Goal: Task Accomplishment & Management: Complete application form

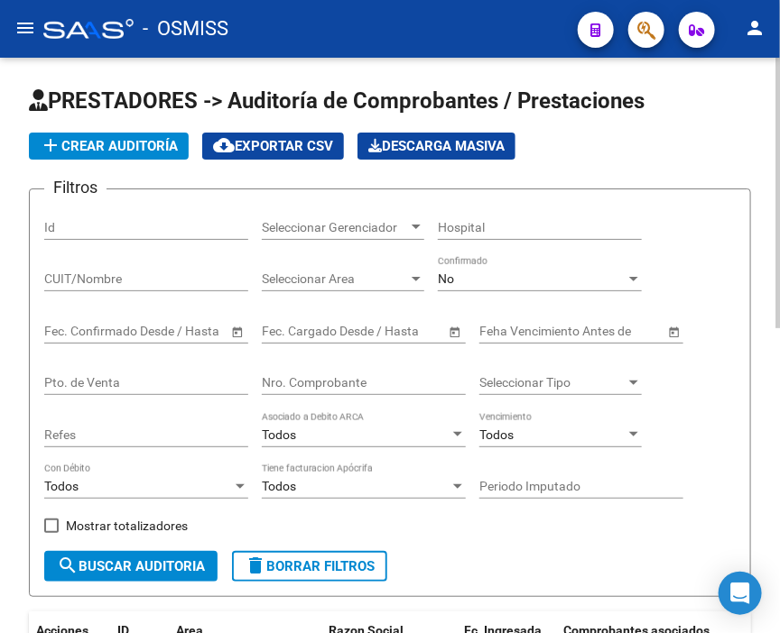
click at [172, 143] on span "add Crear Auditoría" at bounding box center [109, 146] width 138 height 16
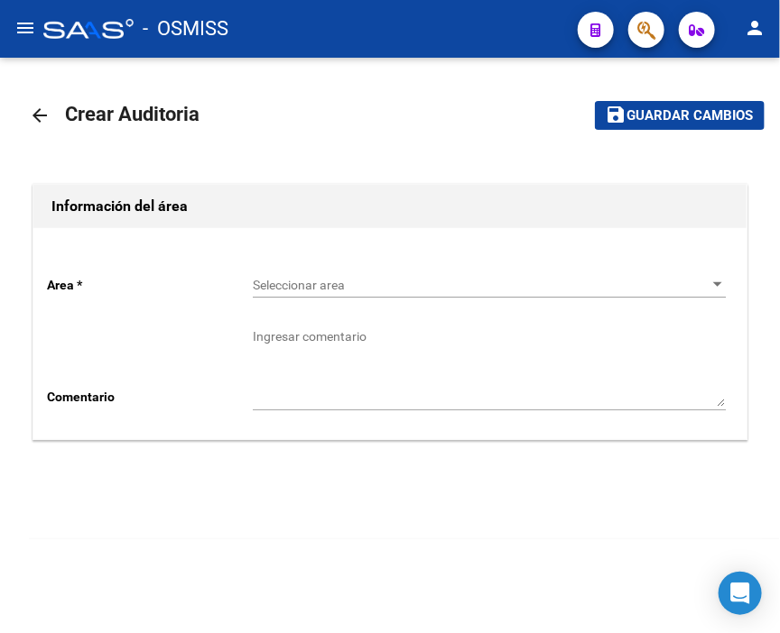
click at [358, 285] on span "Seleccionar area" at bounding box center [481, 285] width 457 height 15
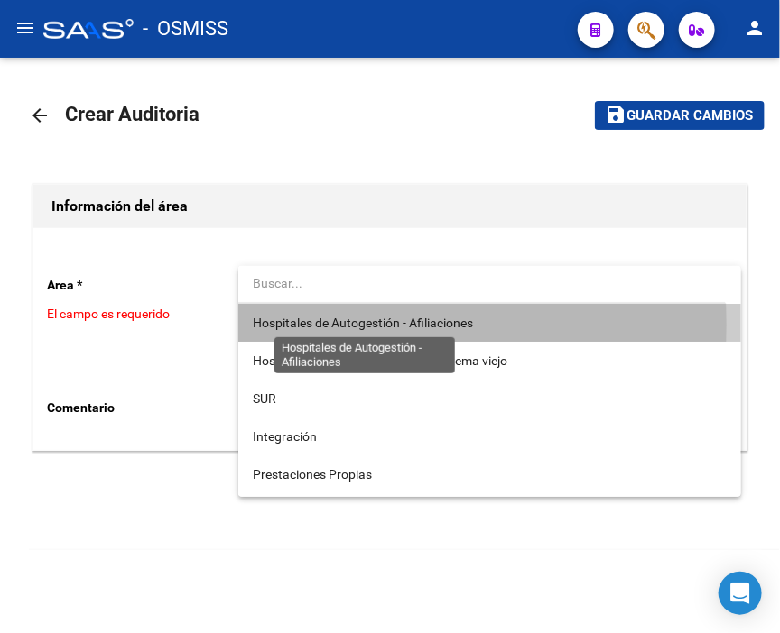
click at [370, 325] on span "Hospitales de Autogestión - Afiliaciones" at bounding box center [363, 323] width 220 height 14
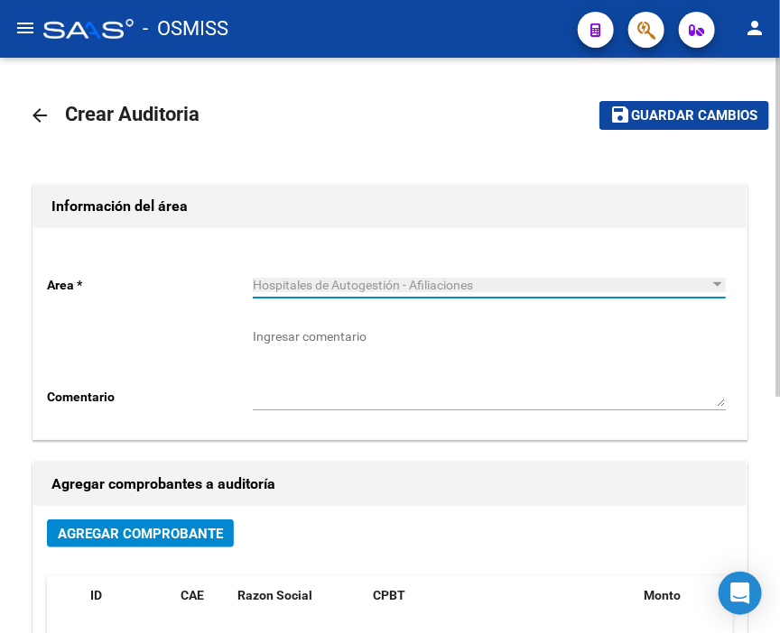
click at [148, 539] on span "Agregar Comprobante" at bounding box center [140, 534] width 165 height 16
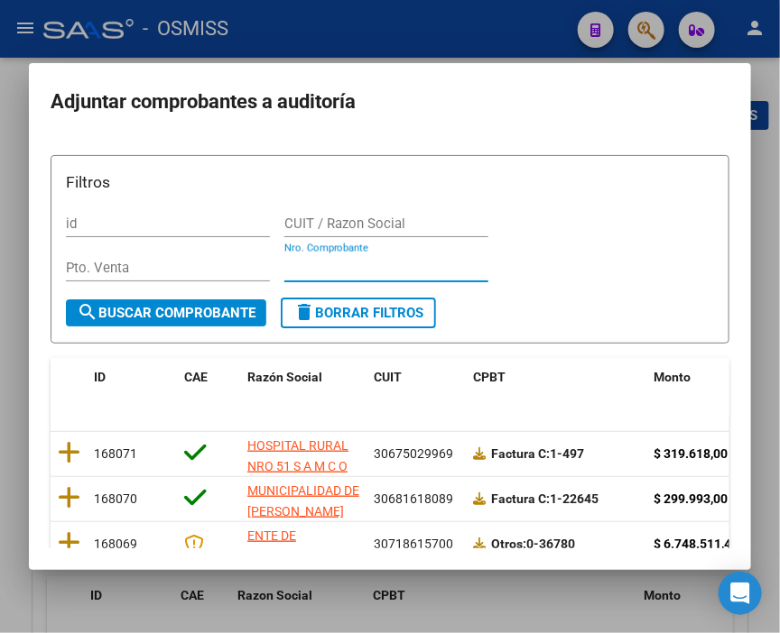
click at [353, 268] on input "Nro. Comprobante" at bounding box center [386, 268] width 204 height 16
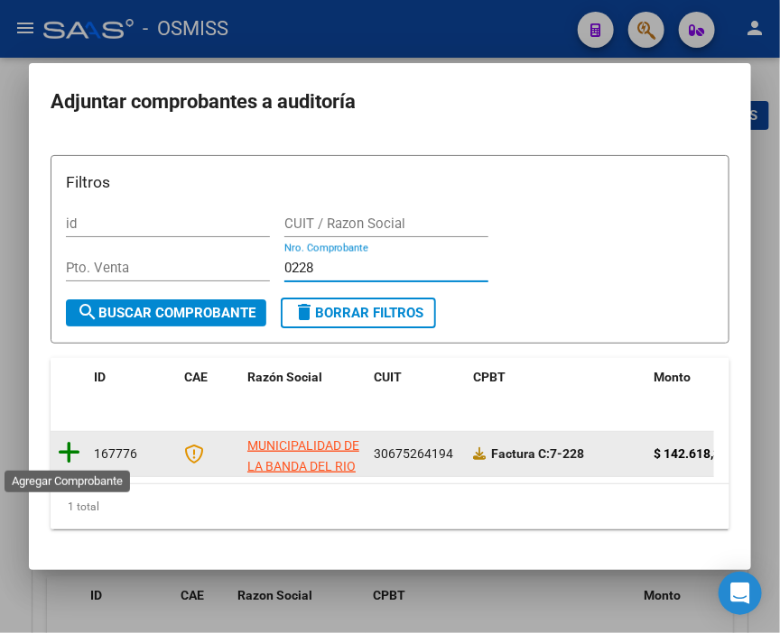
type input "0228"
click at [67, 454] on icon at bounding box center [69, 452] width 23 height 25
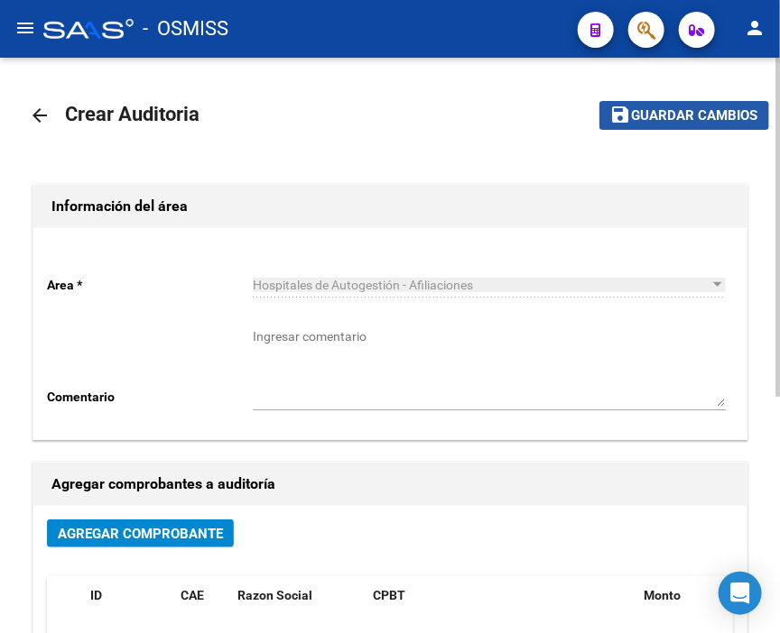
click at [679, 113] on span "Guardar cambios" at bounding box center [695, 116] width 126 height 16
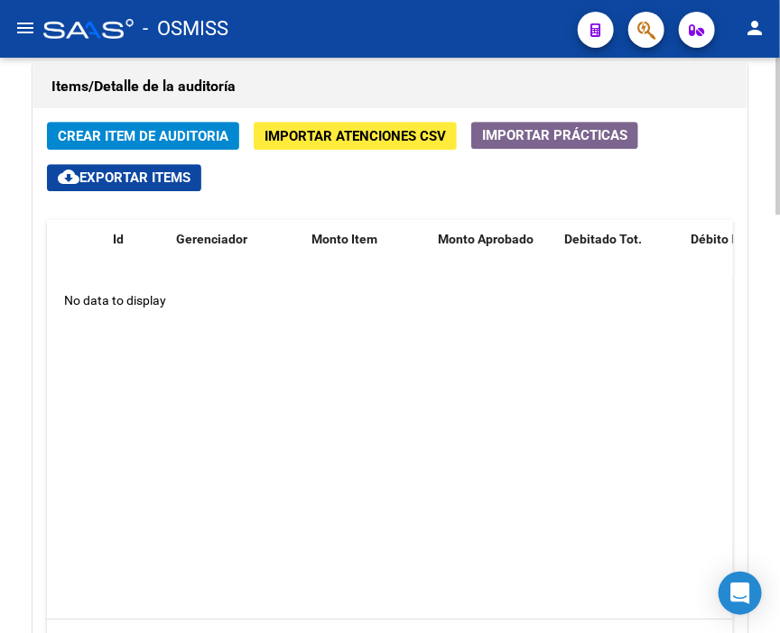
scroll to position [1303, 0]
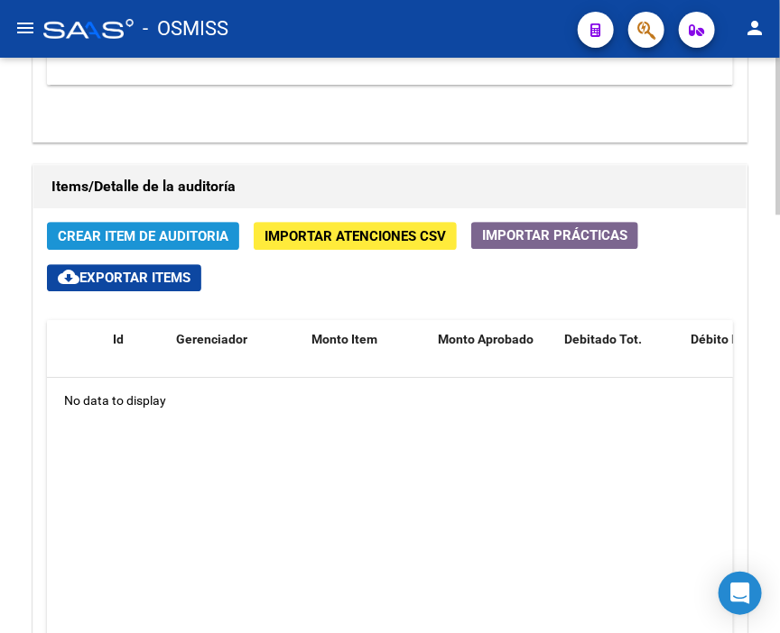
click at [129, 228] on span "Crear Item de Auditoria" at bounding box center [143, 236] width 171 height 16
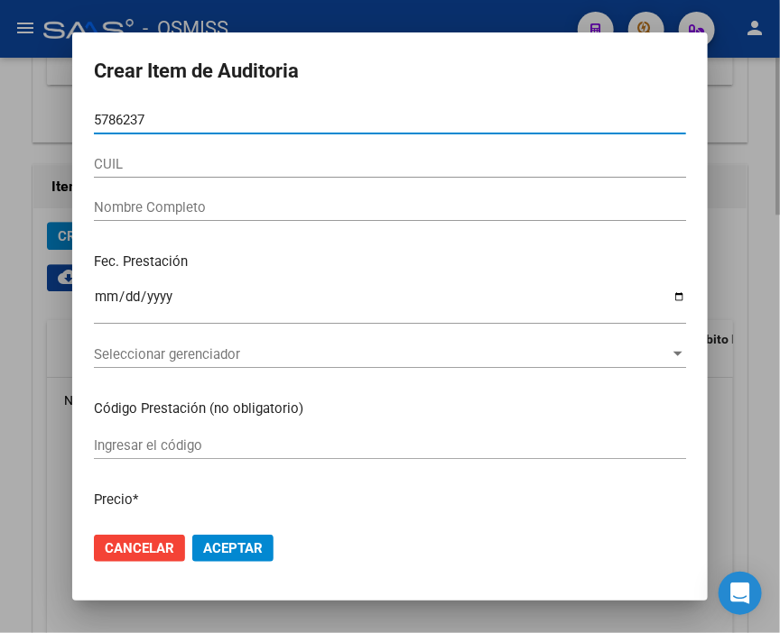
type input "57862371"
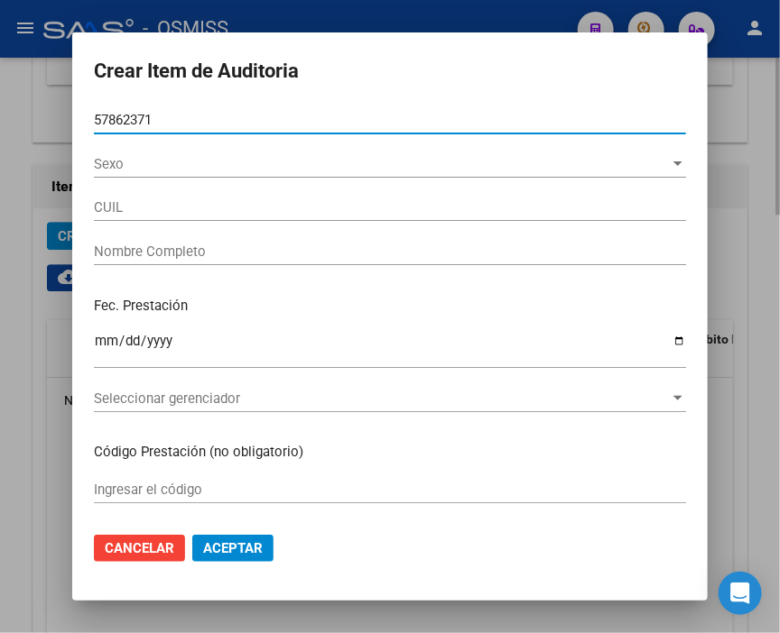
type input "27578623715"
type input "BARROCA ZOE AHILEN"
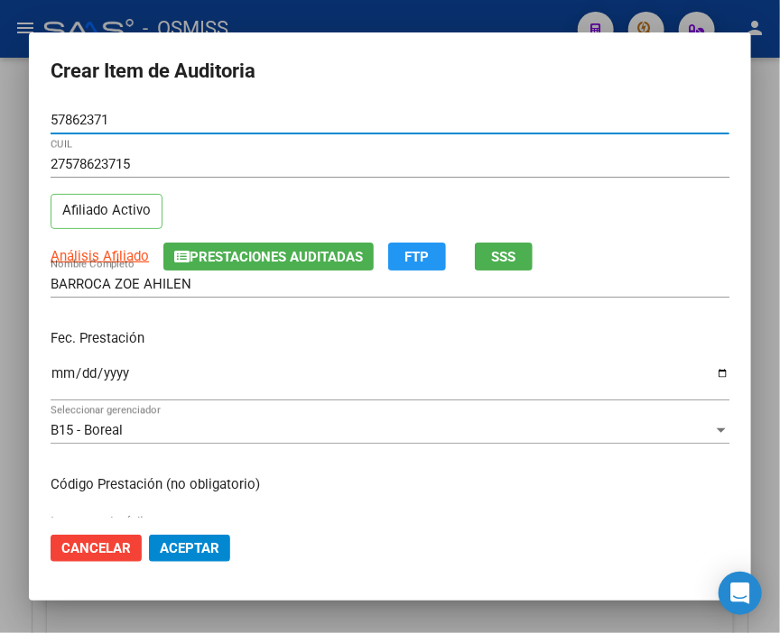
type input "57862371"
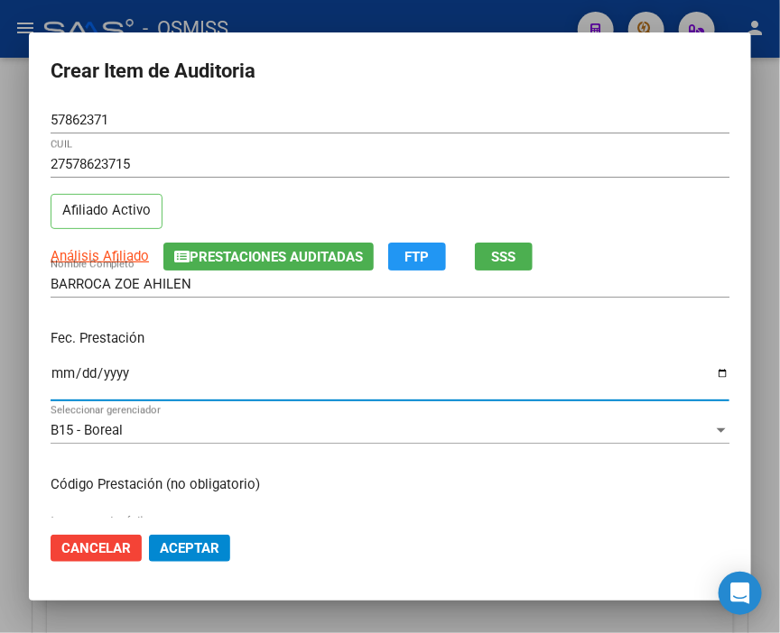
click at [57, 376] on input "Ingresar la fecha" at bounding box center [390, 380] width 678 height 29
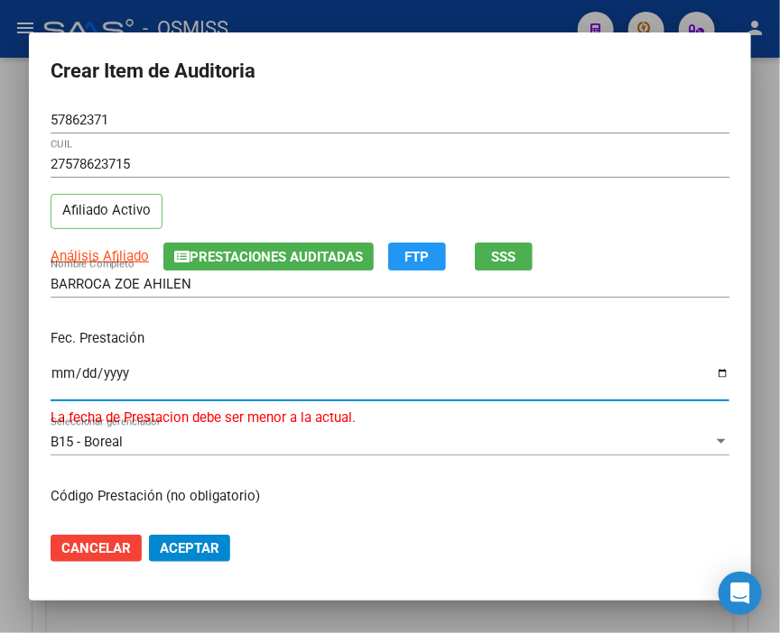
type input "0525-03-28"
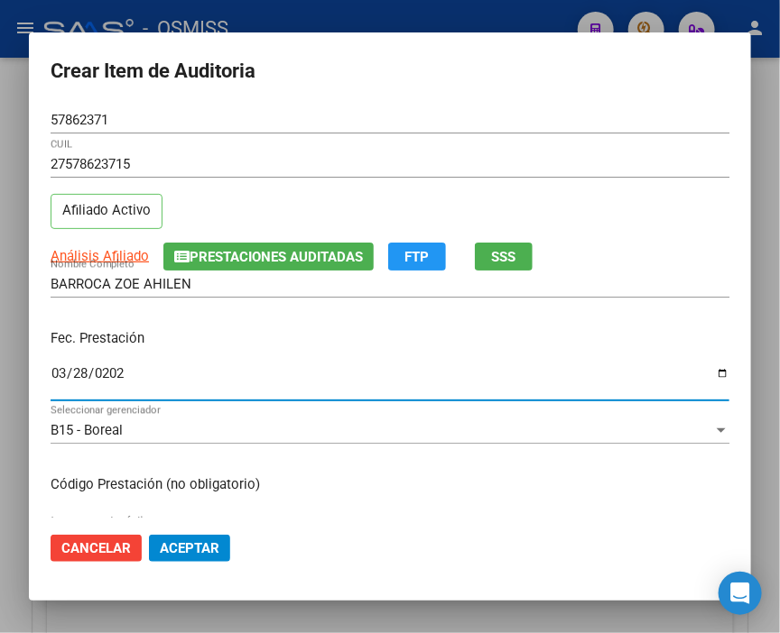
type input "[DATE]"
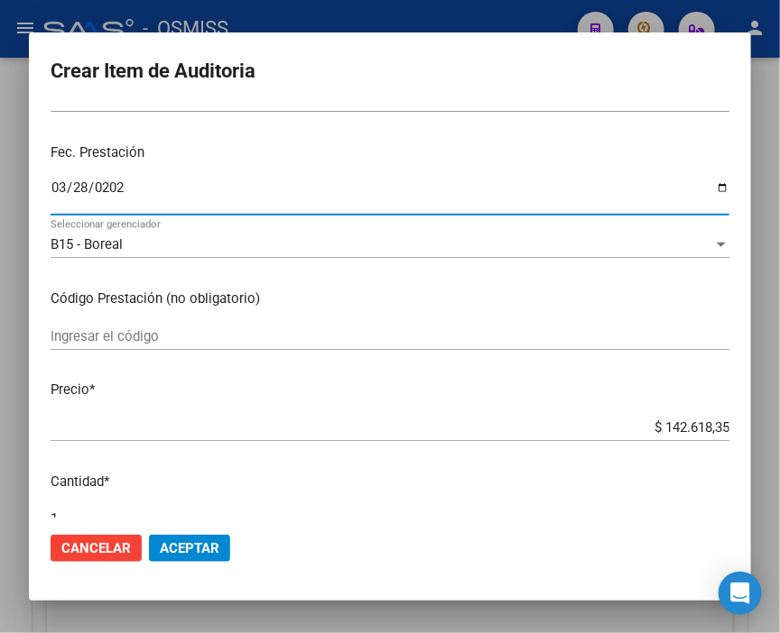
scroll to position [200, 0]
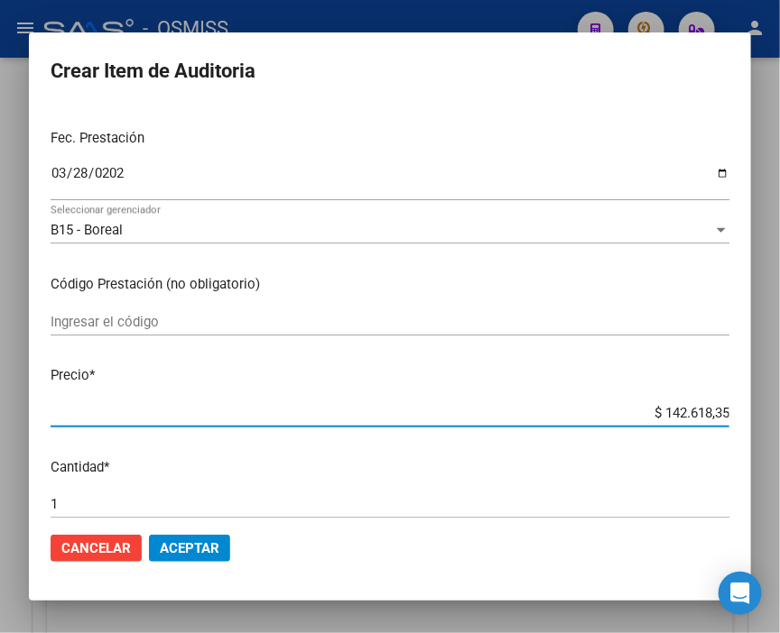
drag, startPoint x: 619, startPoint y: 420, endPoint x: 789, endPoint y: 412, distance: 169.8
click at [779, 412] on html "menu - OSMISS person Firma Express Inicio Calendario SSS Instructivos Contacto …" at bounding box center [390, 316] width 780 height 633
type input "$ 0,03"
type input "$ 0,33"
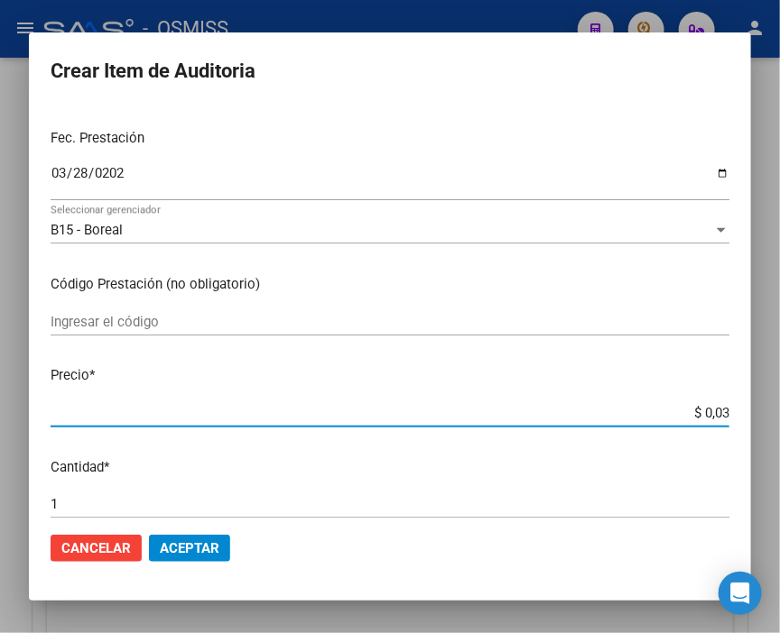
type input "$ 0,33"
type input "$ 3,34"
type input "$ 33,45"
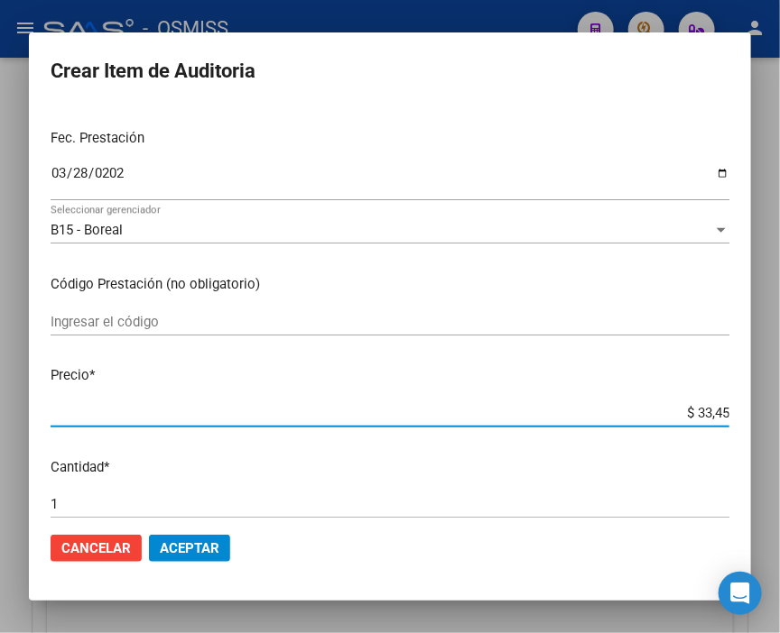
type input "$ 334,51"
type input "$ 3.345,13"
type input "$ 33.451,38"
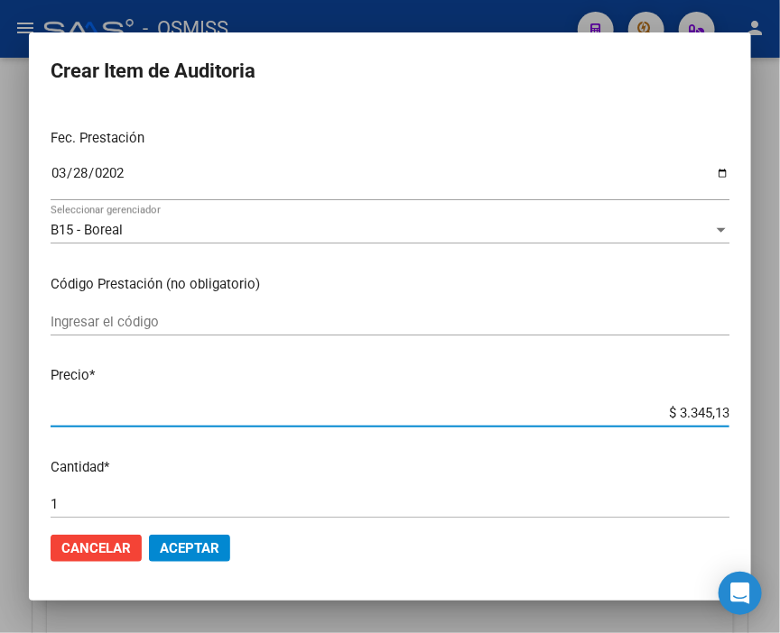
type input "$ 33.451,38"
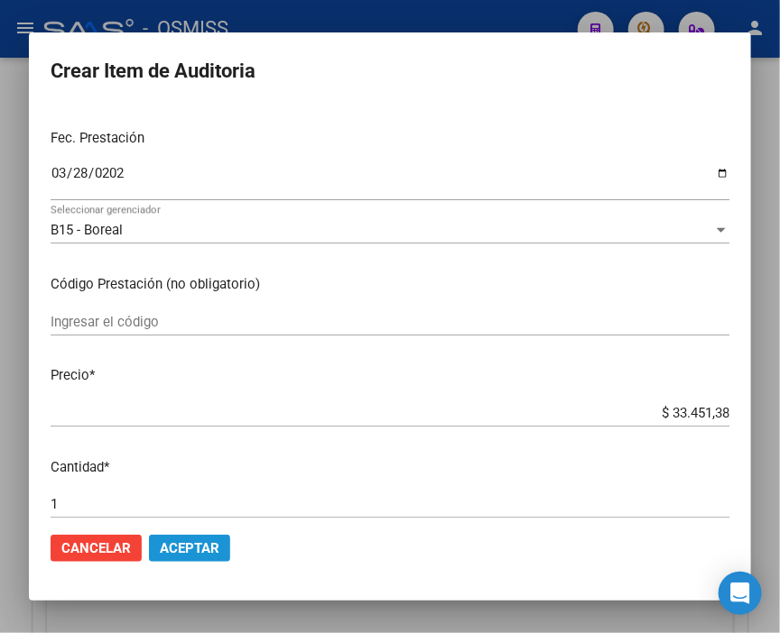
click at [182, 550] on span "Aceptar" at bounding box center [190, 548] width 60 height 16
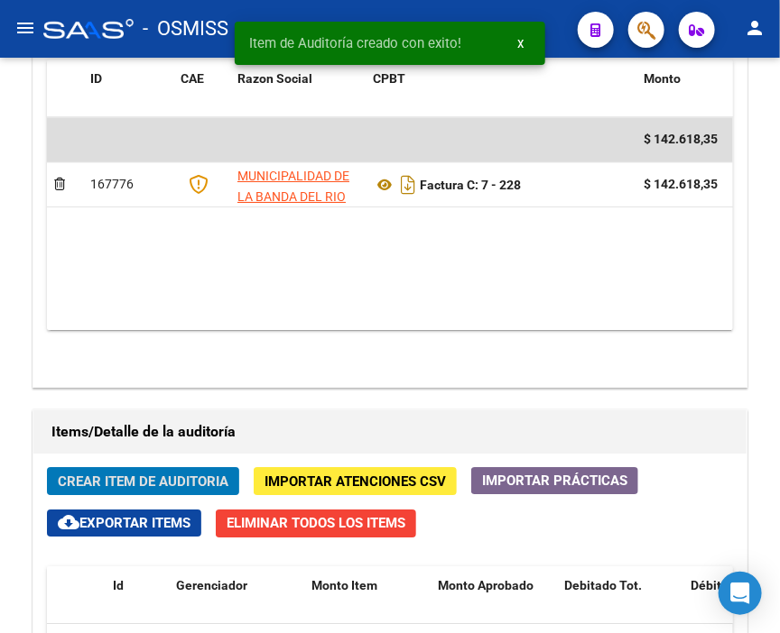
scroll to position [1333, 0]
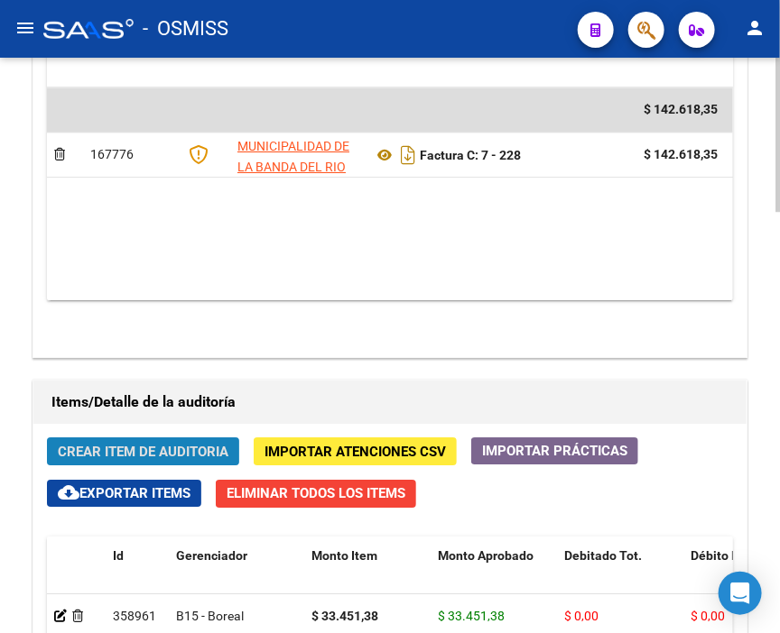
click at [127, 444] on span "Crear Item de Auditoria" at bounding box center [143, 452] width 171 height 16
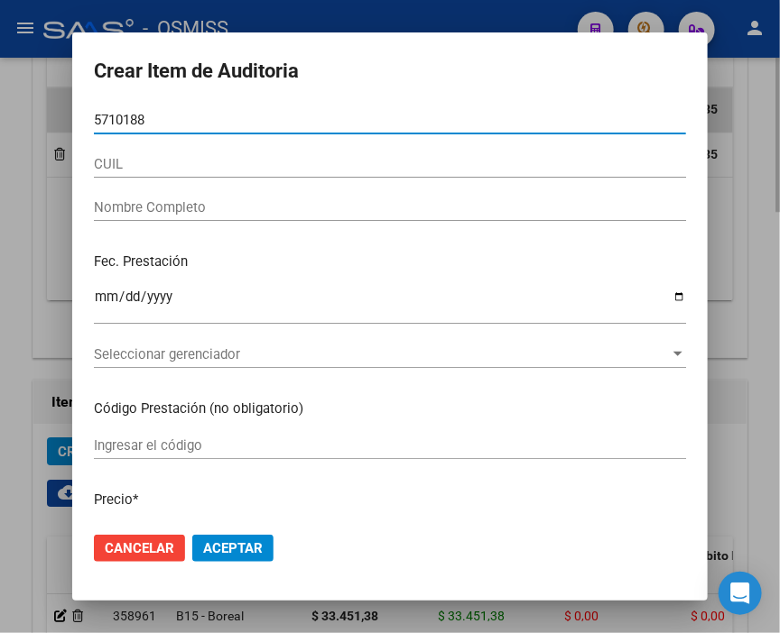
type input "57101889"
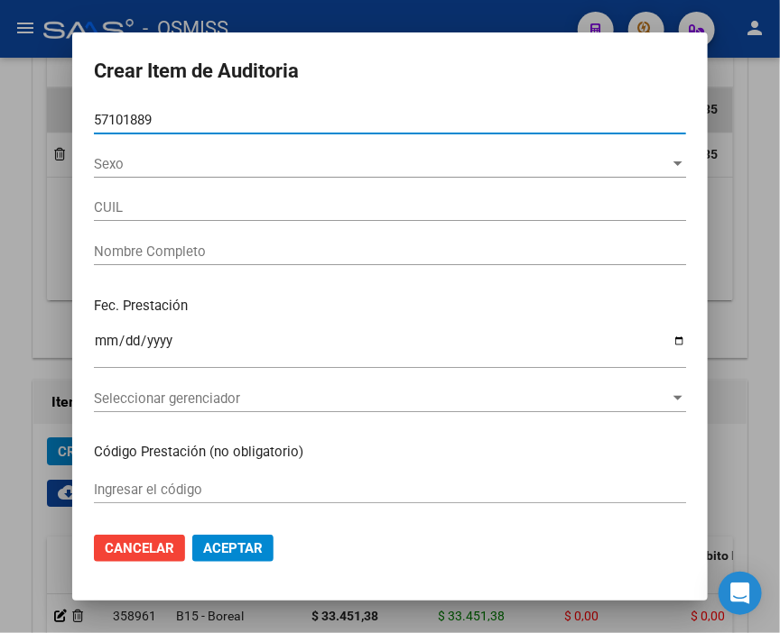
type input "27571018891"
type input "[PERSON_NAME]"
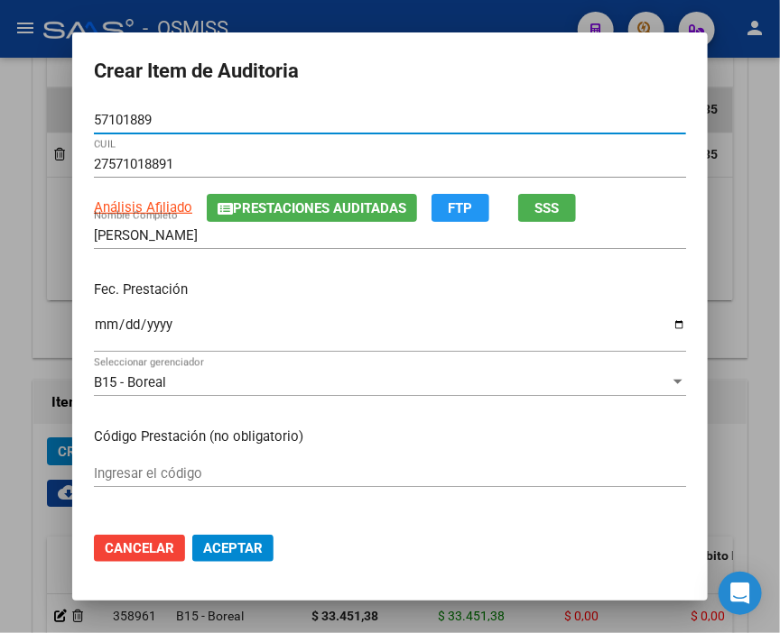
type input "57101889"
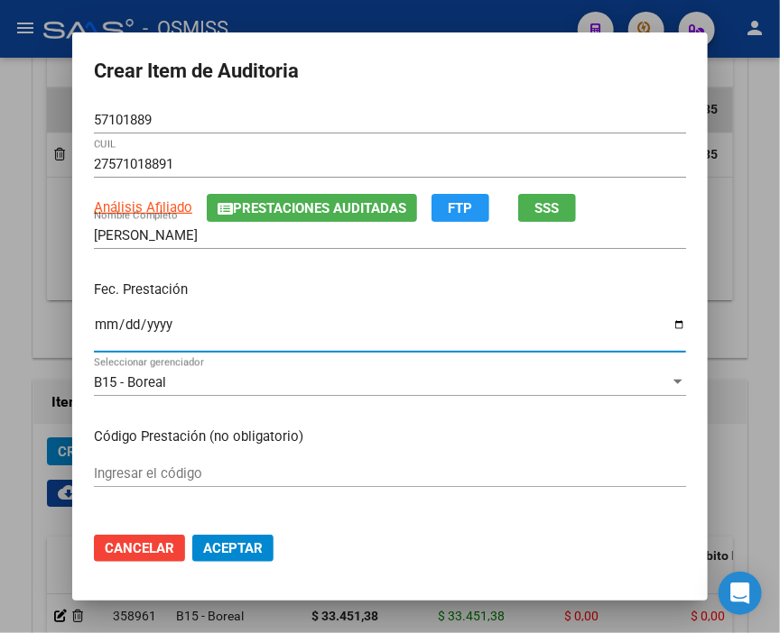
click at [97, 327] on input "Ingresar la fecha" at bounding box center [390, 332] width 592 height 29
type input "[DATE]"
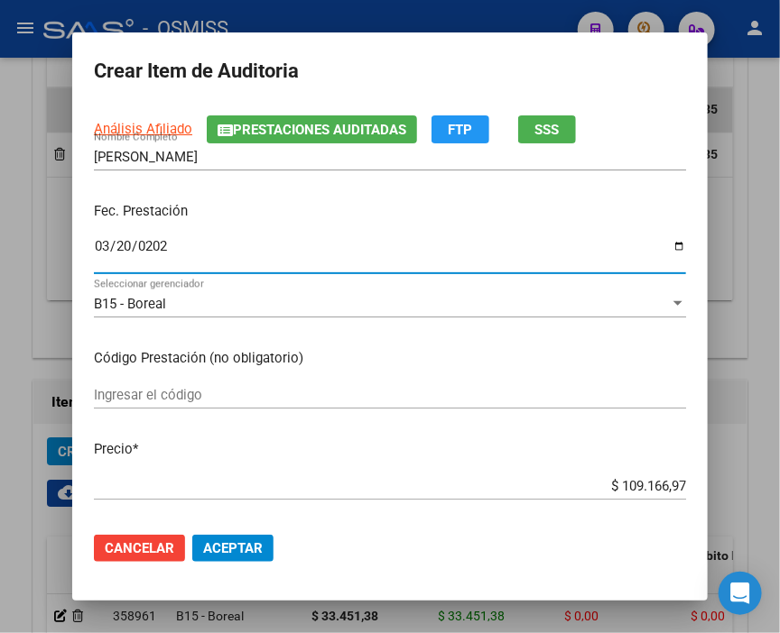
scroll to position [200, 0]
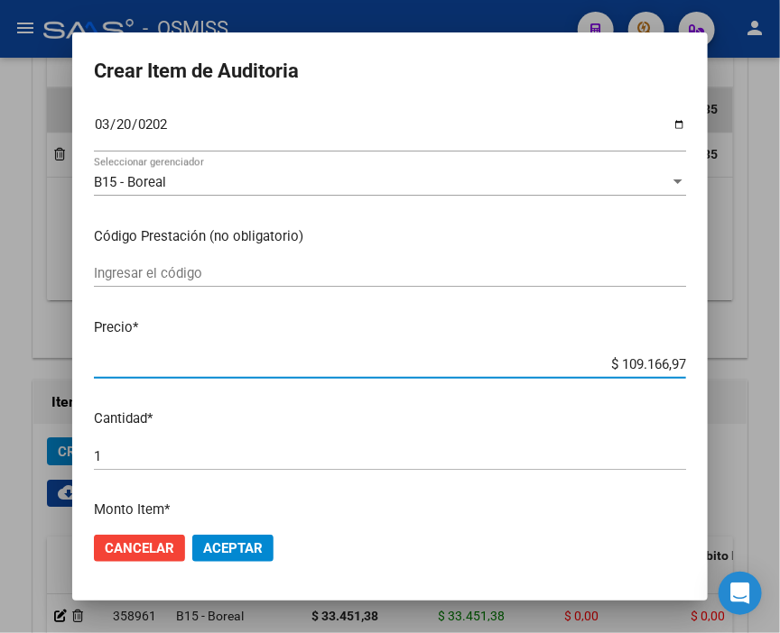
drag, startPoint x: 599, startPoint y: 364, endPoint x: 789, endPoint y: 372, distance: 189.6
click at [779, 372] on html "menu - OSMISS person Firma Express Inicio Calendario SSS Instructivos Contacto …" at bounding box center [390, 316] width 780 height 633
type input "$ 0,02"
type input "$ 0,21"
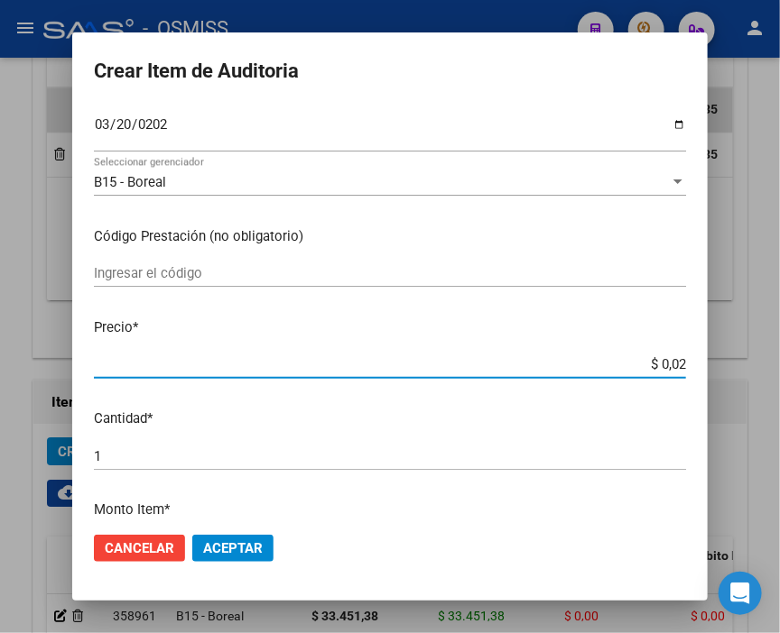
type input "$ 0,21"
type input "$ 2,10"
type input "$ 21,06"
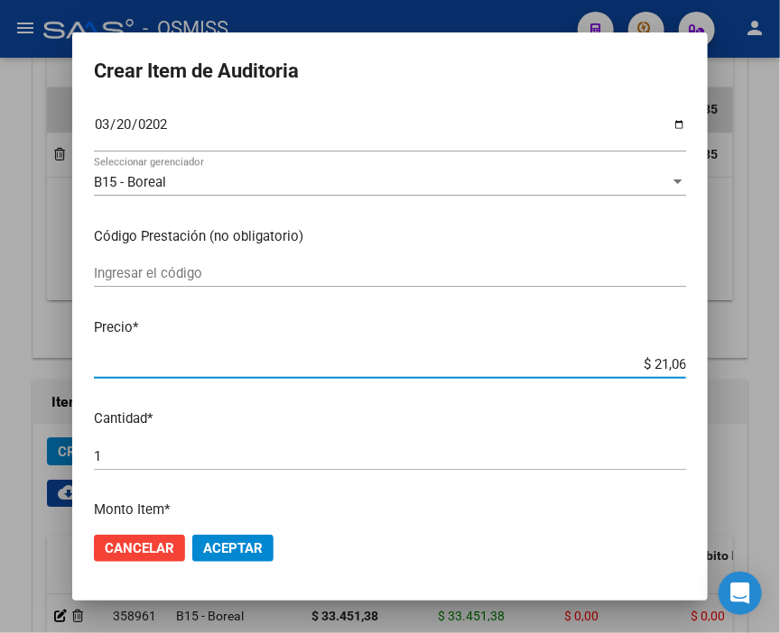
type input "$ 210,68"
type input "$ 2.106,80"
type input "$ 21.068,05"
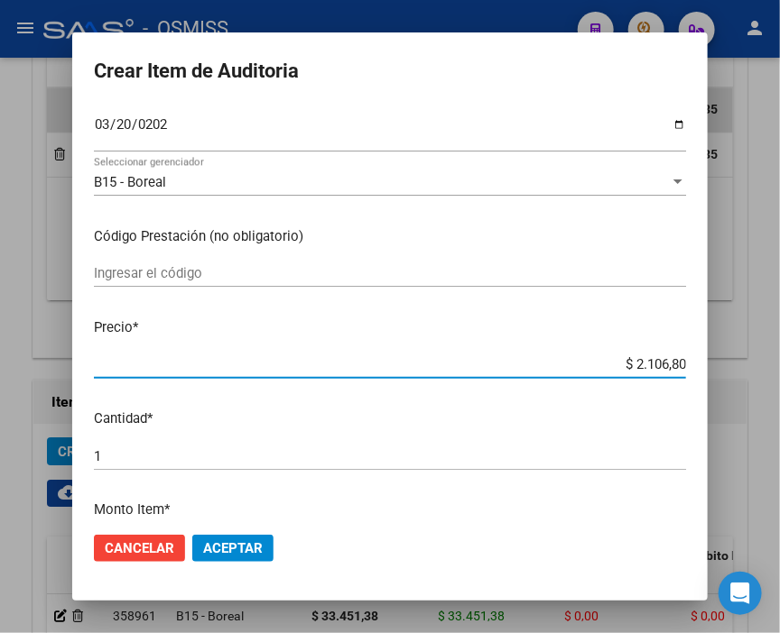
type input "$ 21.068,05"
click at [254, 544] on span "Aceptar" at bounding box center [233, 548] width 60 height 16
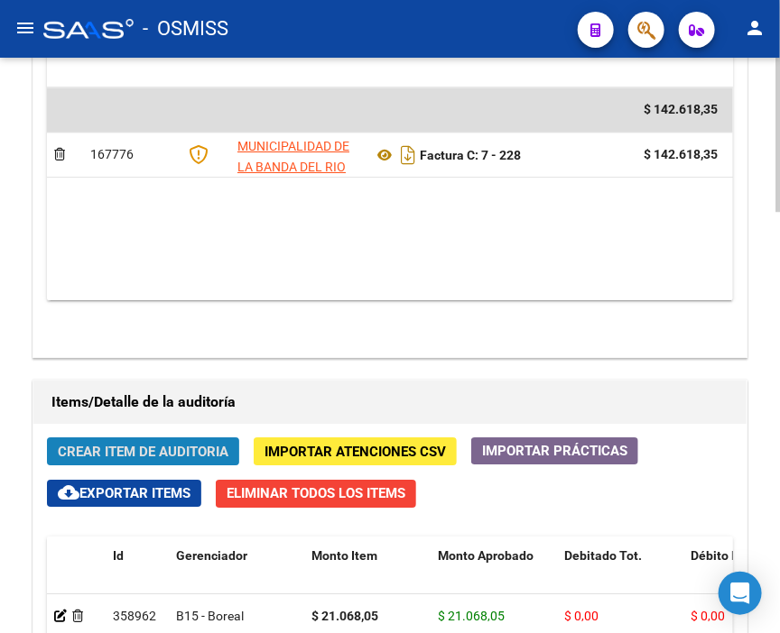
click at [132, 438] on button "Crear Item de Auditoria" at bounding box center [143, 452] width 192 height 28
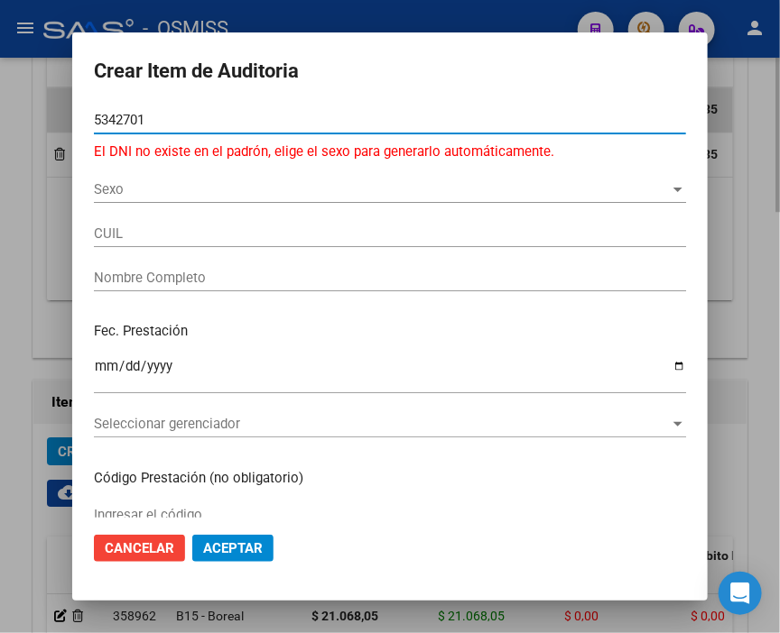
type input "53427016"
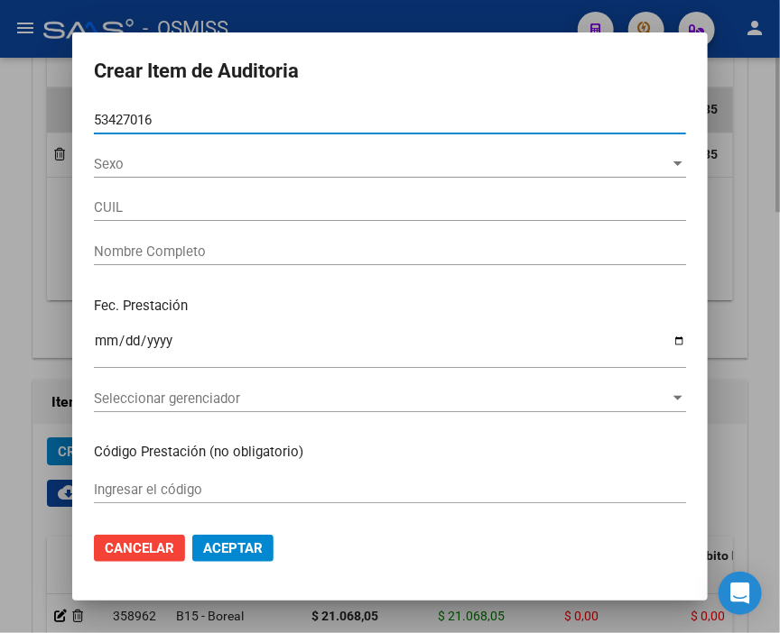
type input "27534270165"
type input "OVIEDO IARA"
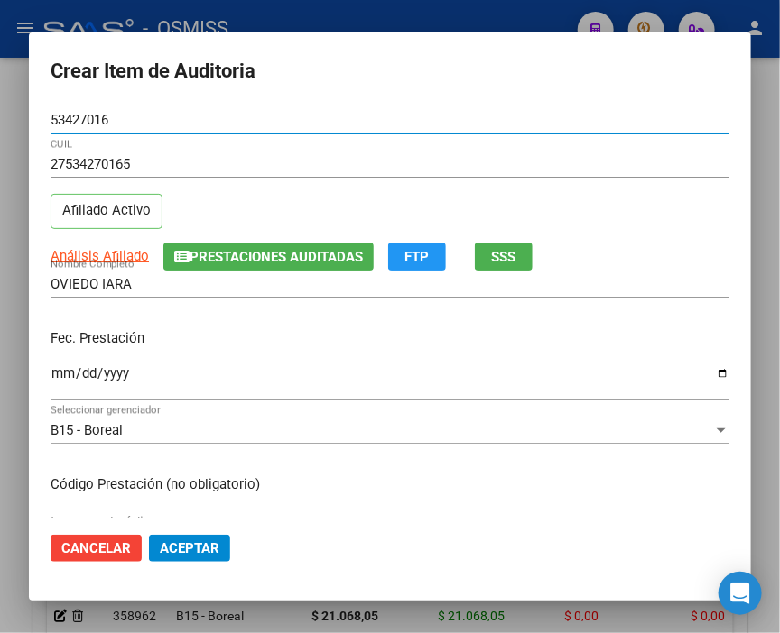
type input "53427016"
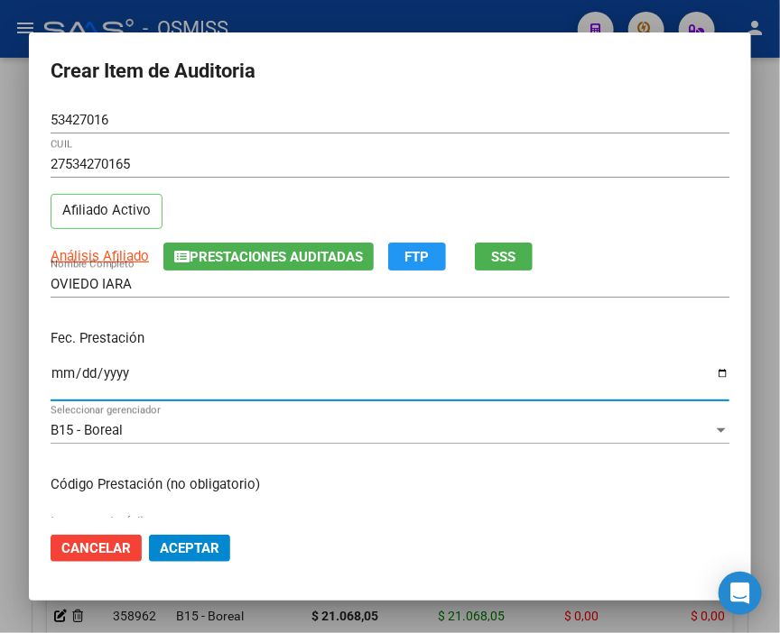
click at [66, 374] on input "Ingresar la fecha" at bounding box center [390, 380] width 678 height 29
type input "[DATE]"
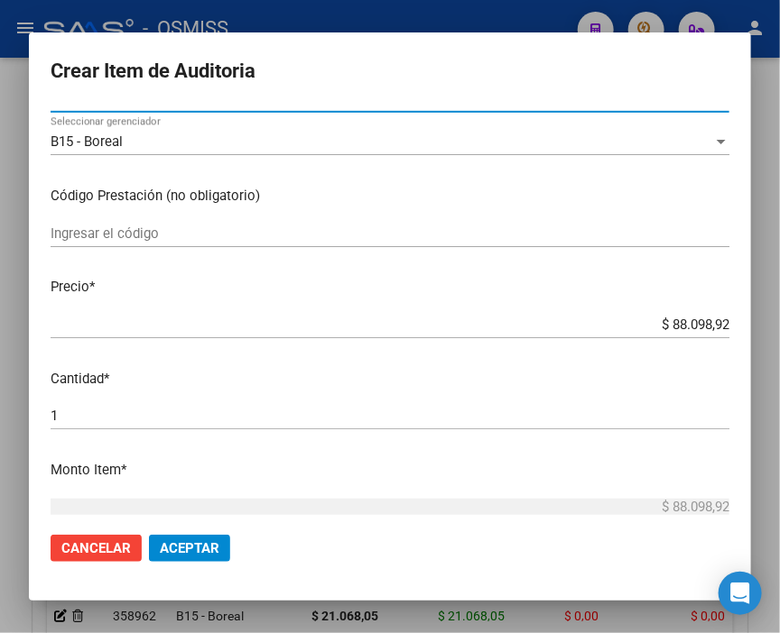
scroll to position [300, 0]
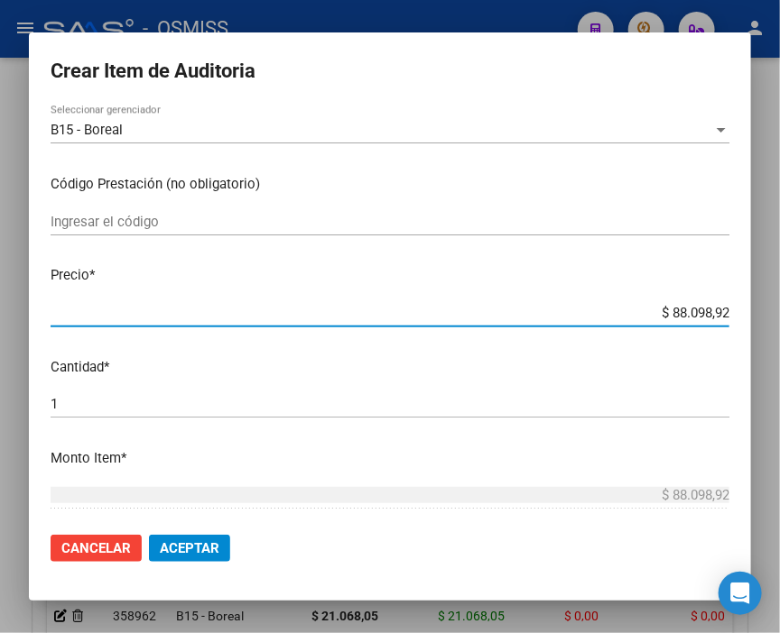
drag, startPoint x: 632, startPoint y: 304, endPoint x: 789, endPoint y: 303, distance: 157.0
click at [779, 303] on html "menu - OSMISS person Firma Express Inicio Calendario SSS Instructivos Contacto …" at bounding box center [390, 316] width 780 height 633
type input "$ 0,02"
type input "$ 0,21"
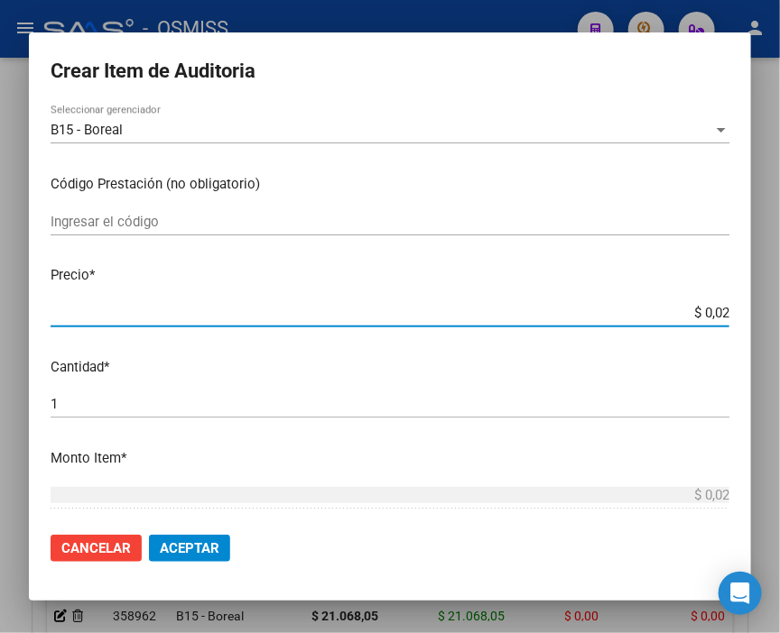
type input "$ 0,21"
type input "$ 2,10"
type input "$ 21,06"
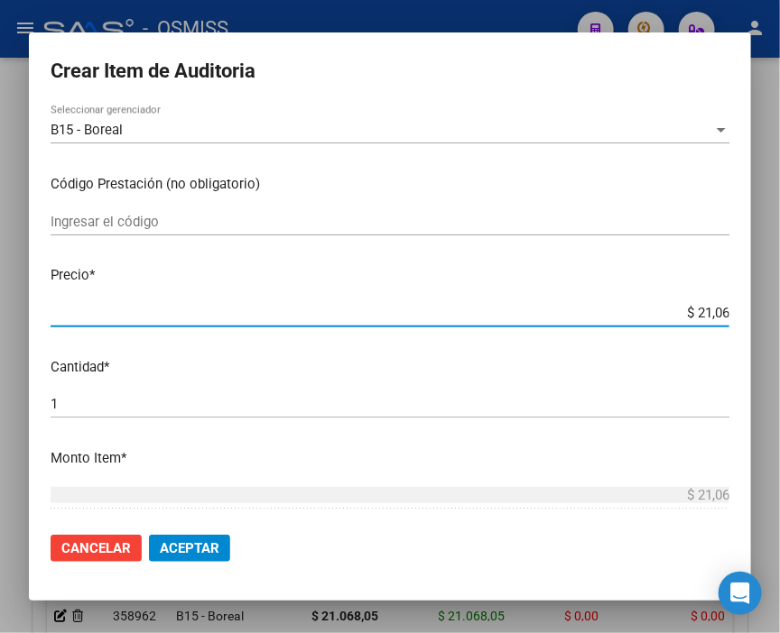
type input "$ 210,68"
type input "$ 2.106,80"
type input "$ 21.068,05"
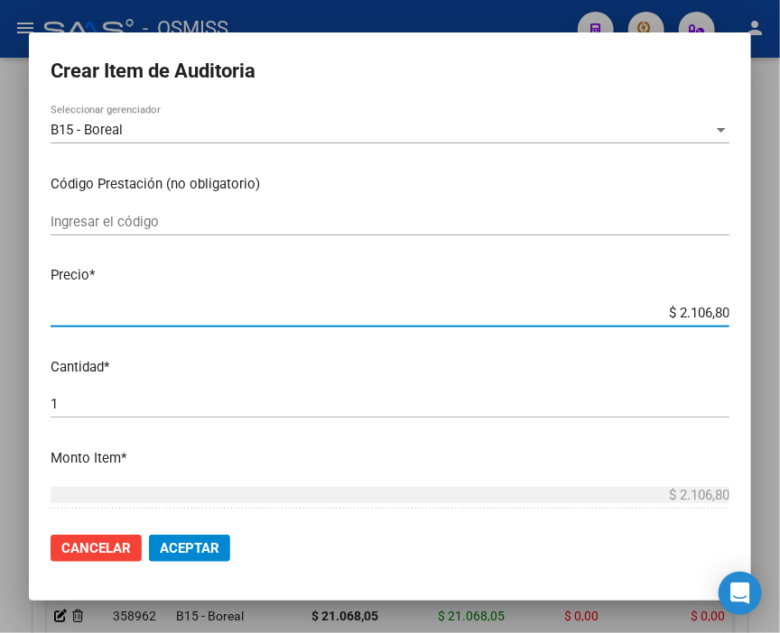
type input "$ 21.068,05"
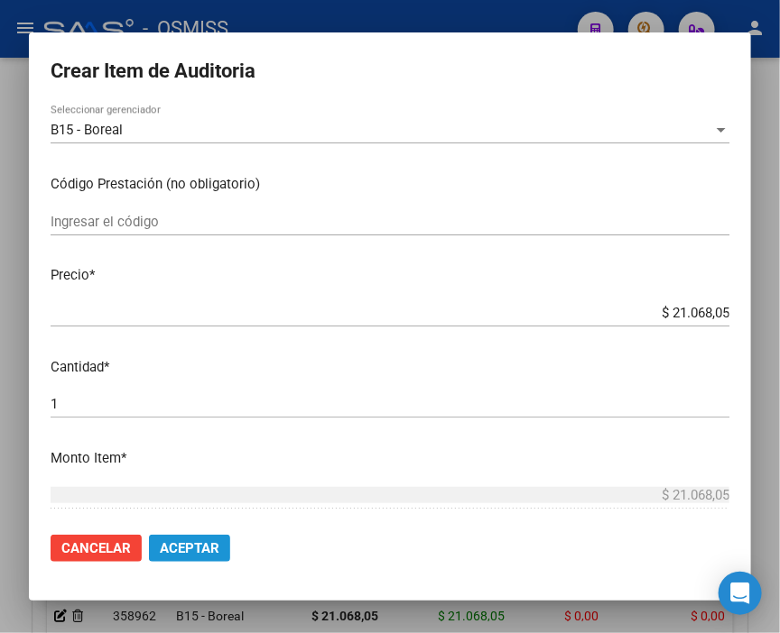
click at [203, 547] on span "Aceptar" at bounding box center [190, 548] width 60 height 16
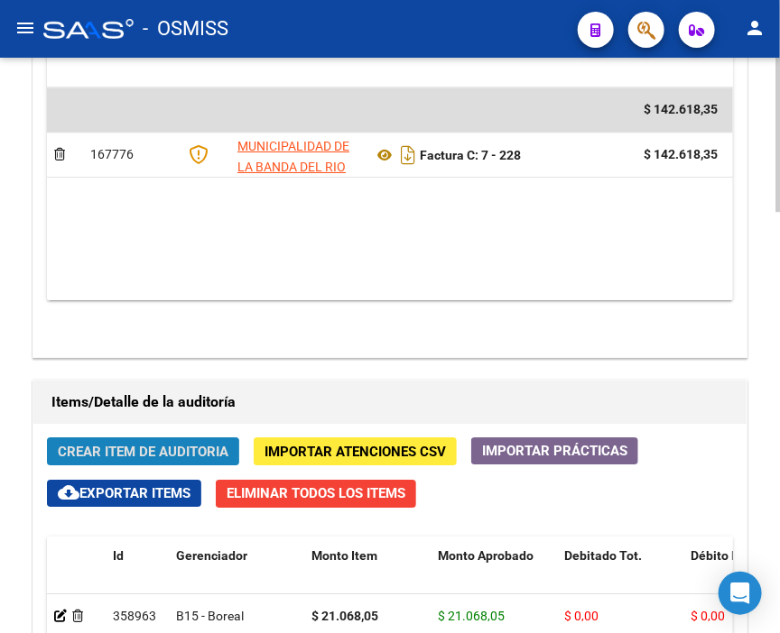
click at [119, 444] on span "Crear Item de Auditoria" at bounding box center [143, 452] width 171 height 16
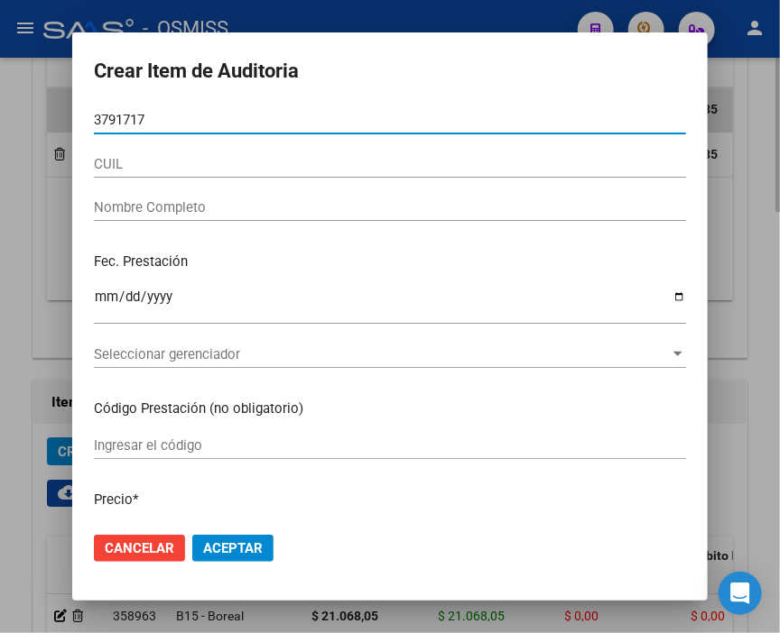
type input "37917176"
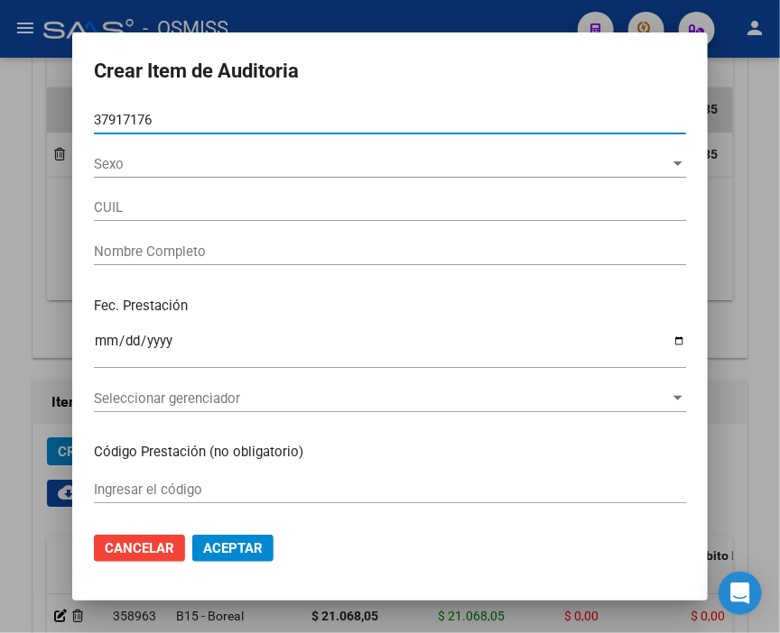
type input "27379171767"
type input "[PERSON_NAME]"
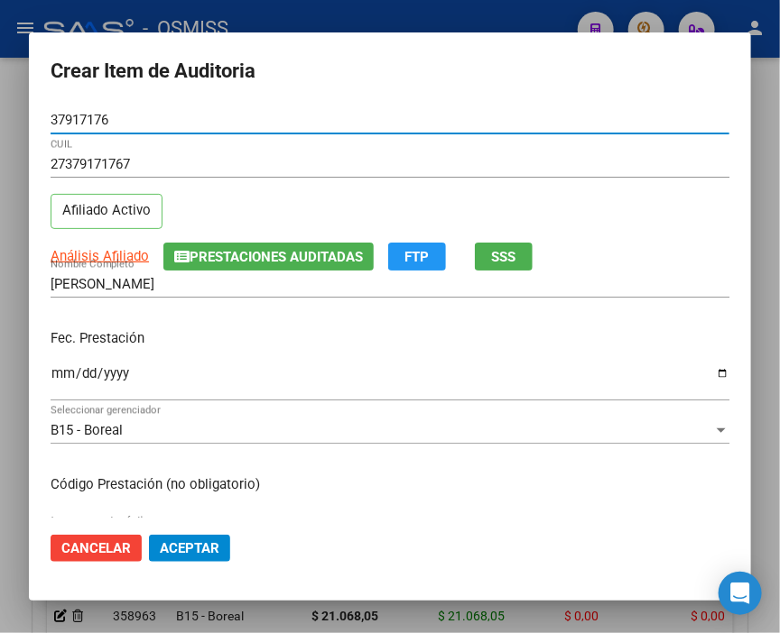
type input "37917176"
click at [63, 373] on input "Ingresar la fecha" at bounding box center [390, 380] width 678 height 29
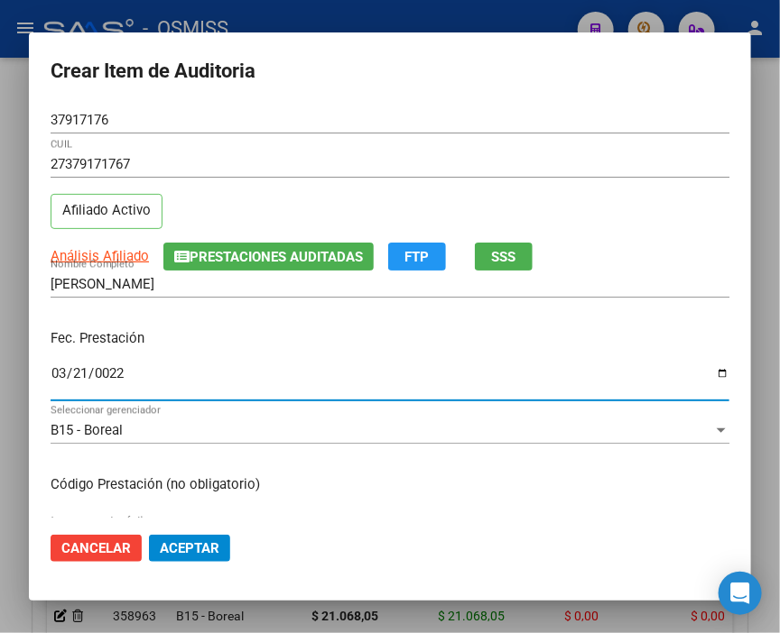
type input "0225-03-21"
type input "[DATE]"
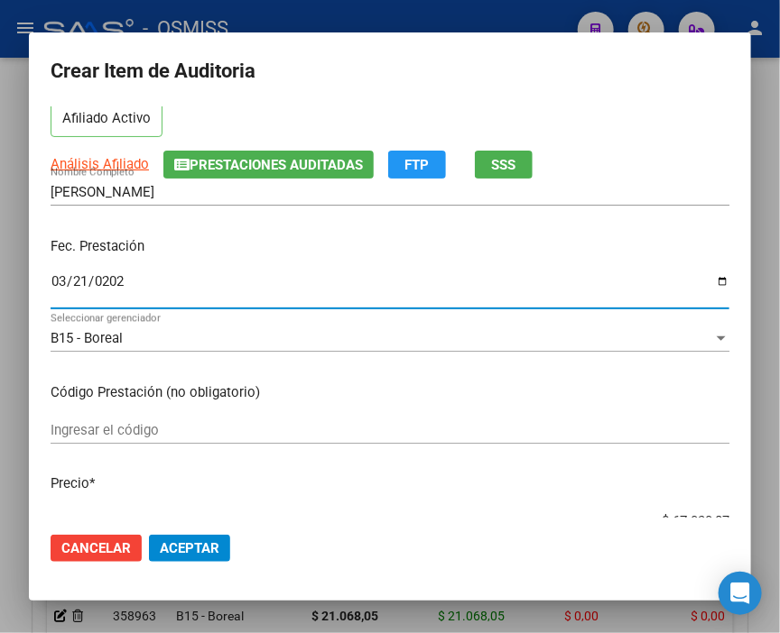
scroll to position [200, 0]
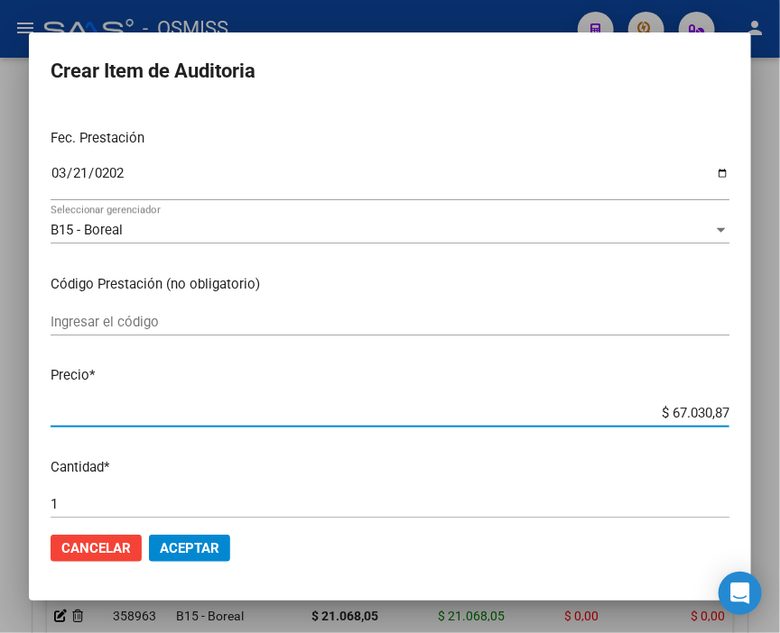
drag, startPoint x: 575, startPoint y: 410, endPoint x: 776, endPoint y: 411, distance: 201.2
click at [776, 411] on div "Crear Item de Auditoria 37917176 Nro Documento 27379171767 CUIL Afiliado Activo…" at bounding box center [390, 316] width 780 height 633
type input "$ 0,02"
type input "$ 0,21"
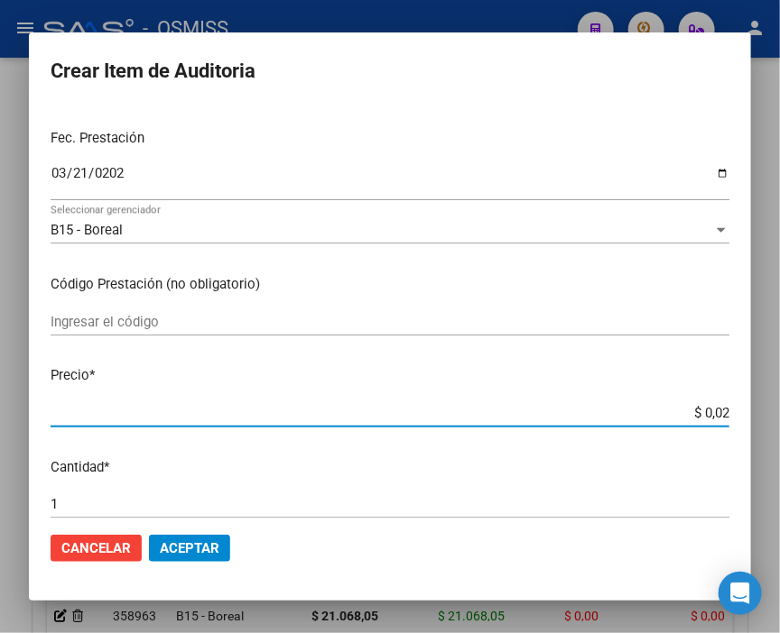
type input "$ 0,21"
type input "$ 2,10"
type input "$ 21,06"
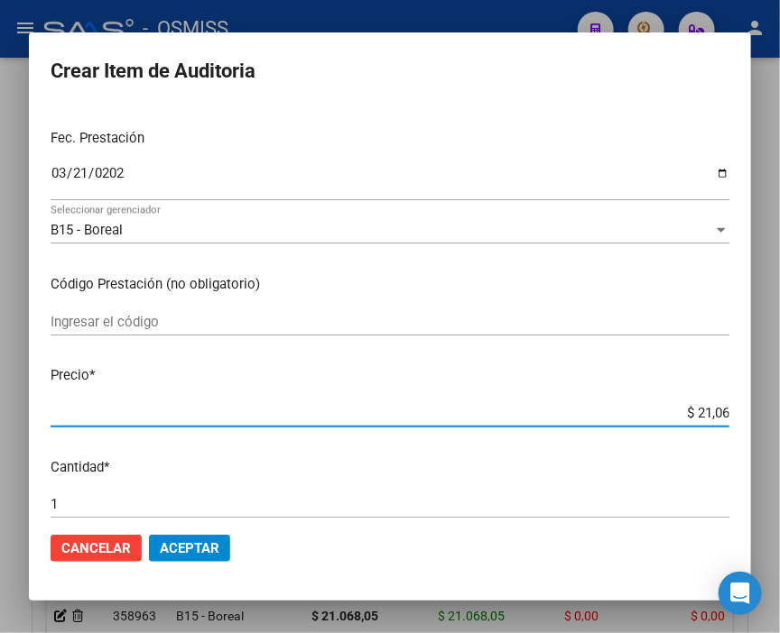
type input "$ 210,68"
type input "$ 2.106,80"
type input "$ 21.068,05"
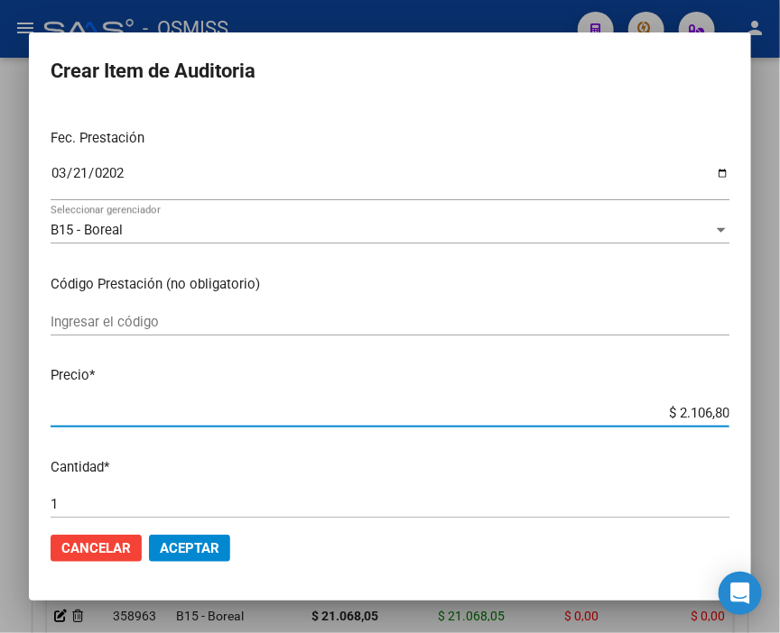
type input "$ 21.068,05"
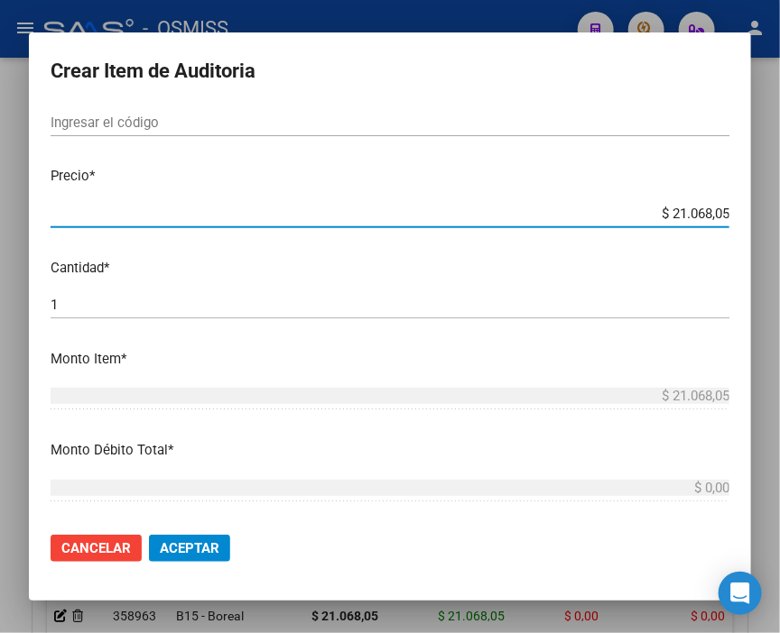
scroll to position [401, 0]
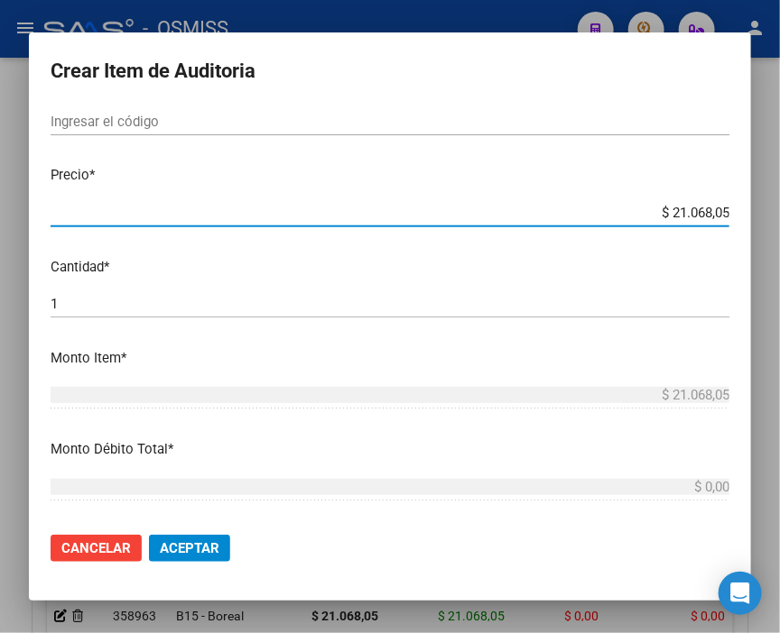
drag, startPoint x: 94, startPoint y: 301, endPoint x: -66, endPoint y: 311, distance: 160.0
click at [0, 311] on html "menu - OSMISS person Firma Express Inicio Calendario SSS Instructivos Contacto …" at bounding box center [390, 316] width 780 height 633
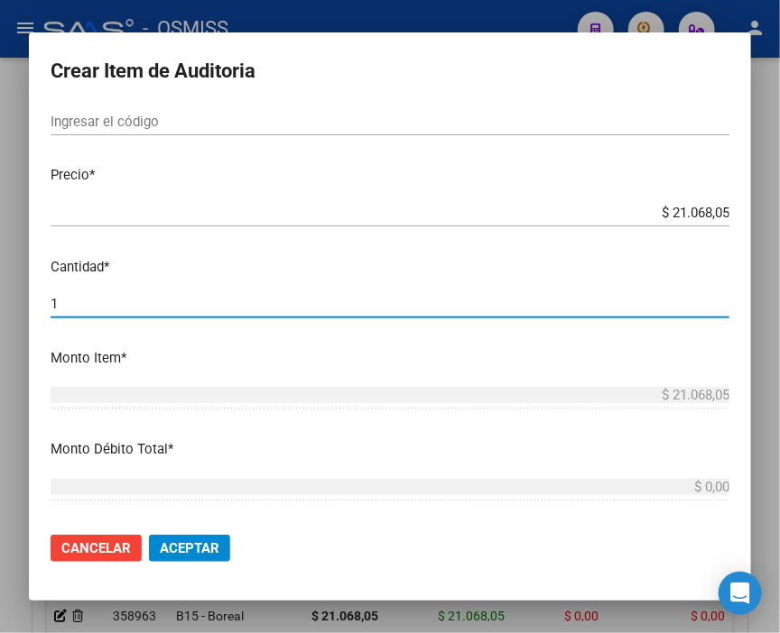
type input "2"
type input "$ 42.136,10"
type input "2"
click at [200, 532] on mat-dialog-actions "Cancelar Aceptar" at bounding box center [390, 548] width 678 height 61
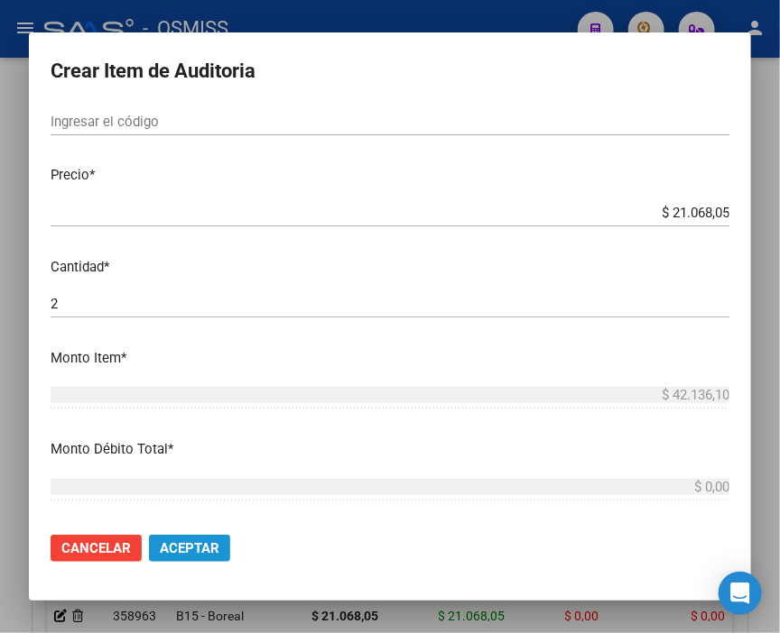
click at [208, 552] on span "Aceptar" at bounding box center [190, 548] width 60 height 16
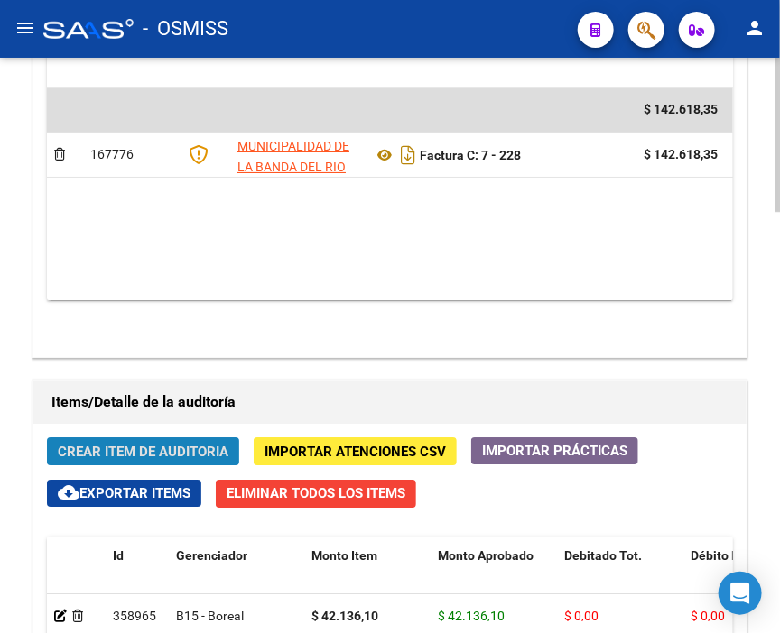
click at [137, 444] on span "Crear Item de Auditoria" at bounding box center [143, 452] width 171 height 16
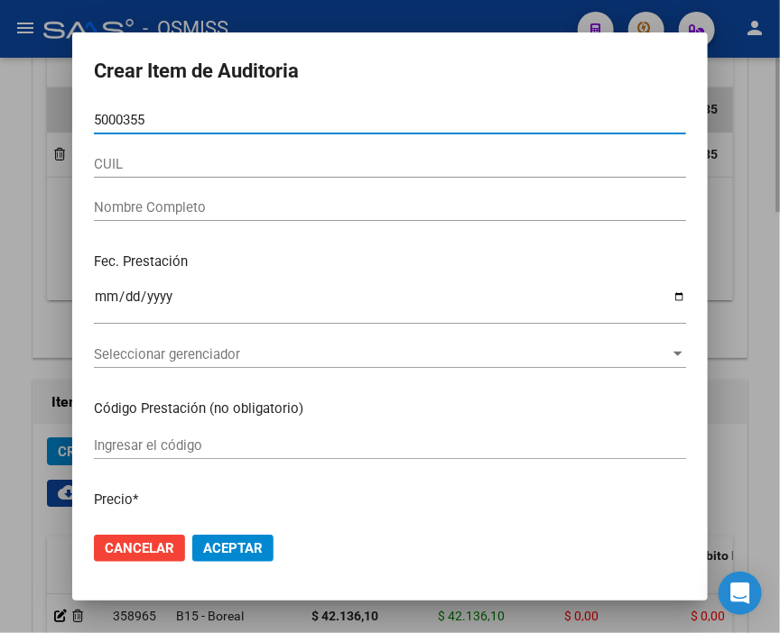
type input "50003554"
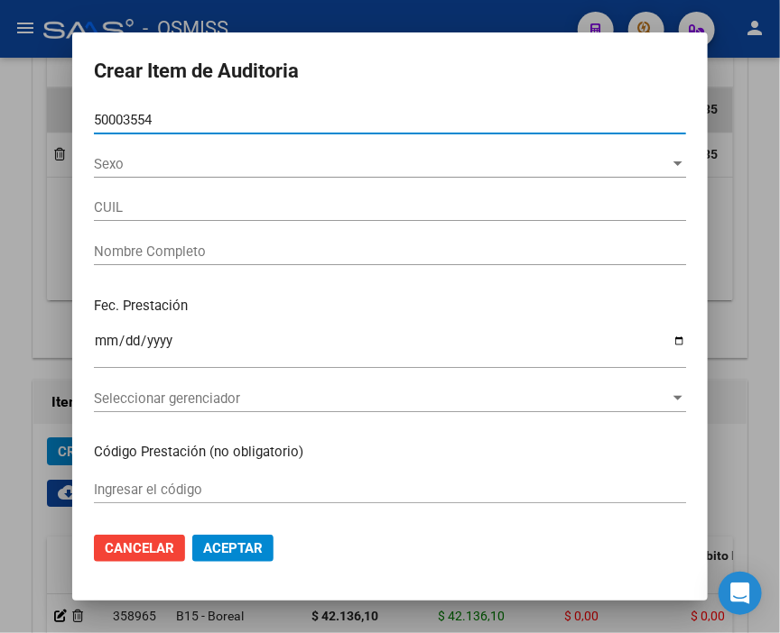
type input "24500035540"
type input "[PERSON_NAME]"
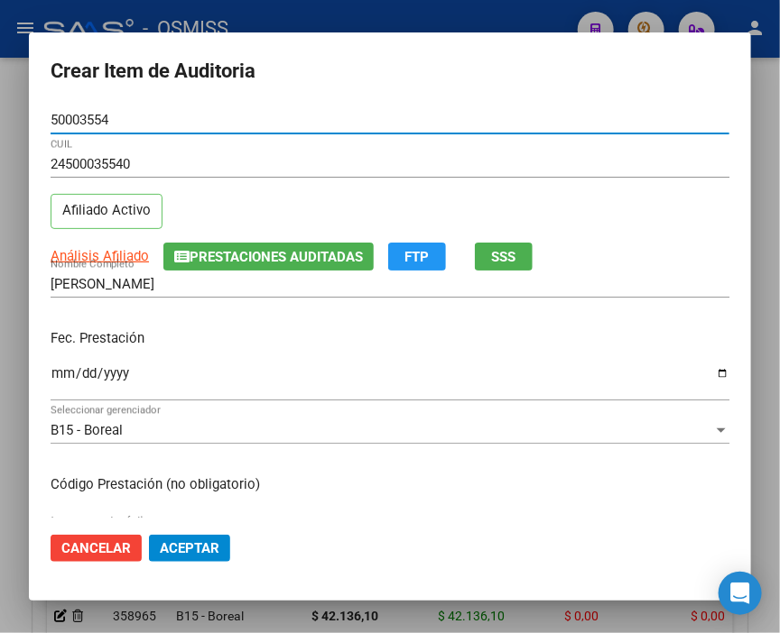
type input "50003554"
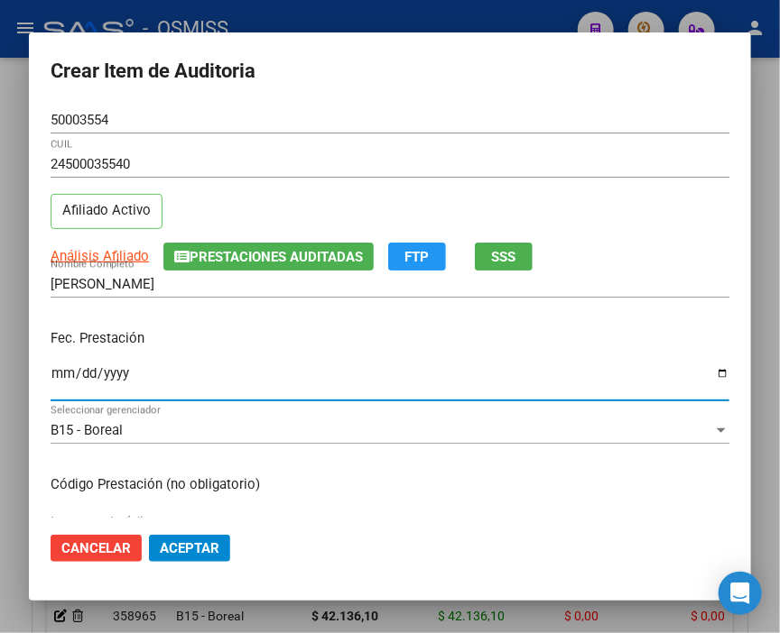
click at [61, 374] on input "Ingresar la fecha" at bounding box center [390, 380] width 678 height 29
type input "[DATE]"
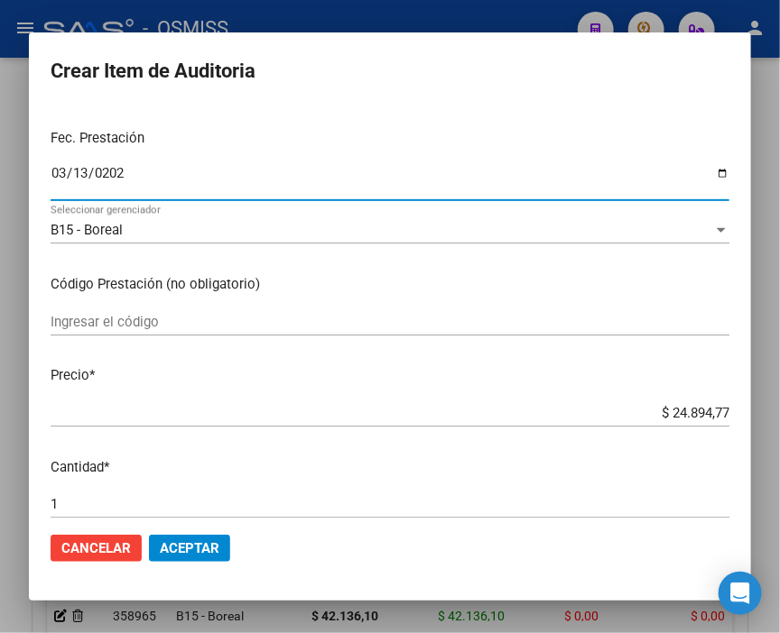
click at [187, 535] on button "Aceptar" at bounding box center [189, 548] width 81 height 27
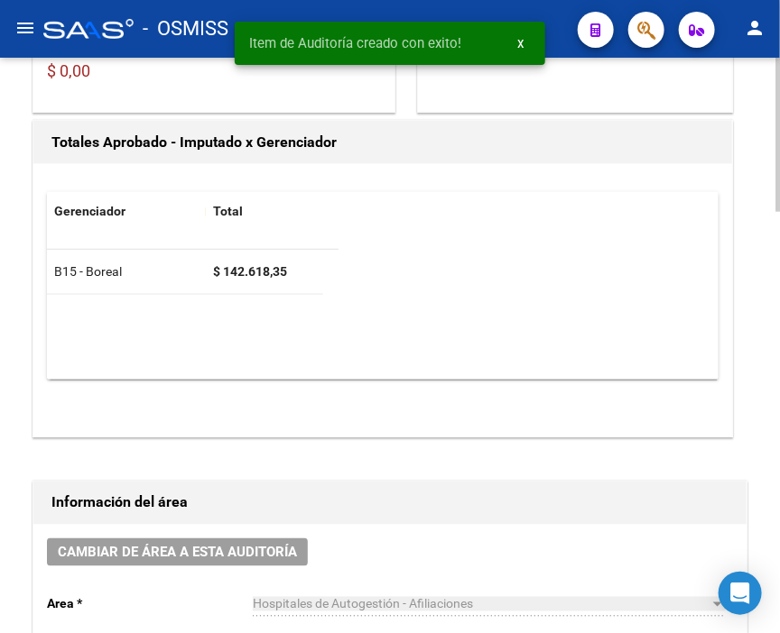
scroll to position [430, 0]
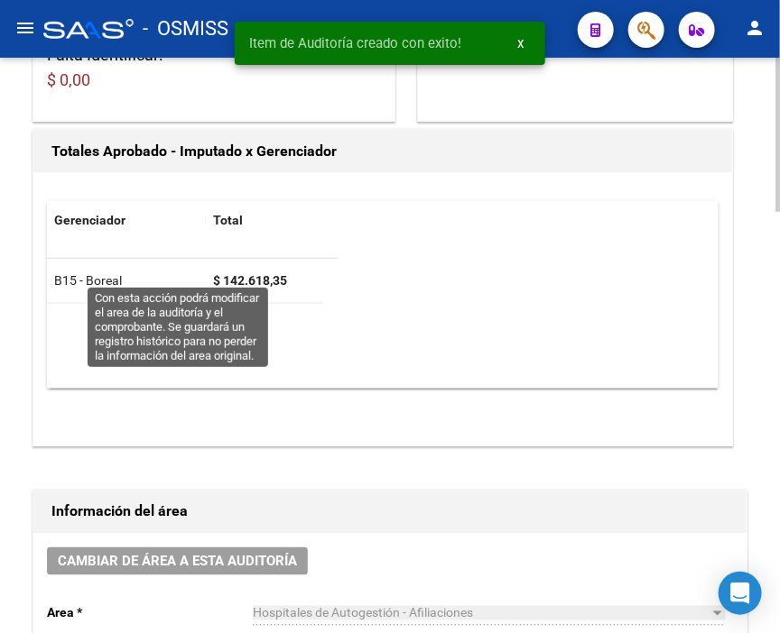
click at [198, 554] on span "Cambiar de área a esta auditoría" at bounding box center [177, 562] width 239 height 16
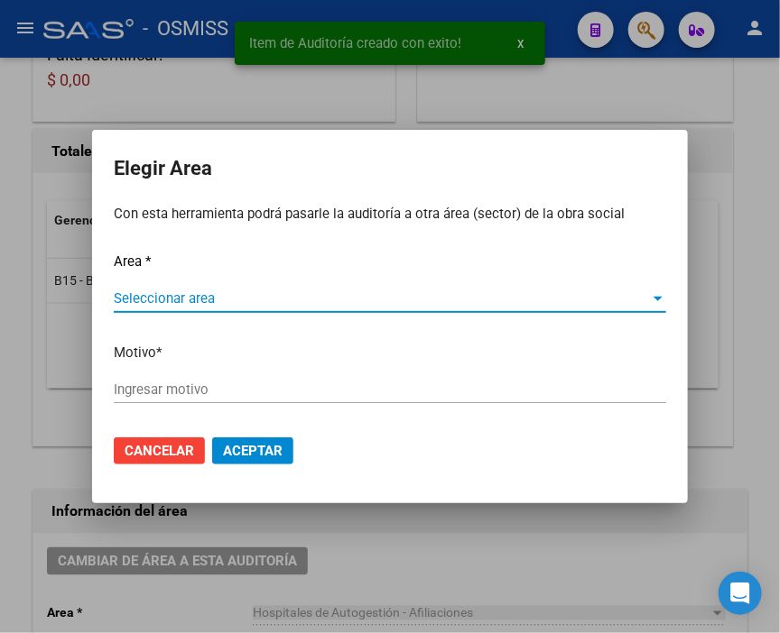
click at [192, 293] on span "Seleccionar area" at bounding box center [382, 299] width 536 height 16
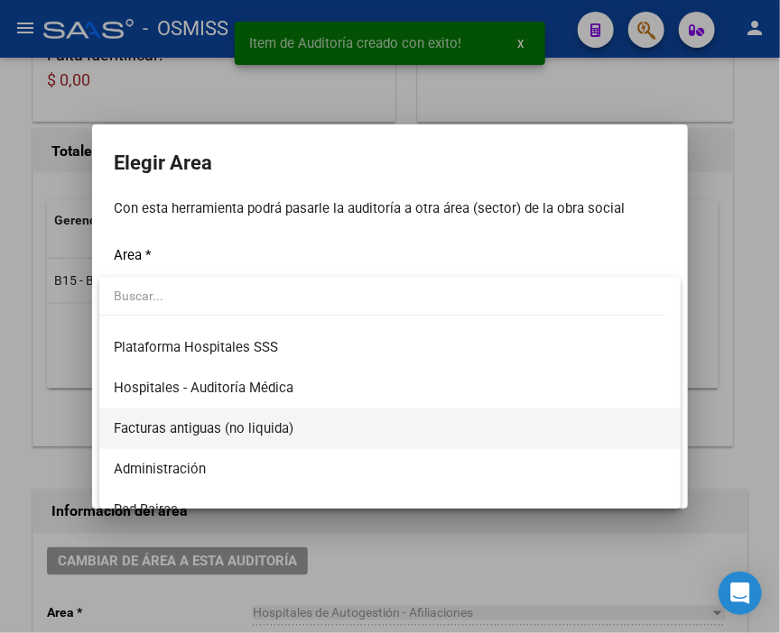
scroll to position [300, 0]
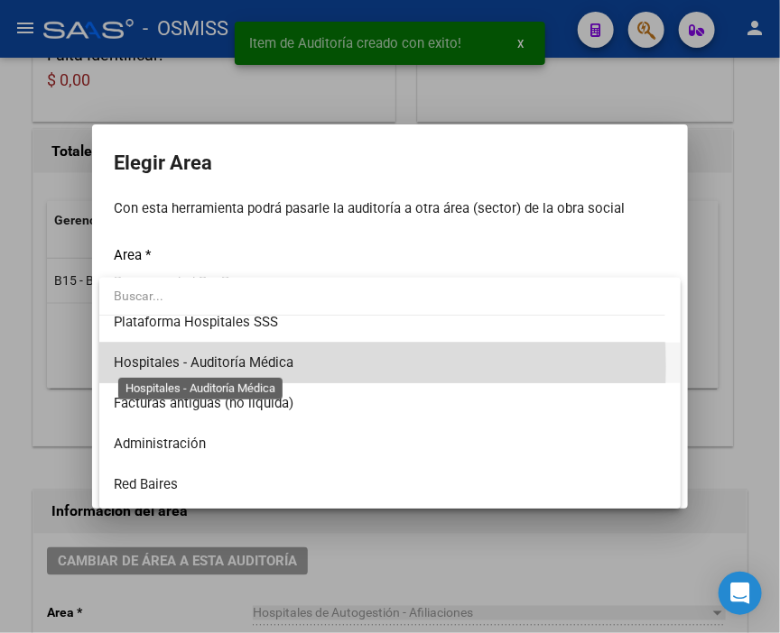
click at [263, 366] on span "Hospitales - Auditoría Médica" at bounding box center [204, 363] width 180 height 16
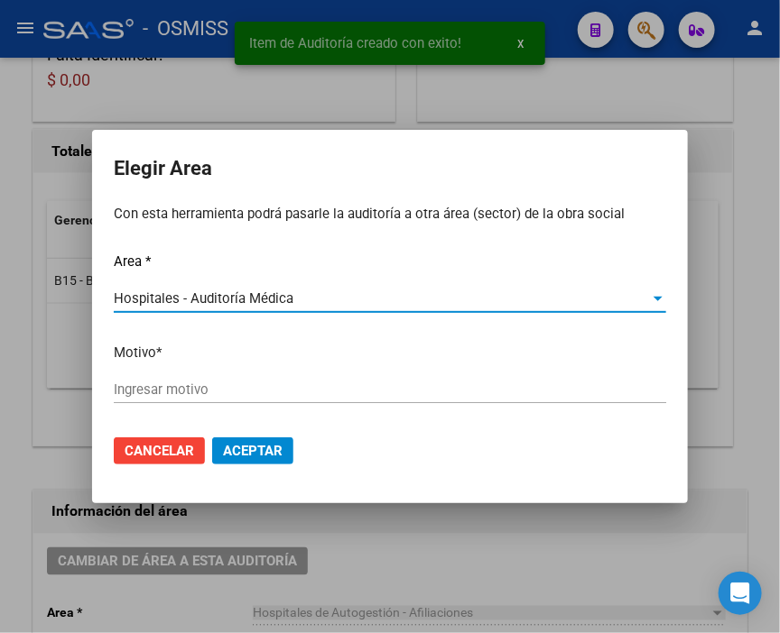
click at [184, 383] on input "Ingresar motivo" at bounding box center [390, 390] width 552 height 16
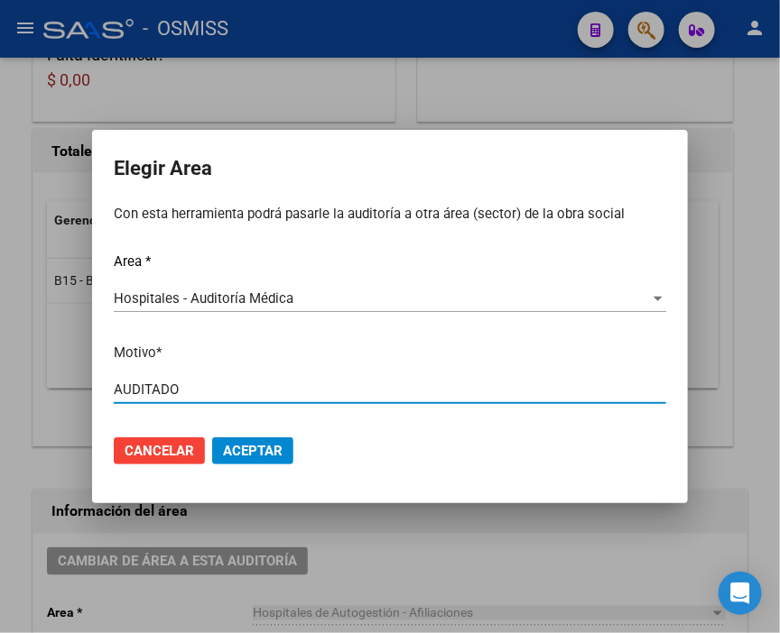
type input "AUDITADO"
click at [256, 448] on span "Aceptar" at bounding box center [253, 451] width 60 height 16
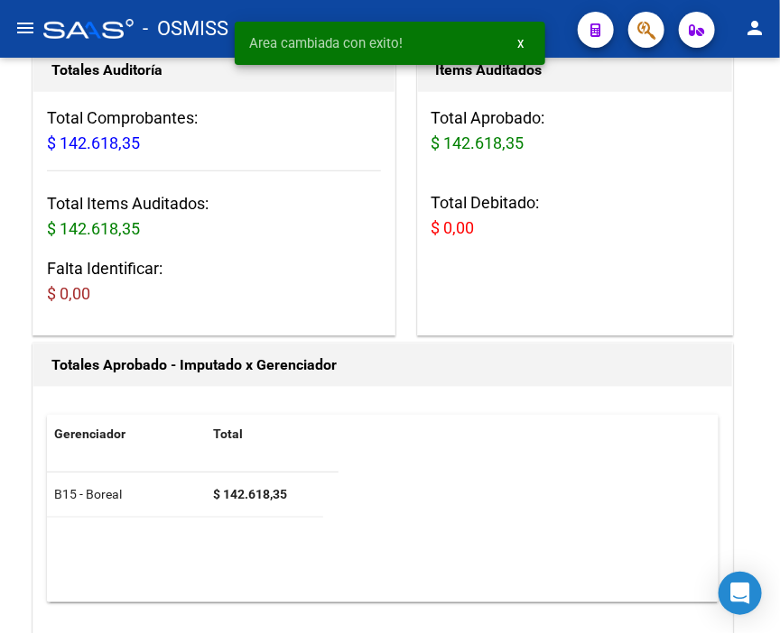
scroll to position [0, 0]
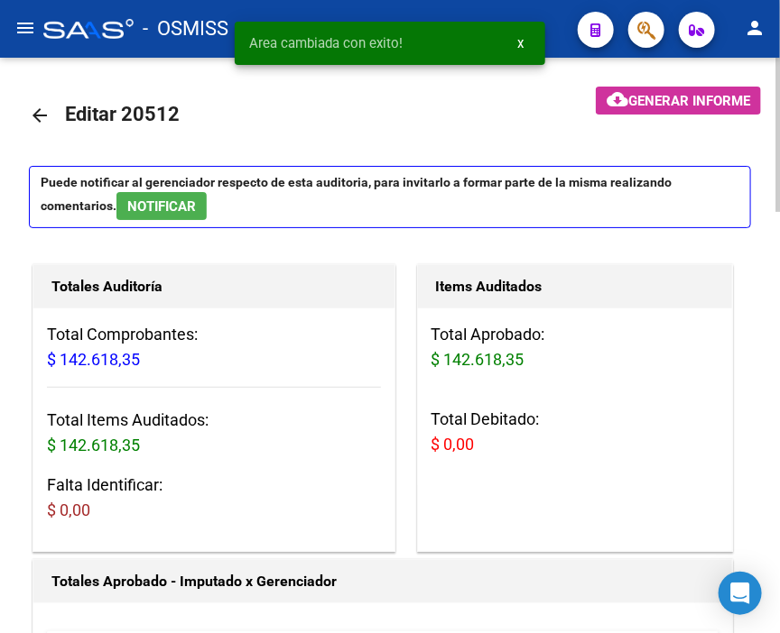
click at [34, 110] on mat-icon "arrow_back" at bounding box center [40, 116] width 22 height 22
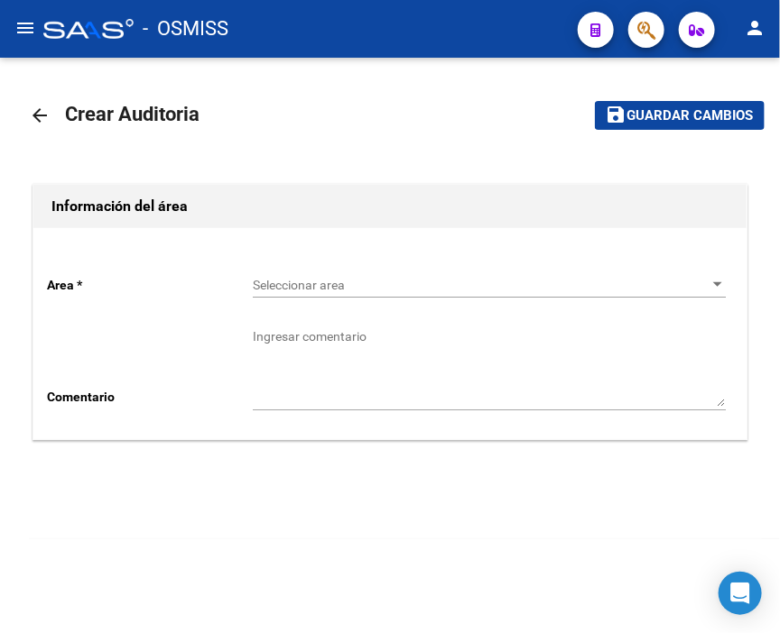
click at [264, 296] on div "Seleccionar area Seleccionar area" at bounding box center [489, 280] width 473 height 36
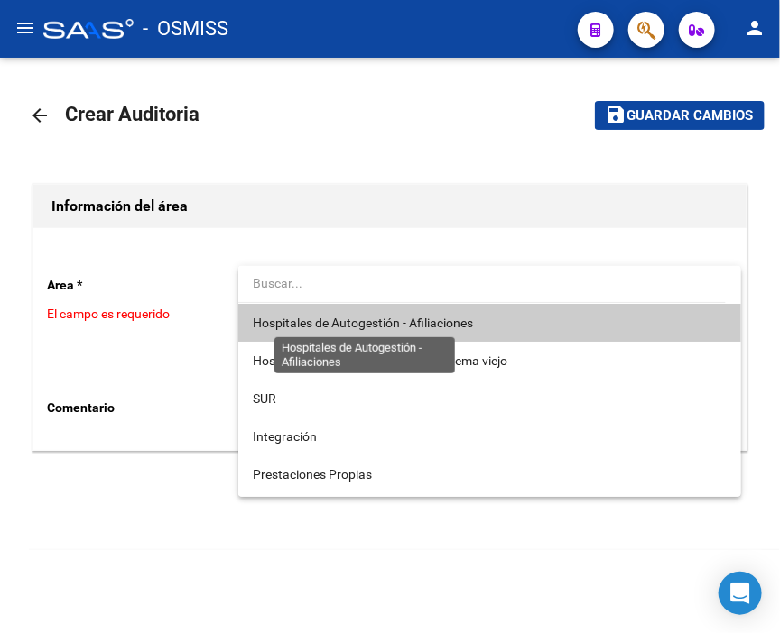
click at [305, 318] on span "Hospitales de Autogestión - Afiliaciones" at bounding box center [363, 323] width 220 height 14
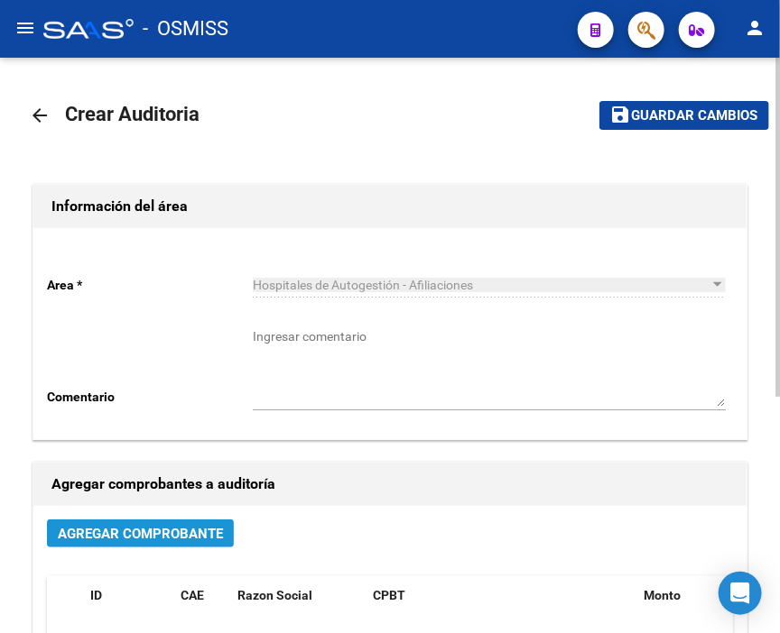
click at [196, 536] on span "Agregar Comprobante" at bounding box center [140, 534] width 165 height 16
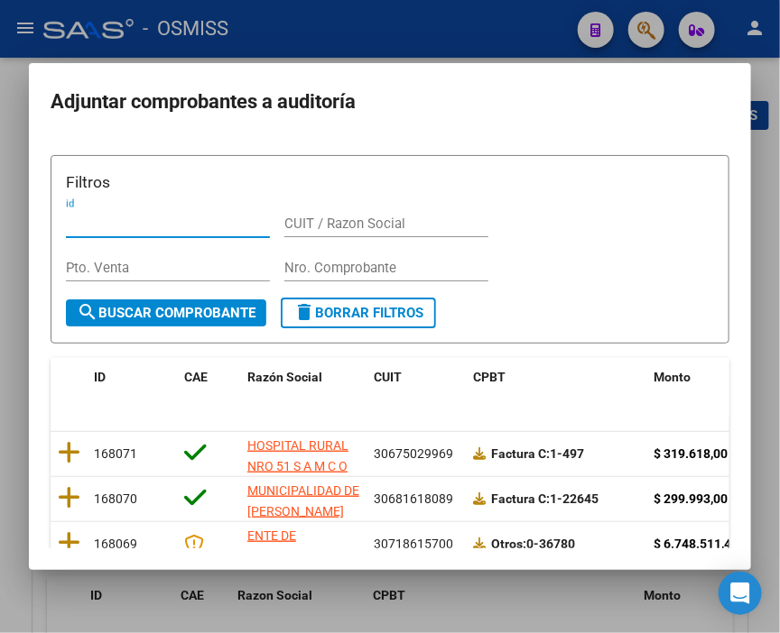
click at [309, 260] on input "Nro. Comprobante" at bounding box center [386, 268] width 204 height 16
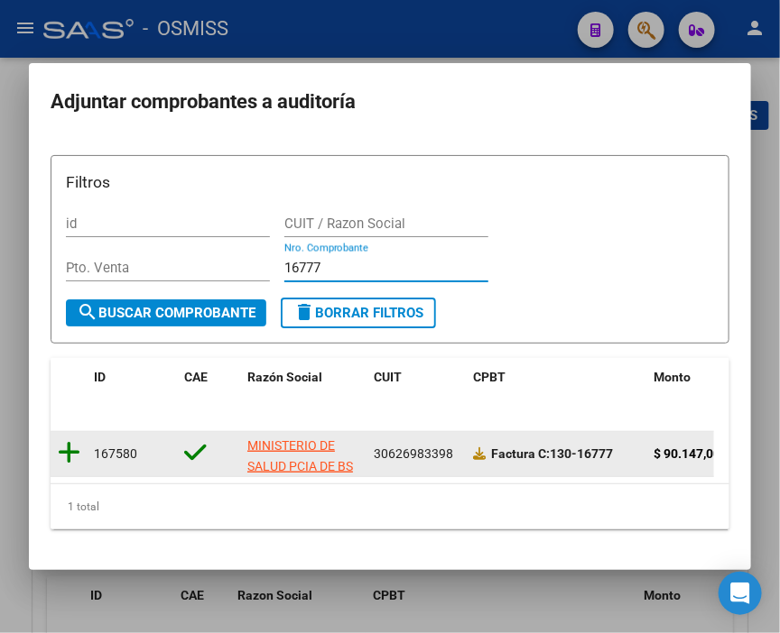
type input "16777"
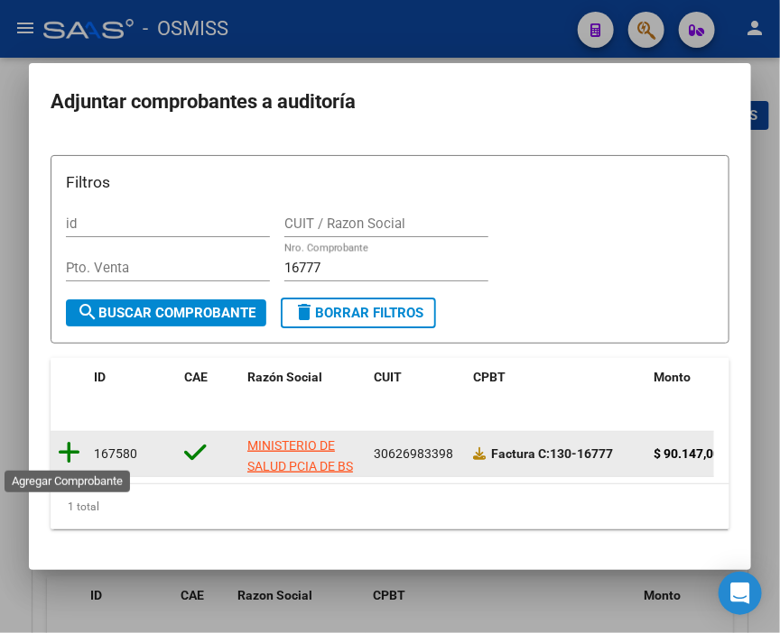
drag, startPoint x: 64, startPoint y: 451, endPoint x: 182, endPoint y: 299, distance: 192.9
click at [65, 451] on icon at bounding box center [69, 452] width 23 height 25
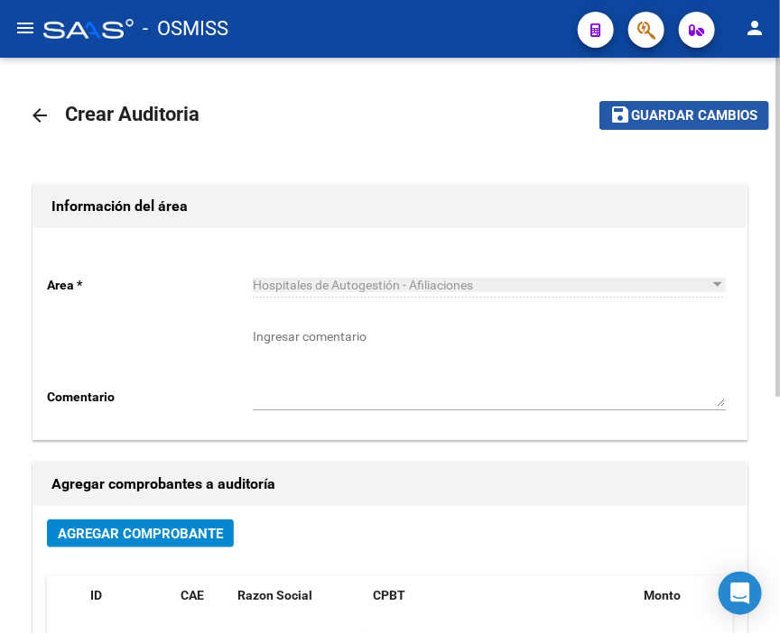
click at [695, 115] on span "Guardar cambios" at bounding box center [695, 116] width 126 height 16
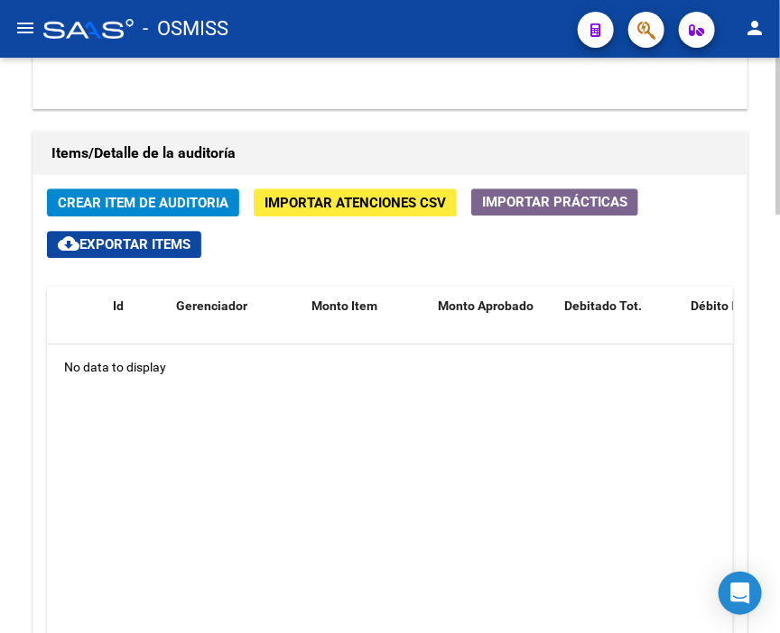
scroll to position [1303, 0]
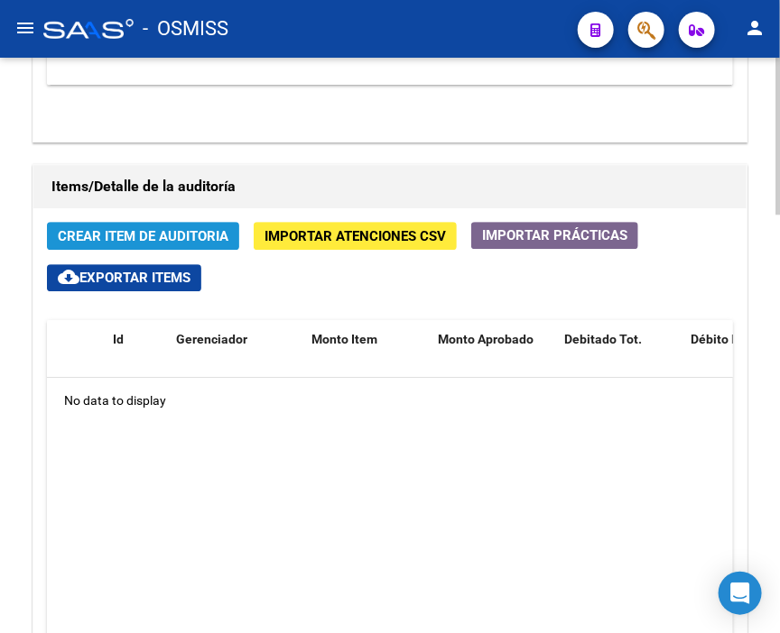
click at [136, 228] on span "Crear Item de Auditoria" at bounding box center [143, 236] width 171 height 16
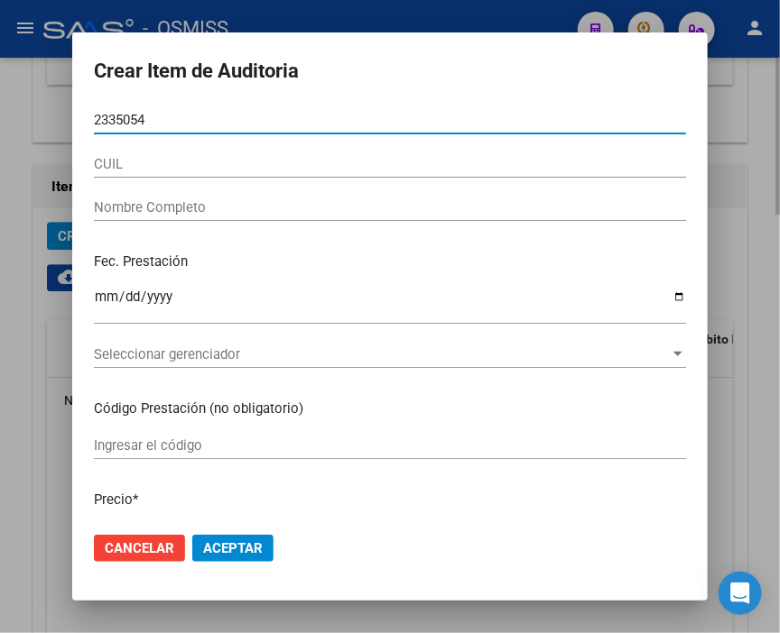
type input "23350548"
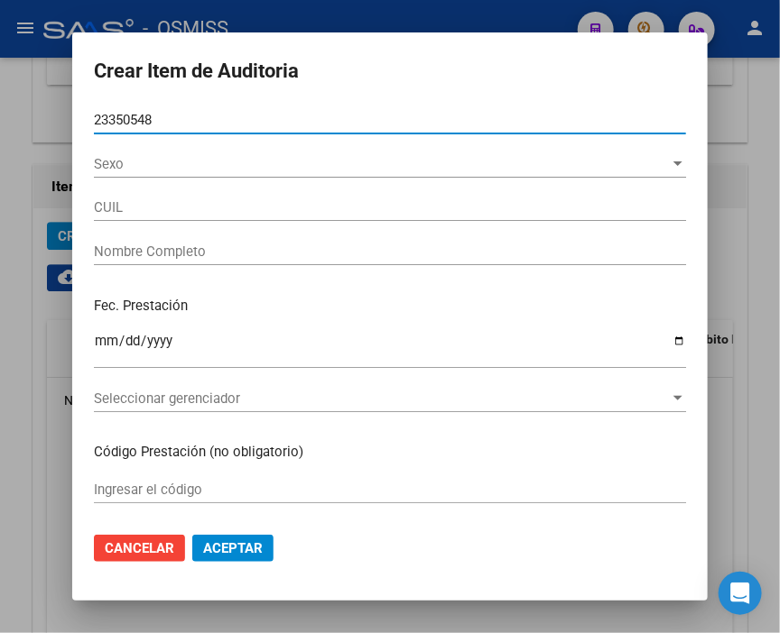
type input "20233505480"
type input "[PERSON_NAME][DATE]"
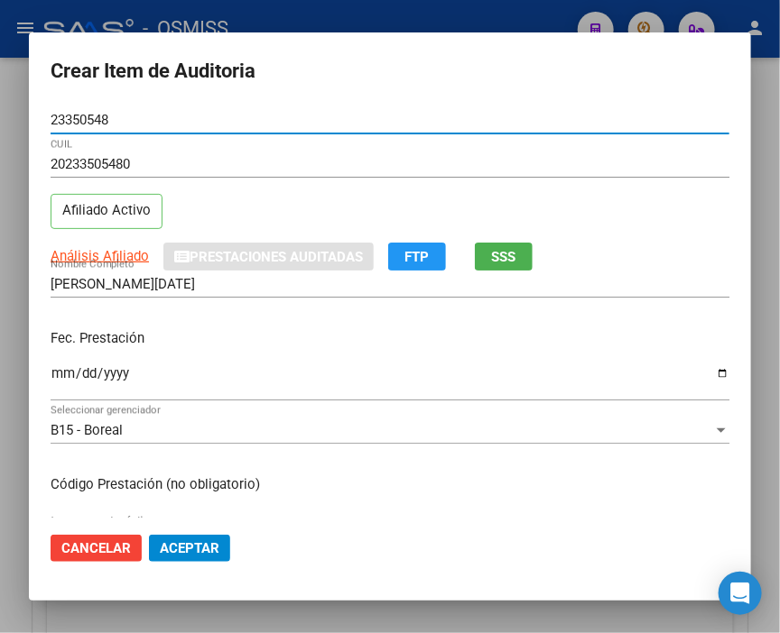
type input "23350548"
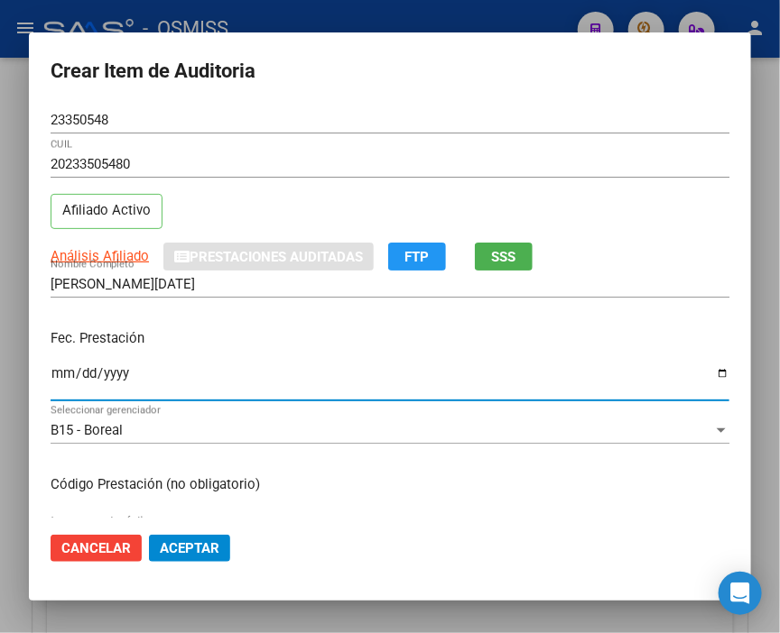
click at [58, 379] on input "Ingresar la fecha" at bounding box center [390, 380] width 678 height 29
type input "[DATE]"
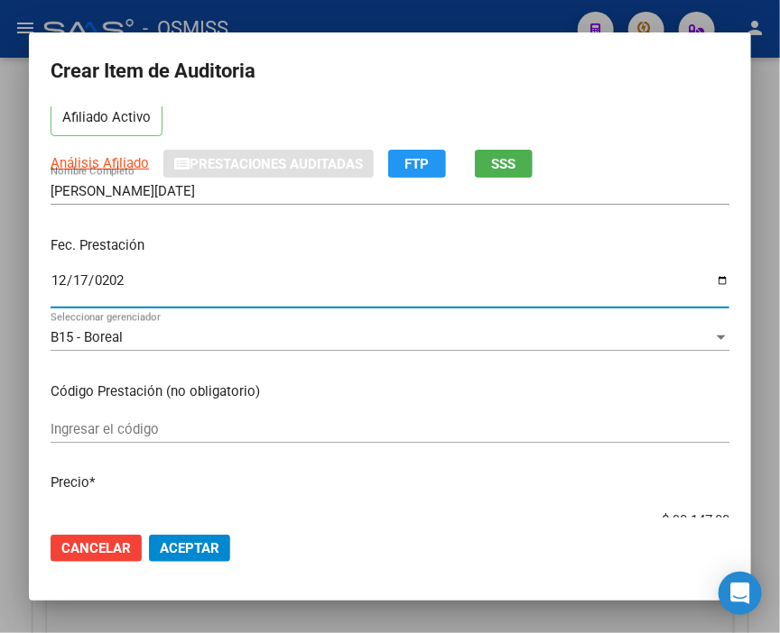
scroll to position [200, 0]
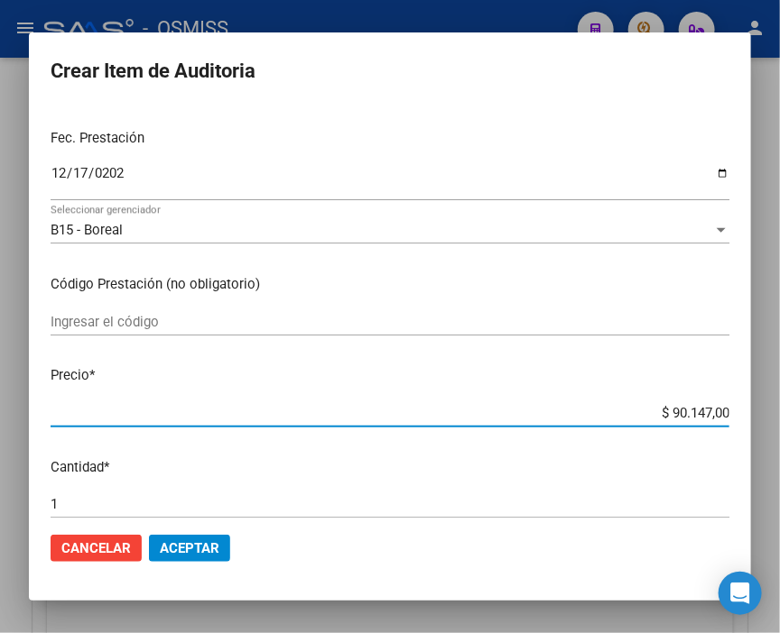
drag, startPoint x: 628, startPoint y: 407, endPoint x: 789, endPoint y: 427, distance: 161.8
click at [779, 427] on html "menu - OSMISS person Firma Express Inicio Calendario SSS Instructivos Contacto …" at bounding box center [390, 316] width 780 height 633
type input "$ 0,01"
type input "$ 0,11"
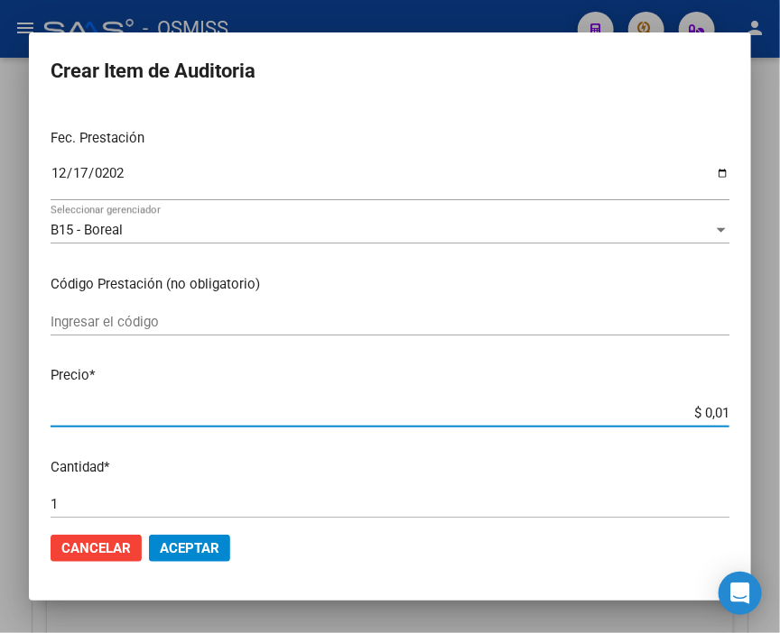
type input "$ 0,11"
type input "$ 1,18"
type input "$ 11,88"
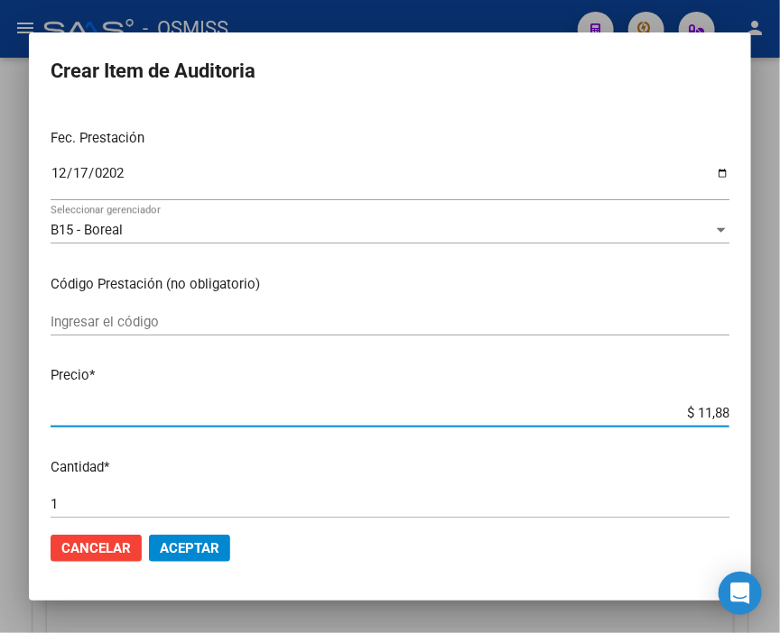
type input "$ 118,89"
type input "$ 1.188,90"
type input "$ 11.889,00"
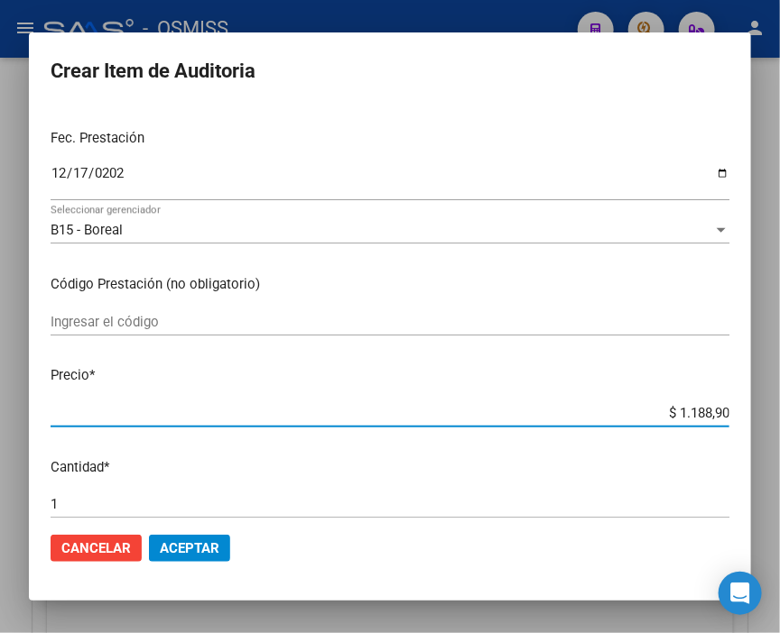
type input "$ 11.889,00"
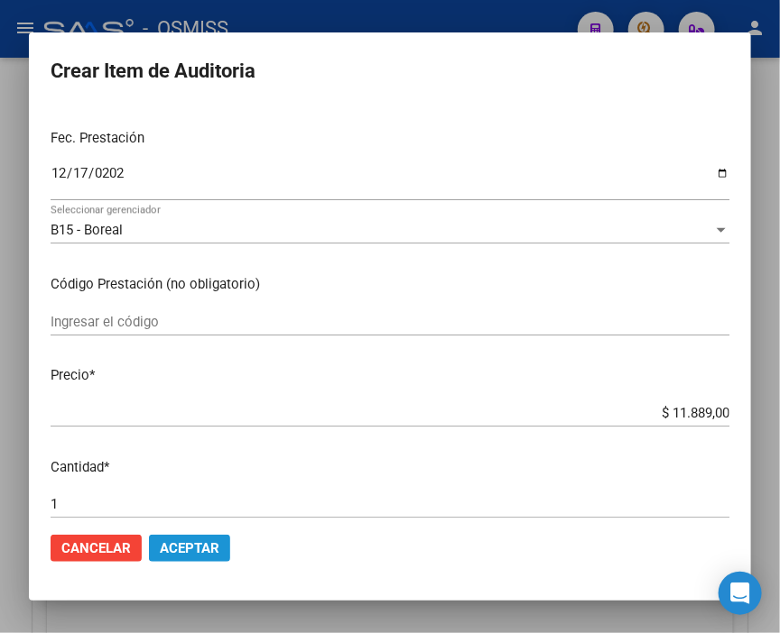
click at [194, 557] on button "Aceptar" at bounding box center [189, 548] width 81 height 27
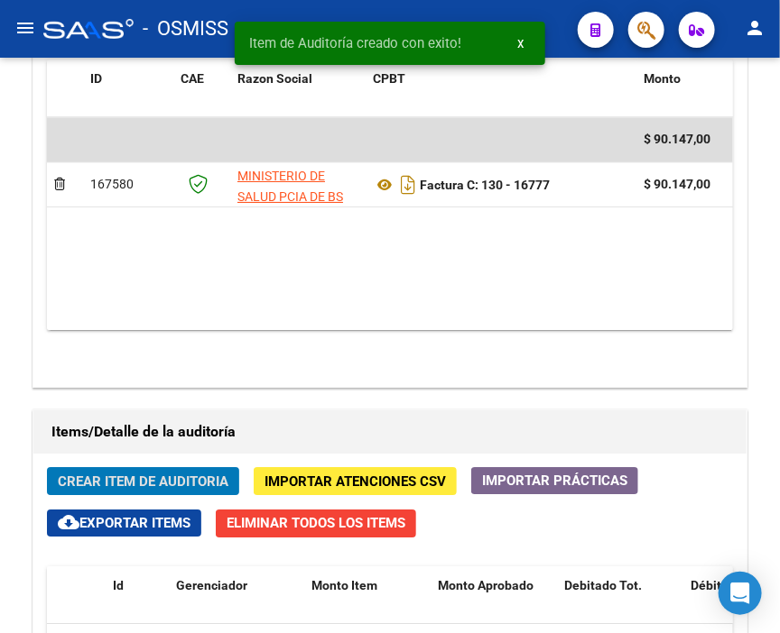
scroll to position [1333, 0]
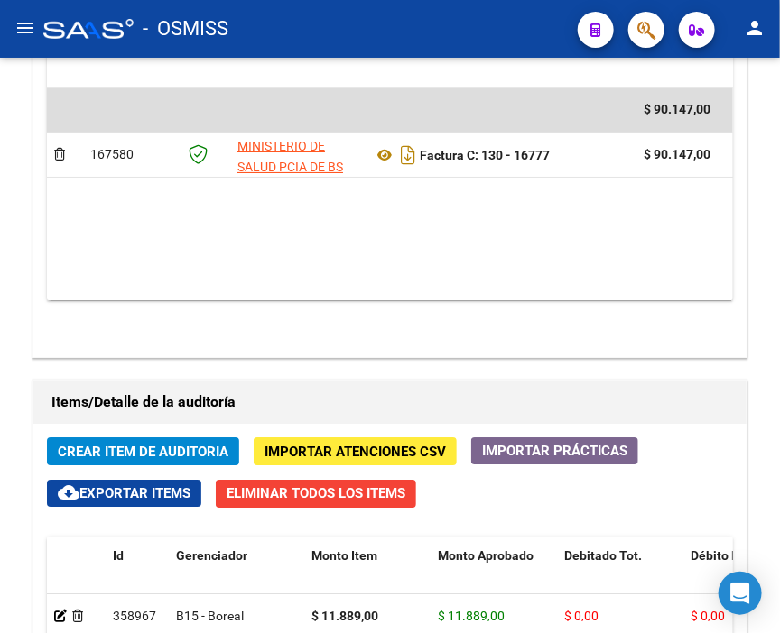
drag, startPoint x: 340, startPoint y: 29, endPoint x: 277, endPoint y: 49, distance: 66.2
click at [340, 29] on div "- OSMISS" at bounding box center [303, 29] width 520 height 40
click at [142, 444] on span "Crear Item de Auditoria" at bounding box center [143, 452] width 171 height 16
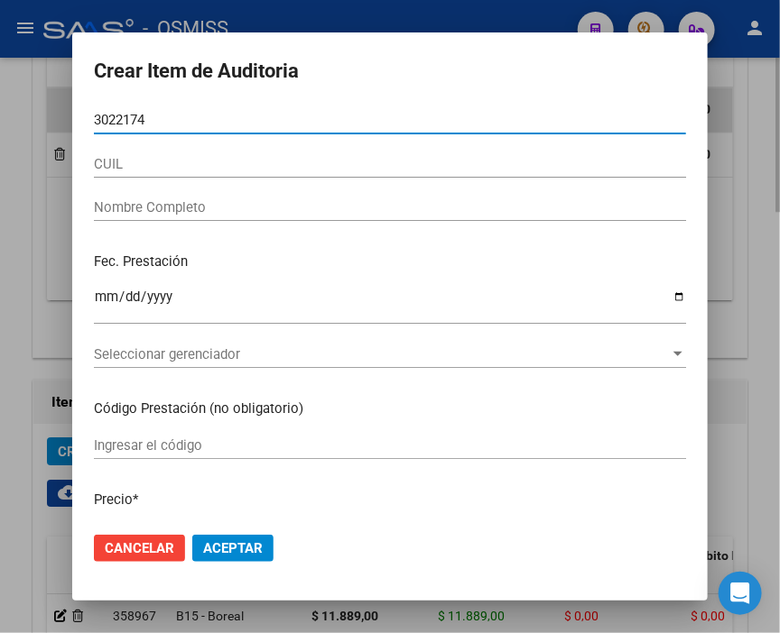
type input "30221748"
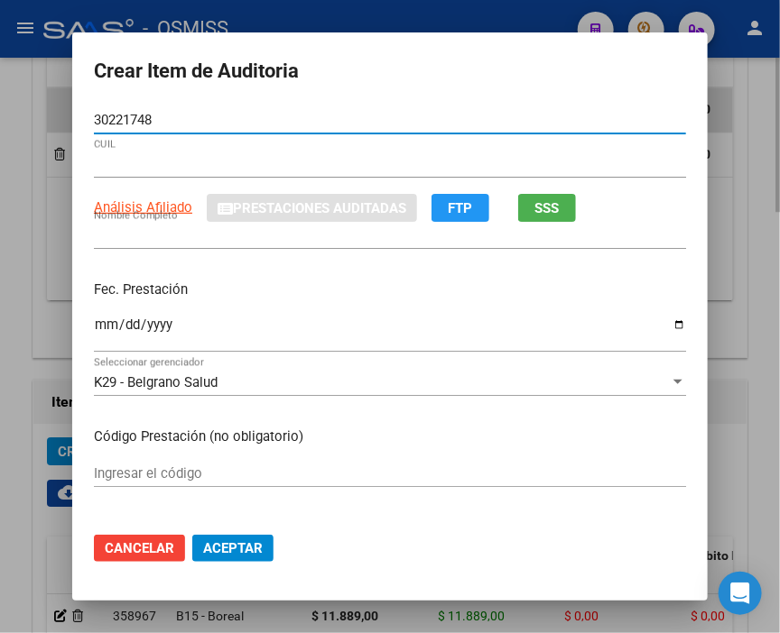
type input "20302217484"
type input "[PERSON_NAME]"
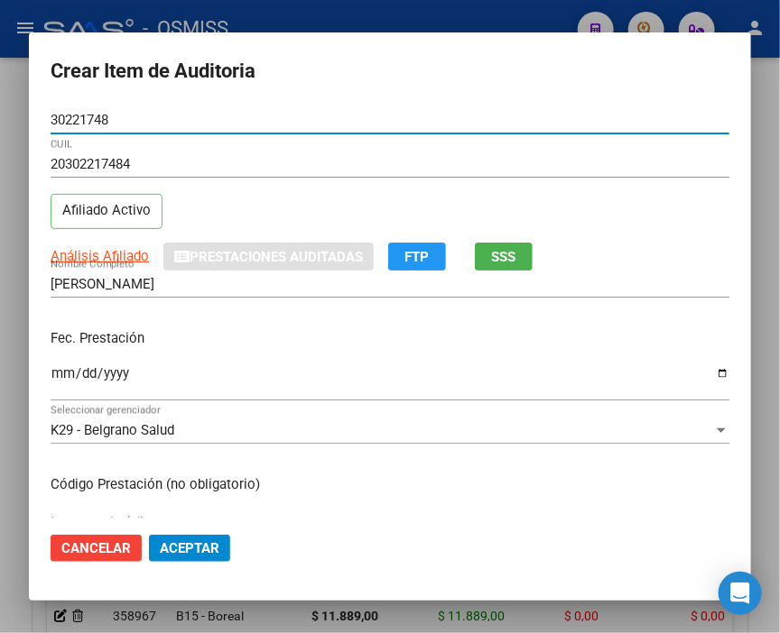
type input "30221748"
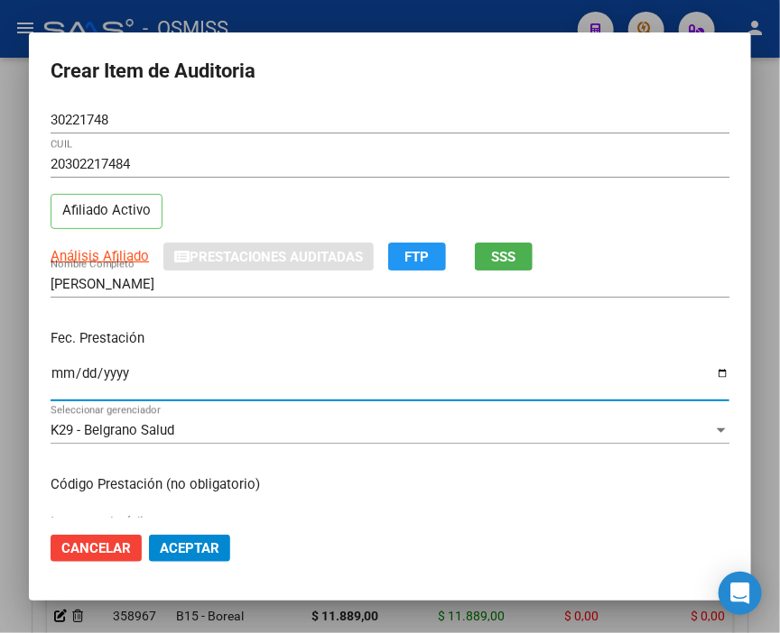
click at [66, 372] on input "Ingresar la fecha" at bounding box center [390, 380] width 678 height 29
type input "[DATE]"
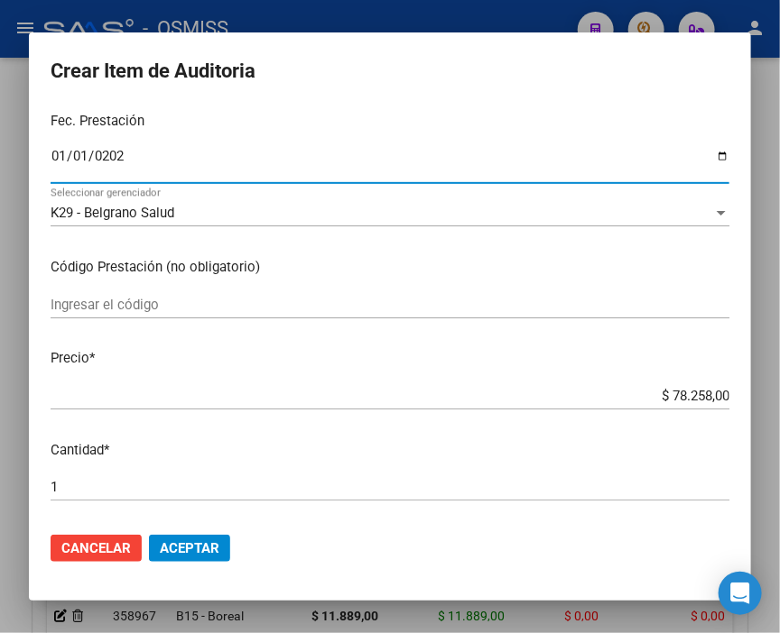
scroll to position [300, 0]
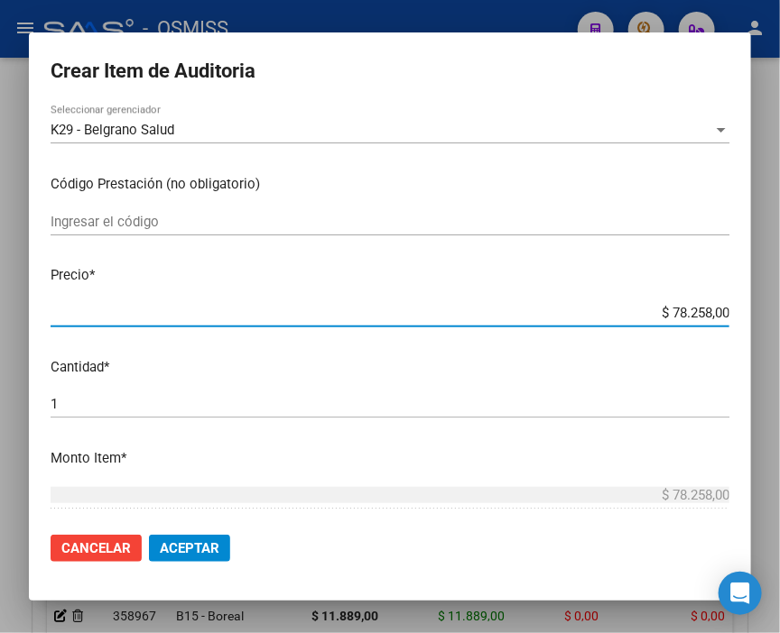
drag, startPoint x: 591, startPoint y: 313, endPoint x: 789, endPoint y: 307, distance: 197.7
click at [779, 307] on html "menu - OSMISS person Firma Express Inicio Calendario SSS Instructivos Contacto …" at bounding box center [390, 316] width 780 height 633
type input "$ 0,04"
type input "$ 0,42"
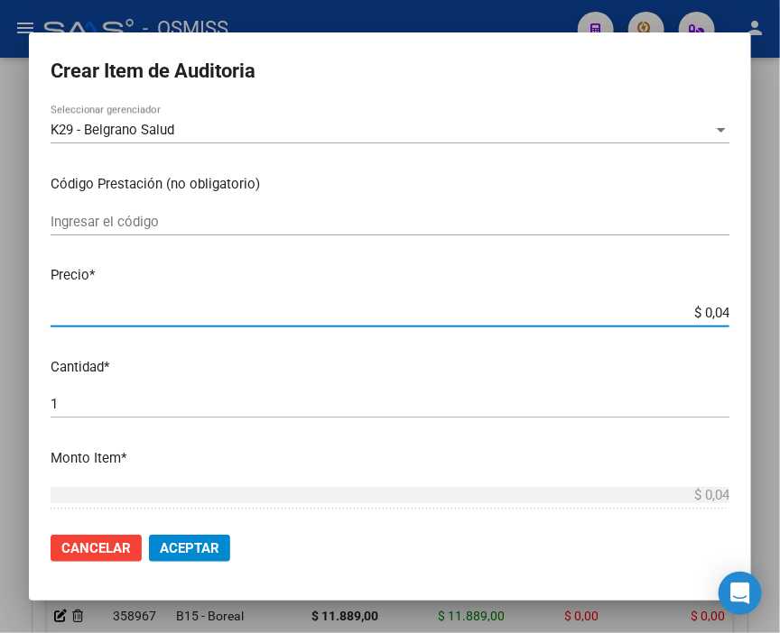
type input "$ 0,42"
type input "$ 4,25"
type input "$ 42,59"
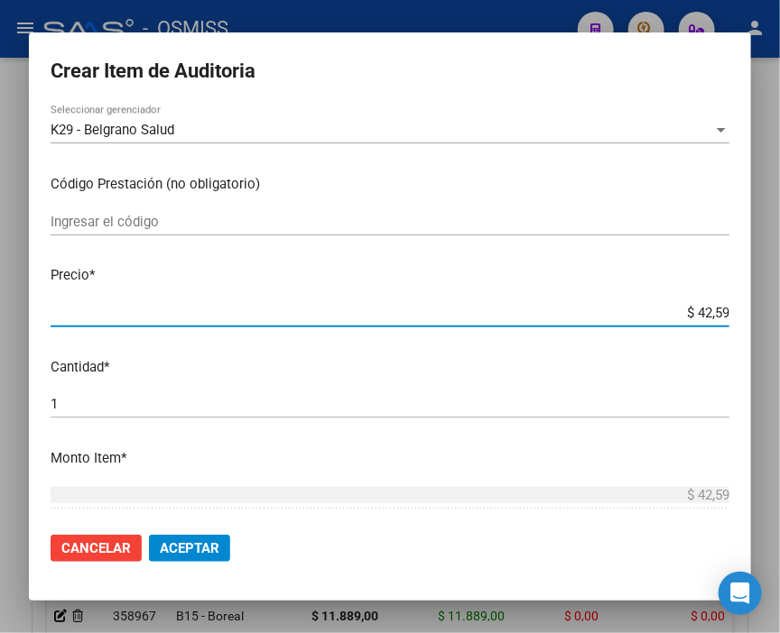
type input "$ 425,91"
type input "$ 4.259,10"
type input "$ 42.591,00"
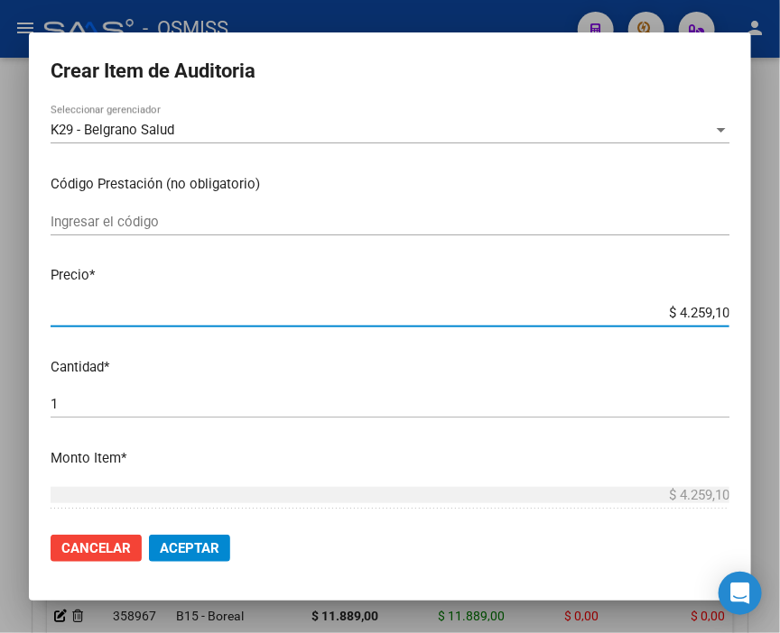
type input "$ 42.591,00"
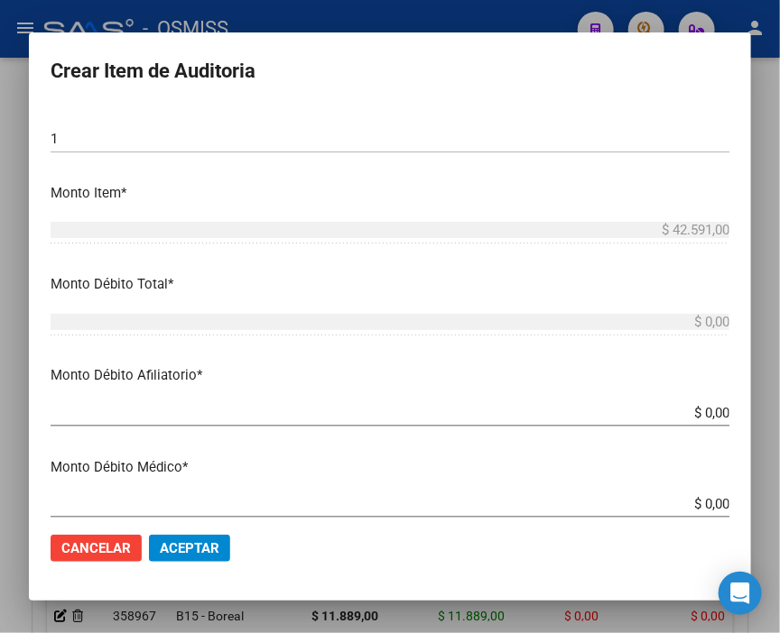
scroll to position [601, 0]
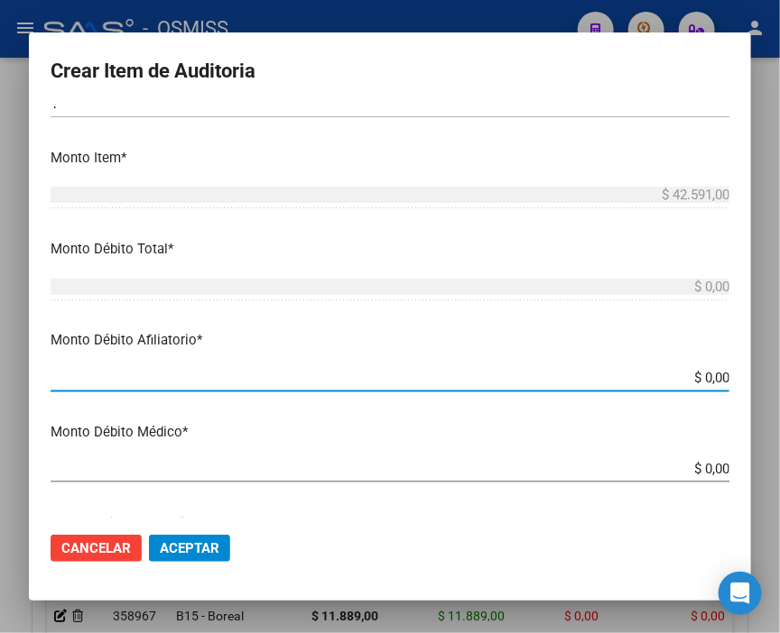
click at [779, 383] on html "menu - OSMISS person Firma Express Inicio Calendario SSS Instructivos Contacto …" at bounding box center [390, 316] width 780 height 633
type input "$ 0,04"
type input "$ 0,42"
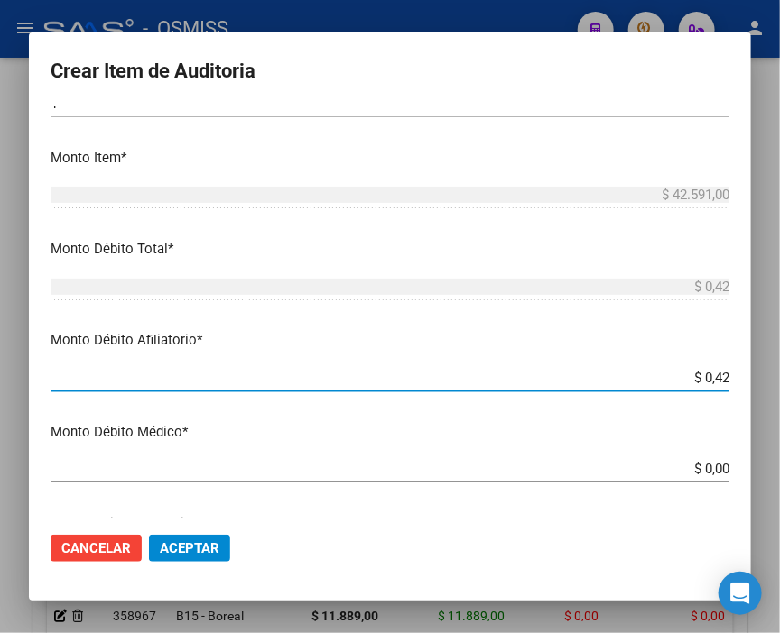
type input "$ 4,25"
type input "$ 42,59"
type input "$ 425,91"
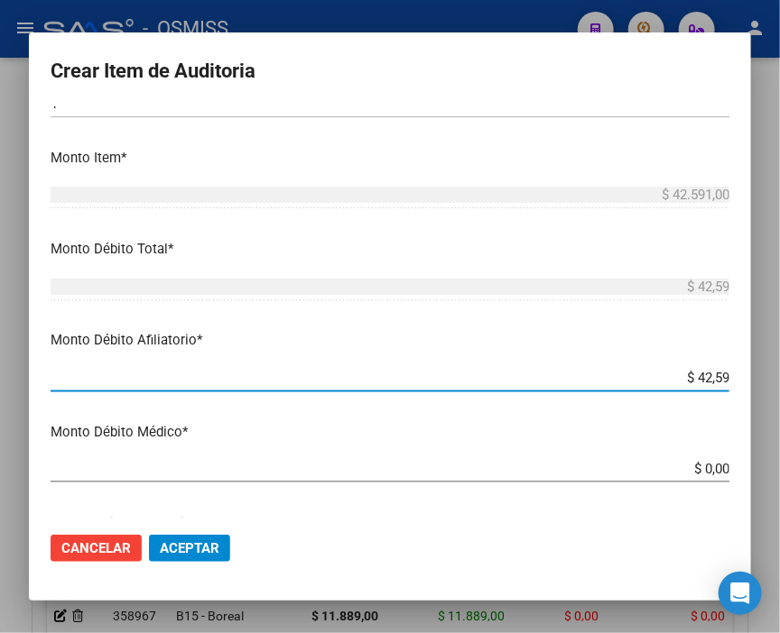
type input "$ 425,91"
type input "$ 4.259,10"
type input "$ 42.591,00"
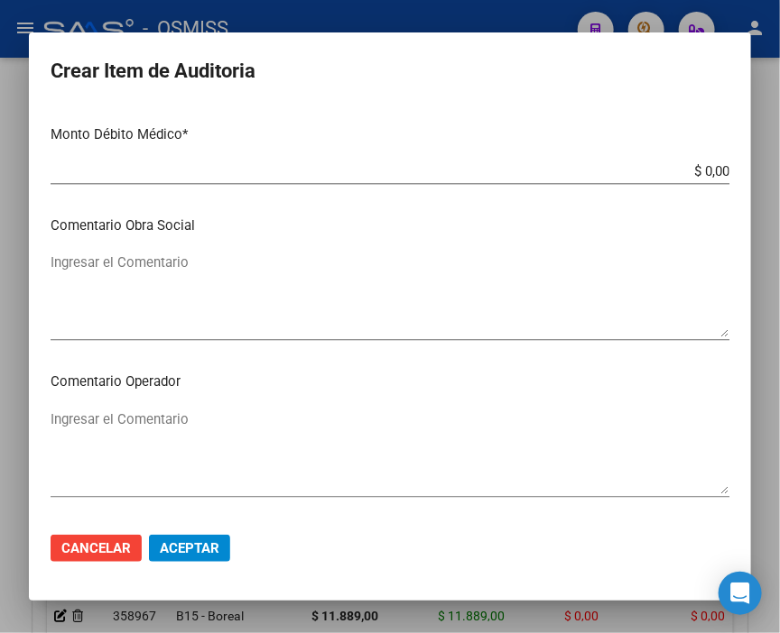
scroll to position [902, 0]
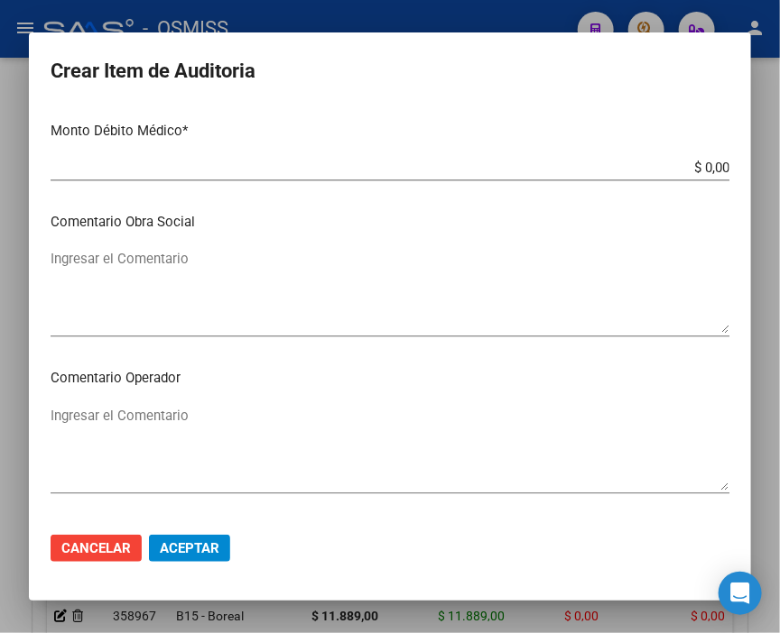
click at [140, 412] on textarea "Ingresar el Comentario" at bounding box center [390, 448] width 678 height 85
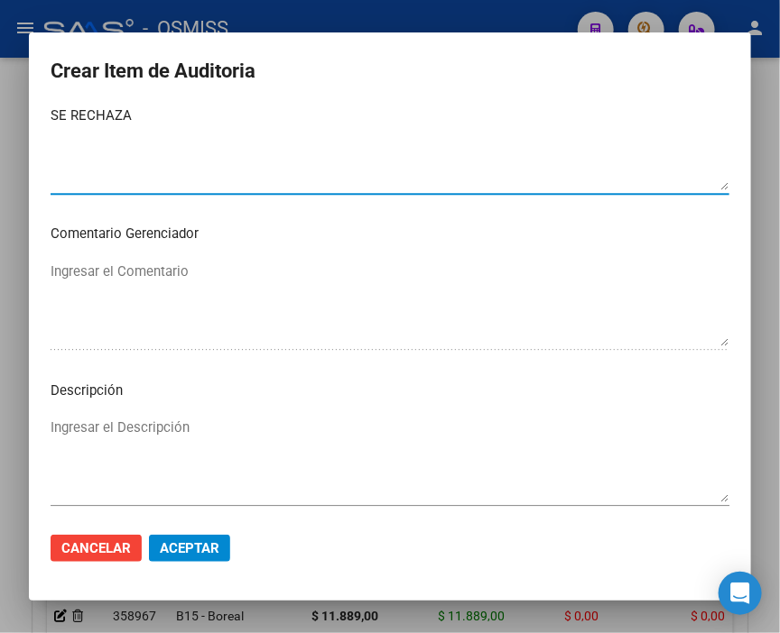
scroll to position [1303, 0]
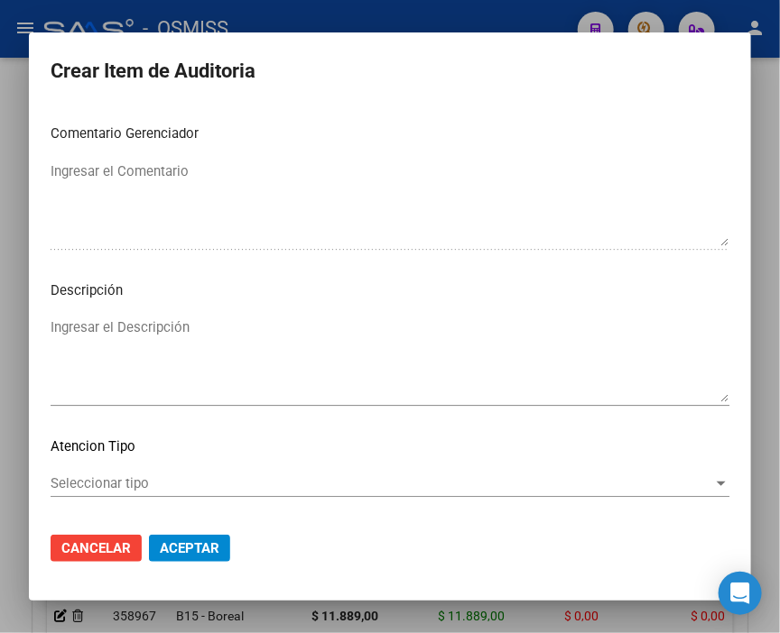
type textarea "SE RECHAZA"
click at [109, 328] on textarea "Ingresar el Descripción" at bounding box center [390, 360] width 678 height 85
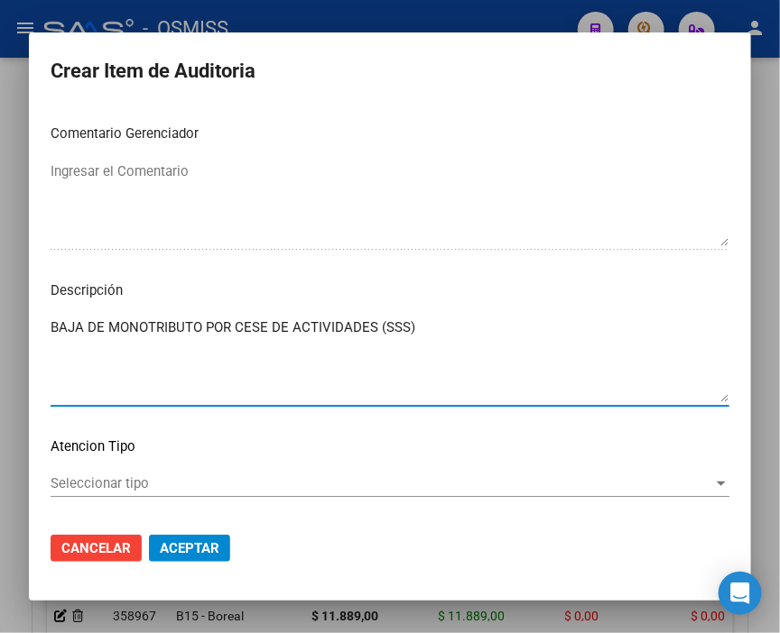
type textarea "BAJA DE MONOTRIBUTO POR CESE DE ACTIVIDADES (SSS)"
click at [199, 545] on span "Aceptar" at bounding box center [190, 548] width 60 height 16
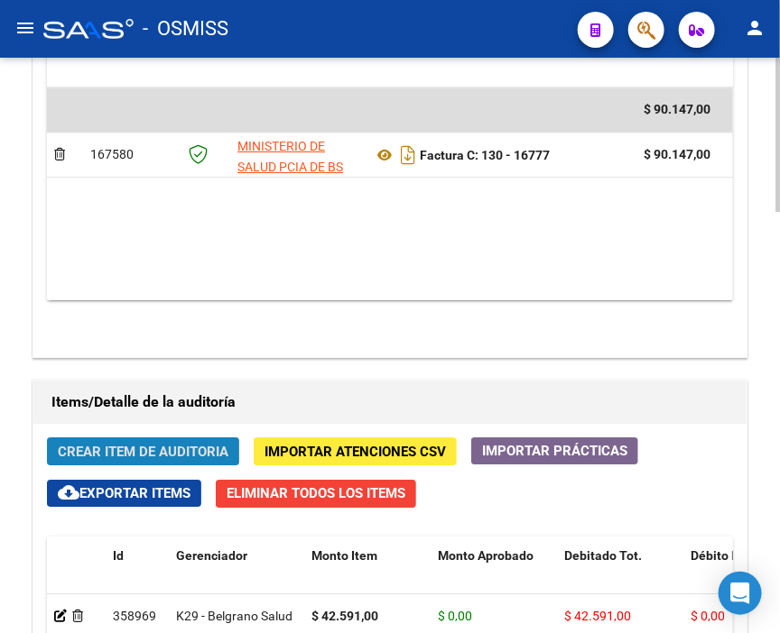
click at [138, 444] on span "Crear Item de Auditoria" at bounding box center [143, 452] width 171 height 16
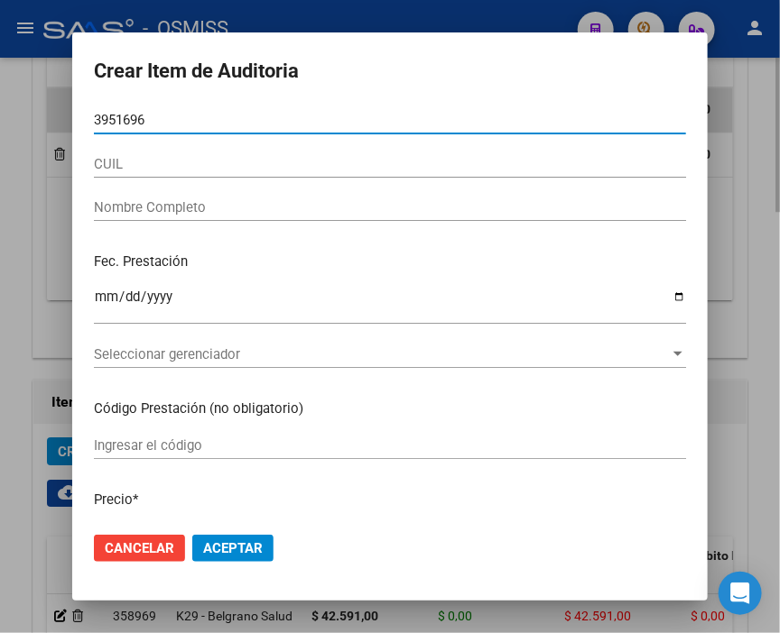
type input "39516967"
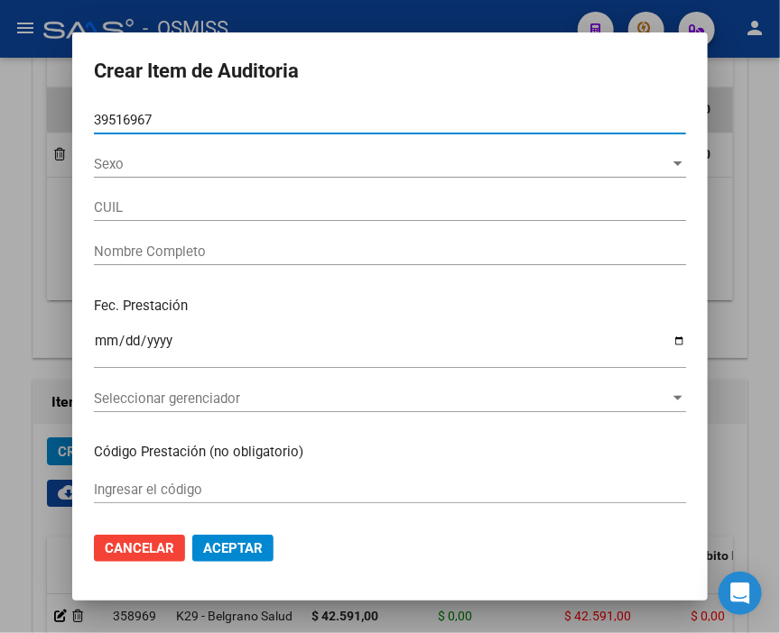
type input "27395169675"
type input "[PERSON_NAME] [PERSON_NAME]"
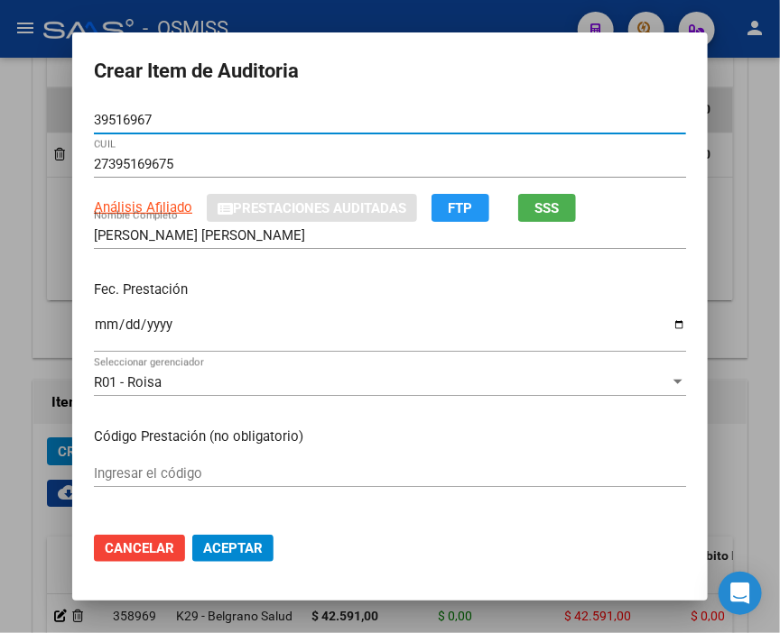
type input "39516967"
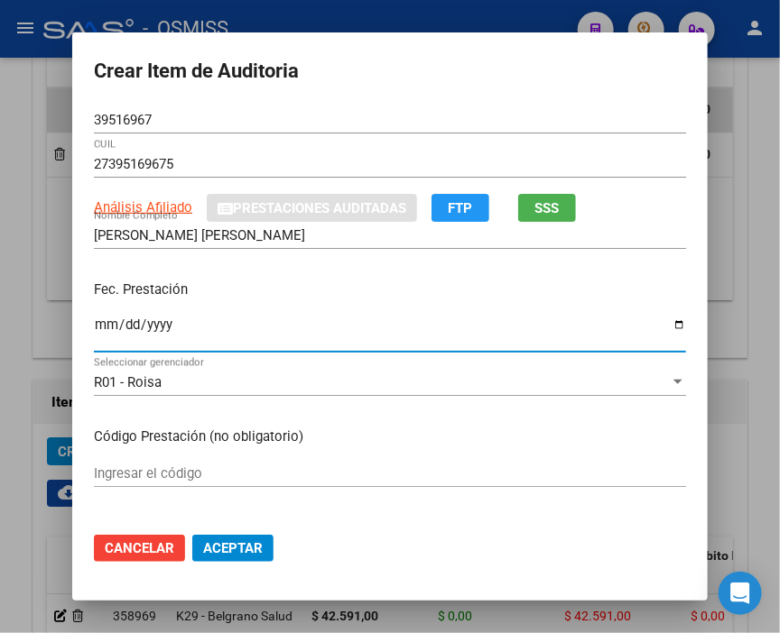
click at [94, 325] on input "Ingresar la fecha" at bounding box center [390, 332] width 592 height 29
type input "[DATE]"
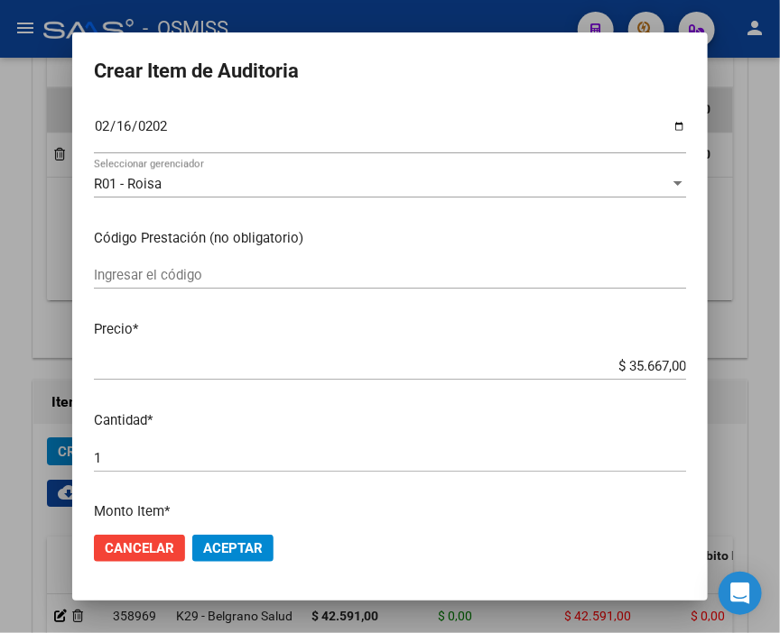
scroll to position [200, 0]
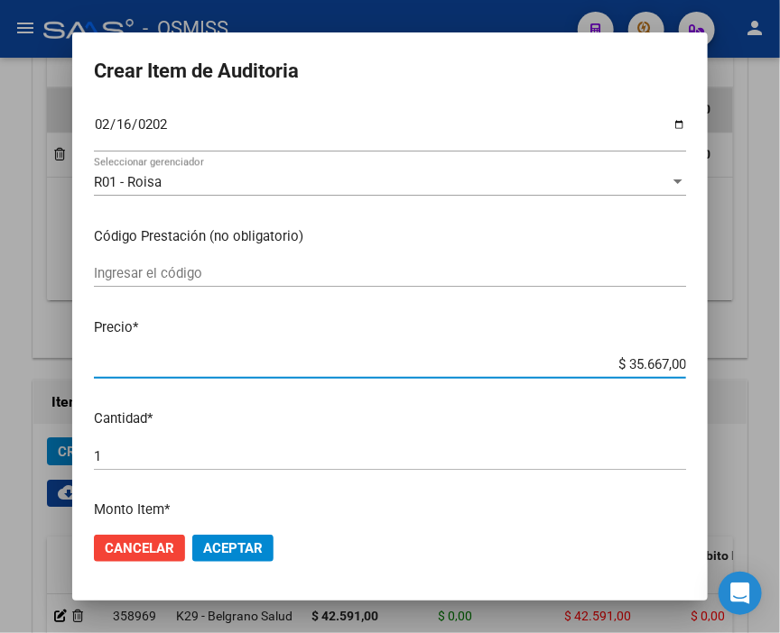
drag, startPoint x: 576, startPoint y: 367, endPoint x: 774, endPoint y: 365, distance: 198.5
click at [774, 365] on div "Crear Item de Auditoria 39516967 Nro Documento 27395169675 CUIL Análisis Afilia…" at bounding box center [390, 316] width 780 height 633
type input "$ 0,01"
type input "$ 0,11"
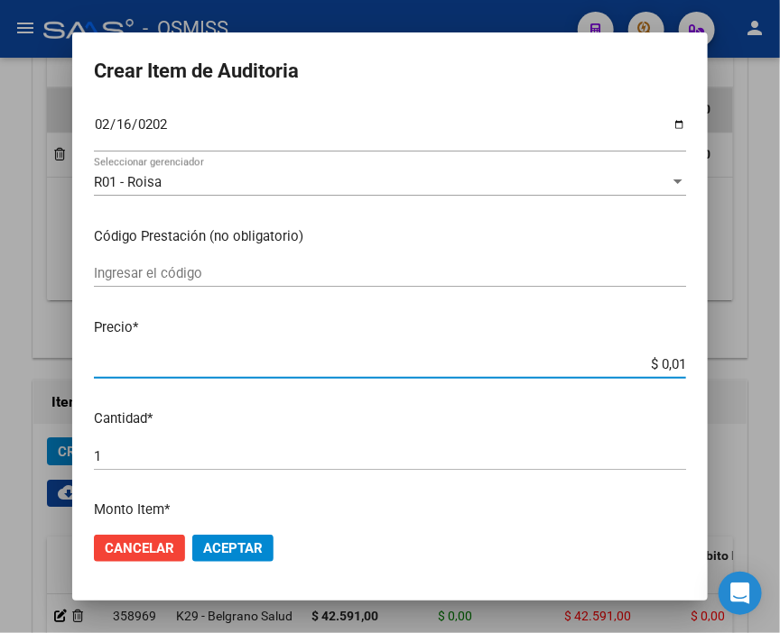
type input "$ 0,11"
type input "$ 1,18"
type input "$ 11,88"
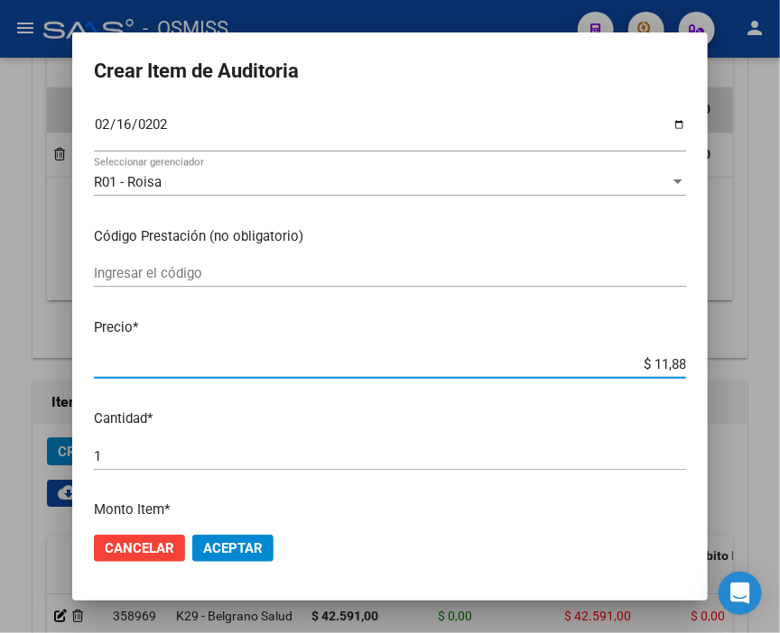
type input "$ 118,89"
type input "$ 1.188,90"
type input "$ 11.889,00"
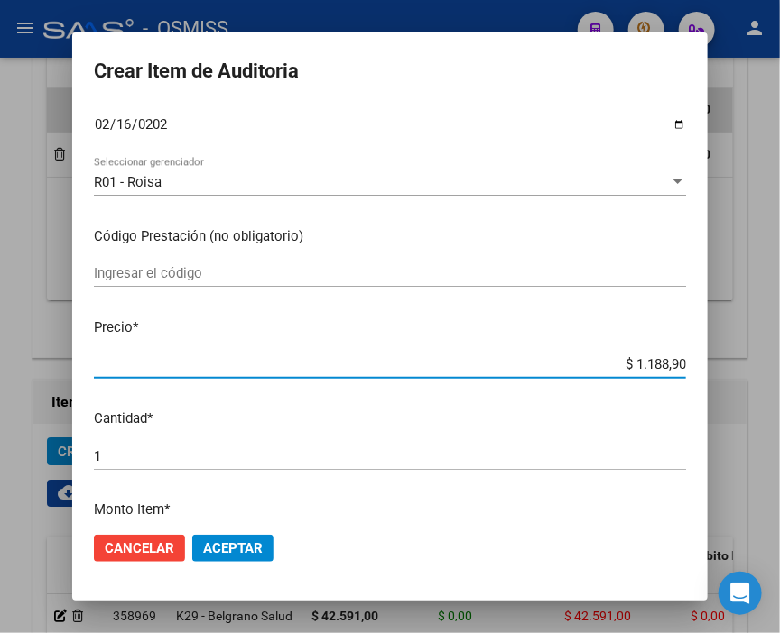
type input "$ 11.889,00"
drag, startPoint x: 154, startPoint y: 466, endPoint x: 57, endPoint y: 463, distance: 97.5
click at [57, 463] on div "Crear Item de Auditoria 39516967 Nro Documento 27395169675 CUIL Análisis Afilia…" at bounding box center [390, 316] width 780 height 633
click at [124, 472] on div "1 Ingresar la cantidad" at bounding box center [390, 465] width 592 height 44
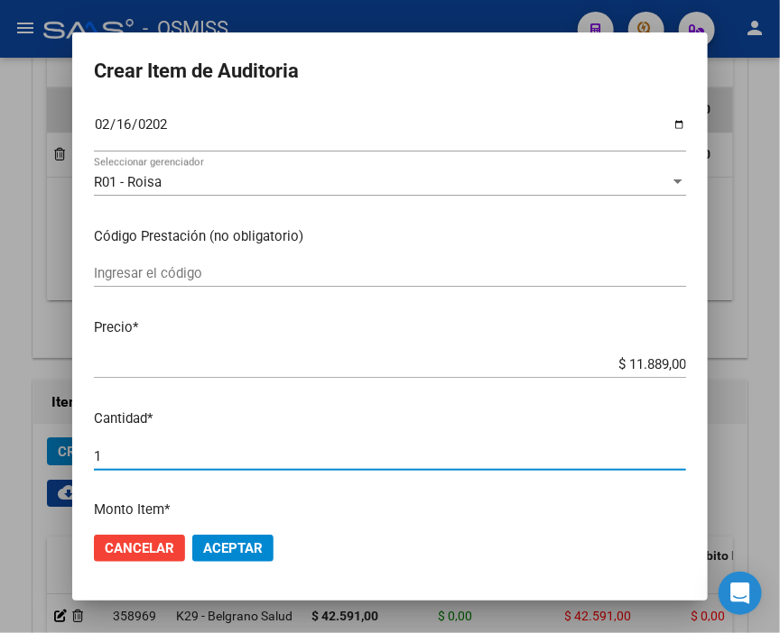
drag, startPoint x: 115, startPoint y: 449, endPoint x: 49, endPoint y: 448, distance: 65.9
click at [49, 448] on div "Crear Item de Auditoria 39516967 Nro Documento 27395169675 CUIL Análisis Afilia…" at bounding box center [390, 316] width 780 height 633
type input "2"
type input "$ 23.778,00"
type input "2"
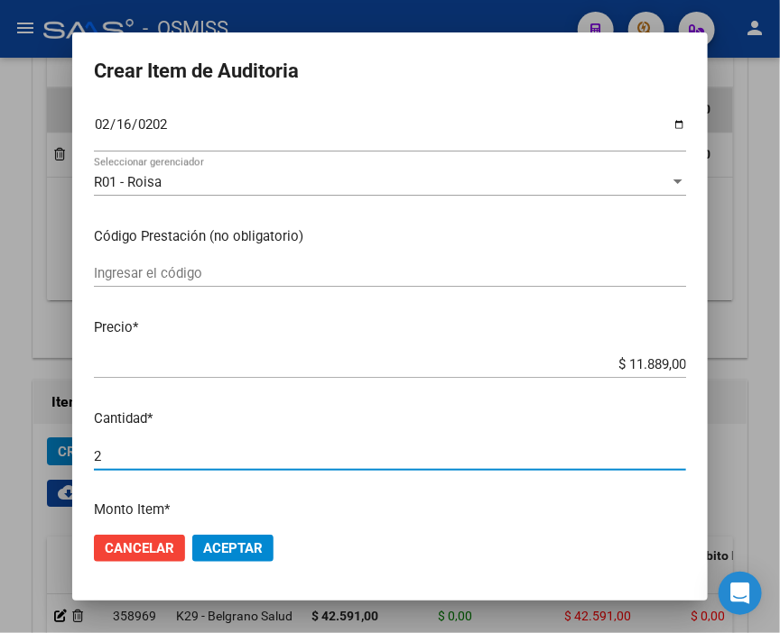
click at [228, 531] on mat-dialog-actions "Cancelar Aceptar" at bounding box center [390, 548] width 592 height 61
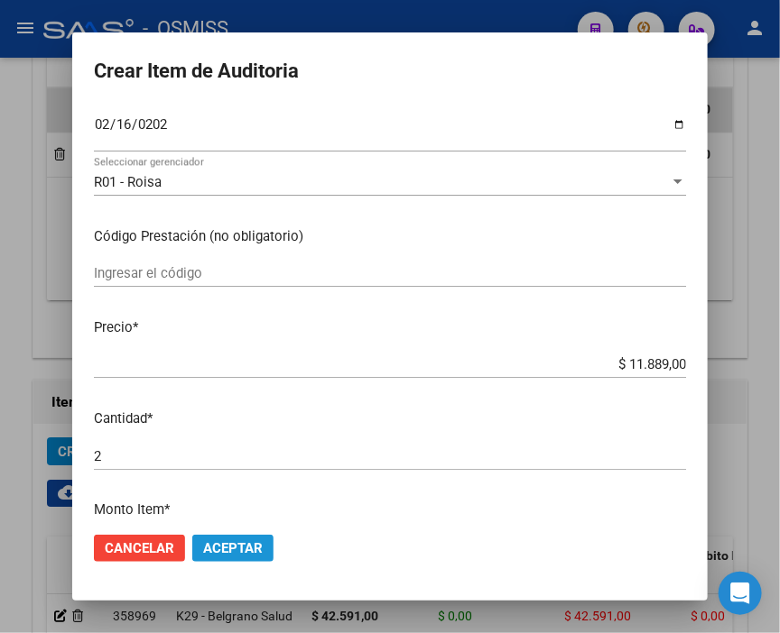
click at [242, 546] on span "Aceptar" at bounding box center [233, 548] width 60 height 16
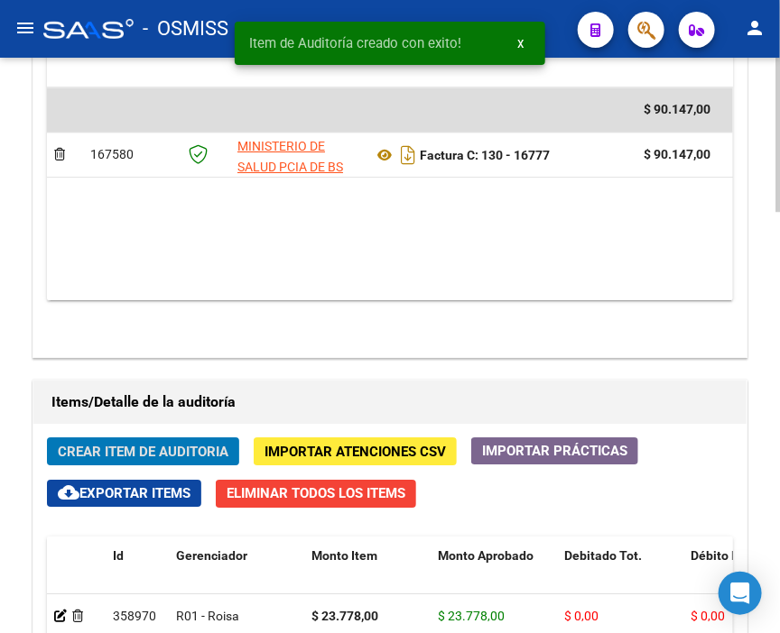
click at [175, 444] on span "Crear Item de Auditoria" at bounding box center [143, 452] width 171 height 16
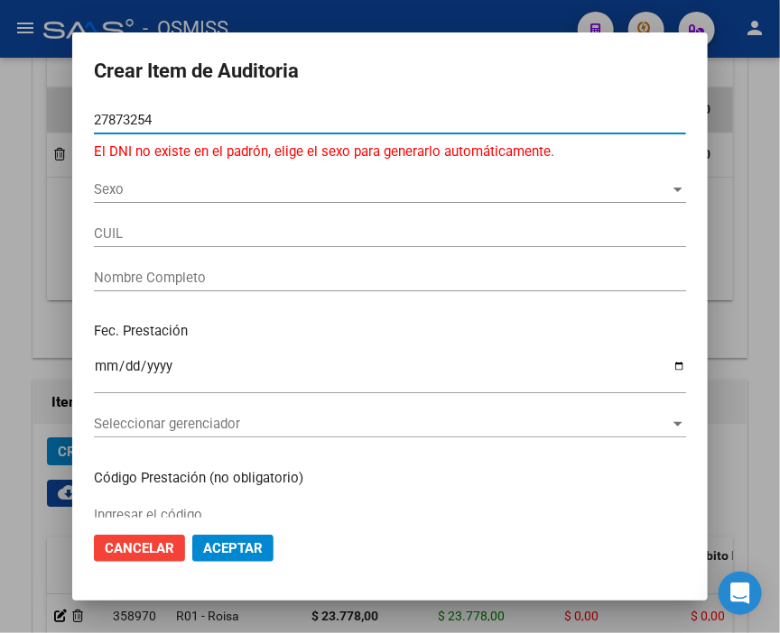
click at [126, 123] on input "27873254" at bounding box center [390, 120] width 592 height 16
type input "27876254"
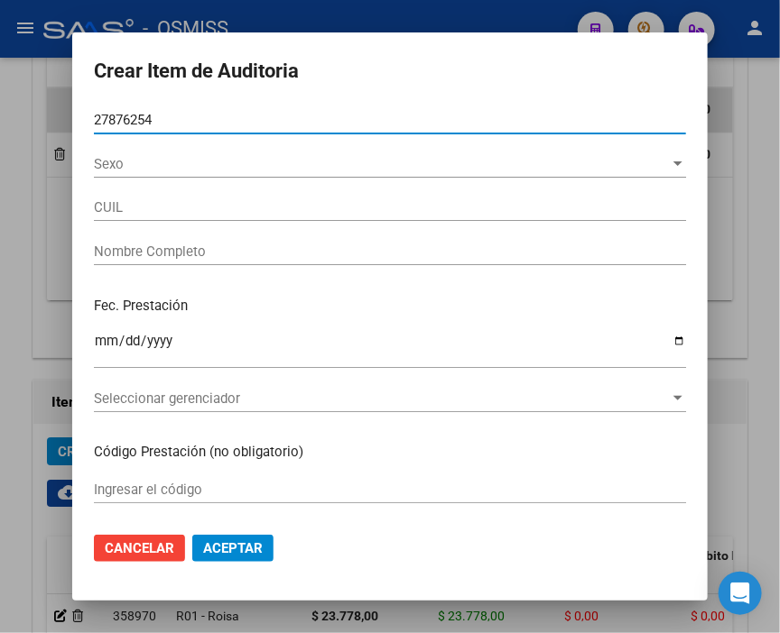
type input "20278762549"
type input "[PERSON_NAME]"
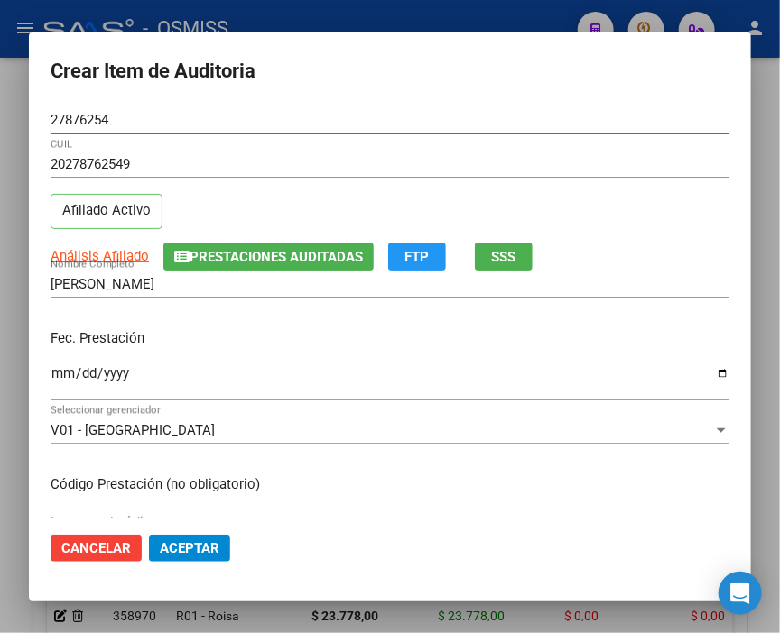
type input "27876254"
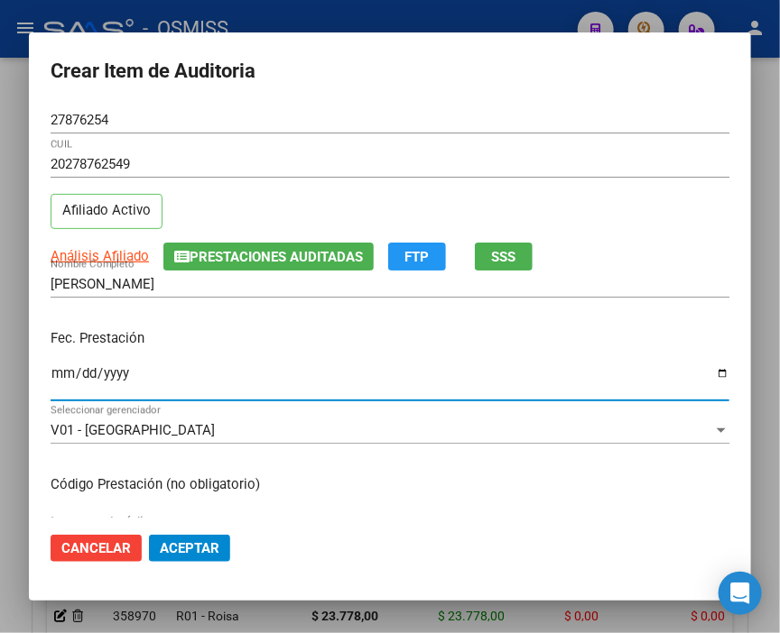
click at [57, 381] on input "Ingresar la fecha" at bounding box center [390, 380] width 678 height 29
type input "[DATE]"
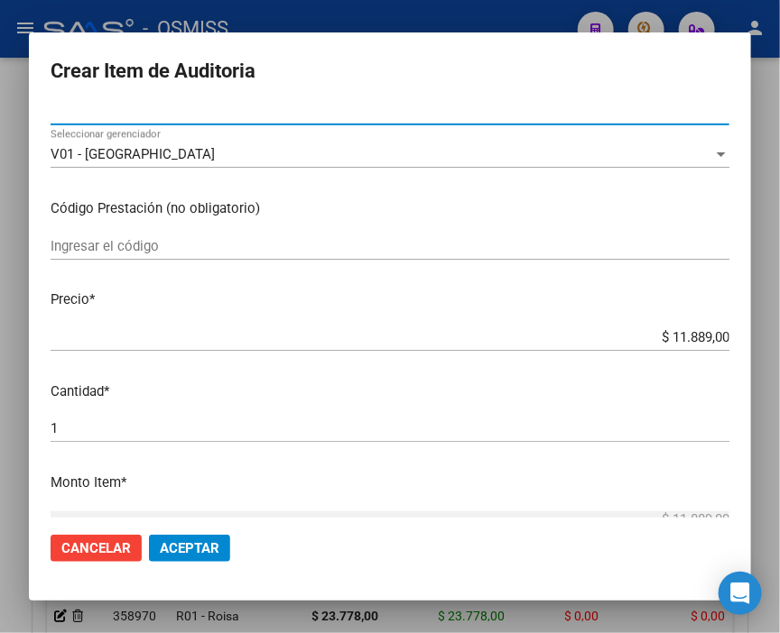
scroll to position [300, 0]
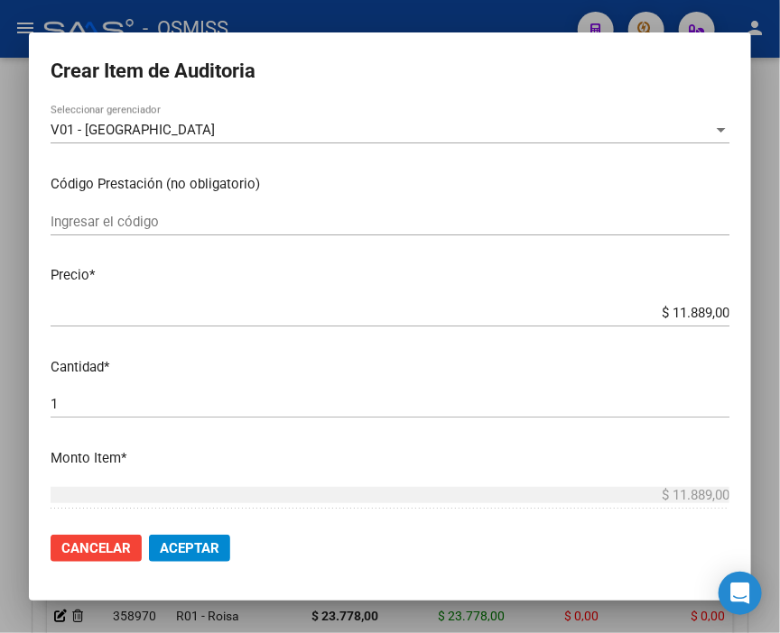
click at [202, 558] on button "Aceptar" at bounding box center [189, 548] width 81 height 27
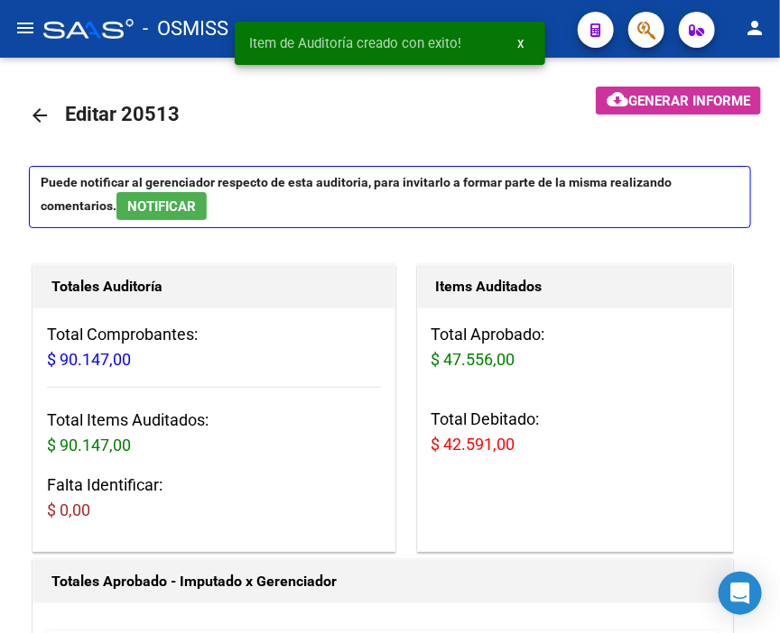
scroll to position [501, 0]
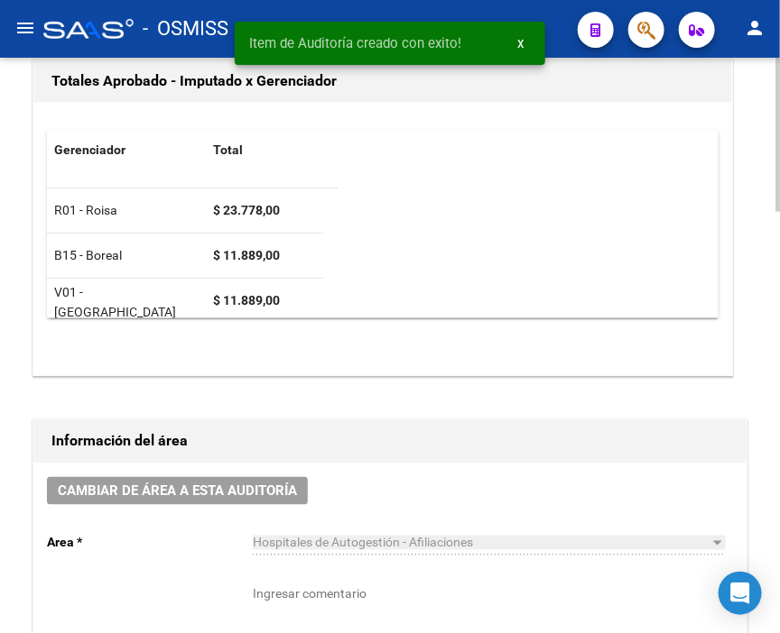
click at [231, 484] on span "Cambiar de área a esta auditoría" at bounding box center [177, 492] width 239 height 16
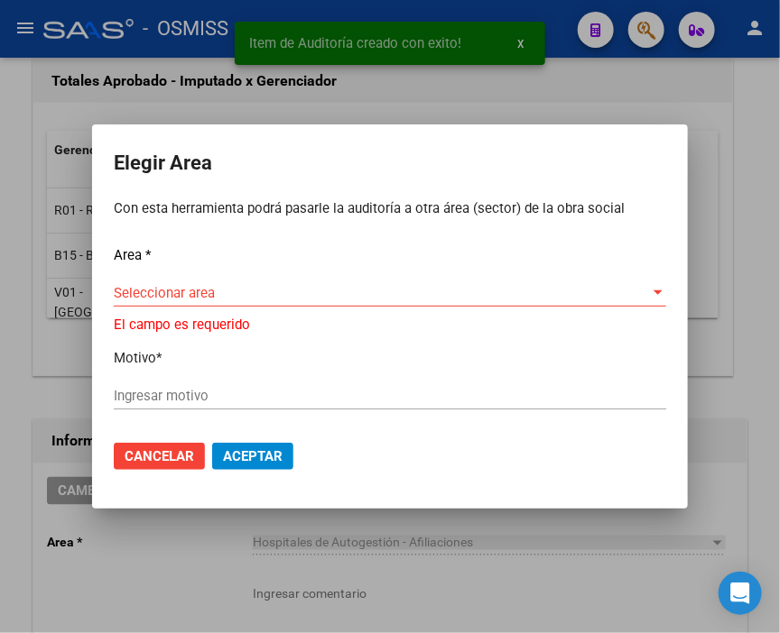
click at [186, 289] on div "Seleccionar area Seleccionar area" at bounding box center [390, 293] width 552 height 27
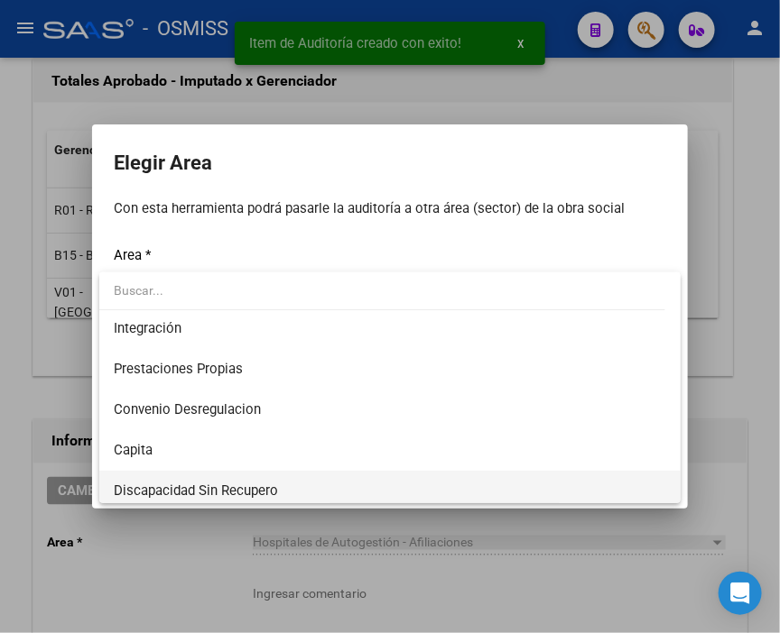
scroll to position [200, 0]
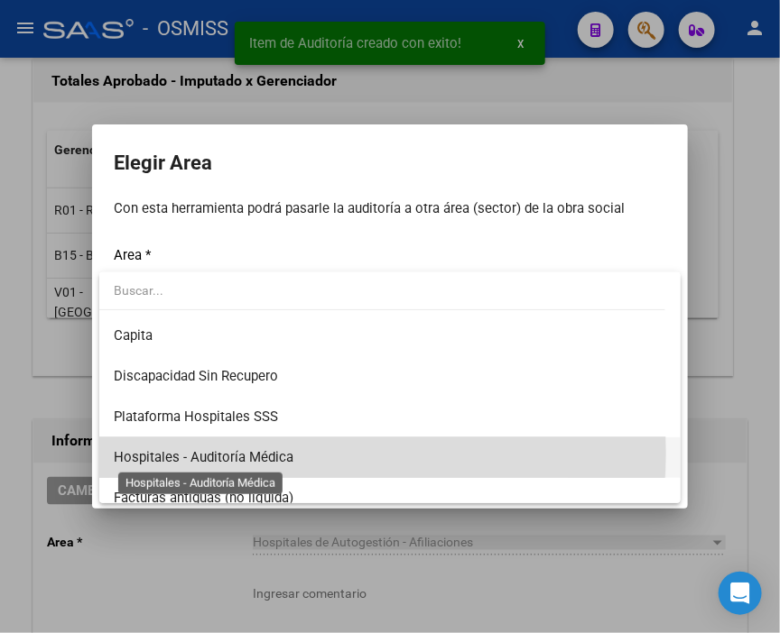
click at [272, 453] on span "Hospitales - Auditoría Médica" at bounding box center [204, 457] width 180 height 16
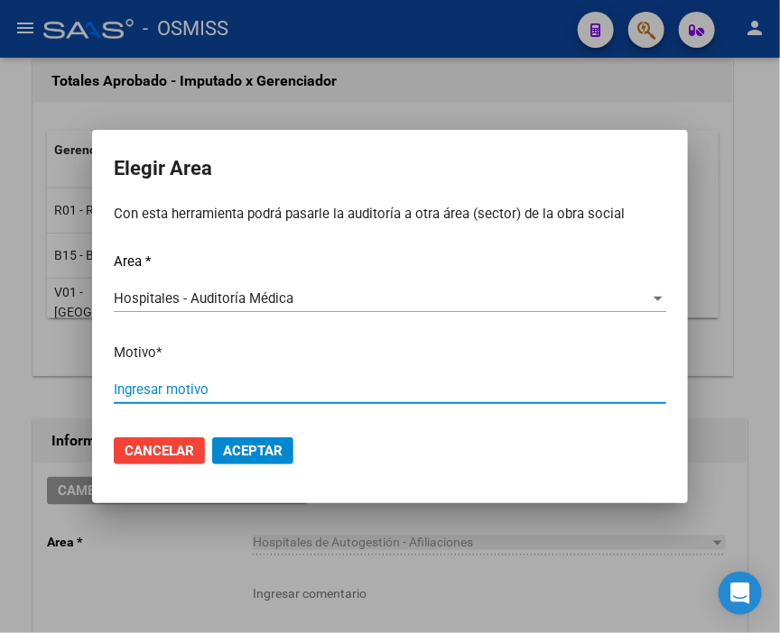
click at [205, 386] on input "Ingresar motivo" at bounding box center [390, 390] width 552 height 16
type input "AUDITADO"
click at [244, 457] on span "Aceptar" at bounding box center [253, 451] width 60 height 16
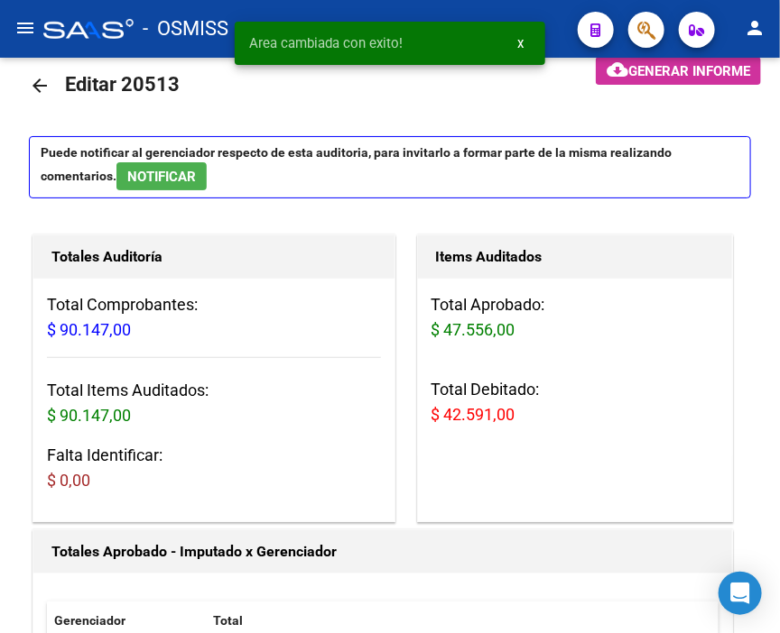
scroll to position [0, 0]
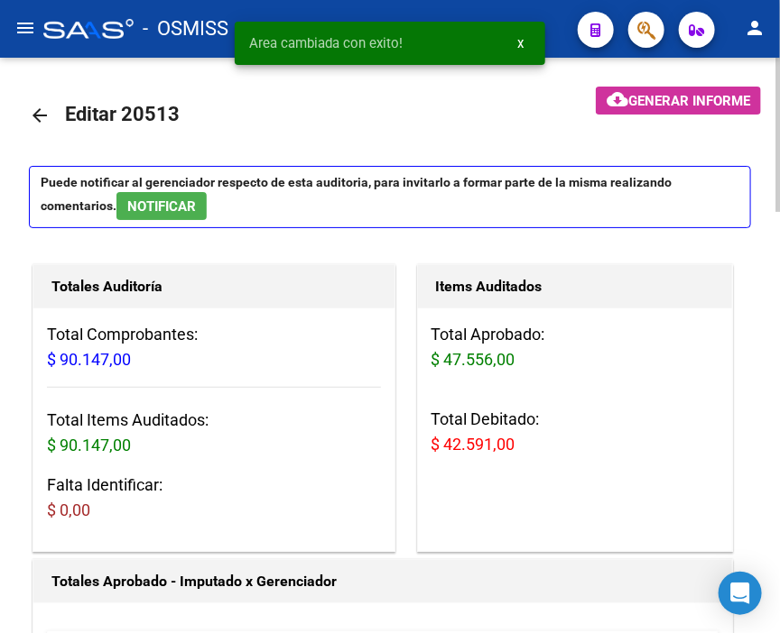
click at [689, 99] on span "Generar informe" at bounding box center [689, 101] width 122 height 16
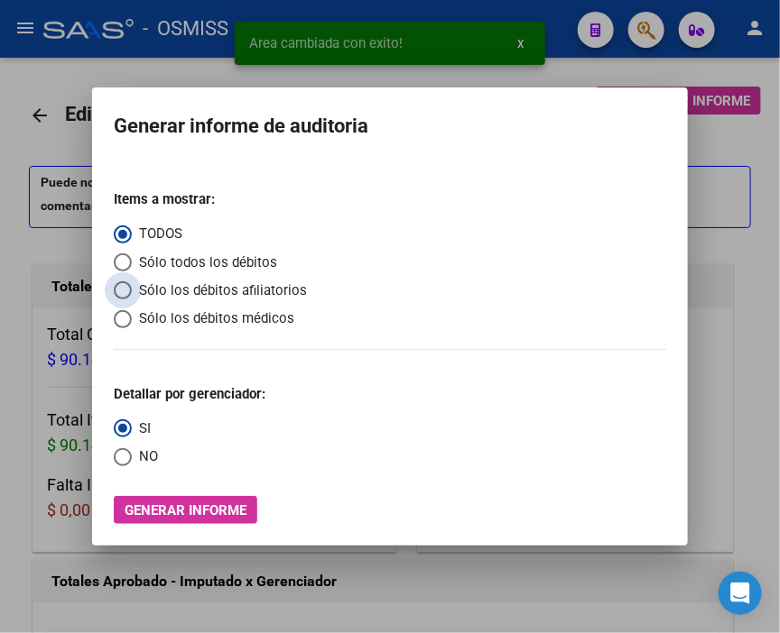
click at [182, 286] on span "Sólo los débitos afiliatorios" at bounding box center [219, 291] width 175 height 21
click at [132, 286] on input "Sólo los débitos afiliatorios" at bounding box center [123, 291] width 18 height 18
radio input "true"
click at [149, 461] on span "NO" at bounding box center [145, 457] width 26 height 21
click at [132, 461] on input "NO" at bounding box center [123, 457] width 18 height 18
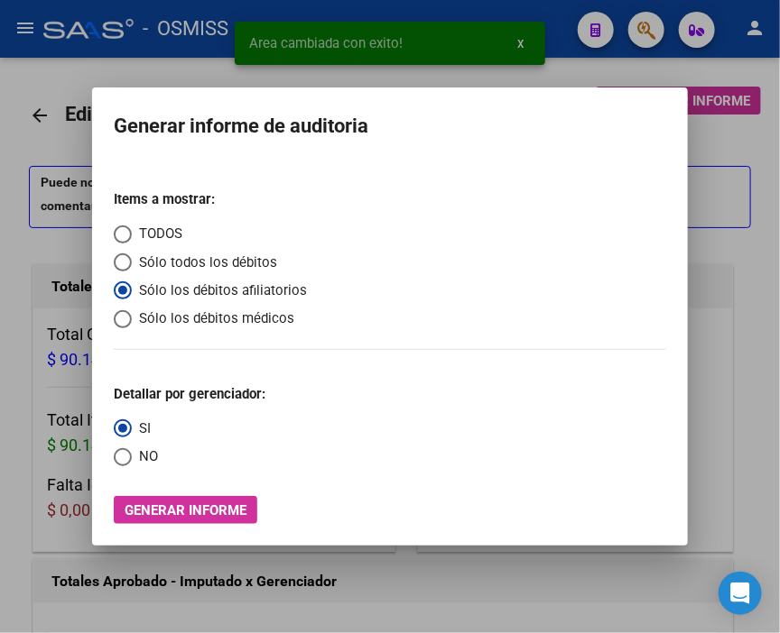
radio input "true"
click at [188, 505] on span "Generar informe" at bounding box center [186, 511] width 122 height 16
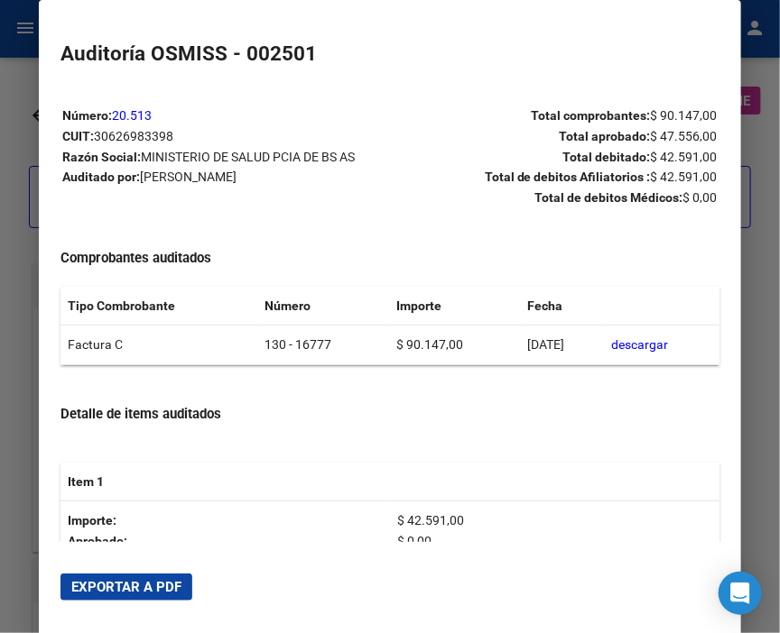
click at [168, 601] on mat-dialog-actions "Exportar a PDF" at bounding box center [389, 587] width 659 height 61
drag, startPoint x: 164, startPoint y: 597, endPoint x: 156, endPoint y: 470, distance: 127.5
click at [164, 596] on button "Exportar a PDF" at bounding box center [126, 587] width 132 height 27
click at [30, 205] on div at bounding box center [390, 316] width 780 height 633
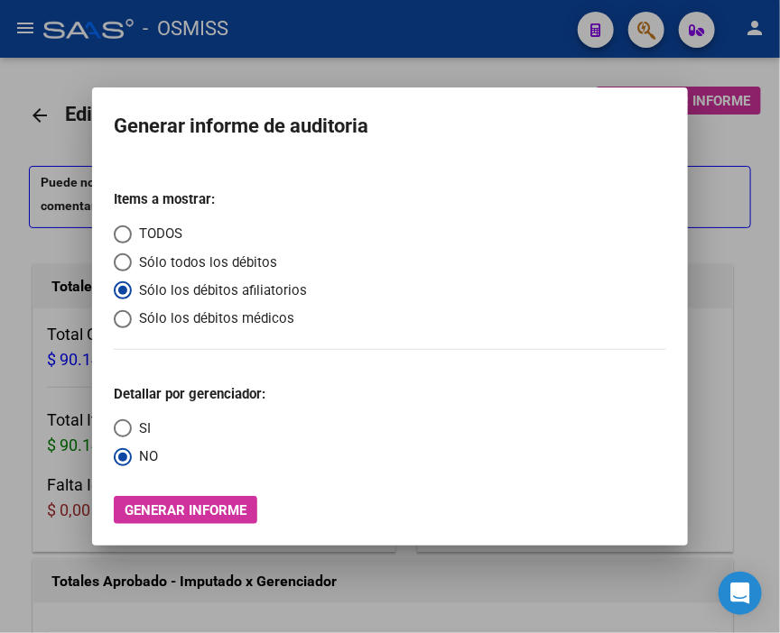
click at [22, 209] on div at bounding box center [390, 316] width 780 height 633
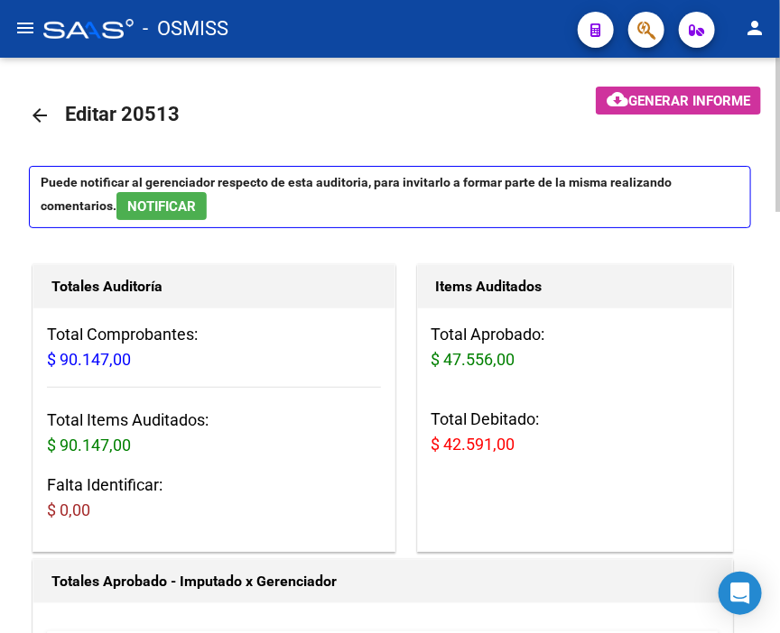
click at [32, 110] on mat-icon "arrow_back" at bounding box center [40, 116] width 22 height 22
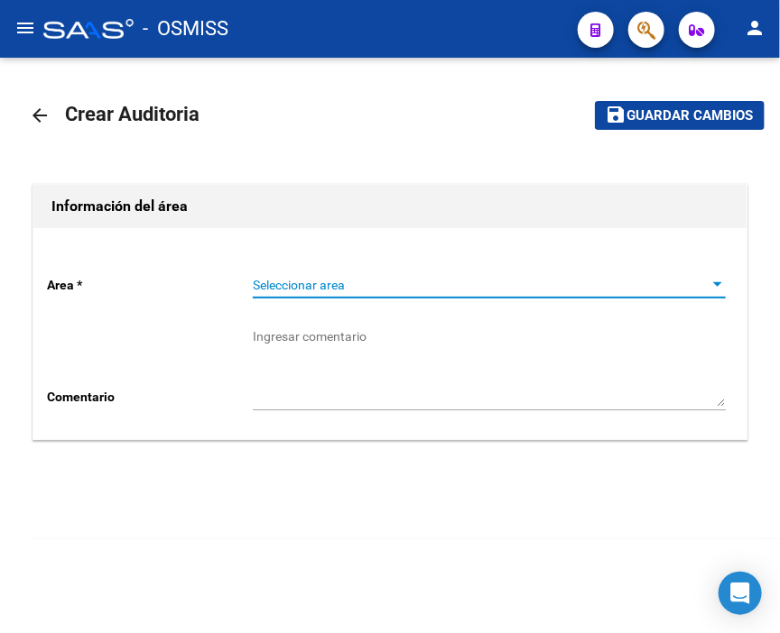
click at [273, 285] on span "Seleccionar area" at bounding box center [481, 285] width 457 height 15
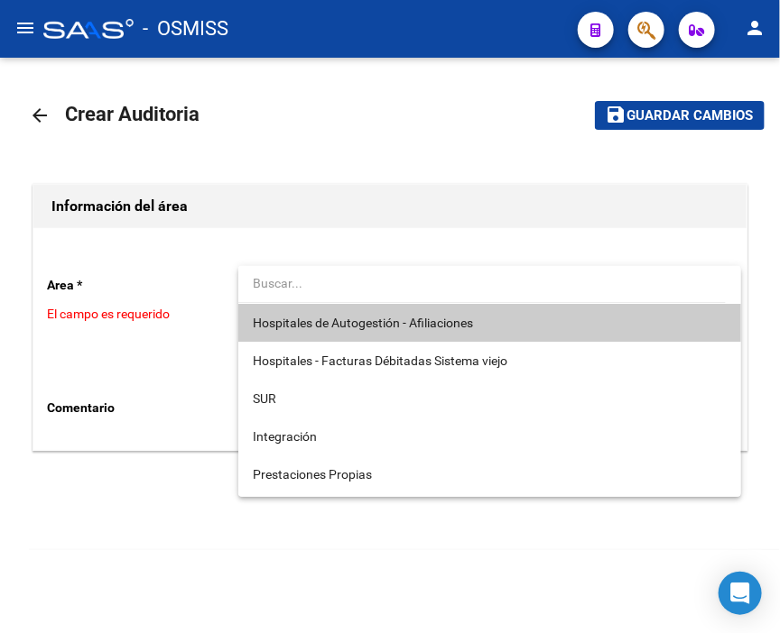
click at [292, 313] on span "Hospitales de Autogestión - Afiliaciones" at bounding box center [490, 323] width 474 height 38
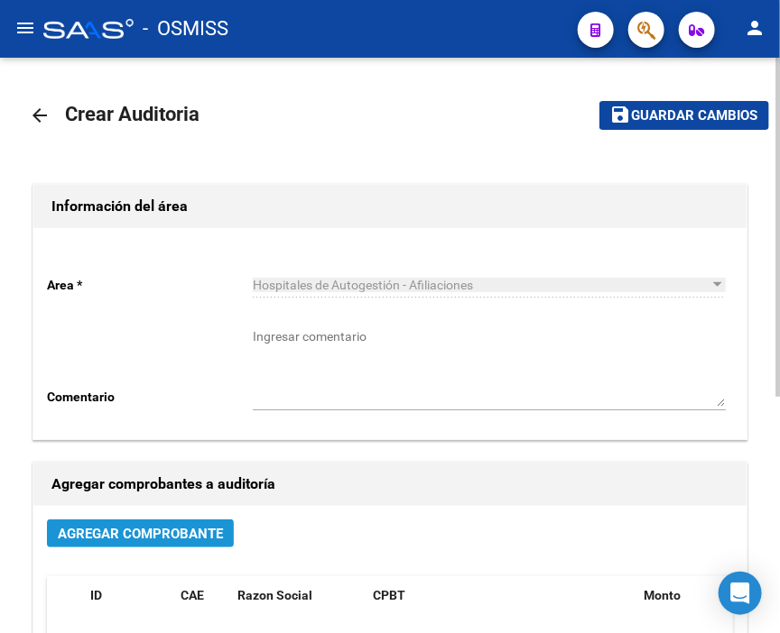
click at [200, 538] on span "Agregar Comprobante" at bounding box center [140, 534] width 165 height 16
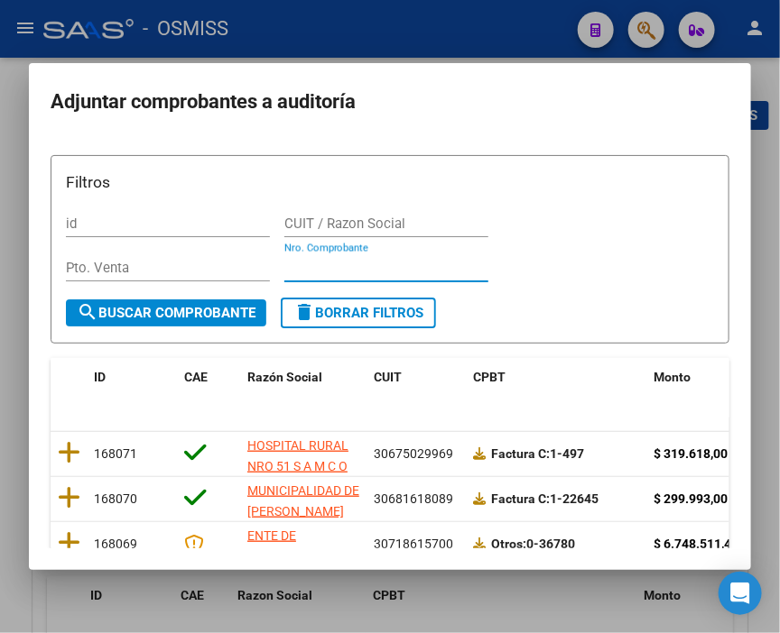
click at [305, 264] on input "Nro. Comprobante" at bounding box center [386, 268] width 204 height 16
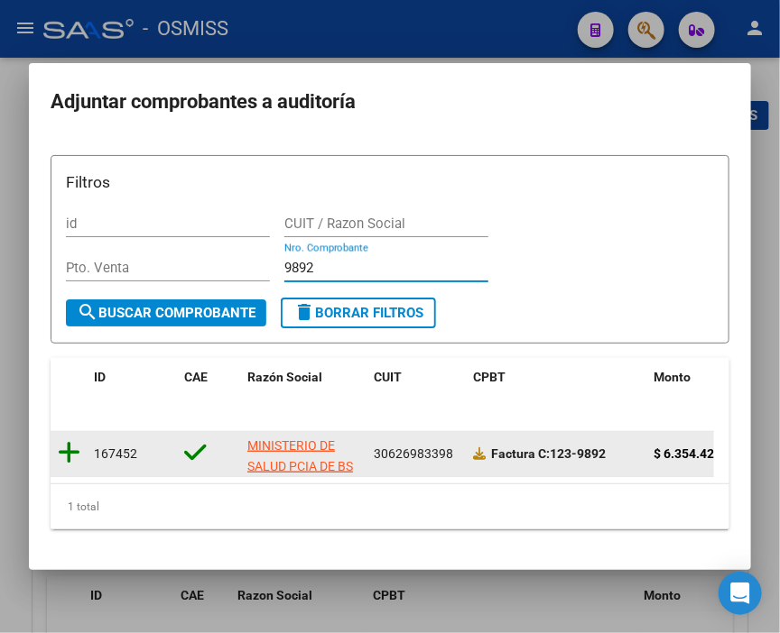
type input "9892"
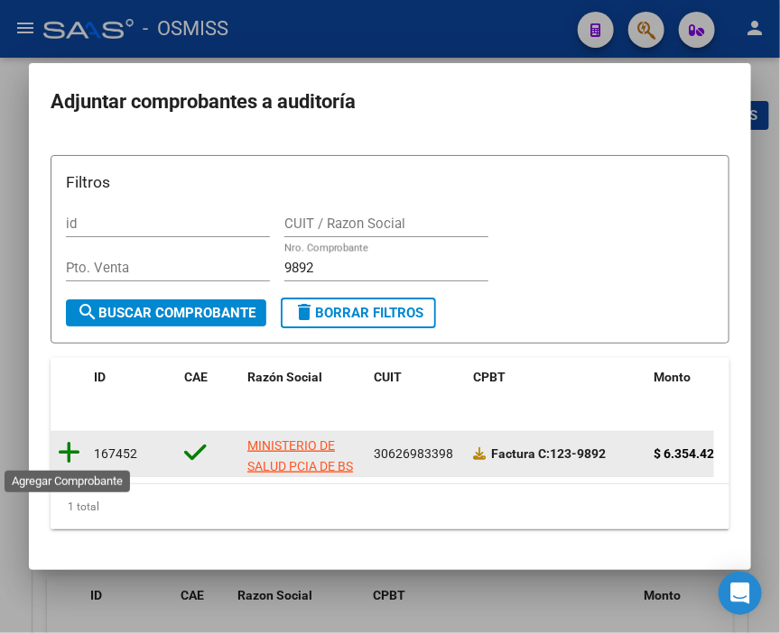
click at [60, 448] on icon at bounding box center [69, 452] width 23 height 25
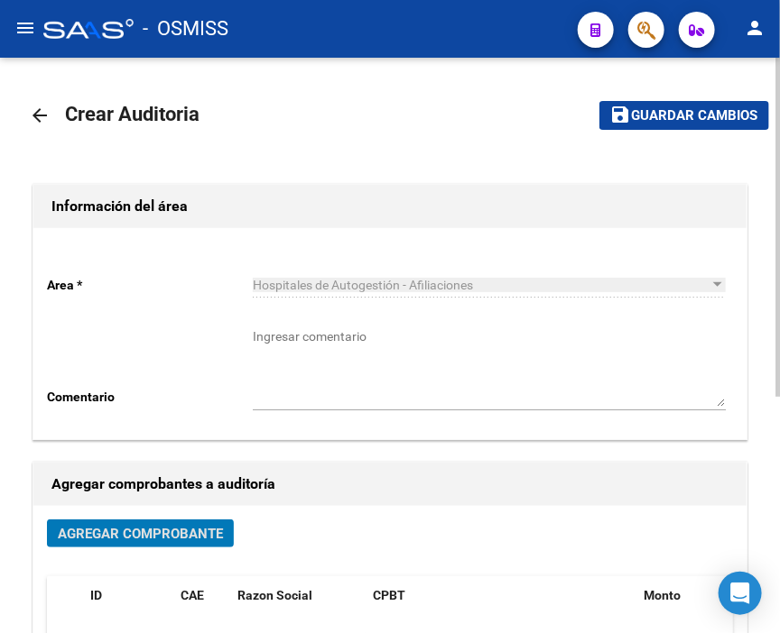
click at [659, 124] on button "save Guardar cambios" at bounding box center [684, 115] width 170 height 28
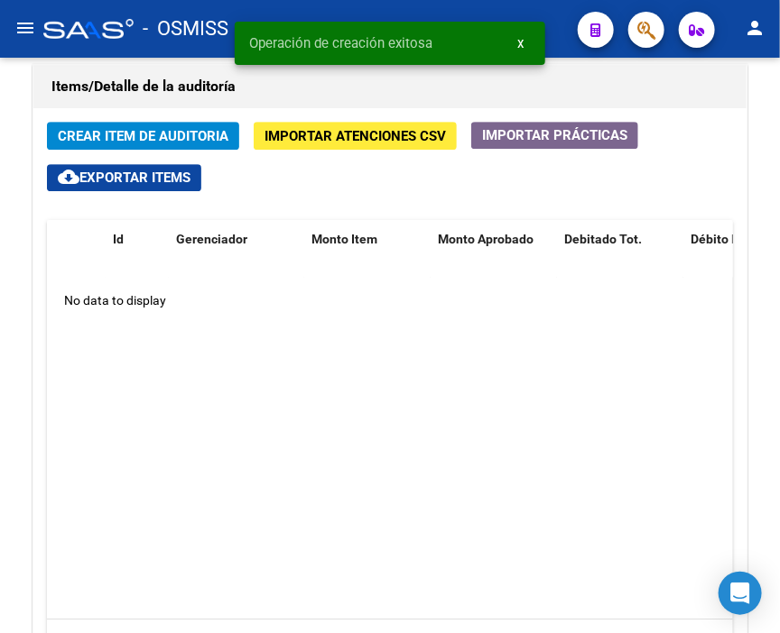
scroll to position [1303, 0]
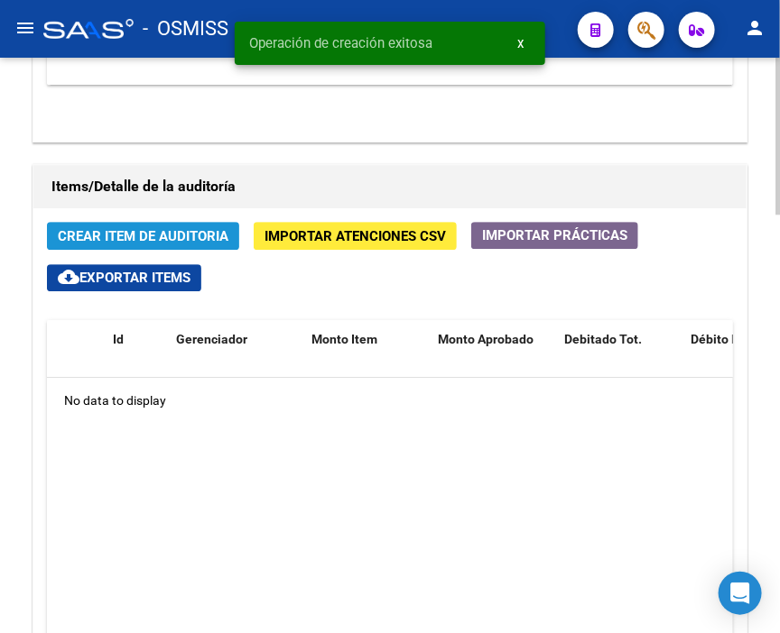
click at [170, 228] on span "Crear Item de Auditoria" at bounding box center [143, 236] width 171 height 16
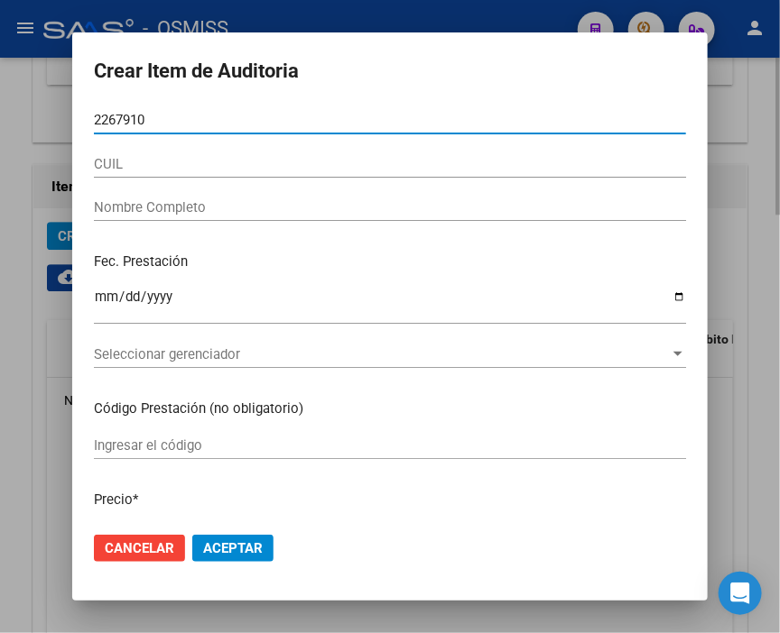
type input "22679109"
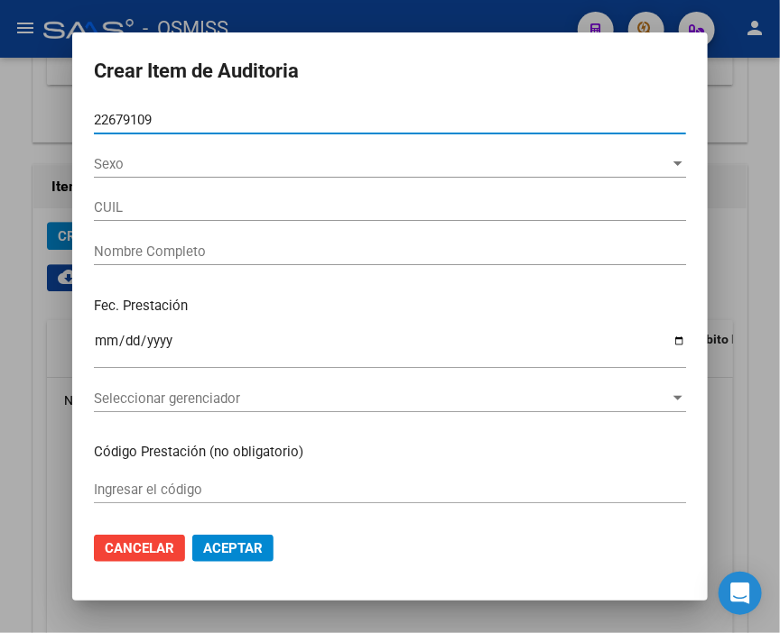
type input "23226791094"
type input "CHAPA [PERSON_NAME]"
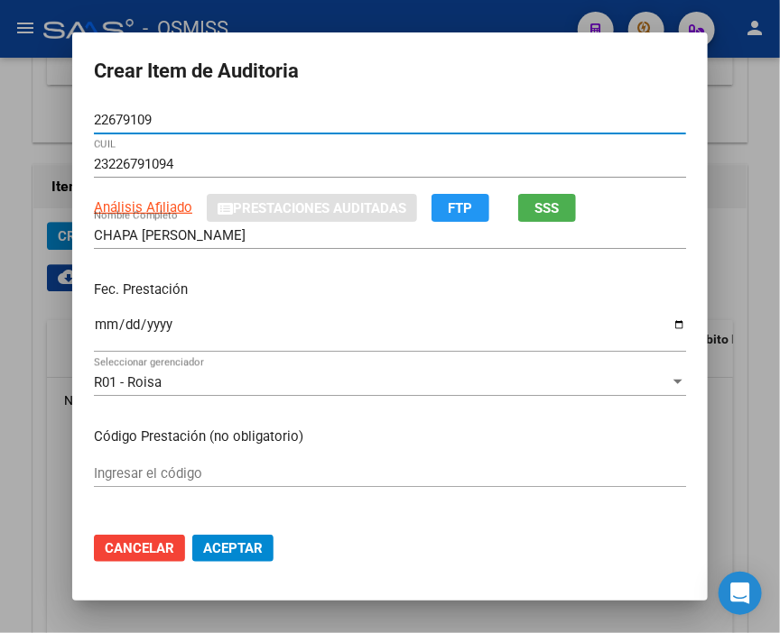
type input "22679109"
click at [94, 330] on input "Ingresar la fecha" at bounding box center [390, 332] width 592 height 29
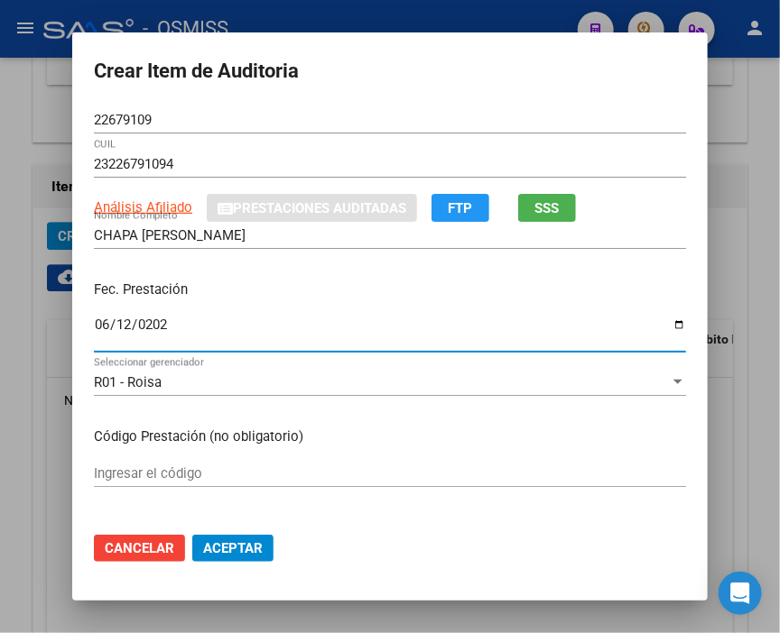
type input "[DATE]"
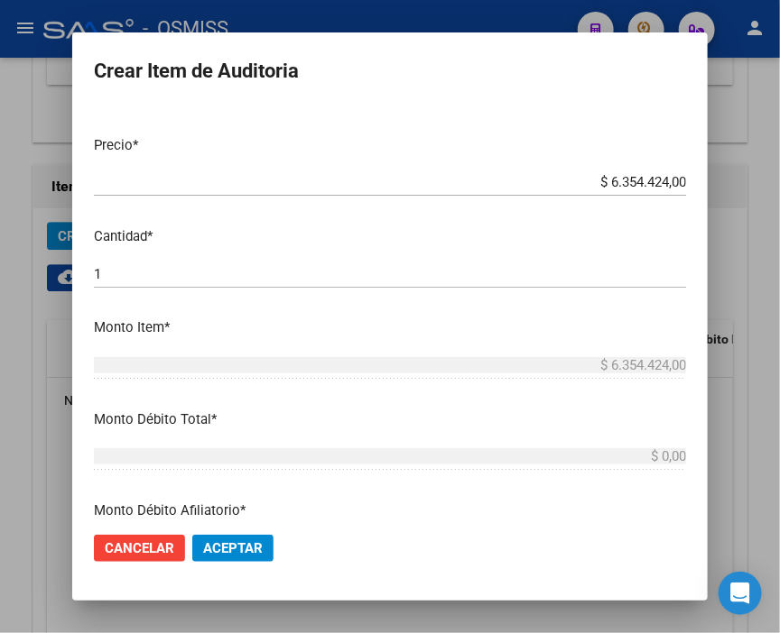
scroll to position [501, 0]
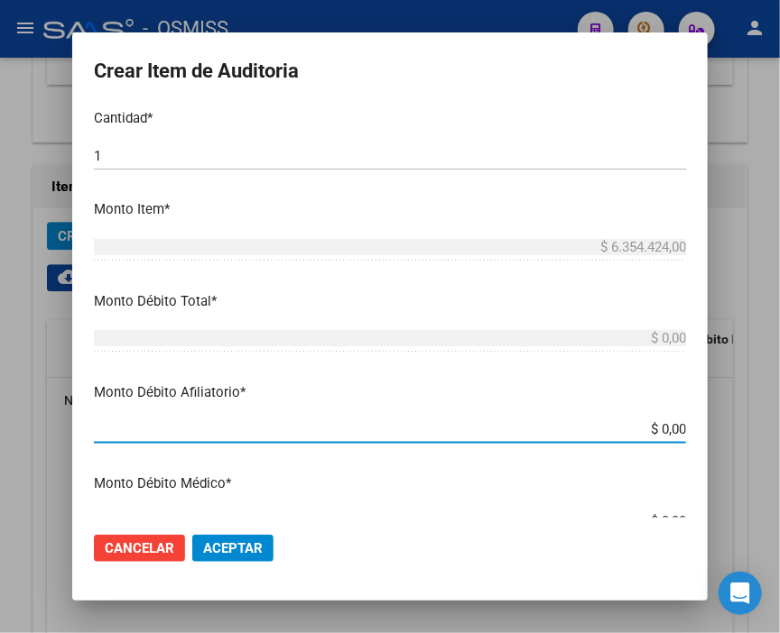
drag, startPoint x: 585, startPoint y: 429, endPoint x: 734, endPoint y: 417, distance: 150.2
click at [734, 417] on div "Crear Item de Auditoria 22679109 Nro Documento 23226791094 CUIL Análisis Afilia…" at bounding box center [390, 316] width 780 height 633
type input "$ 0,06"
type input "$ 0,63"
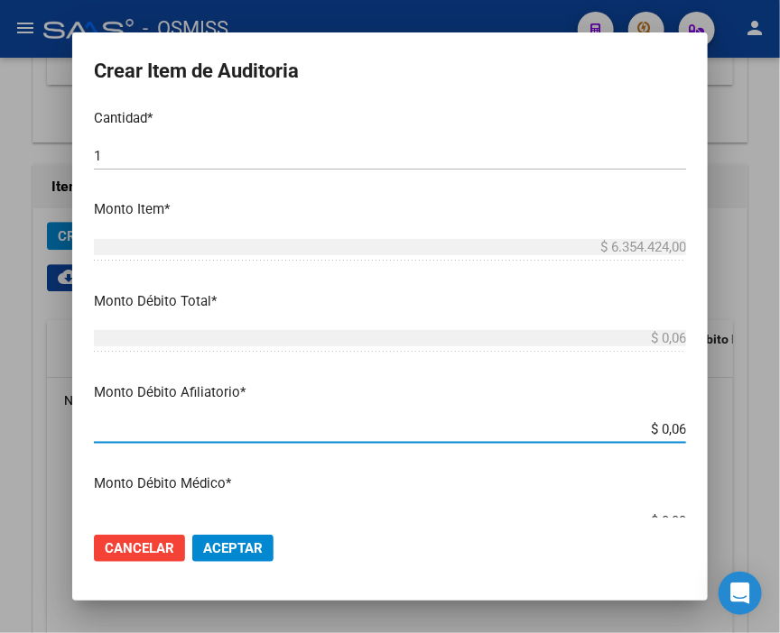
type input "$ 0,63"
type input "$ 6,35"
type input "$ 63,54"
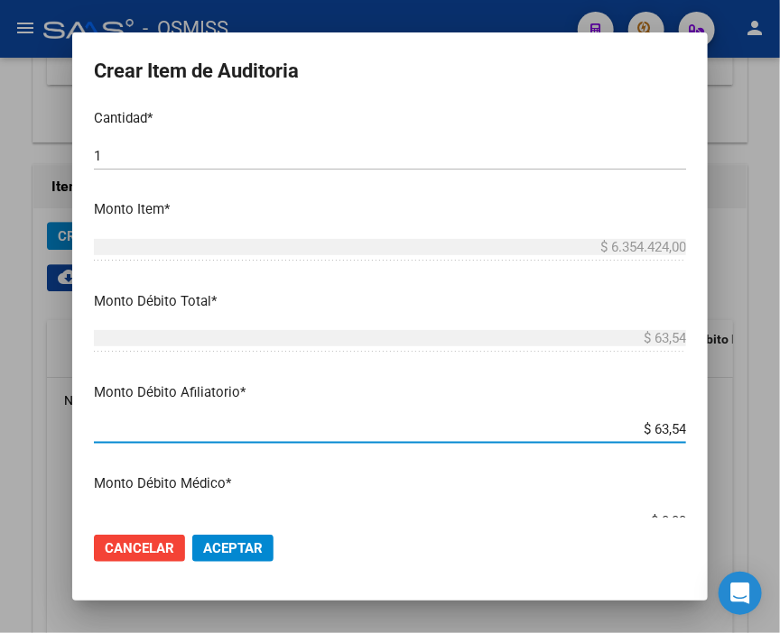
type input "$ 635,44"
type input "$ 6.354,42"
type input "$ 63.544,24"
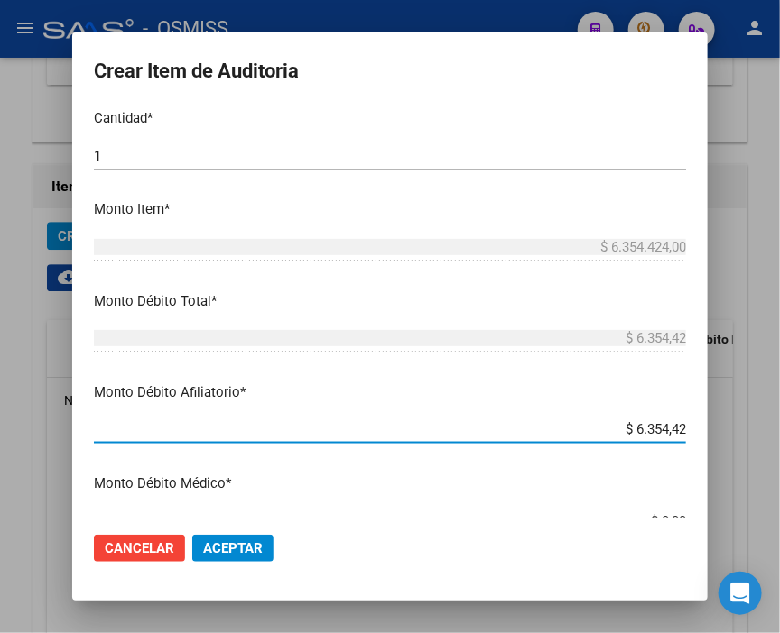
type input "$ 63.544,24"
type input "$ 635.442,40"
type input "$ 6.354.424,00"
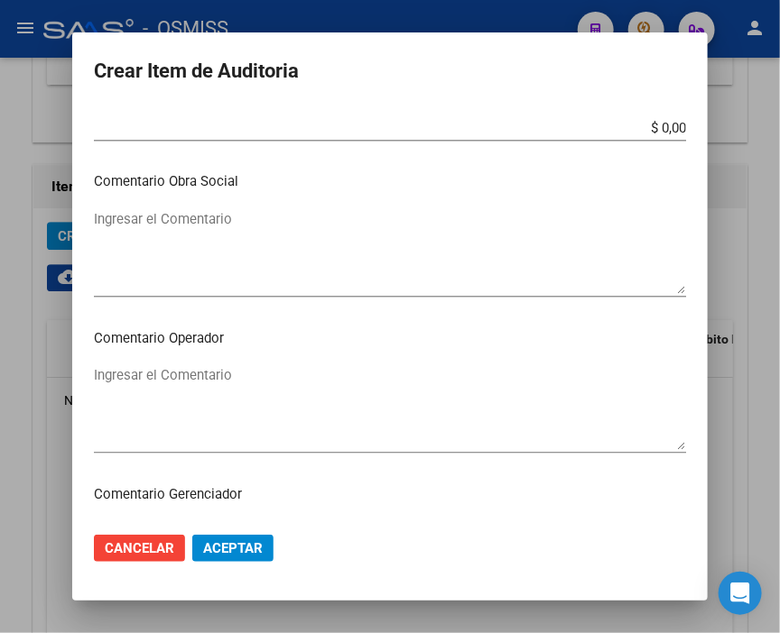
scroll to position [902, 0]
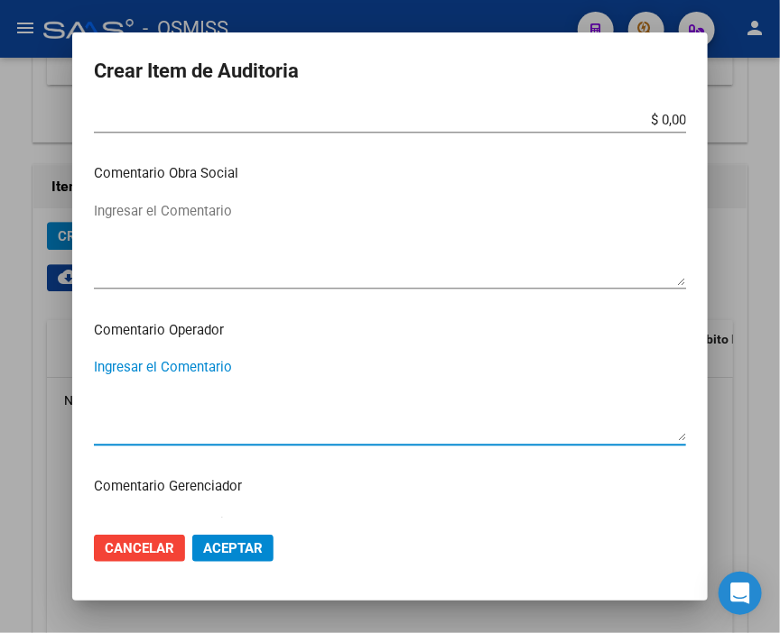
click at [195, 372] on textarea "Ingresar el Comentario" at bounding box center [390, 399] width 592 height 85
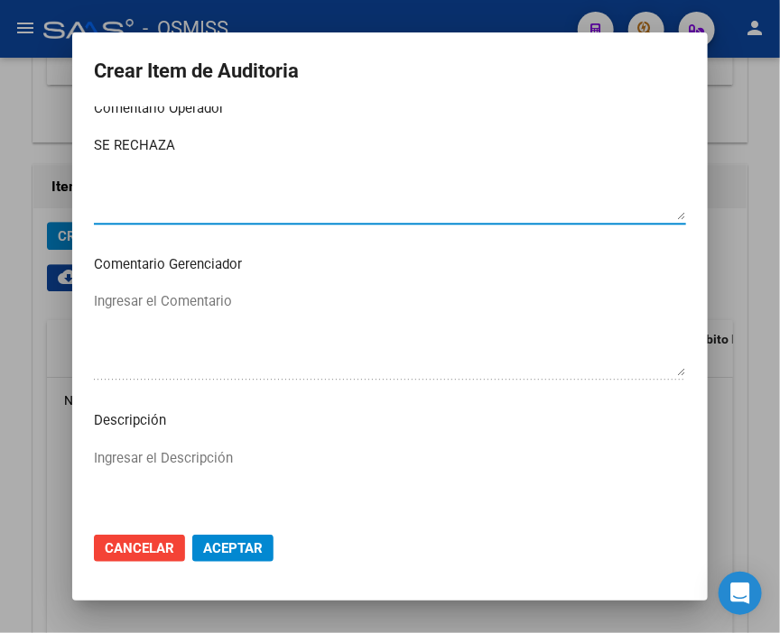
scroll to position [1203, 0]
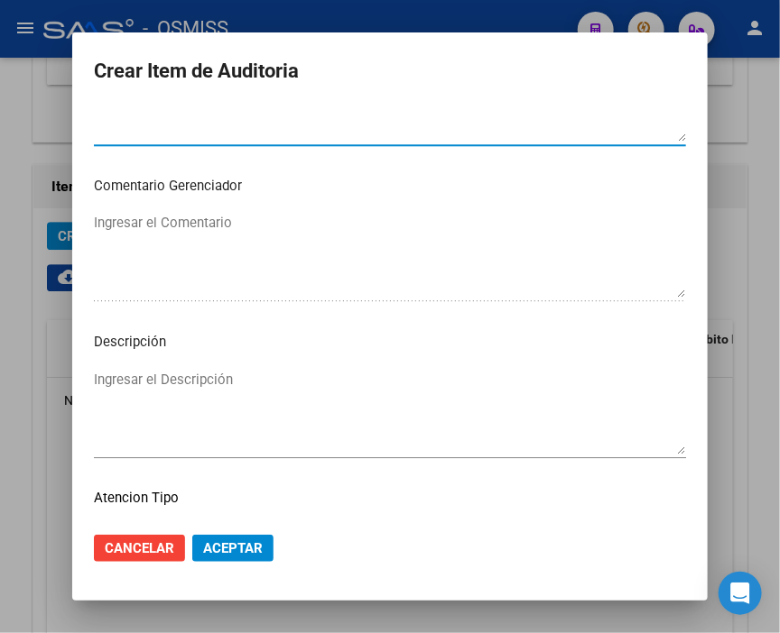
type textarea "SE RECHAZA"
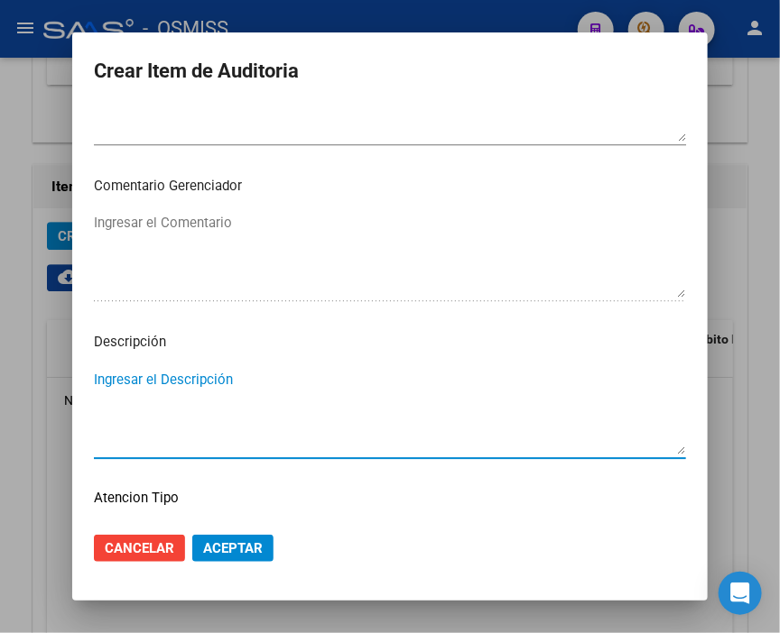
click at [114, 372] on textarea "Ingresar el Descripción" at bounding box center [390, 412] width 592 height 85
click at [117, 361] on mat-dialog-content "22679109 Nro Documento 23226791094 CUIL Análisis Afiliado Prestaciones Auditada…" at bounding box center [389, 311] width 635 height 411
click at [115, 383] on textarea "Ingresar el Descripción" at bounding box center [390, 412] width 592 height 85
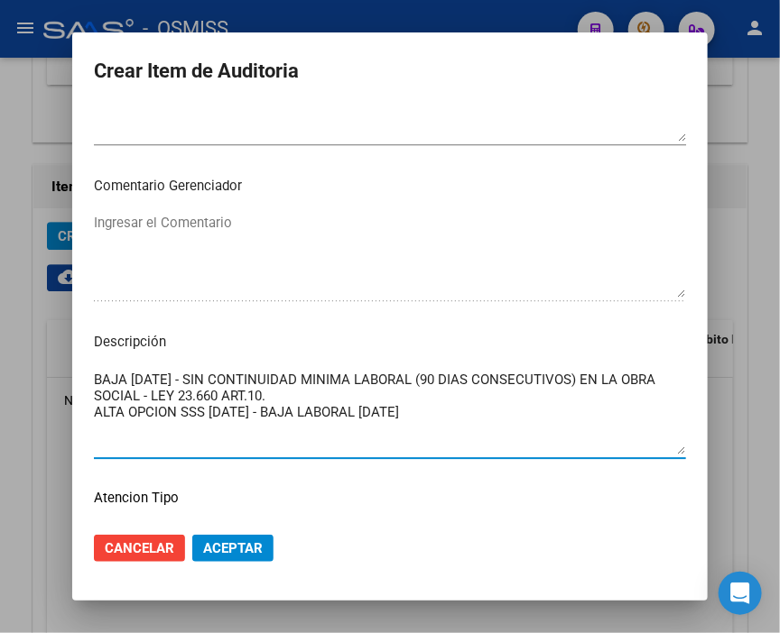
type textarea "BAJA [DATE] - SIN CONTINUIDAD MINIMA LABORAL (90 DIAS CONSECUTIVOS) EN LA OBRA …"
click at [219, 540] on span "Aceptar" at bounding box center [233, 548] width 60 height 16
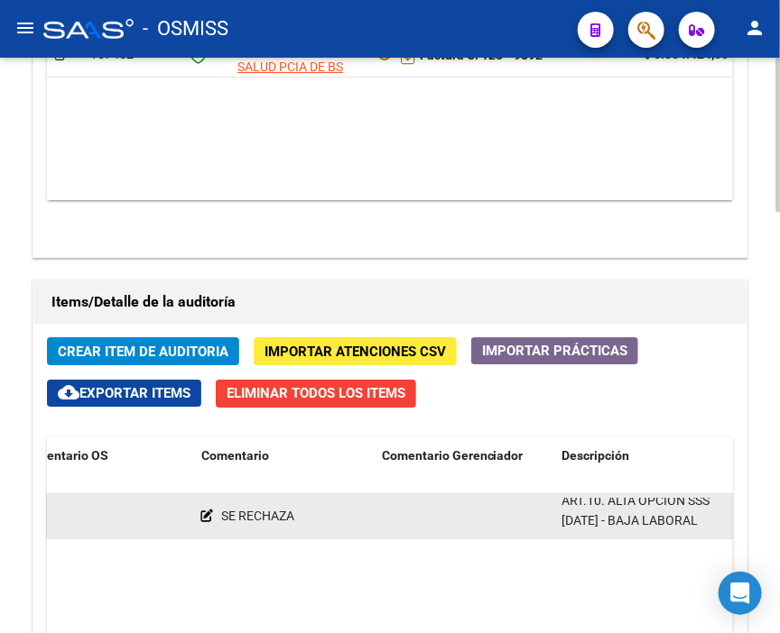
scroll to position [1, 0]
drag, startPoint x: 561, startPoint y: 208, endPoint x: 707, endPoint y: 231, distance: 147.9
click at [707, 497] on div "BAJA [DATE] - SIN CONTINUIDAD MINIMA LABORAL (90 DIAS CONSECUTIVOS) EN LA OBRA …" at bounding box center [645, 516] width 166 height 38
copy span "BAJA [DATE] - SIN CONTINUIDAD MINIMA LABORAL (90 DIAS CONSECUTIVOS) EN LA OBRA …"
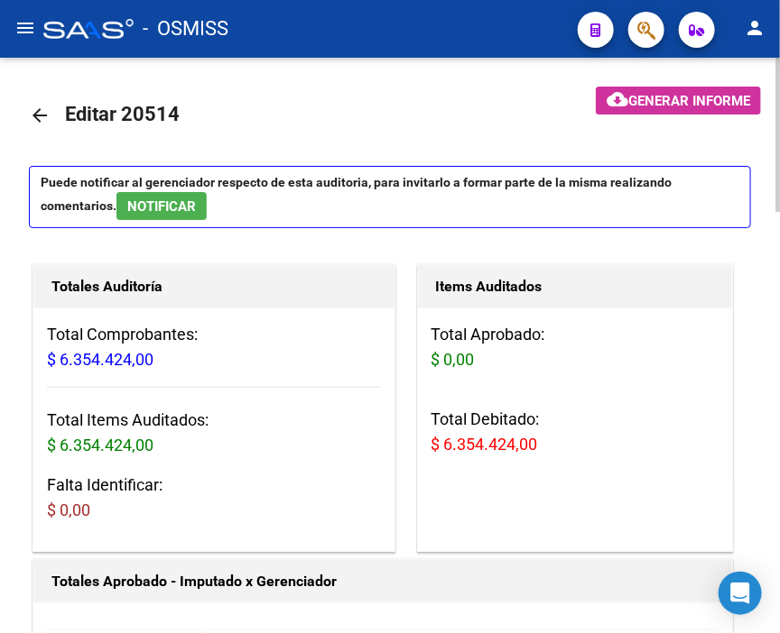
scroll to position [501, 0]
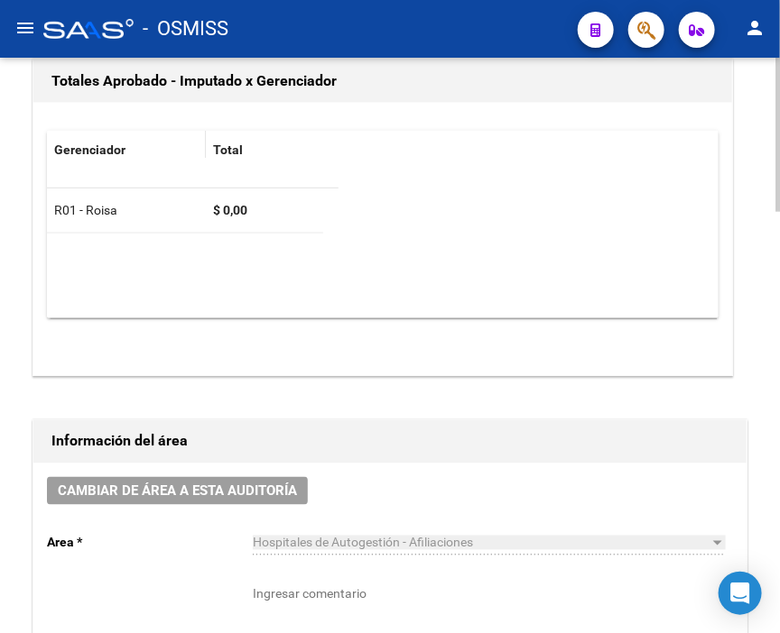
click at [195, 464] on div "Cambiar de área a esta auditoría Area * Hospitales de Autogestión - Afiliacione…" at bounding box center [389, 594] width 713 height 261
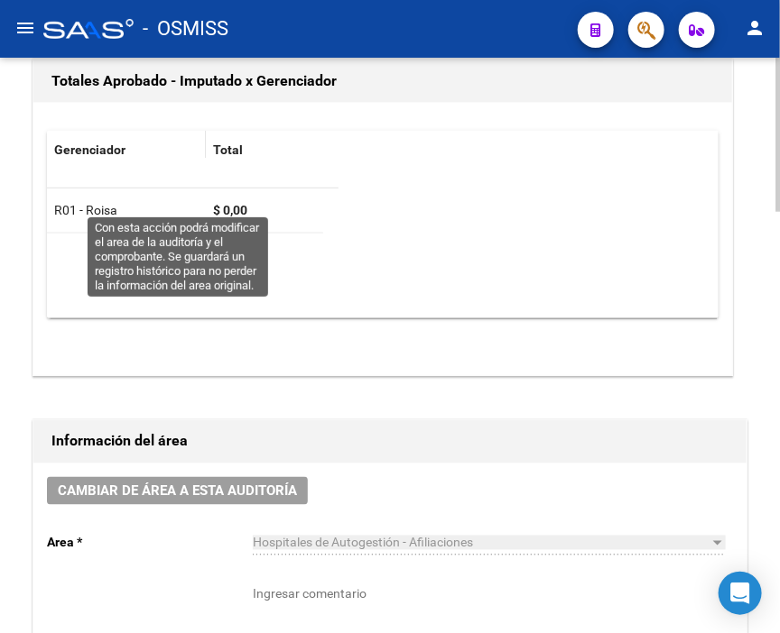
click at [215, 484] on span "Cambiar de área a esta auditoría" at bounding box center [177, 492] width 239 height 16
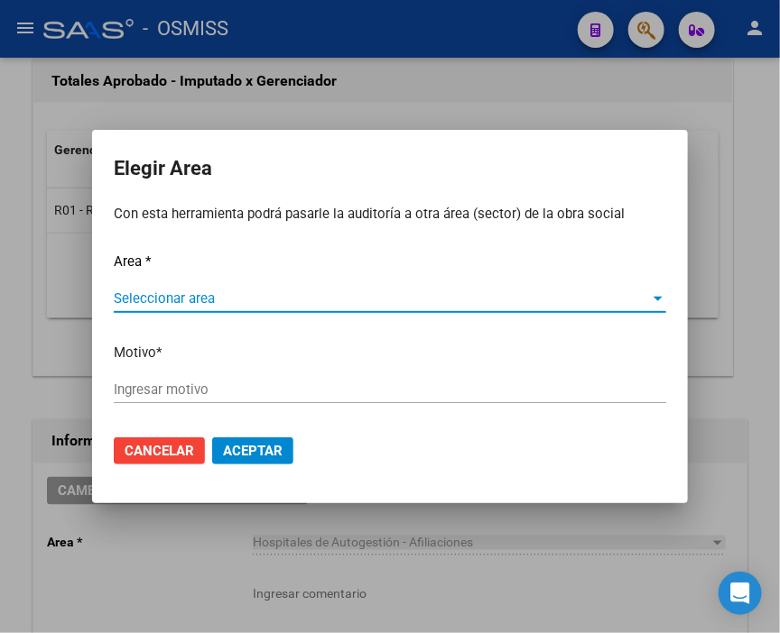
click at [204, 285] on div "Seleccionar area Seleccionar area" at bounding box center [390, 298] width 552 height 27
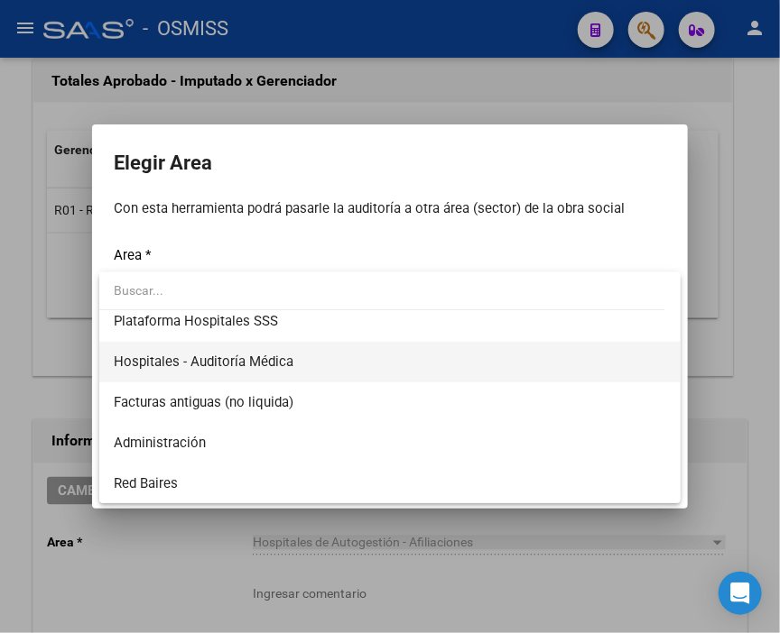
scroll to position [300, 0]
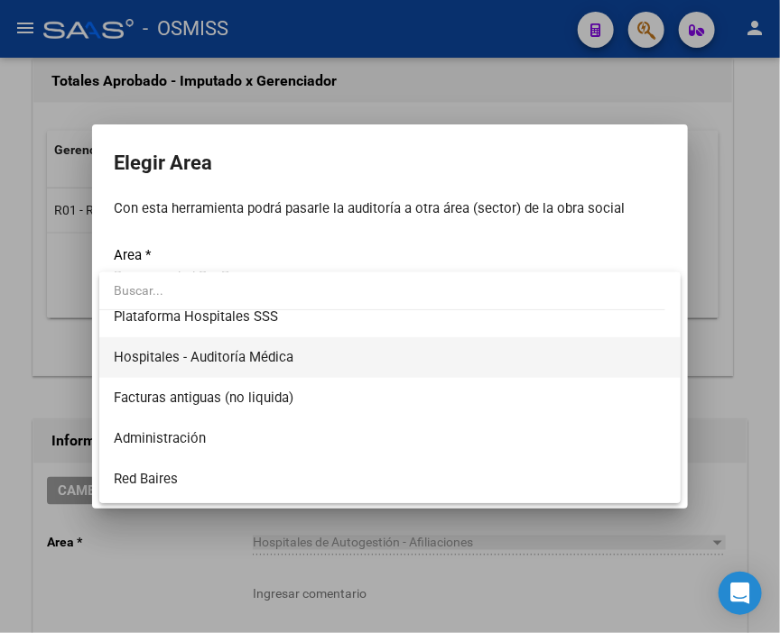
click at [278, 365] on span "Hospitales - Auditoría Médica" at bounding box center [390, 357] width 552 height 41
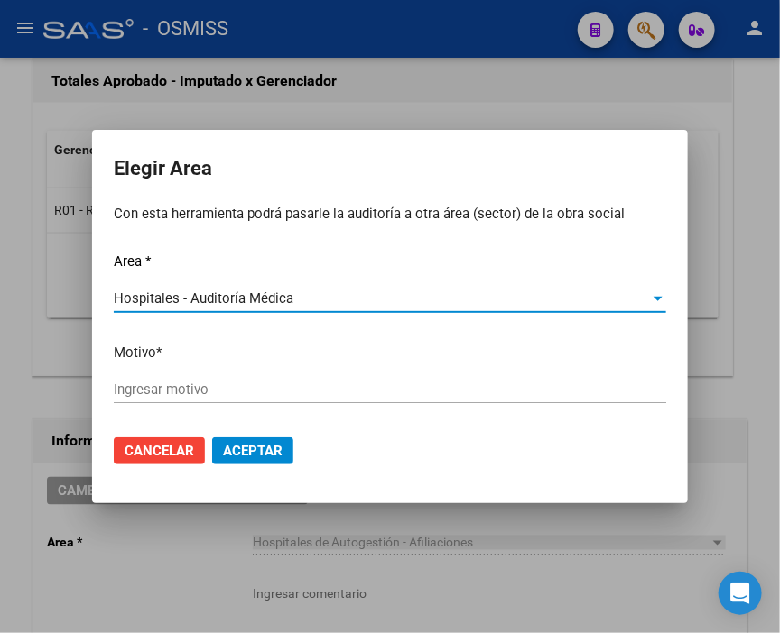
click at [235, 352] on p "Motivo *" at bounding box center [390, 353] width 552 height 21
click at [235, 382] on input "Ingresar motivo" at bounding box center [390, 390] width 552 height 16
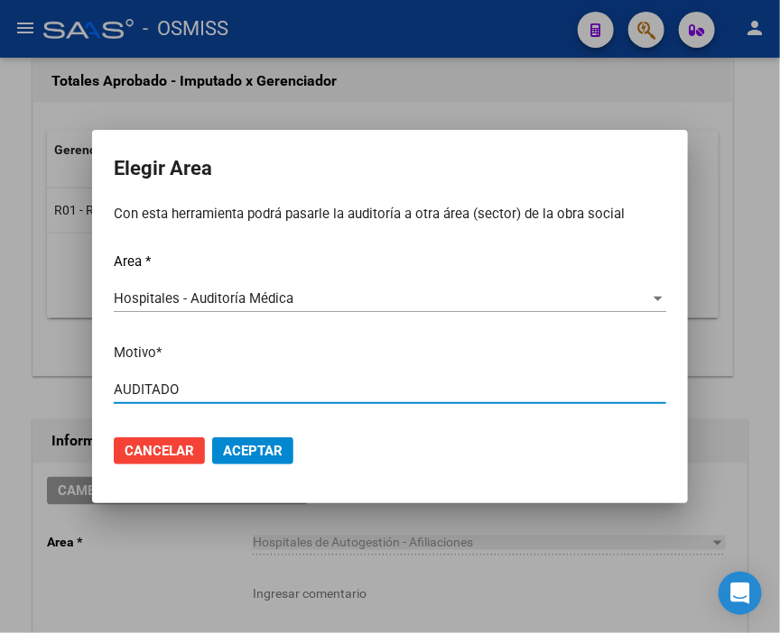
type input "AUDITADO"
click at [263, 434] on mat-dialog-actions "Cancelar Aceptar" at bounding box center [390, 450] width 552 height 61
click at [265, 454] on span "Aceptar" at bounding box center [253, 451] width 60 height 16
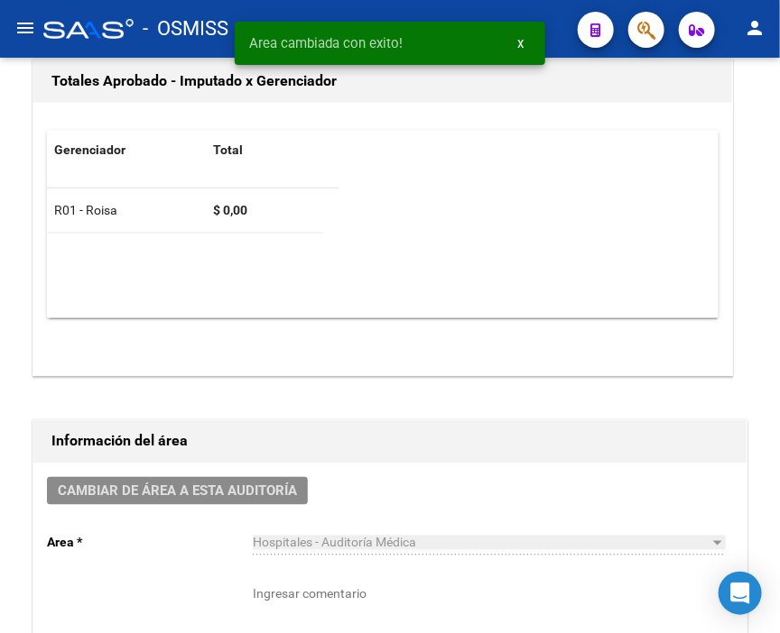
scroll to position [0, 0]
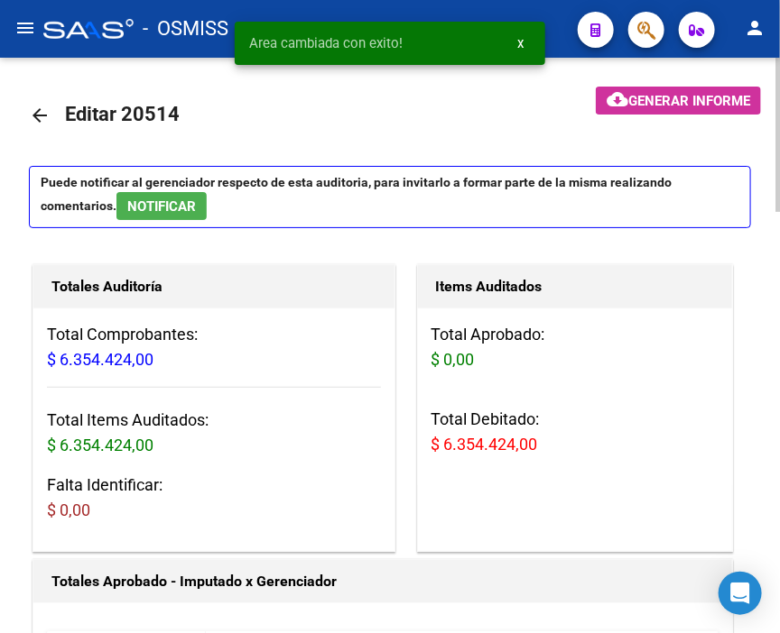
click at [657, 96] on span "Generar informe" at bounding box center [689, 101] width 122 height 16
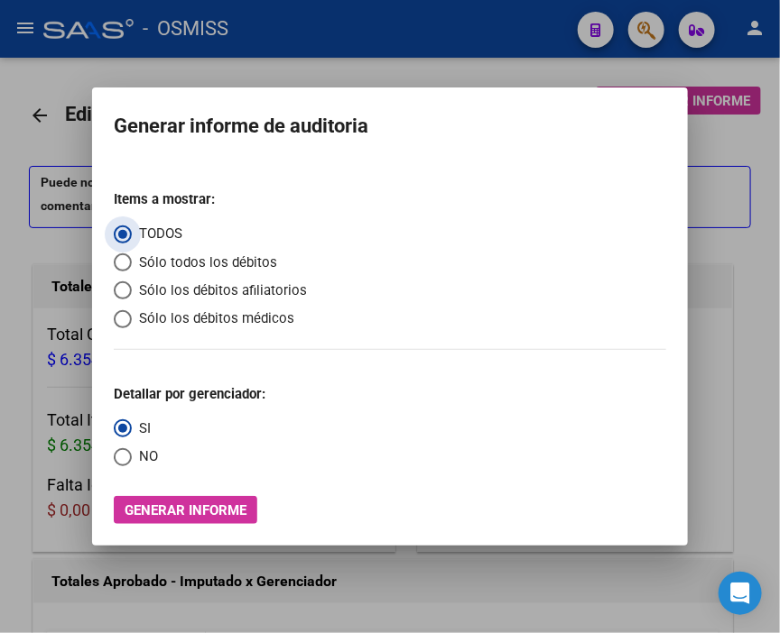
click at [174, 295] on span "Sólo los débitos afiliatorios" at bounding box center [219, 291] width 175 height 21
click at [132, 295] on input "Sólo los débitos afiliatorios" at bounding box center [123, 291] width 18 height 18
click at [143, 458] on span "NO" at bounding box center [145, 457] width 26 height 21
click at [132, 458] on input "NO" at bounding box center [123, 457] width 18 height 18
click at [200, 511] on span "Generar informe" at bounding box center [186, 511] width 122 height 16
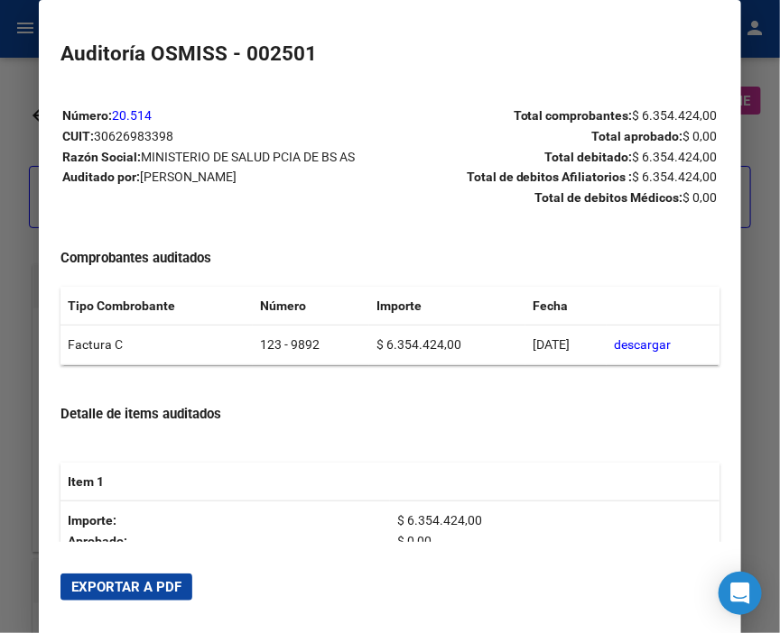
click at [163, 594] on button "Exportar a PDF" at bounding box center [126, 587] width 132 height 27
click at [27, 72] on div at bounding box center [390, 316] width 780 height 633
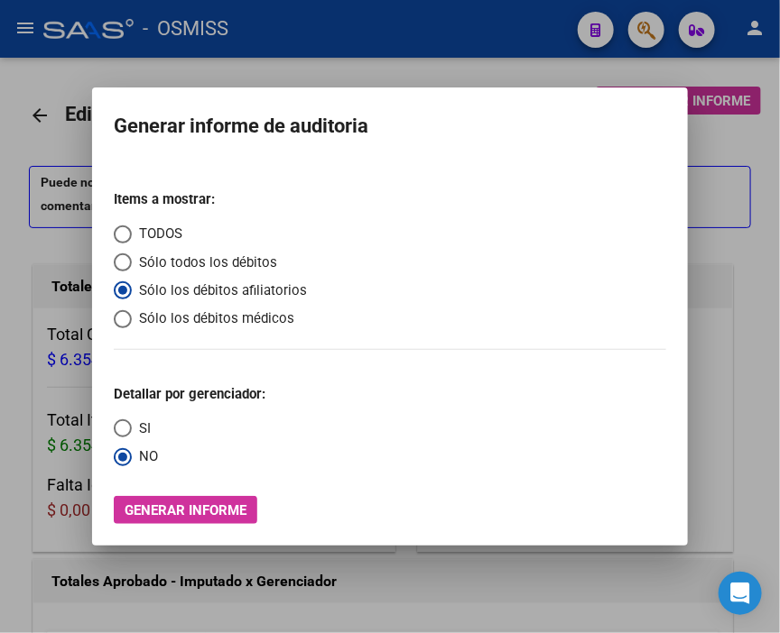
click at [27, 72] on div at bounding box center [390, 316] width 780 height 633
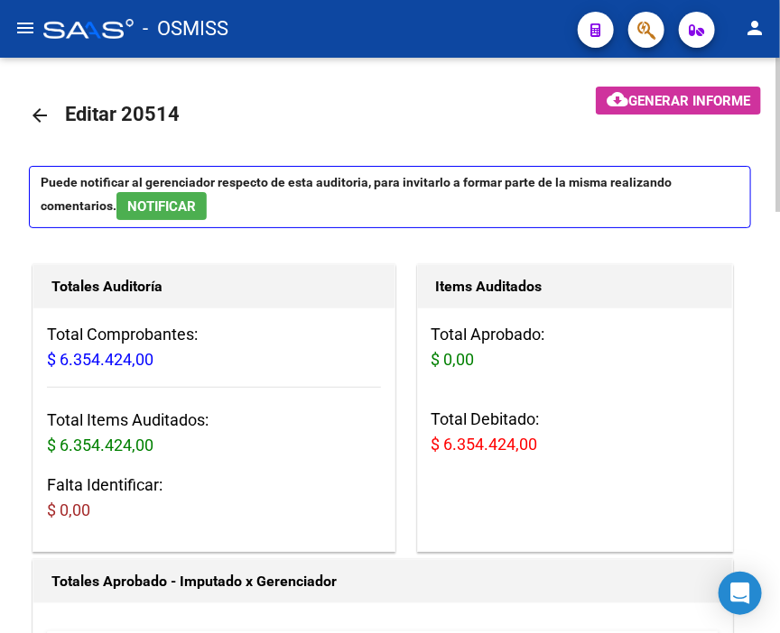
click at [31, 106] on mat-icon "arrow_back" at bounding box center [40, 116] width 22 height 22
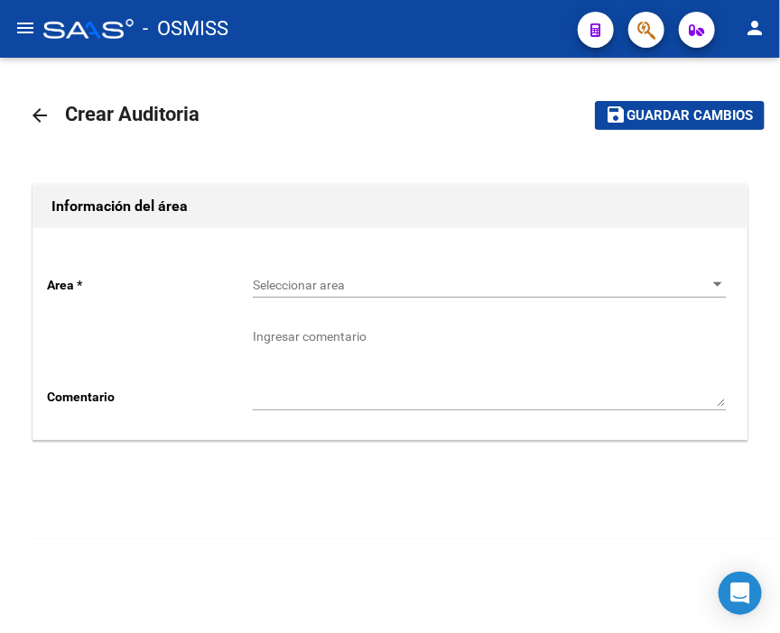
click at [307, 278] on span "Seleccionar area" at bounding box center [481, 285] width 457 height 15
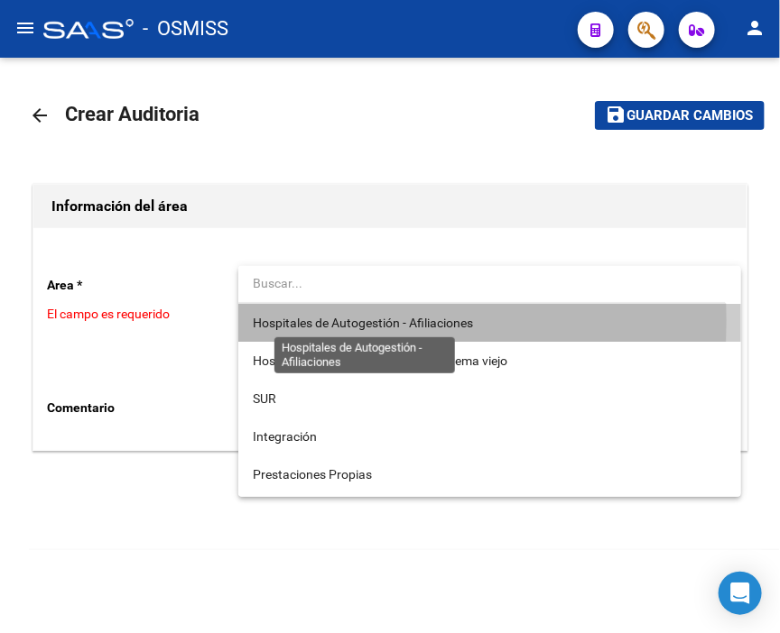
click at [339, 320] on span "Hospitales de Autogestión - Afiliaciones" at bounding box center [363, 323] width 220 height 14
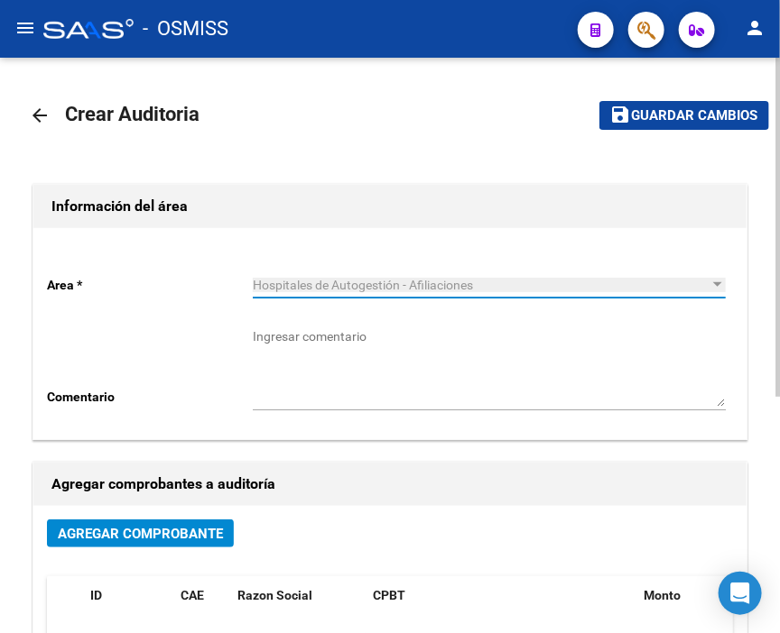
click at [206, 542] on span "Agregar Comprobante" at bounding box center [140, 534] width 165 height 16
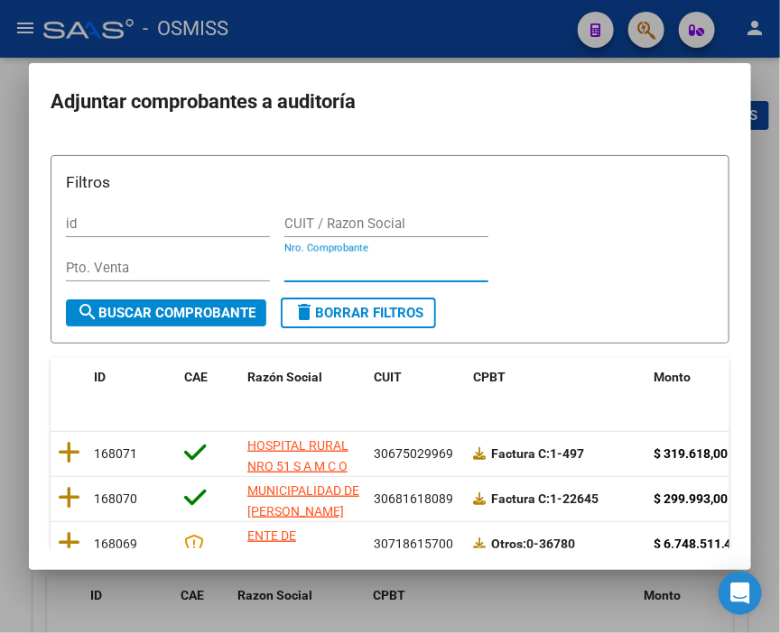
click at [316, 269] on input "Nro. Comprobante" at bounding box center [386, 268] width 204 height 16
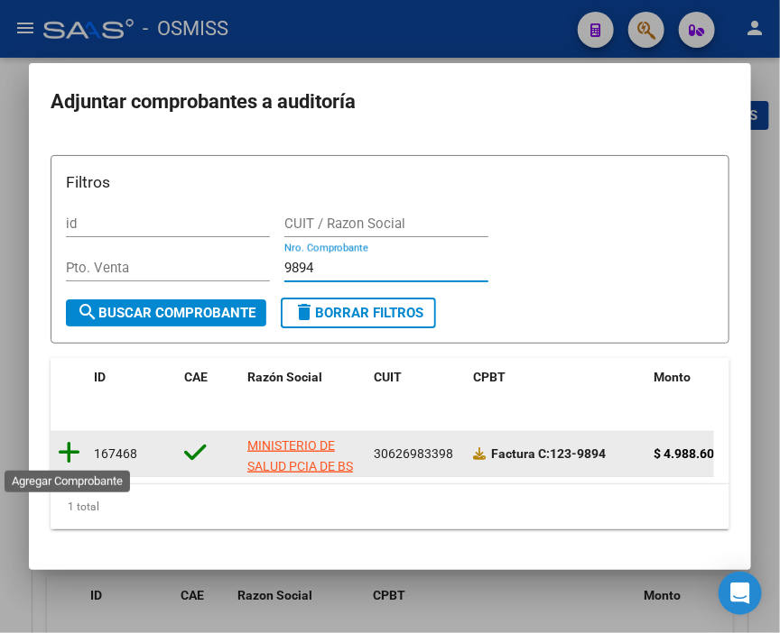
click at [65, 449] on icon at bounding box center [69, 452] width 23 height 25
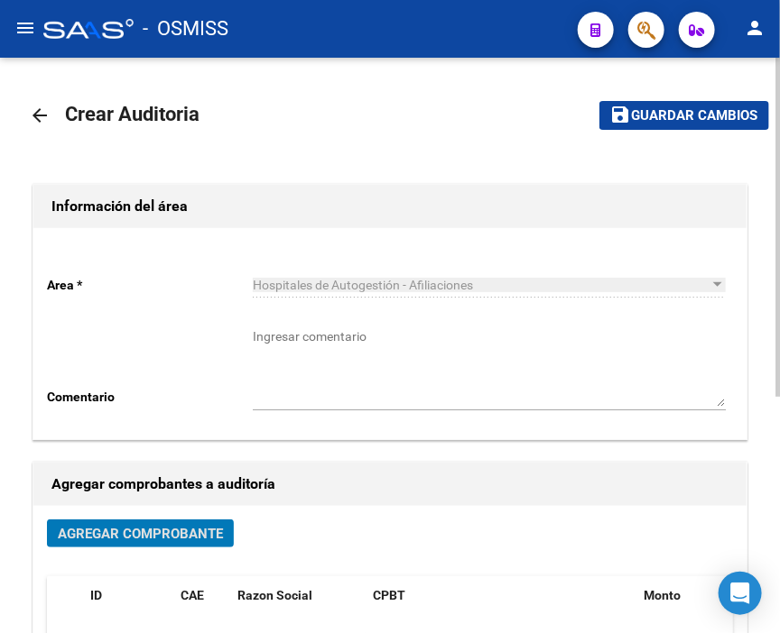
click at [661, 105] on button "save Guardar cambios" at bounding box center [684, 115] width 170 height 28
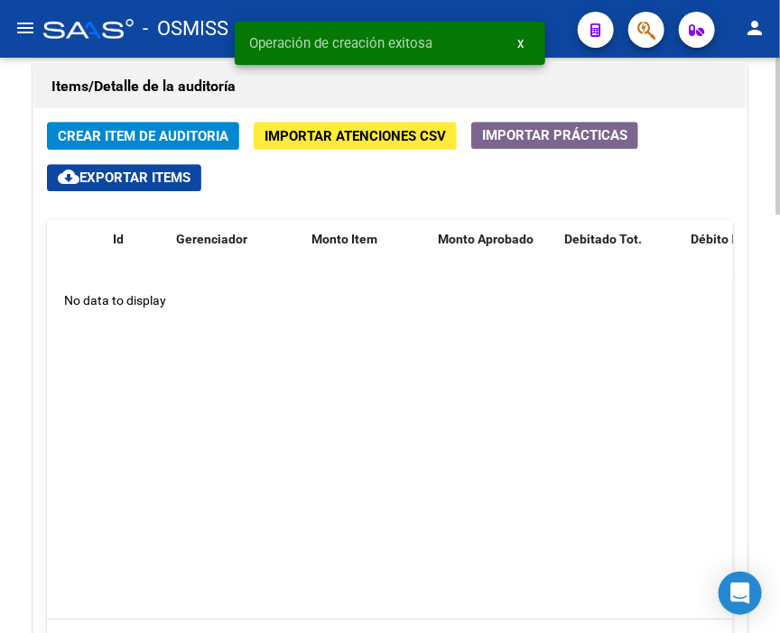
scroll to position [1303, 0]
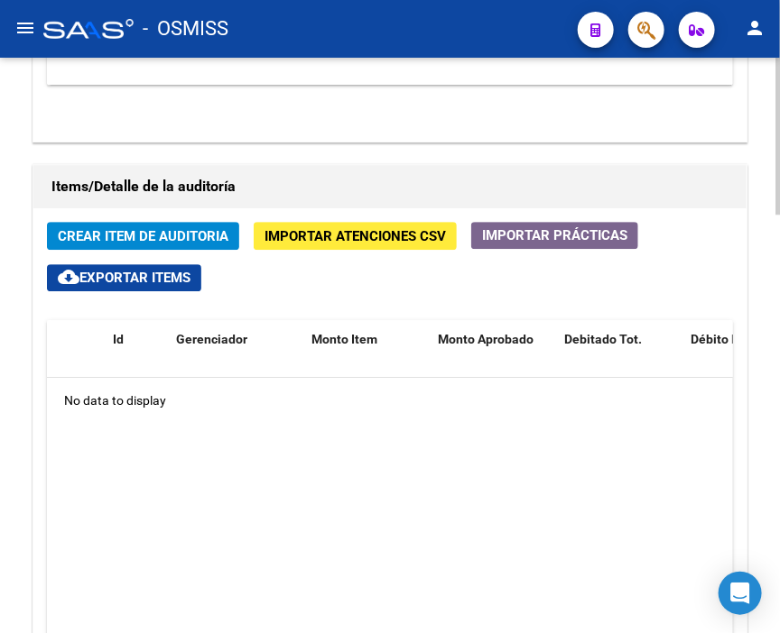
click at [524, 378] on div "No data to display" at bounding box center [390, 400] width 686 height 45
click at [169, 222] on button "Crear Item de Auditoria" at bounding box center [143, 236] width 192 height 28
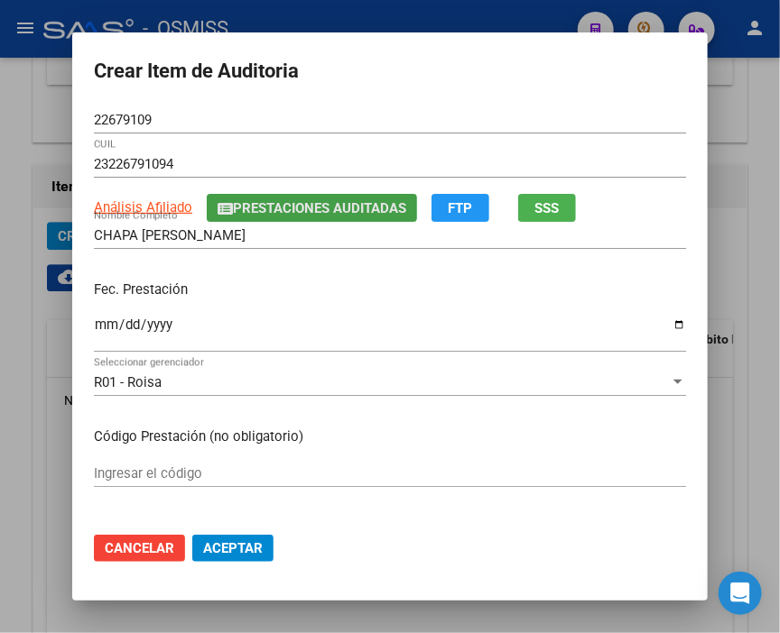
click at [257, 197] on button "Prestaciones Auditadas" at bounding box center [312, 208] width 210 height 28
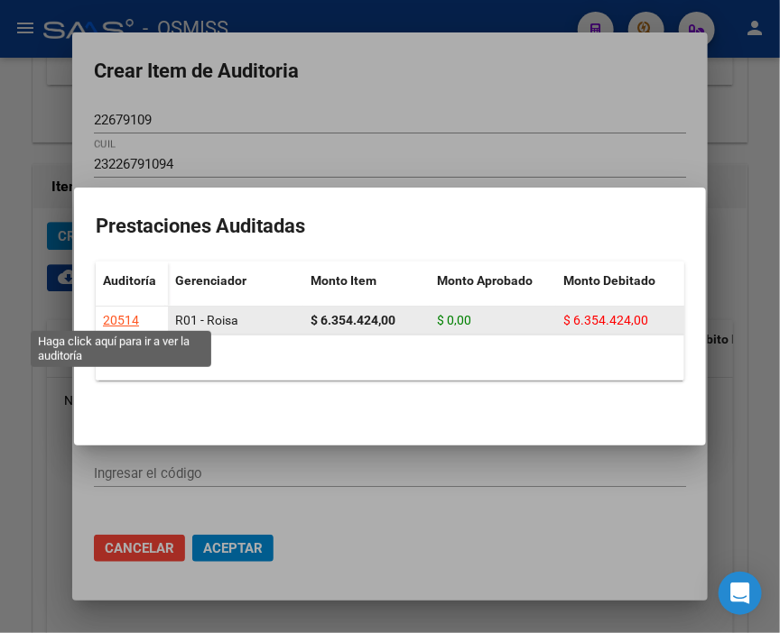
click at [135, 310] on div "20514" at bounding box center [121, 320] width 36 height 21
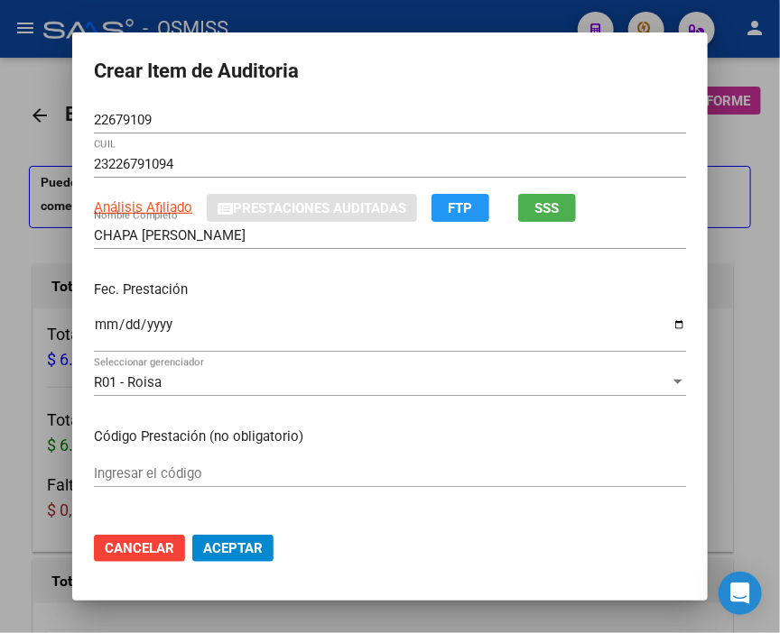
click at [330, 23] on div at bounding box center [390, 316] width 780 height 633
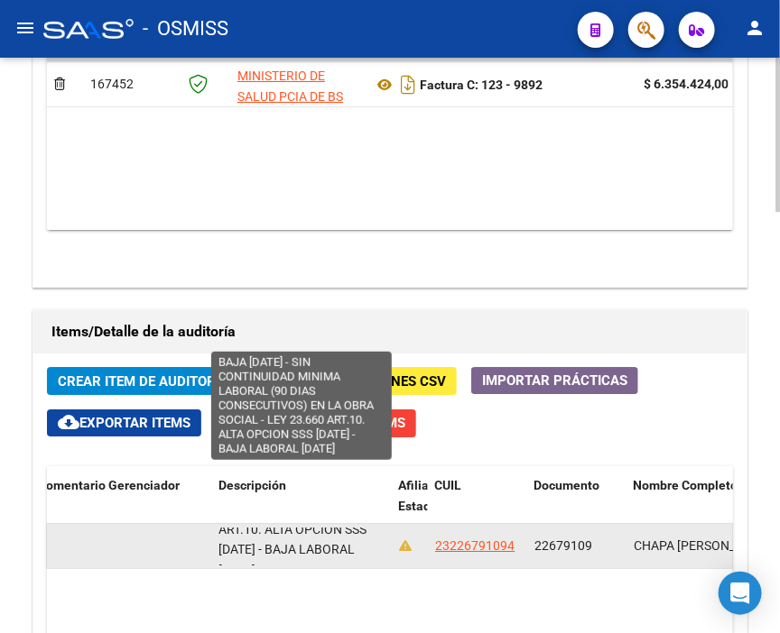
scroll to position [1, 0]
drag, startPoint x: 217, startPoint y: 241, endPoint x: 355, endPoint y: 271, distance: 140.3
click at [355, 524] on datatable-body-cell "BAJA [DATE] - SIN CONTINUIDAD MINIMA LABORAL (90 DIAS CONSECUTIVOS) EN LA OBRA …" at bounding box center [301, 546] width 180 height 44
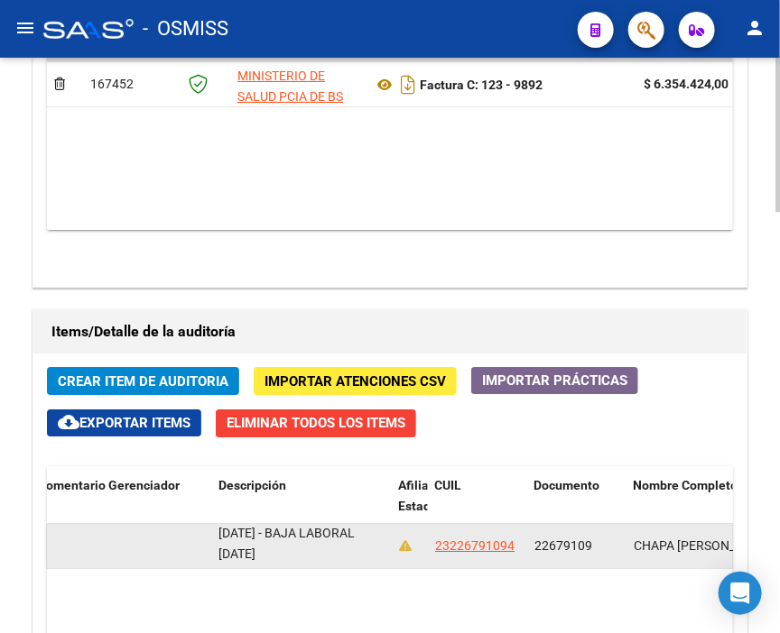
copy span "BAJA [DATE] - SIN CONTINUIDAD MINIMA LABORAL (90 DIAS CONSECUTIVOS) EN LA OBRA …"
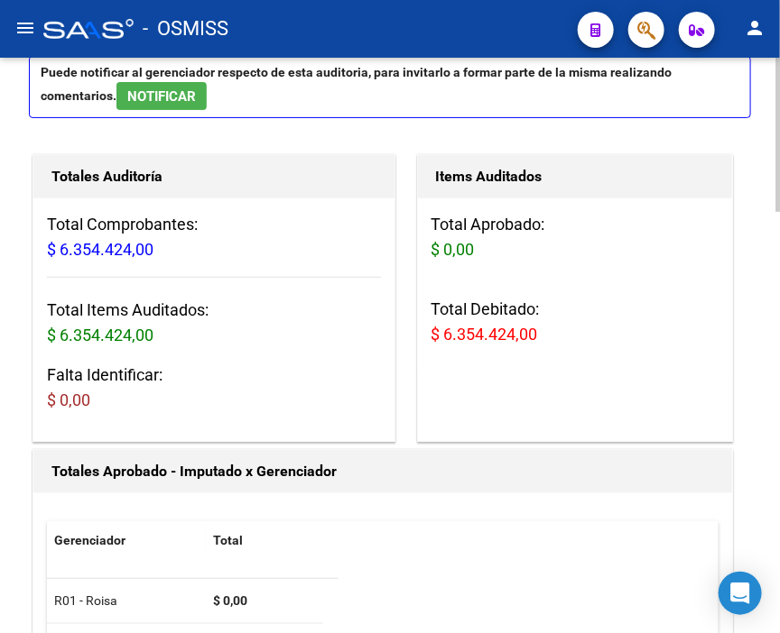
scroll to position [0, 0]
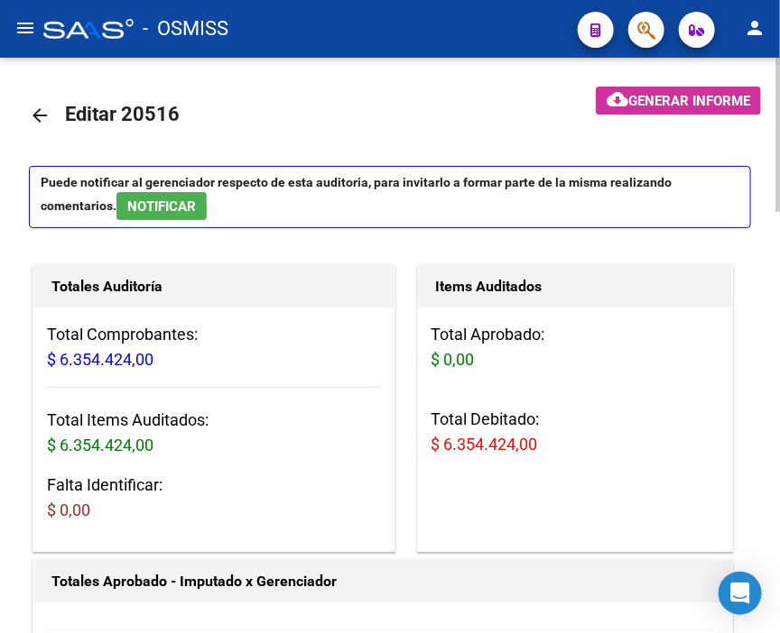
click at [34, 113] on mat-icon "arrow_back" at bounding box center [40, 116] width 22 height 22
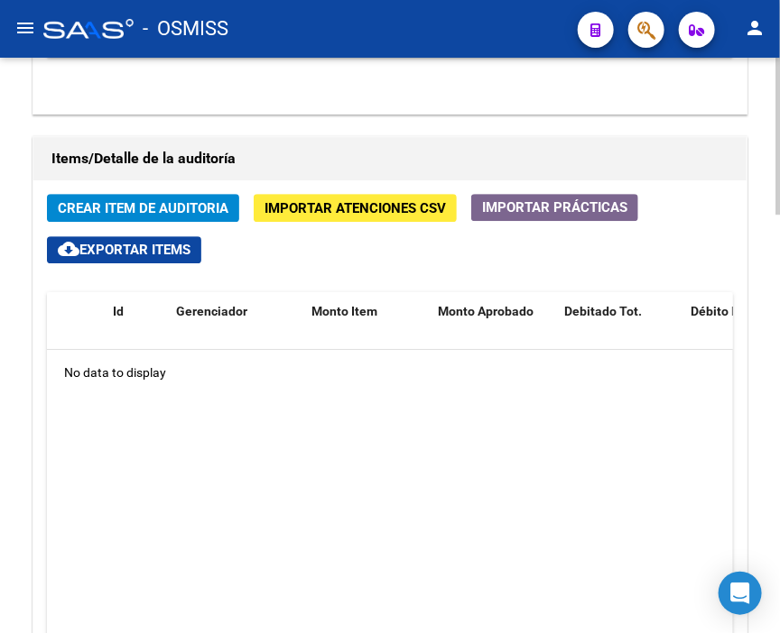
scroll to position [1303, 0]
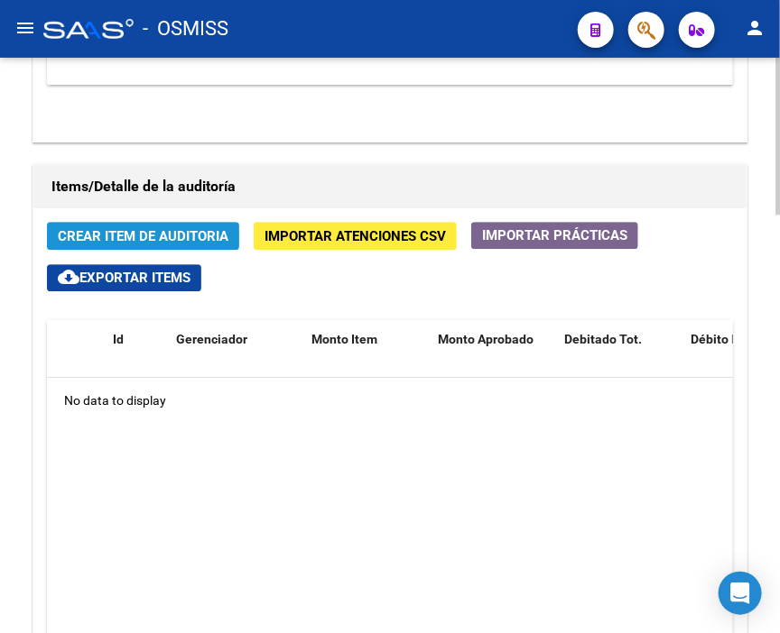
click at [144, 227] on span "Crear Item de Auditoria" at bounding box center [143, 235] width 171 height 16
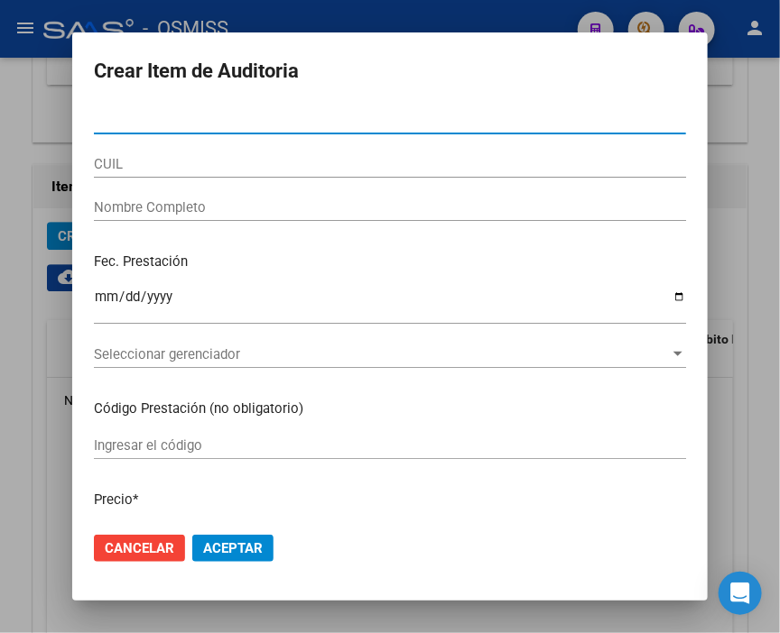
click at [132, 121] on input "Nro Documento" at bounding box center [390, 120] width 592 height 16
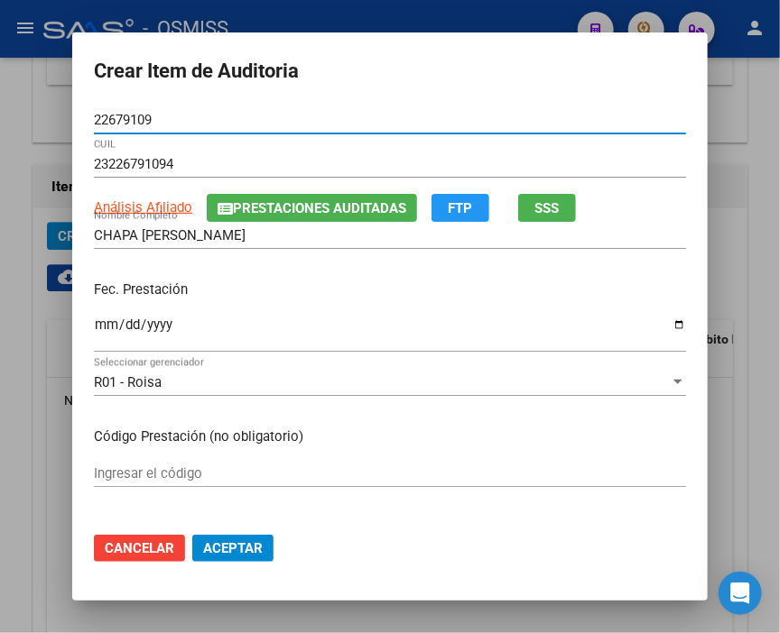
click at [94, 325] on input "Ingresar la fecha" at bounding box center [390, 332] width 592 height 29
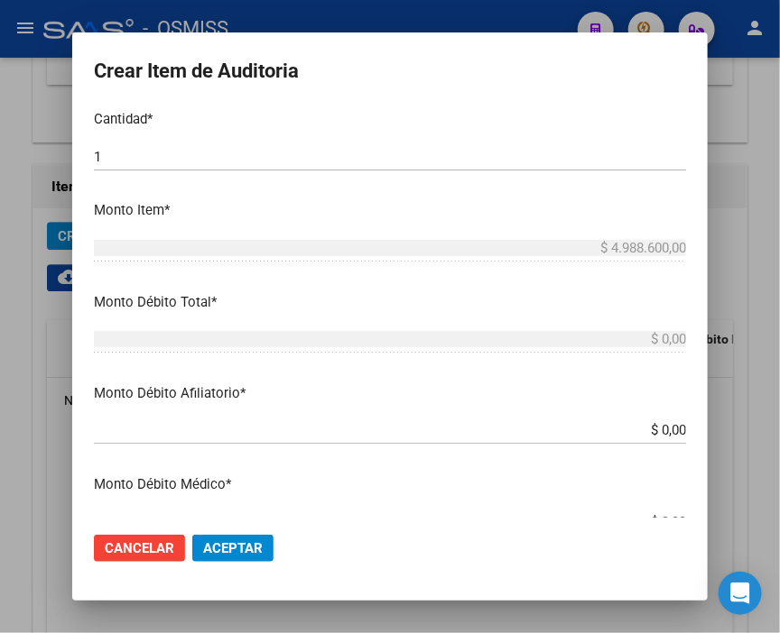
scroll to position [501, 0]
drag, startPoint x: 596, startPoint y: 430, endPoint x: 789, endPoint y: 429, distance: 192.2
click at [779, 429] on html "menu - OSMISS person Firma Express Inicio Calendario SSS Instructivos Contacto …" at bounding box center [390, 316] width 780 height 633
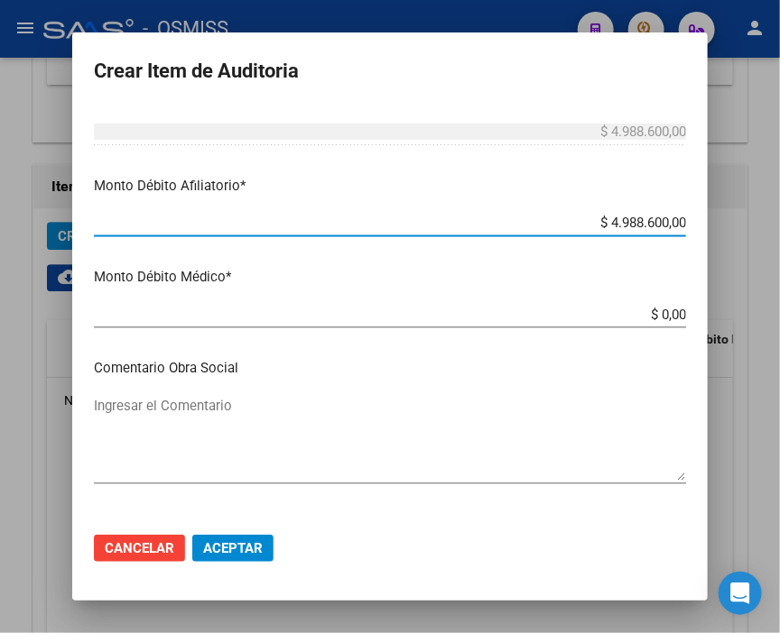
scroll to position [801, 0]
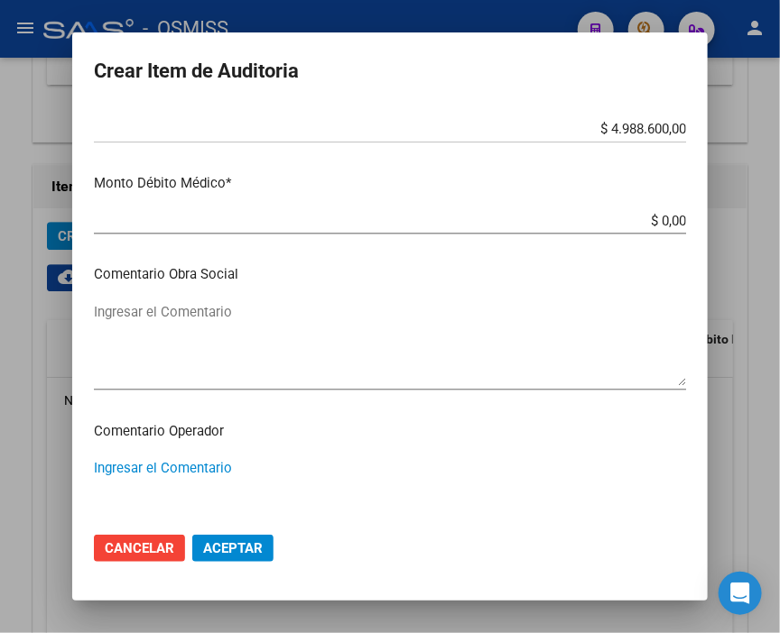
click at [189, 464] on textarea "Ingresar el Comentario" at bounding box center [390, 500] width 592 height 85
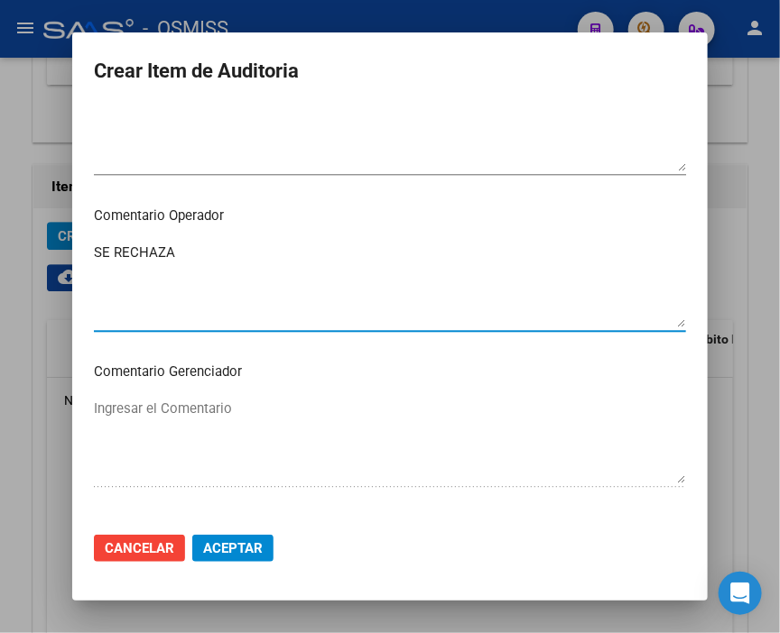
scroll to position [1103, 0]
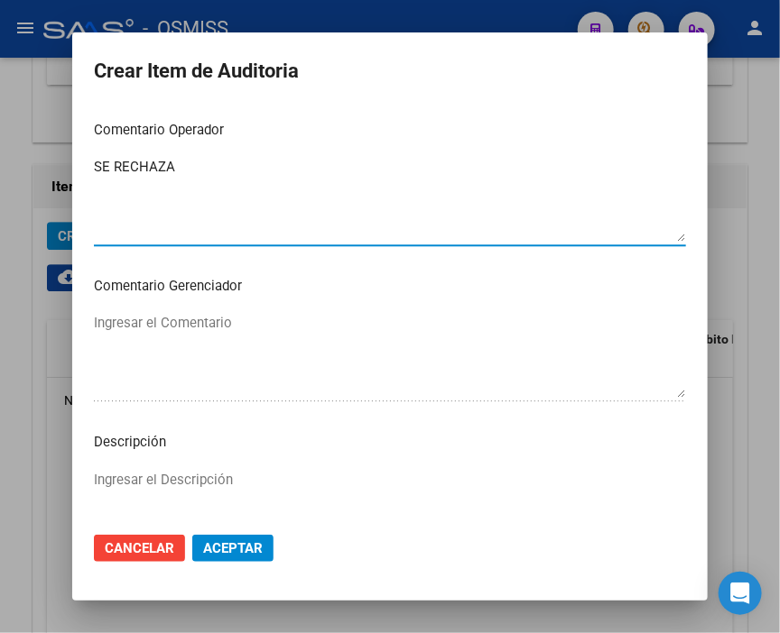
click at [150, 485] on textarea "Ingresar el Descripción" at bounding box center [390, 512] width 592 height 85
paste textarea "BAJA [DATE] - SIN CONTINUIDAD MINIMA LABORAL (90 DIAS CONSECUTIVOS) EN LA OBRA …"
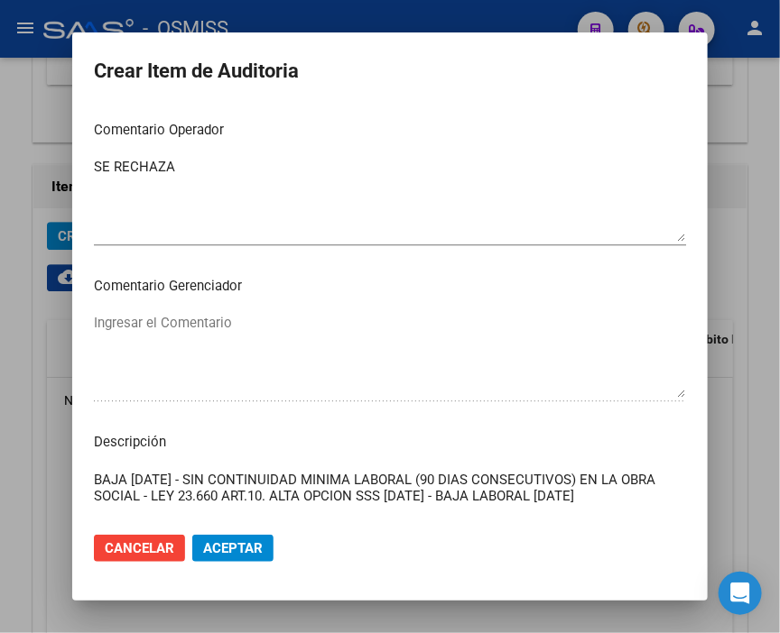
click at [230, 560] on button "Aceptar" at bounding box center [232, 548] width 81 height 27
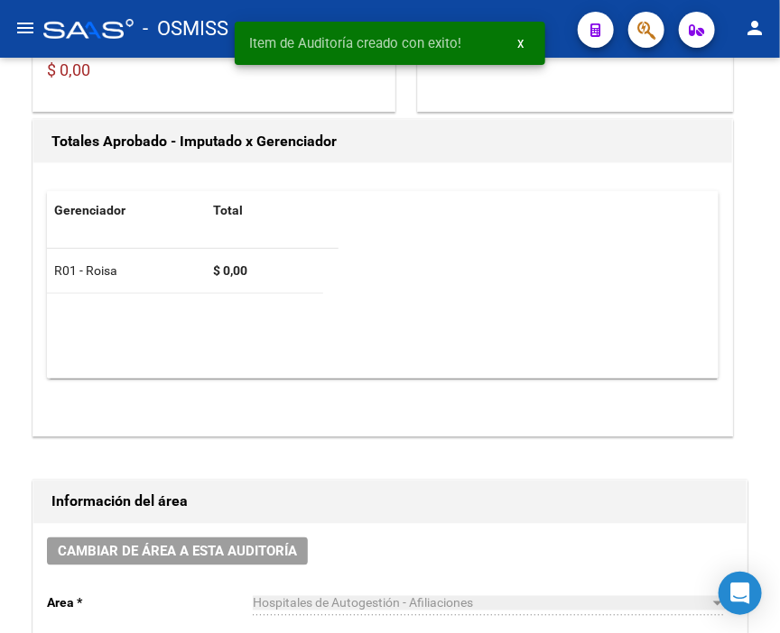
scroll to position [430, 0]
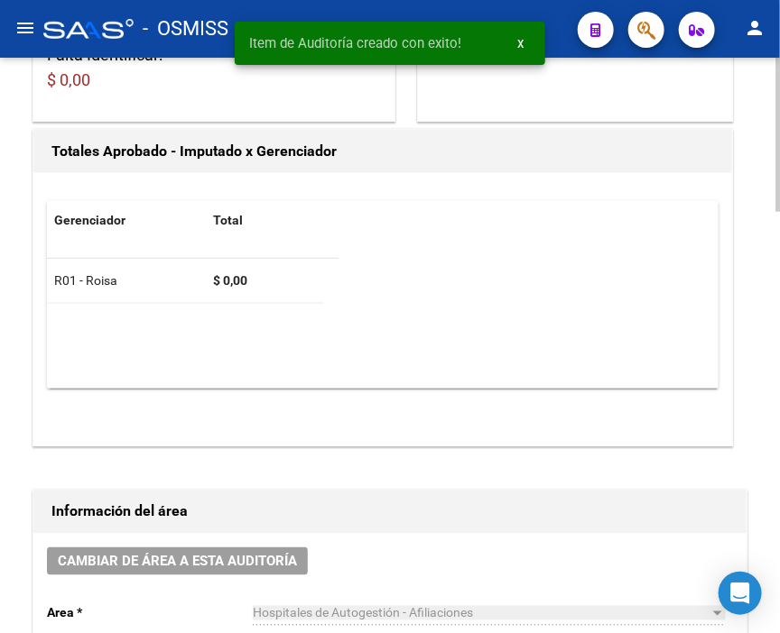
click at [203, 554] on span "Cambiar de área a esta auditoría" at bounding box center [177, 562] width 239 height 16
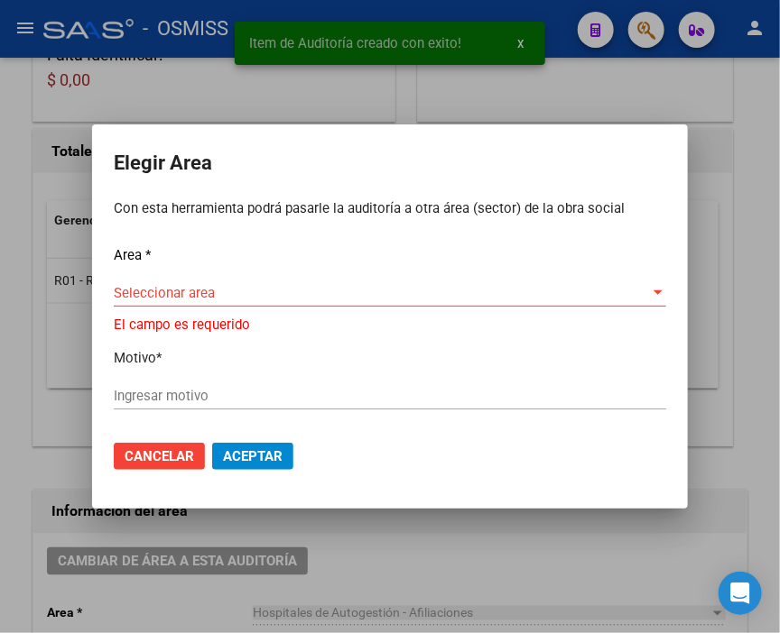
click at [194, 289] on div "Seleccionar area Seleccionar area" at bounding box center [390, 293] width 552 height 27
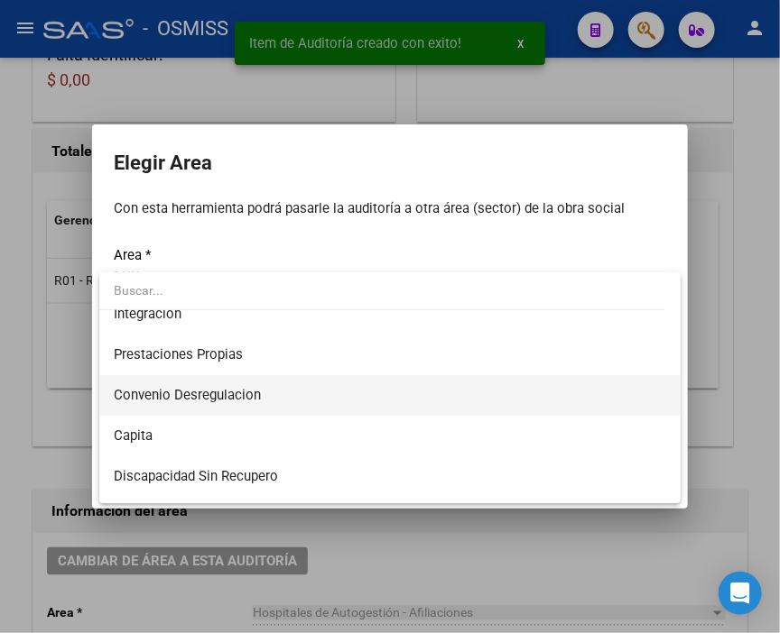
scroll to position [200, 0]
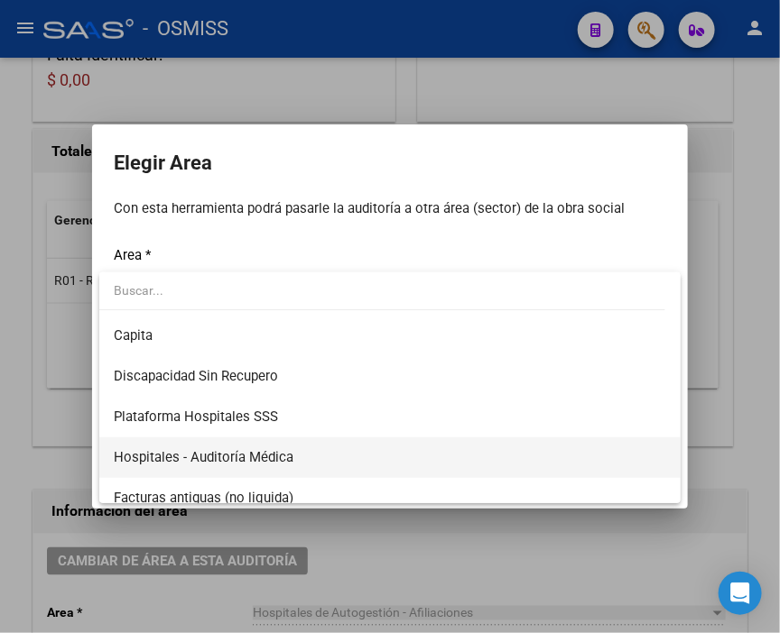
click at [276, 452] on span "Hospitales - Auditoría Médica" at bounding box center [204, 457] width 180 height 16
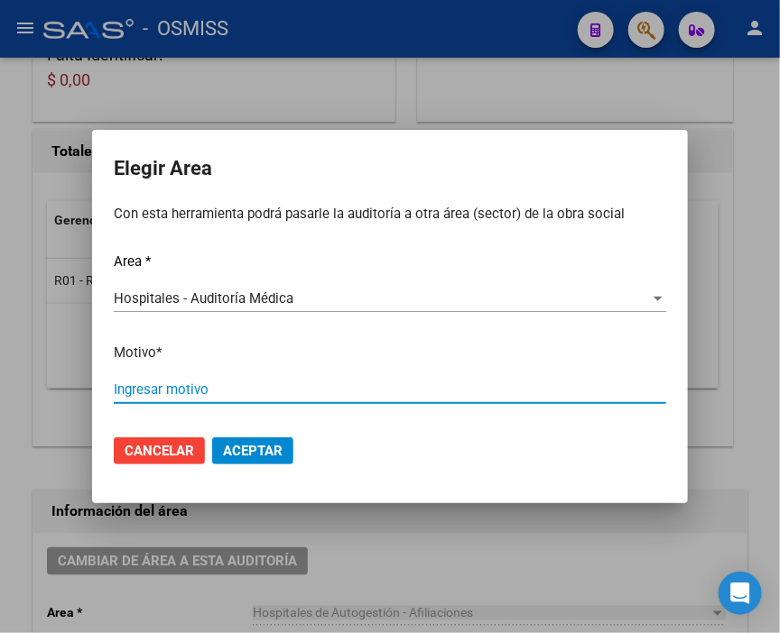
click at [194, 395] on input "Ingresar motivo" at bounding box center [390, 390] width 552 height 16
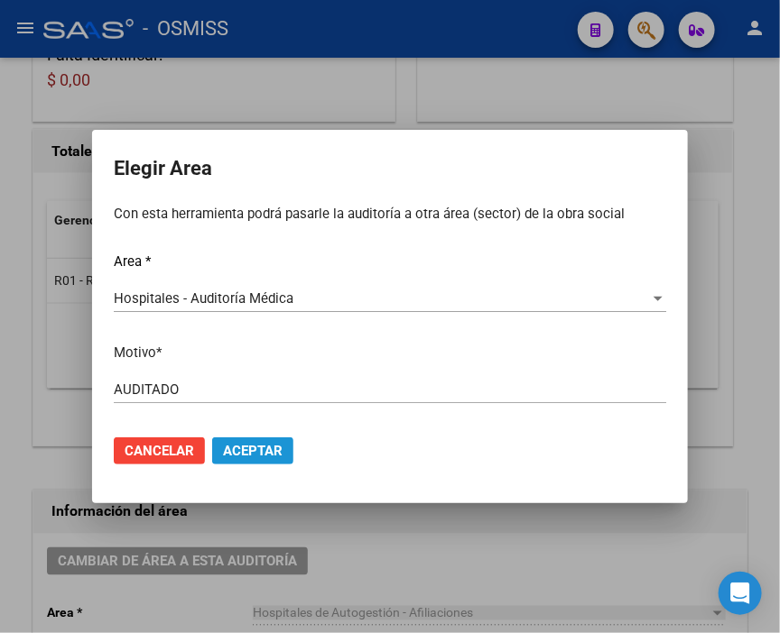
click at [280, 446] on span "Aceptar" at bounding box center [253, 451] width 60 height 16
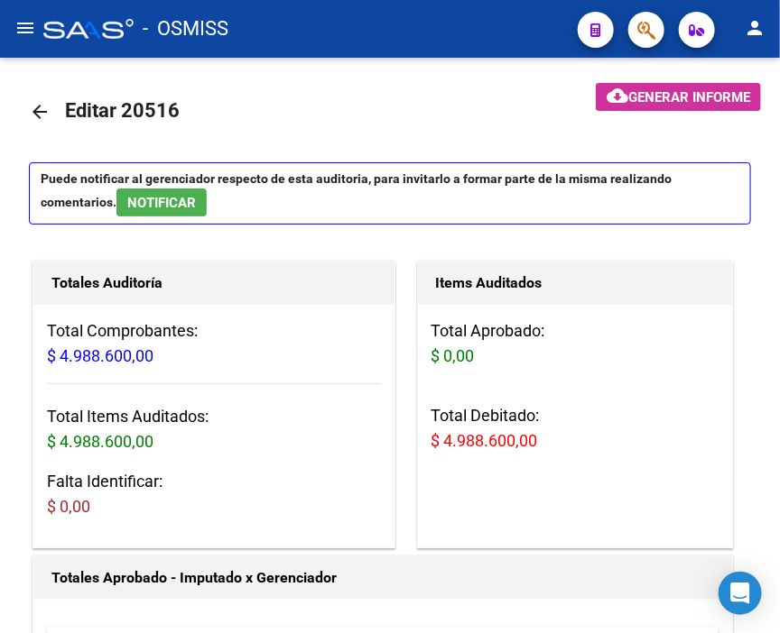
scroll to position [0, 0]
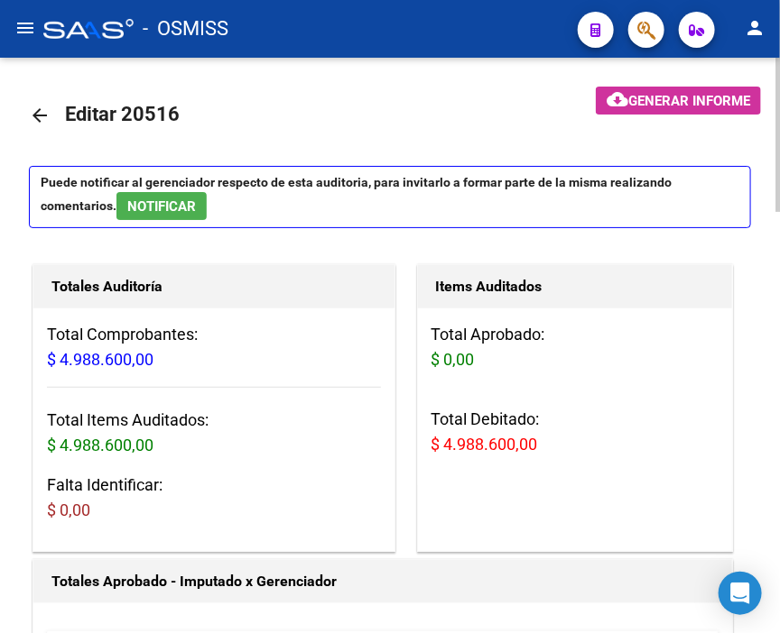
click at [39, 115] on mat-icon "arrow_back" at bounding box center [40, 116] width 22 height 22
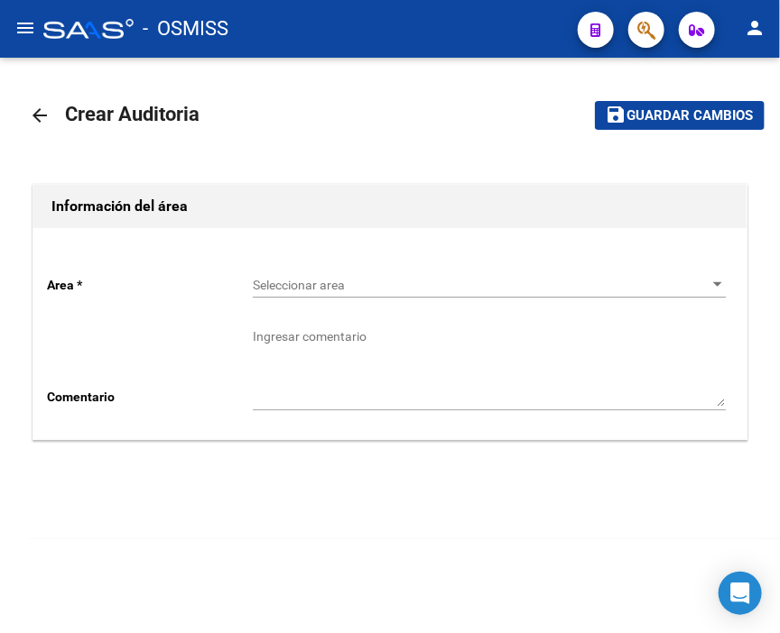
click at [399, 278] on span "Seleccionar area" at bounding box center [481, 285] width 457 height 15
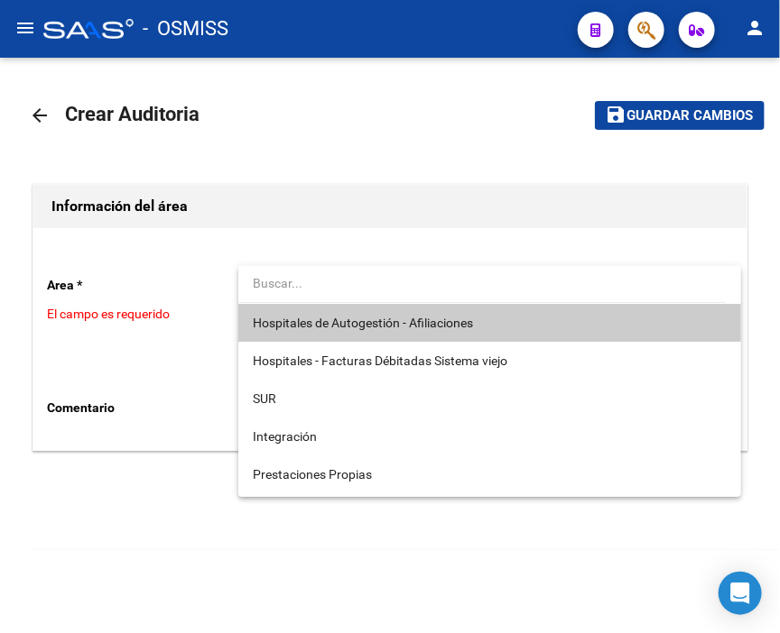
click at [413, 337] on span "Hospitales de Autogestión - Afiliaciones" at bounding box center [490, 323] width 474 height 38
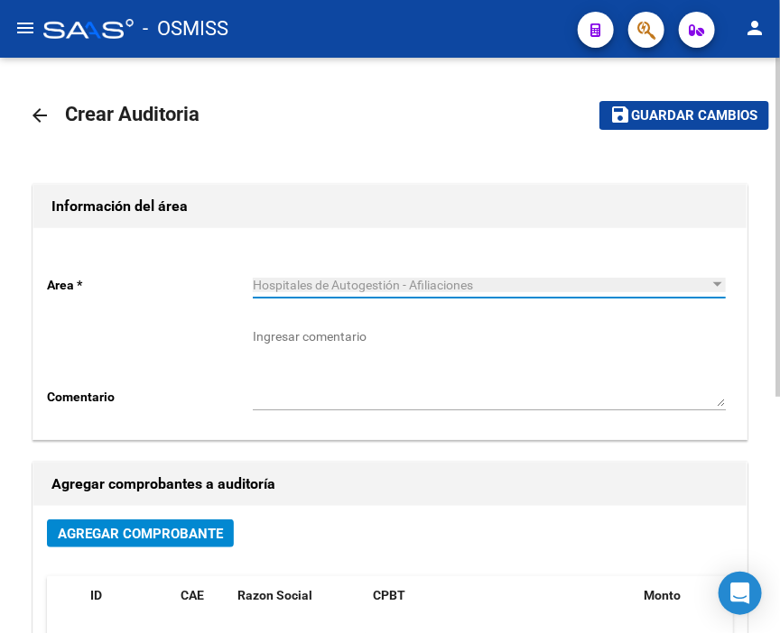
click at [188, 535] on span "Agregar Comprobante" at bounding box center [140, 534] width 165 height 16
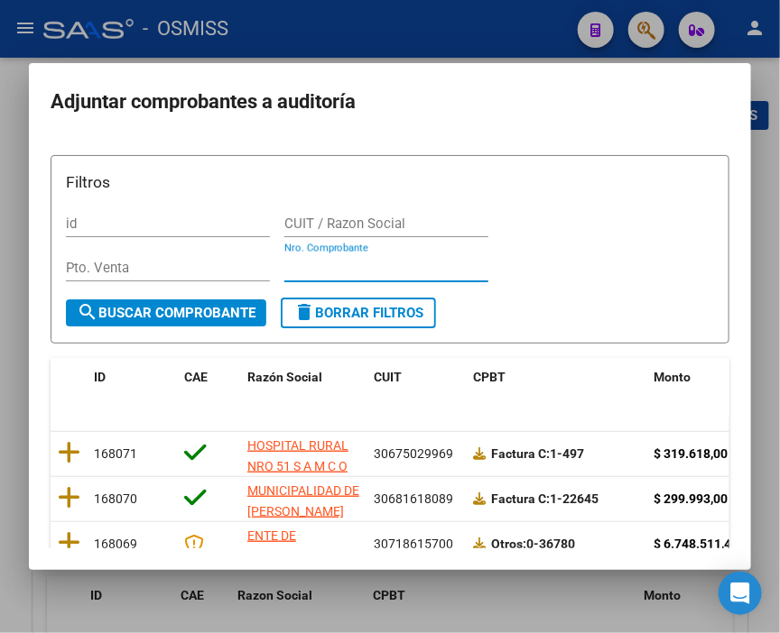
click at [322, 267] on input "Nro. Comprobante" at bounding box center [386, 268] width 204 height 16
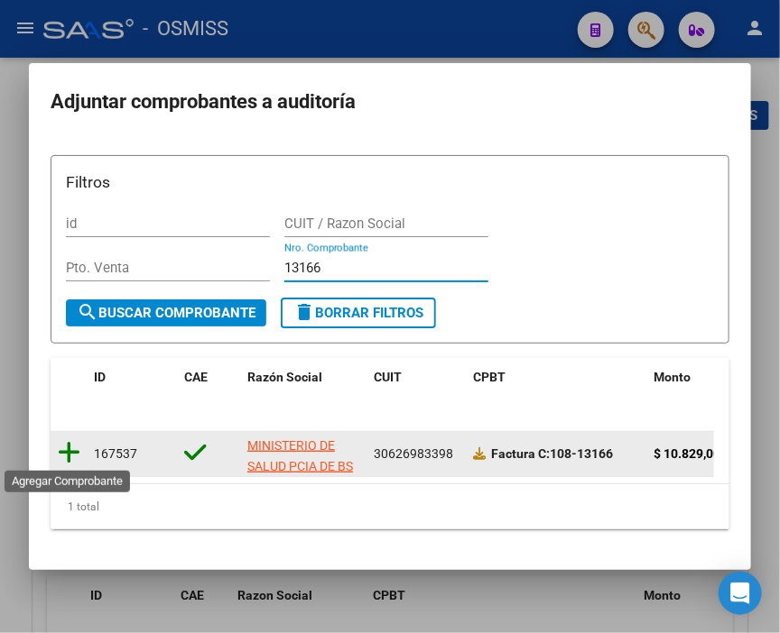
click at [75, 440] on icon at bounding box center [69, 452] width 23 height 25
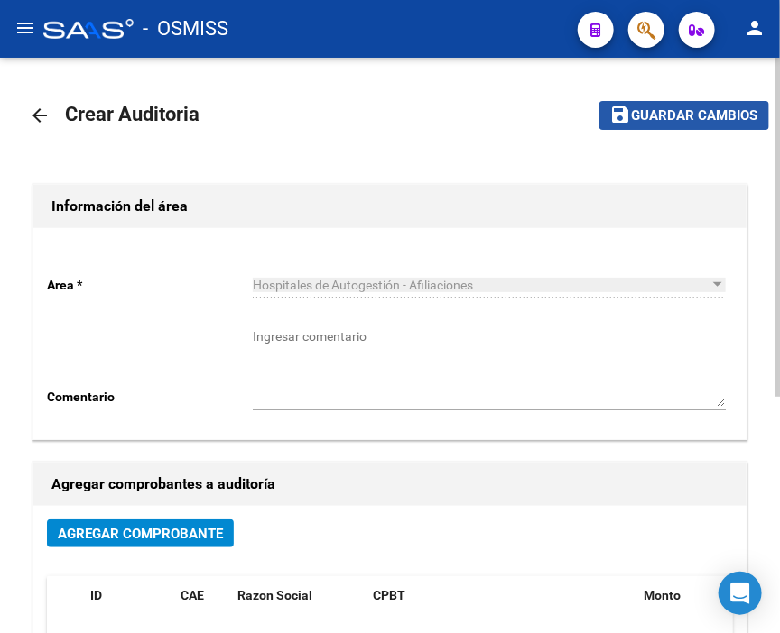
click at [678, 113] on span "Guardar cambios" at bounding box center [695, 116] width 126 height 16
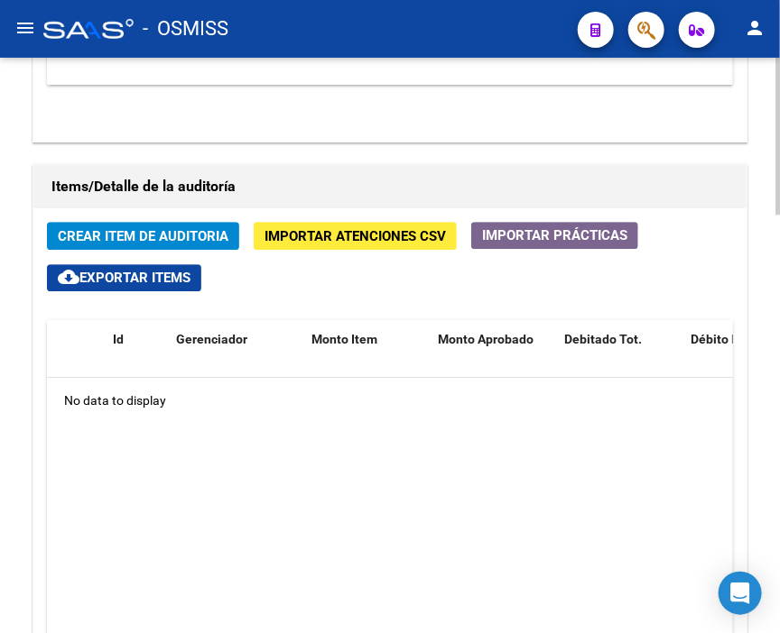
scroll to position [1403, 0]
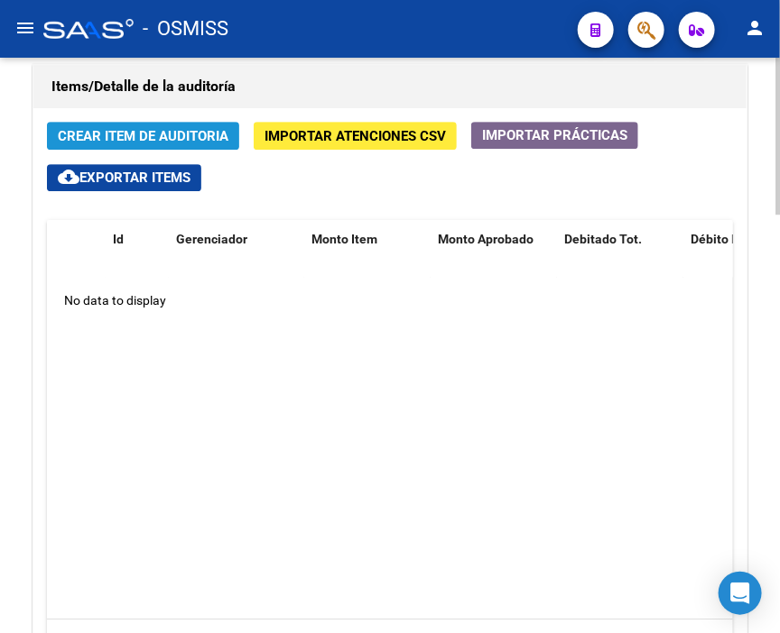
click at [160, 128] on span "Crear Item de Auditoria" at bounding box center [143, 136] width 171 height 16
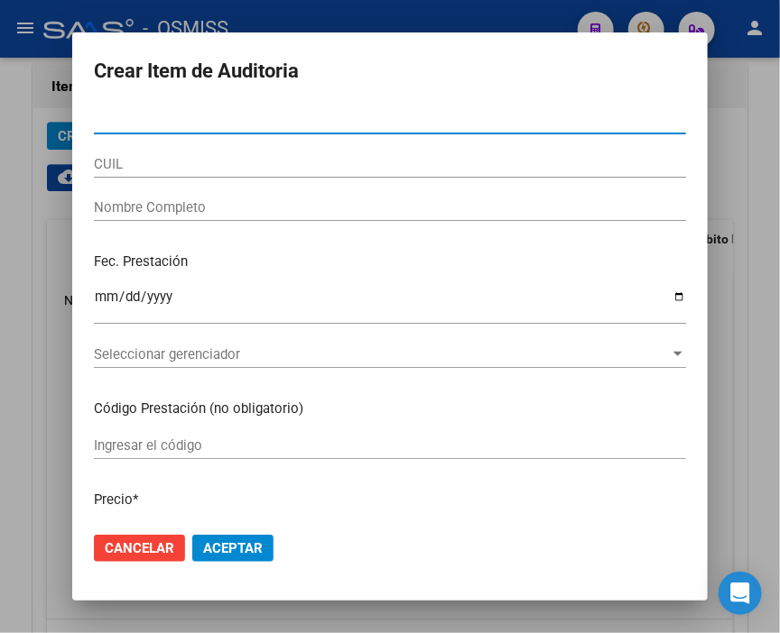
click at [183, 126] on input "Nro Documento" at bounding box center [390, 120] width 592 height 16
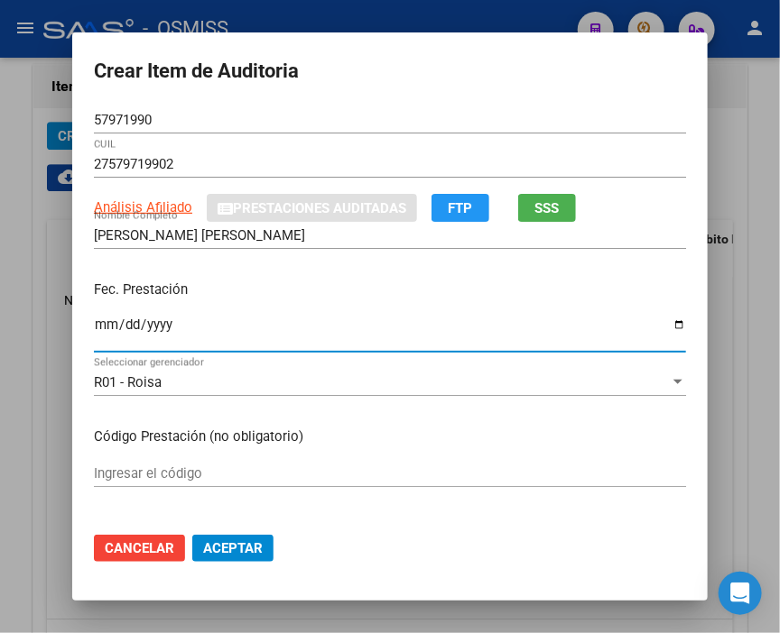
click at [95, 328] on input "Ingresar la fecha" at bounding box center [390, 332] width 592 height 29
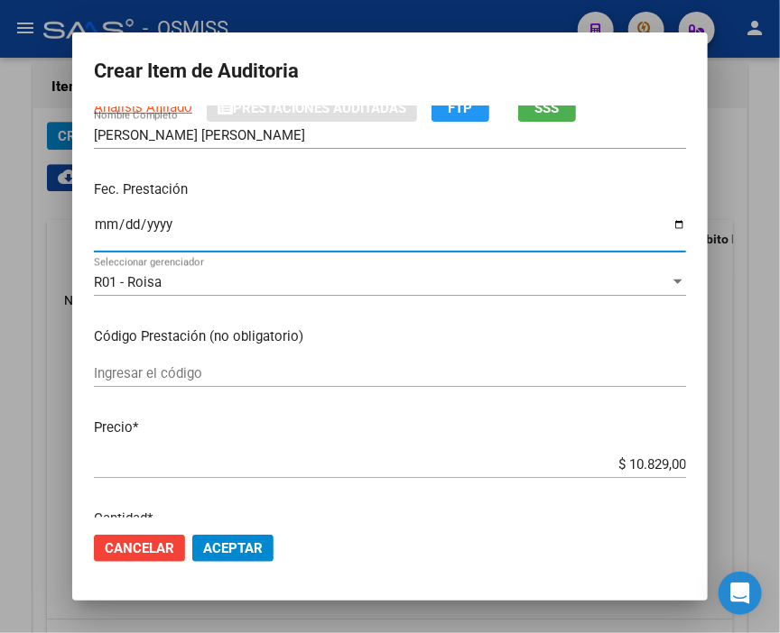
scroll to position [200, 0]
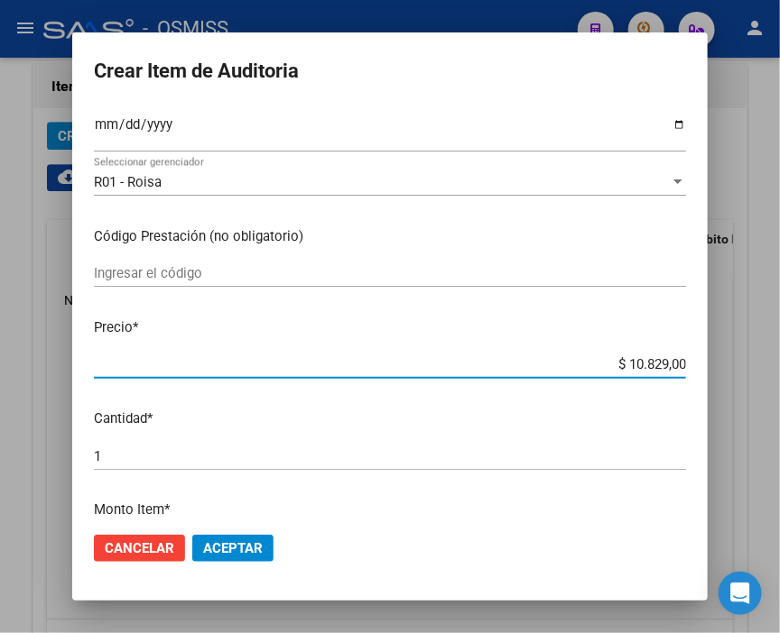
drag, startPoint x: 546, startPoint y: 358, endPoint x: 752, endPoint y: 362, distance: 205.7
click at [752, 362] on div "Crear Item de Auditoria 57971990 Nro Documento 27579719902 CUIL Análisis Afilia…" at bounding box center [390, 316] width 780 height 633
click at [209, 549] on span "Aceptar" at bounding box center [233, 548] width 60 height 16
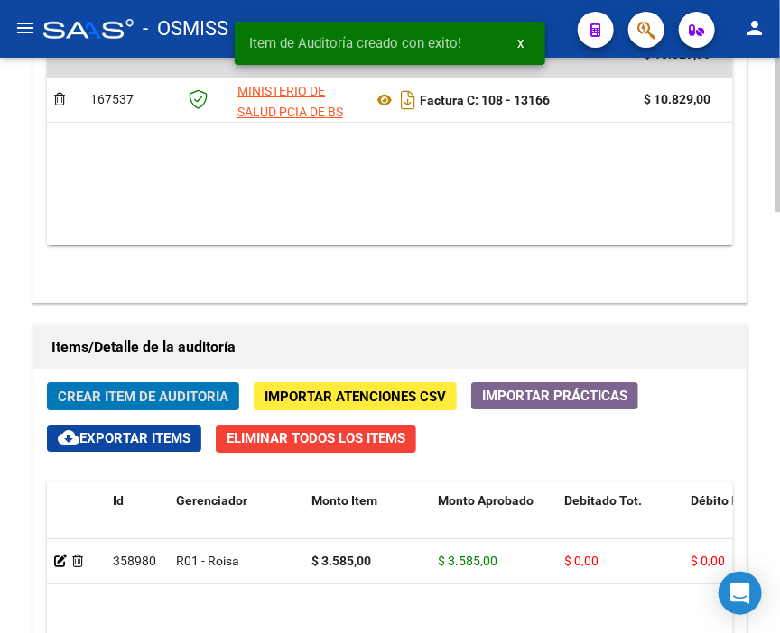
scroll to position [1418, 0]
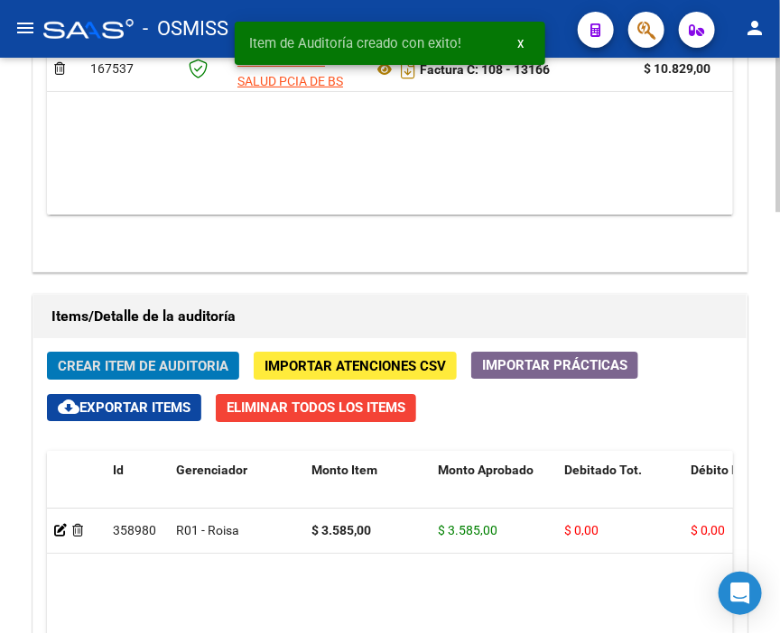
click at [153, 358] on span "Crear Item de Auditoria" at bounding box center [143, 366] width 171 height 16
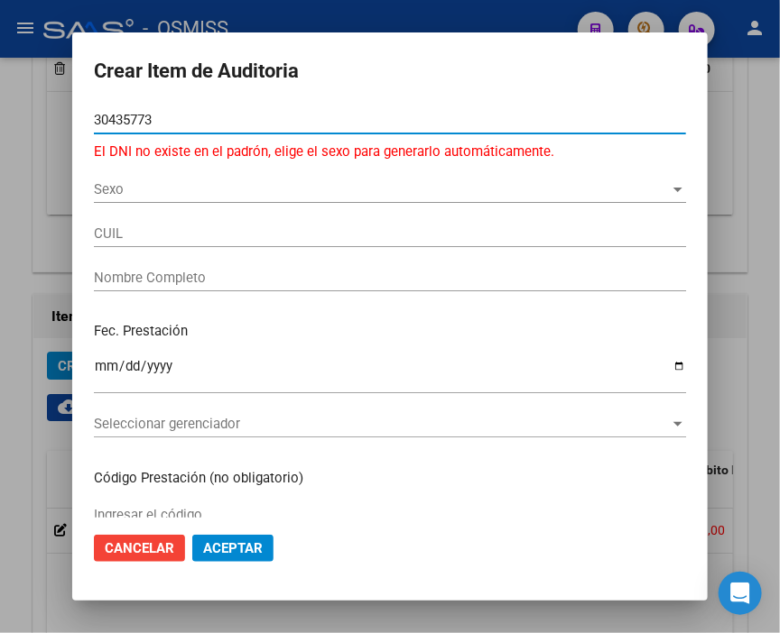
drag, startPoint x: 165, startPoint y: 120, endPoint x: -57, endPoint y: 118, distance: 222.0
click at [0, 118] on html "menu - OSMISS person Firma Express Inicio Calendario SSS Instructivos Contacto …" at bounding box center [390, 316] width 780 height 633
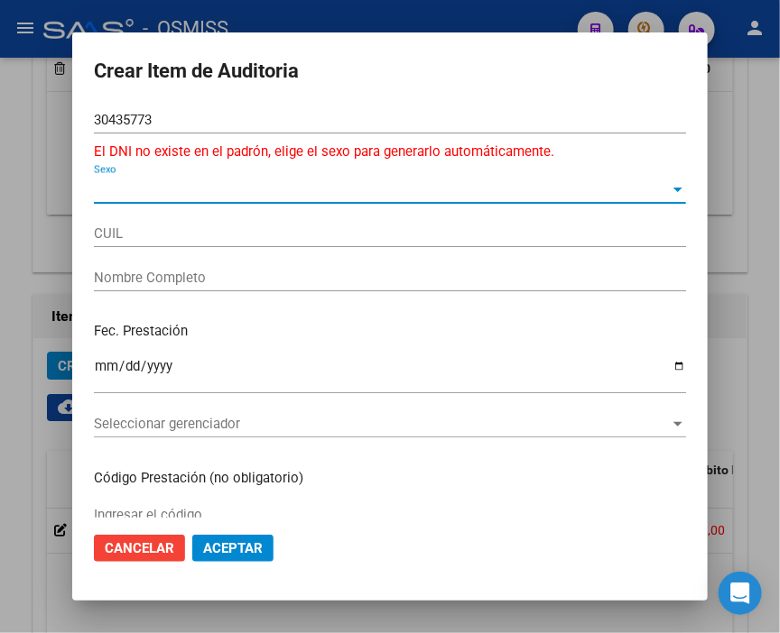
click at [114, 188] on span "Sexo" at bounding box center [382, 189] width 576 height 16
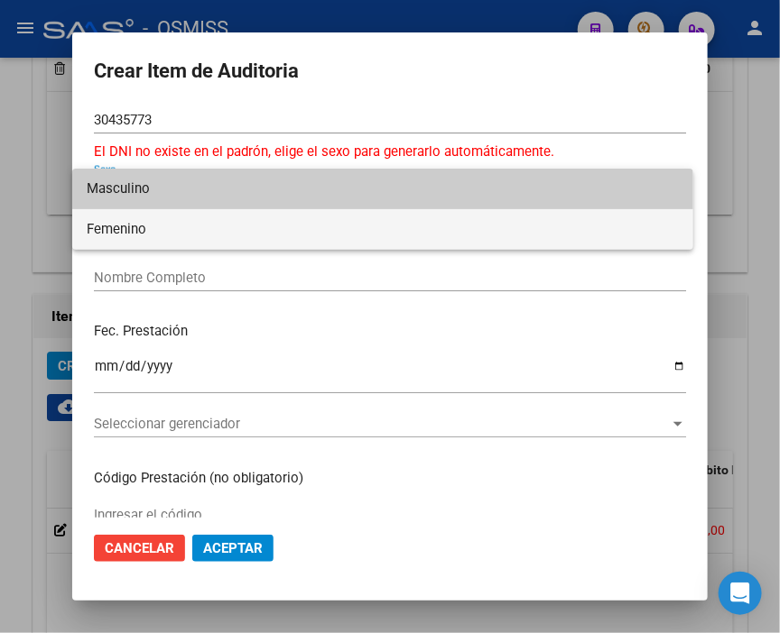
click at [133, 226] on span "Femenino" at bounding box center [383, 229] width 592 height 41
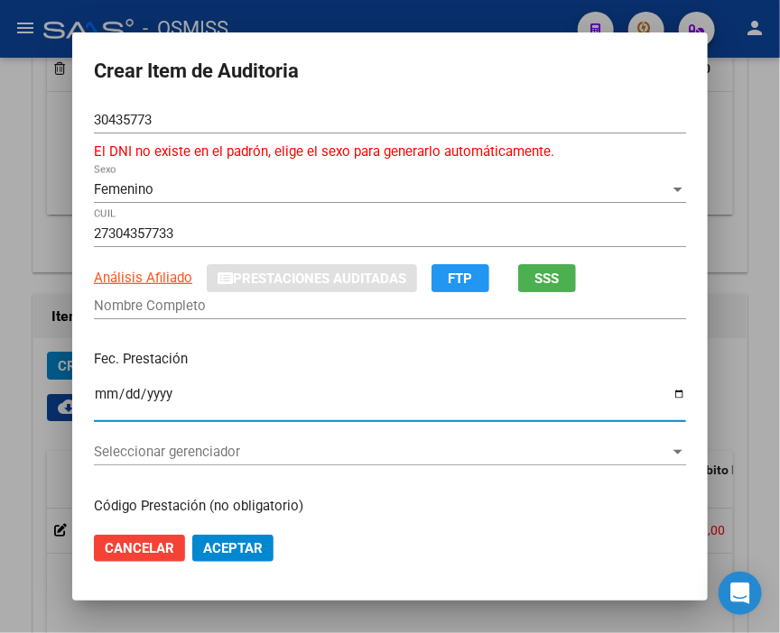
click at [96, 392] on input "Ingresar la fecha" at bounding box center [390, 401] width 592 height 29
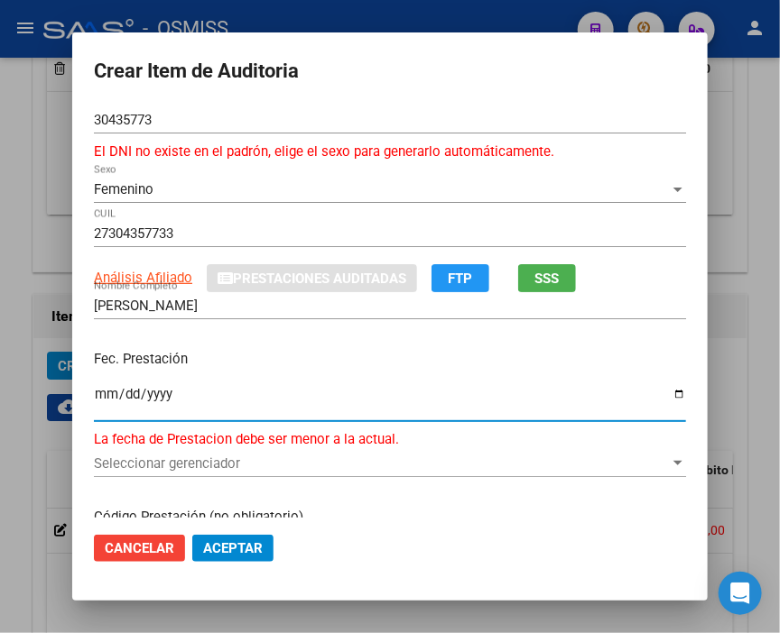
click at [95, 393] on input "[DATE]" at bounding box center [390, 401] width 592 height 29
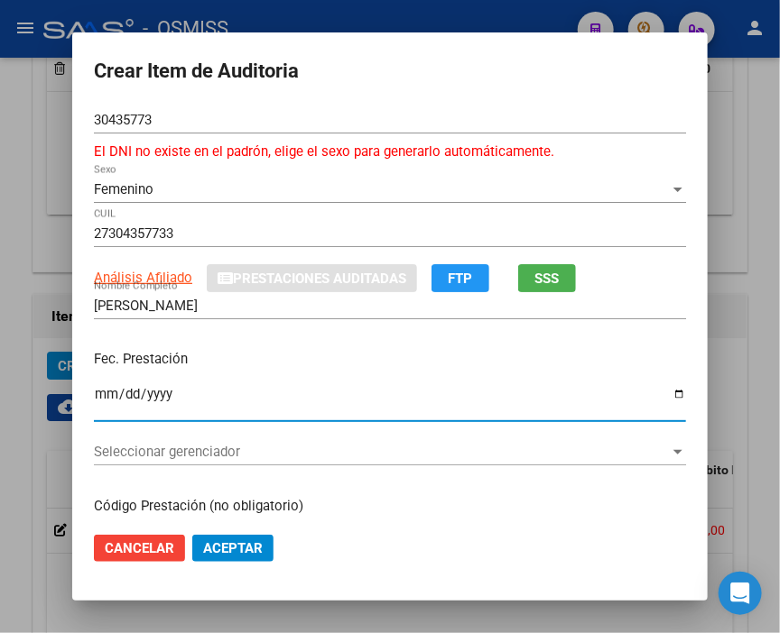
scroll to position [100, 0]
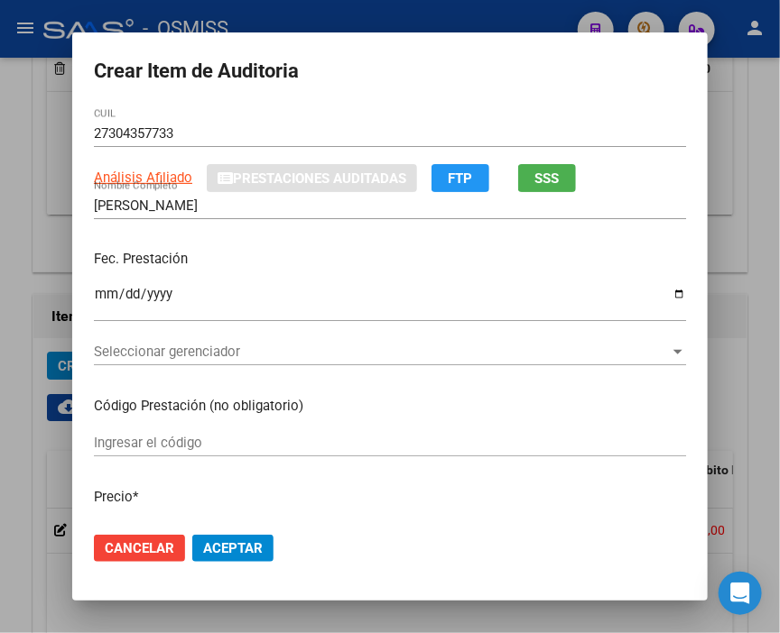
click at [583, 246] on div "Fec. Prestación [DATE] Ingresar la fecha" at bounding box center [390, 286] width 592 height 103
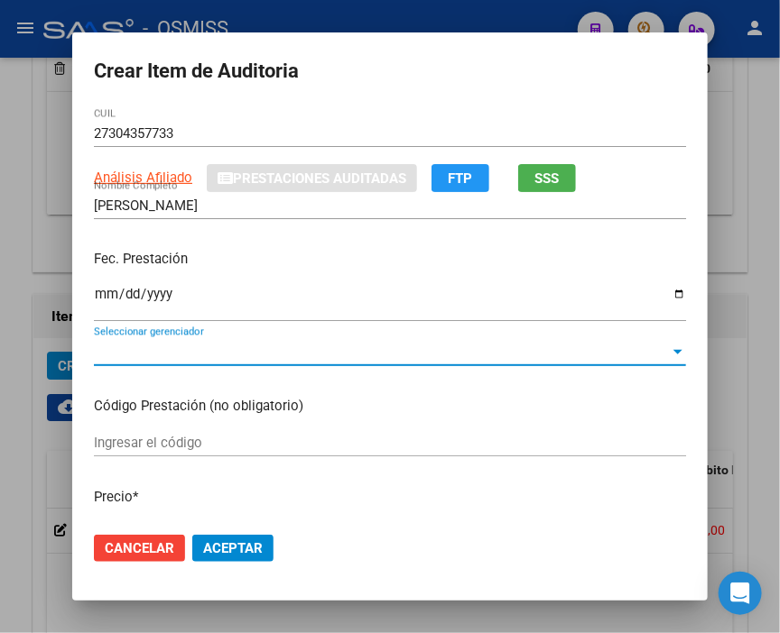
click at [129, 346] on span "Seleccionar gerenciador" at bounding box center [382, 352] width 576 height 16
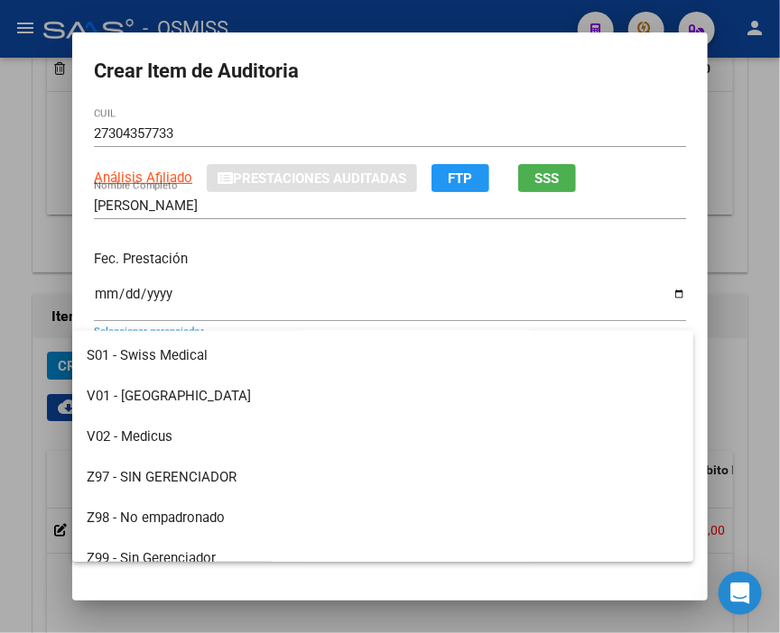
scroll to position [500, 0]
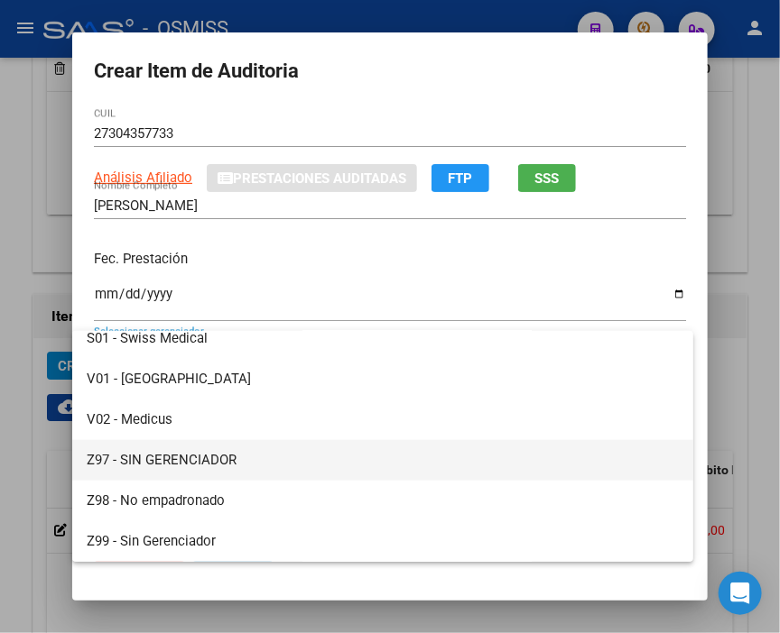
click at [156, 448] on span "Z97 - SIN GERENCIADOR" at bounding box center [383, 460] width 592 height 41
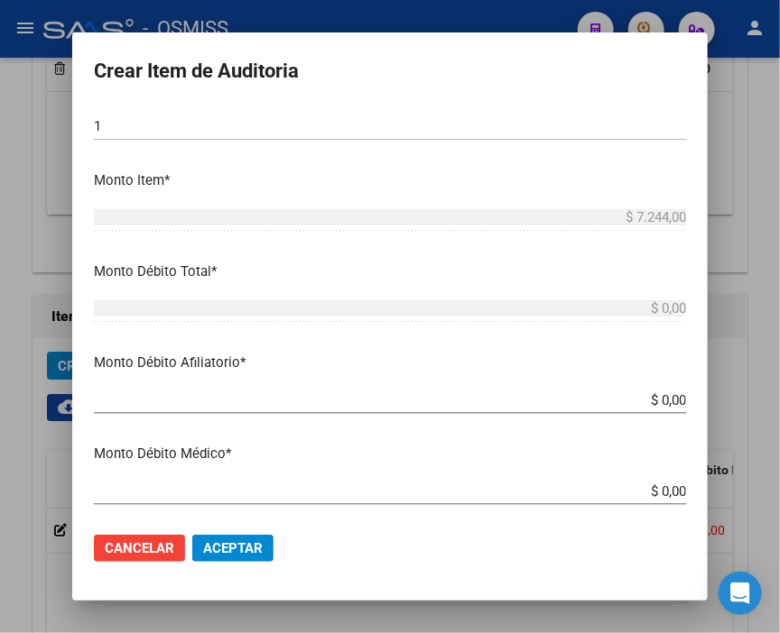
scroll to position [601, 0]
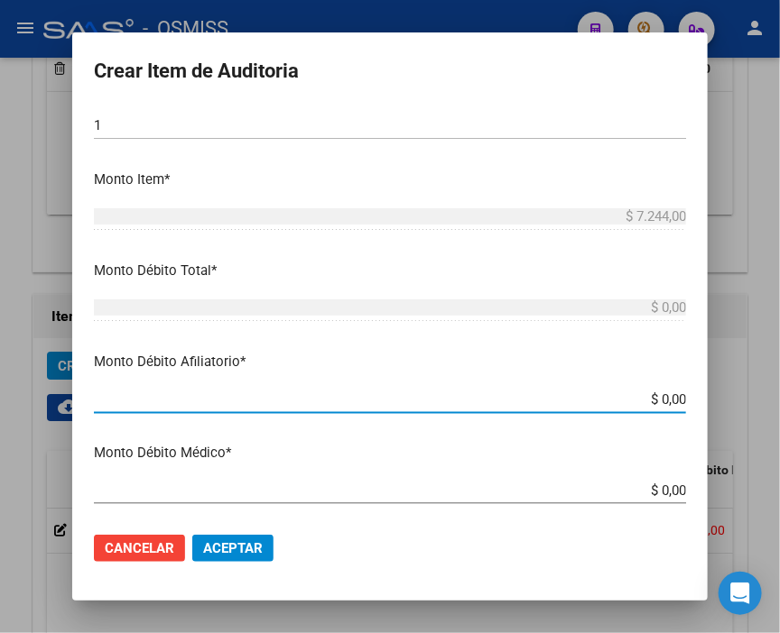
drag, startPoint x: 590, startPoint y: 399, endPoint x: 789, endPoint y: 393, distance: 198.6
click at [779, 393] on html "menu - OSMISS person Firma Express Inicio Calendario SSS Instructivos Contacto …" at bounding box center [390, 316] width 780 height 633
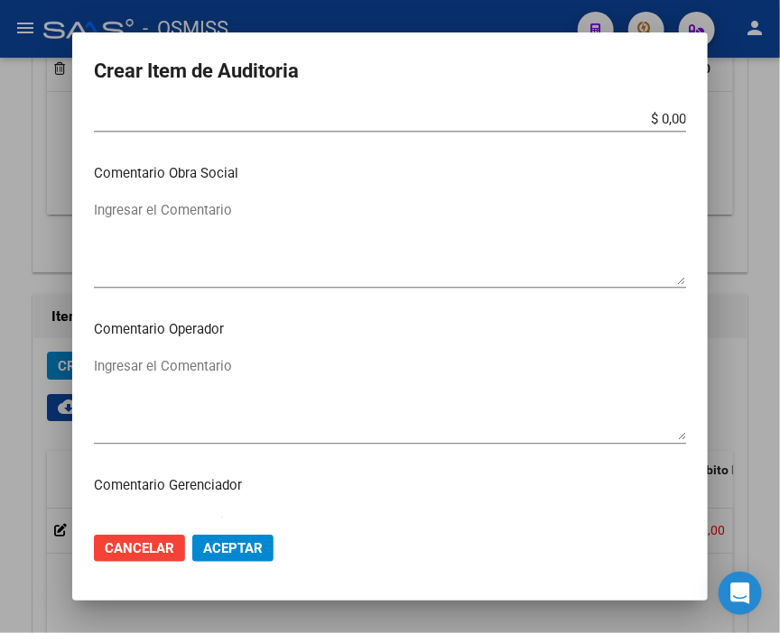
scroll to position [1002, 0]
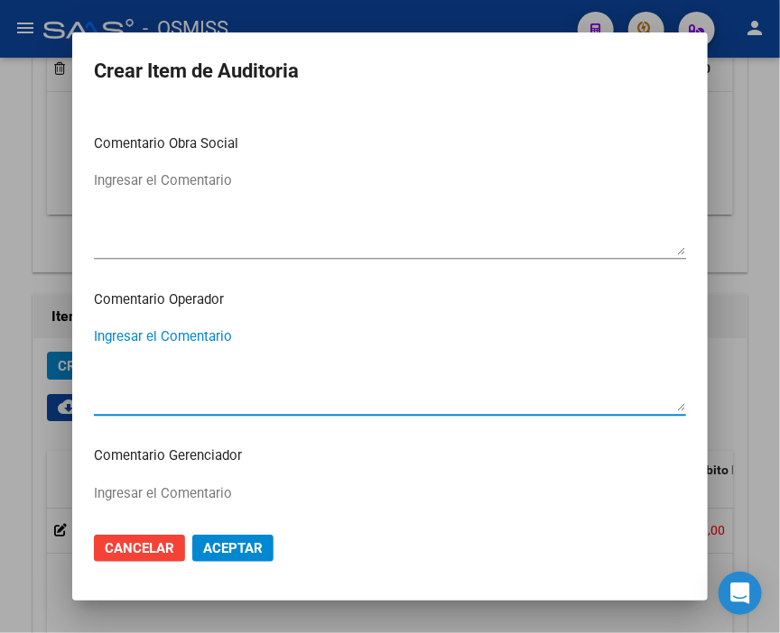
click at [177, 336] on textarea "Ingresar el Comentario" at bounding box center [390, 369] width 592 height 85
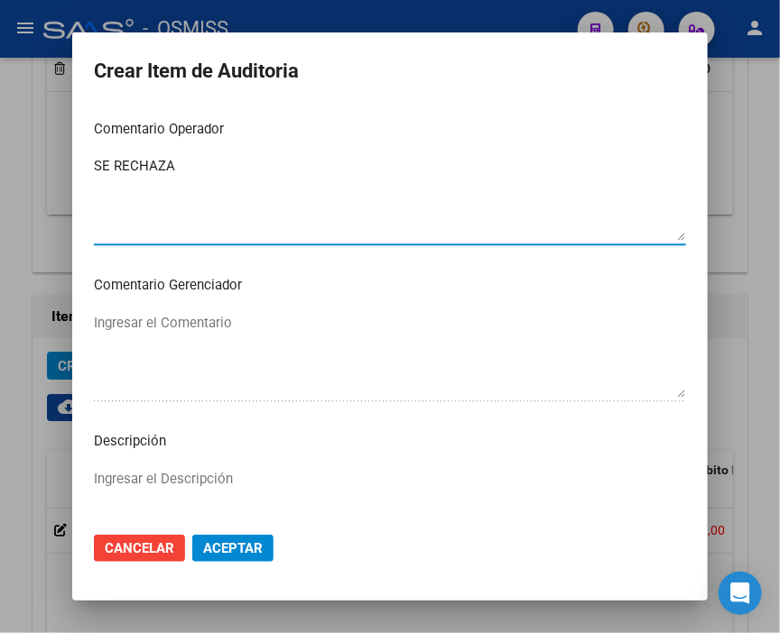
scroll to position [1303, 0]
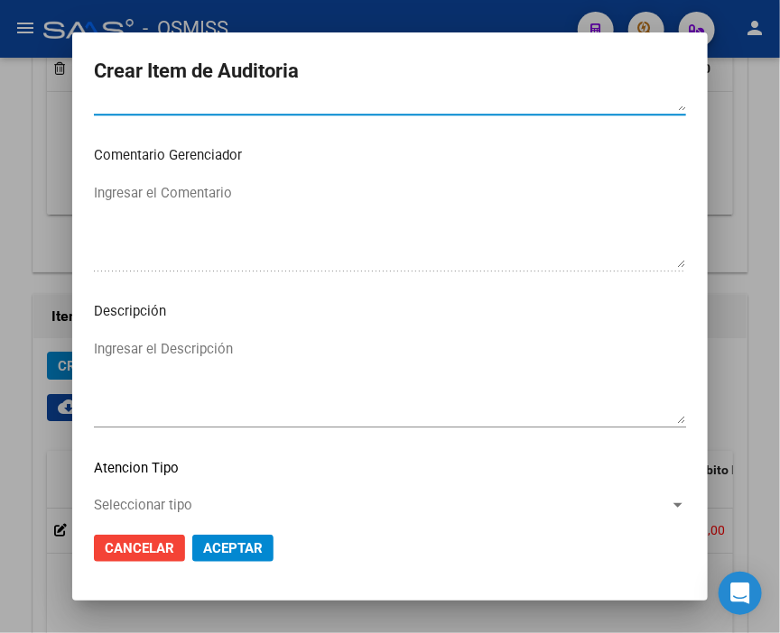
click at [150, 353] on textarea "Ingresar el Descripción" at bounding box center [390, 381] width 592 height 85
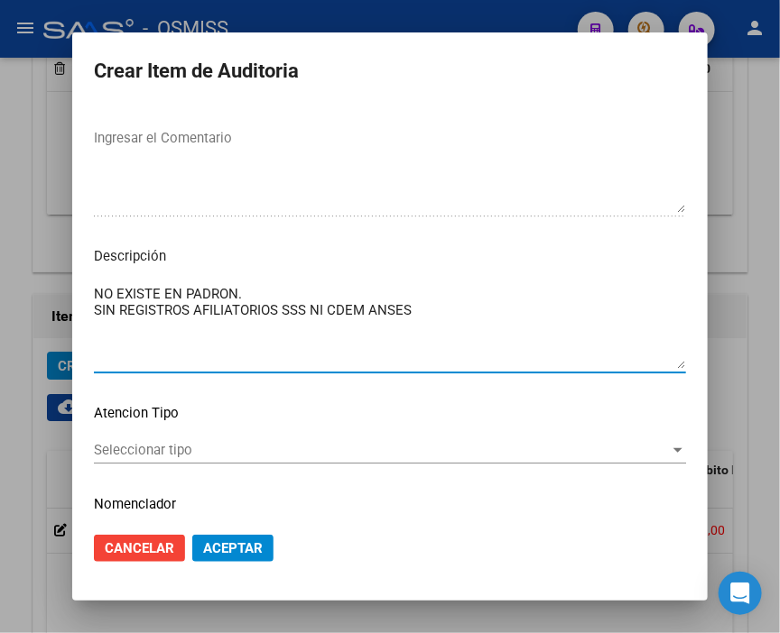
scroll to position [1403, 0]
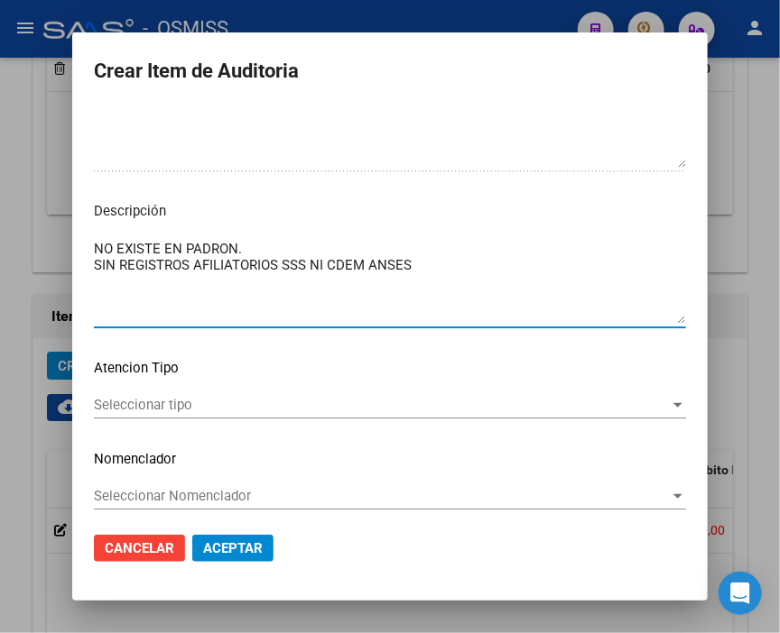
click at [327, 268] on textarea "NO EXISTE EN PADRON. SIN REGISTROS AFILIATORIOS SSS NI CDEM ANSES" at bounding box center [390, 281] width 592 height 85
click at [447, 272] on textarea "NO EXISTE EN PADRON. SIN REGISTROS AFILIATORIOS SSS NI CODEM ANSES" at bounding box center [390, 281] width 592 height 85
click at [203, 542] on span "Aceptar" at bounding box center [233, 548] width 60 height 16
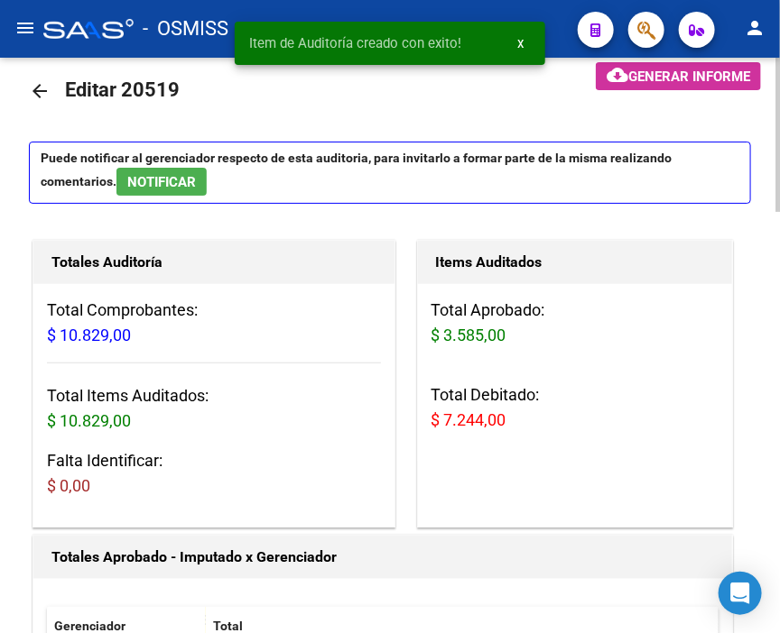
scroll to position [0, 0]
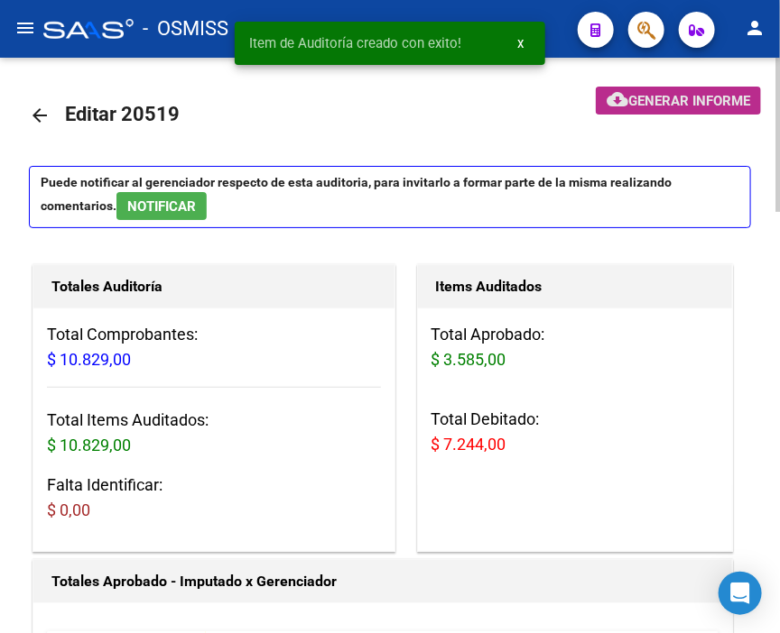
click at [664, 95] on span "Generar informe" at bounding box center [689, 101] width 122 height 16
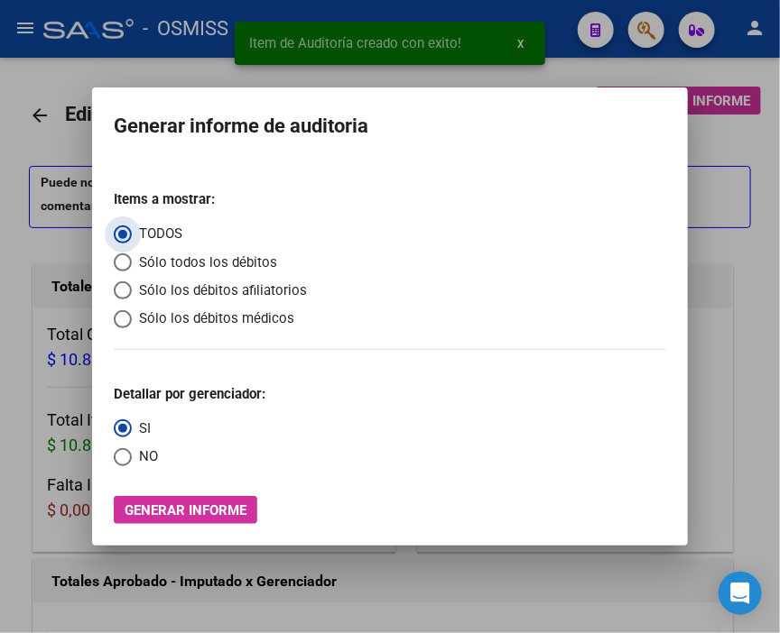
click at [173, 286] on span "Sólo los débitos afiliatorios" at bounding box center [219, 291] width 175 height 21
click at [132, 286] on input "Sólo los débitos afiliatorios" at bounding box center [123, 291] width 18 height 18
click at [144, 465] on span "NO" at bounding box center [145, 457] width 26 height 21
click at [132, 465] on input "NO" at bounding box center [123, 457] width 18 height 18
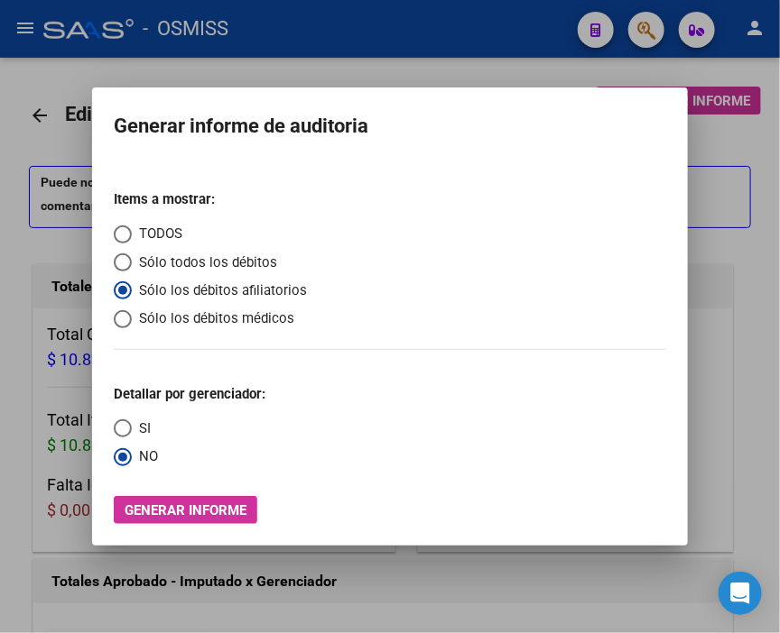
click at [198, 503] on span "Generar informe" at bounding box center [186, 511] width 122 height 16
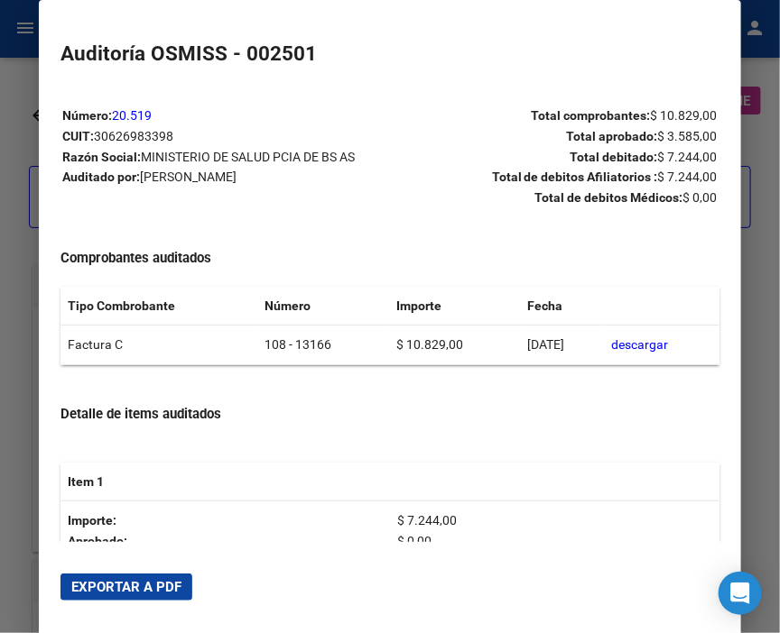
click at [165, 572] on mat-dialog-actions "Exportar a PDF" at bounding box center [389, 587] width 659 height 61
click at [147, 590] on span "Exportar a PDF" at bounding box center [126, 587] width 110 height 16
click at [22, 143] on div at bounding box center [390, 316] width 780 height 633
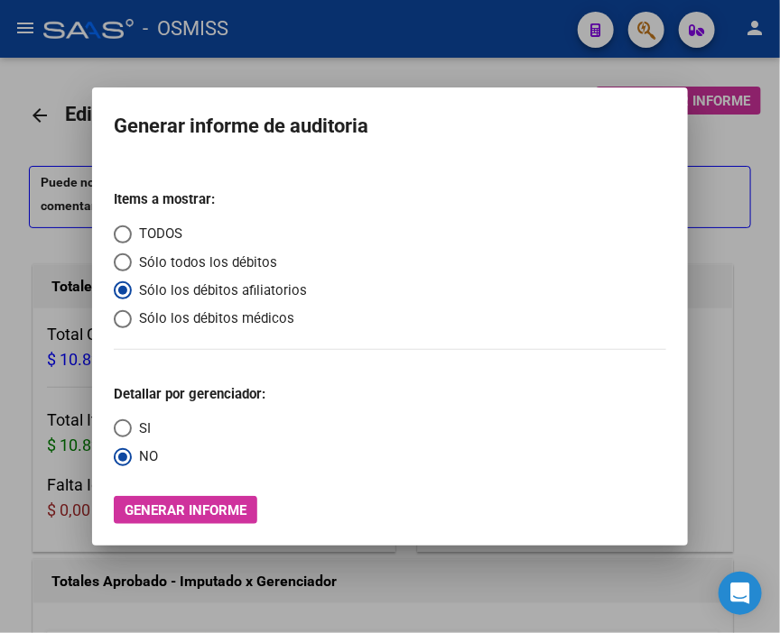
click at [22, 143] on div at bounding box center [390, 316] width 780 height 633
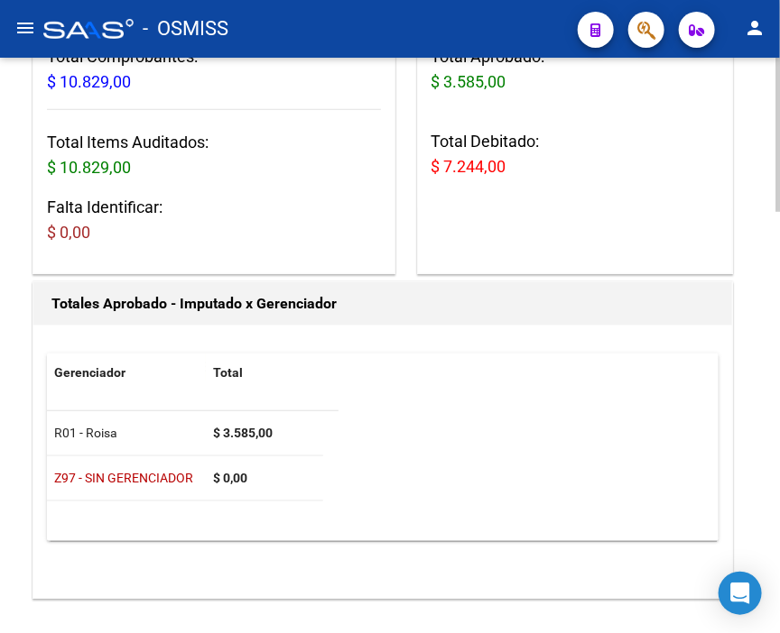
scroll to position [401, 0]
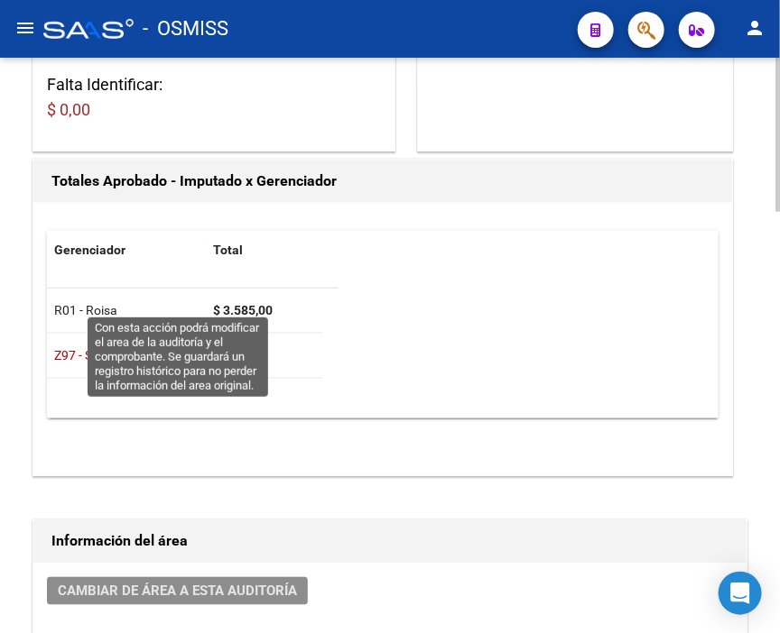
click at [281, 584] on span "Cambiar de área a esta auditoría" at bounding box center [177, 592] width 239 height 16
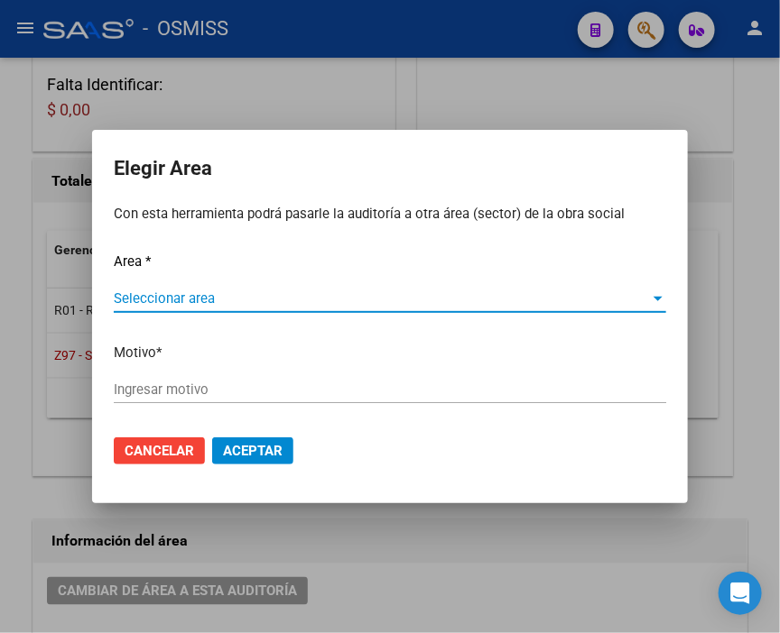
click at [198, 299] on span "Seleccionar area" at bounding box center [382, 299] width 536 height 16
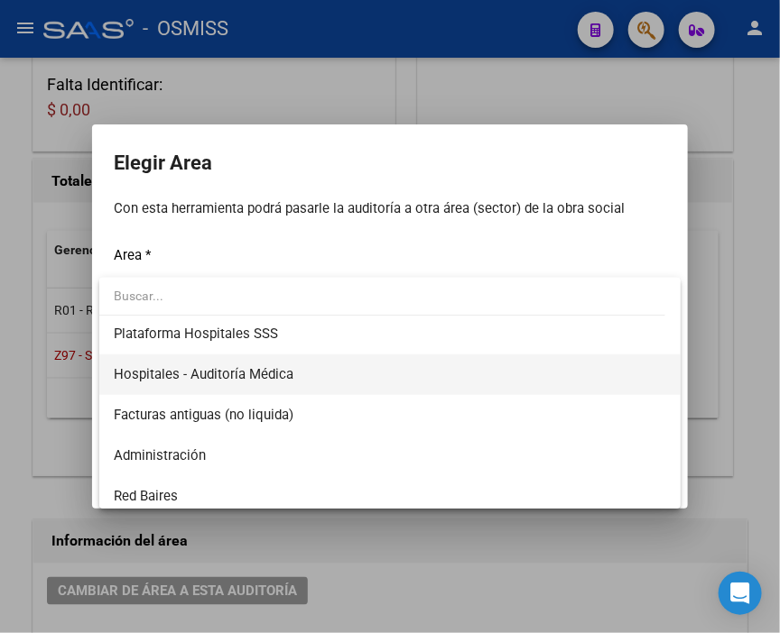
scroll to position [300, 0]
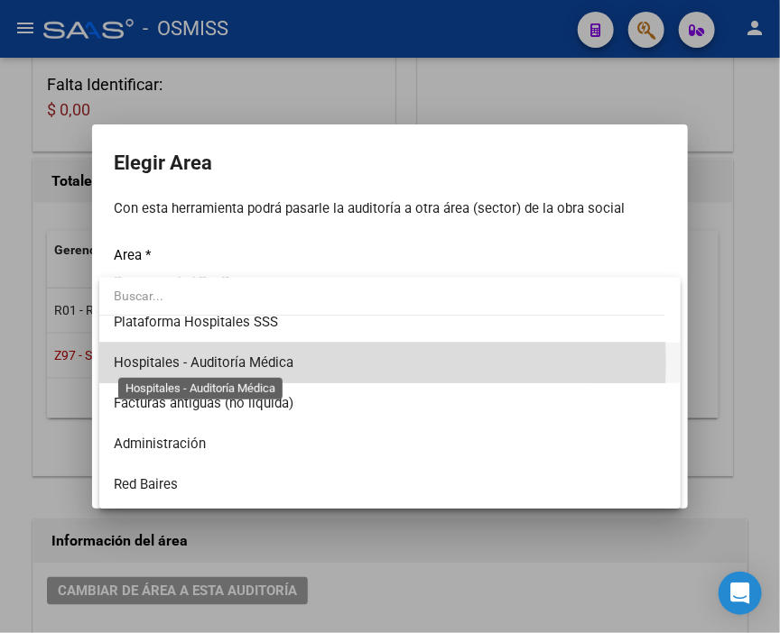
click at [282, 363] on span "Hospitales - Auditoría Médica" at bounding box center [204, 363] width 180 height 16
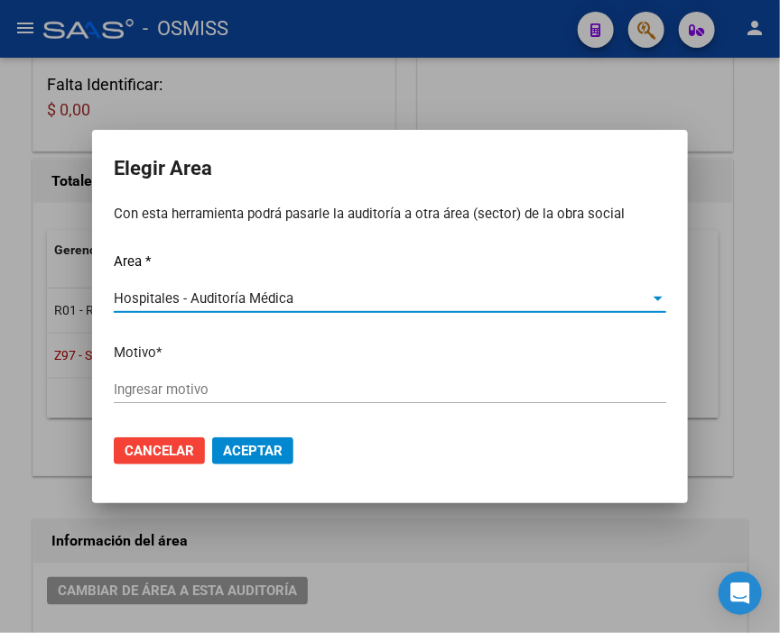
click at [227, 382] on input "Ingresar motivo" at bounding box center [390, 390] width 552 height 16
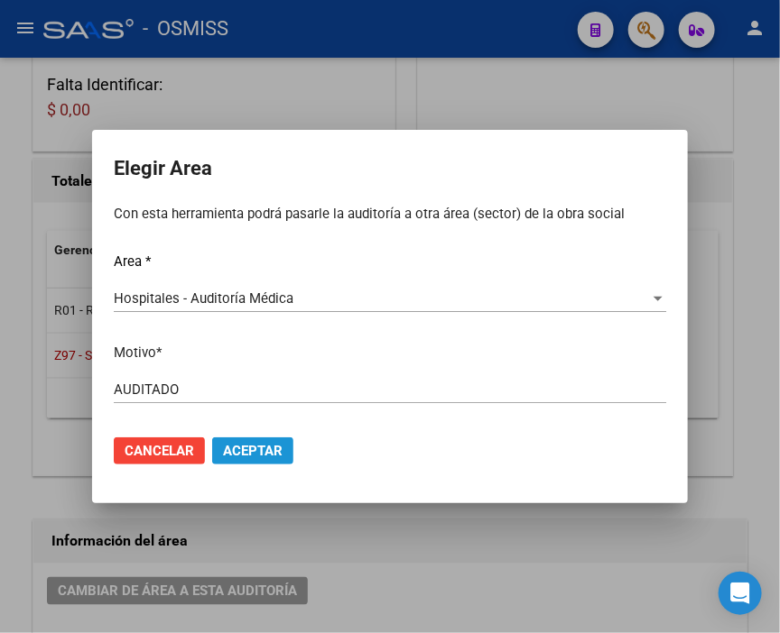
click at [263, 445] on span "Aceptar" at bounding box center [253, 451] width 60 height 16
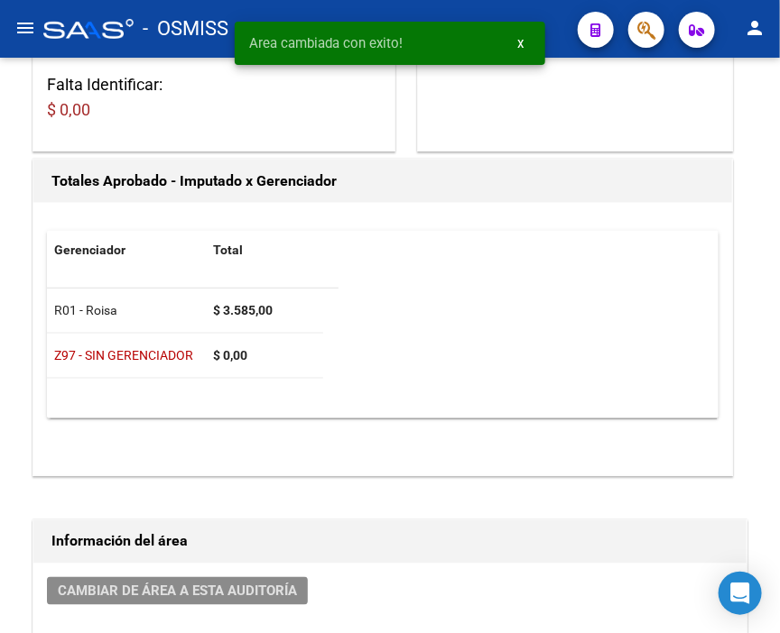
scroll to position [0, 0]
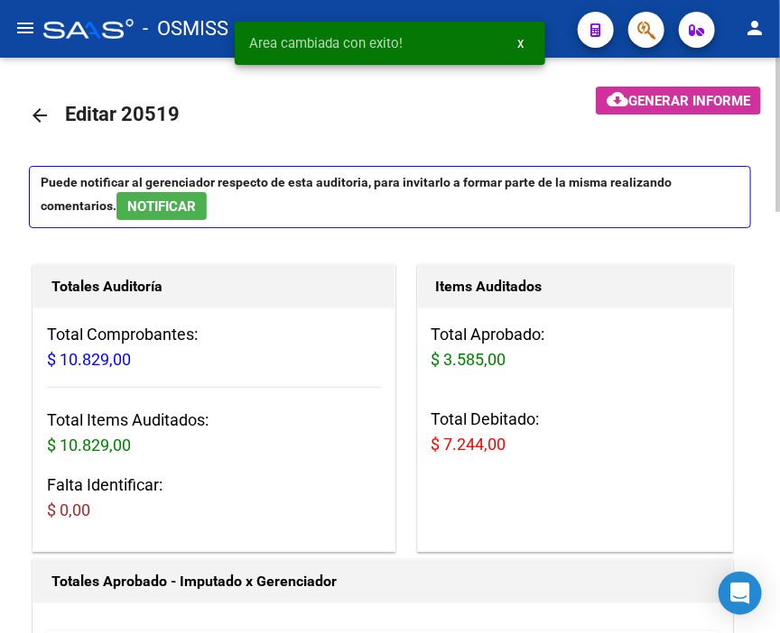
click at [45, 115] on mat-icon "arrow_back" at bounding box center [40, 116] width 22 height 22
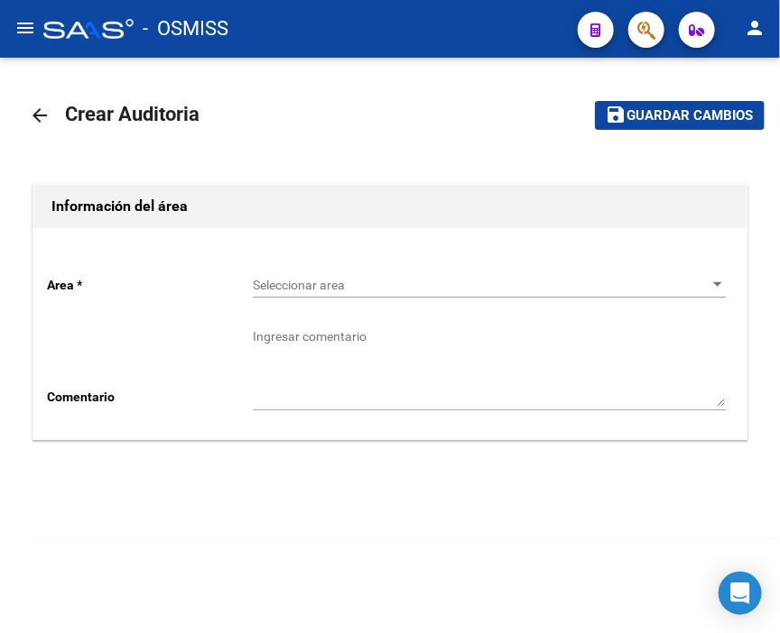
click at [308, 269] on div "Seleccionar area Seleccionar area" at bounding box center [489, 280] width 473 height 36
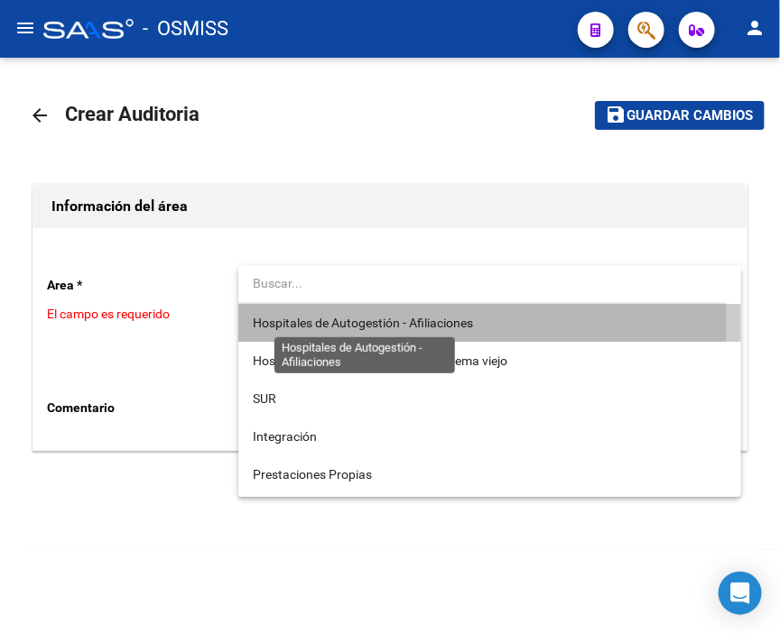
click at [343, 319] on span "Hospitales de Autogestión - Afiliaciones" at bounding box center [363, 323] width 220 height 14
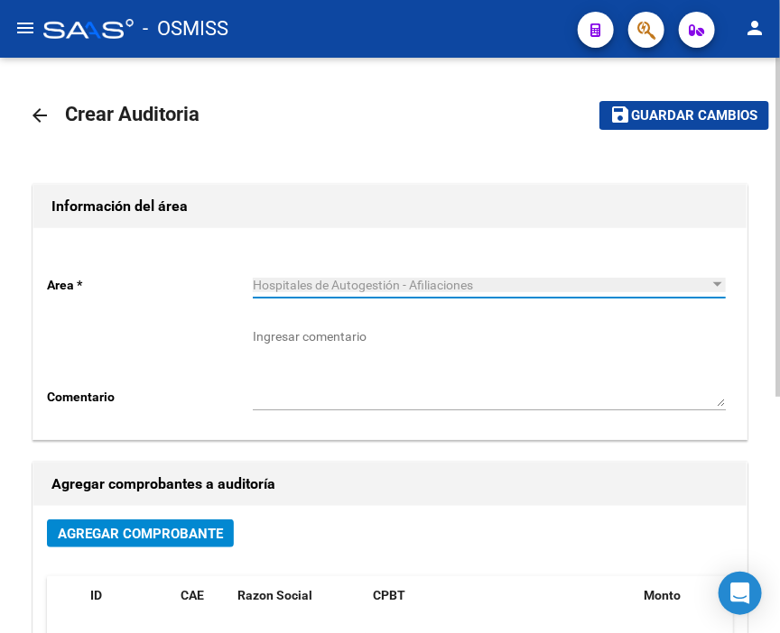
click at [168, 535] on span "Agregar Comprobante" at bounding box center [140, 534] width 165 height 16
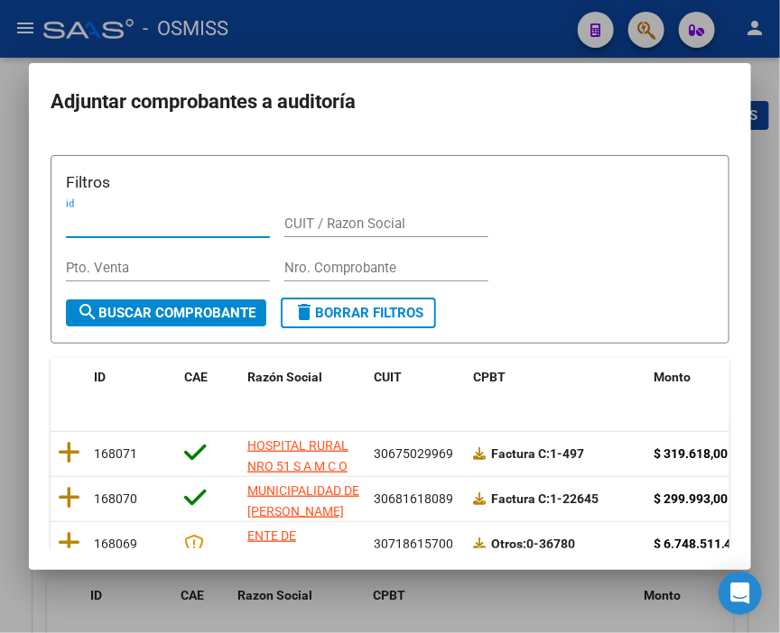
click at [301, 264] on input "Nro. Comprobante" at bounding box center [386, 268] width 204 height 16
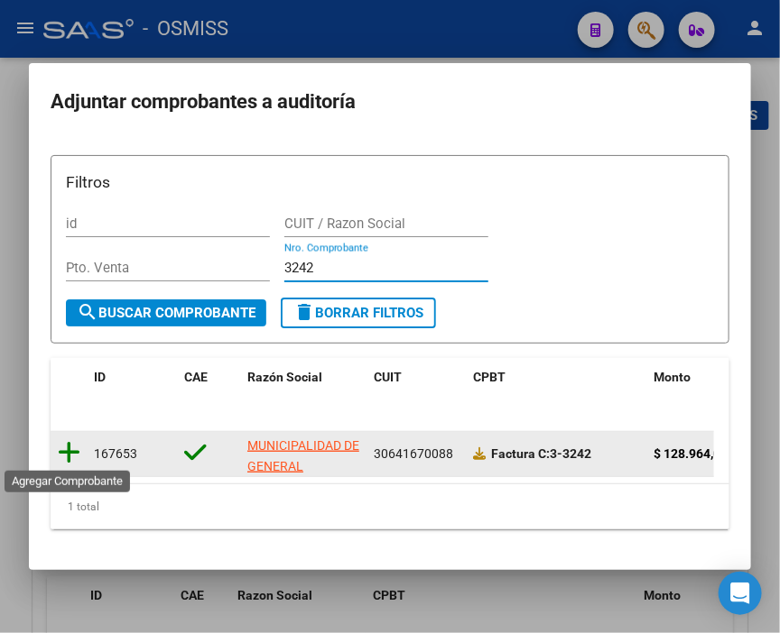
click at [61, 443] on icon at bounding box center [69, 452] width 23 height 25
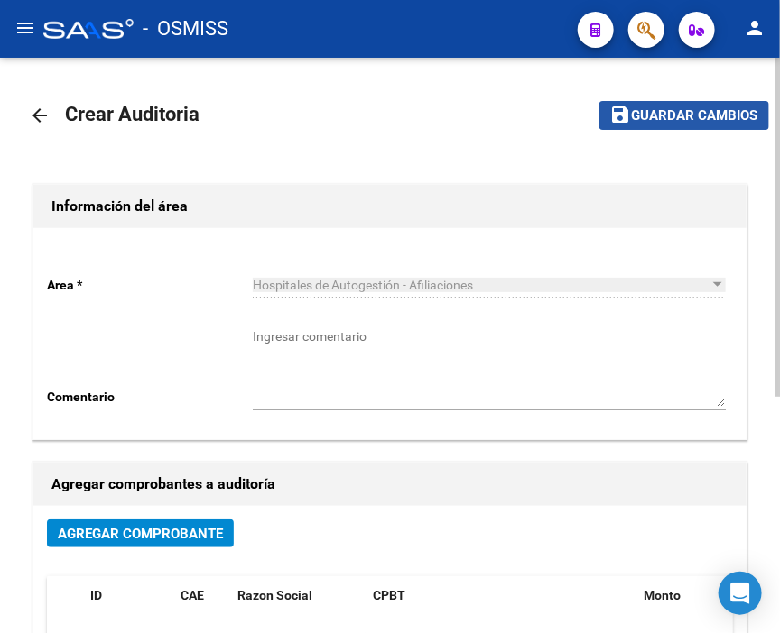
click at [693, 108] on span "Guardar cambios" at bounding box center [695, 116] width 126 height 16
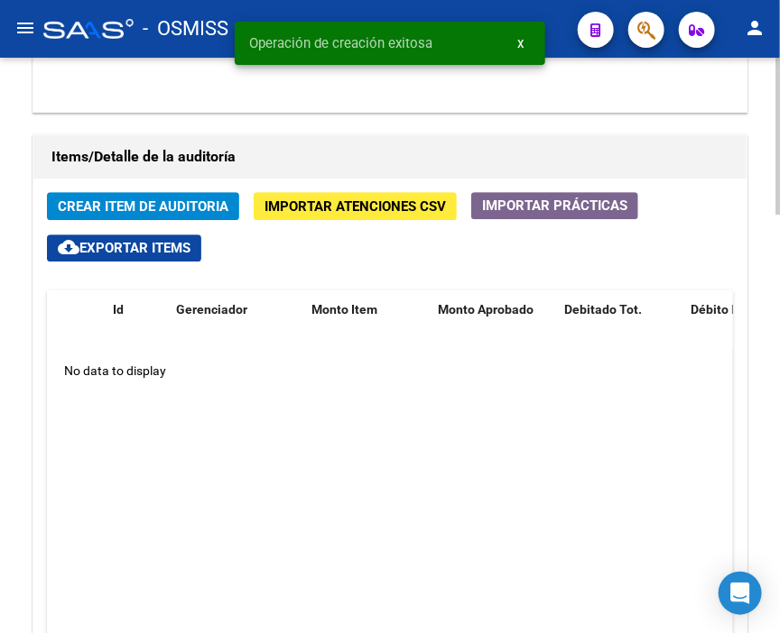
scroll to position [1303, 0]
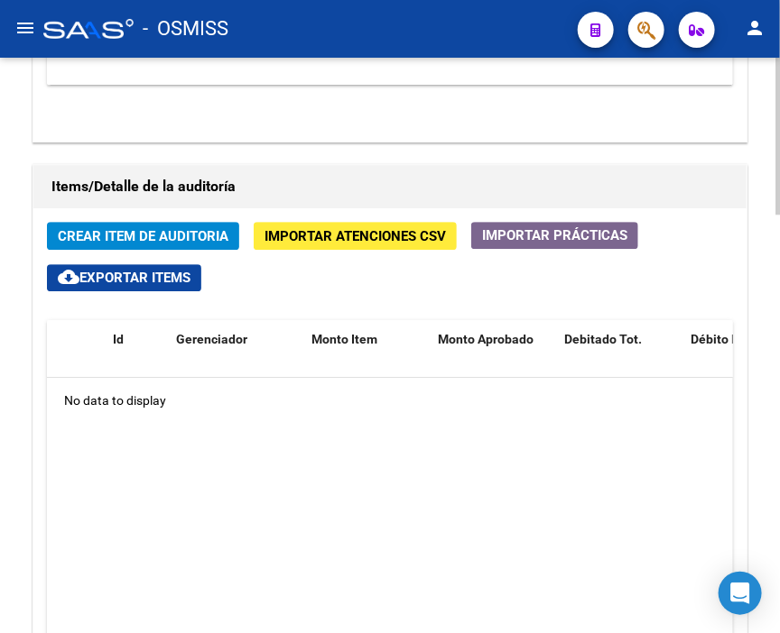
click at [126, 228] on span "Crear Item de Auditoria" at bounding box center [143, 236] width 171 height 16
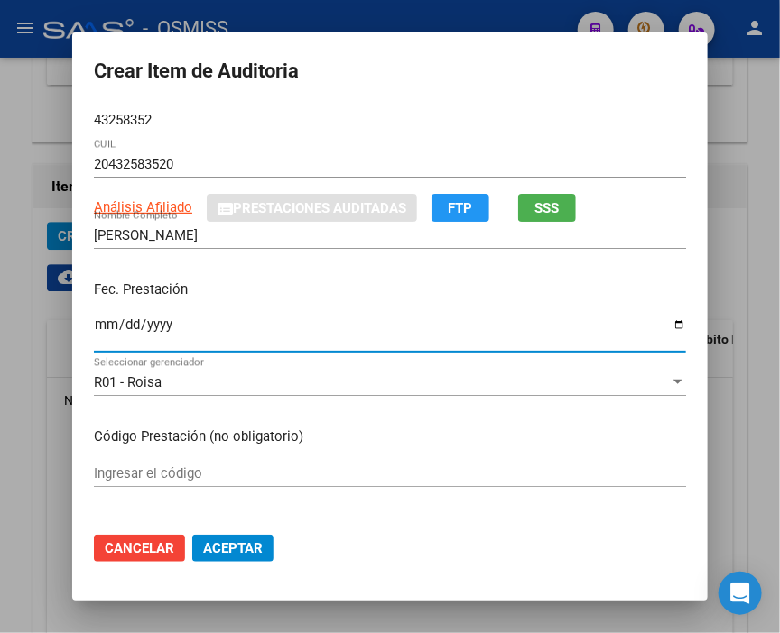
click at [97, 332] on input "Ingresar la fecha" at bounding box center [390, 332] width 592 height 29
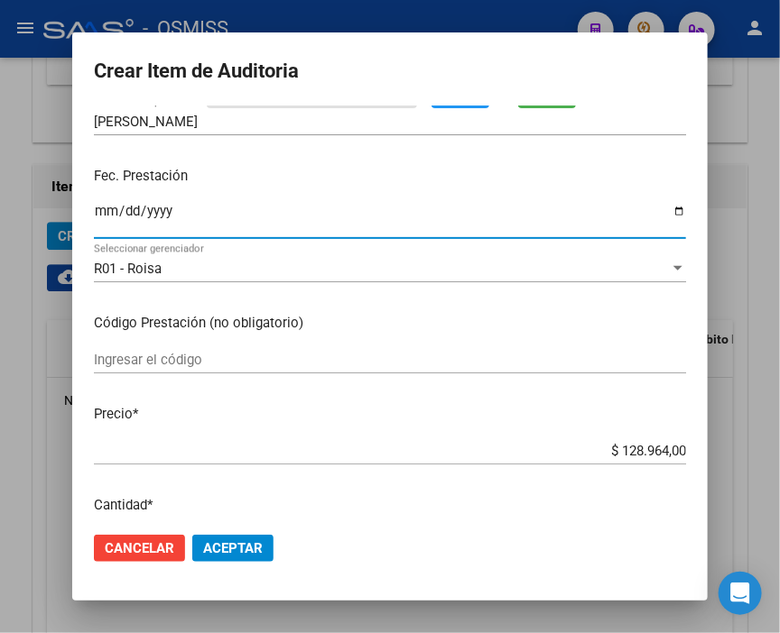
scroll to position [200, 0]
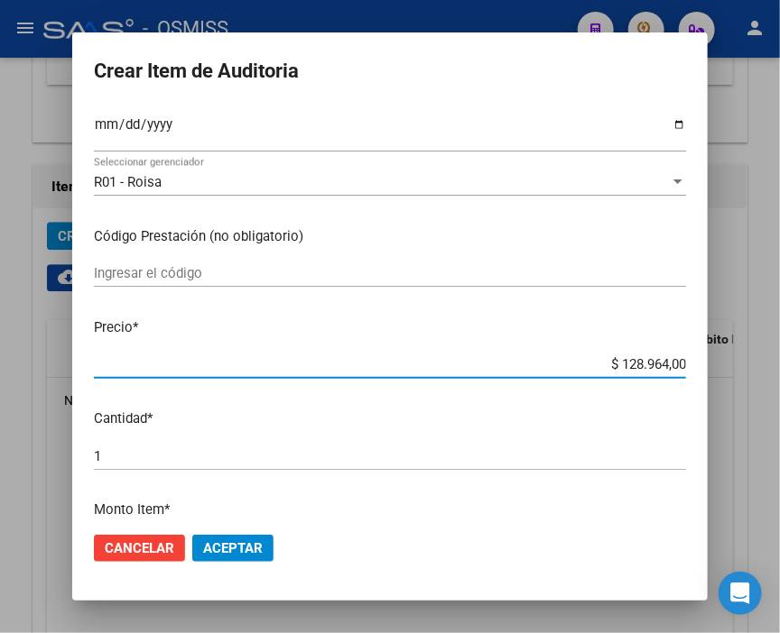
drag, startPoint x: 588, startPoint y: 356, endPoint x: 752, endPoint y: 366, distance: 164.5
click at [752, 366] on div "Crear Item de Auditoria 43258352 Nro Documento 20432583520 CUIL Análisis Afilia…" at bounding box center [390, 316] width 780 height 633
click at [240, 553] on span "Aceptar" at bounding box center [233, 548] width 60 height 16
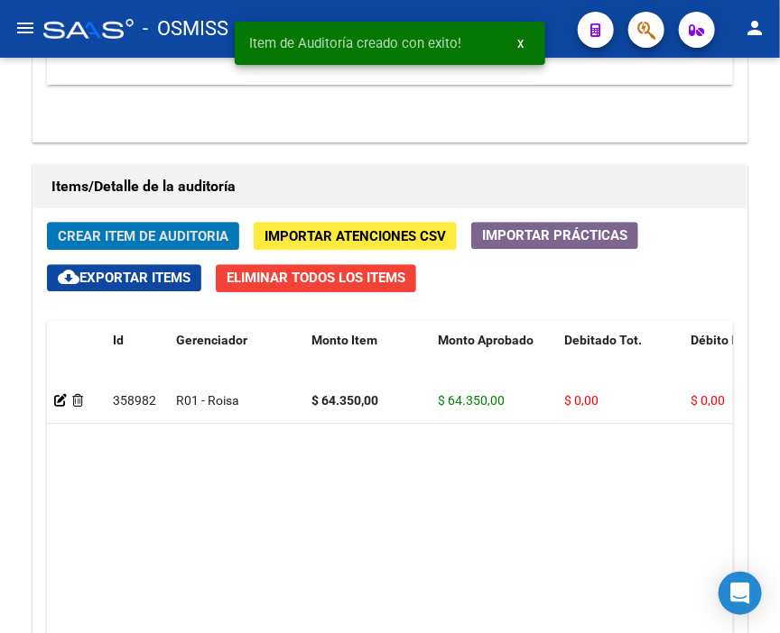
scroll to position [1333, 0]
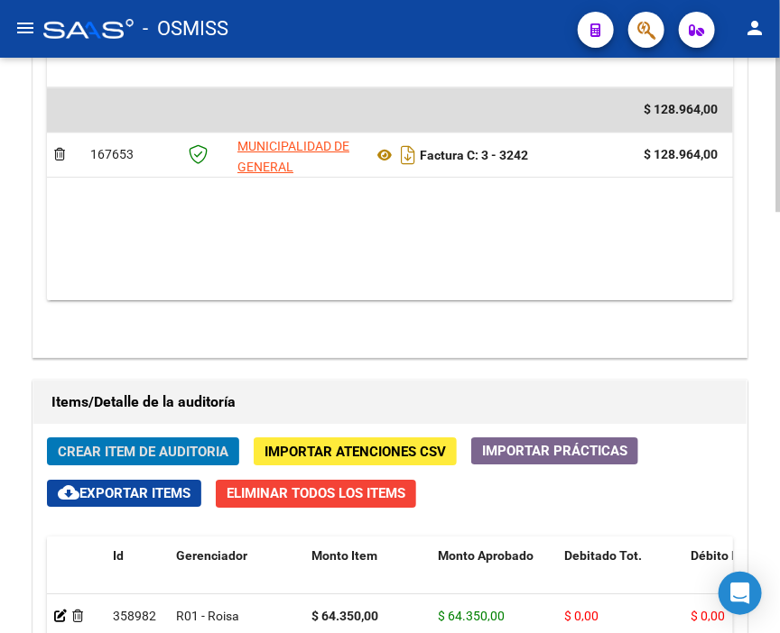
click at [120, 444] on span "Crear Item de Auditoria" at bounding box center [143, 452] width 171 height 16
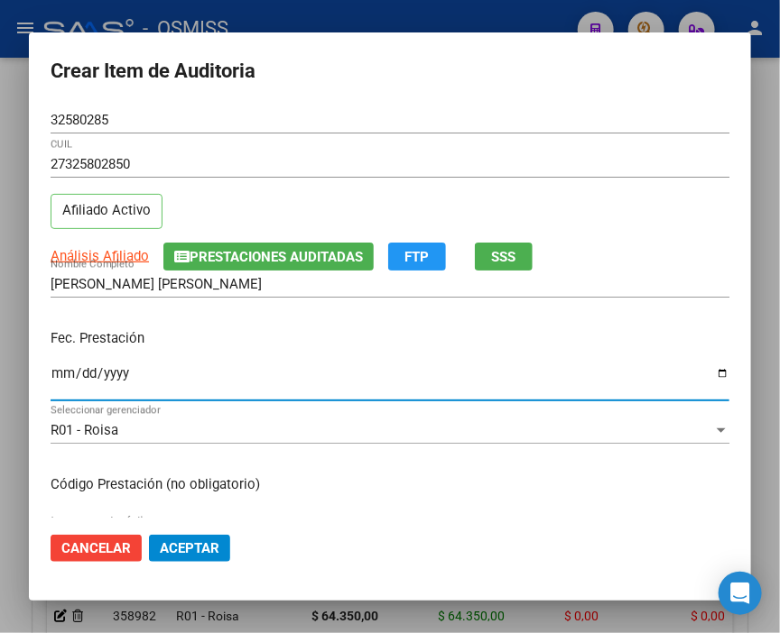
click at [63, 370] on input "Ingresar la fecha" at bounding box center [390, 380] width 678 height 29
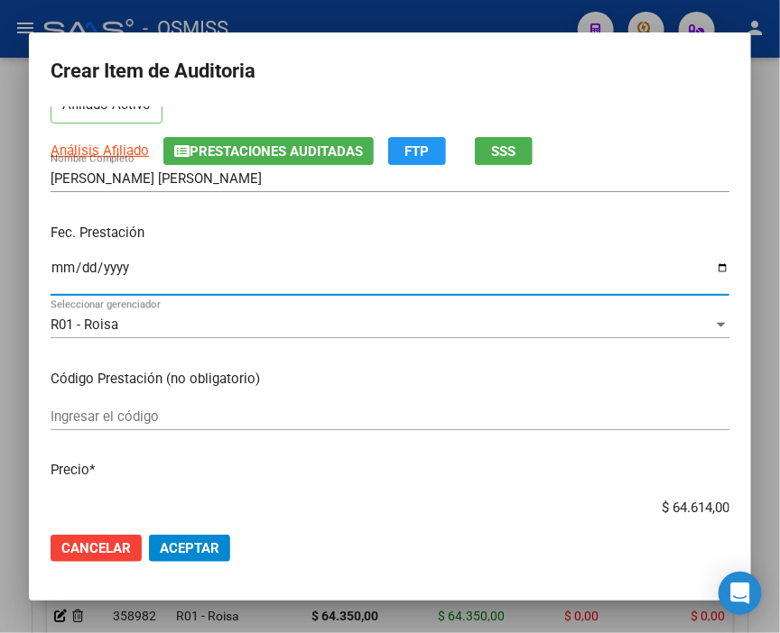
scroll to position [200, 0]
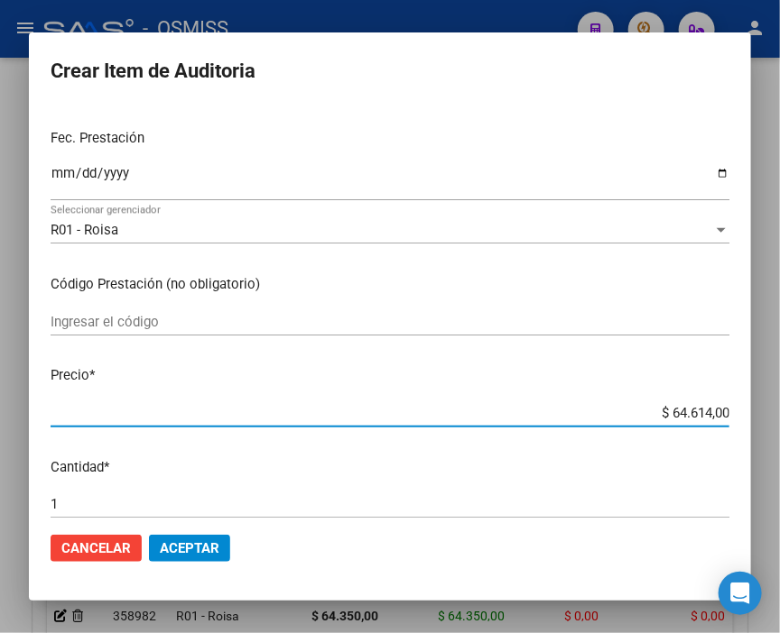
drag, startPoint x: 621, startPoint y: 408, endPoint x: 789, endPoint y: 420, distance: 168.3
click at [779, 420] on html "menu - OSMISS person Firma Express Inicio Calendario SSS Instructivos Contacto …" at bounding box center [390, 316] width 780 height 633
click at [198, 559] on button "Aceptar" at bounding box center [189, 548] width 81 height 27
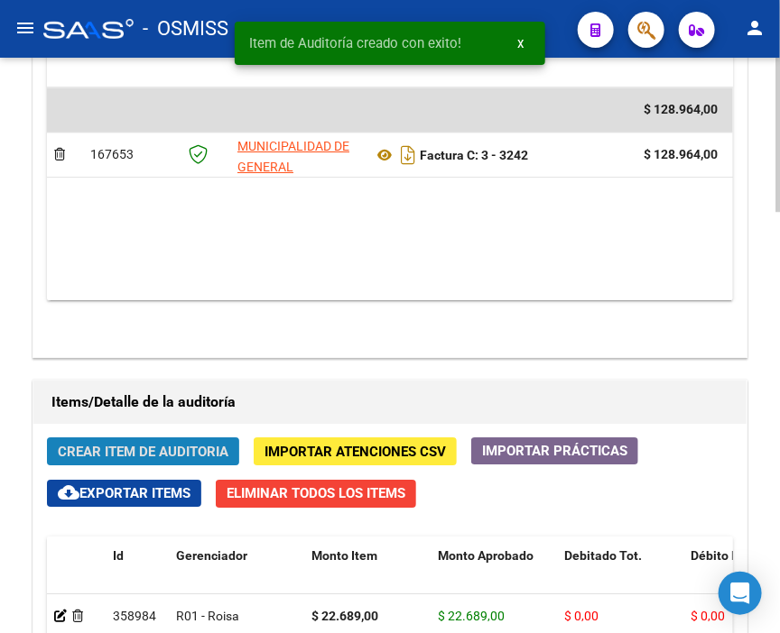
click at [135, 438] on button "Crear Item de Auditoria" at bounding box center [143, 452] width 192 height 28
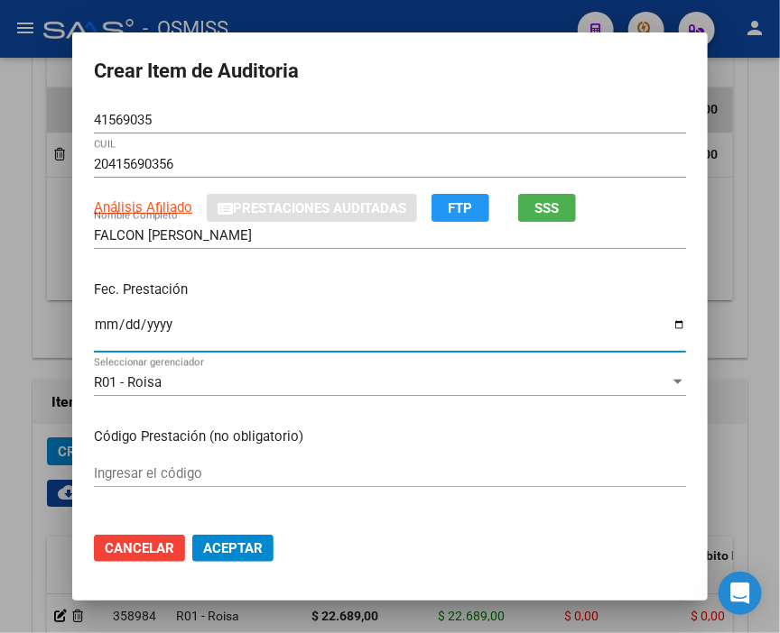
click at [94, 328] on input "Ingresar la fecha" at bounding box center [390, 332] width 592 height 29
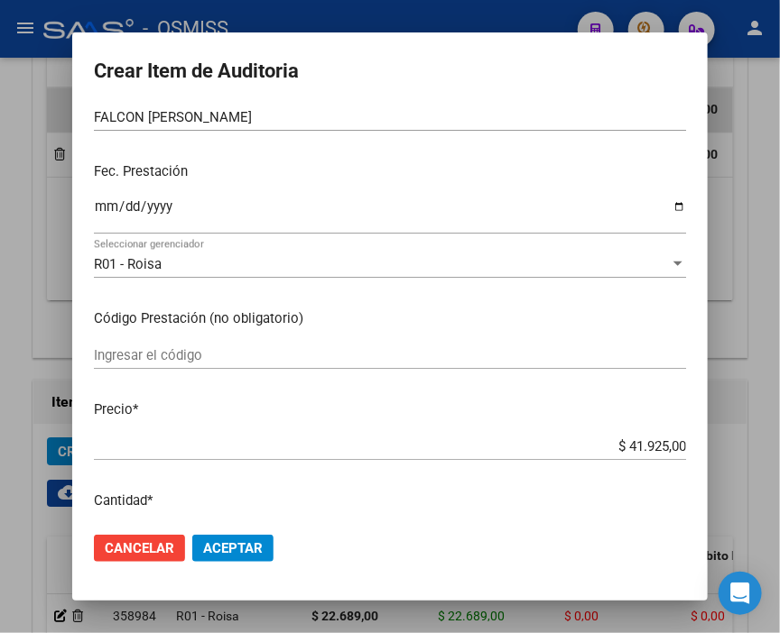
scroll to position [300, 0]
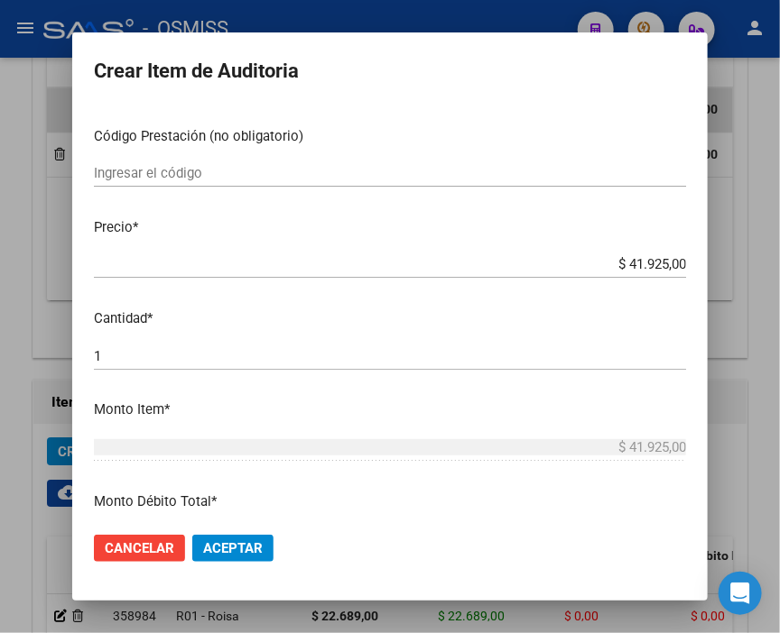
click at [232, 533] on mat-dialog-actions "Cancelar Aceptar" at bounding box center [390, 548] width 592 height 61
click at [247, 543] on span "Aceptar" at bounding box center [233, 548] width 60 height 16
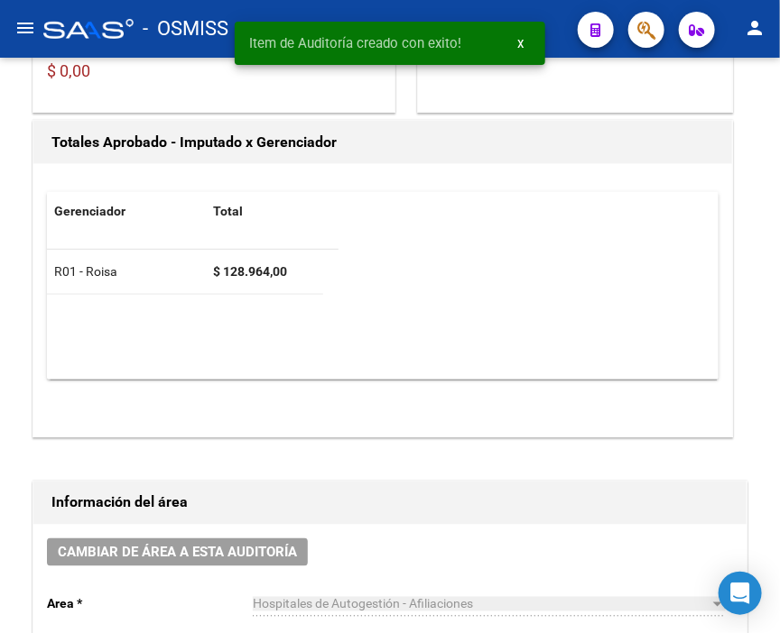
scroll to position [430, 0]
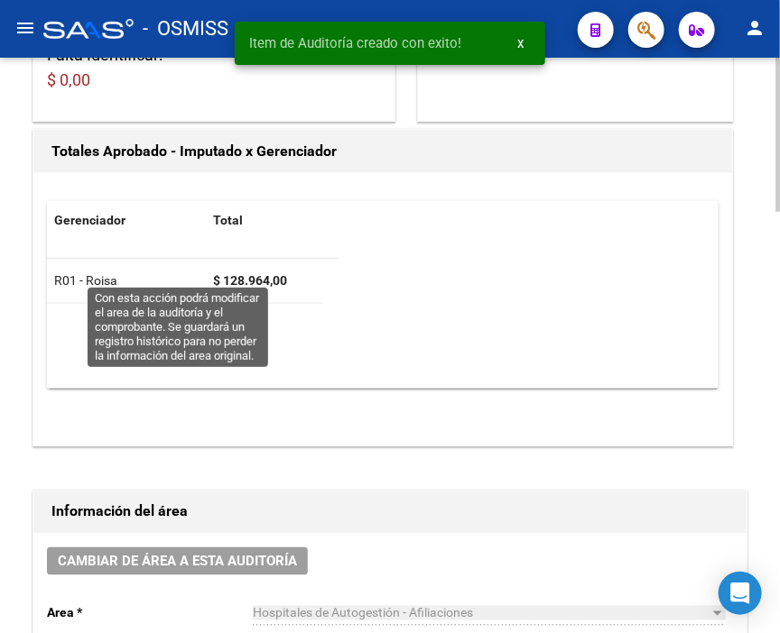
click at [244, 554] on span "Cambiar de área a esta auditoría" at bounding box center [177, 562] width 239 height 16
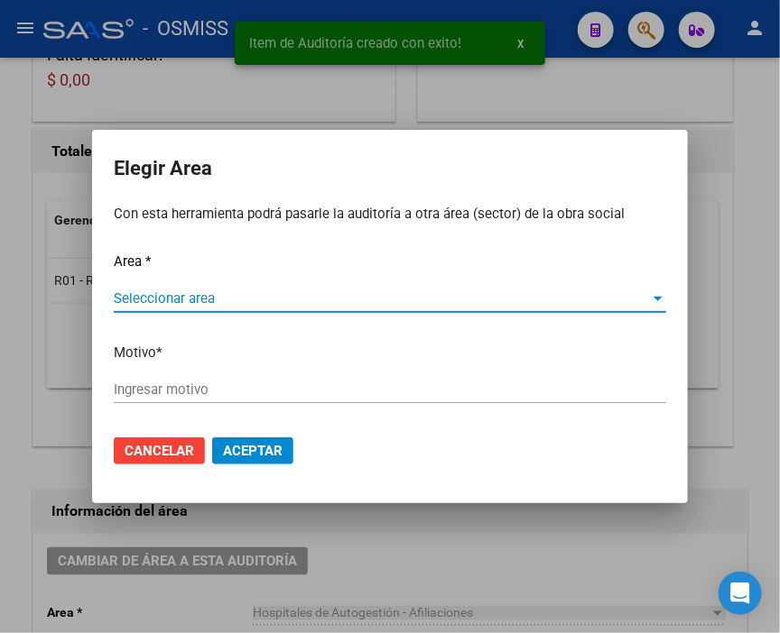
click at [176, 294] on span "Seleccionar area" at bounding box center [382, 299] width 536 height 16
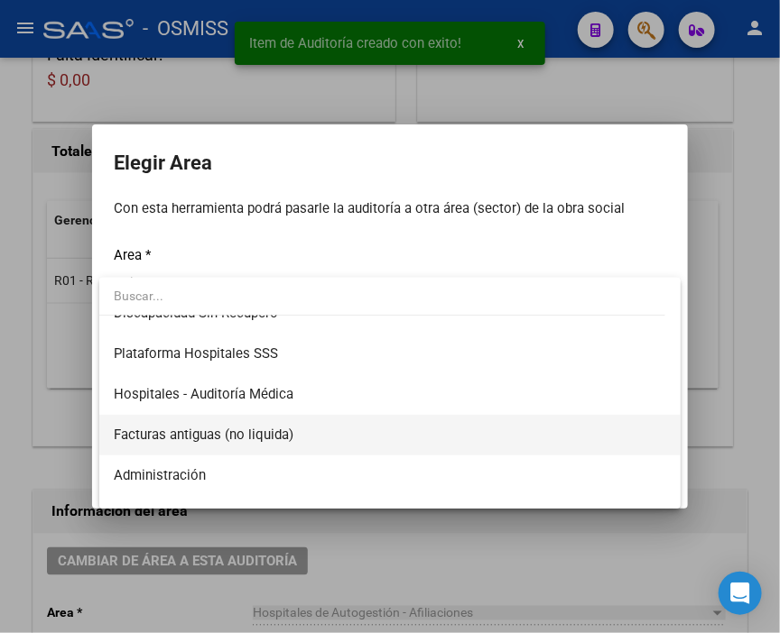
scroll to position [300, 0]
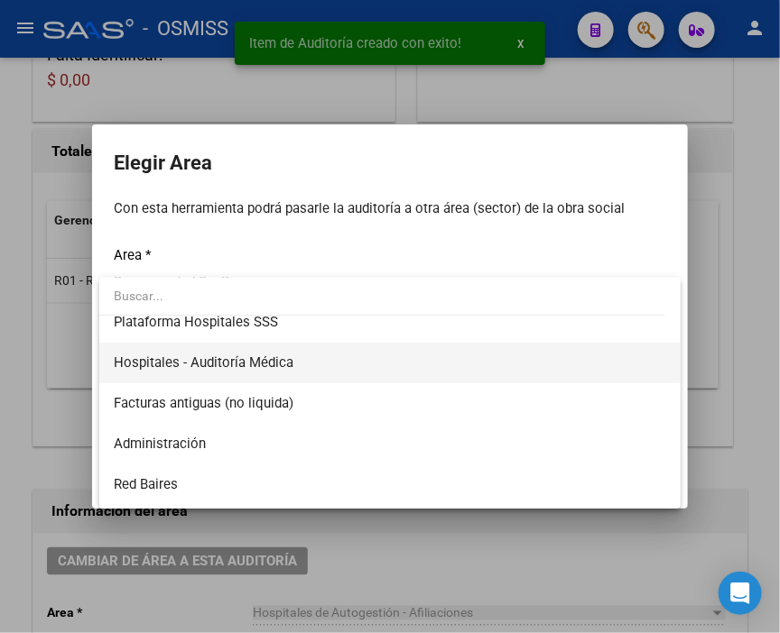
click at [266, 349] on span "Hospitales - Auditoría Médica" at bounding box center [390, 363] width 552 height 41
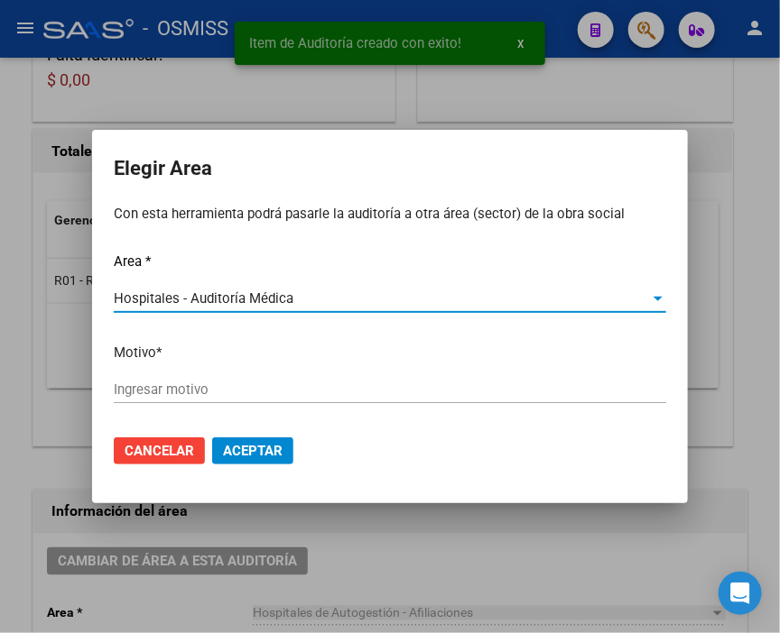
click at [217, 376] on div "Ingresar motivo" at bounding box center [390, 389] width 552 height 27
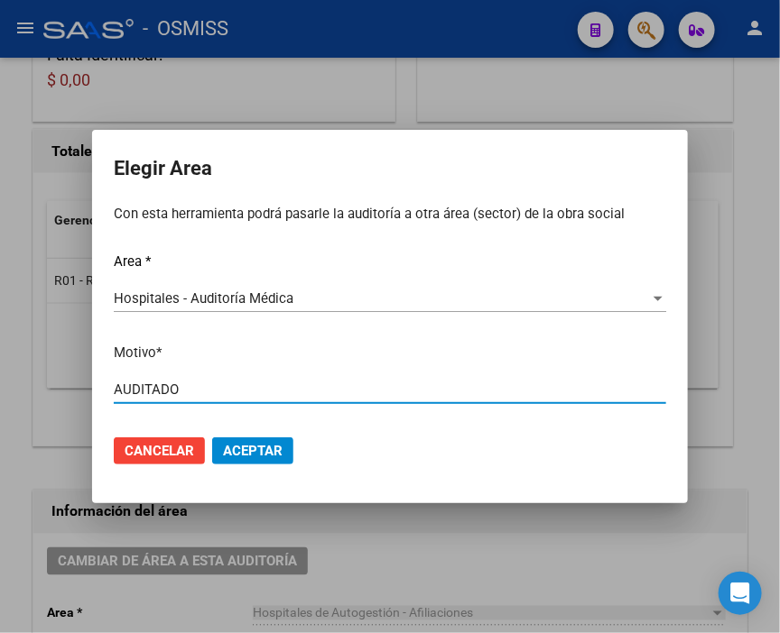
click at [258, 444] on span "Aceptar" at bounding box center [253, 451] width 60 height 16
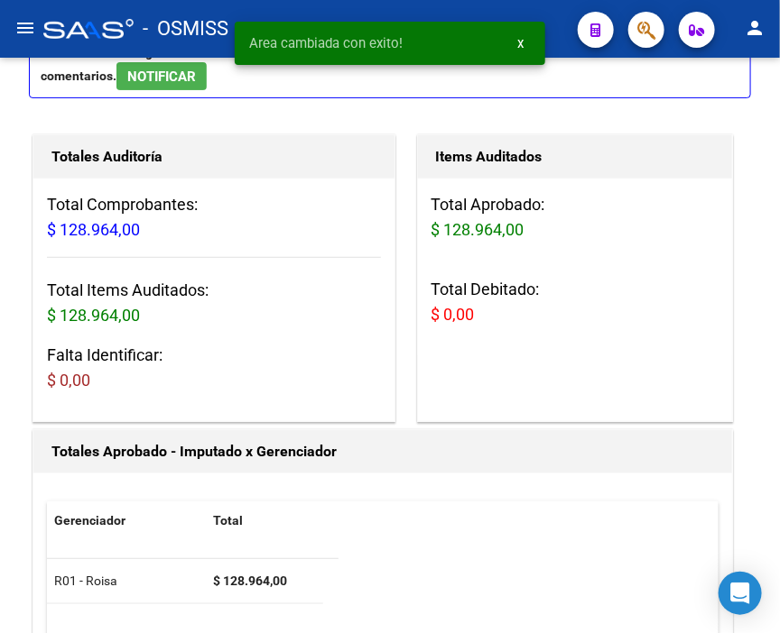
scroll to position [0, 0]
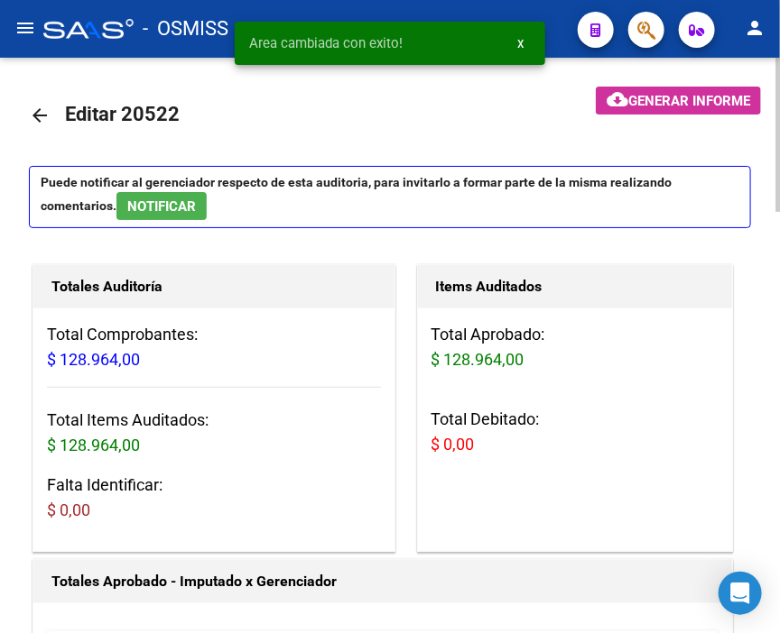
click at [40, 110] on mat-icon "arrow_back" at bounding box center [40, 116] width 22 height 22
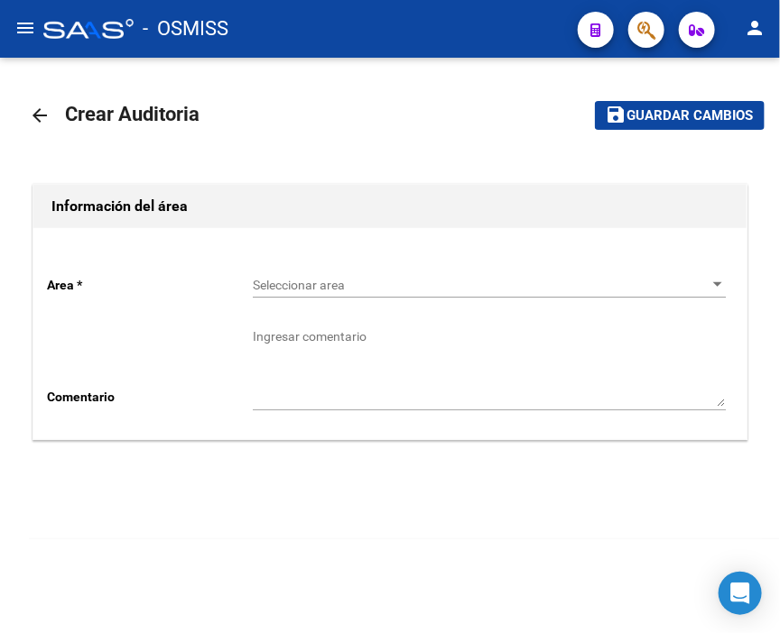
click at [301, 289] on span "Seleccionar area" at bounding box center [481, 285] width 457 height 15
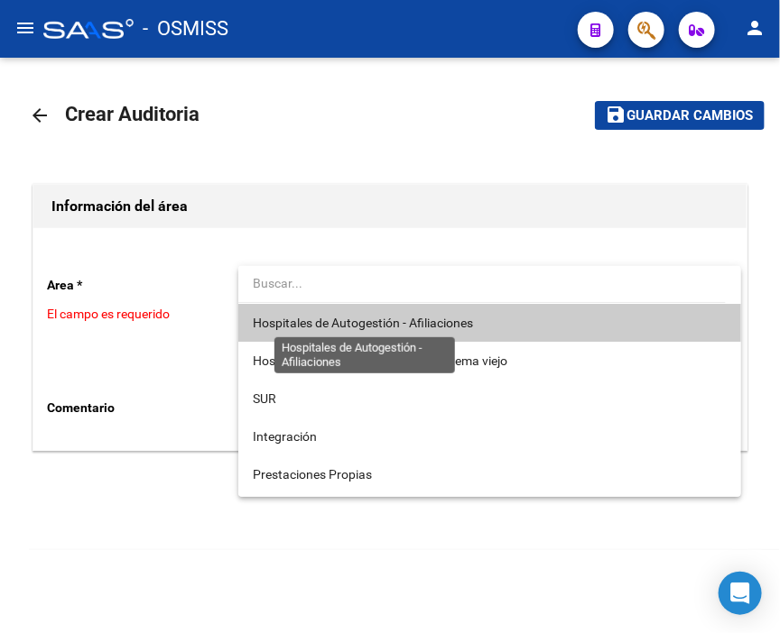
click at [345, 328] on span "Hospitales de Autogestión - Afiliaciones" at bounding box center [363, 323] width 220 height 14
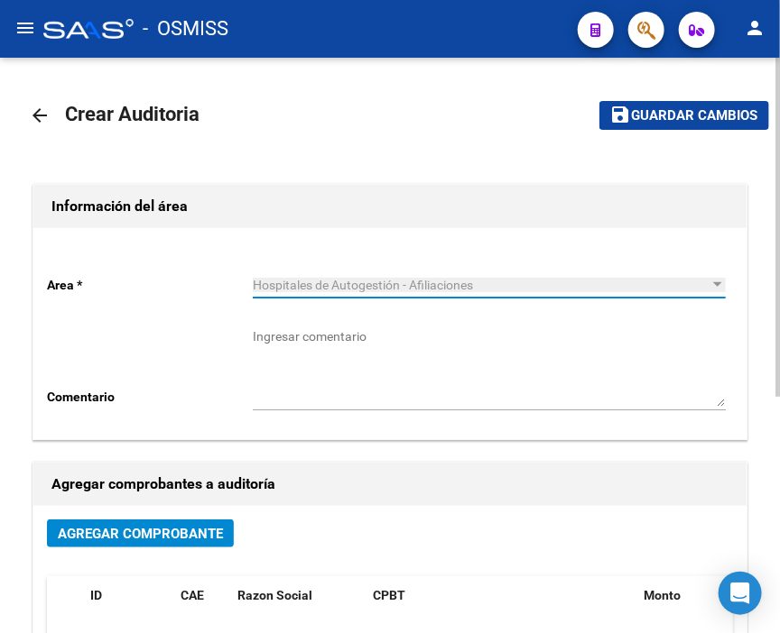
click at [217, 536] on span "Agregar Comprobante" at bounding box center [140, 534] width 165 height 16
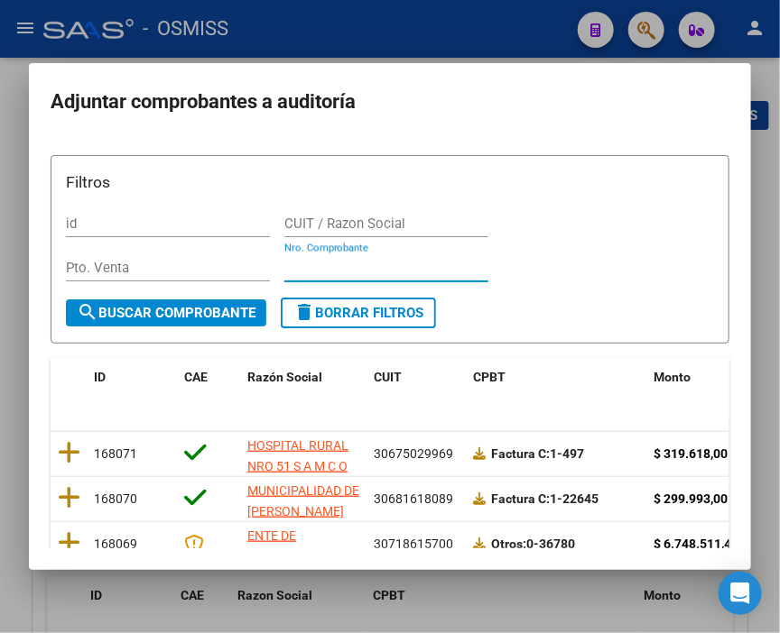
click at [311, 271] on input "Nro. Comprobante" at bounding box center [386, 268] width 204 height 16
click at [281, 259] on div "Filtros id CUIT / Razon Social Pto. Venta Nro. Comprobante" at bounding box center [390, 234] width 648 height 127
click at [327, 256] on div "Nro. Comprobante" at bounding box center [386, 267] width 204 height 27
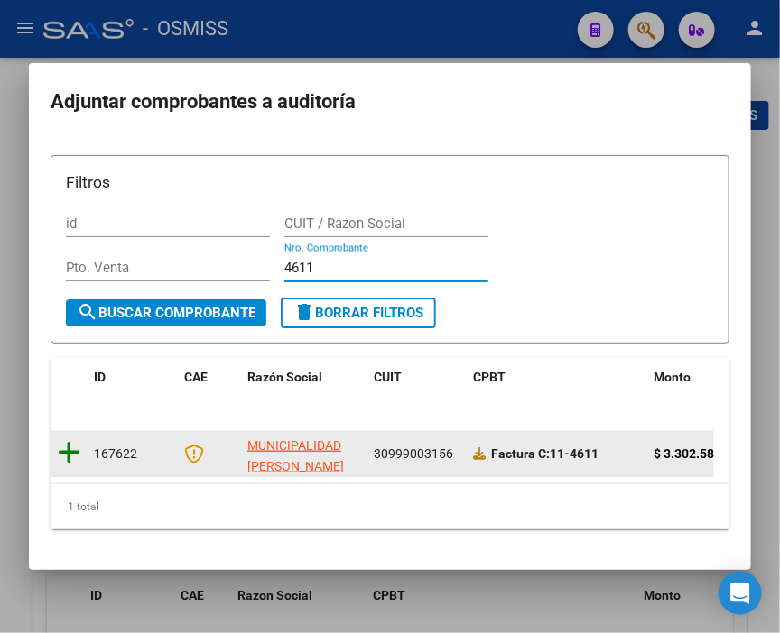
click at [74, 442] on icon at bounding box center [69, 452] width 23 height 25
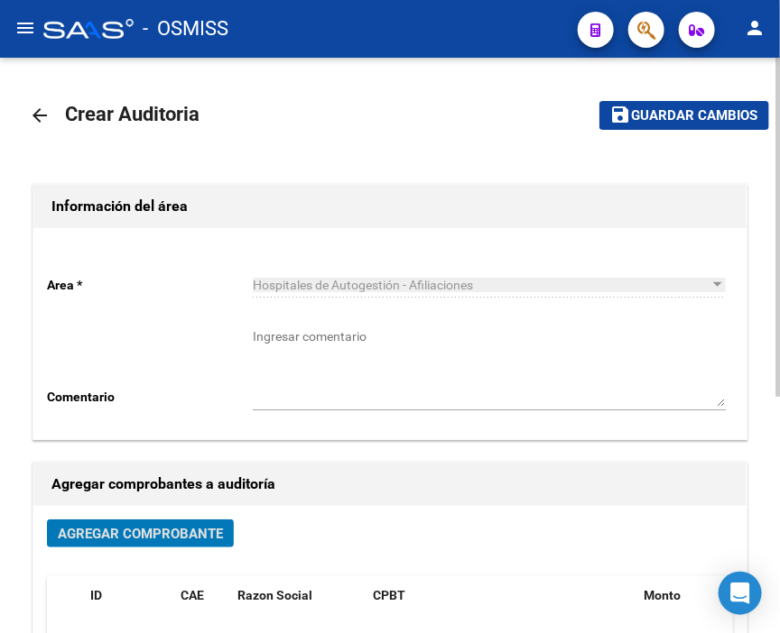
click at [678, 118] on span "Guardar cambios" at bounding box center [695, 116] width 126 height 16
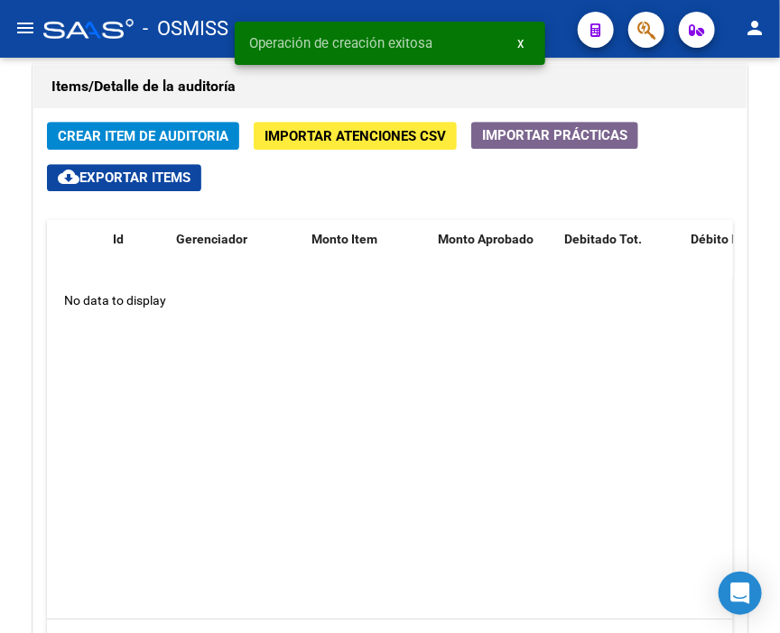
scroll to position [1303, 0]
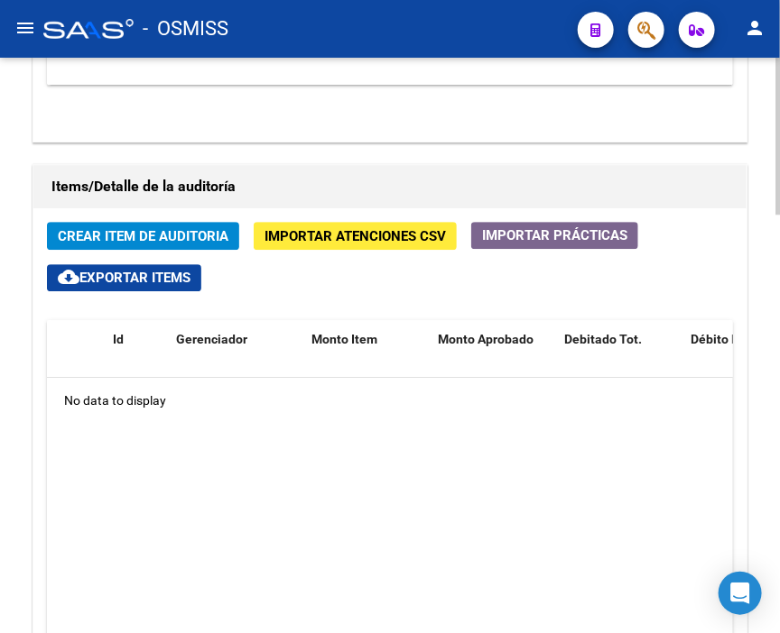
click at [557, 398] on datatable-body "No data to display" at bounding box center [390, 548] width 686 height 341
click at [135, 228] on span "Crear Item de Auditoria" at bounding box center [143, 236] width 171 height 16
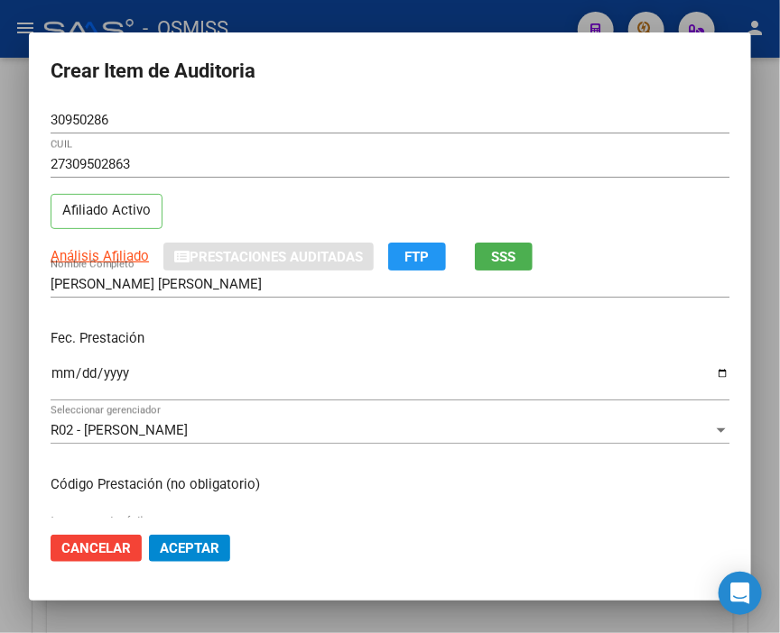
click at [586, 110] on div "30950286 Nro Documento" at bounding box center [390, 119] width 678 height 27
click at [65, 376] on input "Ingresar la fecha" at bounding box center [390, 380] width 678 height 29
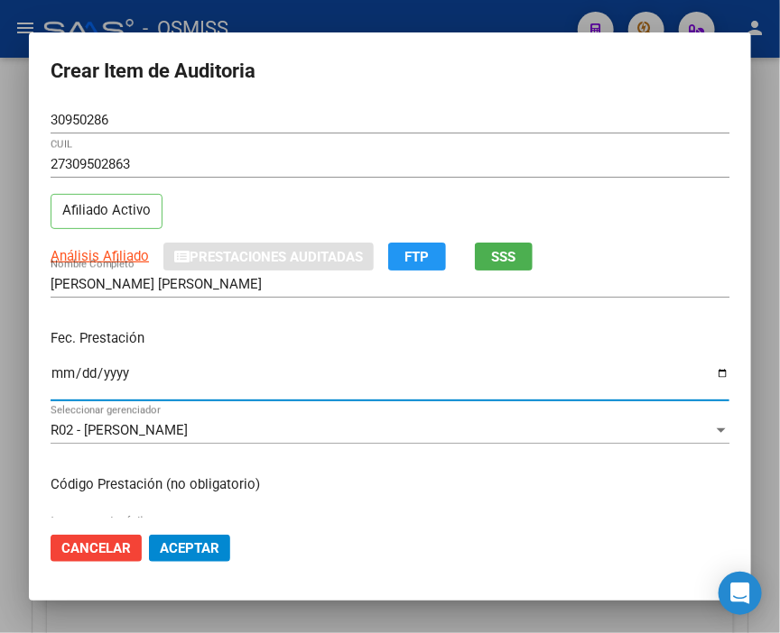
scroll to position [200, 0]
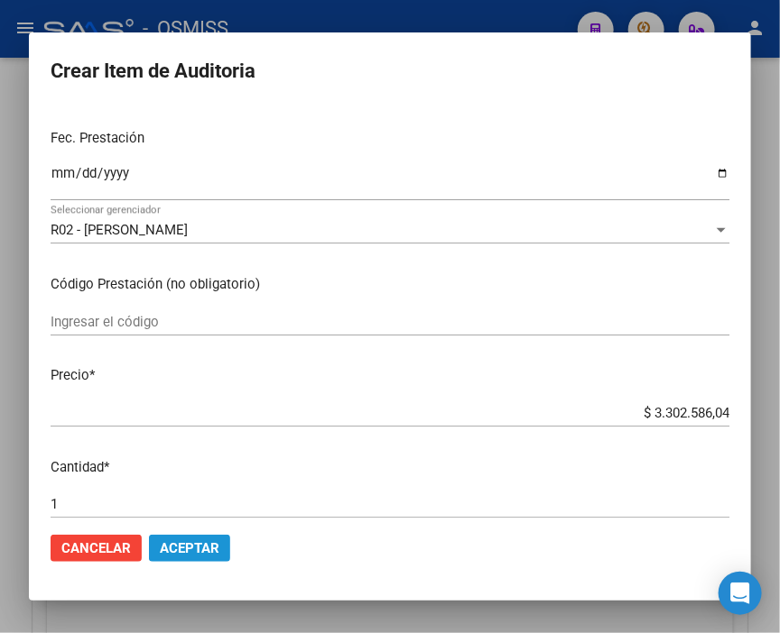
click at [211, 542] on span "Aceptar" at bounding box center [190, 548] width 60 height 16
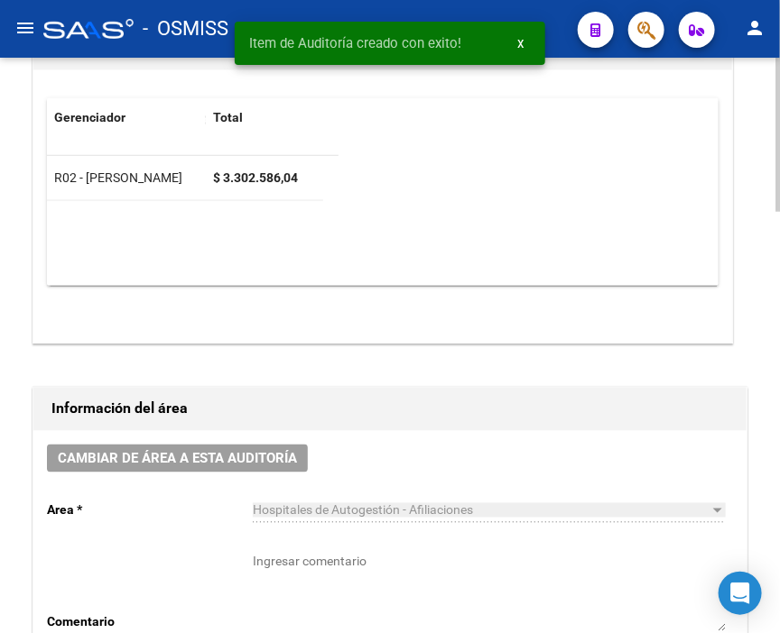
scroll to position [531, 0]
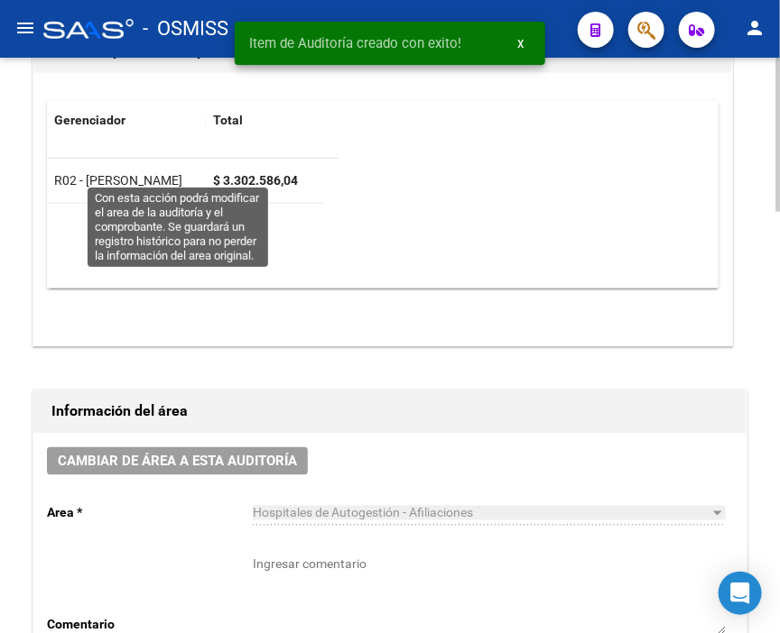
click at [199, 454] on span "Cambiar de área a esta auditoría" at bounding box center [177, 462] width 239 height 16
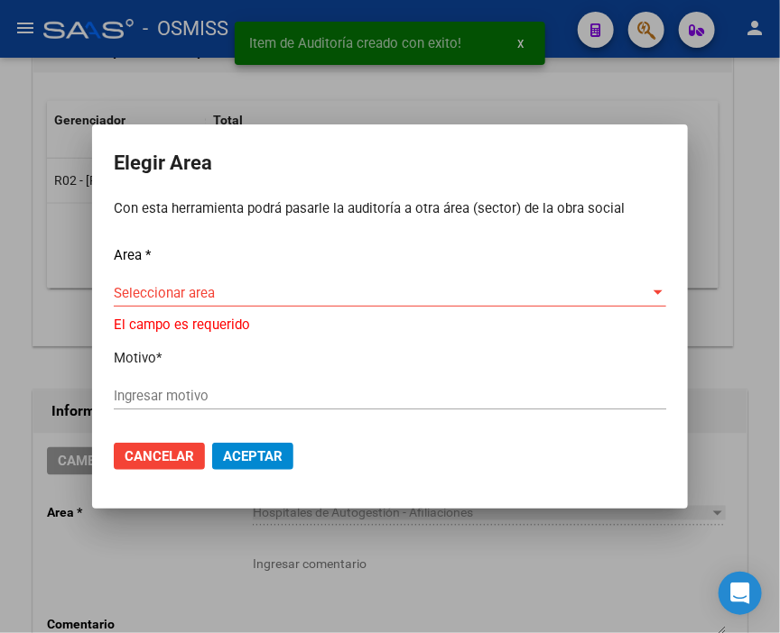
click at [151, 281] on div "Area * Seleccionar area Seleccionar area El campo es requerido Motivo * Ingresa…" at bounding box center [390, 335] width 552 height 180
click at [165, 285] on span "Seleccionar area" at bounding box center [382, 293] width 536 height 16
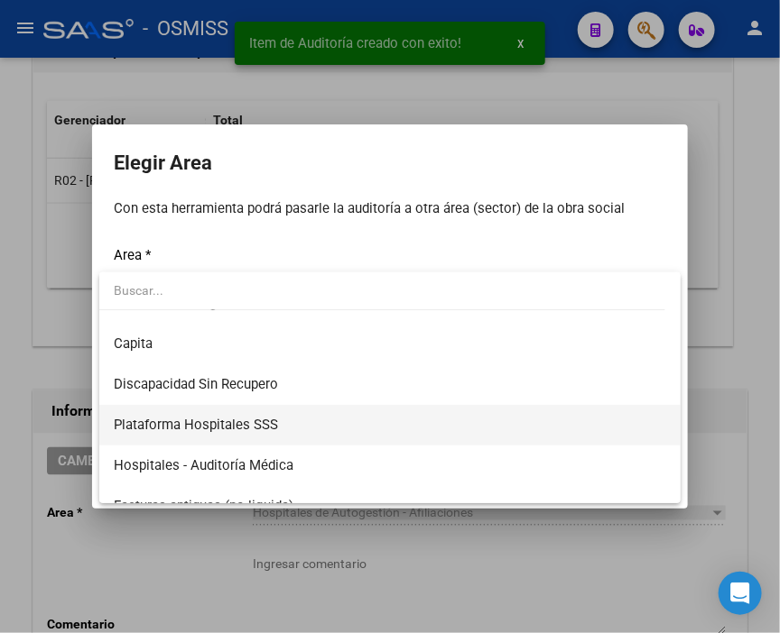
scroll to position [200, 0]
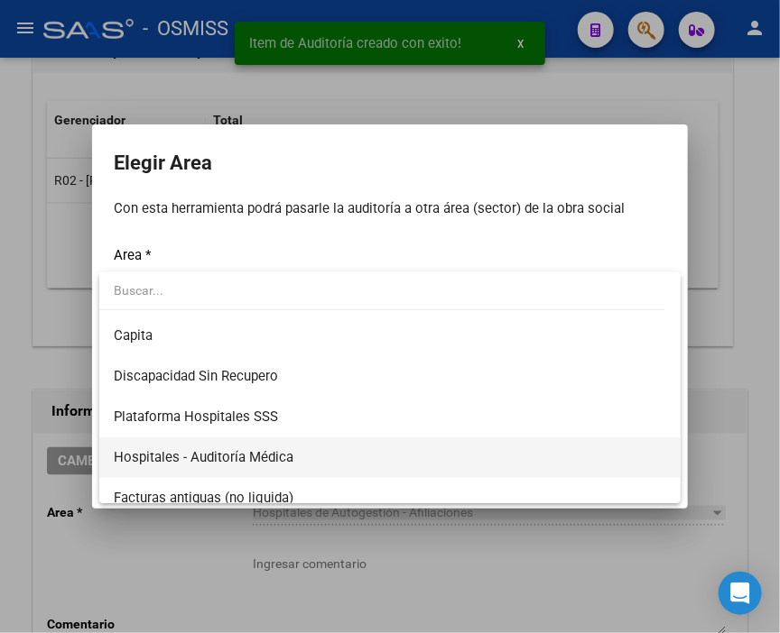
click at [258, 447] on span "Hospitales - Auditoría Médica" at bounding box center [390, 458] width 552 height 41
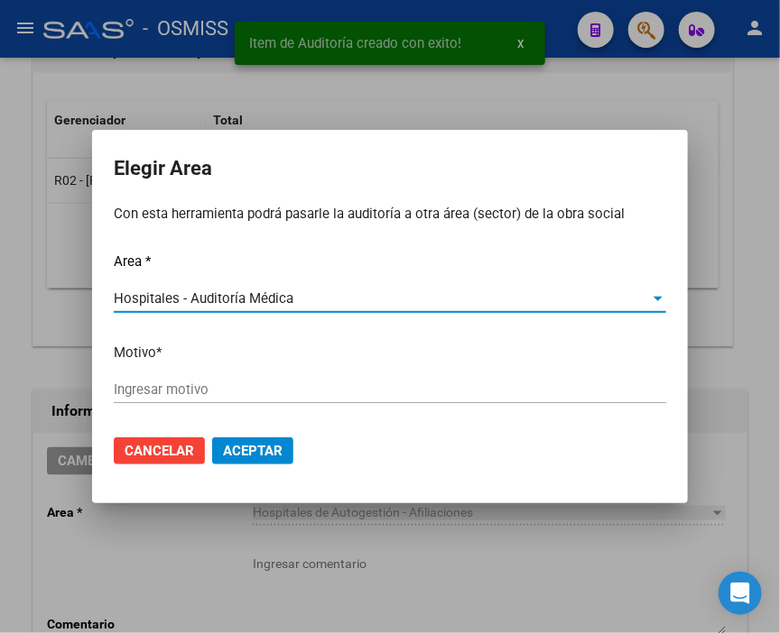
click at [202, 391] on input "Ingresar motivo" at bounding box center [390, 390] width 552 height 16
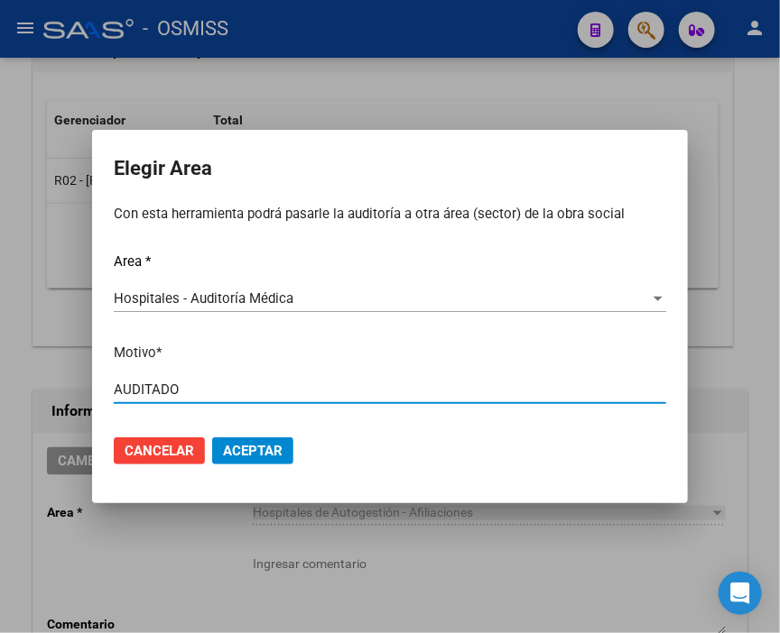
click at [263, 433] on mat-dialog-actions "Cancelar Aceptar" at bounding box center [390, 450] width 552 height 61
click at [260, 445] on span "Aceptar" at bounding box center [253, 451] width 60 height 16
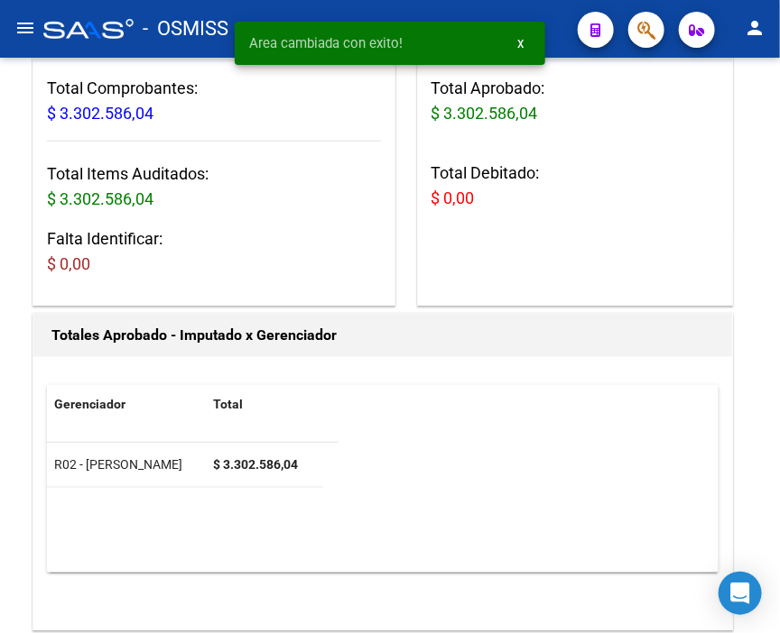
scroll to position [0, 0]
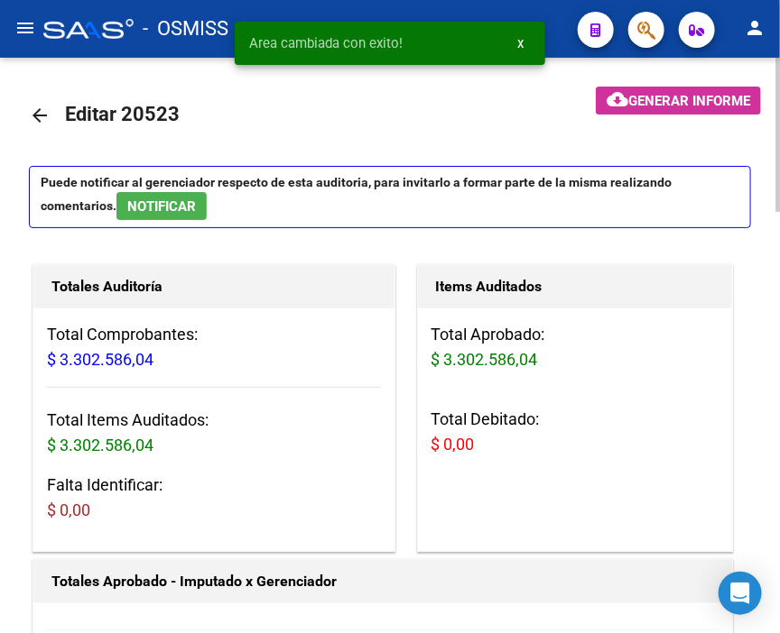
click at [41, 118] on mat-icon "arrow_back" at bounding box center [40, 116] width 22 height 22
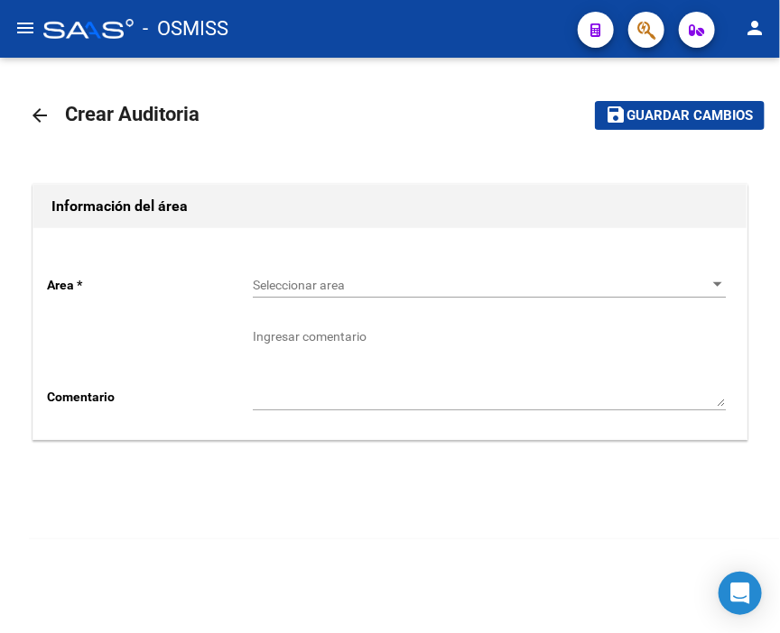
click at [294, 267] on div "Seleccionar area Seleccionar area" at bounding box center [489, 280] width 473 height 36
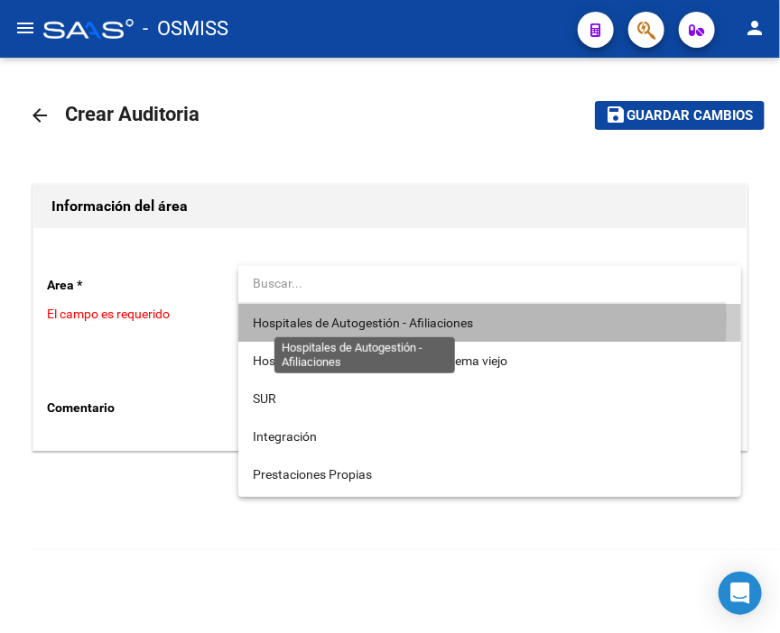
click at [343, 318] on span "Hospitales de Autogestión - Afiliaciones" at bounding box center [363, 323] width 220 height 14
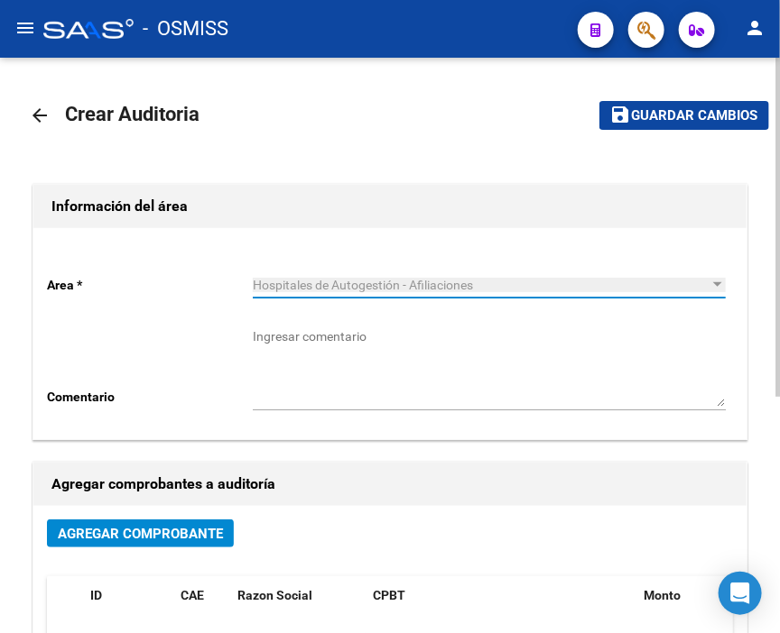
click at [179, 535] on span "Agregar Comprobante" at bounding box center [140, 534] width 165 height 16
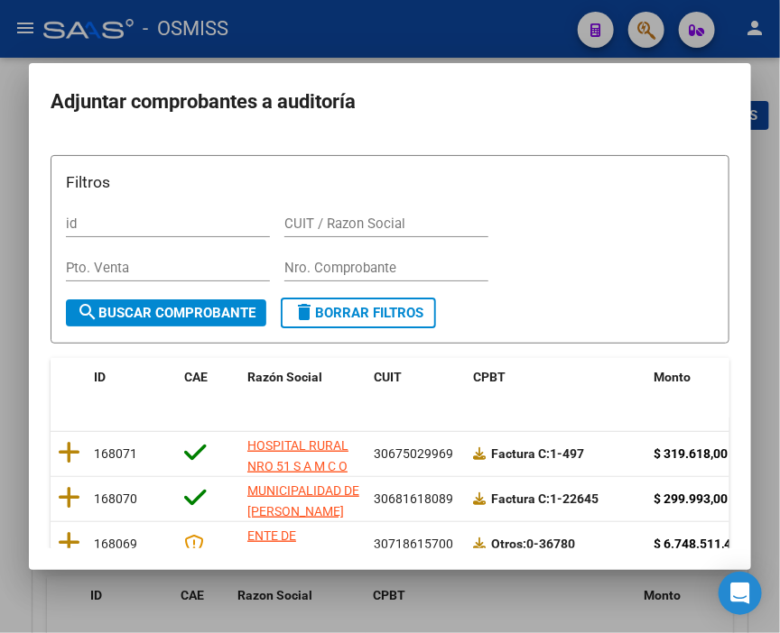
click at [328, 266] on input "Nro. Comprobante" at bounding box center [386, 268] width 204 height 16
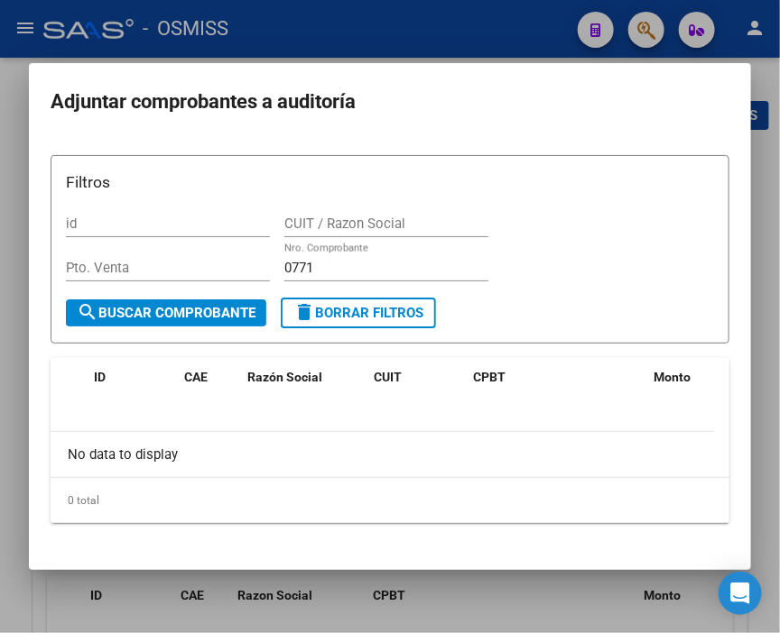
drag, startPoint x: 365, startPoint y: 256, endPoint x: 214, endPoint y: 256, distance: 151.6
click at [214, 256] on div "Filtros id CUIT / Razon Social Pto. Venta 0771 Nro. Comprobante" at bounding box center [390, 234] width 648 height 127
drag, startPoint x: 327, startPoint y: 272, endPoint x: 224, endPoint y: 274, distance: 102.9
click at [226, 274] on div "Filtros id CUIT / Razon Social Pto. Venta 0771 Nro. Comprobante" at bounding box center [390, 234] width 648 height 127
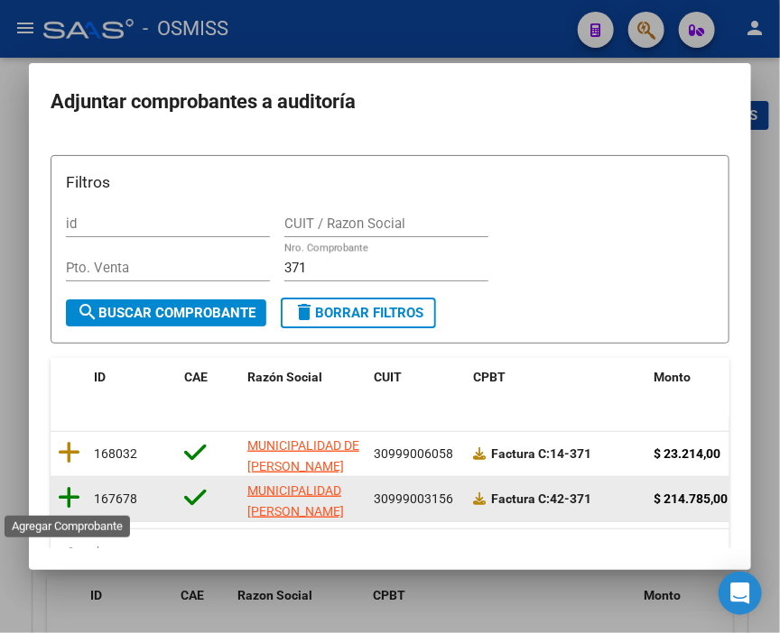
click at [64, 502] on icon at bounding box center [69, 497] width 23 height 25
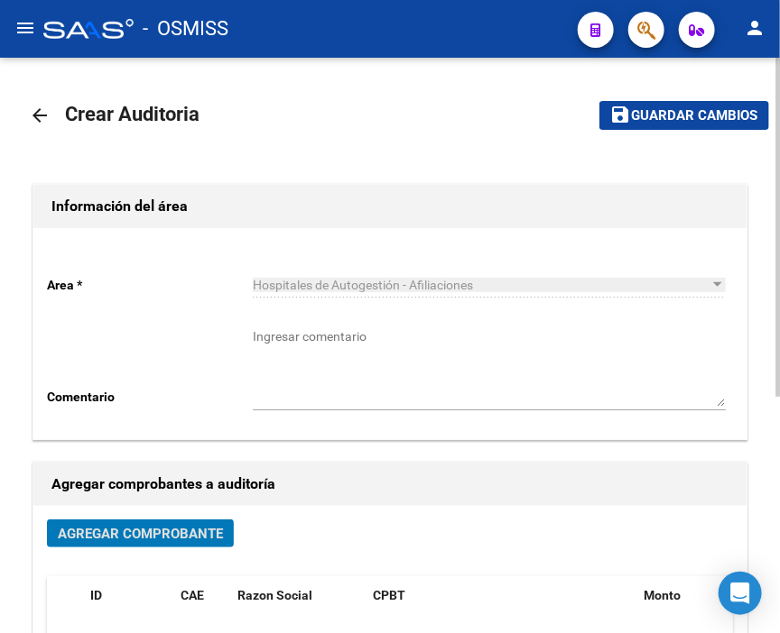
click at [662, 99] on mat-toolbar-row "save Guardar cambios" at bounding box center [650, 116] width 235 height 58
click at [673, 109] on span "Guardar cambios" at bounding box center [695, 116] width 126 height 16
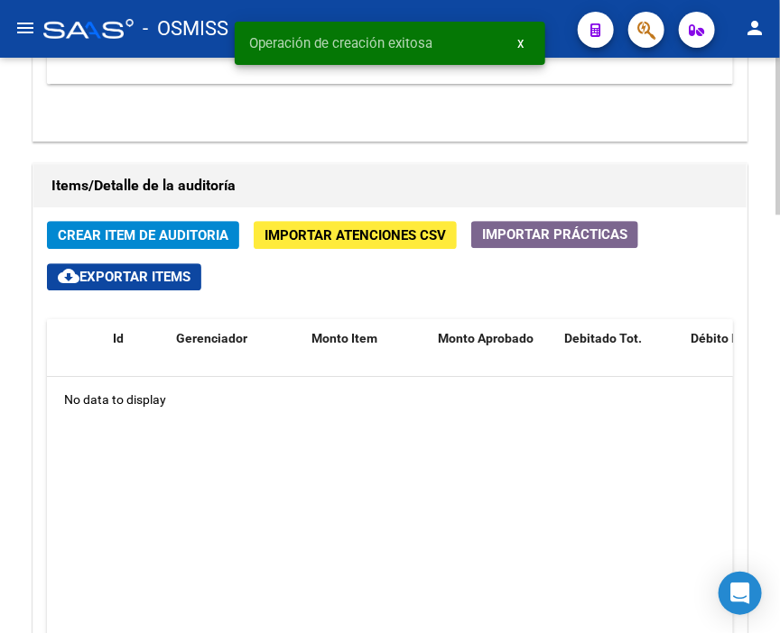
scroll to position [1303, 0]
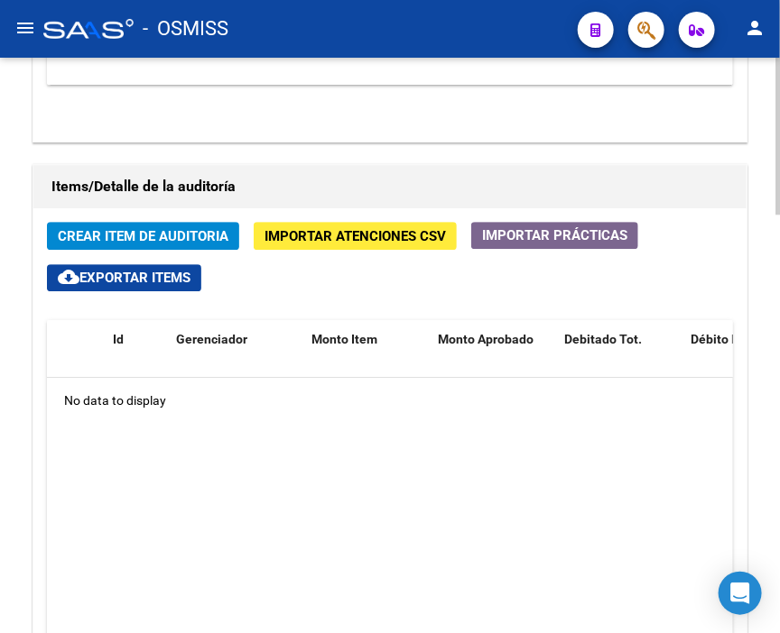
click at [502, 161] on div "Items/Detalle de la auditoría Crear Item de Auditoria Importar Atenciones CSV I…" at bounding box center [390, 493] width 722 height 664
click at [152, 222] on button "Crear Item de Auditoria" at bounding box center [143, 236] width 192 height 28
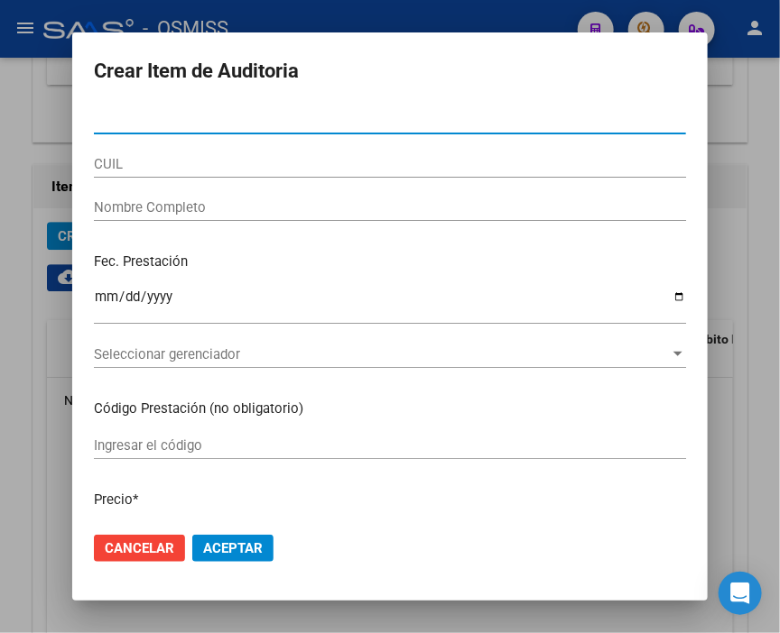
click at [122, 117] on input "Nro Documento" at bounding box center [390, 120] width 592 height 16
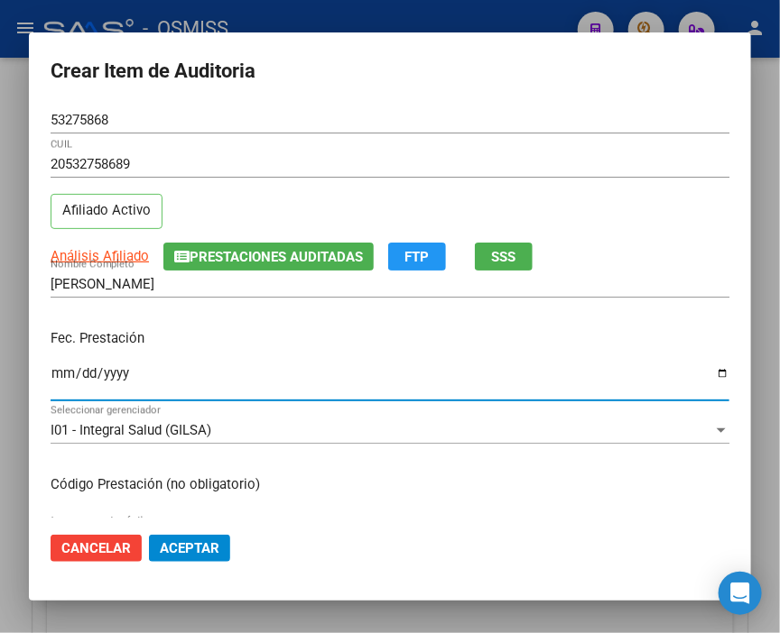
click at [56, 366] on input "Ingresar la fecha" at bounding box center [390, 380] width 678 height 29
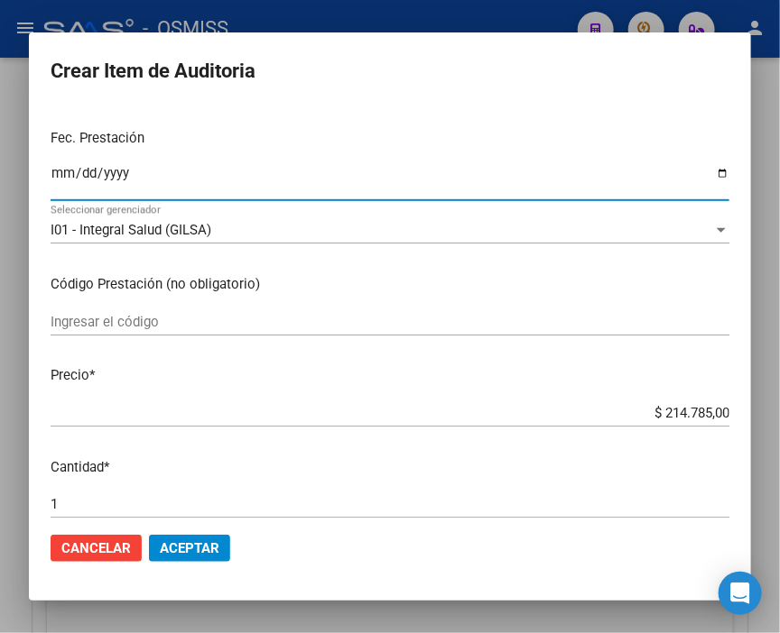
click at [190, 553] on span "Aceptar" at bounding box center [190, 548] width 60 height 16
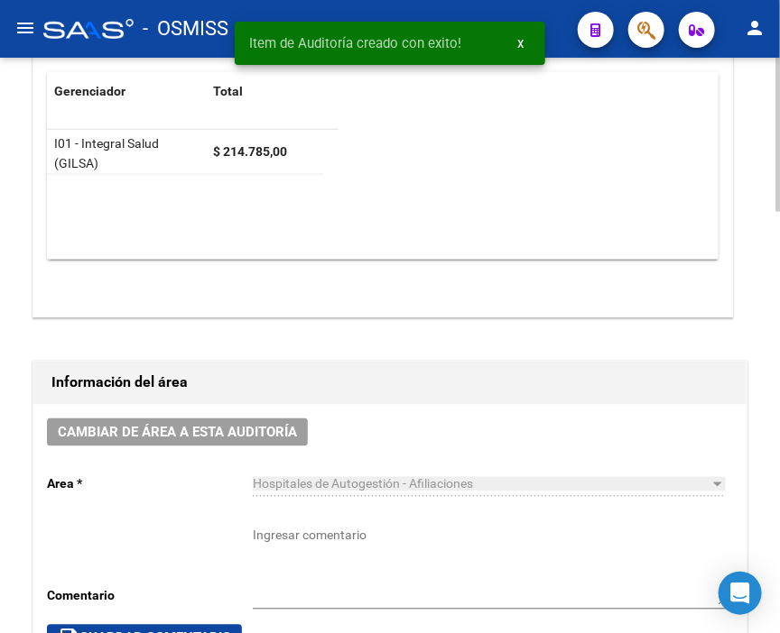
scroll to position [531, 0]
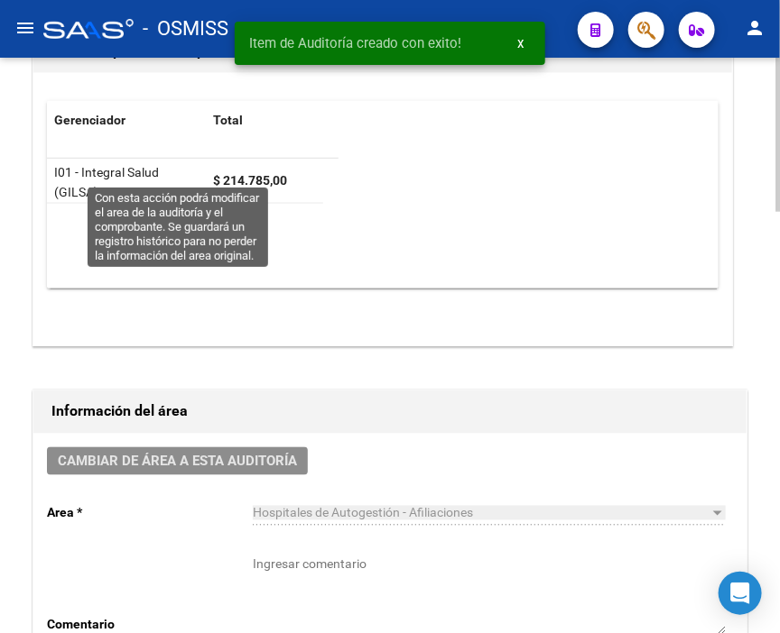
click at [200, 453] on span "Cambiar de área a esta auditoría" at bounding box center [177, 461] width 239 height 16
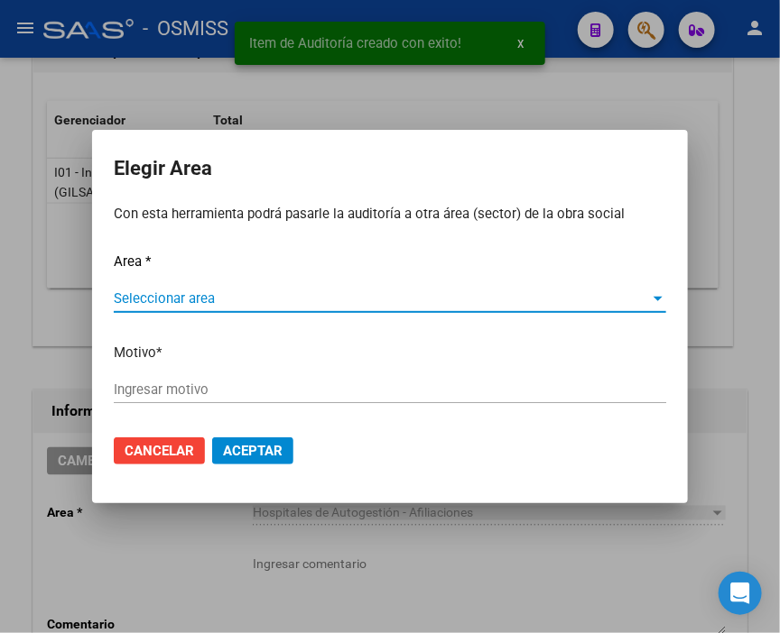
click at [181, 285] on div "Seleccionar area Seleccionar area" at bounding box center [390, 298] width 552 height 27
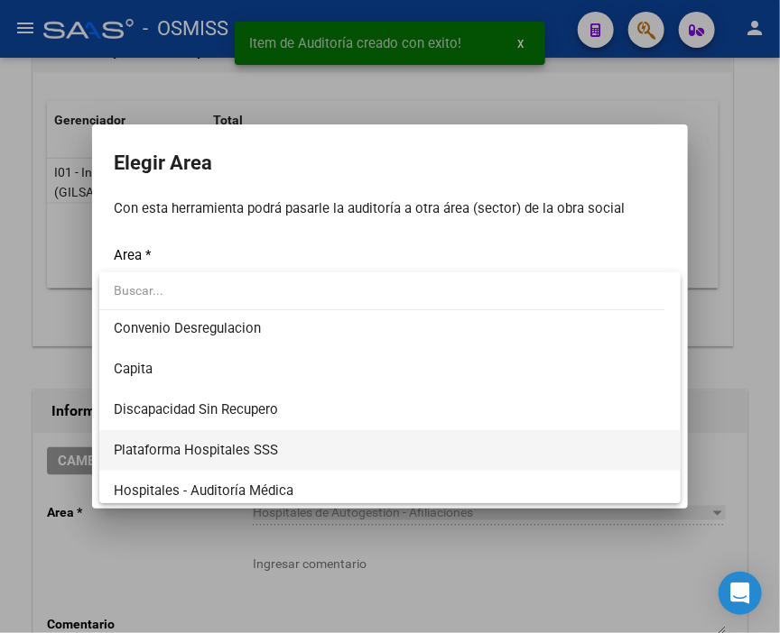
scroll to position [200, 0]
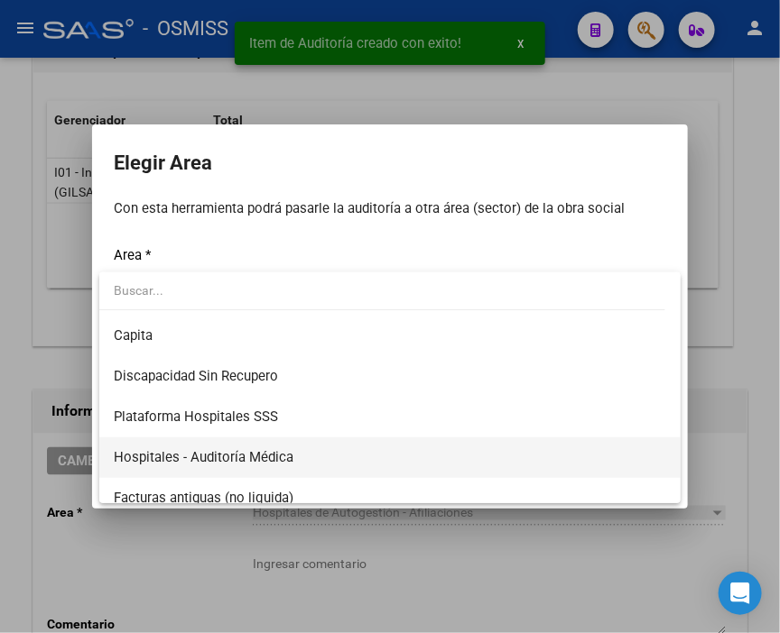
click at [322, 458] on span "Hospitales - Auditoría Médica" at bounding box center [390, 458] width 552 height 41
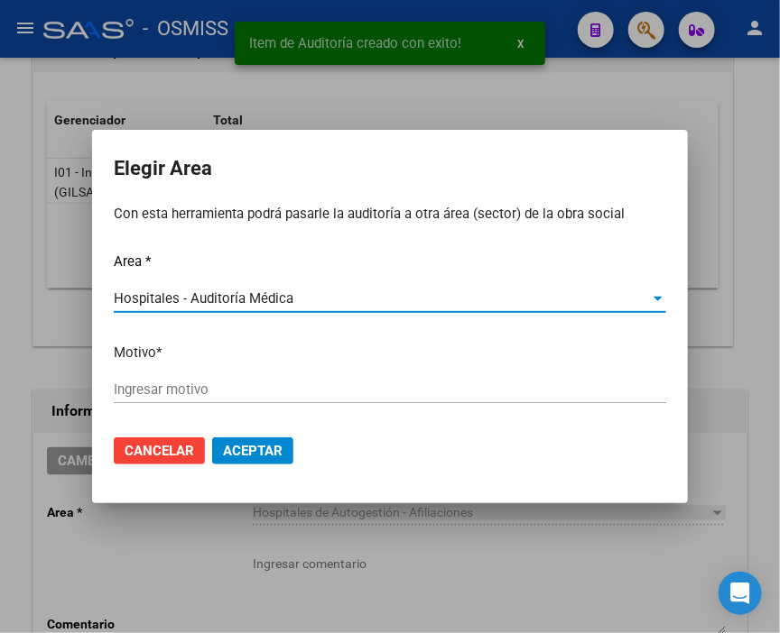
click at [211, 390] on input "Ingresar motivo" at bounding box center [390, 390] width 552 height 16
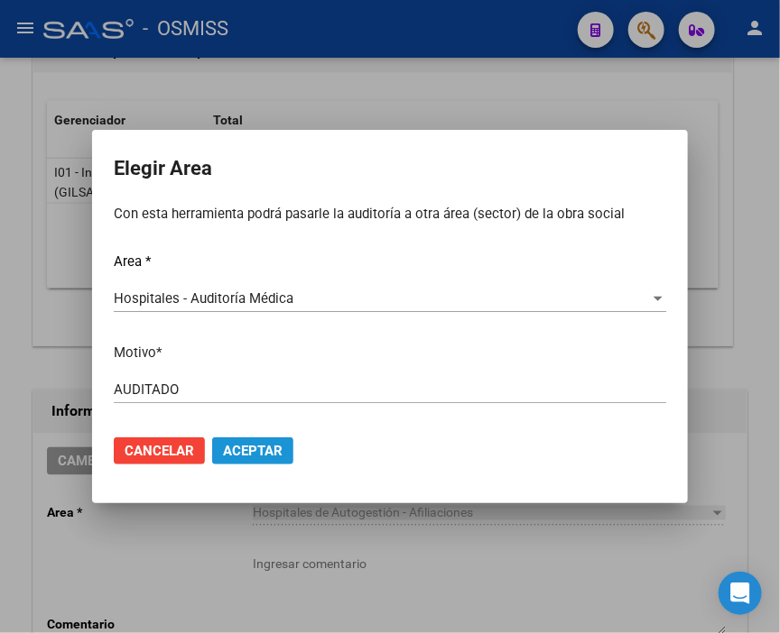
click at [258, 449] on span "Aceptar" at bounding box center [253, 451] width 60 height 16
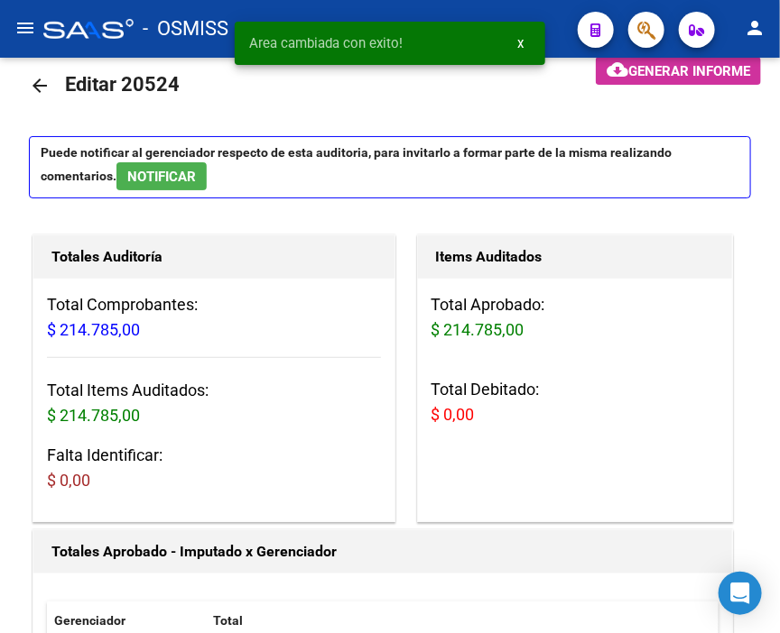
scroll to position [0, 0]
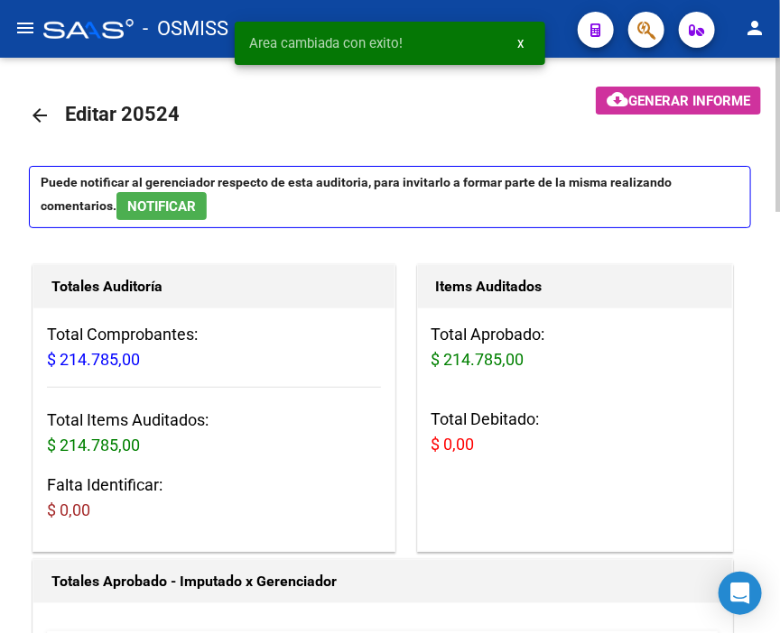
click at [36, 119] on mat-icon "arrow_back" at bounding box center [40, 116] width 22 height 22
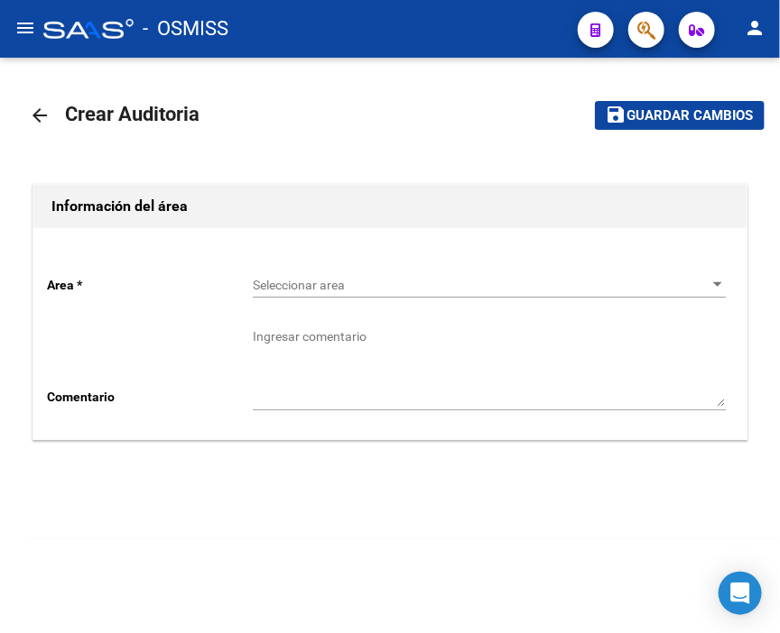
click at [313, 283] on span "Seleccionar area" at bounding box center [481, 285] width 457 height 15
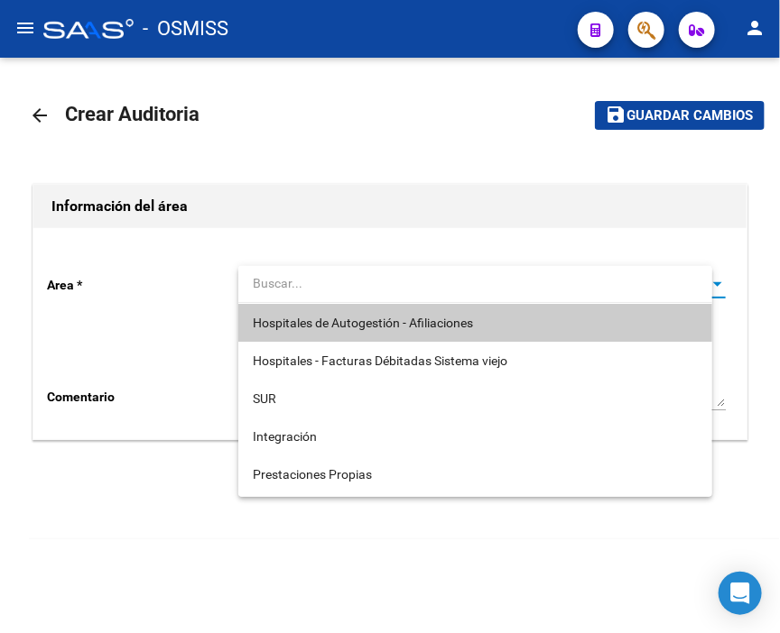
click at [313, 305] on span "Hospitales de Autogestión - Afiliaciones" at bounding box center [475, 323] width 445 height 38
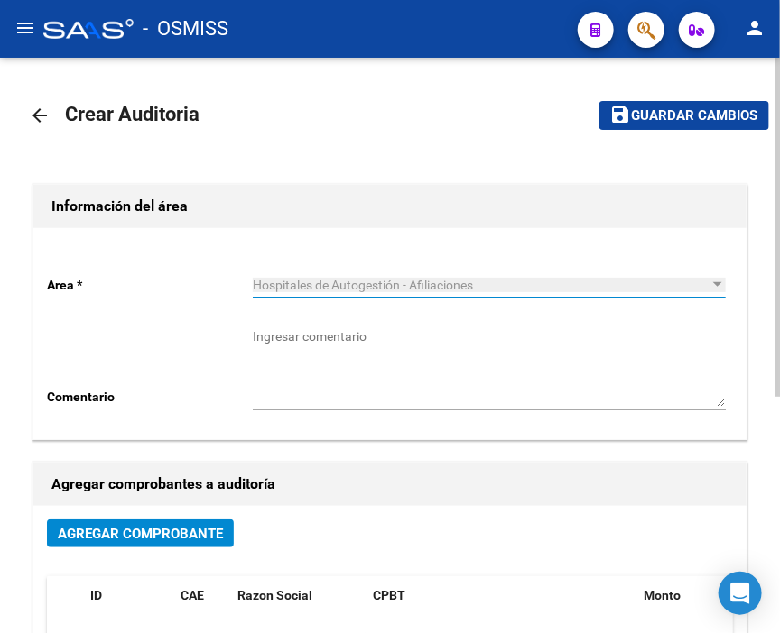
click at [161, 526] on span "Agregar Comprobante" at bounding box center [140, 534] width 165 height 16
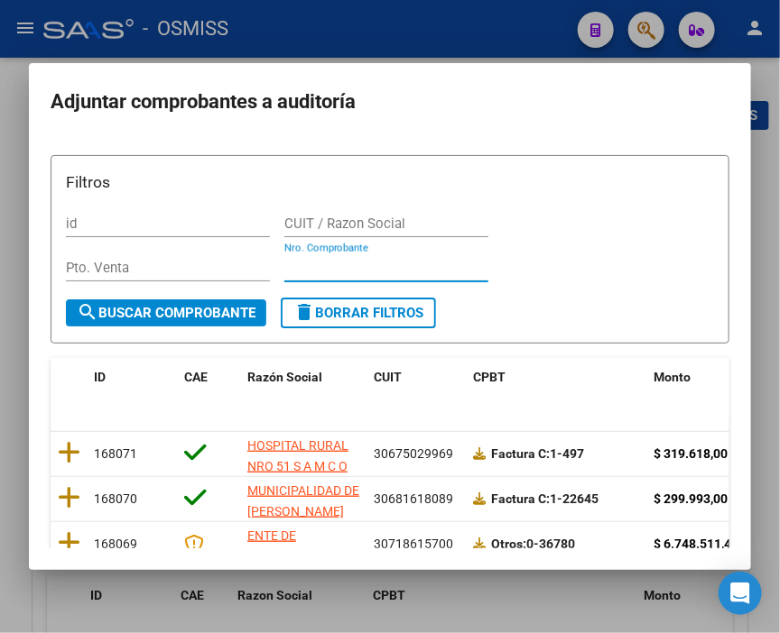
click at [300, 260] on input "Nro. Comprobante" at bounding box center [386, 268] width 204 height 16
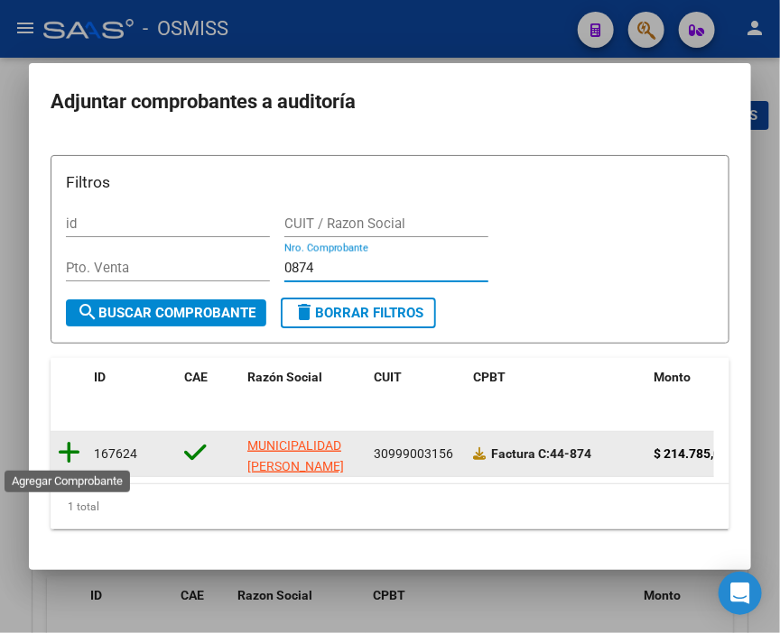
click at [70, 457] on icon at bounding box center [69, 452] width 23 height 25
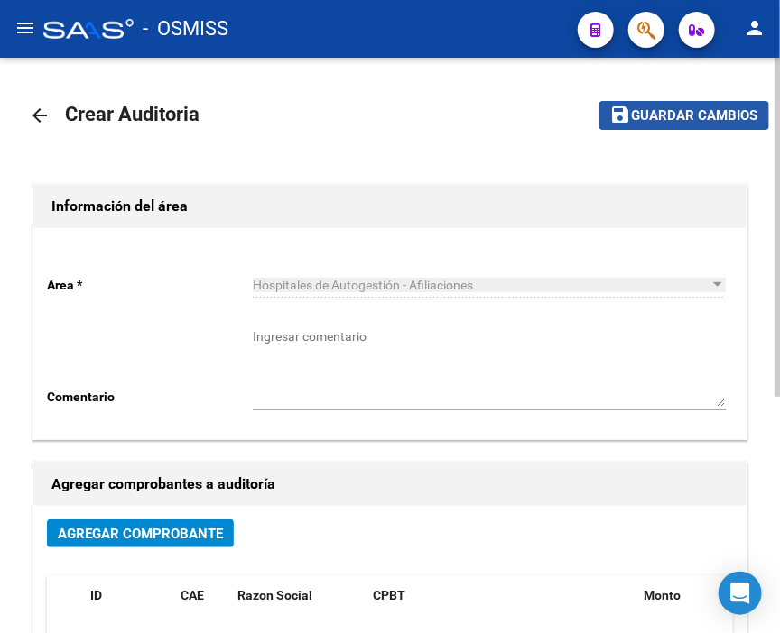
click at [729, 108] on span "Guardar cambios" at bounding box center [695, 116] width 126 height 16
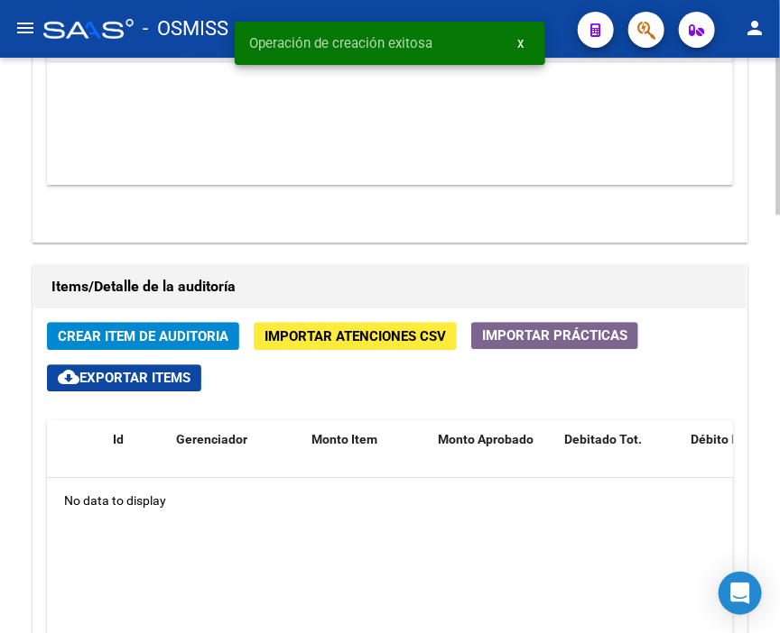
scroll to position [1303, 0]
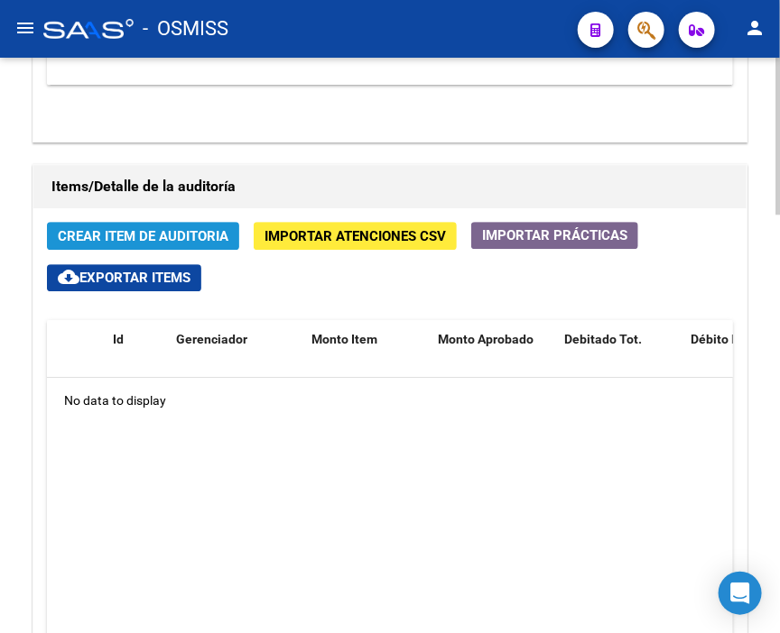
click at [134, 222] on button "Crear Item de Auditoria" at bounding box center [143, 236] width 192 height 28
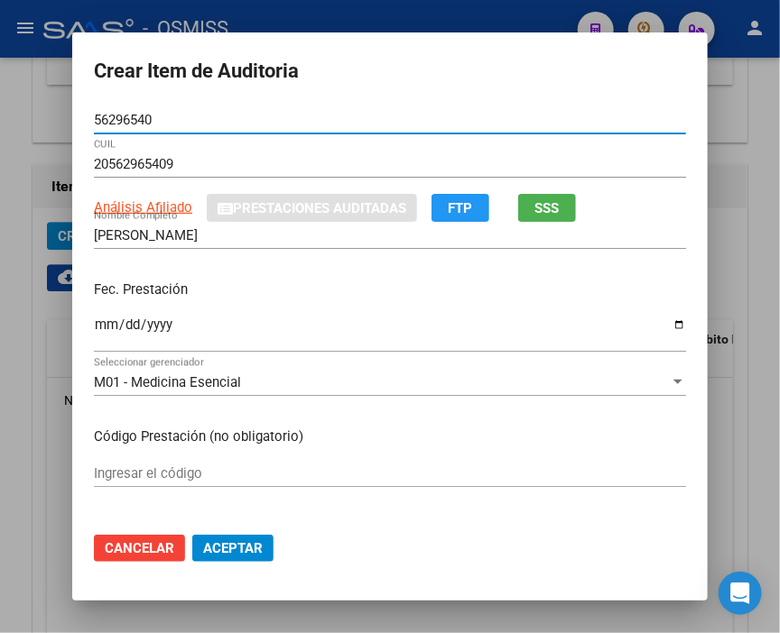
click at [97, 326] on input "Ingresar la fecha" at bounding box center [390, 332] width 592 height 29
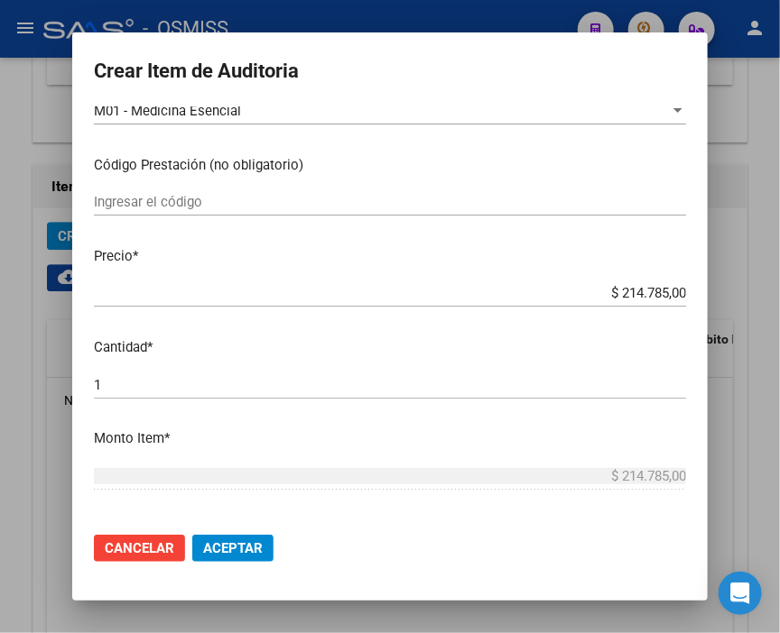
scroll to position [300, 0]
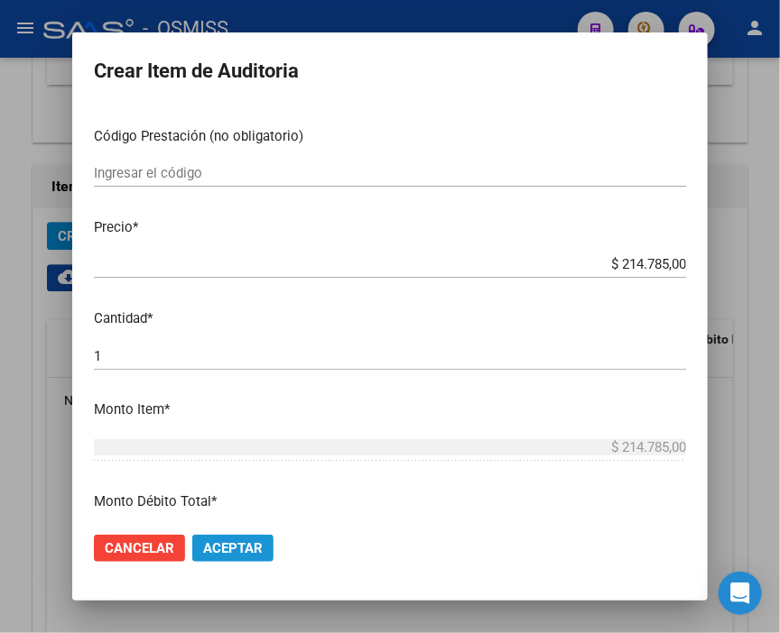
click at [235, 542] on span "Aceptar" at bounding box center [233, 548] width 60 height 16
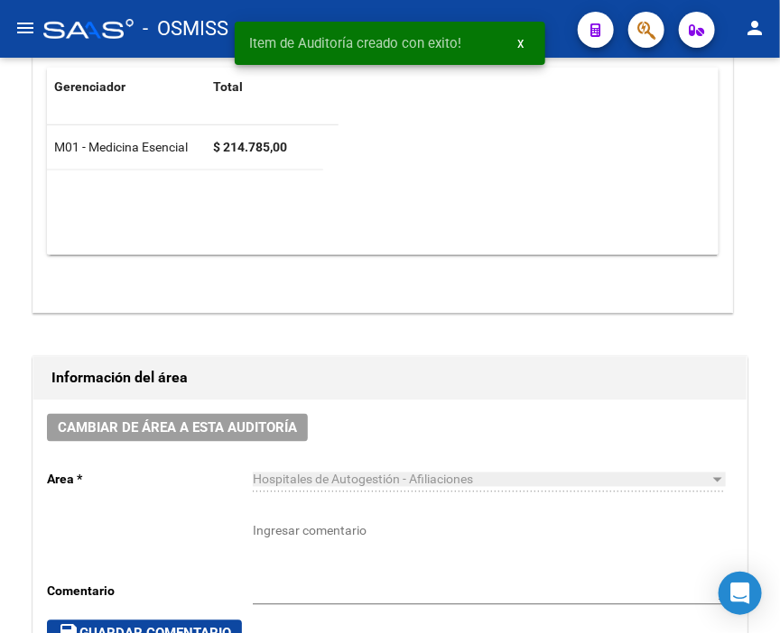
scroll to position [531, 0]
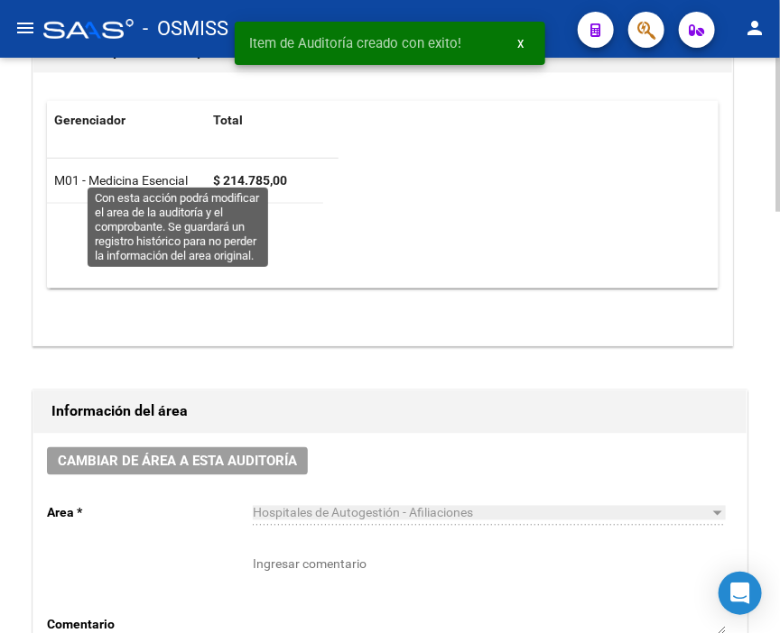
click at [178, 454] on span "Cambiar de área a esta auditoría" at bounding box center [177, 462] width 239 height 16
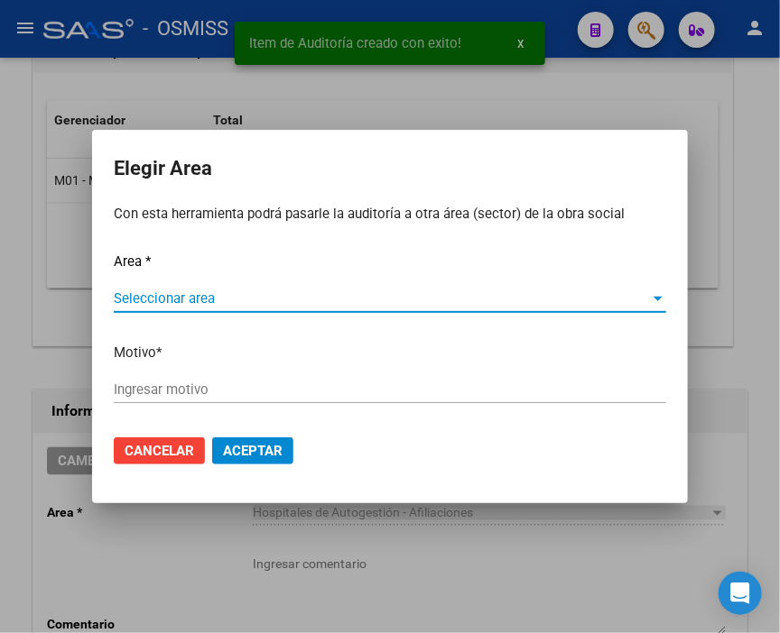
click at [159, 291] on span "Seleccionar area" at bounding box center [382, 299] width 536 height 16
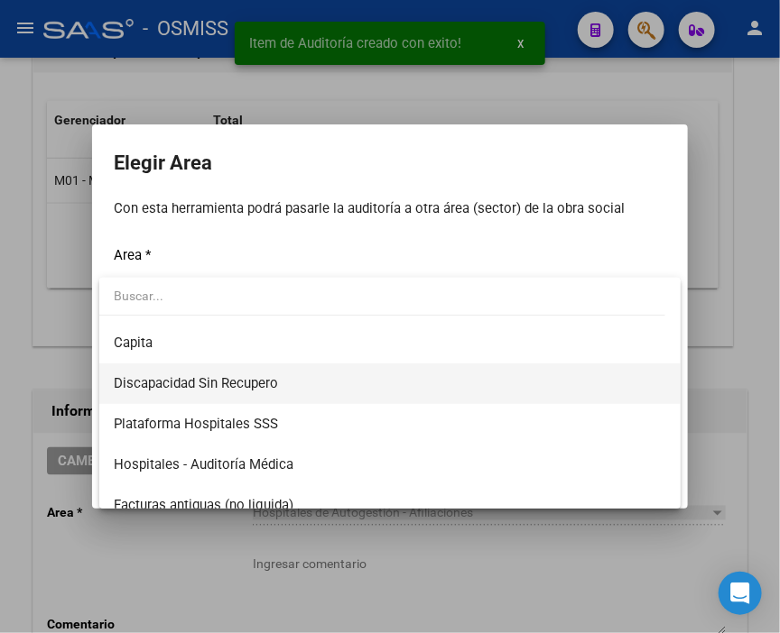
scroll to position [200, 0]
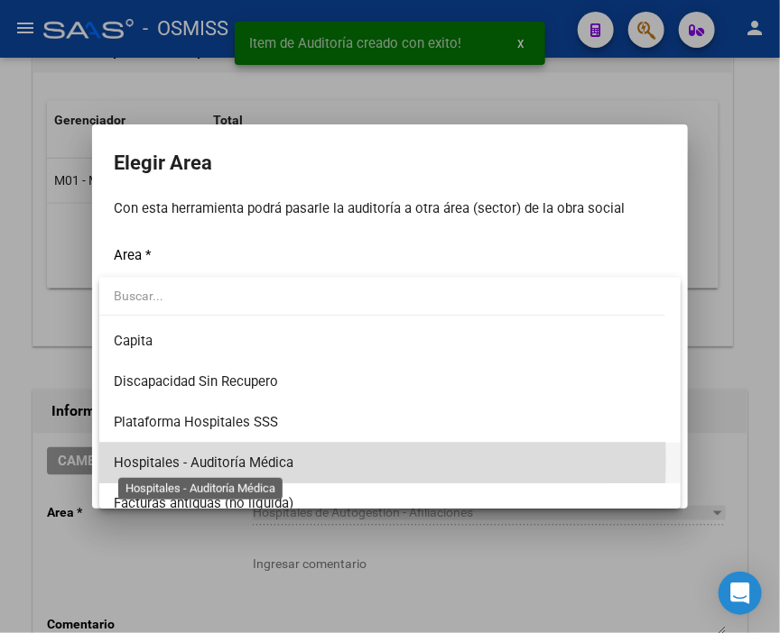
click at [290, 460] on span "Hospitales - Auditoría Médica" at bounding box center [204, 463] width 180 height 16
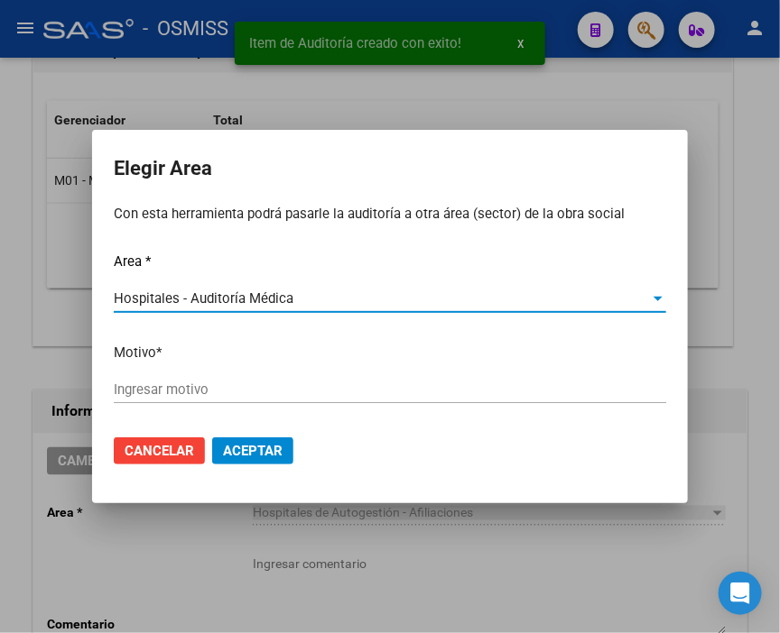
click at [180, 398] on input "Ingresar motivo" at bounding box center [390, 390] width 552 height 16
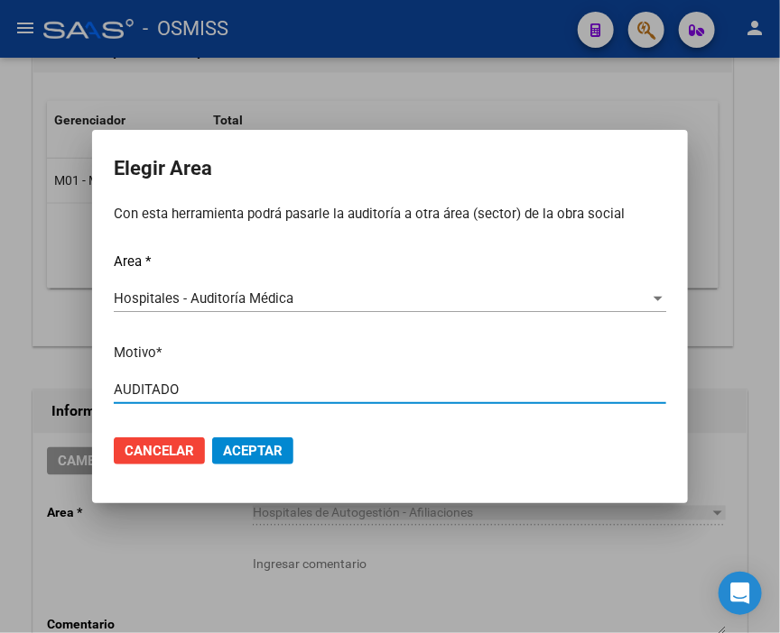
click at [263, 447] on span "Aceptar" at bounding box center [253, 451] width 60 height 16
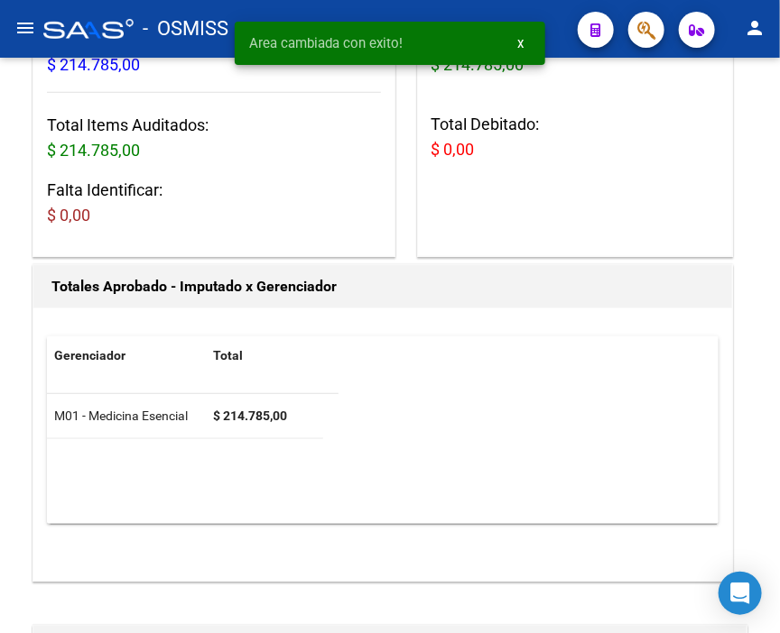
scroll to position [0, 0]
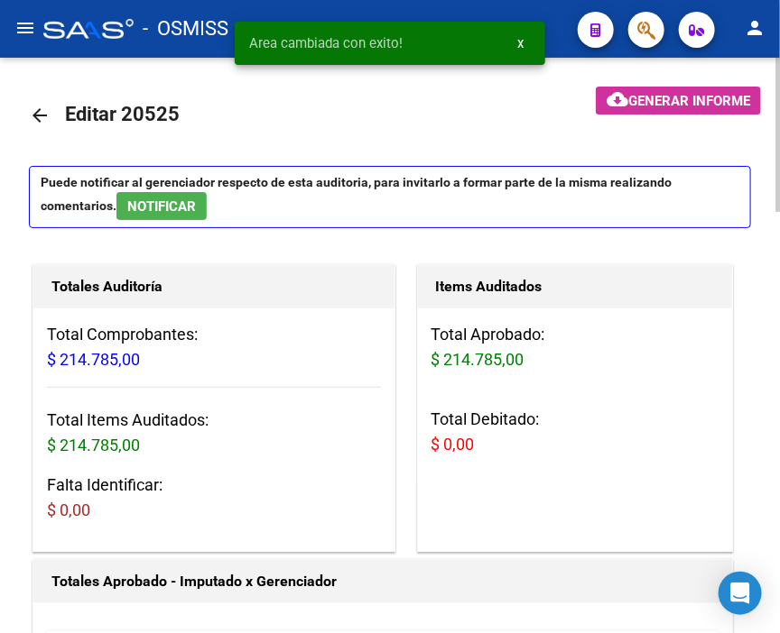
click at [32, 113] on mat-icon "arrow_back" at bounding box center [40, 116] width 22 height 22
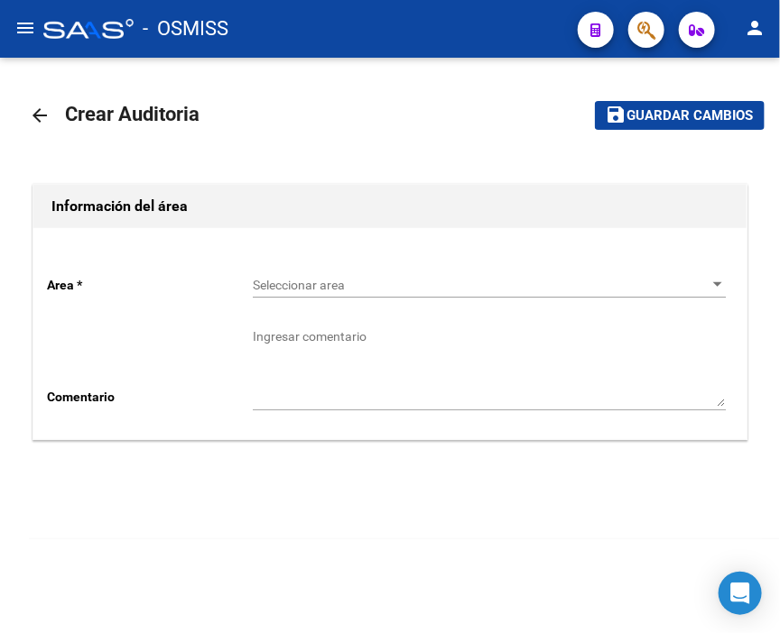
click at [286, 278] on span "Seleccionar area" at bounding box center [481, 285] width 457 height 15
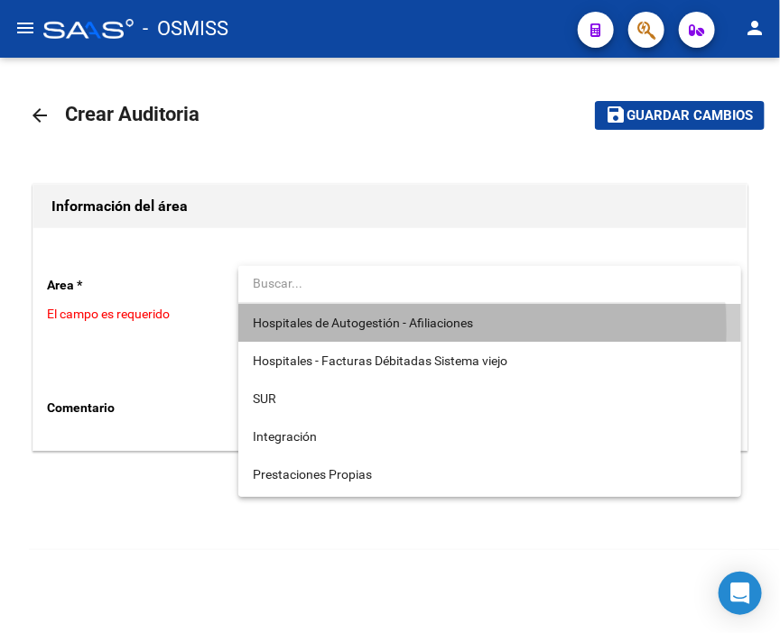
click at [316, 330] on span "Hospitales de Autogestión - Afiliaciones" at bounding box center [490, 323] width 474 height 38
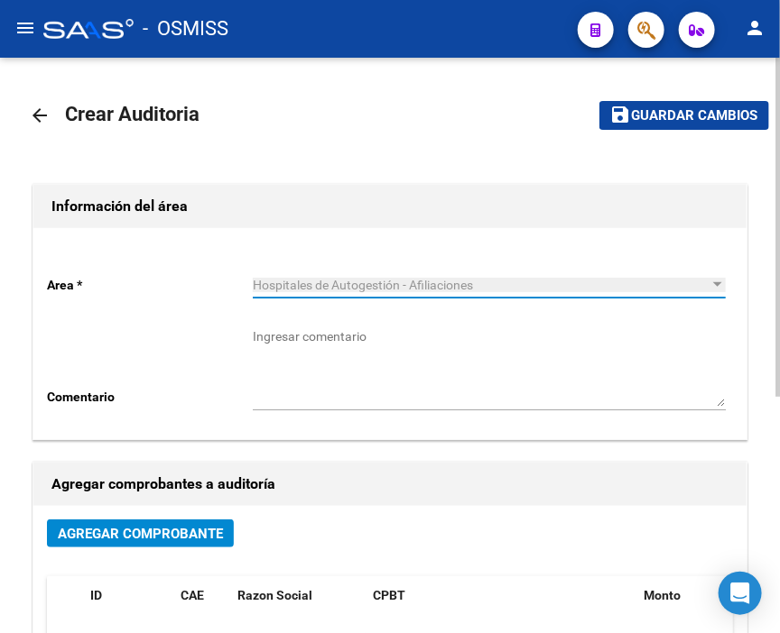
click at [173, 550] on div "Agregar Comprobante" at bounding box center [390, 541] width 686 height 42
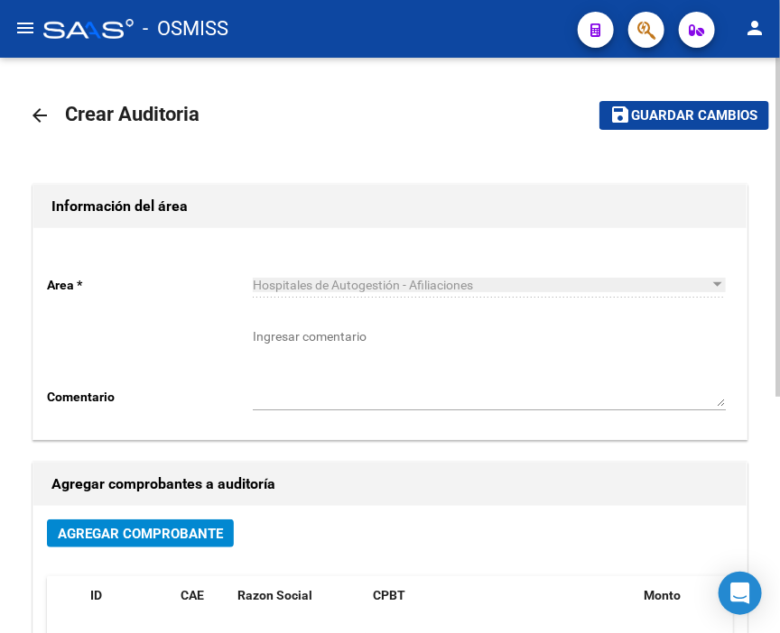
click at [171, 538] on span "Agregar Comprobante" at bounding box center [140, 534] width 165 height 16
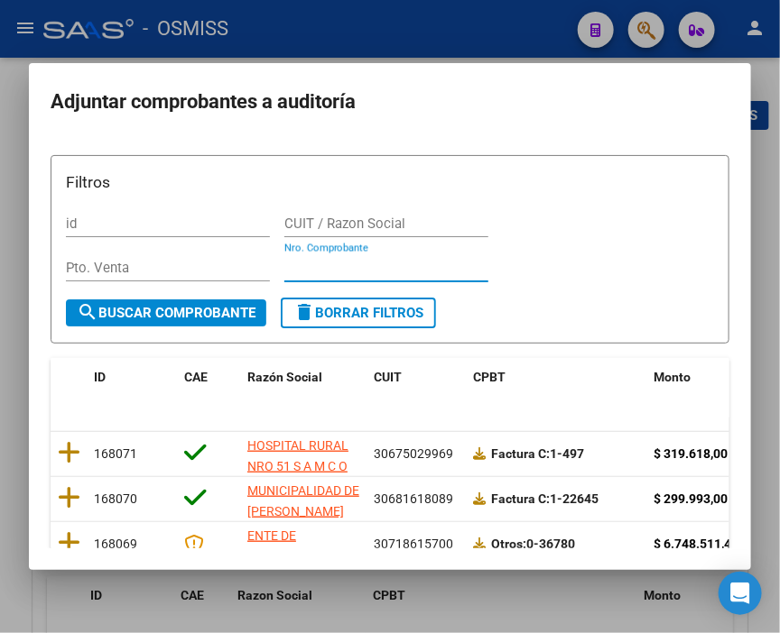
click at [309, 260] on input "Nro. Comprobante" at bounding box center [386, 268] width 204 height 16
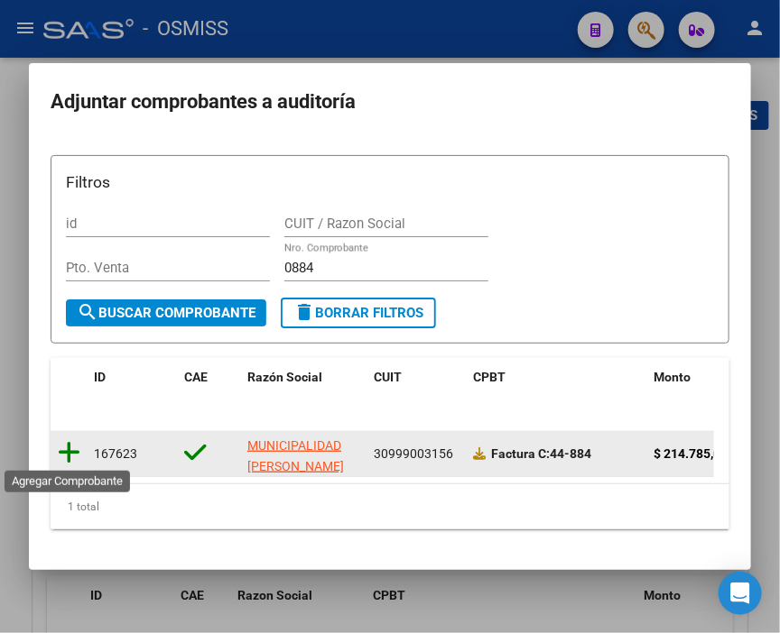
click at [63, 443] on icon at bounding box center [69, 452] width 23 height 25
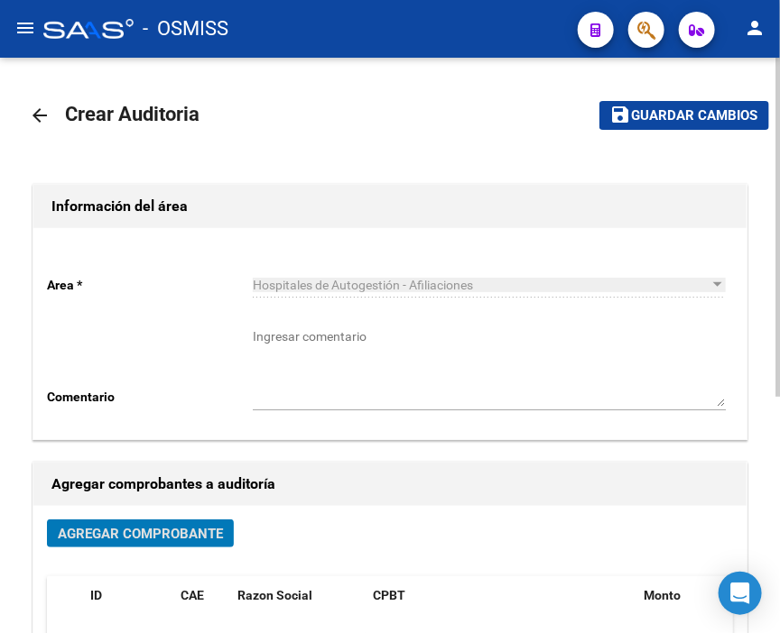
click at [688, 102] on button "save Guardar cambios" at bounding box center [684, 115] width 170 height 28
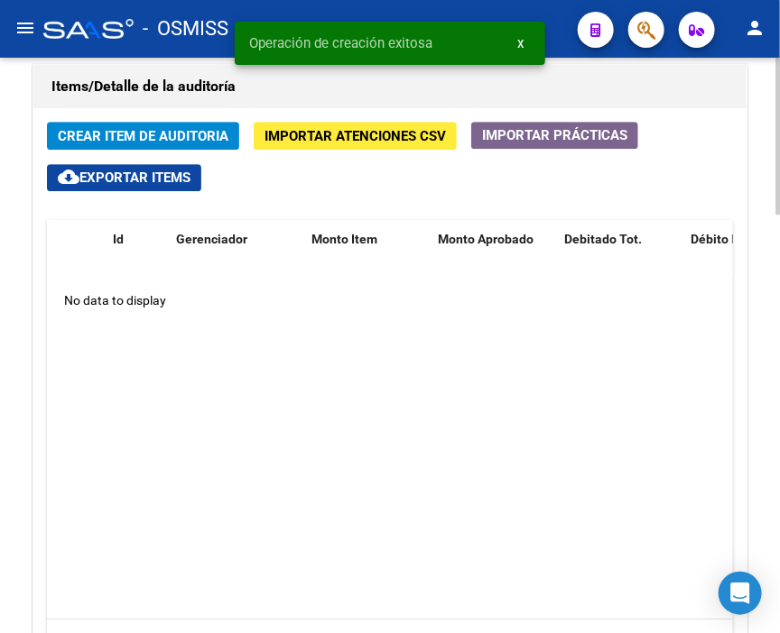
scroll to position [1303, 0]
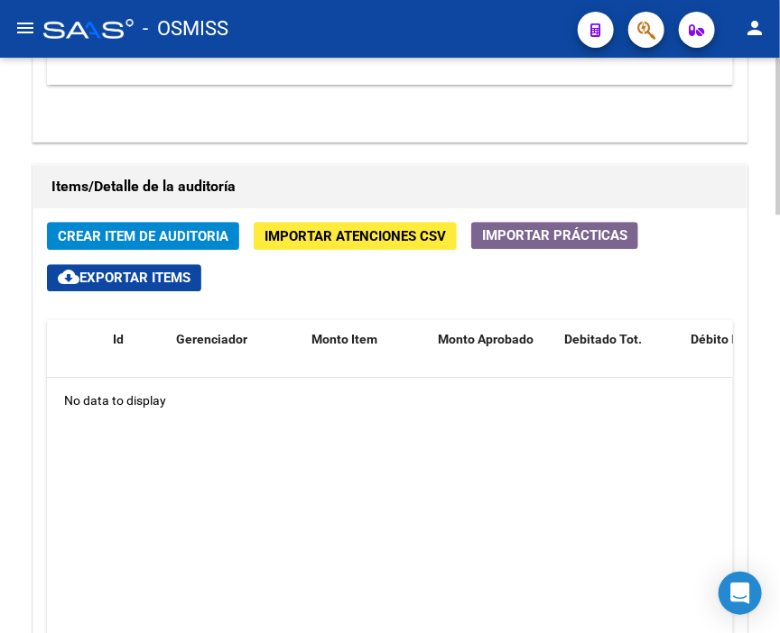
click at [180, 228] on span "Crear Item de Auditoria" at bounding box center [143, 236] width 171 height 16
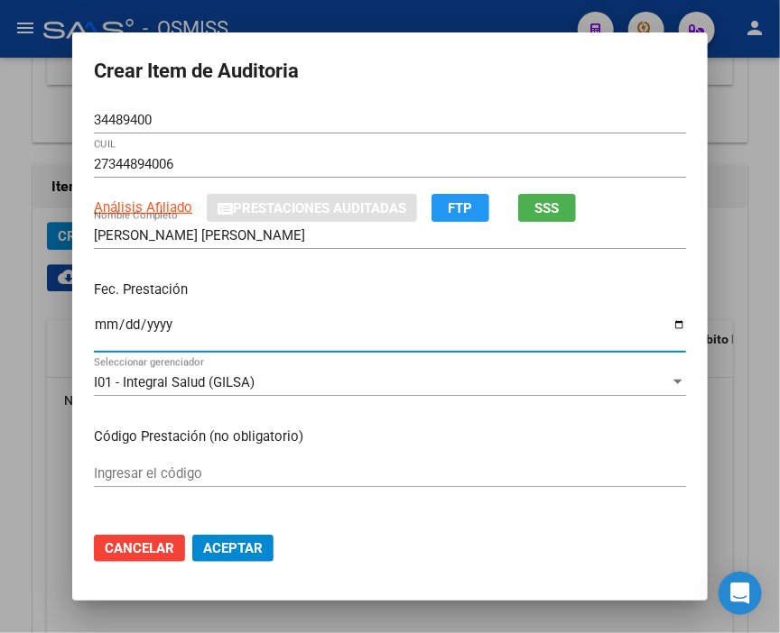
click at [101, 325] on input "Ingresar la fecha" at bounding box center [390, 332] width 592 height 29
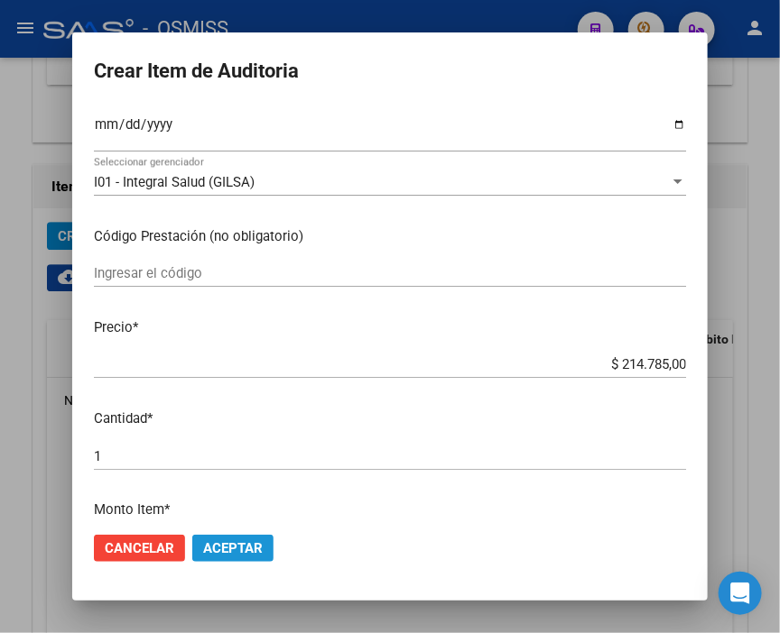
click at [249, 546] on span "Aceptar" at bounding box center [233, 548] width 60 height 16
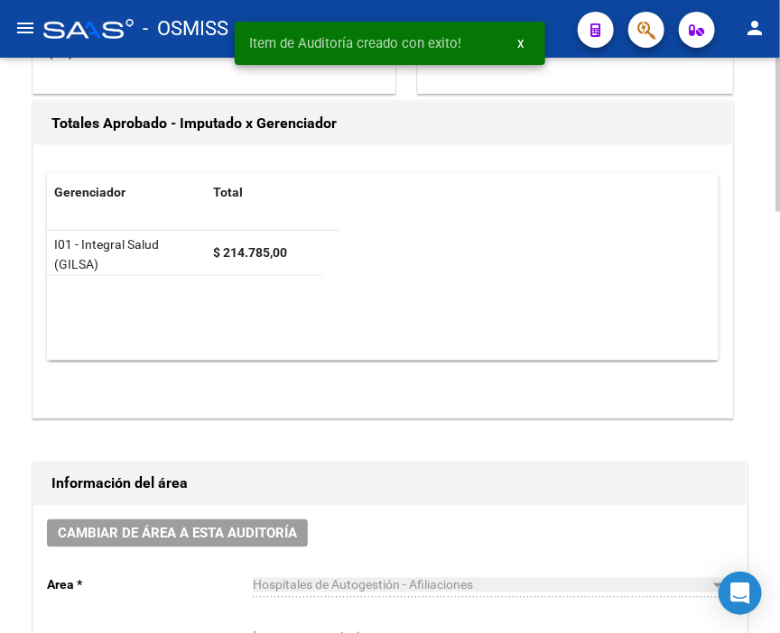
scroll to position [430, 0]
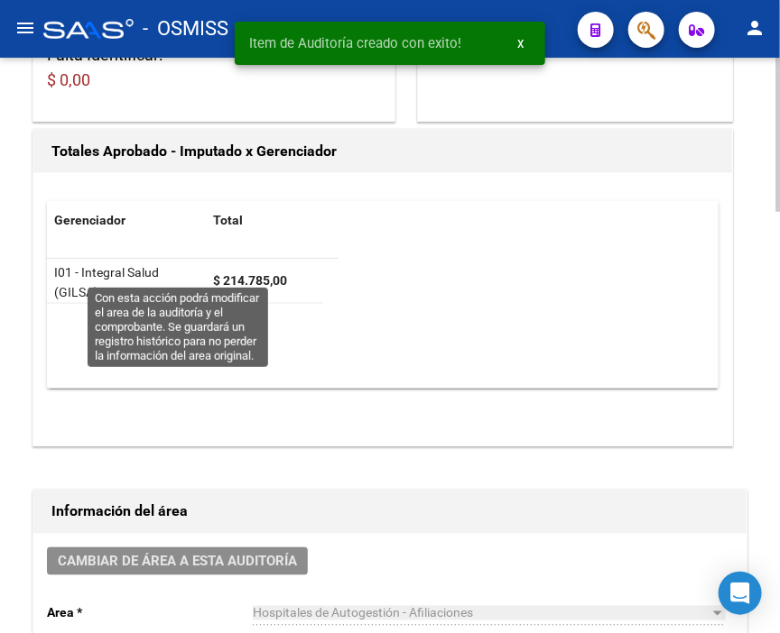
click at [197, 554] on span "Cambiar de área a esta auditoría" at bounding box center [177, 562] width 239 height 16
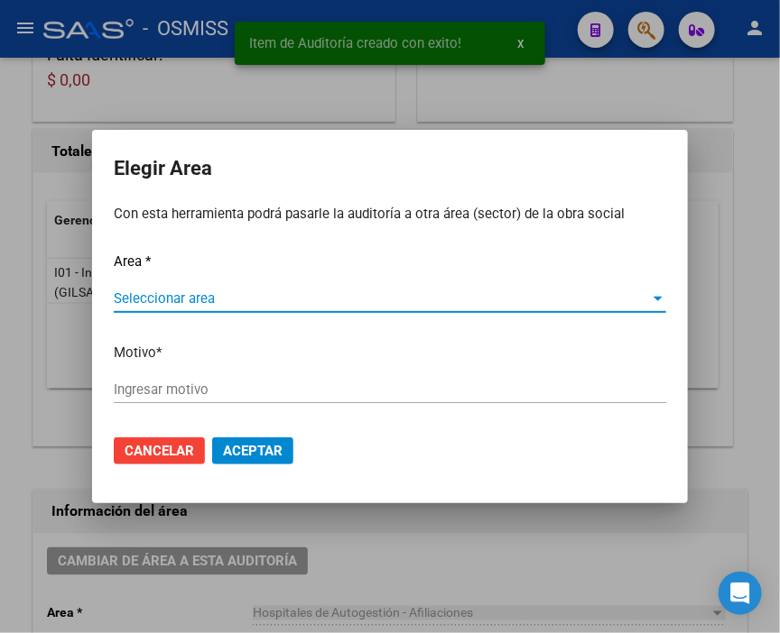
click at [161, 298] on span "Seleccionar area" at bounding box center [382, 299] width 536 height 16
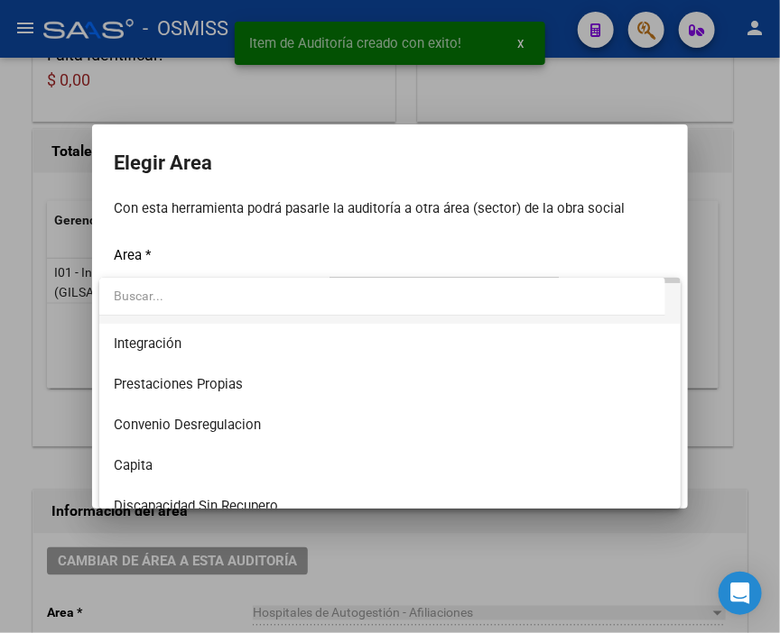
scroll to position [200, 0]
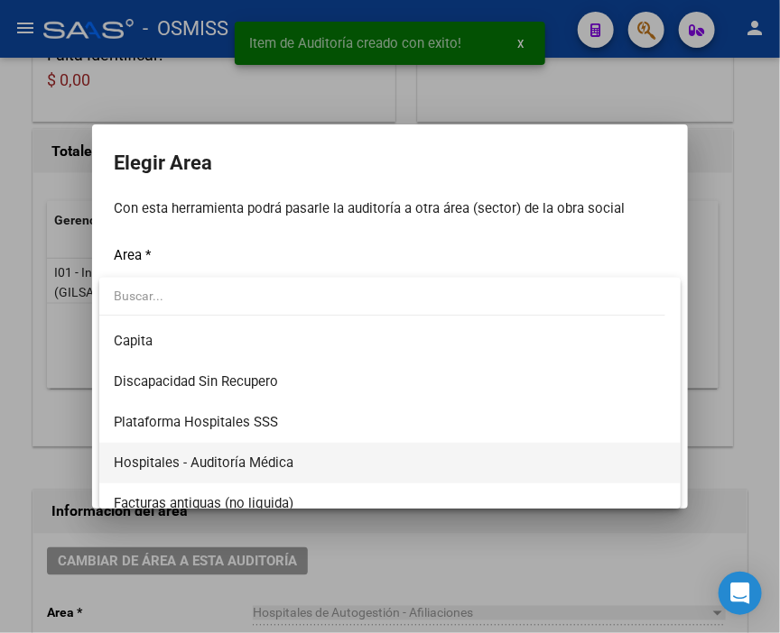
click at [278, 457] on span "Hospitales - Auditoría Médica" at bounding box center [204, 463] width 180 height 16
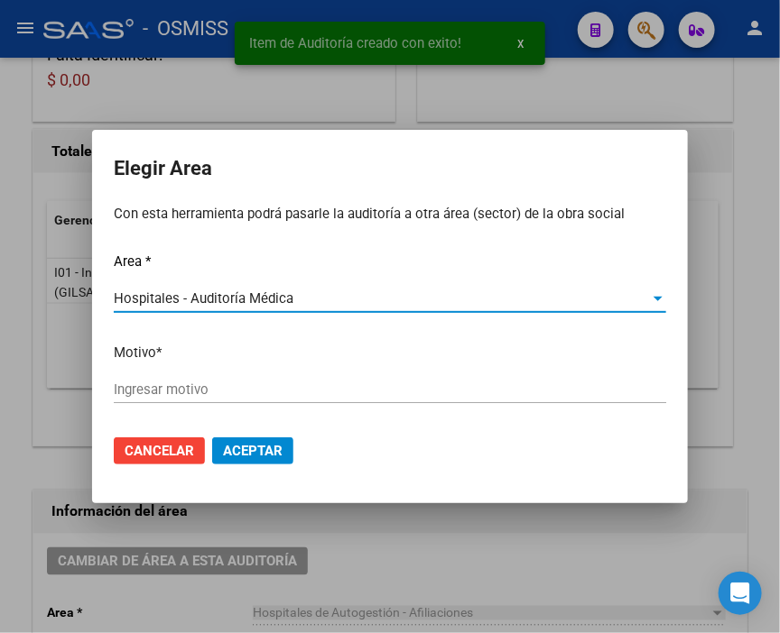
click at [245, 391] on input "Ingresar motivo" at bounding box center [390, 390] width 552 height 16
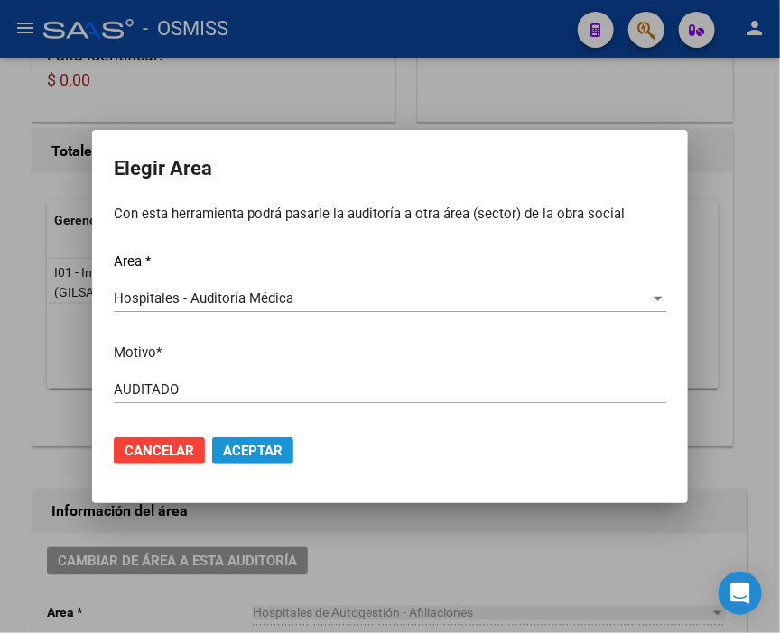
click at [277, 443] on span "Aceptar" at bounding box center [253, 451] width 60 height 16
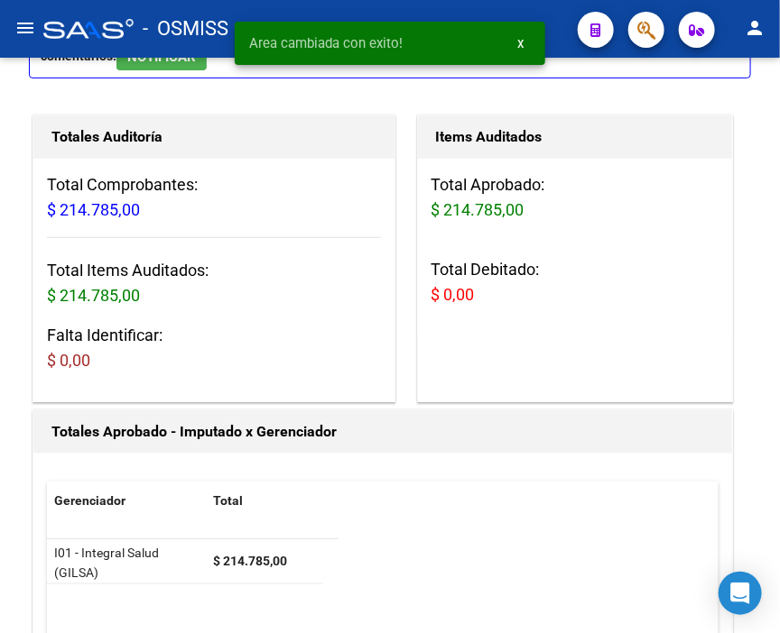
scroll to position [0, 0]
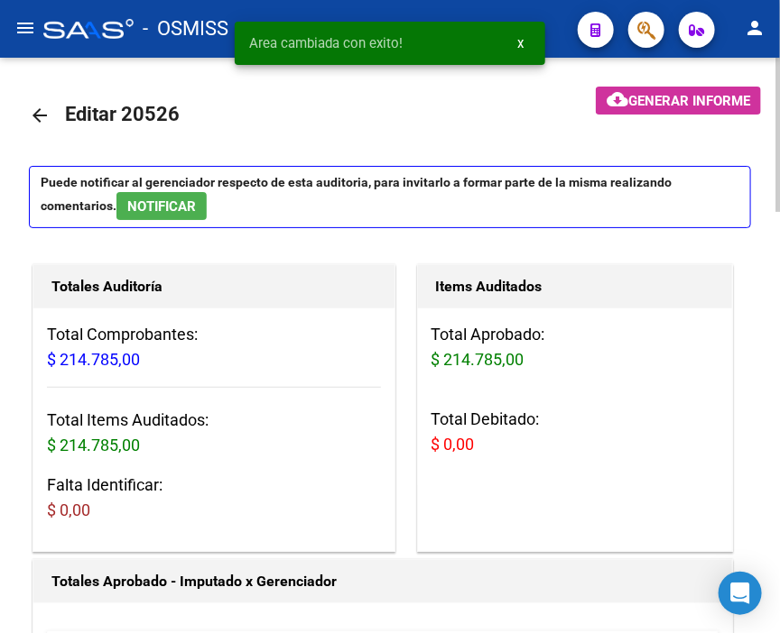
click at [29, 112] on mat-icon "arrow_back" at bounding box center [40, 116] width 22 height 22
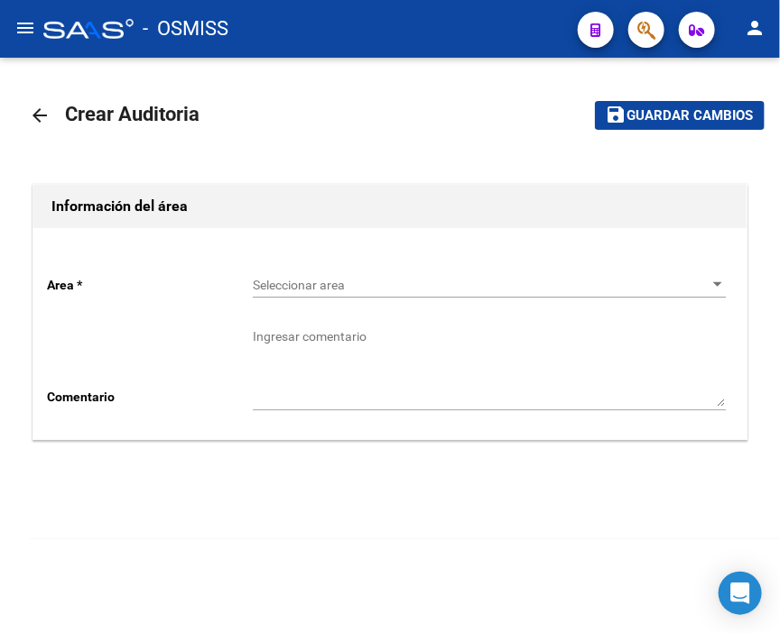
click at [280, 281] on span "Seleccionar area" at bounding box center [481, 285] width 457 height 15
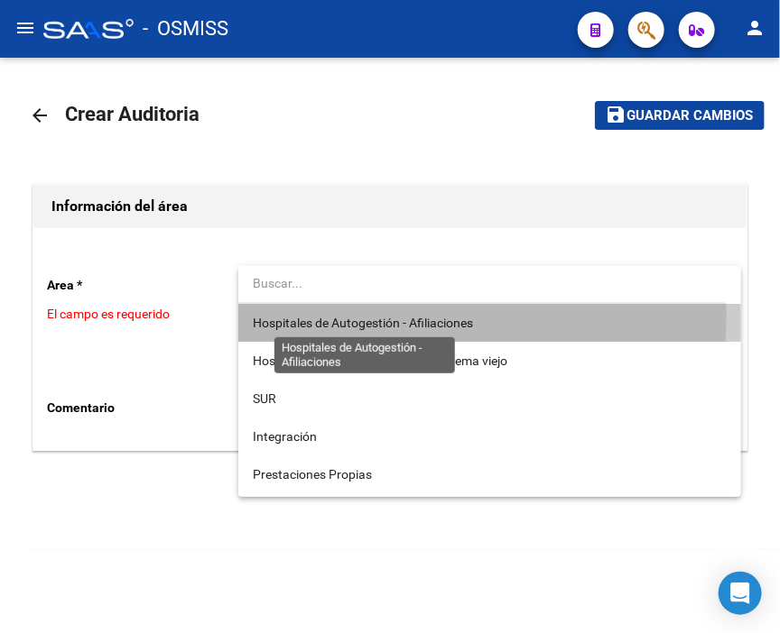
click at [330, 316] on span "Hospitales de Autogestión - Afiliaciones" at bounding box center [363, 323] width 220 height 14
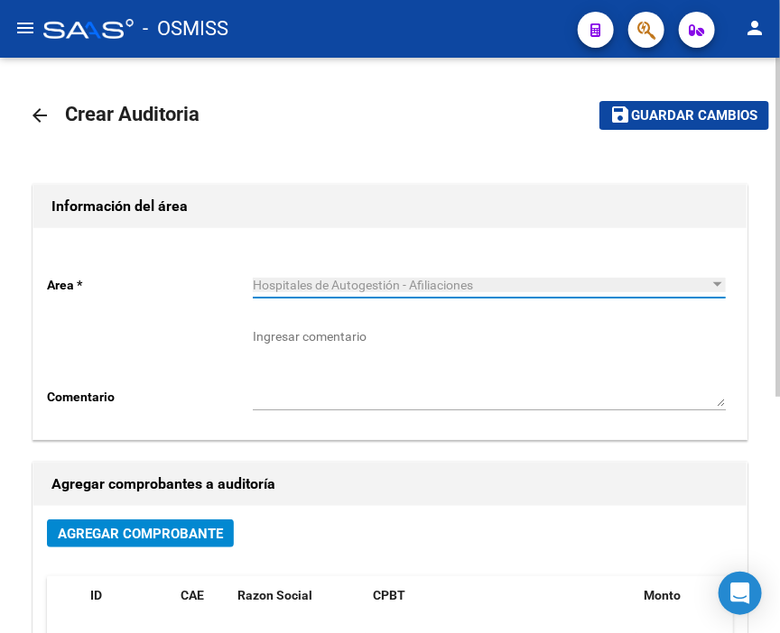
click at [191, 535] on span "Agregar Comprobante" at bounding box center [140, 534] width 165 height 16
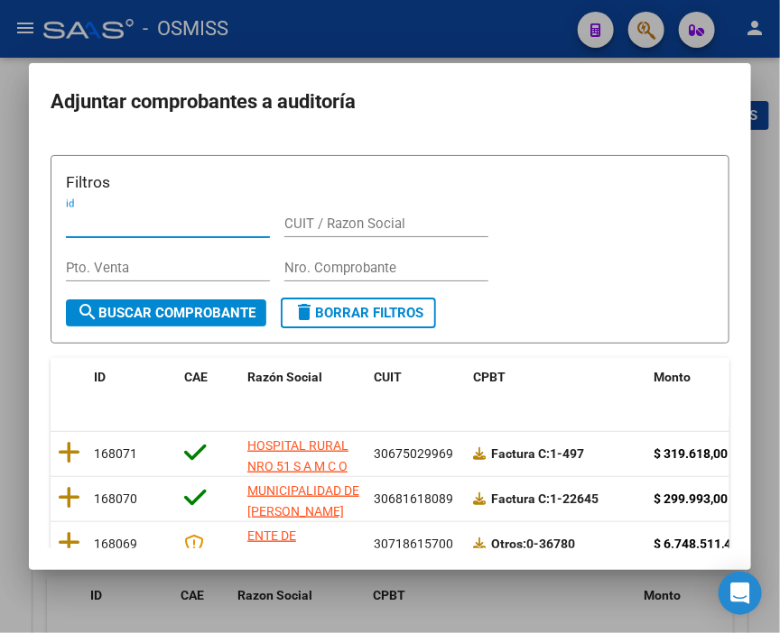
click at [321, 260] on input "Nro. Comprobante" at bounding box center [386, 268] width 204 height 16
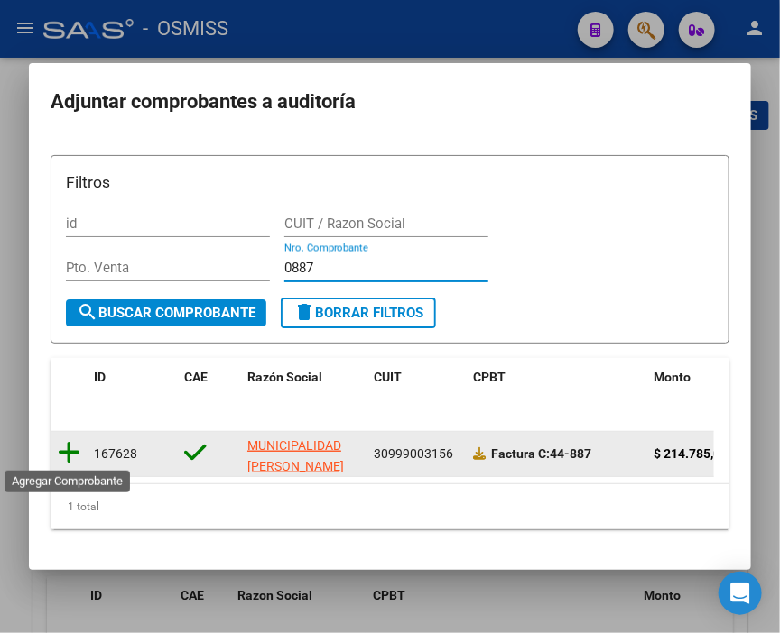
click at [73, 456] on icon at bounding box center [69, 452] width 23 height 25
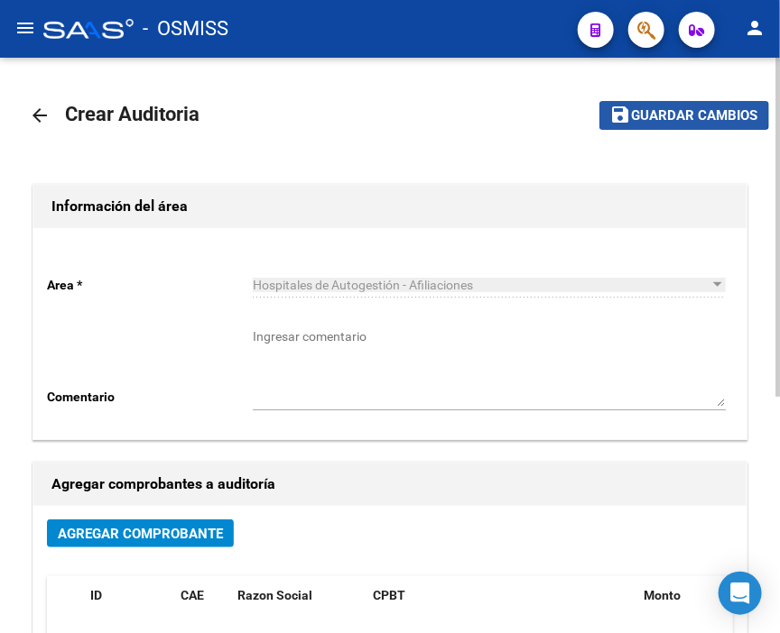
click at [673, 113] on span "Guardar cambios" at bounding box center [695, 116] width 126 height 16
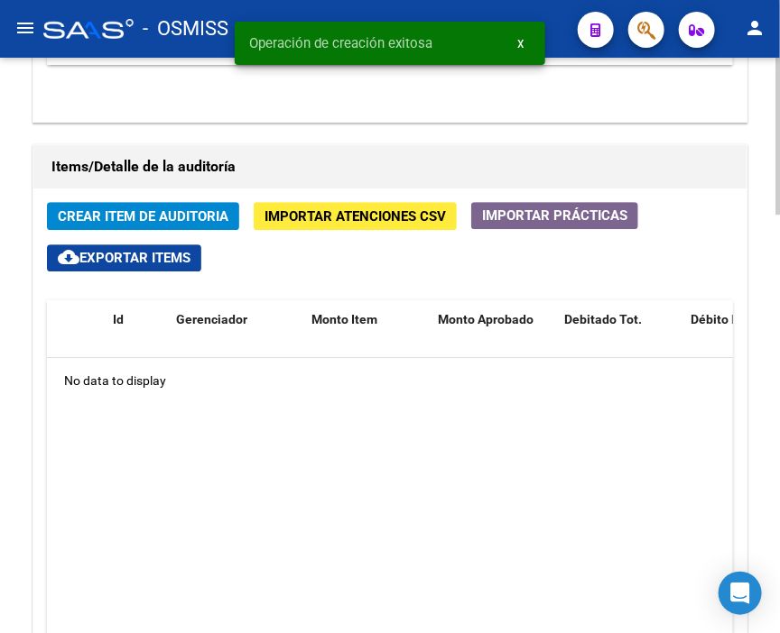
scroll to position [1303, 0]
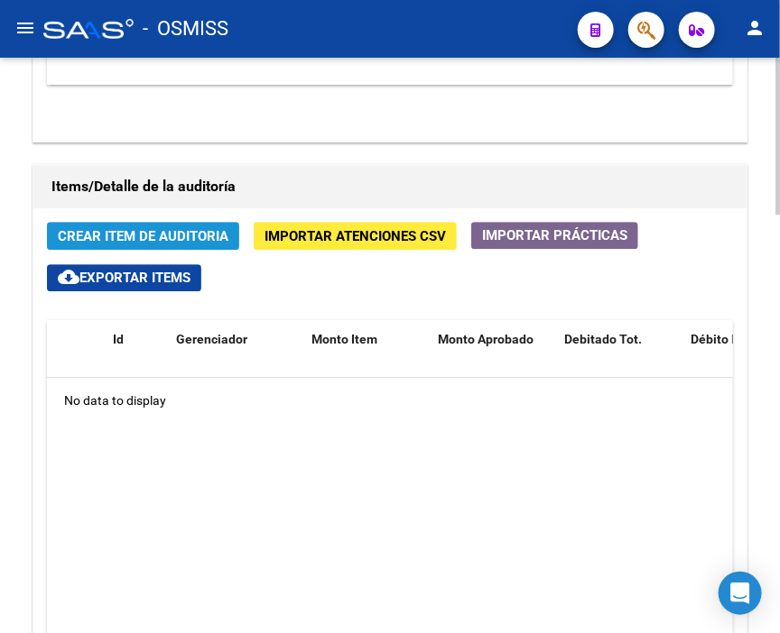
click at [160, 228] on span "Crear Item de Auditoria" at bounding box center [143, 236] width 171 height 16
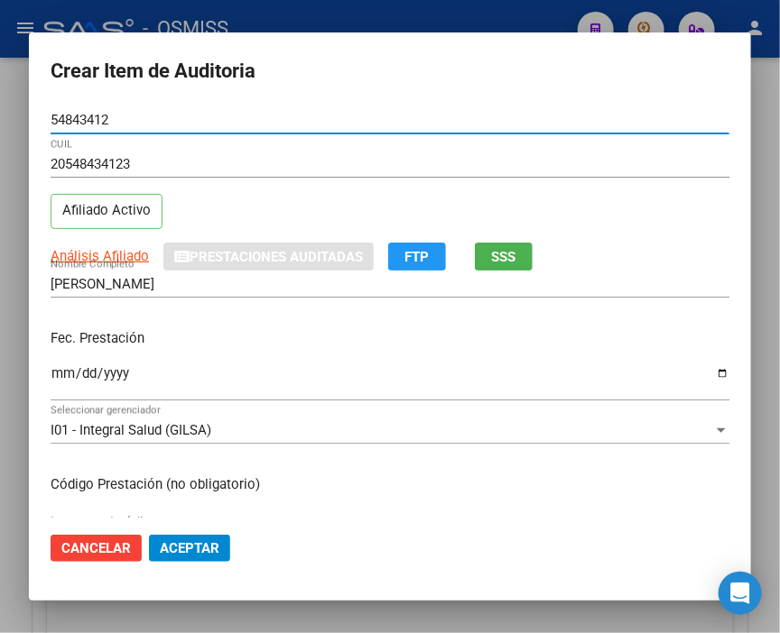
click at [64, 366] on input "Ingresar la fecha" at bounding box center [390, 380] width 678 height 29
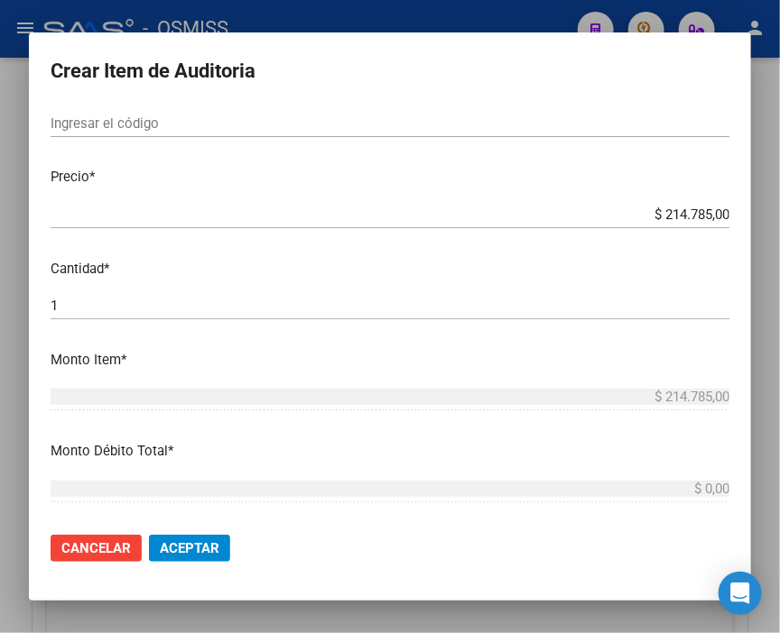
scroll to position [401, 0]
drag, startPoint x: 731, startPoint y: 219, endPoint x: 789, endPoint y: 219, distance: 57.7
click at [779, 219] on html "menu - OSMISS person Firma Express Inicio Calendario SSS Instructivos Contacto …" at bounding box center [390, 316] width 780 height 633
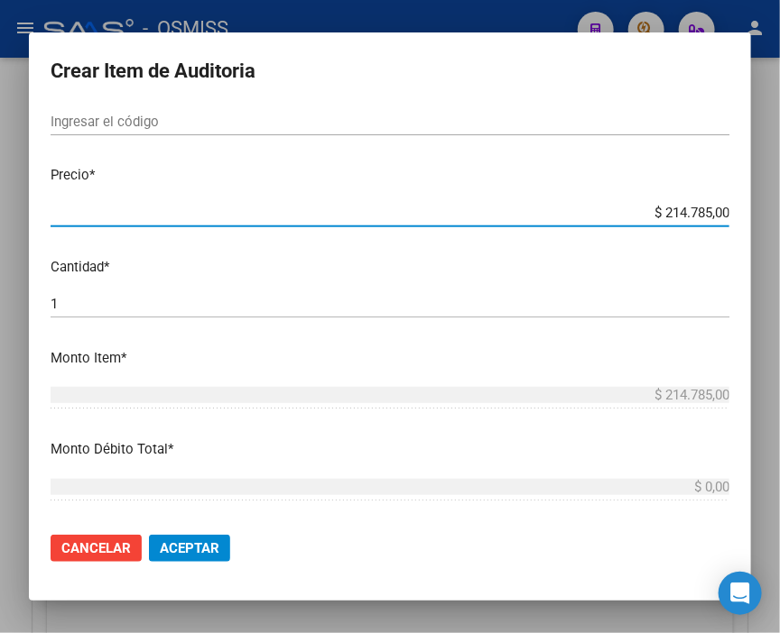
click at [202, 540] on span "Aceptar" at bounding box center [190, 548] width 60 height 16
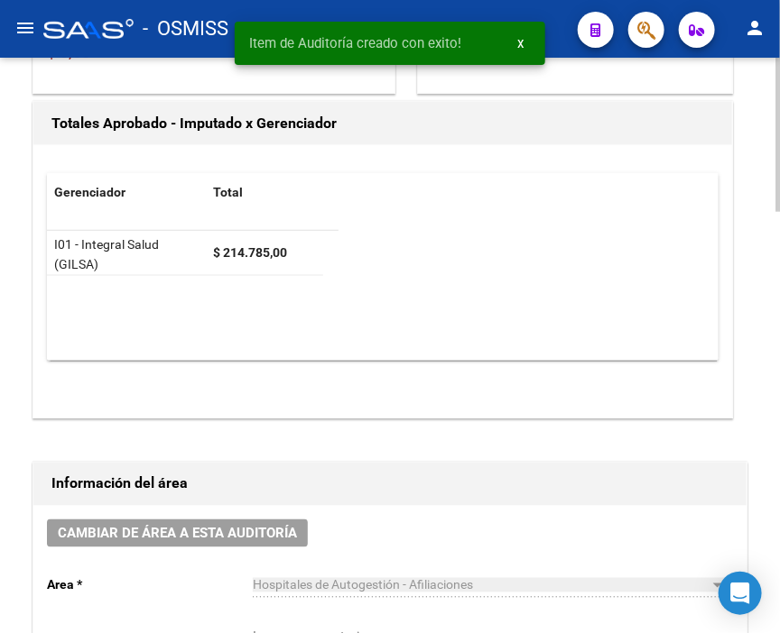
scroll to position [430, 0]
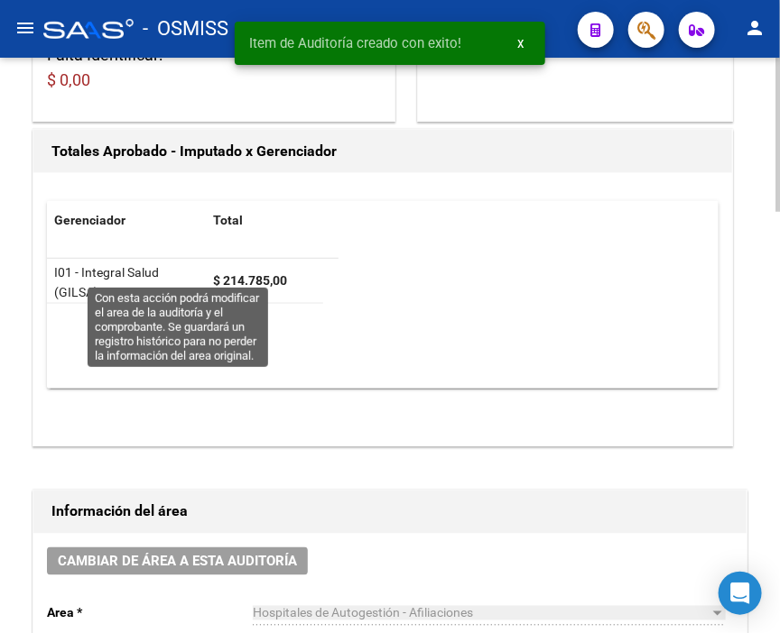
click at [157, 554] on span "Cambiar de área a esta auditoría" at bounding box center [177, 562] width 239 height 16
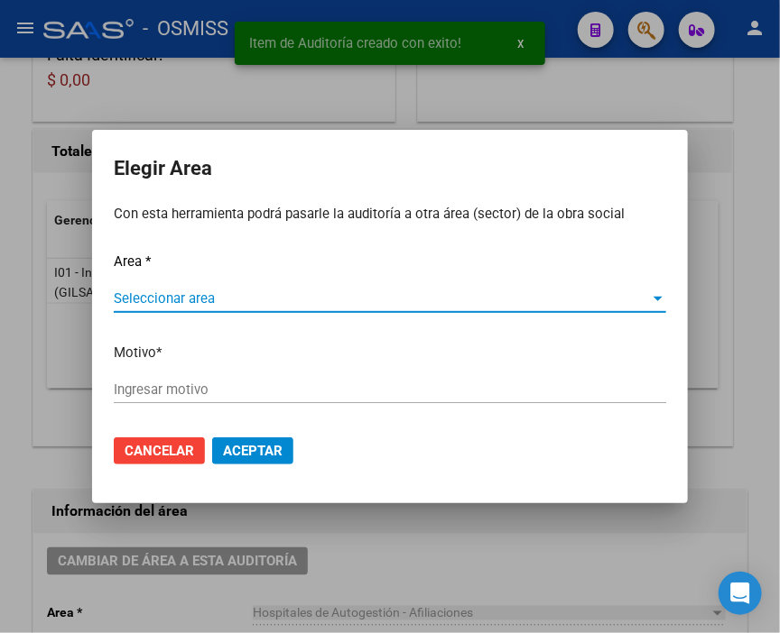
click at [213, 294] on span "Seleccionar area" at bounding box center [382, 299] width 536 height 16
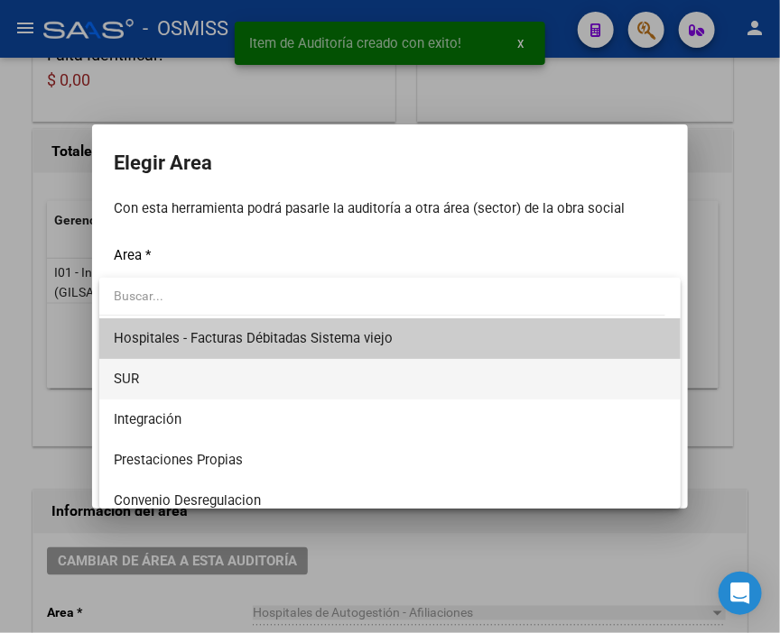
scroll to position [200, 0]
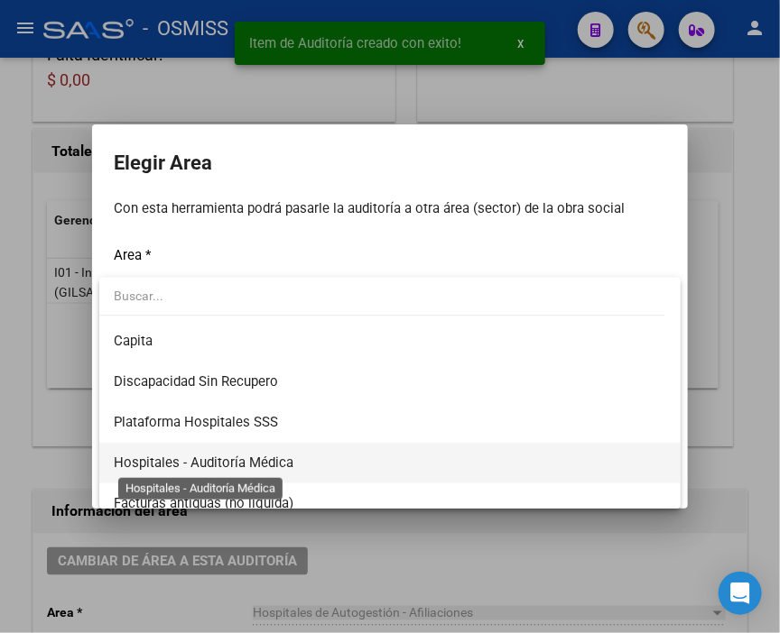
click at [286, 460] on span "Hospitales - Auditoría Médica" at bounding box center [204, 463] width 180 height 16
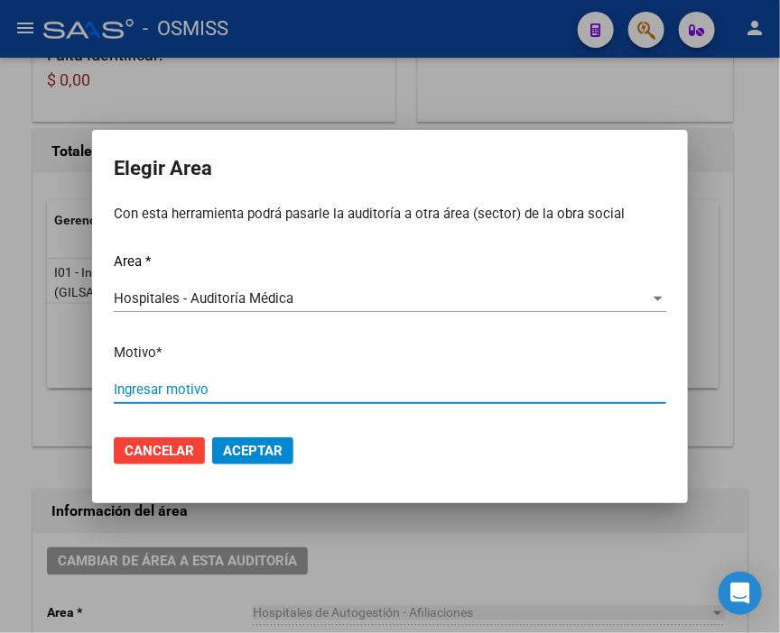
click at [209, 393] on input "Ingresar motivo" at bounding box center [390, 390] width 552 height 16
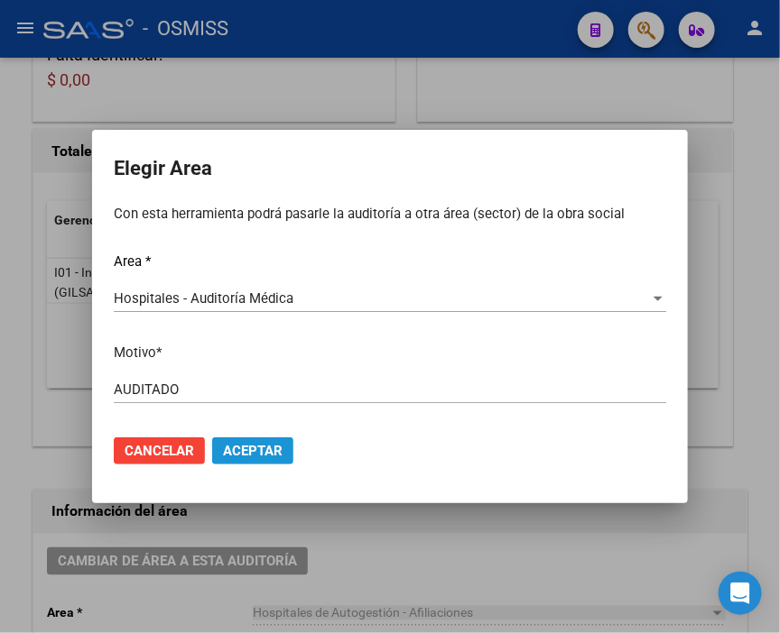
click at [280, 448] on span "Aceptar" at bounding box center [253, 451] width 60 height 16
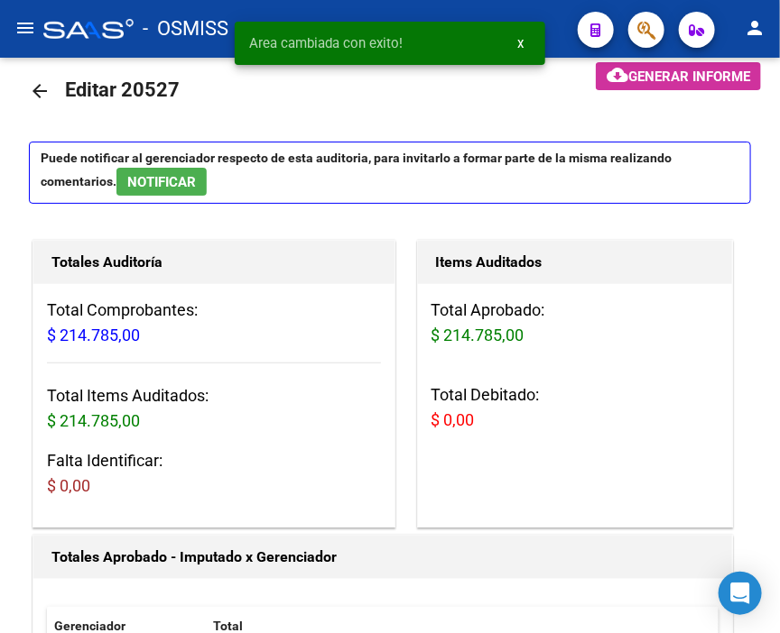
scroll to position [0, 0]
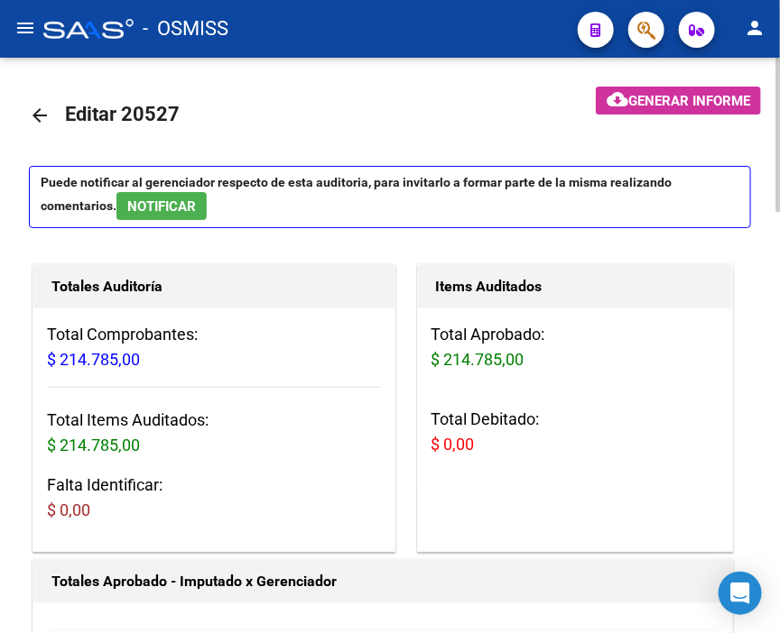
click at [43, 111] on mat-icon "arrow_back" at bounding box center [40, 116] width 22 height 22
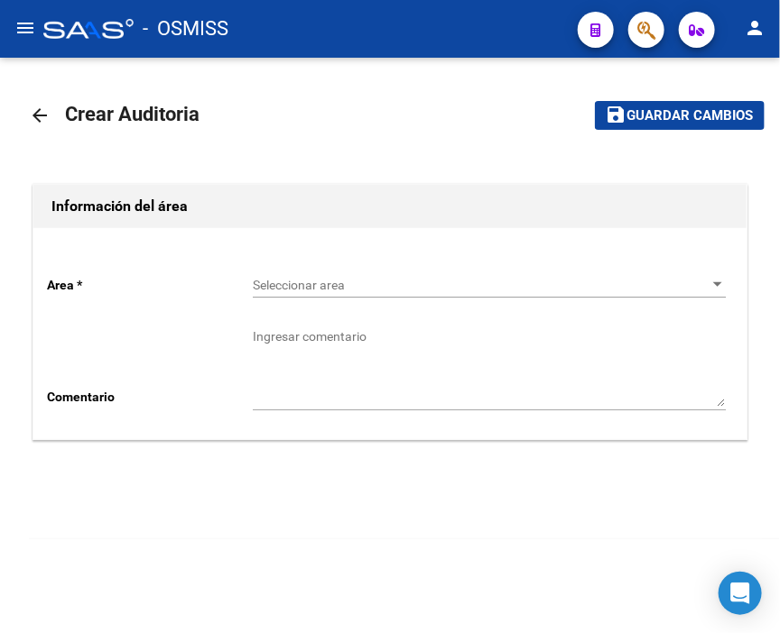
click at [300, 283] on span "Seleccionar area" at bounding box center [481, 285] width 457 height 15
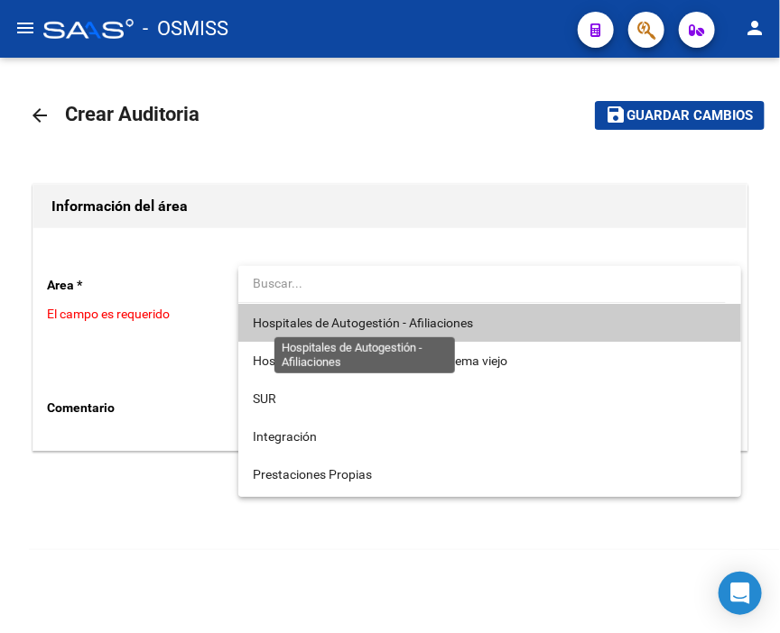
click at [298, 323] on span "Hospitales de Autogestión - Afiliaciones" at bounding box center [363, 323] width 220 height 14
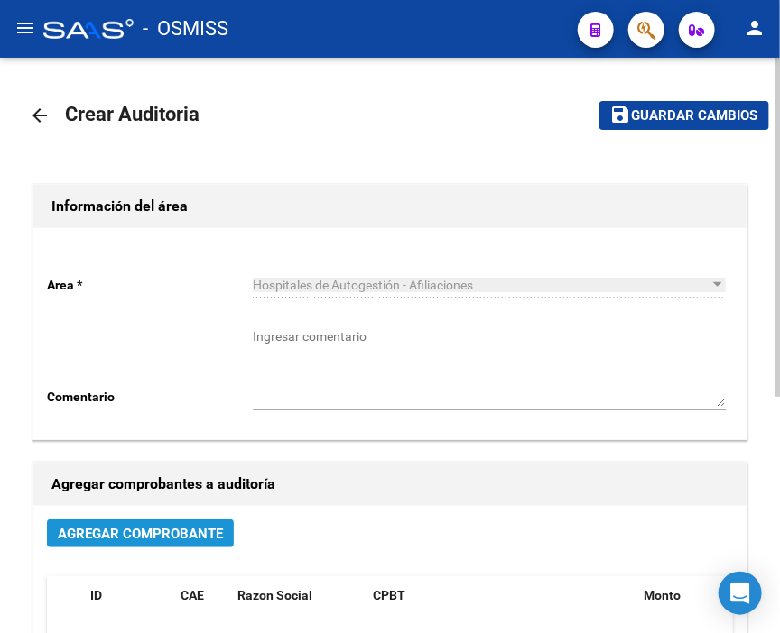
click at [169, 540] on span "Agregar Comprobante" at bounding box center [140, 534] width 165 height 16
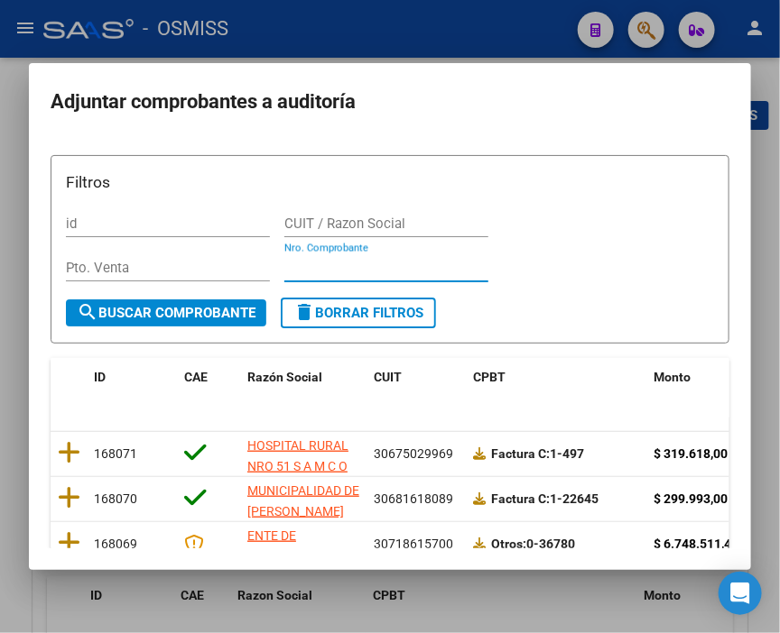
click at [329, 273] on input "Nro. Comprobante" at bounding box center [386, 268] width 204 height 16
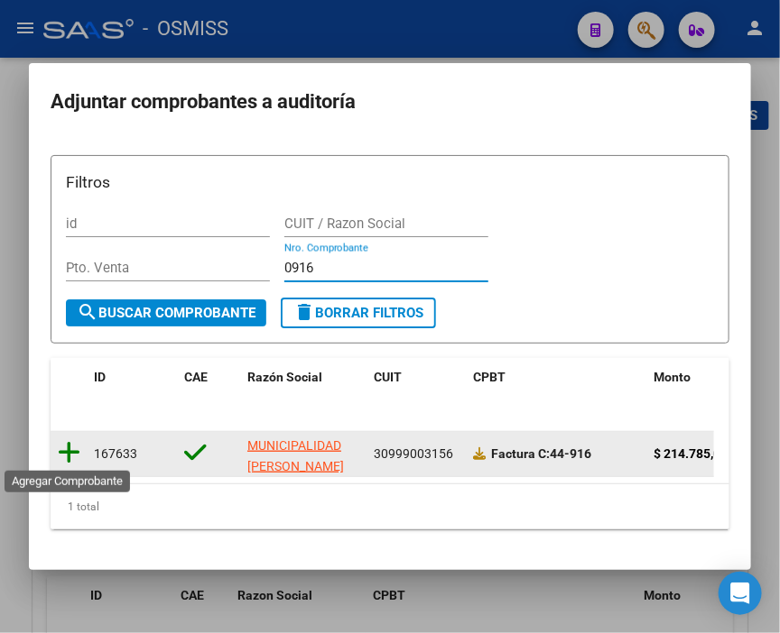
click at [73, 453] on icon at bounding box center [69, 452] width 23 height 25
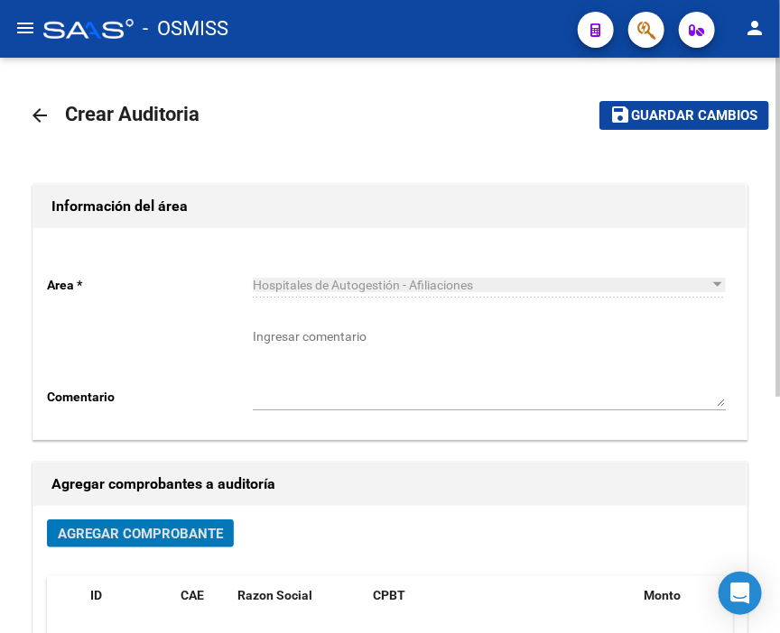
click at [713, 114] on span "Guardar cambios" at bounding box center [695, 116] width 126 height 16
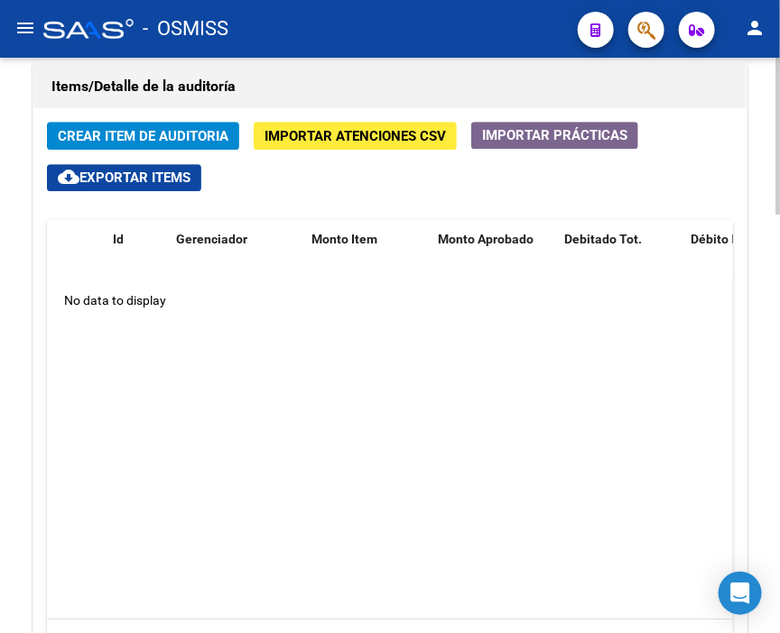
scroll to position [1303, 0]
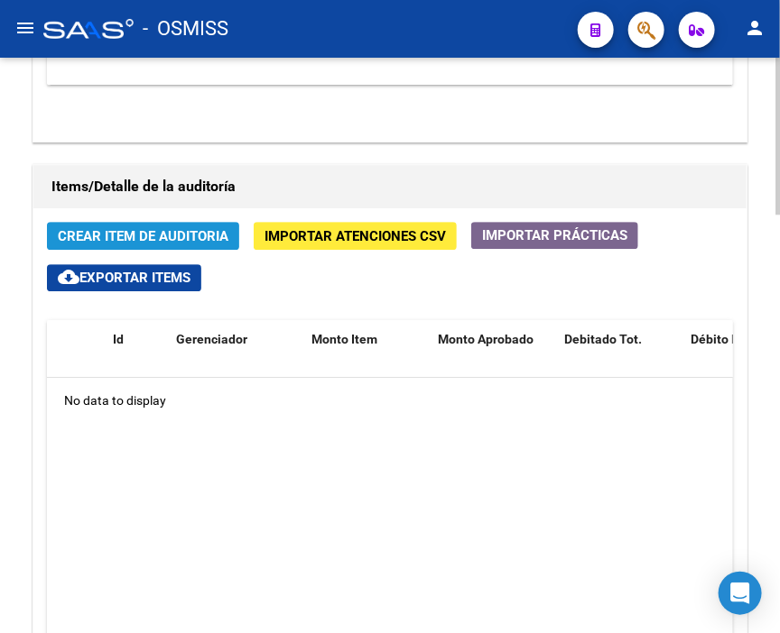
click at [162, 222] on button "Crear Item de Auditoria" at bounding box center [143, 236] width 192 height 28
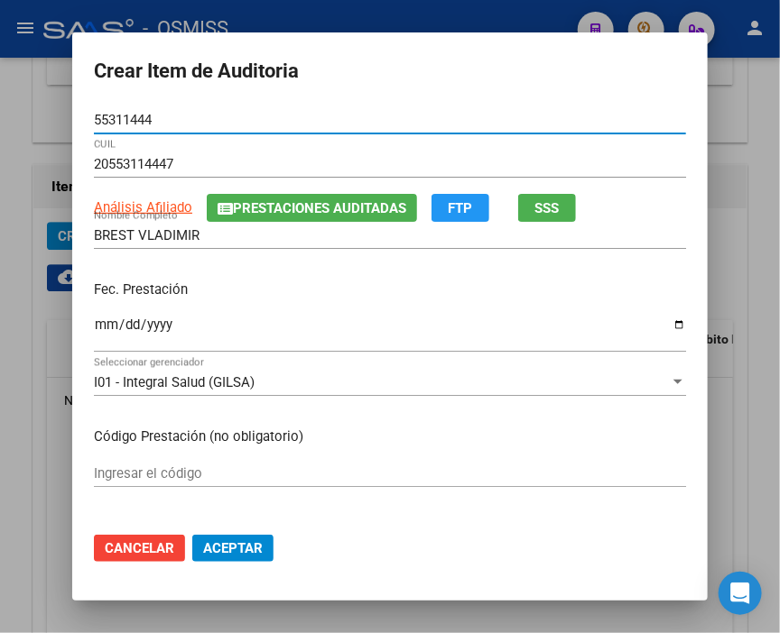
click at [94, 327] on input "Ingresar la fecha" at bounding box center [390, 332] width 592 height 29
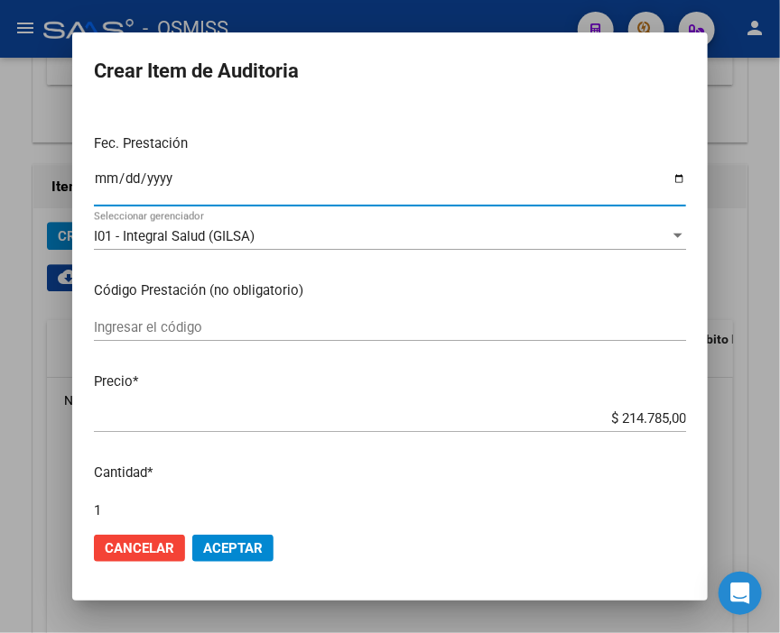
scroll to position [200, 0]
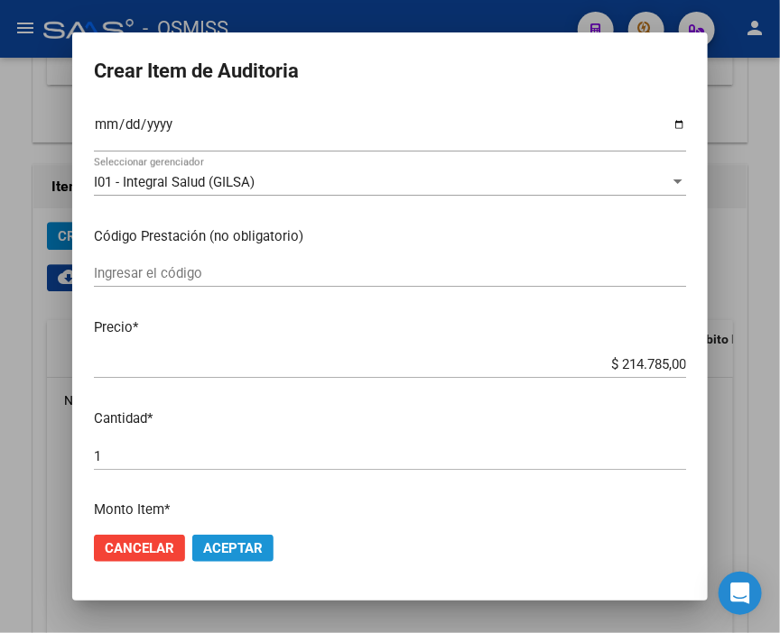
click at [229, 553] on span "Aceptar" at bounding box center [233, 548] width 60 height 16
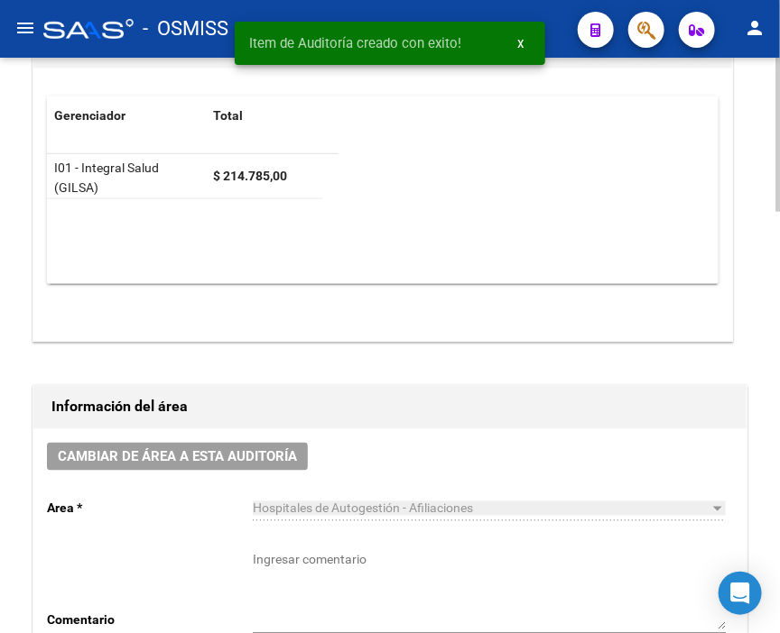
scroll to position [531, 0]
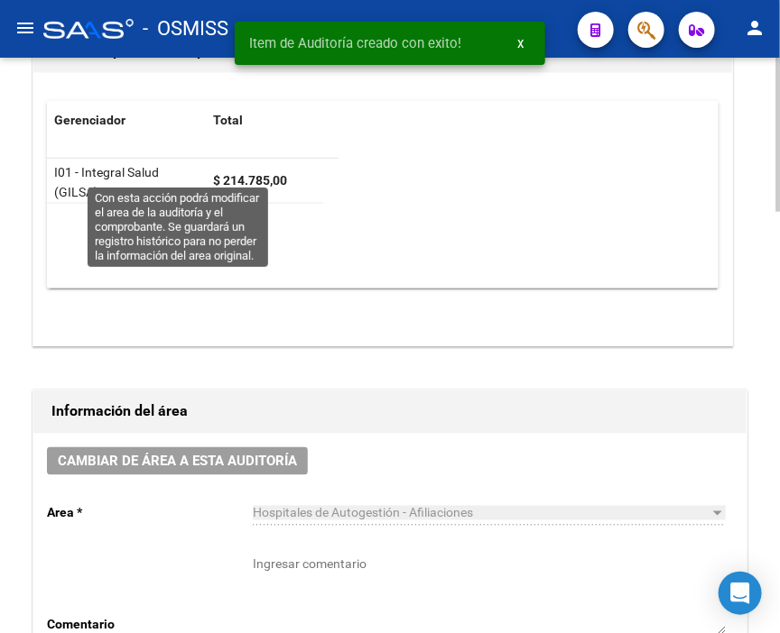
click at [177, 454] on span "Cambiar de área a esta auditoría" at bounding box center [177, 462] width 239 height 16
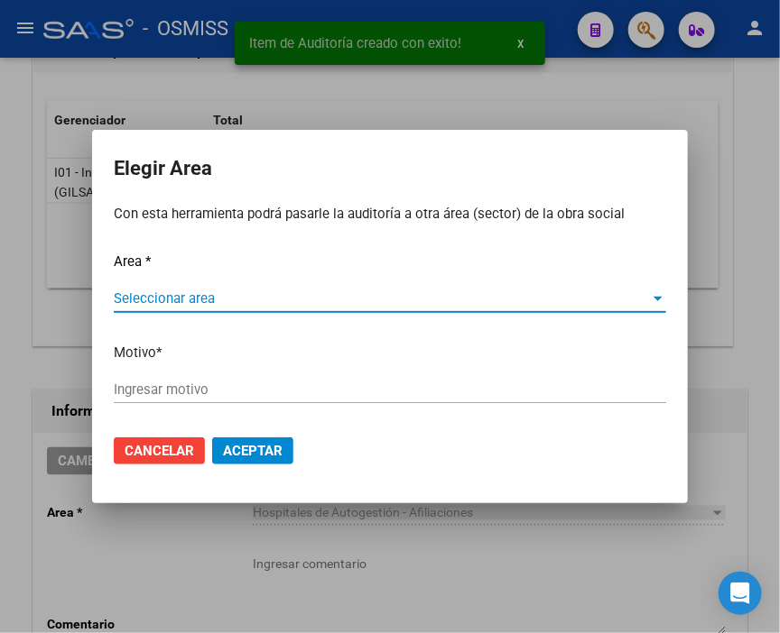
click at [159, 301] on span "Seleccionar area" at bounding box center [382, 299] width 536 height 16
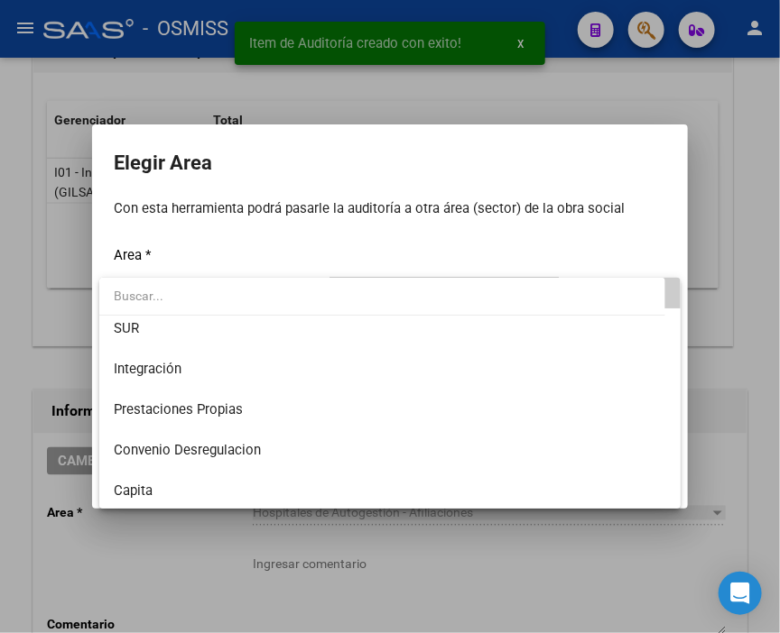
scroll to position [200, 0]
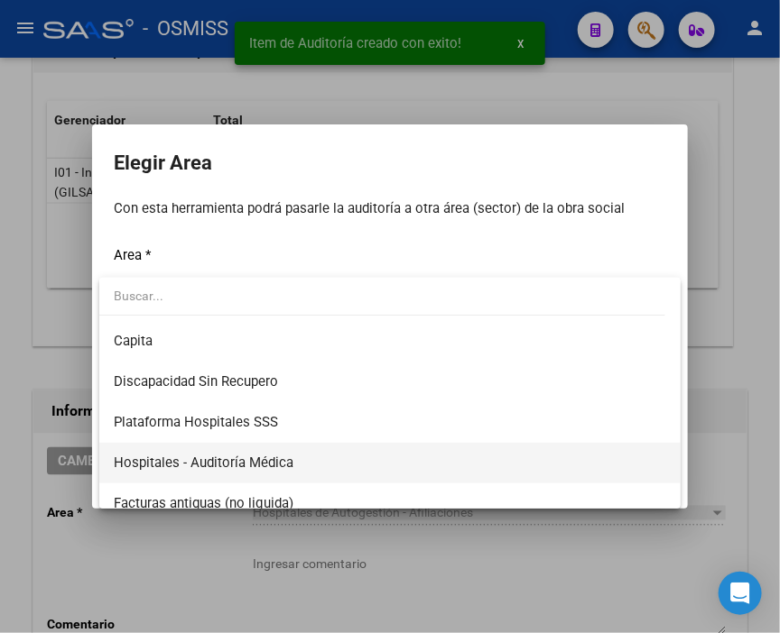
click at [271, 455] on span "Hospitales - Auditoría Médica" at bounding box center [204, 463] width 180 height 16
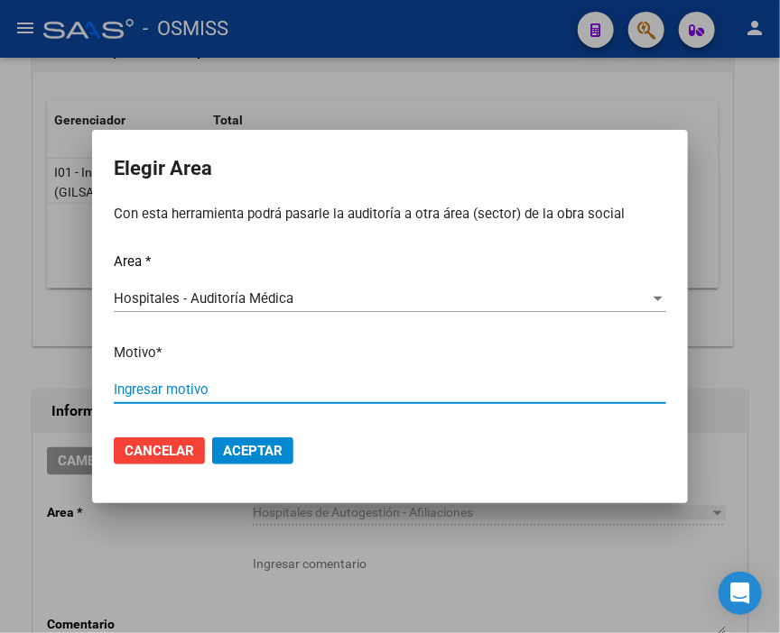
click at [152, 388] on input "Ingresar motivo" at bounding box center [390, 390] width 552 height 16
click at [233, 451] on span "Aceptar" at bounding box center [253, 451] width 60 height 16
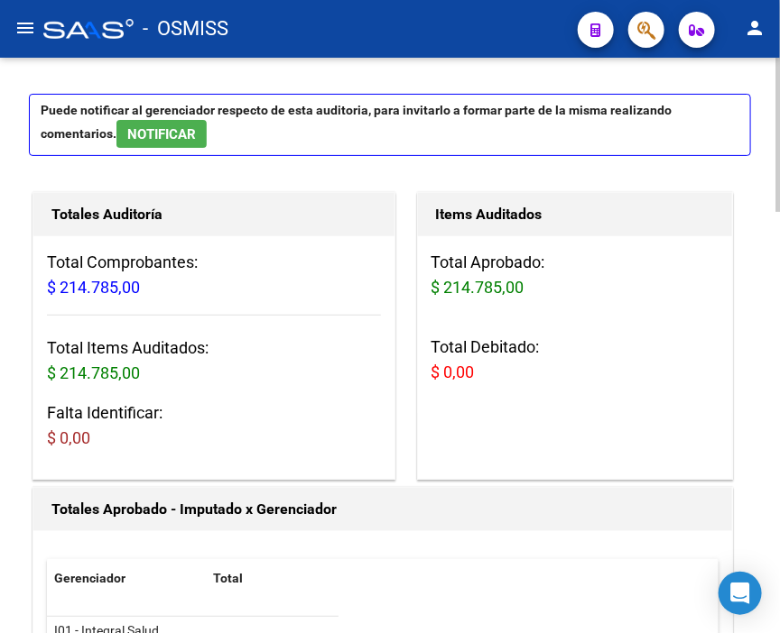
scroll to position [0, 0]
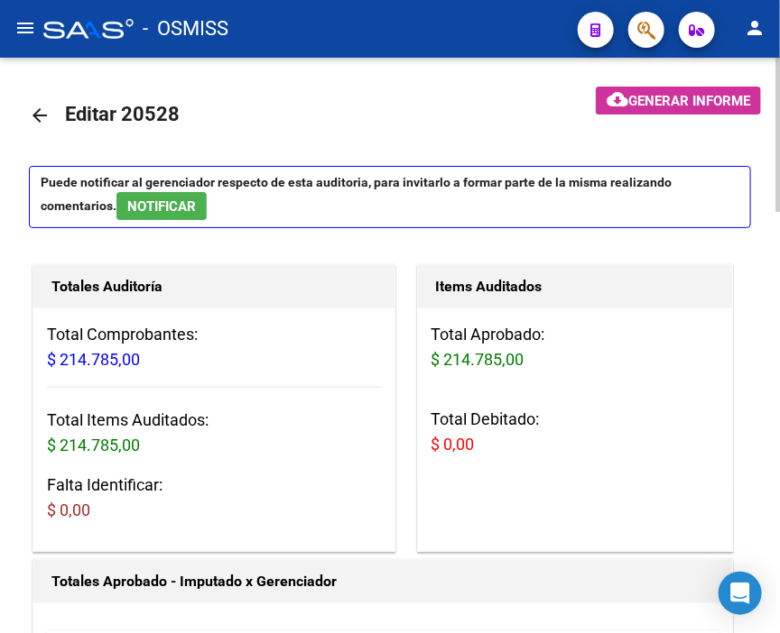
click at [40, 112] on mat-icon "arrow_back" at bounding box center [40, 116] width 22 height 22
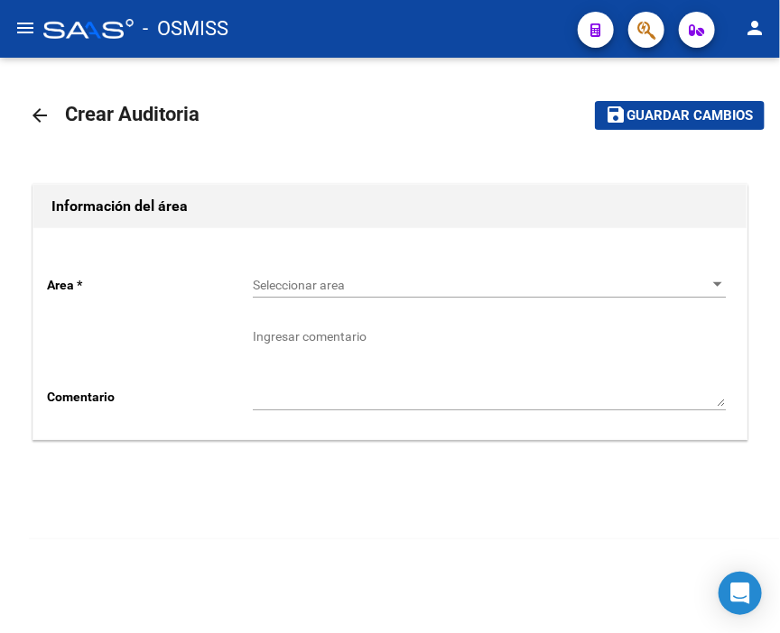
click at [354, 284] on span "Seleccionar area" at bounding box center [481, 285] width 457 height 15
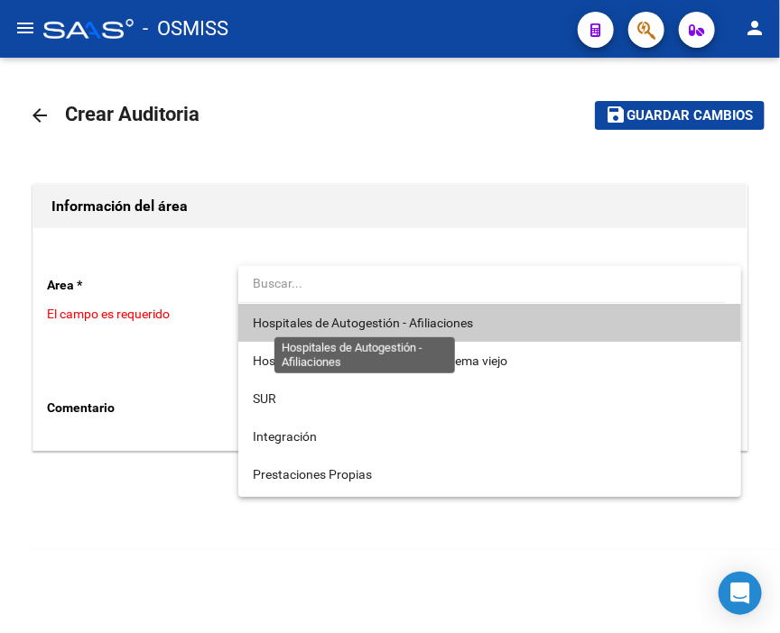
click at [355, 330] on span "Hospitales de Autogestión - Afiliaciones" at bounding box center [490, 323] width 474 height 38
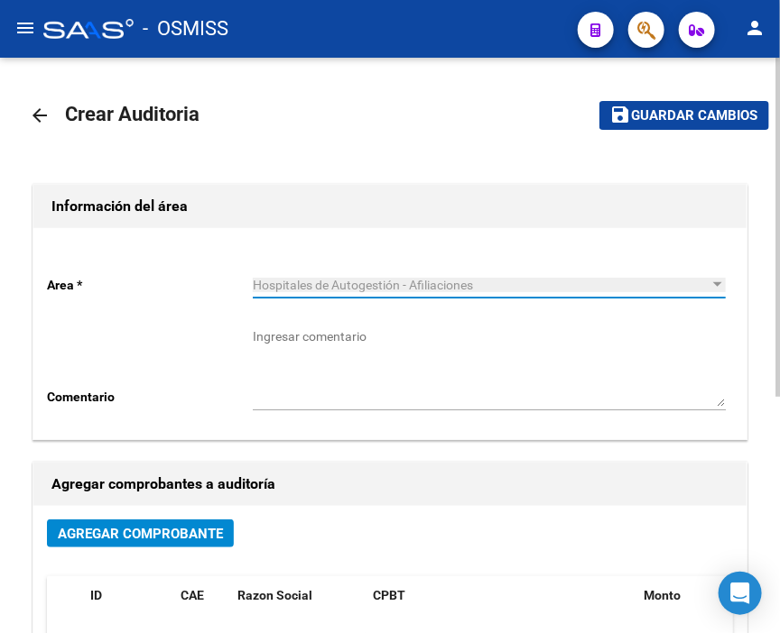
click at [183, 544] on button "Agregar Comprobante" at bounding box center [140, 534] width 187 height 28
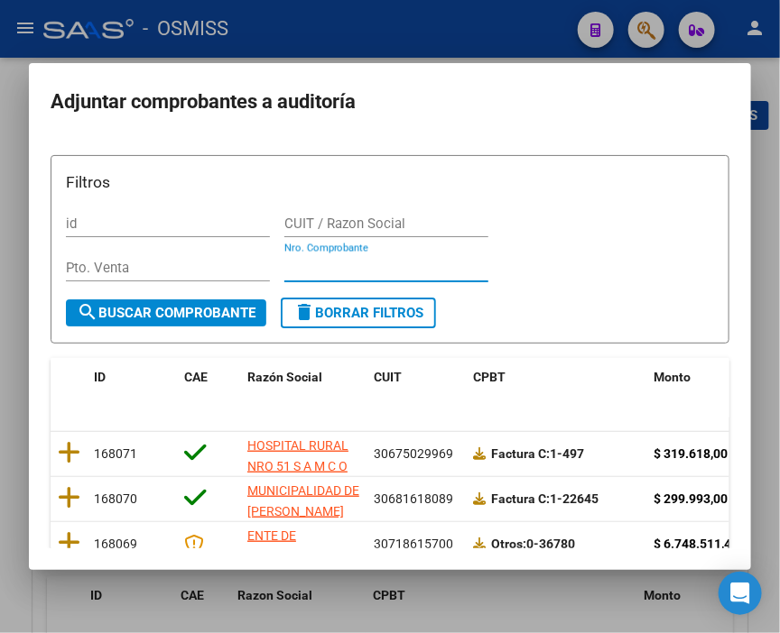
click at [318, 263] on input "Nro. Comprobante" at bounding box center [386, 268] width 204 height 16
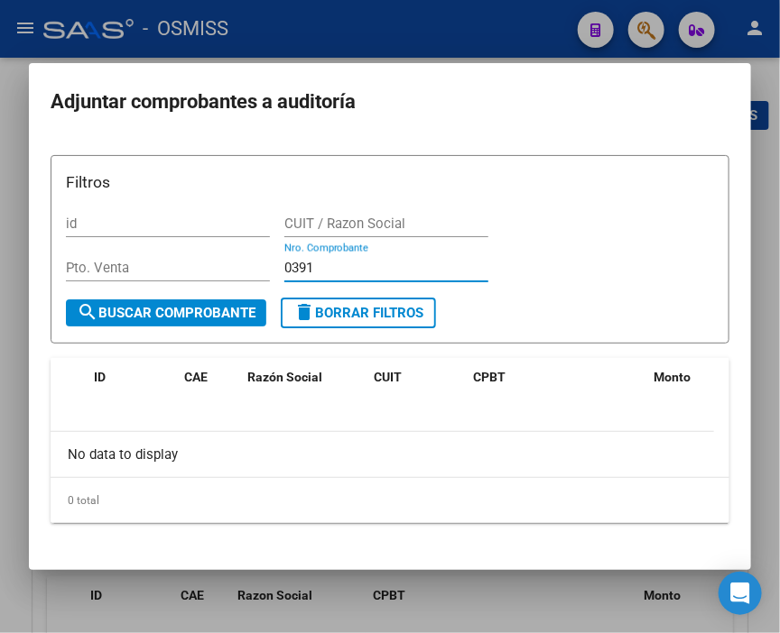
drag, startPoint x: 318, startPoint y: 263, endPoint x: 192, endPoint y: 263, distance: 126.3
click at [192, 263] on div "Filtros id CUIT / Razon Social Pto. Venta 0391 Nro. Comprobante" at bounding box center [390, 234] width 648 height 127
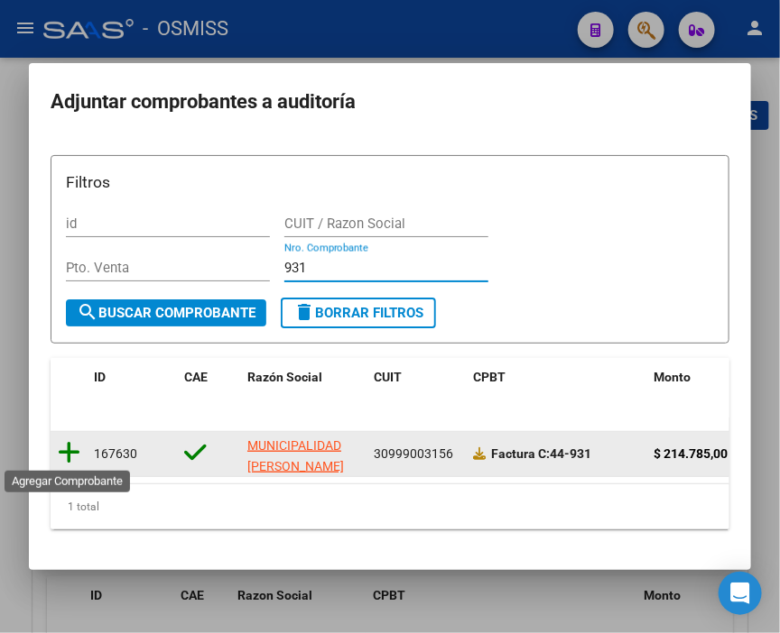
click at [76, 448] on icon at bounding box center [69, 452] width 23 height 25
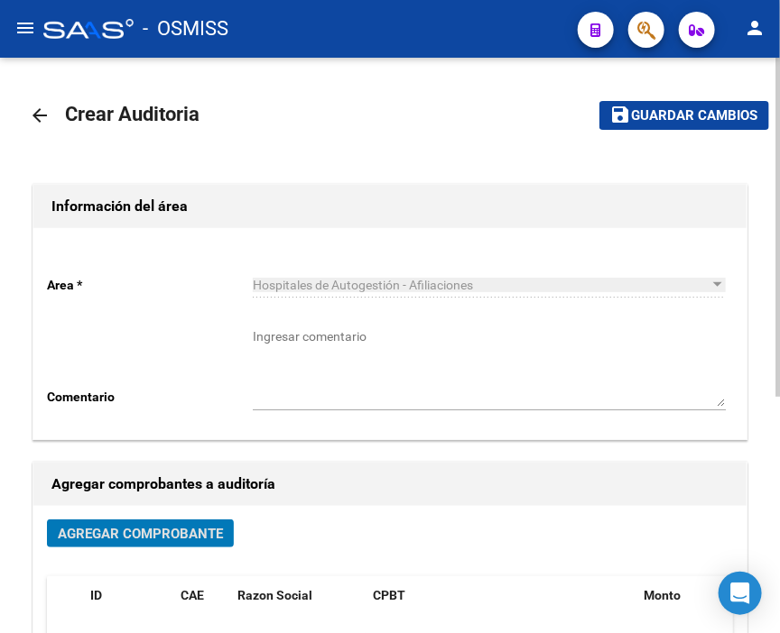
click at [655, 114] on span "Guardar cambios" at bounding box center [695, 116] width 126 height 16
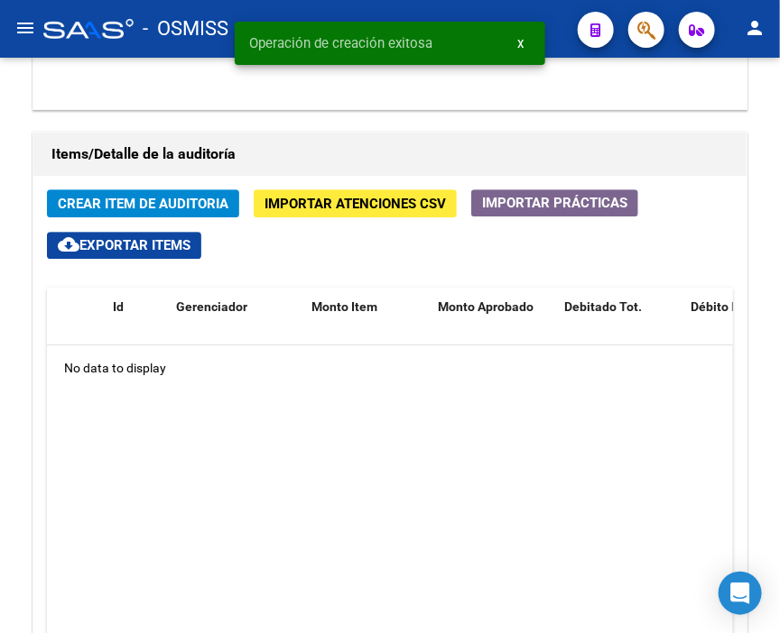
scroll to position [1303, 0]
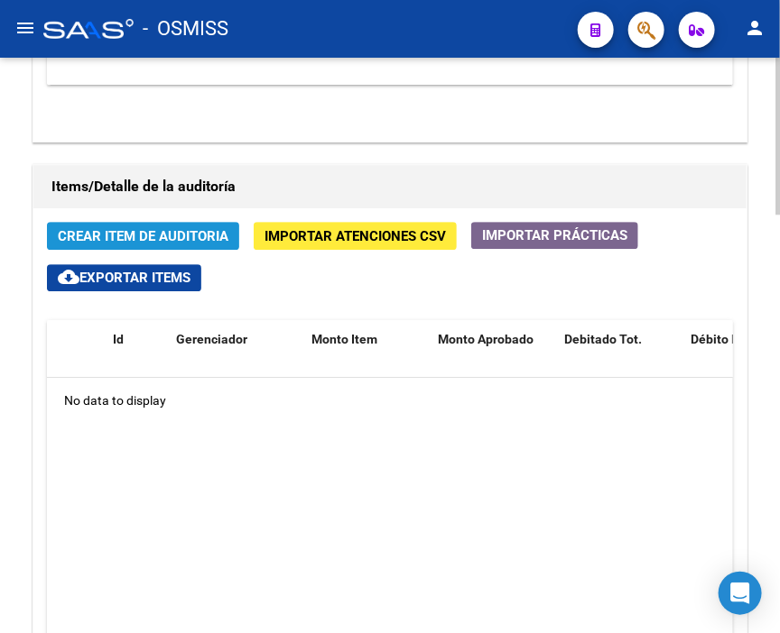
click at [186, 228] on span "Crear Item de Auditoria" at bounding box center [143, 236] width 171 height 16
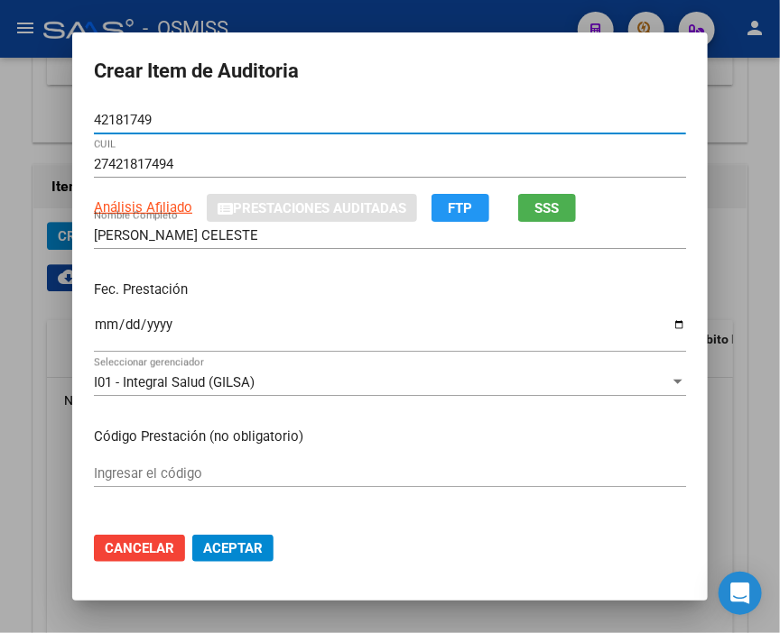
click at [94, 331] on input "Ingresar la fecha" at bounding box center [390, 332] width 592 height 29
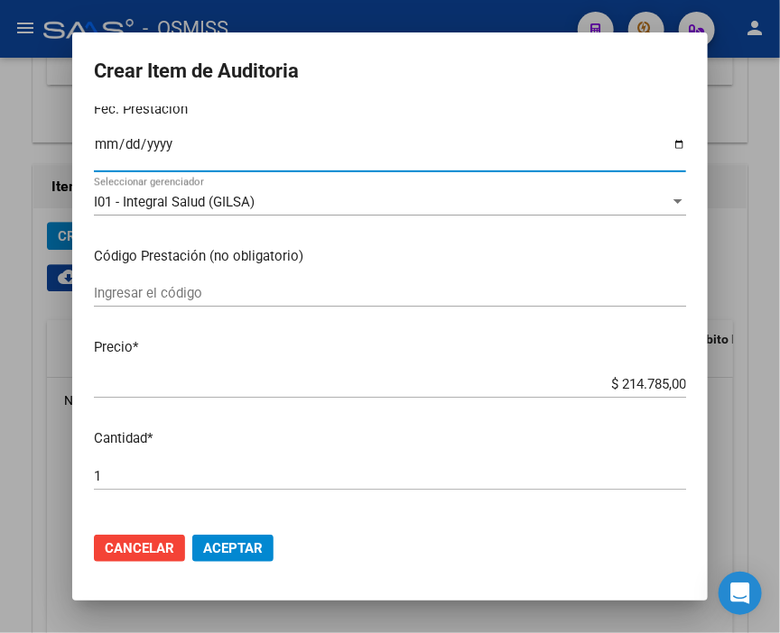
scroll to position [200, 0]
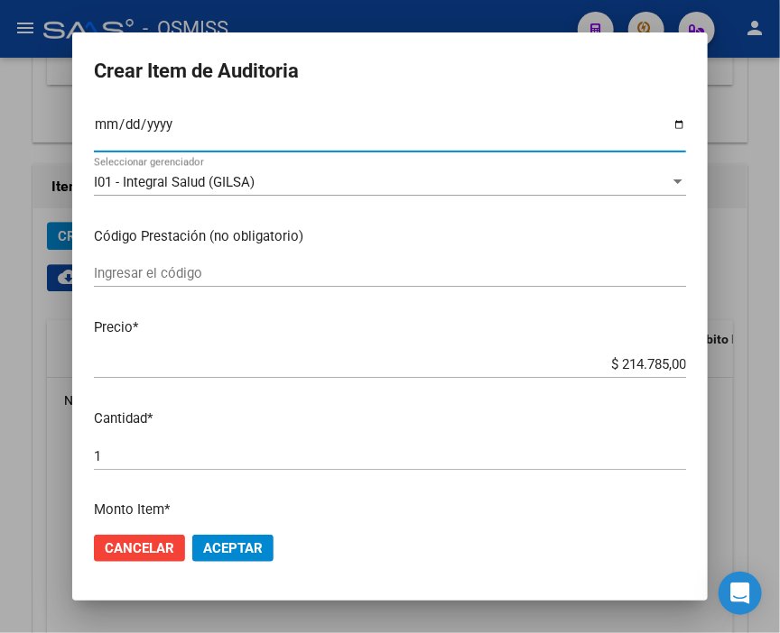
click at [247, 542] on span "Aceptar" at bounding box center [233, 548] width 60 height 16
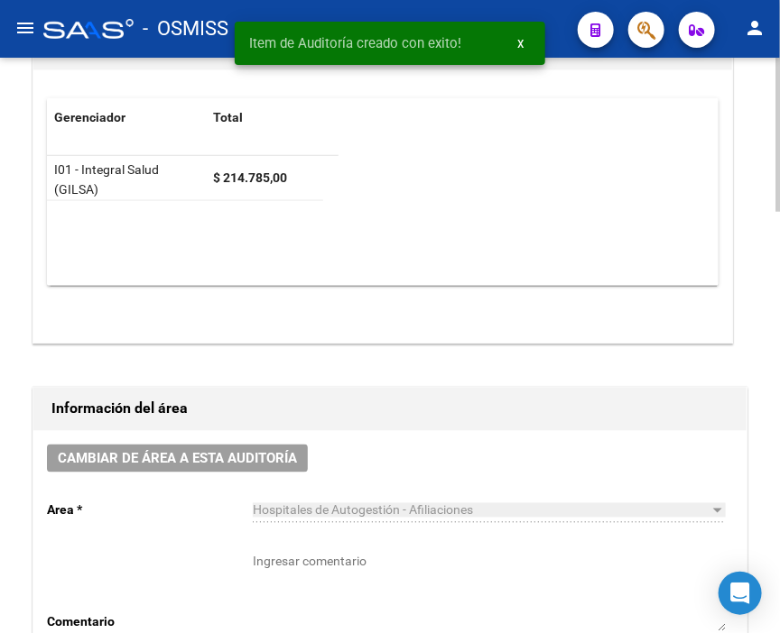
scroll to position [531, 0]
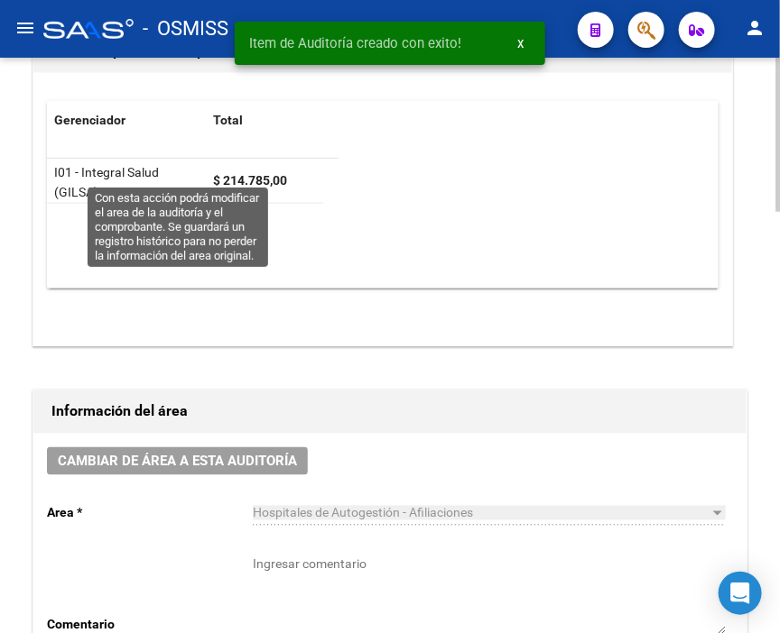
click at [239, 454] on span "Cambiar de área a esta auditoría" at bounding box center [177, 462] width 239 height 16
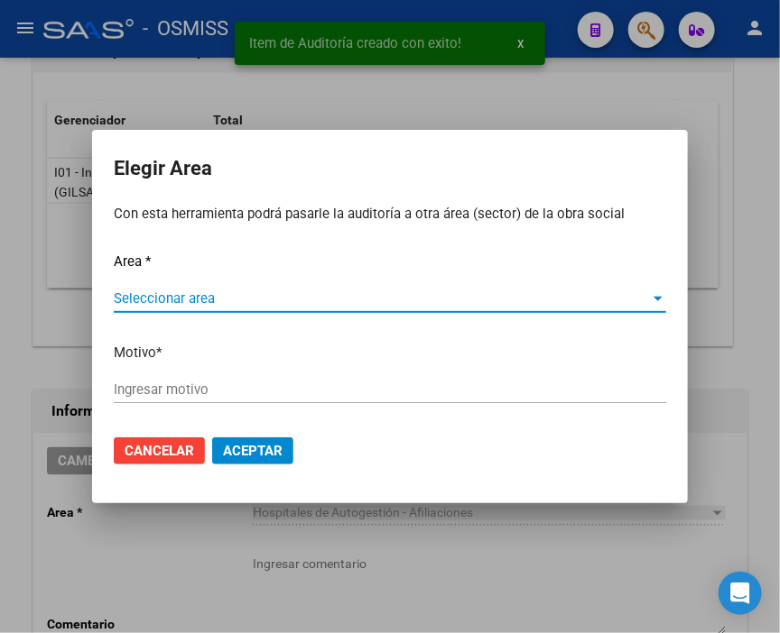
click at [183, 291] on span "Seleccionar area" at bounding box center [382, 299] width 536 height 16
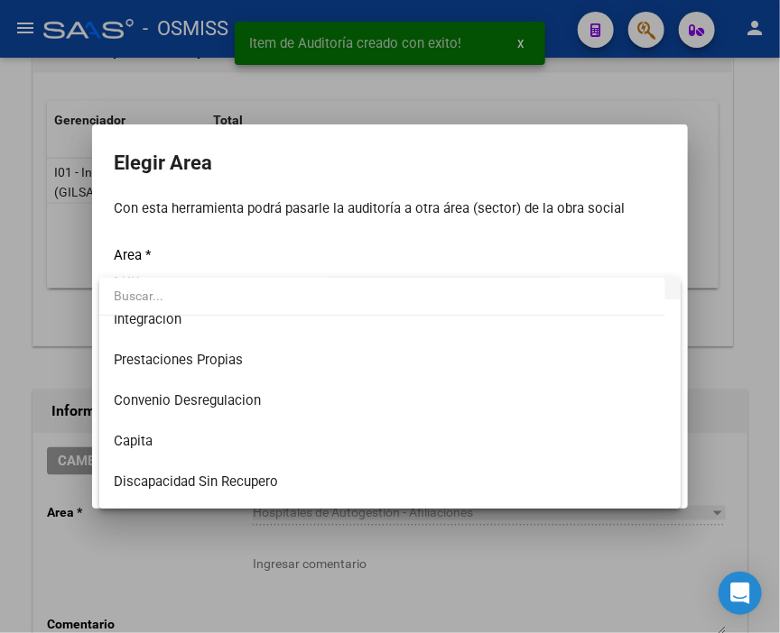
scroll to position [200, 0]
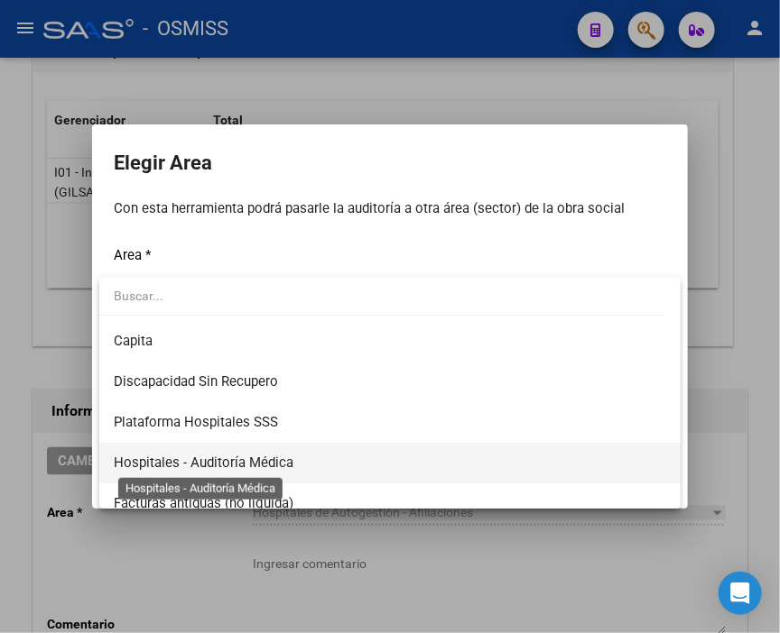
click at [268, 464] on span "Hospitales - Auditoría Médica" at bounding box center [204, 463] width 180 height 16
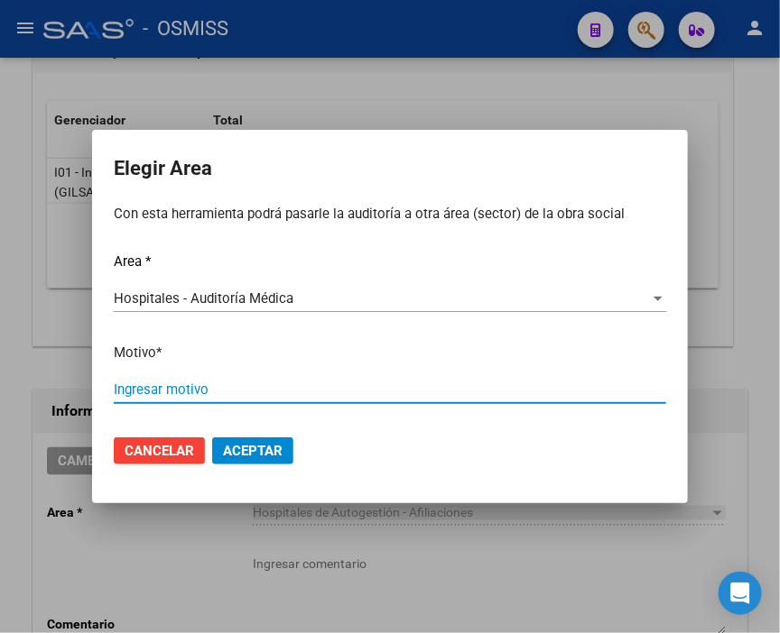
click at [185, 391] on input "Ingresar motivo" at bounding box center [390, 390] width 552 height 16
click at [262, 449] on span "Aceptar" at bounding box center [253, 451] width 60 height 16
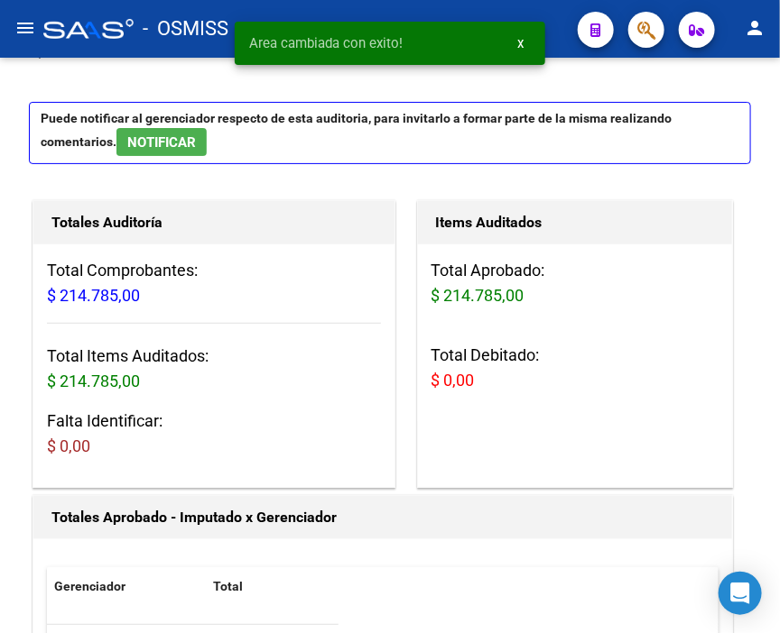
scroll to position [0, 0]
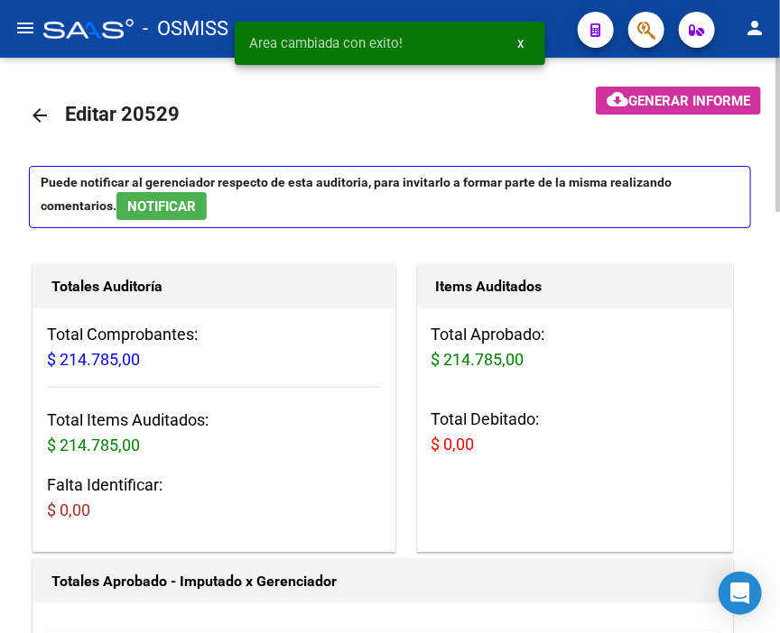
click at [42, 108] on mat-icon "arrow_back" at bounding box center [40, 116] width 22 height 22
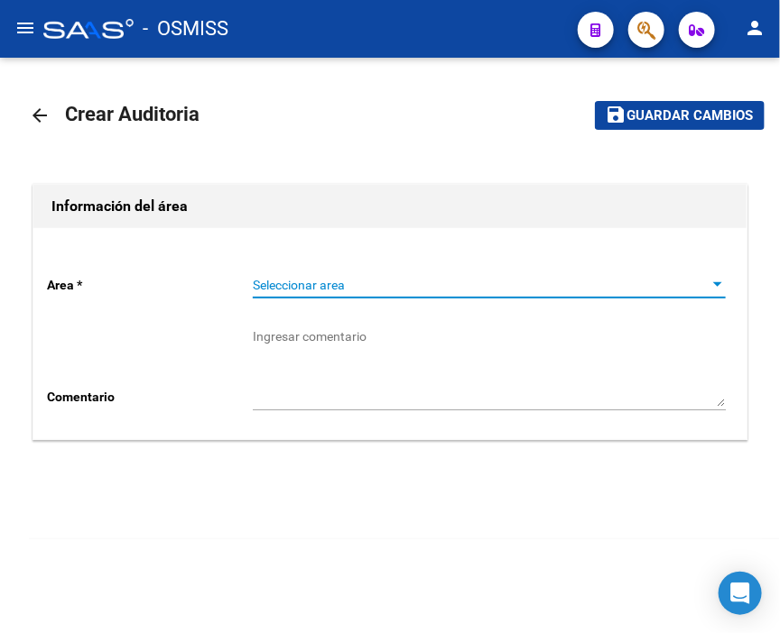
click at [286, 287] on span "Seleccionar area" at bounding box center [481, 285] width 457 height 15
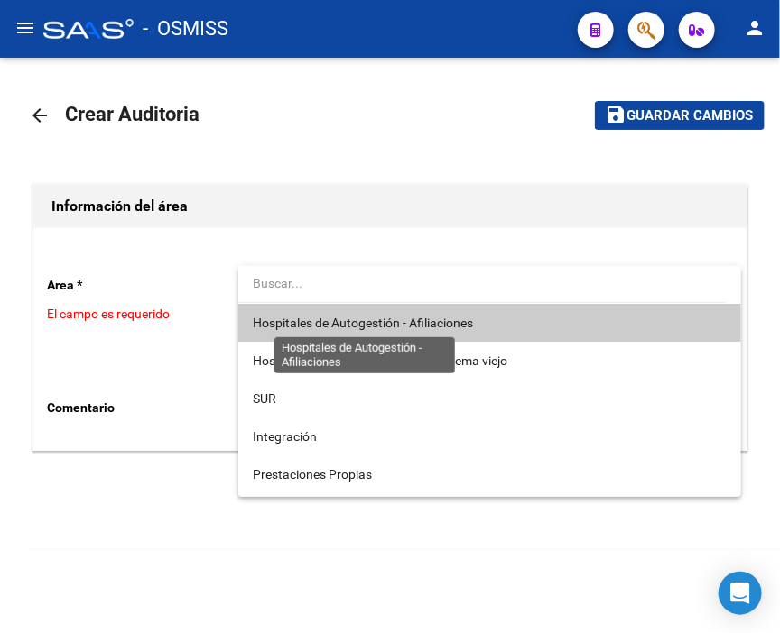
click at [299, 328] on span "Hospitales de Autogestión - Afiliaciones" at bounding box center [363, 323] width 220 height 14
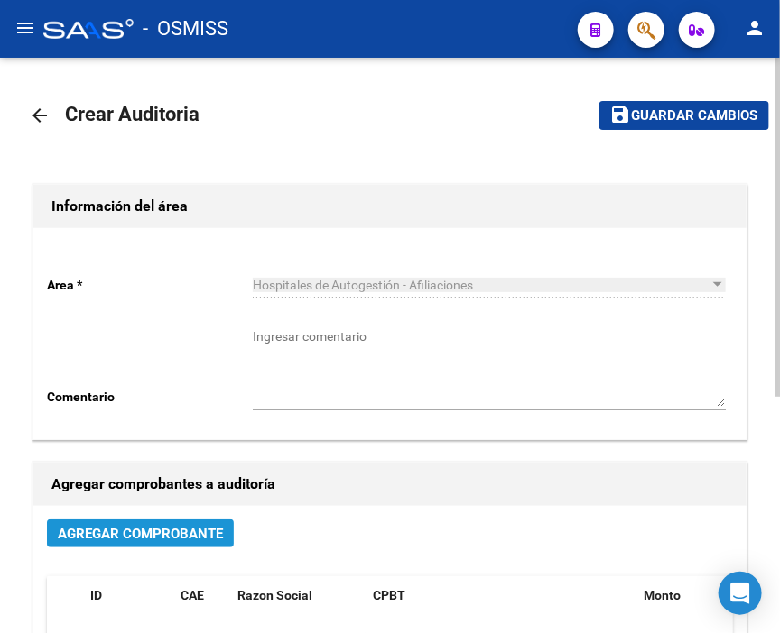
click at [171, 540] on span "Agregar Comprobante" at bounding box center [140, 534] width 165 height 16
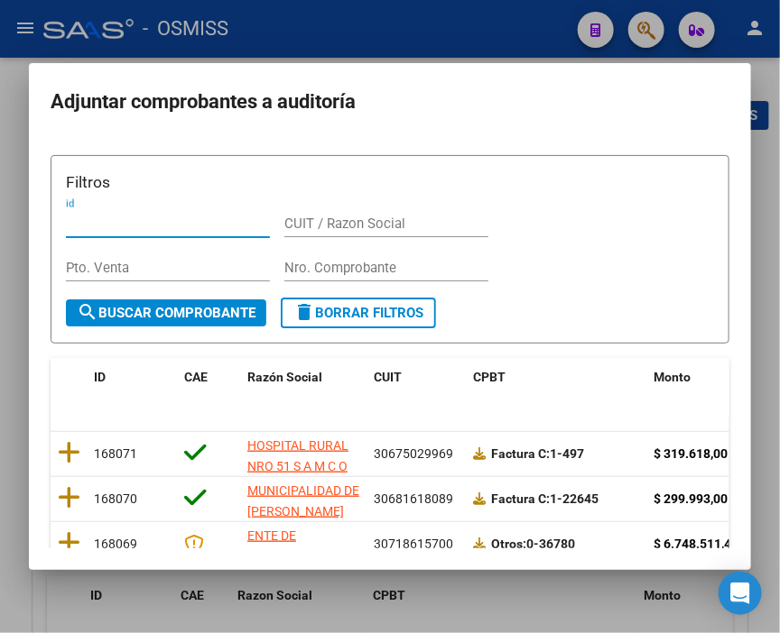
click at [348, 272] on input "Nro. Comprobante" at bounding box center [386, 268] width 204 height 16
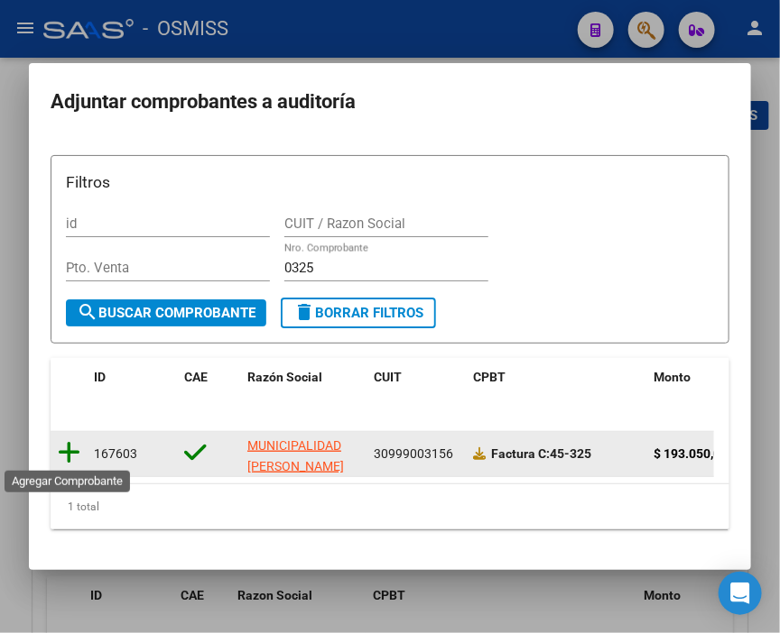
click at [72, 451] on icon at bounding box center [69, 452] width 23 height 25
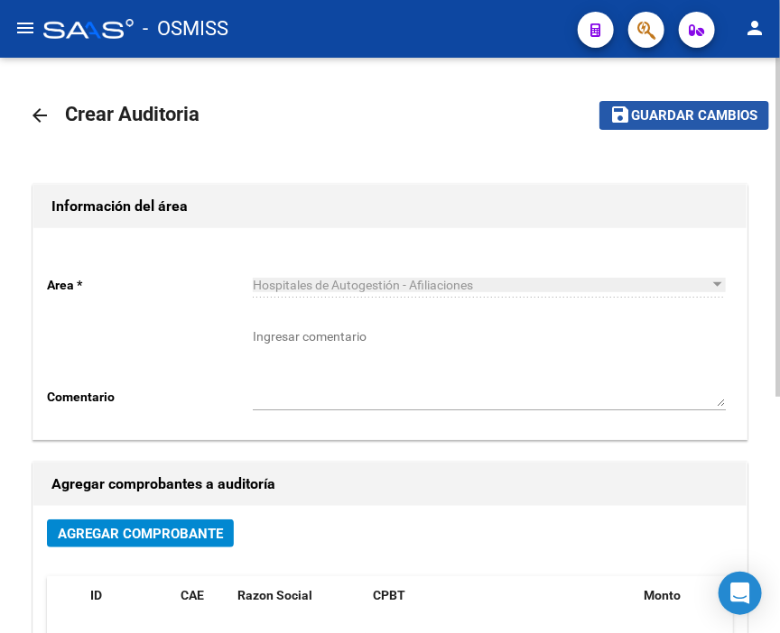
click at [678, 119] on span "Guardar cambios" at bounding box center [695, 116] width 126 height 16
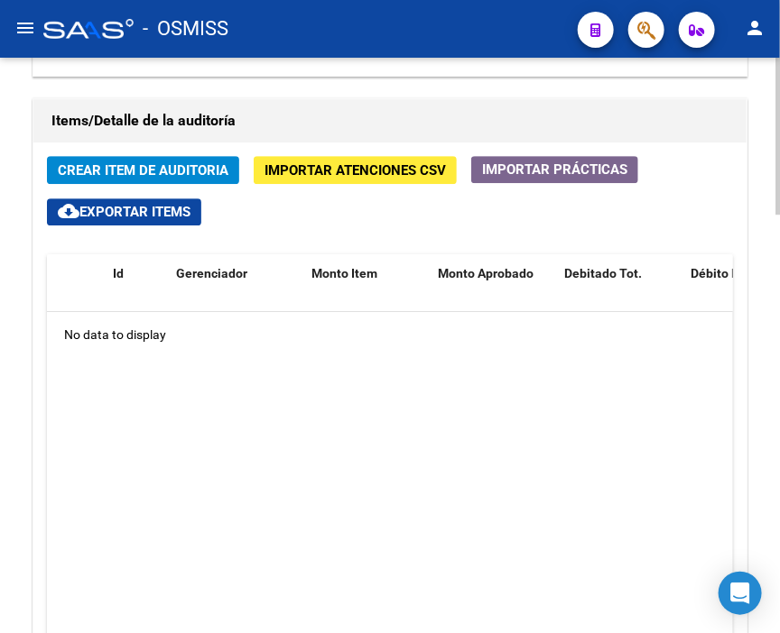
scroll to position [1373, 0]
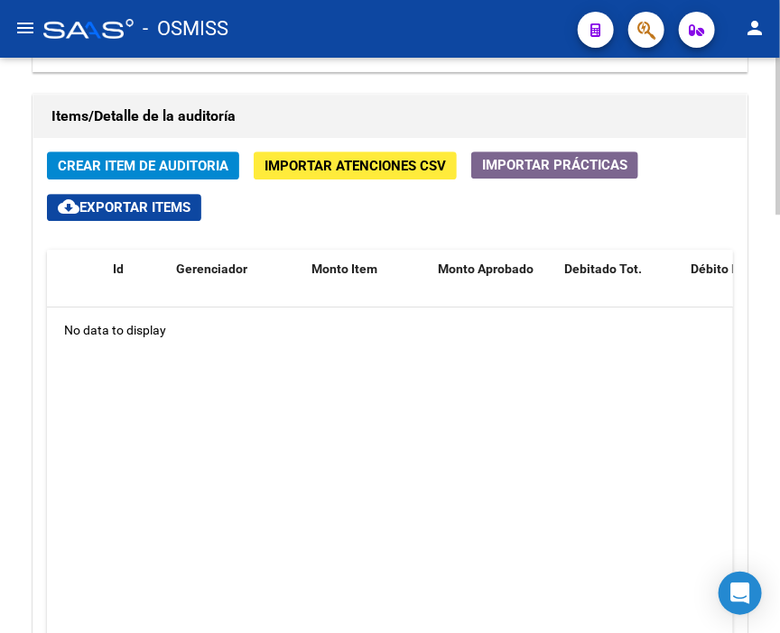
click at [775, 473] on div at bounding box center [777, 491] width 5 height 156
click at [150, 158] on span "Crear Item de Auditoria" at bounding box center [143, 166] width 171 height 16
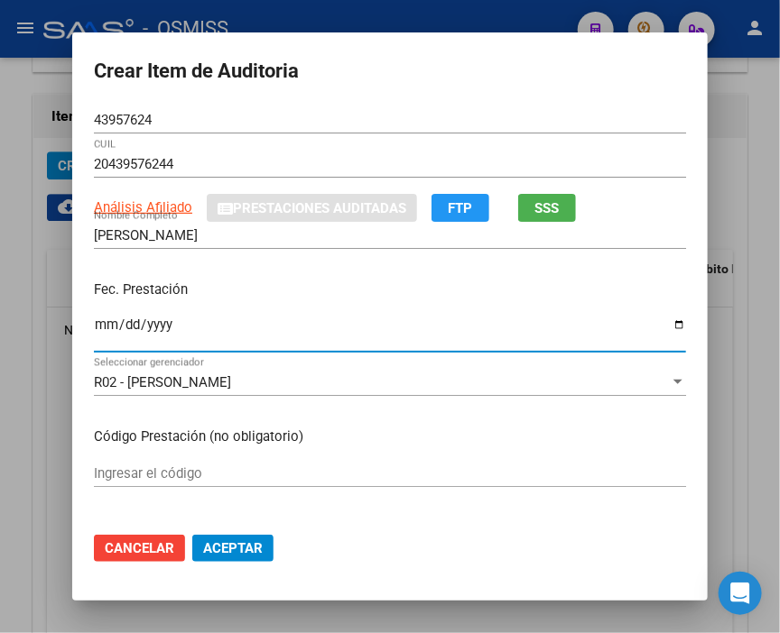
click at [94, 327] on input "Ingresar la fecha" at bounding box center [390, 332] width 592 height 29
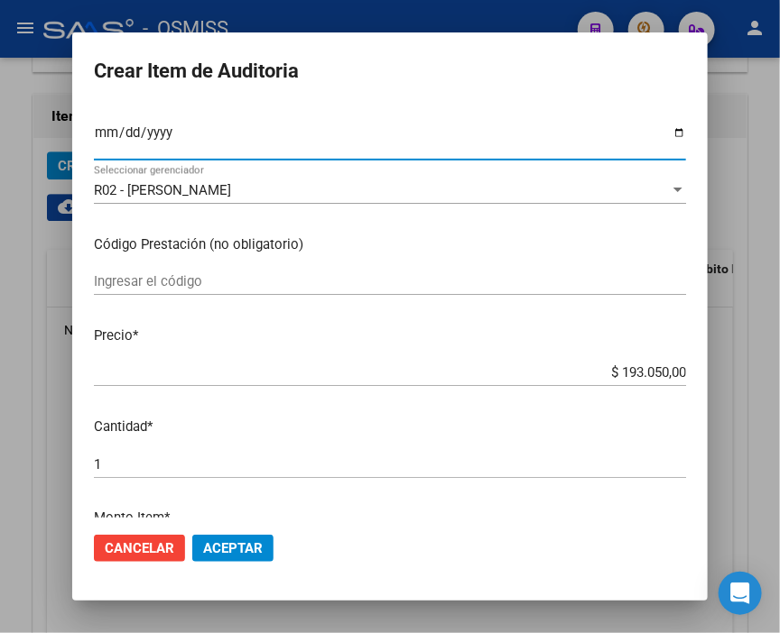
scroll to position [200, 0]
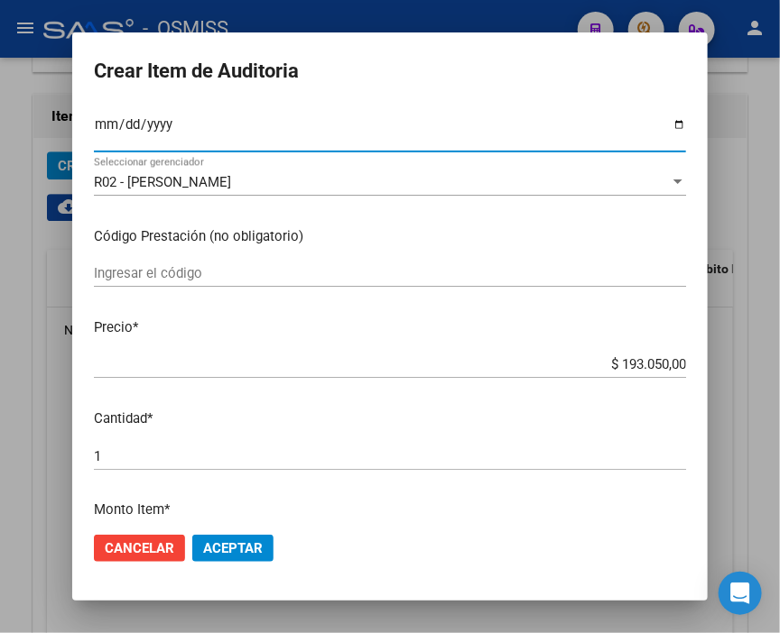
click at [383, 323] on p "Precio *" at bounding box center [390, 328] width 592 height 21
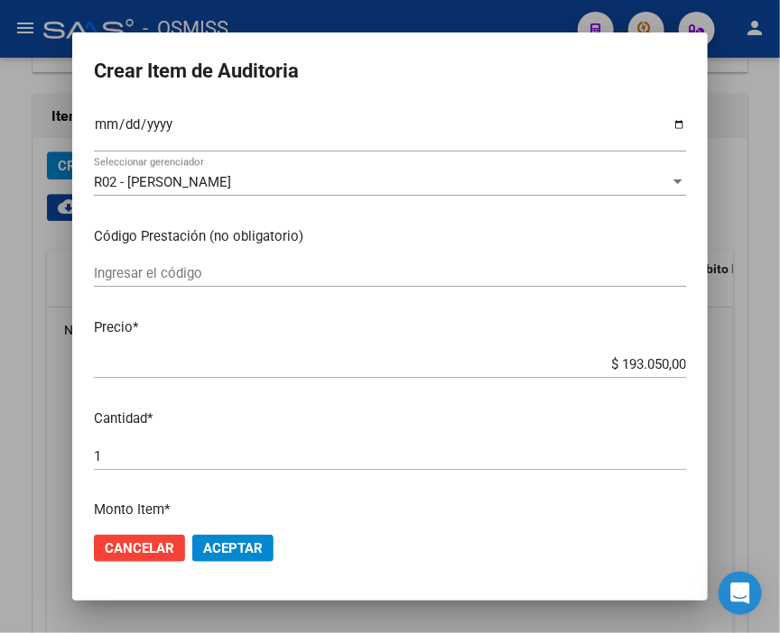
click at [232, 551] on span "Aceptar" at bounding box center [233, 548] width 60 height 16
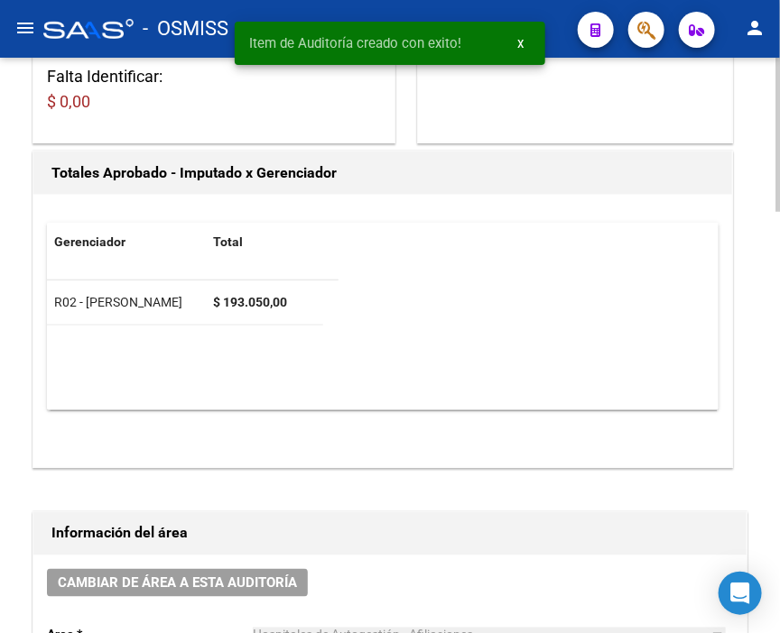
scroll to position [400, 0]
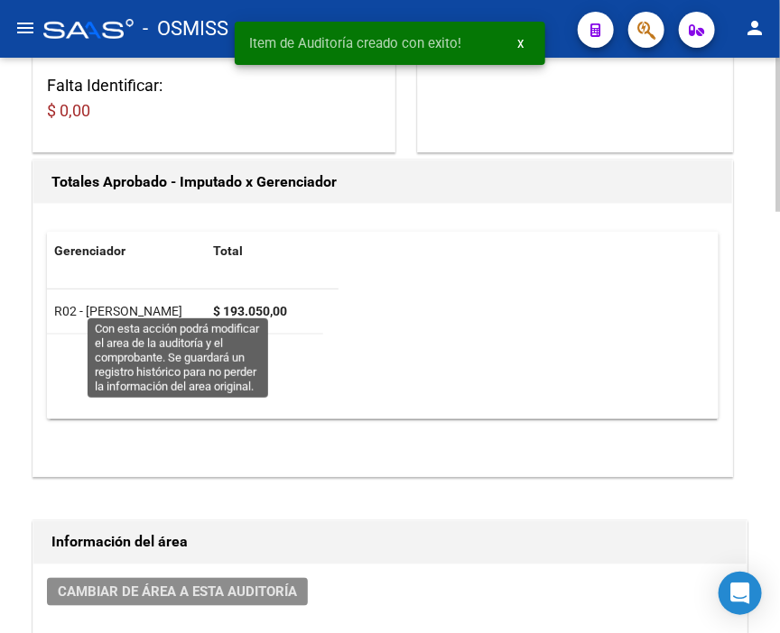
click at [221, 578] on button "Cambiar de área a esta auditoría" at bounding box center [177, 592] width 261 height 28
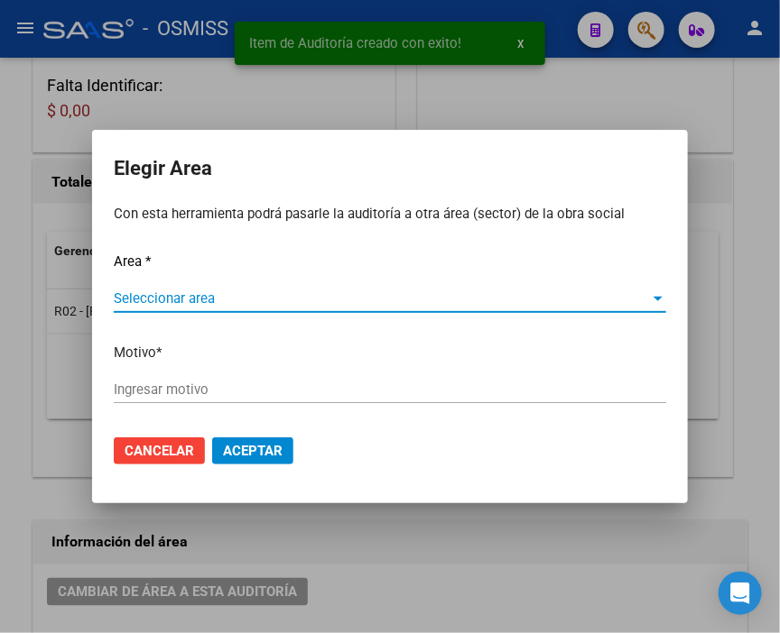
click at [189, 293] on span "Seleccionar area" at bounding box center [382, 299] width 536 height 16
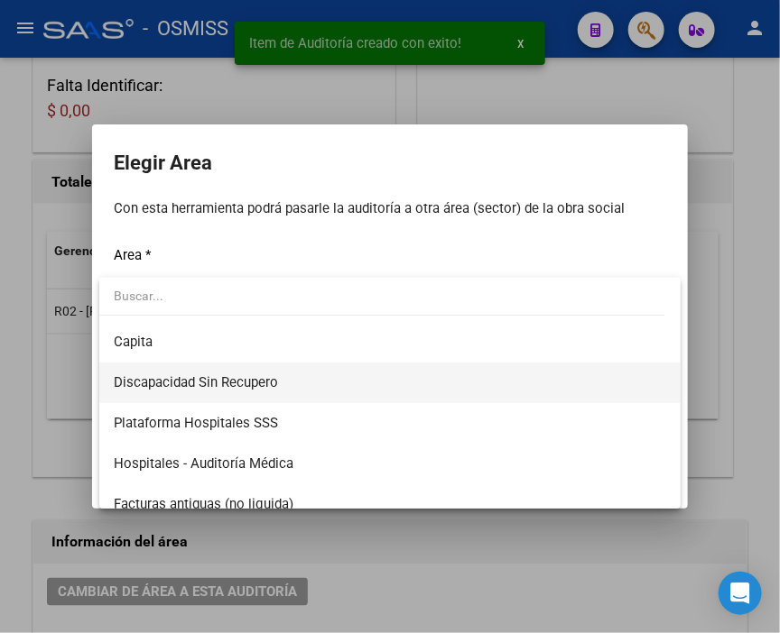
scroll to position [200, 0]
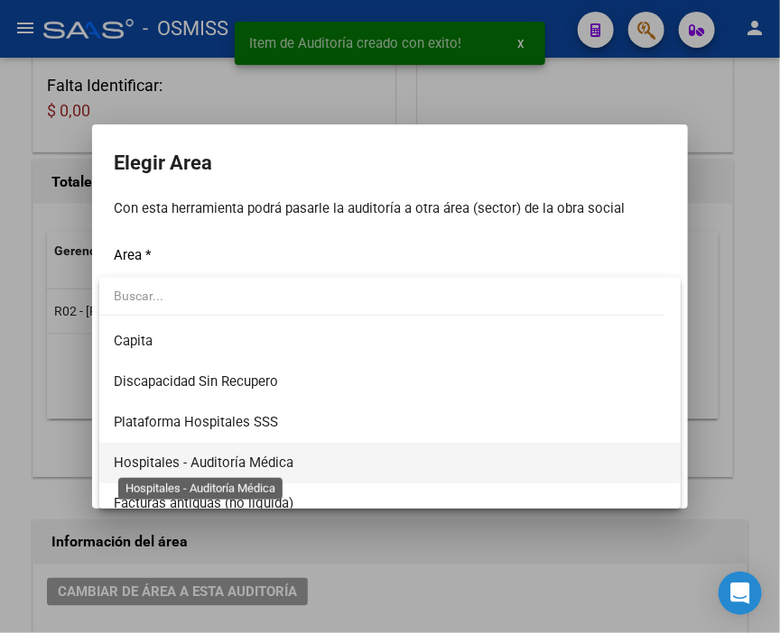
click at [271, 457] on span "Hospitales - Auditoría Médica" at bounding box center [204, 463] width 180 height 16
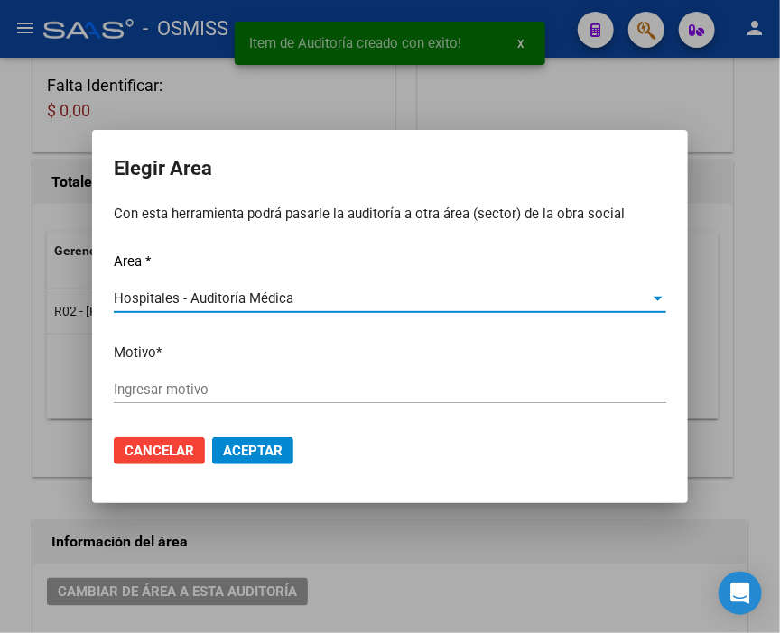
click at [217, 383] on input "Ingresar motivo" at bounding box center [390, 390] width 552 height 16
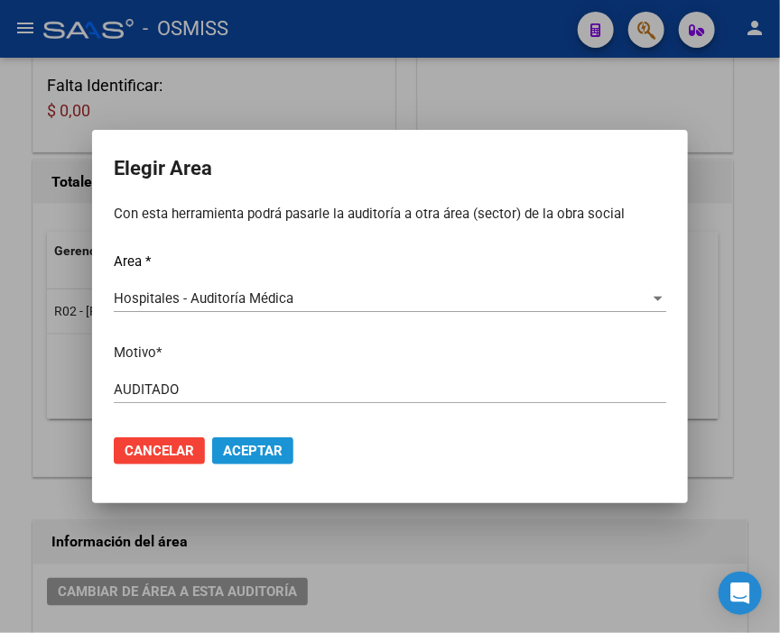
click at [241, 439] on button "Aceptar" at bounding box center [252, 451] width 81 height 27
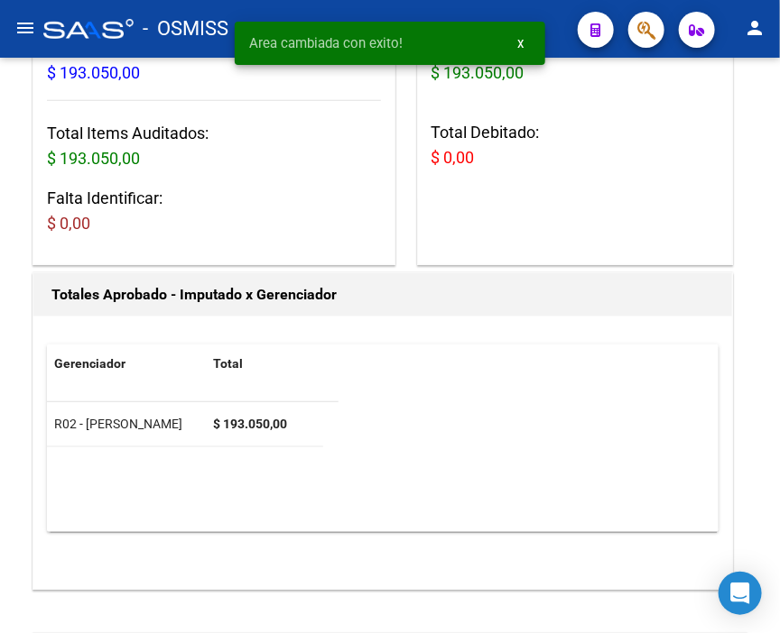
scroll to position [0, 0]
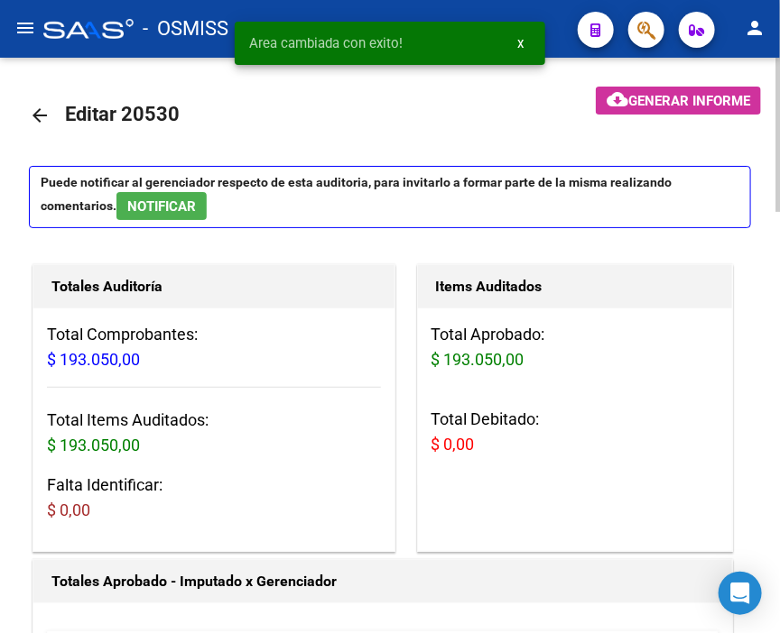
click at [32, 110] on mat-icon "arrow_back" at bounding box center [40, 116] width 22 height 22
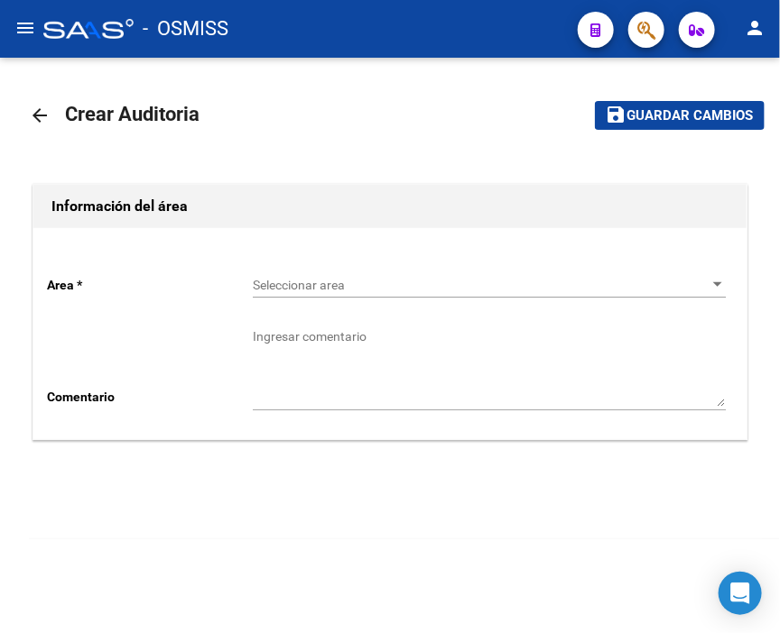
click at [311, 266] on div "Seleccionar area Seleccionar area" at bounding box center [489, 280] width 473 height 36
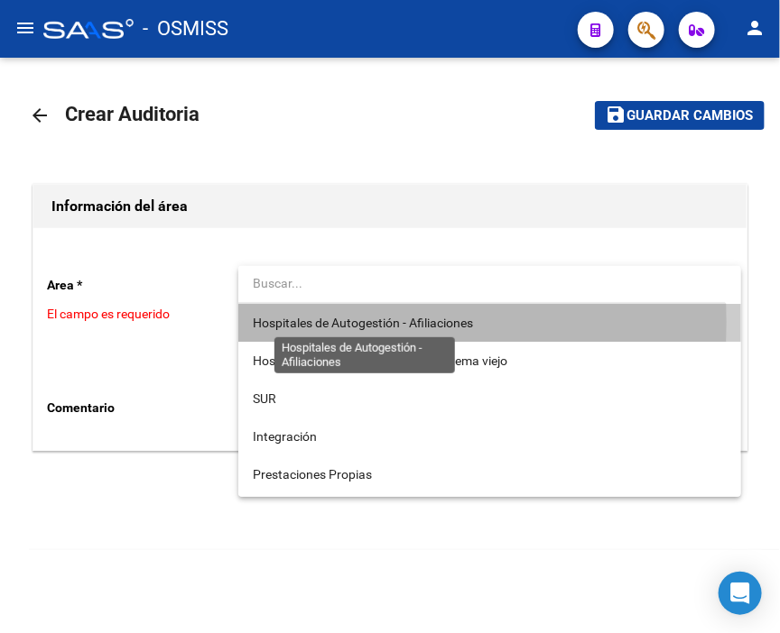
click at [337, 322] on span "Hospitales de Autogestión - Afiliaciones" at bounding box center [363, 323] width 220 height 14
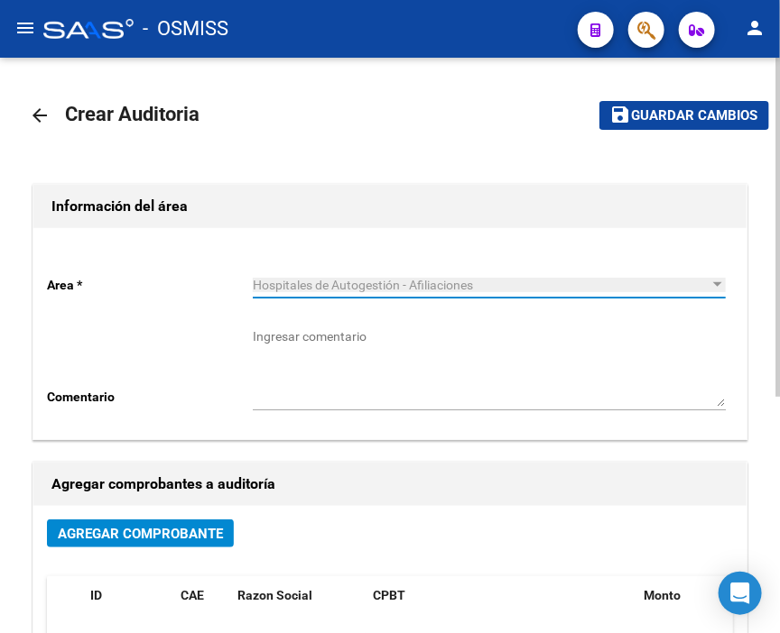
click at [198, 530] on span "Agregar Comprobante" at bounding box center [140, 534] width 165 height 16
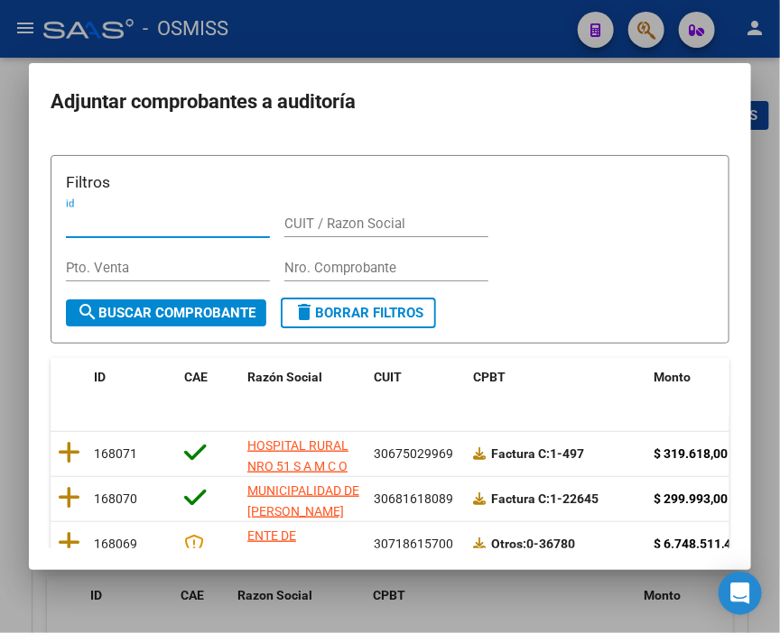
click at [320, 263] on input "Nro. Comprobante" at bounding box center [386, 268] width 204 height 16
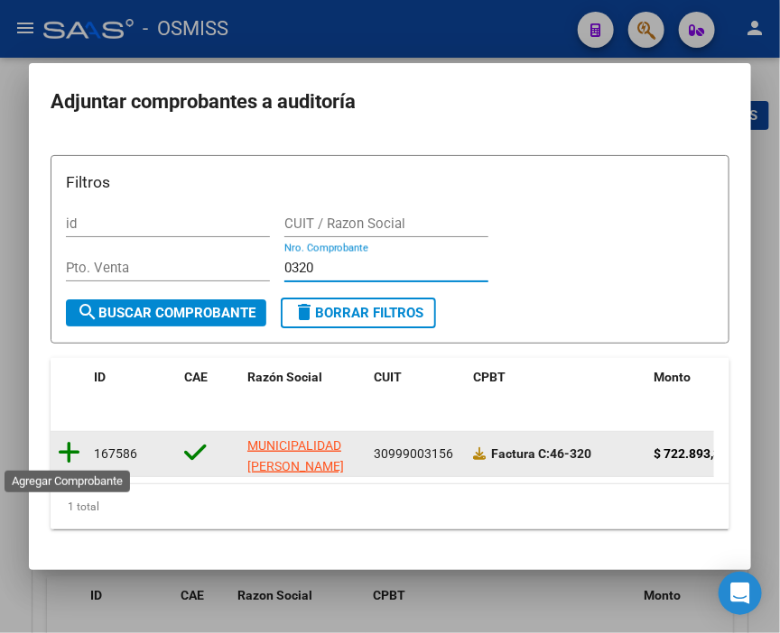
click at [68, 444] on icon at bounding box center [69, 452] width 23 height 25
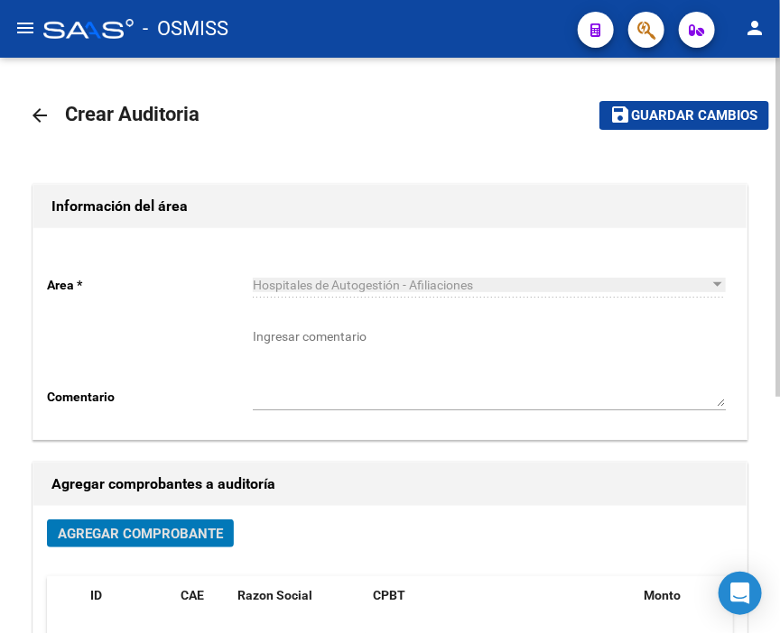
click at [697, 104] on button "save Guardar cambios" at bounding box center [684, 115] width 170 height 28
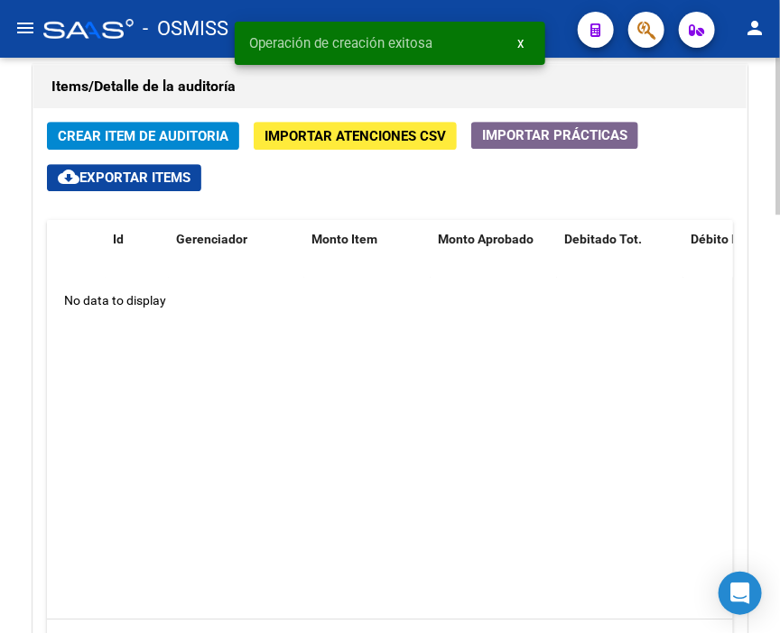
scroll to position [1303, 0]
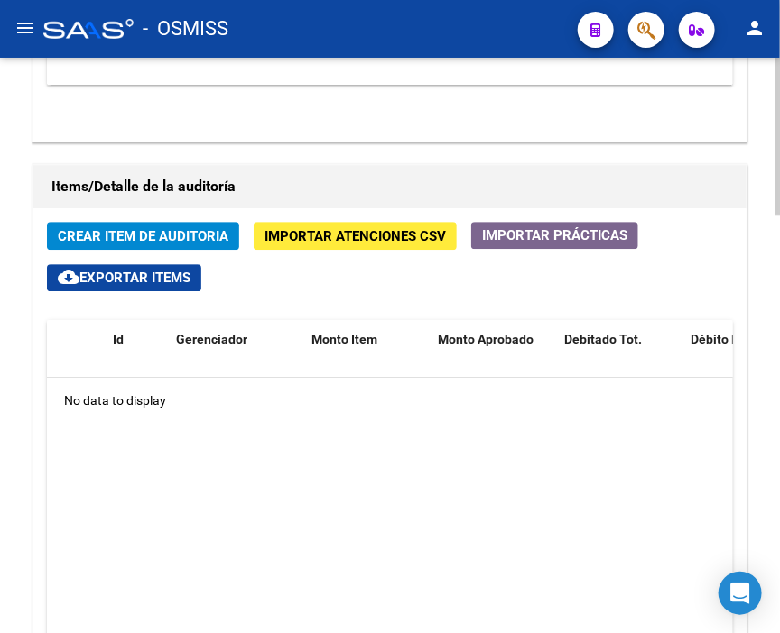
click at [403, 81] on div "Información del área Cambiar de área a esta auditoría Area * Hospitales de Auto…" at bounding box center [390, 119] width 722 height 1531
click at [137, 228] on span "Crear Item de Auditoria" at bounding box center [143, 236] width 171 height 16
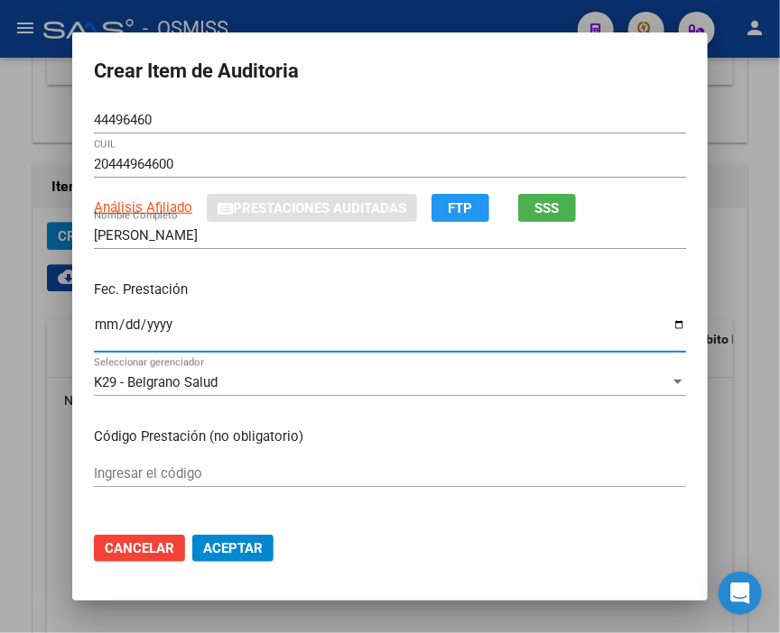
click at [103, 328] on input "Ingresar la fecha" at bounding box center [390, 332] width 592 height 29
drag, startPoint x: 365, startPoint y: 115, endPoint x: 203, endPoint y: 136, distance: 162.9
click at [365, 115] on input "44496460" at bounding box center [390, 120] width 592 height 16
click at [94, 320] on input "Ingresar la fecha" at bounding box center [390, 332] width 592 height 29
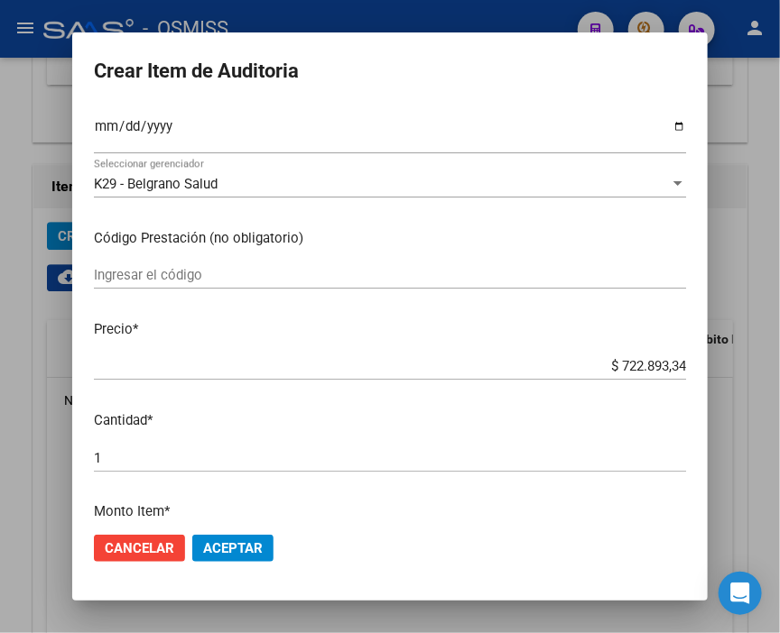
scroll to position [200, 0]
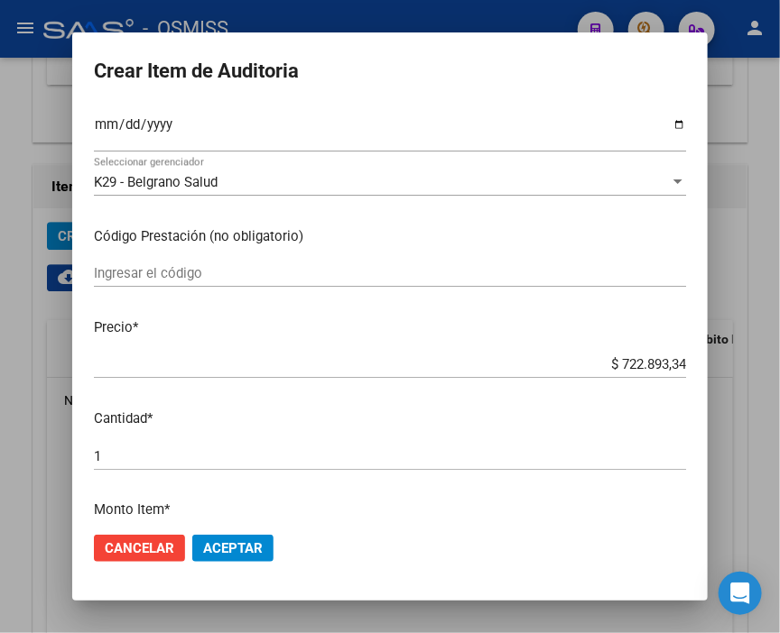
click at [206, 552] on span "Aceptar" at bounding box center [233, 548] width 60 height 16
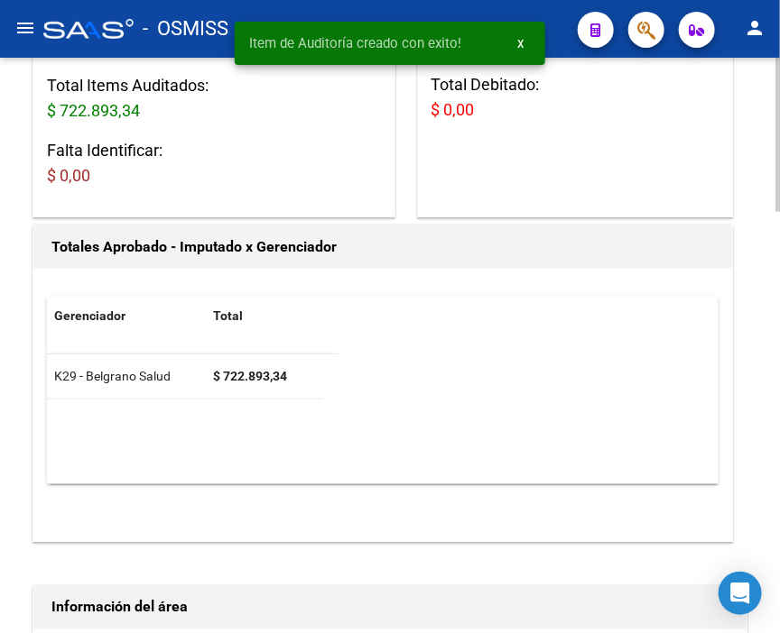
scroll to position [330, 0]
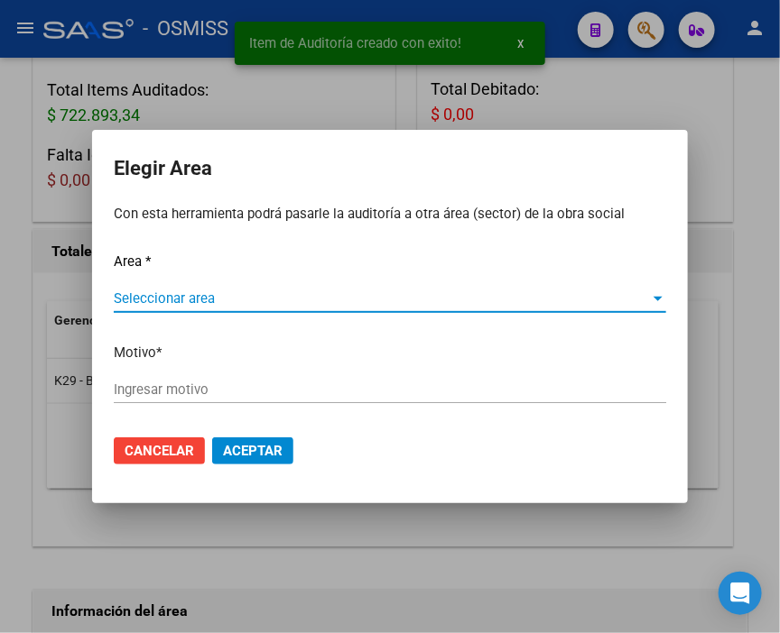
click at [183, 299] on span "Seleccionar area" at bounding box center [382, 299] width 536 height 16
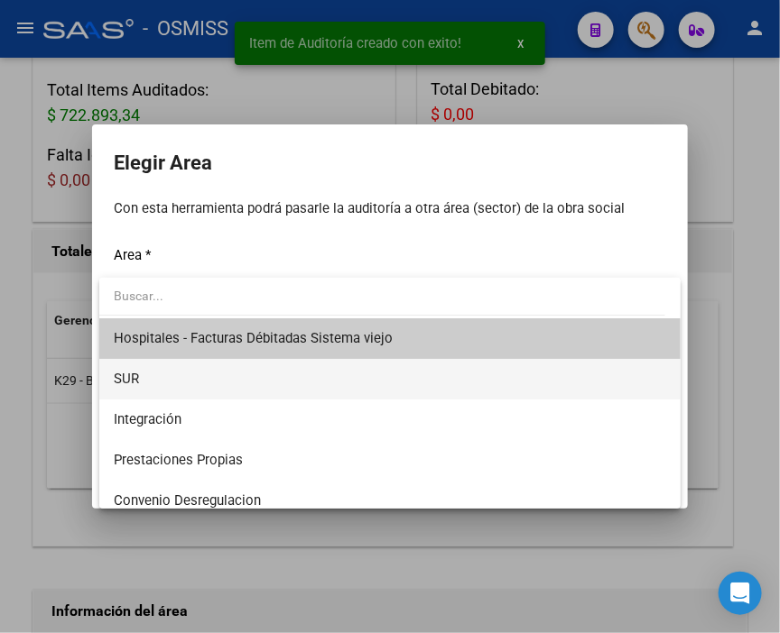
scroll to position [200, 0]
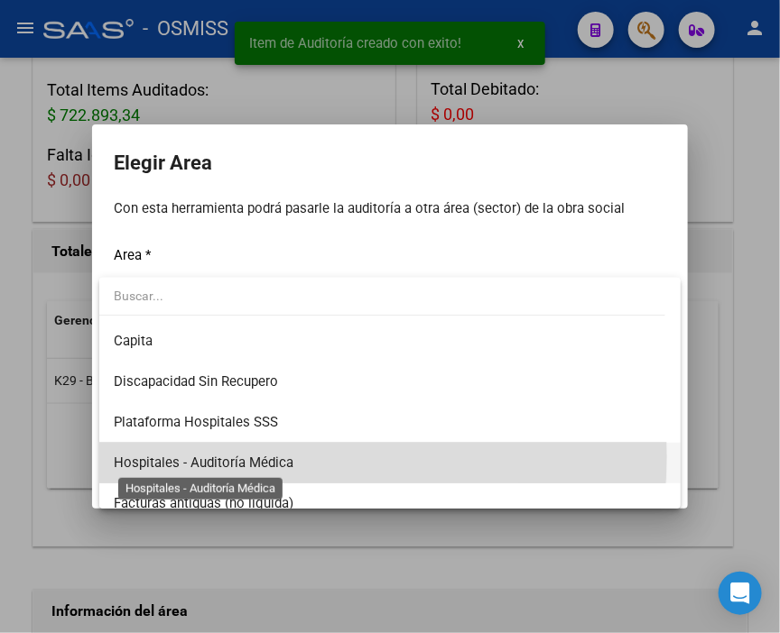
click at [248, 457] on span "Hospitales - Auditoría Médica" at bounding box center [204, 463] width 180 height 16
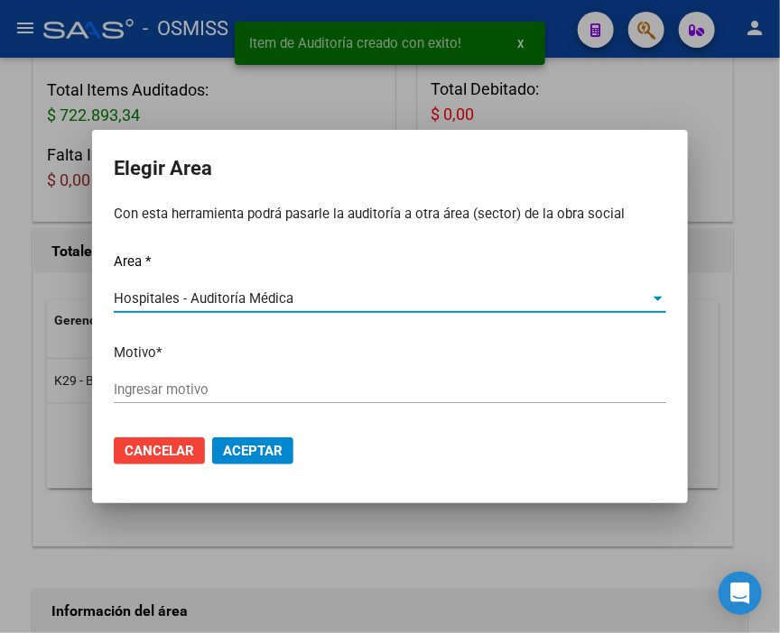
click at [228, 397] on input "Ingresar motivo" at bounding box center [390, 390] width 552 height 16
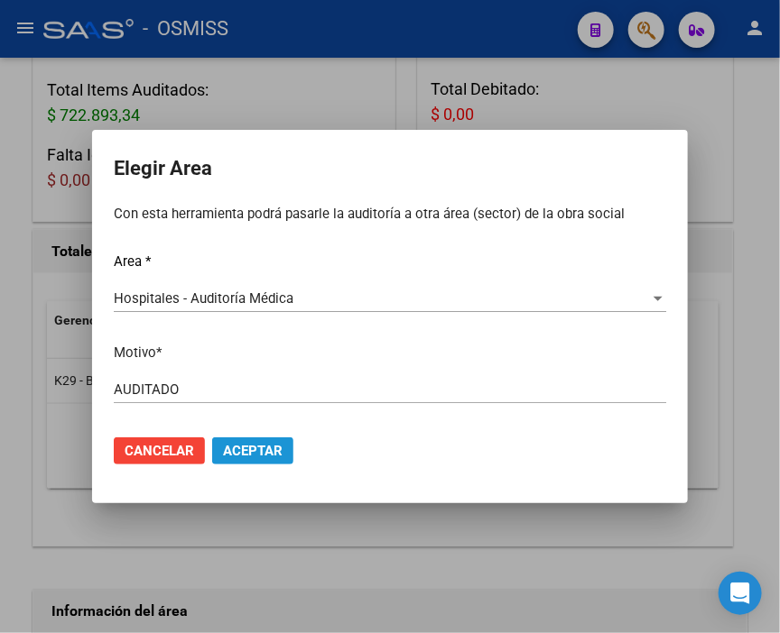
click at [267, 453] on span "Aceptar" at bounding box center [253, 451] width 60 height 16
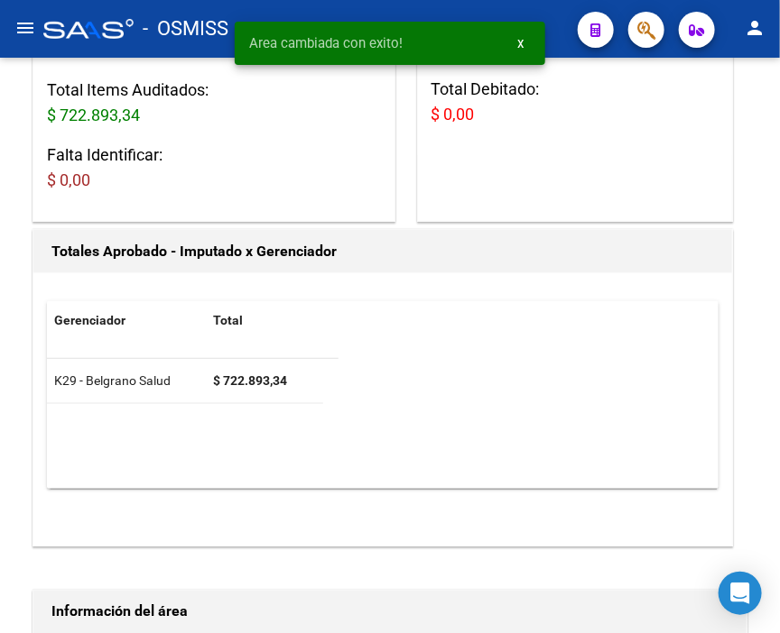
scroll to position [0, 0]
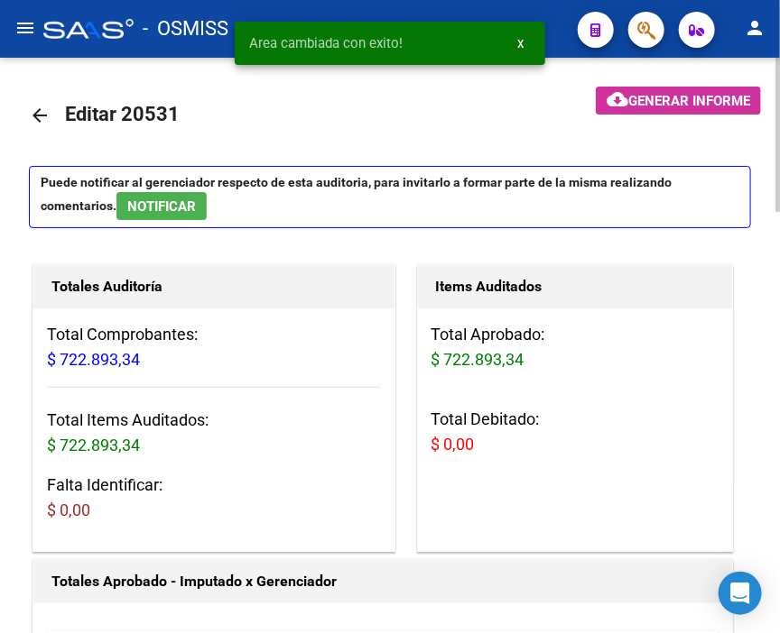
click at [32, 117] on mat-icon "arrow_back" at bounding box center [40, 116] width 22 height 22
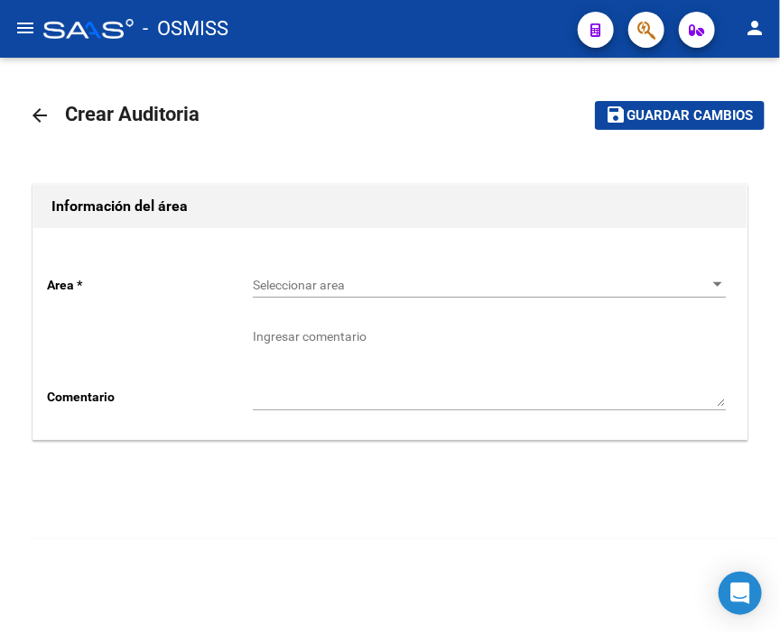
click at [292, 281] on span "Seleccionar area" at bounding box center [481, 285] width 457 height 15
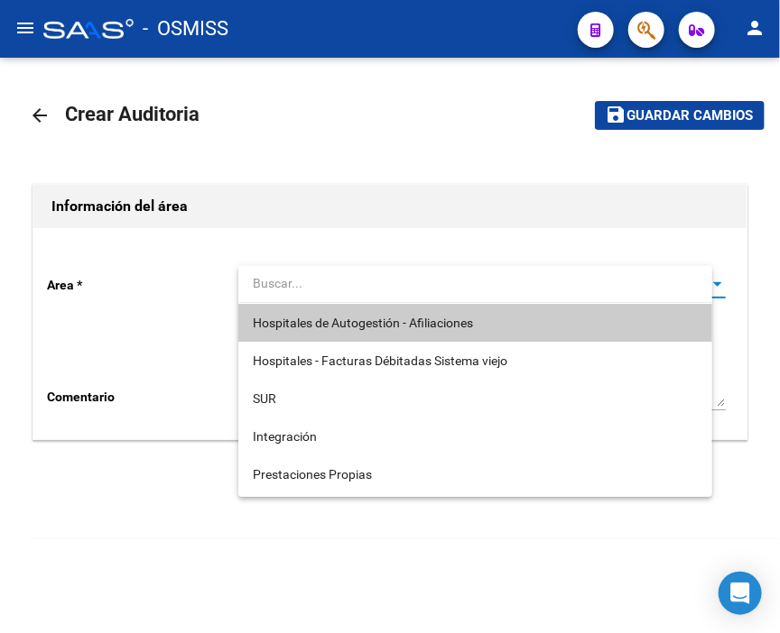
click at [323, 300] on input "dropdown search" at bounding box center [475, 283] width 474 height 38
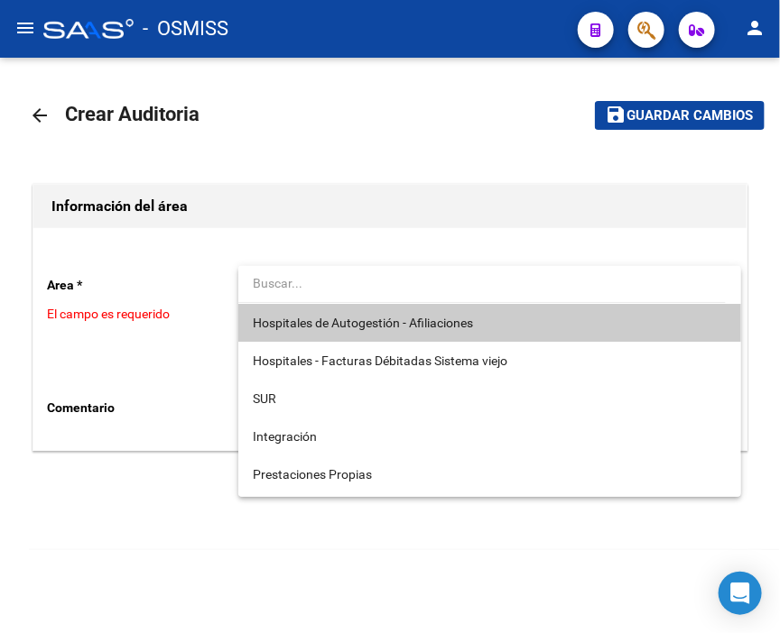
click at [318, 327] on span "Hospitales de Autogestión - Afiliaciones" at bounding box center [363, 323] width 220 height 14
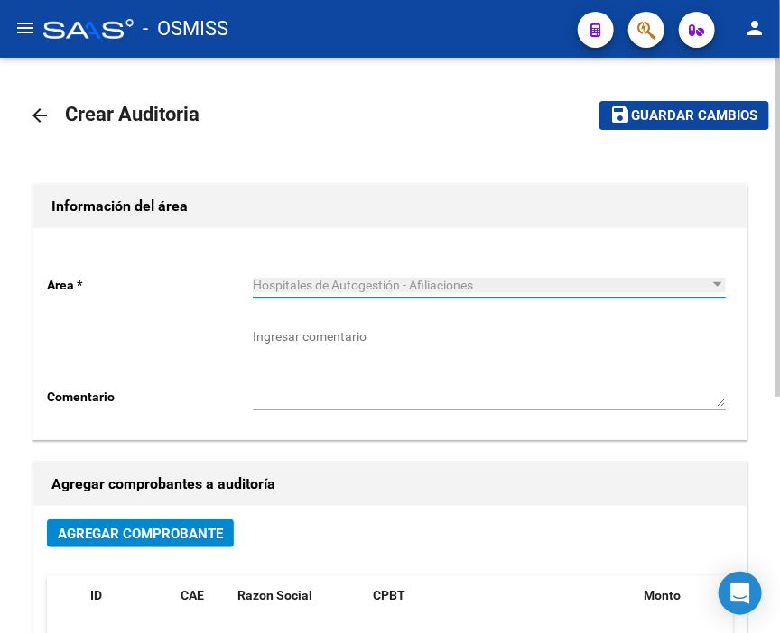
click at [164, 528] on span "Agregar Comprobante" at bounding box center [140, 534] width 165 height 16
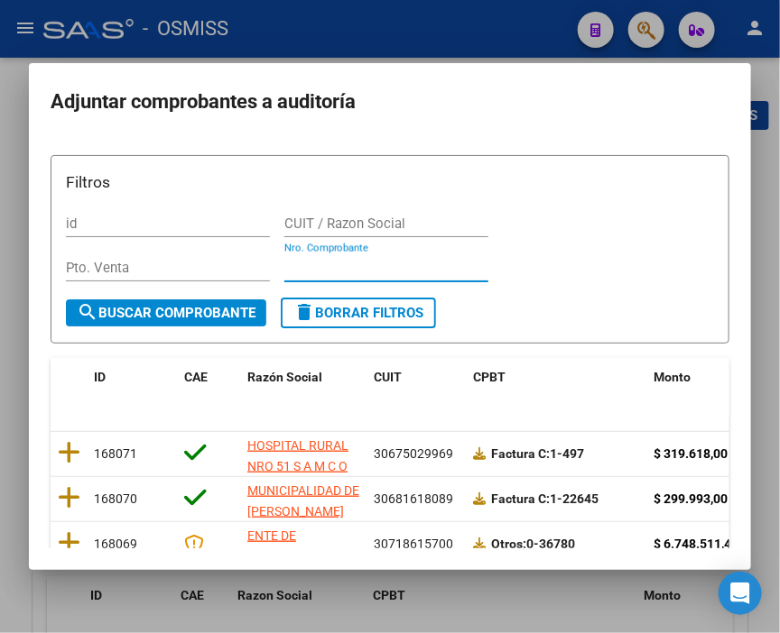
click at [368, 269] on input "Nro. Comprobante" at bounding box center [386, 268] width 204 height 16
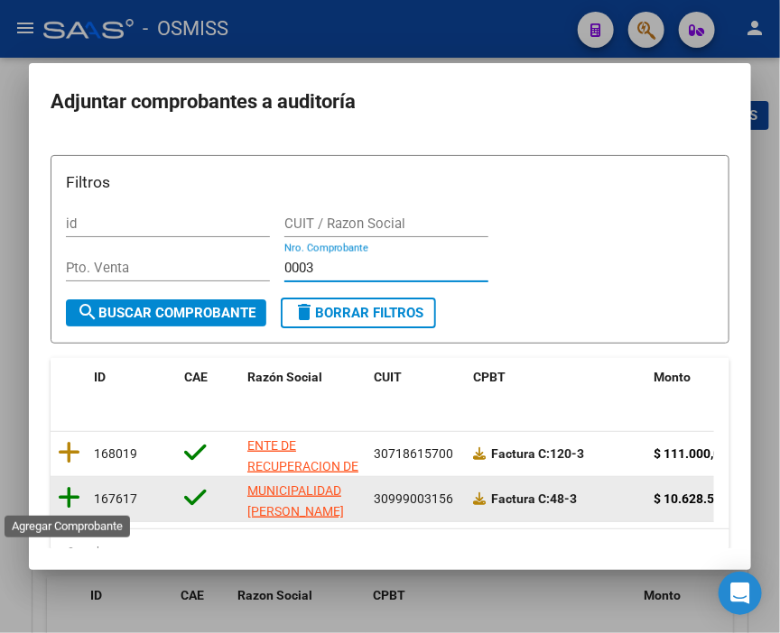
click at [73, 496] on icon at bounding box center [69, 497] width 23 height 25
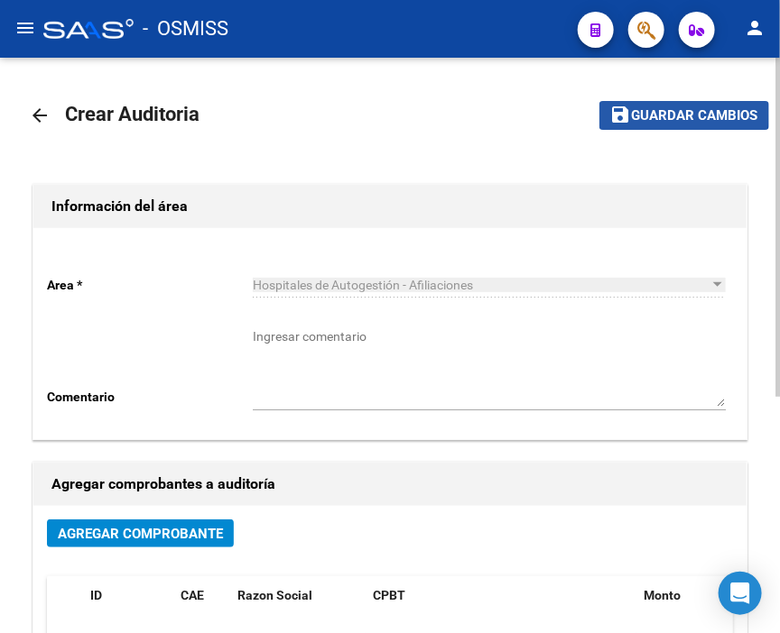
click at [675, 113] on span "Guardar cambios" at bounding box center [695, 116] width 126 height 16
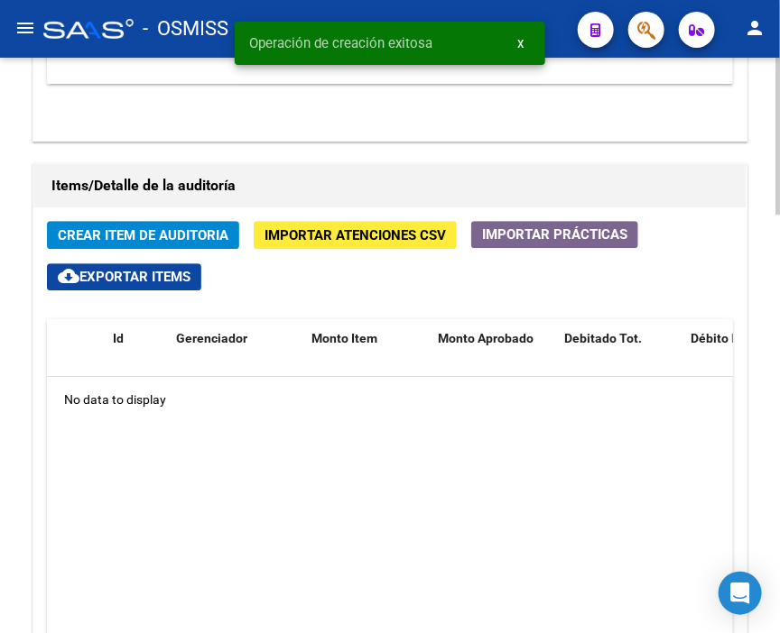
scroll to position [1303, 0]
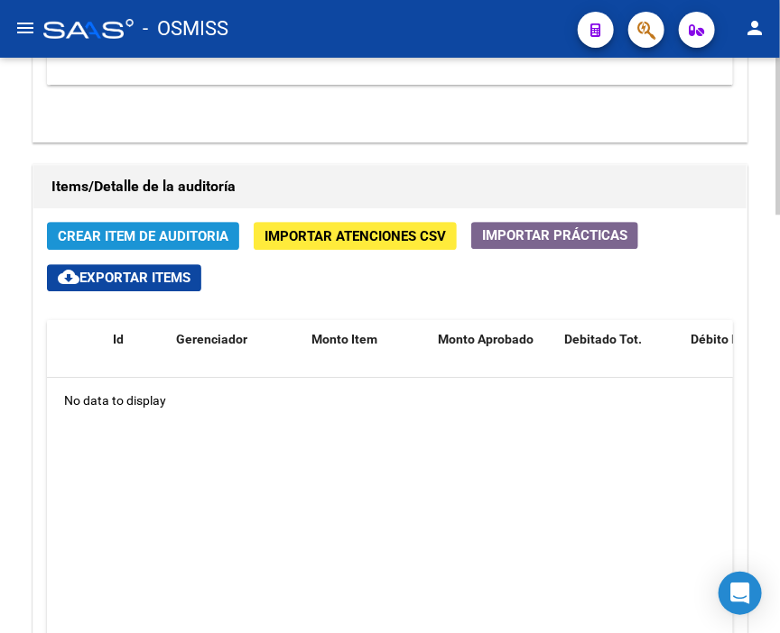
click at [194, 228] on span "Crear Item de Auditoria" at bounding box center [143, 236] width 171 height 16
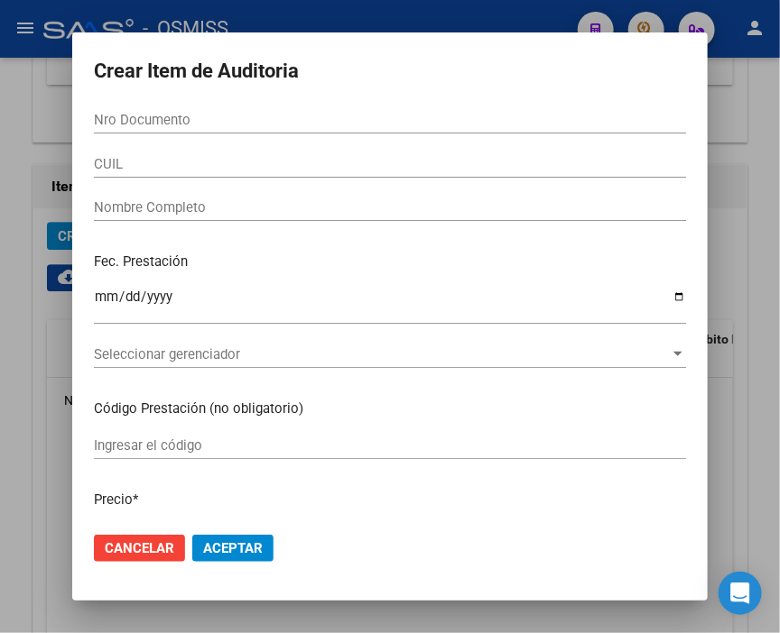
click at [198, 118] on input "Nro Documento" at bounding box center [390, 120] width 592 height 16
click at [135, 118] on input "Nro Documento" at bounding box center [390, 120] width 592 height 16
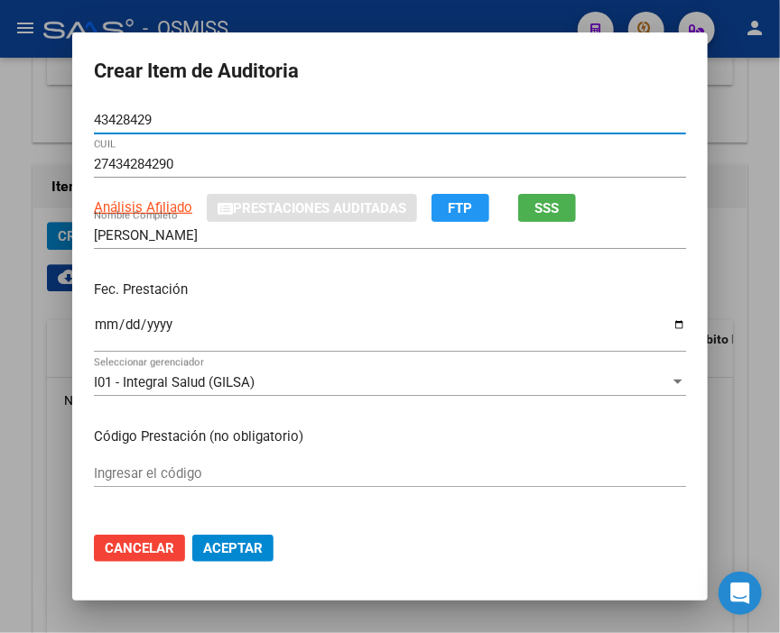
click at [294, 231] on input "[PERSON_NAME]" at bounding box center [390, 235] width 592 height 16
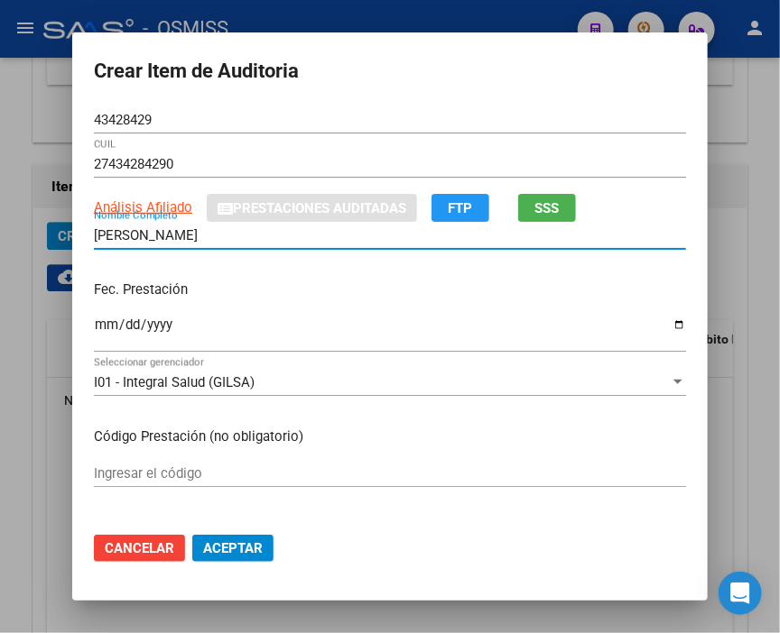
drag, startPoint x: 317, startPoint y: 235, endPoint x: 157, endPoint y: 236, distance: 159.7
click at [157, 236] on input "[PERSON_NAME]" at bounding box center [390, 235] width 592 height 16
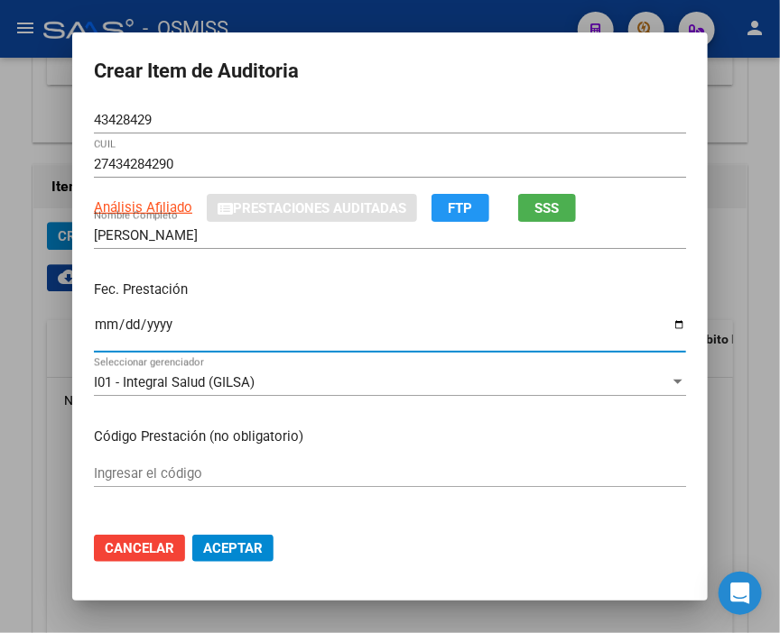
click at [103, 331] on input "Ingresar la fecha" at bounding box center [390, 332] width 592 height 29
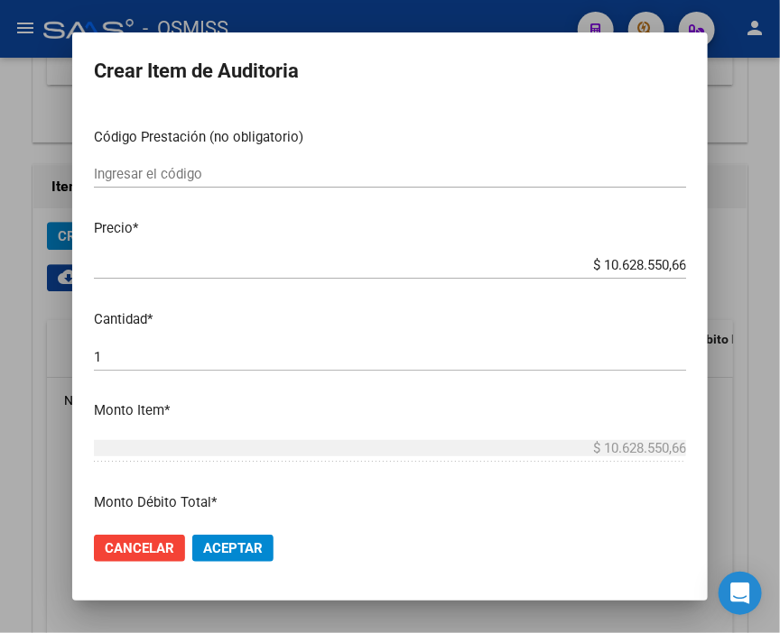
scroll to position [300, 0]
click at [232, 555] on span "Aceptar" at bounding box center [233, 548] width 60 height 16
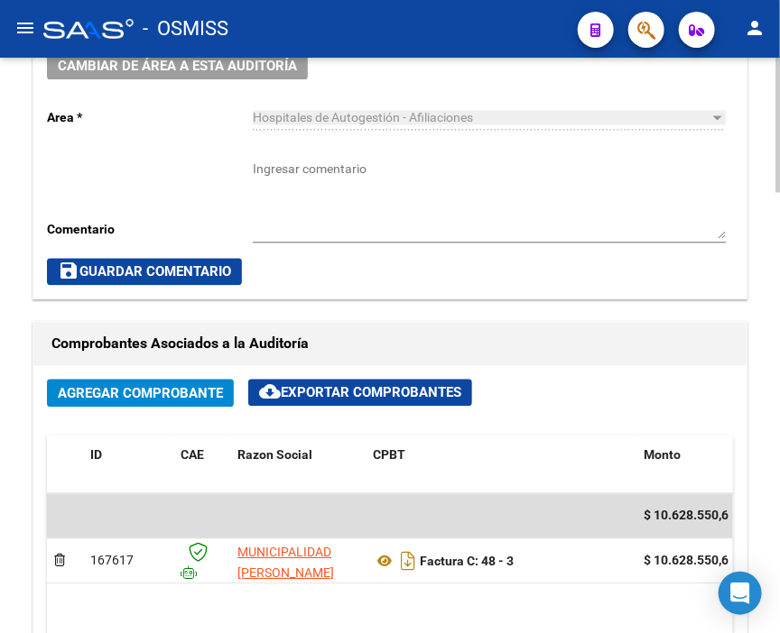
scroll to position [725, 0]
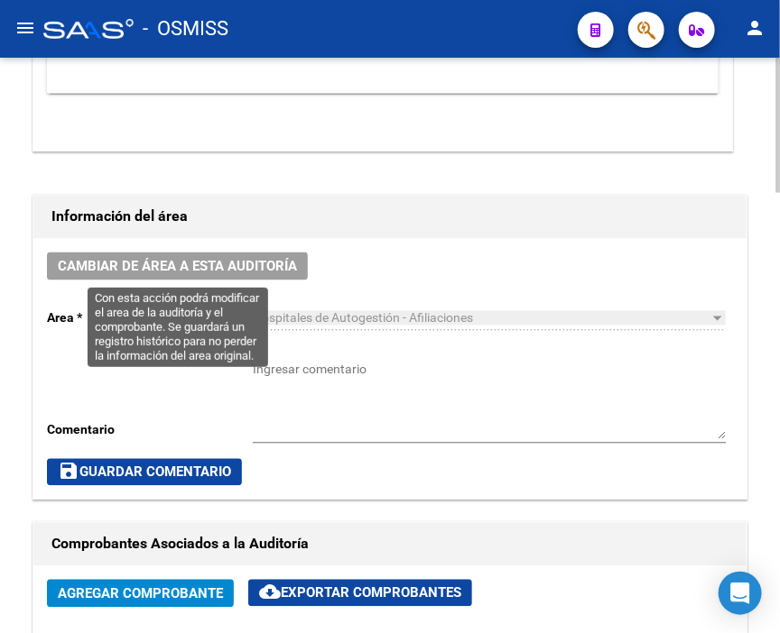
click at [254, 268] on span "Cambiar de área a esta auditoría" at bounding box center [177, 267] width 239 height 16
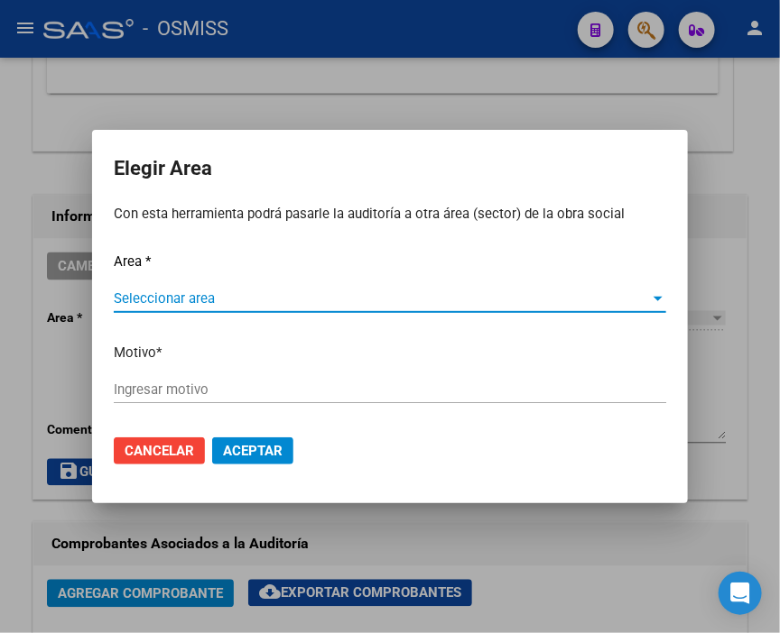
click at [208, 293] on span "Seleccionar area" at bounding box center [382, 299] width 536 height 16
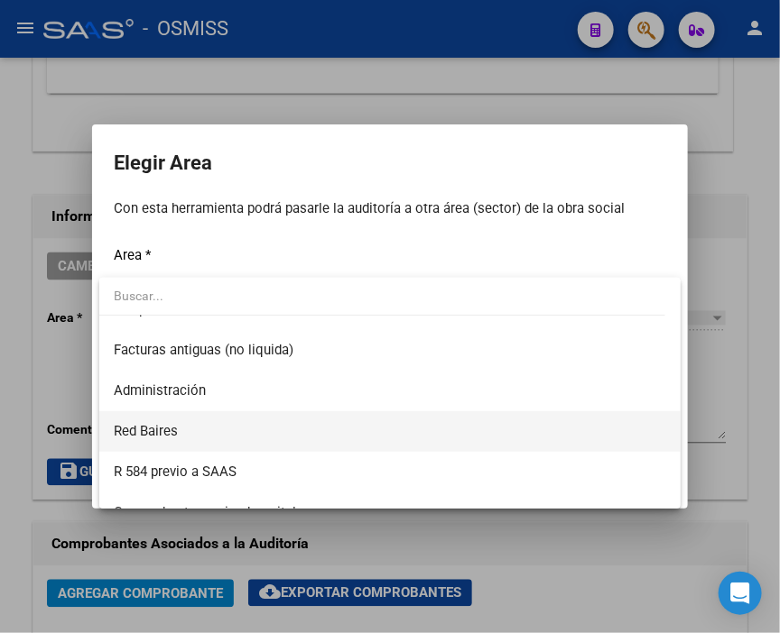
scroll to position [318, 0]
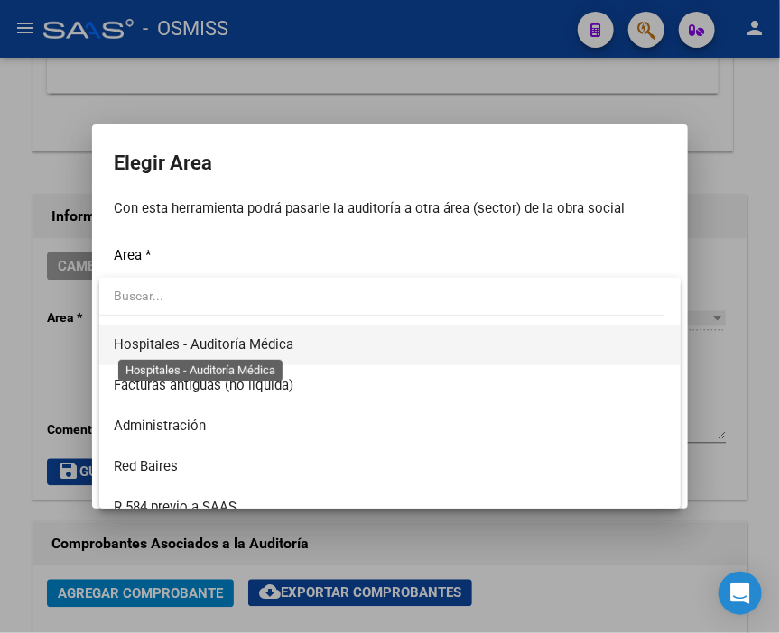
click at [281, 337] on span "Hospitales - Auditoría Médica" at bounding box center [204, 345] width 180 height 16
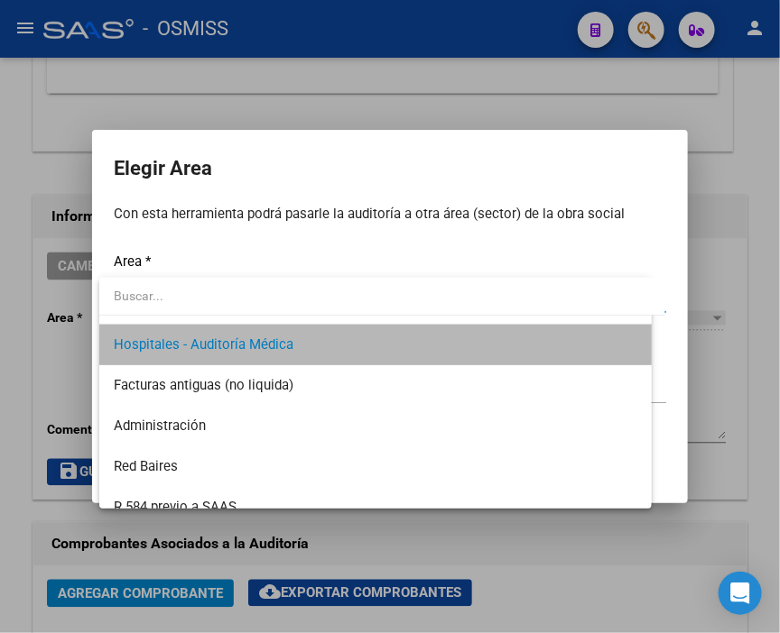
scroll to position [325, 0]
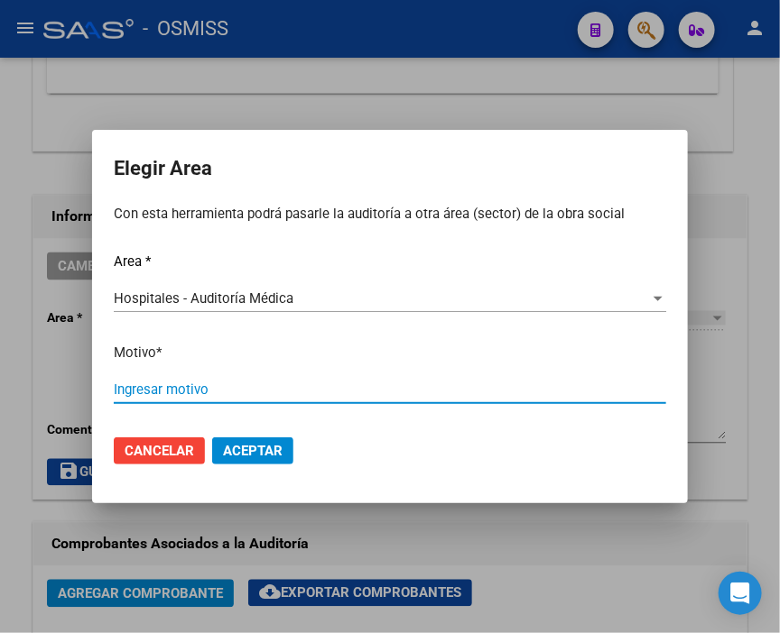
click at [236, 390] on input "Ingresar motivo" at bounding box center [390, 390] width 552 height 16
click at [263, 449] on span "Aceptar" at bounding box center [253, 451] width 60 height 16
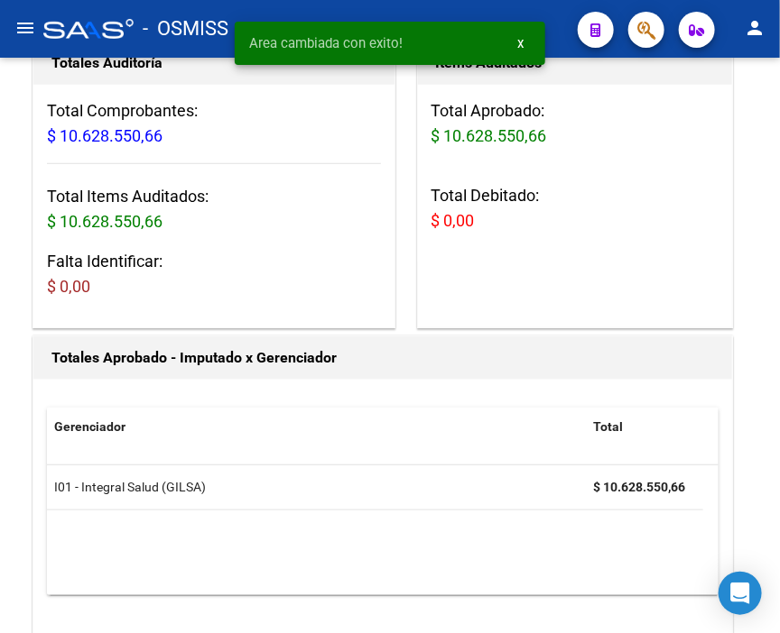
scroll to position [0, 0]
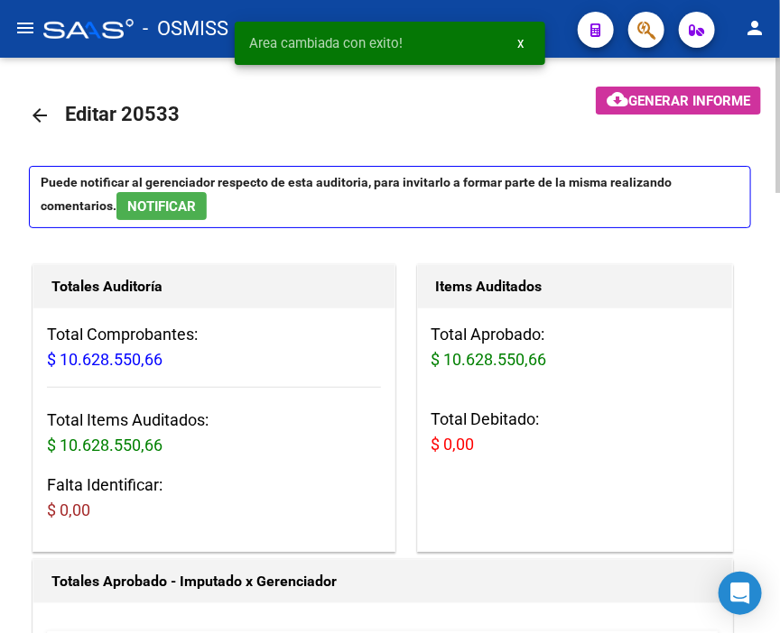
click at [40, 106] on mat-icon "arrow_back" at bounding box center [40, 116] width 22 height 22
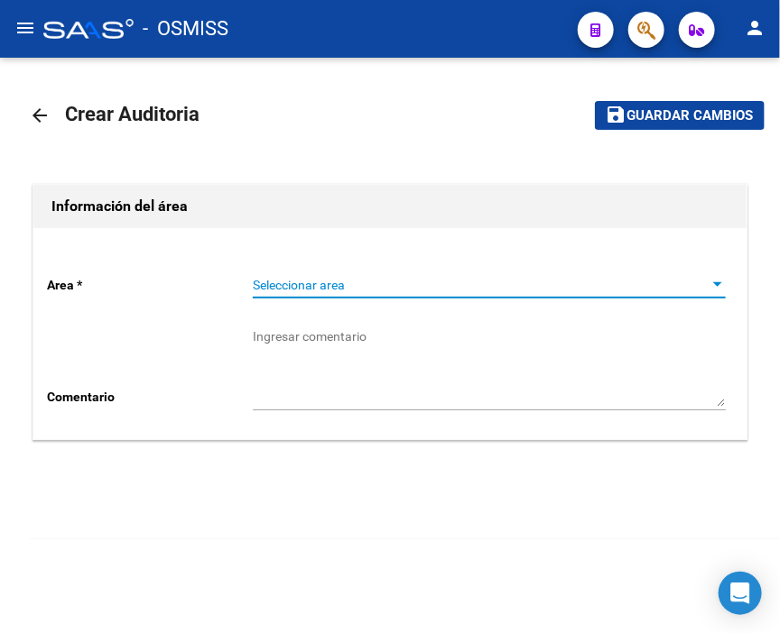
click at [298, 280] on span "Seleccionar area" at bounding box center [481, 285] width 457 height 15
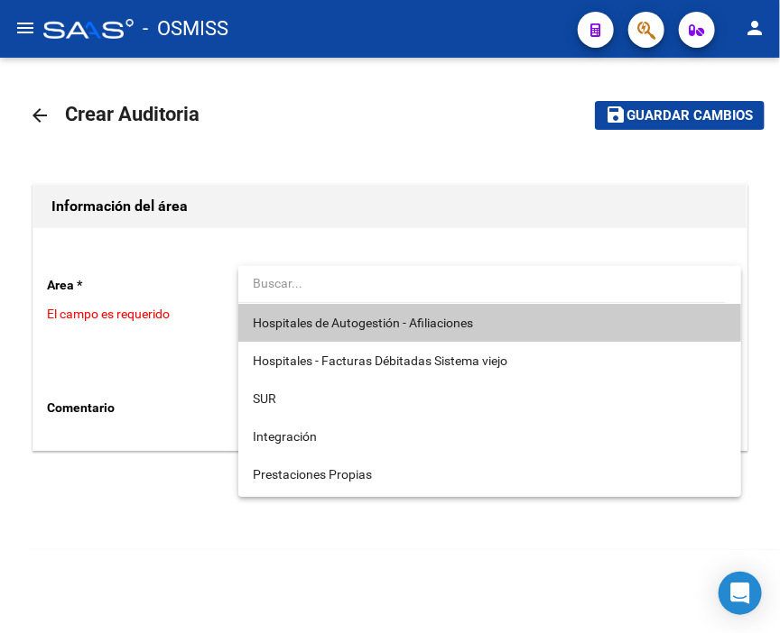
click at [311, 301] on input "dropdown search" at bounding box center [481, 283] width 487 height 38
click at [311, 316] on span "Hospitales de Autogestión - Afiliaciones" at bounding box center [363, 323] width 220 height 14
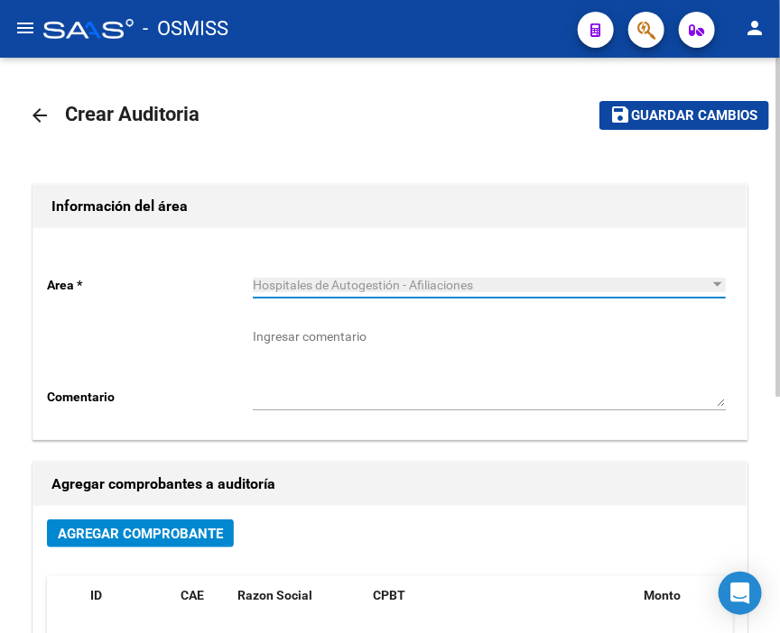
click at [169, 526] on span "Agregar Comprobante" at bounding box center [140, 534] width 165 height 16
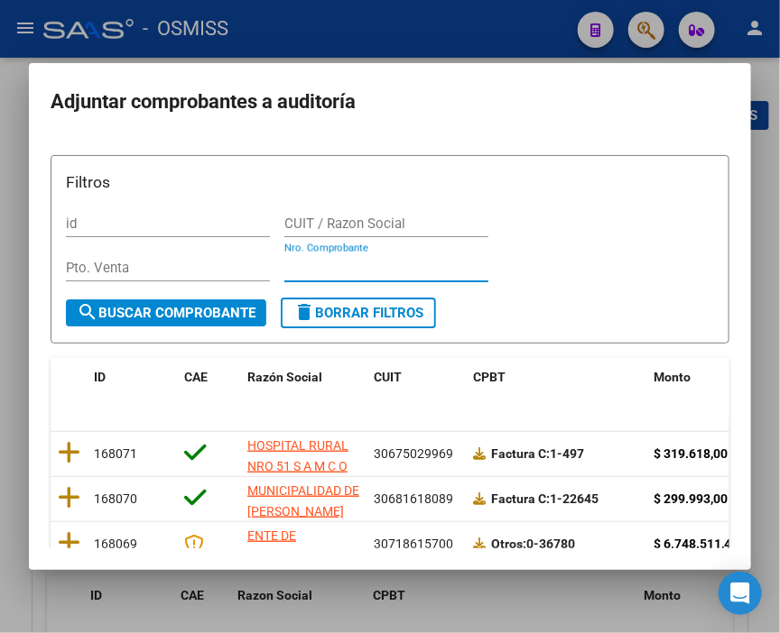
click at [311, 272] on input "Nro. Comprobante" at bounding box center [386, 268] width 204 height 16
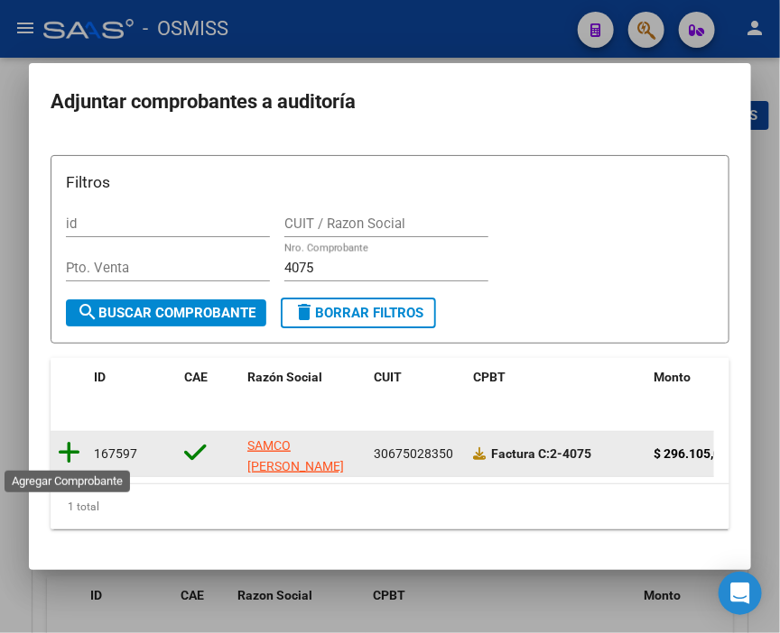
click at [69, 448] on icon at bounding box center [69, 452] width 23 height 25
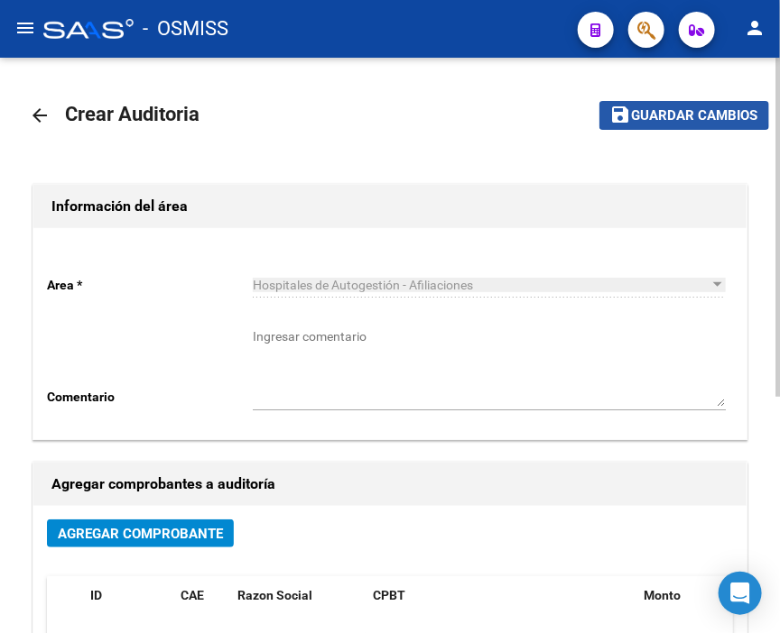
click at [675, 108] on span "Guardar cambios" at bounding box center [695, 116] width 126 height 16
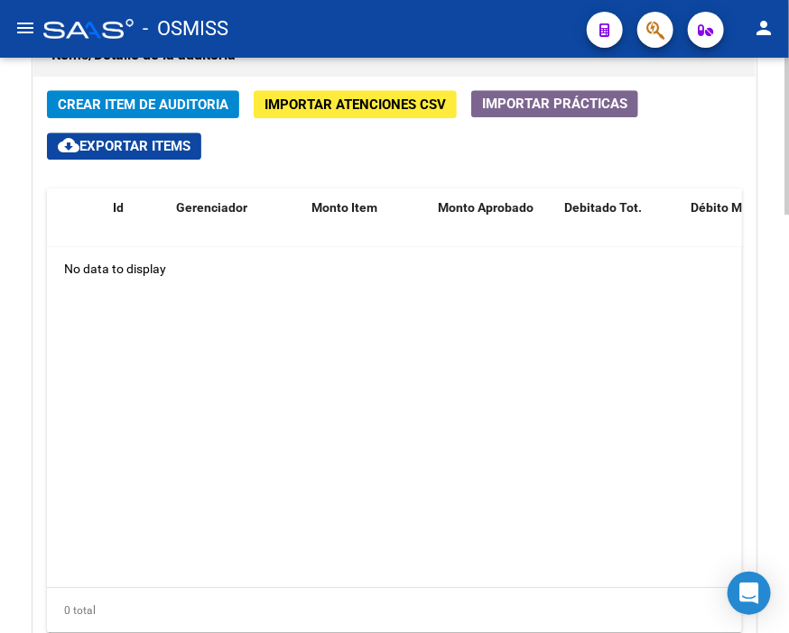
scroll to position [1377, 0]
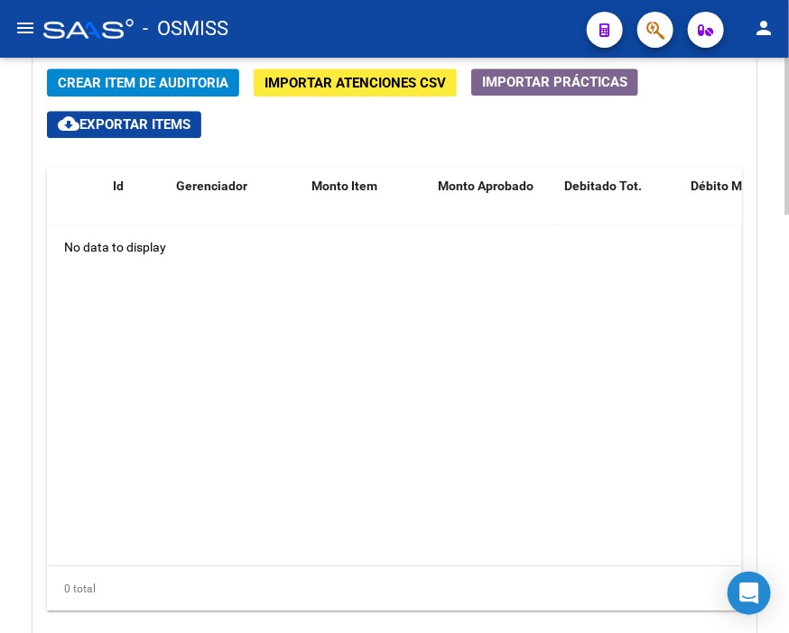
click at [779, 482] on div at bounding box center [786, 510] width 5 height 157
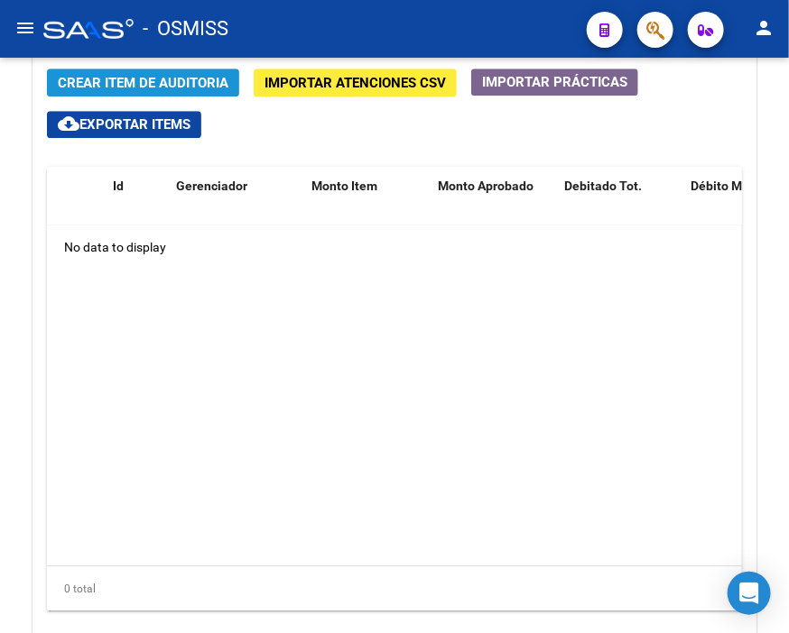
click at [159, 90] on span "Crear Item de Auditoria" at bounding box center [143, 83] width 171 height 16
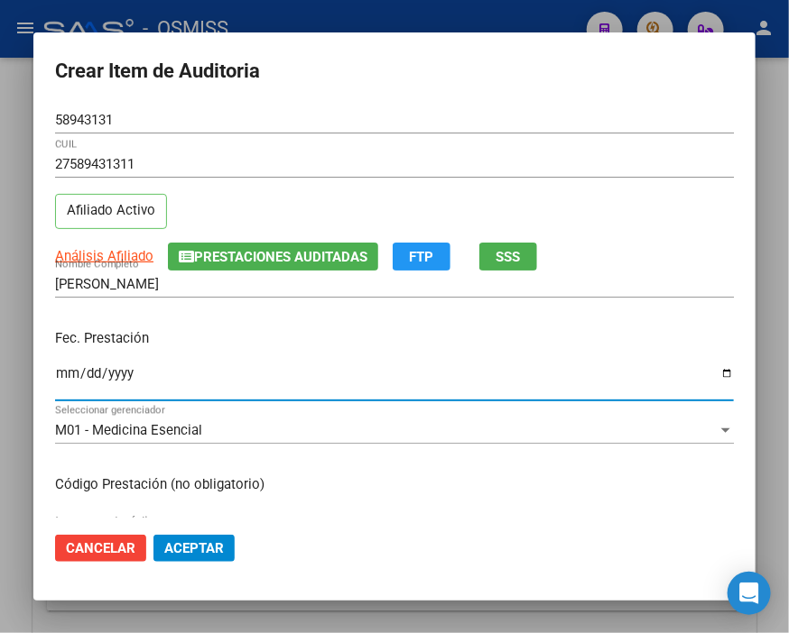
click at [69, 372] on input "Ingresar la fecha" at bounding box center [394, 380] width 678 height 29
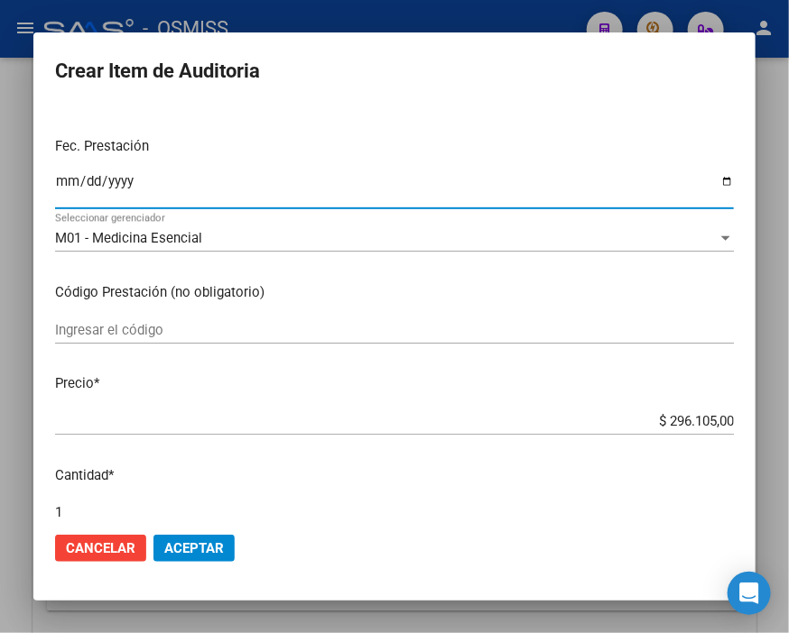
scroll to position [200, 0]
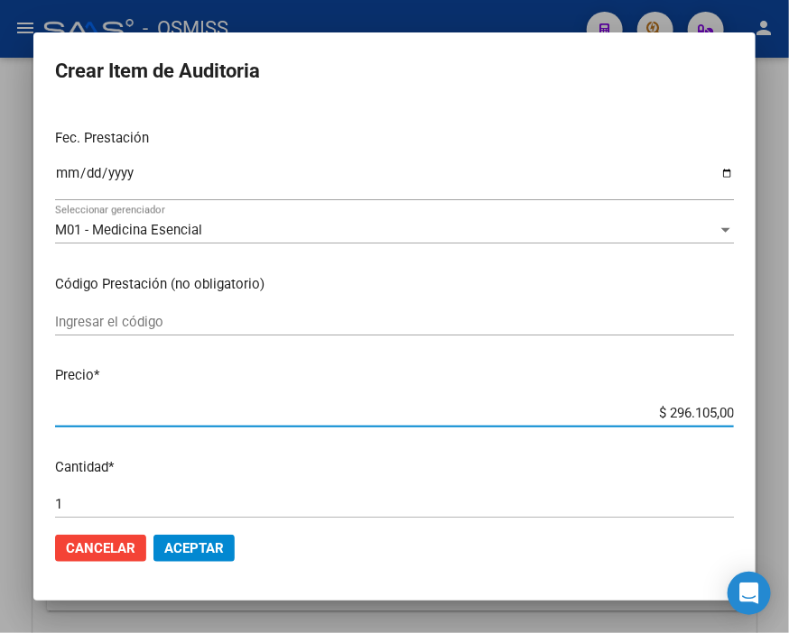
drag, startPoint x: 620, startPoint y: 418, endPoint x: 789, endPoint y: 407, distance: 169.1
click at [779, 407] on html "menu - OSMISS person Firma Express Inicio Calendario SSS Instructivos Contacto …" at bounding box center [394, 316] width 789 height 633
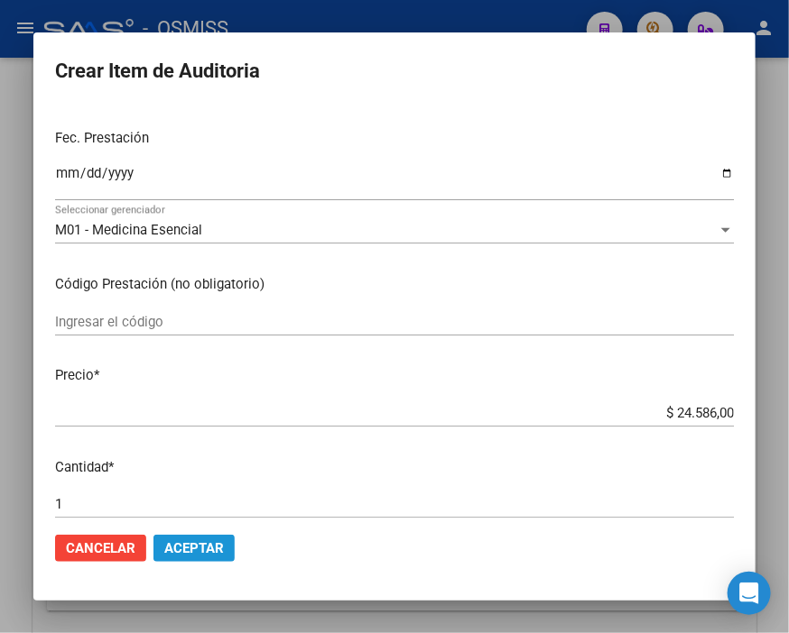
click at [197, 547] on span "Aceptar" at bounding box center [194, 548] width 60 height 16
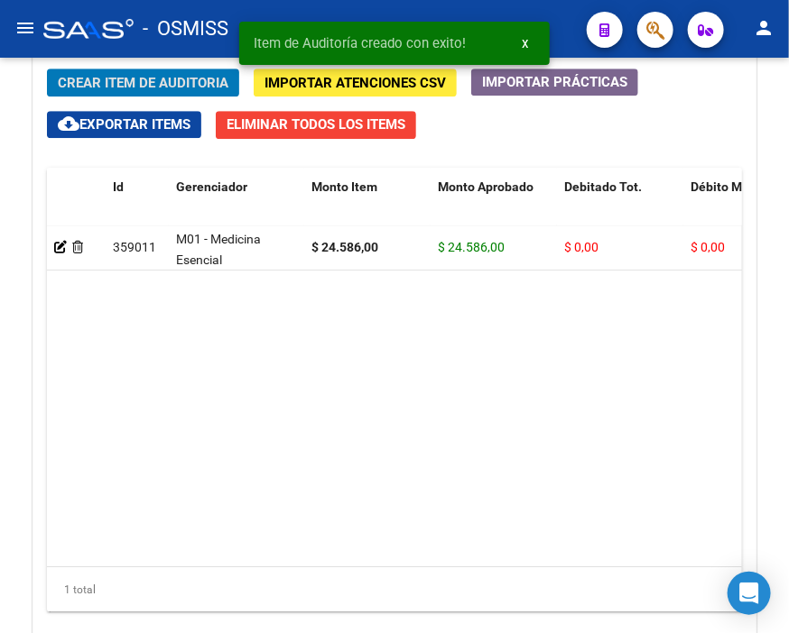
scroll to position [1408, 0]
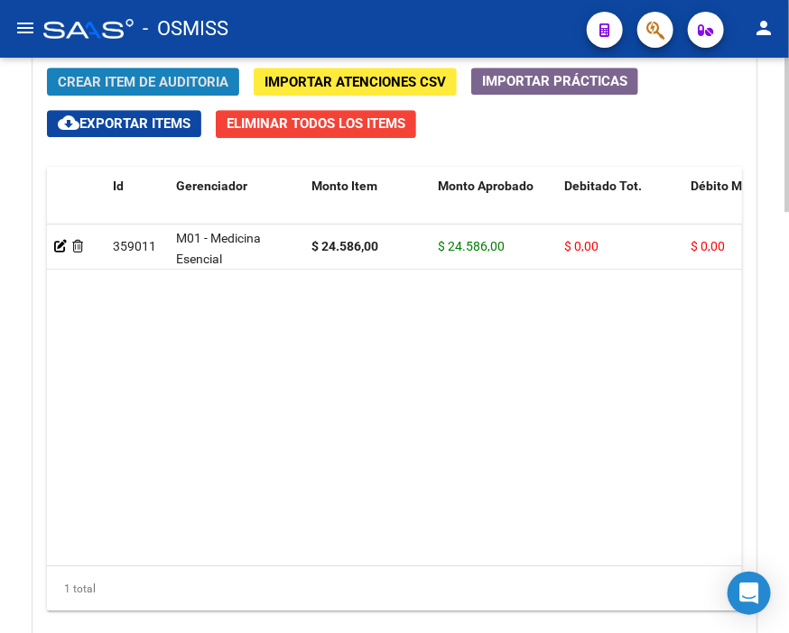
click at [155, 81] on span "Crear Item de Auditoria" at bounding box center [143, 82] width 171 height 16
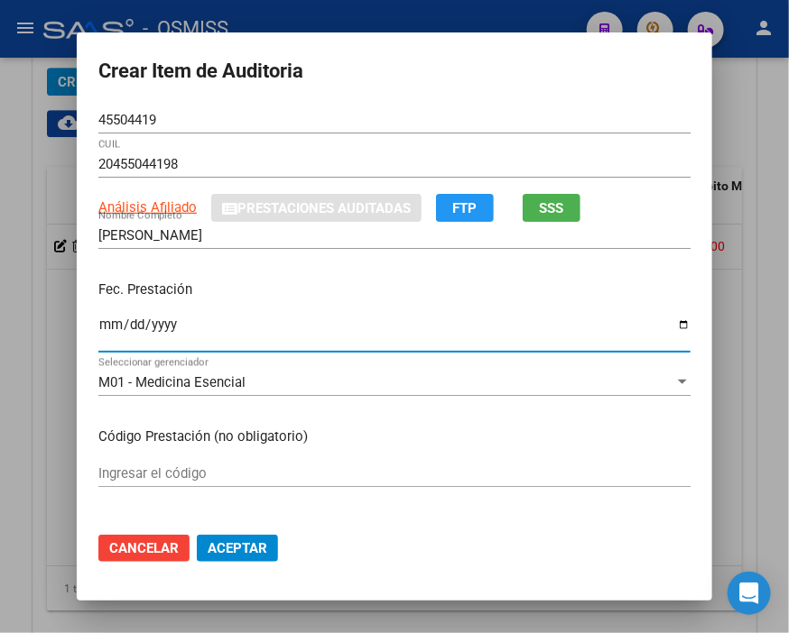
click at [105, 326] on input "Ingresar la fecha" at bounding box center [394, 332] width 592 height 29
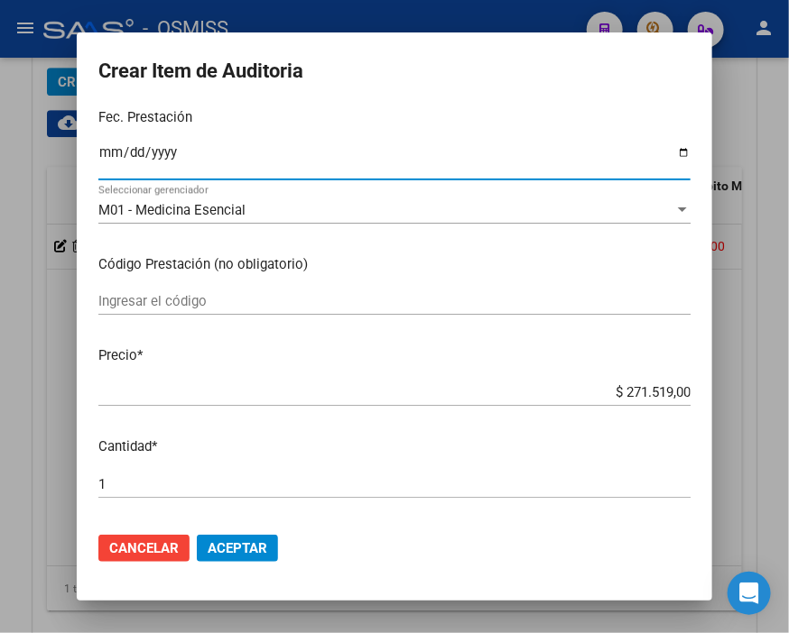
scroll to position [300, 0]
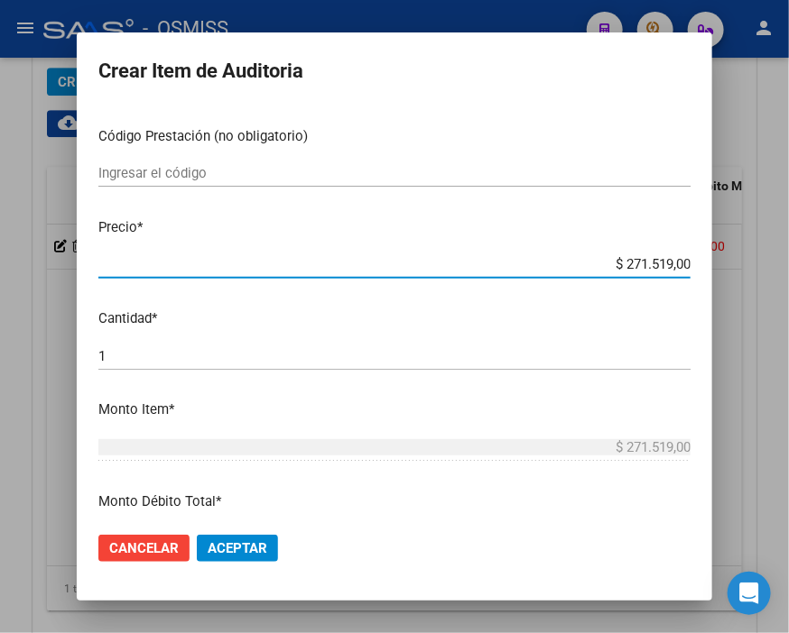
drag, startPoint x: 628, startPoint y: 264, endPoint x: 744, endPoint y: 254, distance: 116.8
click at [744, 254] on div "Crear Item de Auditoria 45504419 Nro Documento 20455044198 CUIL Análisis Afilia…" at bounding box center [394, 316] width 789 height 633
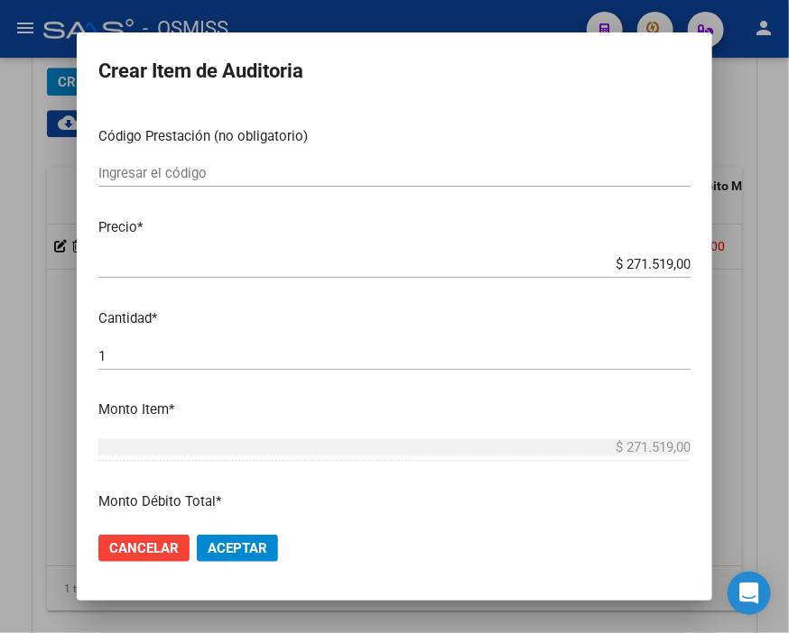
drag, startPoint x: 624, startPoint y: 237, endPoint x: 601, endPoint y: 232, distance: 24.1
click at [624, 237] on mat-dialog-content "45504419 Nro Documento 20455044198 CUIL Análisis Afiliado Prestaciones Auditada…" at bounding box center [394, 311] width 635 height 411
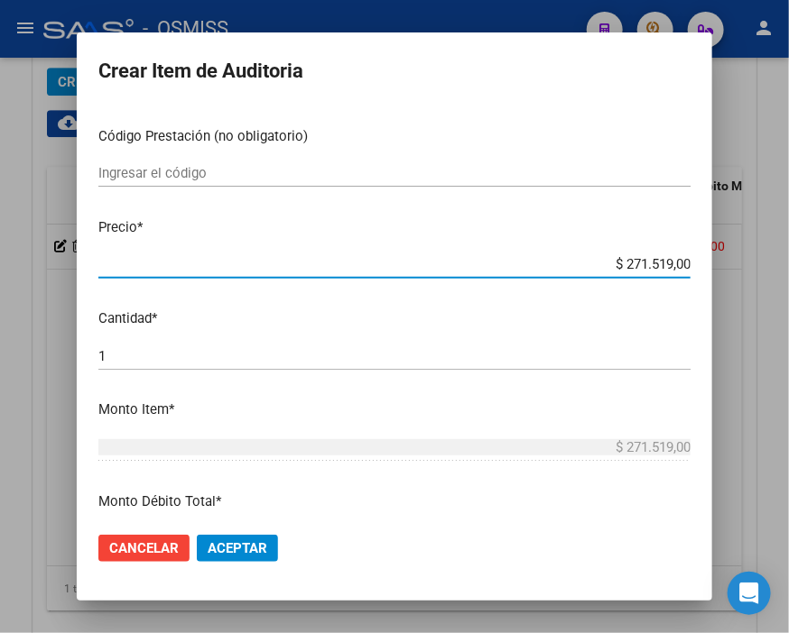
drag, startPoint x: 603, startPoint y: 262, endPoint x: 789, endPoint y: 268, distance: 186.0
click at [779, 268] on html "menu - OSMISS person Firma Express Inicio Calendario SSS Instructivos Contacto …" at bounding box center [394, 316] width 789 height 633
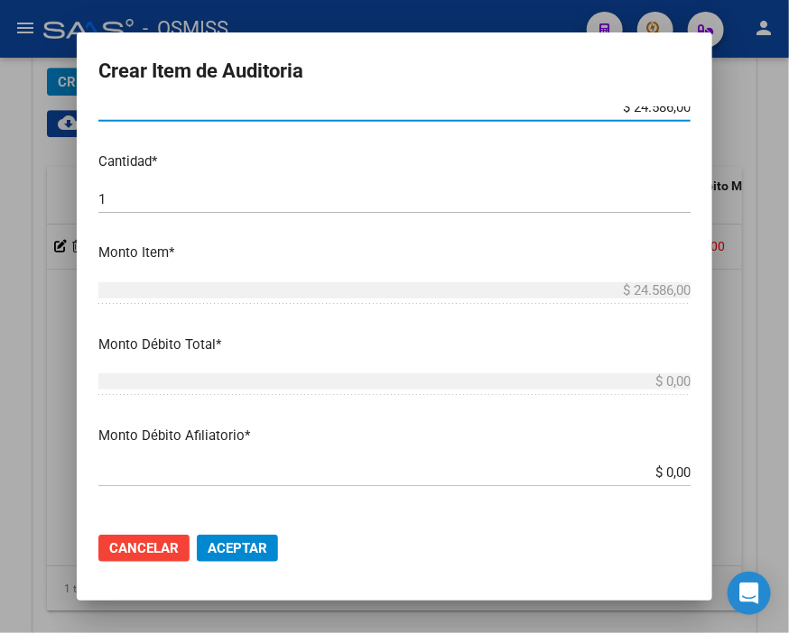
scroll to position [501, 0]
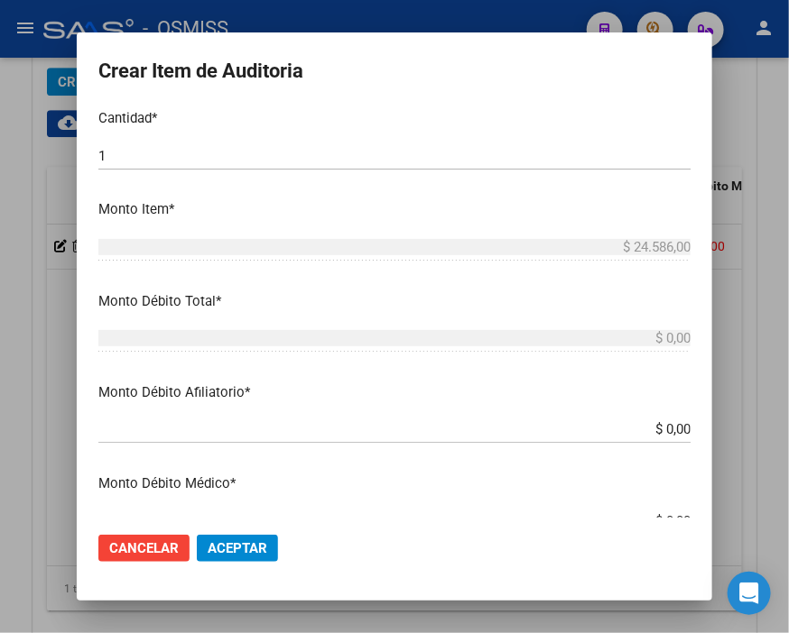
drag, startPoint x: 602, startPoint y: 439, endPoint x: 789, endPoint y: 438, distance: 186.8
click at [779, 438] on html "menu - OSMISS person Firma Express Inicio Calendario SSS Instructivos Contacto …" at bounding box center [394, 316] width 789 height 633
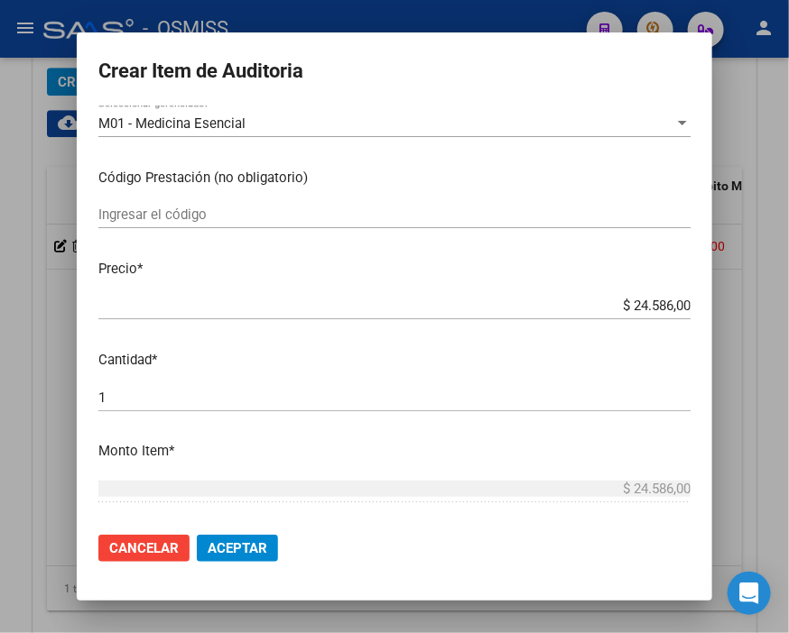
scroll to position [359, 0]
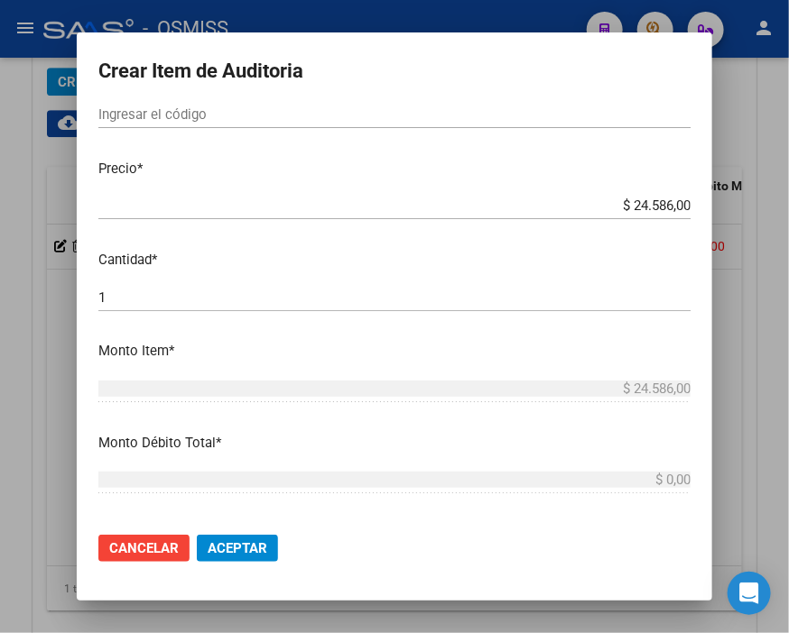
click at [494, 397] on div "$ 24.586,00 Ingresar el monto" at bounding box center [394, 388] width 592 height 27
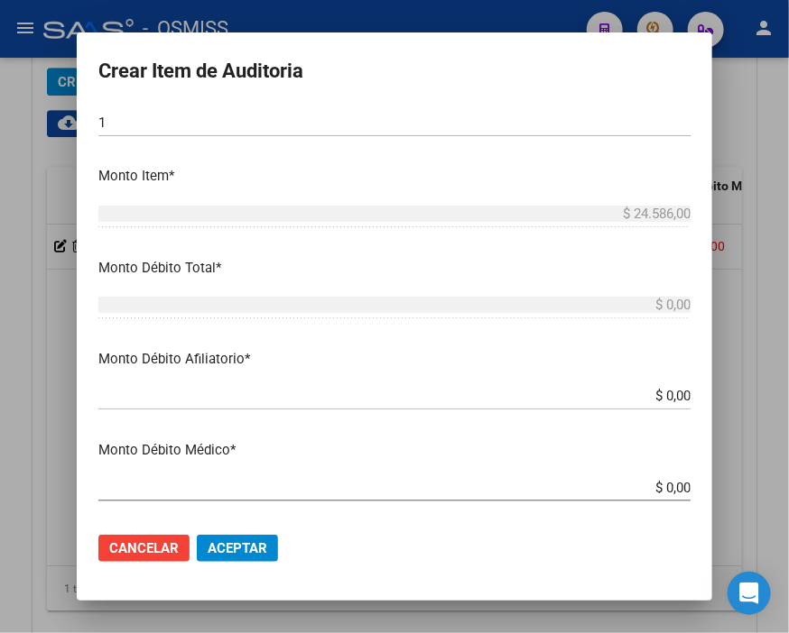
scroll to position [560, 0]
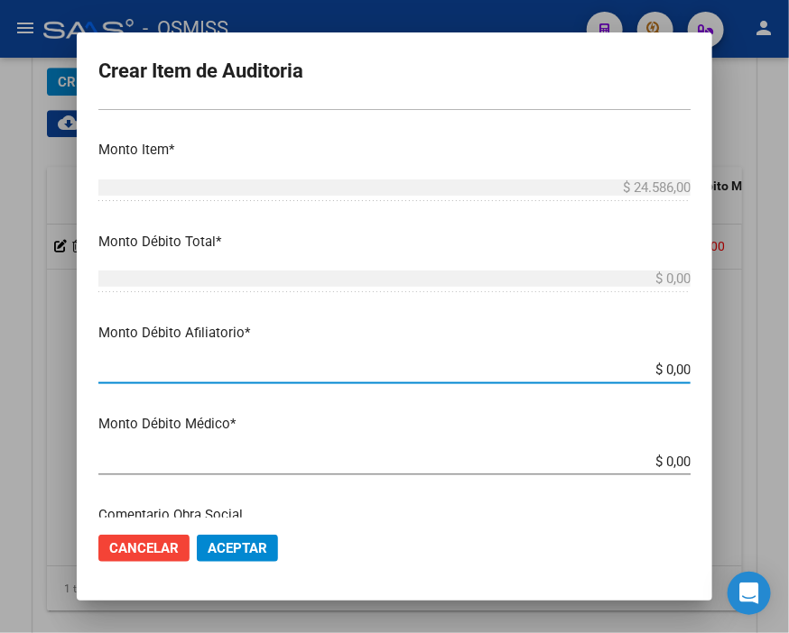
drag, startPoint x: 619, startPoint y: 372, endPoint x: 789, endPoint y: 372, distance: 169.6
click at [779, 372] on html "menu - OSMISS person Firma Express Inicio Calendario SSS Instructivos Contacto …" at bounding box center [394, 316] width 789 height 633
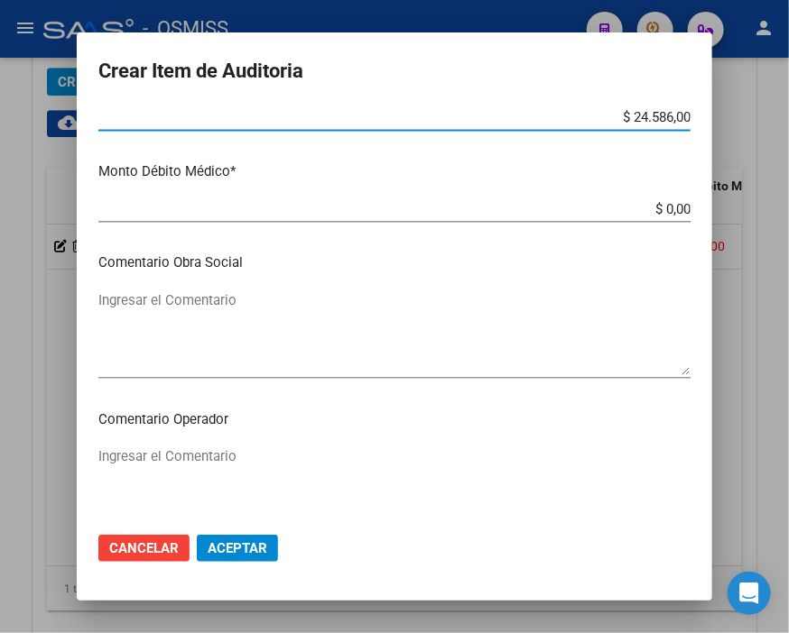
scroll to position [861, 0]
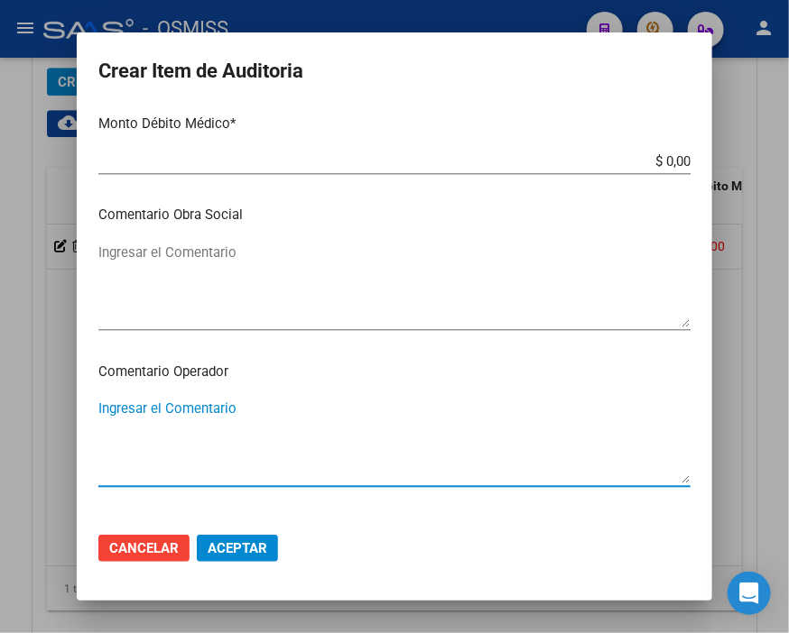
click at [208, 402] on textarea "Ingresar el Comentario" at bounding box center [394, 441] width 592 height 85
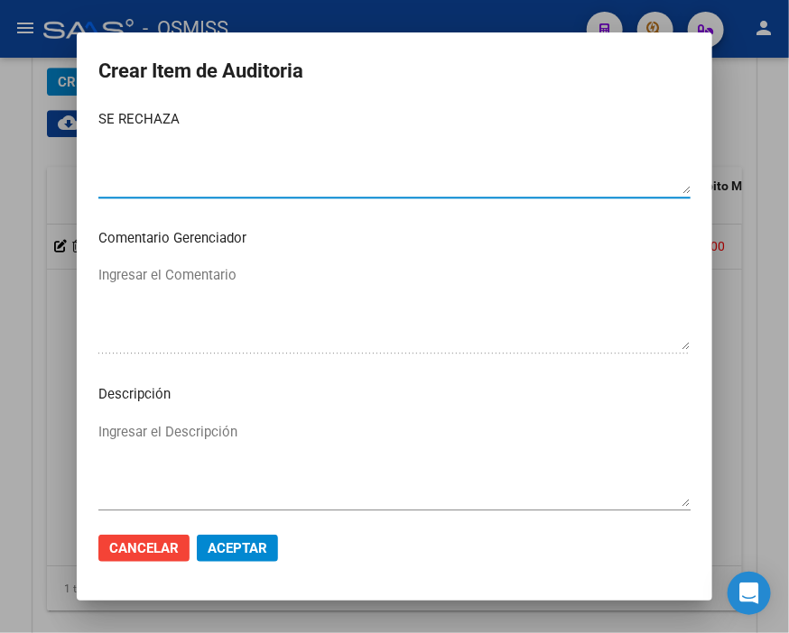
scroll to position [1161, 0]
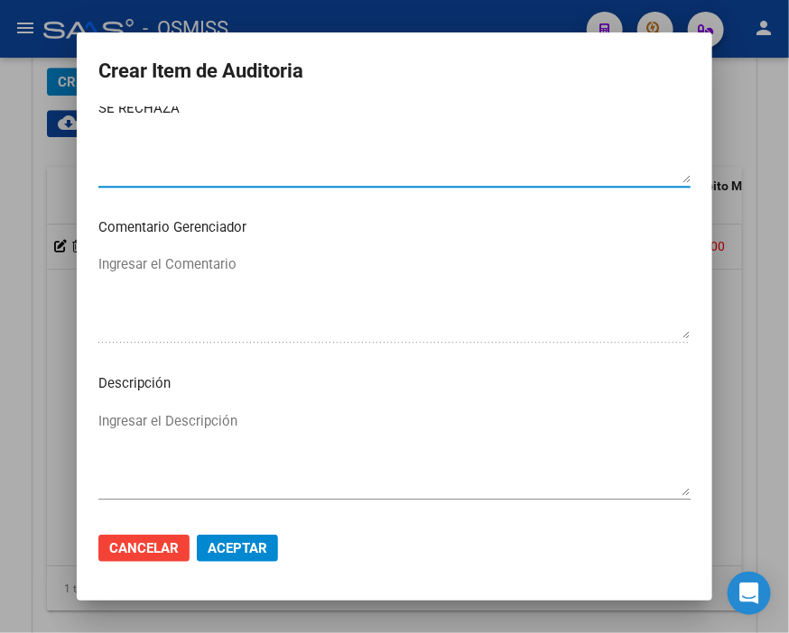
click at [171, 411] on textarea "Ingresar el Descripción" at bounding box center [394, 453] width 592 height 85
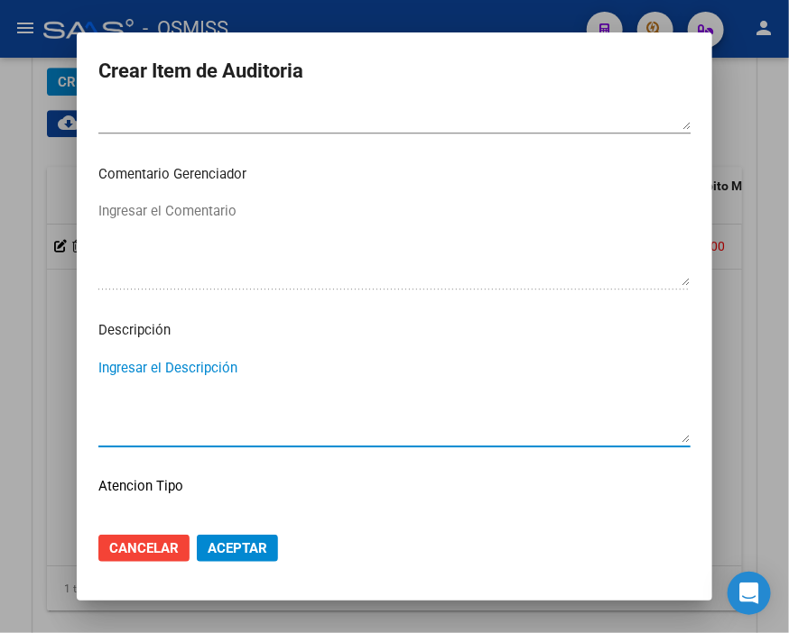
scroll to position [1341, 0]
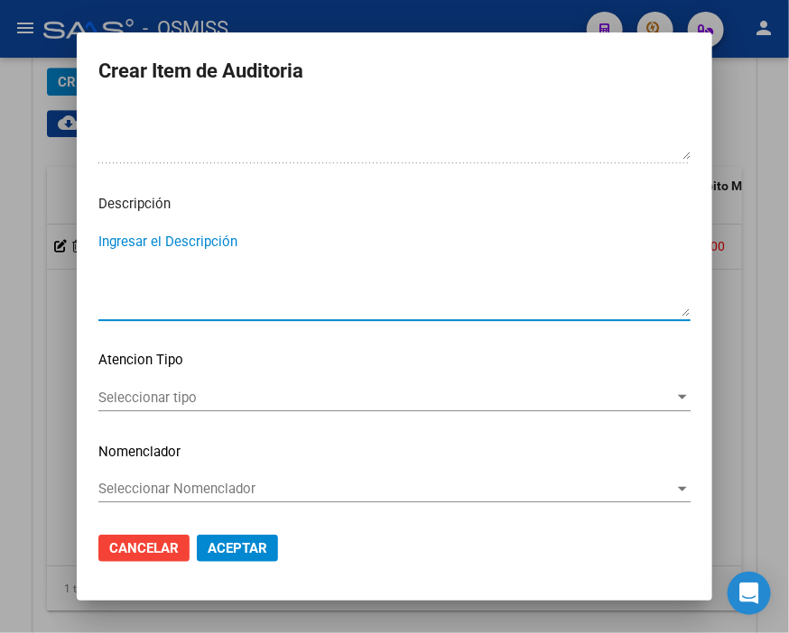
click at [151, 238] on textarea "Ingresar el Descripción" at bounding box center [394, 274] width 592 height 85
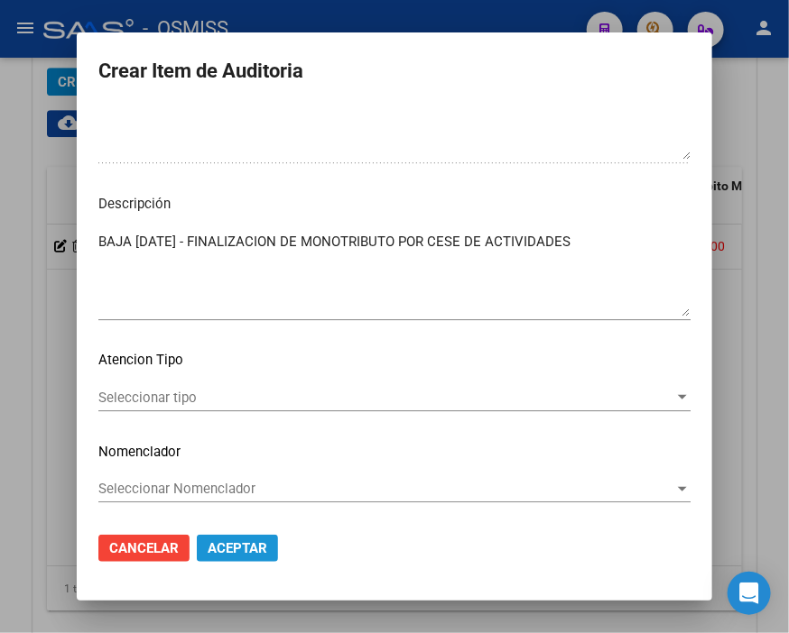
click at [244, 550] on span "Aceptar" at bounding box center [238, 548] width 60 height 16
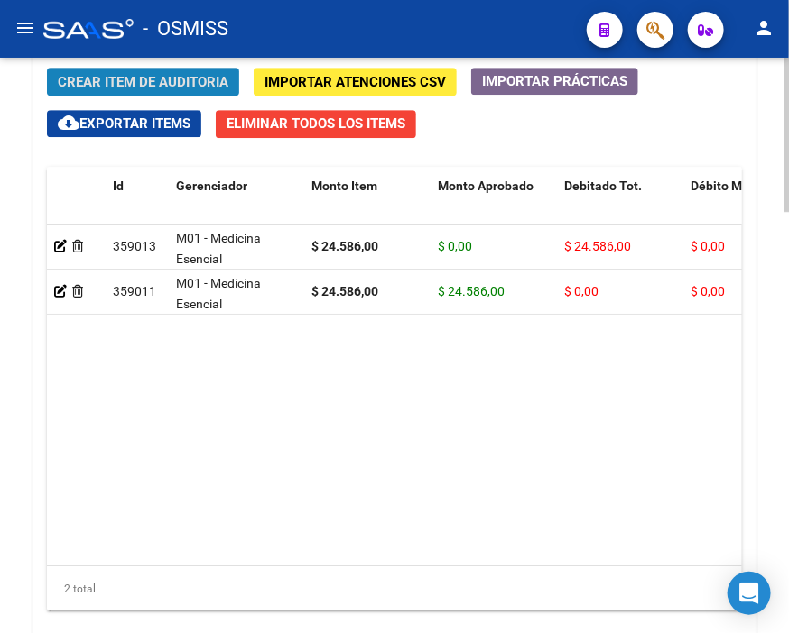
click at [140, 86] on span "Crear Item de Auditoria" at bounding box center [143, 82] width 171 height 16
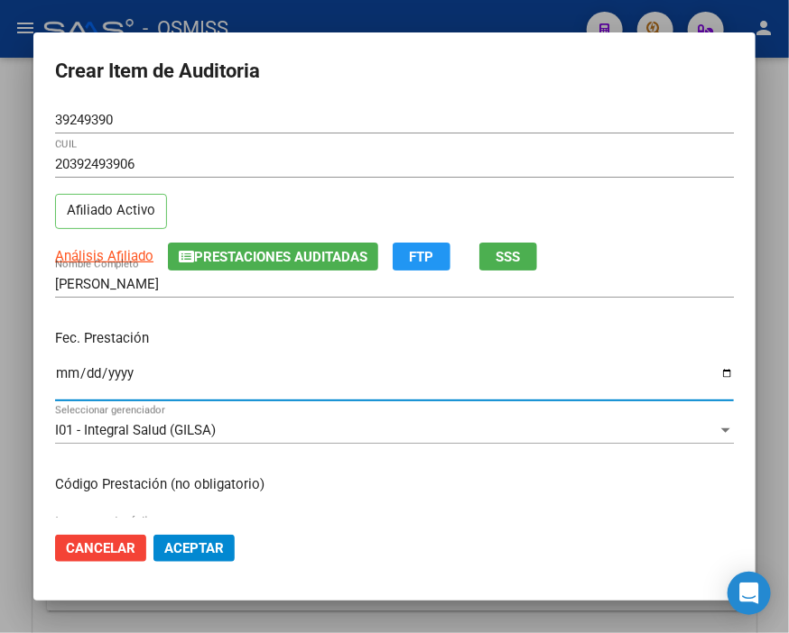
click at [68, 376] on input "Ingresar la fecha" at bounding box center [394, 380] width 678 height 29
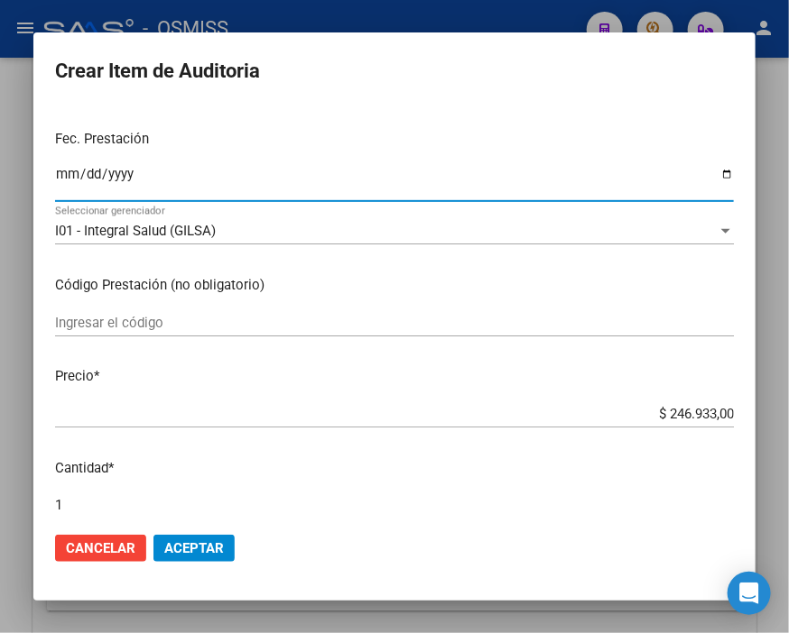
scroll to position [200, 0]
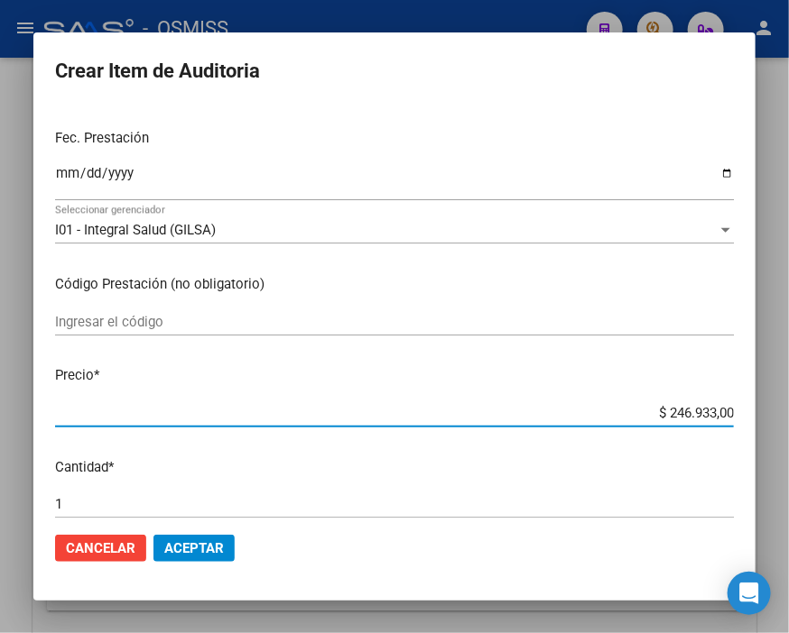
drag, startPoint x: 628, startPoint y: 412, endPoint x: 789, endPoint y: 412, distance: 160.6
click at [779, 412] on html "menu - OSMISS person Firma Express Inicio Calendario SSS Instructivos Contacto …" at bounding box center [394, 316] width 789 height 633
click at [217, 543] on span "Aceptar" at bounding box center [194, 548] width 60 height 16
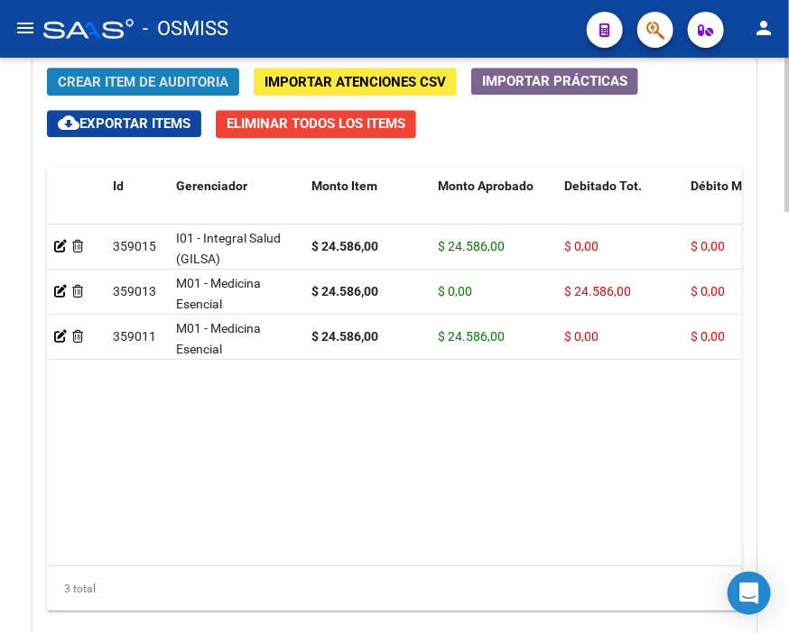
click at [156, 77] on span "Crear Item de Auditoria" at bounding box center [143, 82] width 171 height 16
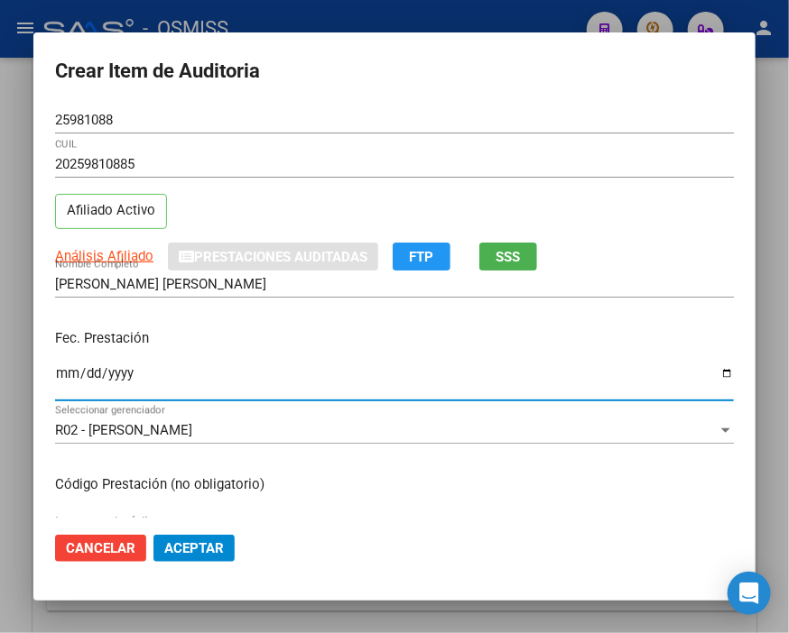
click at [64, 375] on input "Ingresar la fecha" at bounding box center [394, 380] width 678 height 29
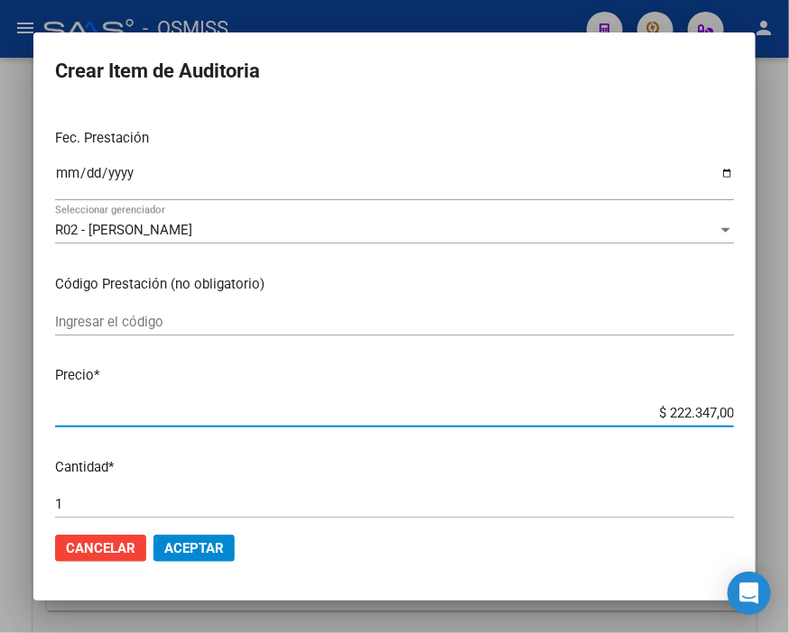
drag, startPoint x: 593, startPoint y: 406, endPoint x: 789, endPoint y: 406, distance: 195.8
click at [779, 406] on html "menu - OSMISS person Firma Express Inicio Calendario SSS Instructivos Contacto …" at bounding box center [394, 316] width 789 height 633
click at [201, 552] on span "Aceptar" at bounding box center [194, 548] width 60 height 16
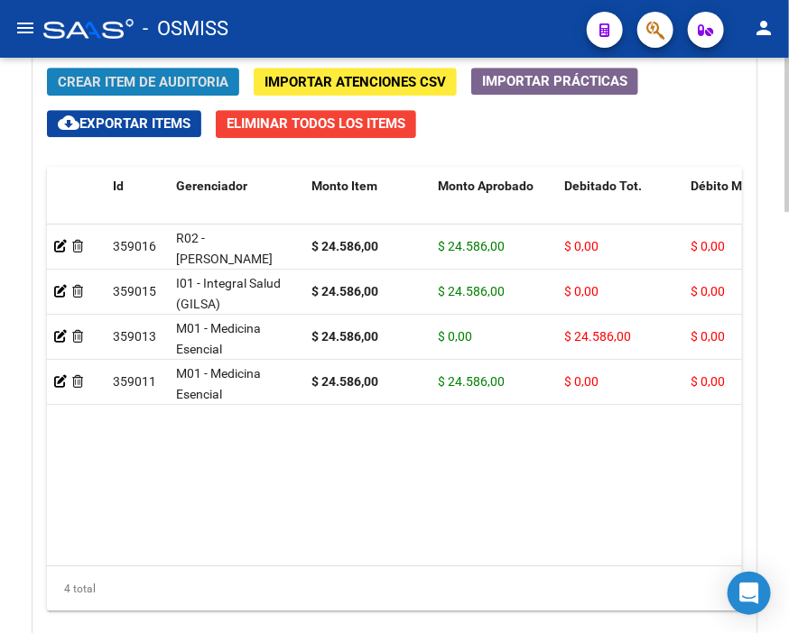
click at [158, 76] on span "Crear Item de Auditoria" at bounding box center [143, 82] width 171 height 16
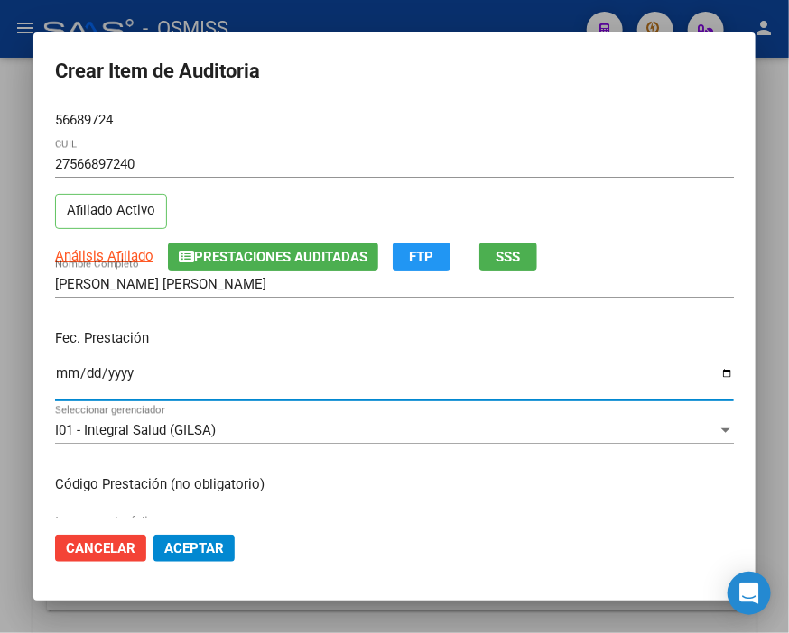
click at [63, 375] on input "Ingresar la fecha" at bounding box center [394, 380] width 678 height 29
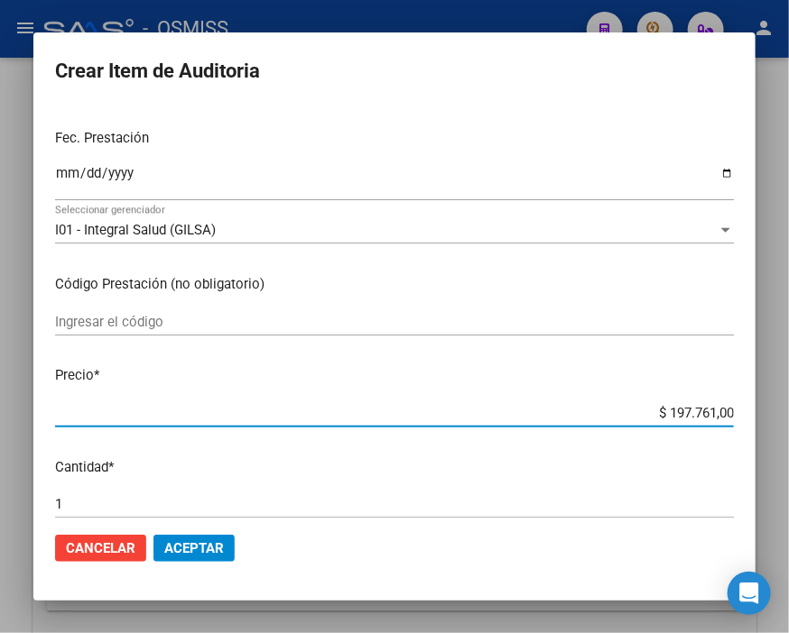
drag, startPoint x: 629, startPoint y: 403, endPoint x: 789, endPoint y: 410, distance: 159.8
click at [779, 410] on html "menu - OSMISS person Firma Express Inicio Calendario SSS Instructivos Contacto …" at bounding box center [394, 316] width 789 height 633
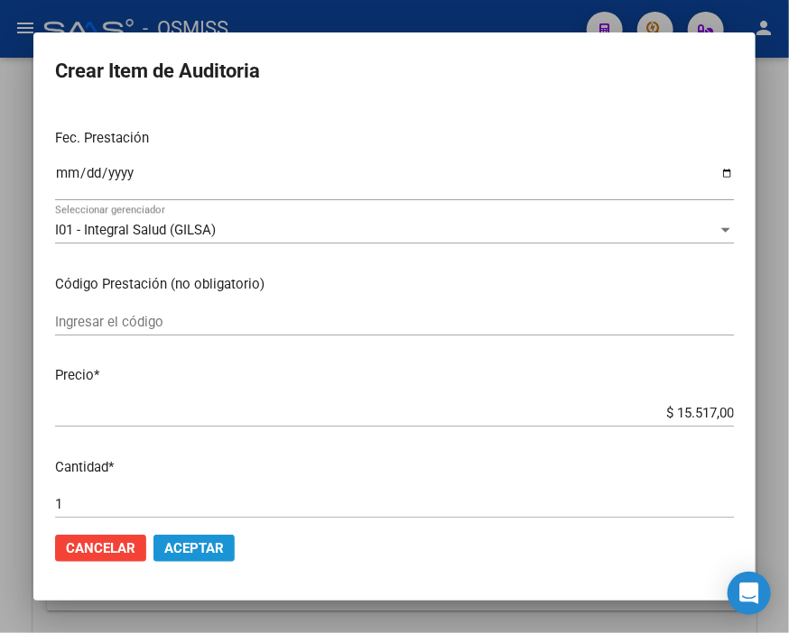
click at [203, 535] on button "Aceptar" at bounding box center [193, 548] width 81 height 27
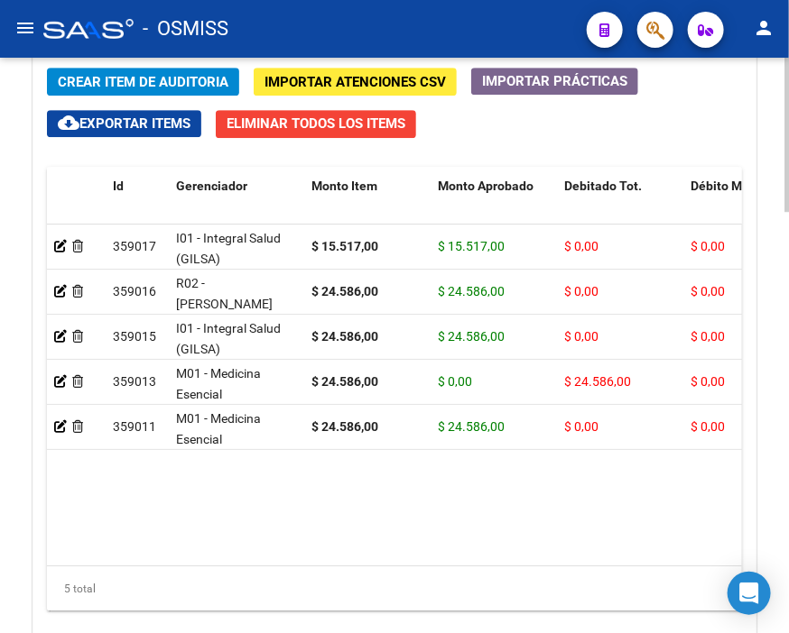
click at [106, 84] on span "Crear Item de Auditoria" at bounding box center [143, 82] width 171 height 16
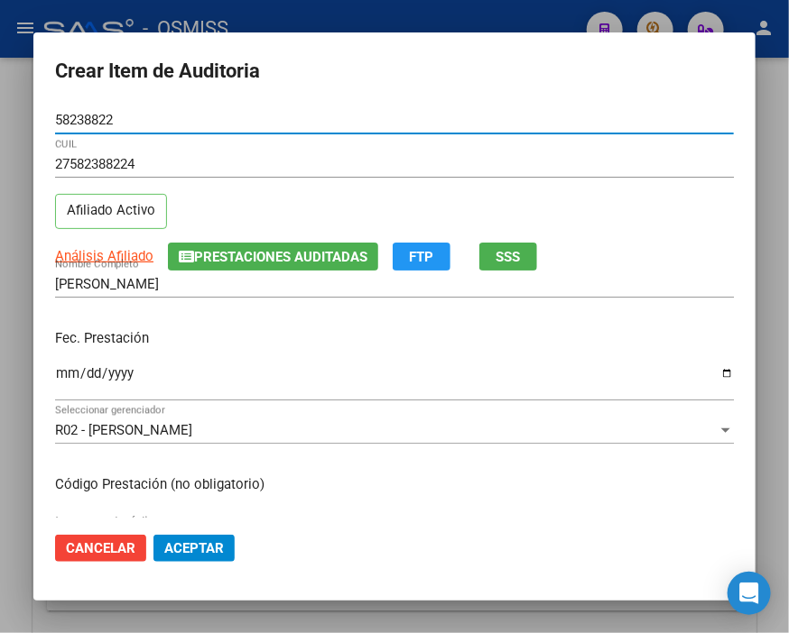
click at [58, 374] on input "Ingresar la fecha" at bounding box center [394, 380] width 678 height 29
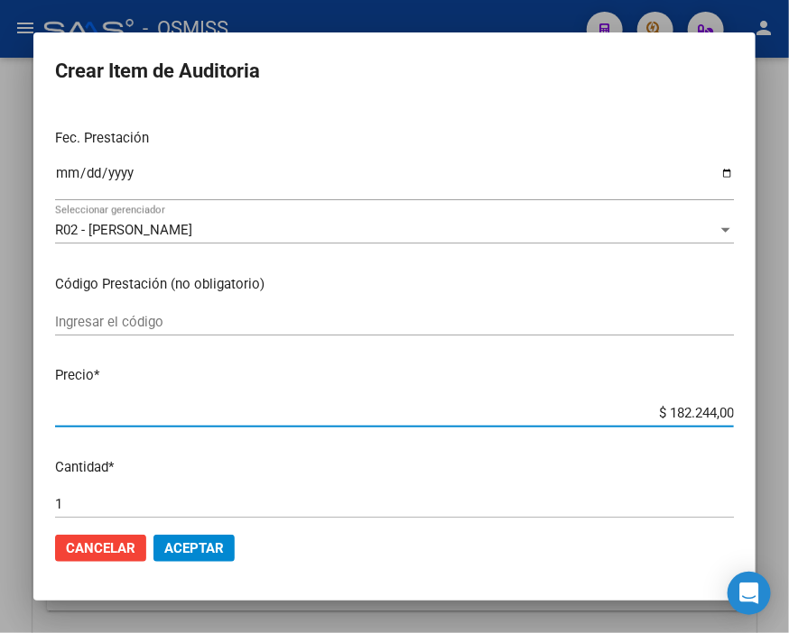
drag, startPoint x: 626, startPoint y: 411, endPoint x: 781, endPoint y: 411, distance: 155.2
click at [779, 411] on div "Crear Item de Auditoria 58238822 Nro Documento 27582388224 CUIL Afiliado Activo…" at bounding box center [394, 316] width 789 height 633
click at [228, 552] on button "Aceptar" at bounding box center [193, 548] width 81 height 27
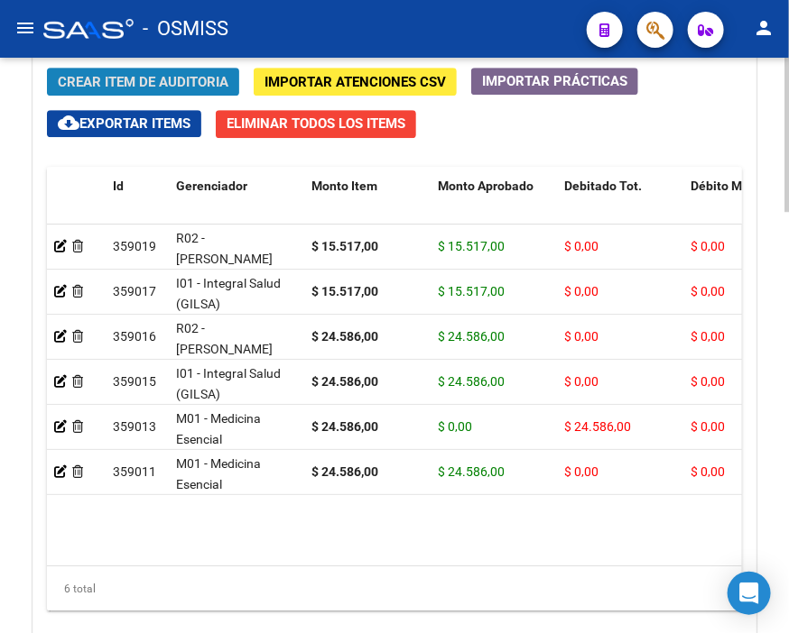
click at [163, 83] on span "Crear Item de Auditoria" at bounding box center [143, 82] width 171 height 16
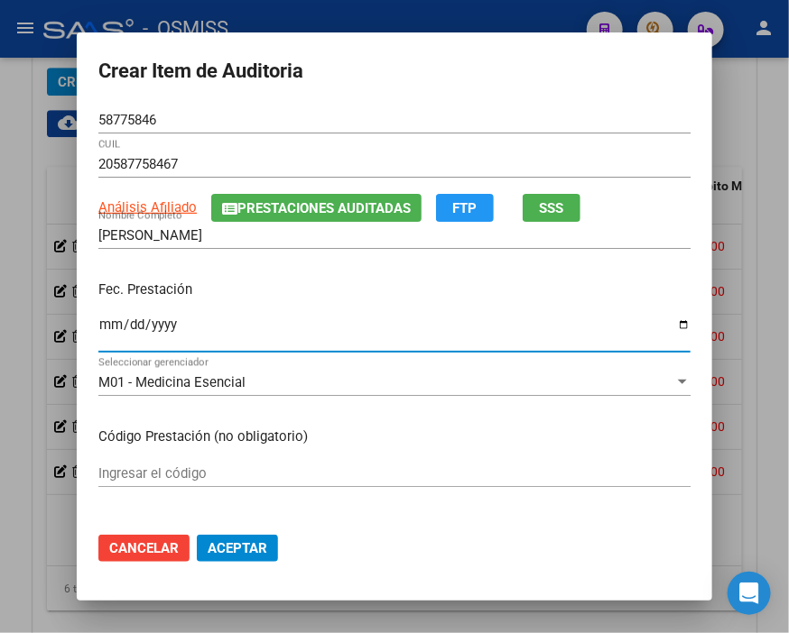
click at [98, 326] on input "Ingresar la fecha" at bounding box center [394, 332] width 592 height 29
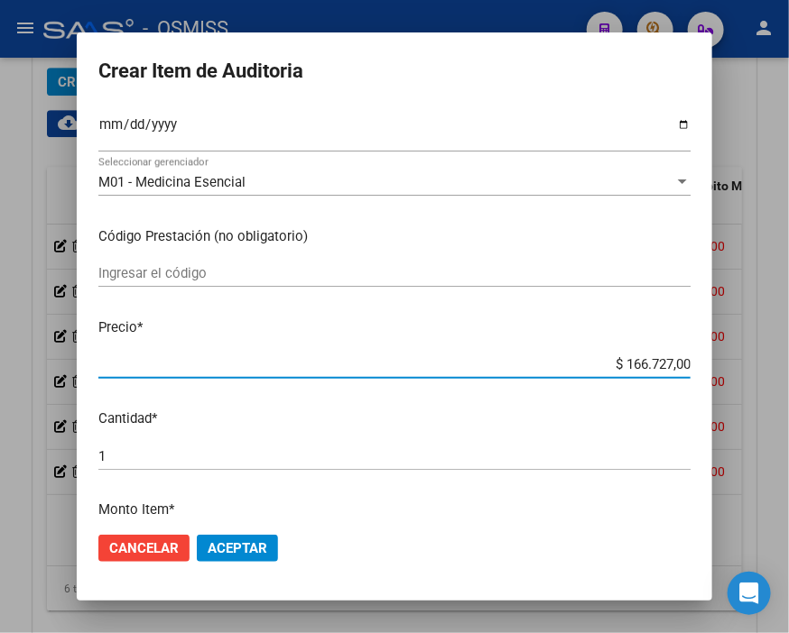
drag, startPoint x: 597, startPoint y: 367, endPoint x: 789, endPoint y: 352, distance: 191.9
click at [779, 352] on html "menu - OSMISS person Firma Express Inicio Calendario SSS Instructivos Contacto …" at bounding box center [394, 316] width 789 height 633
click at [226, 555] on span "Aceptar" at bounding box center [238, 548] width 60 height 16
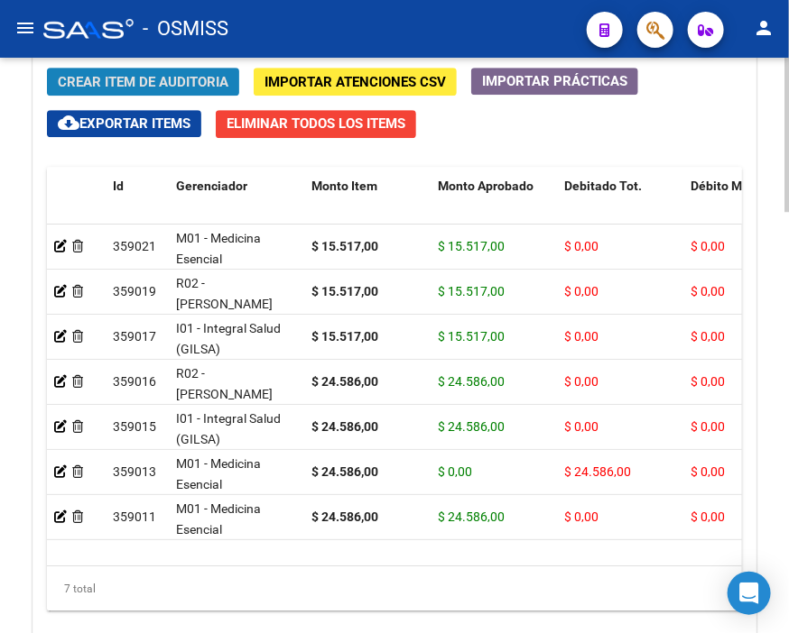
click at [151, 82] on span "Crear Item de Auditoria" at bounding box center [143, 82] width 171 height 16
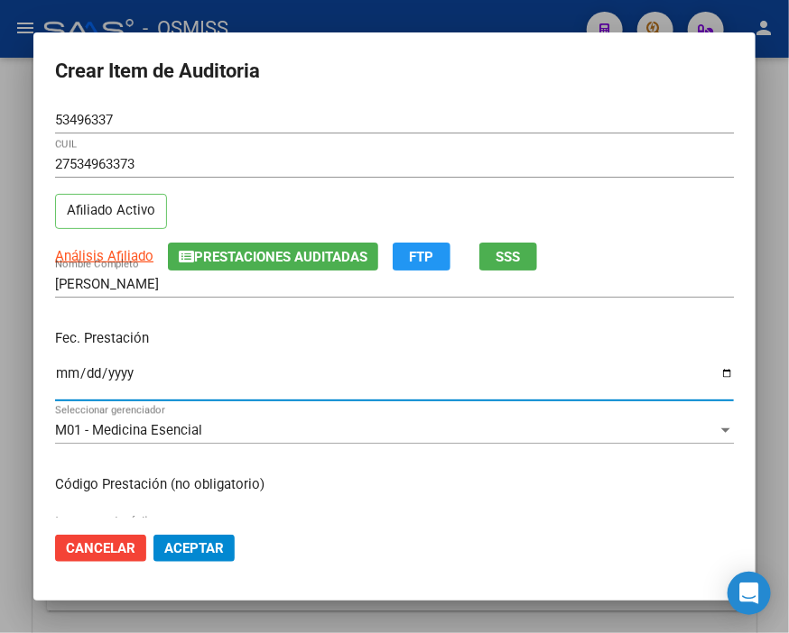
click at [70, 377] on input "Ingresar la fecha" at bounding box center [394, 380] width 678 height 29
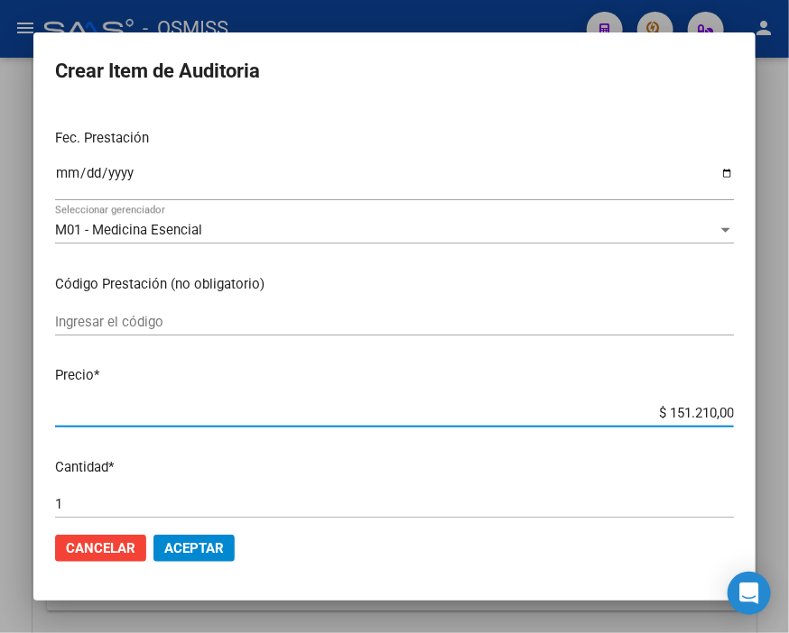
drag, startPoint x: 639, startPoint y: 415, endPoint x: 789, endPoint y: 418, distance: 149.8
click at [779, 418] on html "menu - OSMISS person Firma Express Inicio Calendario SSS Instructivos Contacto …" at bounding box center [394, 316] width 789 height 633
click at [205, 549] on span "Aceptar" at bounding box center [194, 548] width 60 height 16
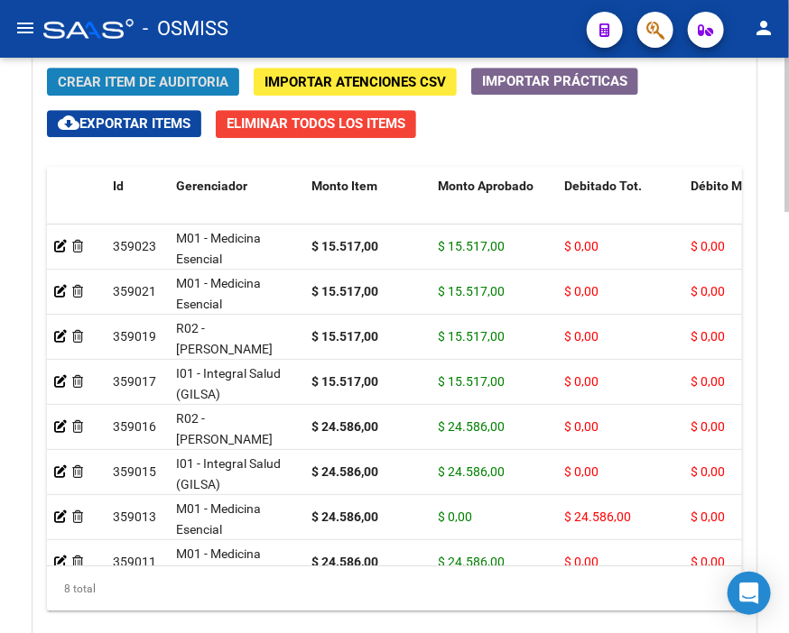
click at [160, 90] on span "Crear Item de Auditoria" at bounding box center [143, 82] width 171 height 16
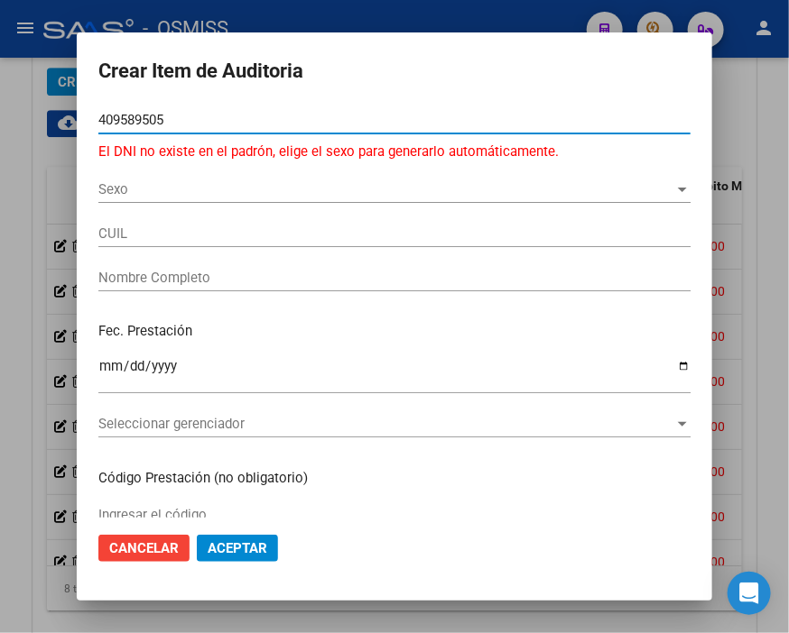
click at [128, 120] on input "409589505" at bounding box center [394, 120] width 592 height 16
click at [136, 118] on input "409589505" at bounding box center [394, 120] width 592 height 16
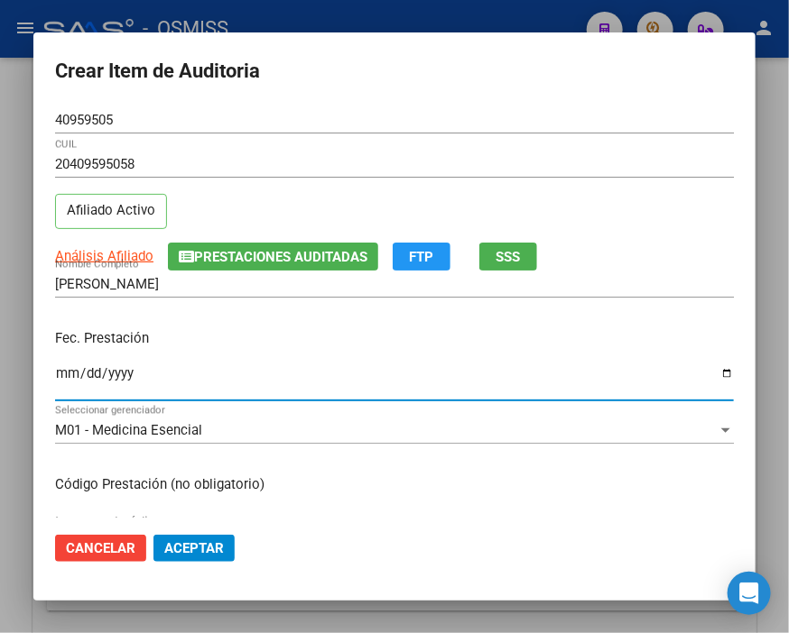
click at [75, 366] on input "Ingresar la fecha" at bounding box center [394, 380] width 678 height 29
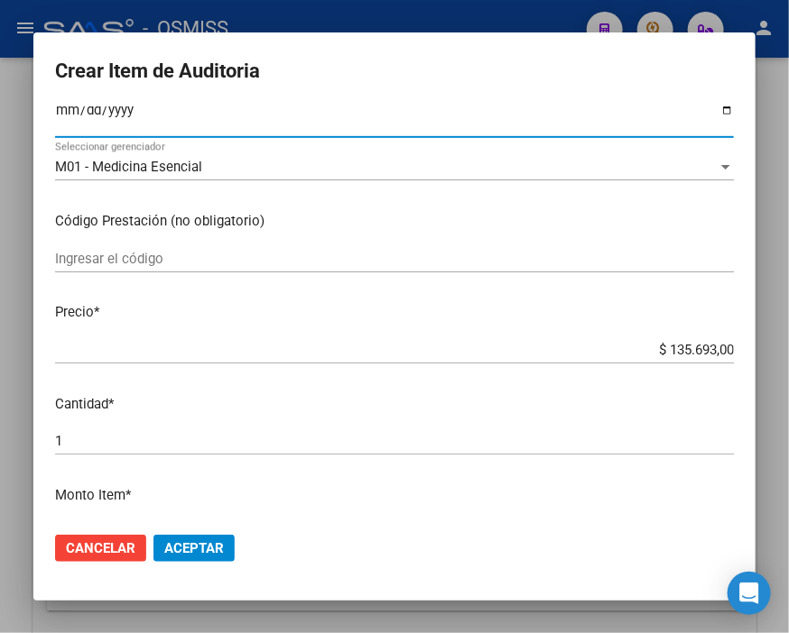
scroll to position [300, 0]
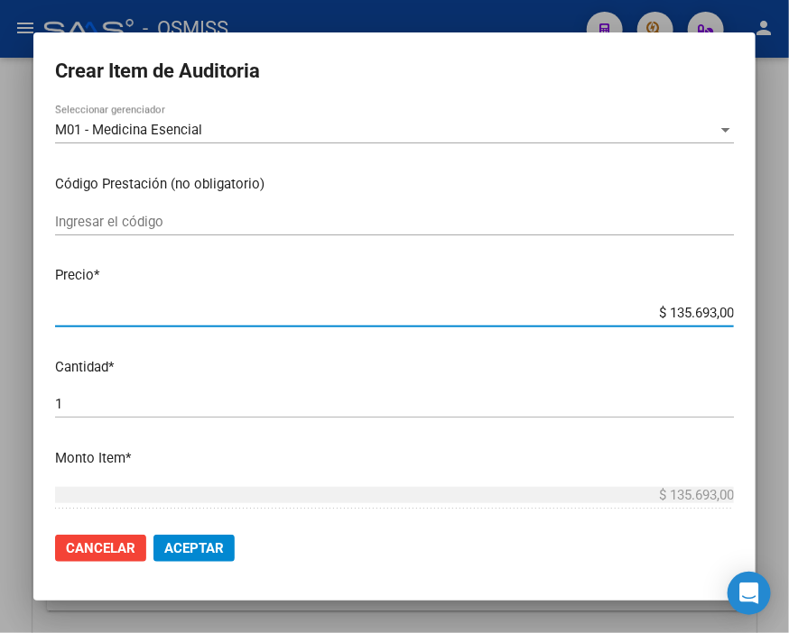
drag, startPoint x: 646, startPoint y: 311, endPoint x: 789, endPoint y: 311, distance: 142.6
click at [779, 311] on html "menu - OSMISS person Firma Express Inicio Calendario SSS Instructivos Contacto …" at bounding box center [394, 316] width 789 height 633
click at [219, 549] on span "Aceptar" at bounding box center [194, 548] width 60 height 16
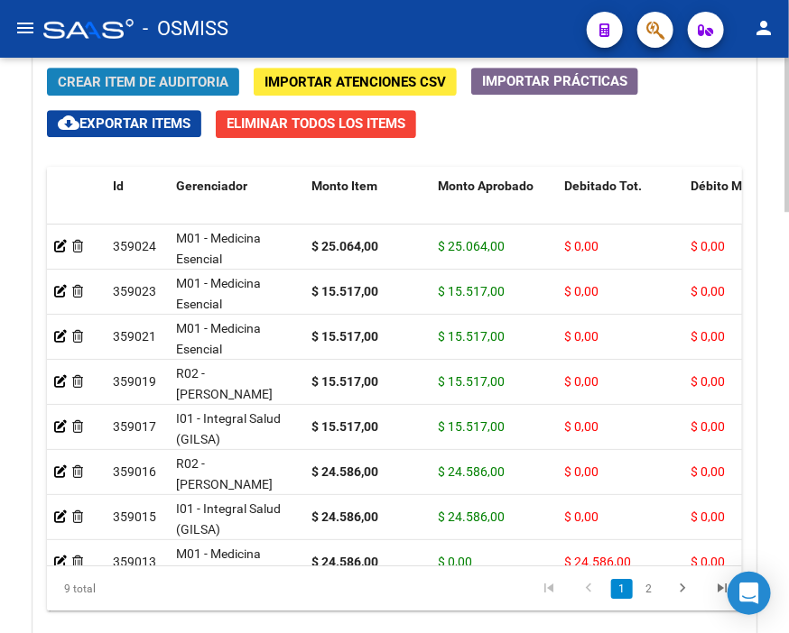
click at [178, 85] on span "Crear Item de Auditoria" at bounding box center [143, 82] width 171 height 16
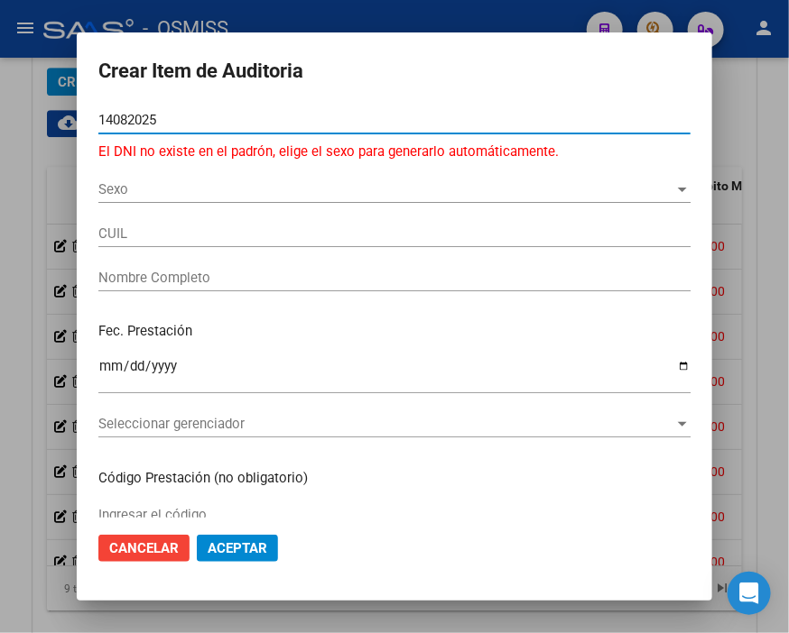
drag, startPoint x: 172, startPoint y: 117, endPoint x: 22, endPoint y: 115, distance: 150.7
click at [22, 115] on div "Crear Item de Auditoria 14082025 Nro Documento El DNI no existe en el padrón, e…" at bounding box center [394, 316] width 789 height 633
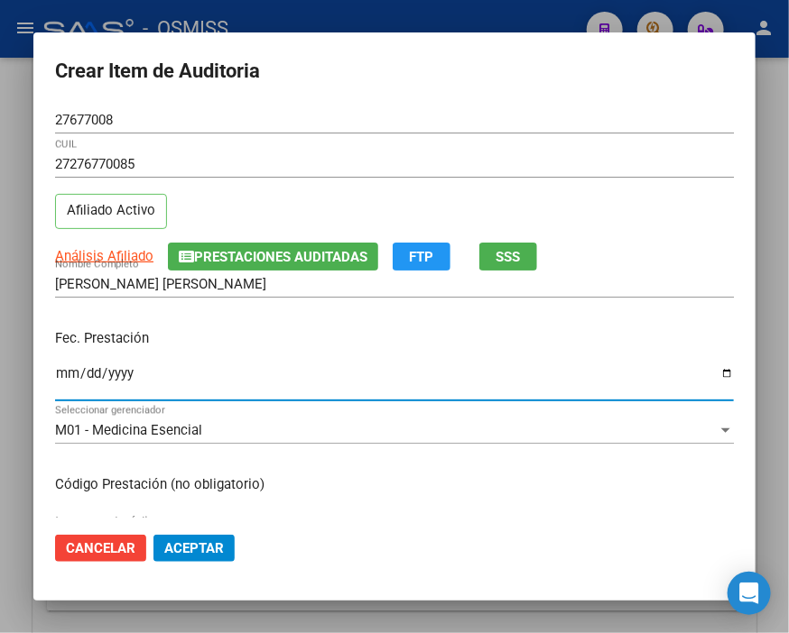
click at [64, 375] on input "Ingresar la fecha" at bounding box center [394, 380] width 678 height 29
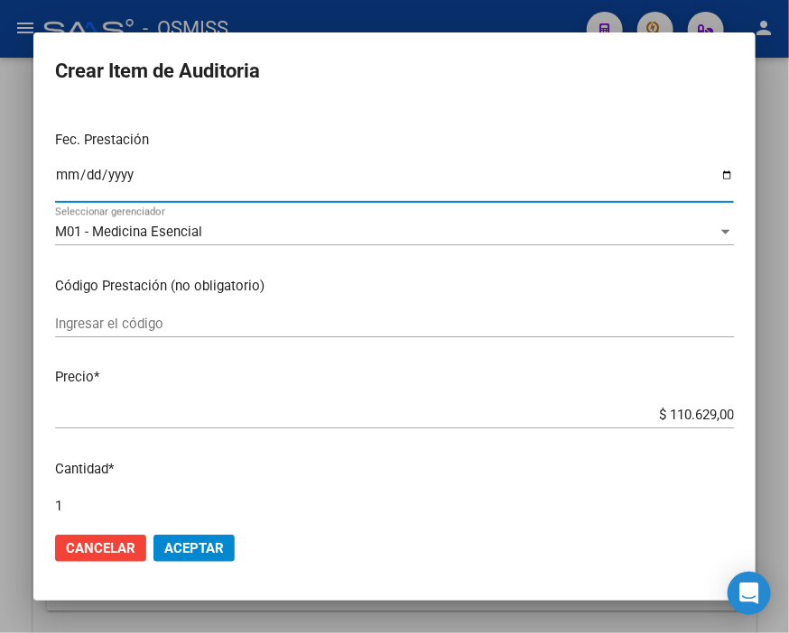
scroll to position [200, 0]
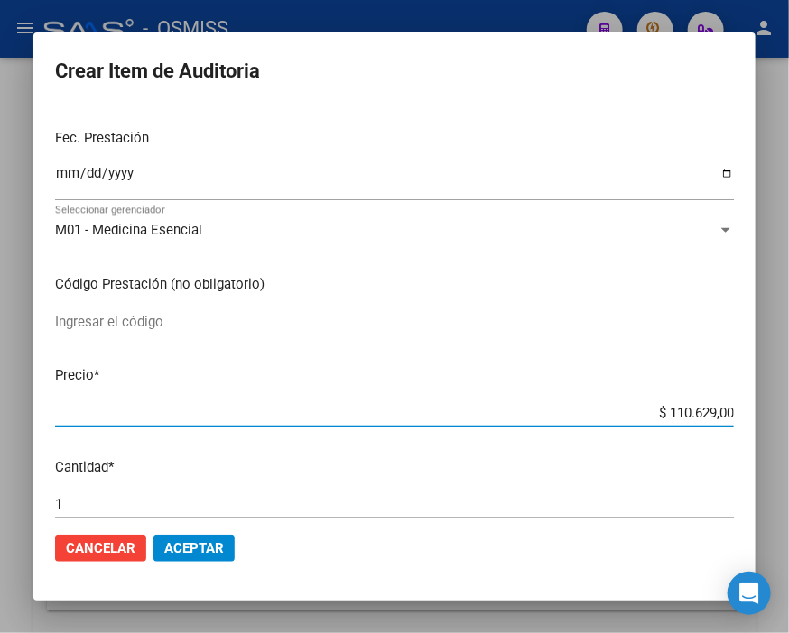
drag, startPoint x: 633, startPoint y: 411, endPoint x: 789, endPoint y: 411, distance: 155.2
click at [779, 411] on html "menu - OSMISS person Firma Express Inicio Calendario SSS Instructivos Contacto …" at bounding box center [394, 316] width 789 height 633
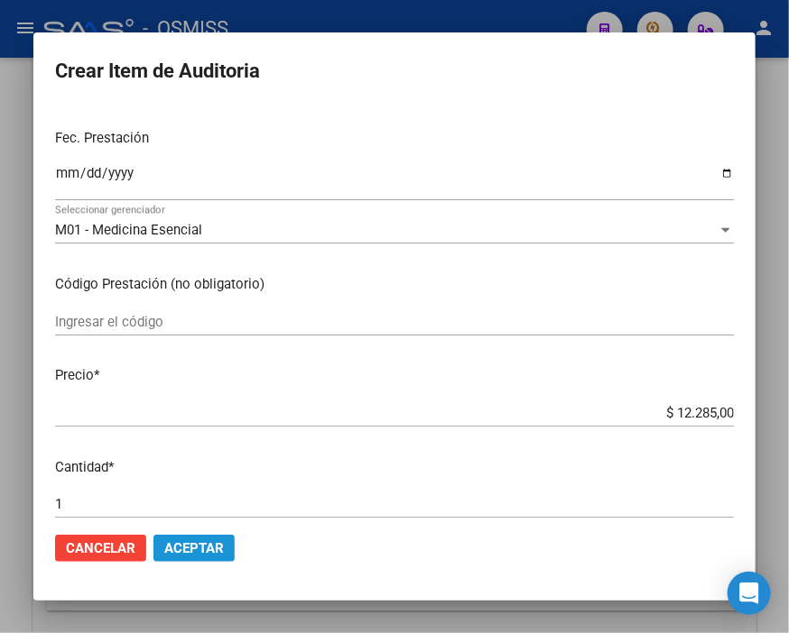
click at [206, 546] on span "Aceptar" at bounding box center [194, 548] width 60 height 16
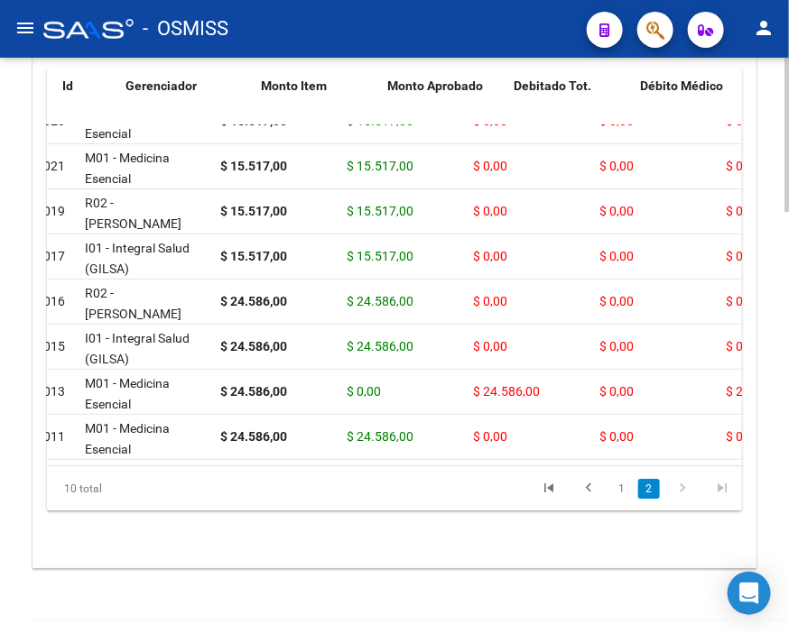
scroll to position [131, 0]
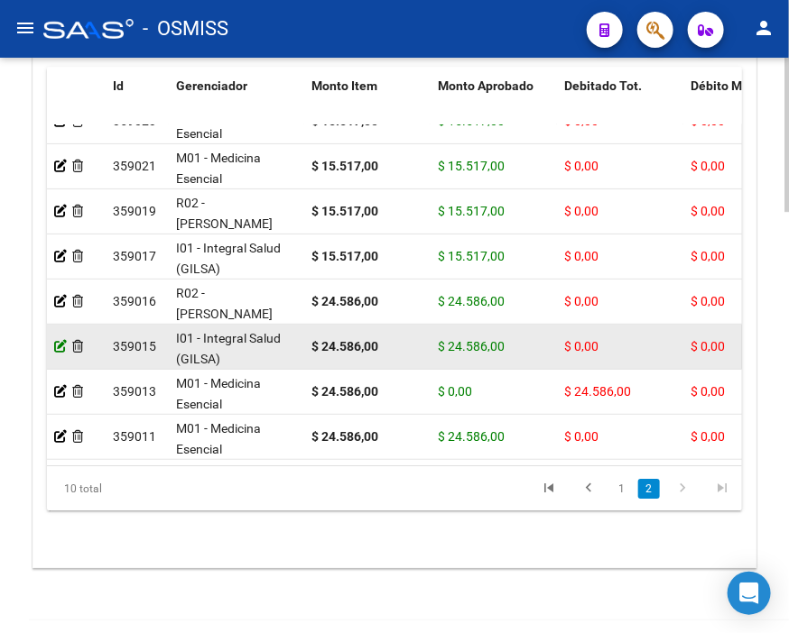
click at [58, 340] on icon at bounding box center [60, 346] width 13 height 13
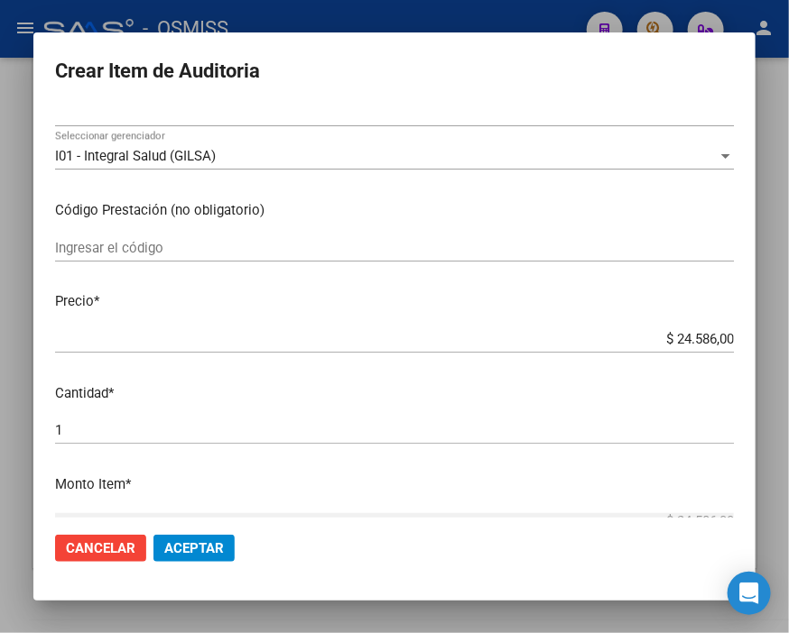
scroll to position [300, 0]
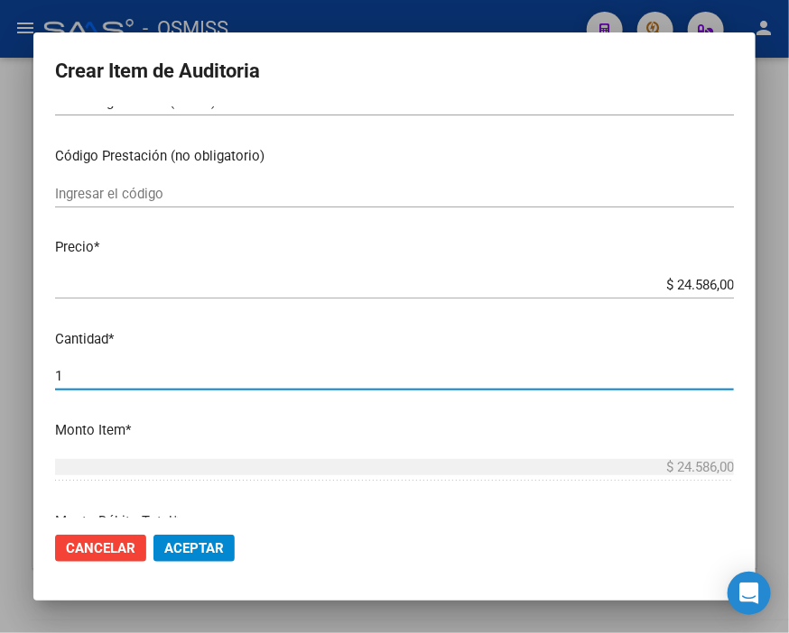
drag, startPoint x: 101, startPoint y: 367, endPoint x: 11, endPoint y: 373, distance: 90.4
click at [12, 373] on div "Crear Item de Auditoria 39249390 Nro Documento 20392493906 CUIL Afiliado Activo…" at bounding box center [394, 316] width 789 height 633
click at [192, 542] on span "Aceptar" at bounding box center [194, 548] width 60 height 16
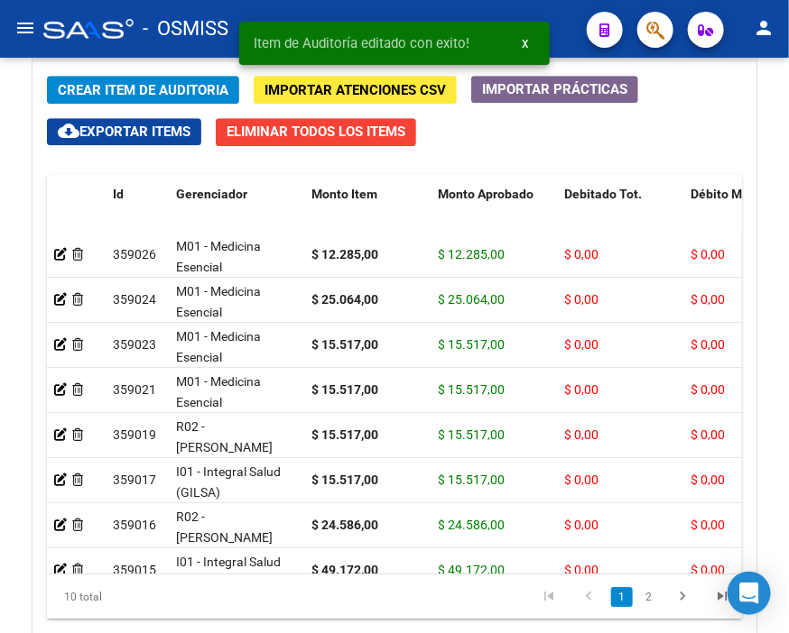
scroll to position [1403, 0]
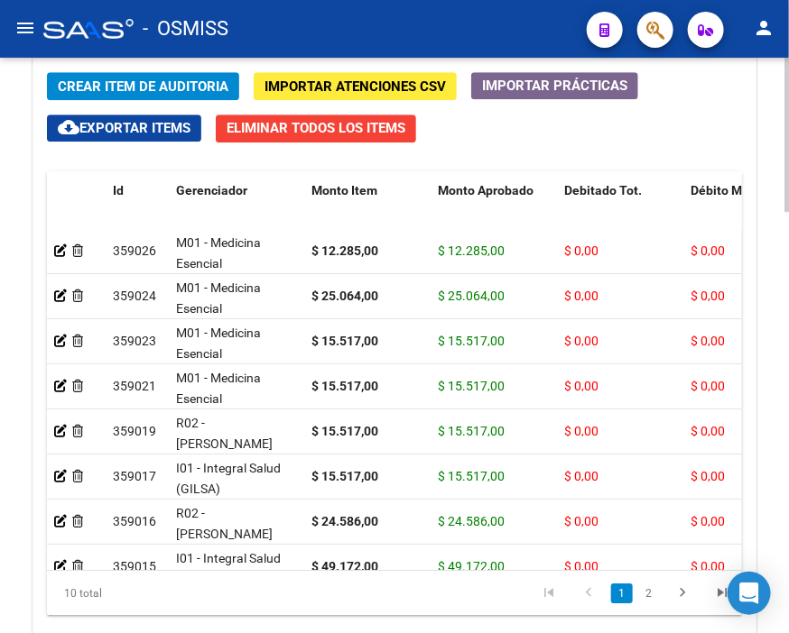
click at [149, 90] on span "Crear Item de Auditoria" at bounding box center [143, 86] width 171 height 16
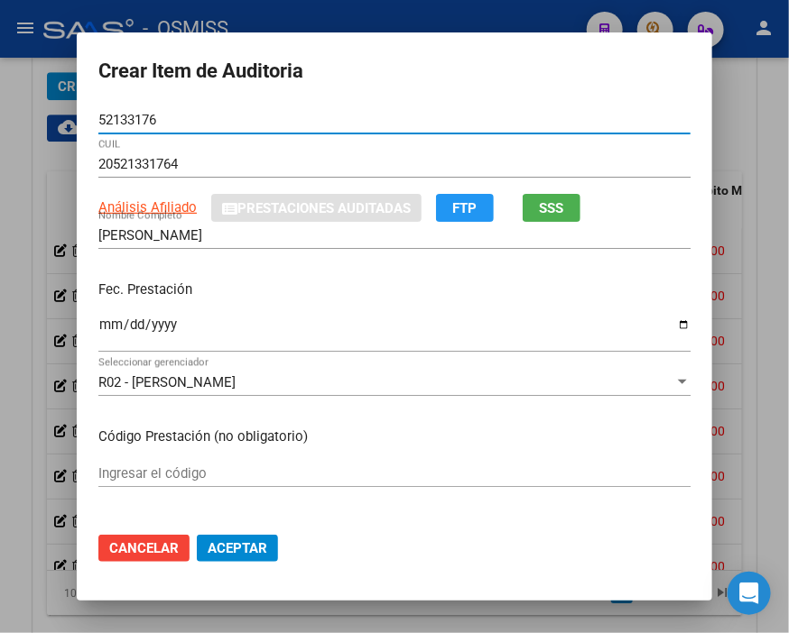
click at [98, 325] on input "Ingresar la fecha" at bounding box center [394, 332] width 592 height 29
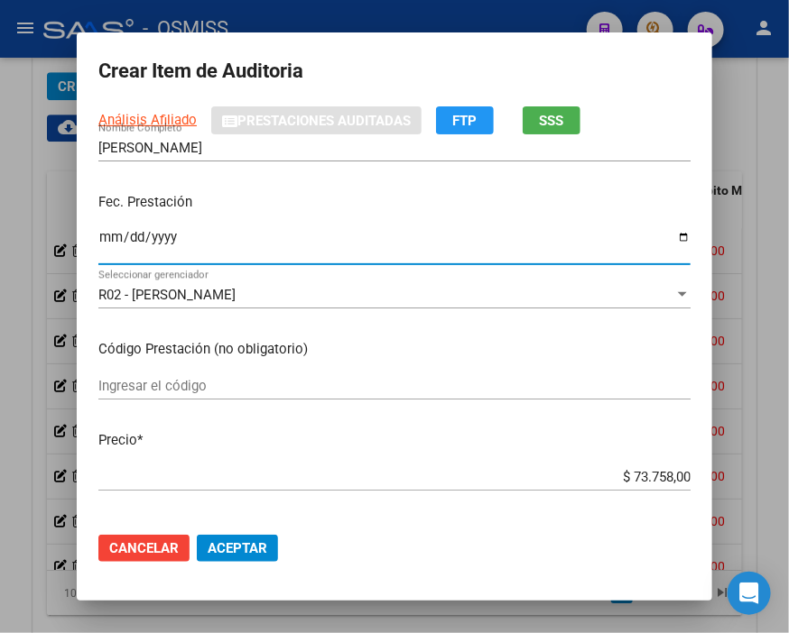
scroll to position [200, 0]
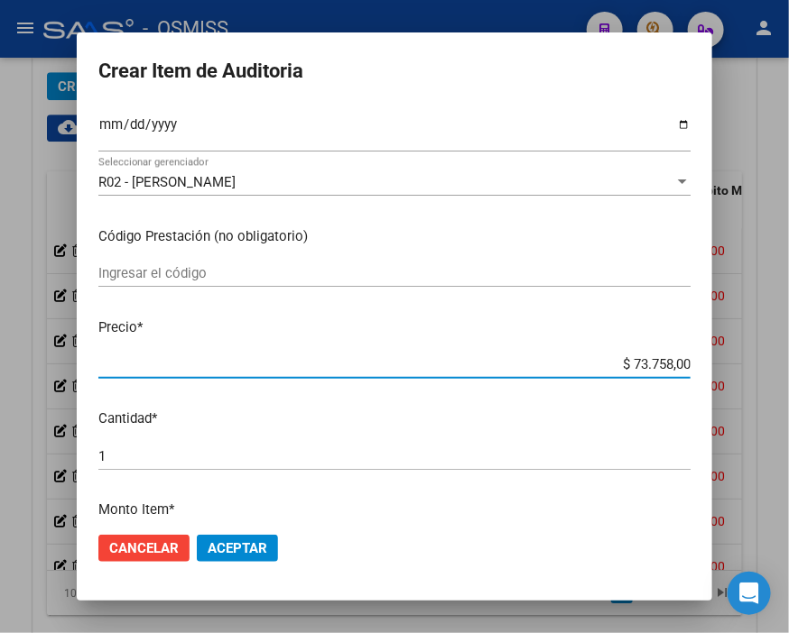
drag, startPoint x: 605, startPoint y: 364, endPoint x: 789, endPoint y: 364, distance: 183.2
click at [779, 364] on html "menu - OSMISS person Firma Express Inicio Calendario SSS Instructivos Contacto …" at bounding box center [394, 316] width 789 height 633
click at [211, 545] on span "Aceptar" at bounding box center [238, 548] width 60 height 16
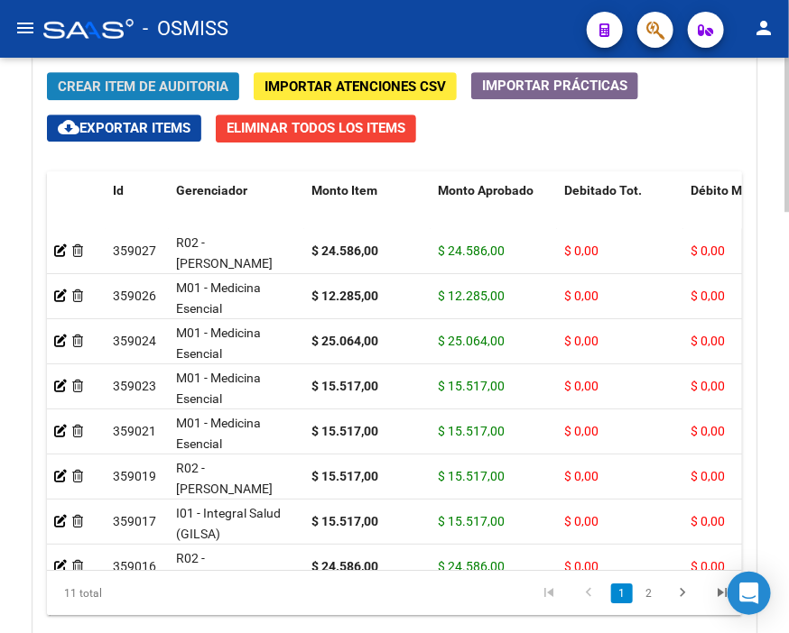
click at [171, 84] on span "Crear Item de Auditoria" at bounding box center [143, 86] width 171 height 16
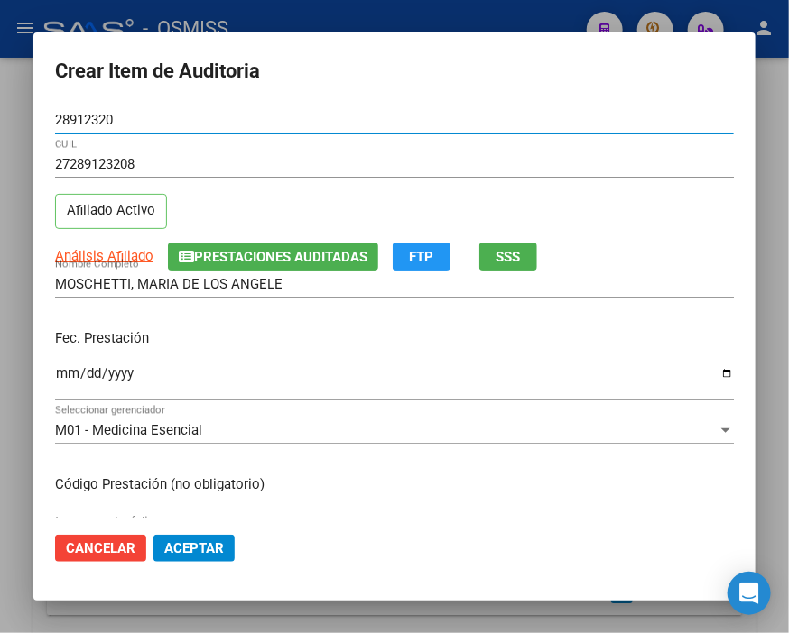
click at [69, 371] on input "Ingresar la fecha" at bounding box center [394, 380] width 678 height 29
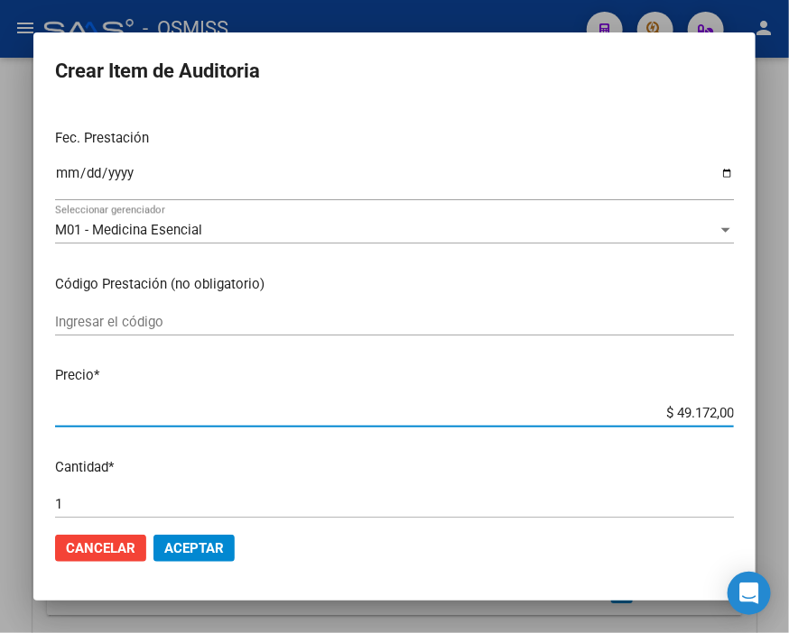
drag, startPoint x: 630, startPoint y: 406, endPoint x: 789, endPoint y: 412, distance: 158.9
click at [779, 412] on html "menu - OSMISS person Firma Express Inicio Calendario SSS Instructivos Contacto …" at bounding box center [394, 316] width 789 height 633
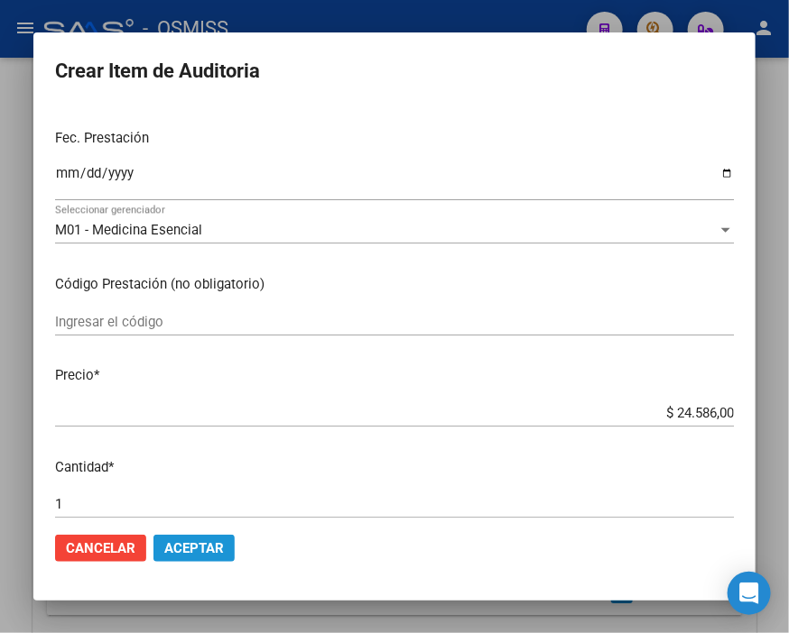
click at [205, 557] on button "Aceptar" at bounding box center [193, 548] width 81 height 27
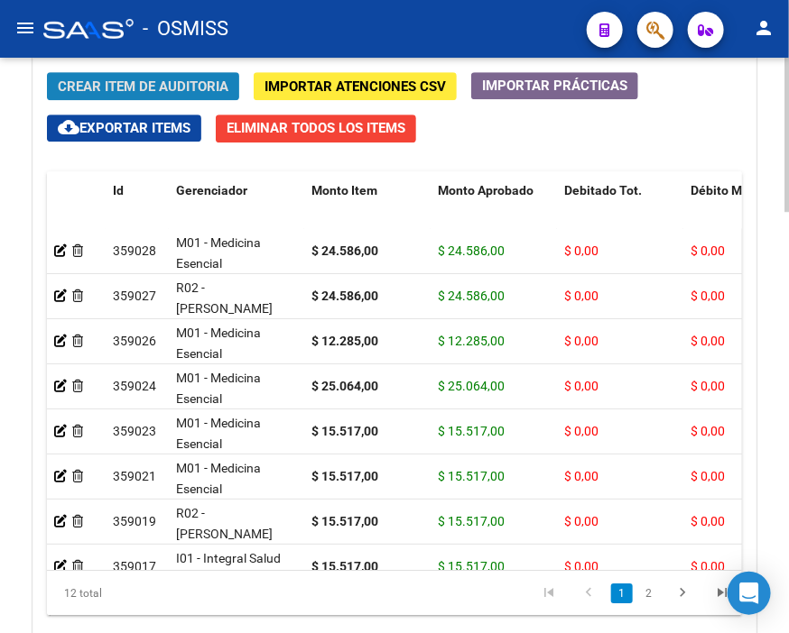
click at [169, 78] on span "Crear Item de Auditoria" at bounding box center [143, 86] width 171 height 16
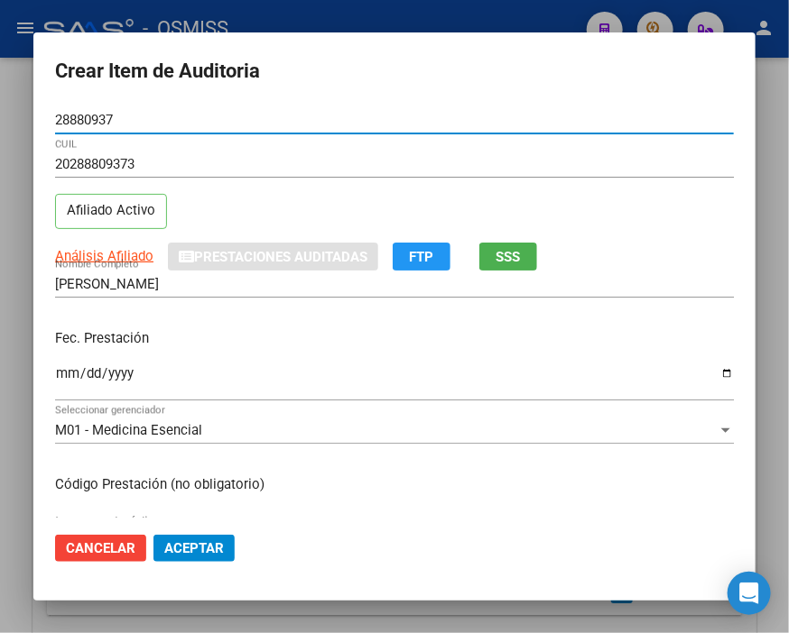
click at [69, 380] on input "Ingresar la fecha" at bounding box center [394, 380] width 678 height 29
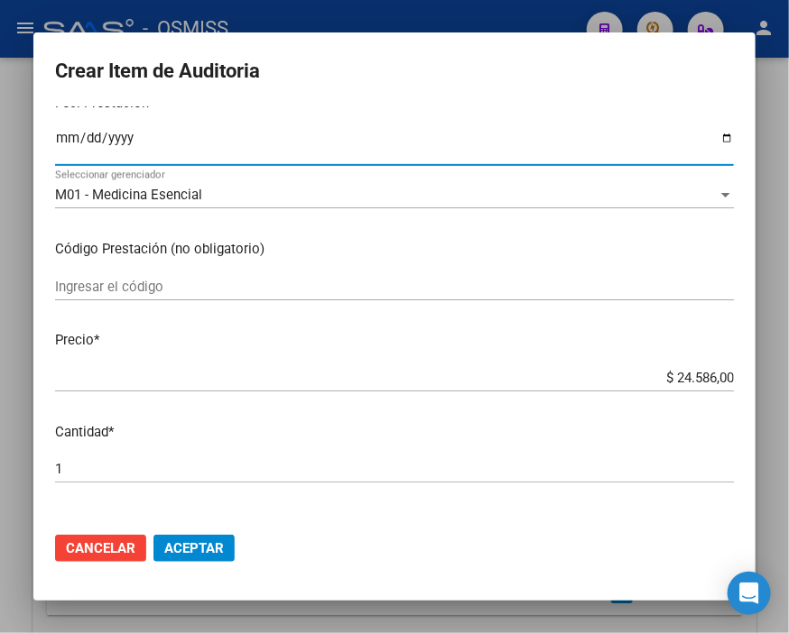
scroll to position [300, 0]
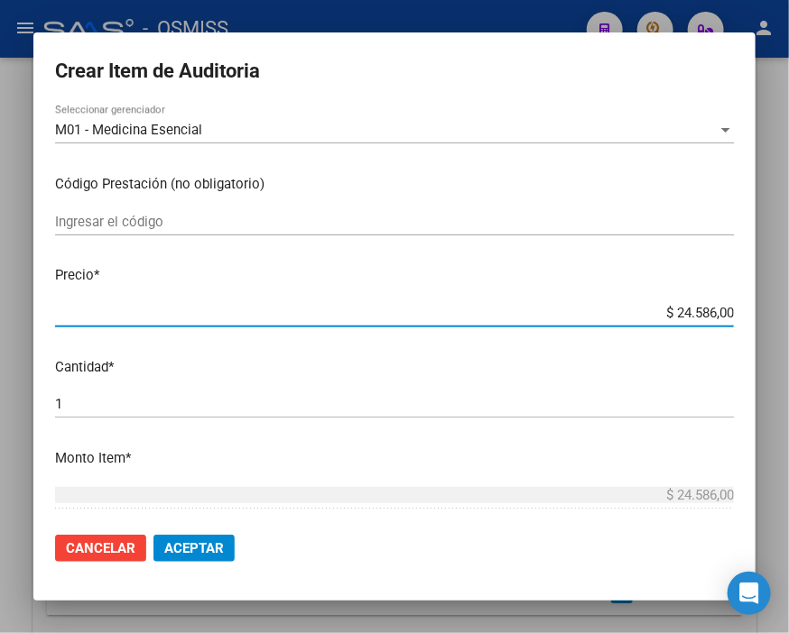
click at [627, 318] on input "$ 24.586,00" at bounding box center [394, 313] width 678 height 16
click at [219, 543] on span "Aceptar" at bounding box center [194, 548] width 60 height 16
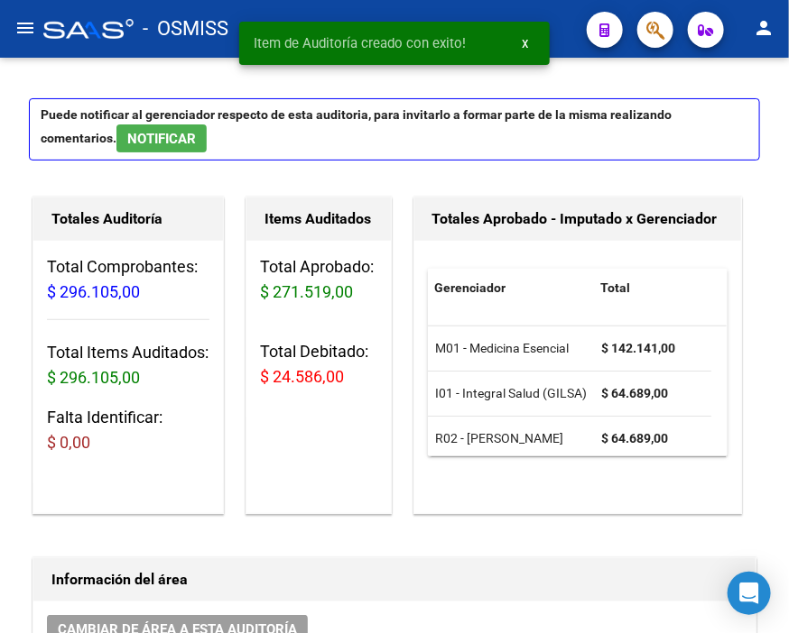
scroll to position [0, 0]
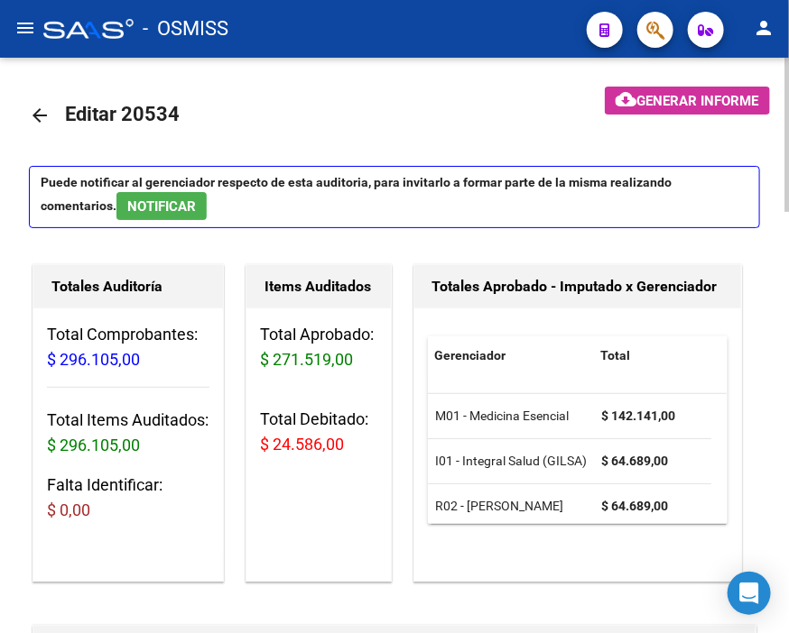
click at [656, 96] on span "Generar informe" at bounding box center [698, 101] width 122 height 16
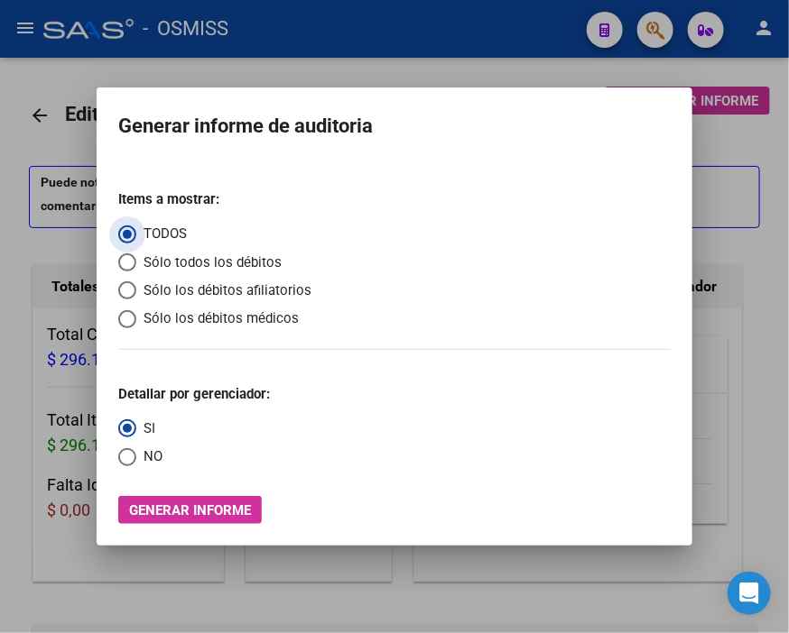
click at [175, 289] on span "Sólo los débitos afiliatorios" at bounding box center [223, 291] width 175 height 21
click at [136, 289] on input "Sólo los débitos afiliatorios" at bounding box center [127, 291] width 18 height 18
click at [138, 462] on span "NO" at bounding box center [149, 457] width 26 height 21
click at [136, 462] on input "NO" at bounding box center [127, 457] width 18 height 18
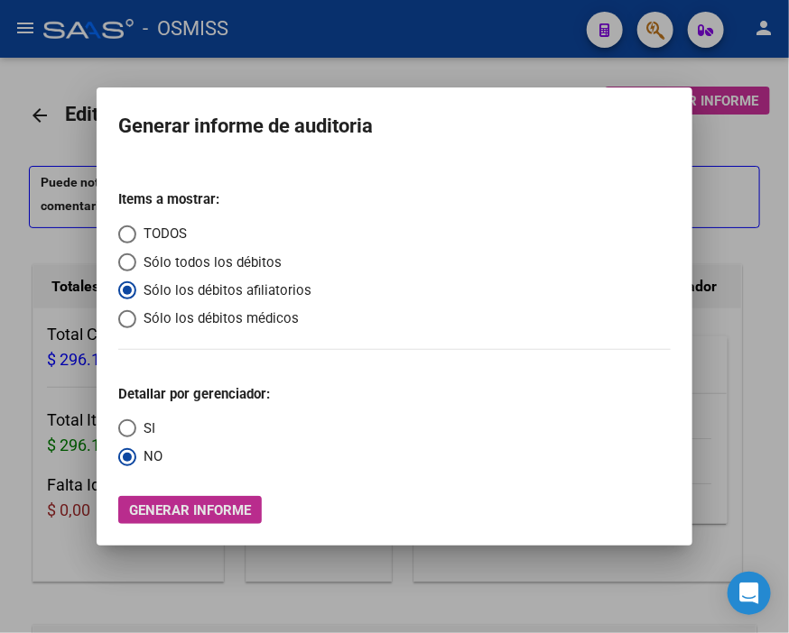
click at [173, 506] on span "Generar informe" at bounding box center [190, 511] width 122 height 16
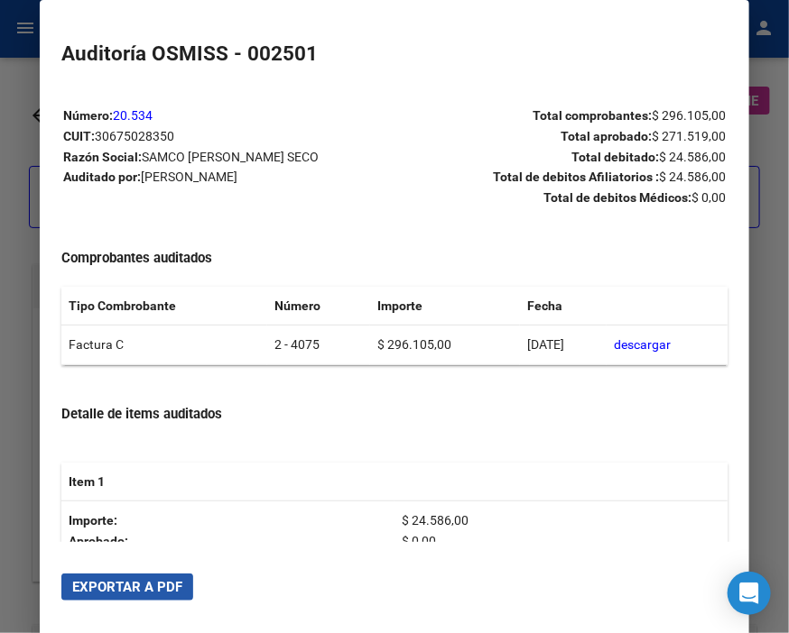
click at [155, 580] on span "Exportar a PDF" at bounding box center [127, 587] width 110 height 16
click at [23, 83] on div at bounding box center [394, 316] width 789 height 633
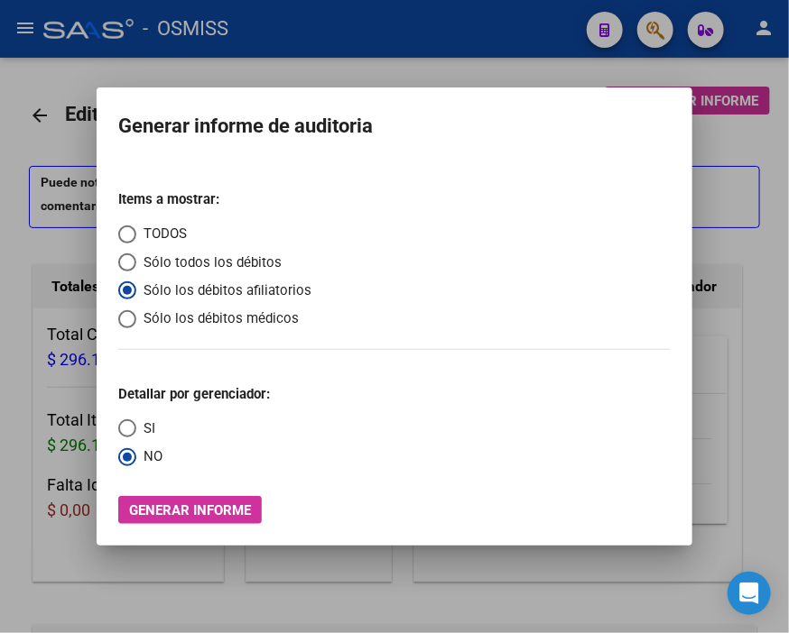
click at [23, 83] on div at bounding box center [394, 316] width 789 height 633
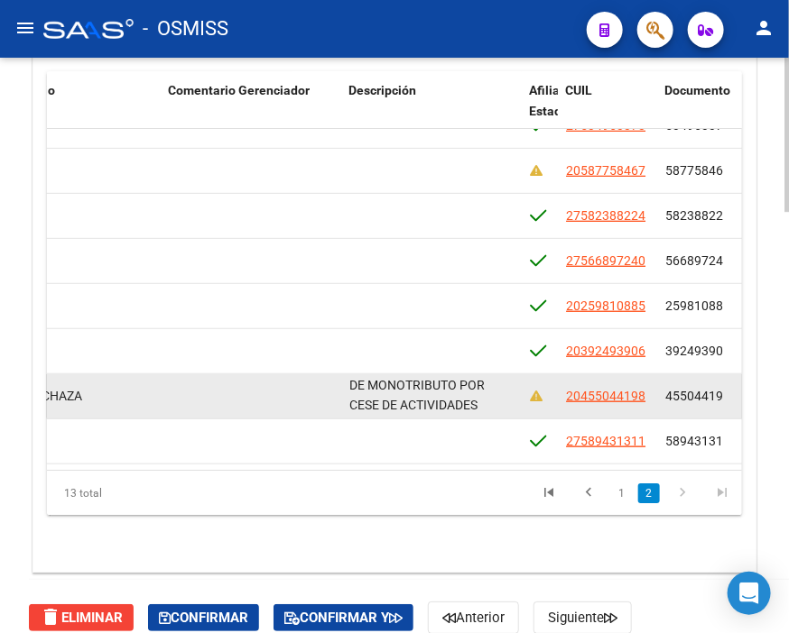
scroll to position [1, 0]
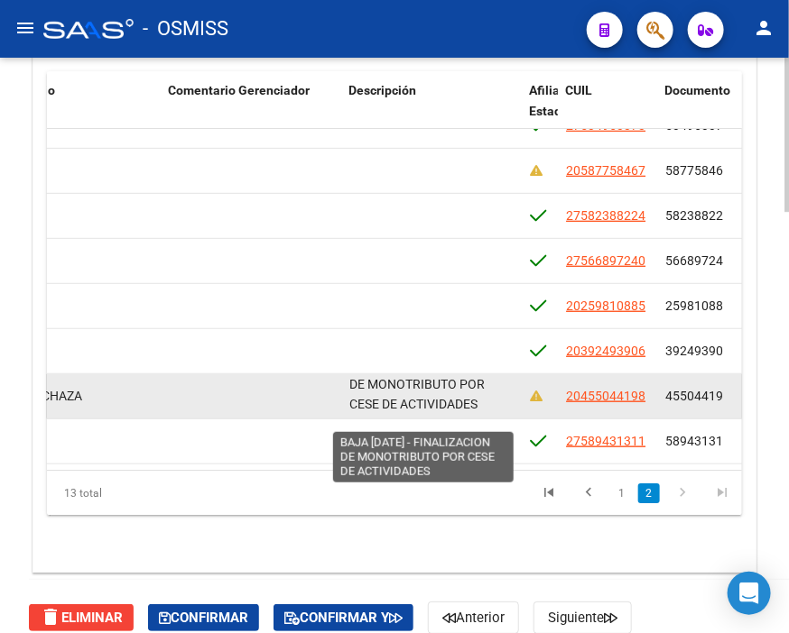
drag, startPoint x: 348, startPoint y: 371, endPoint x: 478, endPoint y: 392, distance: 131.6
click at [478, 392] on div "BAJA [DATE] - FINALIZACION DE MONOTRIBUTO POR CESE DE ACTIVIDADES" at bounding box center [432, 396] width 166 height 38
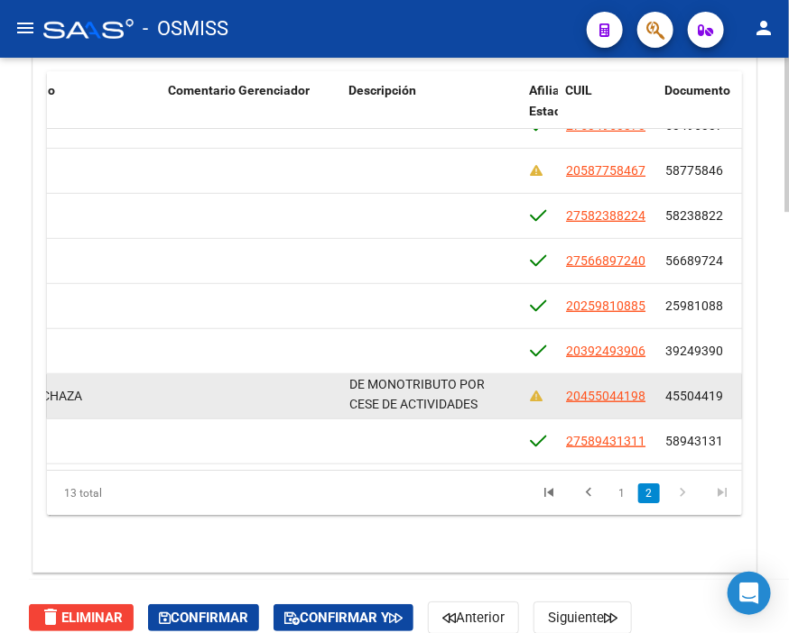
copy span "BAJA [DATE] - FINALIZACION DE MONOTRIBUTO POR CESE DE ACTIVIDADES"
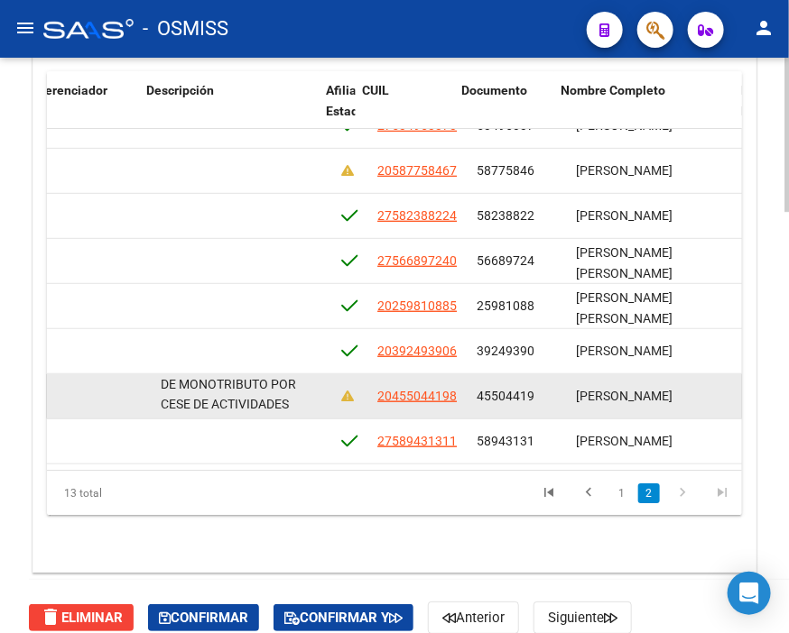
scroll to position [266, 1352]
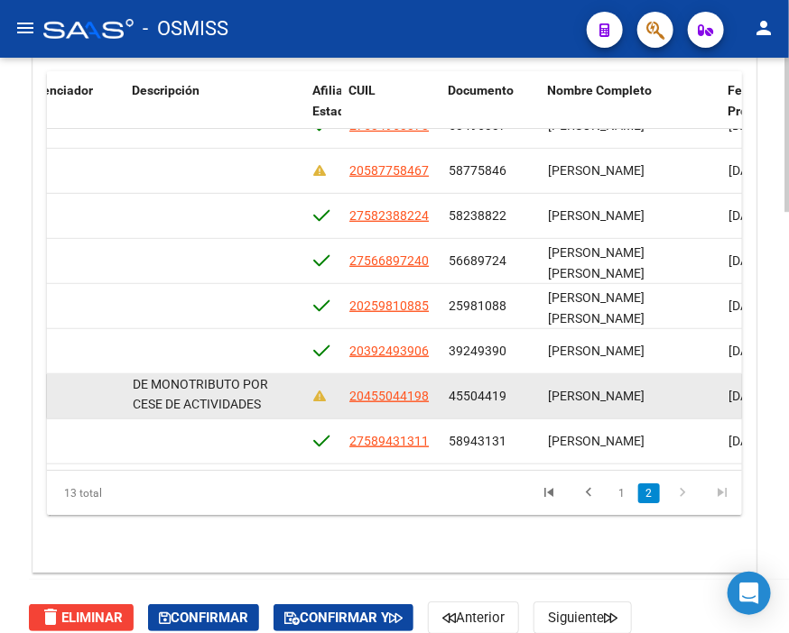
drag, startPoint x: 665, startPoint y: 377, endPoint x: 515, endPoint y: 368, distance: 150.0
click at [515, 374] on datatable-body-cell "45504419" at bounding box center [490, 396] width 99 height 44
copy span "45504419"
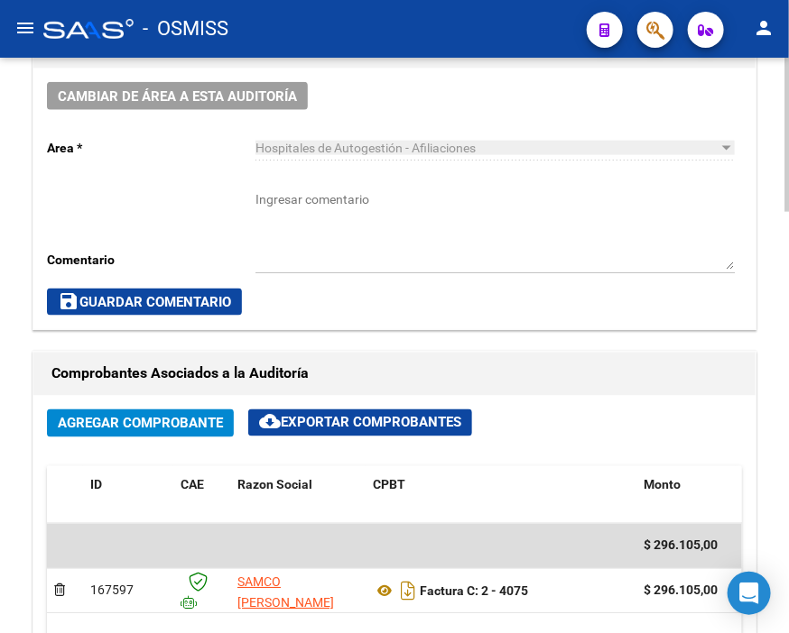
scroll to position [501, 0]
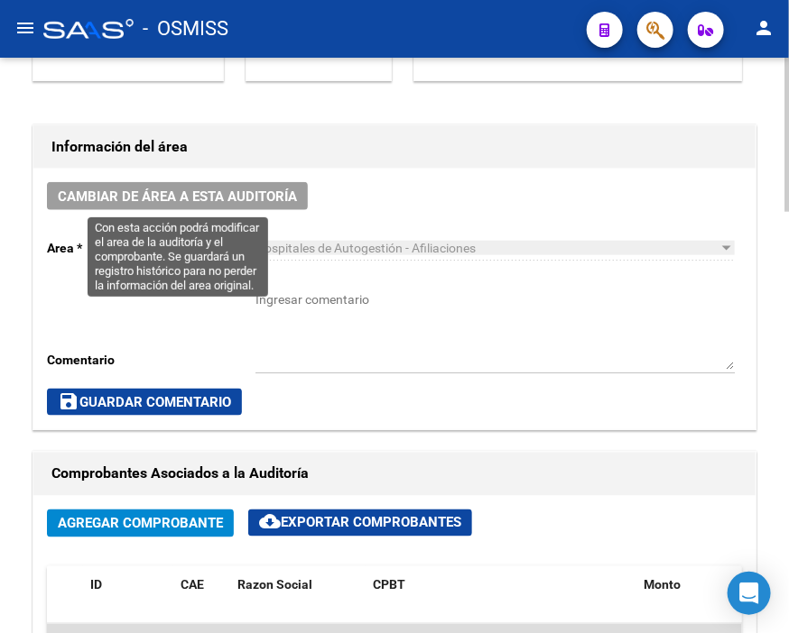
click at [189, 188] on span "Cambiar de área a esta auditoría" at bounding box center [177, 196] width 239 height 16
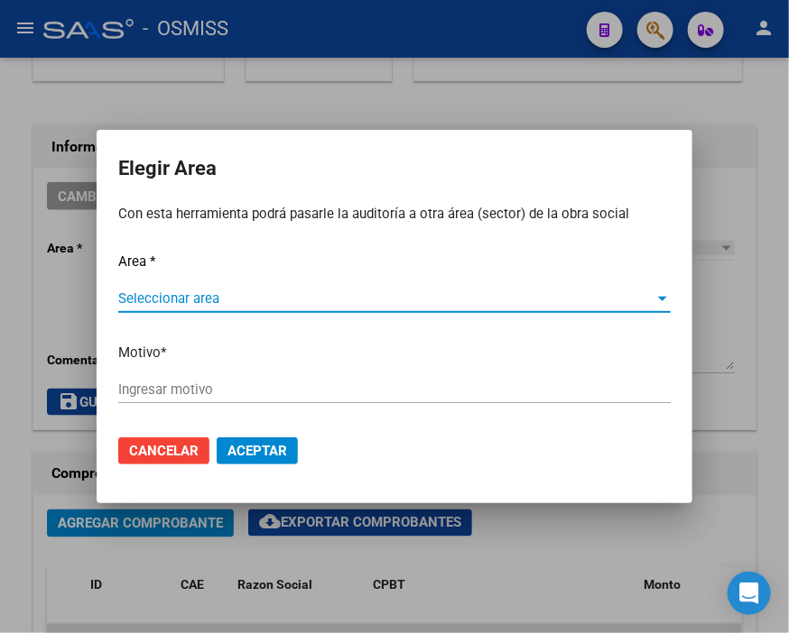
click at [158, 293] on span "Seleccionar area" at bounding box center [386, 299] width 536 height 16
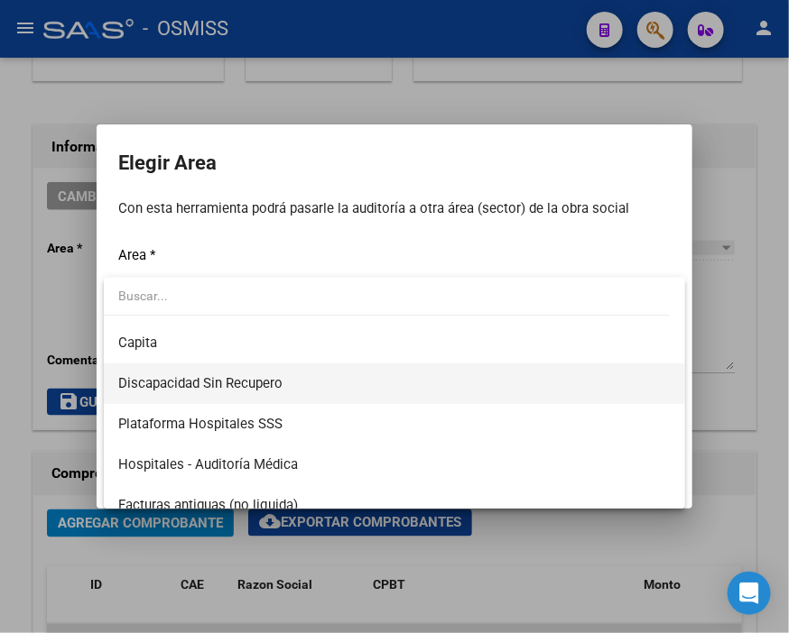
scroll to position [200, 0]
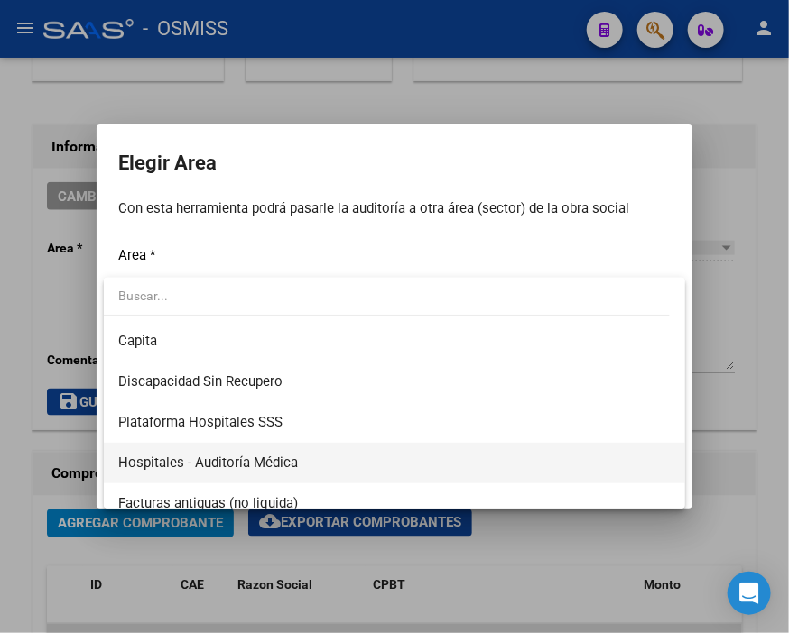
click at [304, 456] on span "Hospitales - Auditoría Médica" at bounding box center [394, 463] width 552 height 41
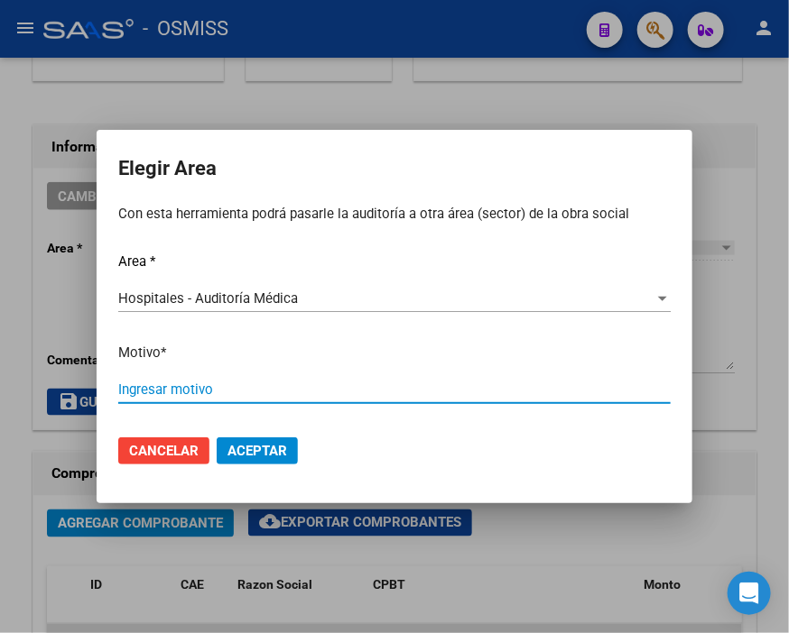
click at [212, 394] on input "Ingresar motivo" at bounding box center [394, 390] width 552 height 16
click at [251, 447] on span "Aceptar" at bounding box center [257, 451] width 60 height 16
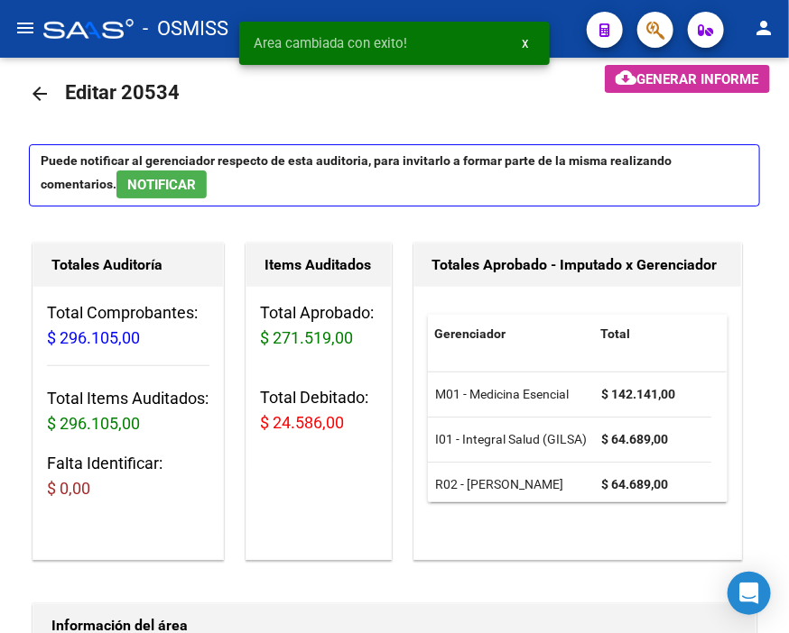
scroll to position [0, 0]
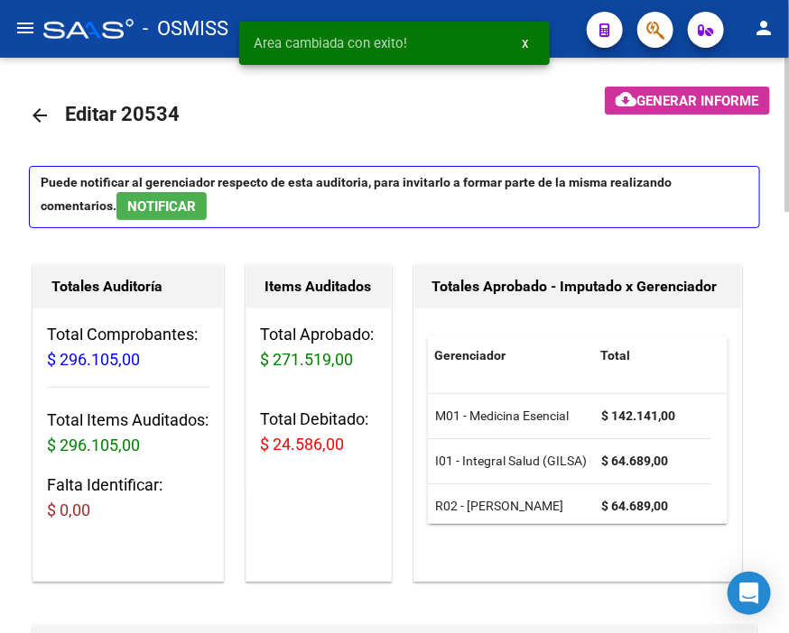
click at [32, 112] on mat-icon "arrow_back" at bounding box center [40, 116] width 22 height 22
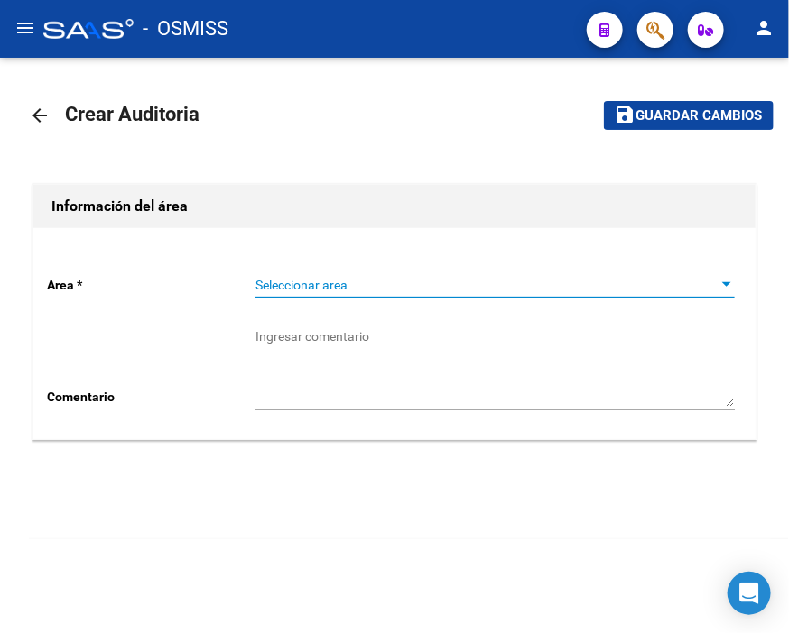
click at [282, 289] on span "Seleccionar area" at bounding box center [486, 285] width 463 height 15
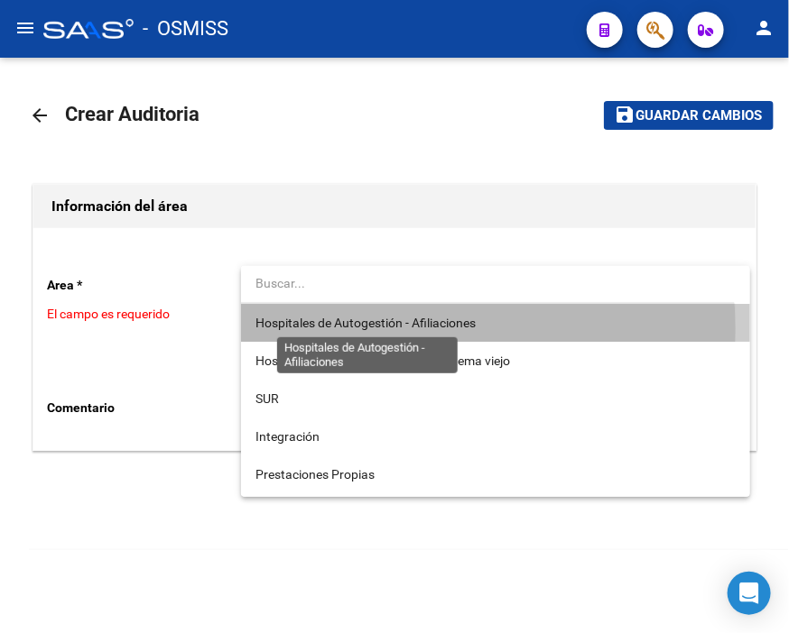
click at [337, 329] on span "Hospitales de Autogestión - Afiliaciones" at bounding box center [365, 323] width 220 height 14
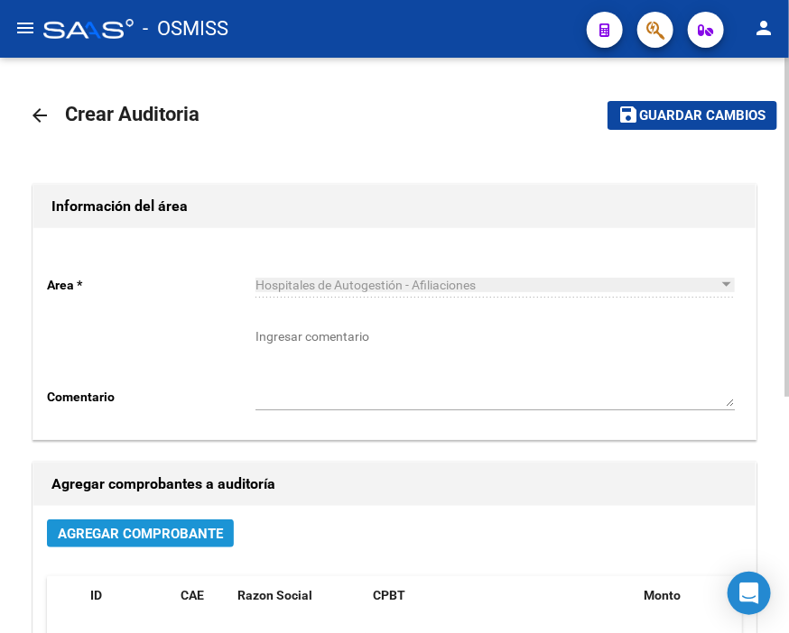
click at [190, 541] on span "Agregar Comprobante" at bounding box center [140, 534] width 165 height 16
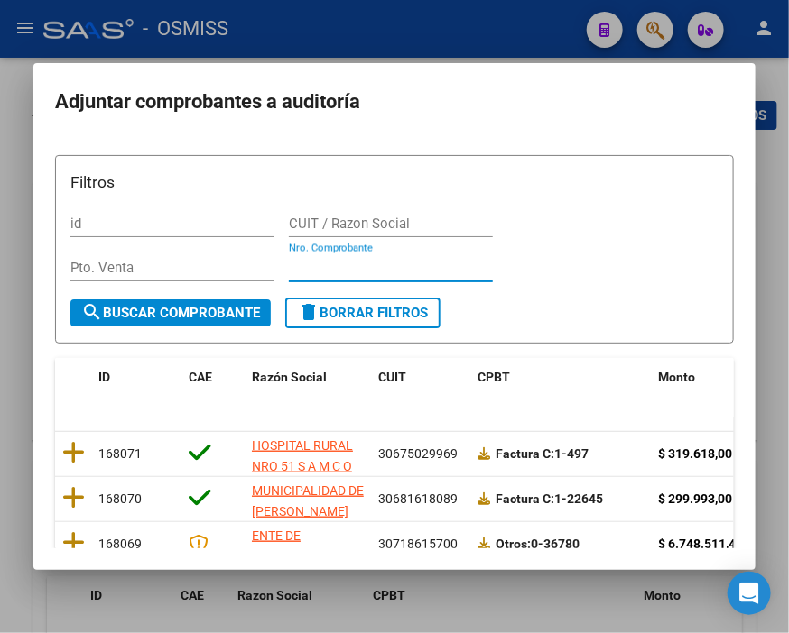
click at [309, 265] on input "Nro. Comprobante" at bounding box center [391, 268] width 204 height 16
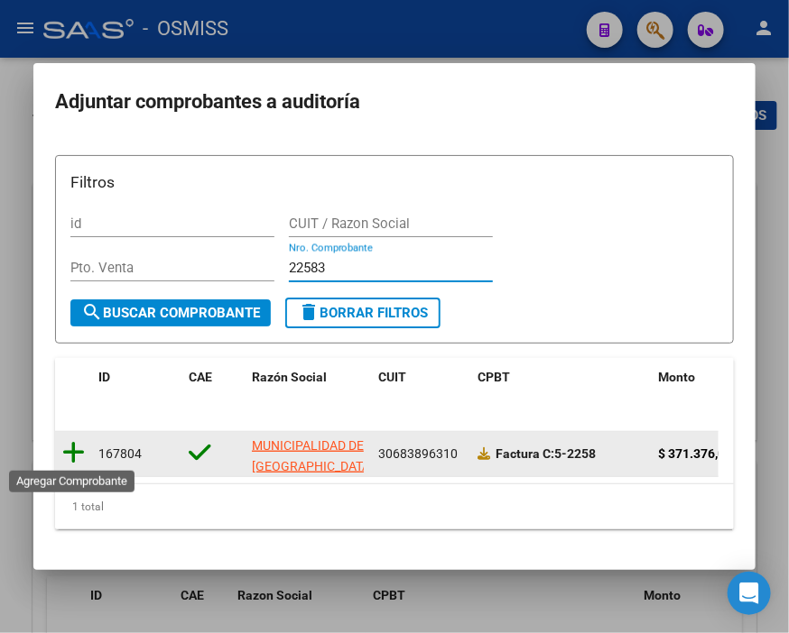
click at [62, 457] on icon at bounding box center [73, 452] width 23 height 25
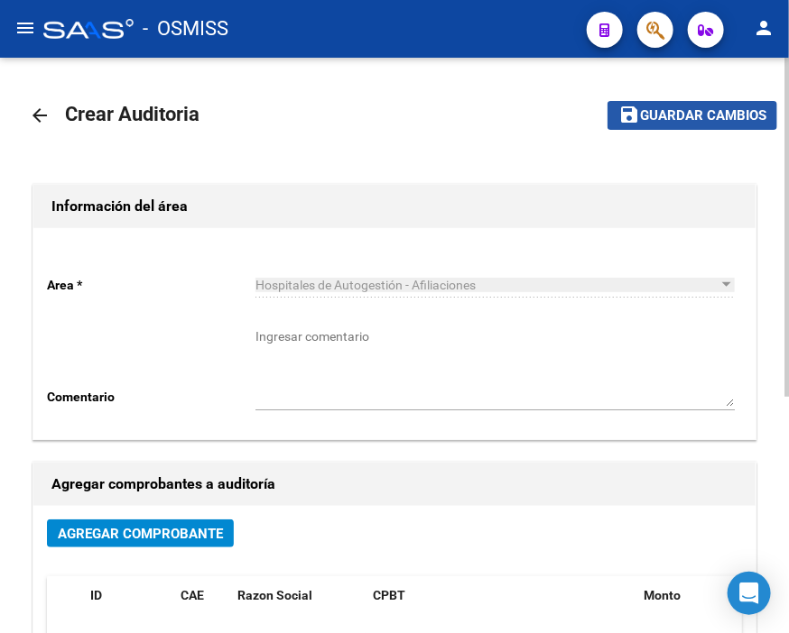
click at [666, 114] on span "Guardar cambios" at bounding box center [703, 116] width 126 height 16
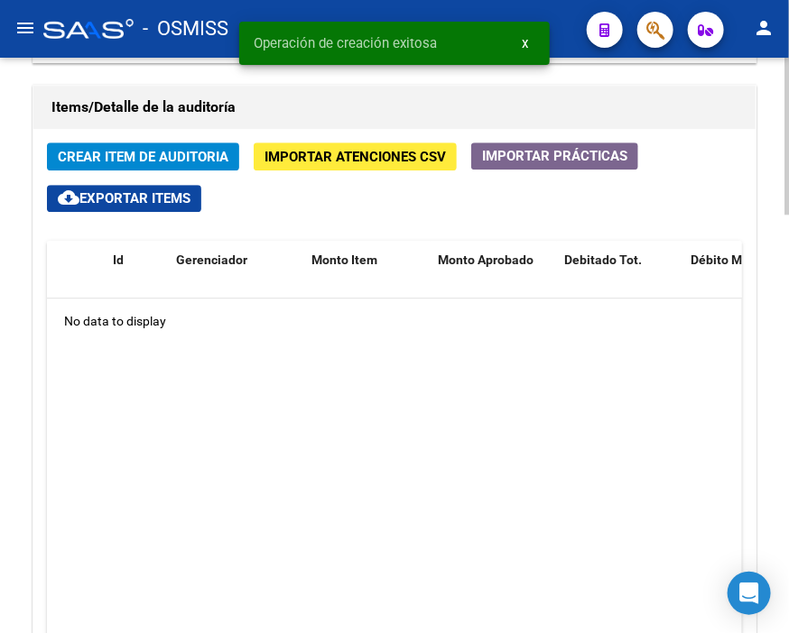
scroll to position [1403, 0]
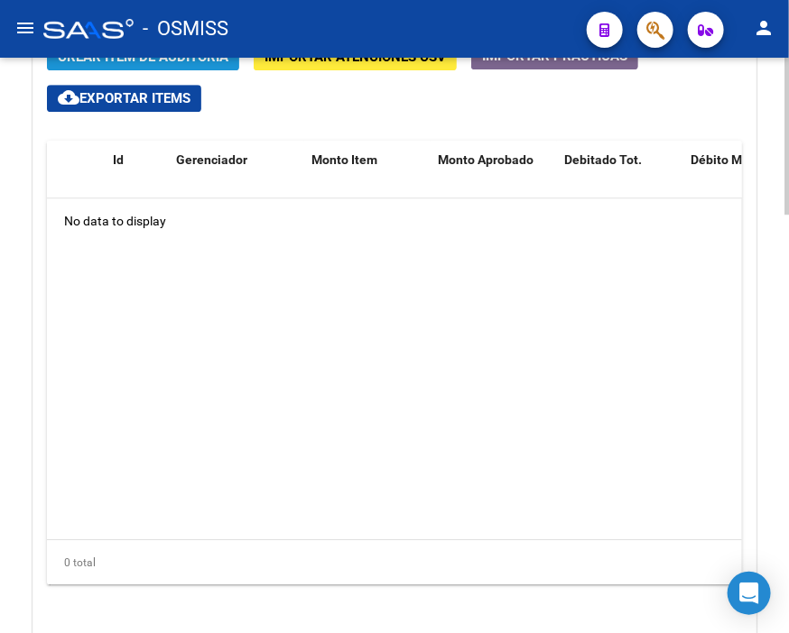
click at [186, 65] on span "Crear Item de Auditoria" at bounding box center [143, 57] width 171 height 16
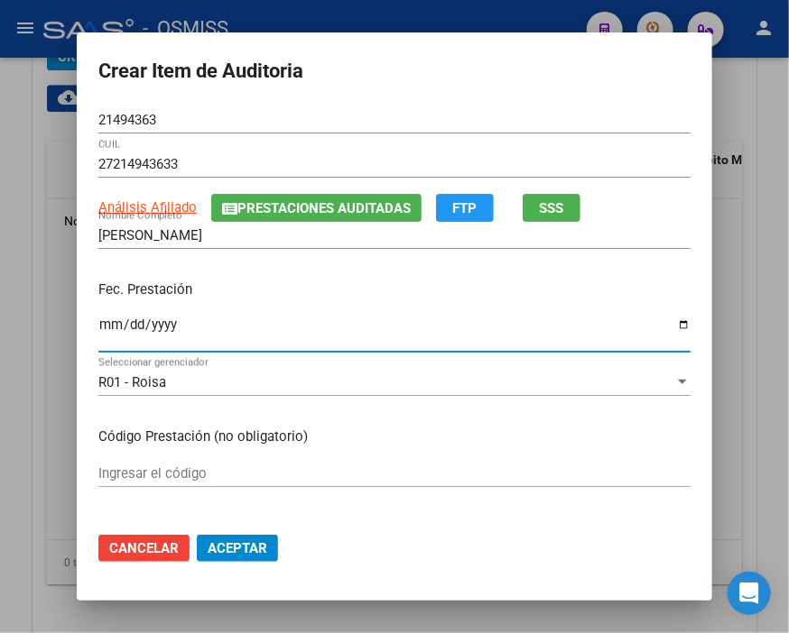
click at [105, 322] on input "Ingresar la fecha" at bounding box center [394, 332] width 592 height 29
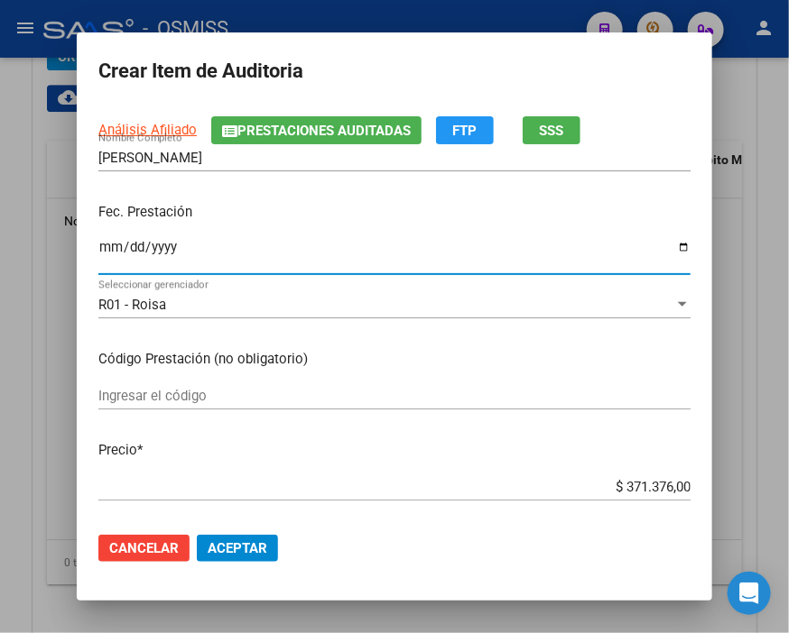
scroll to position [200, 0]
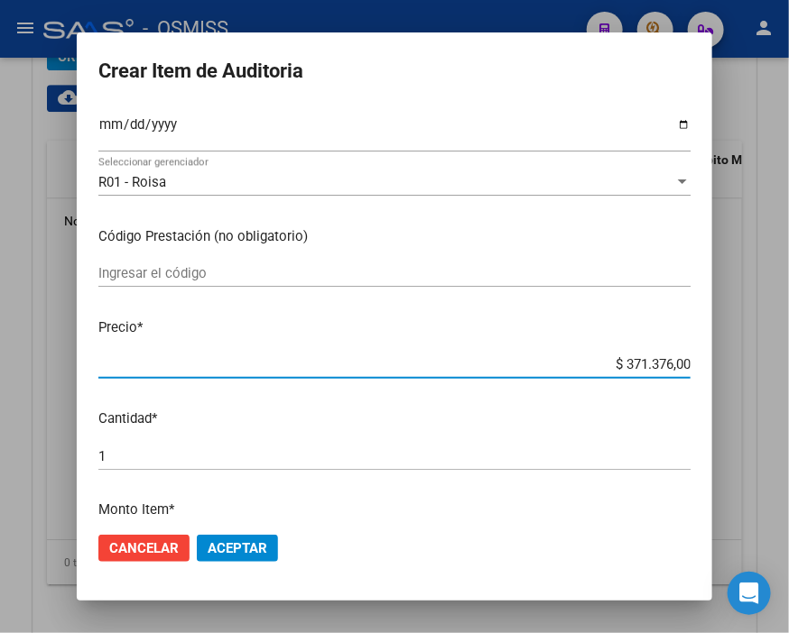
drag, startPoint x: 582, startPoint y: 366, endPoint x: 768, endPoint y: 367, distance: 185.9
click at [768, 367] on div "Crear Item de Auditoria 21494363 Nro Documento 27214943633 CUIL Análisis Afilia…" at bounding box center [394, 316] width 789 height 633
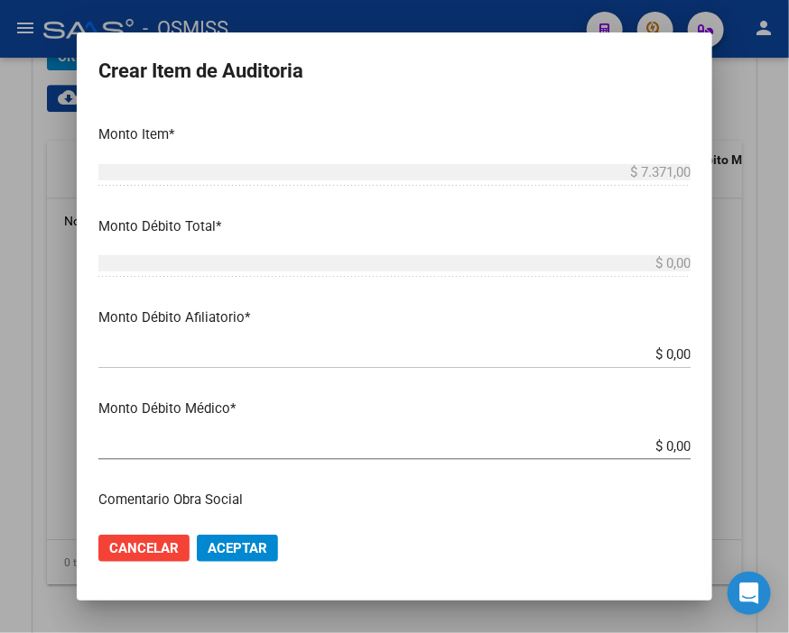
scroll to position [601, 0]
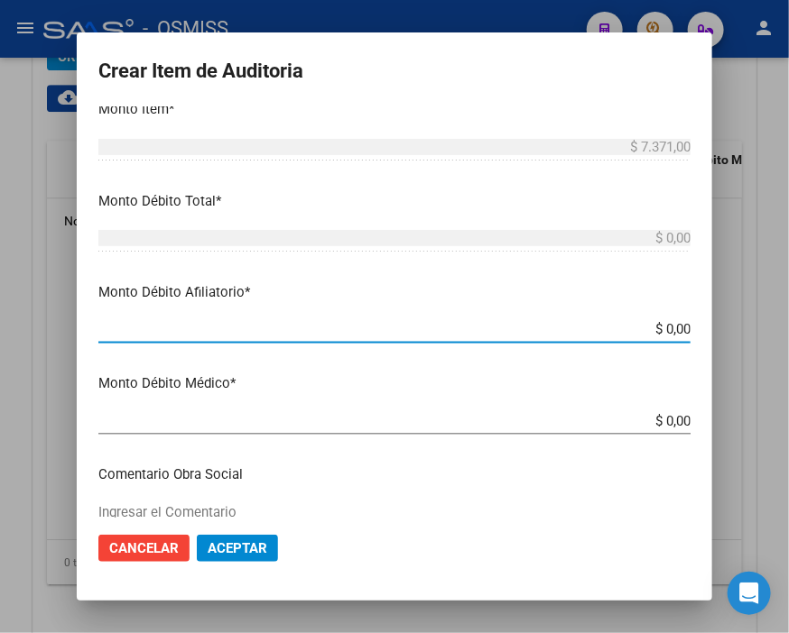
drag, startPoint x: 616, startPoint y: 331, endPoint x: 786, endPoint y: 331, distance: 169.6
click at [765, 331] on div "Crear Item de Auditoria 21494363 Nro Documento 27214943633 CUIL Análisis Afilia…" at bounding box center [394, 316] width 789 height 633
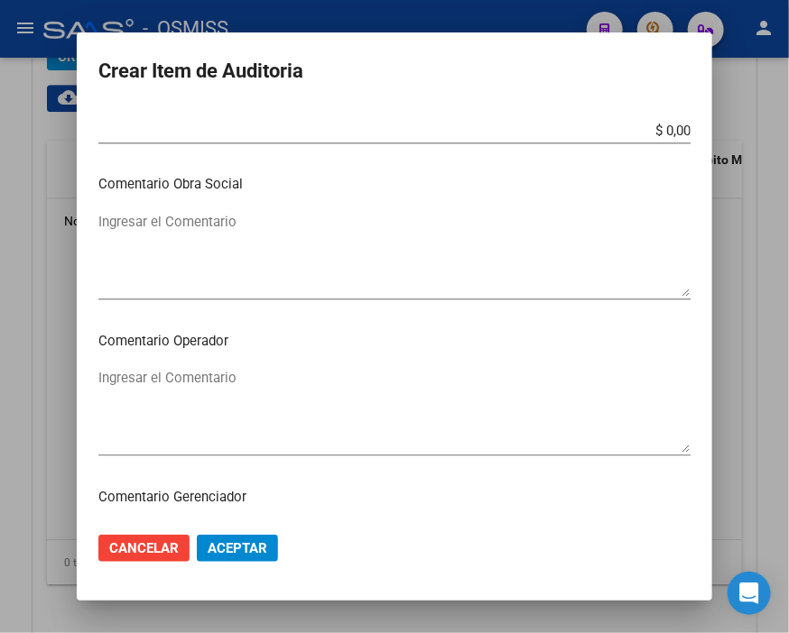
scroll to position [902, 0]
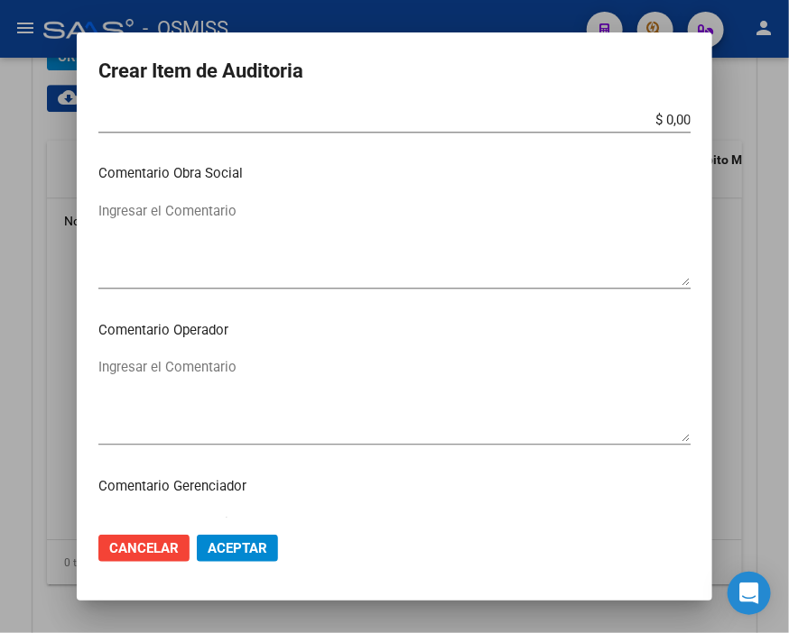
click at [164, 355] on div "Ingresar el Comentario" at bounding box center [394, 400] width 592 height 92
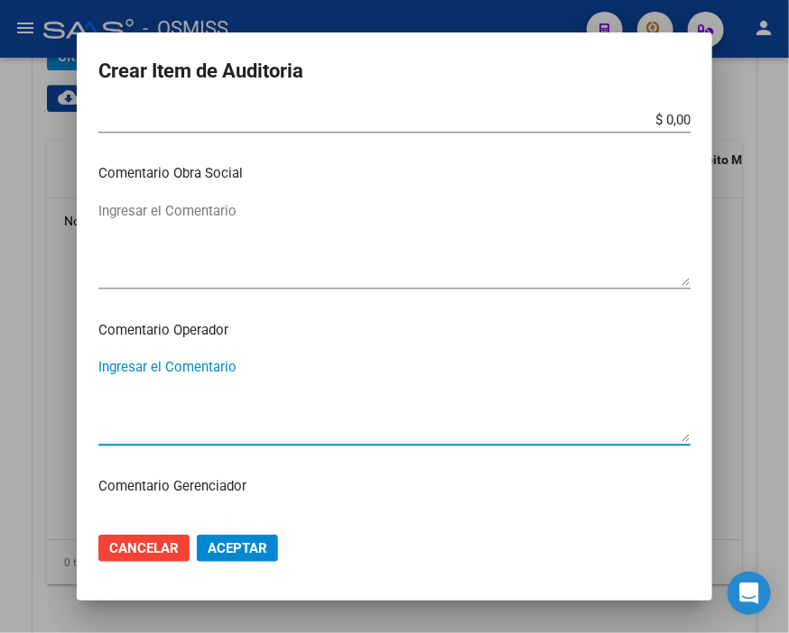
click at [174, 368] on textarea "Ingresar el Comentario" at bounding box center [394, 399] width 592 height 85
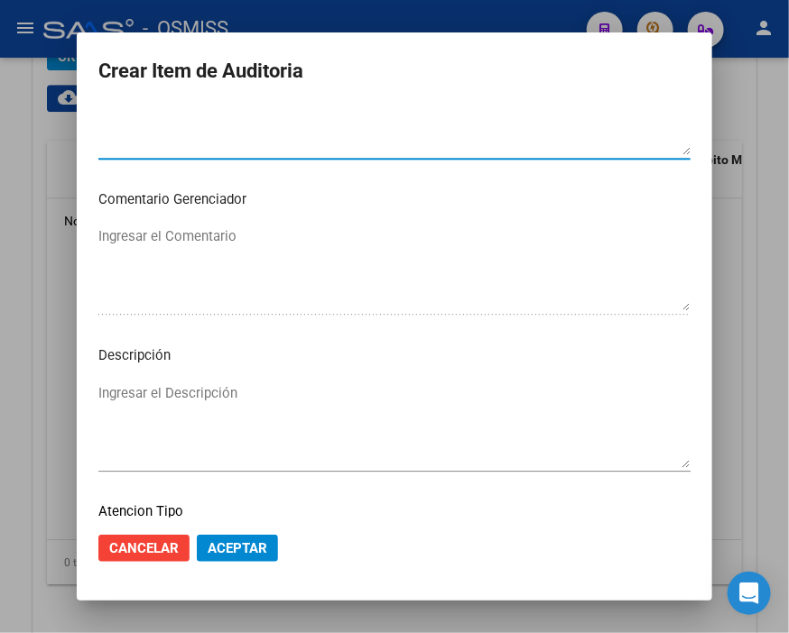
scroll to position [1203, 0]
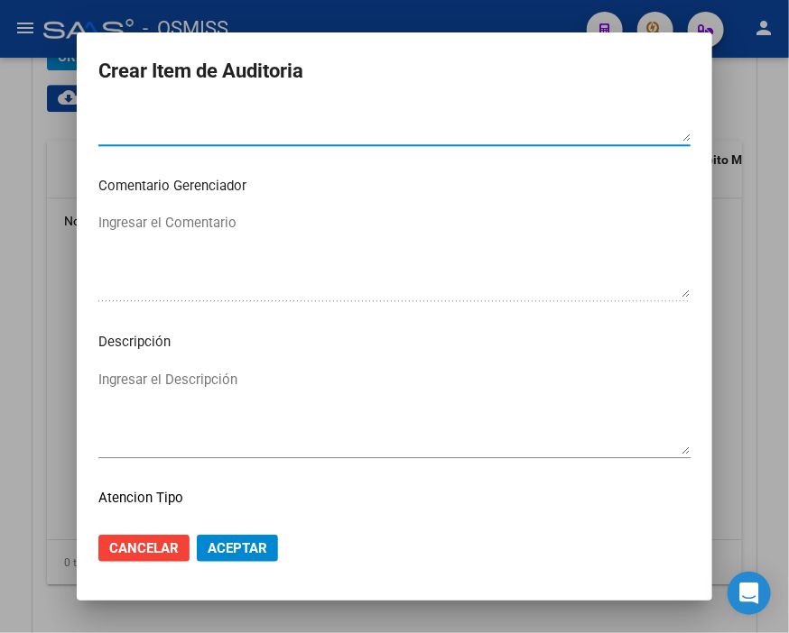
click at [147, 372] on textarea "Ingresar el Descripción" at bounding box center [394, 412] width 592 height 85
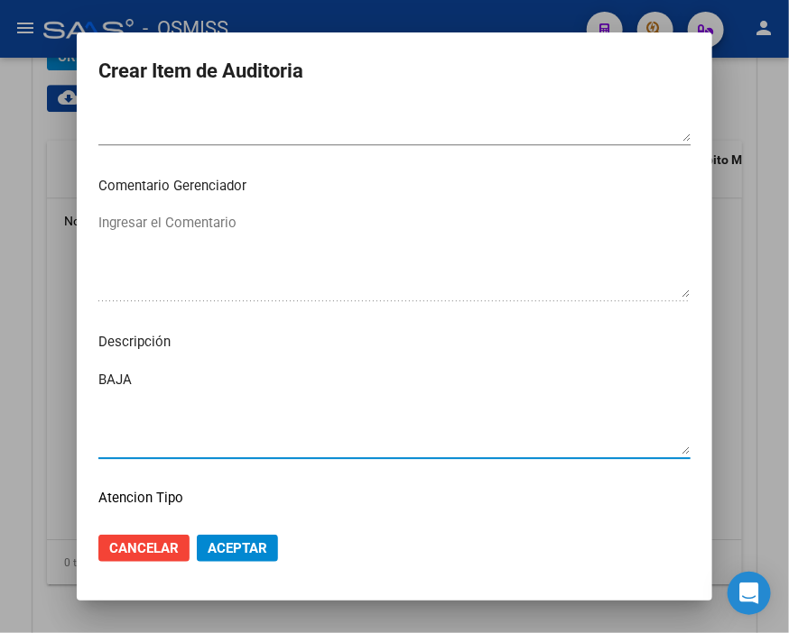
click at [605, 327] on mat-dialog-content "21494363 Nro Documento 27214943633 CUIL Análisis Afiliado Prestaciones Auditada…" at bounding box center [394, 311] width 635 height 411
click at [192, 382] on textarea "BAJA" at bounding box center [394, 412] width 592 height 85
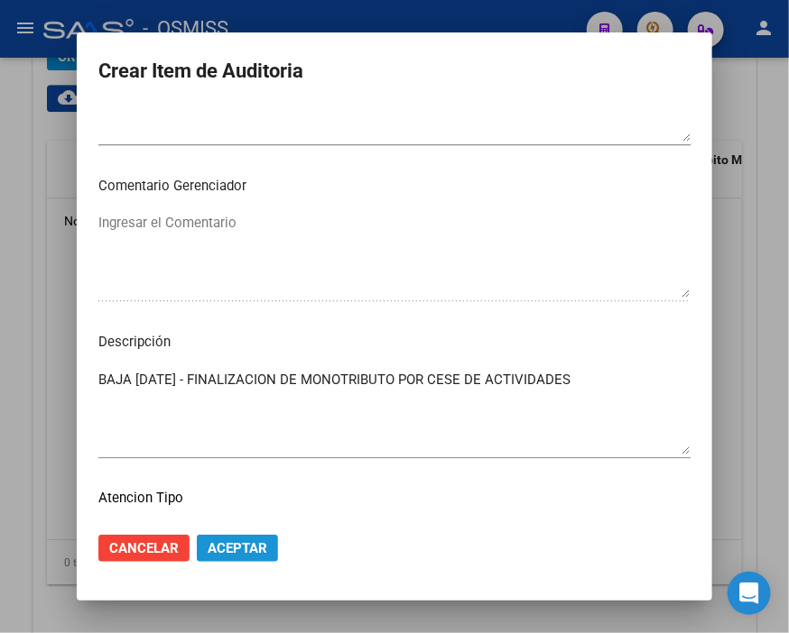
click at [232, 540] on span "Aceptar" at bounding box center [238, 548] width 60 height 16
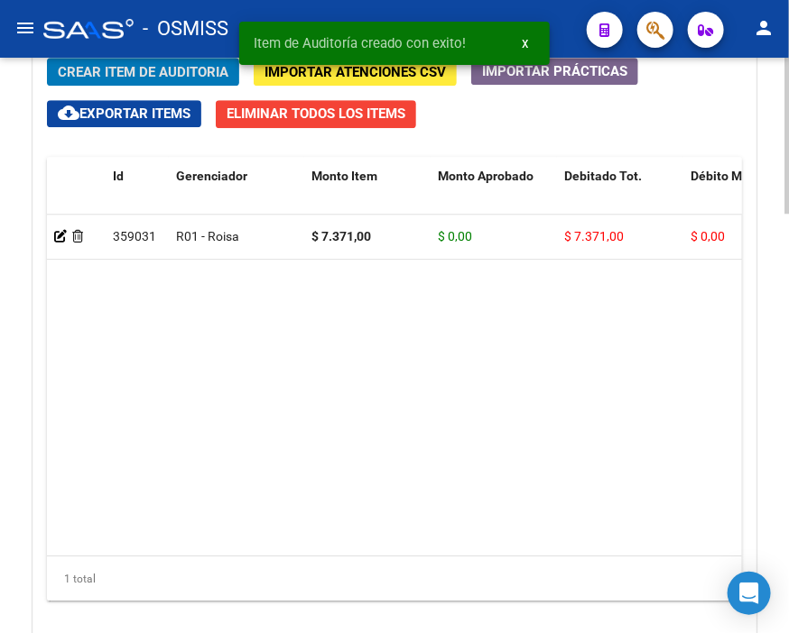
scroll to position [1418, 0]
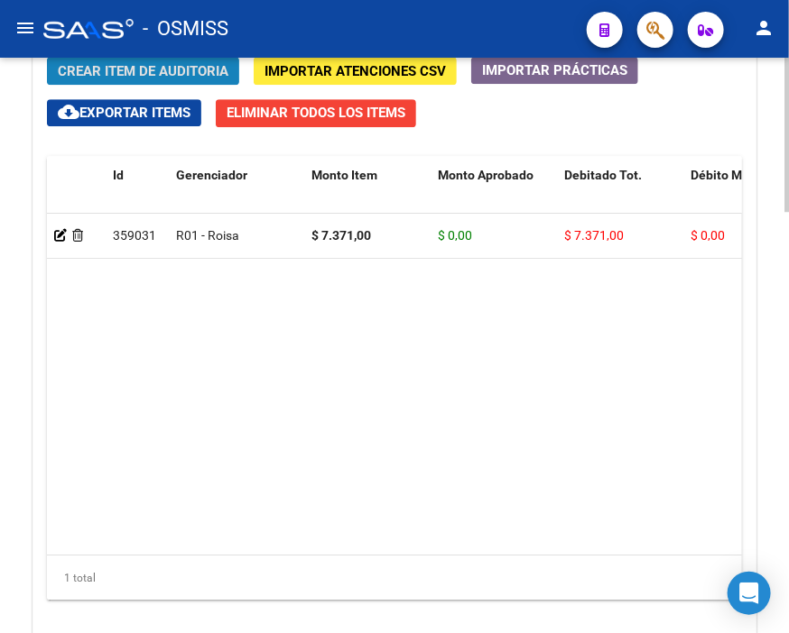
click at [195, 70] on span "Crear Item de Auditoria" at bounding box center [143, 71] width 171 height 16
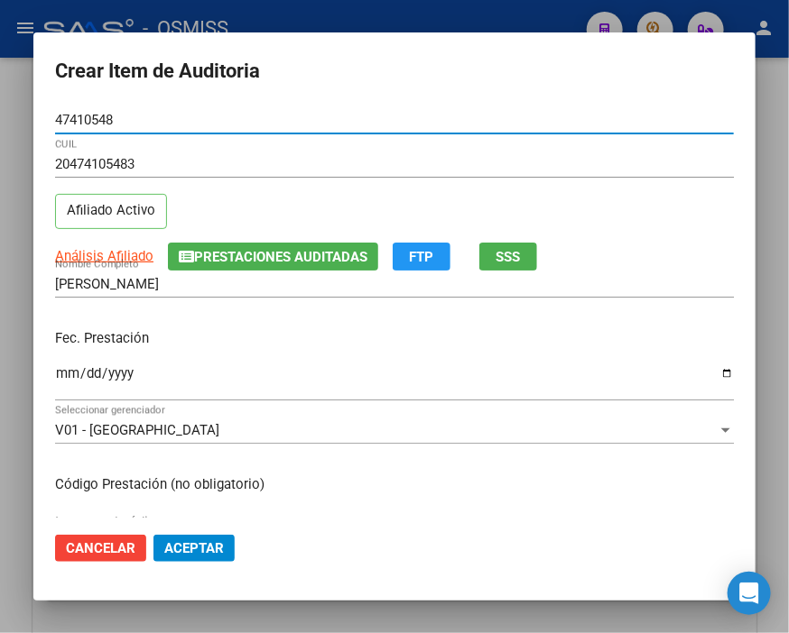
click at [66, 375] on input "Ingresar la fecha" at bounding box center [394, 380] width 678 height 29
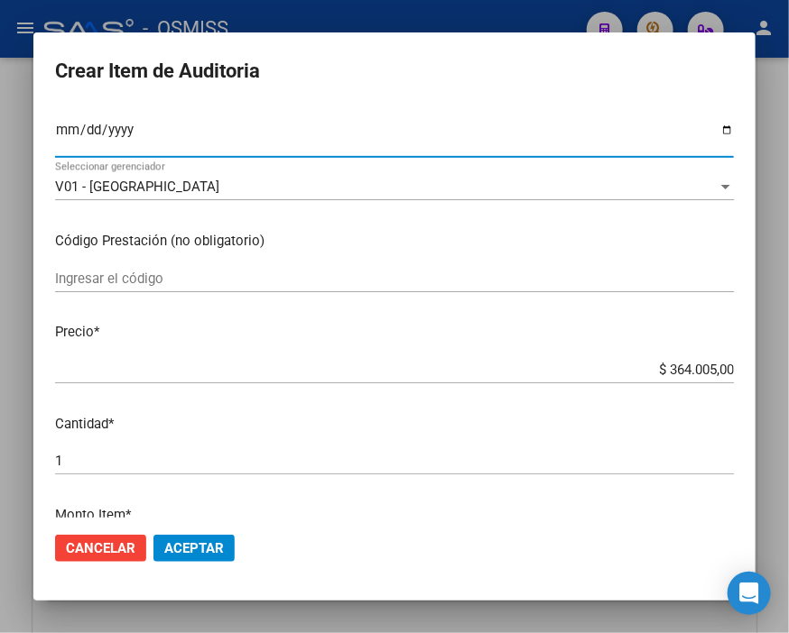
scroll to position [300, 0]
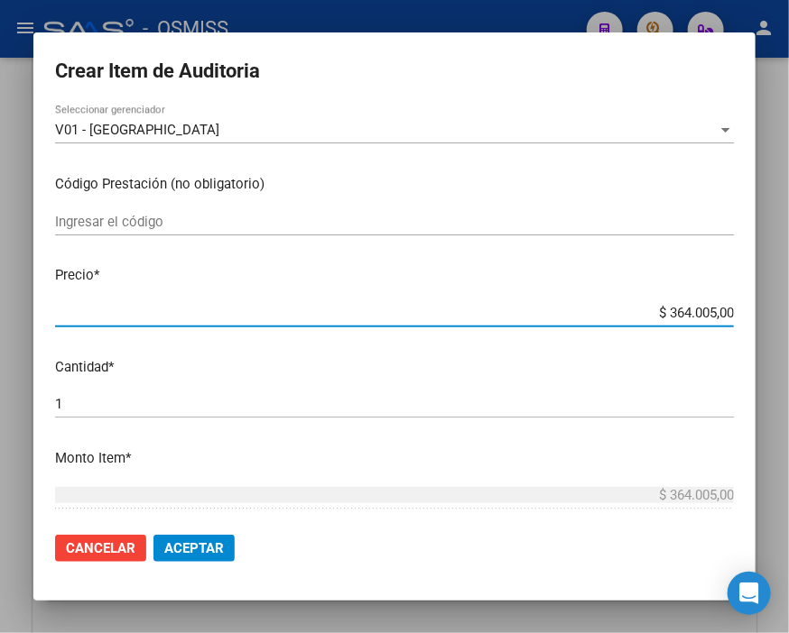
drag, startPoint x: 615, startPoint y: 309, endPoint x: 789, endPoint y: 313, distance: 173.3
click at [779, 313] on html "menu - OSMISS person Firma Express Inicio Calendario SSS Instructivos Contacto …" at bounding box center [394, 316] width 789 height 633
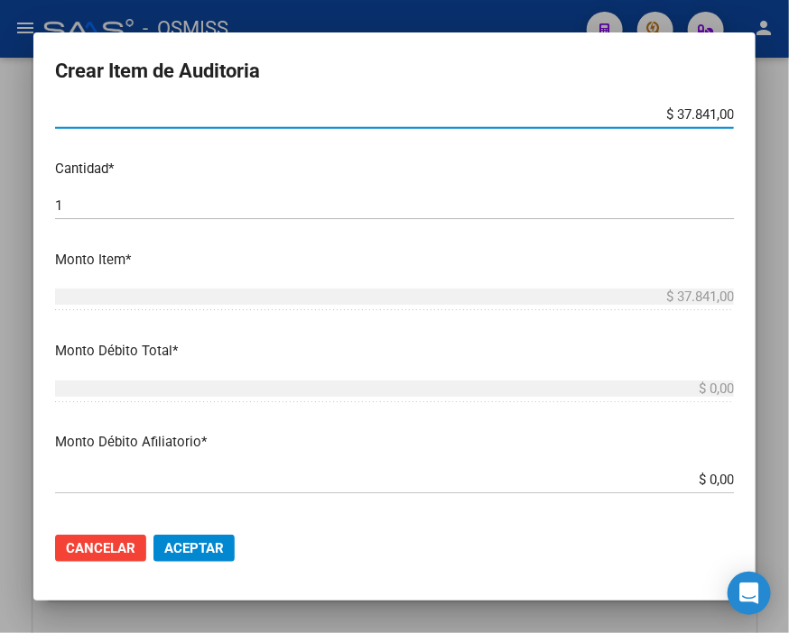
scroll to position [501, 0]
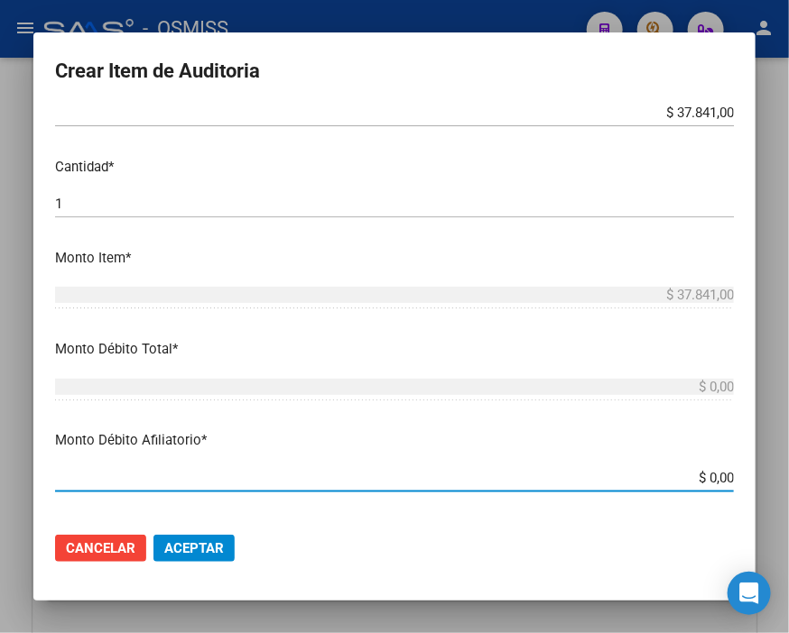
drag, startPoint x: 651, startPoint y: 471, endPoint x: 759, endPoint y: 472, distance: 107.4
click at [753, 472] on mat-dialog-content "47410548 Nro Documento 20474105483 CUIL Afiliado Activo Análisis Afiliado Prest…" at bounding box center [394, 311] width 722 height 411
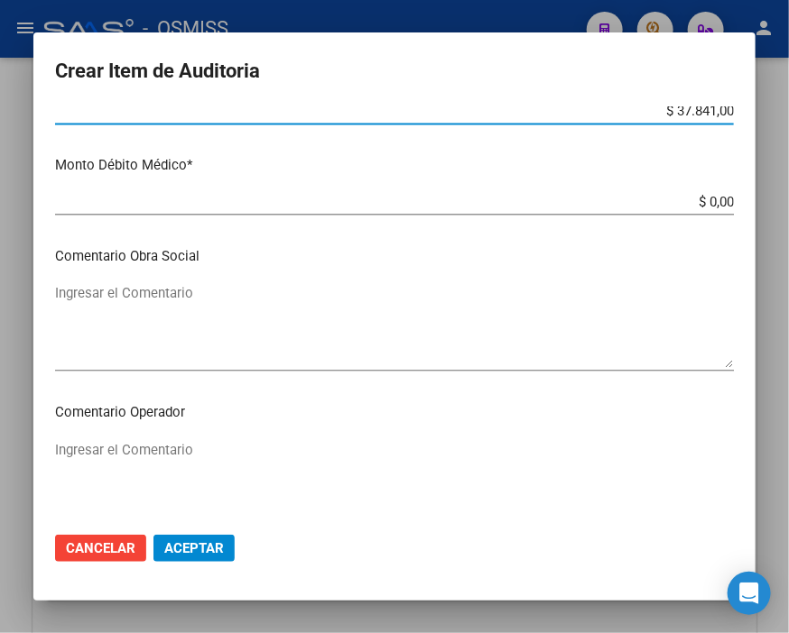
scroll to position [902, 0]
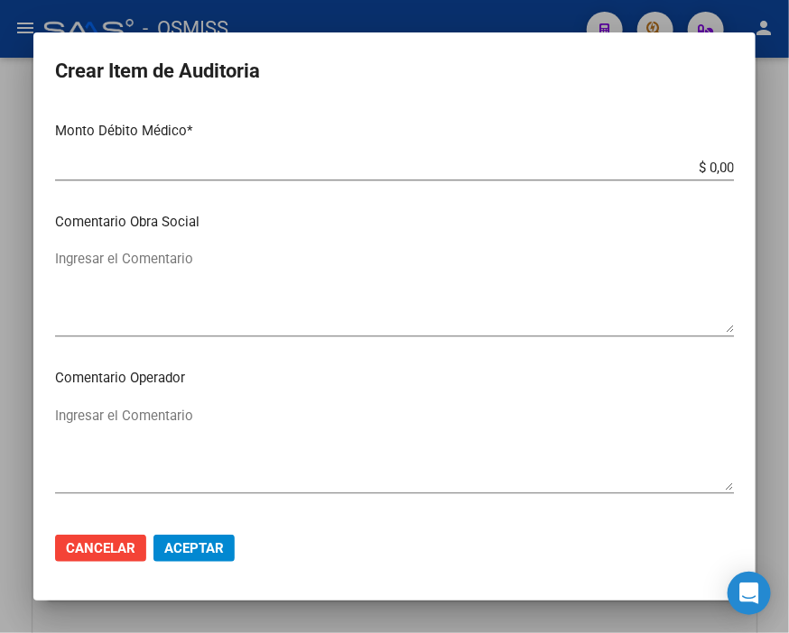
click at [192, 420] on textarea "Ingresar el Comentario" at bounding box center [394, 448] width 678 height 85
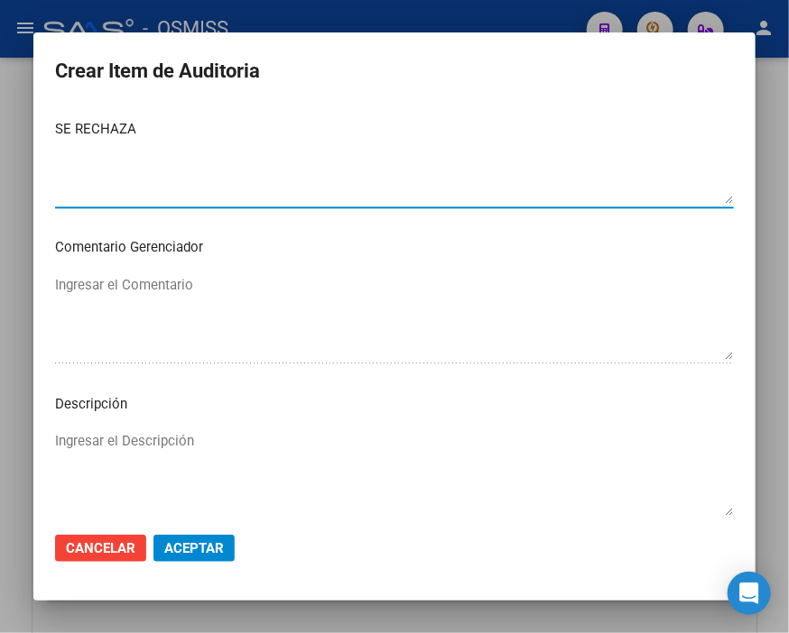
scroll to position [1203, 0]
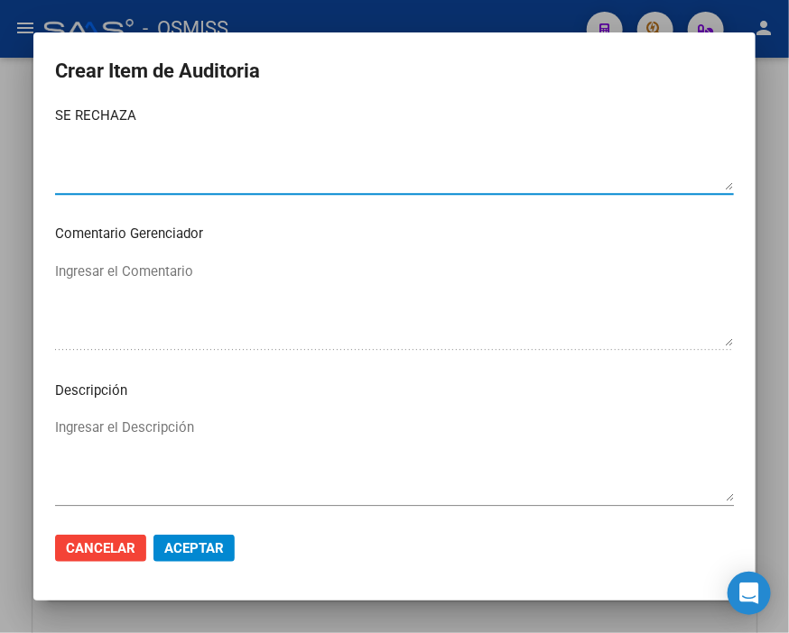
click at [129, 421] on textarea "Ingresar el Descripción" at bounding box center [394, 460] width 678 height 85
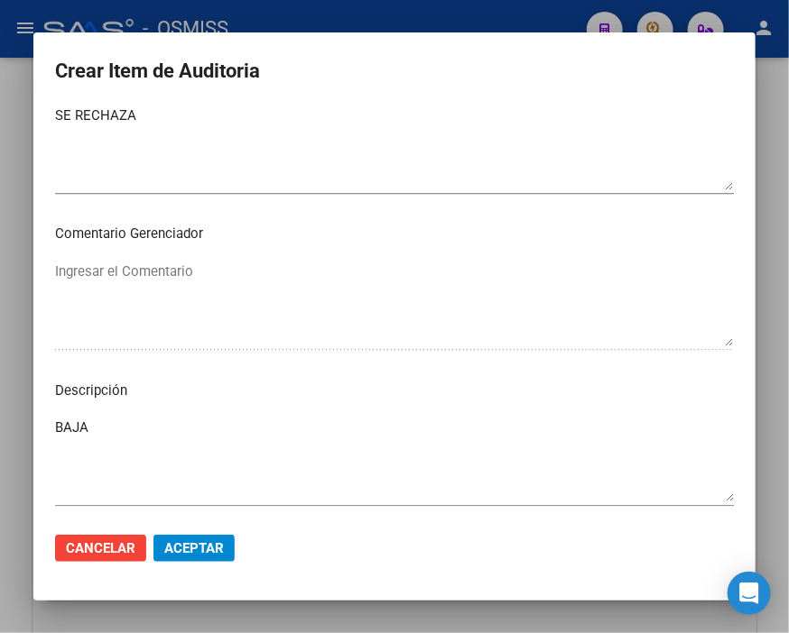
click at [600, 374] on mat-dialog-content "47410548 Nro Documento 20474105483 CUIL Afiliado Activo Análisis Afiliado Prest…" at bounding box center [394, 311] width 722 height 411
click at [317, 406] on mat-dialog-content "47410548 Nro Documento 20474105483 CUIL Afiliado Activo Análisis Afiliado Prest…" at bounding box center [394, 311] width 722 height 411
click at [129, 431] on textarea "BAJA" at bounding box center [394, 460] width 678 height 85
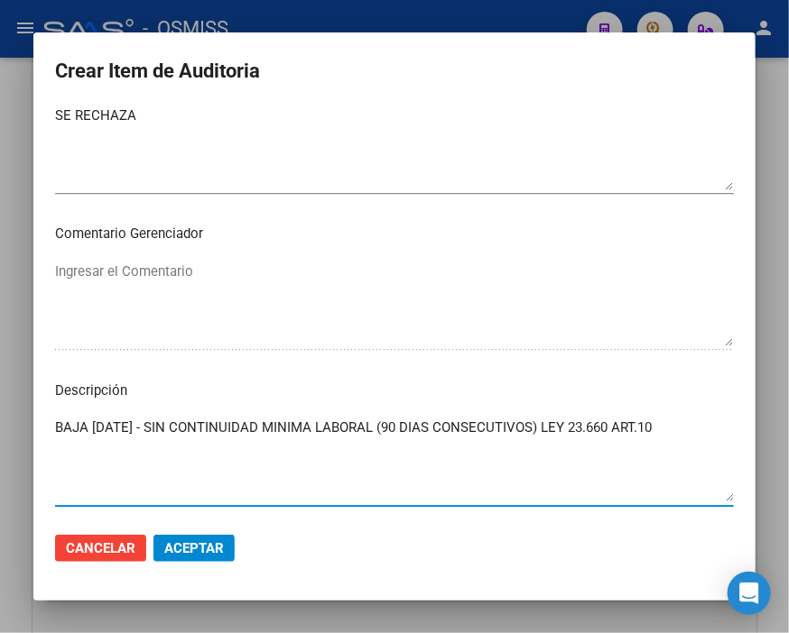
click at [226, 555] on button "Aceptar" at bounding box center [193, 548] width 81 height 27
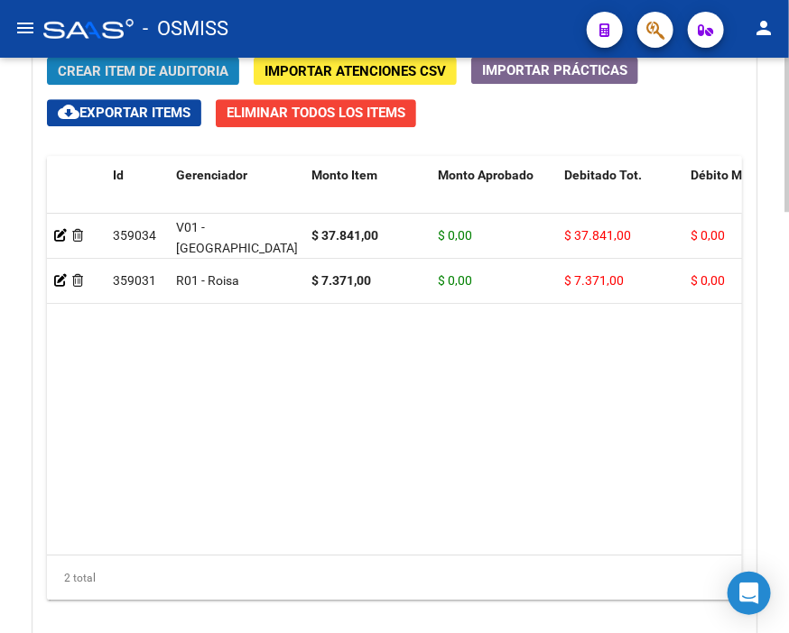
click at [202, 60] on button "Crear Item de Auditoria" at bounding box center [143, 71] width 192 height 28
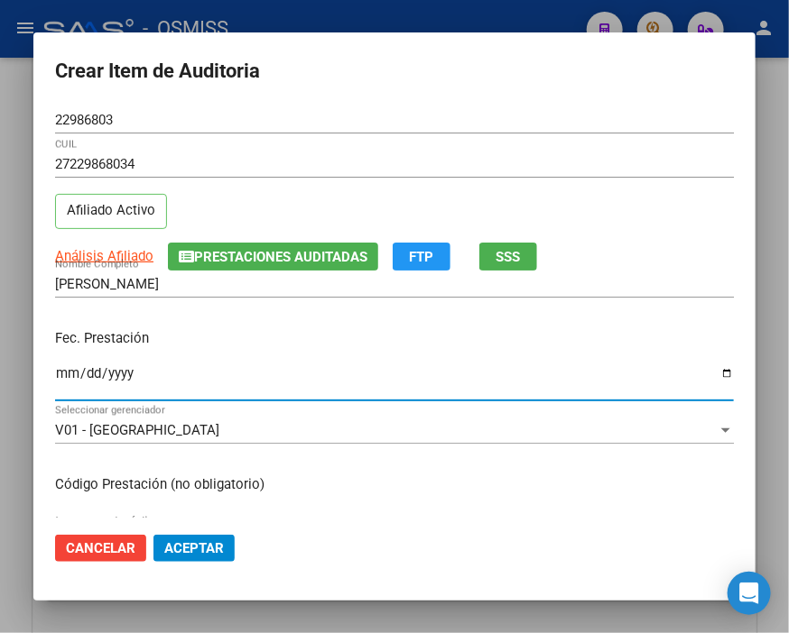
click at [60, 366] on input "Ingresar la fecha" at bounding box center [394, 380] width 678 height 29
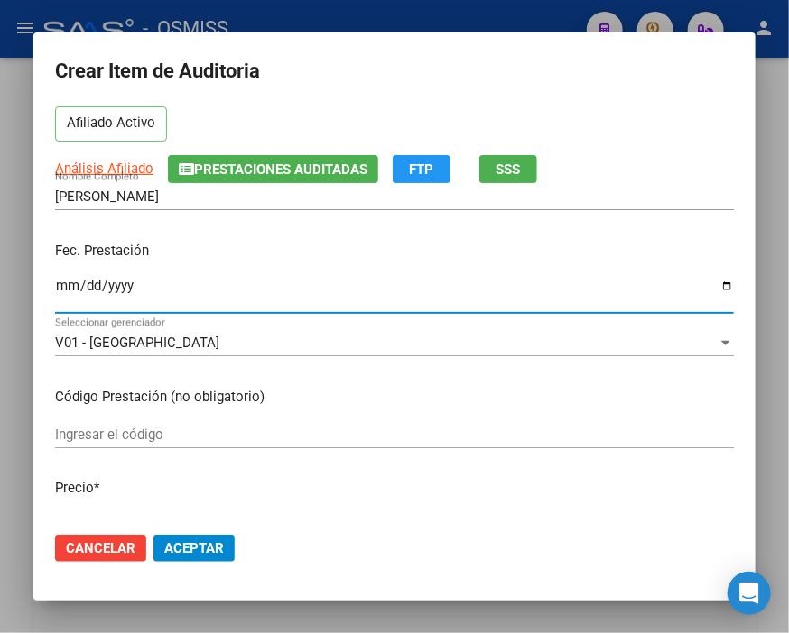
scroll to position [200, 0]
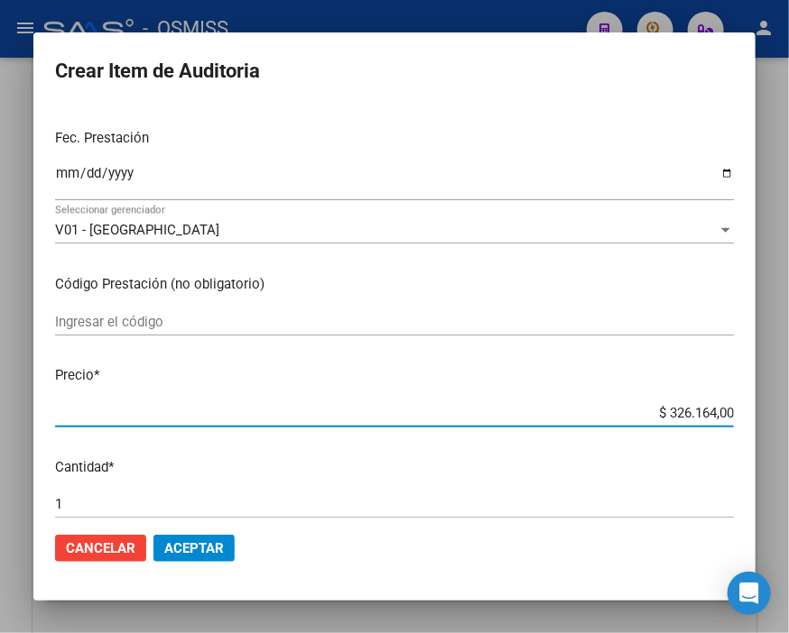
drag, startPoint x: 616, startPoint y: 409, endPoint x: 789, endPoint y: 418, distance: 172.6
click at [779, 418] on html "menu - OSMISS person Firma Express Inicio Calendario SSS Instructivos Contacto …" at bounding box center [394, 316] width 789 height 633
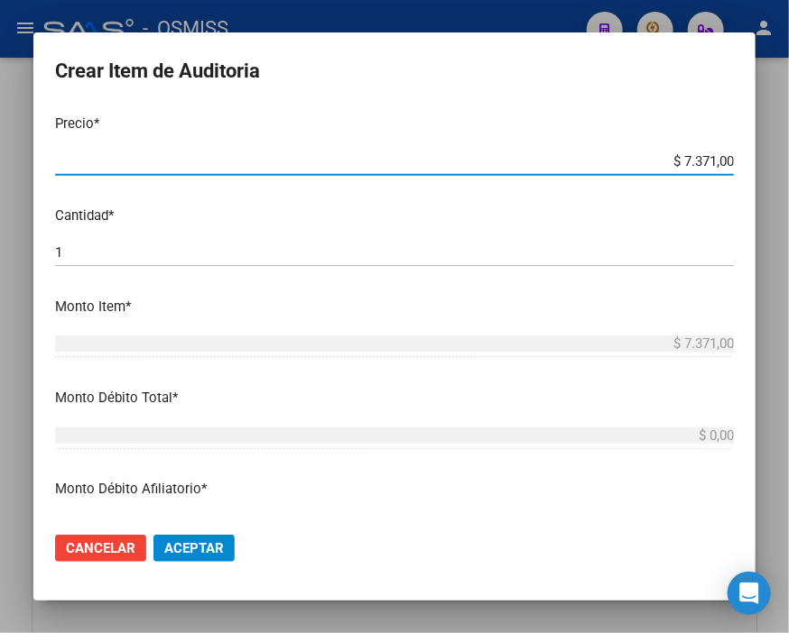
scroll to position [601, 0]
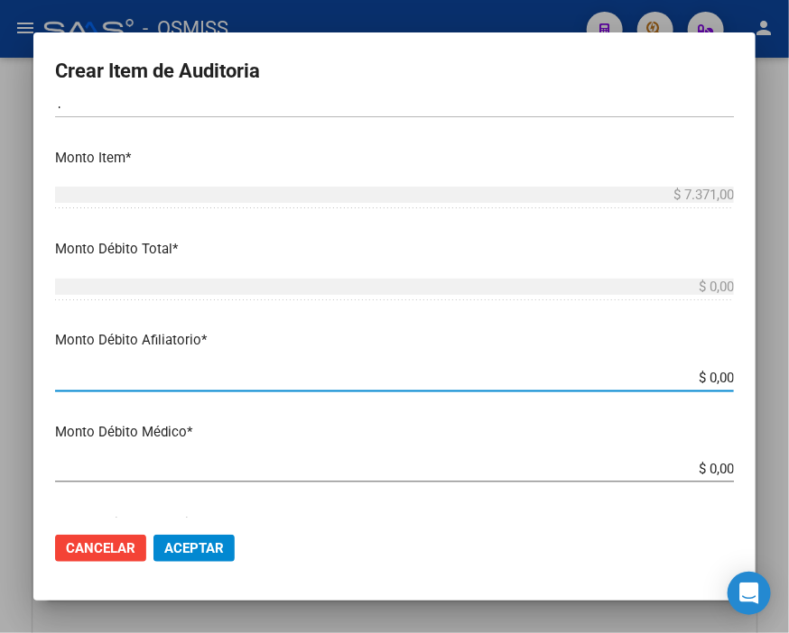
drag, startPoint x: 648, startPoint y: 388, endPoint x: 768, endPoint y: 373, distance: 121.0
click at [768, 373] on div "Crear Item de Auditoria 22986803 Nro Documento 27229868034 CUIL Afiliado Activo…" at bounding box center [394, 316] width 789 height 633
click at [684, 374] on input "$ 0,00" at bounding box center [394, 378] width 678 height 16
drag, startPoint x: 635, startPoint y: 374, endPoint x: 755, endPoint y: 382, distance: 120.2
click at [755, 382] on div "Crear Item de Auditoria 22986803 Nro Documento 27229868034 CUIL Afiliado Activo…" at bounding box center [394, 316] width 789 height 633
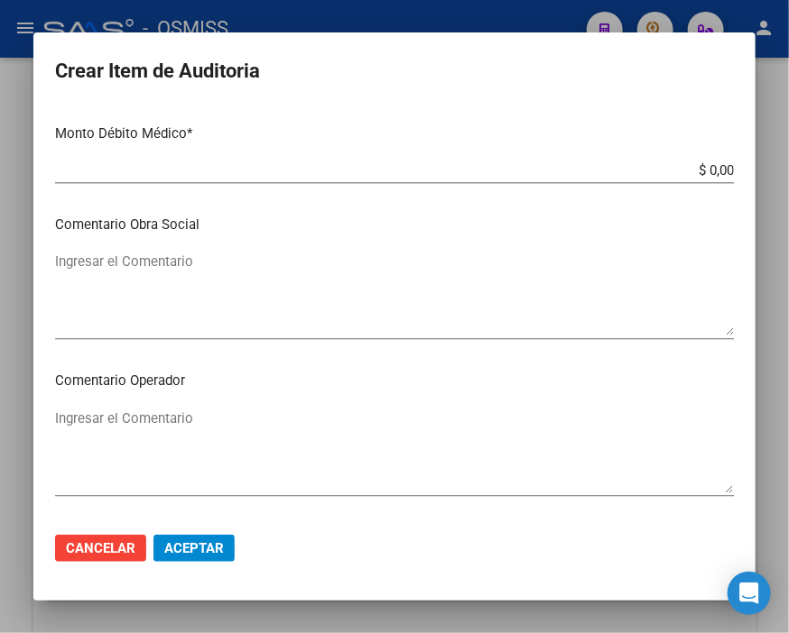
scroll to position [902, 0]
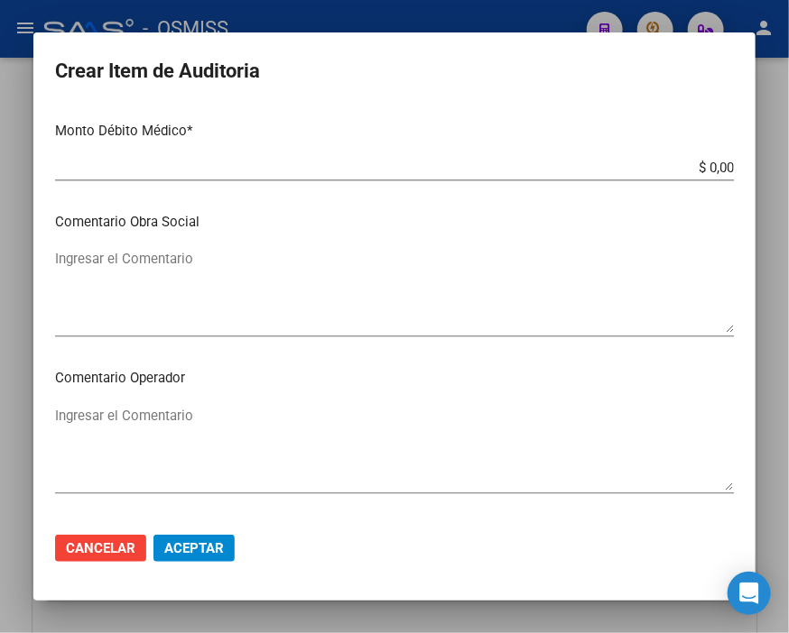
click at [168, 425] on textarea "Ingresar el Comentario" at bounding box center [394, 448] width 678 height 85
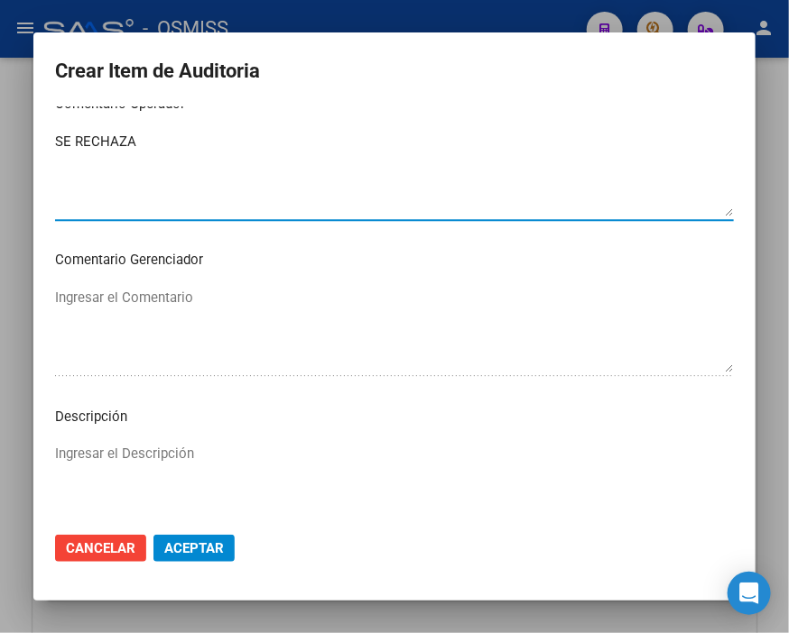
scroll to position [1203, 0]
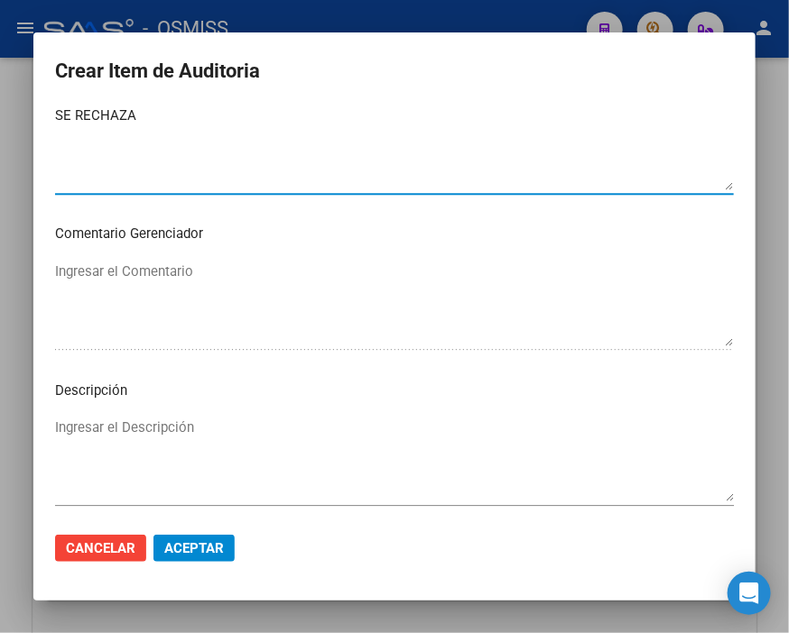
click at [94, 429] on textarea "Ingresar el Descripción" at bounding box center [394, 460] width 678 height 85
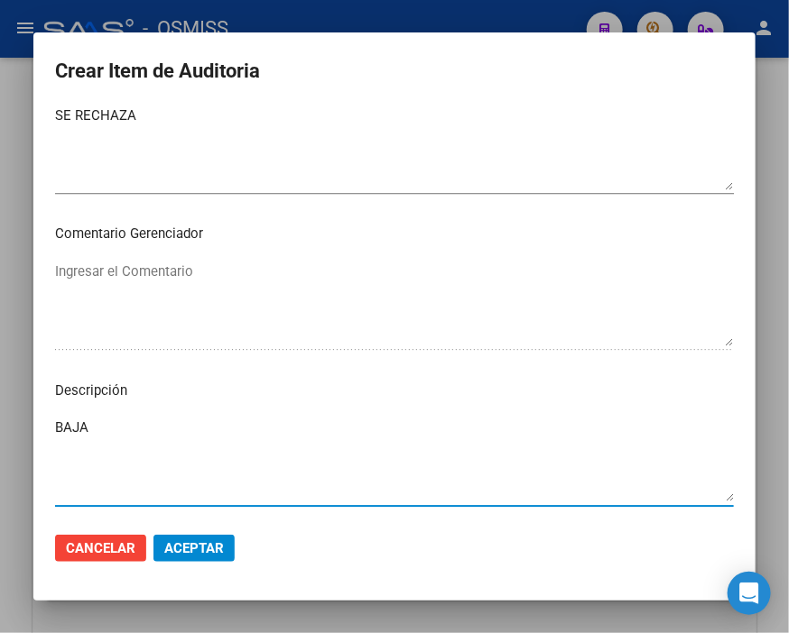
click at [157, 452] on textarea "BAJA" at bounding box center [394, 460] width 678 height 85
paste textarea "OBRA SOCIAL MUTUALIDAD INDUSTRIAL TEXTIL [GEOGRAPHIC_DATA]"
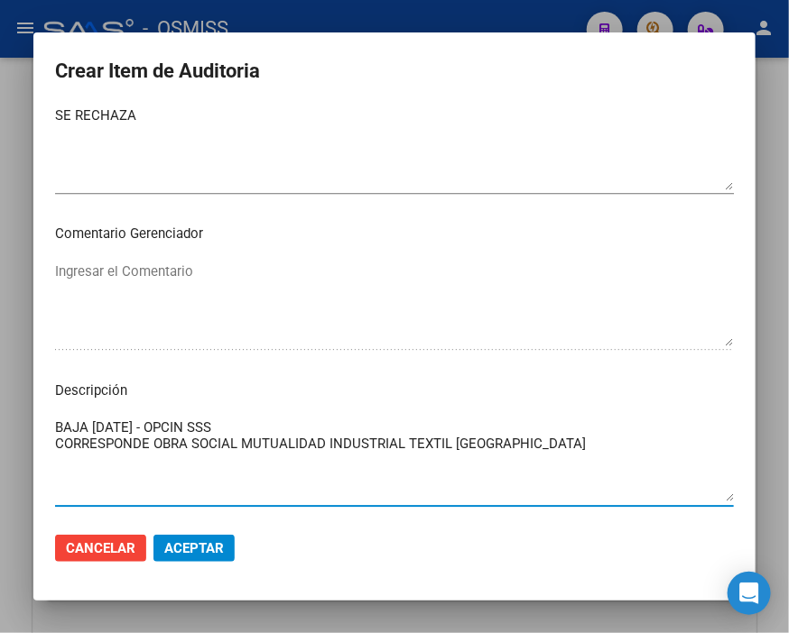
click at [202, 541] on span "Aceptar" at bounding box center [194, 548] width 60 height 16
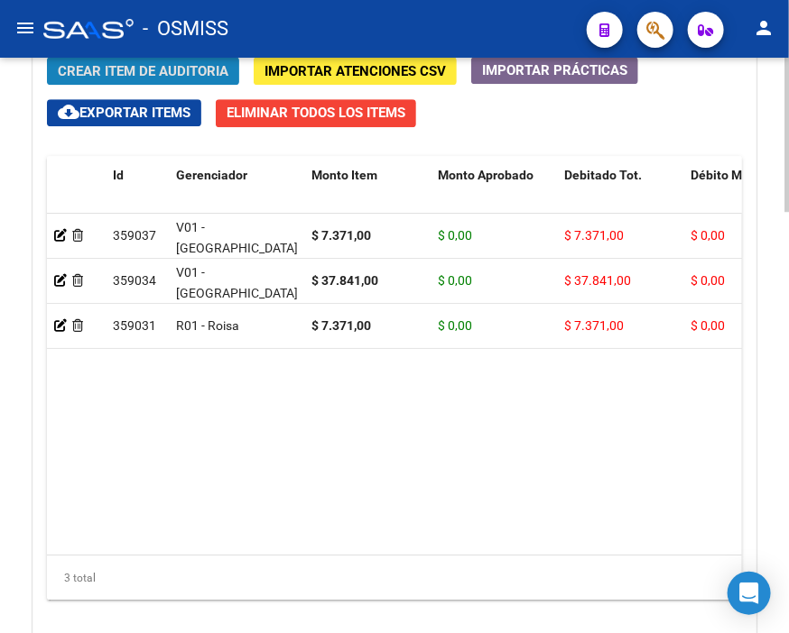
click at [166, 72] on span "Crear Item de Auditoria" at bounding box center [143, 71] width 171 height 16
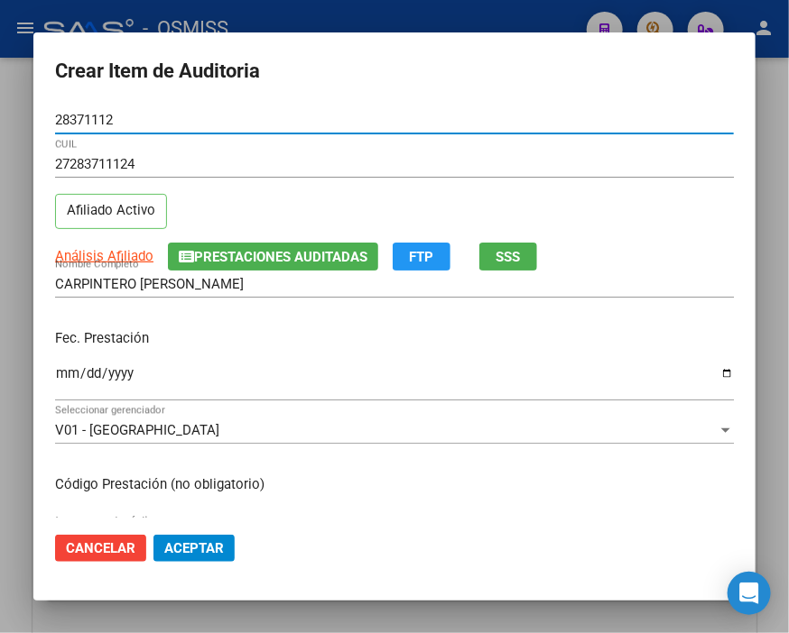
click at [60, 372] on input "Ingresar la fecha" at bounding box center [394, 380] width 678 height 29
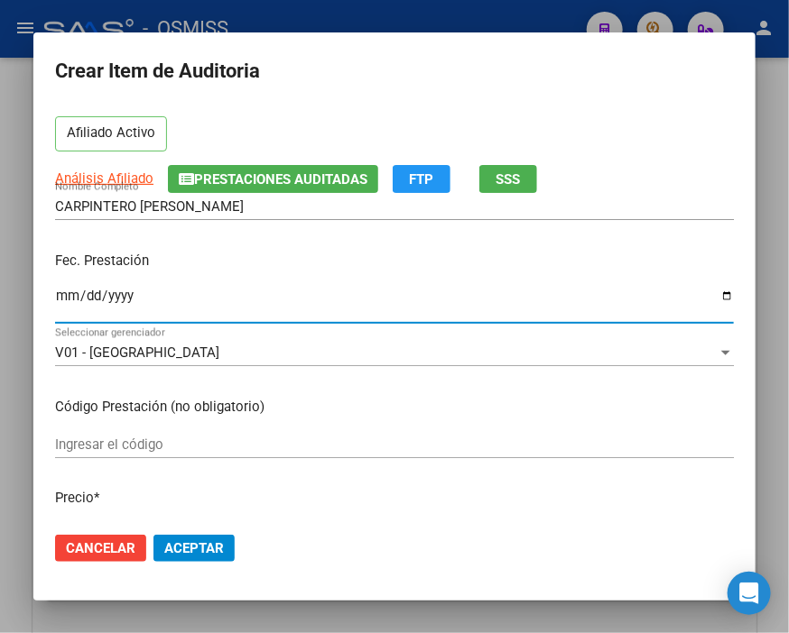
scroll to position [200, 0]
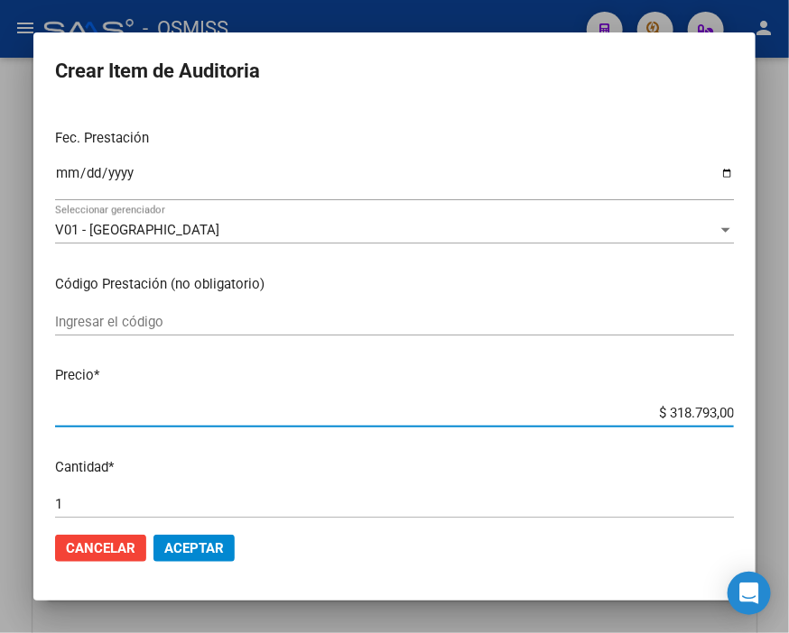
drag, startPoint x: 623, startPoint y: 418, endPoint x: 789, endPoint y: 427, distance: 165.4
click at [779, 427] on html "menu - OSMISS person Firma Express Inicio Calendario SSS Instructivos Contacto …" at bounding box center [394, 316] width 789 height 633
click at [199, 537] on button "Aceptar" at bounding box center [193, 548] width 81 height 27
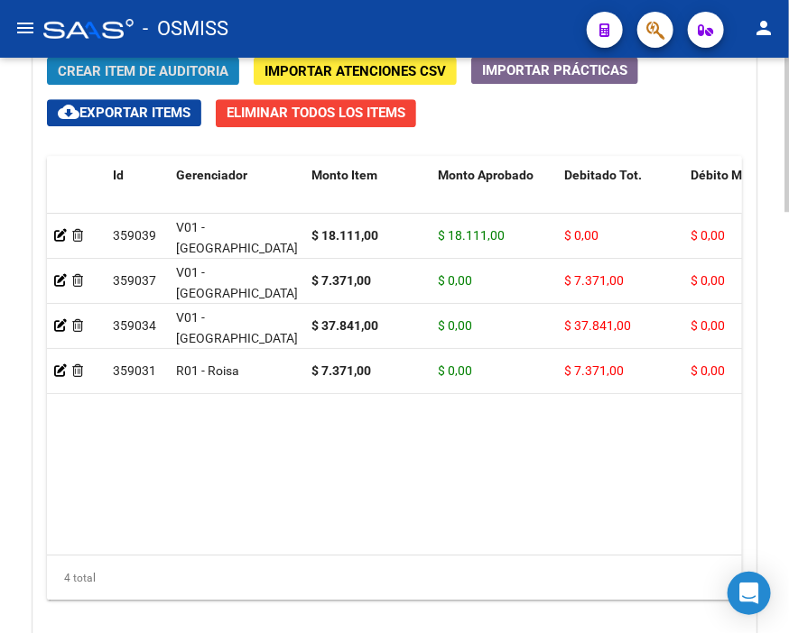
click at [175, 69] on span "Crear Item de Auditoria" at bounding box center [143, 71] width 171 height 16
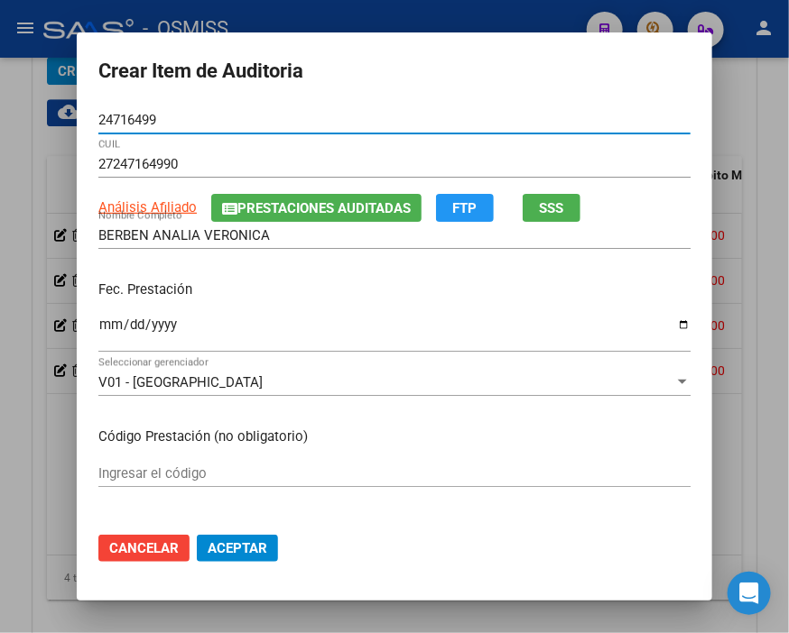
click at [99, 322] on input "Ingresar la fecha" at bounding box center [394, 332] width 592 height 29
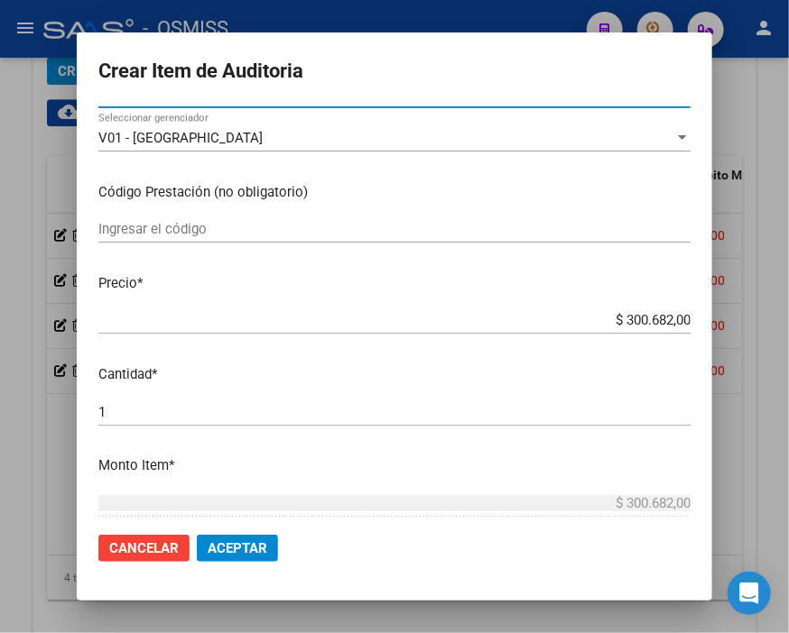
scroll to position [300, 0]
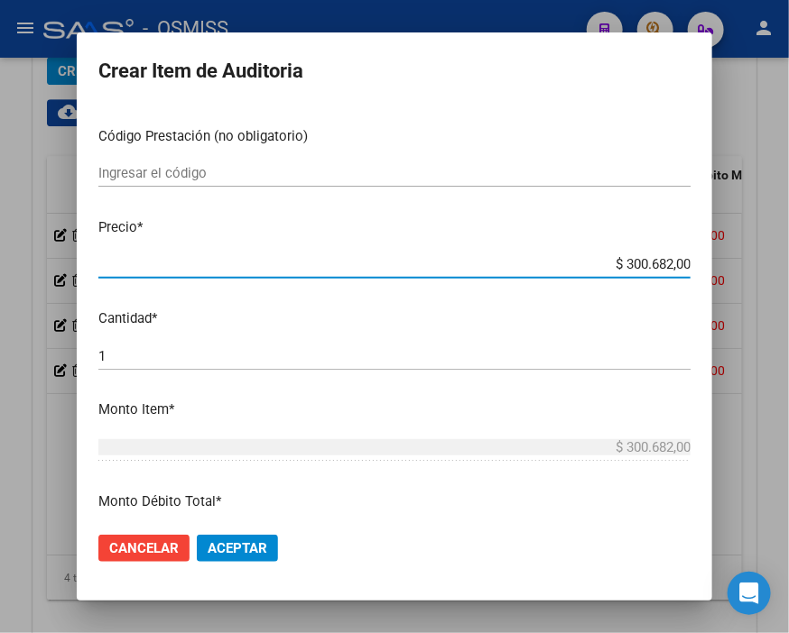
drag, startPoint x: 607, startPoint y: 272, endPoint x: 746, endPoint y: 269, distance: 139.0
click at [746, 269] on div "Crear Item de Auditoria 24716499 Nro Documento 27247164990 CUIL Análisis Afilia…" at bounding box center [394, 316] width 789 height 633
click at [231, 556] on button "Aceptar" at bounding box center [237, 548] width 81 height 27
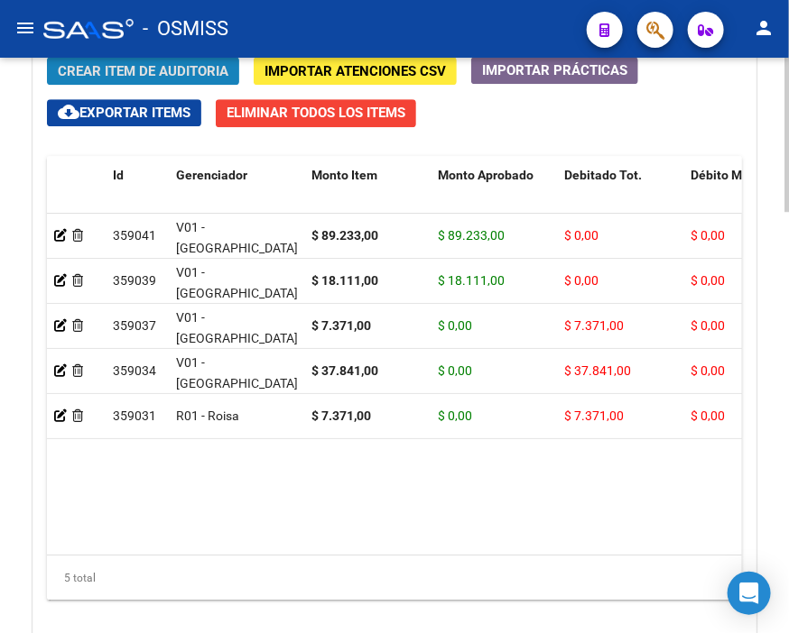
click at [180, 69] on span "Crear Item de Auditoria" at bounding box center [143, 71] width 171 height 16
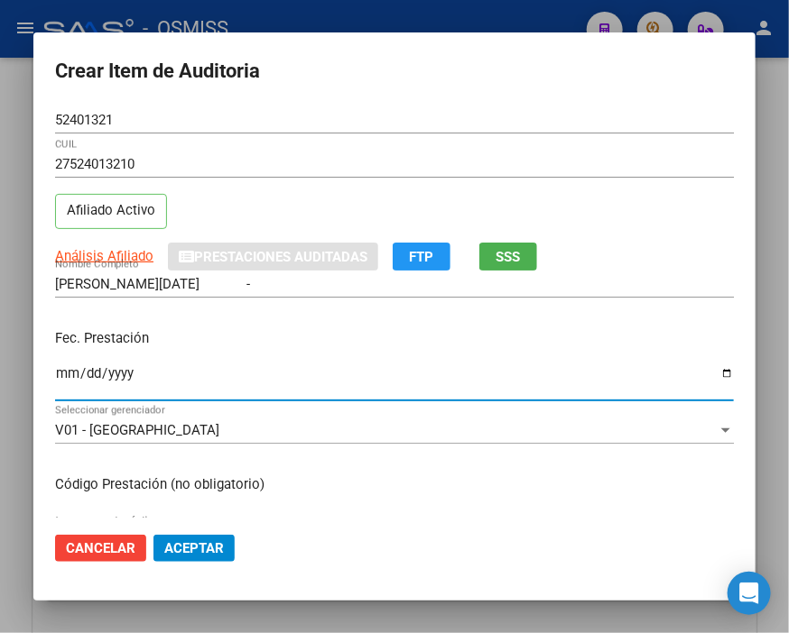
click at [67, 373] on input "Ingresar la fecha" at bounding box center [394, 380] width 678 height 29
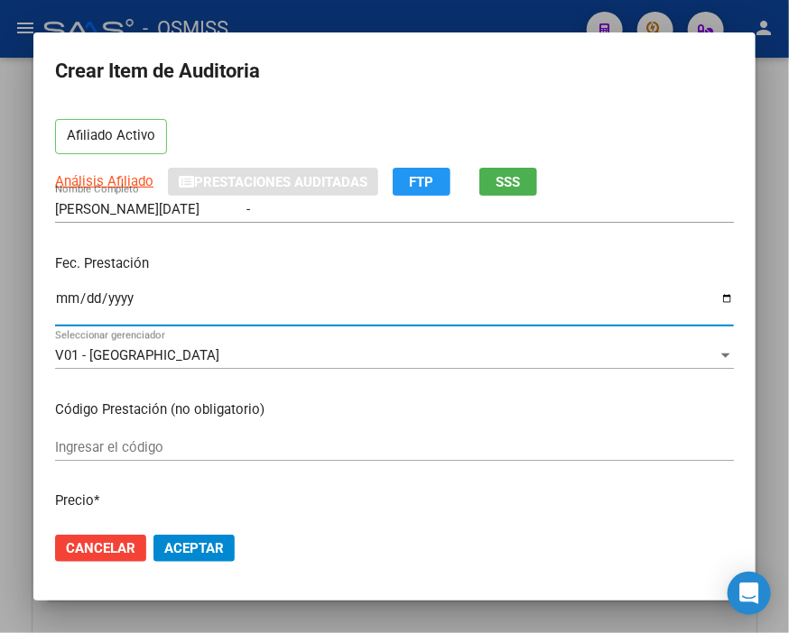
scroll to position [200, 0]
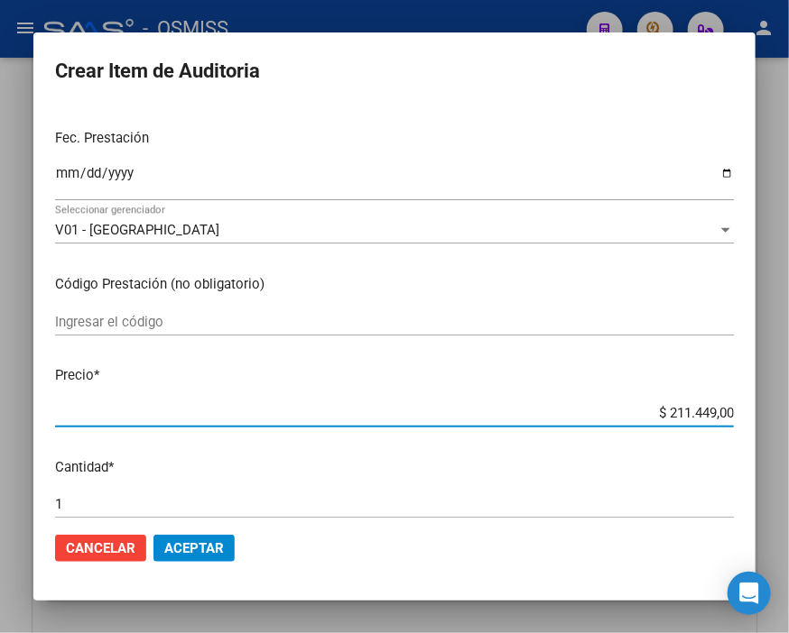
drag, startPoint x: 614, startPoint y: 412, endPoint x: 789, endPoint y: 420, distance: 174.3
click at [779, 420] on html "menu - OSMISS person Firma Express Inicio Calendario SSS Instructivos Contacto …" at bounding box center [394, 316] width 789 height 633
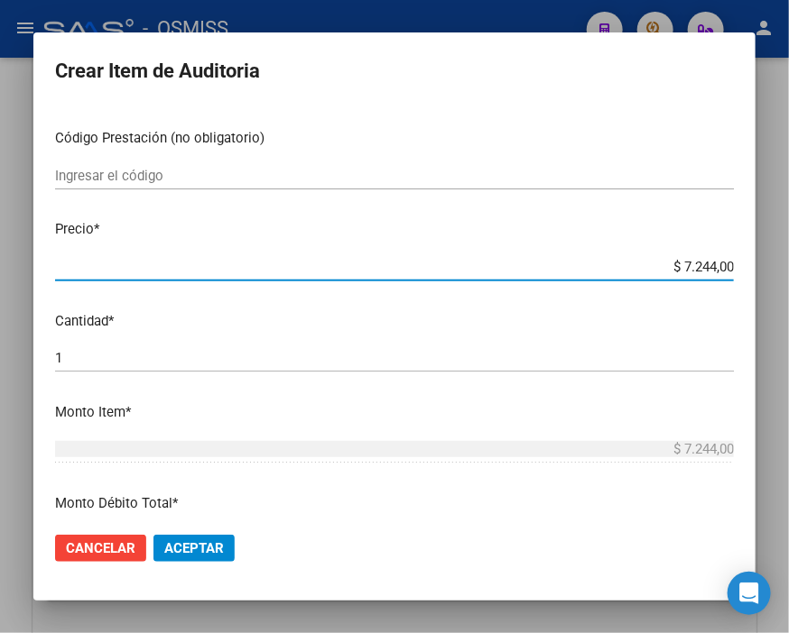
scroll to position [601, 0]
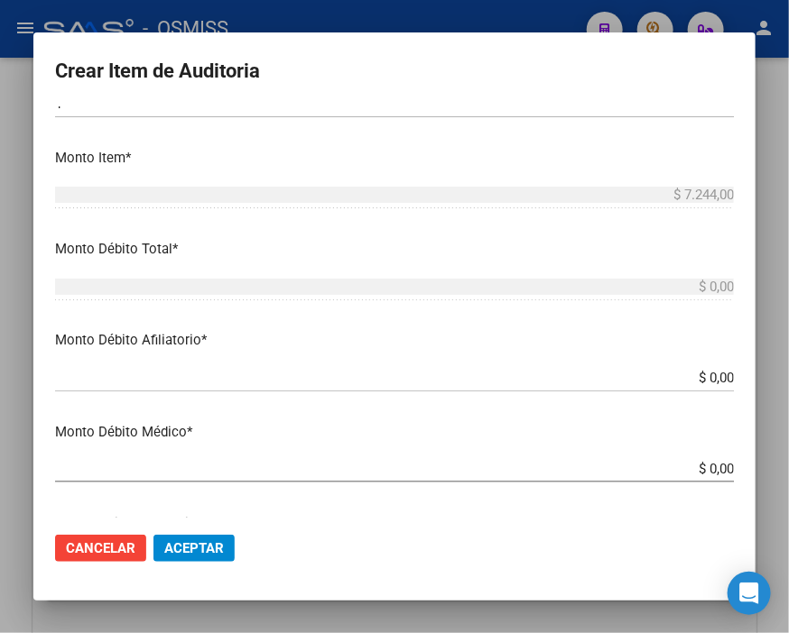
drag, startPoint x: 652, startPoint y: 376, endPoint x: 789, endPoint y: 385, distance: 136.5
click at [779, 385] on html "menu - OSMISS person Firma Express Inicio Calendario SSS Instructivos Contacto …" at bounding box center [394, 316] width 789 height 633
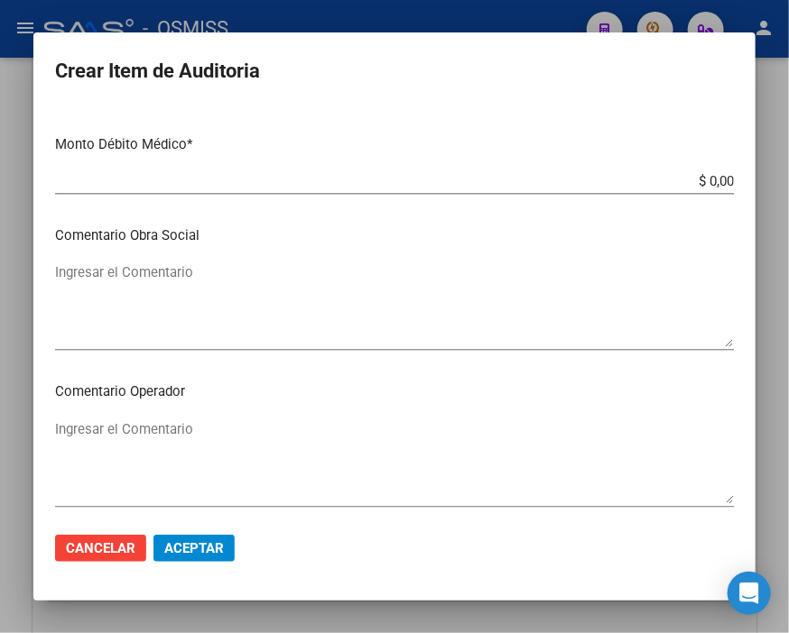
scroll to position [902, 0]
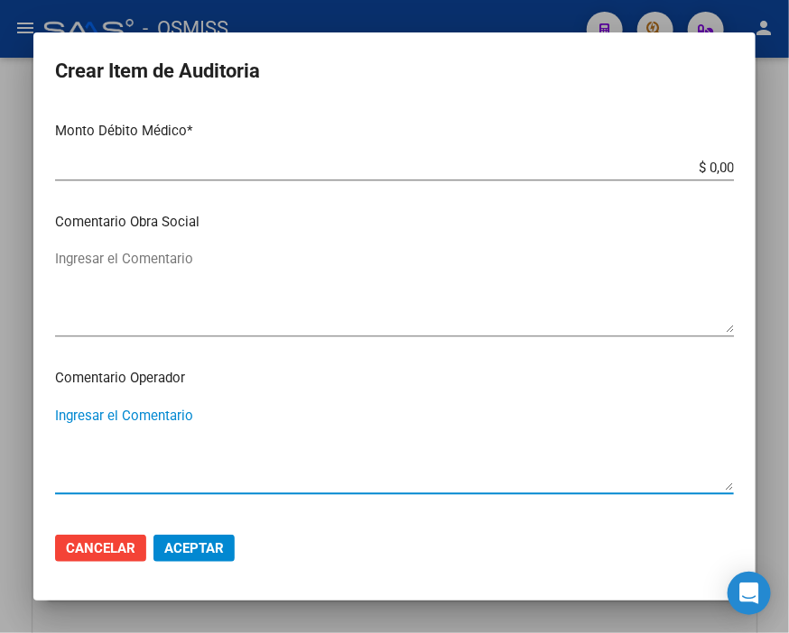
click at [136, 424] on textarea "Ingresar el Comentario" at bounding box center [394, 448] width 678 height 85
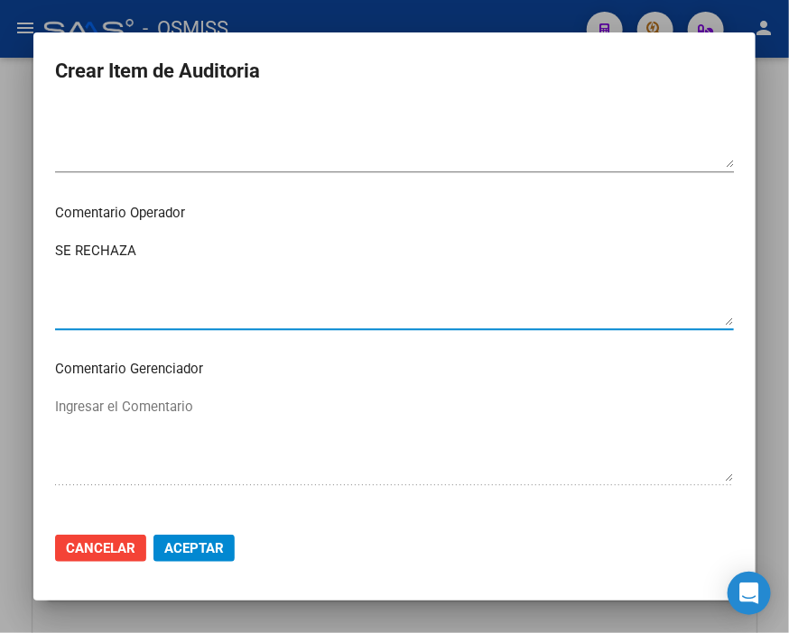
scroll to position [1203, 0]
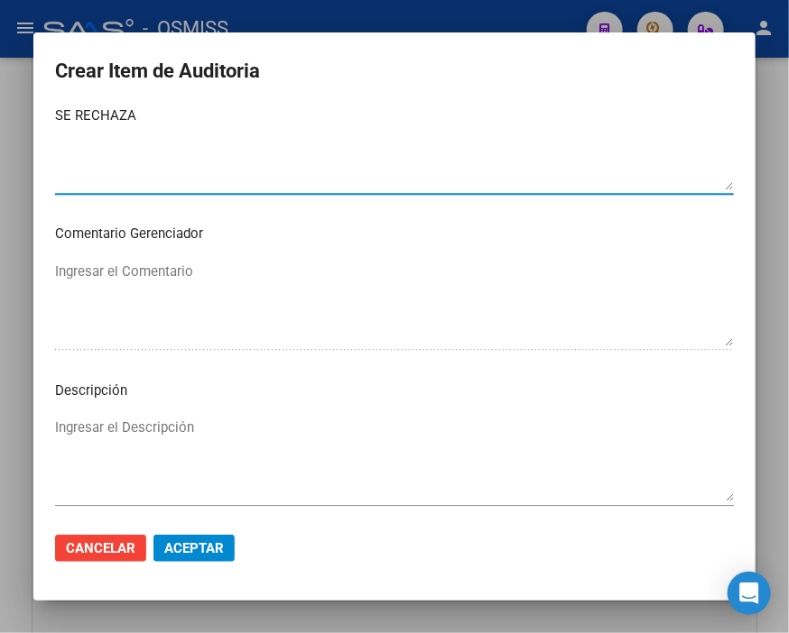
click at [87, 424] on textarea "Ingresar el Descripción" at bounding box center [394, 460] width 678 height 85
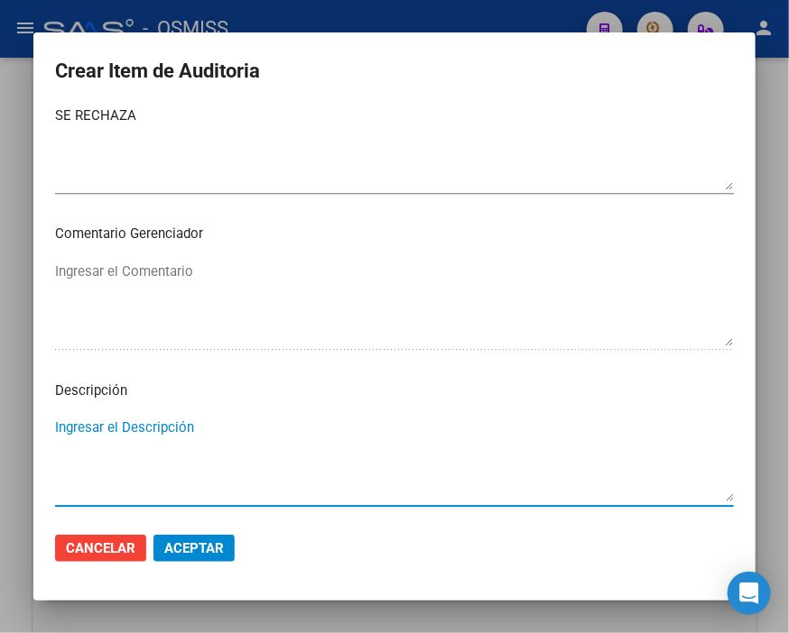
paste textarea "OBRA SOCIAL DE LA UNION OBRERA METALURGICA DE LA [GEOGRAPHIC_DATA]"
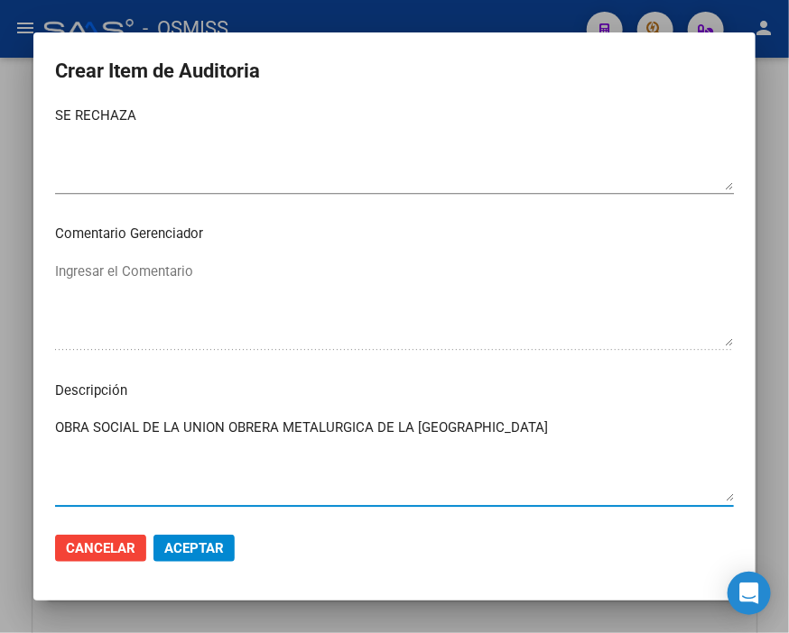
click at [214, 541] on span "Aceptar" at bounding box center [194, 548] width 60 height 16
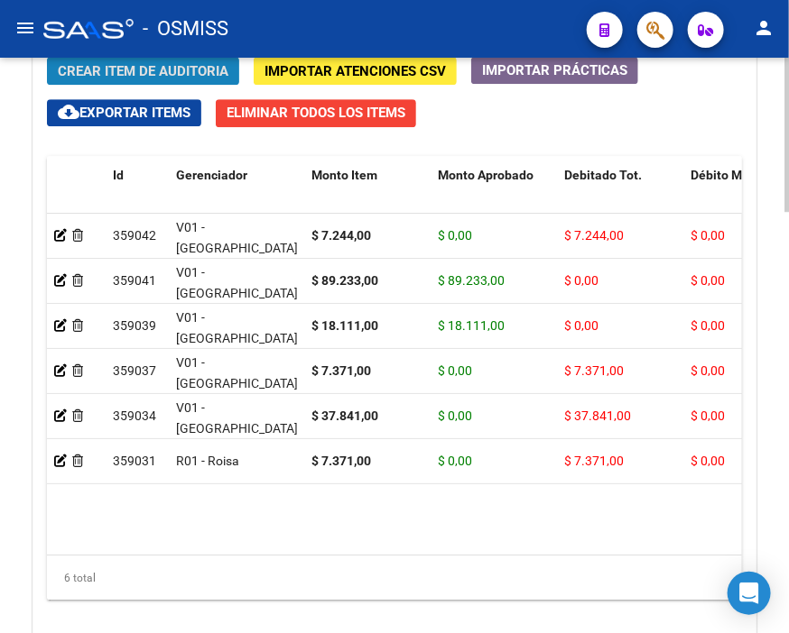
click at [158, 65] on span "Crear Item de Auditoria" at bounding box center [143, 71] width 171 height 16
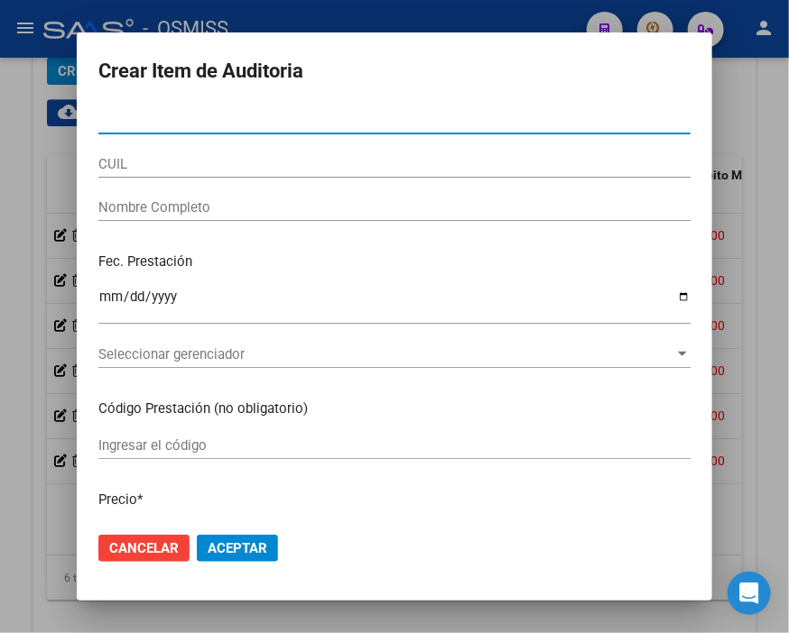
click at [334, 113] on input "Nro Documento" at bounding box center [394, 120] width 592 height 16
click at [118, 118] on input "Nro Documento" at bounding box center [394, 120] width 592 height 16
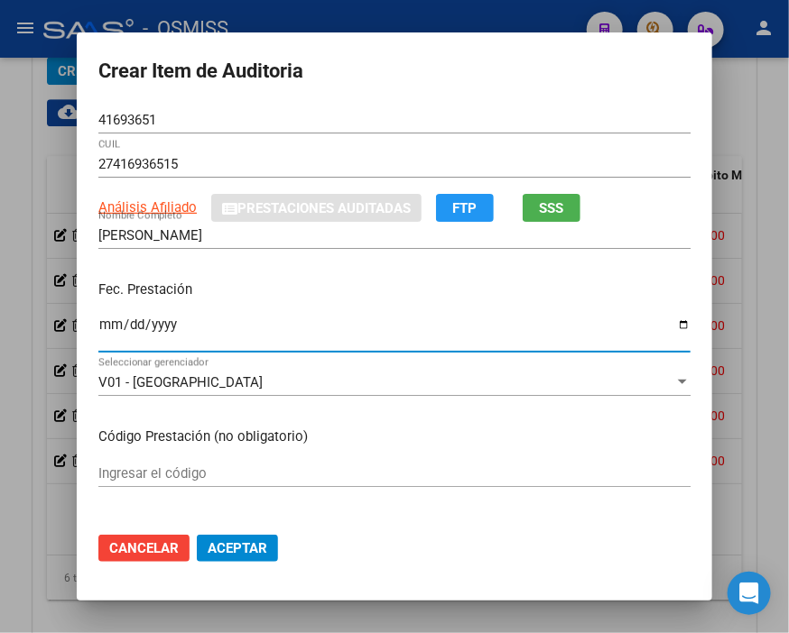
click at [105, 320] on input "Ingresar la fecha" at bounding box center [394, 332] width 592 height 29
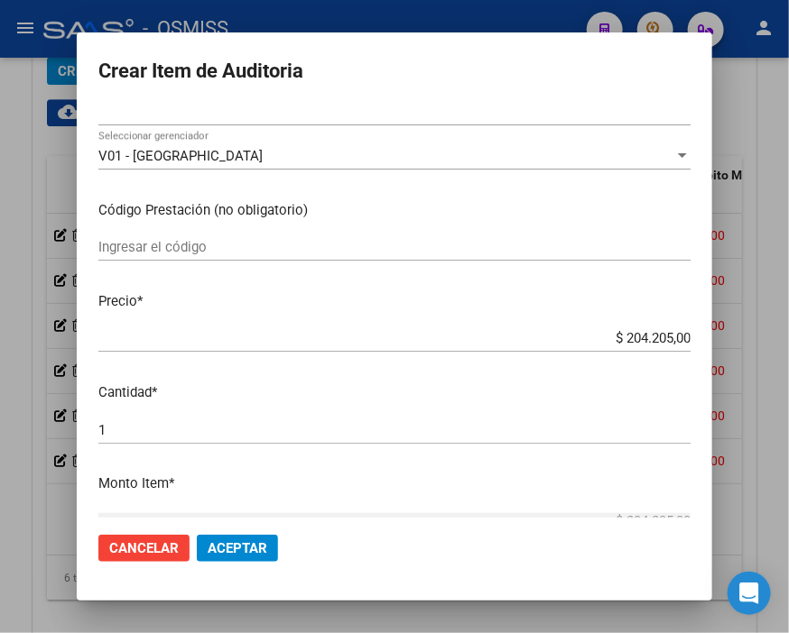
scroll to position [300, 0]
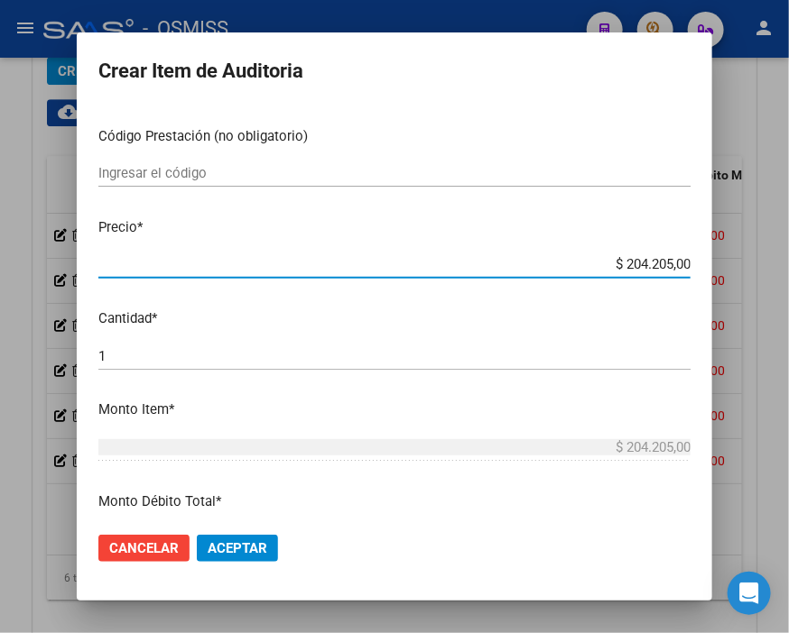
drag, startPoint x: 597, startPoint y: 263, endPoint x: 789, endPoint y: 263, distance: 191.3
click at [779, 263] on html "menu - OSMISS person Firma Express Inicio Calendario SSS Instructivos Contacto …" at bounding box center [394, 316] width 789 height 633
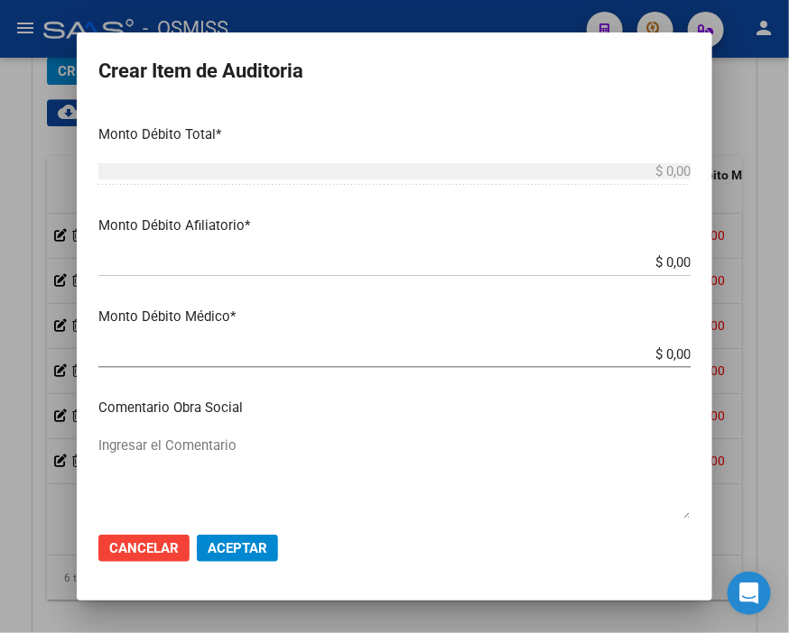
scroll to position [701, 0]
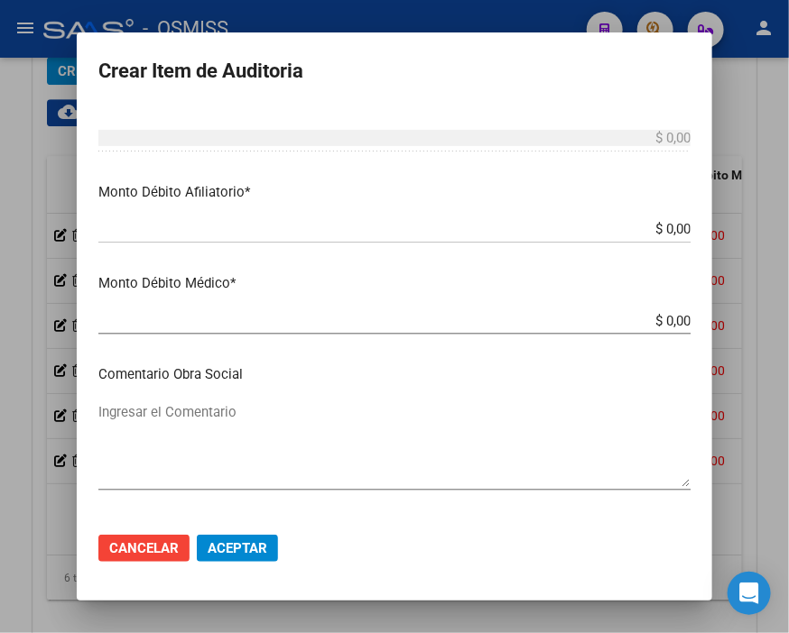
drag, startPoint x: 591, startPoint y: 217, endPoint x: 742, endPoint y: 230, distance: 151.3
click at [742, 230] on div "Crear Item de Auditoria 41693651 Nro Documento 27416936515 CUIL Análisis Afilia…" at bounding box center [394, 316] width 789 height 633
drag, startPoint x: 634, startPoint y: 227, endPoint x: 746, endPoint y: 227, distance: 111.9
click at [746, 227] on div "Crear Item de Auditoria 41693651 Nro Documento 27416936515 CUIL Análisis Afilia…" at bounding box center [394, 316] width 789 height 633
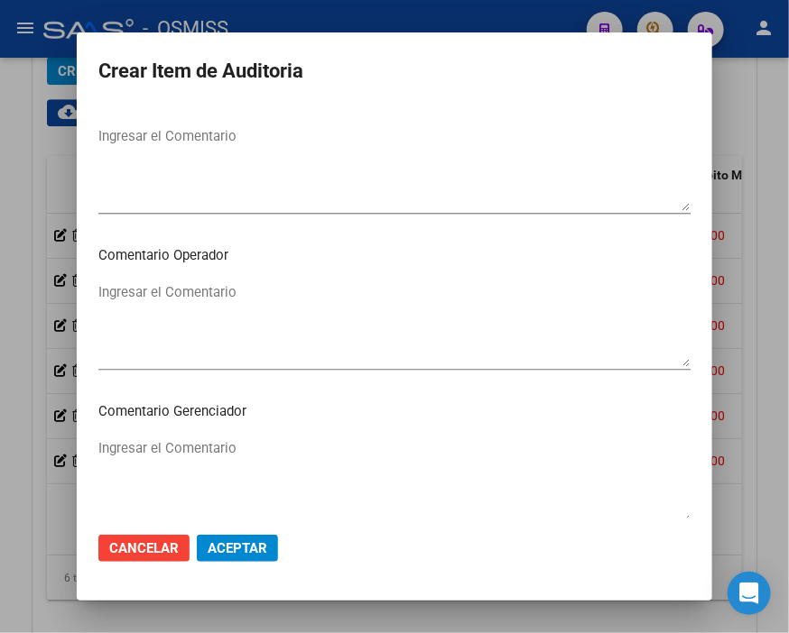
scroll to position [1002, 0]
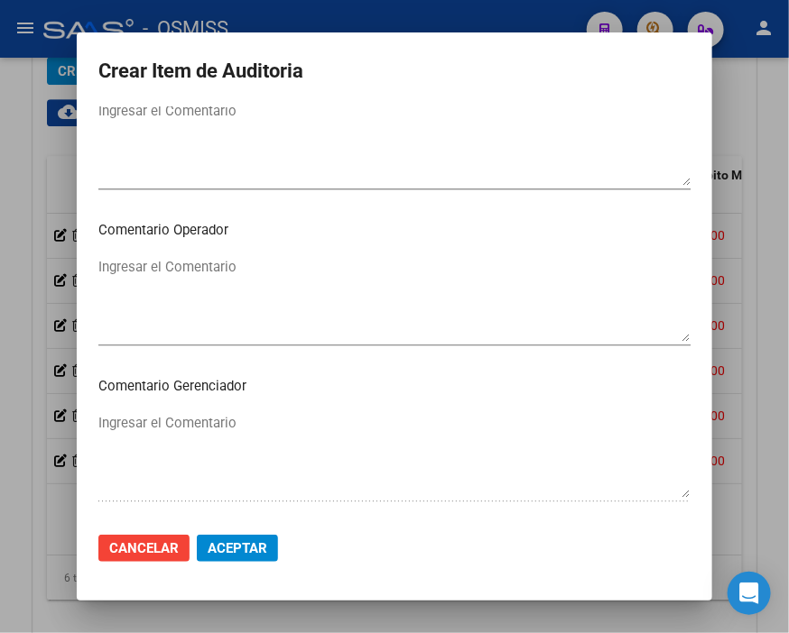
click at [133, 282] on textarea "Ingresar el Comentario" at bounding box center [394, 299] width 592 height 85
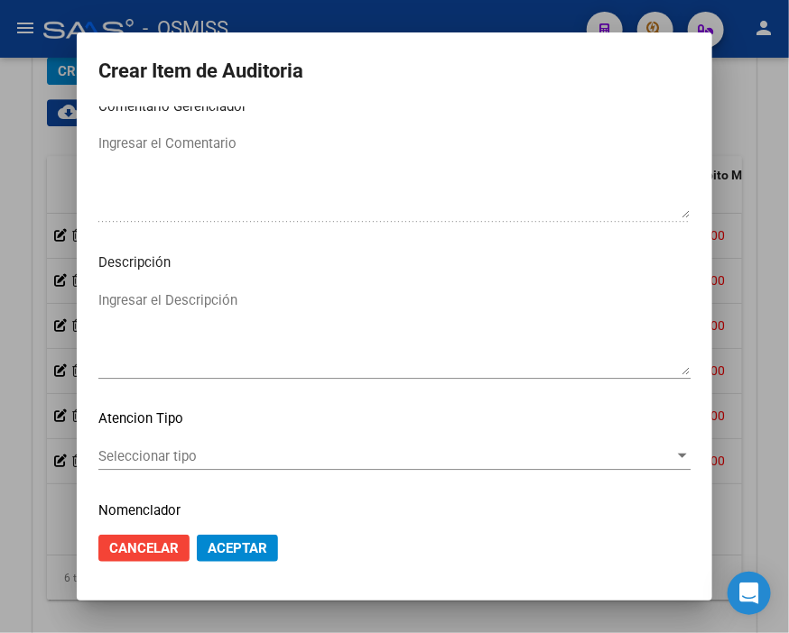
scroll to position [1303, 0]
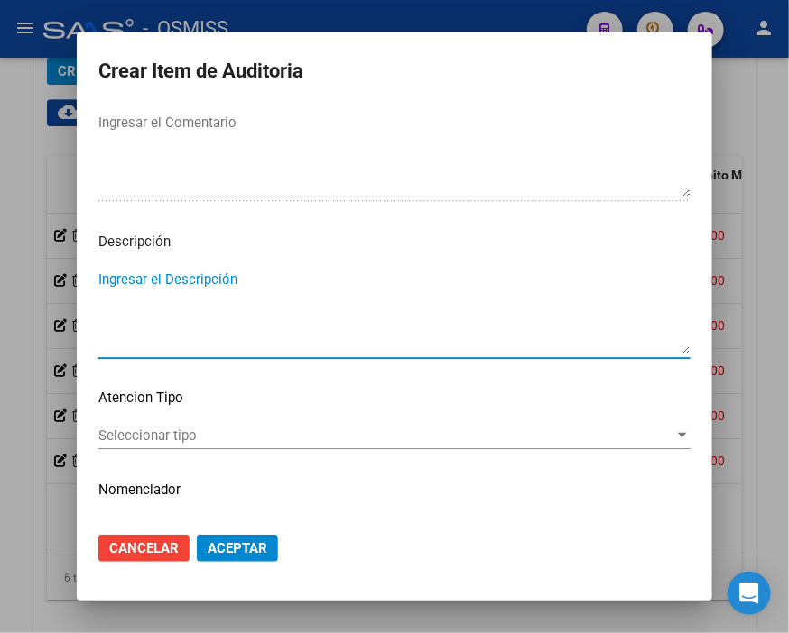
click at [137, 291] on textarea "Ingresar el Descripción" at bounding box center [394, 312] width 592 height 85
click at [284, 238] on p "Descripción" at bounding box center [394, 242] width 592 height 21
click at [115, 290] on textarea "Ingresar el Descripción" at bounding box center [394, 312] width 592 height 85
click at [574, 247] on p "Descripción" at bounding box center [394, 242] width 592 height 21
click at [183, 276] on textarea "BAJA" at bounding box center [394, 312] width 592 height 85
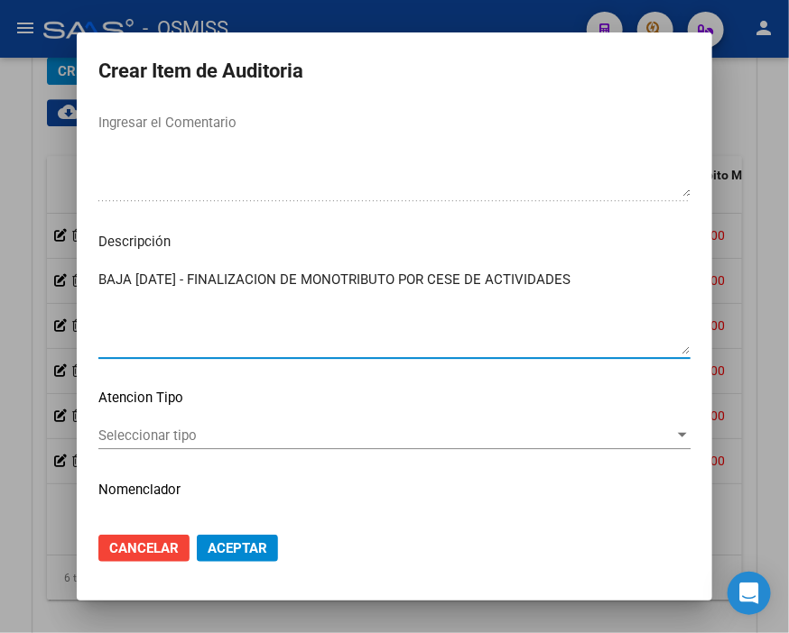
click at [222, 547] on span "Aceptar" at bounding box center [238, 548] width 60 height 16
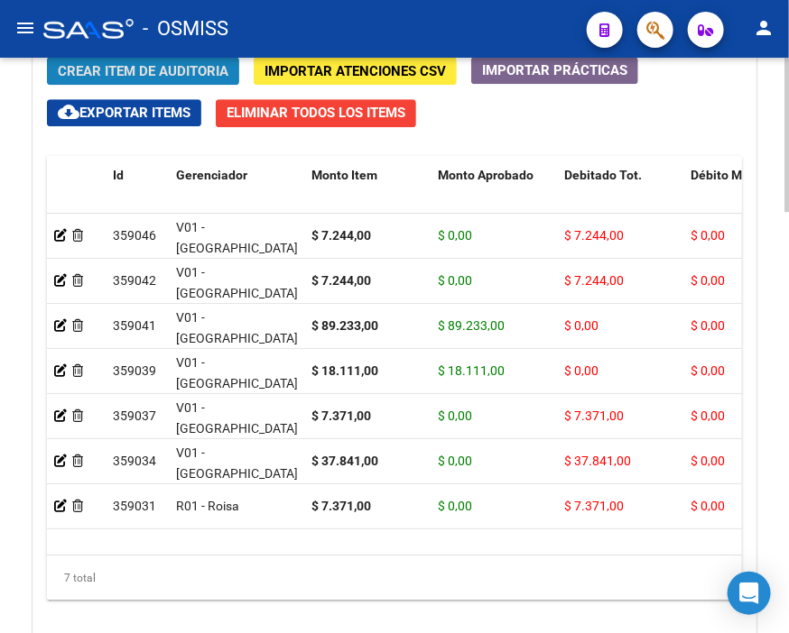
click at [177, 69] on span "Crear Item de Auditoria" at bounding box center [143, 71] width 171 height 16
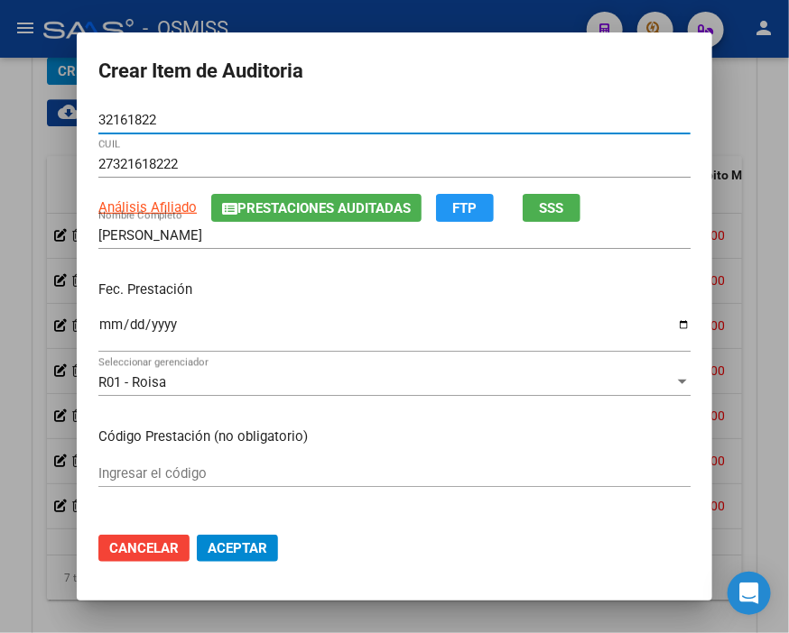
click at [106, 330] on input "Ingresar la fecha" at bounding box center [394, 332] width 592 height 29
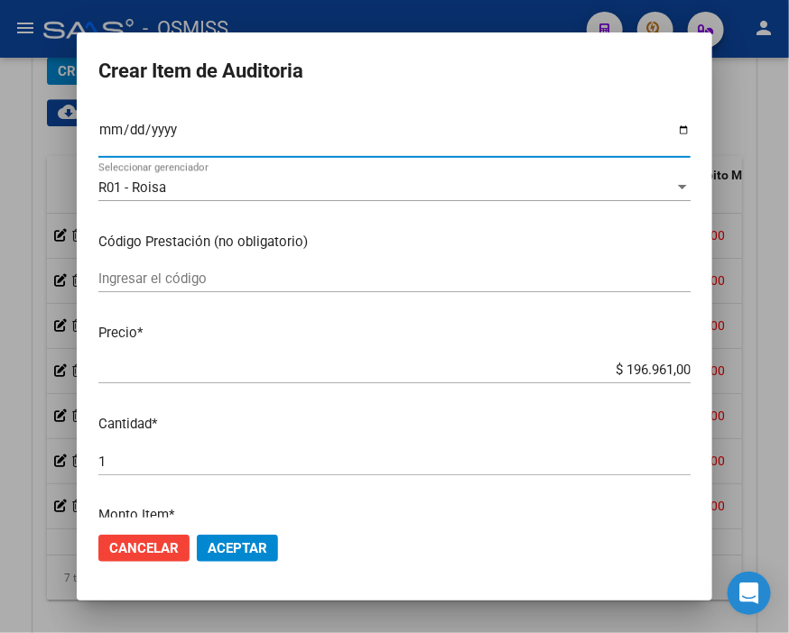
scroll to position [200, 0]
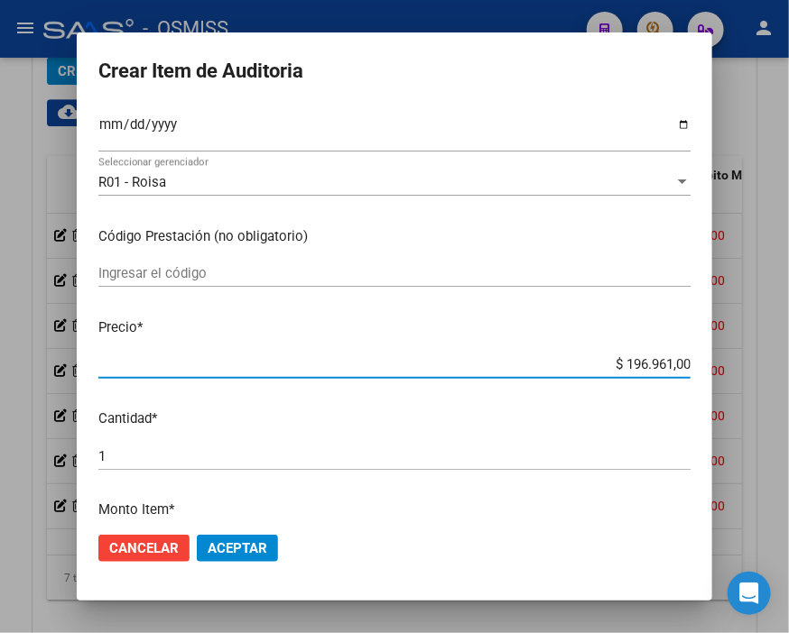
drag, startPoint x: 573, startPoint y: 367, endPoint x: 774, endPoint y: 368, distance: 201.2
click at [774, 368] on div "Crear Item de Auditoria 32161822 Nro Documento 27321618222 CUIL Análisis Afilia…" at bounding box center [394, 316] width 789 height 633
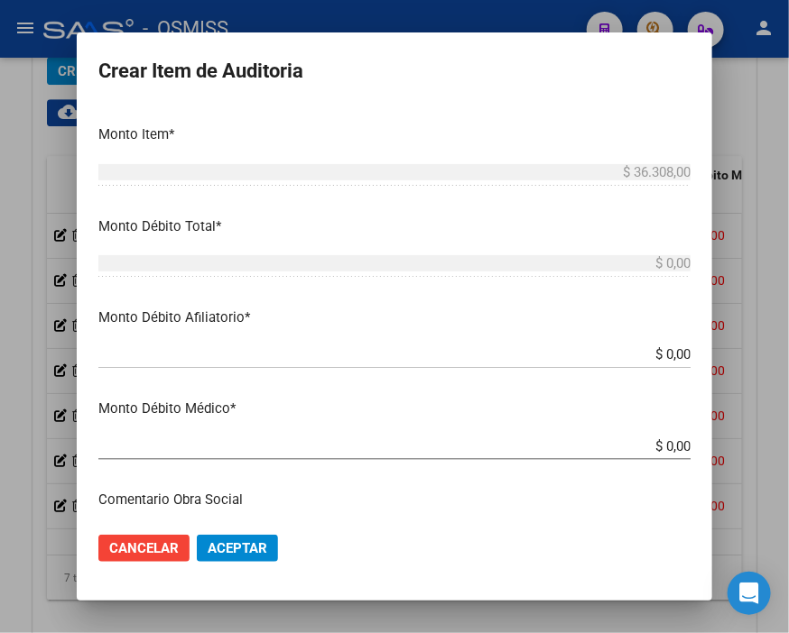
scroll to position [601, 0]
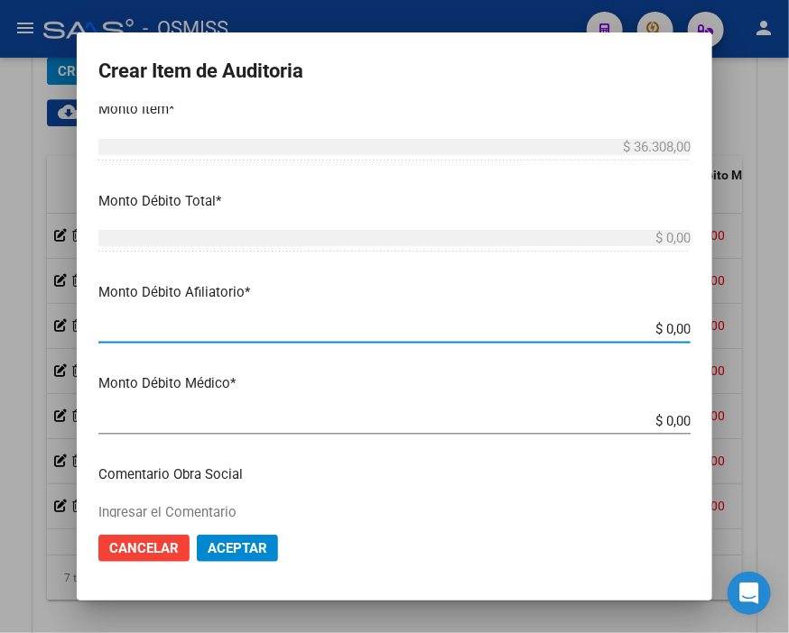
drag, startPoint x: 601, startPoint y: 327, endPoint x: 789, endPoint y: 301, distance: 189.4
click at [779, 301] on html "menu - OSMISS person Firma Express Inicio Calendario SSS Instructivos Contacto …" at bounding box center [394, 316] width 789 height 633
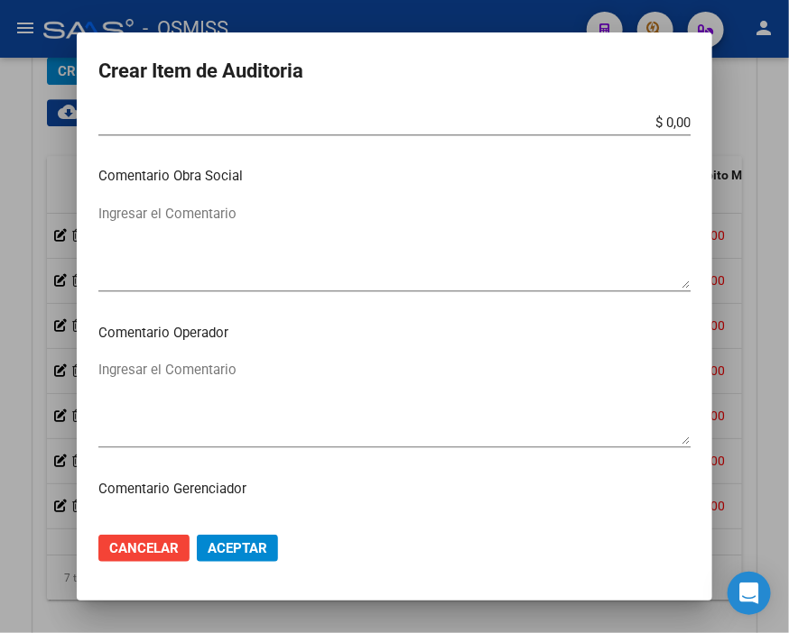
scroll to position [902, 0]
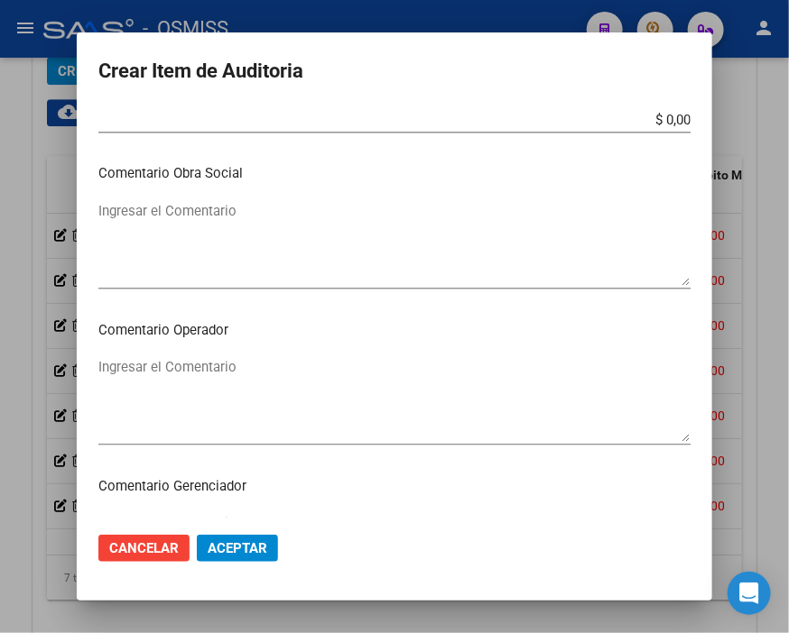
click at [180, 376] on textarea "Ingresar el Comentario" at bounding box center [394, 399] width 592 height 85
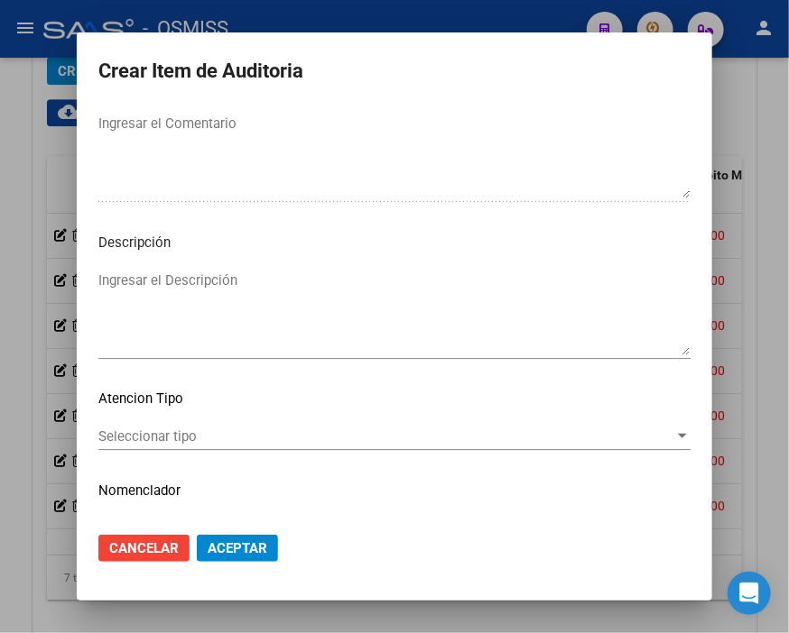
scroll to position [1303, 0]
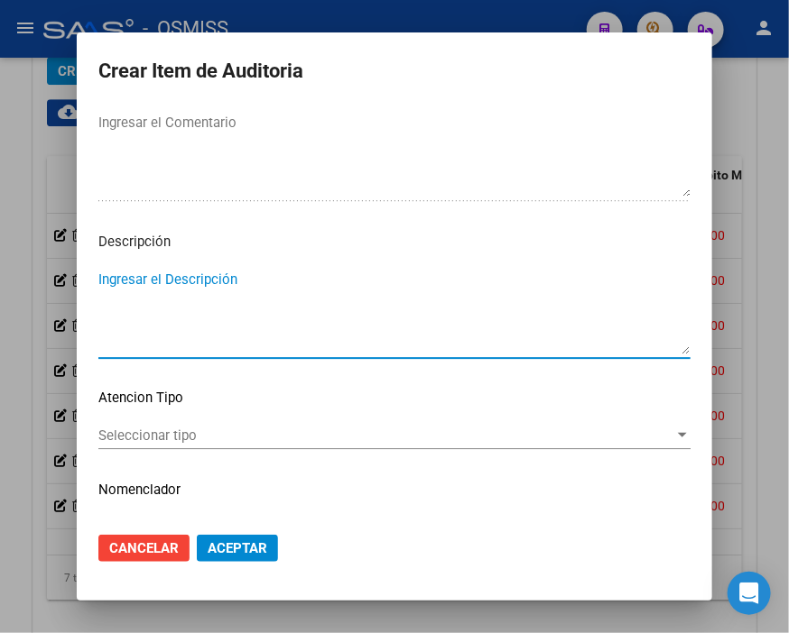
click at [133, 292] on textarea "Ingresar el Descripción" at bounding box center [394, 312] width 592 height 85
click at [534, 282] on textarea "Ingresar el Descripción" at bounding box center [394, 312] width 592 height 85
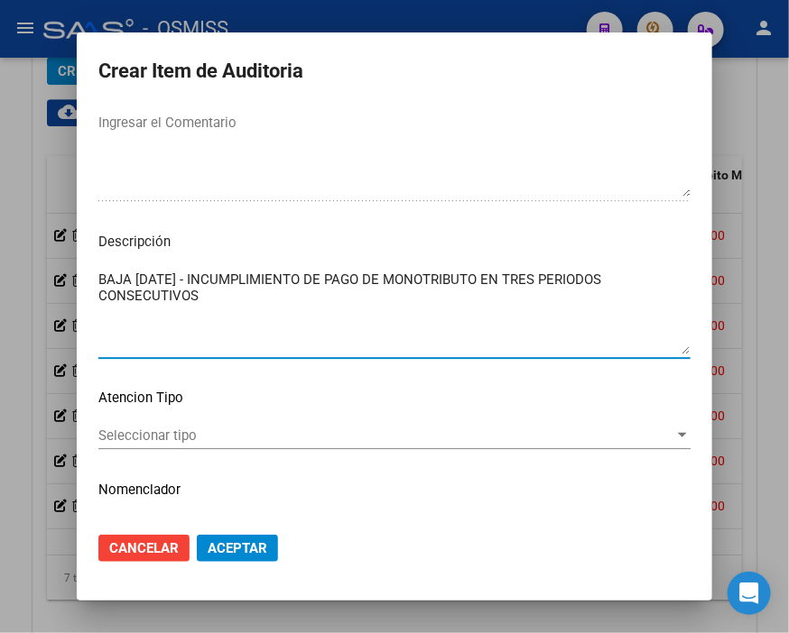
click at [240, 547] on span "Aceptar" at bounding box center [238, 548] width 60 height 16
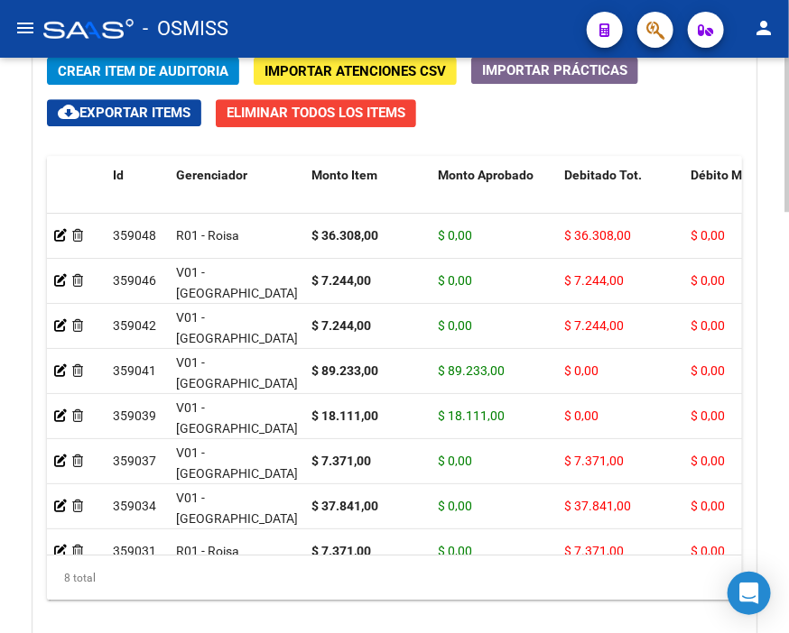
click at [164, 67] on span "Crear Item de Auditoria" at bounding box center [143, 71] width 171 height 16
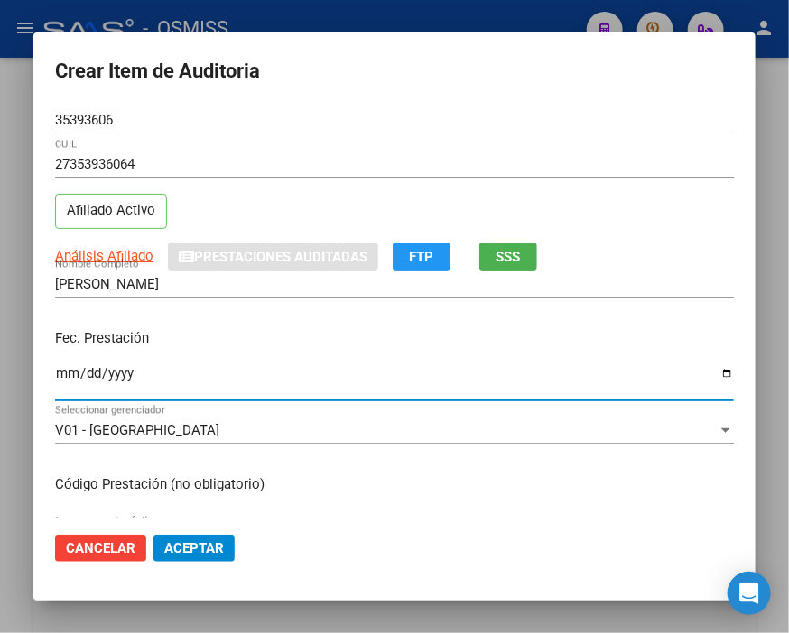
click at [69, 372] on input "Ingresar la fecha" at bounding box center [394, 380] width 678 height 29
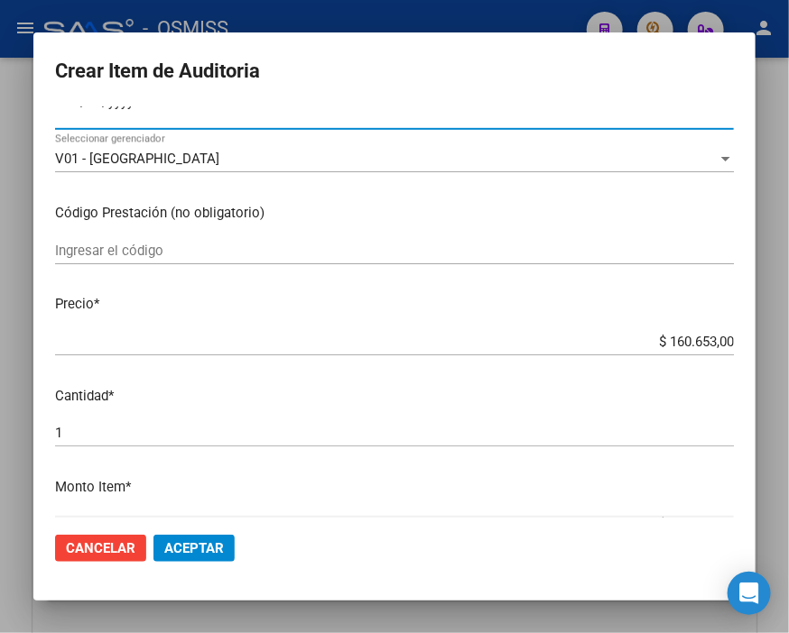
scroll to position [300, 0]
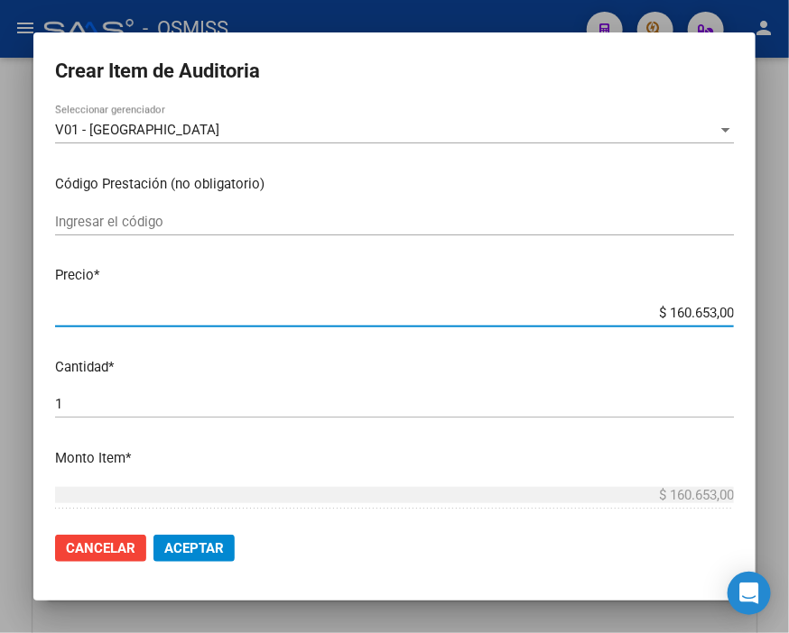
drag, startPoint x: 632, startPoint y: 304, endPoint x: 789, endPoint y: 317, distance: 156.6
click at [779, 317] on html "menu - OSMISS person Firma Express Inicio Calendario SSS Instructivos Contacto …" at bounding box center [394, 316] width 789 height 633
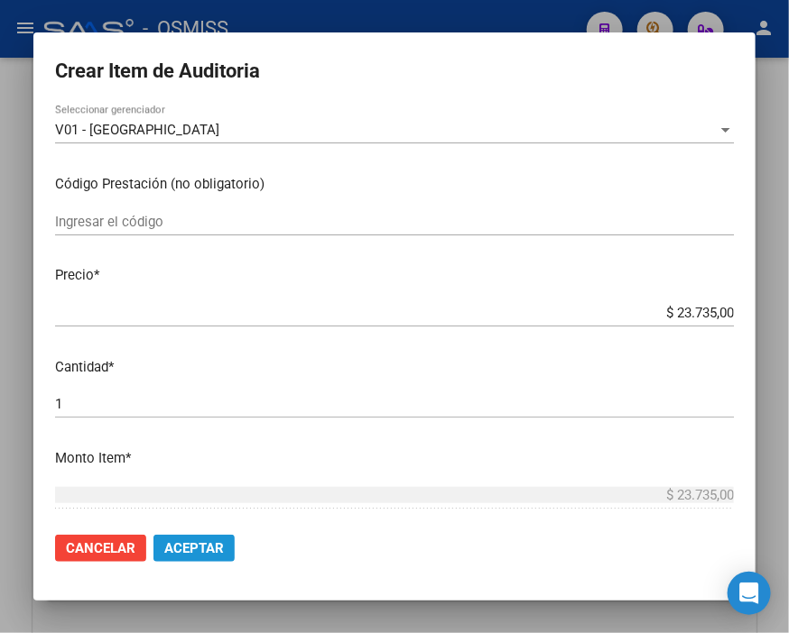
click at [209, 542] on span "Aceptar" at bounding box center [194, 548] width 60 height 16
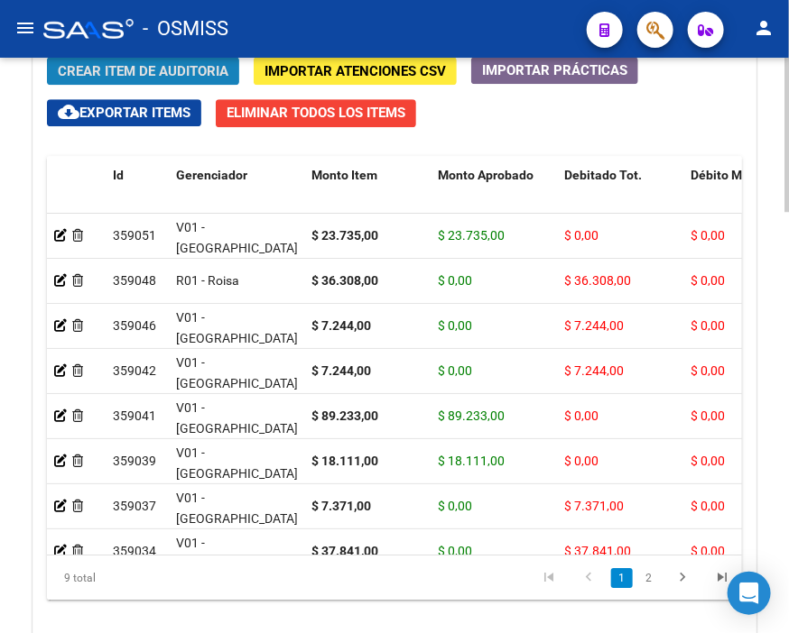
click at [176, 64] on span "Crear Item de Auditoria" at bounding box center [143, 71] width 171 height 16
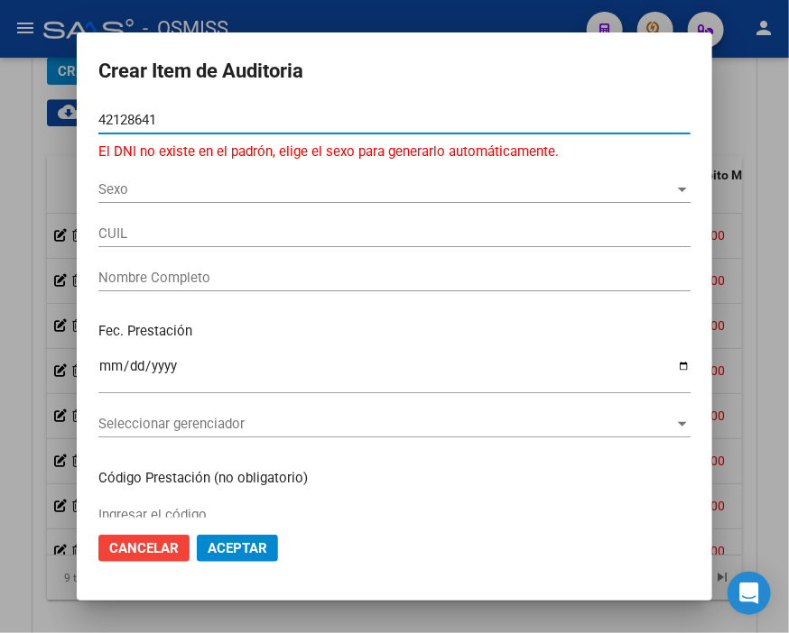
click at [108, 113] on input "42128641" at bounding box center [394, 120] width 592 height 16
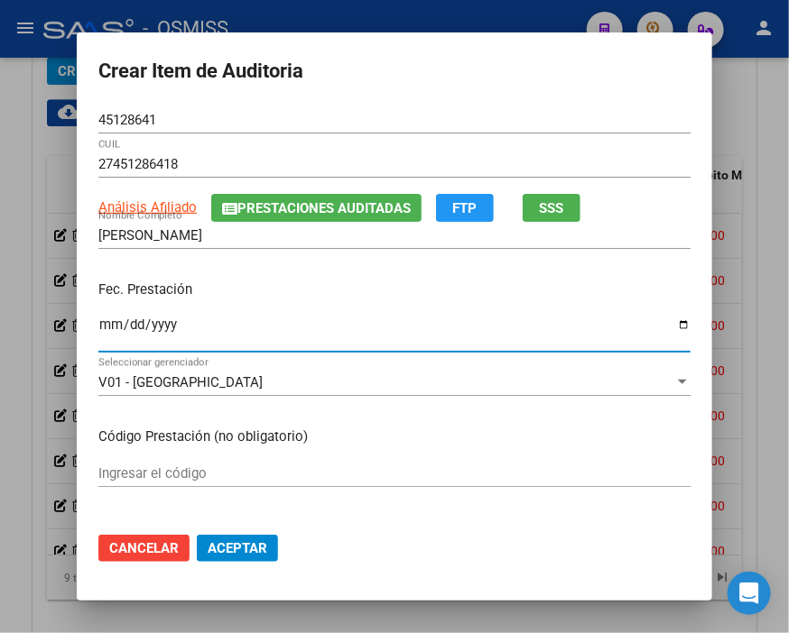
click at [103, 319] on input "Ingresar la fecha" at bounding box center [394, 332] width 592 height 29
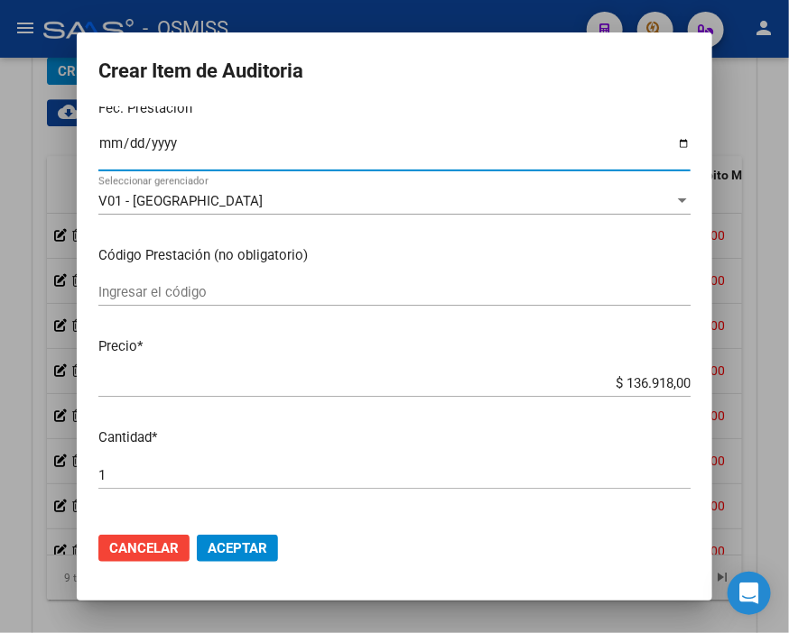
scroll to position [200, 0]
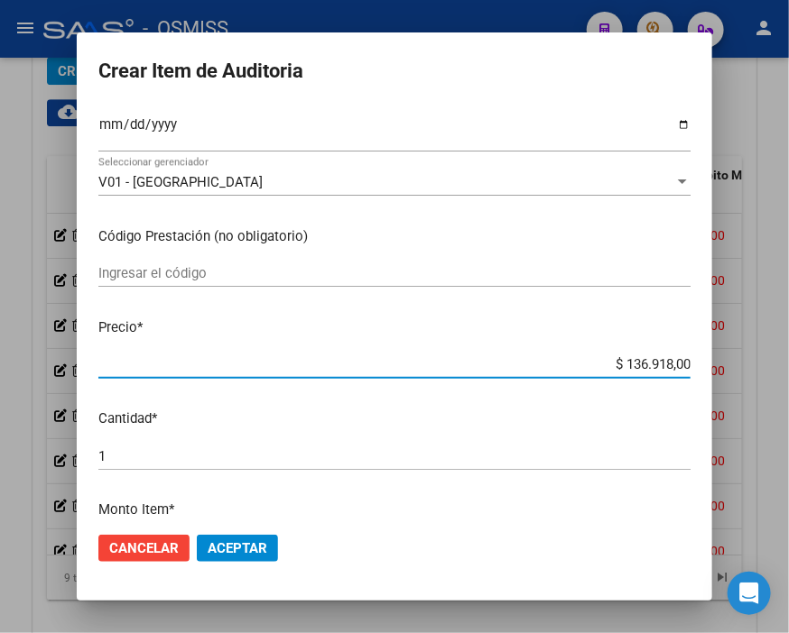
drag, startPoint x: 589, startPoint y: 356, endPoint x: 789, endPoint y: 370, distance: 199.9
click at [779, 370] on html "menu - OSMISS person Firma Express Inicio Calendario SSS Instructivos Contacto …" at bounding box center [394, 316] width 789 height 633
click at [254, 562] on mat-dialog-actions "Cancelar Aceptar" at bounding box center [394, 548] width 592 height 61
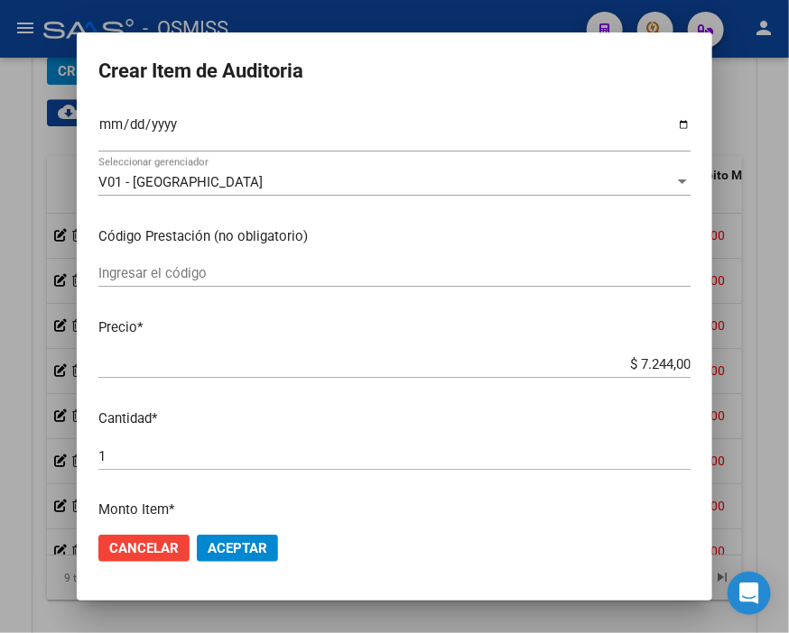
click at [254, 550] on span "Aceptar" at bounding box center [238, 548] width 60 height 16
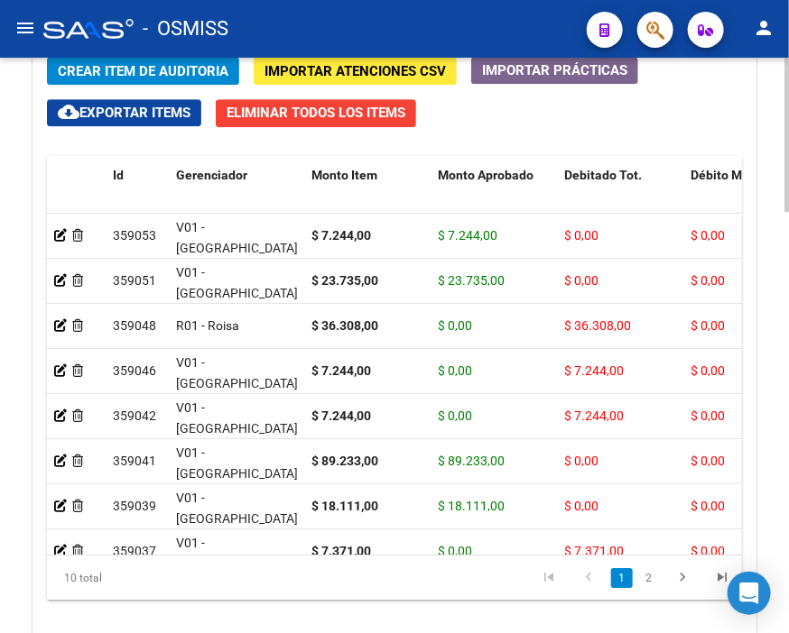
click at [192, 75] on span "Crear Item de Auditoria" at bounding box center [143, 71] width 171 height 16
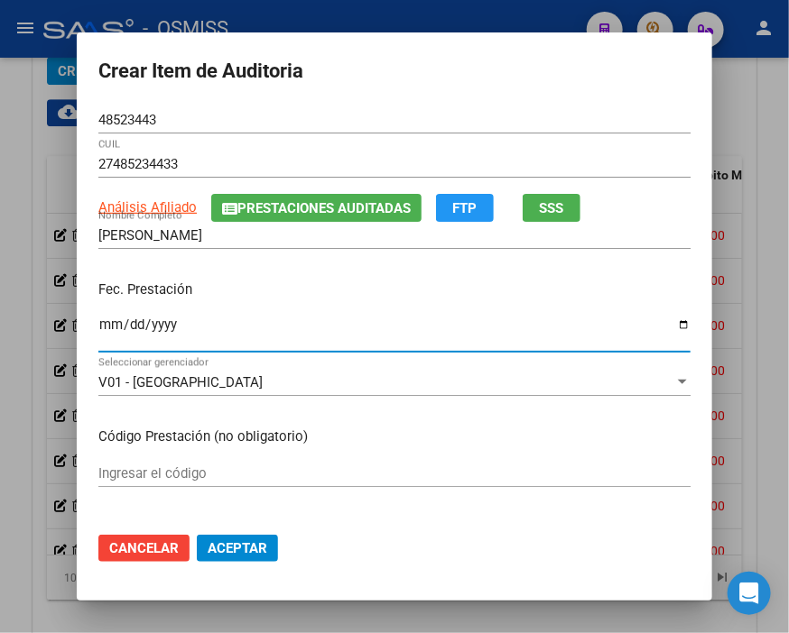
click at [100, 325] on input "Ingresar la fecha" at bounding box center [394, 332] width 592 height 29
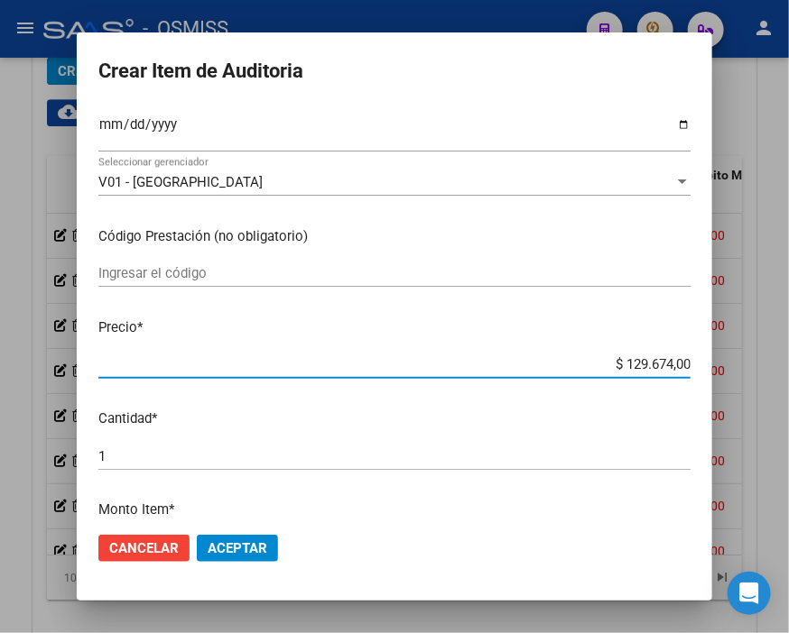
drag, startPoint x: 597, startPoint y: 367, endPoint x: 773, endPoint y: 361, distance: 176.1
click at [773, 361] on div "Crear Item de Auditoria 48523443 Nro Documento 27485234433 CUIL Análisis Afilia…" at bounding box center [394, 316] width 789 height 633
click at [251, 556] on button "Aceptar" at bounding box center [237, 548] width 81 height 27
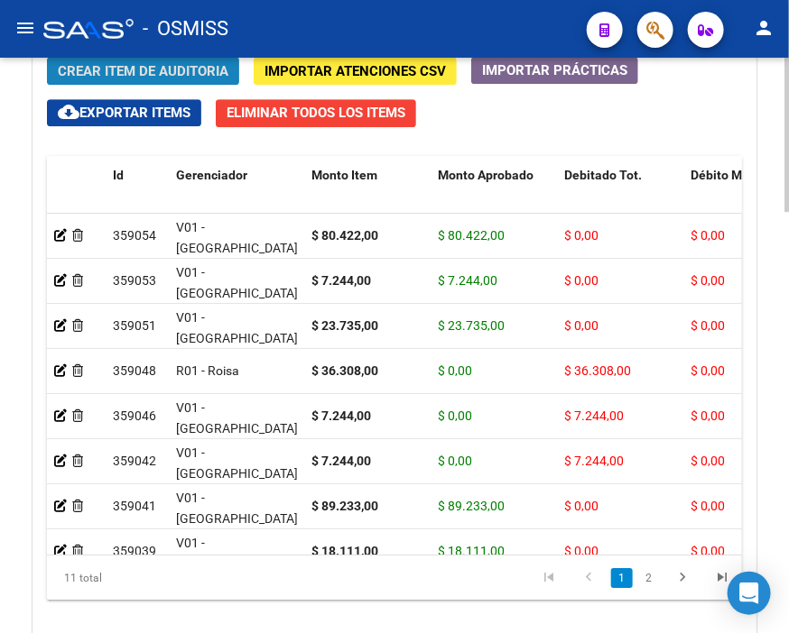
click at [199, 66] on span "Crear Item de Auditoria" at bounding box center [143, 71] width 171 height 16
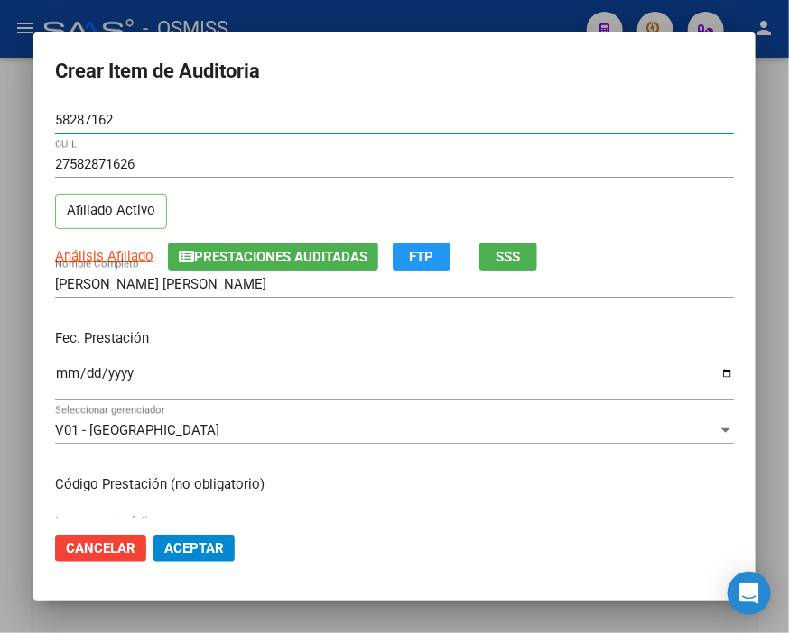
click at [63, 377] on input "Ingresar la fecha" at bounding box center [394, 380] width 678 height 29
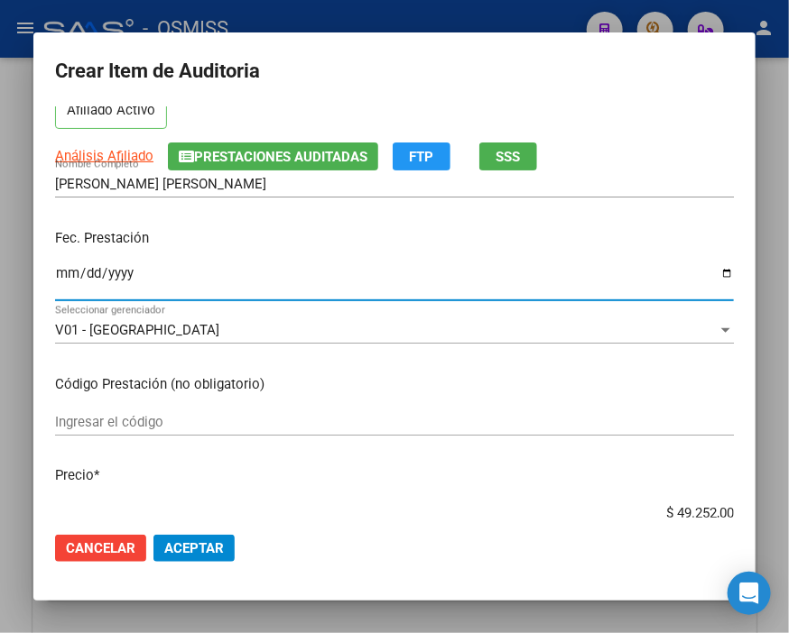
scroll to position [300, 0]
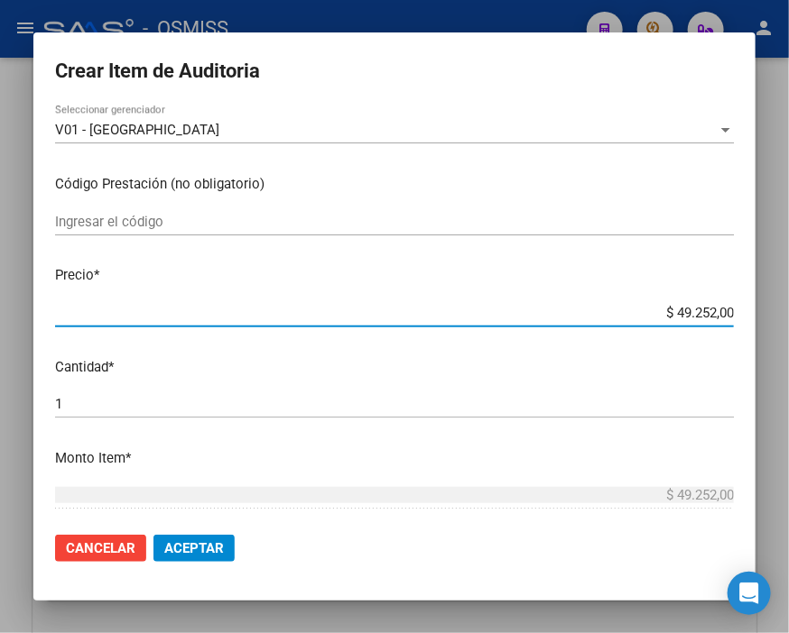
drag, startPoint x: 636, startPoint y: 312, endPoint x: 782, endPoint y: 308, distance: 146.2
click at [779, 308] on div "Crear Item de Auditoria 58287162 Nro Documento 27582871626 CUIL Afiliado Activo…" at bounding box center [394, 316] width 789 height 633
drag, startPoint x: 692, startPoint y: 308, endPoint x: 789, endPoint y: 302, distance: 96.7
click at [779, 302] on html "menu - OSMISS person Firma Express Inicio Calendario SSS Instructivos Contacto …" at bounding box center [394, 316] width 789 height 633
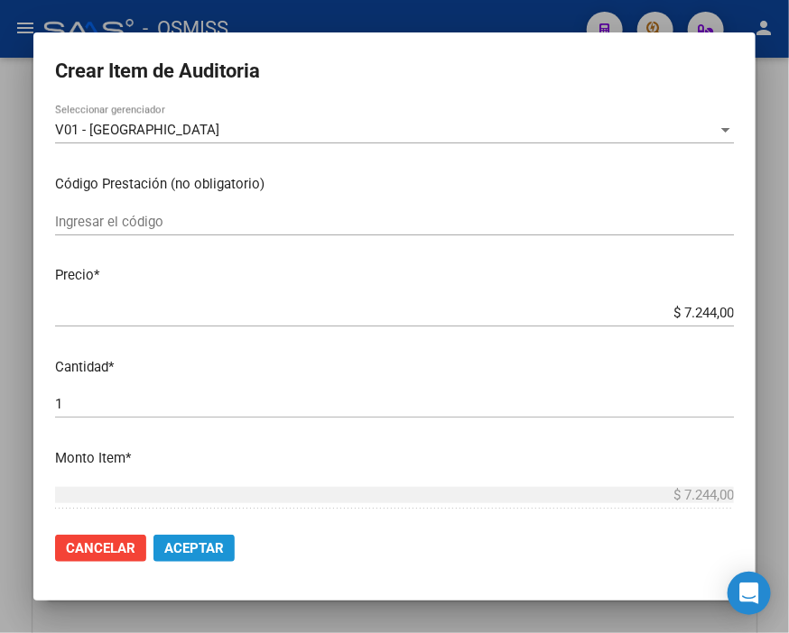
click at [188, 549] on span "Aceptar" at bounding box center [194, 548] width 60 height 16
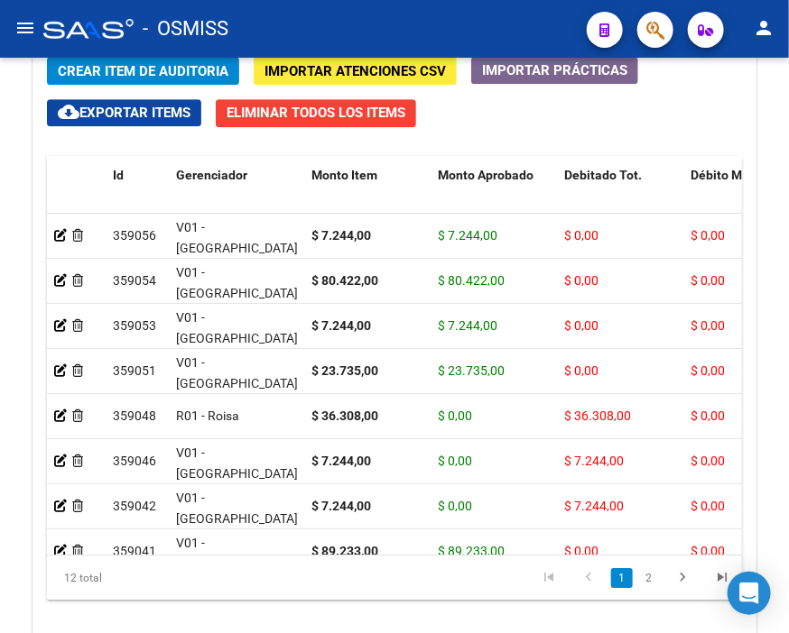
click at [326, 25] on div "- OSMISS" at bounding box center [307, 29] width 529 height 40
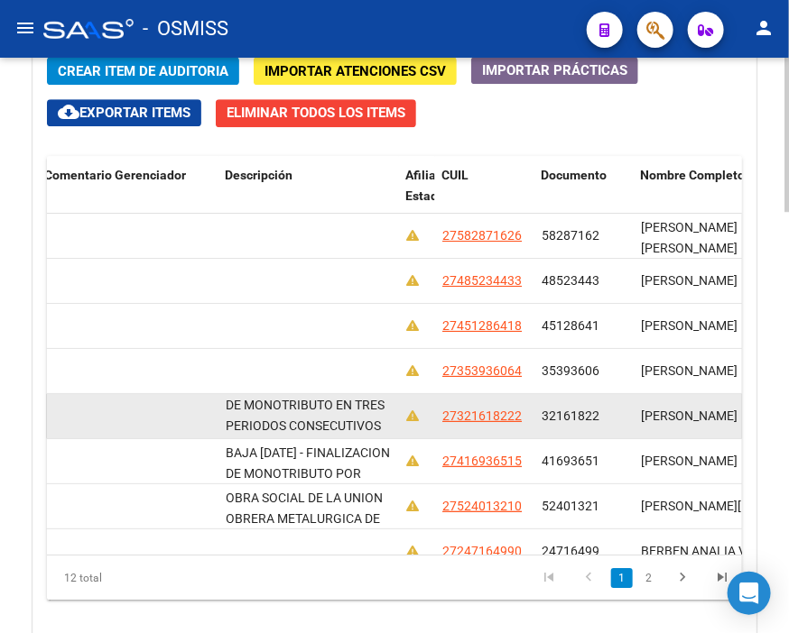
scroll to position [1, 0]
drag, startPoint x: 224, startPoint y: 408, endPoint x: 398, endPoint y: 431, distance: 175.7
click at [398, 431] on div "359048 R01 - Roisa $ 36.308,00 $ 0,00 $ 36.308,00 $ 0,00 $ 36.308,00 SE RECHAZA…" at bounding box center [252, 416] width 2928 height 45
copy span "BAJA [DATE] - INCUMPLIMIENTO DE PAGO DE MONOTRIBUTO EN TRES PERIODOS CONSECUTIV…"
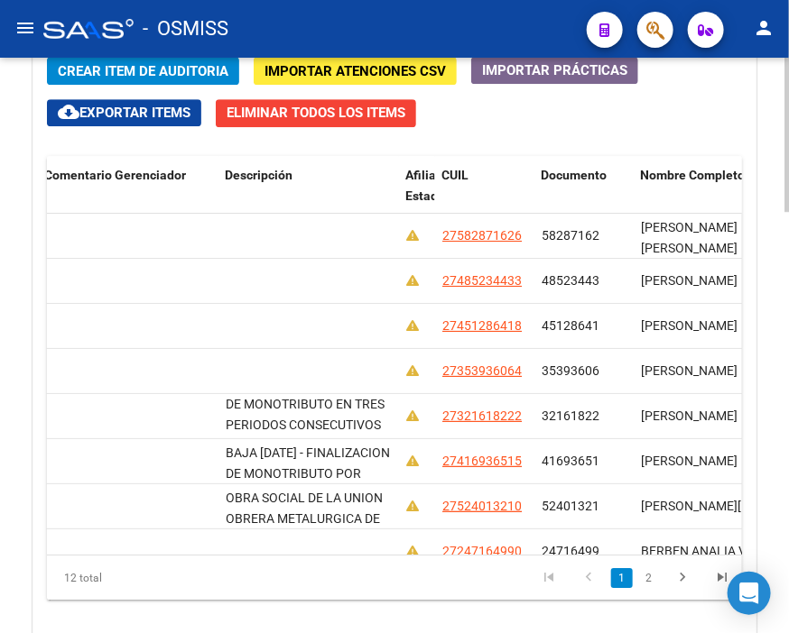
scroll to position [0, 0]
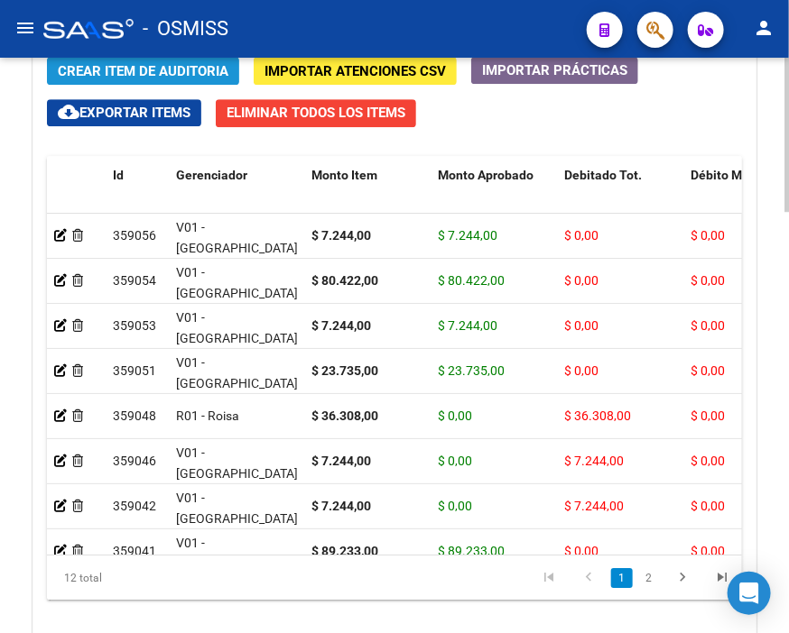
click at [134, 76] on span "Crear Item de Auditoria" at bounding box center [143, 71] width 171 height 16
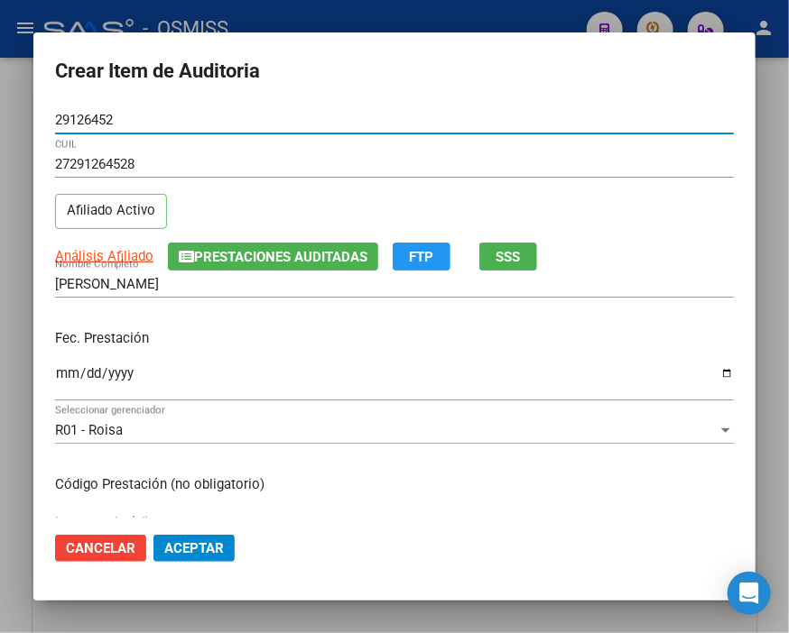
click at [60, 368] on input "Ingresar la fecha" at bounding box center [394, 380] width 678 height 29
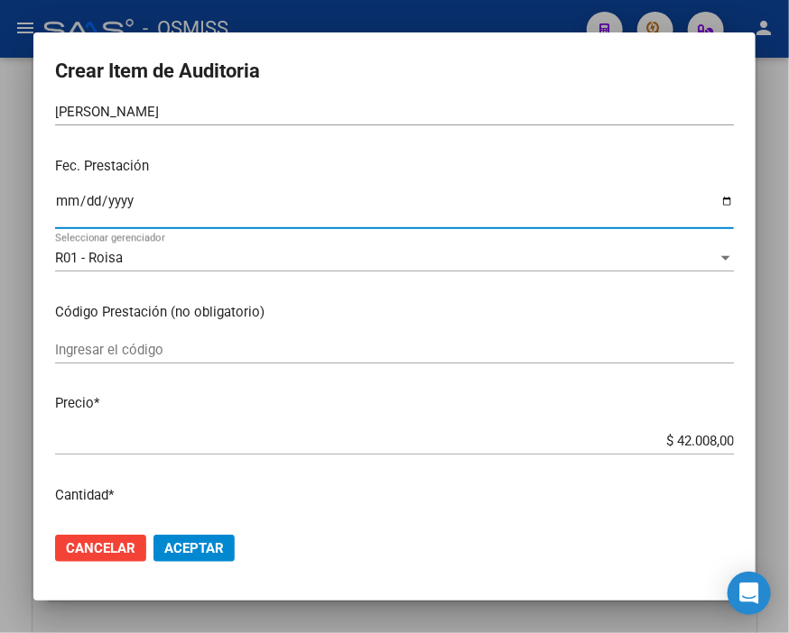
scroll to position [200, 0]
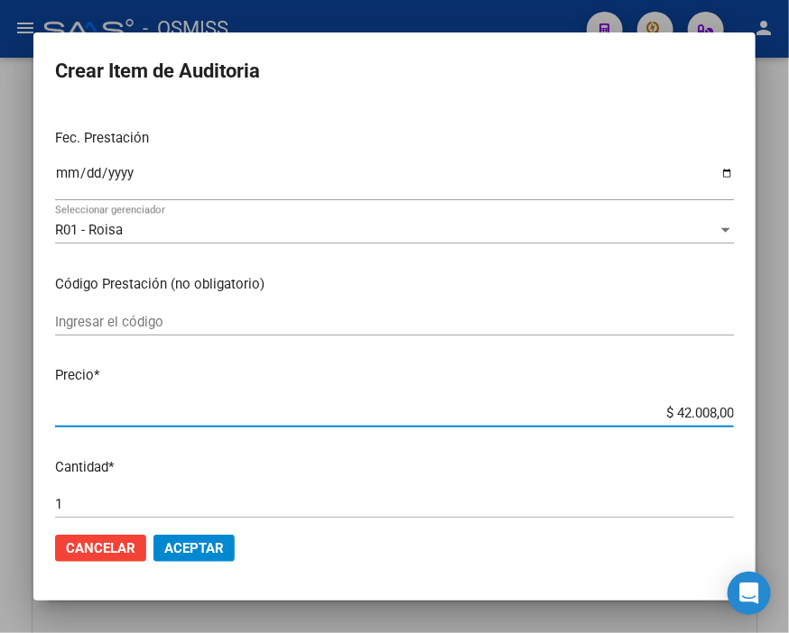
drag, startPoint x: 618, startPoint y: 407, endPoint x: 716, endPoint y: 403, distance: 98.4
click at [716, 405] on input "$ 42.008,00" at bounding box center [394, 413] width 678 height 16
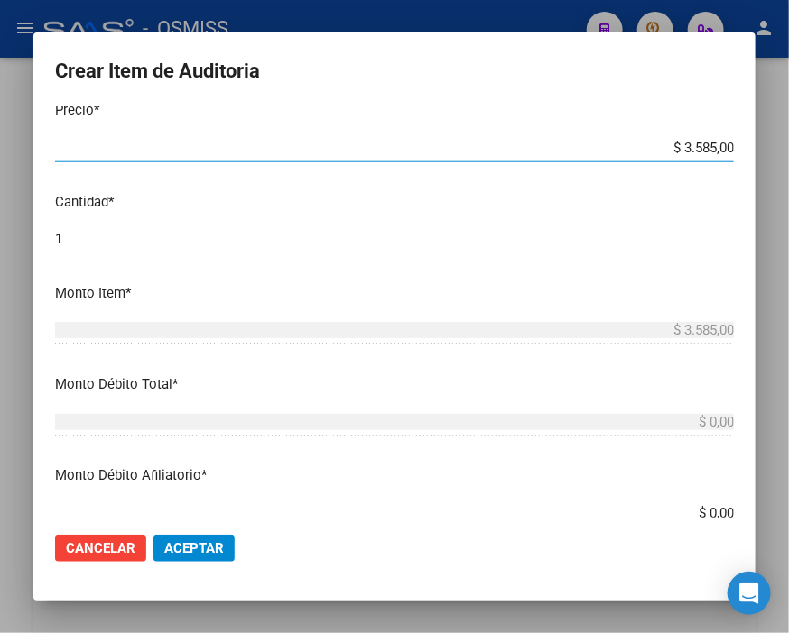
scroll to position [501, 0]
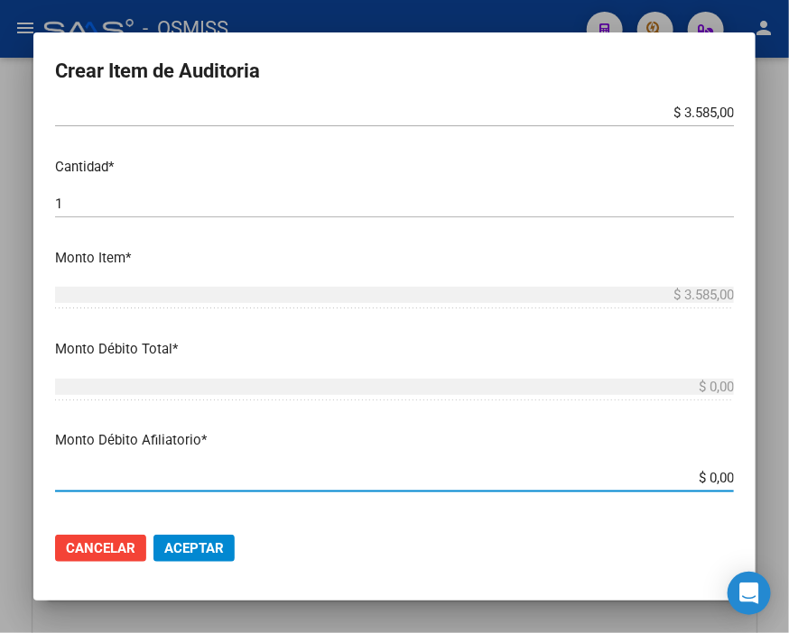
drag, startPoint x: 652, startPoint y: 472, endPoint x: 789, endPoint y: 472, distance: 136.2
click at [779, 472] on html "menu - OSMISS person Firma Express Inicio Calendario SSS Instructivos Contacto …" at bounding box center [394, 316] width 789 height 633
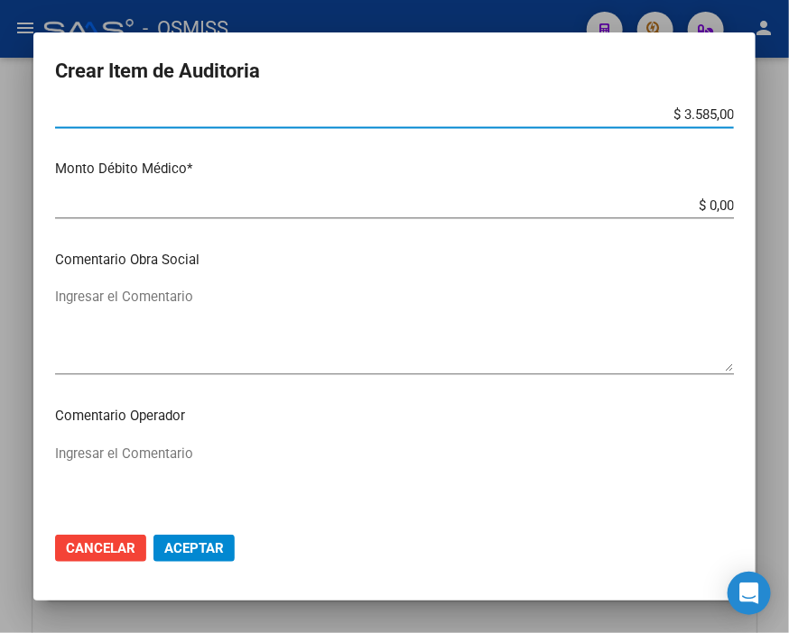
scroll to position [902, 0]
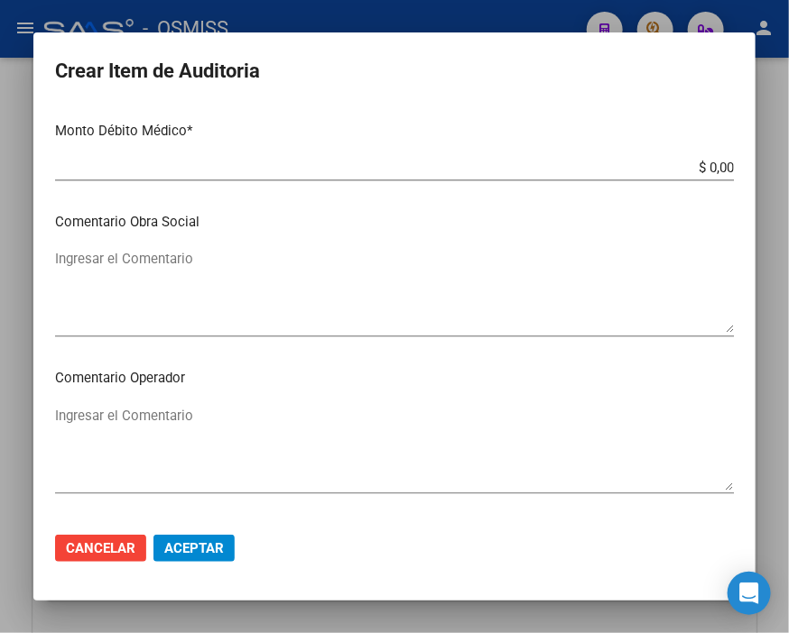
click at [115, 412] on textarea "Ingresar el Comentario" at bounding box center [394, 448] width 678 height 85
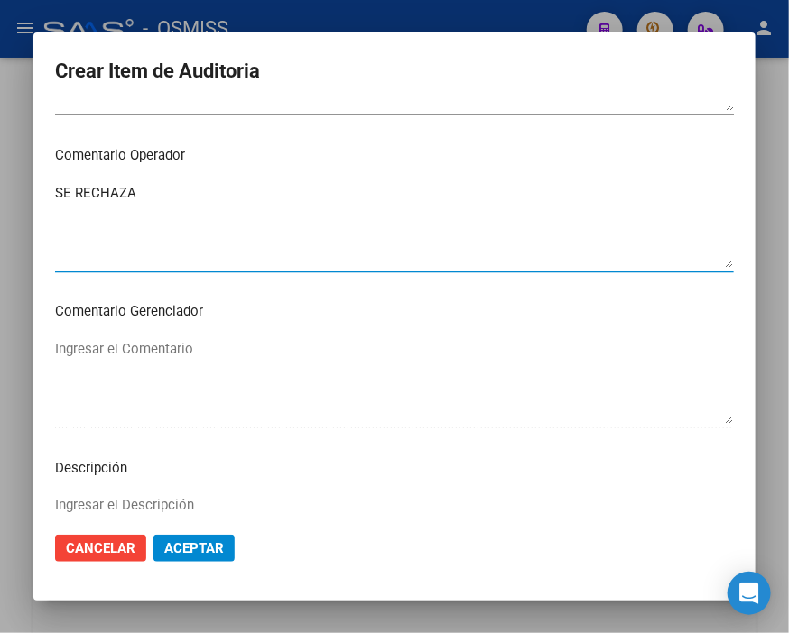
scroll to position [1203, 0]
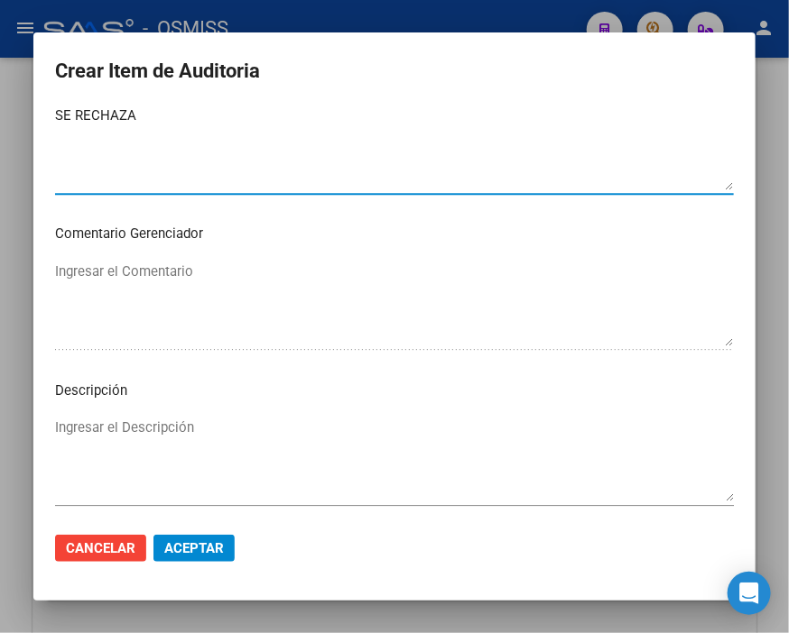
click at [108, 425] on textarea "Ingresar el Descripción" at bounding box center [394, 460] width 678 height 85
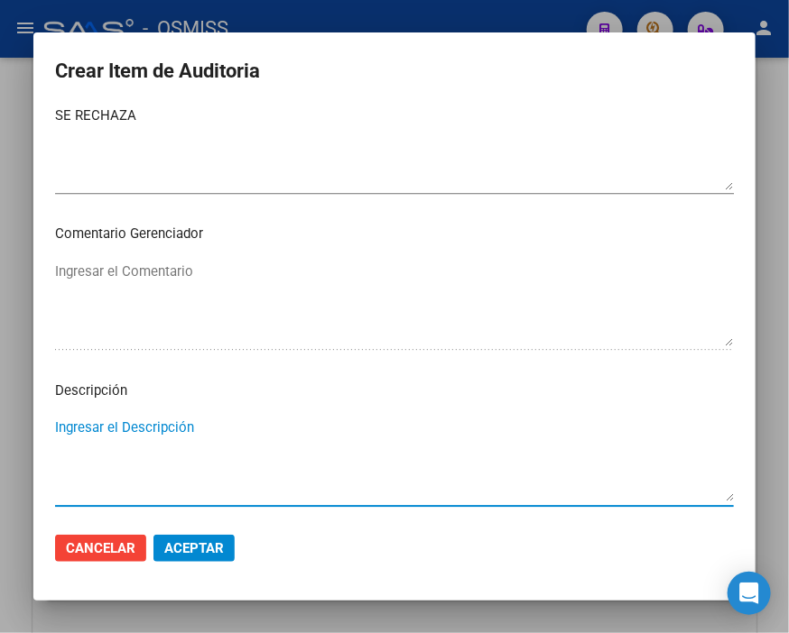
paste textarea "BAJA [DATE] - INCUMPLIMIENTO DE PAGO DE MONOTRIBUTO EN TRES PERIODOS CONSECUTIV…"
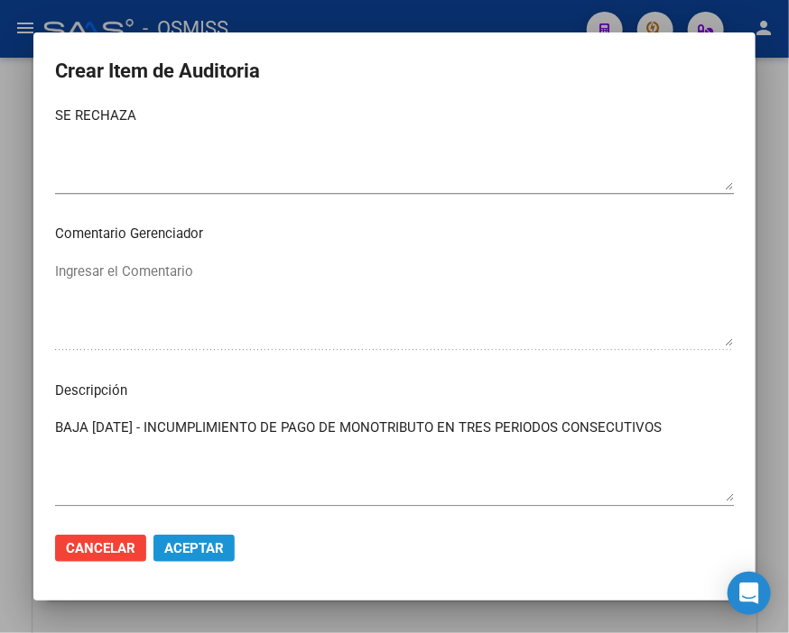
click at [230, 557] on button "Aceptar" at bounding box center [193, 548] width 81 height 27
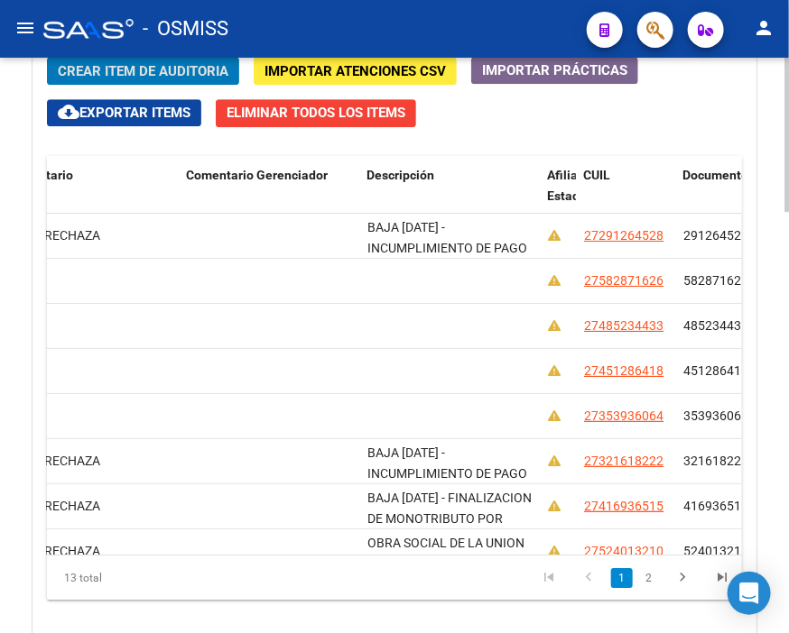
scroll to position [0, 0]
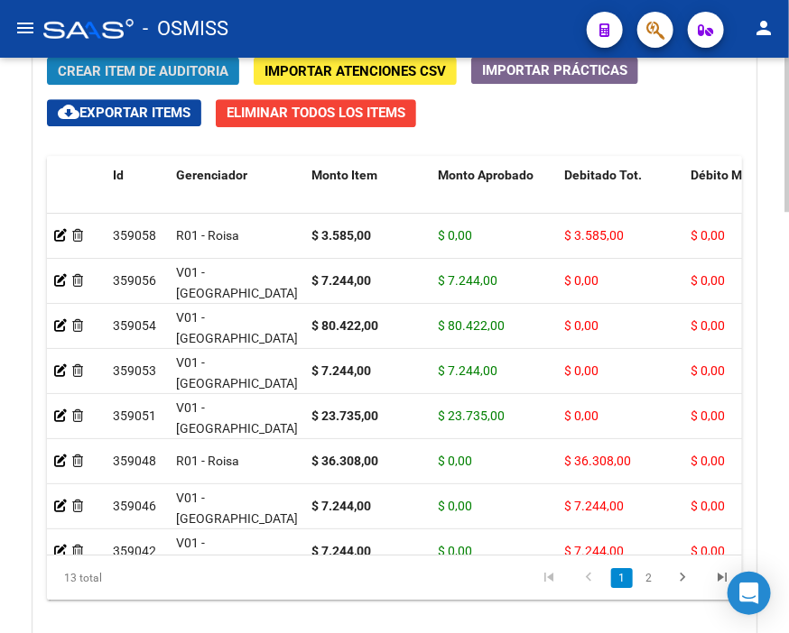
click at [152, 67] on span "Crear Item de Auditoria" at bounding box center [143, 71] width 171 height 16
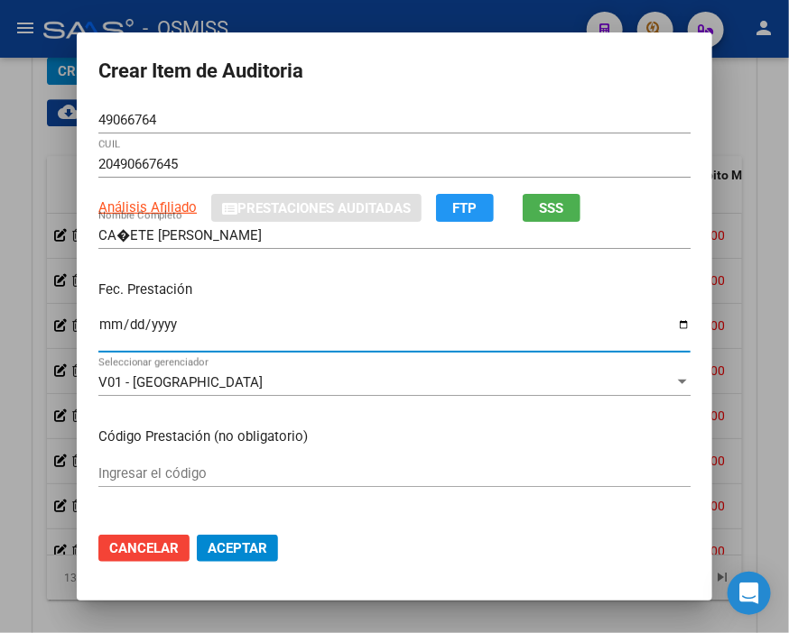
click at [106, 326] on input "Ingresar la fecha" at bounding box center [394, 332] width 592 height 29
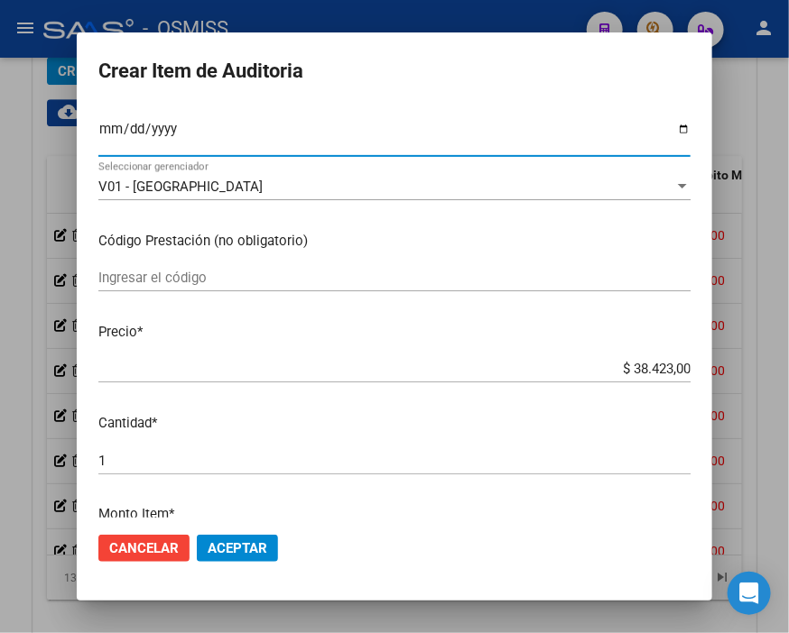
scroll to position [200, 0]
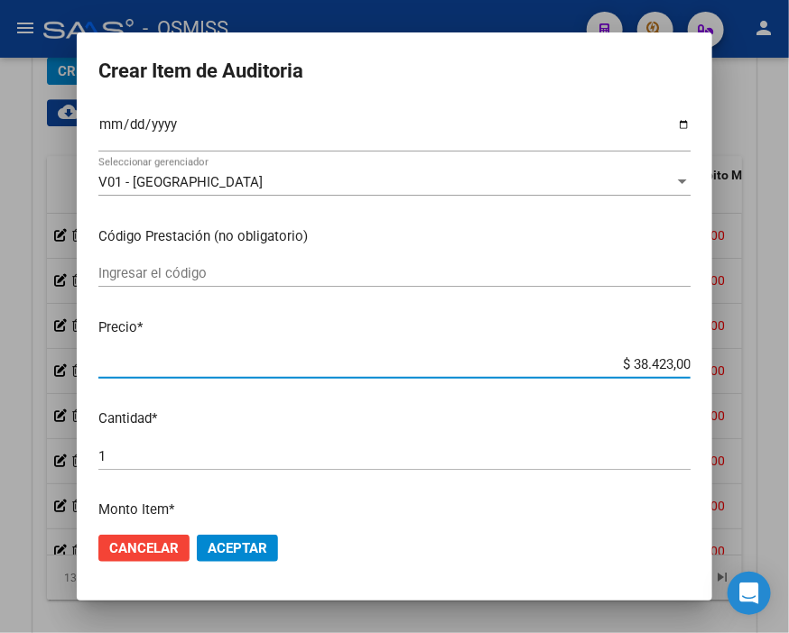
drag, startPoint x: 581, startPoint y: 359, endPoint x: 789, endPoint y: 358, distance: 207.5
click at [779, 358] on html "menu - OSMISS person Firma Express Inicio Calendario SSS Instructivos Contacto …" at bounding box center [394, 316] width 789 height 633
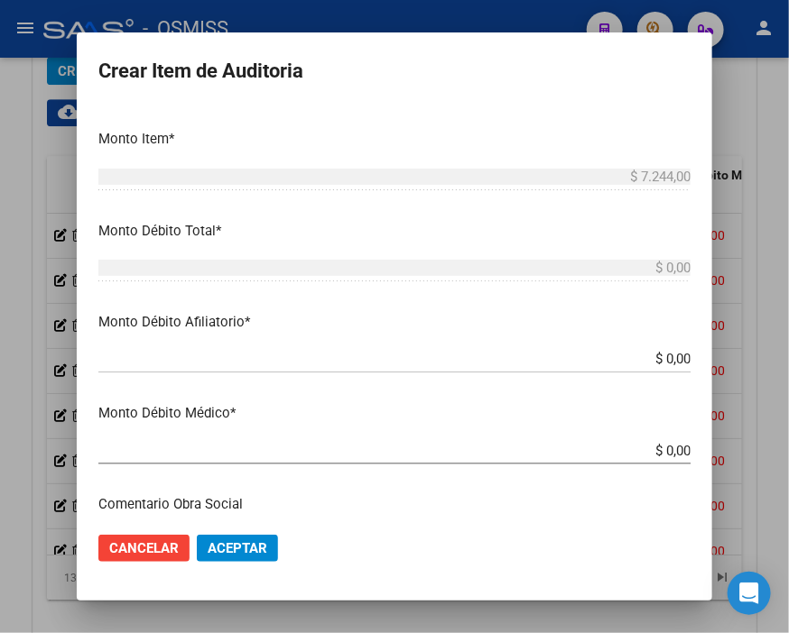
scroll to position [601, 0]
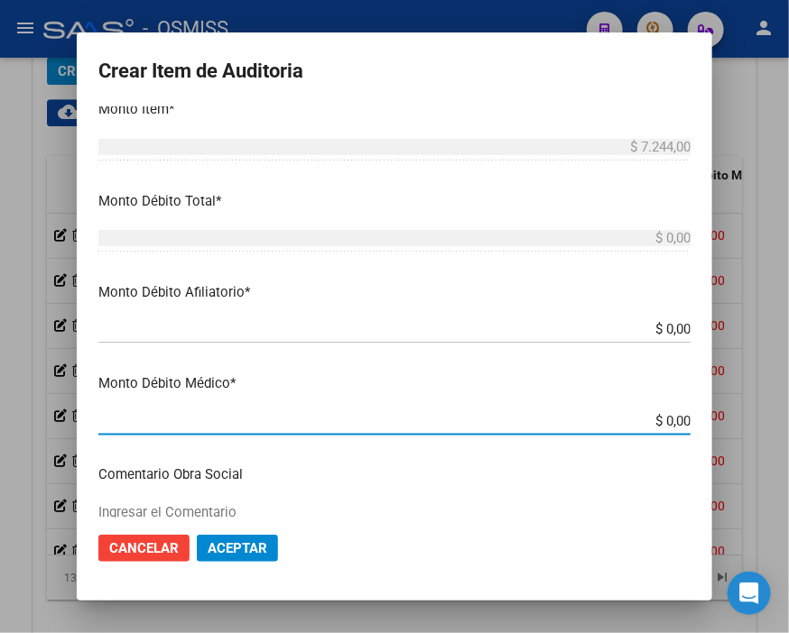
drag, startPoint x: 607, startPoint y: 421, endPoint x: 715, endPoint y: 426, distance: 108.4
click at [712, 426] on mat-dialog-content "49066764 Nro Documento 20490667645 CUIL Análisis Afiliado Prestaciones Auditada…" at bounding box center [394, 311] width 635 height 411
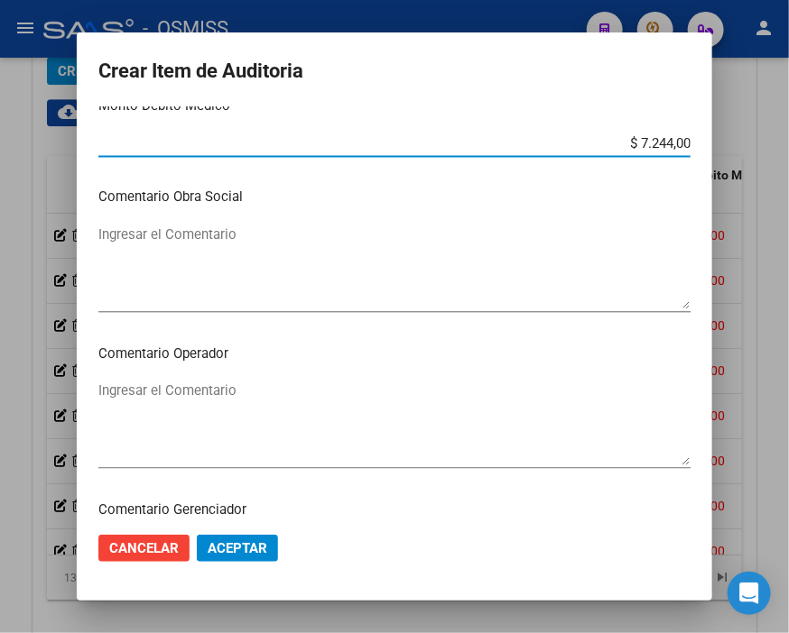
scroll to position [902, 0]
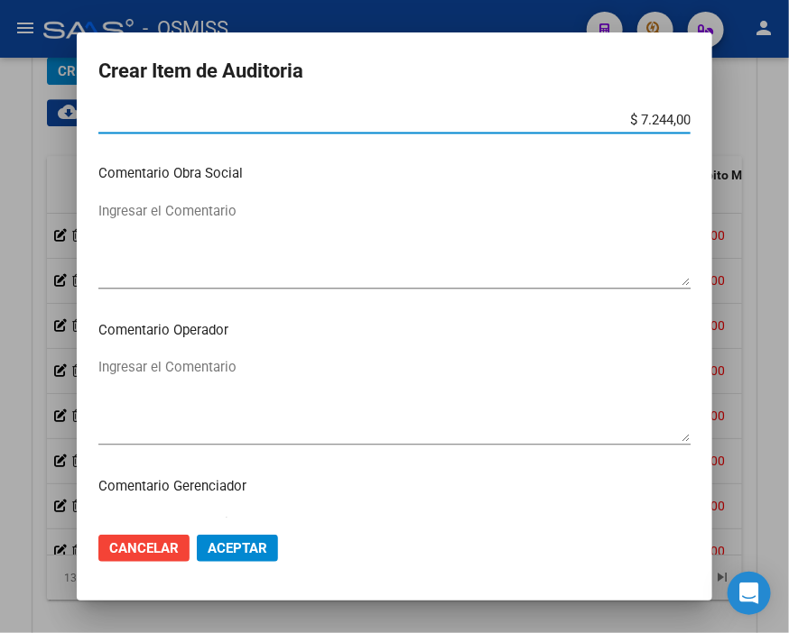
click at [182, 368] on textarea "Ingresar el Comentario" at bounding box center [394, 399] width 592 height 85
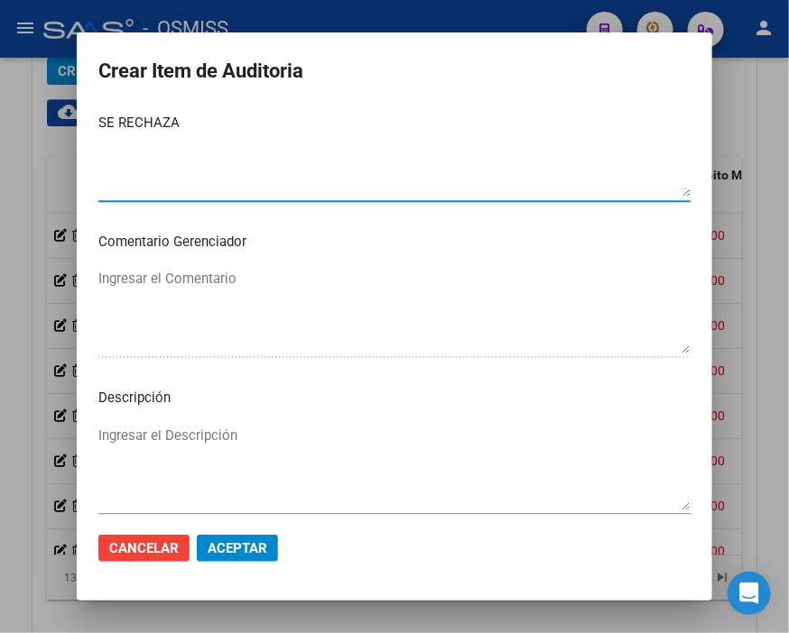
scroll to position [1203, 0]
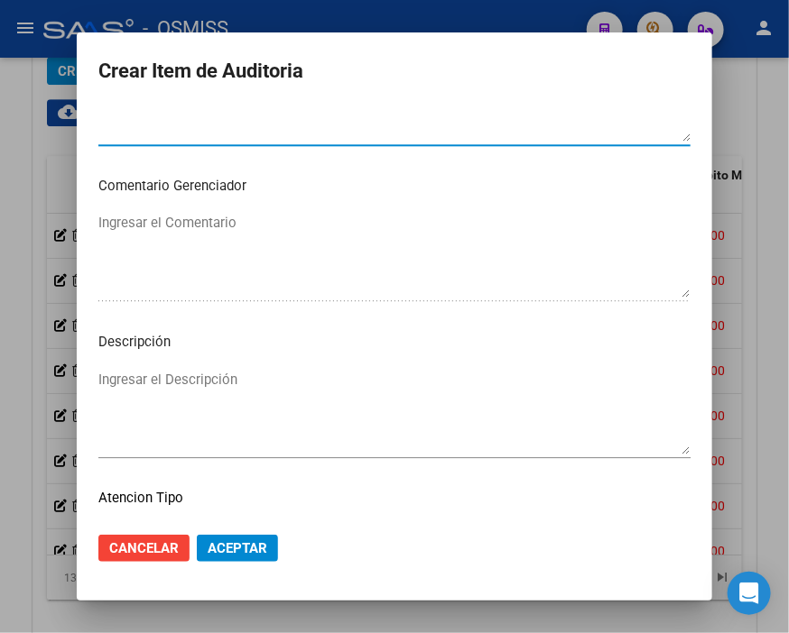
click at [146, 371] on textarea "Ingresar el Descripción" at bounding box center [394, 412] width 592 height 85
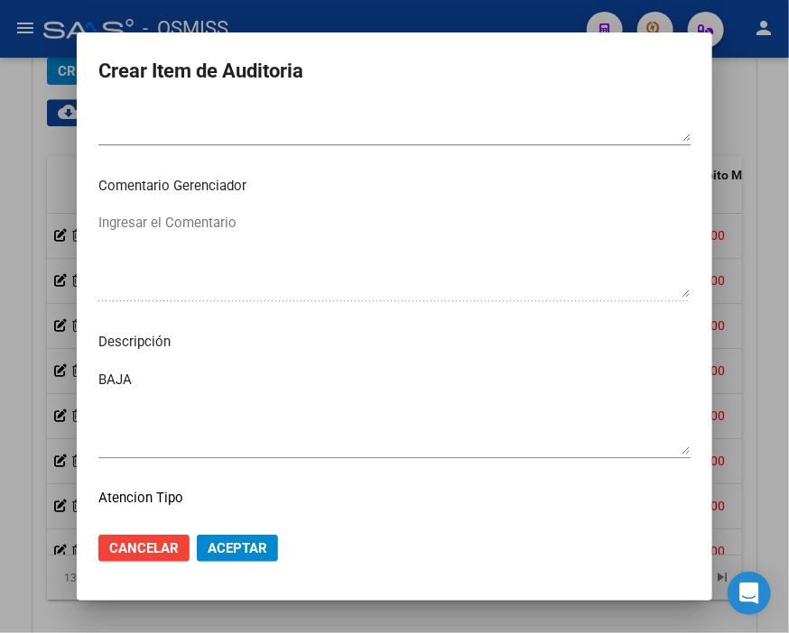
click at [223, 376] on textarea "BAJA" at bounding box center [394, 412] width 592 height 85
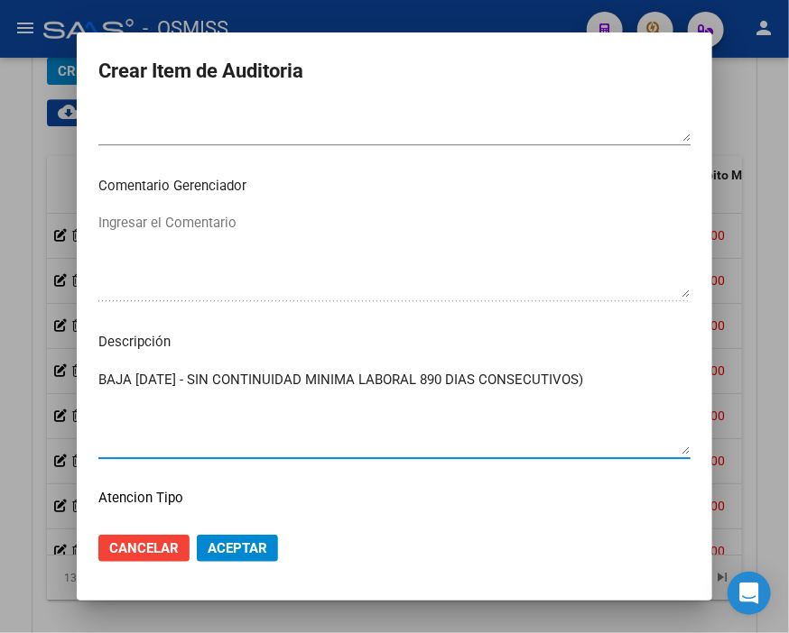
click at [447, 384] on textarea "BAJA [DATE] - SIN CONTINUIDAD MINIMA LABORAL 890 DIAS CONSECUTIVOS)" at bounding box center [394, 412] width 592 height 85
click at [628, 383] on textarea "BAJA [DATE] - SIN CONTINUIDAD MINIMA LABORAL (90 DIAS CONSECUTIVOS)" at bounding box center [394, 412] width 592 height 85
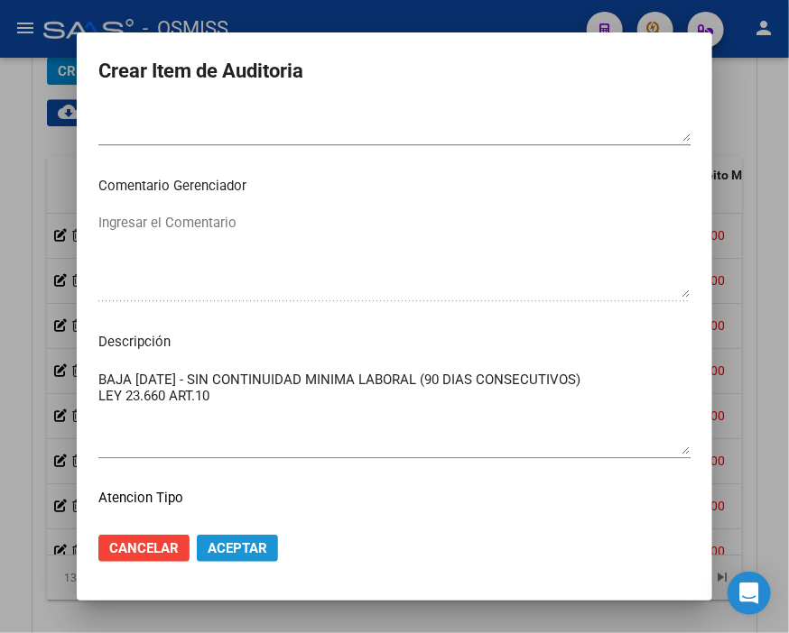
click at [224, 543] on button "Aceptar" at bounding box center [237, 548] width 81 height 27
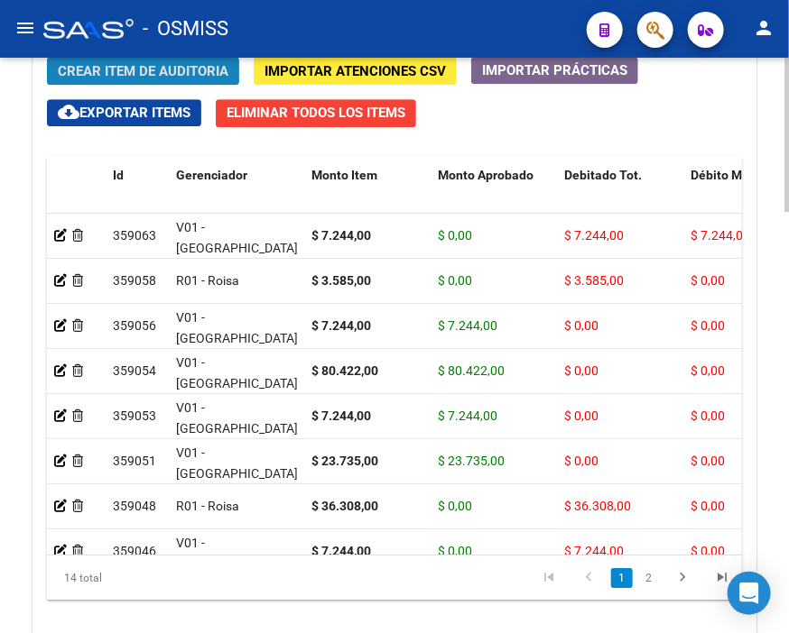
click at [190, 66] on span "Crear Item de Auditoria" at bounding box center [143, 71] width 171 height 16
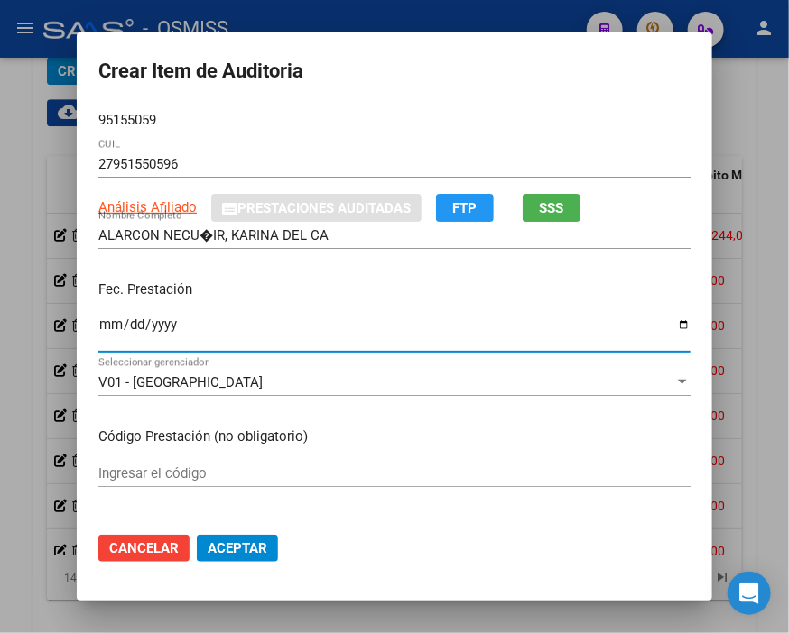
click at [104, 327] on input "Ingresar la fecha" at bounding box center [394, 332] width 592 height 29
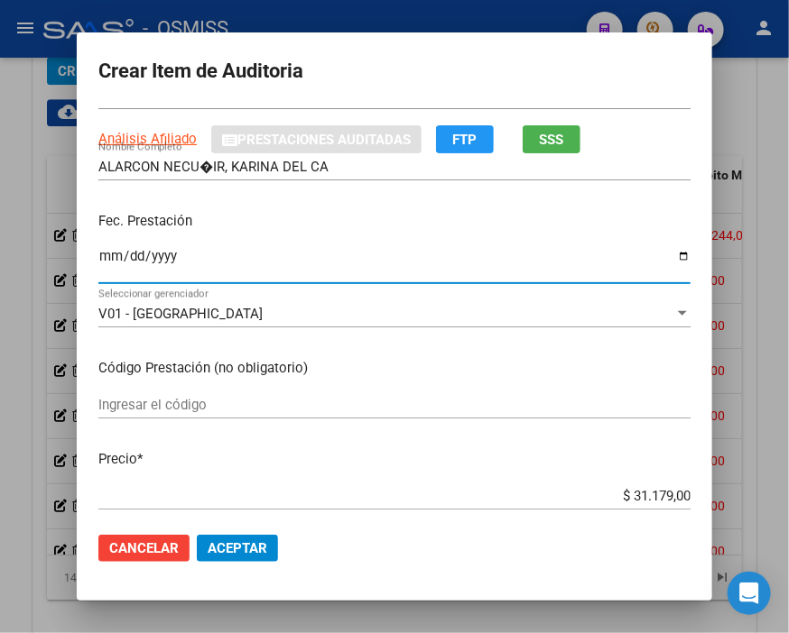
scroll to position [100, 0]
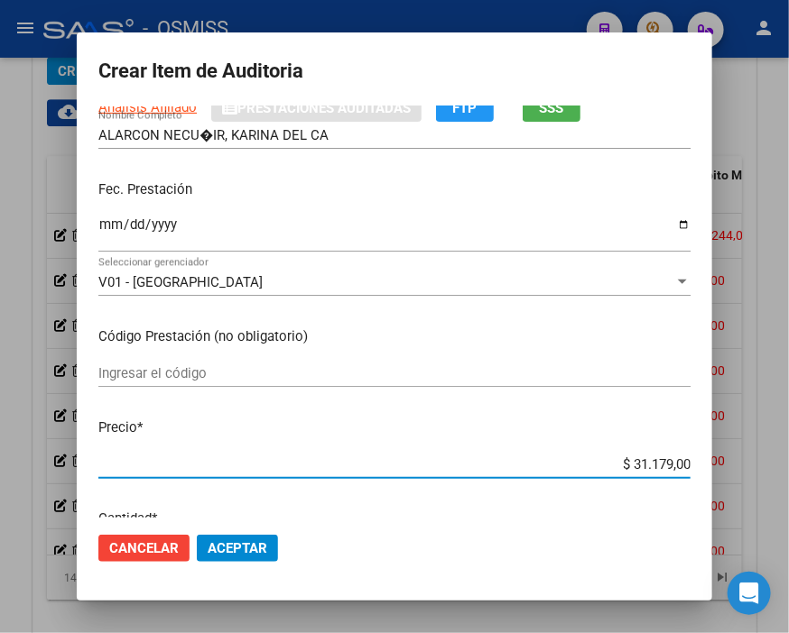
drag, startPoint x: 589, startPoint y: 471, endPoint x: 789, endPoint y: 466, distance: 199.5
click at [779, 466] on html "menu - OSMISS person Firma Express Inicio Calendario SSS Instructivos Contacto …" at bounding box center [394, 316] width 789 height 633
click at [249, 553] on span "Aceptar" at bounding box center [238, 548] width 60 height 16
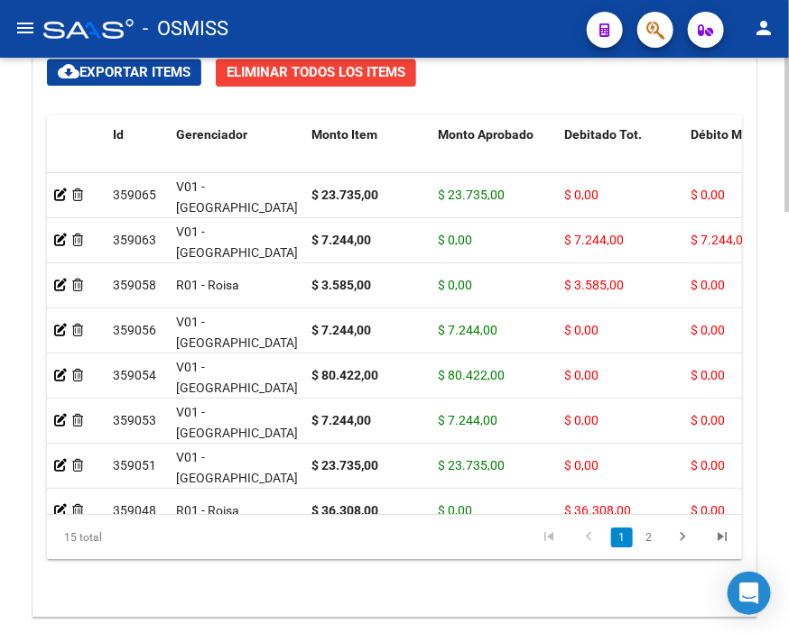
scroll to position [1418, 0]
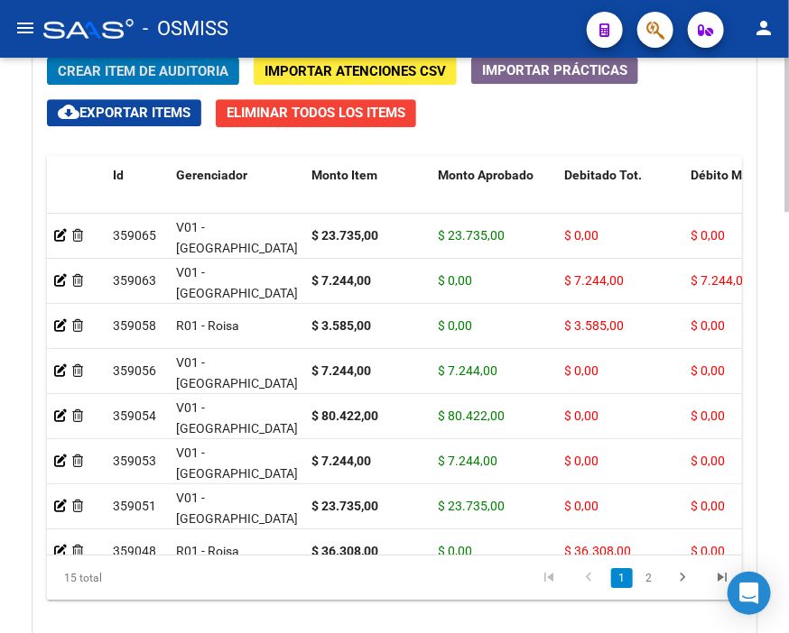
click at [779, 478] on html "menu - OSMISS person Firma Express Inicio Calendario SSS Instructivos Contacto …" at bounding box center [394, 316] width 789 height 633
click at [401, 19] on div "- OSMISS" at bounding box center [307, 29] width 529 height 40
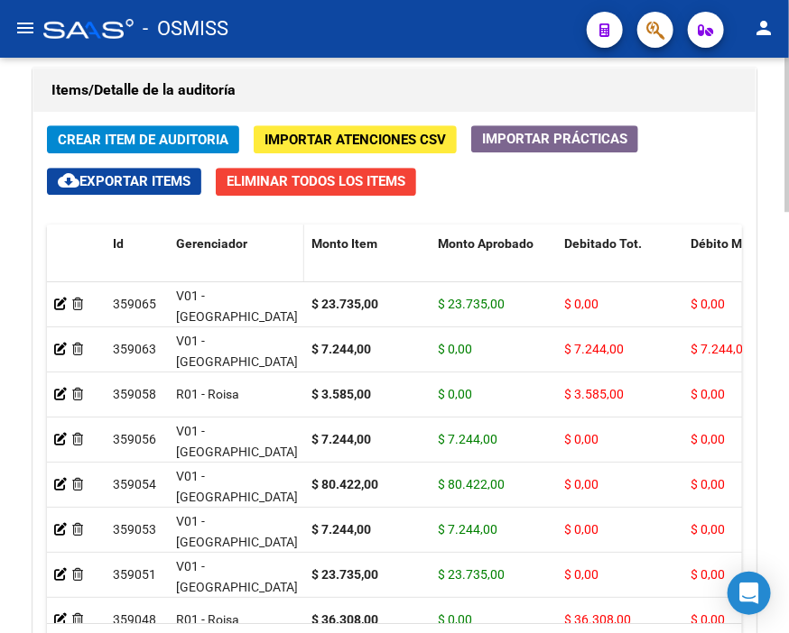
scroll to position [1318, 0]
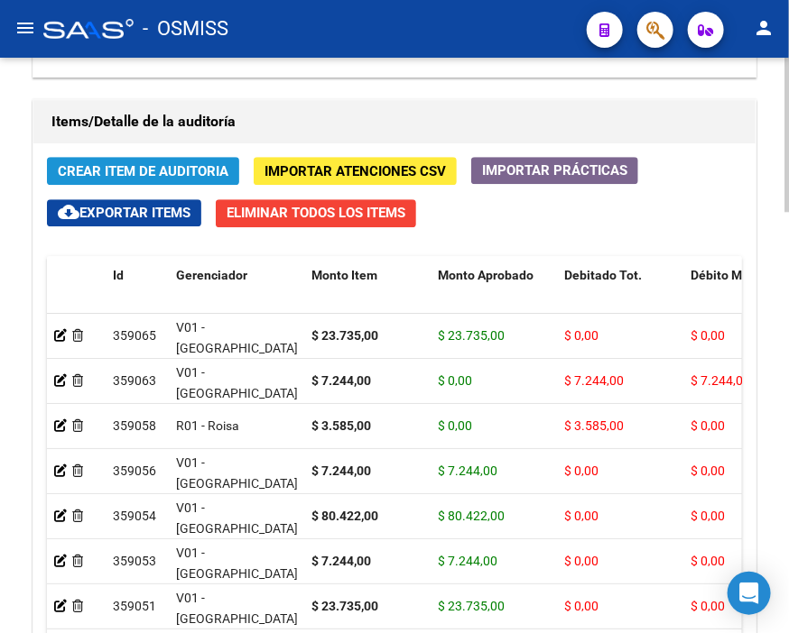
click at [125, 168] on span "Crear Item de Auditoria" at bounding box center [143, 171] width 171 height 16
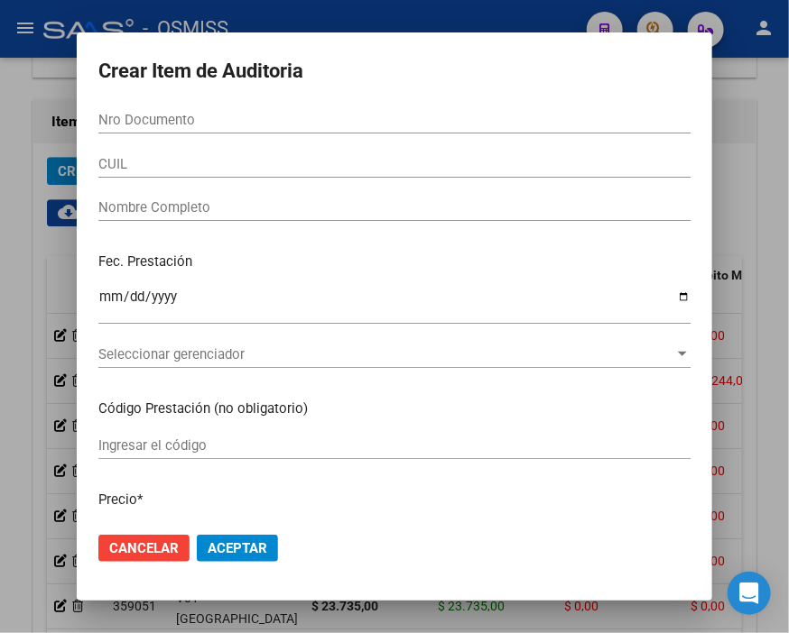
drag, startPoint x: 381, startPoint y: 77, endPoint x: 224, endPoint y: 82, distance: 157.1
click at [381, 77] on h2 "Crear Item de Auditoria" at bounding box center [394, 71] width 592 height 34
click at [160, 110] on div "Nro Documento" at bounding box center [394, 119] width 592 height 27
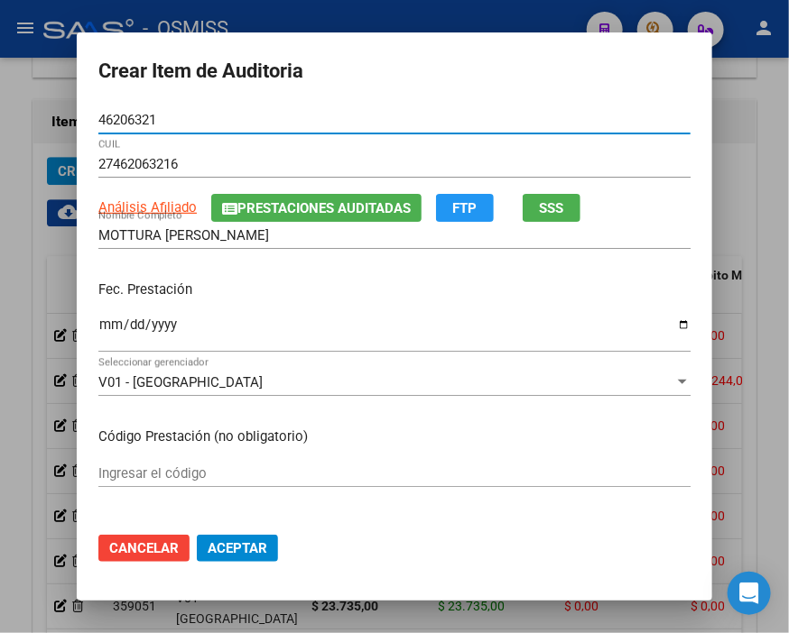
click at [271, 199] on span "Prestaciones Auditadas" at bounding box center [316, 207] width 189 height 16
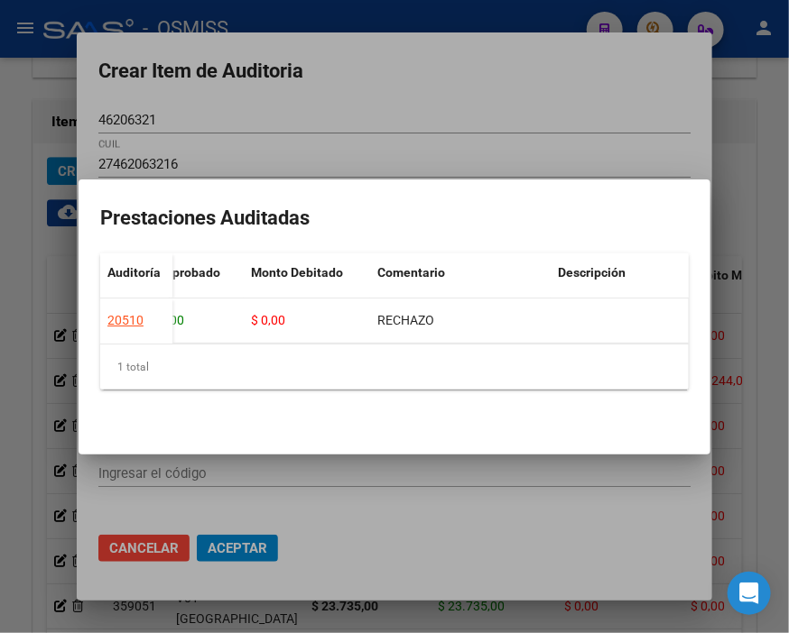
scroll to position [0, 0]
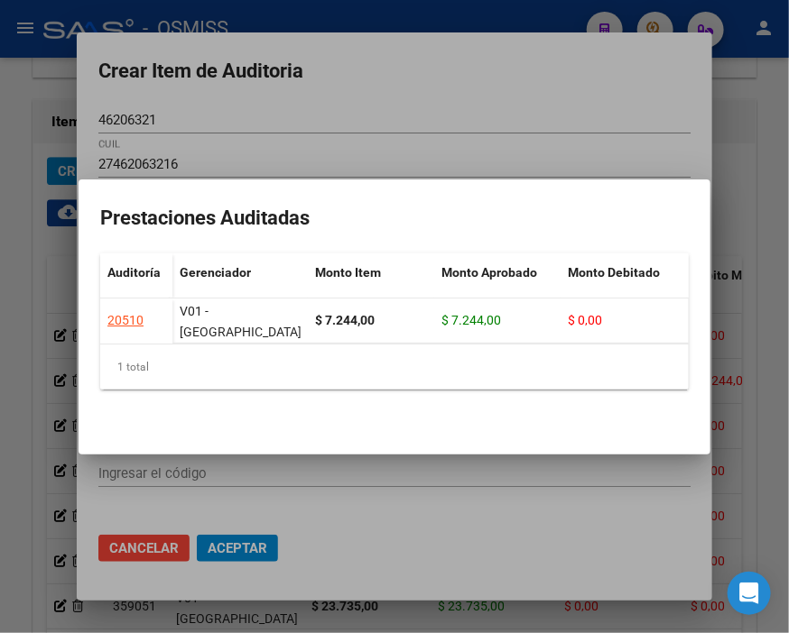
click at [453, 88] on div at bounding box center [394, 316] width 789 height 633
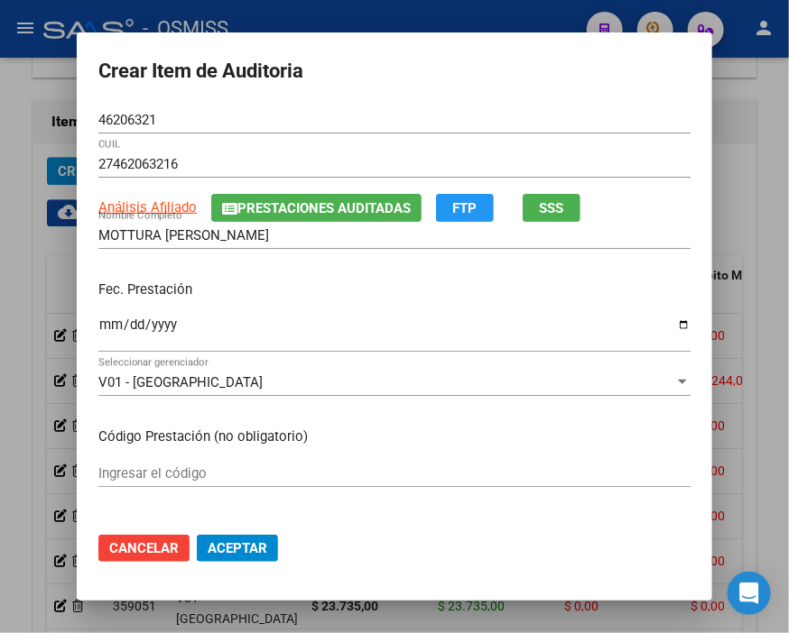
click at [368, 94] on form "Crear Item de Auditoria 46206321 Nro Documento 27462063216 CUIL Análisis Afilia…" at bounding box center [394, 316] width 592 height 525
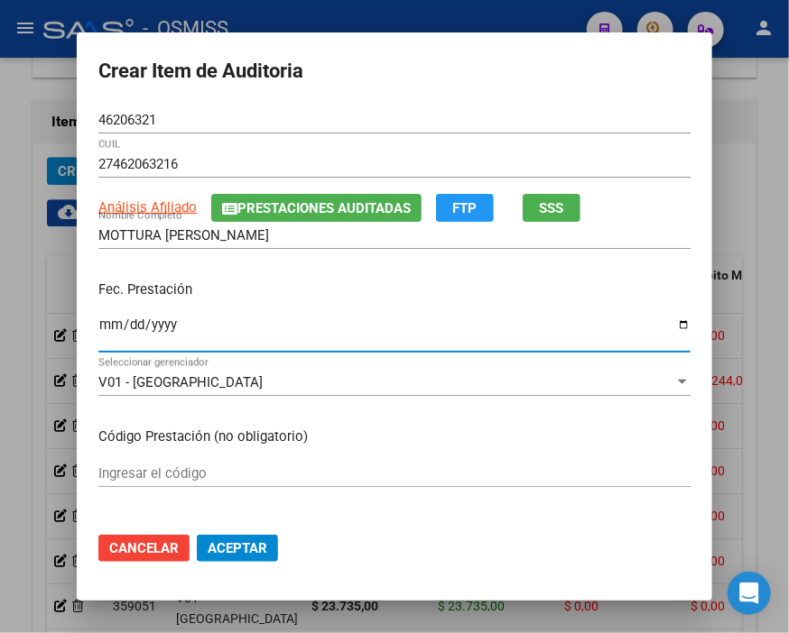
click at [106, 328] on input "Ingresar la fecha" at bounding box center [394, 332] width 592 height 29
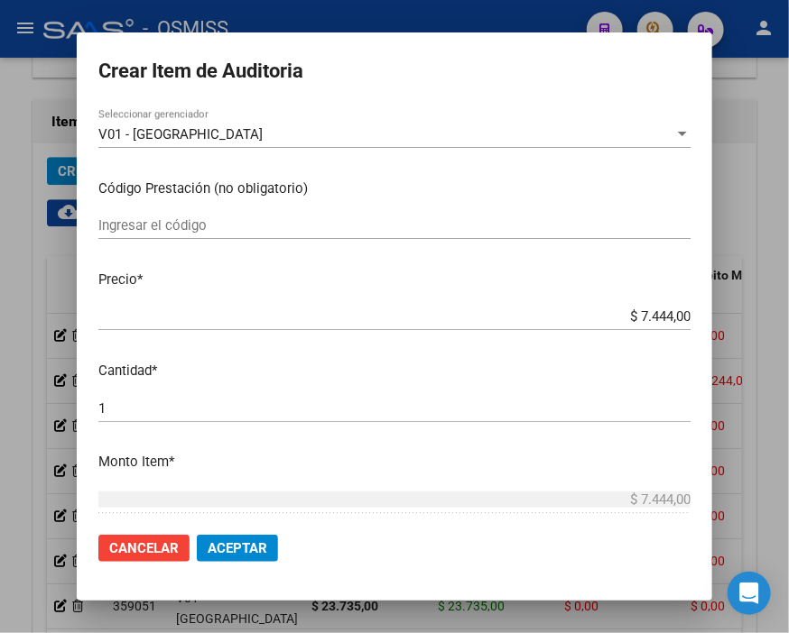
scroll to position [300, 0]
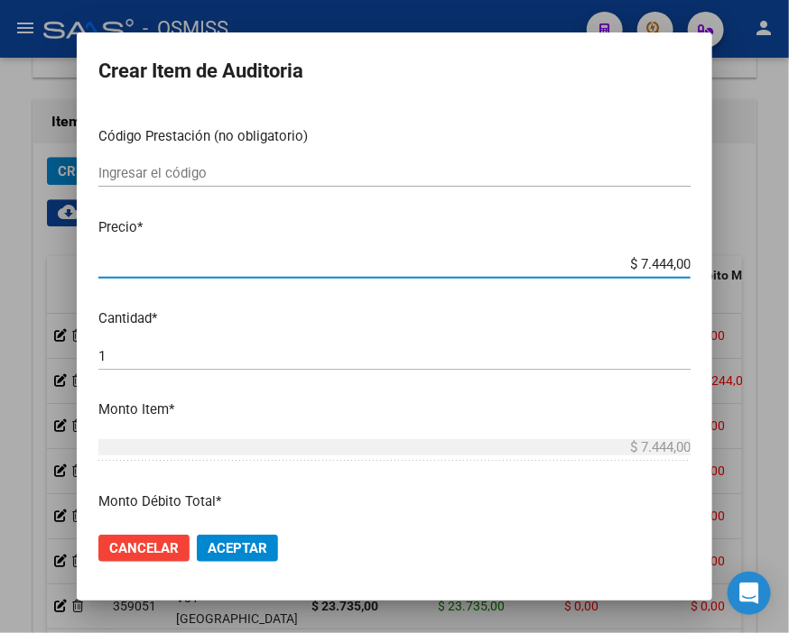
drag, startPoint x: 612, startPoint y: 262, endPoint x: 789, endPoint y: 262, distance: 176.8
click at [779, 262] on html "menu - OSMISS person Firma Express Inicio Calendario SSS Instructivos Contacto …" at bounding box center [394, 316] width 789 height 633
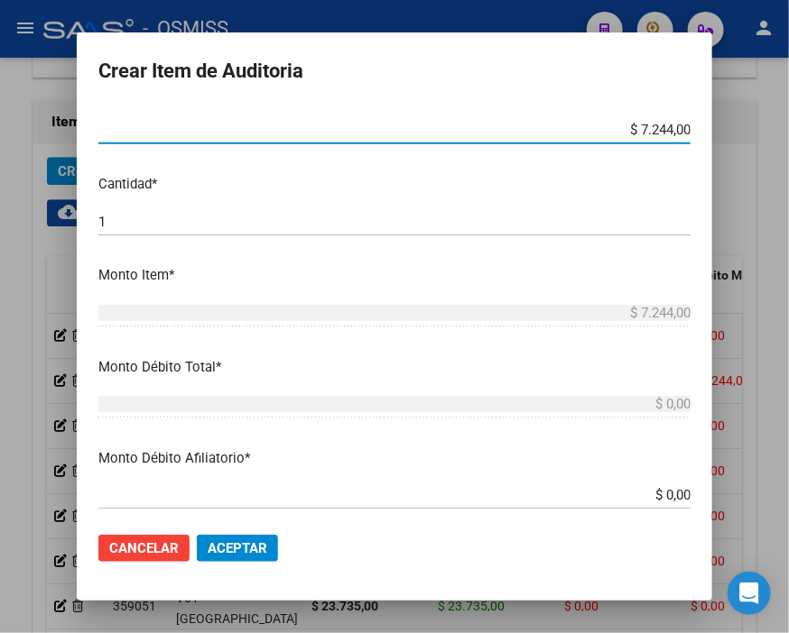
scroll to position [601, 0]
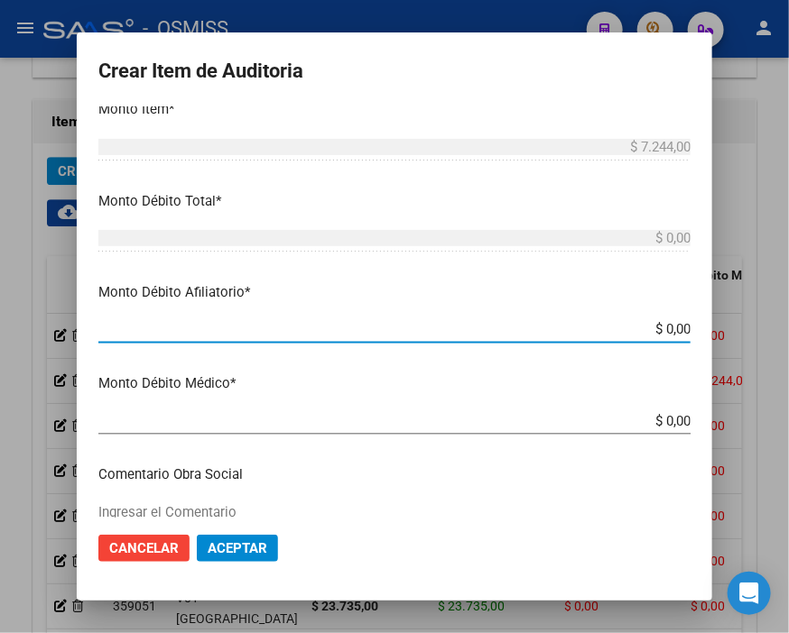
drag, startPoint x: 625, startPoint y: 326, endPoint x: 789, endPoint y: 337, distance: 163.7
click at [779, 337] on html "menu - OSMISS person Firma Express Inicio Calendario SSS Instructivos Contacto …" at bounding box center [394, 316] width 789 height 633
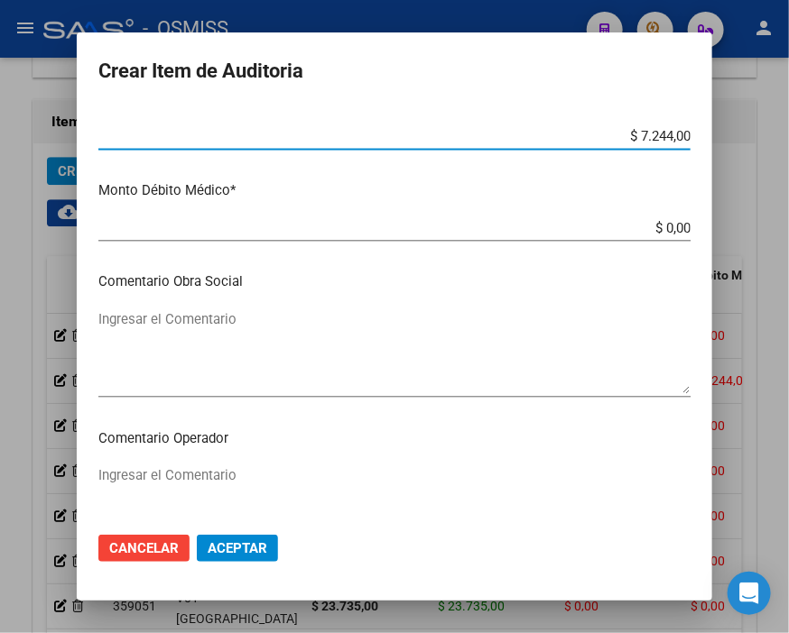
scroll to position [902, 0]
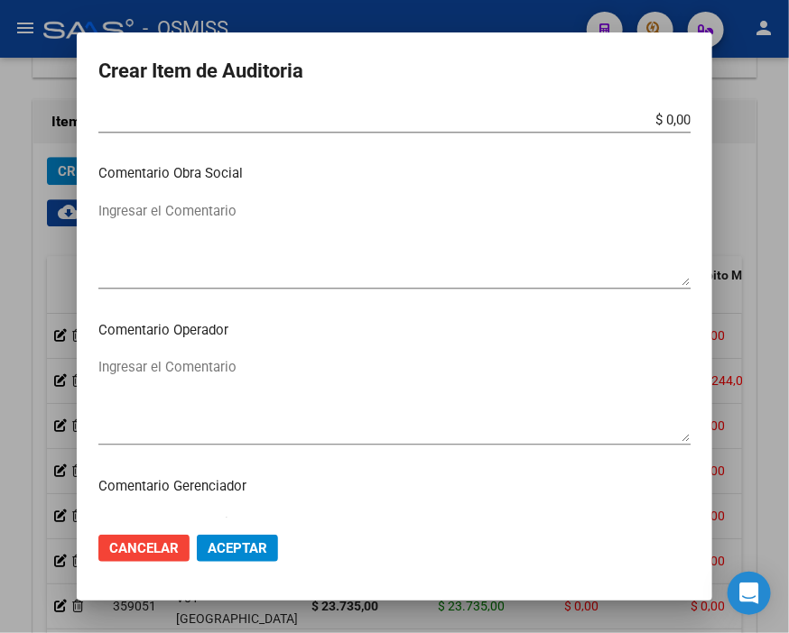
click at [480, 88] on h2 "Crear Item de Auditoria" at bounding box center [394, 71] width 592 height 34
click at [161, 374] on textarea "Ingresar el Comentario" at bounding box center [394, 399] width 592 height 85
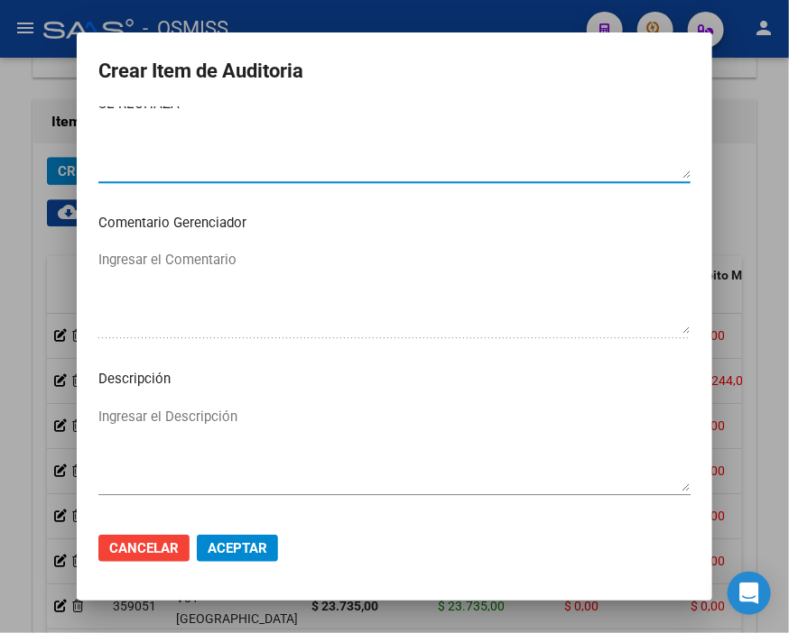
scroll to position [1203, 0]
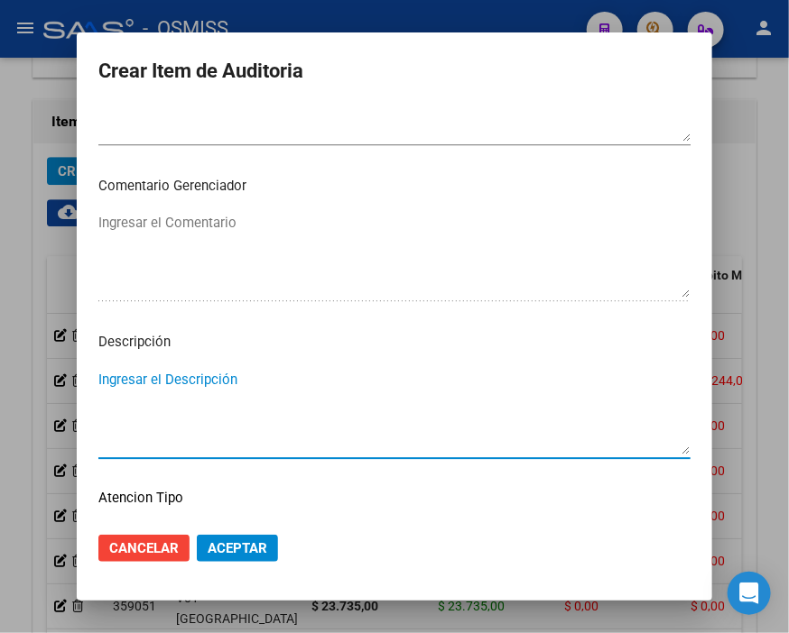
click at [128, 383] on textarea "Ingresar el Descripción" at bounding box center [394, 412] width 592 height 85
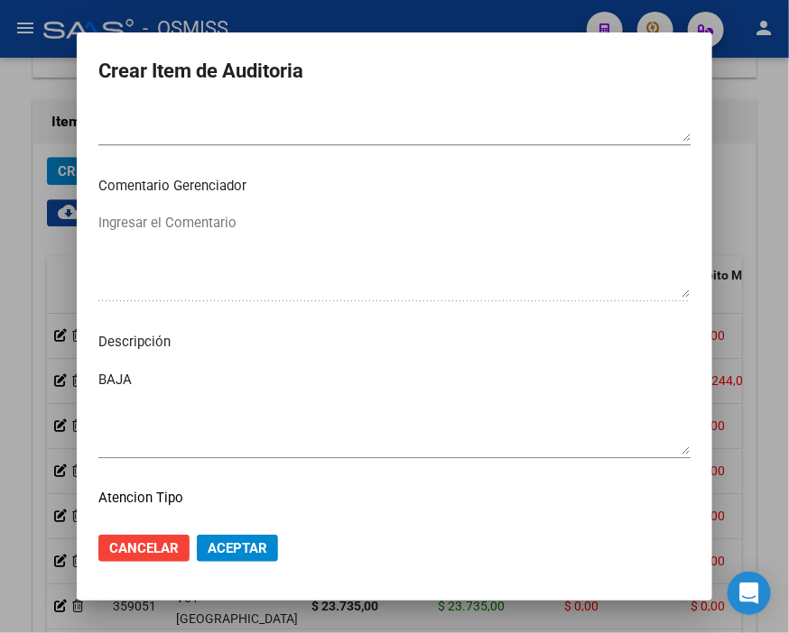
drag, startPoint x: 553, startPoint y: 327, endPoint x: 474, endPoint y: 325, distance: 79.4
click at [553, 327] on mat-dialog-content "46206321 Nro Documento 27462063216 CUIL Análisis Afiliado Prestaciones Auditada…" at bounding box center [394, 311] width 635 height 411
click at [172, 385] on textarea "BAJA" at bounding box center [394, 412] width 592 height 85
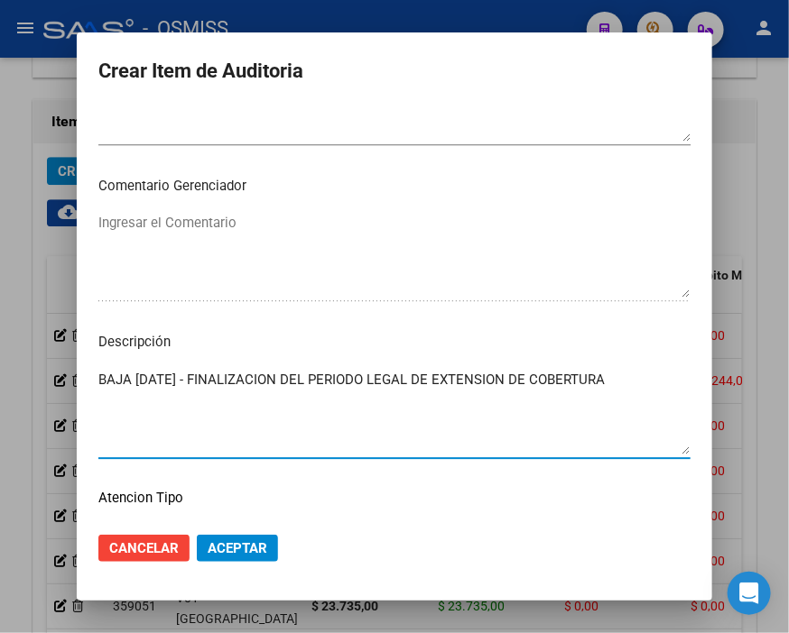
click at [235, 543] on span "Aceptar" at bounding box center [238, 548] width 60 height 16
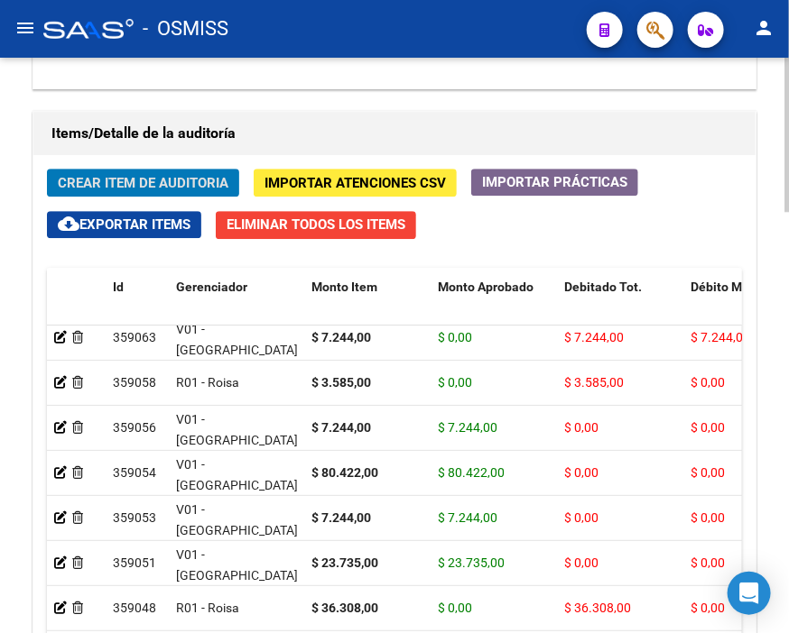
scroll to position [1324, 0]
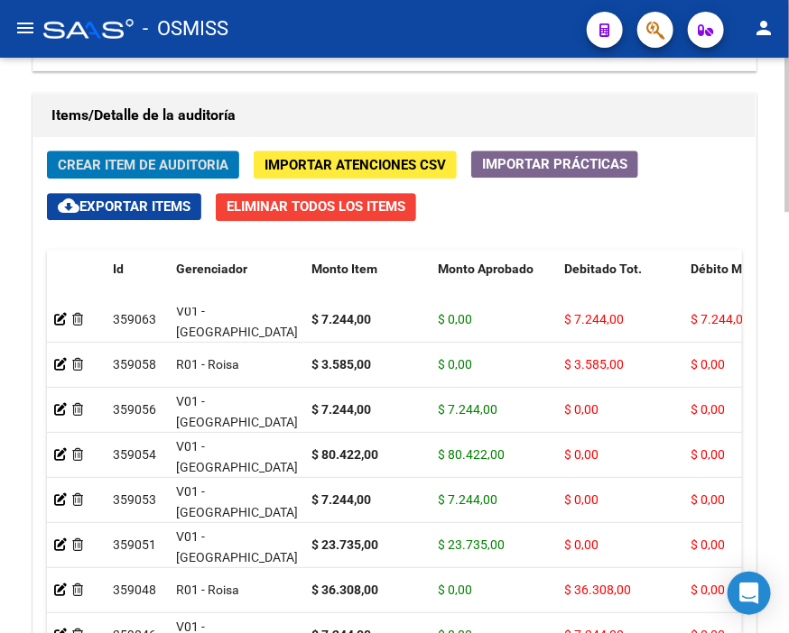
click at [779, 491] on html "menu - OSMISS person Firma Express Inicio Calendario SSS Instructivos Contacto …" at bounding box center [394, 316] width 789 height 633
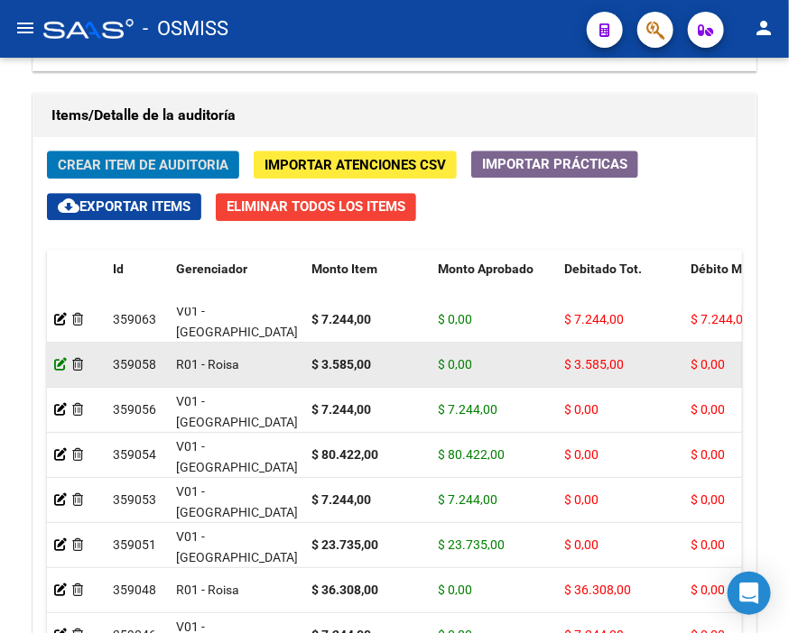
click at [56, 362] on icon at bounding box center [60, 364] width 13 height 13
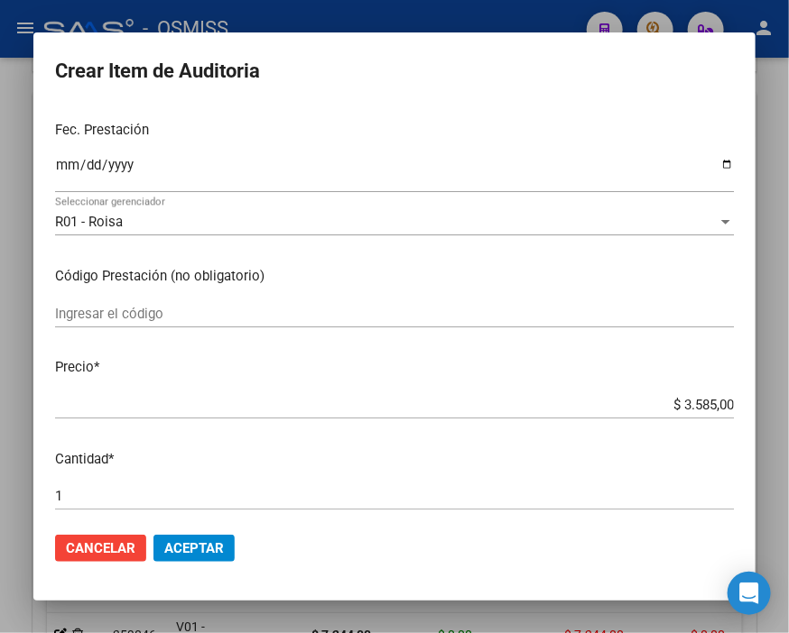
scroll to position [200, 0]
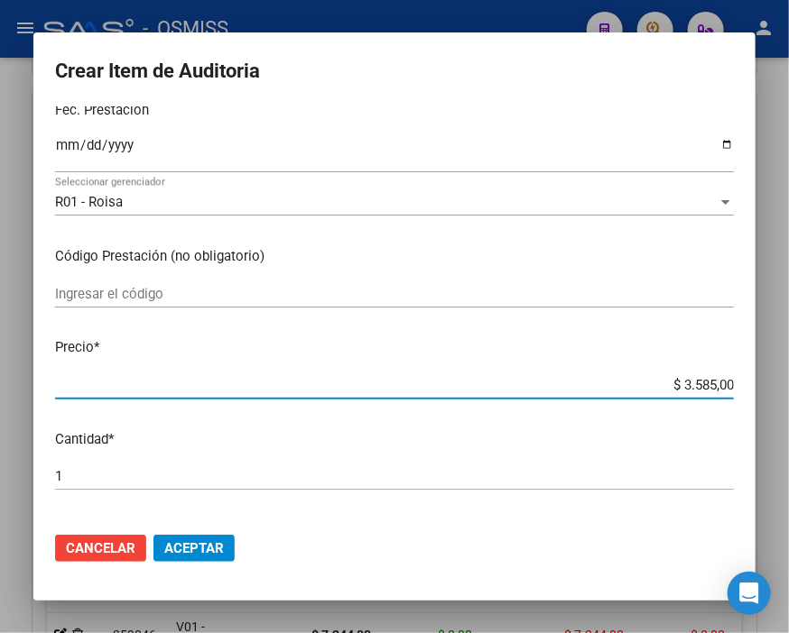
drag, startPoint x: 602, startPoint y: 381, endPoint x: 774, endPoint y: 381, distance: 172.3
click at [774, 381] on div "Crear Item de Auditoria 29126452 Nro Documento 27291264528 CUIL Afiliado Activo…" at bounding box center [394, 316] width 789 height 633
click at [183, 538] on button "Aceptar" at bounding box center [193, 548] width 81 height 27
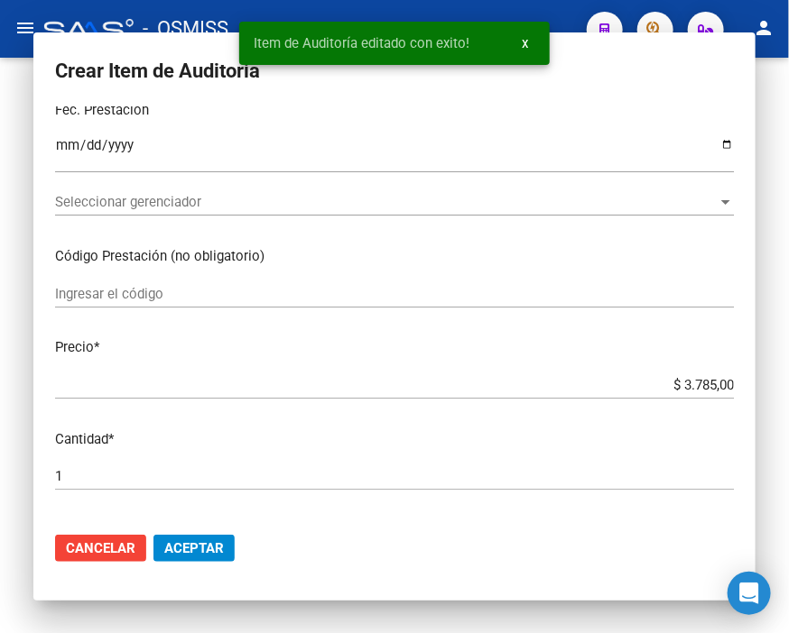
scroll to position [0, 0]
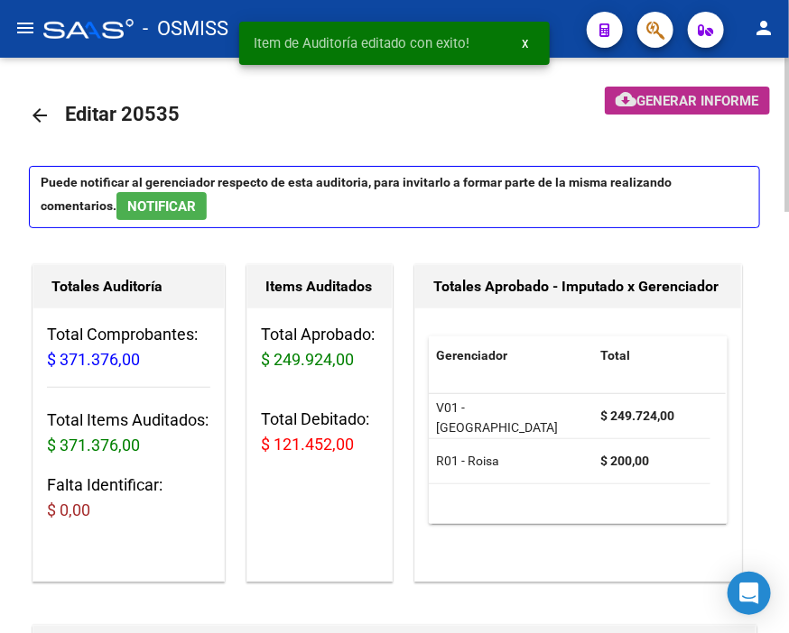
click at [695, 97] on span "Generar informe" at bounding box center [698, 101] width 122 height 16
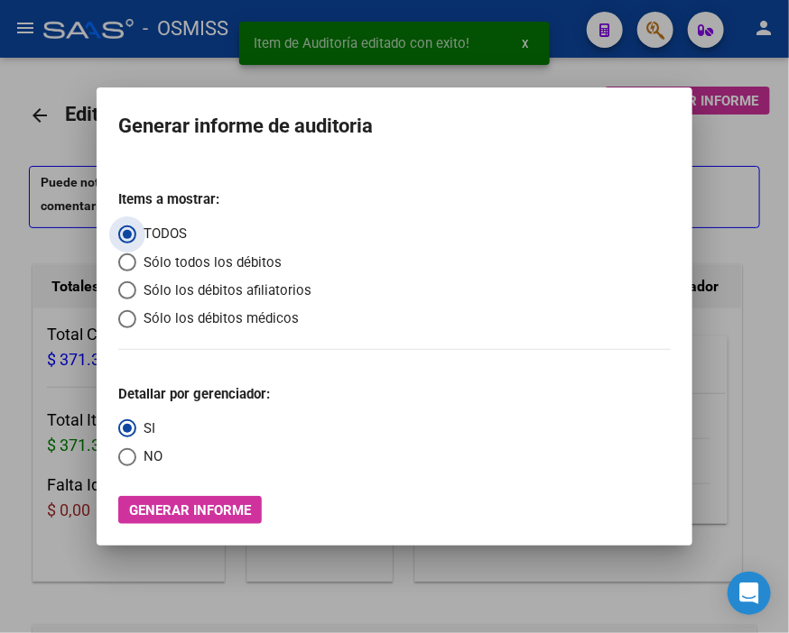
click at [164, 290] on span "Sólo los débitos afiliatorios" at bounding box center [223, 291] width 175 height 21
click at [136, 290] on input "Sólo los débitos afiliatorios" at bounding box center [127, 291] width 18 height 18
click at [133, 460] on span "Select an option" at bounding box center [127, 457] width 18 height 18
click at [133, 460] on input "NO" at bounding box center [127, 457] width 18 height 18
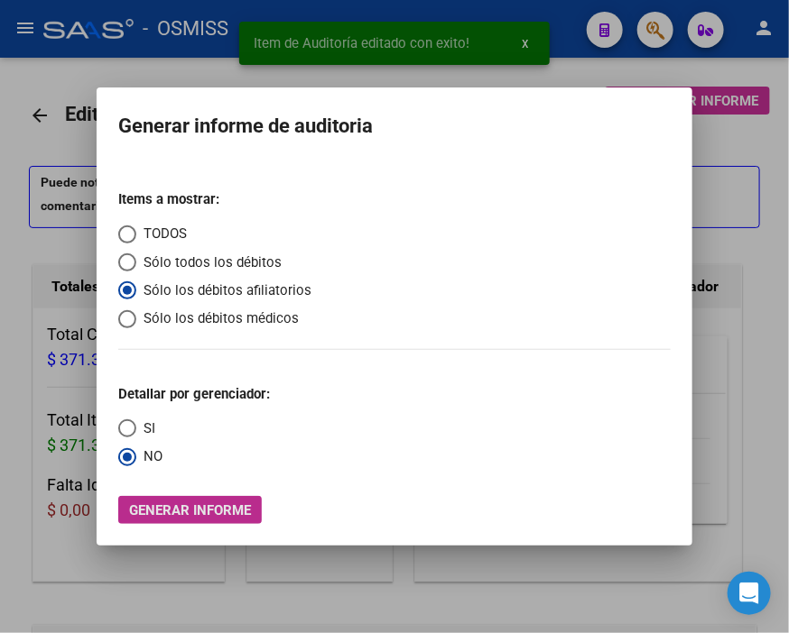
click at [187, 507] on span "Generar informe" at bounding box center [190, 511] width 122 height 16
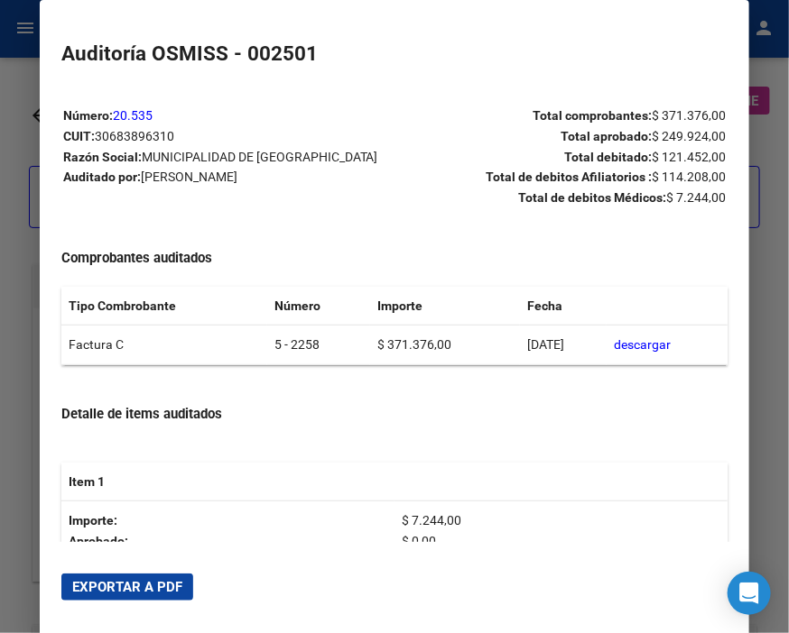
click at [141, 599] on button "Exportar a PDF" at bounding box center [127, 587] width 132 height 27
click at [22, 76] on div at bounding box center [394, 316] width 789 height 633
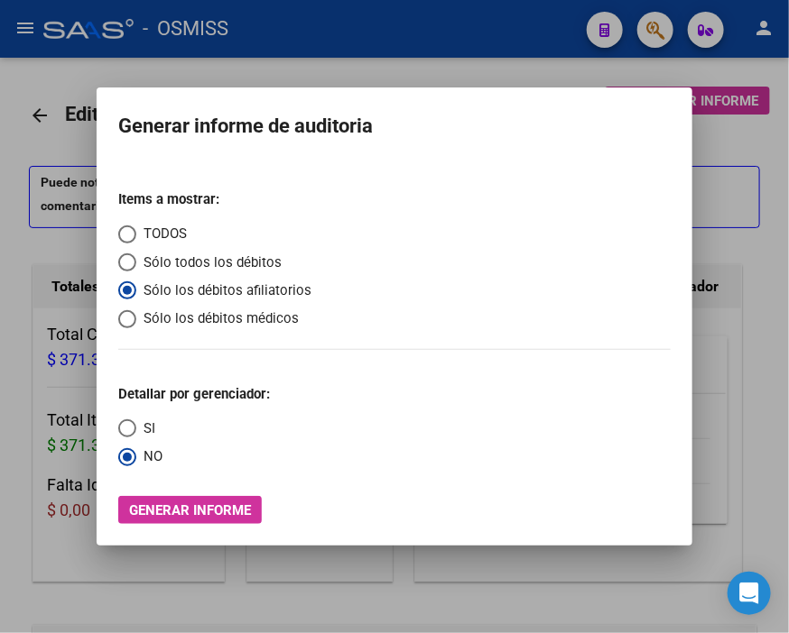
click at [22, 76] on div at bounding box center [394, 316] width 789 height 633
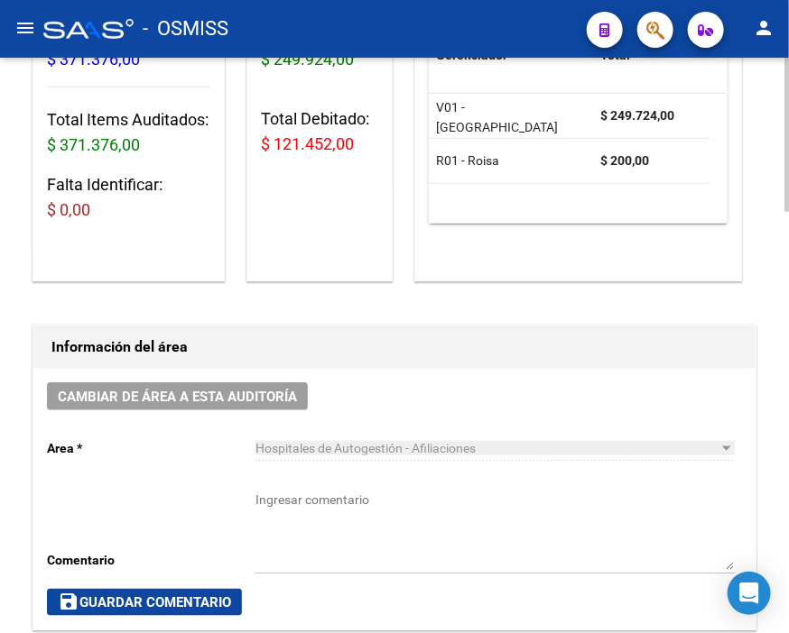
scroll to position [401, 0]
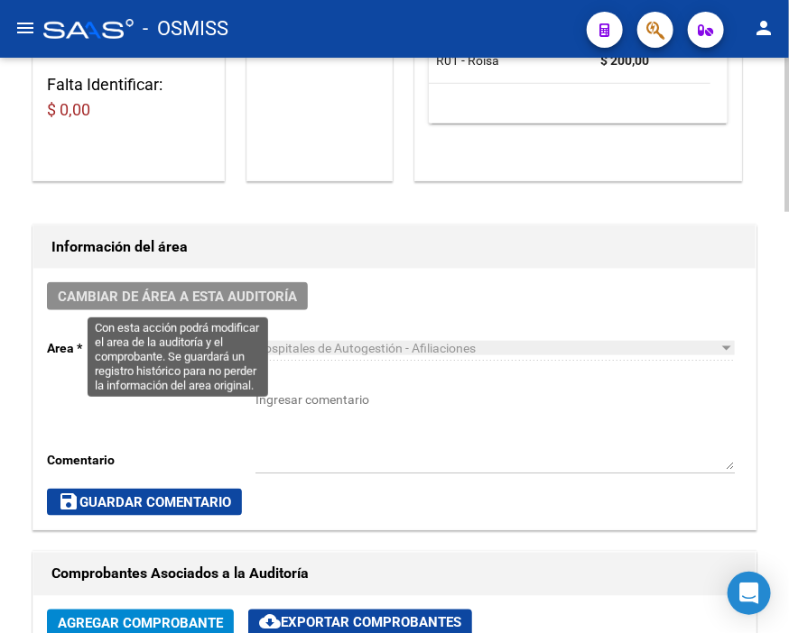
click at [253, 298] on span "Cambiar de área a esta auditoría" at bounding box center [177, 297] width 239 height 16
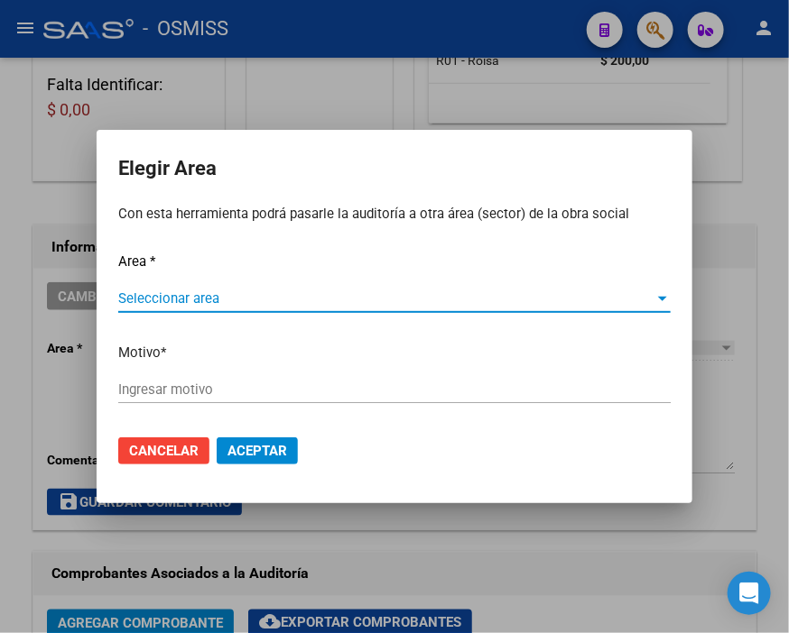
click at [197, 296] on span "Seleccionar area" at bounding box center [386, 299] width 536 height 16
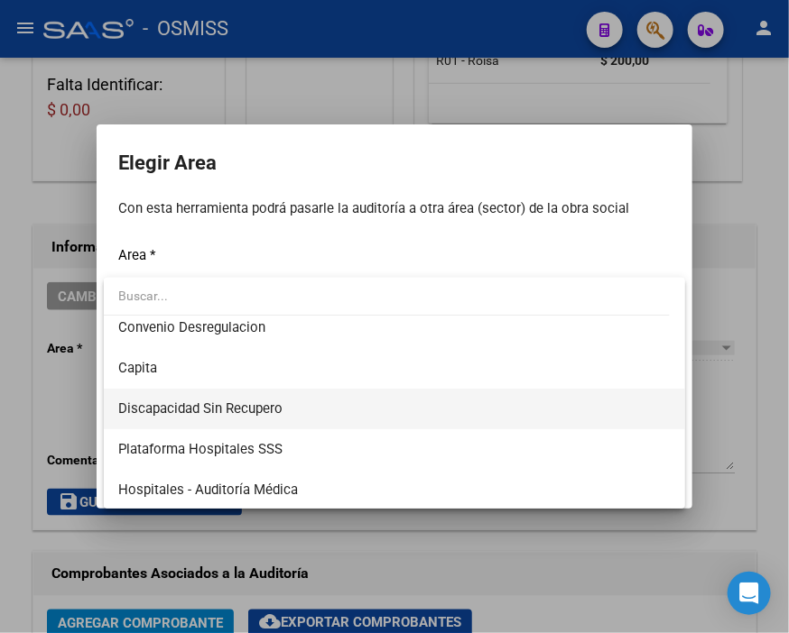
scroll to position [200, 0]
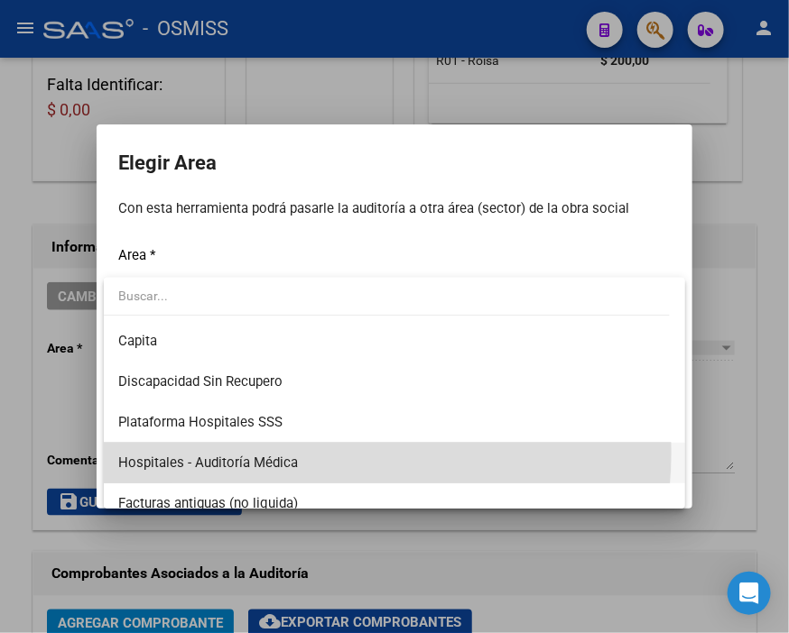
click at [307, 452] on span "Hospitales - Auditoría Médica" at bounding box center [394, 463] width 552 height 41
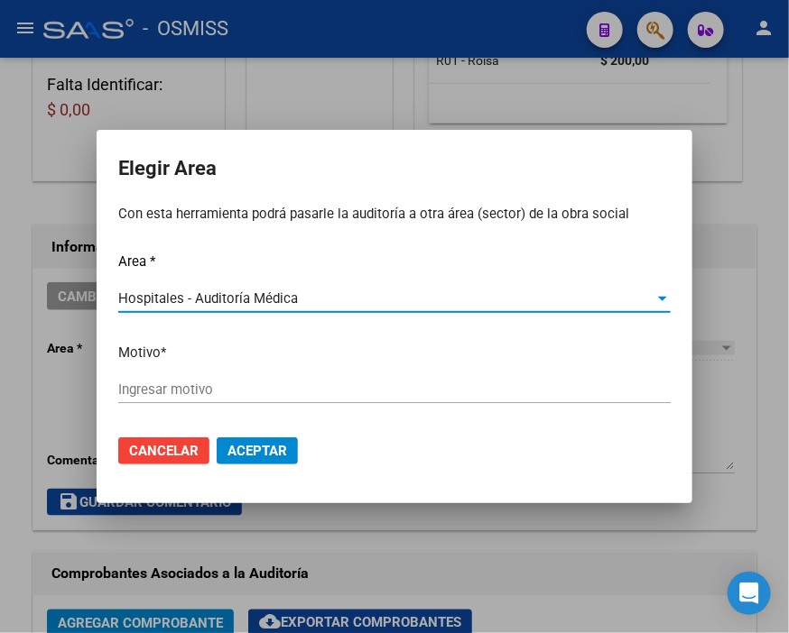
click at [239, 395] on input "Ingresar motivo" at bounding box center [394, 390] width 552 height 16
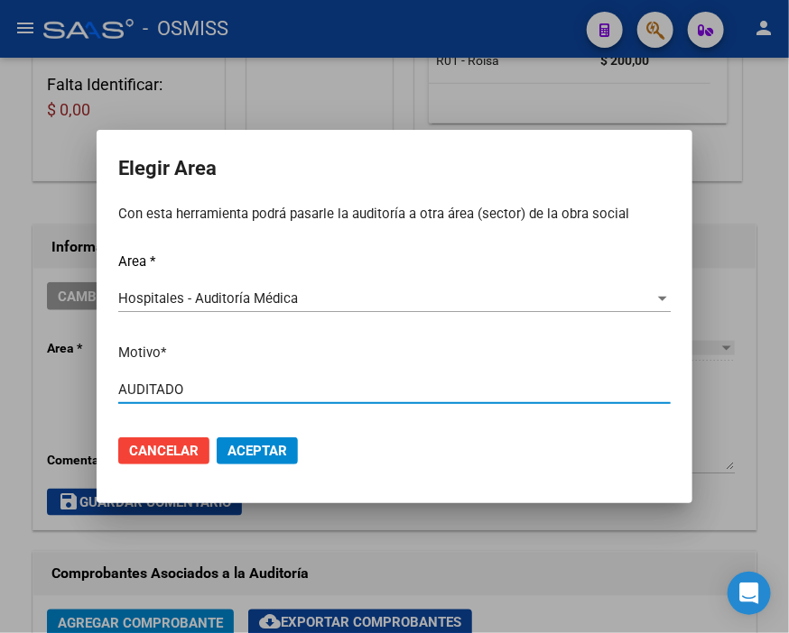
click at [257, 447] on span "Aceptar" at bounding box center [257, 451] width 60 height 16
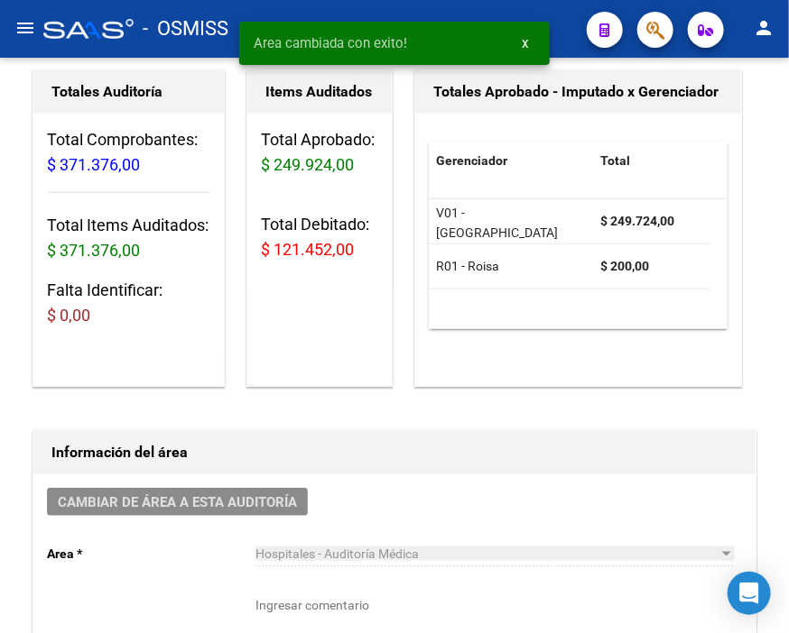
scroll to position [0, 0]
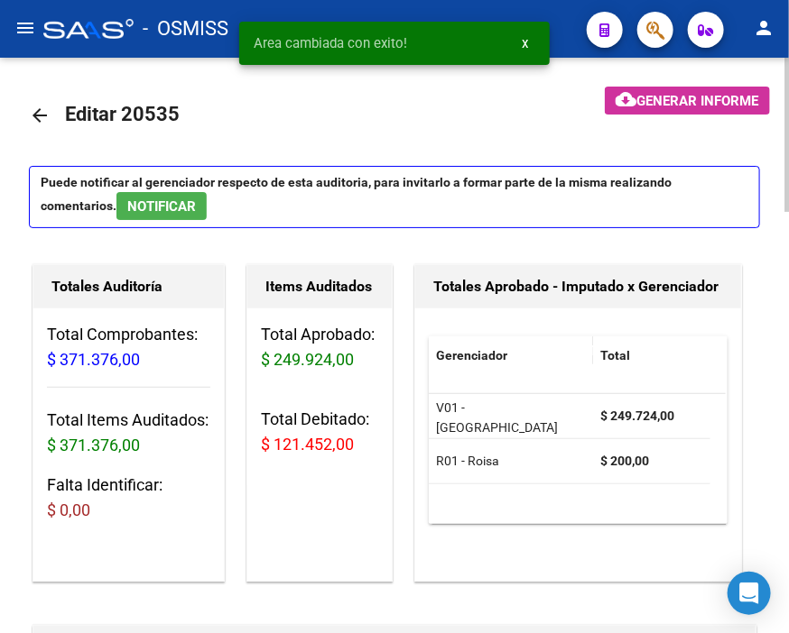
click at [34, 115] on mat-icon "arrow_back" at bounding box center [40, 116] width 22 height 22
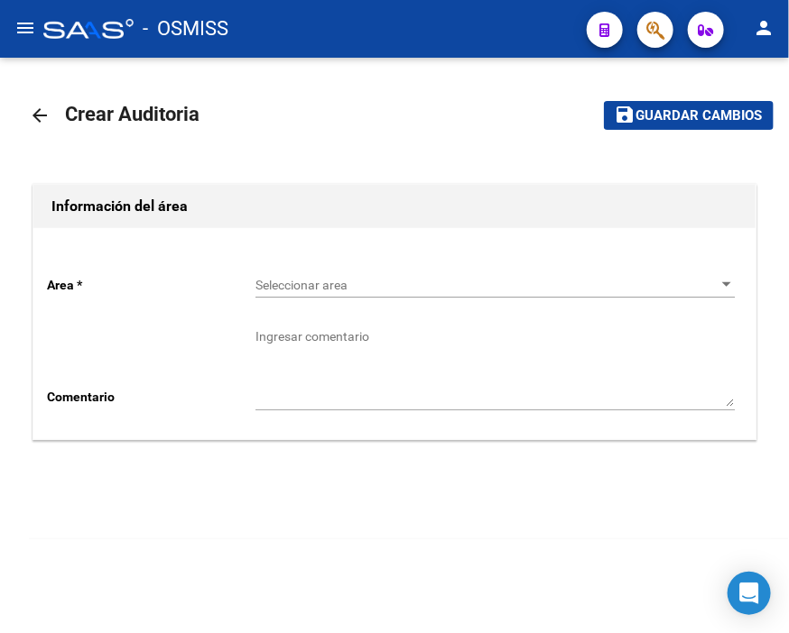
click at [303, 276] on div "Seleccionar area Seleccionar area" at bounding box center [494, 280] width 479 height 36
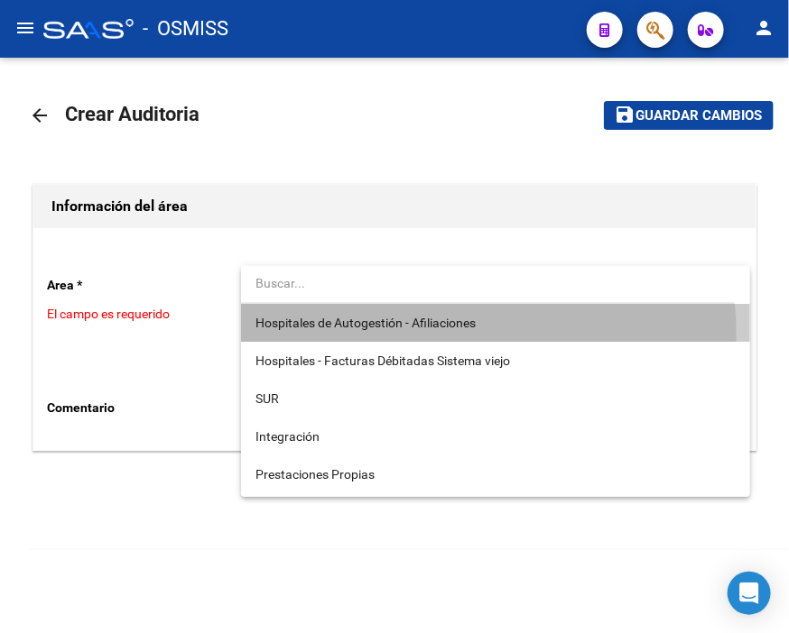
click at [364, 337] on span "Hospitales de Autogestión - Afiliaciones" at bounding box center [494, 323] width 479 height 38
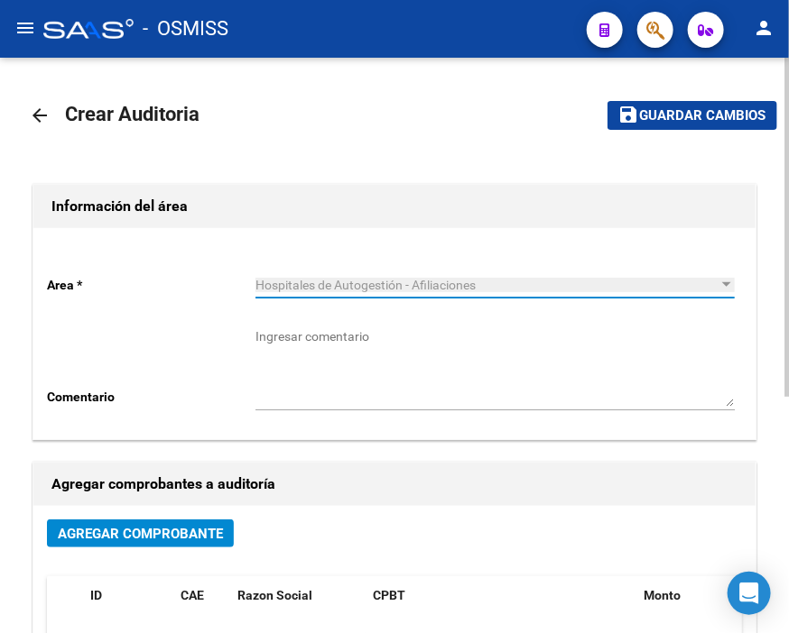
click at [198, 531] on span "Agregar Comprobante" at bounding box center [140, 534] width 165 height 16
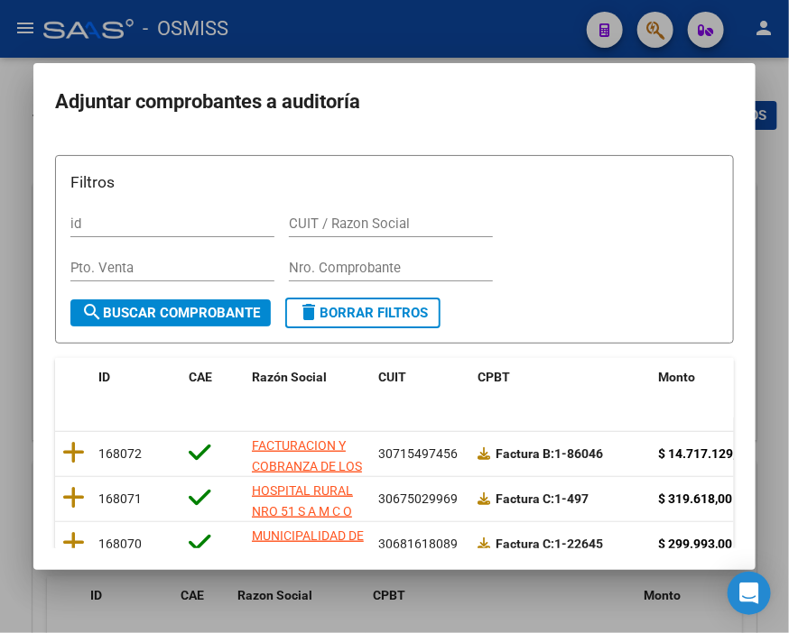
click at [328, 256] on div "Nro. Comprobante" at bounding box center [391, 267] width 204 height 27
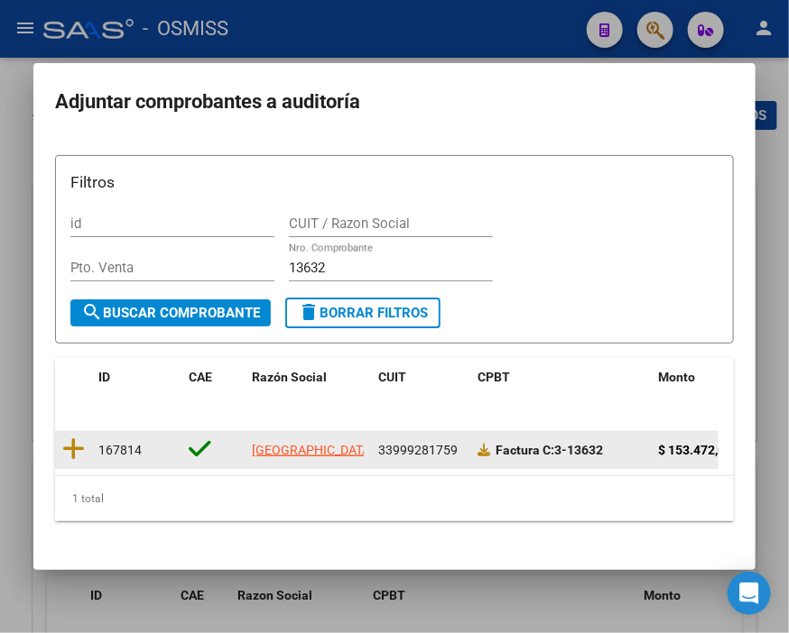
click at [86, 453] on datatable-body-cell at bounding box center [73, 450] width 36 height 36
click at [82, 455] on icon at bounding box center [73, 449] width 23 height 25
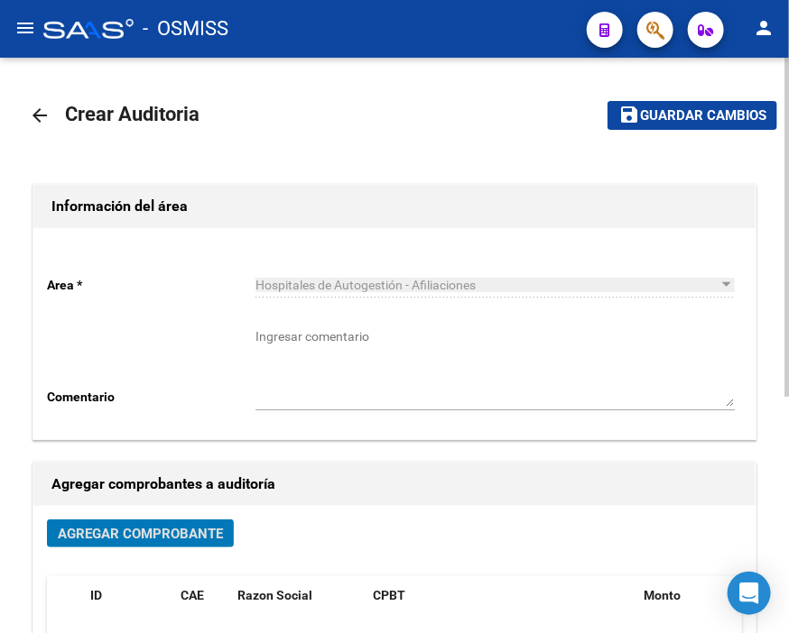
click at [687, 120] on span "Guardar cambios" at bounding box center [703, 116] width 126 height 16
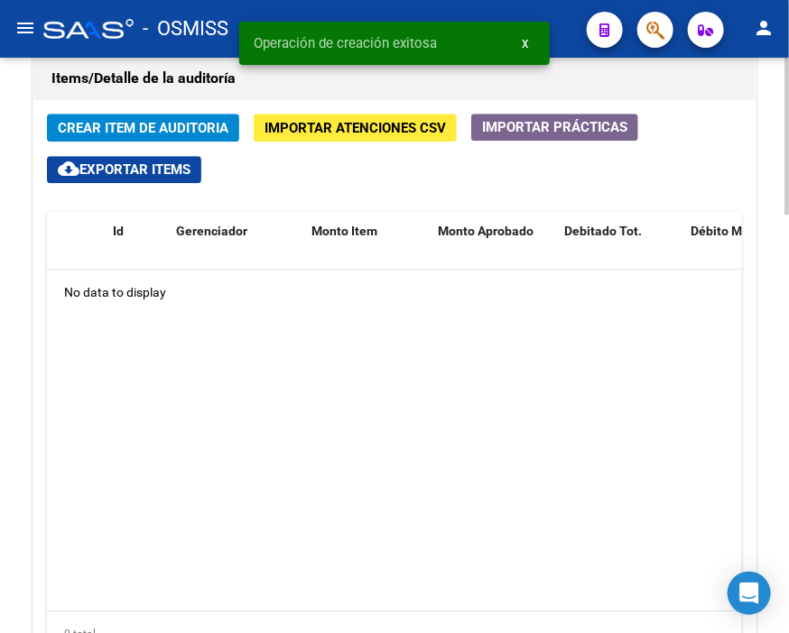
scroll to position [1303, 0]
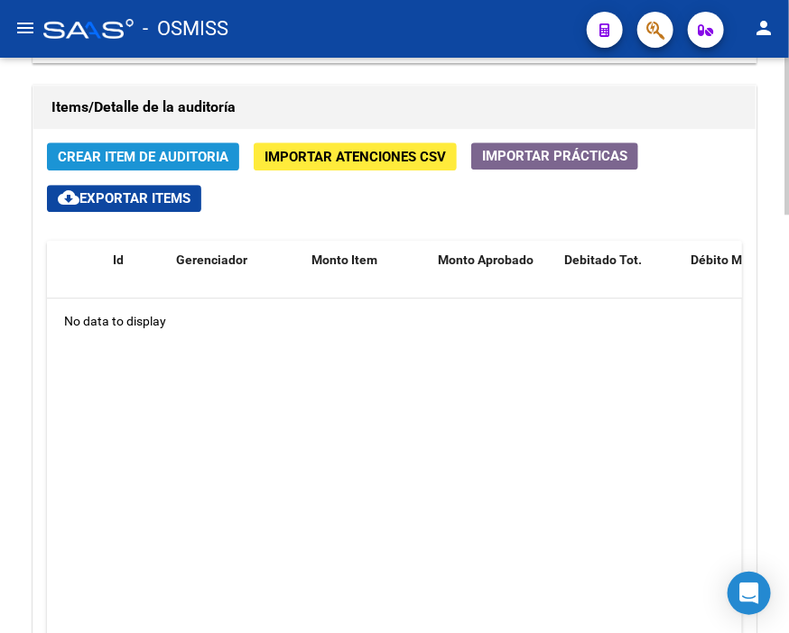
click at [158, 153] on span "Crear Item de Auditoria" at bounding box center [143, 157] width 171 height 16
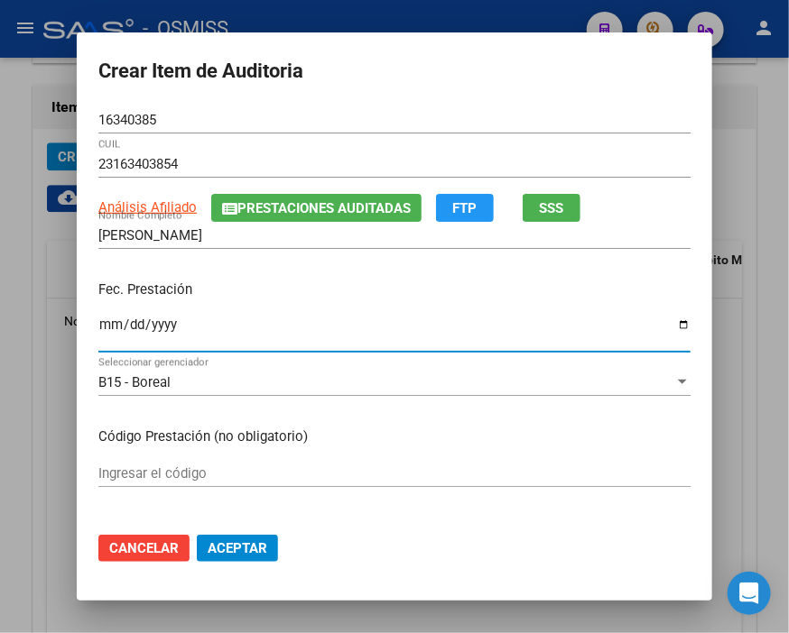
click at [102, 318] on input "Ingresar la fecha" at bounding box center [394, 332] width 592 height 29
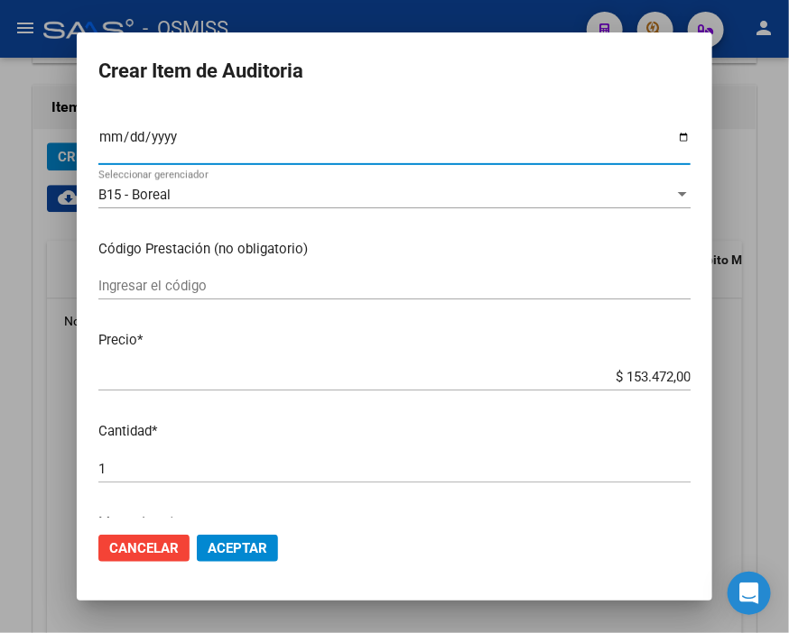
scroll to position [200, 0]
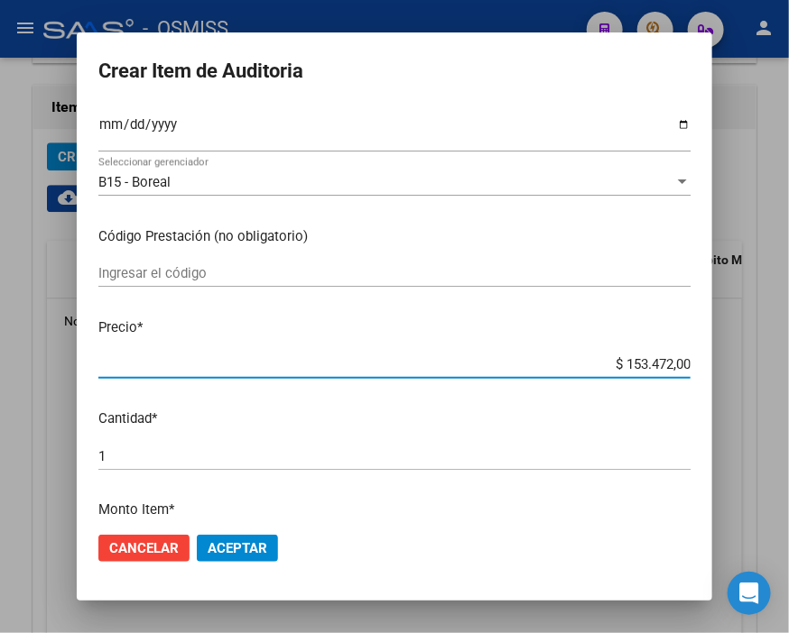
drag, startPoint x: 599, startPoint y: 364, endPoint x: 789, endPoint y: 365, distance: 189.5
click at [779, 365] on html "menu - OSMISS person Firma Express Inicio Calendario SSS Instructivos Contacto …" at bounding box center [394, 316] width 789 height 633
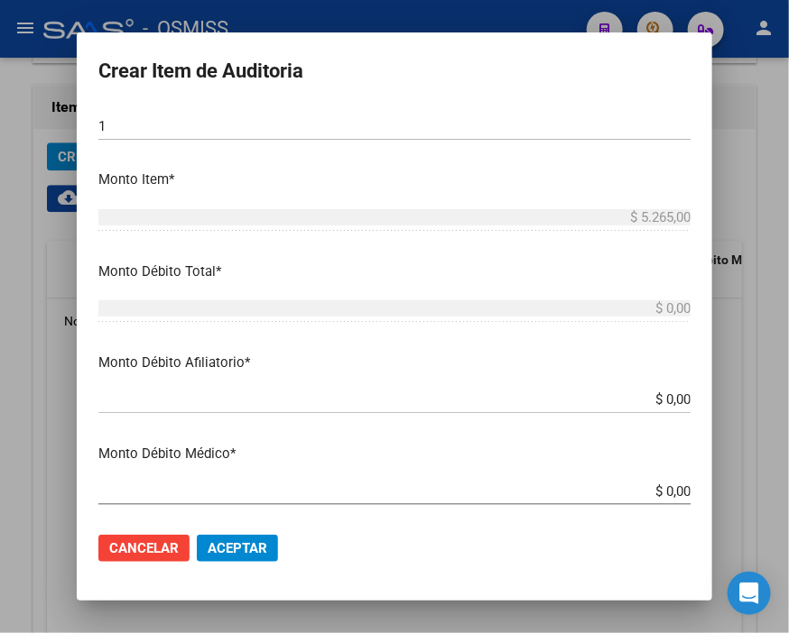
scroll to position [601, 0]
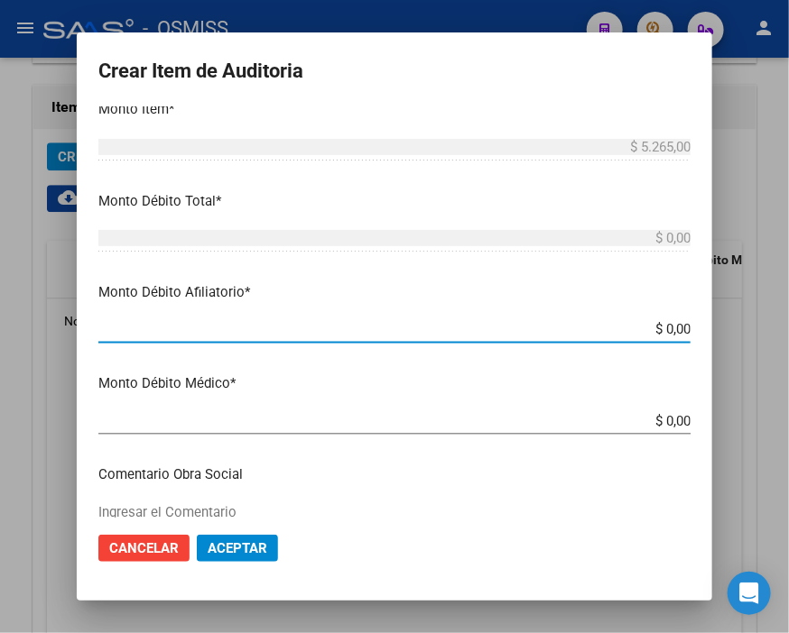
drag, startPoint x: 590, startPoint y: 330, endPoint x: 789, endPoint y: 339, distance: 198.7
click at [779, 339] on html "menu - OSMISS person Firma Express Inicio Calendario SSS Instructivos Contacto …" at bounding box center [394, 316] width 789 height 633
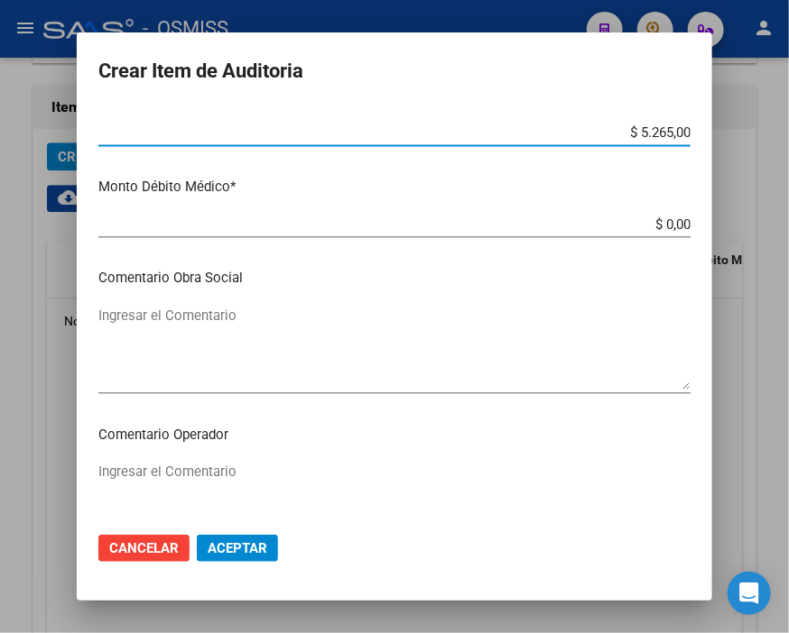
scroll to position [801, 0]
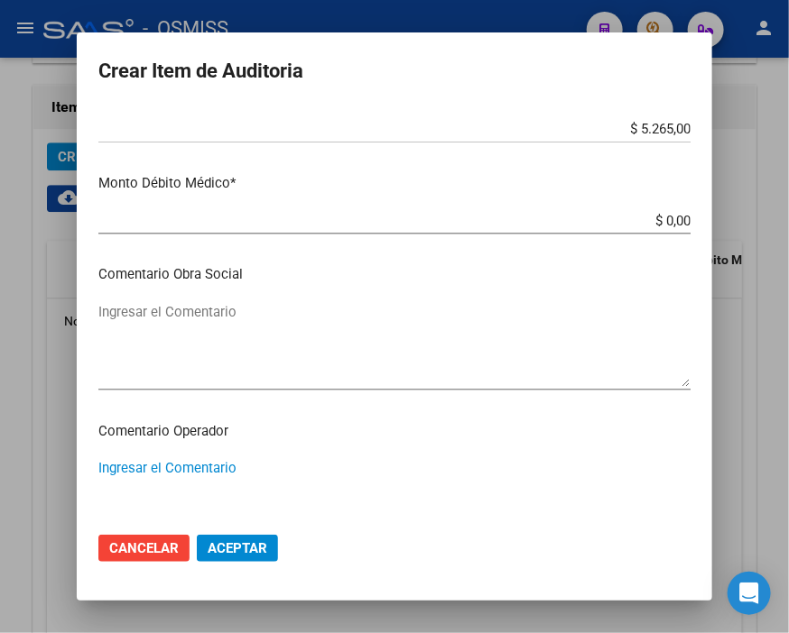
click at [181, 464] on textarea "Ingresar el Comentario" at bounding box center [394, 500] width 592 height 85
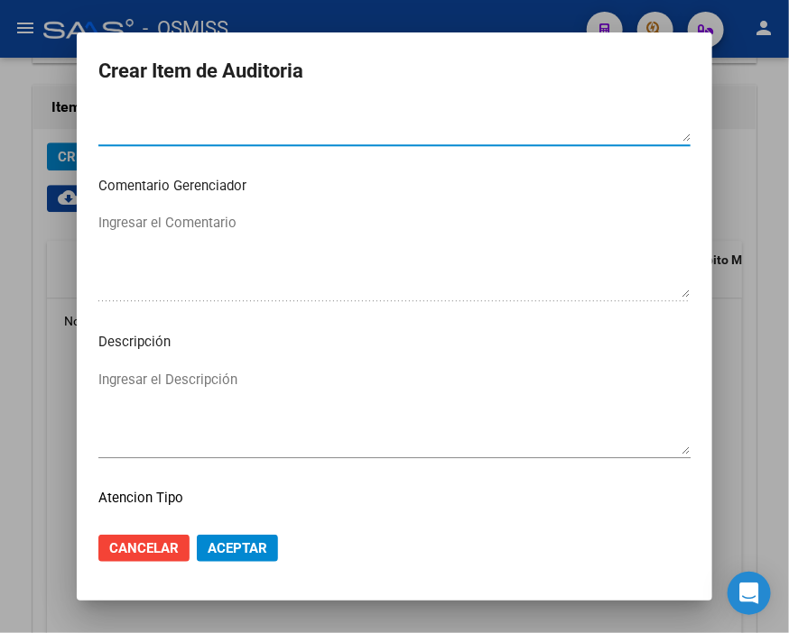
scroll to position [1303, 0]
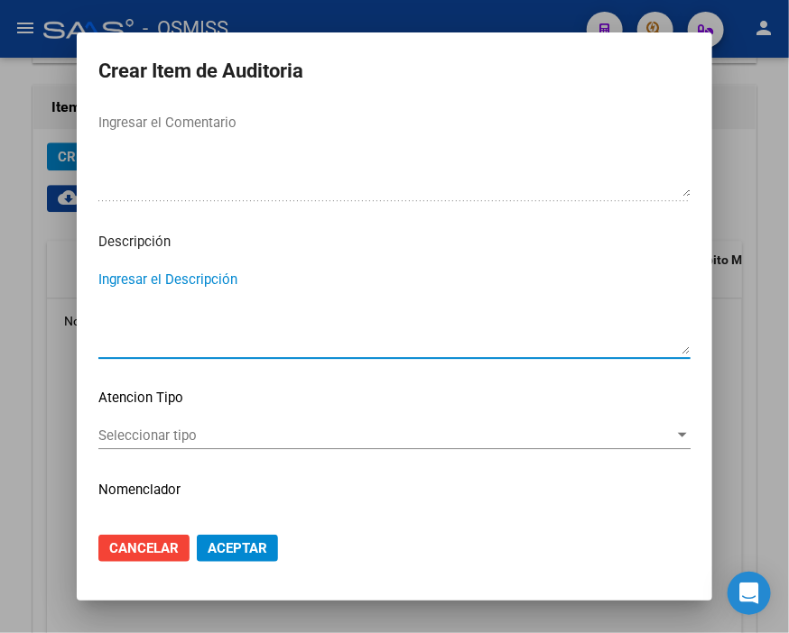
click at [98, 278] on textarea "Ingresar el Descripción" at bounding box center [394, 312] width 592 height 85
click at [555, 278] on textarea "BAJA POR OPCION SSS - CORRESPONDE OBRA SOCIAL DE LA ACTIVIDAD" at bounding box center [394, 312] width 592 height 85
paste textarea "1-0880-3"
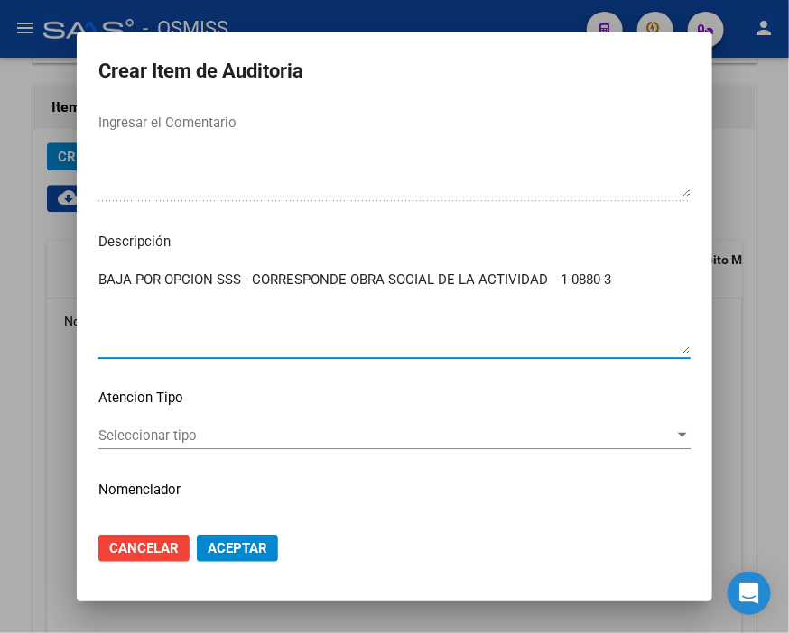
click at [543, 282] on textarea "BAJA POR OPCION SSS - CORRESPONDE OBRA SOCIAL DE LA ACTIVIDAD 1-0880-3" at bounding box center [394, 312] width 592 height 85
click at [547, 276] on textarea "BAJA POR OPCION SSS - CORRESPONDE OBRA SOCIAL DE LA ACTIVIDAD 1-0880-3" at bounding box center [394, 312] width 592 height 85
click at [115, 294] on textarea "BAJA POR OPCION SSS - CORRESPONDE OBRA SOCIAL DE LA ACTIVIDAD 1-0880-3" at bounding box center [394, 312] width 592 height 85
paste textarea "19631/2023"
click at [239, 544] on span "Aceptar" at bounding box center [238, 548] width 60 height 16
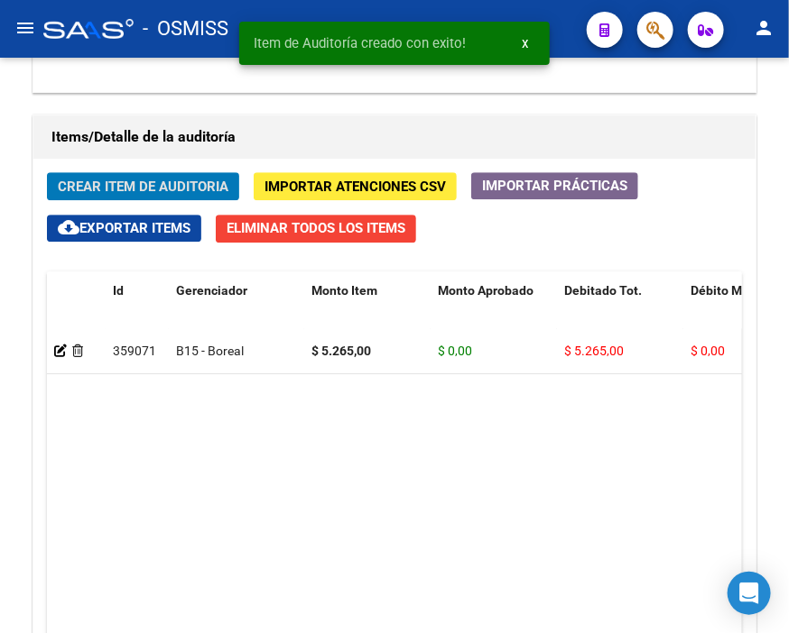
scroll to position [1333, 0]
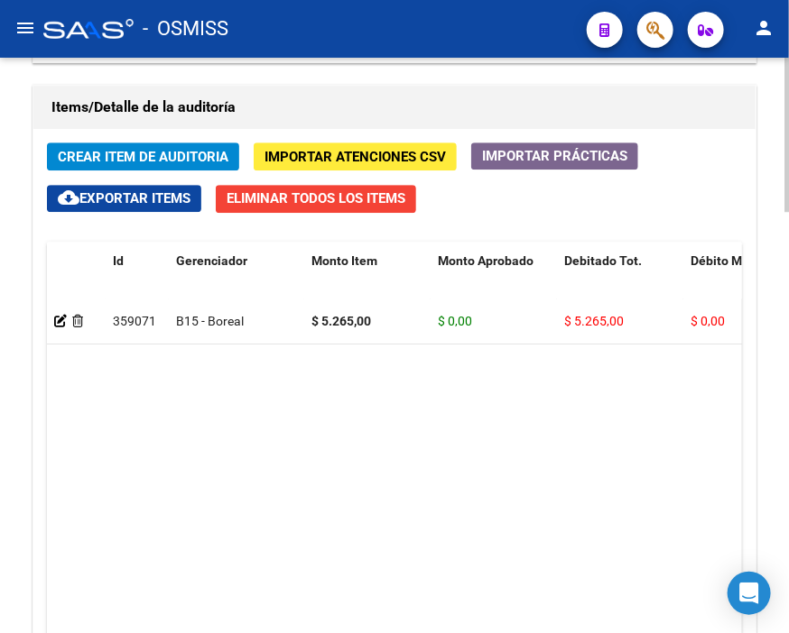
click at [581, 426] on datatable-body "359071 B15 - Boreal $ 5.265,00 $ 0,00 $ 5.265,00 $ 0,00 $ 5.265,00 SE RECHAZA B…" at bounding box center [394, 470] width 695 height 341
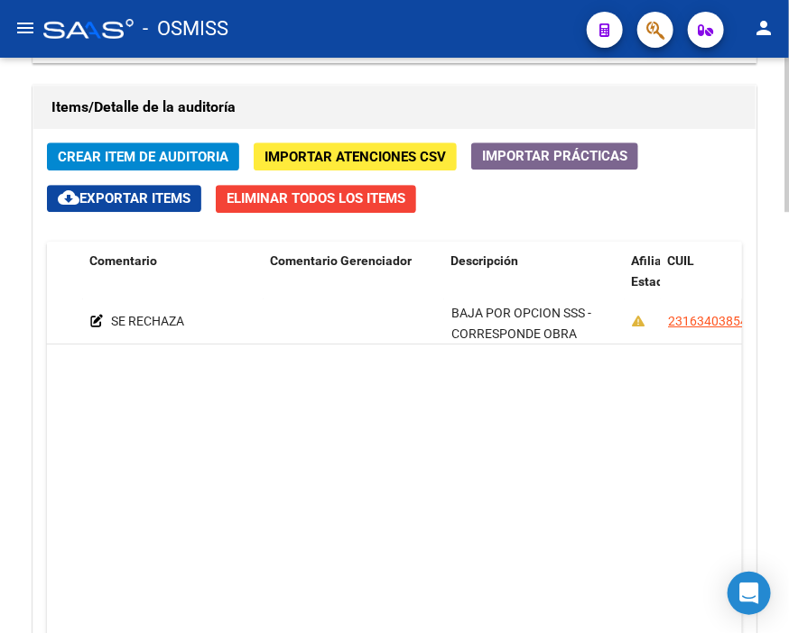
scroll to position [0, 0]
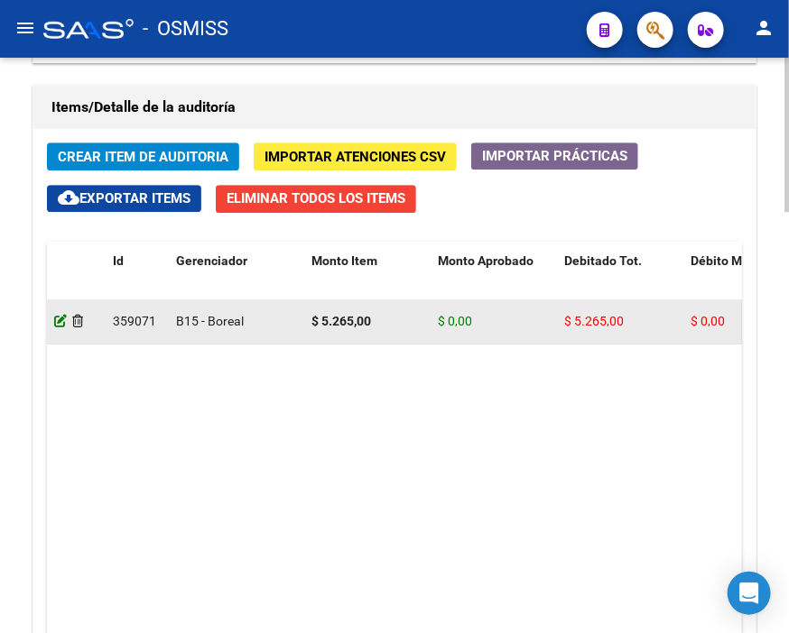
click at [57, 319] on icon at bounding box center [60, 321] width 13 height 13
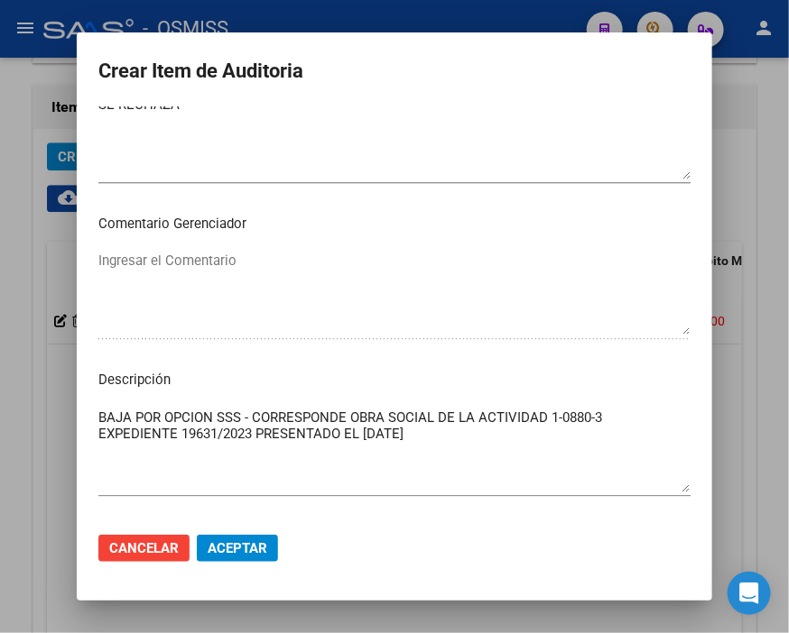
scroll to position [1203, 0]
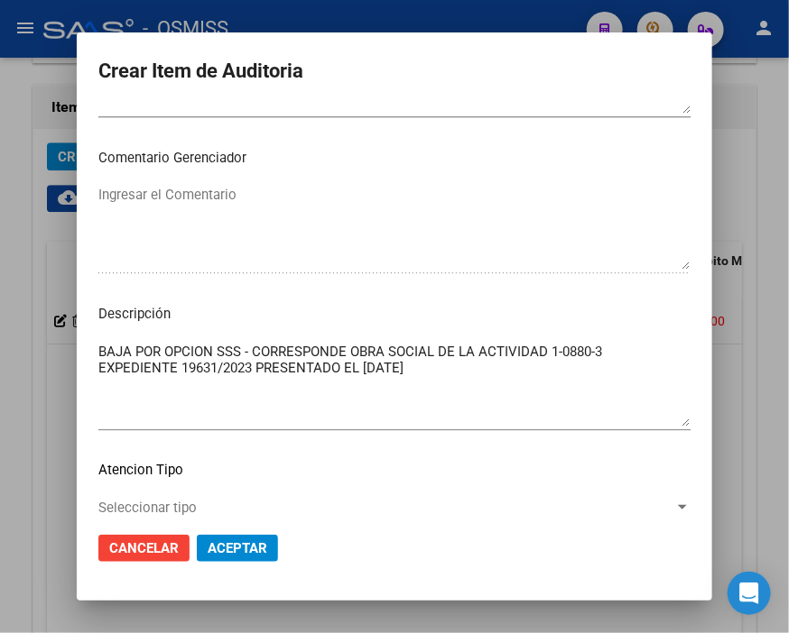
click at [247, 553] on span "Aceptar" at bounding box center [238, 548] width 60 height 16
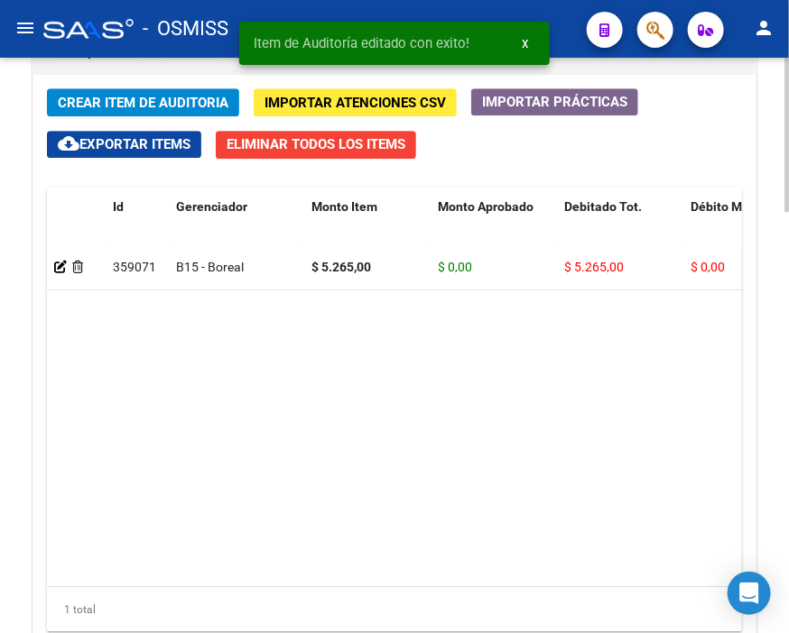
scroll to position [1403, 0]
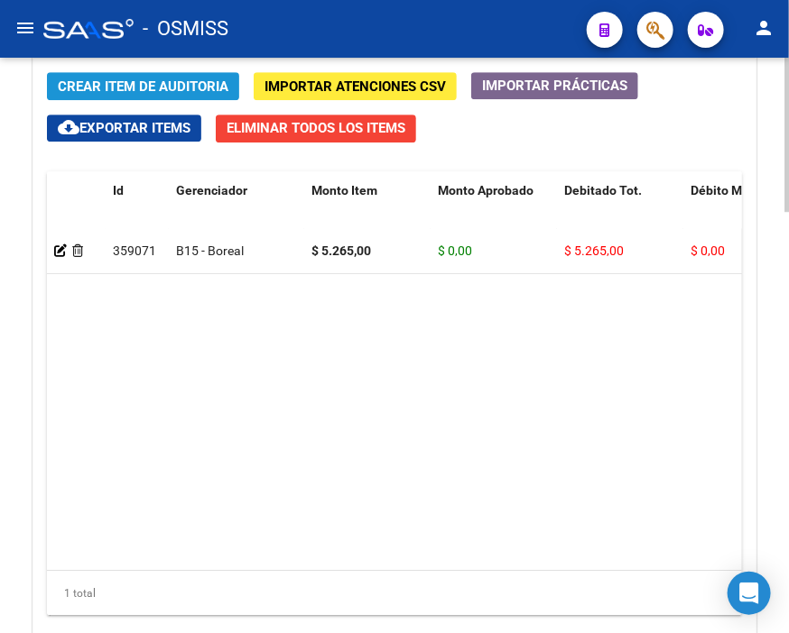
click at [99, 94] on span "Crear Item de Auditoria" at bounding box center [143, 86] width 171 height 16
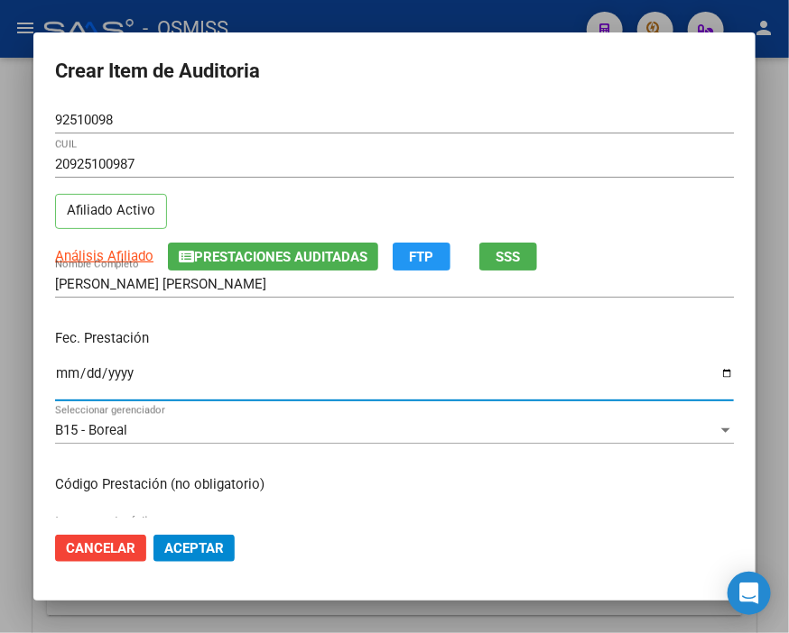
click at [70, 372] on input "Ingresar la fecha" at bounding box center [394, 380] width 678 height 29
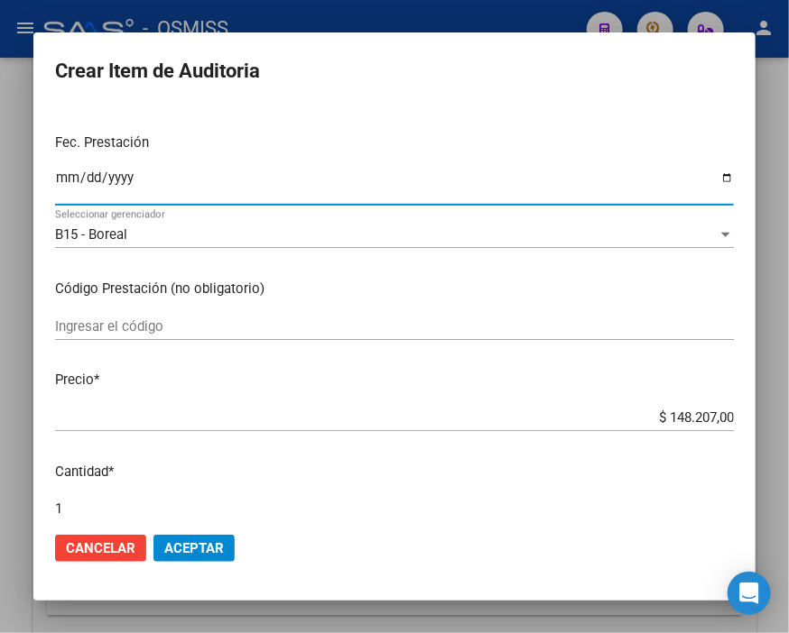
scroll to position [200, 0]
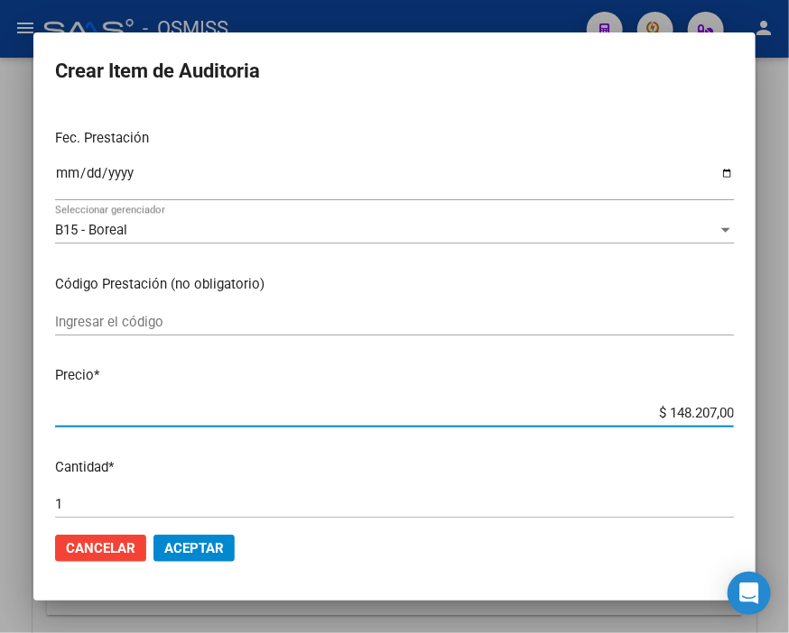
drag, startPoint x: 623, startPoint y: 411, endPoint x: 789, endPoint y: 417, distance: 166.1
click at [779, 417] on html "menu - OSMISS person Firma Express Inicio Calendario SSS Instructivos Contacto …" at bounding box center [394, 316] width 789 height 633
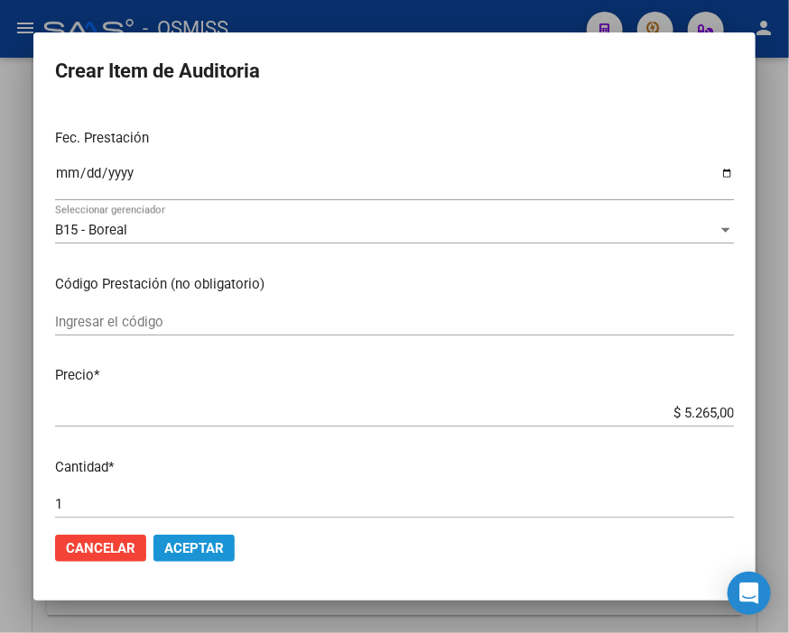
click at [181, 540] on span "Aceptar" at bounding box center [194, 548] width 60 height 16
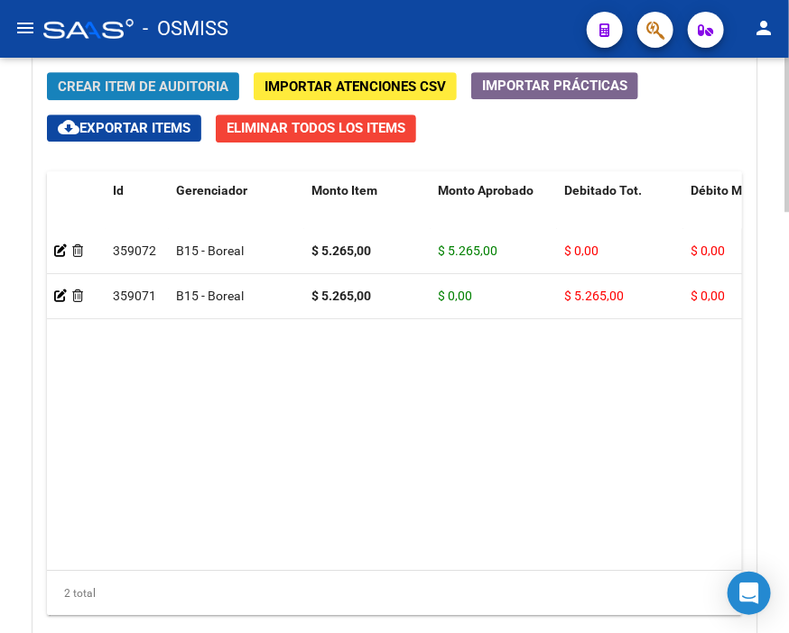
click at [92, 78] on span "Crear Item de Auditoria" at bounding box center [143, 86] width 171 height 16
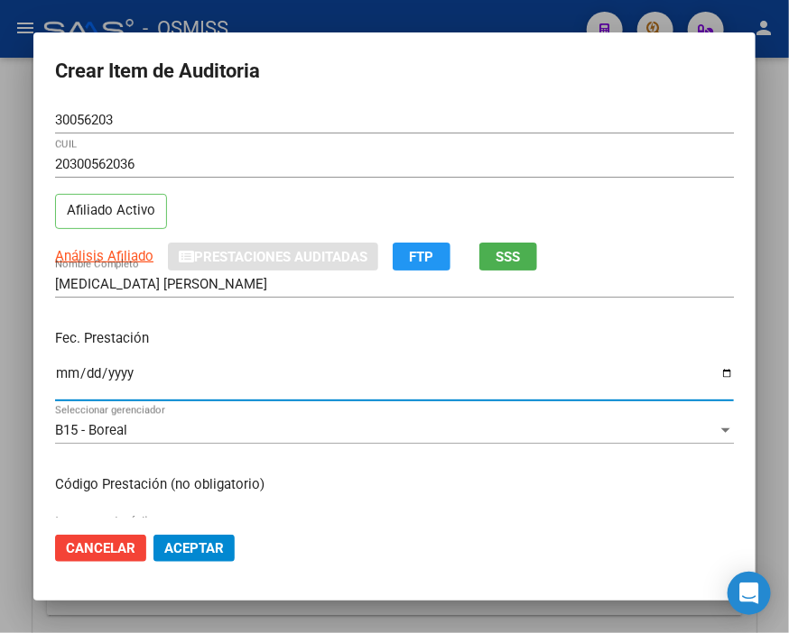
click at [60, 379] on input "Ingresar la fecha" at bounding box center [394, 380] width 678 height 29
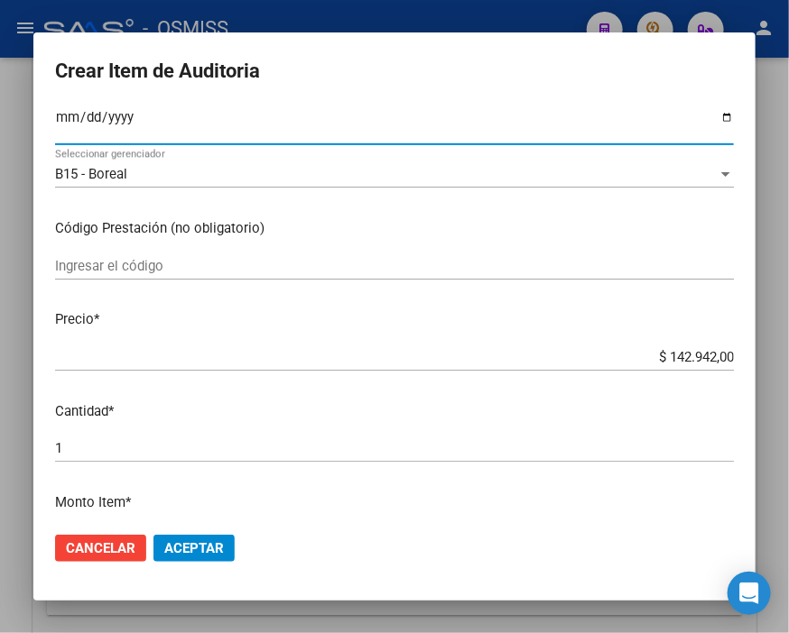
scroll to position [300, 0]
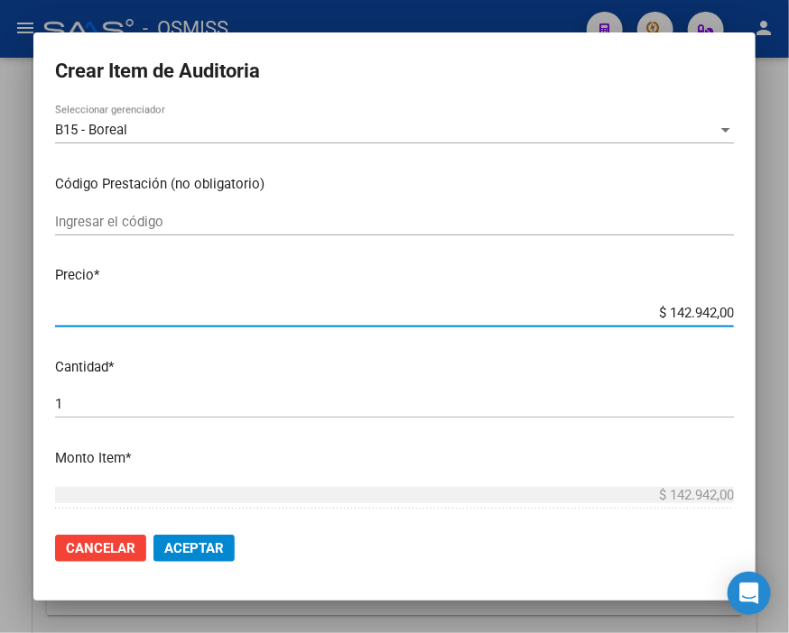
drag, startPoint x: 641, startPoint y: 317, endPoint x: 777, endPoint y: 317, distance: 136.2
click at [777, 317] on div "Crear Item de Auditoria 30056203 Nro Documento 20300562036 CUIL Afiliado Activo…" at bounding box center [394, 316] width 789 height 633
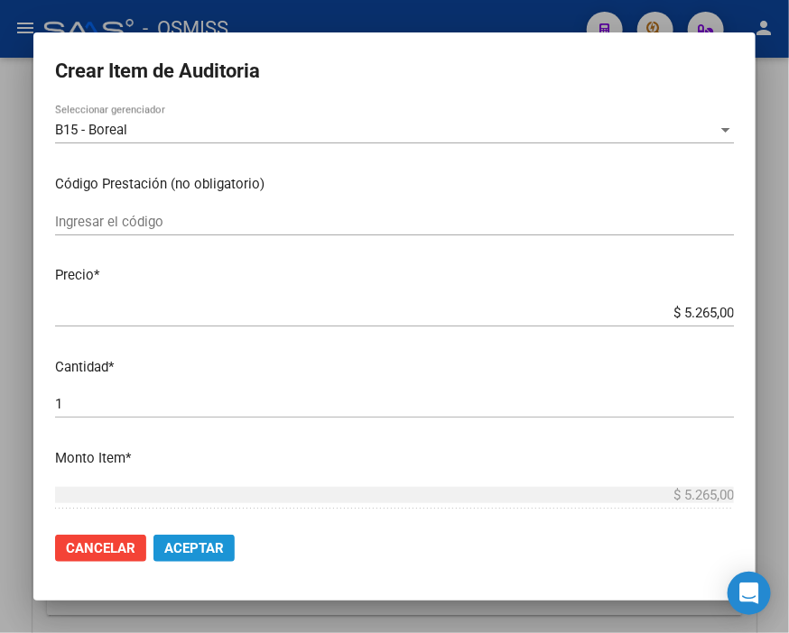
click at [208, 540] on span "Aceptar" at bounding box center [194, 548] width 60 height 16
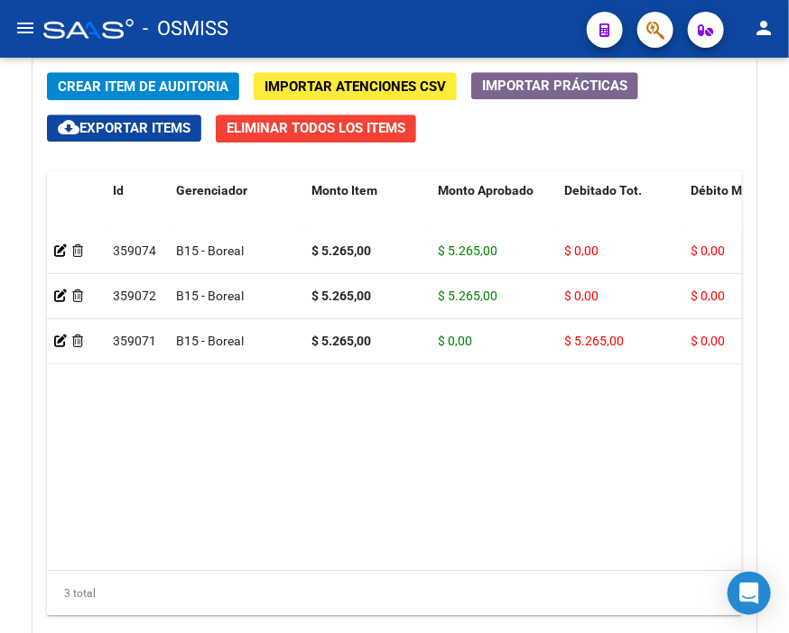
click at [335, 22] on div "- OSMISS" at bounding box center [307, 29] width 529 height 40
click at [142, 82] on span "Crear Item de Auditoria" at bounding box center [143, 86] width 171 height 16
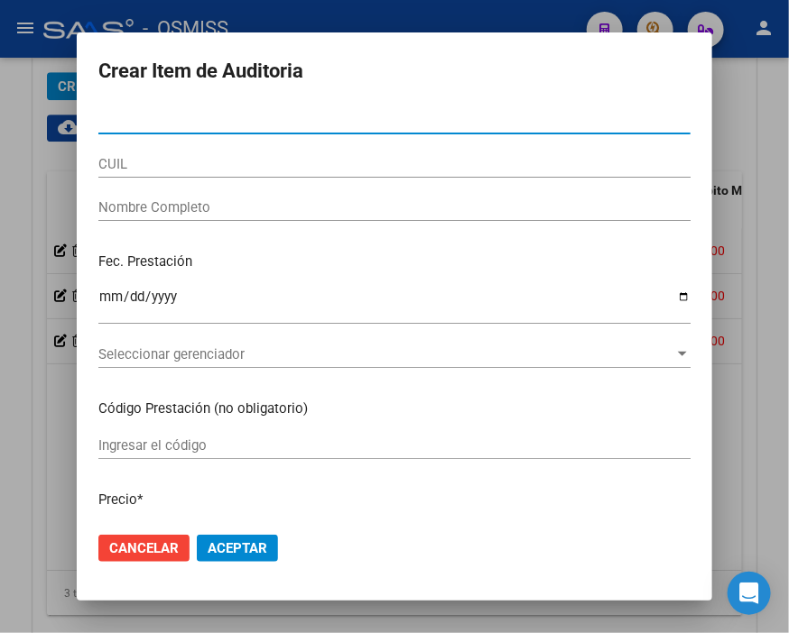
click at [101, 119] on input "Nro Documento" at bounding box center [394, 120] width 592 height 16
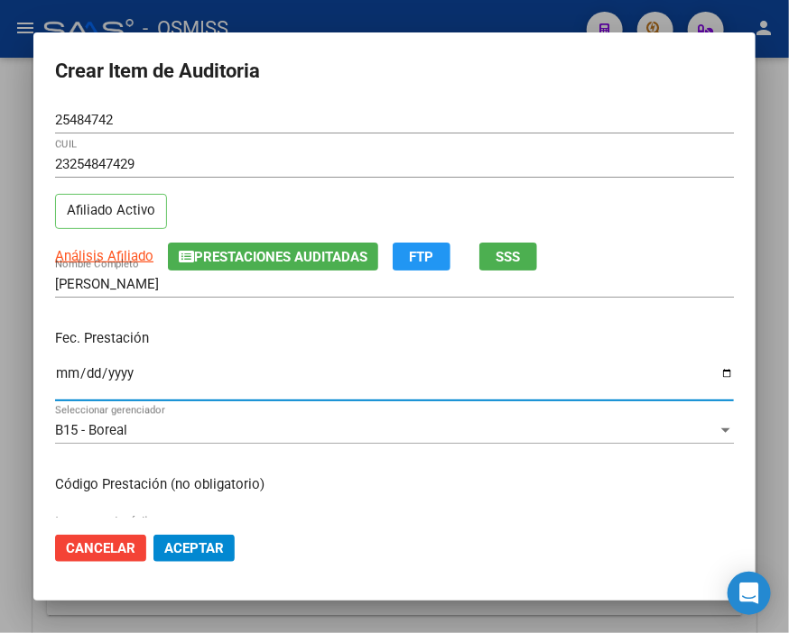
click at [67, 373] on input "Ingresar la fecha" at bounding box center [394, 380] width 678 height 29
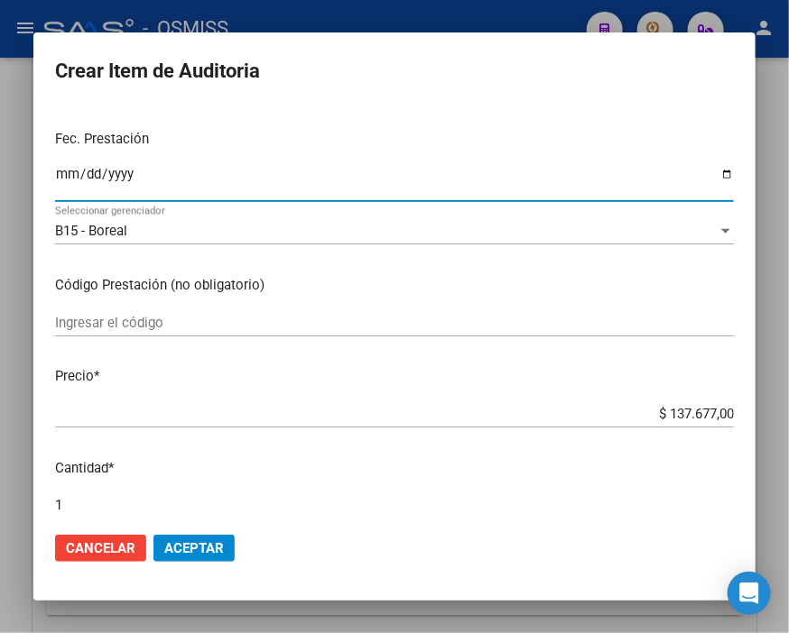
scroll to position [200, 0]
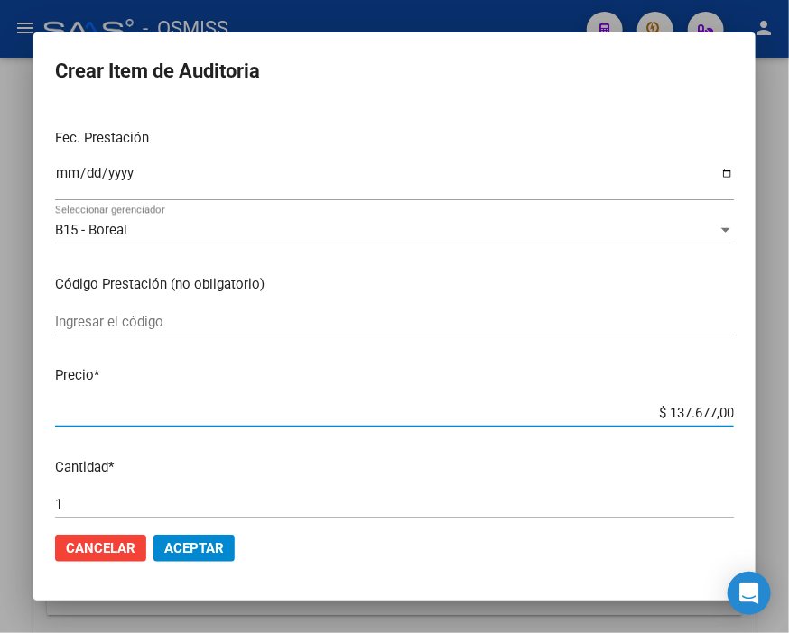
drag, startPoint x: 641, startPoint y: 411, endPoint x: 789, endPoint y: 415, distance: 148.0
click at [779, 415] on html "menu - OSMISS person Firma Express Inicio Calendario SSS Instructivos Contacto …" at bounding box center [394, 316] width 789 height 633
click at [205, 548] on span "Aceptar" at bounding box center [194, 548] width 60 height 16
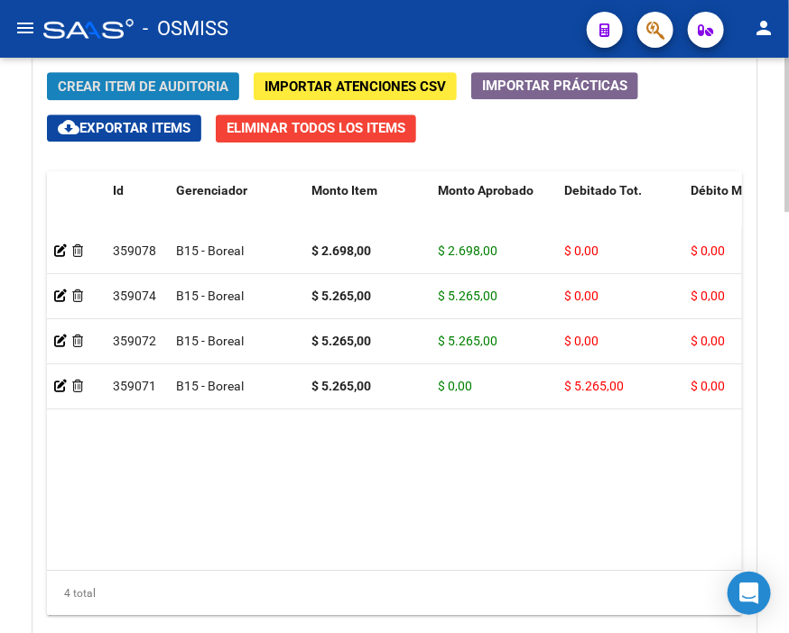
click at [127, 84] on span "Crear Item de Auditoria" at bounding box center [143, 86] width 171 height 16
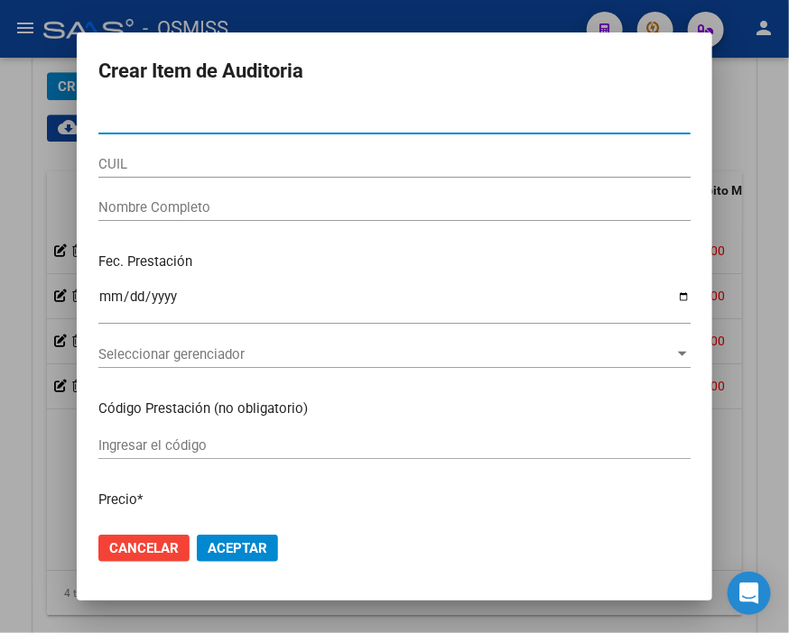
click at [125, 114] on input "Nro Documento" at bounding box center [394, 120] width 592 height 16
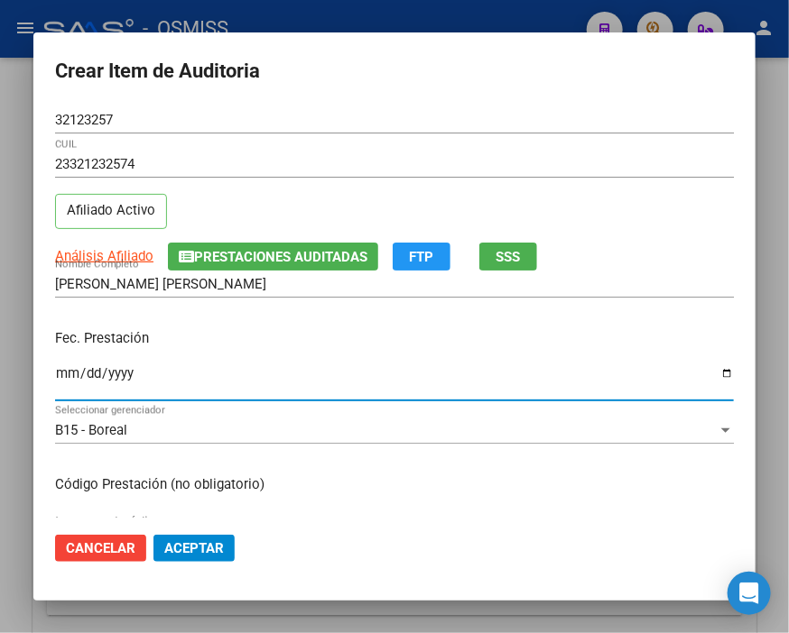
click at [72, 370] on input "Ingresar la fecha" at bounding box center [394, 380] width 678 height 29
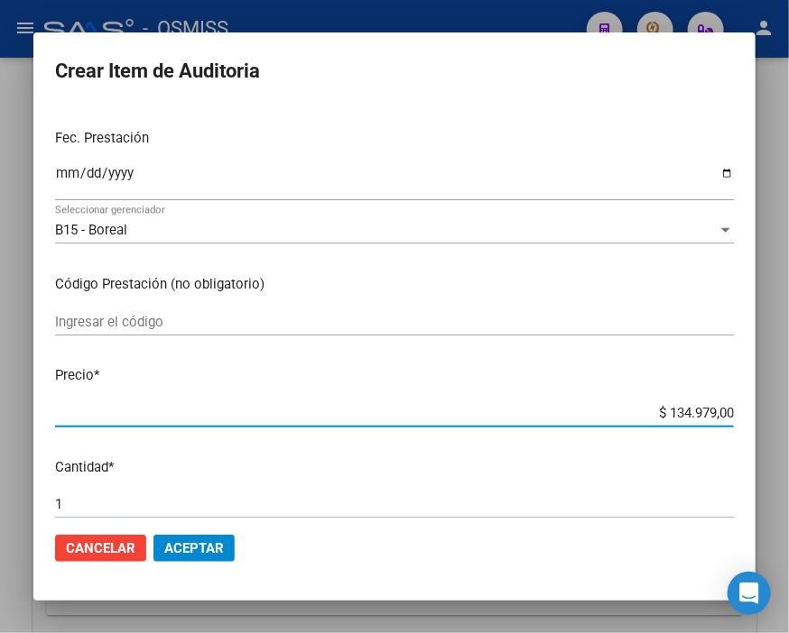
drag, startPoint x: 628, startPoint y: 410, endPoint x: 789, endPoint y: 411, distance: 160.6
click at [779, 411] on html "menu - OSMISS person Firma Express Inicio Calendario SSS Instructivos Contacto …" at bounding box center [394, 316] width 789 height 633
click at [211, 550] on span "Aceptar" at bounding box center [194, 548] width 60 height 16
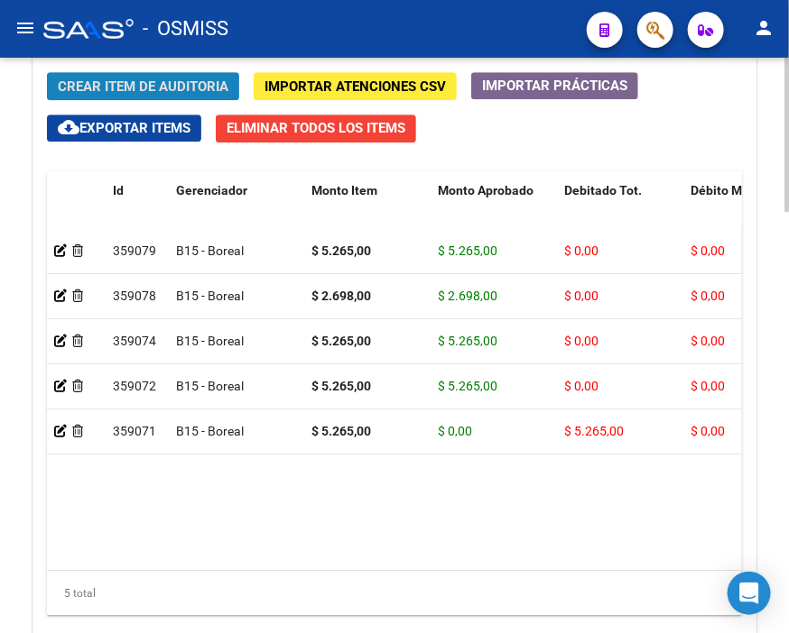
click at [144, 88] on span "Crear Item de Auditoria" at bounding box center [143, 86] width 171 height 16
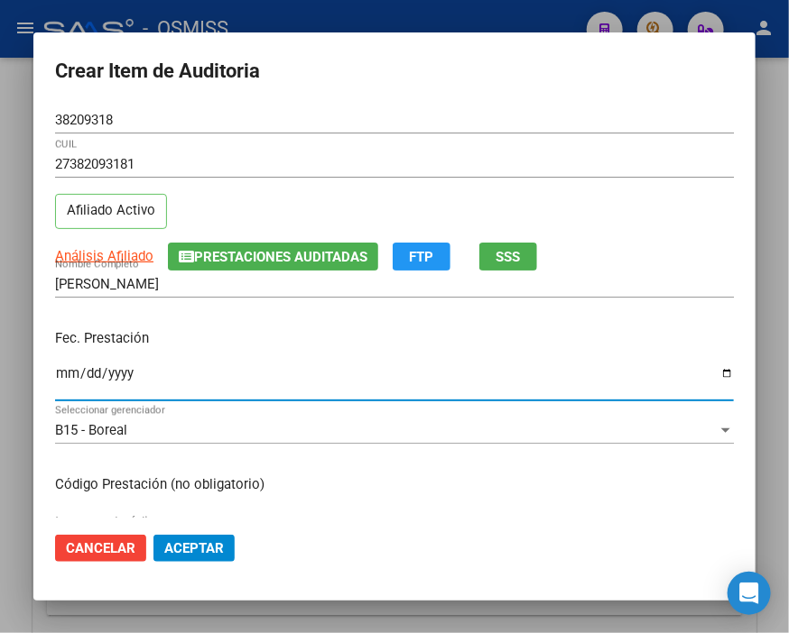
click at [70, 366] on input "Ingresar la fecha" at bounding box center [394, 380] width 678 height 29
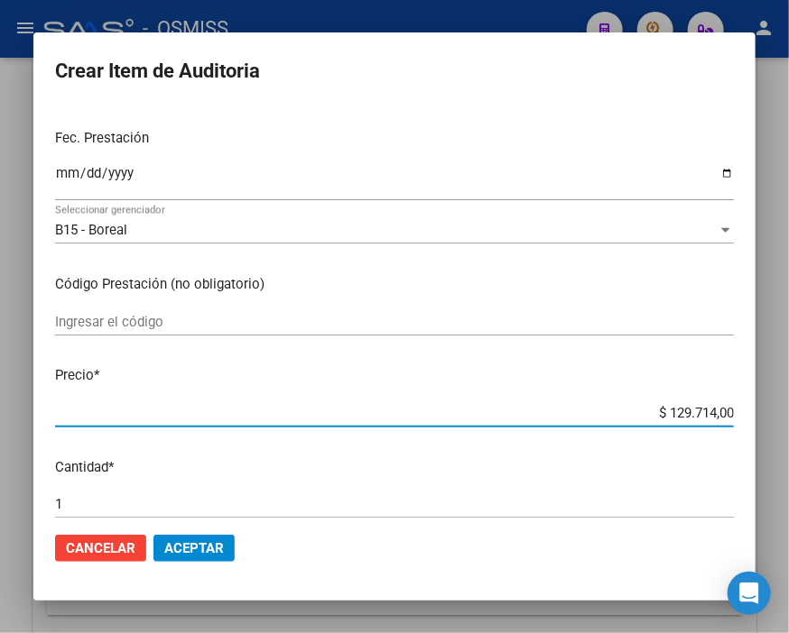
drag, startPoint x: 624, startPoint y: 408, endPoint x: 789, endPoint y: 408, distance: 164.2
click at [779, 408] on html "menu - OSMISS person Firma Express Inicio Calendario SSS Instructivos Contacto …" at bounding box center [394, 316] width 789 height 633
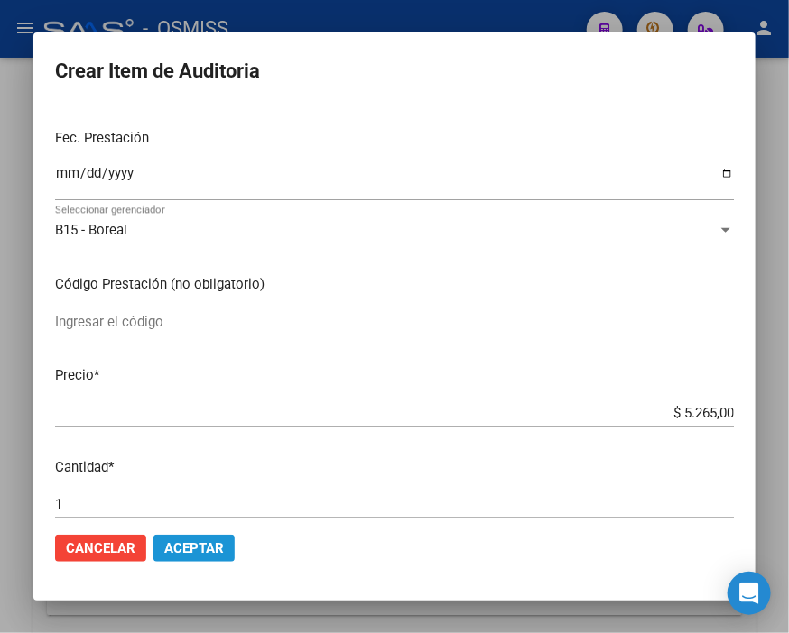
click at [214, 546] on span "Aceptar" at bounding box center [194, 548] width 60 height 16
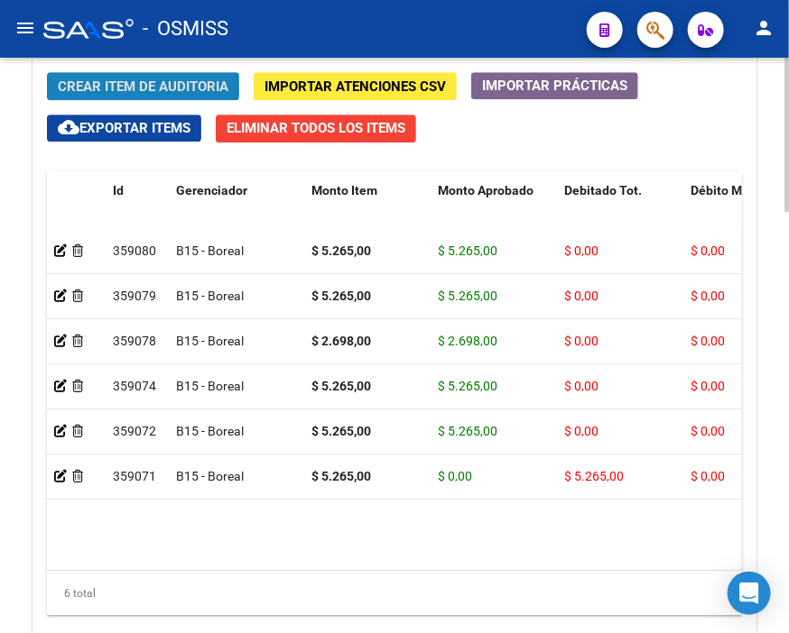
click at [134, 87] on span "Crear Item de Auditoria" at bounding box center [143, 86] width 171 height 16
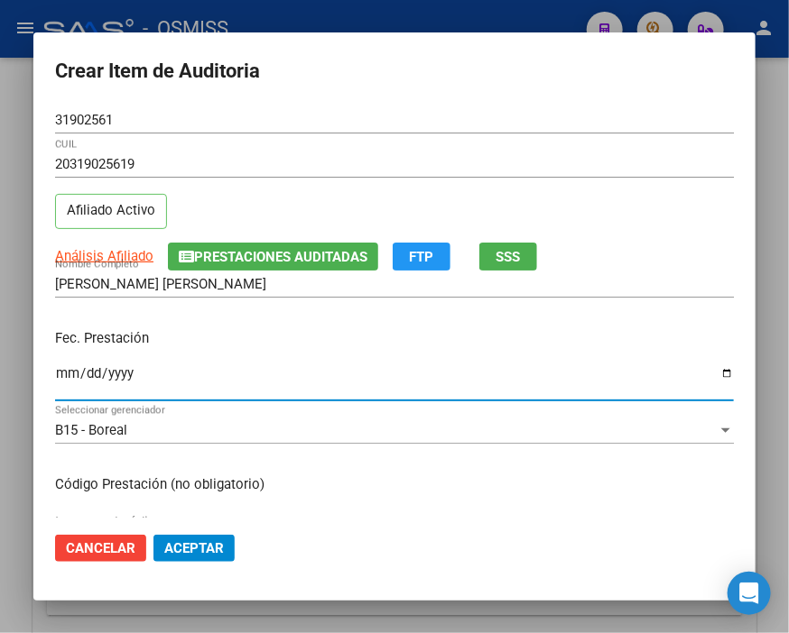
click at [67, 372] on input "Ingresar la fecha" at bounding box center [394, 380] width 678 height 29
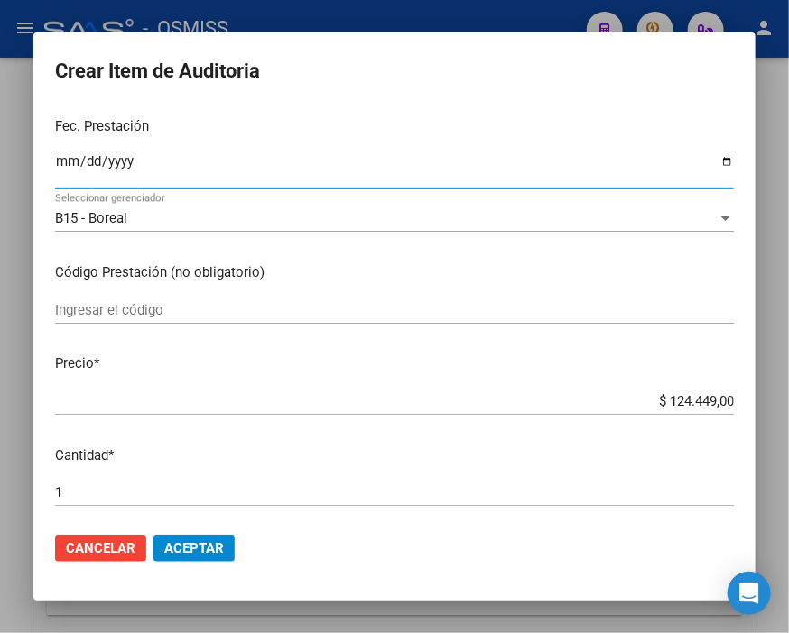
scroll to position [300, 0]
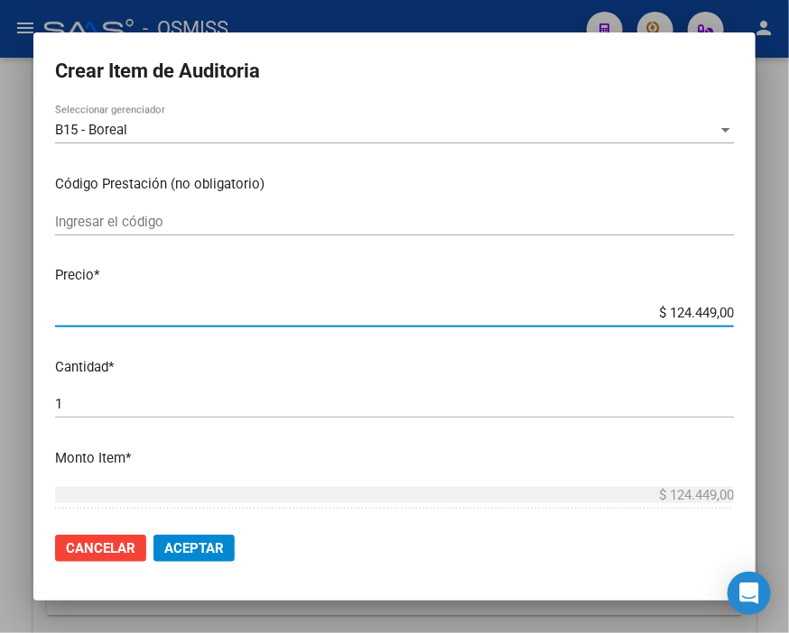
drag, startPoint x: 600, startPoint y: 320, endPoint x: 789, endPoint y: 318, distance: 188.6
click at [779, 318] on html "menu - OSMISS person Firma Express Inicio Calendario SSS Instructivos Contacto …" at bounding box center [394, 316] width 789 height 633
click at [217, 548] on span "Aceptar" at bounding box center [194, 548] width 60 height 16
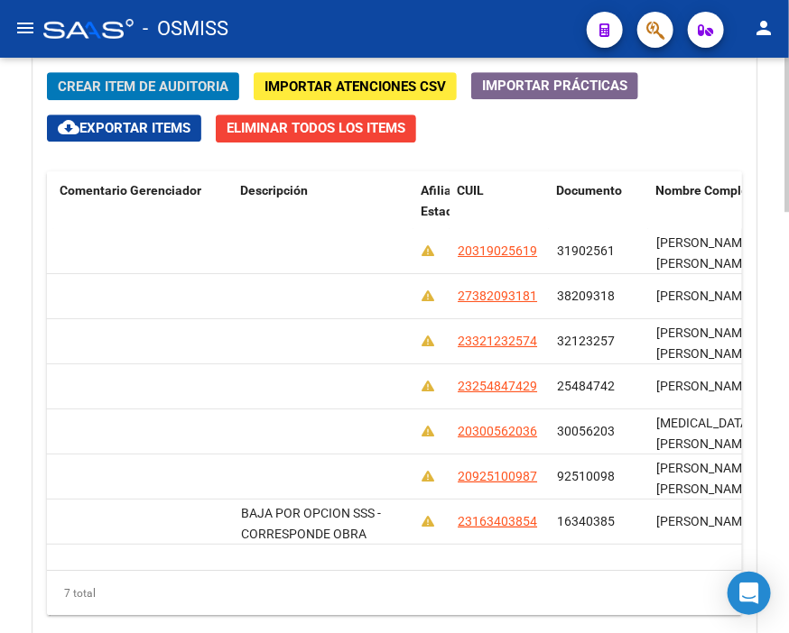
scroll to position [0, 0]
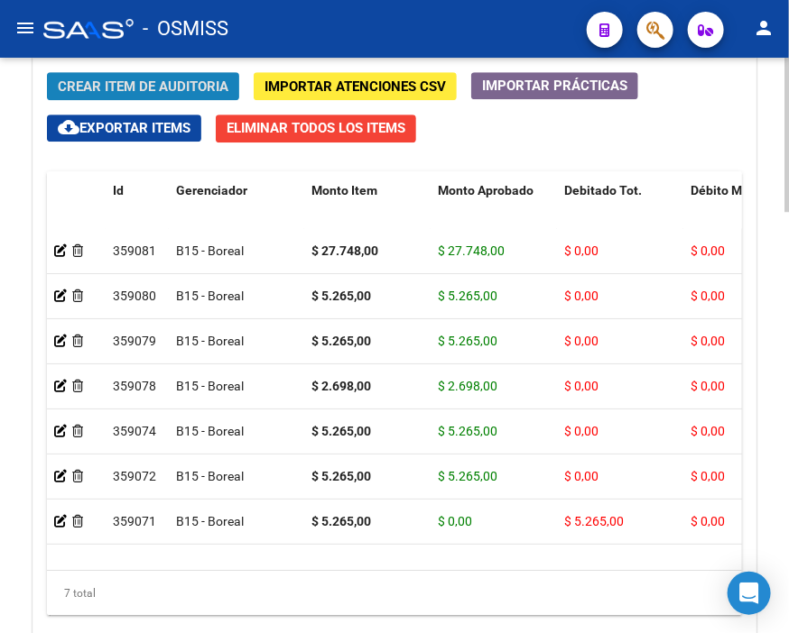
click at [139, 75] on button "Crear Item de Auditoria" at bounding box center [143, 86] width 192 height 28
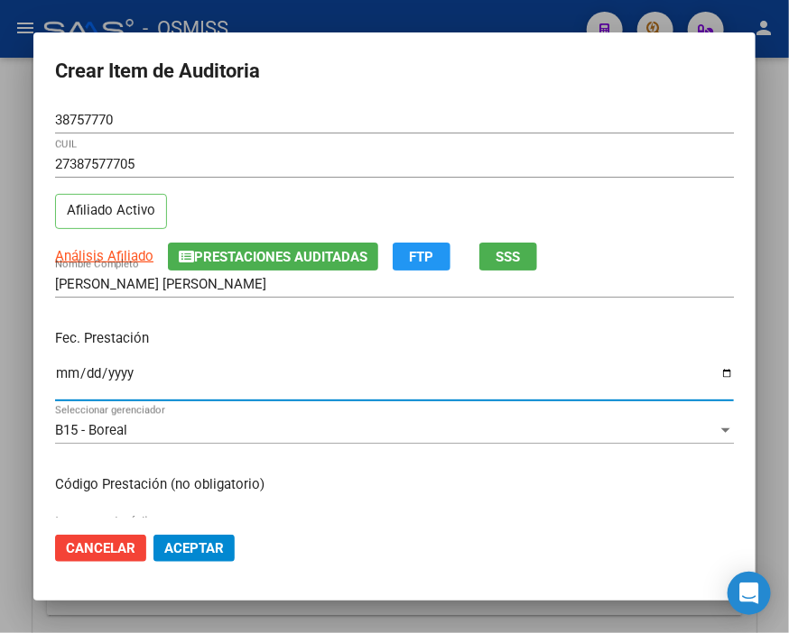
click at [72, 374] on input "Ingresar la fecha" at bounding box center [394, 380] width 678 height 29
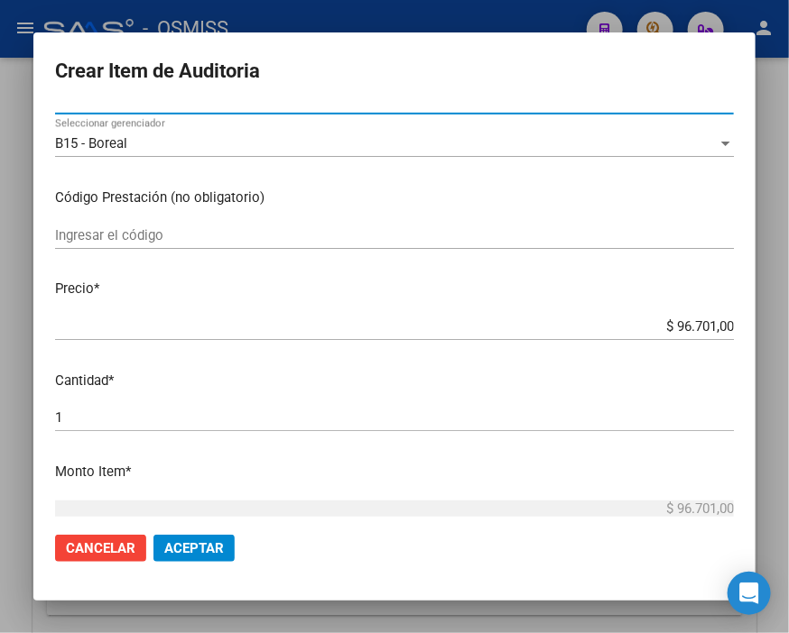
scroll to position [300, 0]
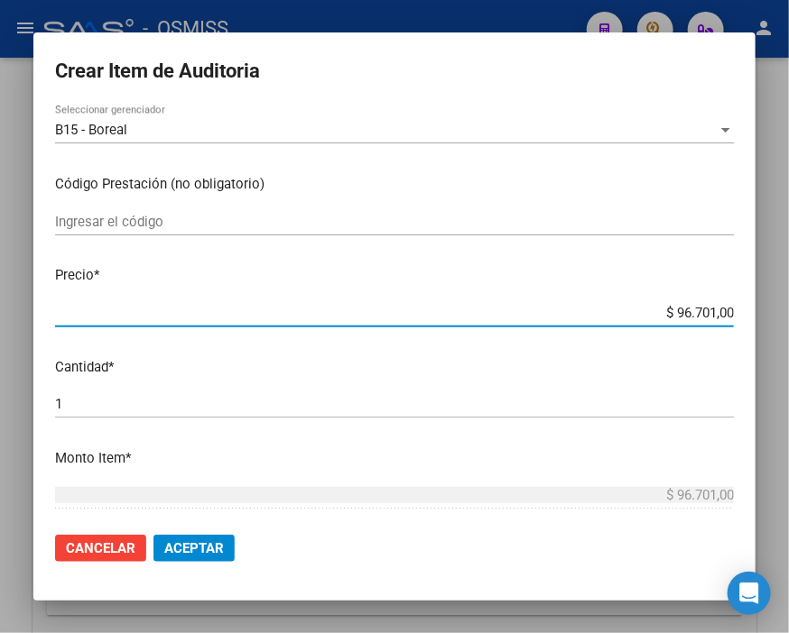
drag, startPoint x: 609, startPoint y: 309, endPoint x: 779, endPoint y: 309, distance: 169.6
click at [779, 309] on div "Crear Item de Auditoria 38757770 Nro Documento 27387577705 CUIL Afiliado Activo…" at bounding box center [394, 316] width 789 height 633
click at [203, 548] on span "Aceptar" at bounding box center [194, 548] width 60 height 16
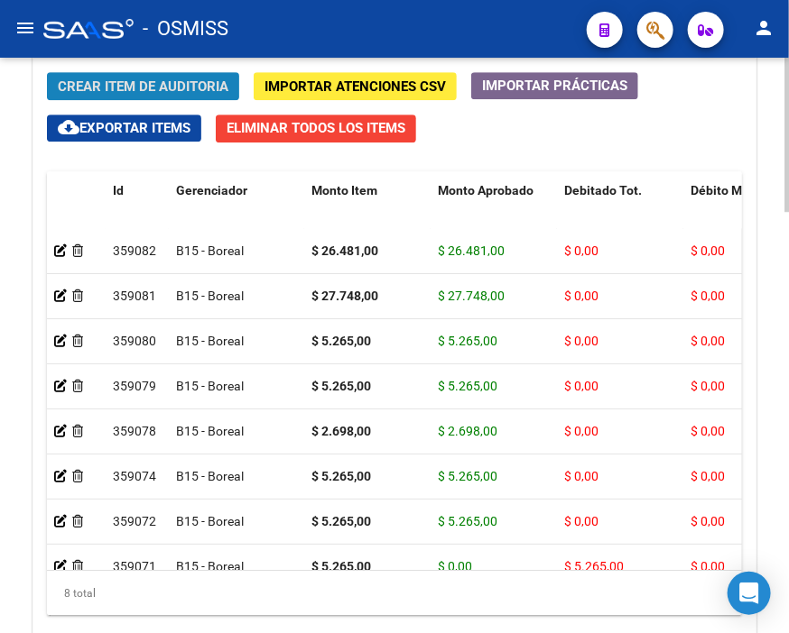
click at [156, 82] on span "Crear Item de Auditoria" at bounding box center [143, 86] width 171 height 16
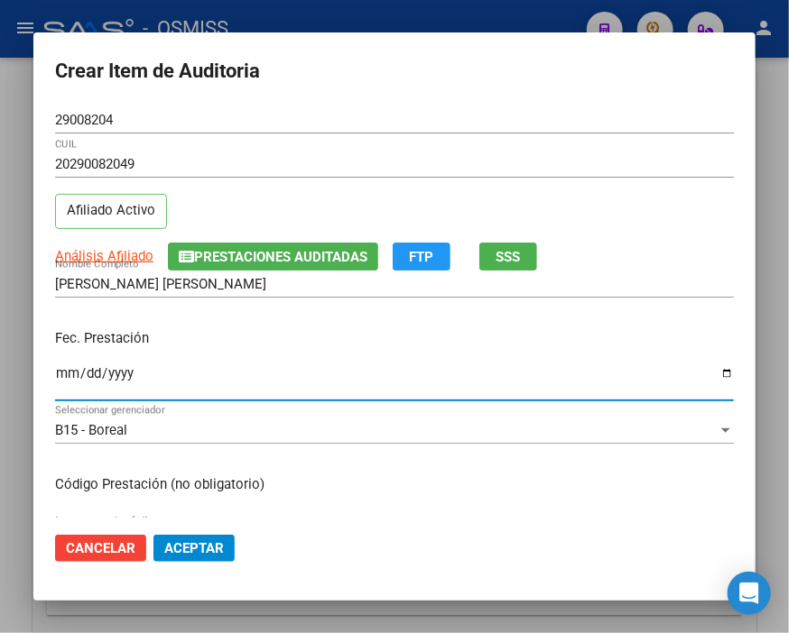
click at [67, 373] on input "Ingresar la fecha" at bounding box center [394, 380] width 678 height 29
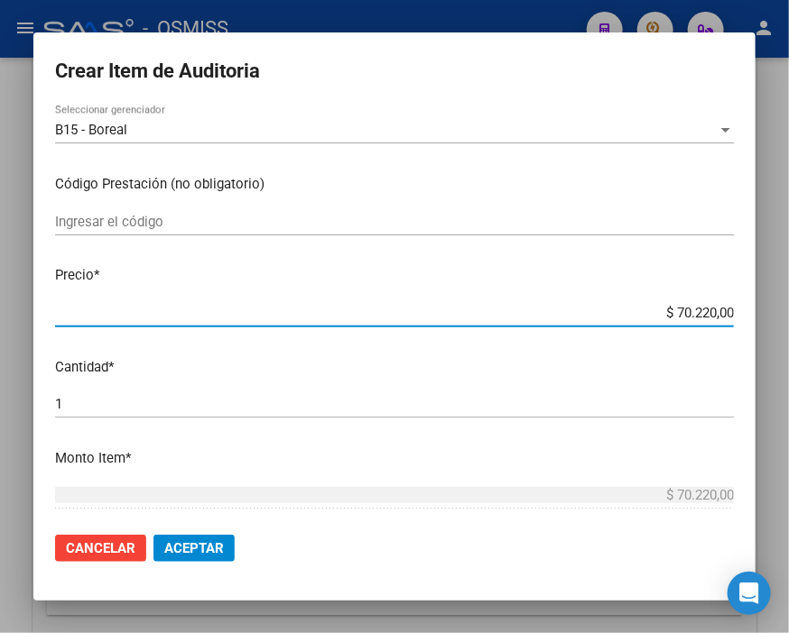
drag, startPoint x: 638, startPoint y: 309, endPoint x: 789, endPoint y: 305, distance: 150.7
click at [779, 305] on html "menu - OSMISS person Firma Express Inicio Calendario SSS Instructivos Contacto …" at bounding box center [394, 316] width 789 height 633
click at [191, 536] on button "Aceptar" at bounding box center [193, 548] width 81 height 27
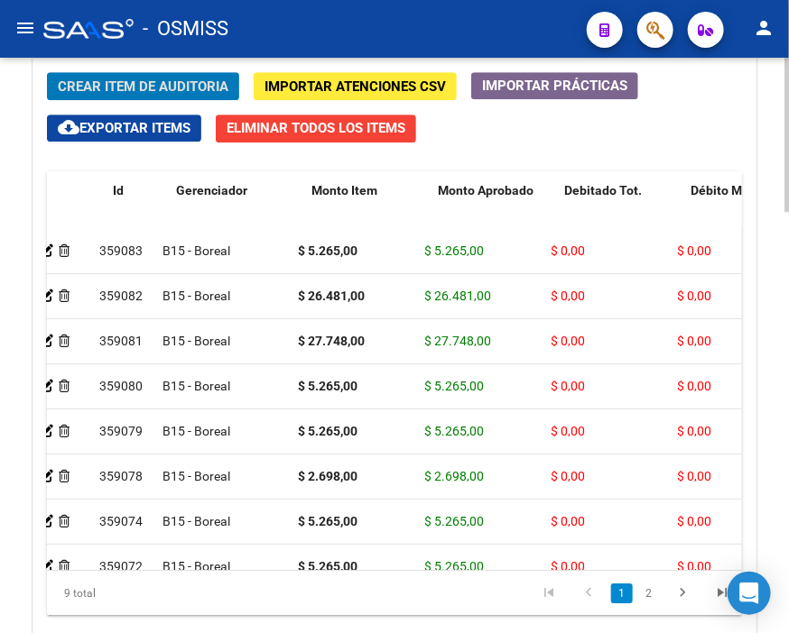
scroll to position [0, 0]
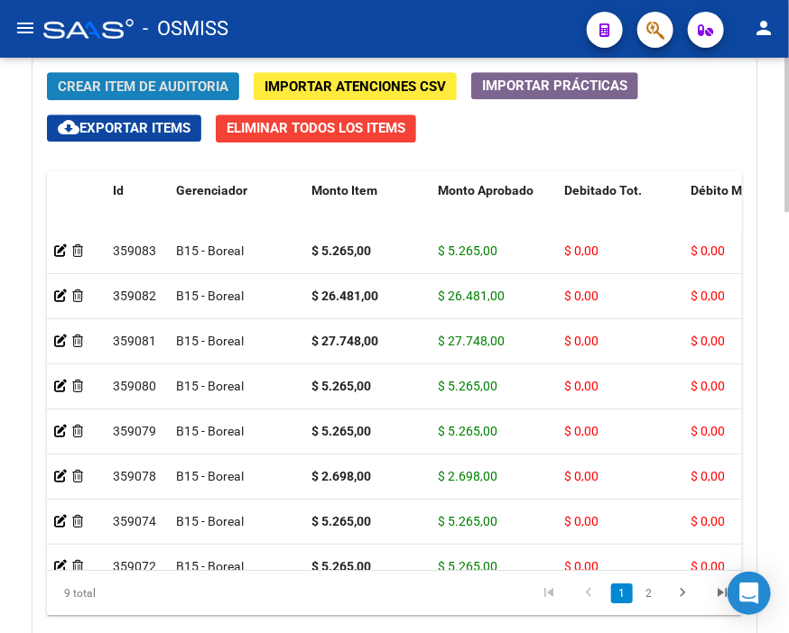
click at [106, 86] on span "Crear Item de Auditoria" at bounding box center [143, 86] width 171 height 16
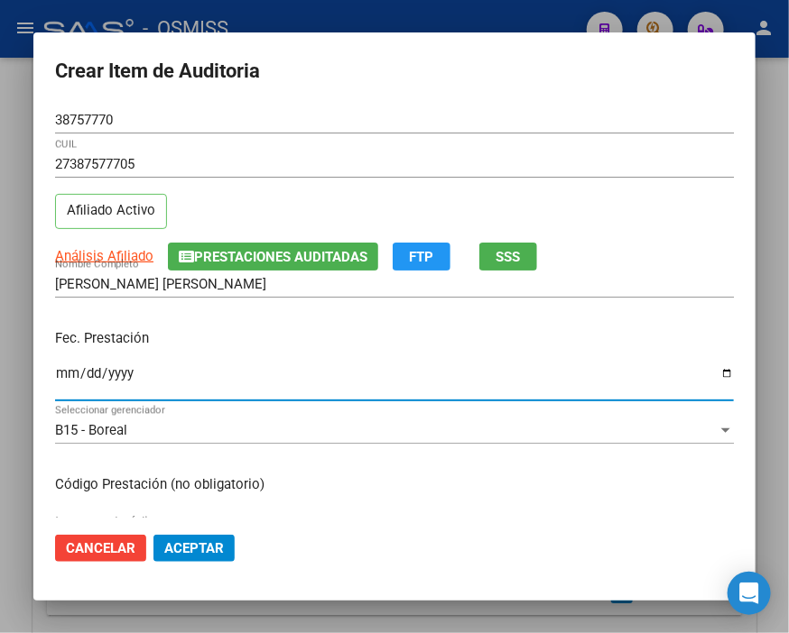
click at [69, 373] on input "Ingresar la fecha" at bounding box center [394, 380] width 678 height 29
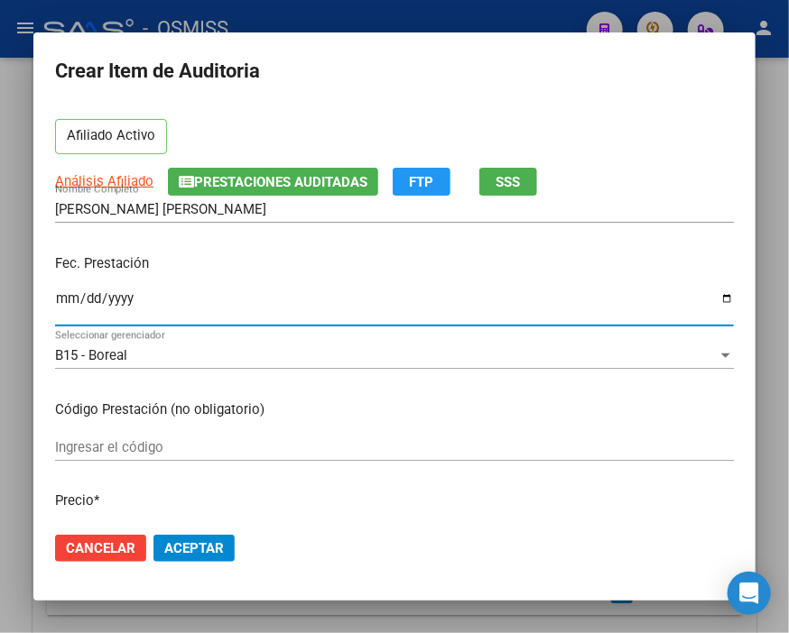
scroll to position [200, 0]
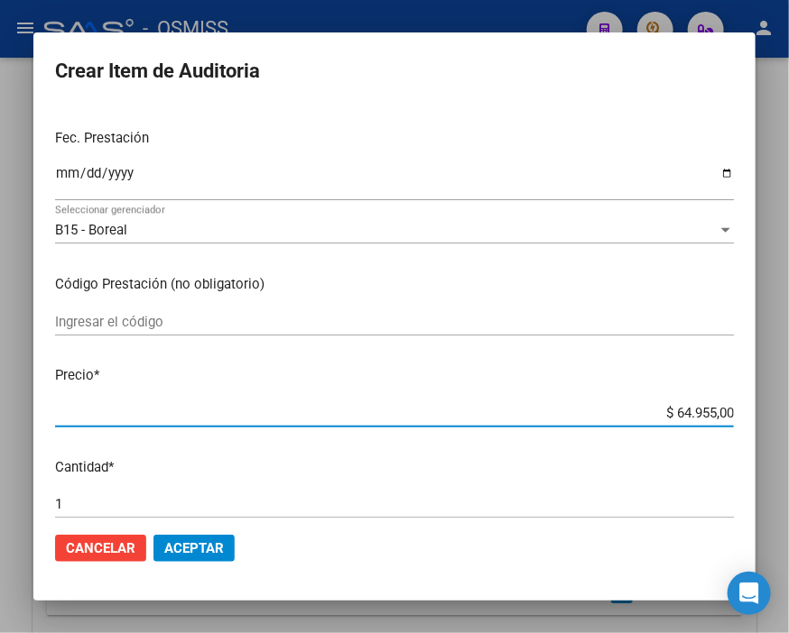
drag, startPoint x: 624, startPoint y: 412, endPoint x: 789, endPoint y: 415, distance: 164.2
click at [779, 415] on html "menu - OSMISS person Firma Express Inicio Calendario SSS Instructivos Contacto …" at bounding box center [394, 316] width 789 height 633
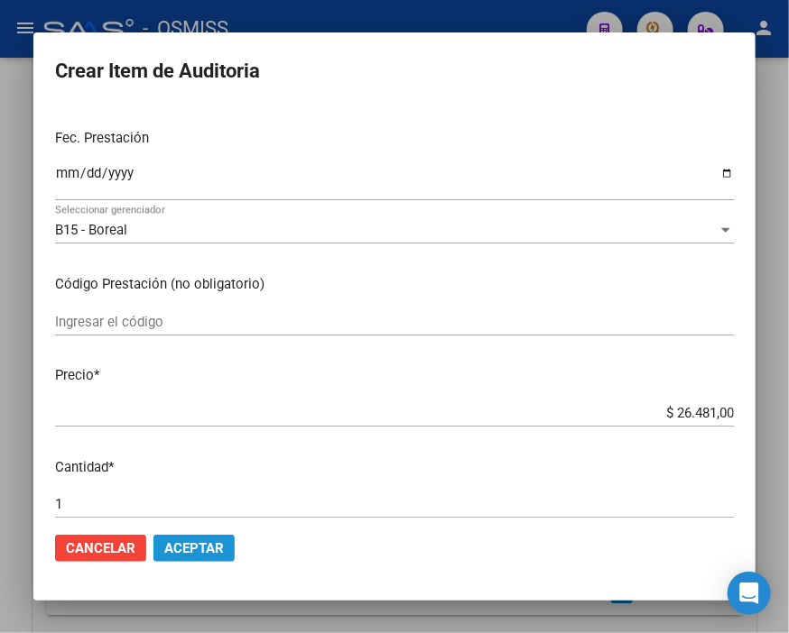
click at [198, 542] on span "Aceptar" at bounding box center [194, 548] width 60 height 16
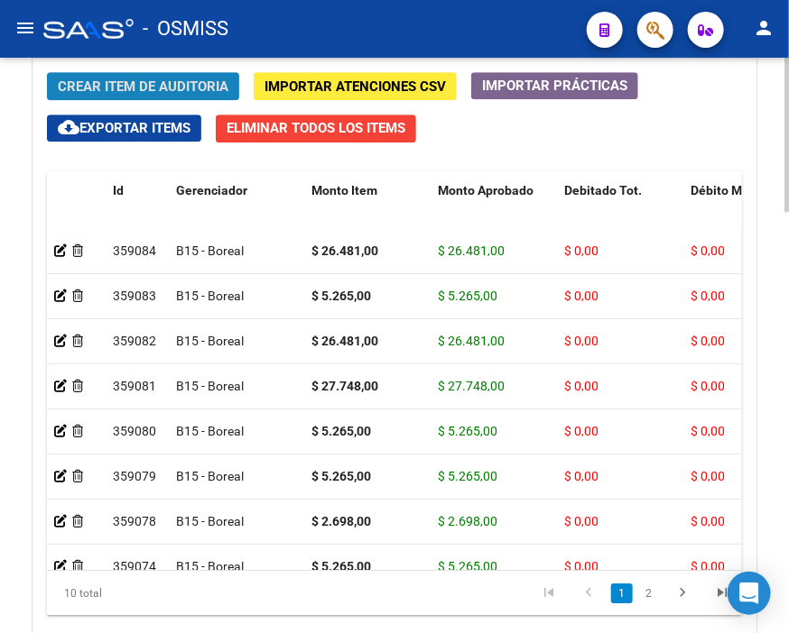
click at [136, 85] on span "Crear Item de Auditoria" at bounding box center [143, 86] width 171 height 16
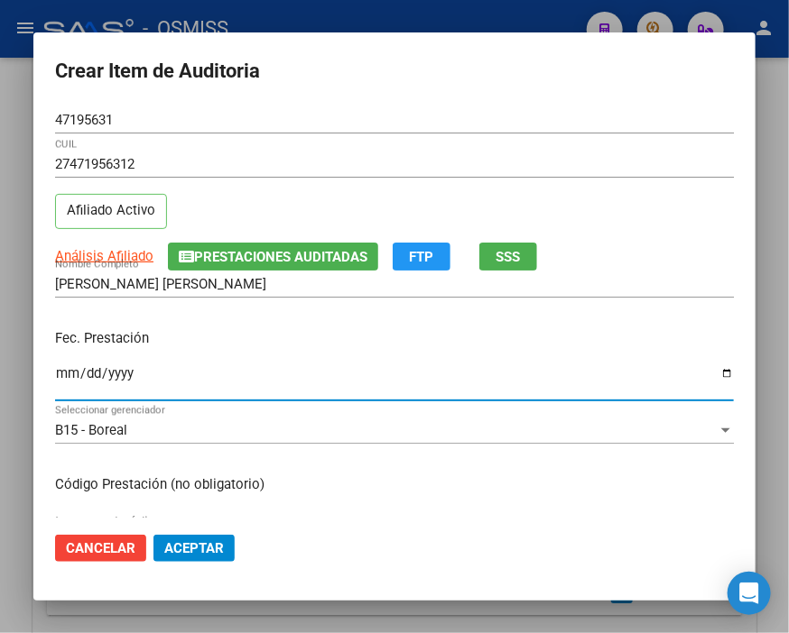
click at [60, 375] on input "Ingresar la fecha" at bounding box center [394, 380] width 678 height 29
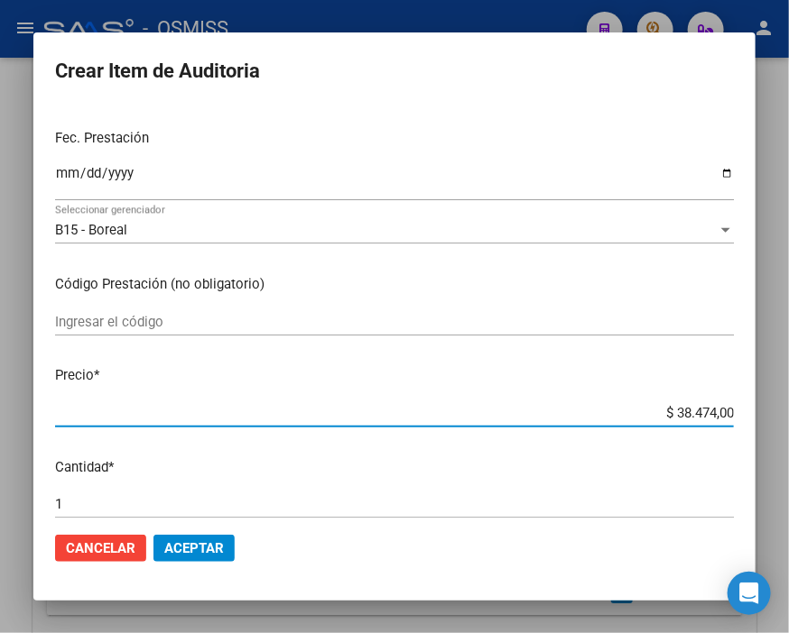
drag, startPoint x: 641, startPoint y: 419, endPoint x: 789, endPoint y: 410, distance: 147.3
click at [779, 410] on html "menu - OSMISS person Firma Express Inicio Calendario SSS Instructivos Contacto …" at bounding box center [394, 316] width 789 height 633
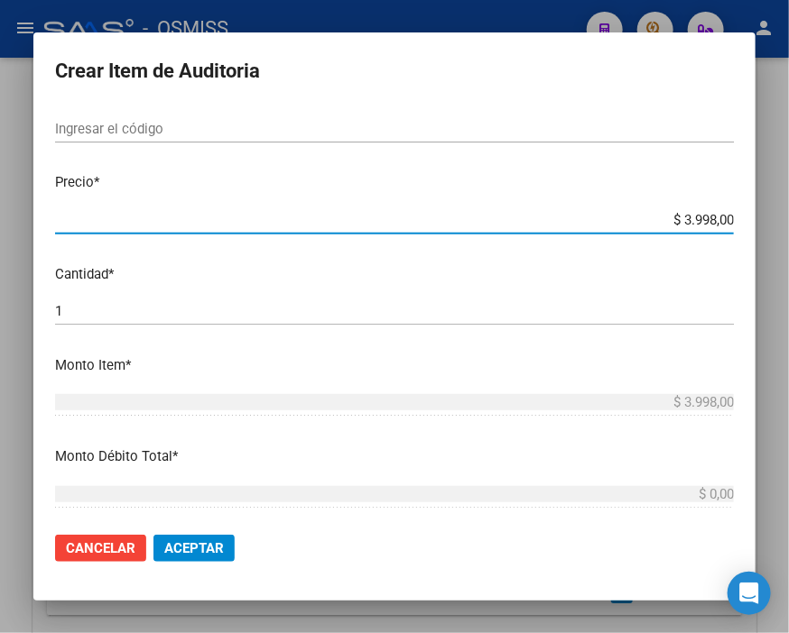
scroll to position [401, 0]
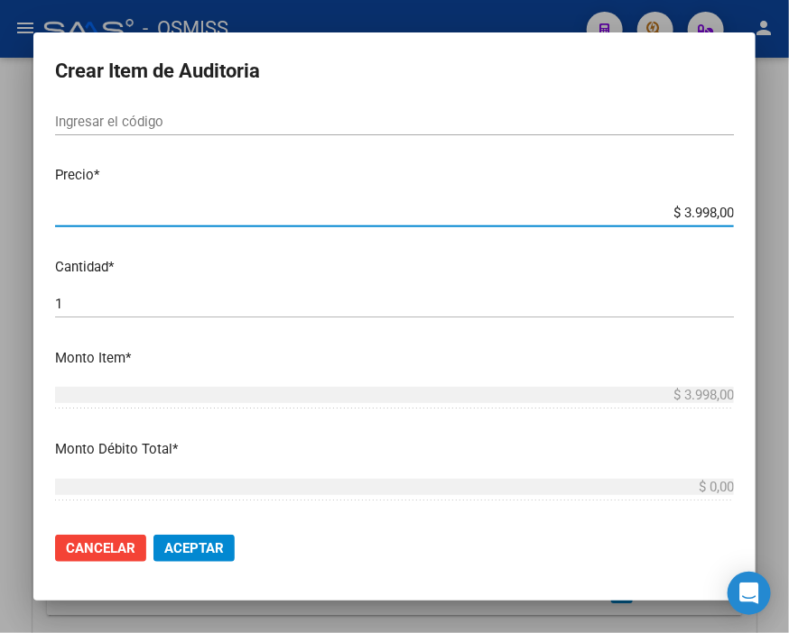
drag, startPoint x: 110, startPoint y: 309, endPoint x: -25, endPoint y: 309, distance: 135.3
click at [0, 309] on html "menu - OSMISS person Firma Express Inicio Calendario SSS Instructivos Contacto …" at bounding box center [394, 316] width 789 height 633
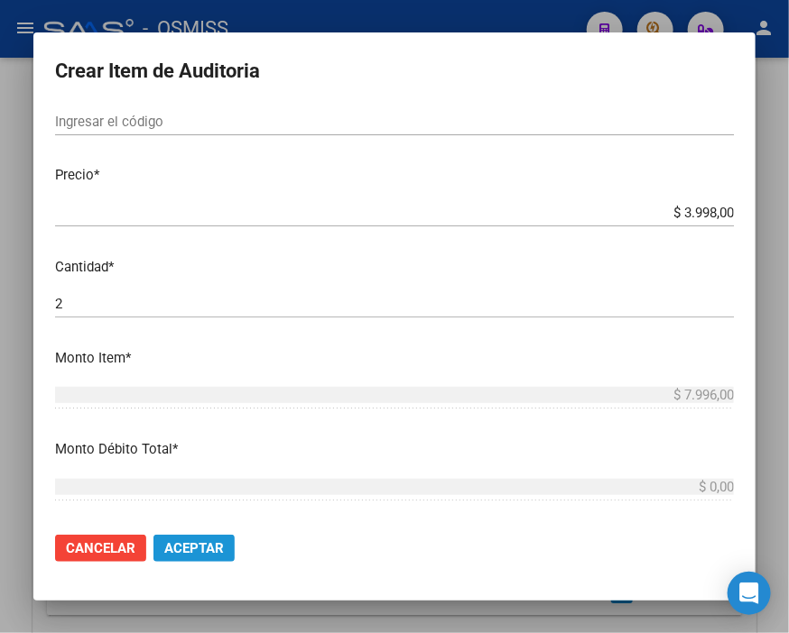
click at [194, 554] on span "Aceptar" at bounding box center [194, 548] width 60 height 16
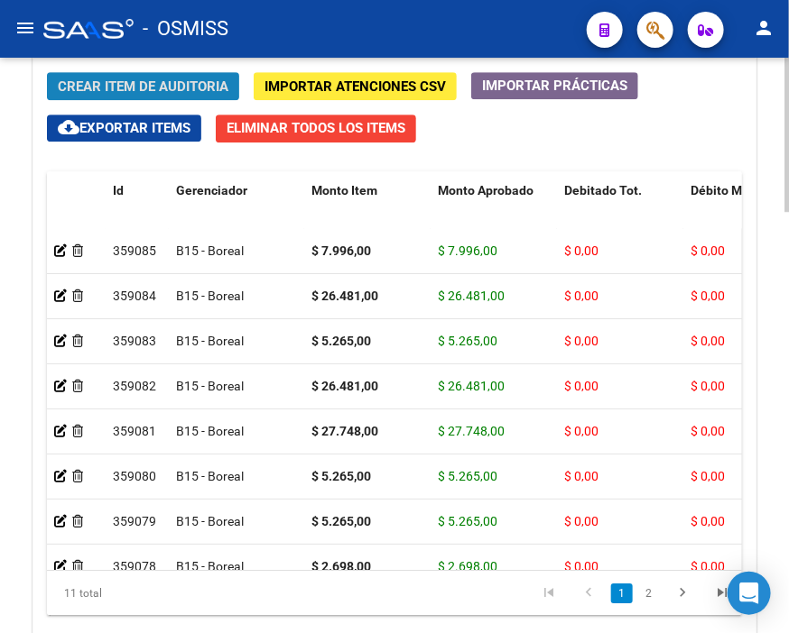
click at [166, 93] on span "Crear Item de Auditoria" at bounding box center [143, 86] width 171 height 16
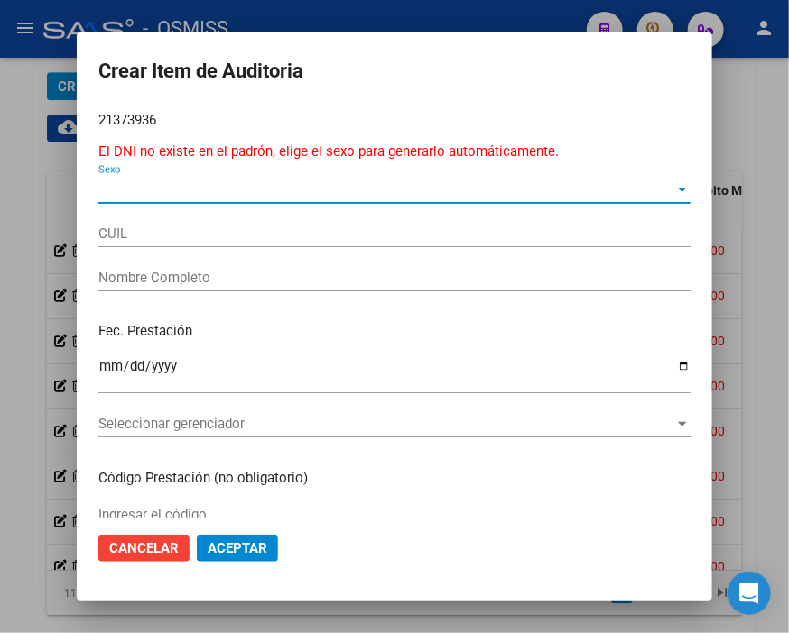
click at [122, 188] on span "Sexo" at bounding box center [386, 189] width 576 height 16
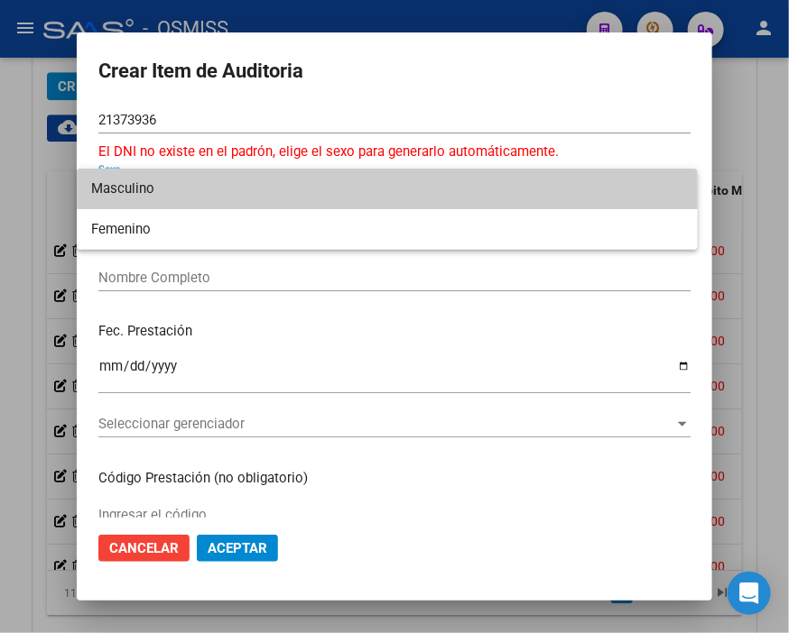
click at [121, 179] on span "Masculino" at bounding box center [387, 189] width 592 height 41
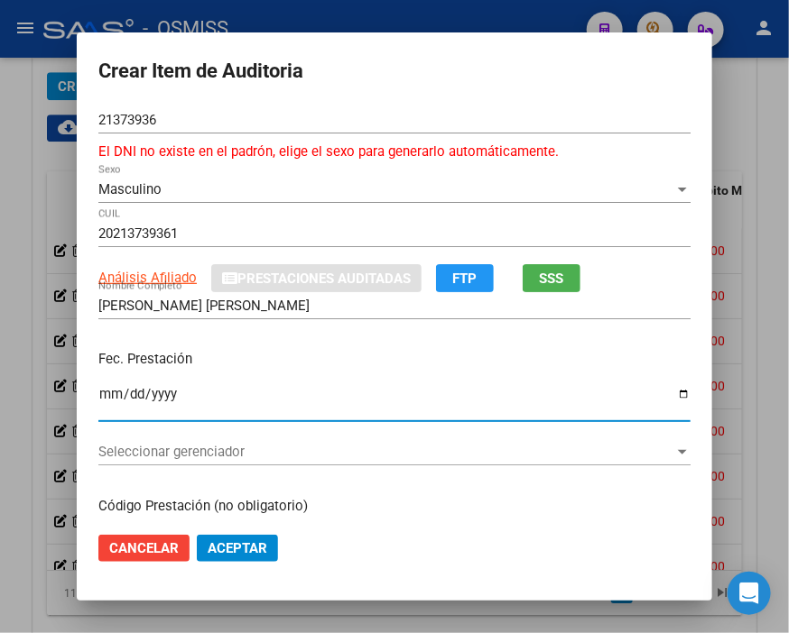
click at [100, 395] on input "Ingresar la fecha" at bounding box center [394, 401] width 592 height 29
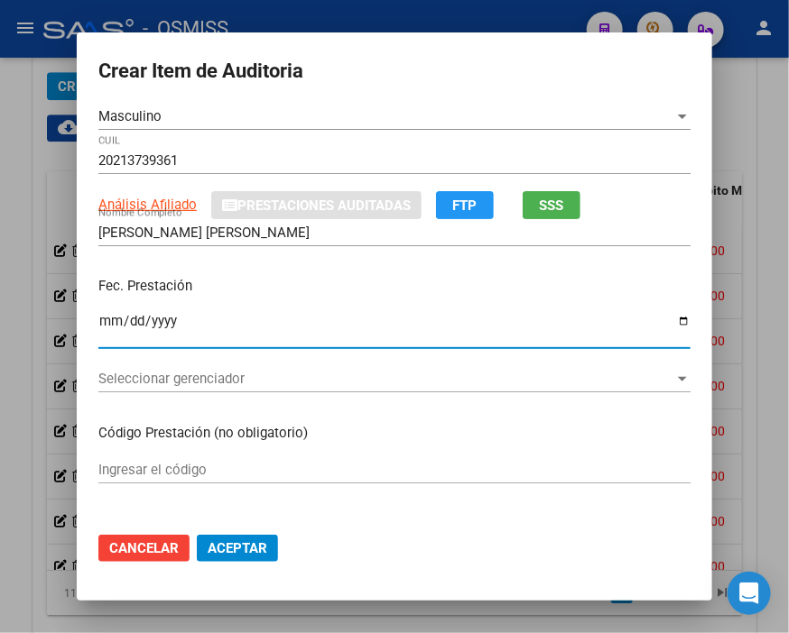
scroll to position [100, 0]
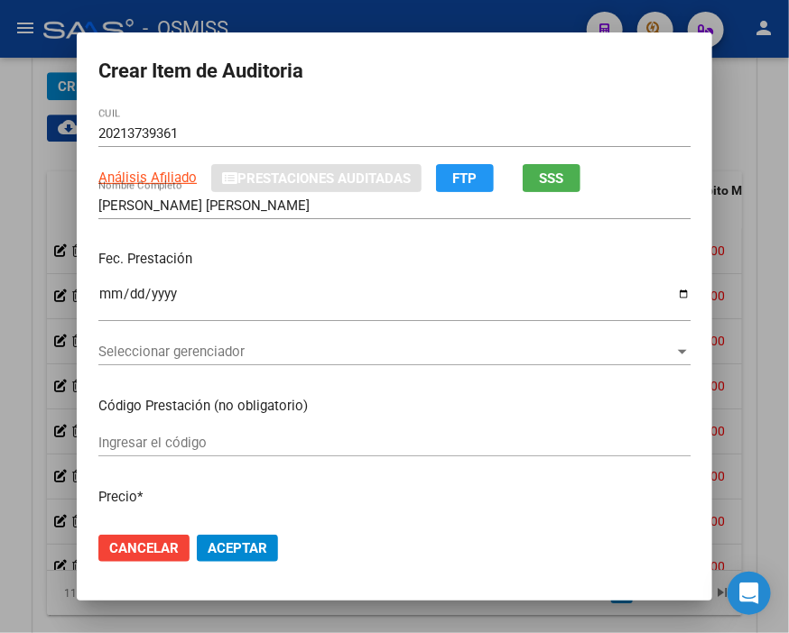
click at [392, 94] on form "Crear Item de Auditoria 21373936 Nro Documento El DNI no existe en el padrón, e…" at bounding box center [394, 316] width 592 height 525
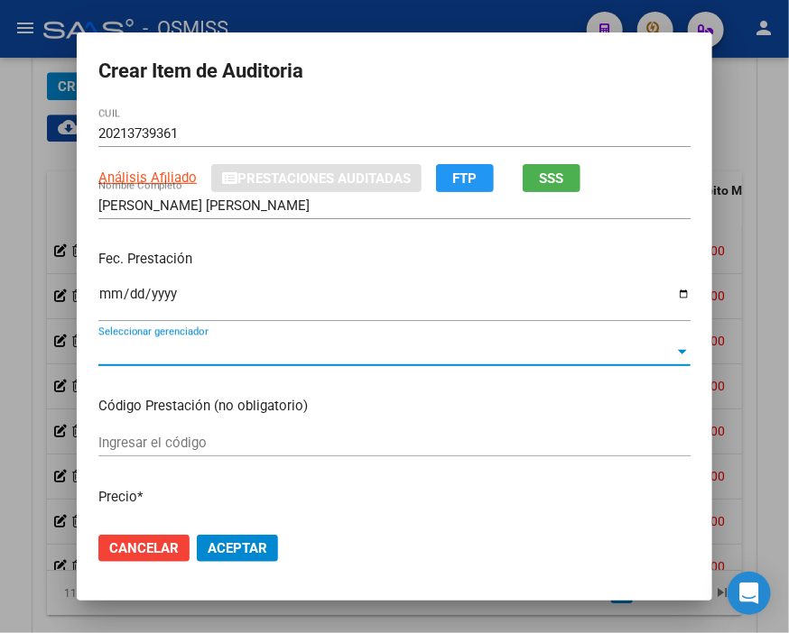
click at [111, 346] on span "Seleccionar gerenciador" at bounding box center [386, 352] width 576 height 16
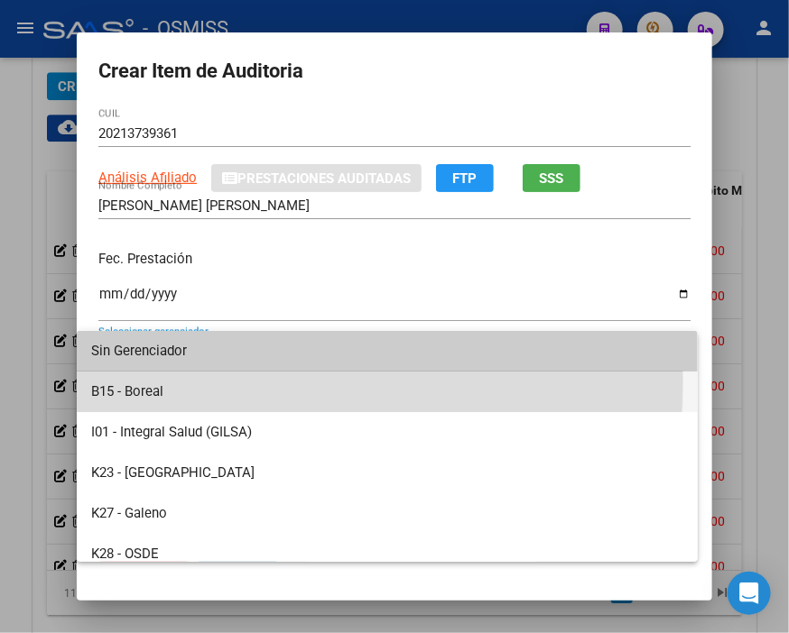
click at [172, 381] on span "B15 - Boreal" at bounding box center [387, 392] width 592 height 41
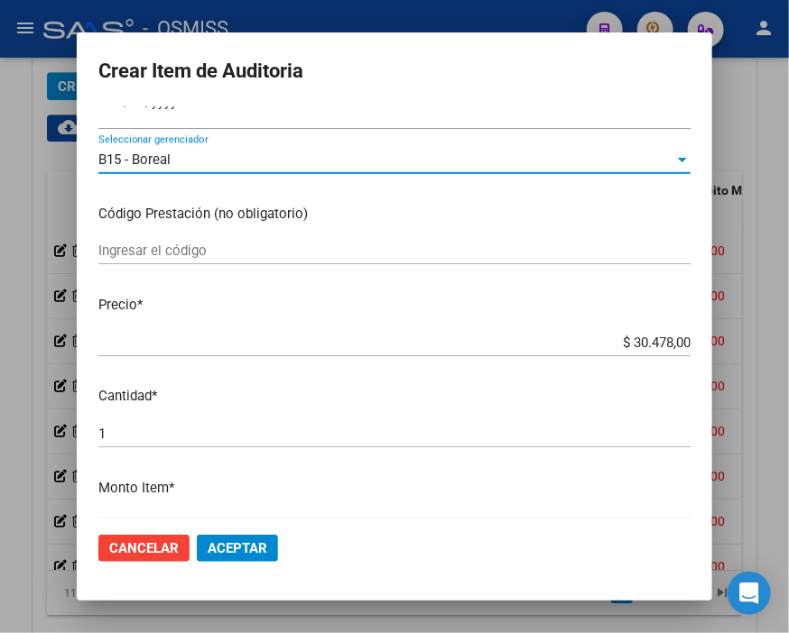
scroll to position [300, 0]
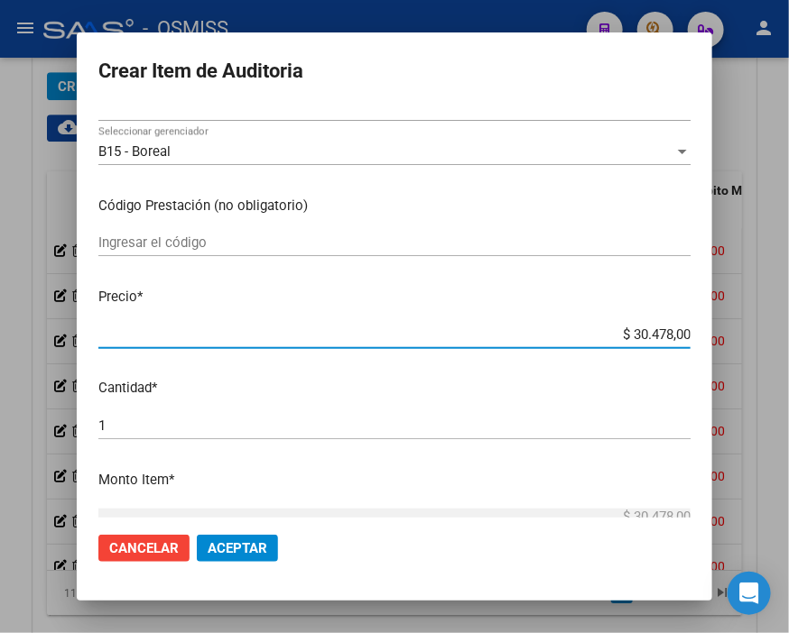
drag, startPoint x: 580, startPoint y: 329, endPoint x: 789, endPoint y: 349, distance: 209.4
click at [779, 349] on html "menu - OSMISS person Firma Express Inicio Calendario SSS Instructivos Contacto …" at bounding box center [394, 316] width 789 height 633
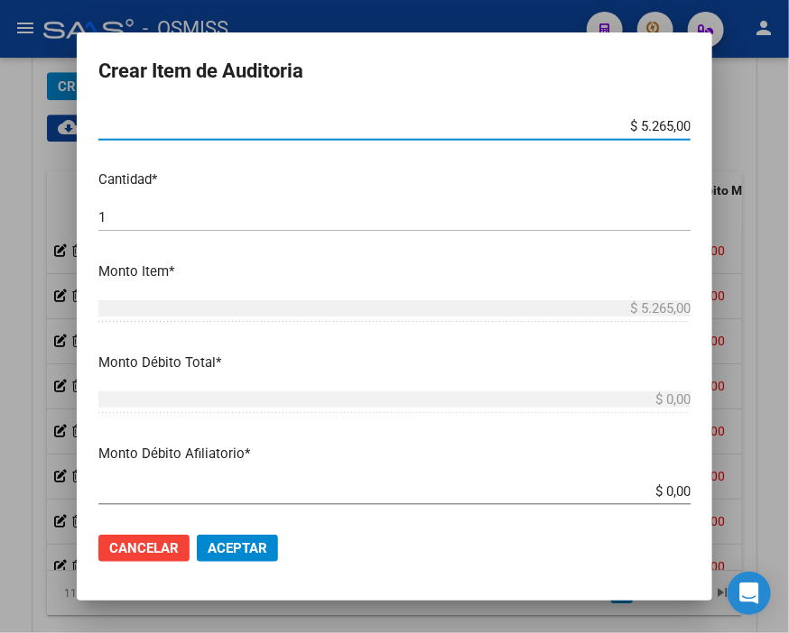
scroll to position [601, 0]
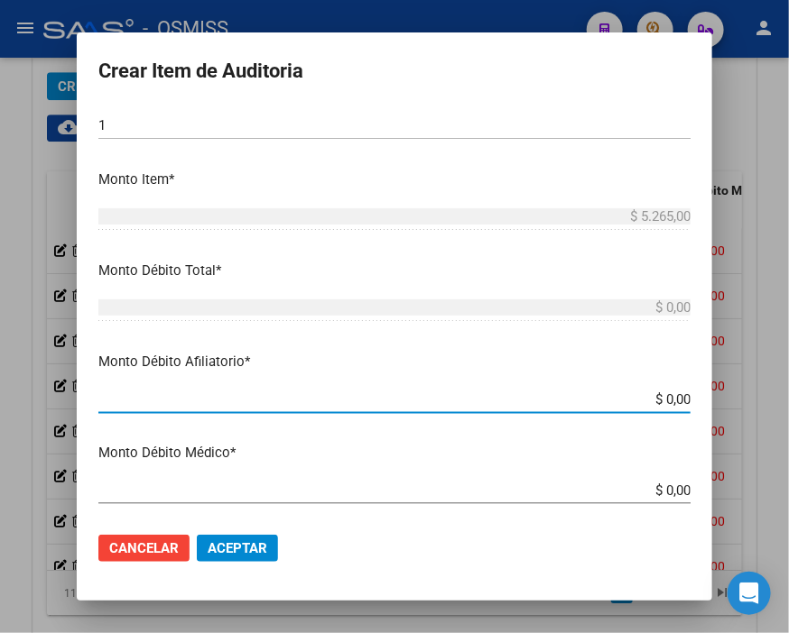
drag, startPoint x: 623, startPoint y: 395, endPoint x: 789, endPoint y: 413, distance: 166.1
click at [779, 413] on html "menu - OSMISS person Firma Express Inicio Calendario SSS Instructivos Contacto …" at bounding box center [394, 316] width 789 height 633
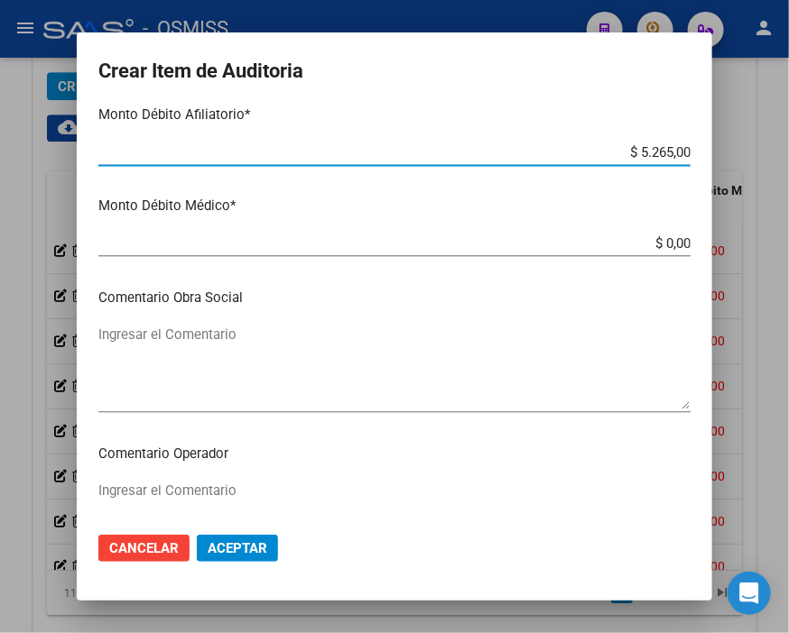
scroll to position [902, 0]
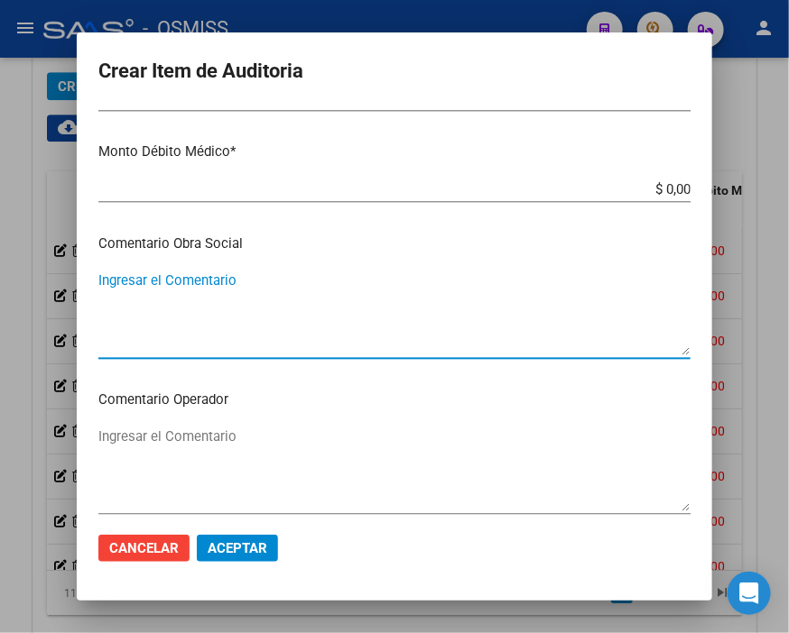
click at [273, 291] on textarea "Ingresar el Comentario" at bounding box center [394, 313] width 592 height 85
click at [235, 419] on mat-dialog-content "21373936 Nro Documento El DNI no existe en el padrón, elige el sexo para genera…" at bounding box center [394, 311] width 635 height 411
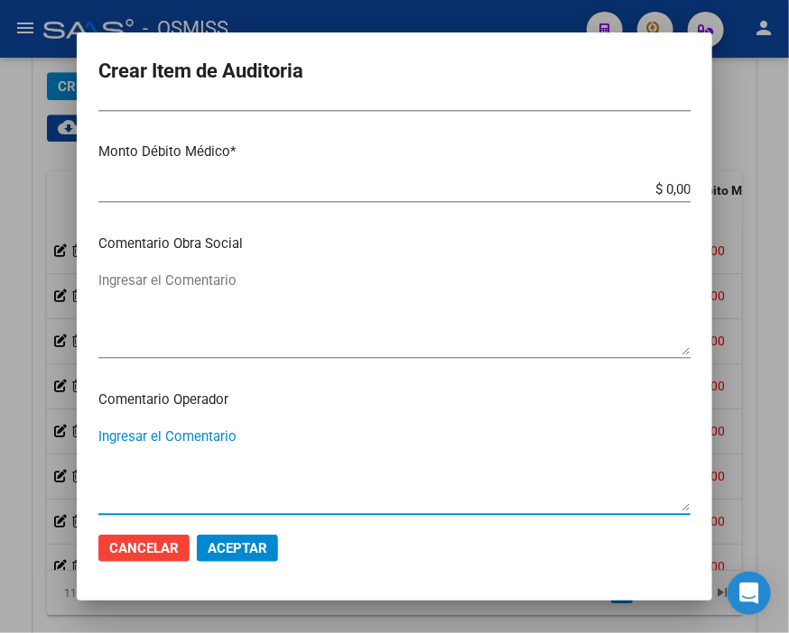
click at [235, 431] on textarea "Ingresar el Comentario" at bounding box center [394, 469] width 592 height 85
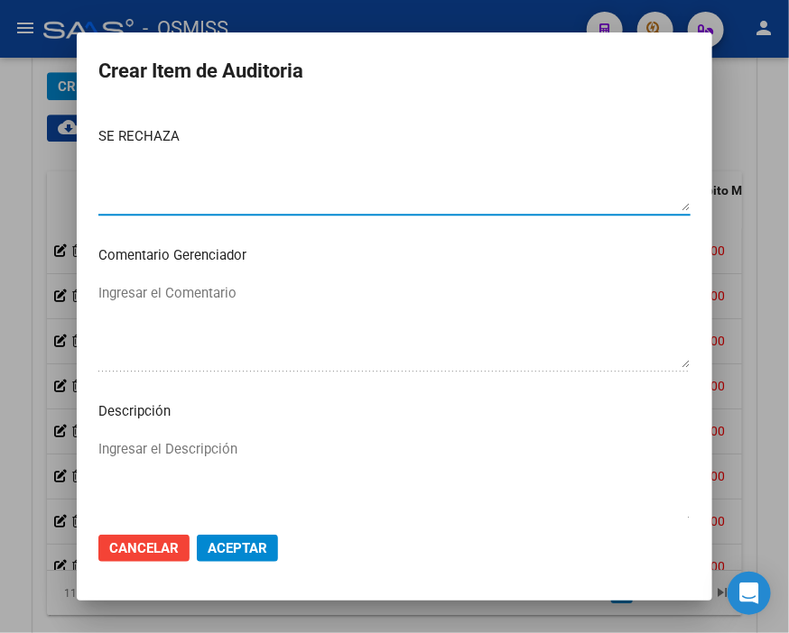
scroll to position [1303, 0]
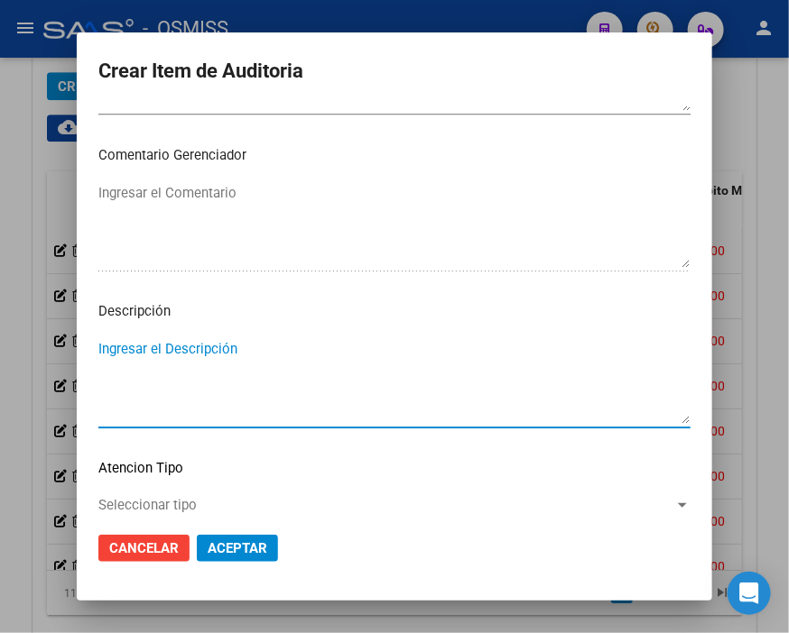
click at [228, 350] on textarea "Ingresar el Descripción" at bounding box center [394, 381] width 592 height 85
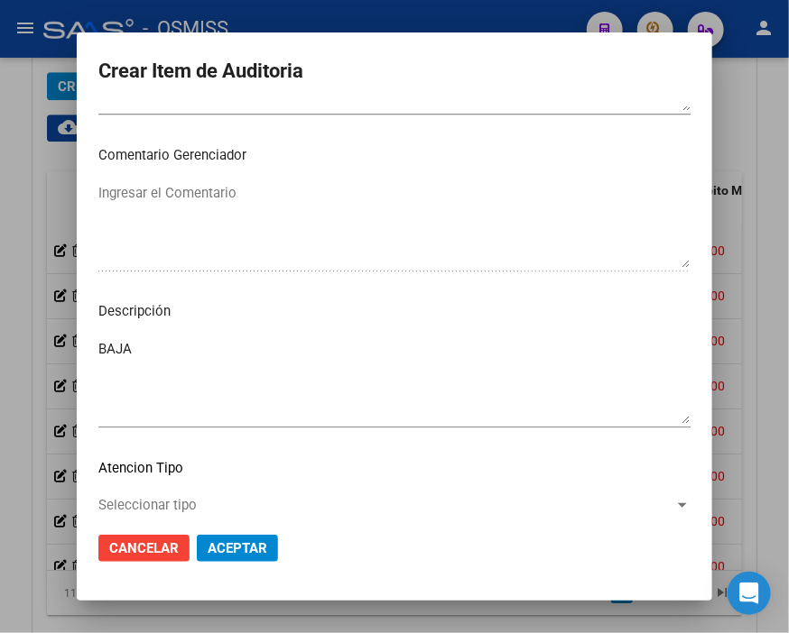
click at [230, 346] on textarea "BAJA" at bounding box center [394, 381] width 592 height 85
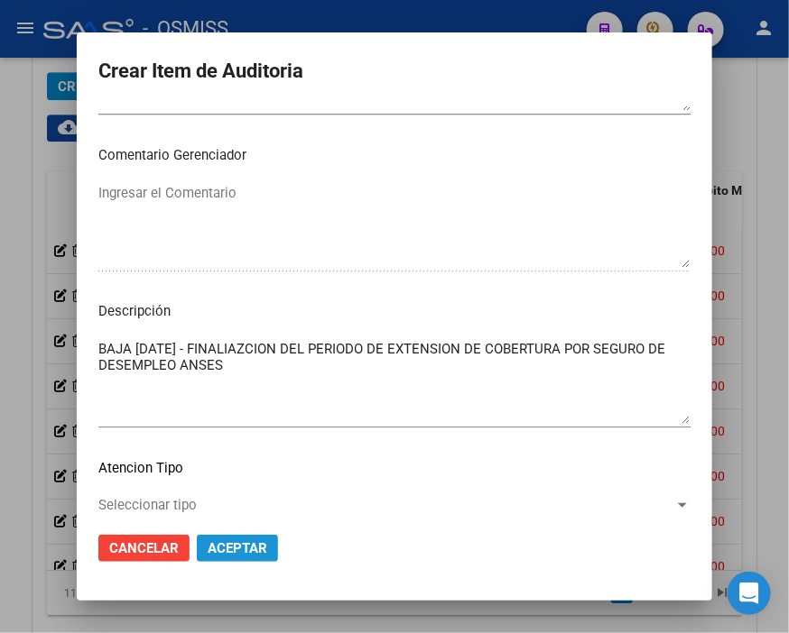
click at [218, 547] on span "Aceptar" at bounding box center [238, 548] width 60 height 16
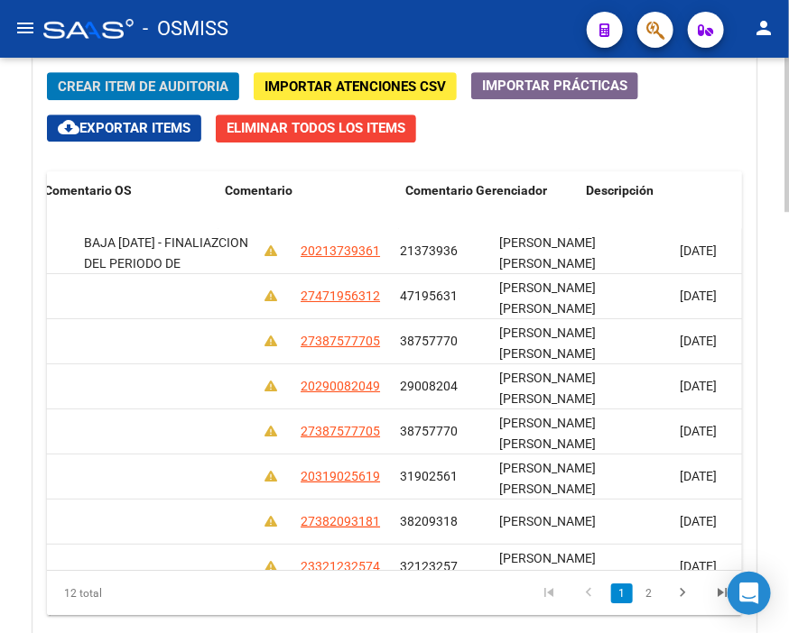
scroll to position [0, 0]
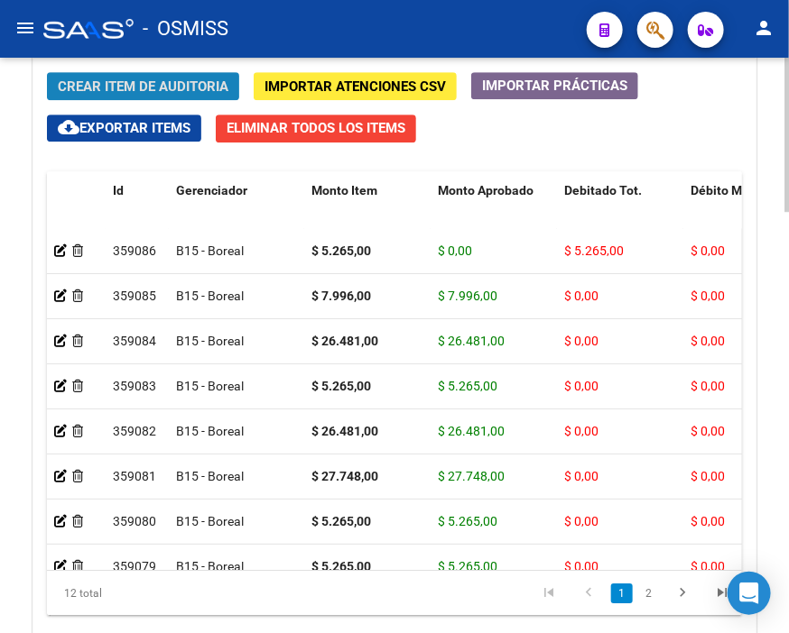
click at [155, 88] on span "Crear Item de Auditoria" at bounding box center [143, 86] width 171 height 16
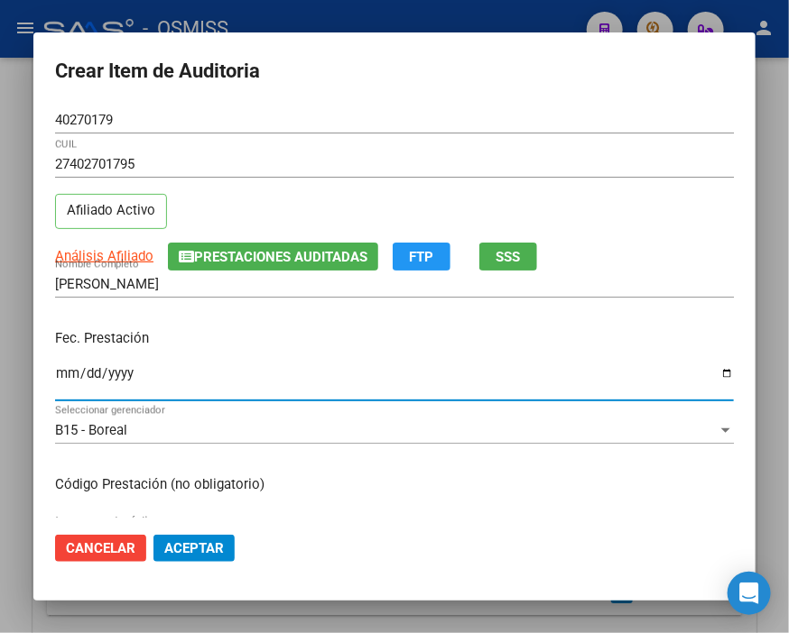
click at [72, 373] on input "Ingresar la fecha" at bounding box center [394, 380] width 678 height 29
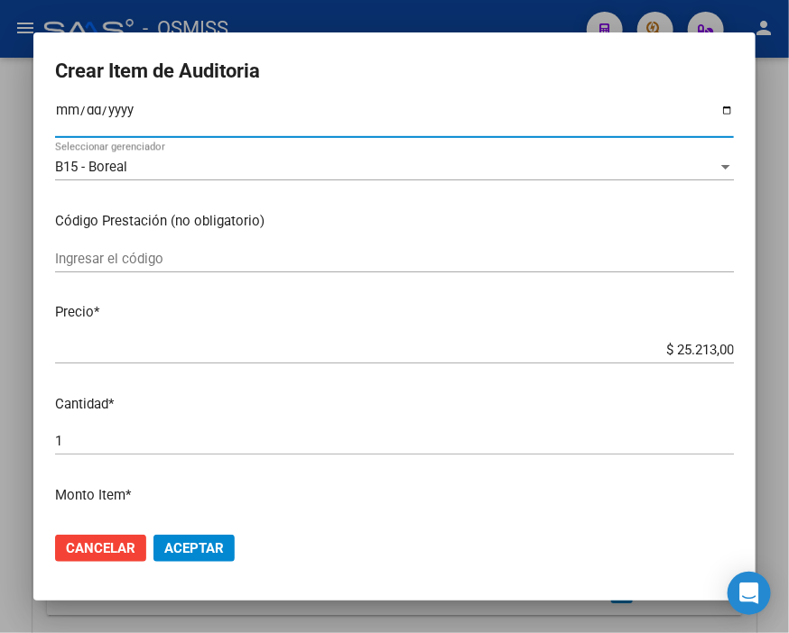
scroll to position [300, 0]
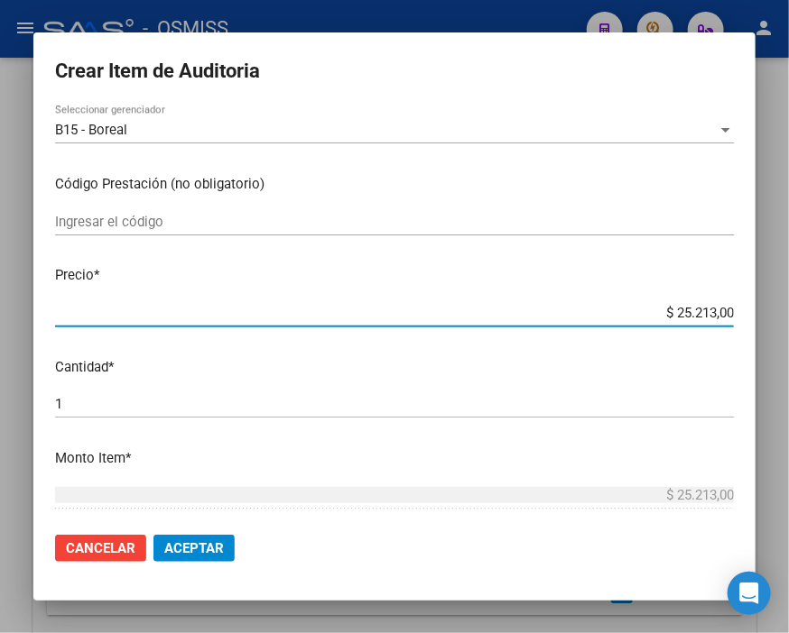
drag, startPoint x: 633, startPoint y: 314, endPoint x: 729, endPoint y: 314, distance: 95.6
click at [729, 314] on app-form-text-field "Precio * $ 25.213,00 Ingresar el precio" at bounding box center [401, 293] width 693 height 56
drag, startPoint x: 635, startPoint y: 308, endPoint x: 789, endPoint y: 321, distance: 154.0
click at [779, 321] on html "menu - OSMISS person Firma Express Inicio Calendario SSS Instructivos Contacto …" at bounding box center [394, 316] width 789 height 633
click at [213, 545] on span "Aceptar" at bounding box center [194, 548] width 60 height 16
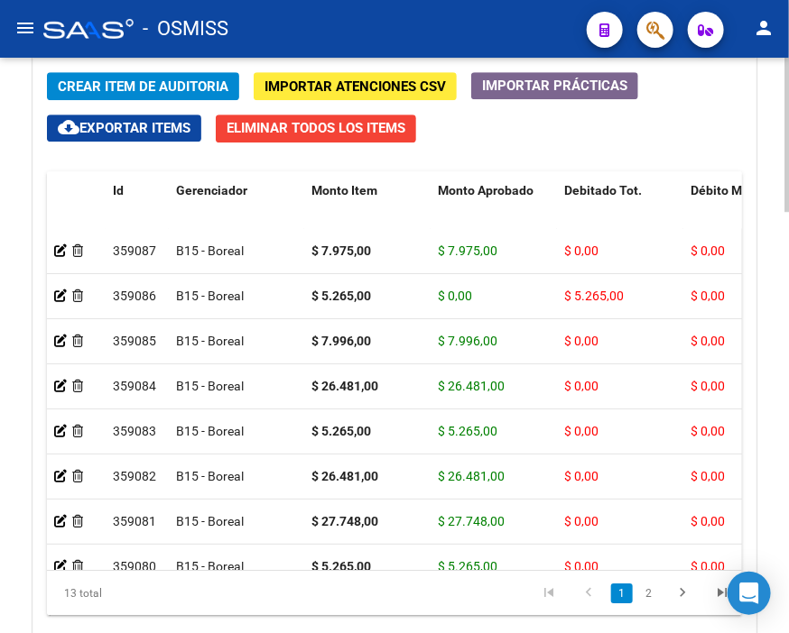
click at [728, 130] on div "Crear Item de Auditoria Importar Atenciones CSV Importar Prácticas cloud_downlo…" at bounding box center [394, 365] width 722 height 613
click at [188, 85] on span "Crear Item de Auditoria" at bounding box center [143, 86] width 171 height 16
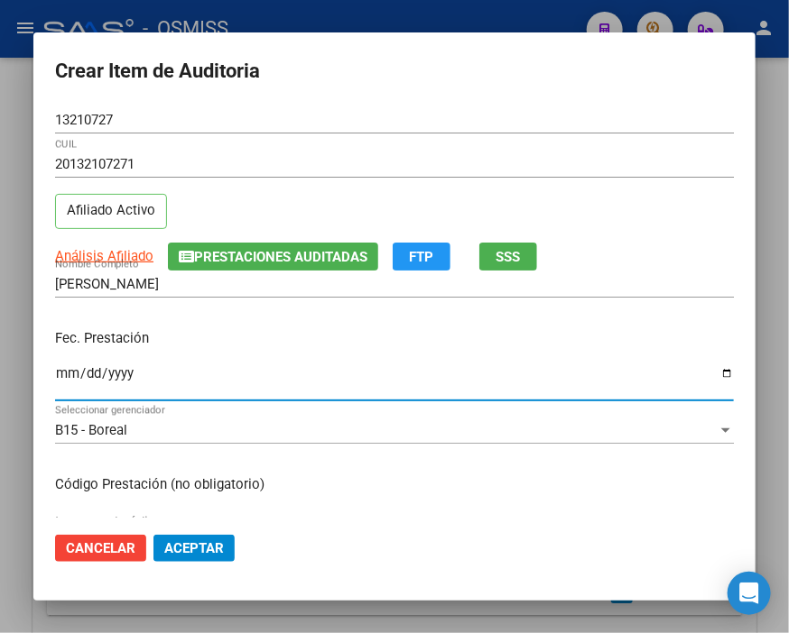
click at [61, 371] on input "Ingresar la fecha" at bounding box center [394, 380] width 678 height 29
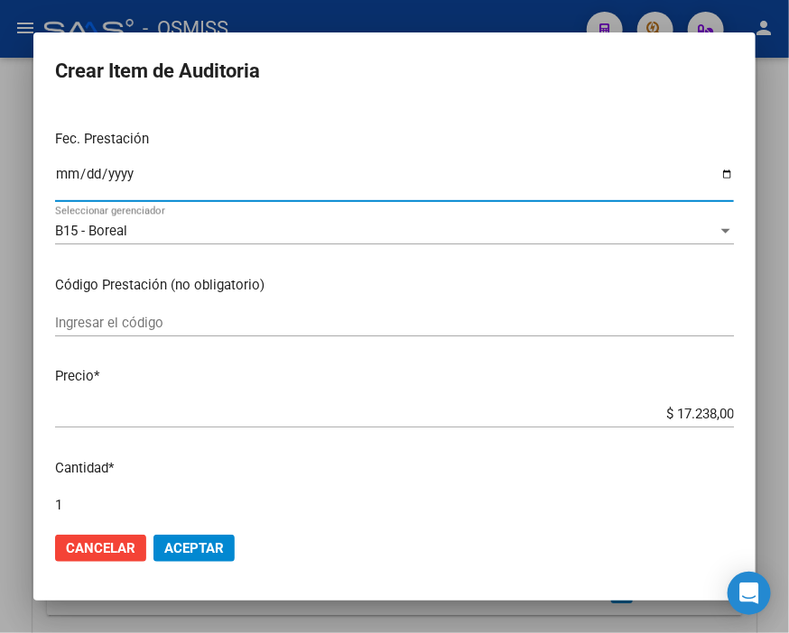
scroll to position [200, 0]
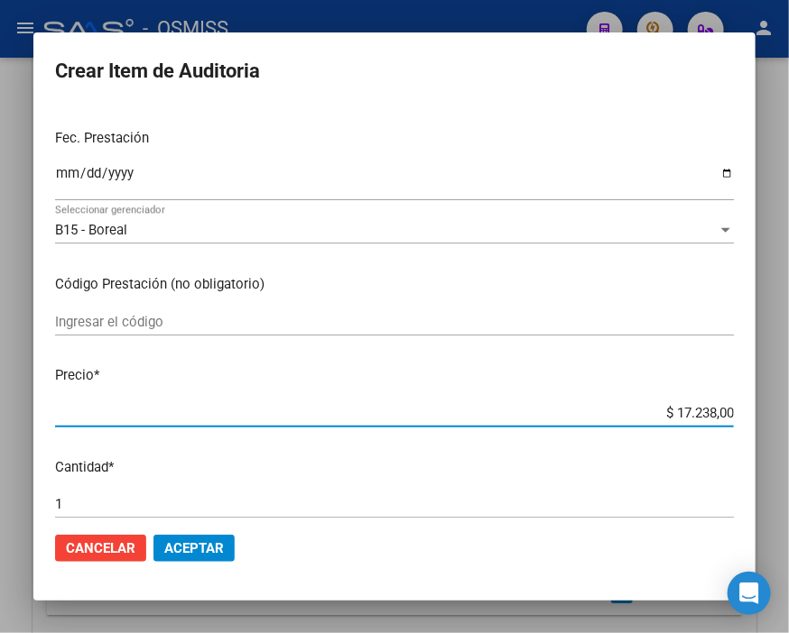
drag, startPoint x: 645, startPoint y: 406, endPoint x: 789, endPoint y: 408, distance: 143.5
click at [779, 408] on html "menu - OSMISS person Firma Express Inicio Calendario SSS Instructivos Contacto …" at bounding box center [394, 316] width 789 height 633
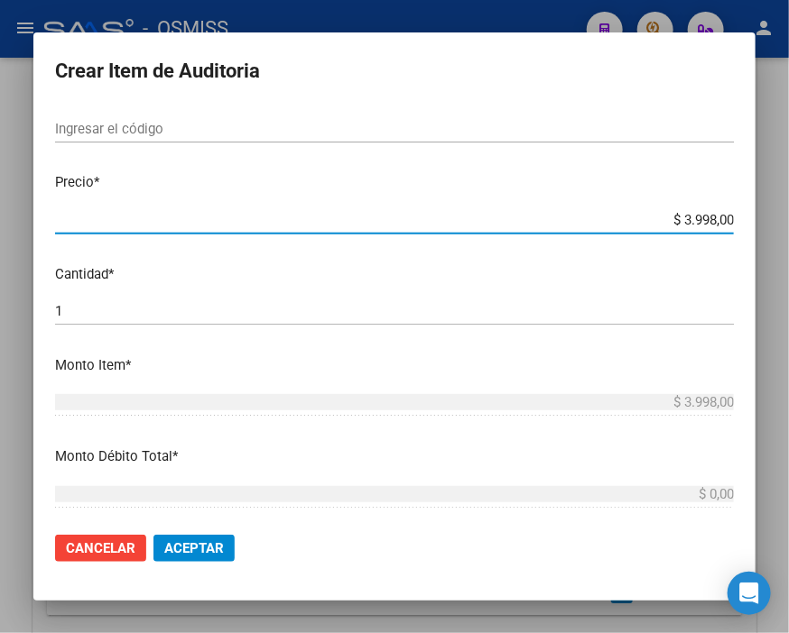
scroll to position [401, 0]
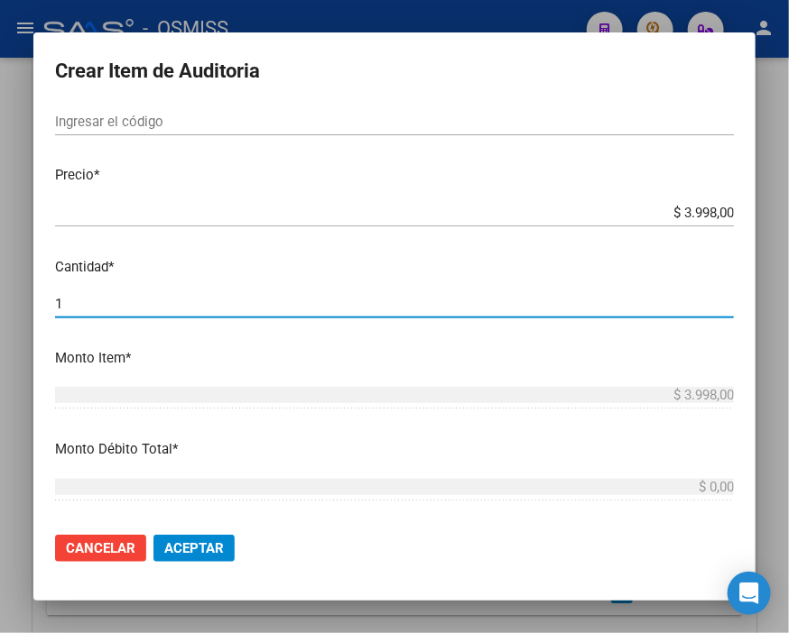
drag, startPoint x: 142, startPoint y: 294, endPoint x: -21, endPoint y: 292, distance: 162.4
click at [0, 292] on html "menu - OSMISS person Firma Express Inicio Calendario SSS Instructivos Contacto …" at bounding box center [394, 316] width 789 height 633
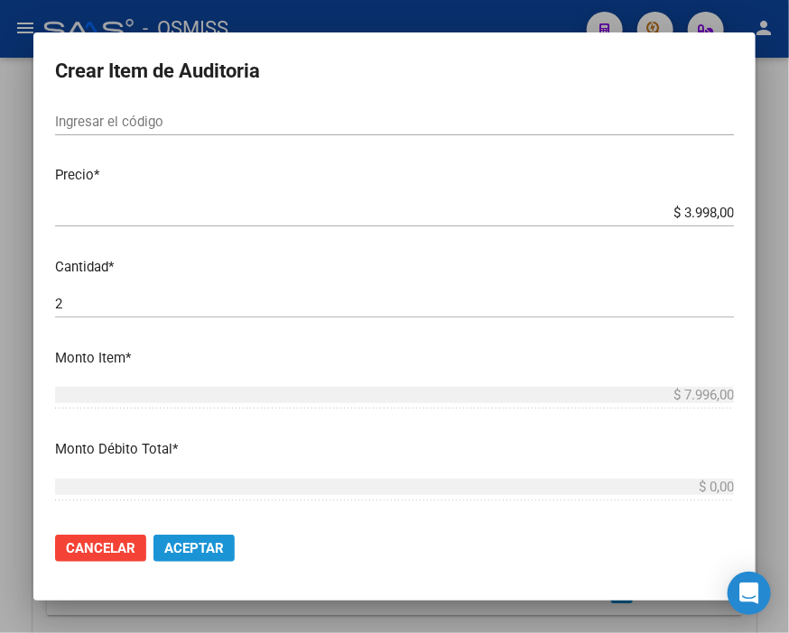
click at [215, 538] on button "Aceptar" at bounding box center [193, 548] width 81 height 27
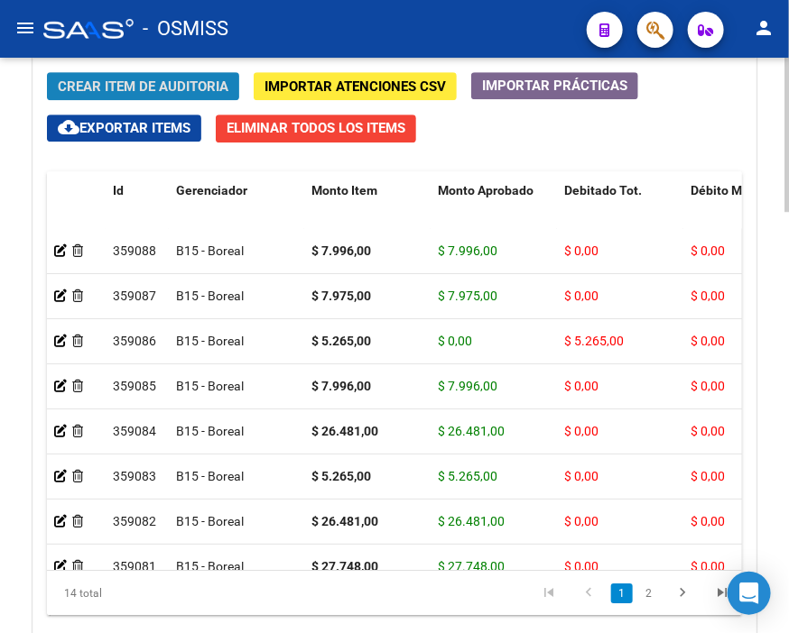
click at [166, 78] on span "Crear Item de Auditoria" at bounding box center [143, 86] width 171 height 16
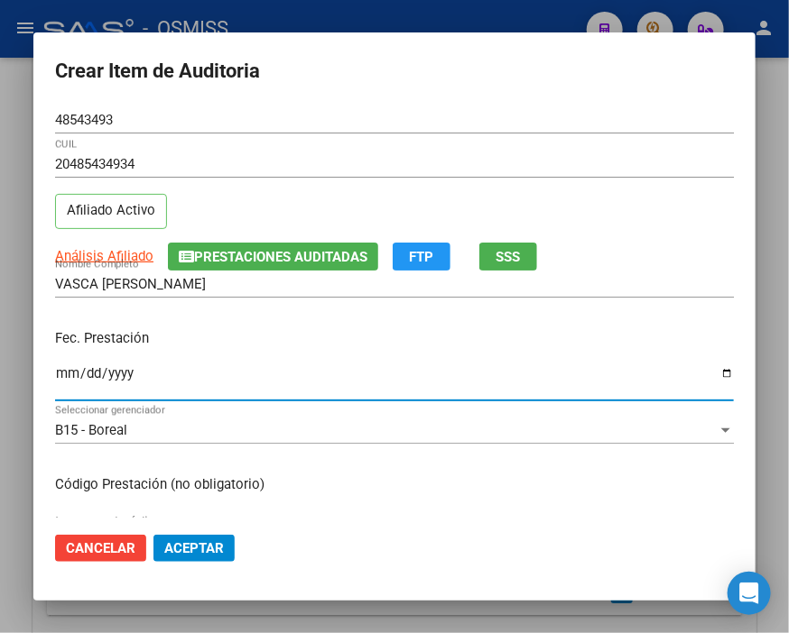
click at [65, 375] on input "Ingresar la fecha" at bounding box center [394, 380] width 678 height 29
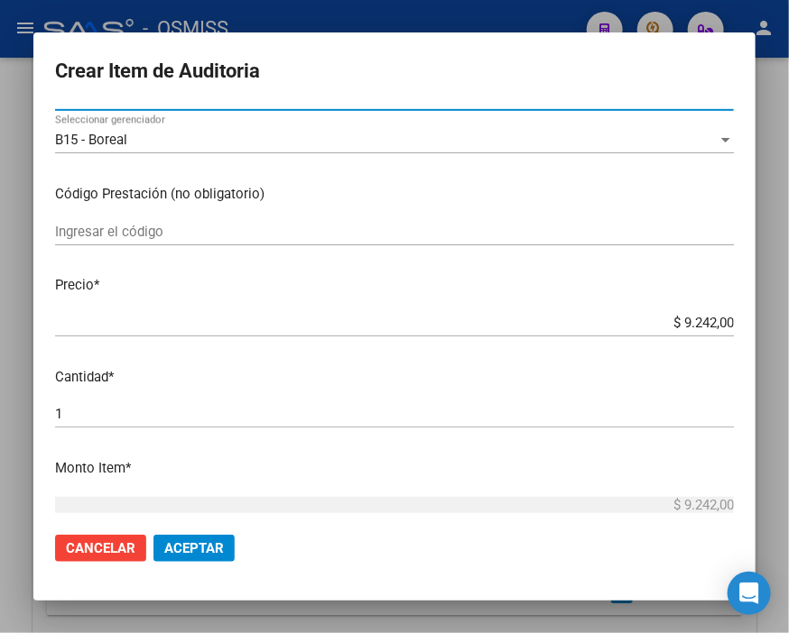
scroll to position [300, 0]
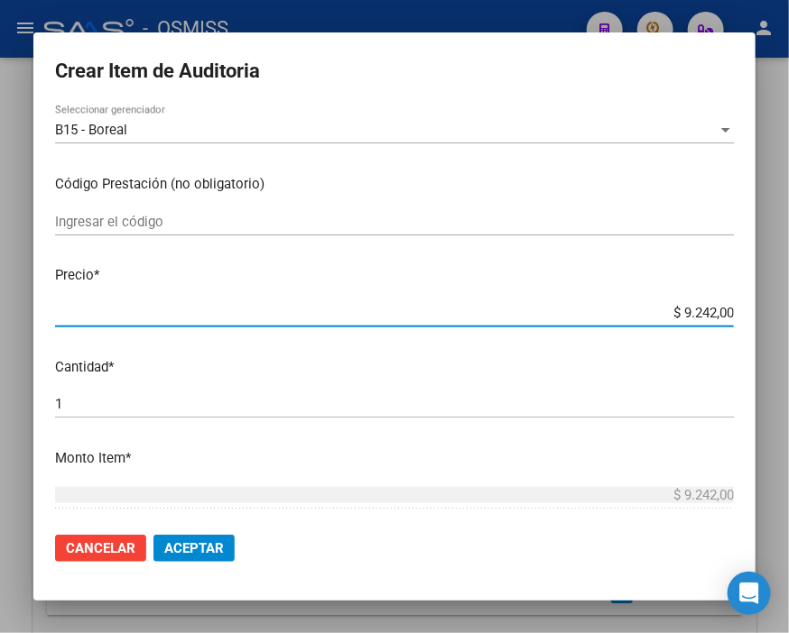
drag, startPoint x: 633, startPoint y: 307, endPoint x: 789, endPoint y: 305, distance: 155.2
click at [779, 305] on html "menu - OSMISS person Firma Express Inicio Calendario SSS Instructivos Contacto …" at bounding box center [394, 316] width 789 height 633
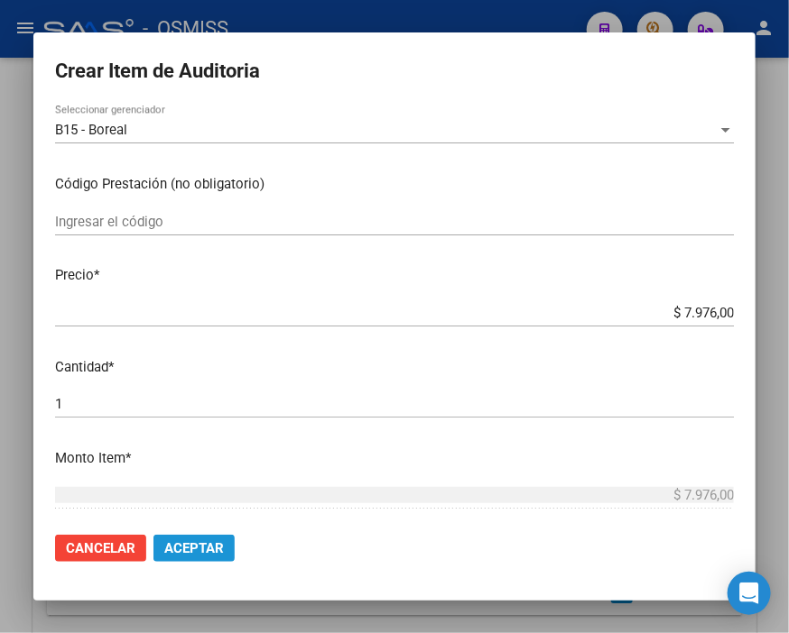
click at [217, 537] on button "Aceptar" at bounding box center [193, 548] width 81 height 27
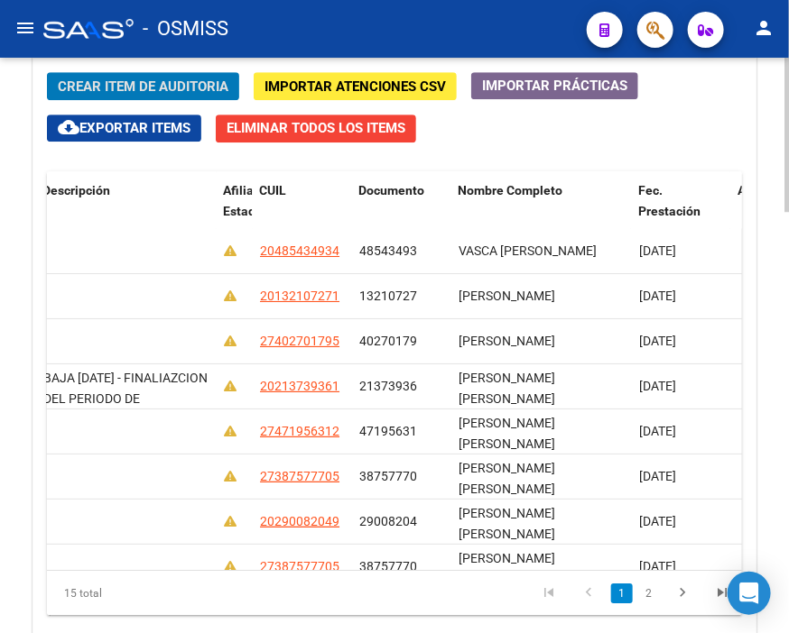
scroll to position [0, 0]
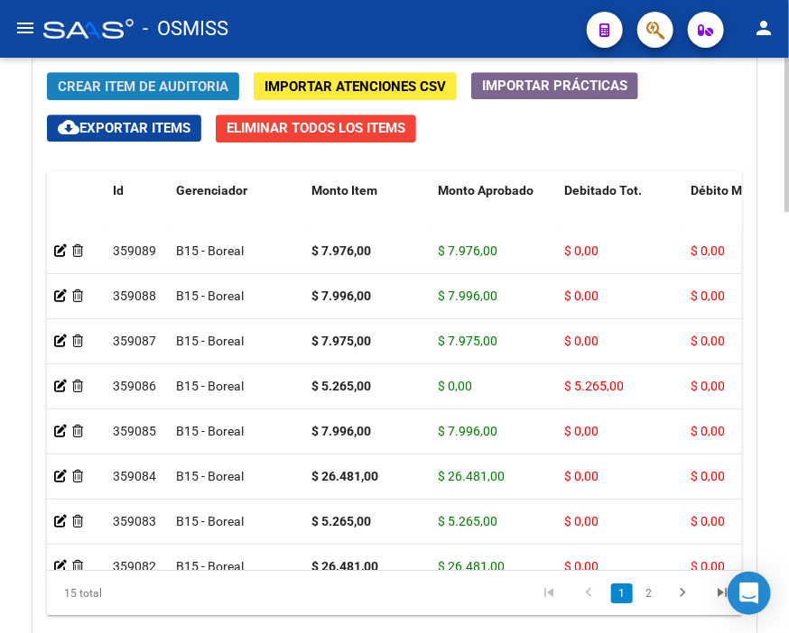
click at [158, 86] on span "Crear Item de Auditoria" at bounding box center [143, 86] width 171 height 16
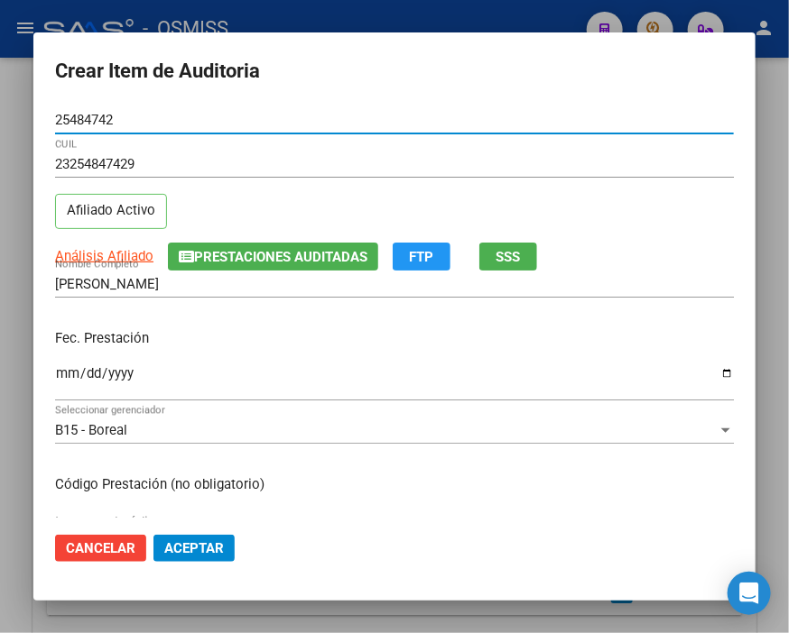
click at [74, 375] on input "Ingresar la fecha" at bounding box center [394, 380] width 678 height 29
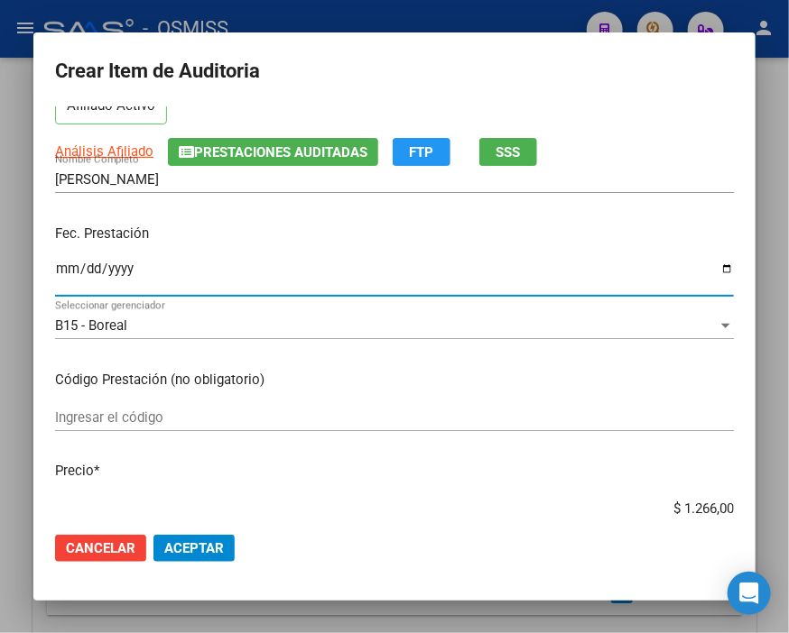
scroll to position [200, 0]
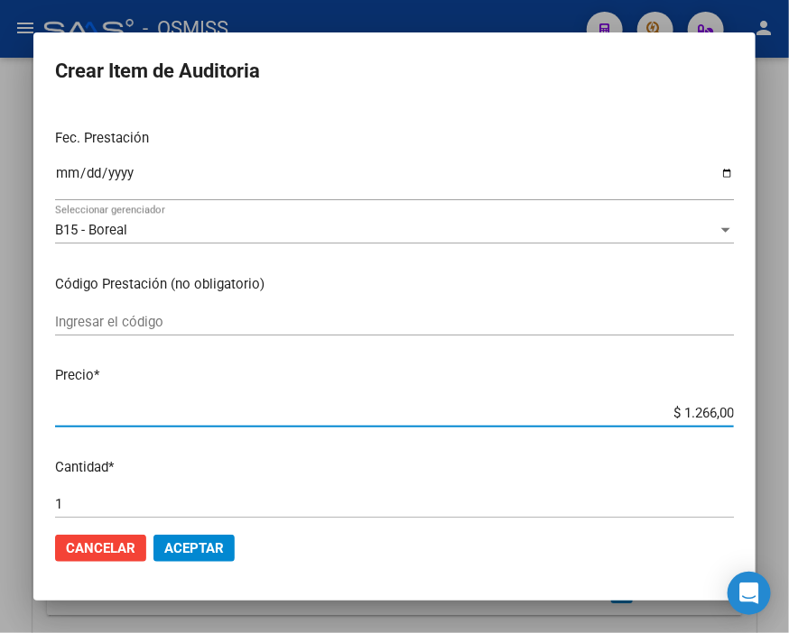
drag, startPoint x: 639, startPoint y: 416, endPoint x: 789, endPoint y: 413, distance: 149.8
click at [779, 413] on html "menu - OSMISS person Firma Express Inicio Calendario SSS Instructivos Contacto …" at bounding box center [394, 316] width 789 height 633
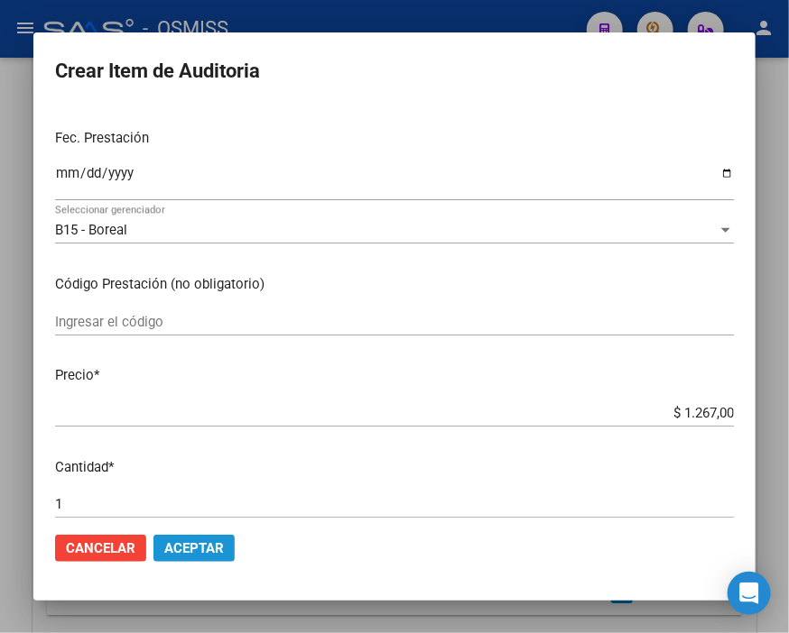
click at [180, 557] on button "Aceptar" at bounding box center [193, 548] width 81 height 27
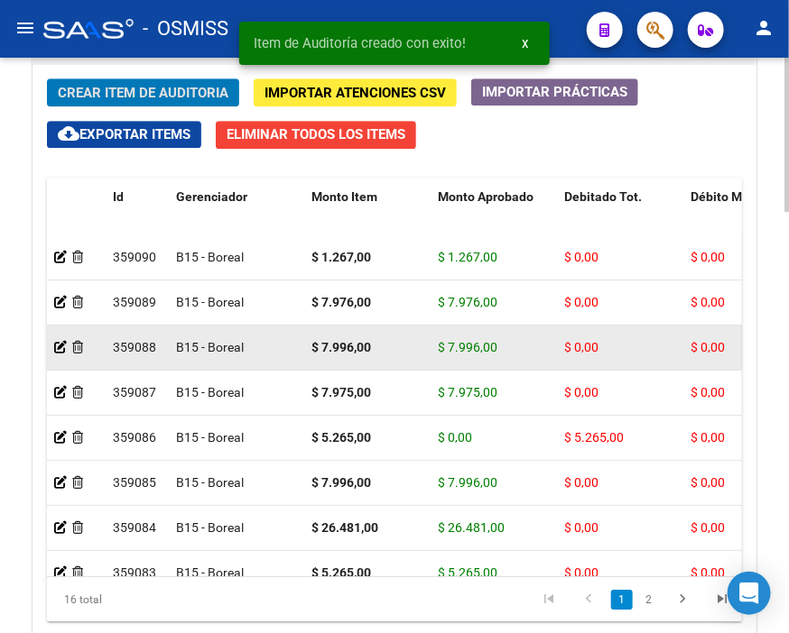
scroll to position [1403, 0]
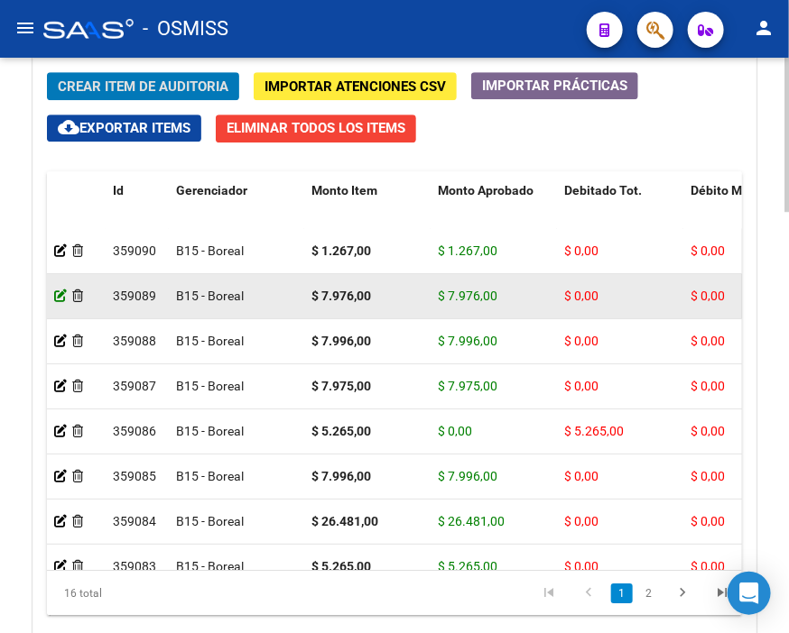
click at [60, 291] on icon at bounding box center [60, 296] width 13 height 13
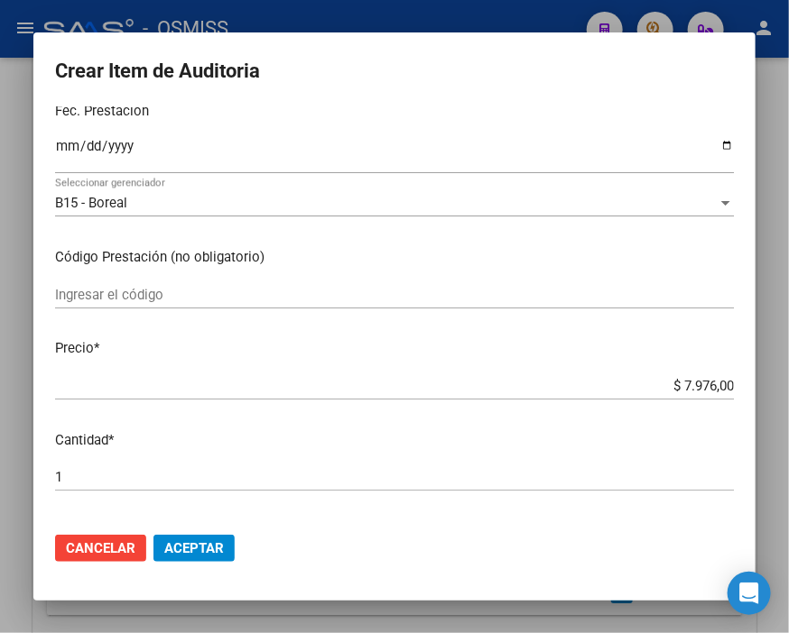
scroll to position [200, 0]
drag, startPoint x: 643, startPoint y: 386, endPoint x: 789, endPoint y: 384, distance: 145.3
click at [779, 384] on html "menu - OSMISS person Firma Express Inicio Calendario SSS Instructivos Contacto …" at bounding box center [394, 316] width 789 height 633
click at [185, 543] on span "Aceptar" at bounding box center [194, 548] width 60 height 16
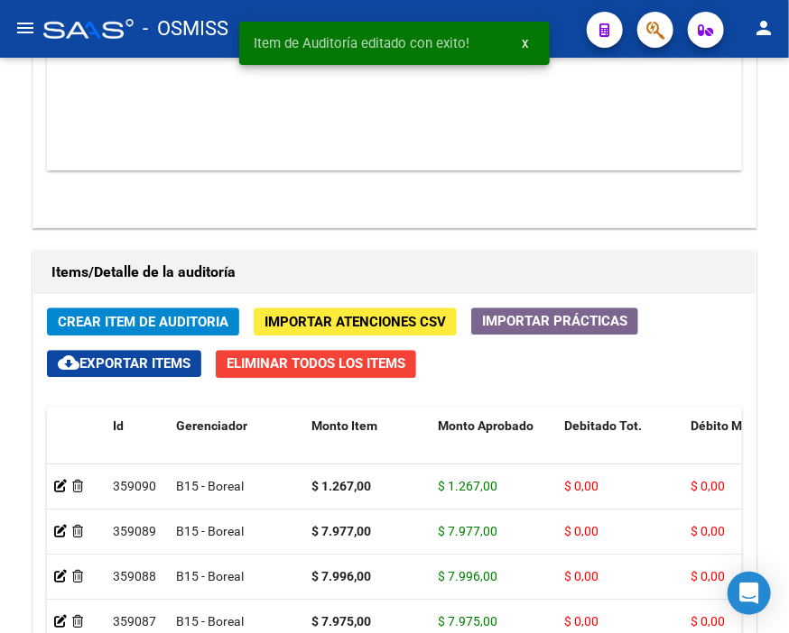
scroll to position [1303, 0]
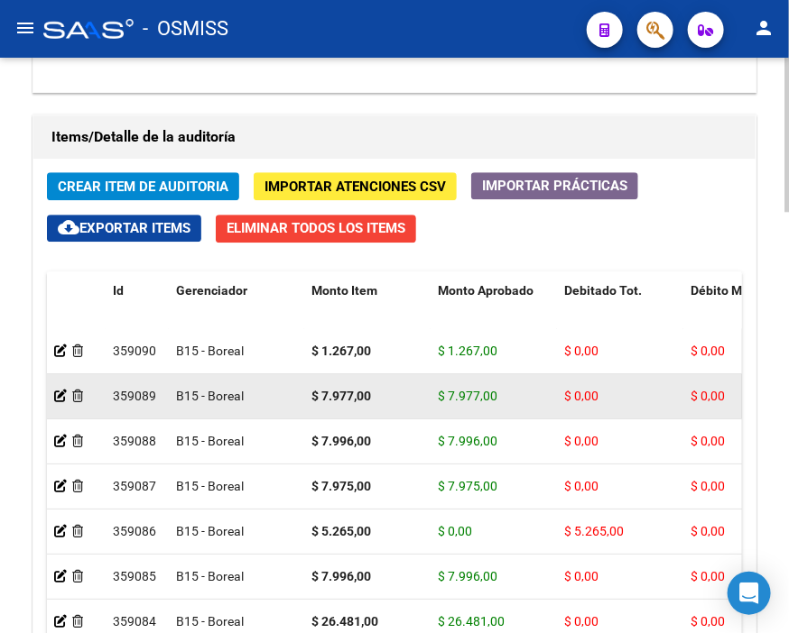
click at [52, 395] on datatable-body-cell at bounding box center [76, 396] width 59 height 44
click at [65, 395] on icon at bounding box center [60, 396] width 13 height 13
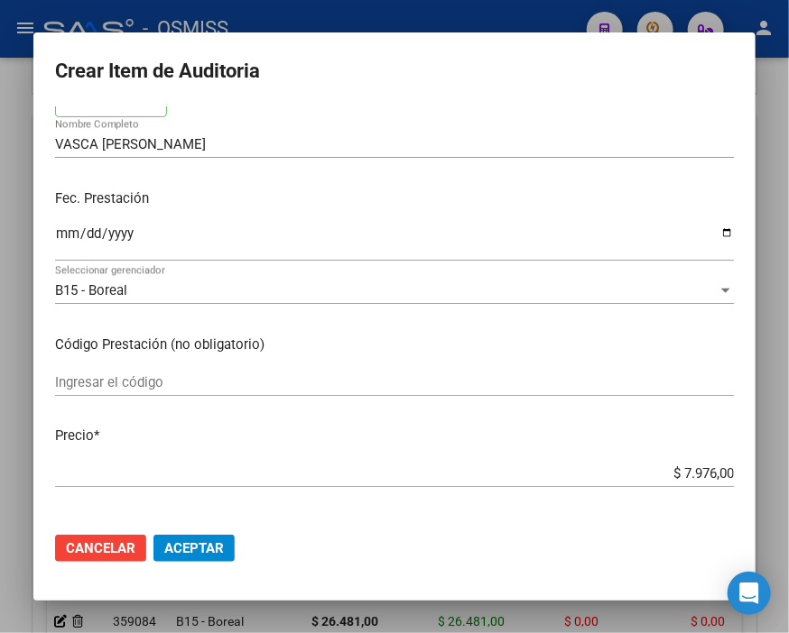
scroll to position [300, 0]
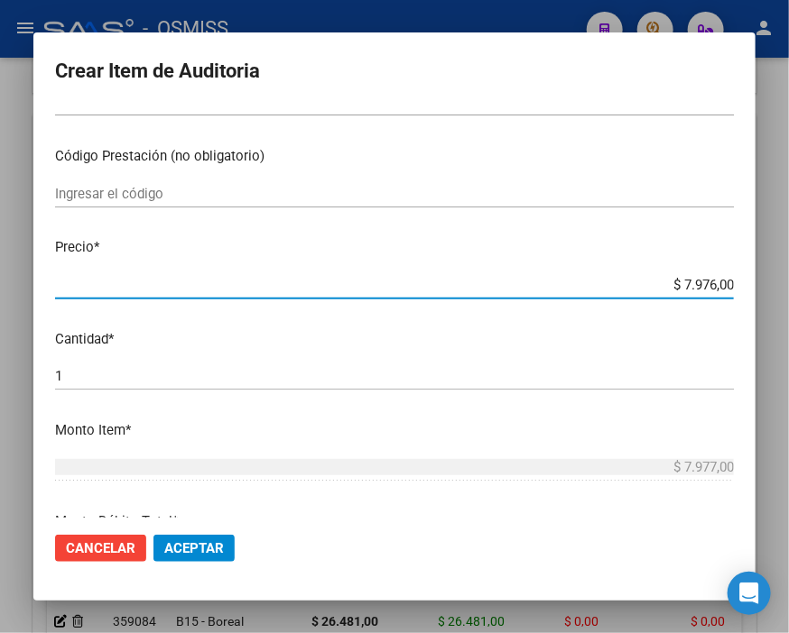
drag, startPoint x: 634, startPoint y: 282, endPoint x: 789, endPoint y: 281, distance: 154.3
click at [779, 281] on html "menu - OSMISS person Firma Express Inicio Calendario SSS Instructivos Contacto …" at bounding box center [394, 316] width 789 height 633
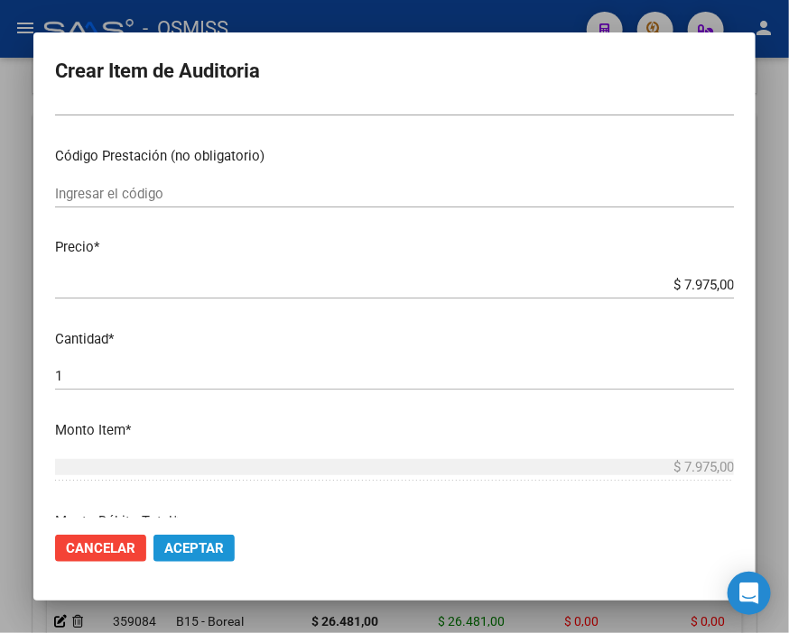
click at [219, 557] on button "Aceptar" at bounding box center [193, 548] width 81 height 27
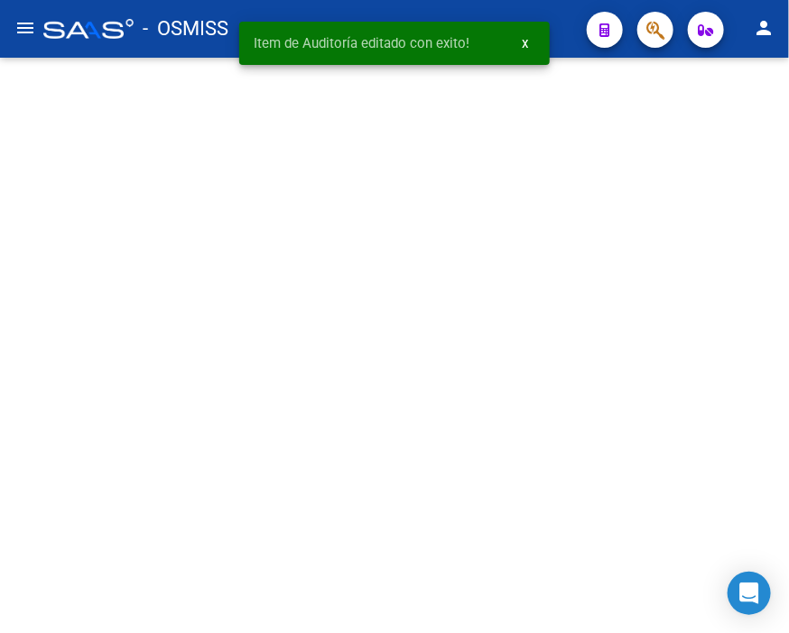
scroll to position [0, 0]
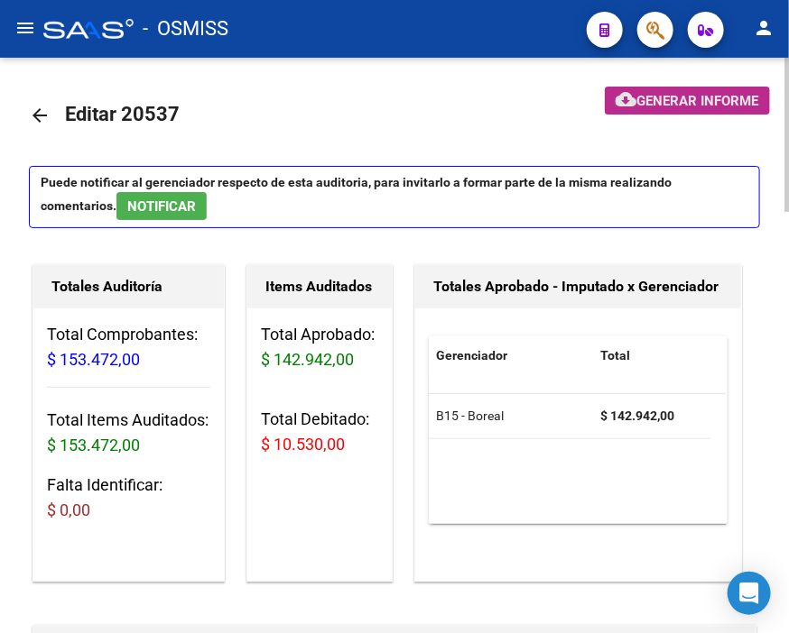
click at [686, 102] on span "Generar informe" at bounding box center [698, 101] width 122 height 16
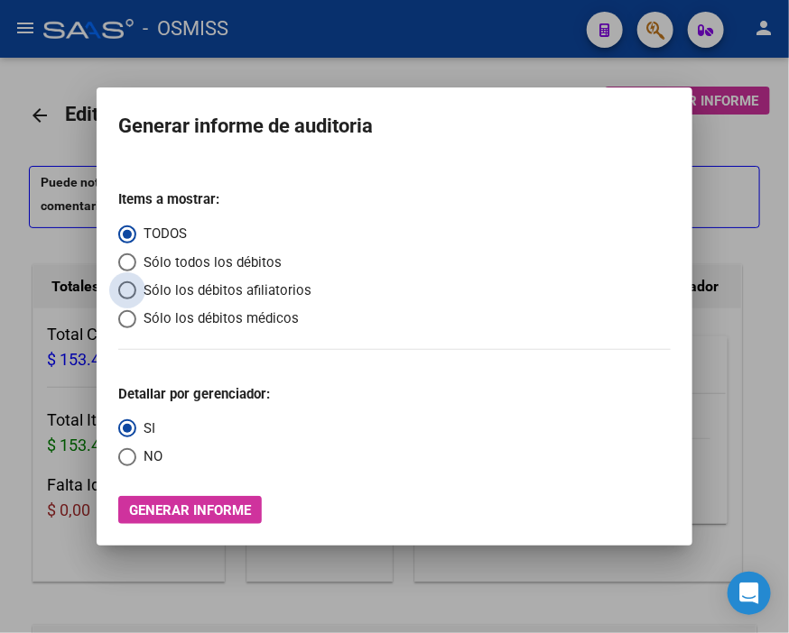
click at [198, 283] on span "Sólo los débitos afiliatorios" at bounding box center [223, 291] width 175 height 21
click at [136, 283] on input "Sólo los débitos afiliatorios" at bounding box center [127, 291] width 18 height 18
click at [138, 453] on span "NO" at bounding box center [149, 457] width 26 height 21
click at [136, 453] on input "NO" at bounding box center [127, 457] width 18 height 18
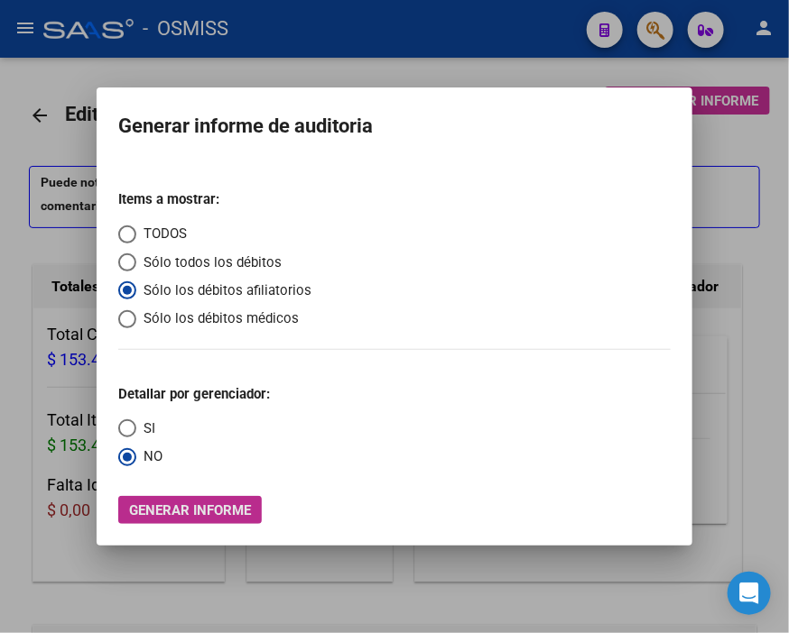
click at [212, 505] on span "Generar informe" at bounding box center [190, 511] width 122 height 16
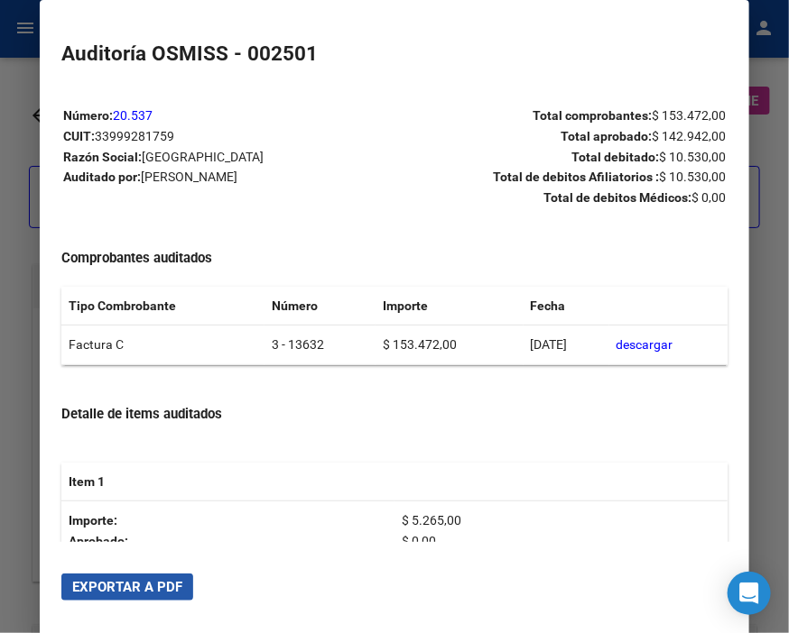
drag, startPoint x: 149, startPoint y: 581, endPoint x: 184, endPoint y: 528, distance: 63.8
click at [149, 582] on span "Exportar a PDF" at bounding box center [127, 587] width 110 height 16
click at [24, 211] on div at bounding box center [394, 316] width 789 height 633
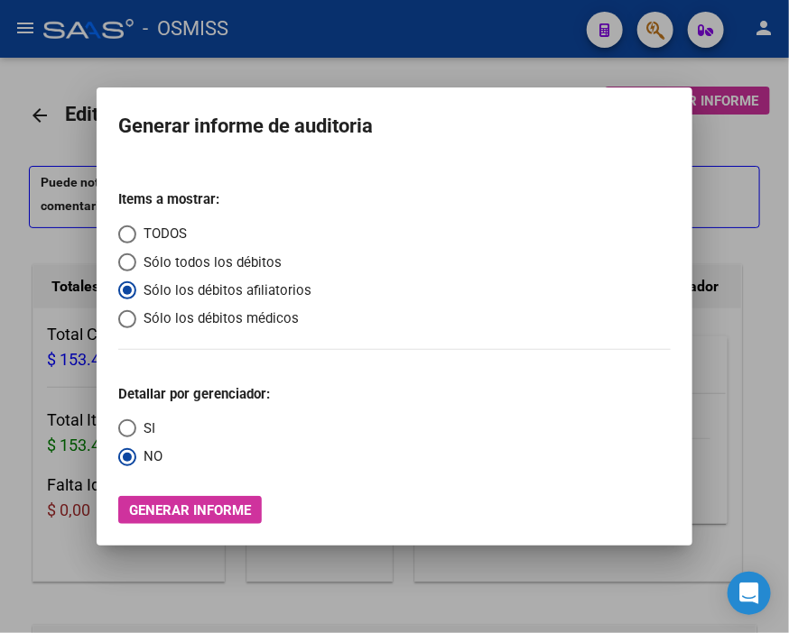
click at [24, 211] on div at bounding box center [394, 316] width 789 height 633
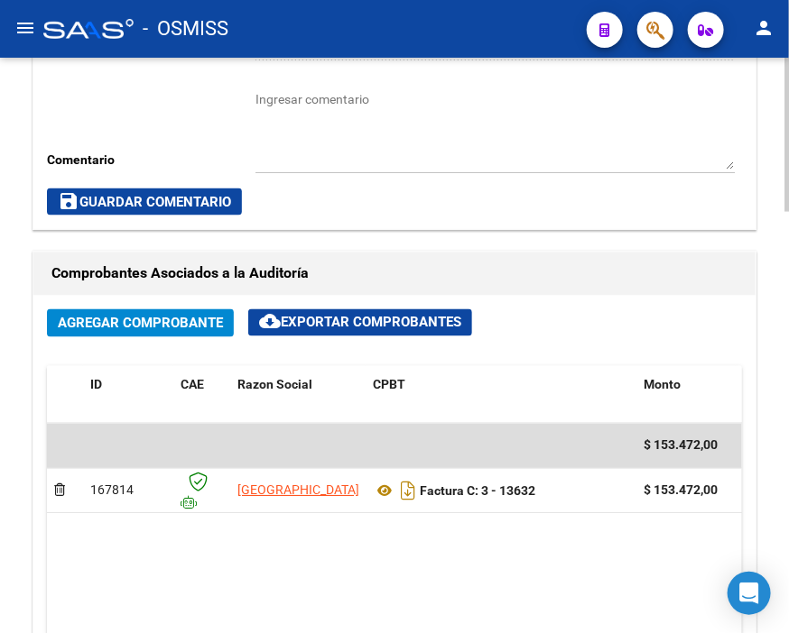
scroll to position [501, 0]
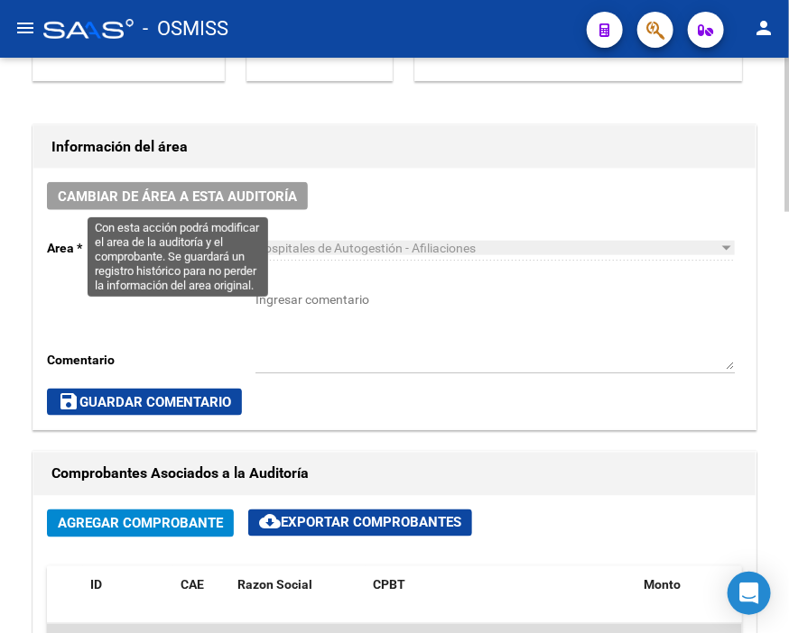
click at [264, 195] on span "Cambiar de área a esta auditoría" at bounding box center [177, 197] width 239 height 16
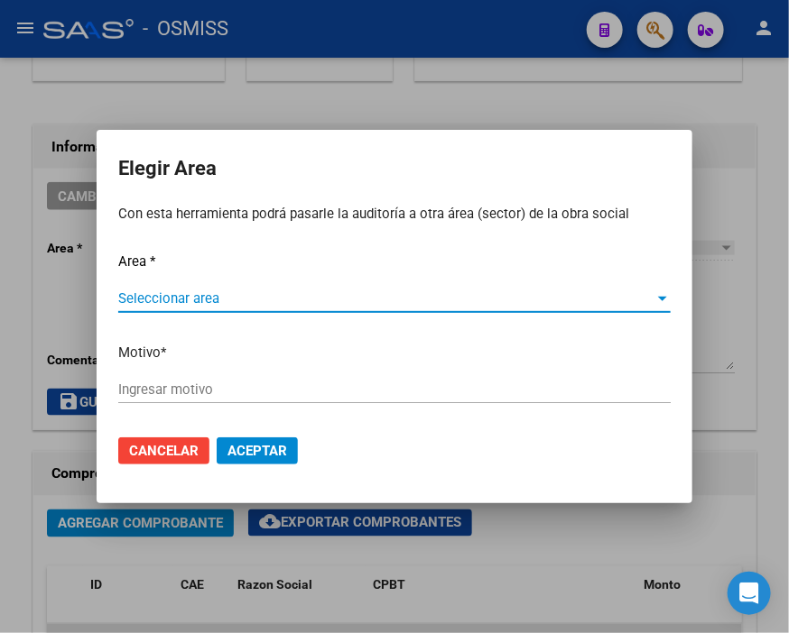
click at [183, 294] on span "Seleccionar area" at bounding box center [386, 299] width 536 height 16
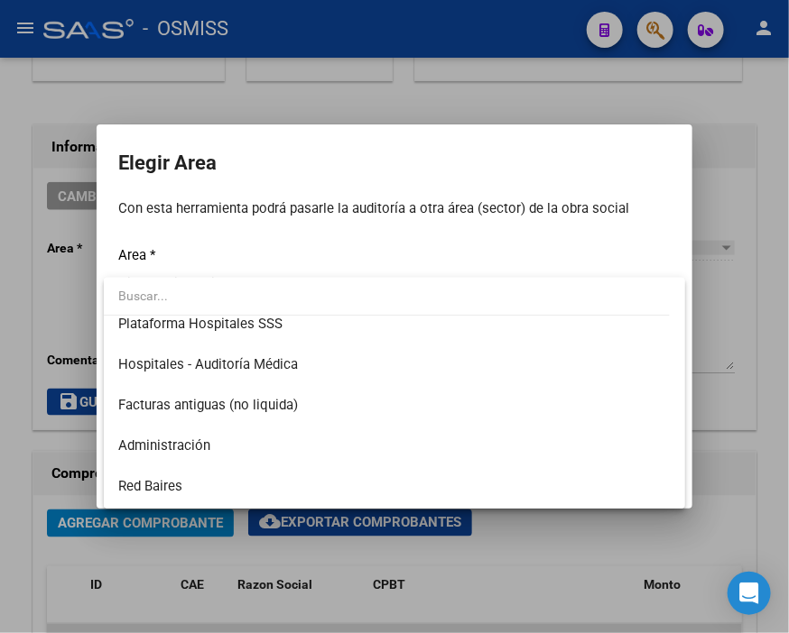
scroll to position [300, 0]
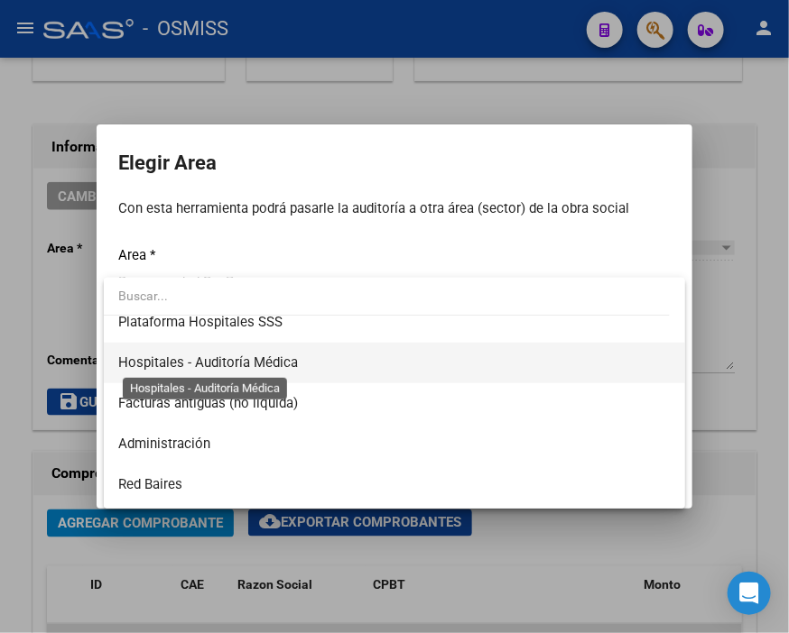
click at [275, 355] on span "Hospitales - Auditoría Médica" at bounding box center [208, 363] width 180 height 16
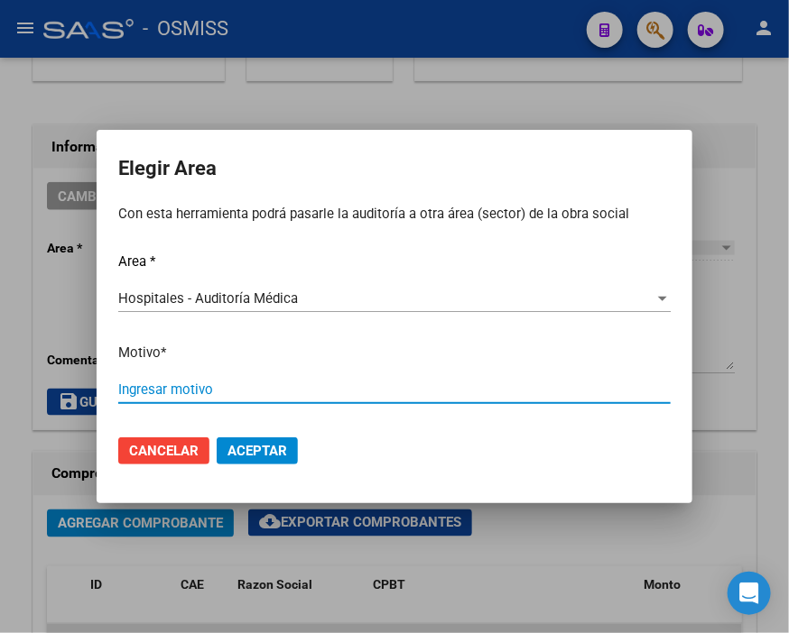
click at [165, 386] on input "Ingresar motivo" at bounding box center [394, 390] width 552 height 16
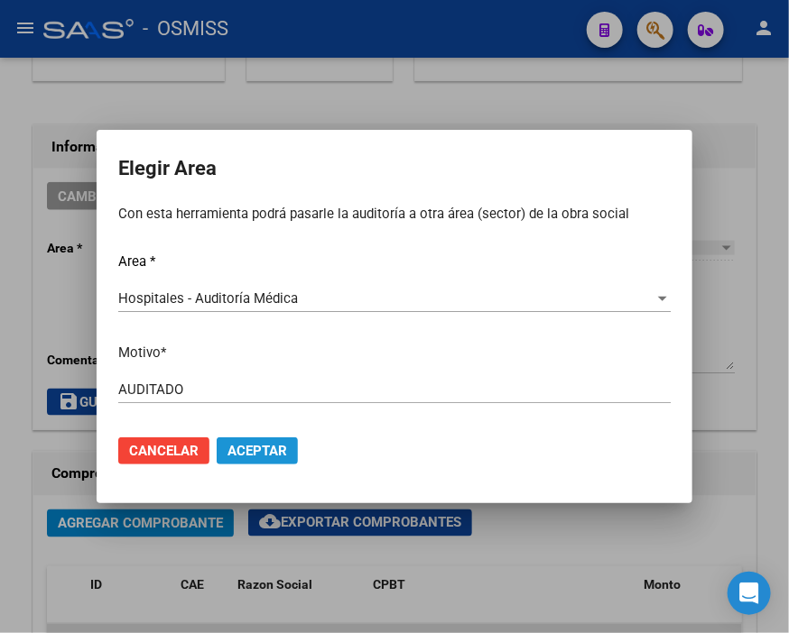
click at [269, 439] on button "Aceptar" at bounding box center [257, 451] width 81 height 27
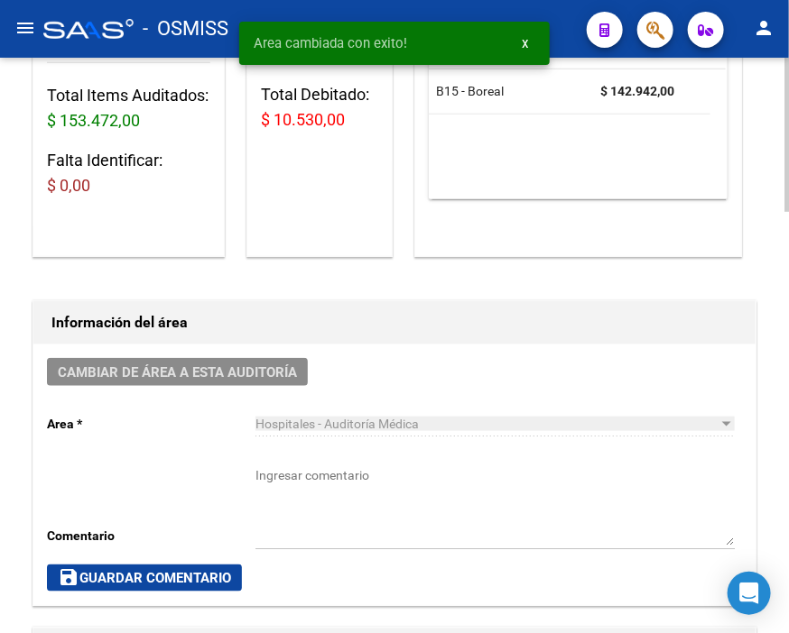
scroll to position [0, 0]
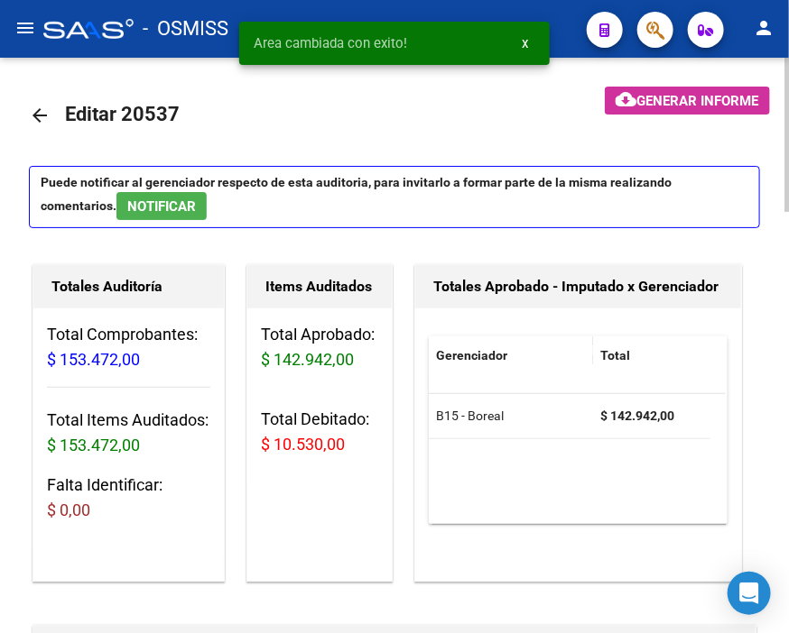
click at [33, 110] on mat-icon "arrow_back" at bounding box center [40, 116] width 22 height 22
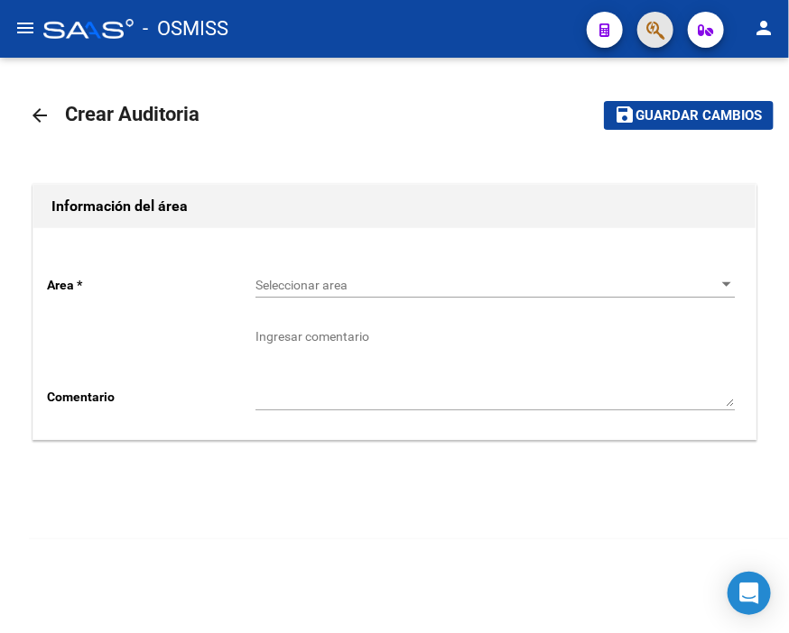
click at [643, 23] on button "button" at bounding box center [655, 30] width 36 height 36
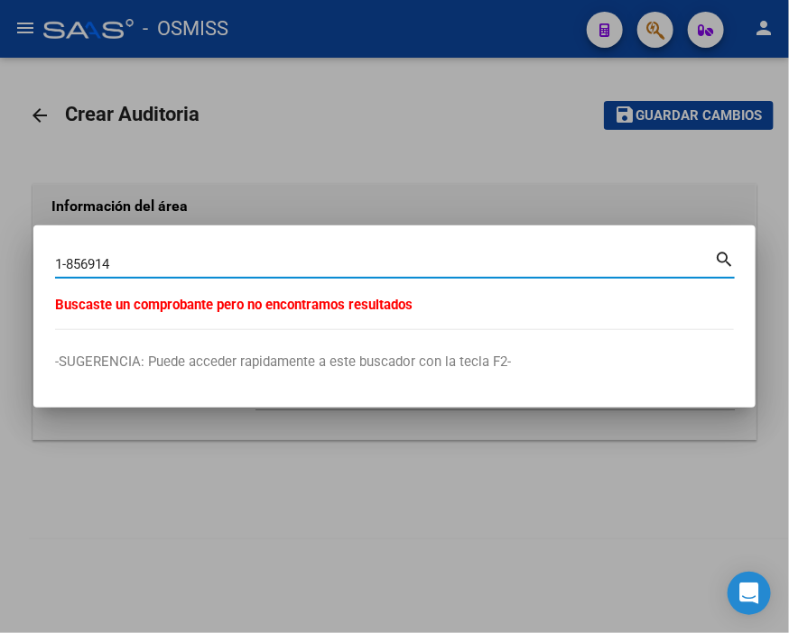
drag, startPoint x: 164, startPoint y: 260, endPoint x: -112, endPoint y: 237, distance: 277.0
click at [0, 237] on html "menu - OSMISS person Firma Express Inicio Calendario SSS Instructivos Contacto …" at bounding box center [394, 316] width 789 height 633
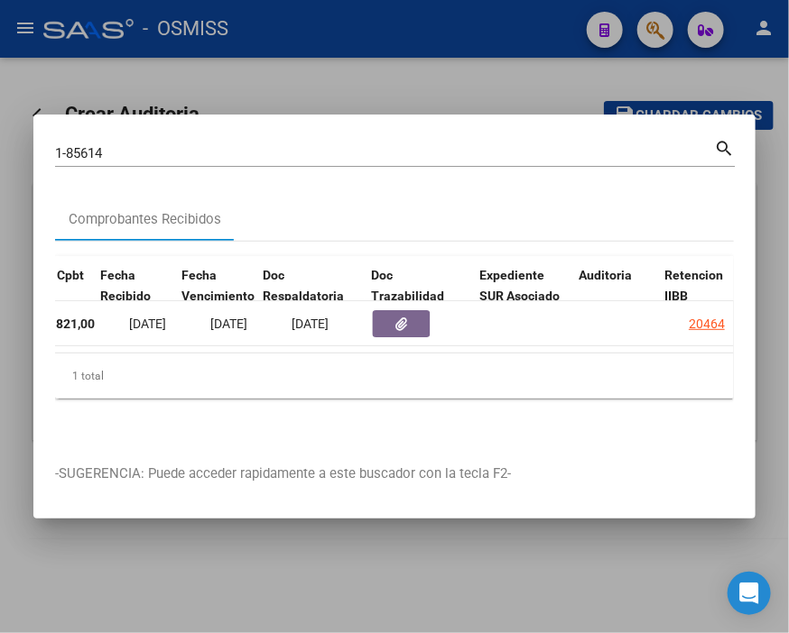
scroll to position [0, 898]
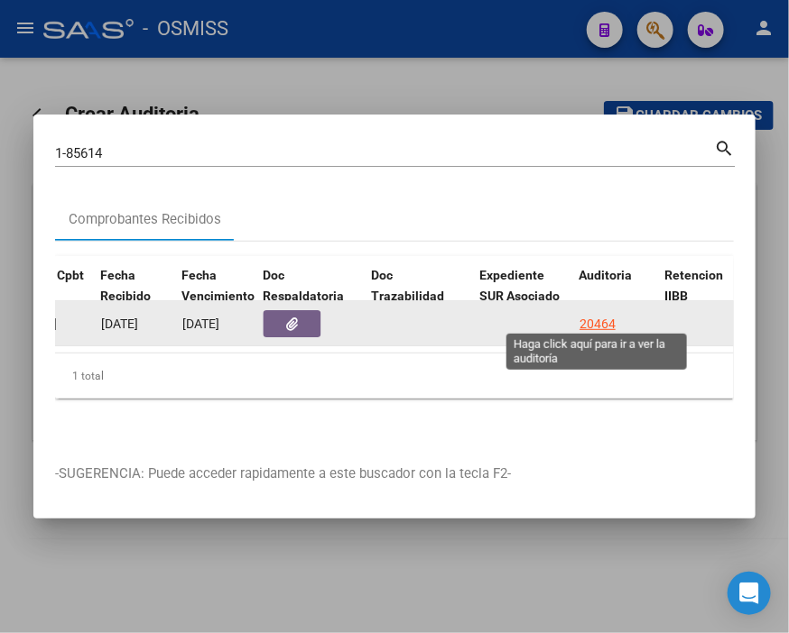
click at [608, 316] on div "20464" at bounding box center [597, 324] width 36 height 21
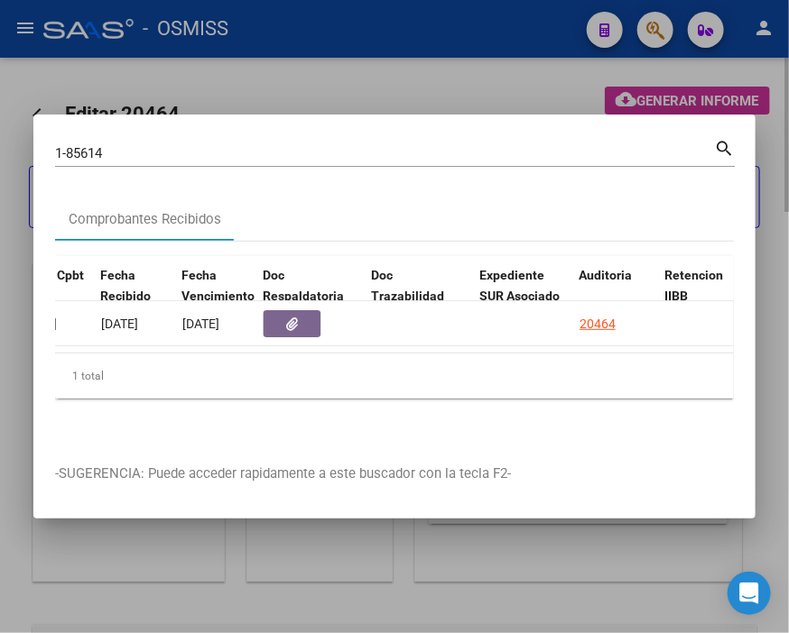
click at [383, 76] on div at bounding box center [394, 316] width 789 height 633
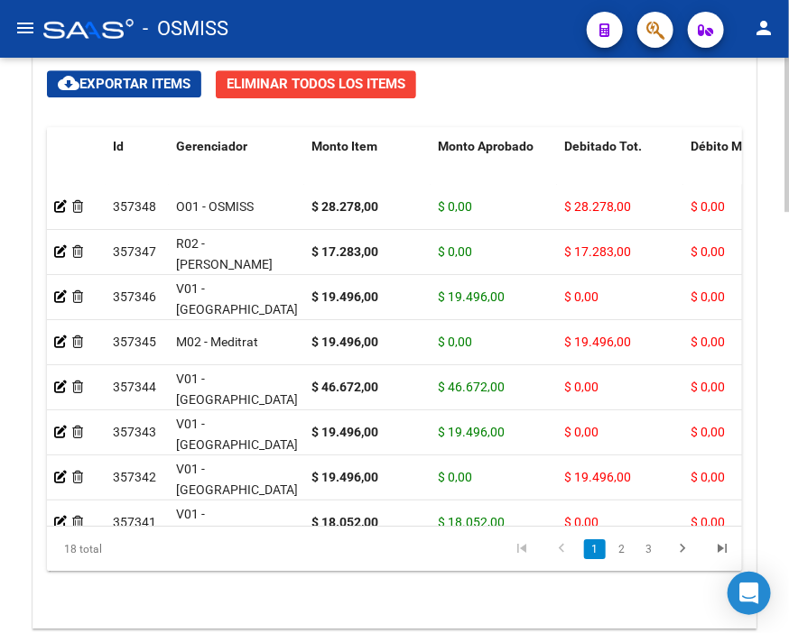
scroll to position [1503, 0]
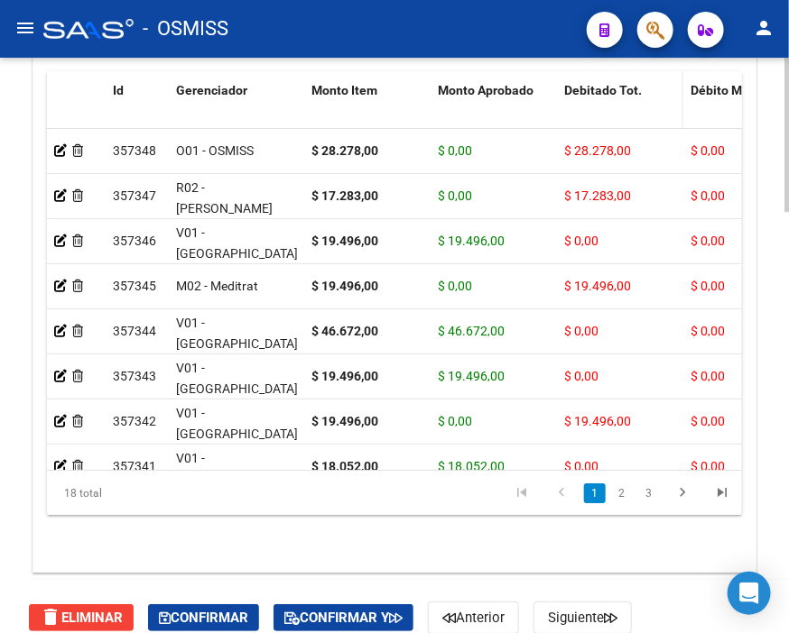
click at [598, 82] on div "Debitado Tot." at bounding box center [620, 90] width 112 height 21
click at [598, 92] on span "Debitado Tot." at bounding box center [603, 90] width 78 height 14
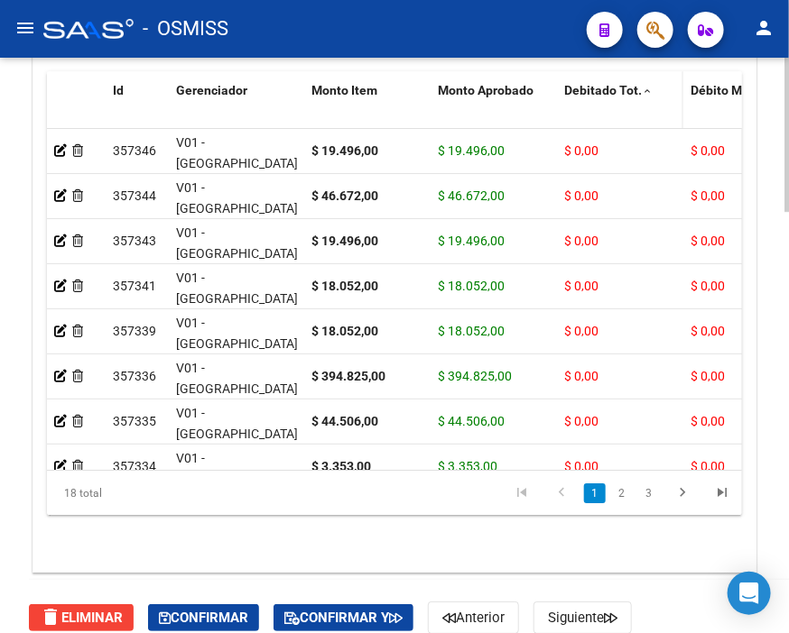
click at [598, 92] on span "Debitado Tot." at bounding box center [603, 90] width 78 height 14
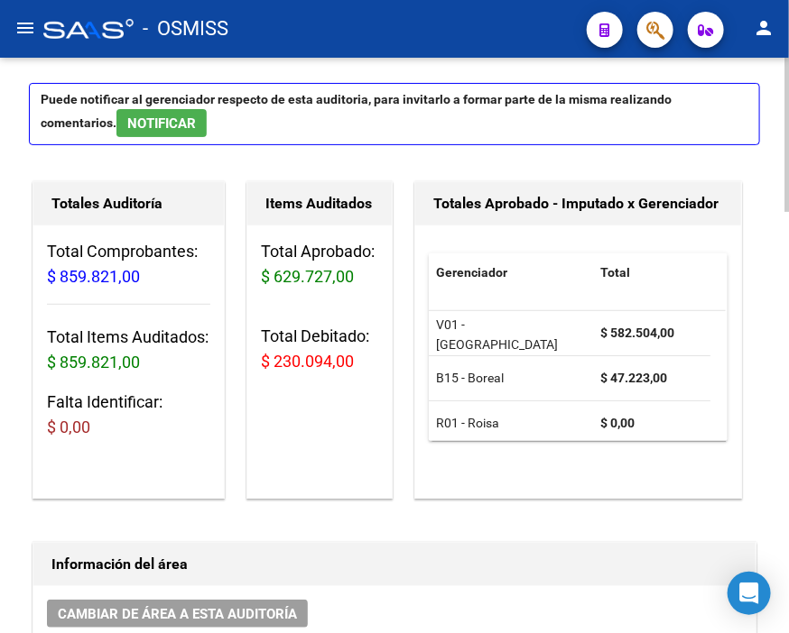
scroll to position [0, 0]
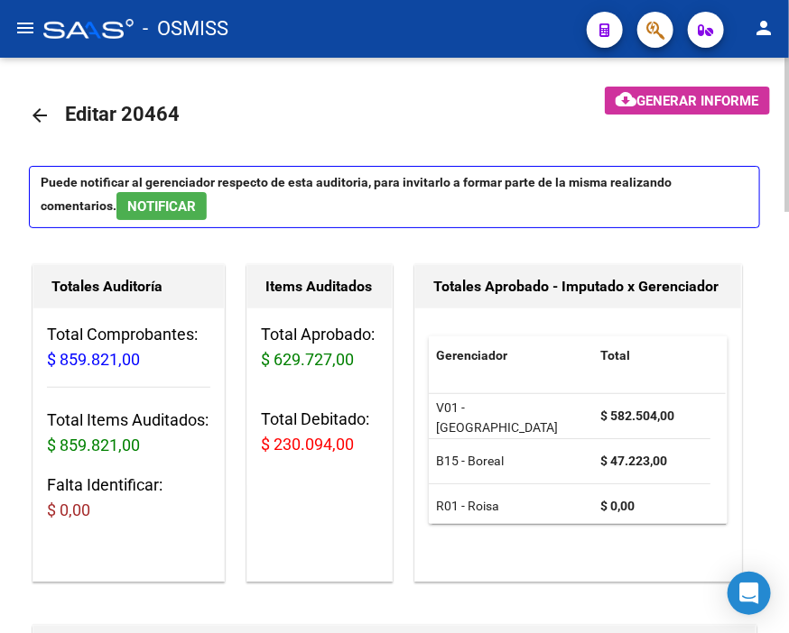
click at [32, 111] on mat-icon "arrow_back" at bounding box center [40, 116] width 22 height 22
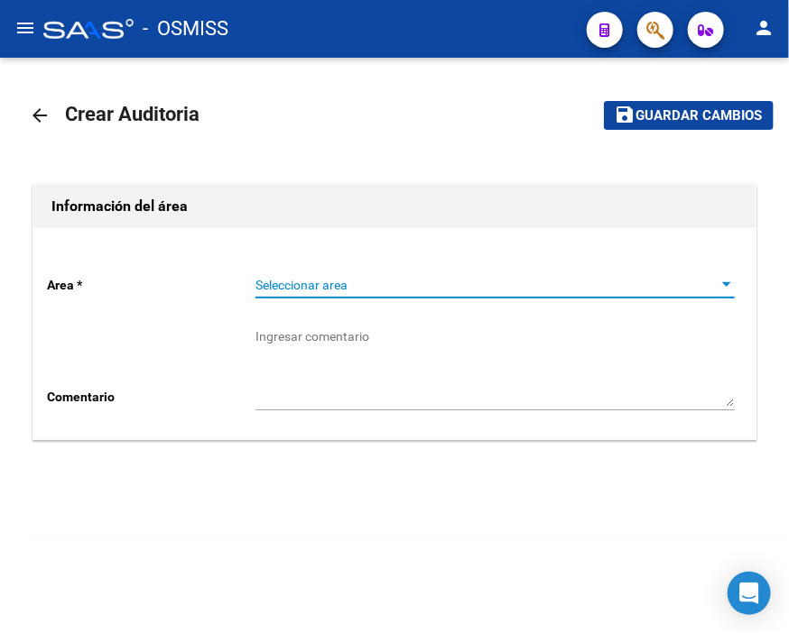
click at [361, 291] on span "Seleccionar area" at bounding box center [486, 285] width 463 height 15
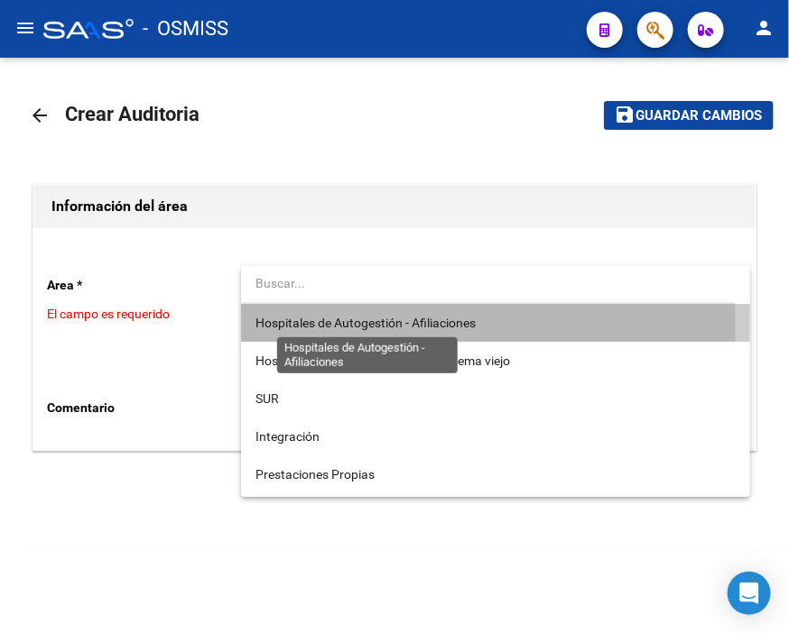
click at [370, 323] on span "Hospitales de Autogestión - Afiliaciones" at bounding box center [365, 323] width 220 height 14
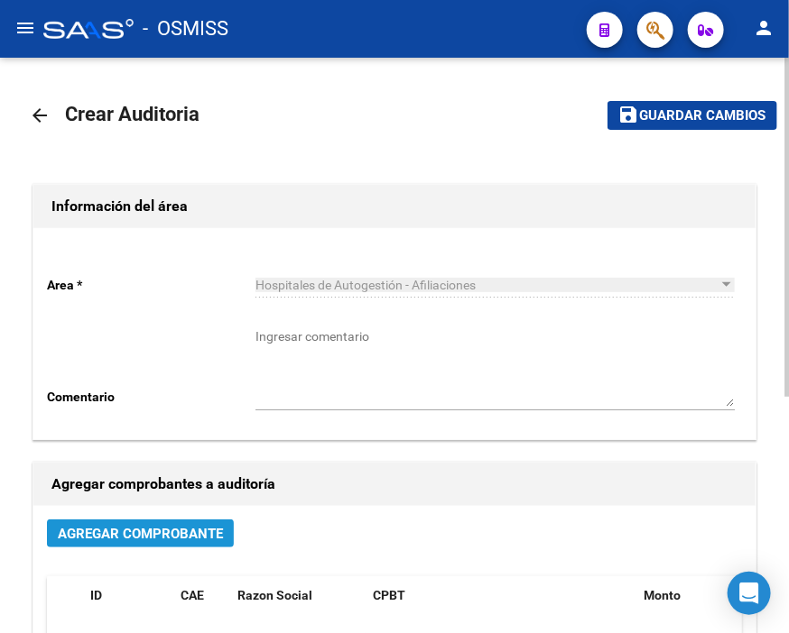
click at [209, 529] on span "Agregar Comprobante" at bounding box center [140, 534] width 165 height 16
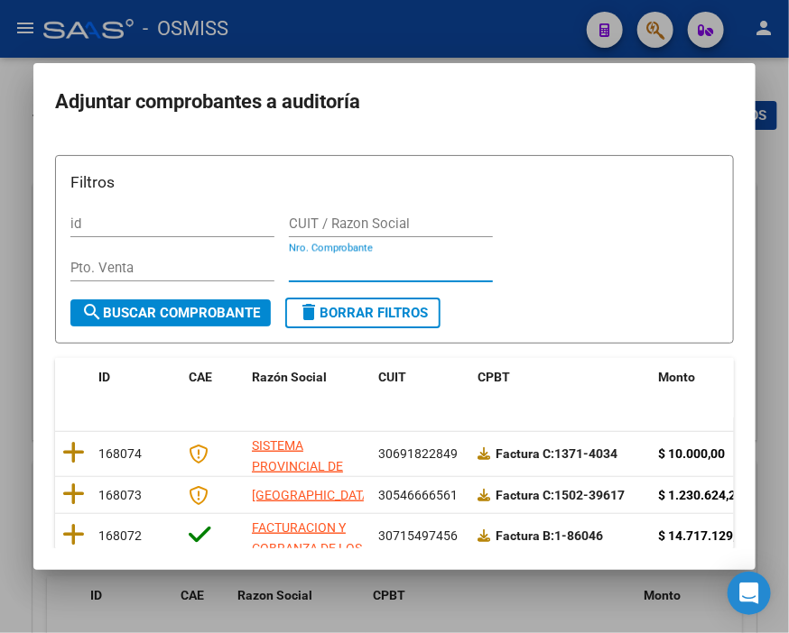
click at [317, 267] on input "Nro. Comprobante" at bounding box center [391, 268] width 204 height 16
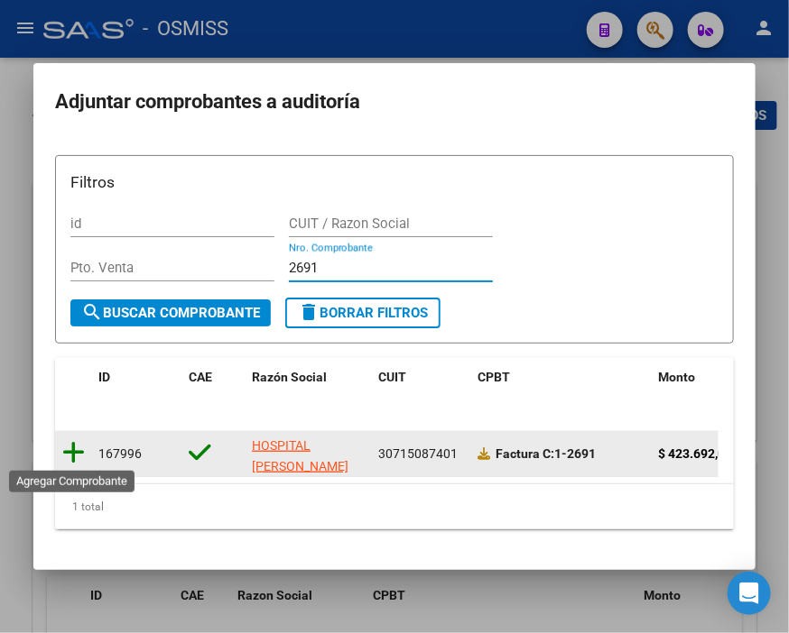
click at [78, 448] on icon at bounding box center [73, 452] width 23 height 25
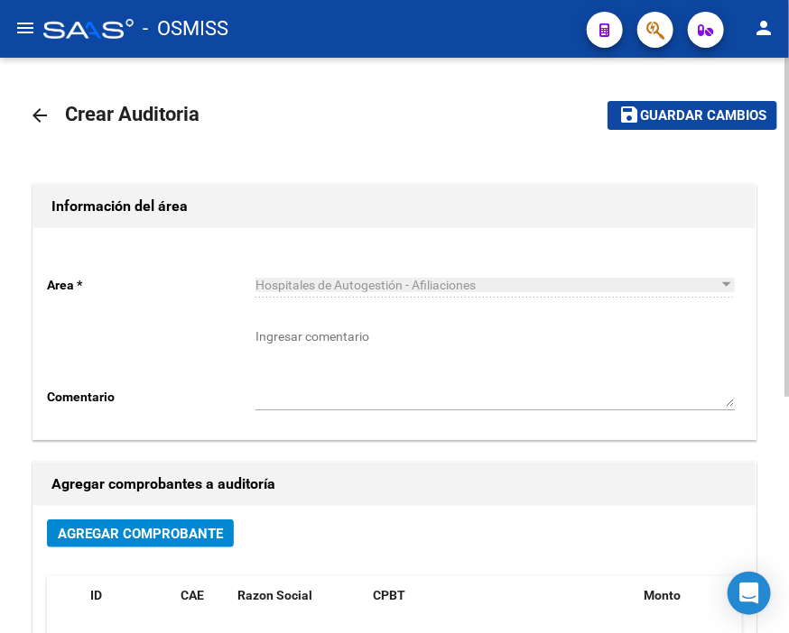
click at [662, 96] on mat-toolbar-row "save Guardar cambios" at bounding box center [659, 116] width 238 height 58
click at [664, 108] on span "Guardar cambios" at bounding box center [703, 116] width 126 height 16
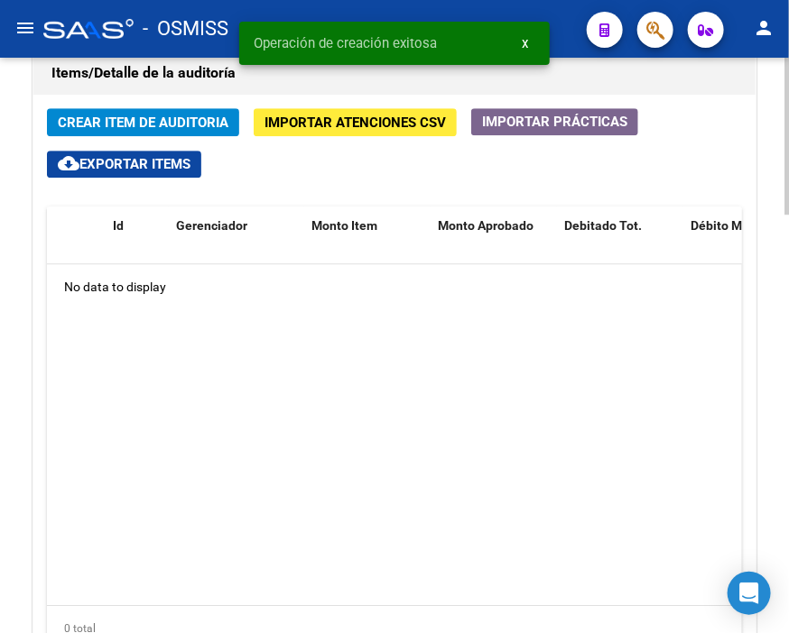
scroll to position [1303, 0]
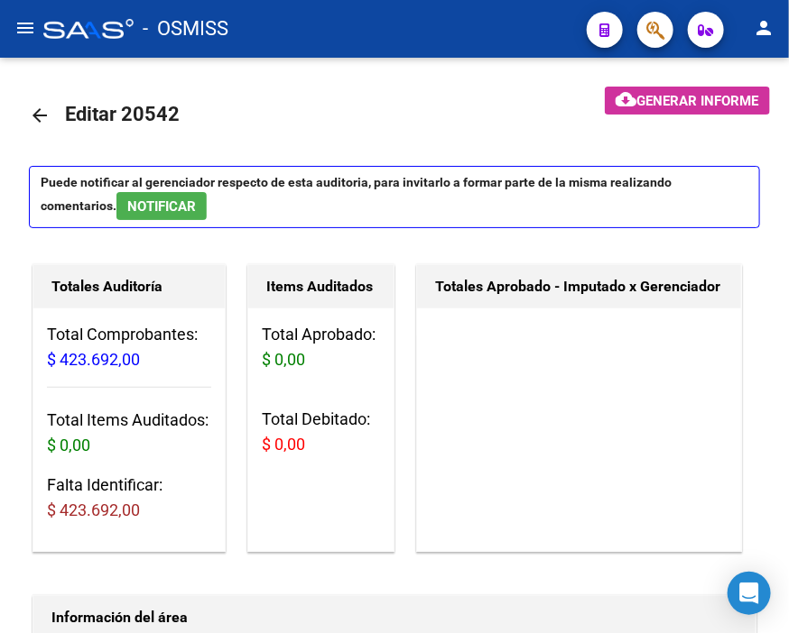
scroll to position [1303, 0]
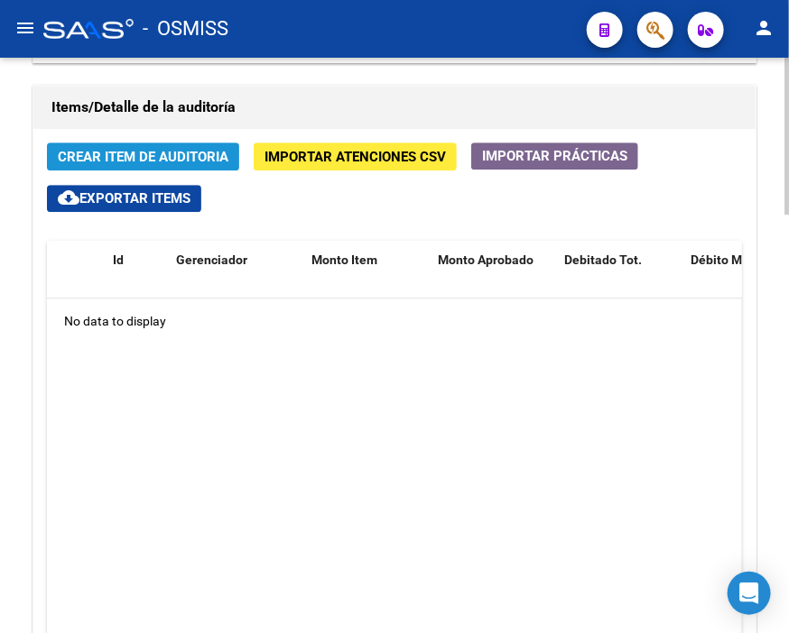
click at [115, 158] on span "Crear Item de Auditoria" at bounding box center [143, 157] width 171 height 16
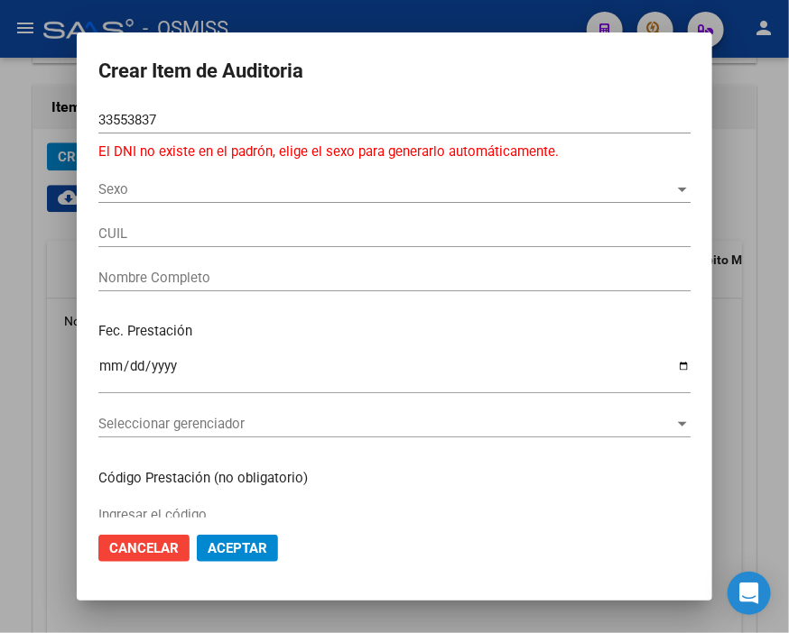
click at [394, 74] on h2 "Crear Item de Auditoria" at bounding box center [394, 71] width 592 height 34
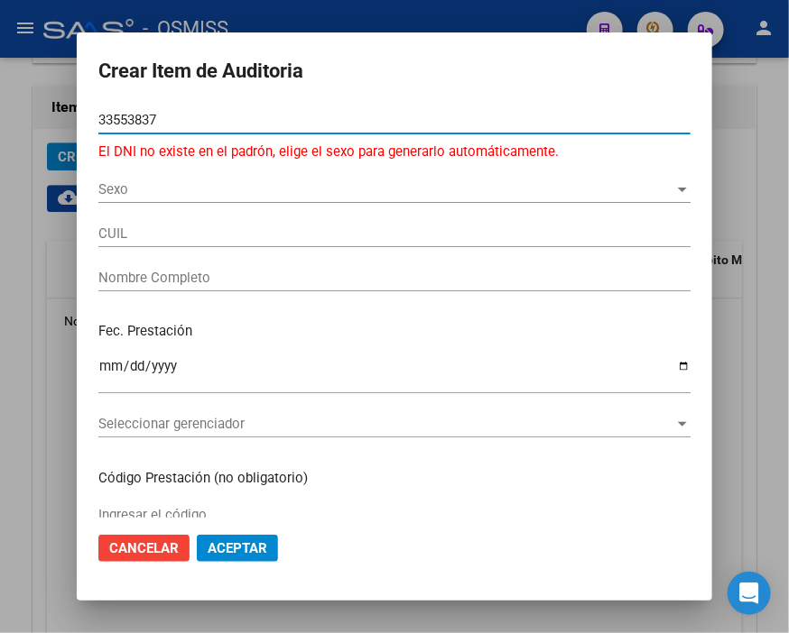
click at [108, 122] on input "33553837" at bounding box center [394, 120] width 592 height 16
type input "30553837"
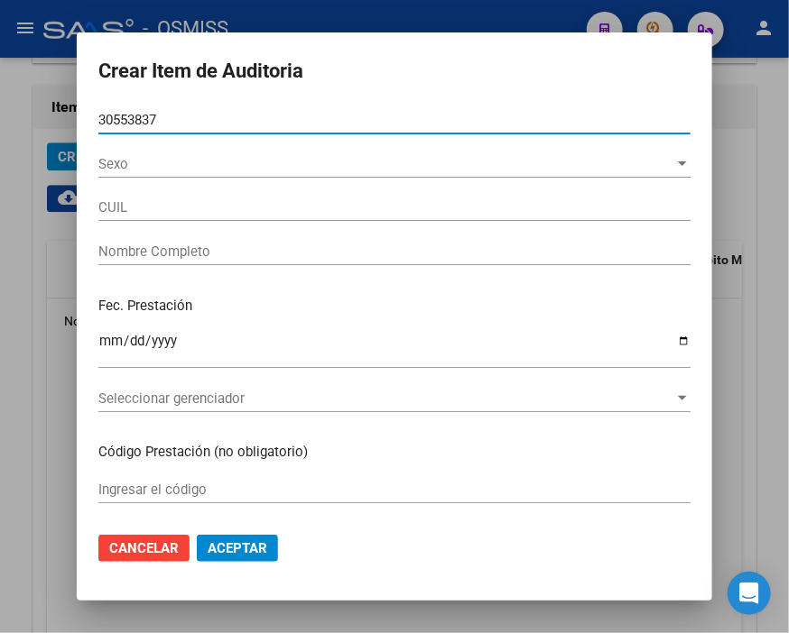
type input "27305538375"
type input "[PERSON_NAME] [PERSON_NAME]"
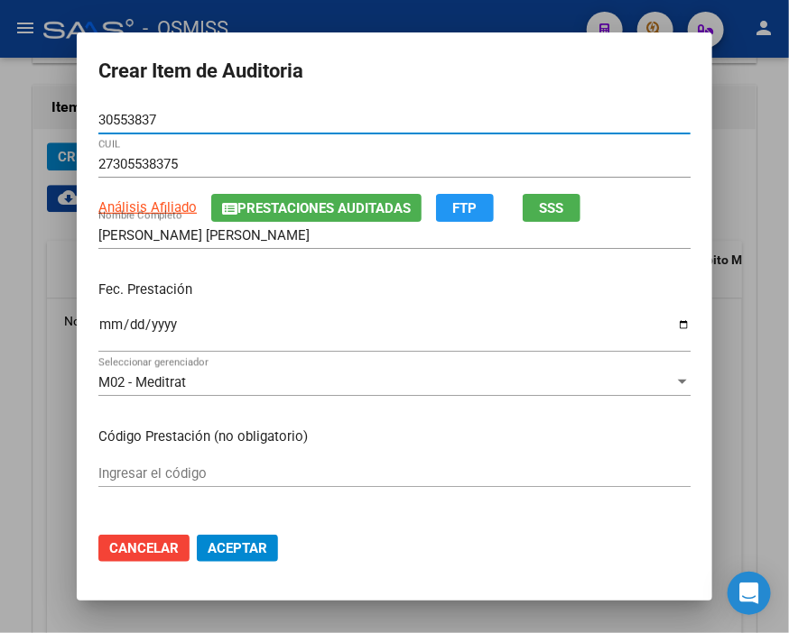
type input "30553837"
click at [101, 322] on input "Ingresar la fecha" at bounding box center [394, 332] width 592 height 29
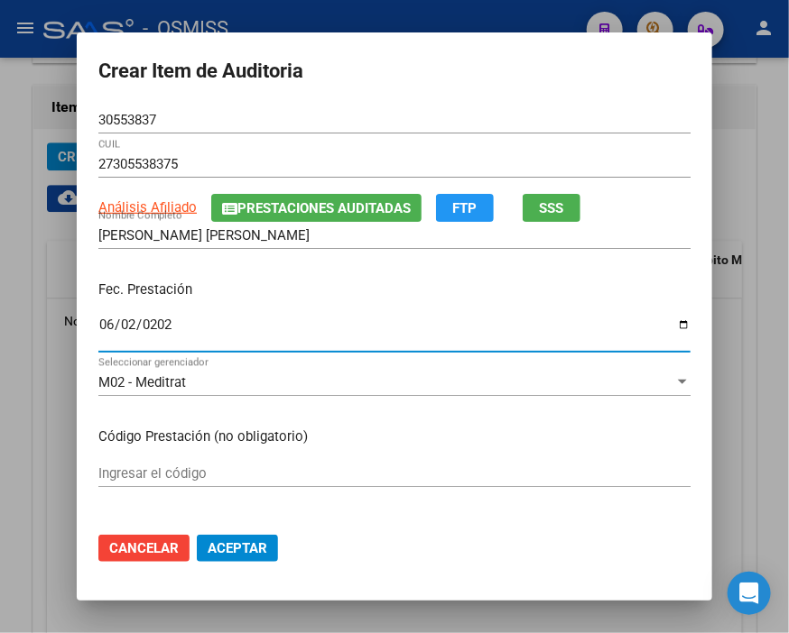
type input "2025-06-02"
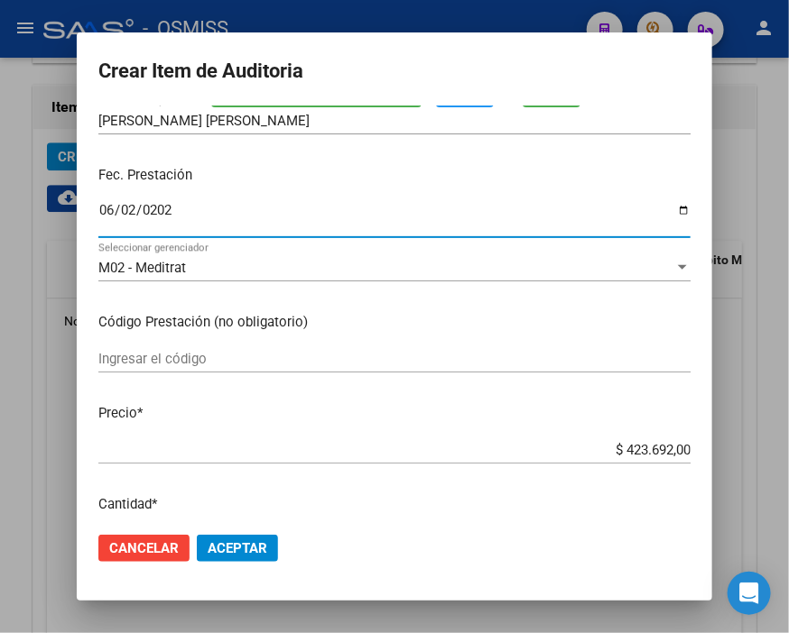
scroll to position [200, 0]
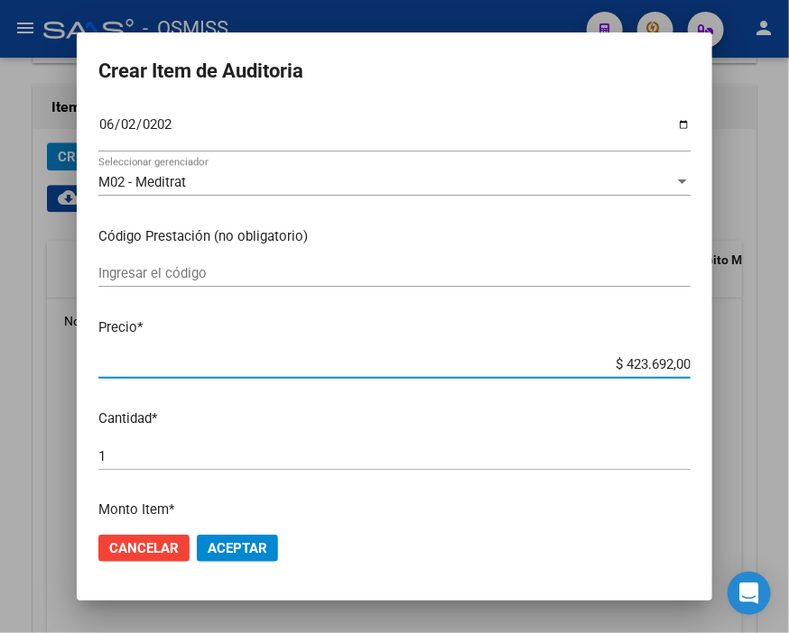
drag, startPoint x: 580, startPoint y: 358, endPoint x: 751, endPoint y: 357, distance: 170.5
click at [751, 357] on div "Crear Item de Auditoria 30553837 Nro Documento 27305538375 CUIL Análisis Afilia…" at bounding box center [394, 316] width 789 height 633
type input "$ 0,07"
type input "$ 0,72"
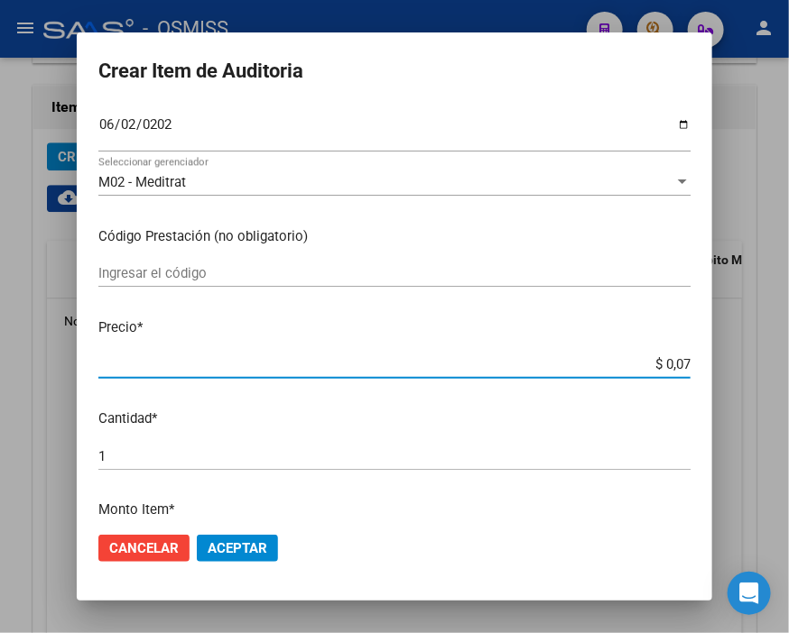
type input "$ 0,72"
type input "$ 7,24"
type input "$ 72,44"
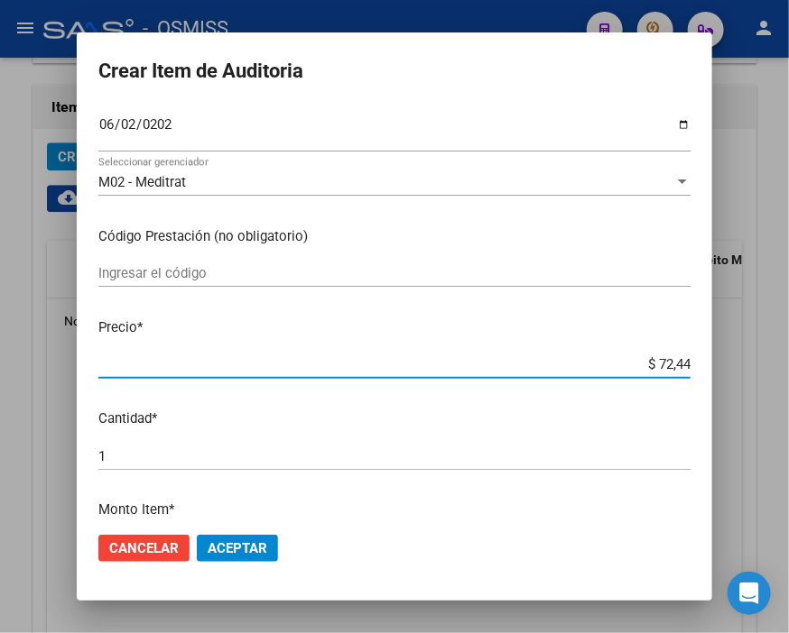
type input "$ 724,40"
type input "$ 7.244,00"
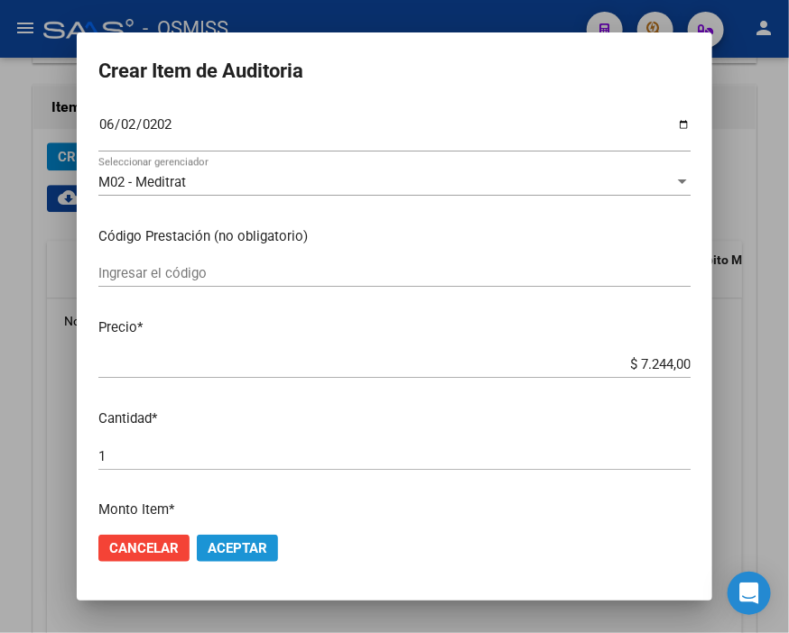
click at [240, 555] on span "Aceptar" at bounding box center [238, 548] width 60 height 16
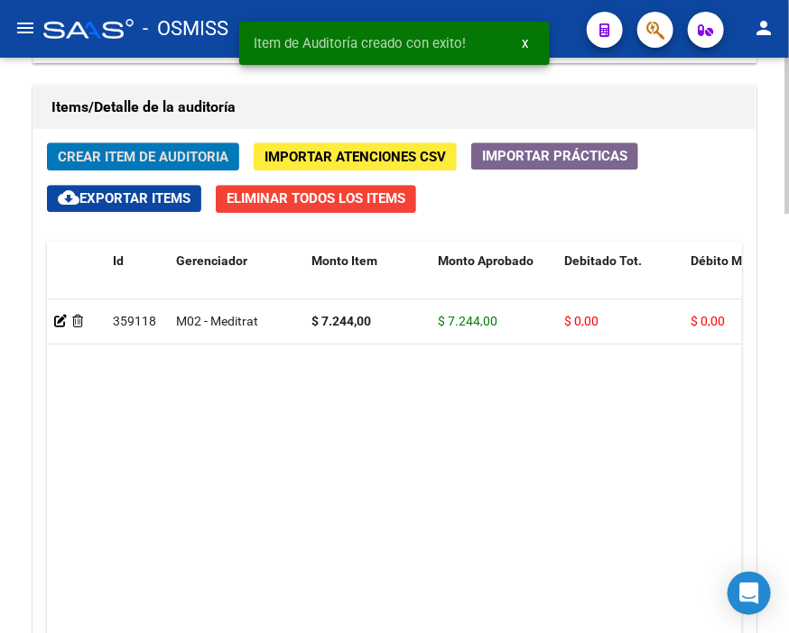
scroll to position [1333, 0]
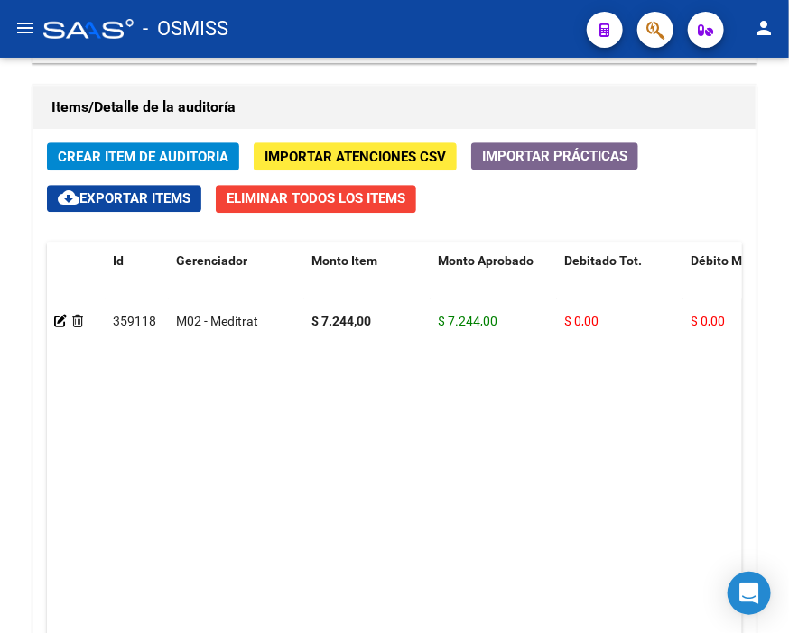
drag, startPoint x: 295, startPoint y: 10, endPoint x: 250, endPoint y: 48, distance: 58.9
click at [295, 10] on div "- OSMISS" at bounding box center [307, 29] width 529 height 40
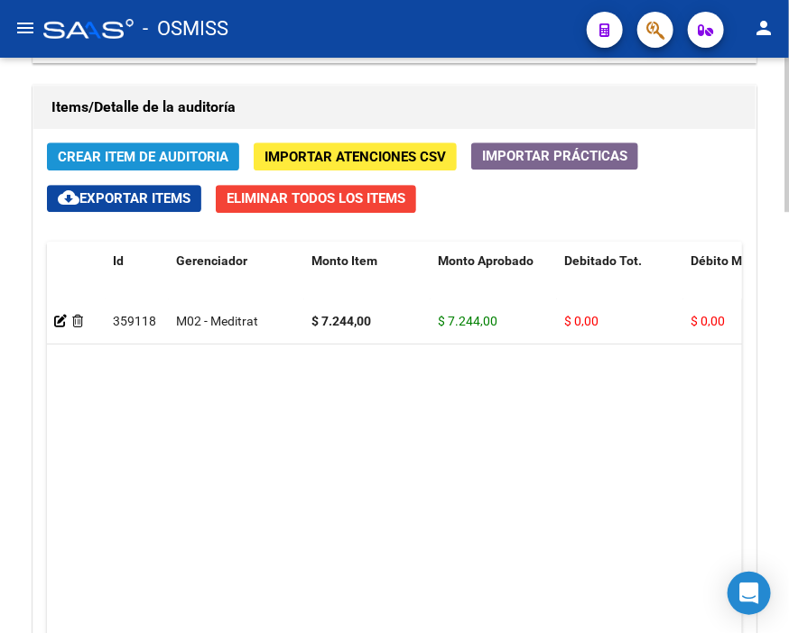
click at [163, 160] on span "Crear Item de Auditoria" at bounding box center [143, 157] width 171 height 16
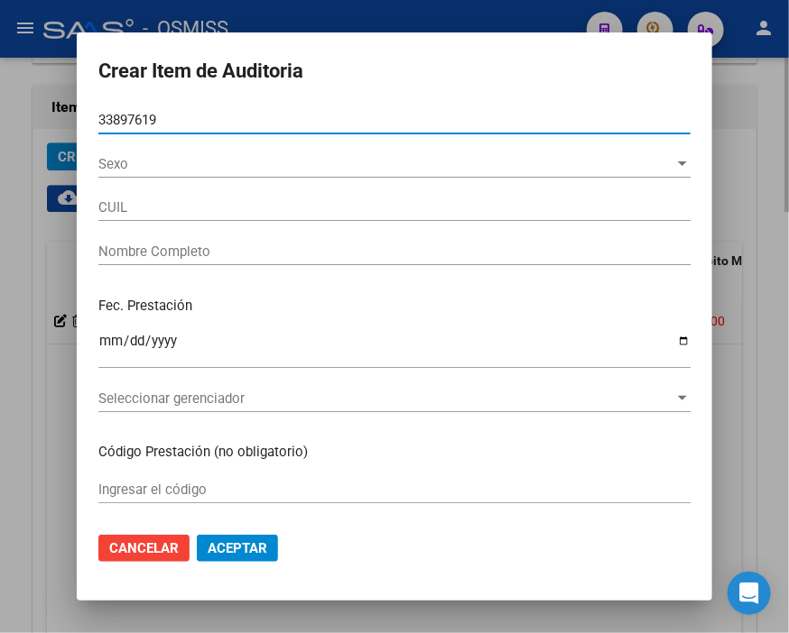
type input "33897619"
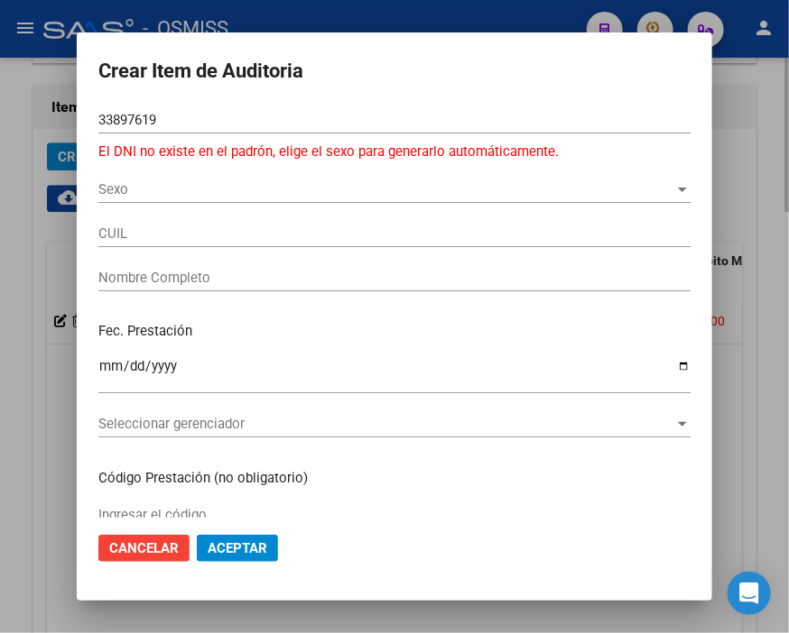
click at [163, 160] on p "El DNI no existe en el padrón, elige el sexo para generarlo automáticamente." at bounding box center [394, 152] width 592 height 21
click at [114, 183] on span "Sexo" at bounding box center [386, 189] width 576 height 16
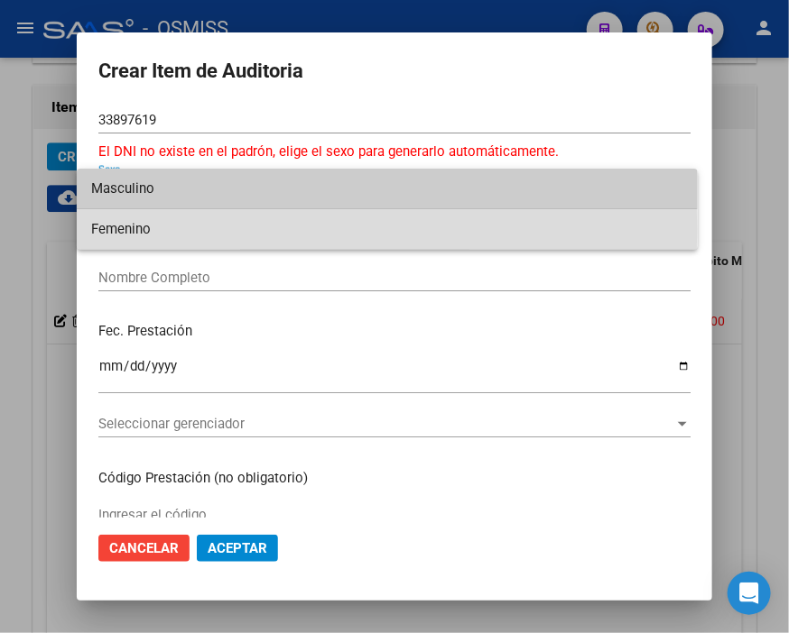
click at [125, 229] on span "Femenino" at bounding box center [387, 229] width 592 height 41
type input "23338976194"
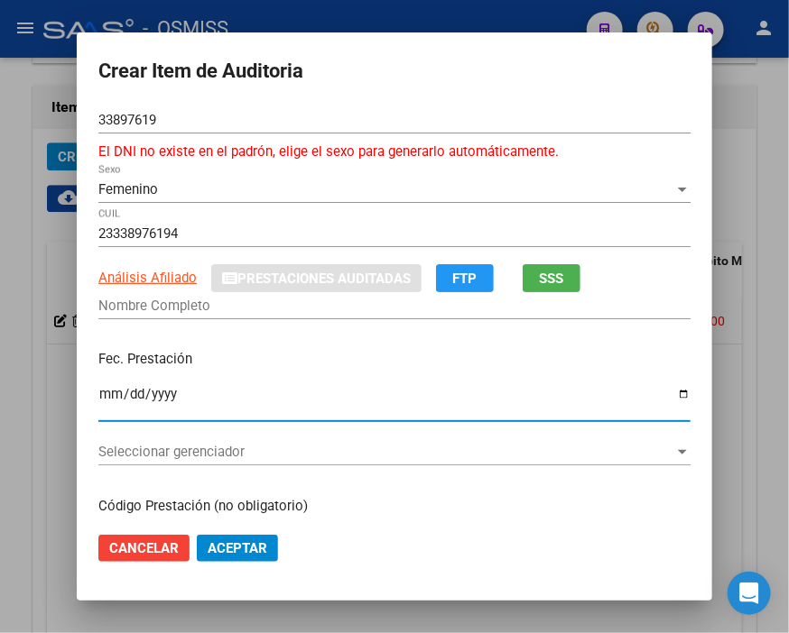
click at [101, 397] on input "Ingresar la fecha" at bounding box center [394, 401] width 592 height 29
type input "2025-07-07"
click at [147, 309] on input "Nombre Completo" at bounding box center [394, 306] width 592 height 16
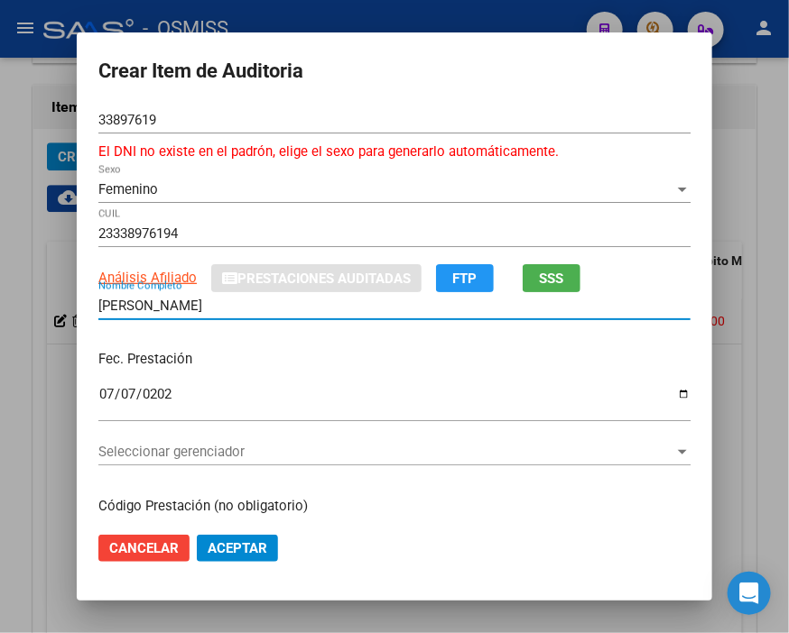
type input "GUARINO SOLANGE"
click at [191, 453] on span "Seleccionar gerenciador" at bounding box center [386, 452] width 576 height 16
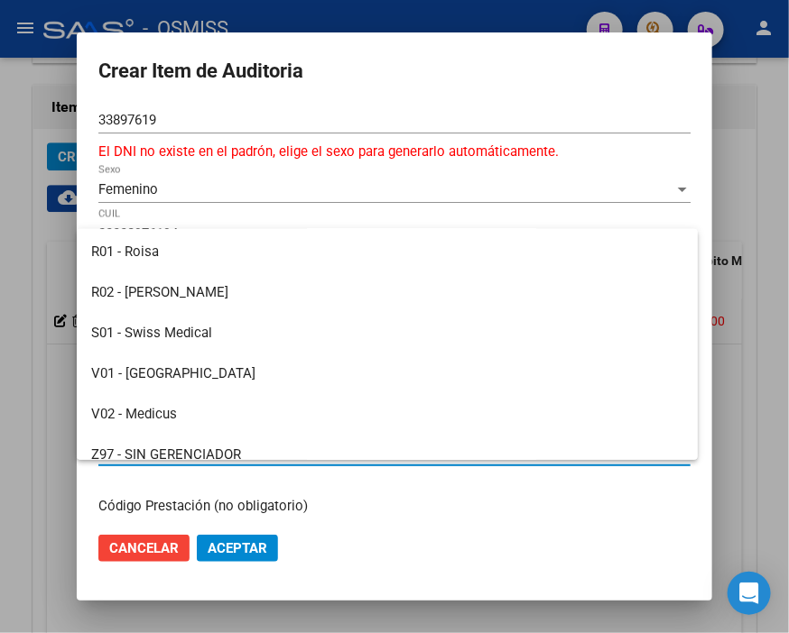
scroll to position [500, 0]
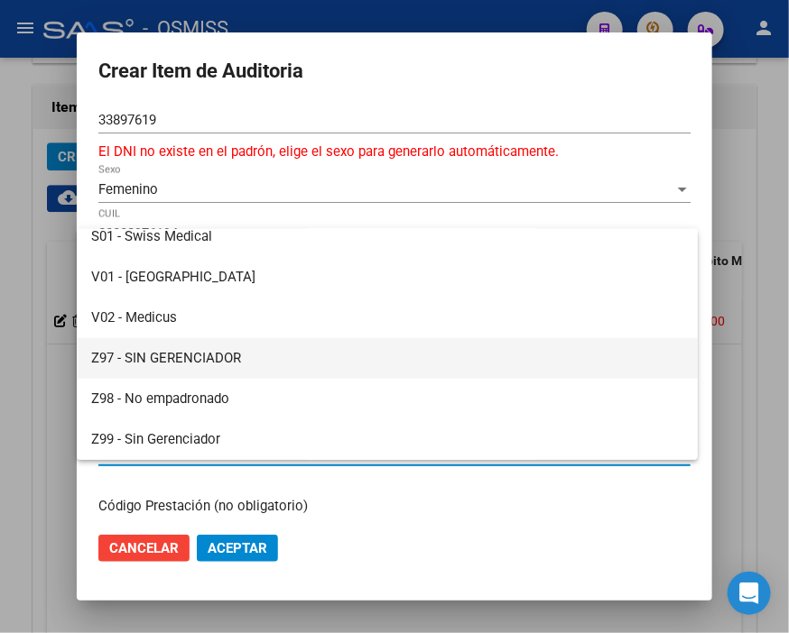
click at [204, 347] on span "Z97 - SIN GERENCIADOR" at bounding box center [387, 358] width 592 height 41
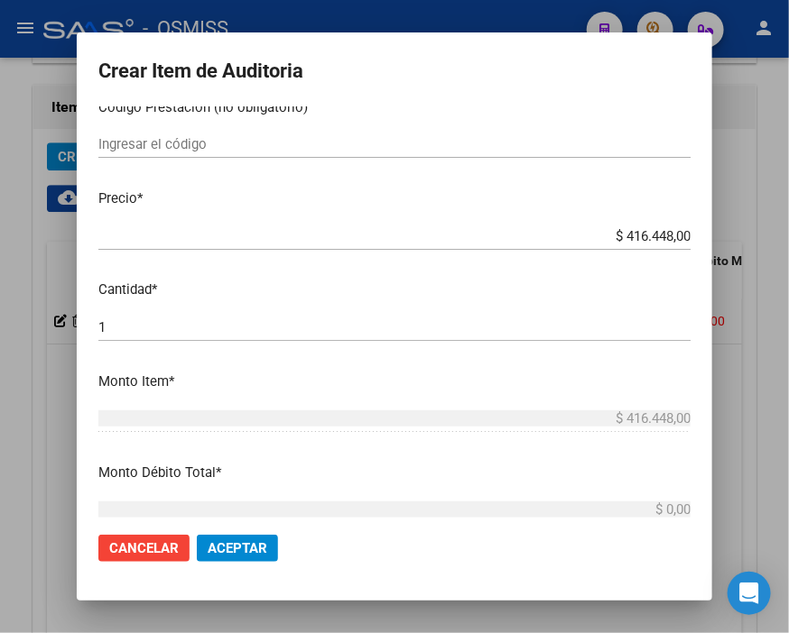
scroll to position [401, 0]
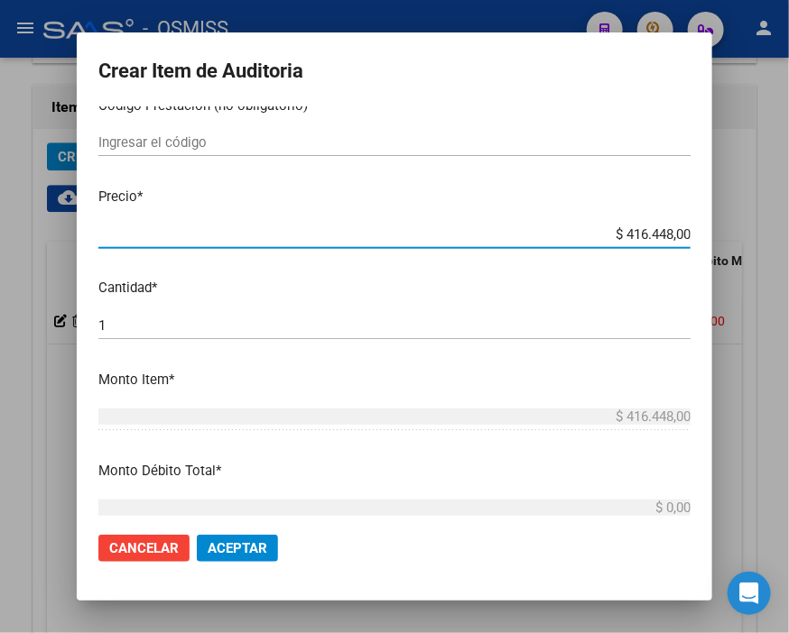
drag, startPoint x: 574, startPoint y: 235, endPoint x: 789, endPoint y: 244, distance: 214.9
click at [788, 244] on html "menu - OSMISS person Firma Express Inicio Calendario SSS Instructivos Contacto …" at bounding box center [394, 316] width 789 height 633
type input "$ 0,02"
type input "$ 0,28"
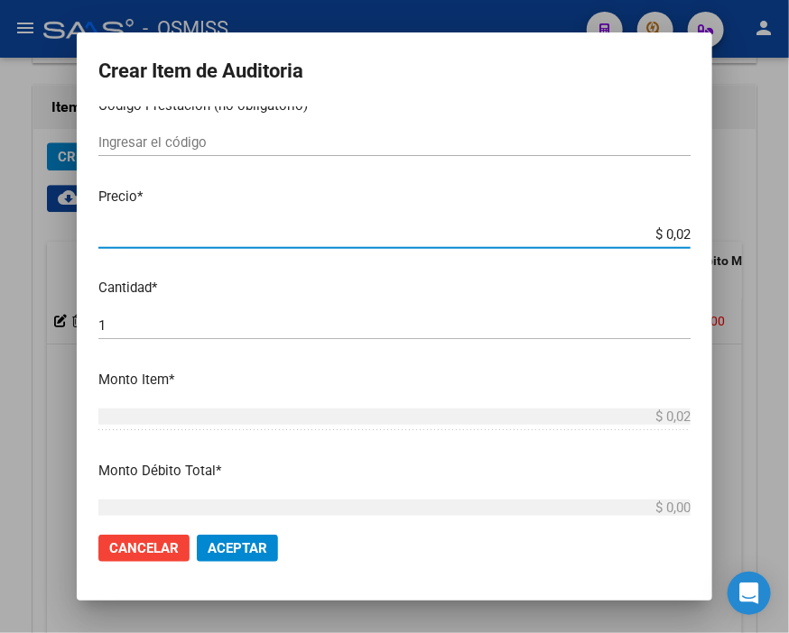
type input "$ 0,28"
type input "$ 2,88"
type input "$ 28,86"
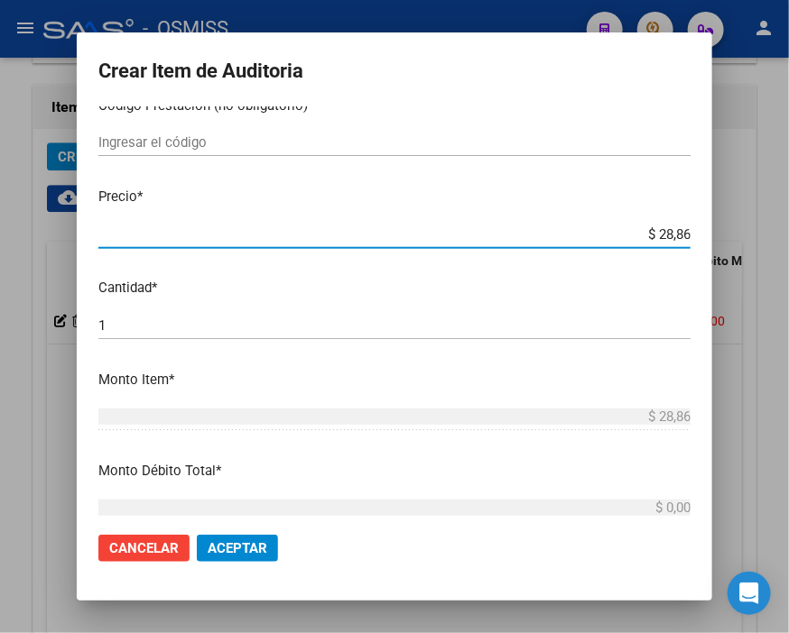
type input "$ 288,60"
type input "$ 2.886,08"
type input "$ 28.860,80"
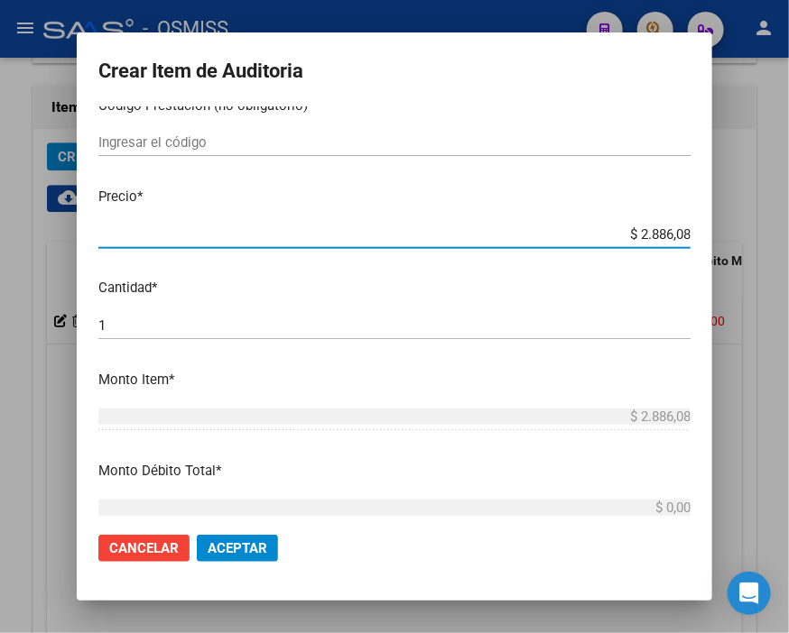
type input "$ 28.860,80"
type input "$ 288.608,00"
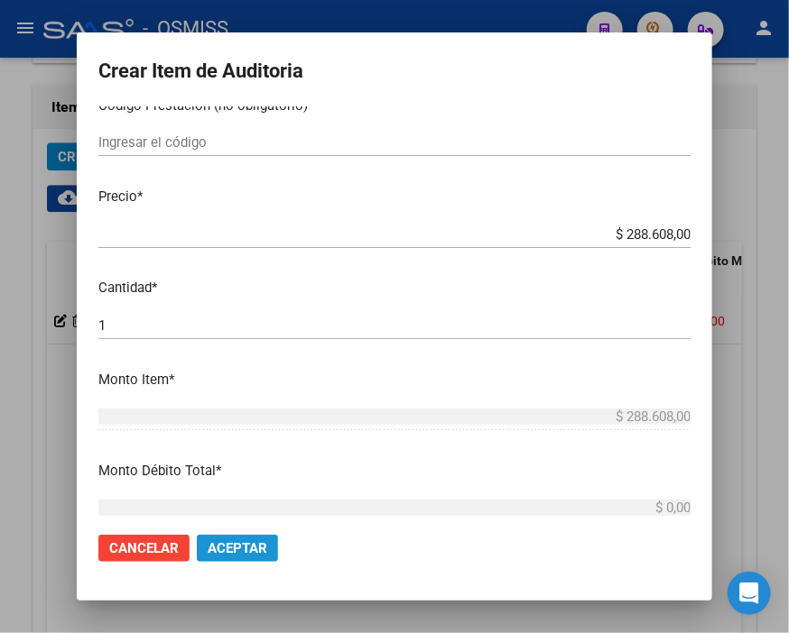
click at [239, 540] on span "Aceptar" at bounding box center [238, 548] width 60 height 16
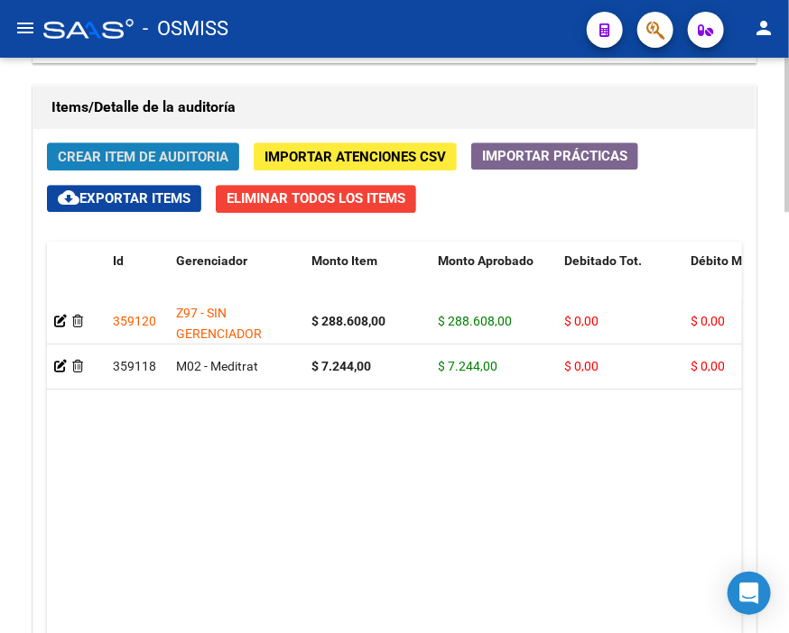
click at [152, 144] on button "Crear Item de Auditoria" at bounding box center [143, 157] width 192 height 28
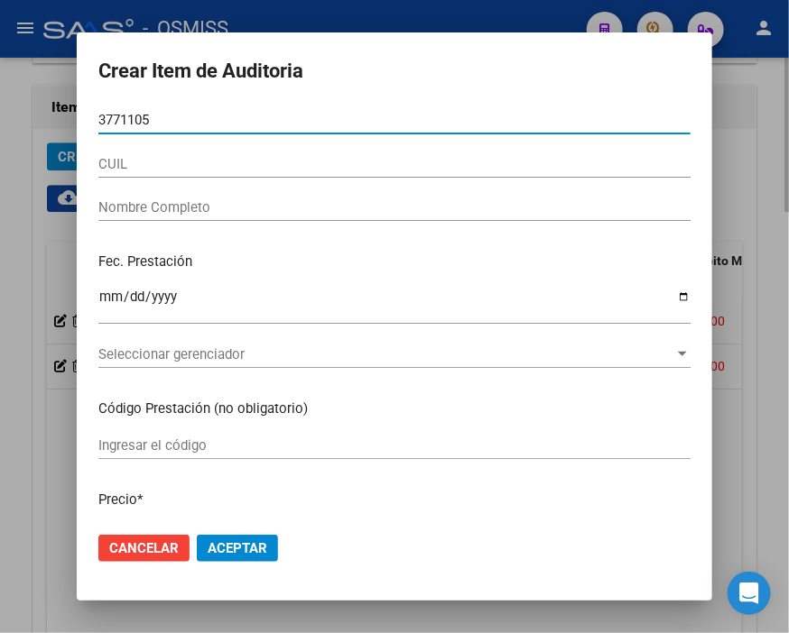
type input "37711050"
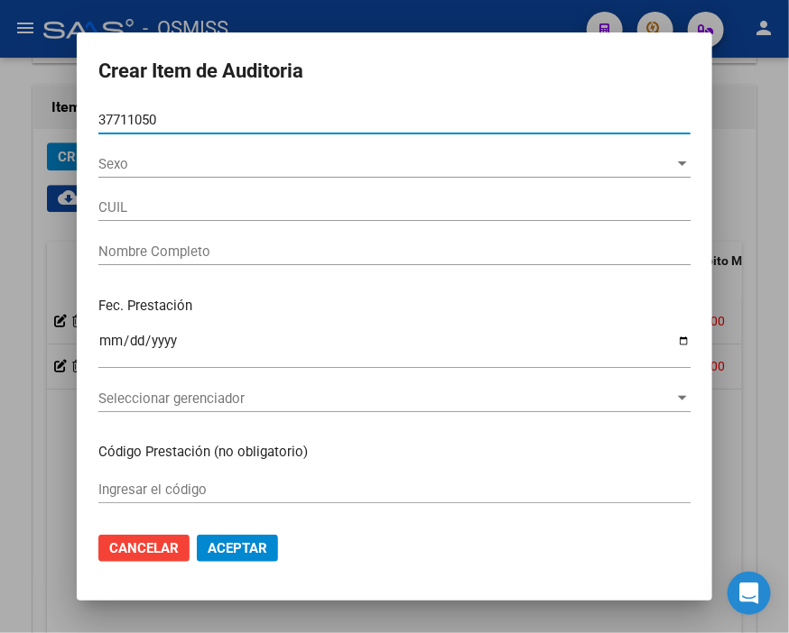
type input "20377110502"
type input "ROJAS PABLO NICOLAS"
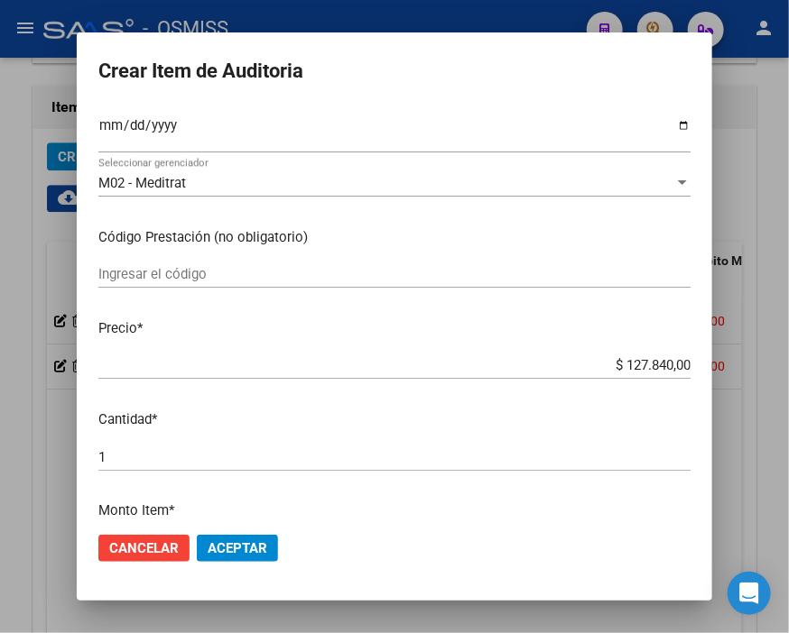
scroll to position [200, 0]
type input "37711050"
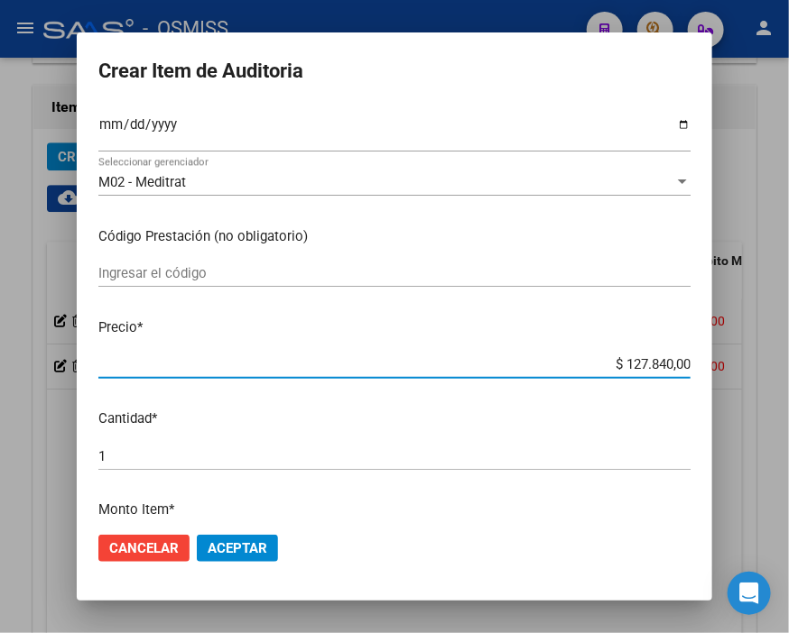
drag, startPoint x: 571, startPoint y: 365, endPoint x: 789, endPoint y: 365, distance: 217.4
click at [788, 365] on html "menu - OSMISS person Firma Express Inicio Calendario SSS Instructivos Contacto …" at bounding box center [394, 316] width 789 height 633
type input "$ 0,05"
type input "$ 0,50"
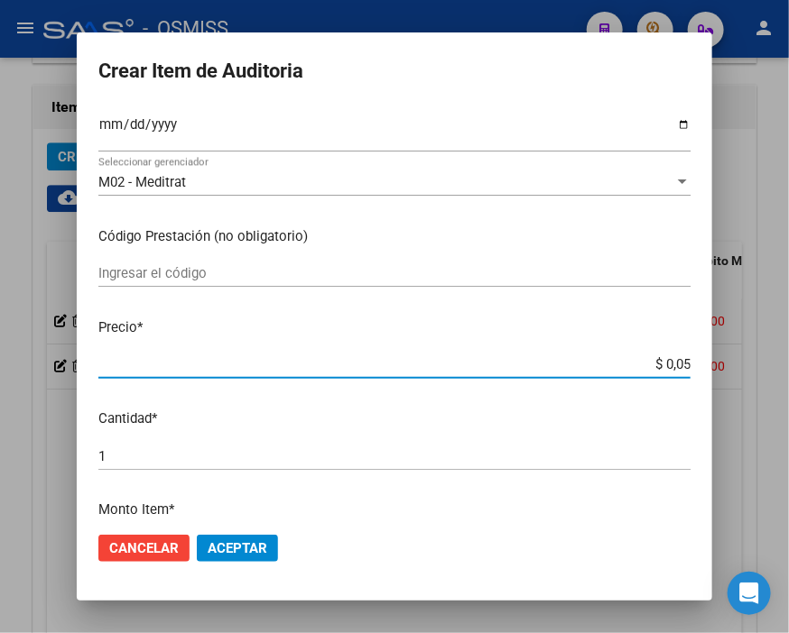
type input "$ 0,50"
type input "$ 5,07"
type input "$ 50,71"
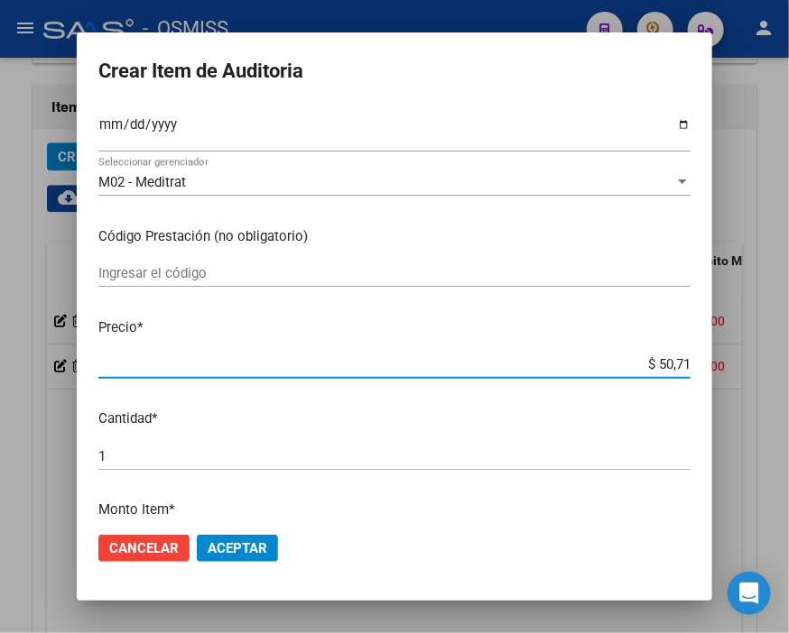
type input "$ 507,10"
type input "$ 5.071,00"
type input "$ 50.710,00"
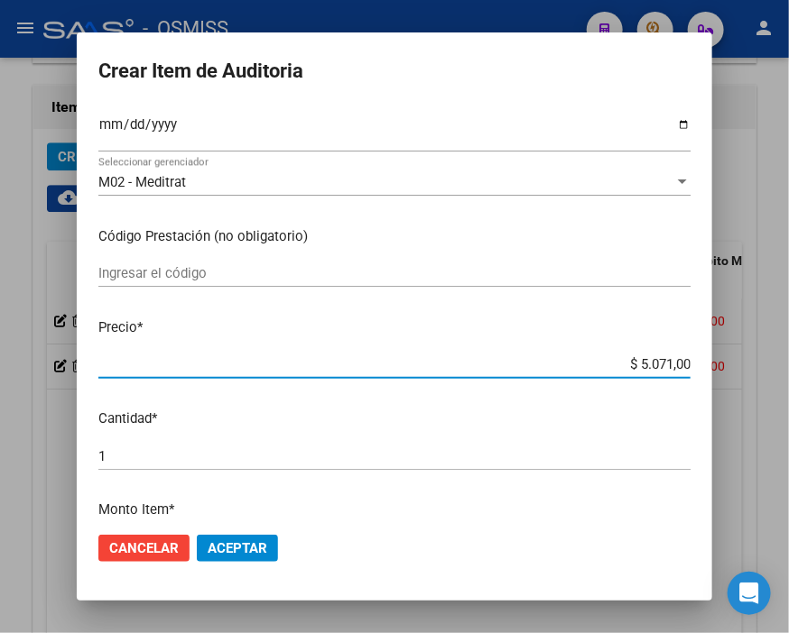
type input "$ 50.710,00"
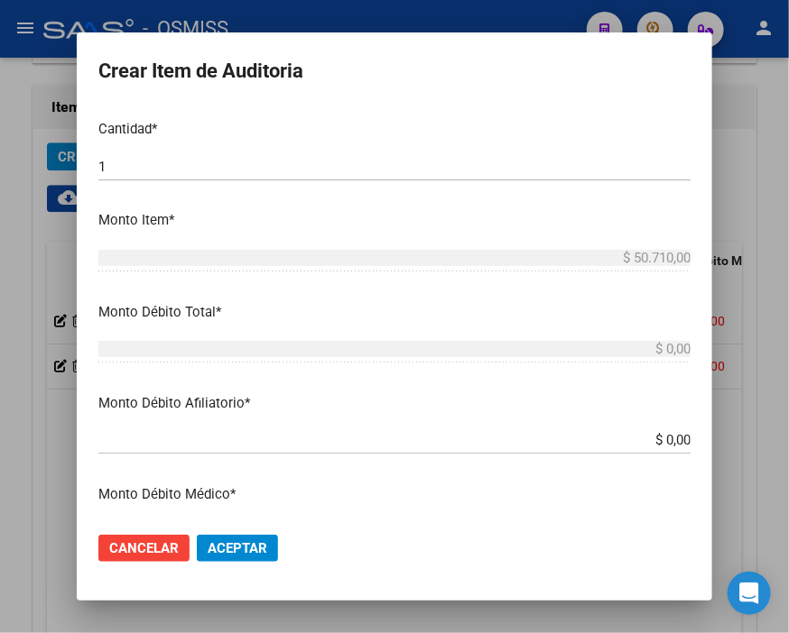
scroll to position [501, 0]
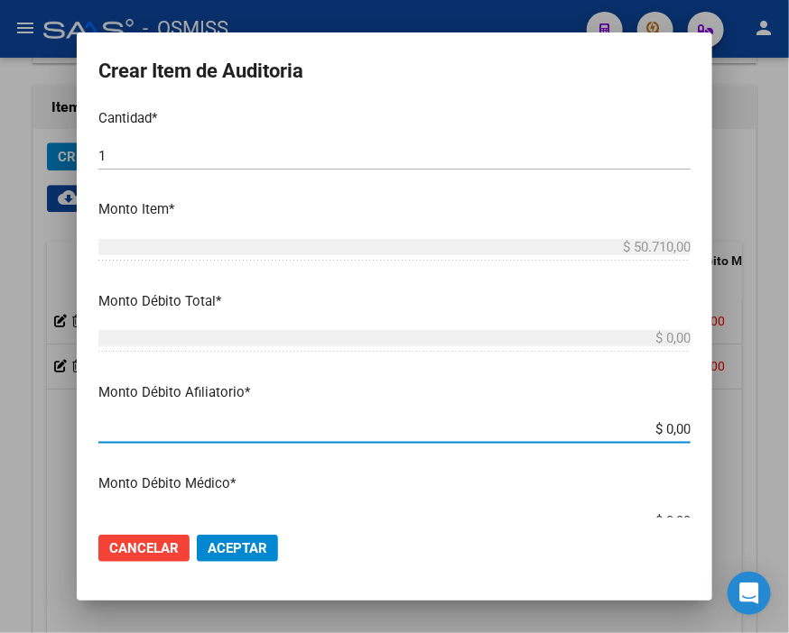
drag, startPoint x: 580, startPoint y: 427, endPoint x: 789, endPoint y: 426, distance: 208.4
click at [788, 426] on html "menu - OSMISS person Firma Express Inicio Calendario SSS Instructivos Contacto …" at bounding box center [394, 316] width 789 height 633
type input "$ 0,05"
type input "$ 0,50"
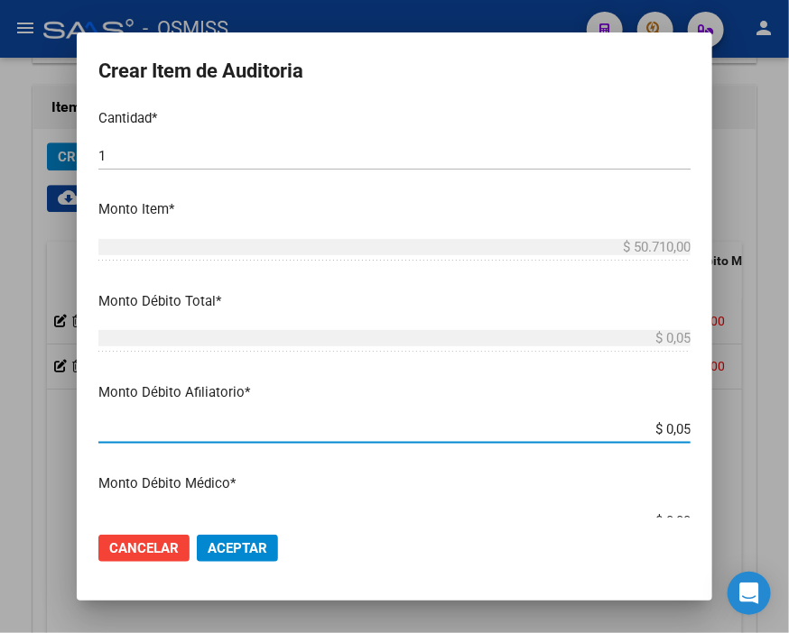
type input "$ 0,50"
type input "$ 5,07"
type input "$ 50,71"
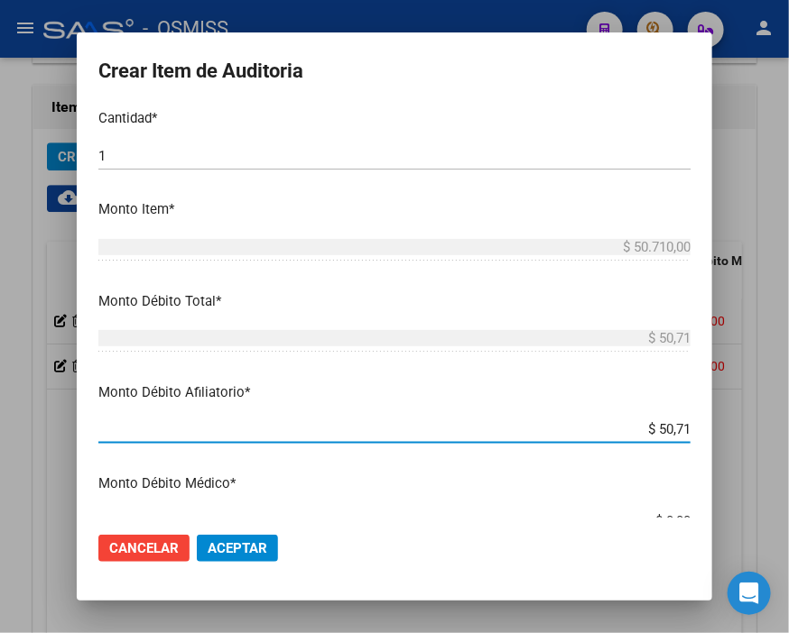
type input "$ 507,10"
type input "$ 5.071,00"
type input "$ 50.710,00"
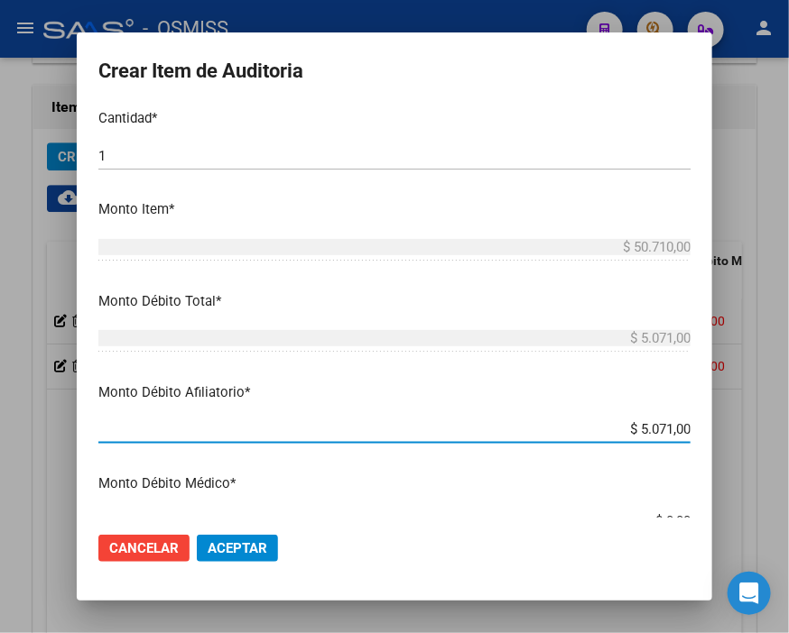
type input "$ 50.710,00"
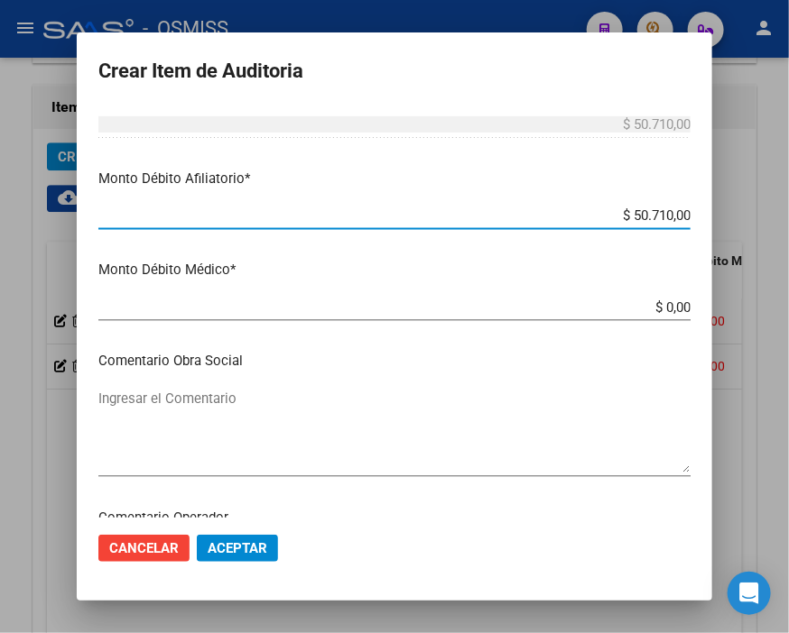
scroll to position [801, 0]
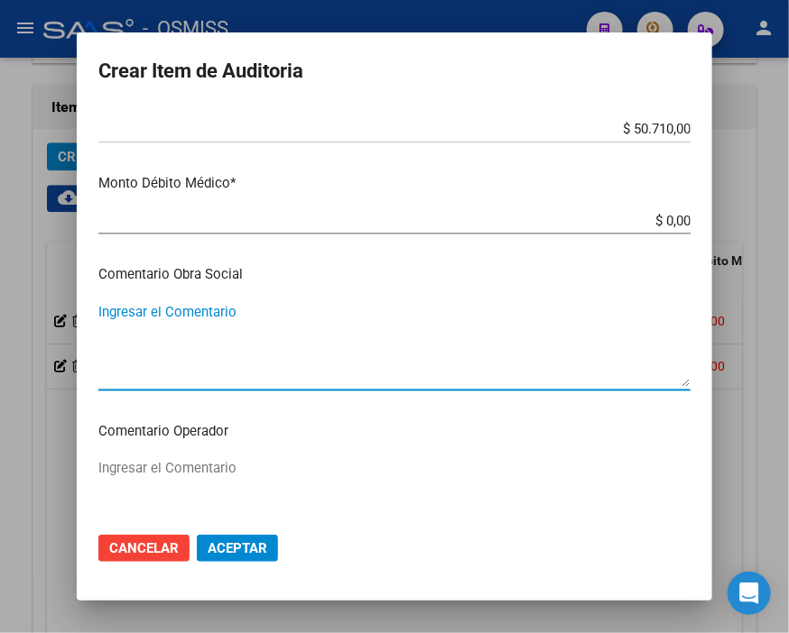
click at [200, 319] on textarea "Ingresar el Comentario" at bounding box center [394, 344] width 592 height 85
click at [208, 458] on textarea "Ingresar el Comentario" at bounding box center [394, 500] width 592 height 85
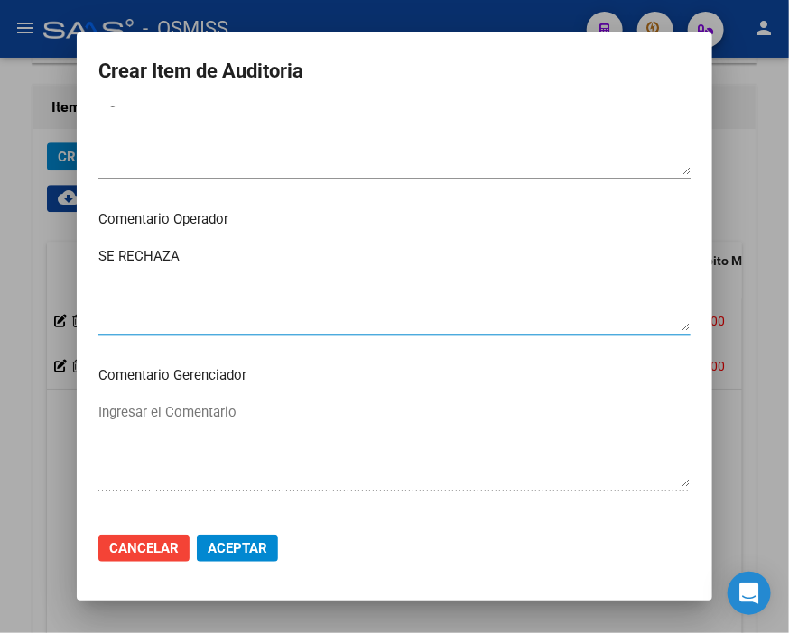
scroll to position [1203, 0]
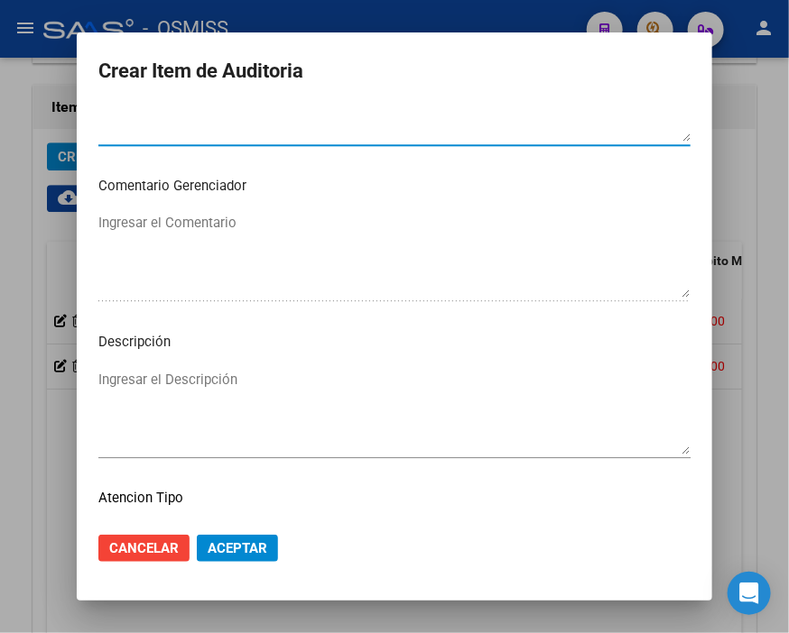
type textarea "SE RECHAZA"
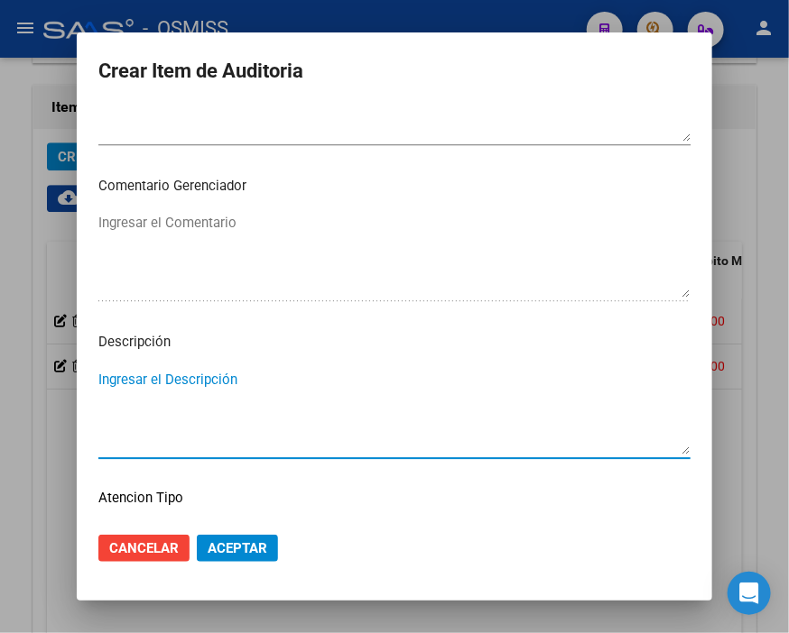
click at [127, 382] on textarea "Ingresar el Descripción" at bounding box center [394, 412] width 592 height 85
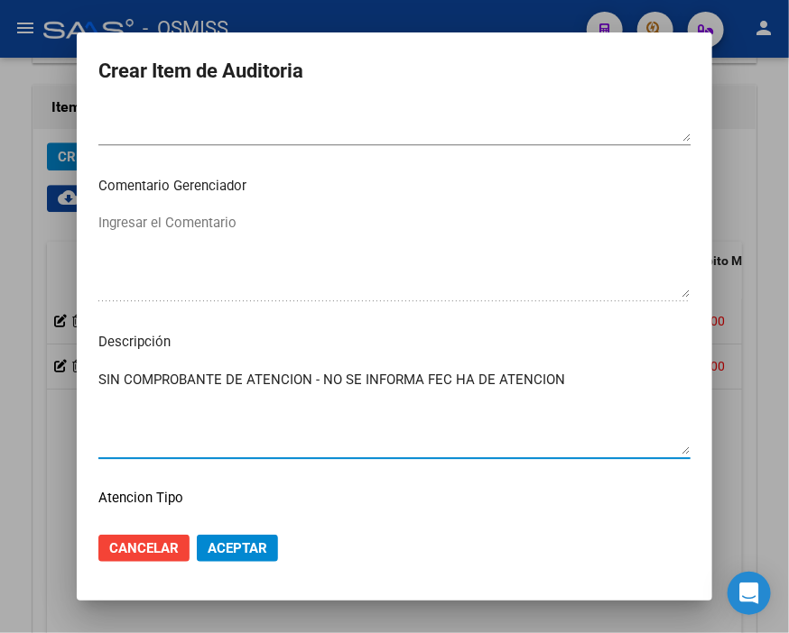
click at [447, 376] on textarea "SIN COMPROBANTE DE ATENCION - NO SE INFORMA FEC HA DE ATENCION" at bounding box center [394, 412] width 592 height 85
click at [563, 379] on textarea "SIN COMPROBANTE DE ATENCION - NO SE INFORMA FECHA DE ATENCION" at bounding box center [394, 412] width 592 height 85
click at [321, 397] on textarea "SIN COMPROBANTE DE ATENCION - NO SE INFORMA FECHA DE ATENCION DATOS INSUFICIENT…" at bounding box center [394, 412] width 592 height 85
drag, startPoint x: 488, startPoint y: 401, endPoint x: 99, endPoint y: 374, distance: 389.8
click at [99, 374] on textarea "SIN COMPROBANTE DE ATENCION - NO SE INFORMA FECHA DE ATENCION DATOS INSUFICIENT…" at bounding box center [394, 412] width 592 height 85
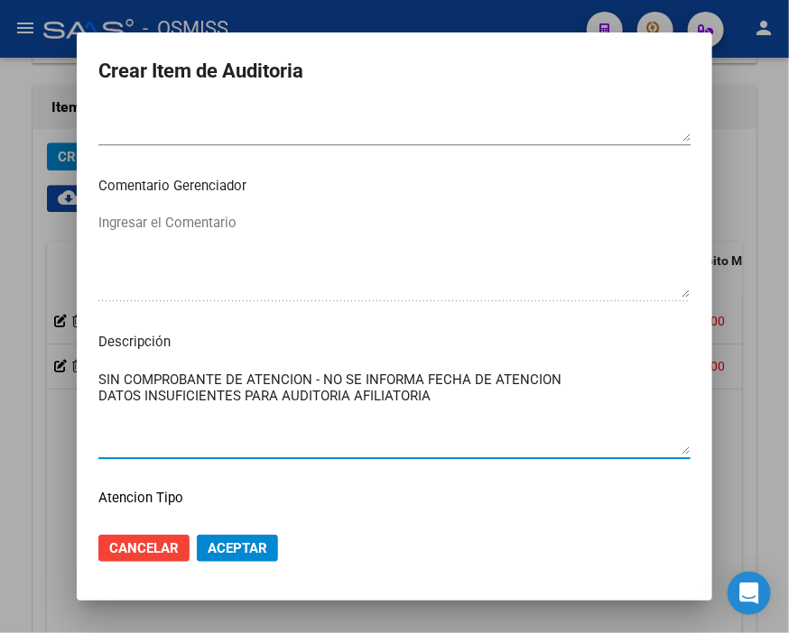
click at [99, 374] on textarea "SIN COMPROBANTE DE ATENCION - NO SE INFORMA FECHA DE ATENCION DATOS INSUFICIENT…" at bounding box center [394, 412] width 592 height 85
click at [110, 372] on textarea "SIN COMPROBANTE DE ATENCION - NO SE INFORMA FECHA DE ATENCION DATOS INSUFICIENT…" at bounding box center [394, 412] width 592 height 85
drag, startPoint x: 111, startPoint y: 372, endPoint x: 63, endPoint y: 373, distance: 47.8
click at [63, 373] on div "Crear Item de Auditoria 37711050 Nro Documento 20377110502 CUIL Análisis Afilia…" at bounding box center [394, 316] width 789 height 633
drag, startPoint x: 445, startPoint y: 397, endPoint x: 77, endPoint y: 368, distance: 369.2
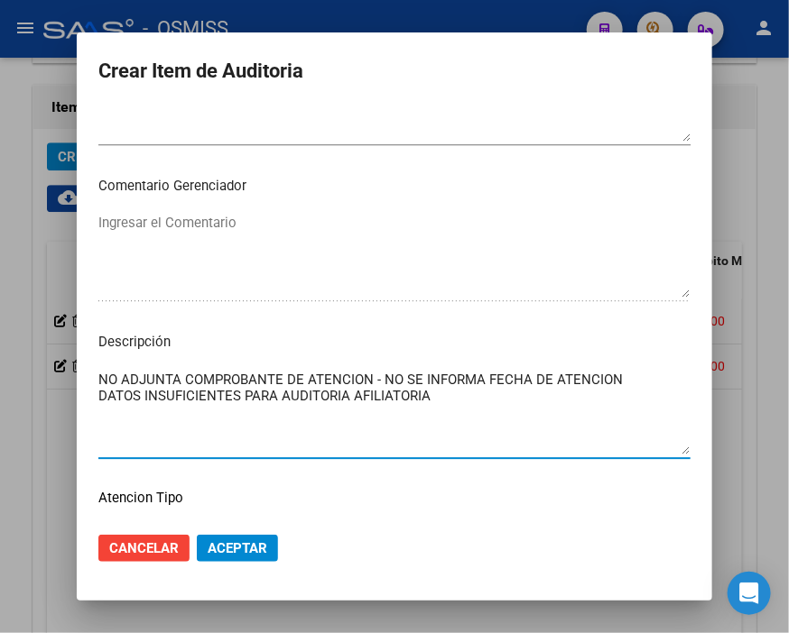
click at [77, 368] on mat-dialog-content "37711050 Nro Documento 20377110502 CUIL Análisis Afiliado Prestaciones Auditada…" at bounding box center [394, 311] width 635 height 411
click at [391, 394] on textarea "NO ADJUNTA COMPROBANTE DE ATENCION - NO SE INFORMA FECHA DE ATENCION DATOS INSU…" at bounding box center [394, 412] width 592 height 85
drag, startPoint x: 609, startPoint y: 371, endPoint x: 545, endPoint y: 373, distance: 64.1
click at [545, 373] on textarea "NO ADJUNTA COMPROBANTE DE ATENCION - NO SE INFORMA FECHA DE ATENCION DATOS INSU…" at bounding box center [394, 412] width 592 height 85
click at [600, 373] on textarea "NO ADJUNTA COMPROBANTE DE ATENCION - NO SE INFORMA FECHA DE PRESTANCION DATOS I…" at bounding box center [394, 412] width 592 height 85
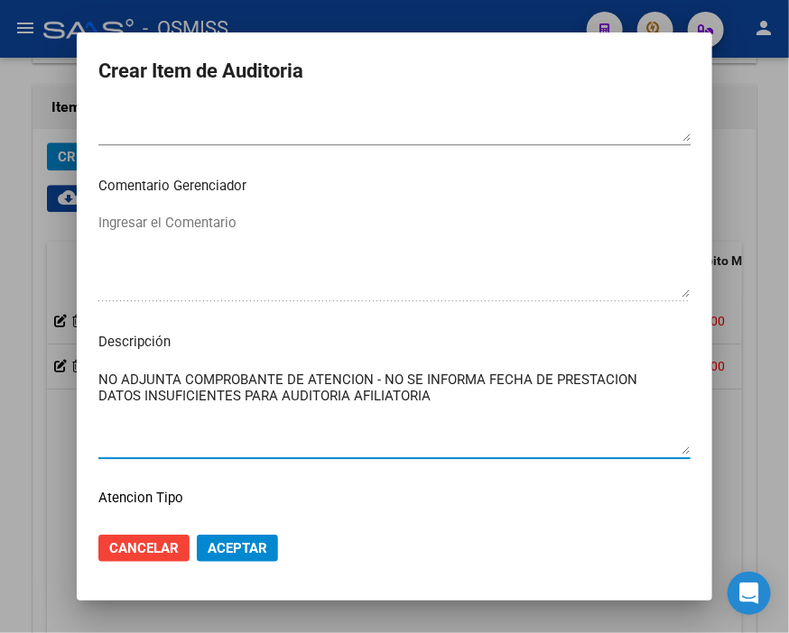
type textarea "NO ADJUNTA COMPROBANTE DE ATENCION - NO SE INFORMA FECHA DE PRESTACION DATOS IN…"
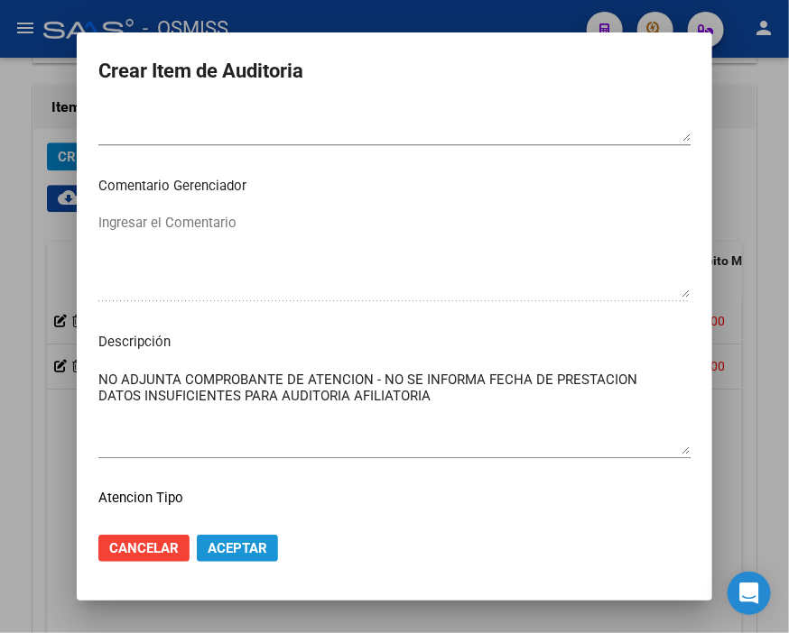
click at [251, 556] on button "Aceptar" at bounding box center [237, 548] width 81 height 27
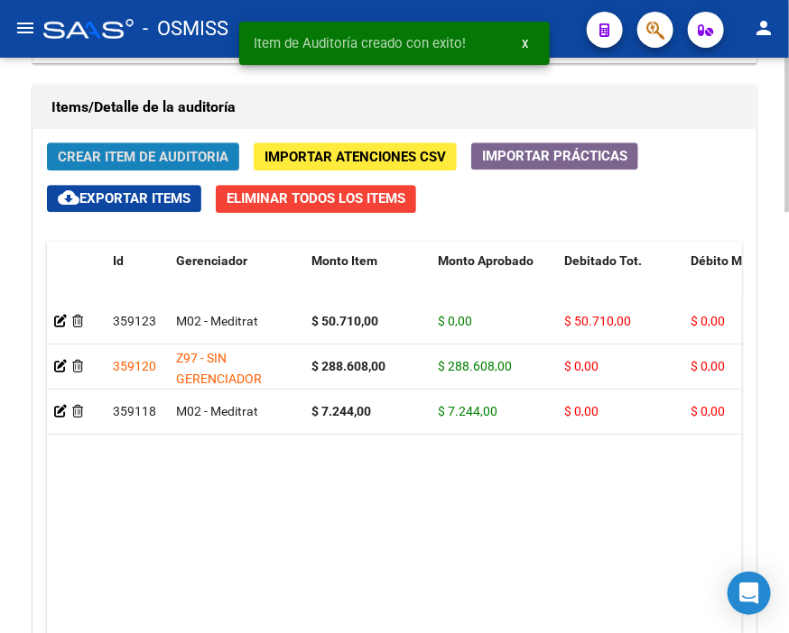
click at [148, 160] on span "Crear Item de Auditoria" at bounding box center [143, 157] width 171 height 16
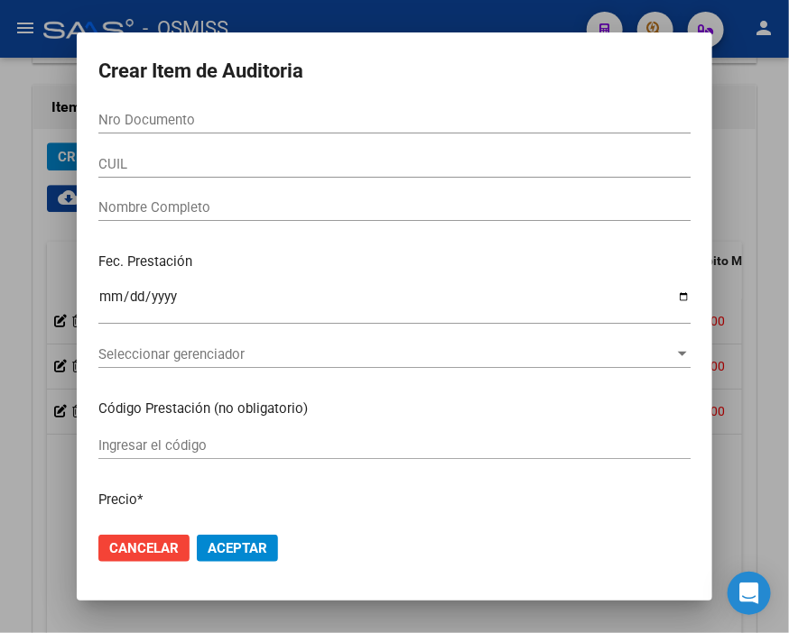
click at [497, 94] on form "Crear Item de Auditoria Nro Documento CUIL Nombre Completo Fec. Prestación Ingr…" at bounding box center [394, 316] width 592 height 525
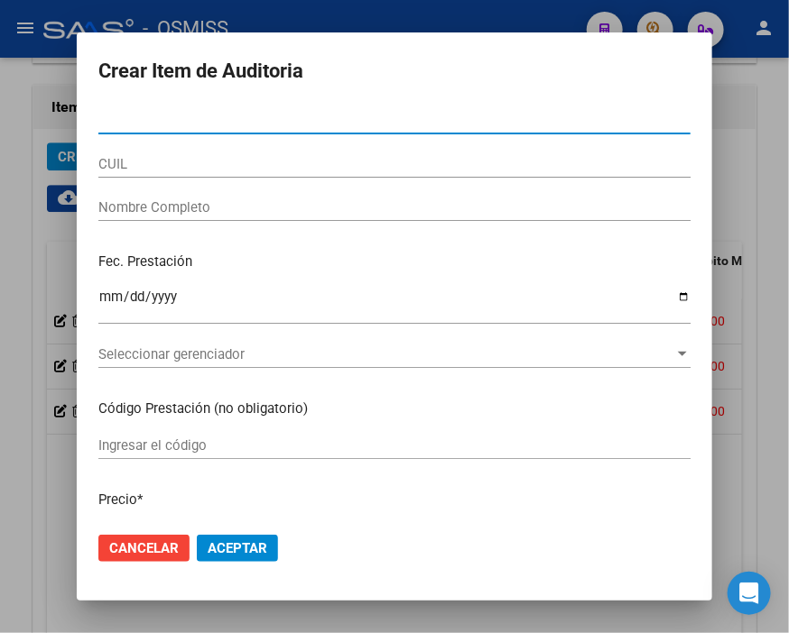
click at [188, 127] on input "Nro Documento" at bounding box center [394, 120] width 592 height 16
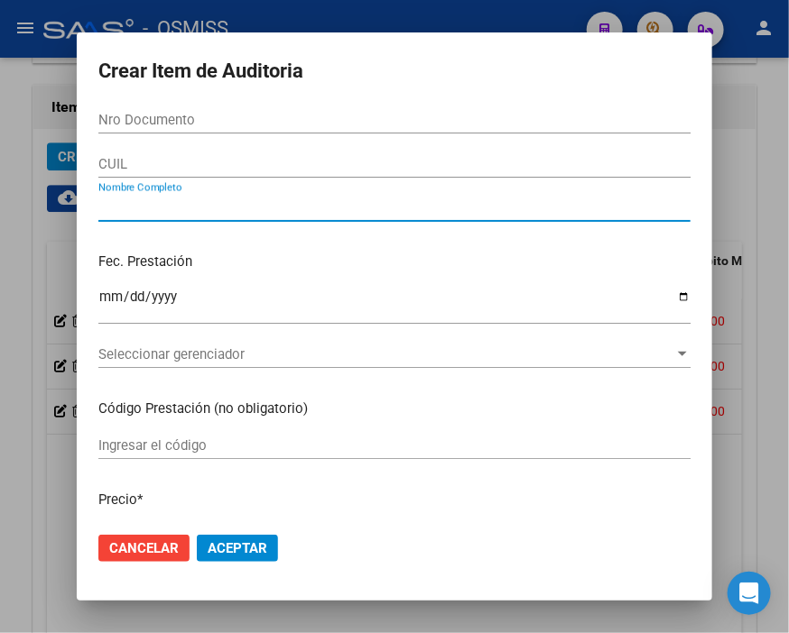
click at [204, 202] on input "Nombre Completo" at bounding box center [394, 207] width 592 height 16
type input "MANSILLA YAMILA ABIGAIL"
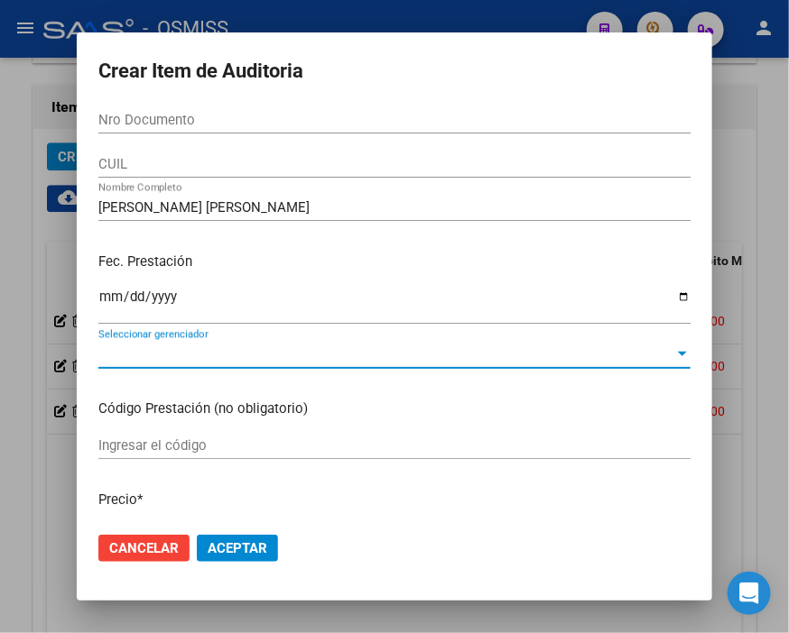
click at [206, 357] on span "Seleccionar gerenciador" at bounding box center [386, 354] width 576 height 16
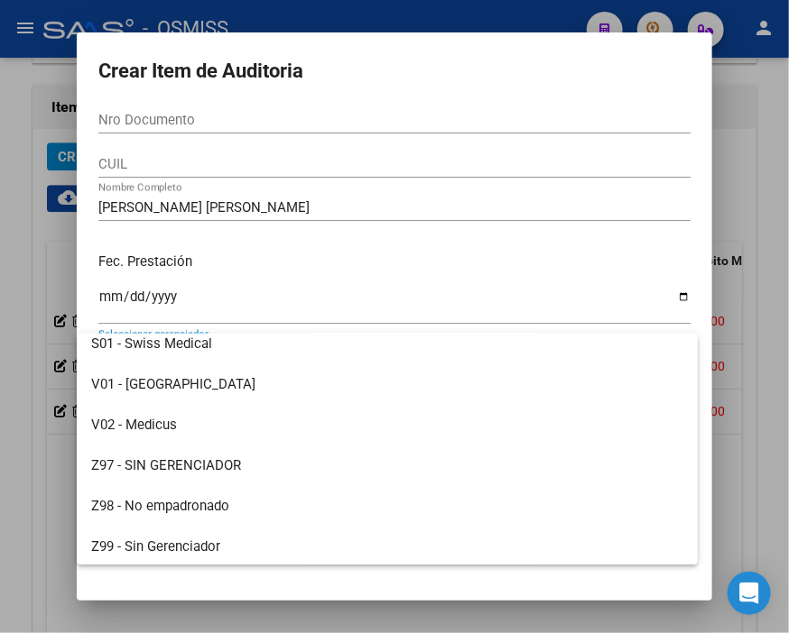
scroll to position [499, 0]
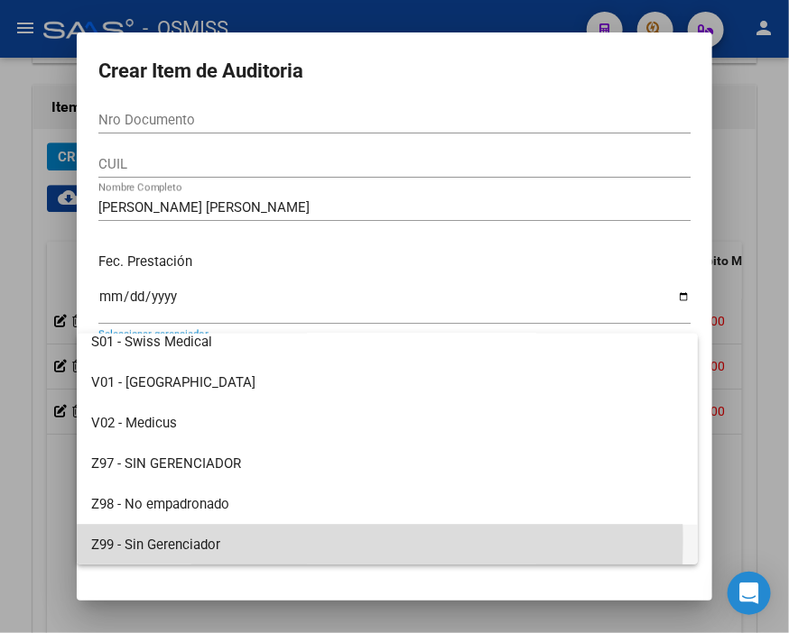
click at [208, 542] on span "Z99 - Sin Gerenciador" at bounding box center [387, 545] width 592 height 41
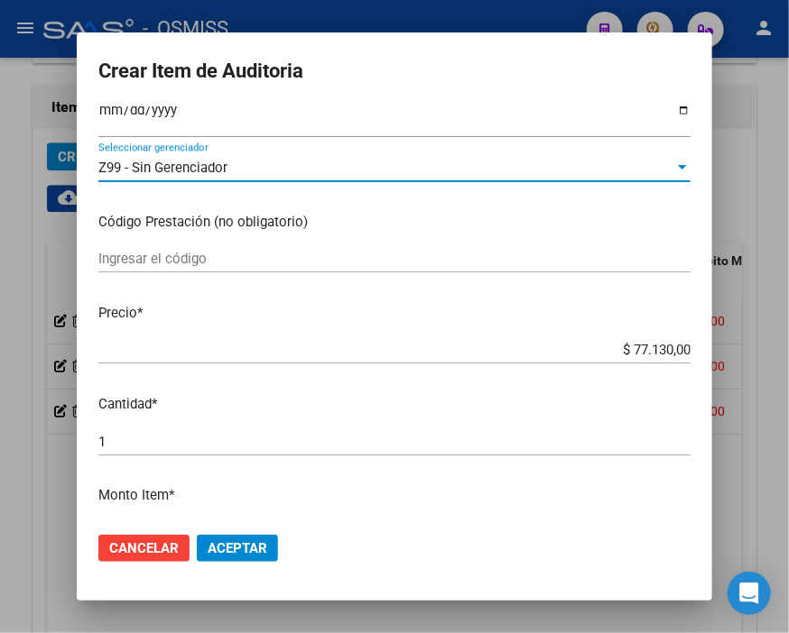
scroll to position [200, 0]
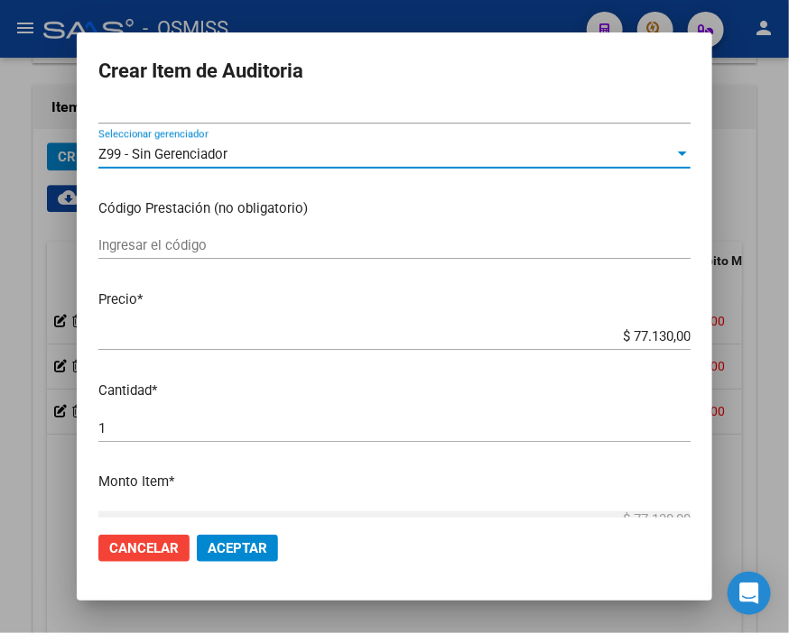
click at [170, 149] on span "Z99 - Sin Gerenciador" at bounding box center [162, 154] width 129 height 16
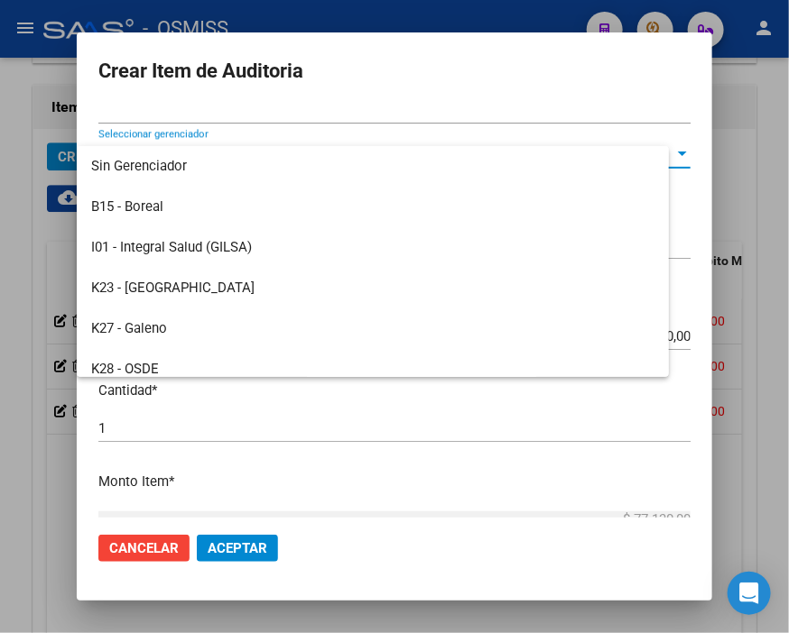
scroll to position [500, 0]
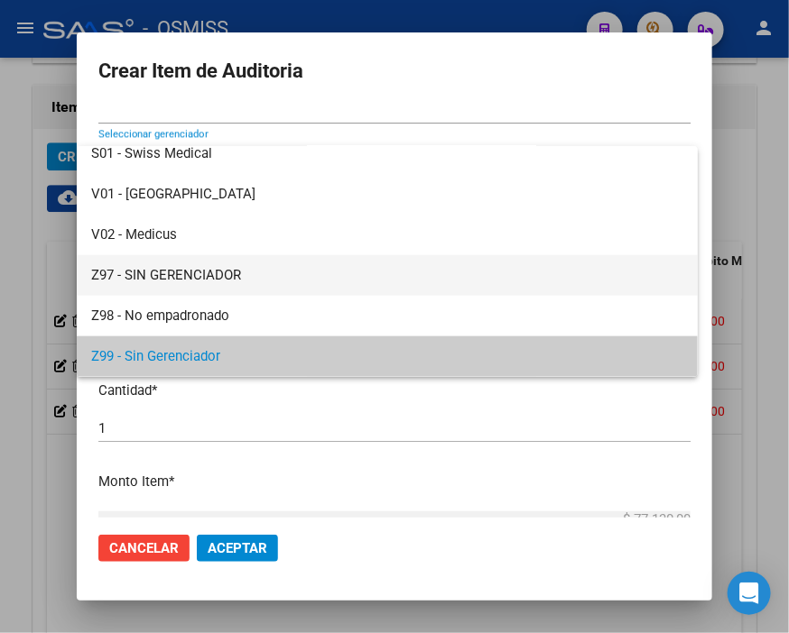
click at [185, 264] on span "Z97 - SIN GERENCIADOR" at bounding box center [387, 275] width 592 height 41
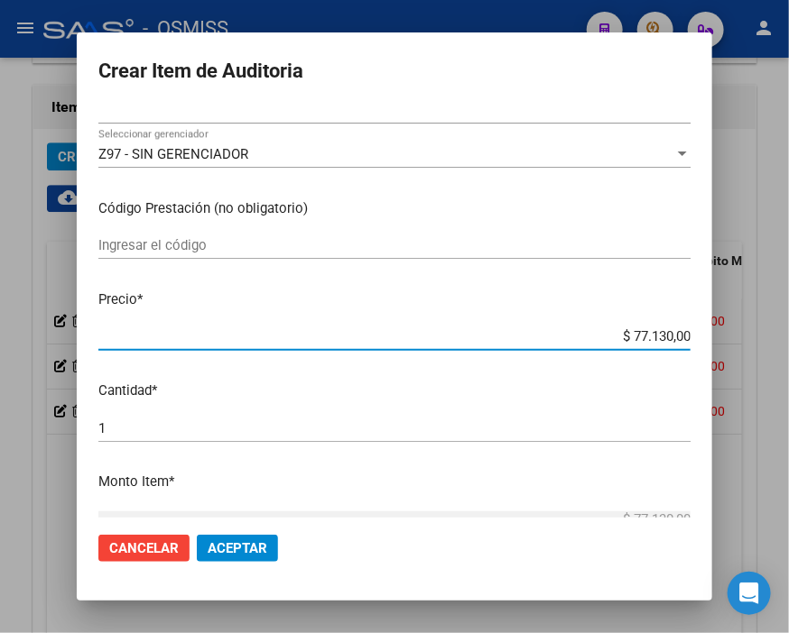
drag, startPoint x: 593, startPoint y: 339, endPoint x: 789, endPoint y: 365, distance: 197.5
click at [788, 365] on html "menu - OSMISS person Firma Express Inicio Calendario SSS Instructivos Contacto …" at bounding box center [394, 316] width 789 height 633
type input "$ 0,01"
type input "$ 0,15"
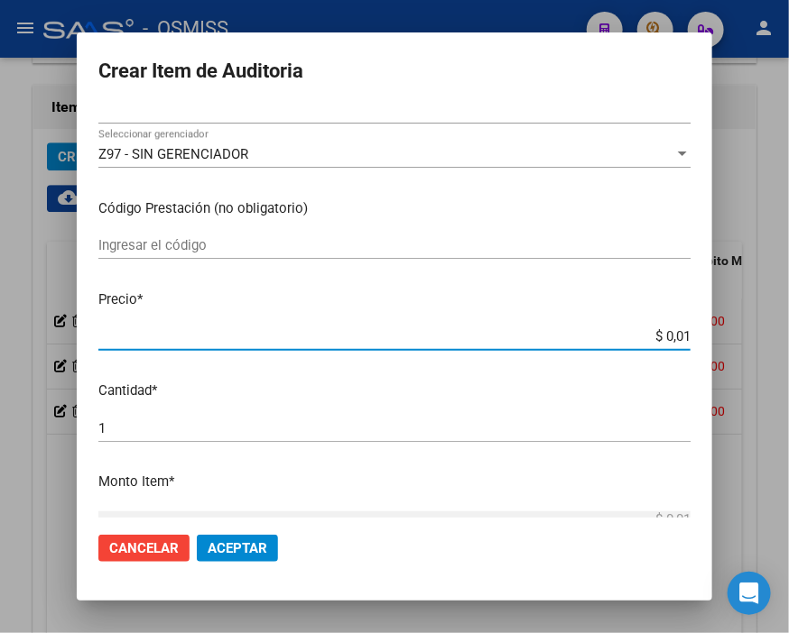
type input "$ 0,15"
type input "$ 1,57"
type input "$ 15,71"
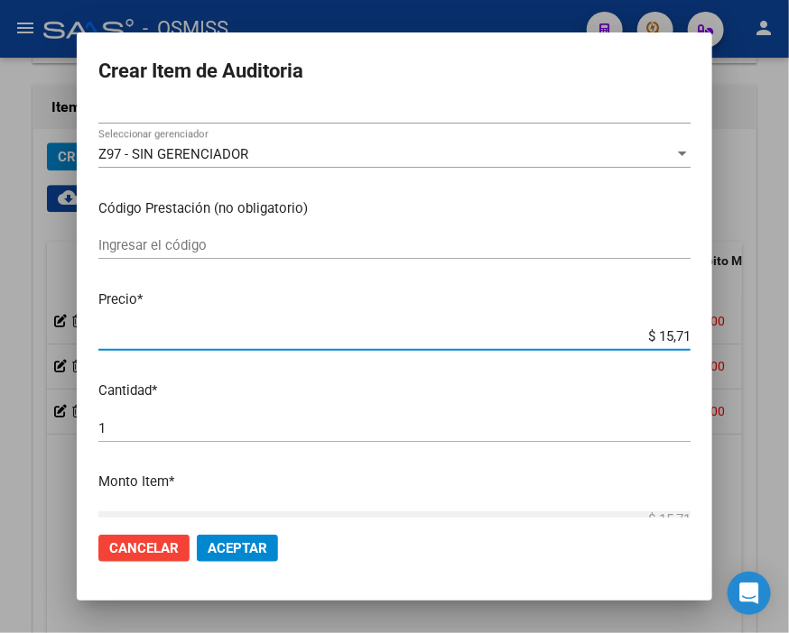
type input "$ 157,10"
type input "$ 1.571,00"
type input "$ 15.710,00"
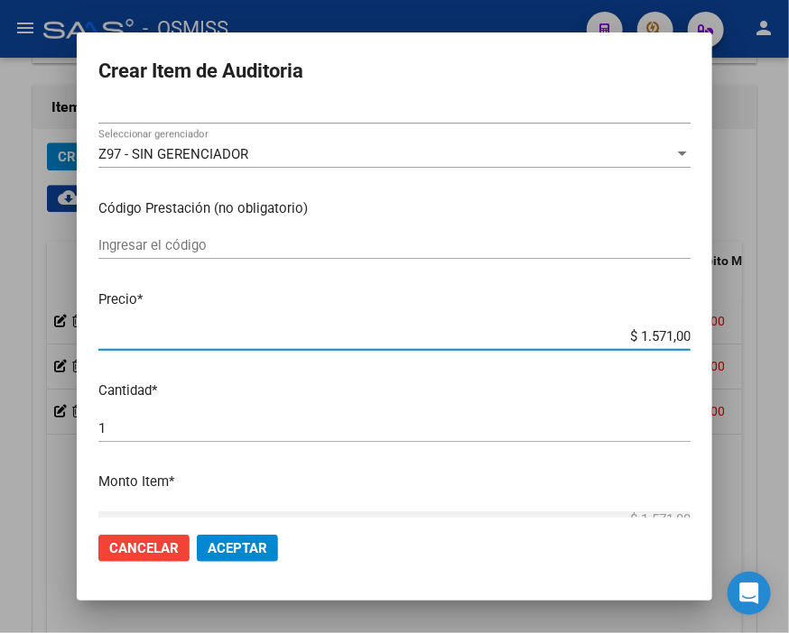
type input "$ 15.710,00"
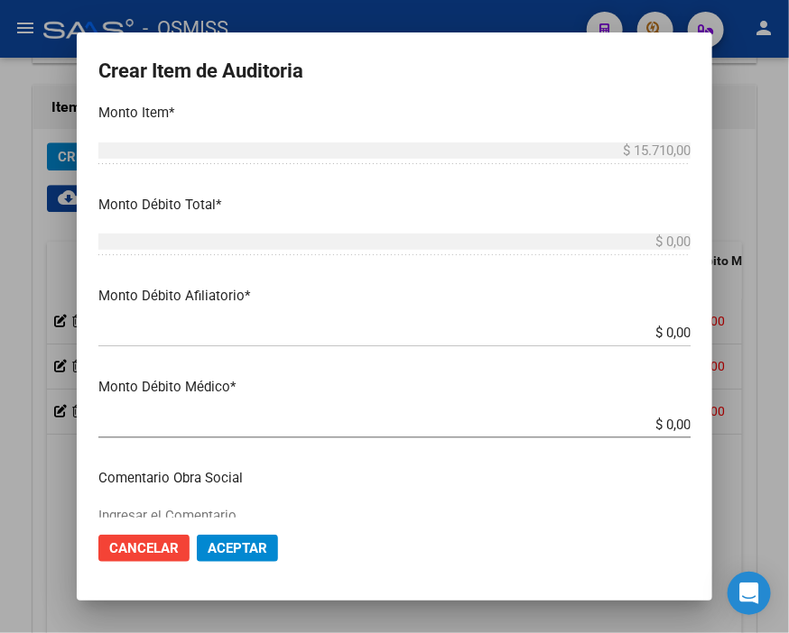
scroll to position [601, 0]
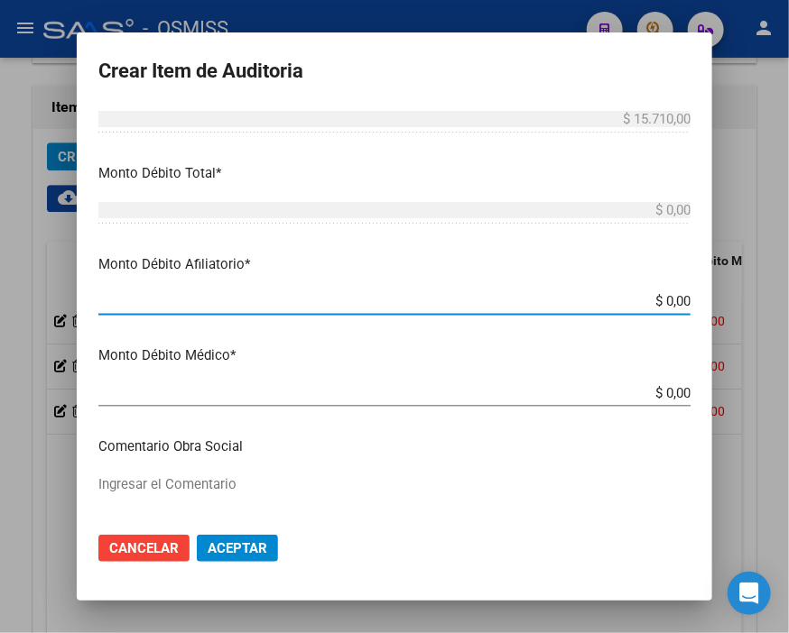
drag, startPoint x: 632, startPoint y: 300, endPoint x: 773, endPoint y: 295, distance: 140.9
click at [773, 295] on div "Crear Item de Auditoria Nro Documento CUIL MANSILLA YAMILA ABIGAIL Nombre Compl…" at bounding box center [394, 316] width 789 height 633
type input "$ 0,01"
type input "$ 0,15"
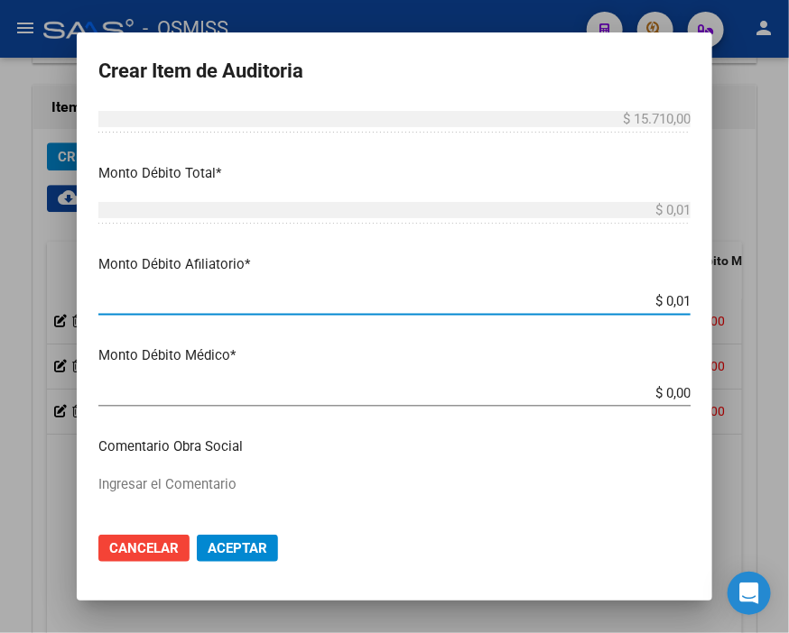
type input "$ 0,15"
type input "$ 1,57"
type input "$ 15,71"
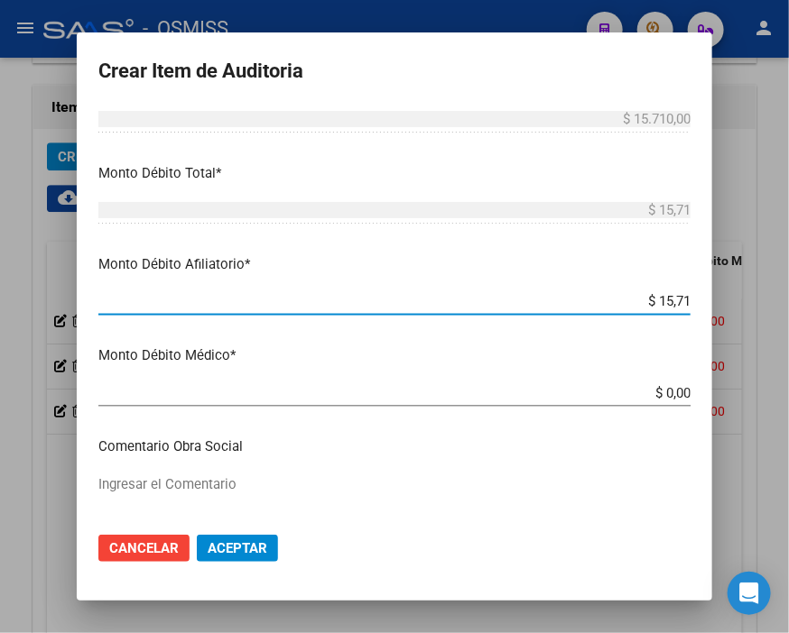
type input "$ 157,10"
type input "$ 1.571,00"
type input "$ 15.710,00"
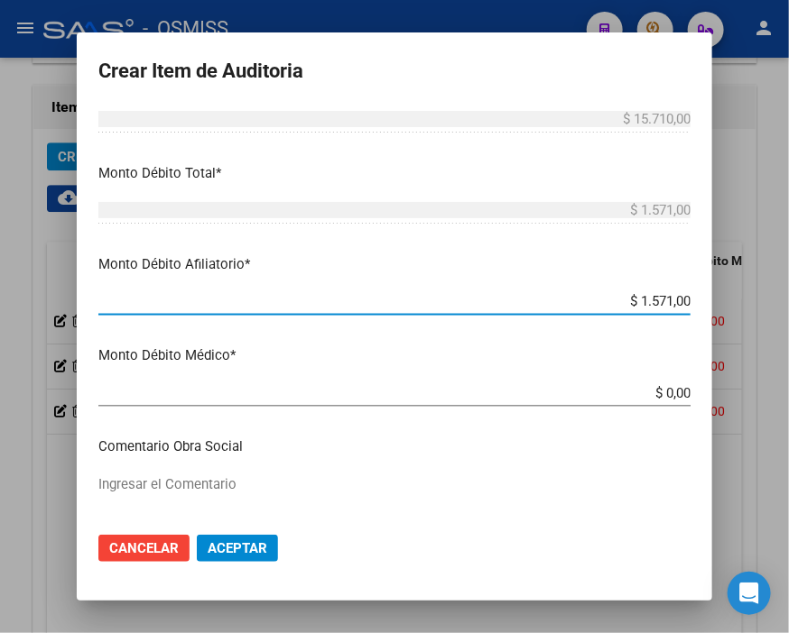
type input "$ 15.710,00"
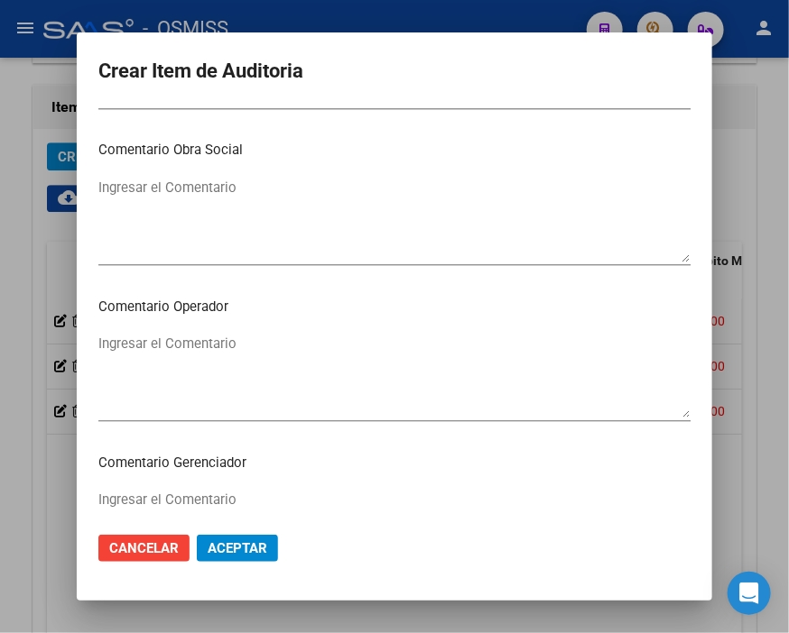
scroll to position [902, 0]
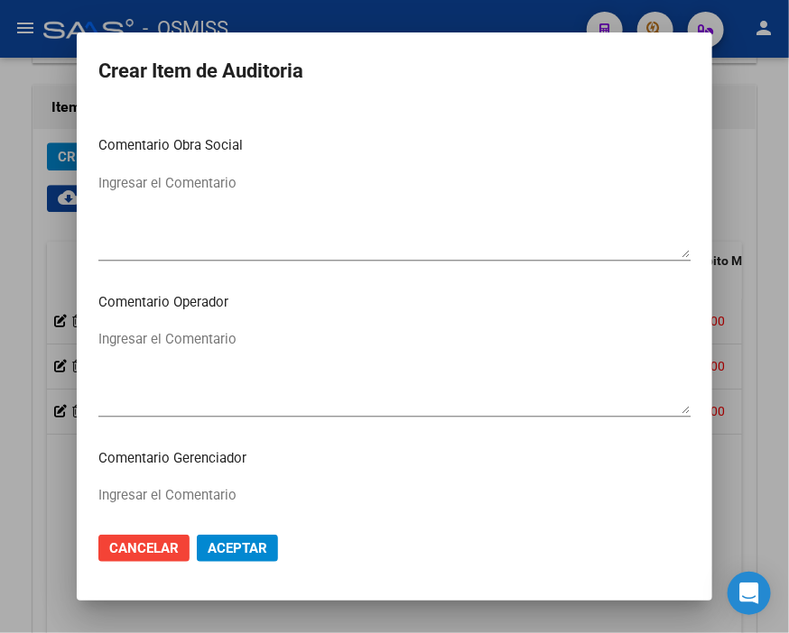
click at [260, 329] on textarea "Ingresar el Comentario" at bounding box center [394, 371] width 592 height 85
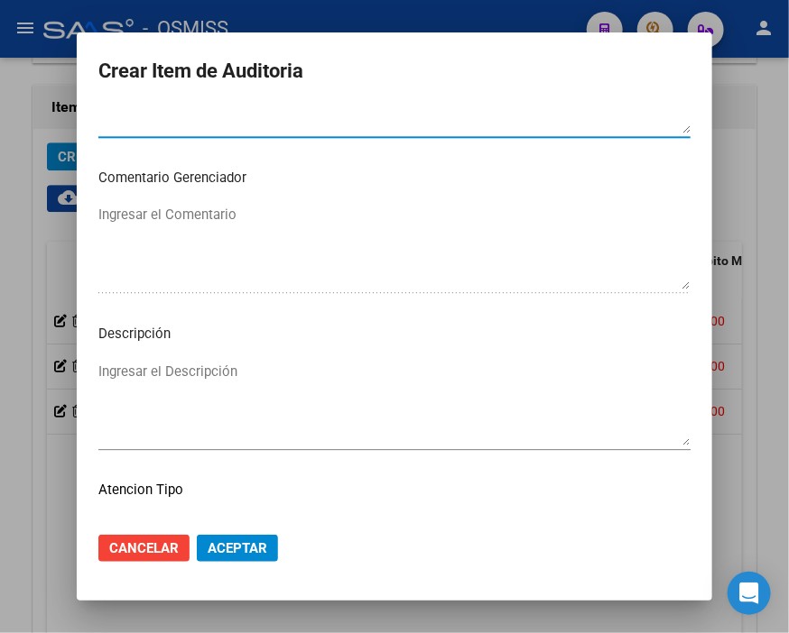
scroll to position [1203, 0]
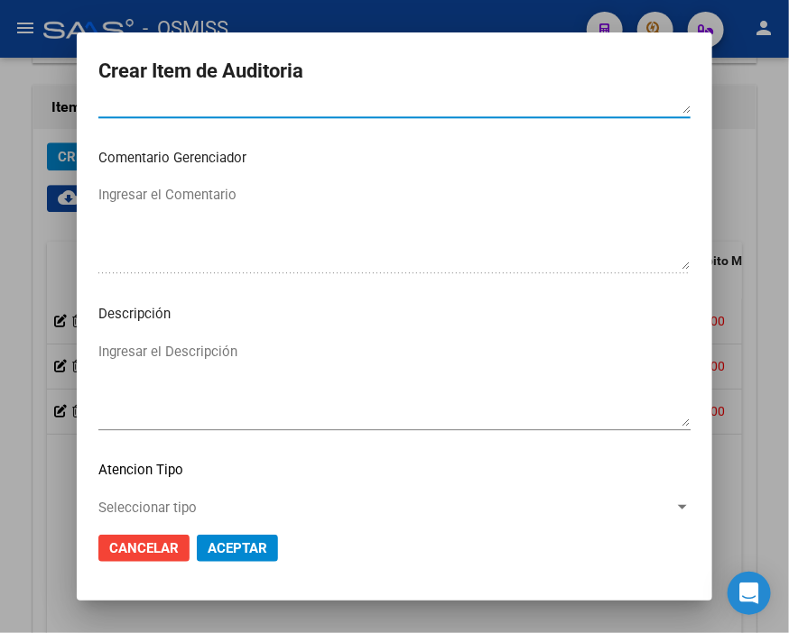
type textarea "SE RECHAZA"
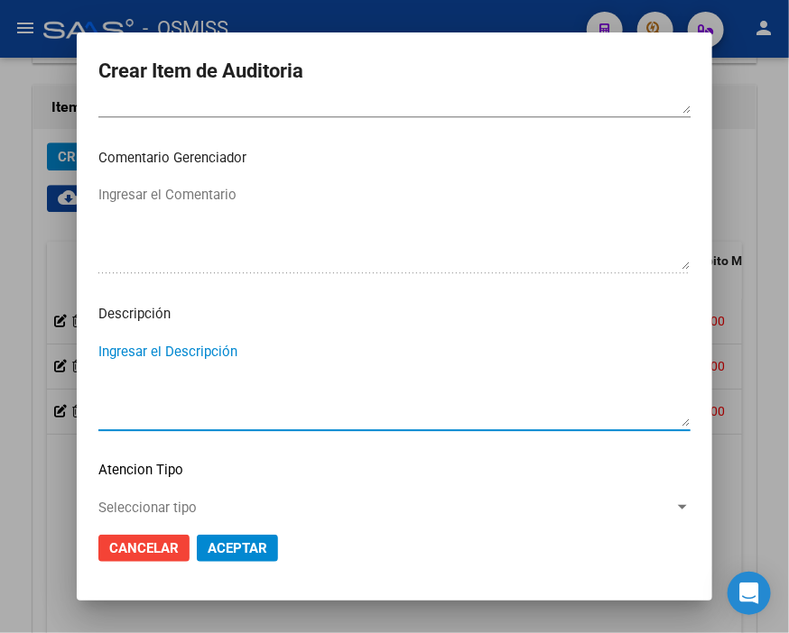
click at [147, 346] on textarea "Ingresar el Descripción" at bounding box center [394, 384] width 592 height 85
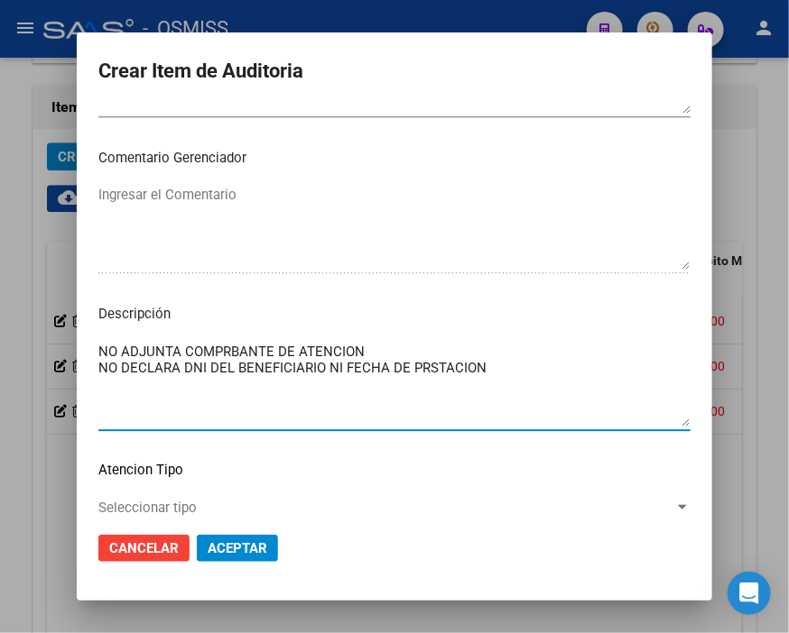
click at [418, 365] on textarea "NO ADJUNTA COMPRBANTE DE ATENCION NO DECLARA DNI DEL BENEFICIARIO NI FECHA DE P…" at bounding box center [394, 384] width 592 height 85
drag, startPoint x: 168, startPoint y: 365, endPoint x: 115, endPoint y: 358, distance: 53.7
click at [115, 358] on textarea "NO ADJUNTA COMPRBANTE DE ATENCION NO DECLARA DNI DEL BENEFICIARIO NI FECHA DE P…" at bounding box center [394, 384] width 592 height 85
click at [479, 357] on textarea "NO ADJUNTA COMPRBANTE DE ATENCION NO IFORMA DNI DEL BENEFICIARIO NI FECHA DE PR…" at bounding box center [394, 384] width 592 height 85
click at [489, 370] on textarea "NO ADJUNTA COMPRBANTE DE ATENCION NO IFORMA DNI DEL BENEFICIARIO NI FECHA DE PR…" at bounding box center [394, 384] width 592 height 85
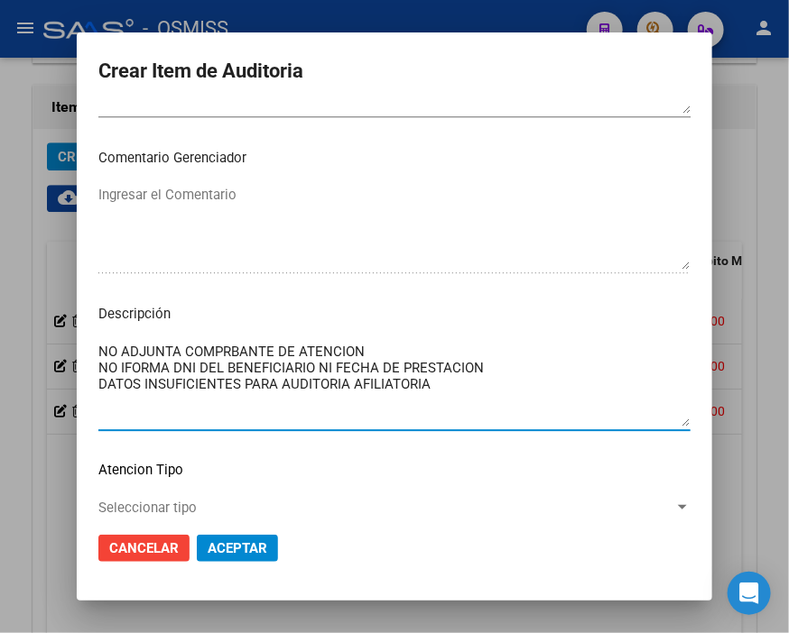
type textarea "NO ADJUNTA COMPRBANTE DE ATENCION NO IFORMA DNI DEL BENEFICIARIO NI FECHA DE PR…"
click at [235, 537] on button "Aceptar" at bounding box center [237, 548] width 81 height 27
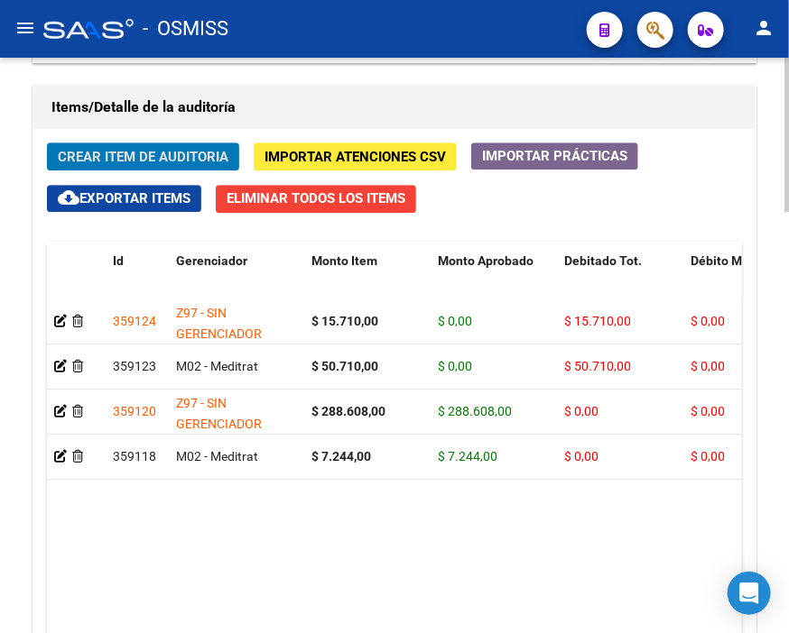
click at [102, 146] on button "Crear Item de Auditoria" at bounding box center [143, 157] width 192 height 28
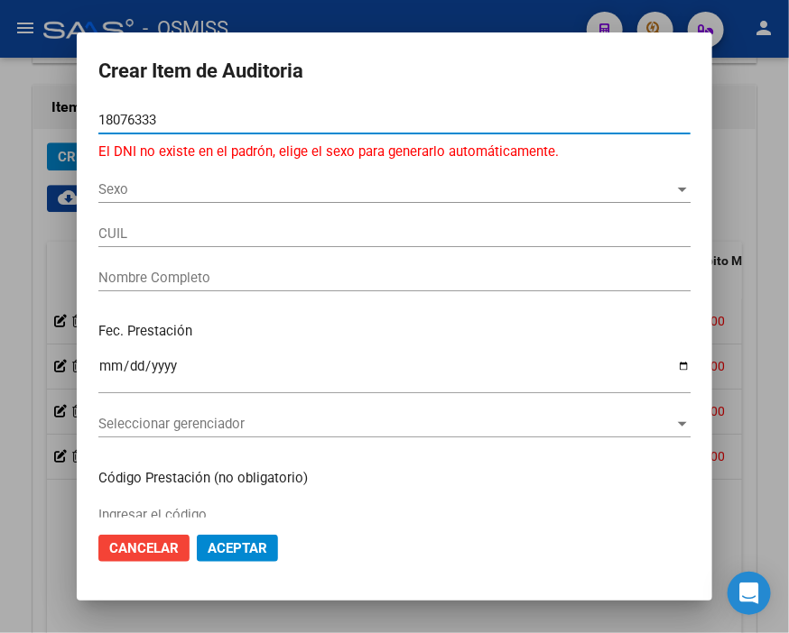
type input "18076333"
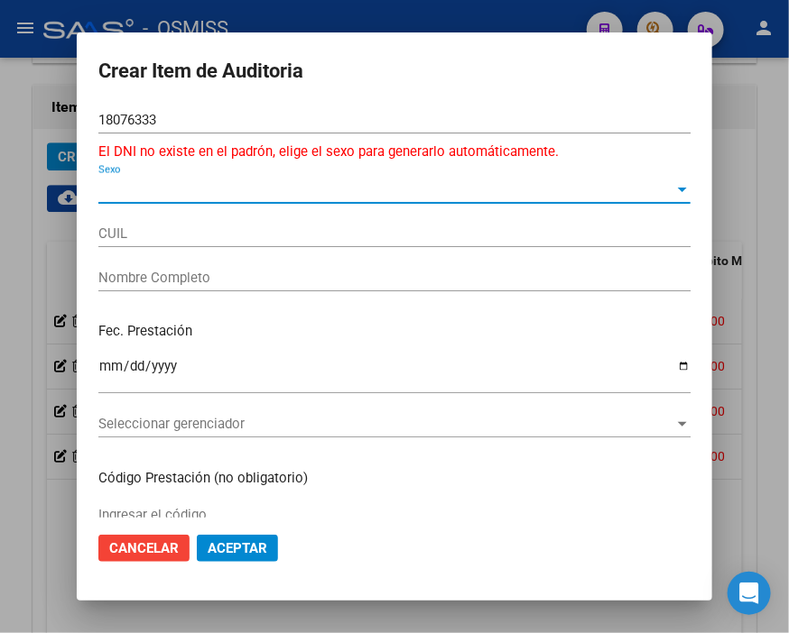
click at [131, 192] on span "Sexo" at bounding box center [386, 189] width 576 height 16
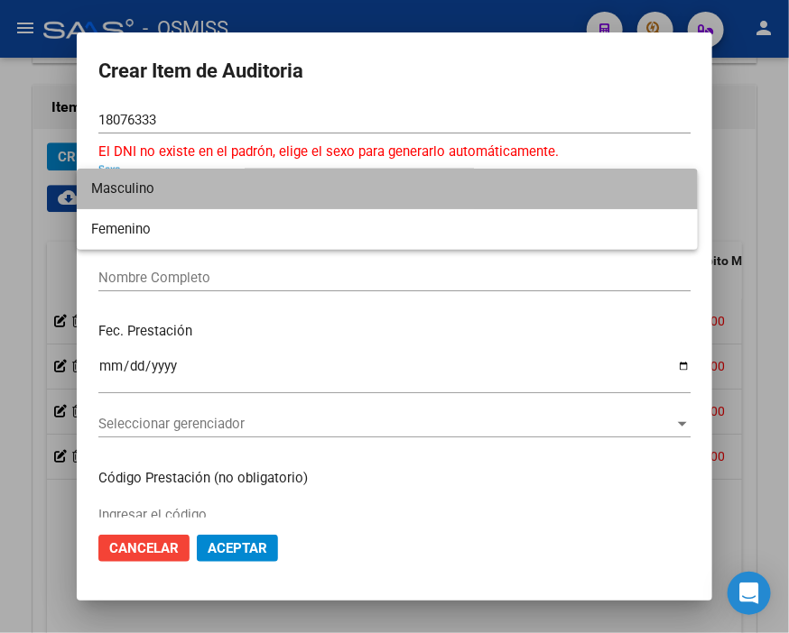
click at [127, 198] on span "Masculino" at bounding box center [387, 189] width 592 height 41
type input "20180763334"
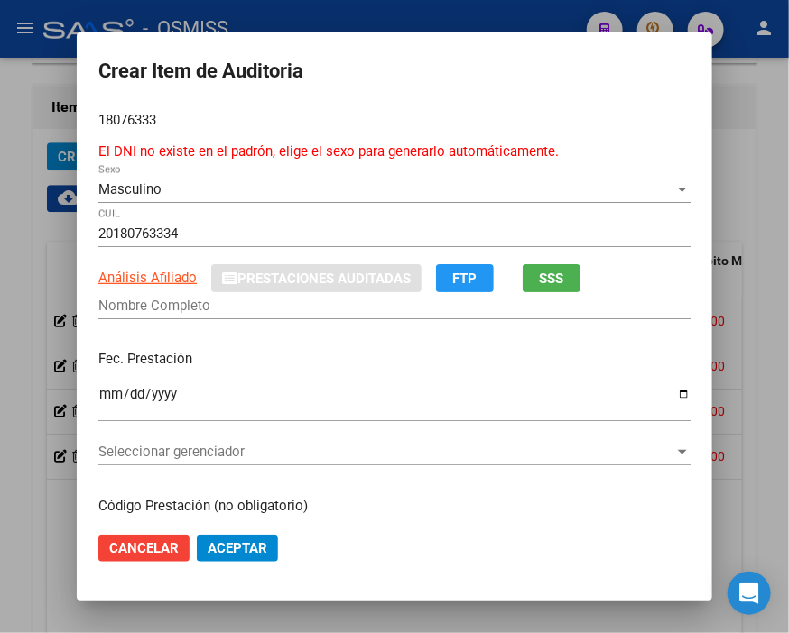
click at [114, 317] on div "Nombre Completo" at bounding box center [394, 305] width 592 height 27
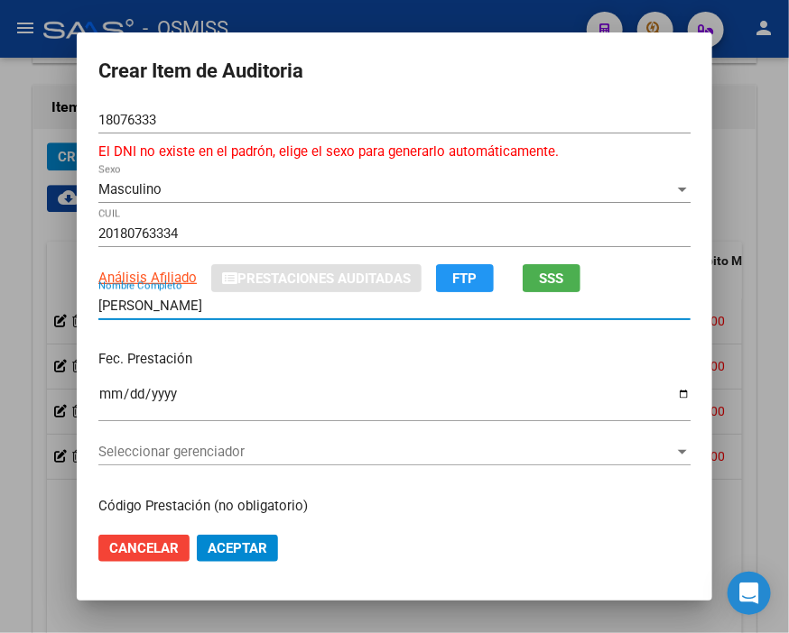
scroll to position [100, 0]
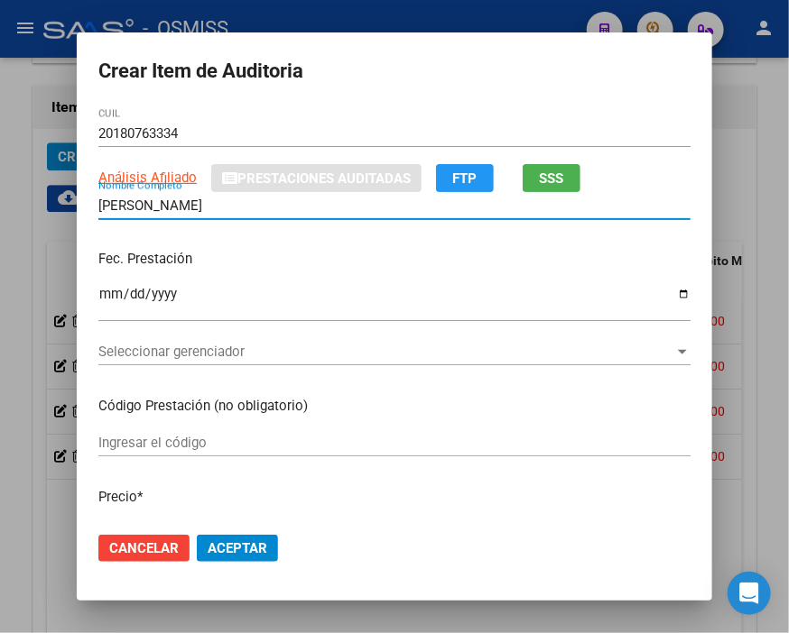
type input "ZARATE ERNESTO"
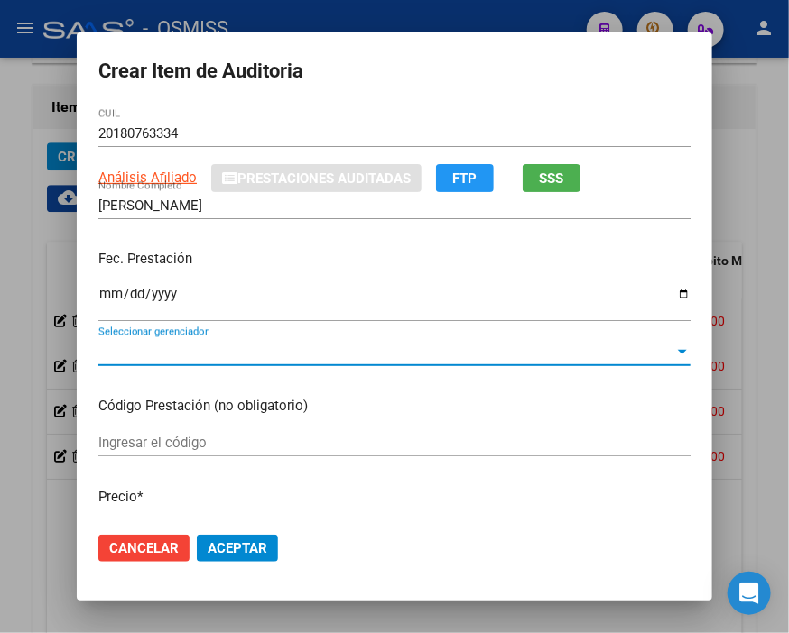
click at [144, 348] on span "Seleccionar gerenciador" at bounding box center [386, 352] width 576 height 16
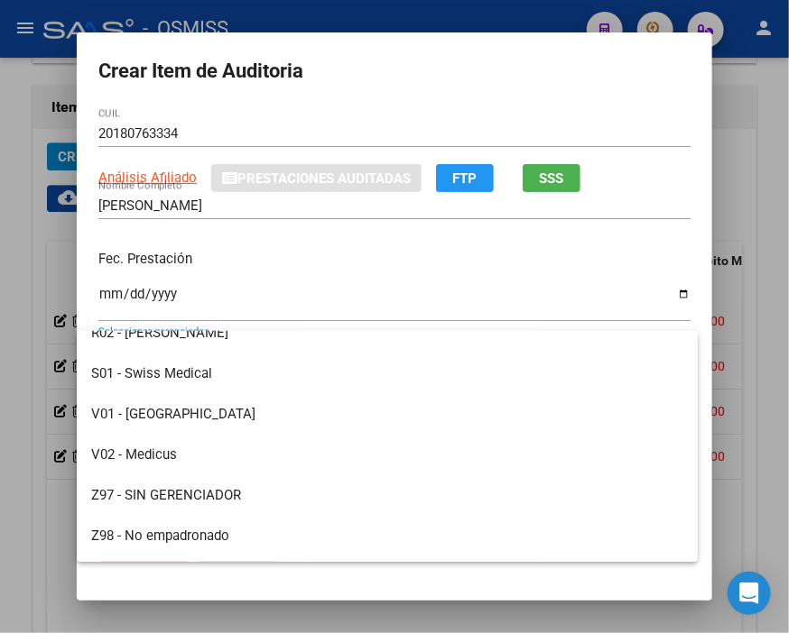
scroll to position [500, 0]
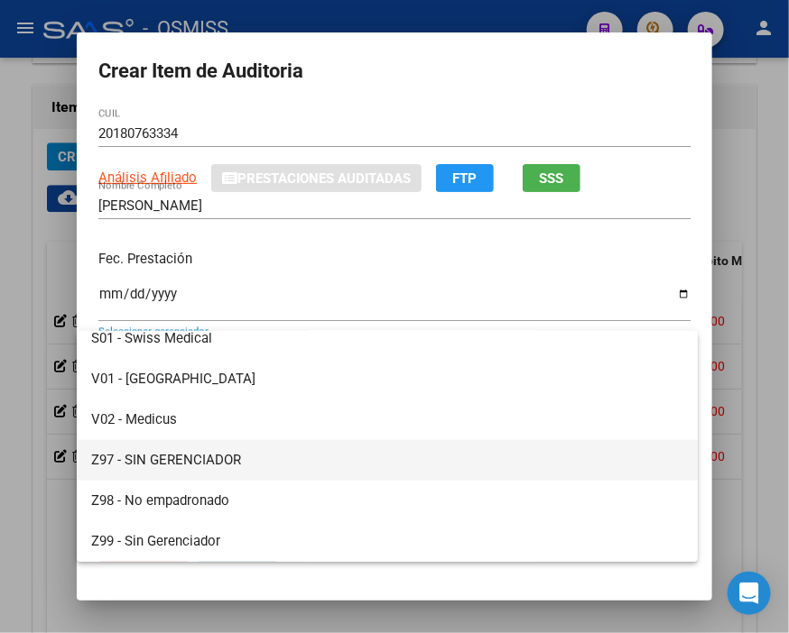
click at [211, 449] on span "Z97 - SIN GERENCIADOR" at bounding box center [387, 460] width 592 height 41
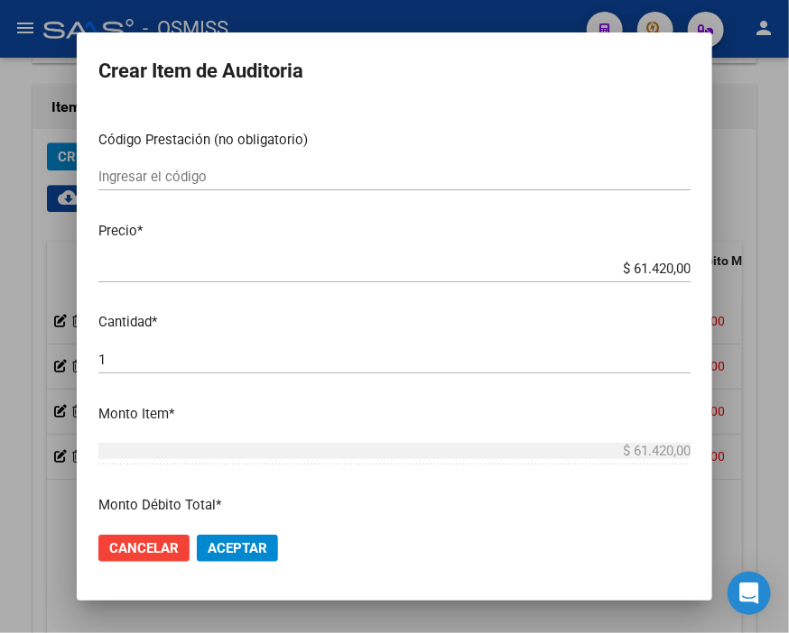
scroll to position [401, 0]
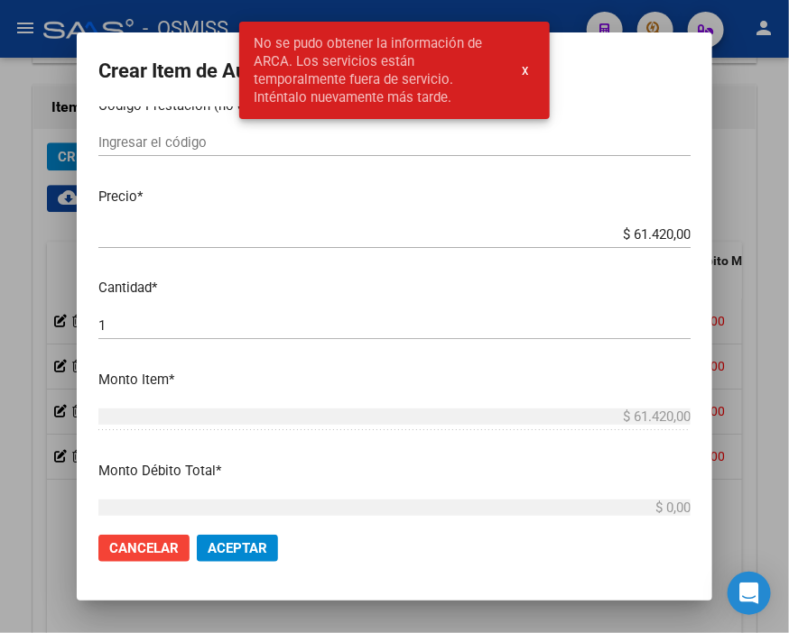
click at [582, 223] on div "$ 61.420,00 Ingresar el precio" at bounding box center [394, 234] width 592 height 27
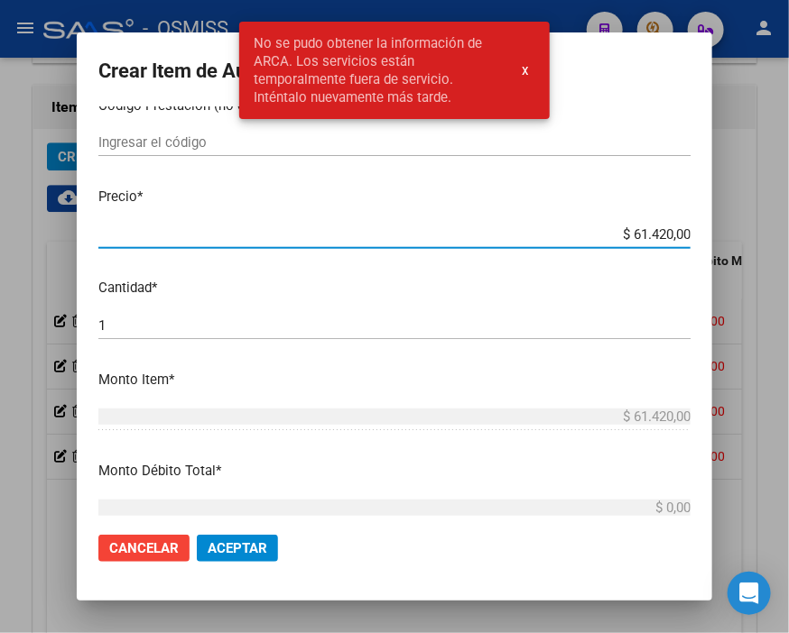
drag, startPoint x: 587, startPoint y: 231, endPoint x: 744, endPoint y: 228, distance: 157.0
click at [744, 228] on div "Crear Item de Auditoria 18076333 Nro Documento El DNI no existe en el padrón, e…" at bounding box center [394, 316] width 789 height 633
type input "$ 0,03"
type input "$ 0,30"
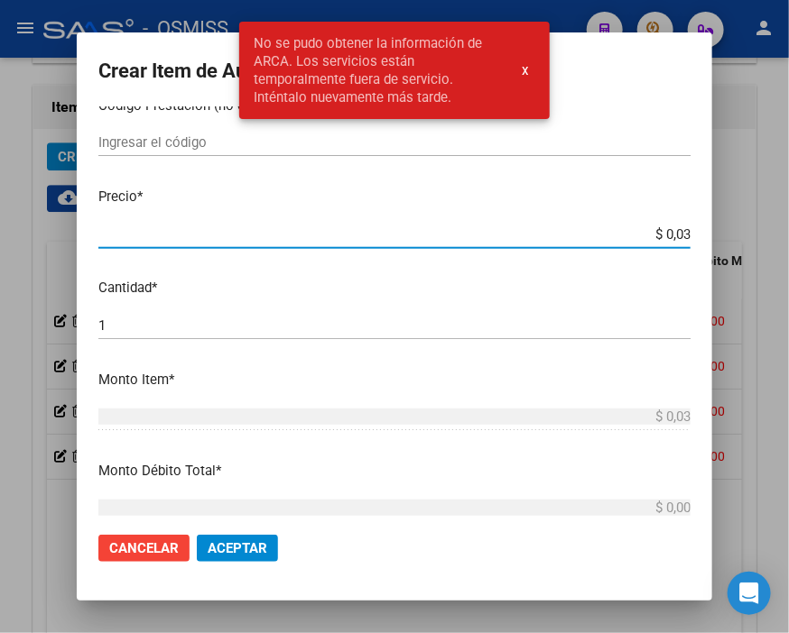
type input "$ 0,30"
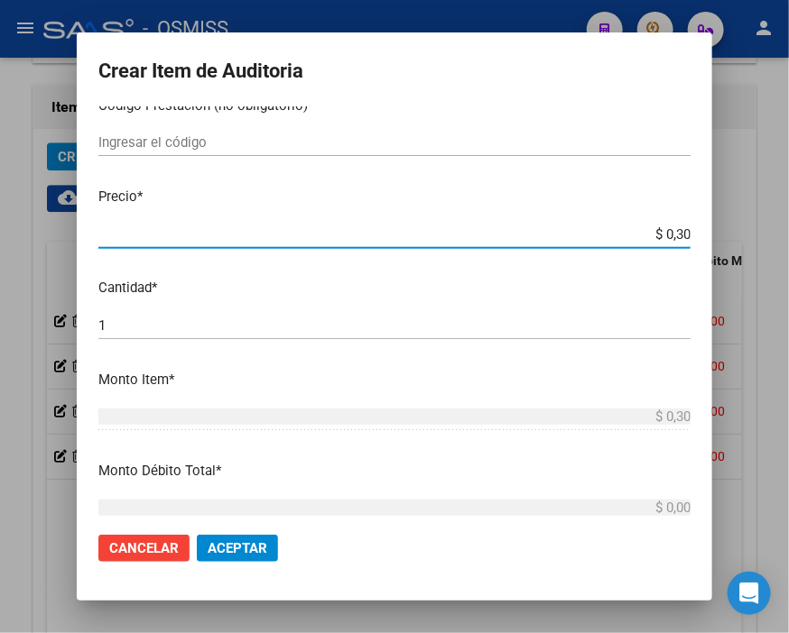
type input "$ 3,07"
type input "$ 30,71"
type input "$ 307,10"
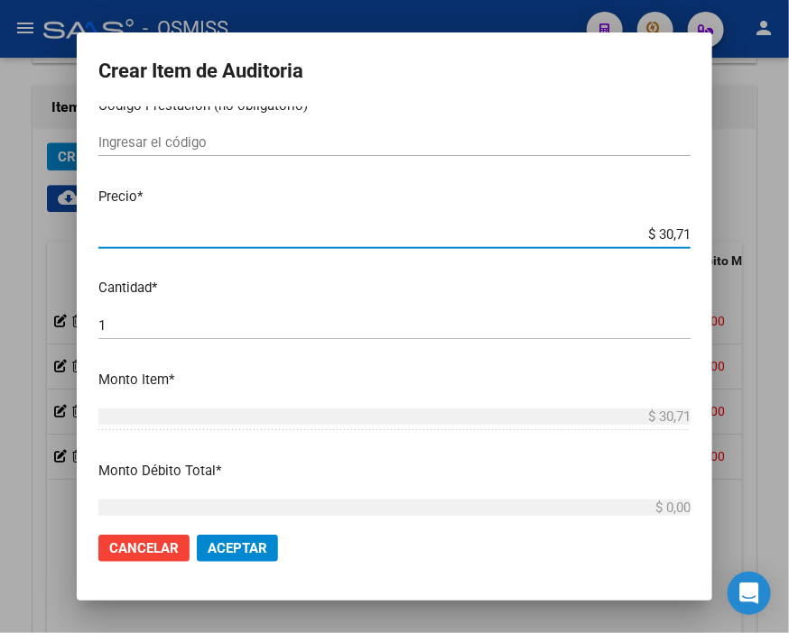
type input "$ 307,10"
type input "$ 3.071,00"
type input "$ 30.710,00"
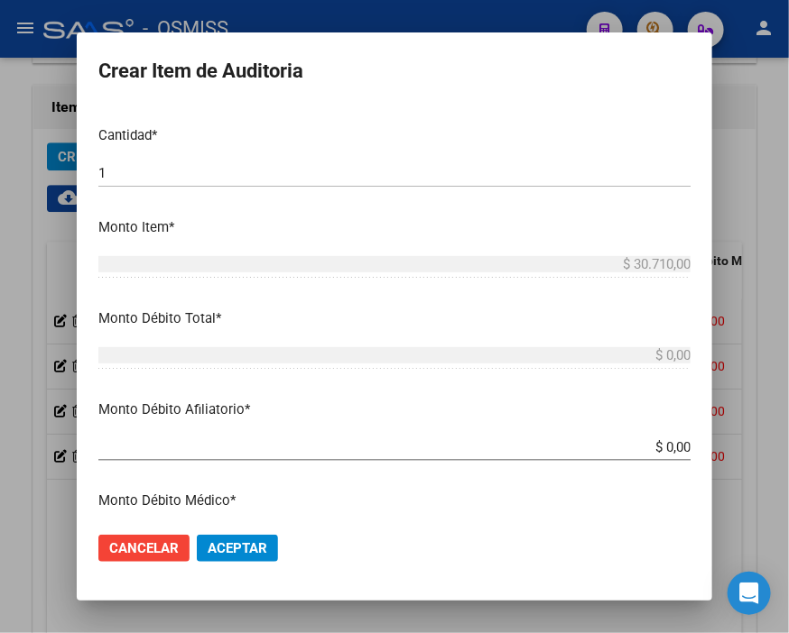
scroll to position [601, 0]
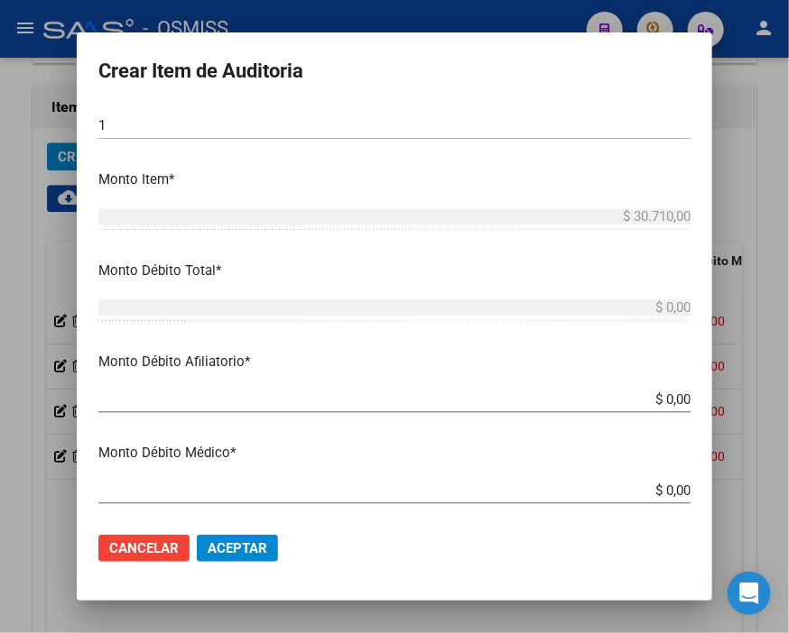
click at [571, 386] on div "$ 0,00 Ingresar el monto Afiliatorio" at bounding box center [394, 399] width 592 height 27
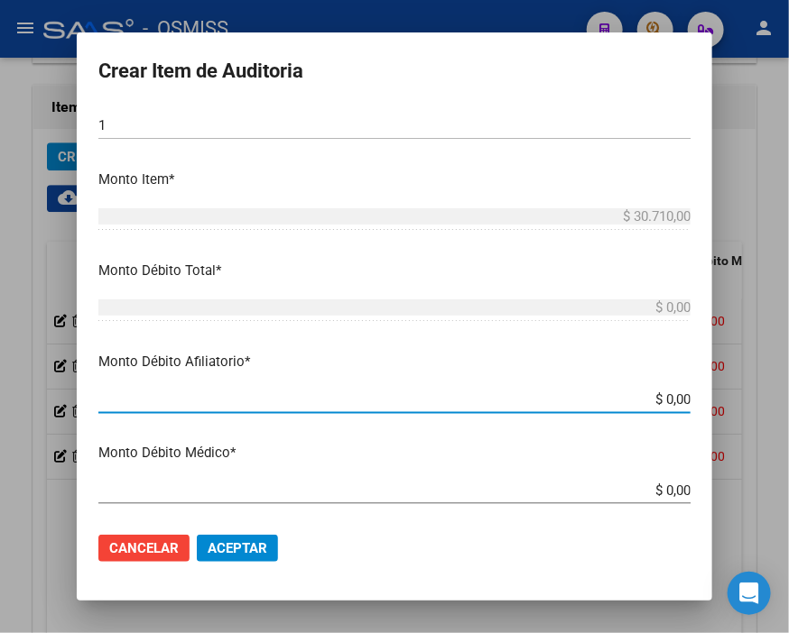
drag, startPoint x: 575, startPoint y: 392, endPoint x: 789, endPoint y: 408, distance: 214.4
click at [788, 408] on html "menu - OSMISS person Firma Express Inicio Calendario SSS Instructivos Contacto …" at bounding box center [394, 316] width 789 height 633
type input "$ 0,03"
type input "$ 0,30"
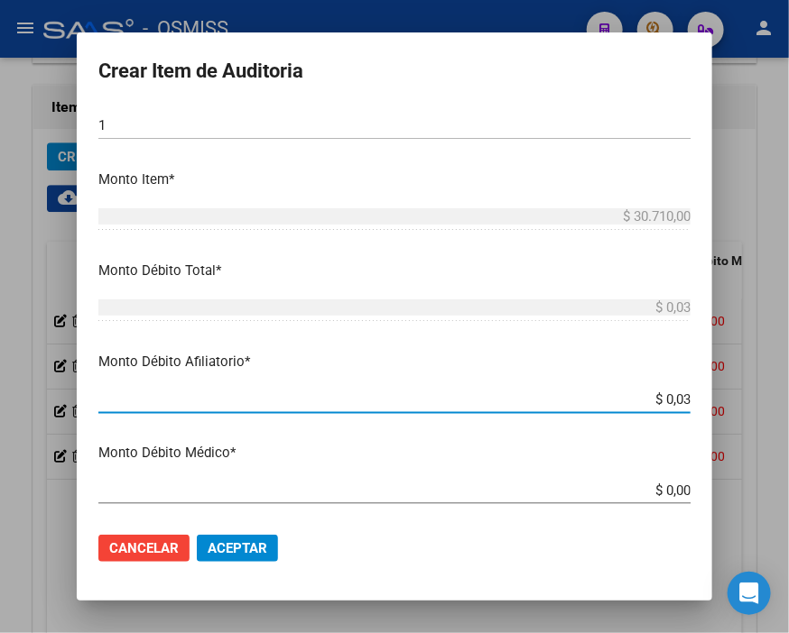
type input "$ 0,30"
type input "$ 3,07"
type input "$ 30,71"
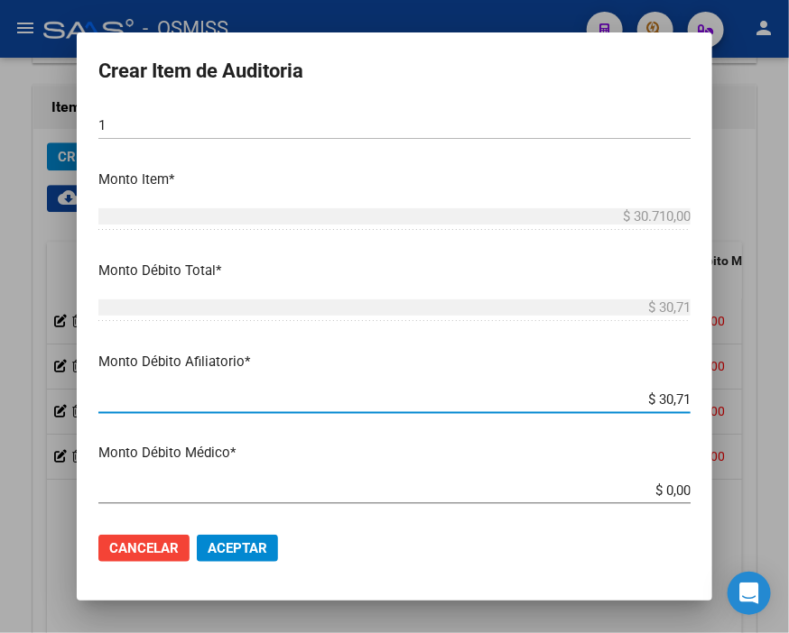
type input "$ 307,10"
type input "$ 3.071,00"
type input "$ 30.710,00"
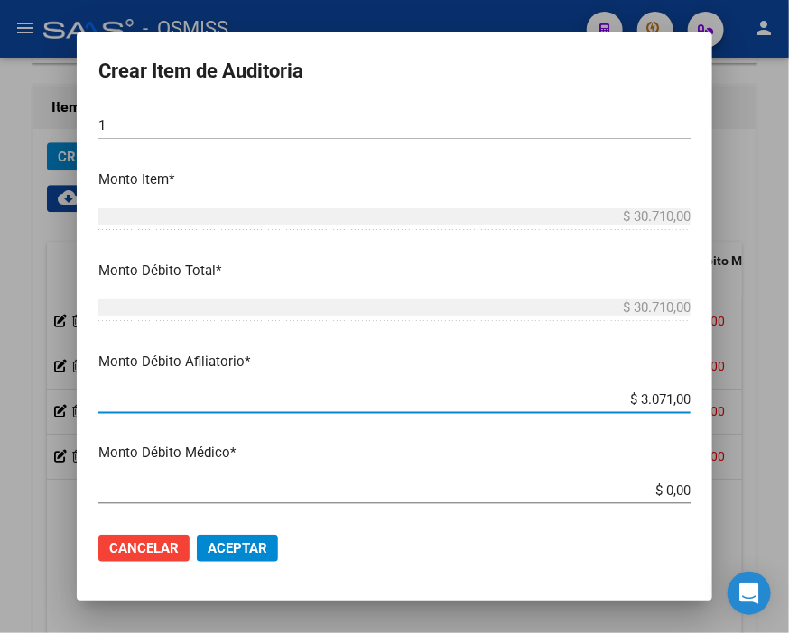
type input "$ 30.710,00"
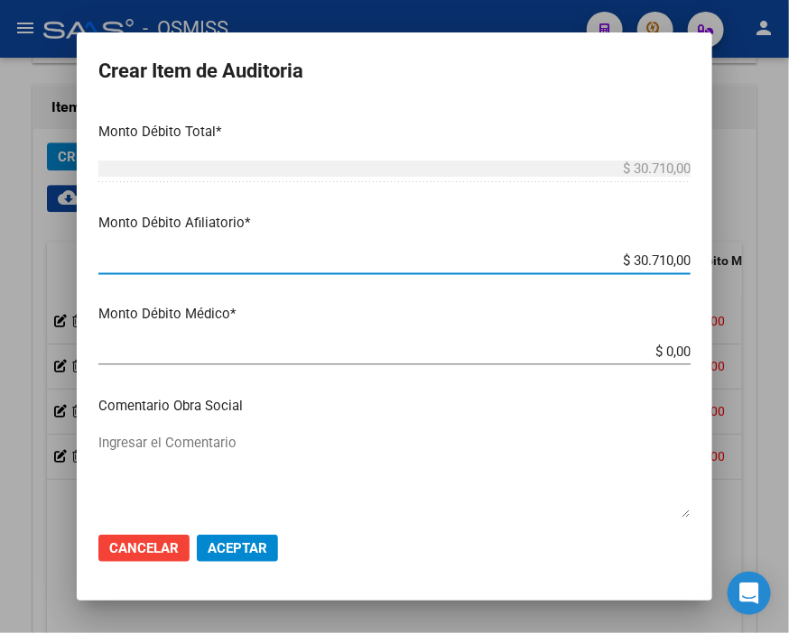
scroll to position [902, 0]
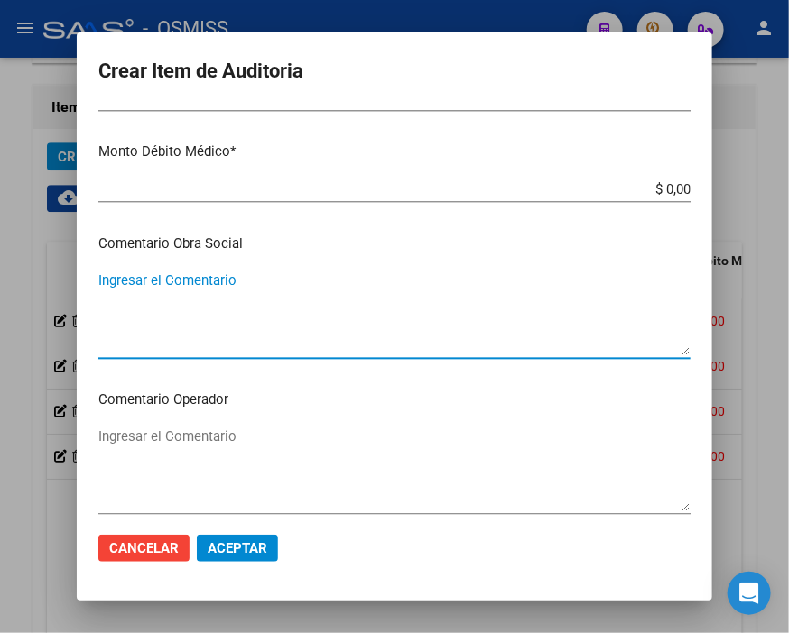
click at [192, 301] on textarea "Ingresar el Comentario" at bounding box center [394, 313] width 592 height 85
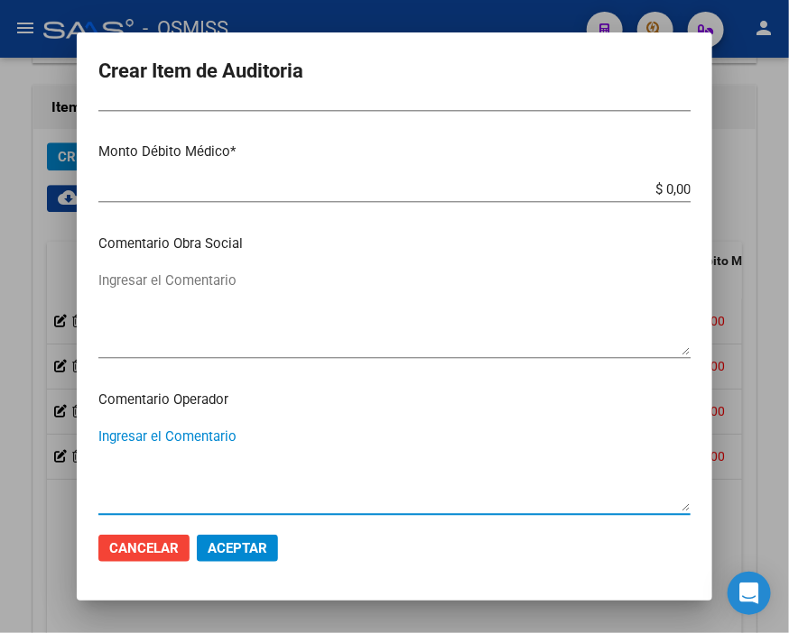
click at [192, 431] on textarea "Ingresar el Comentario" at bounding box center [394, 469] width 592 height 85
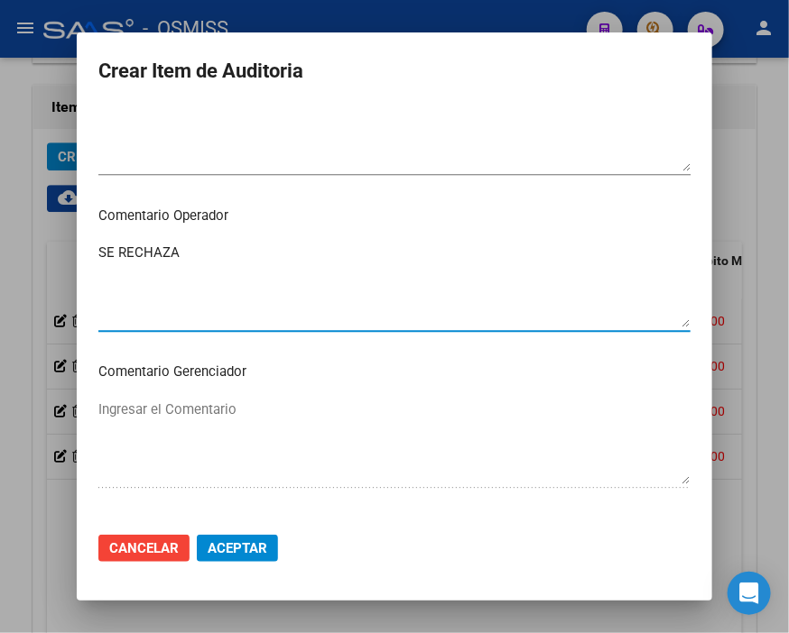
scroll to position [1203, 0]
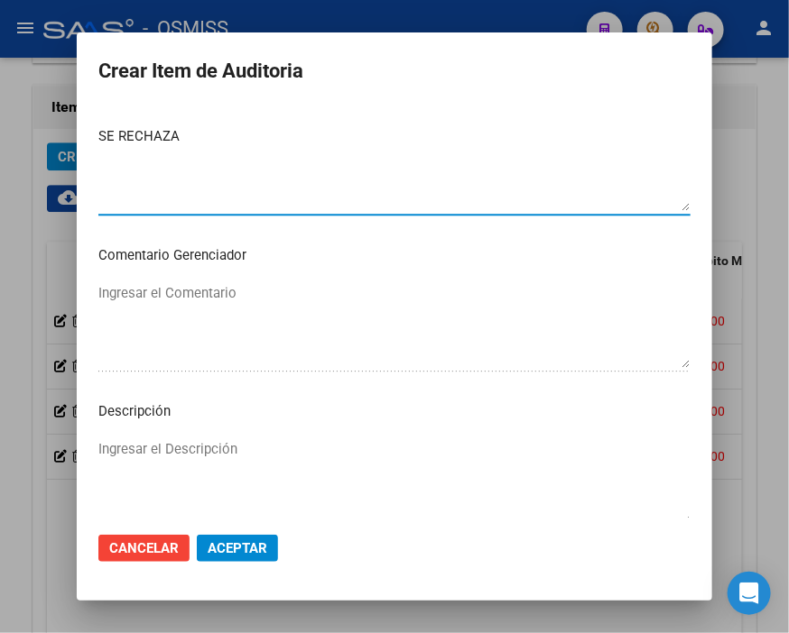
type textarea "SE RECHAZA"
click at [111, 449] on textarea "Ingresar el Descripción" at bounding box center [394, 481] width 592 height 85
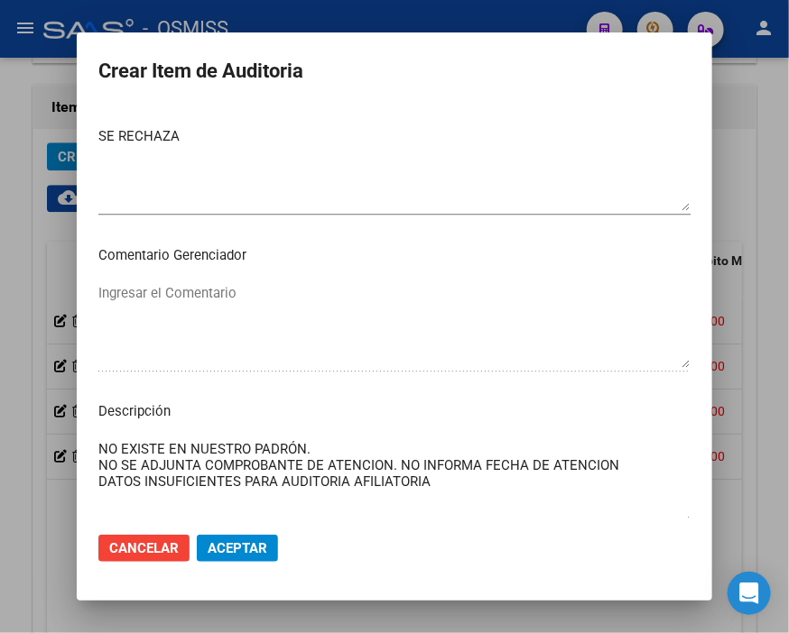
type textarea "NO EXISTE EN NUESTRO PADRÓN. NO SE ADJUNTA COMPROBANTE DE ATENCION. NO INFORMA …"
click at [254, 545] on span "Aceptar" at bounding box center [238, 548] width 60 height 16
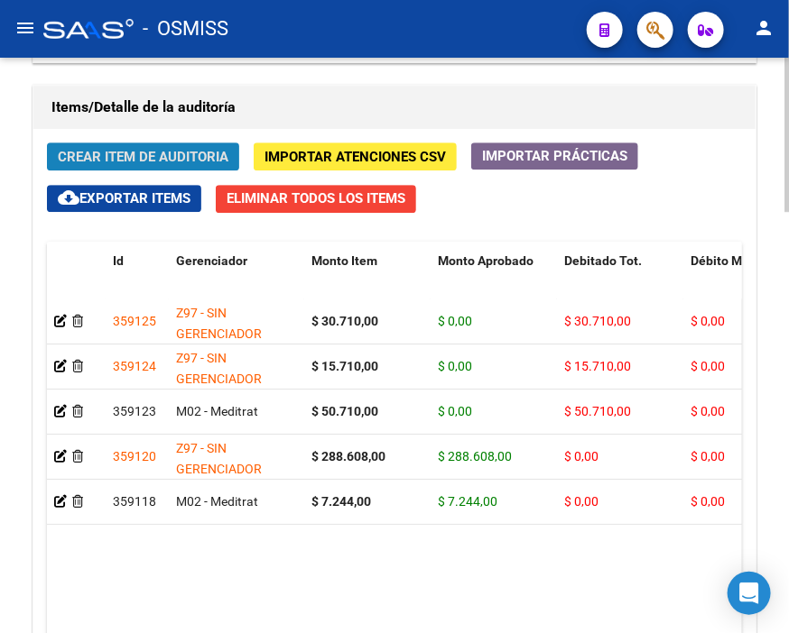
click at [111, 150] on span "Crear Item de Auditoria" at bounding box center [143, 157] width 171 height 16
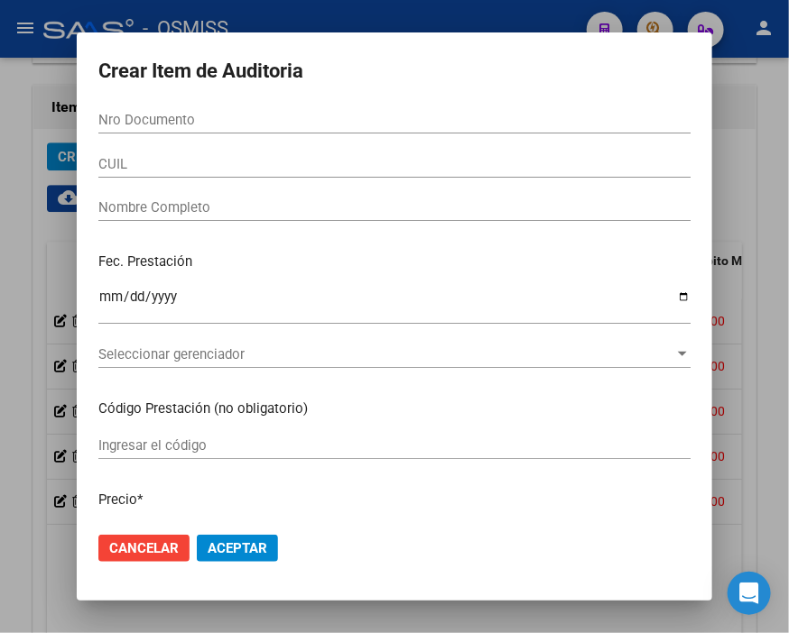
click at [6, 97] on div at bounding box center [394, 316] width 789 height 633
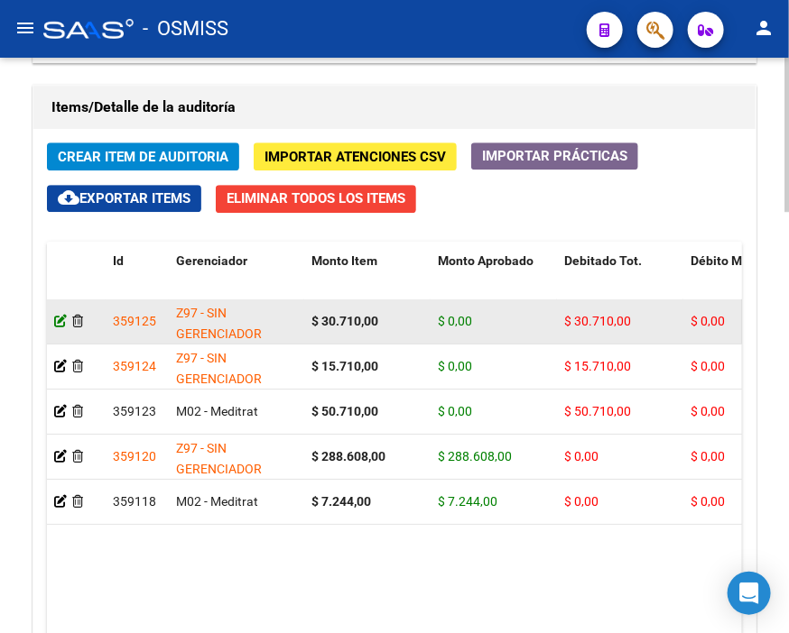
click at [59, 318] on icon at bounding box center [60, 321] width 13 height 13
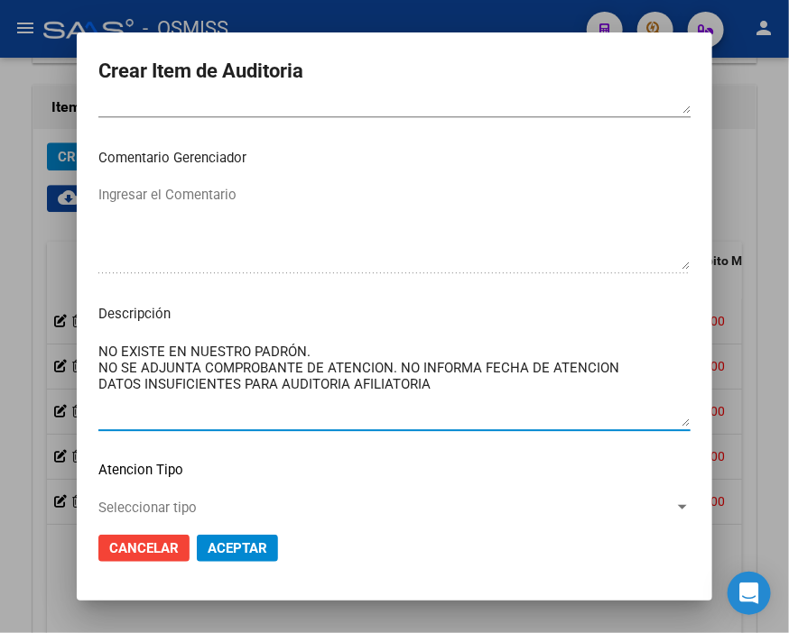
drag, startPoint x: 461, startPoint y: 384, endPoint x: 82, endPoint y: 368, distance: 379.3
click at [82, 368] on mat-dialog-content "18076333 Nro Documento 20180763334 CUIL ZARATE ERNESTO Nombre Completo Fec. Pre…" at bounding box center [394, 311] width 635 height 411
click at [275, 19] on div at bounding box center [394, 316] width 789 height 633
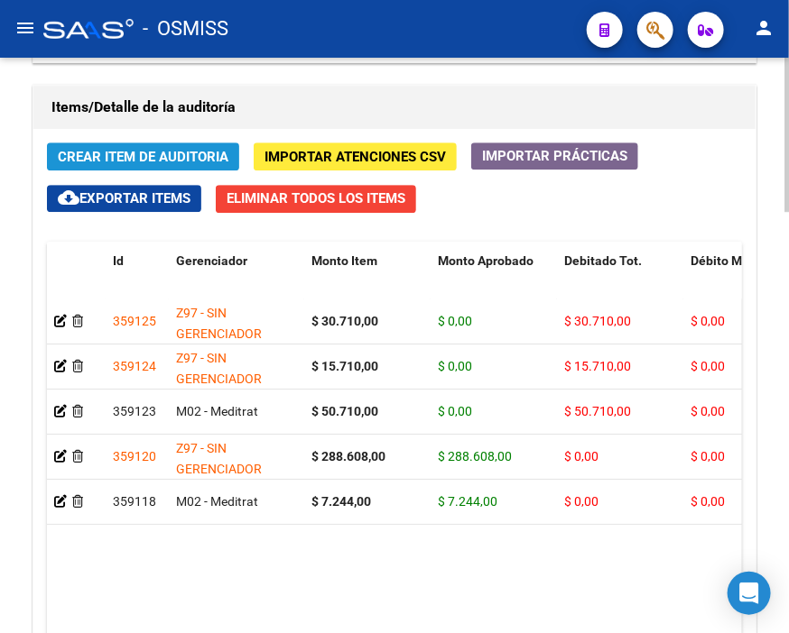
click at [128, 146] on button "Crear Item de Auditoria" at bounding box center [143, 157] width 192 height 28
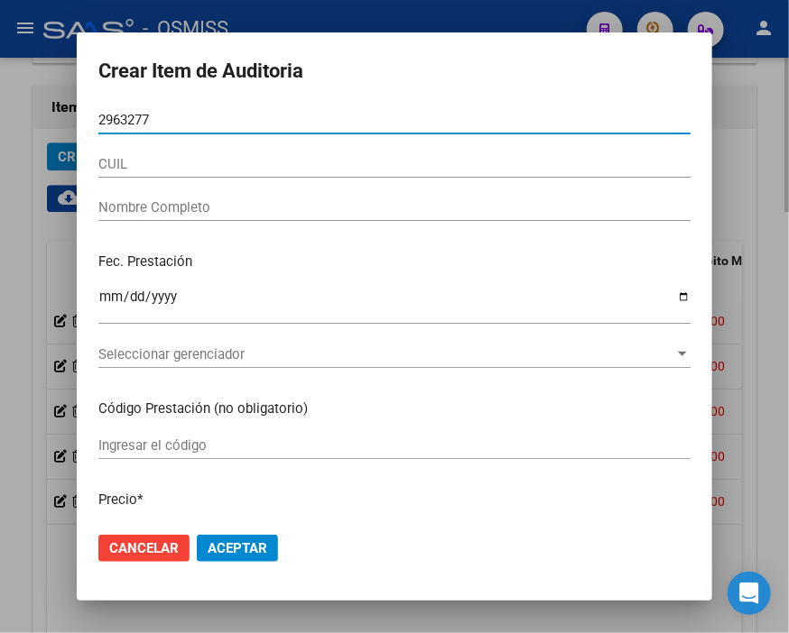
type input "29632770"
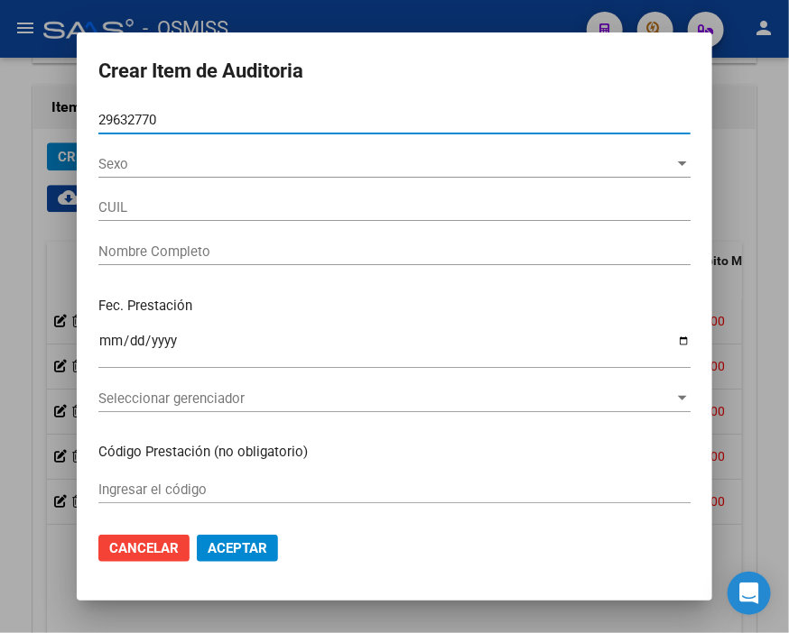
type input "20296327701"
type input "AGRO FRANCISCO ARIEL"
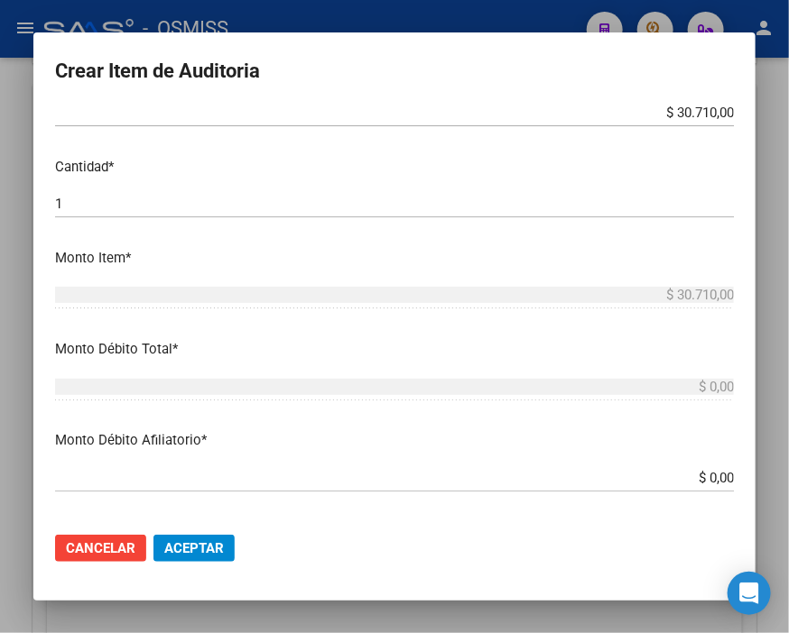
scroll to position [601, 0]
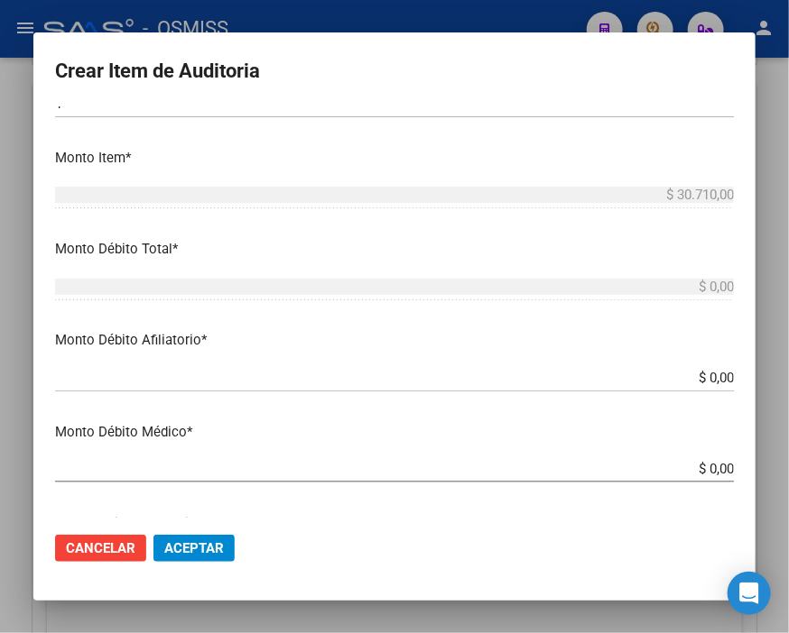
type input "29632770"
drag, startPoint x: 639, startPoint y: 388, endPoint x: 731, endPoint y: 373, distance: 93.3
click at [731, 373] on app-form-text-field "Monto Débito Afiliatorio * $ 0,00 Ingresar el monto Afiliatorio" at bounding box center [401, 358] width 693 height 56
click at [654, 366] on div "$ 0,00 Ingresar el monto Afiliatorio" at bounding box center [394, 378] width 678 height 27
drag, startPoint x: 652, startPoint y: 368, endPoint x: 767, endPoint y: 371, distance: 114.6
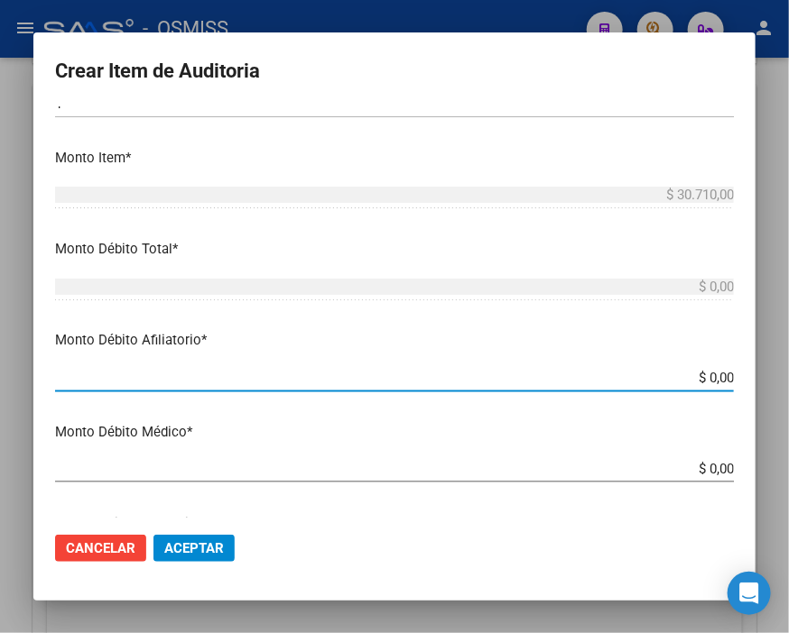
click at [767, 371] on div "Crear Item de Auditoria 29632770 Nro Documento 20296327701 CUIL Afiliado Activo…" at bounding box center [394, 316] width 789 height 633
click at [608, 377] on input "$ 0,00" at bounding box center [394, 378] width 678 height 16
drag, startPoint x: 598, startPoint y: 380, endPoint x: 789, endPoint y: 372, distance: 190.5
click at [788, 372] on html "menu - OSMISS person Firma Express Inicio Calendario SSS Instructivos Contacto …" at bounding box center [394, 316] width 789 height 633
type input "$ 0,03"
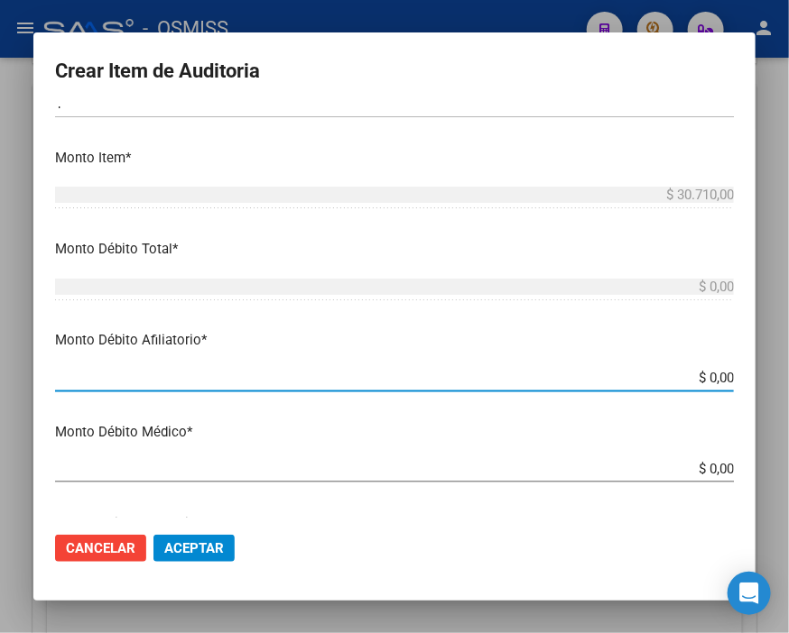
type input "$ 0,03"
type input "$ 0,30"
type input "$ 3,07"
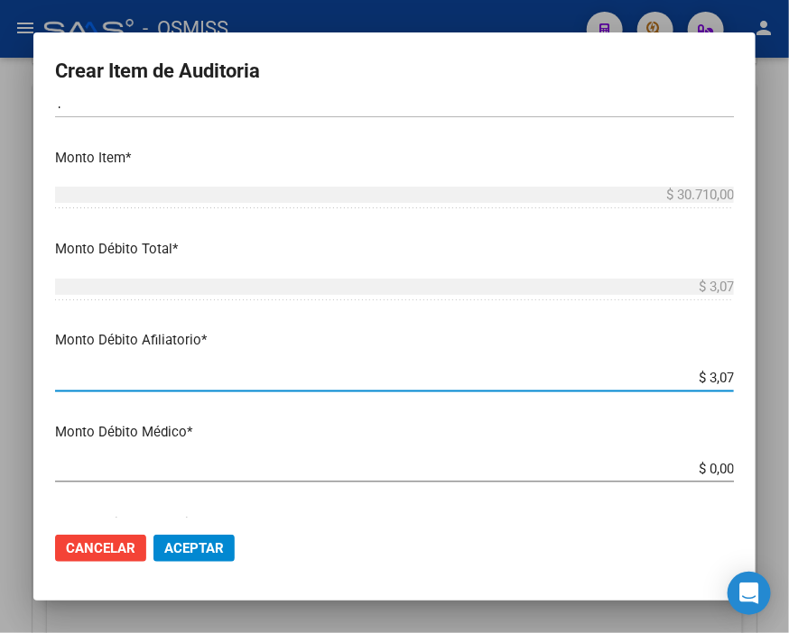
type input "$ 30,71"
type input "$ 307,10"
type input "$ 3.071,00"
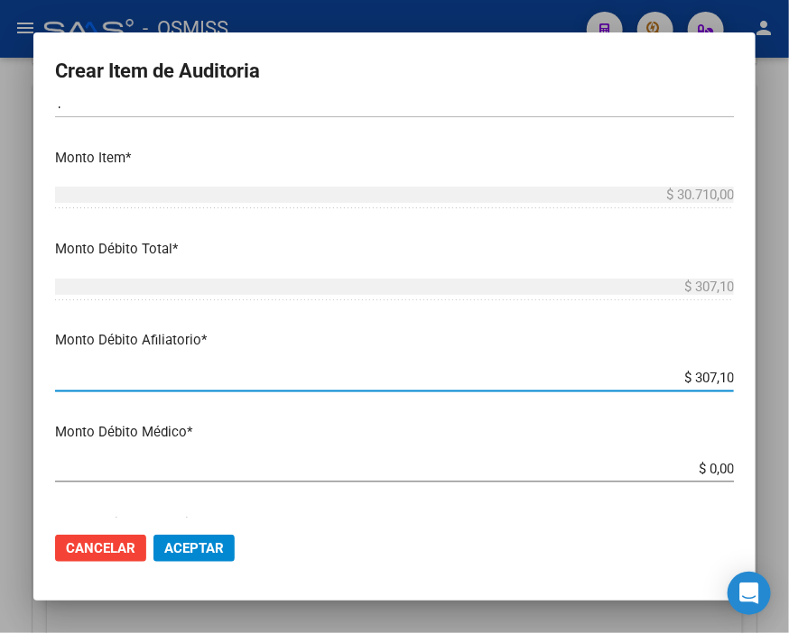
type input "$ 3.071,00"
type input "$ 30.710,00"
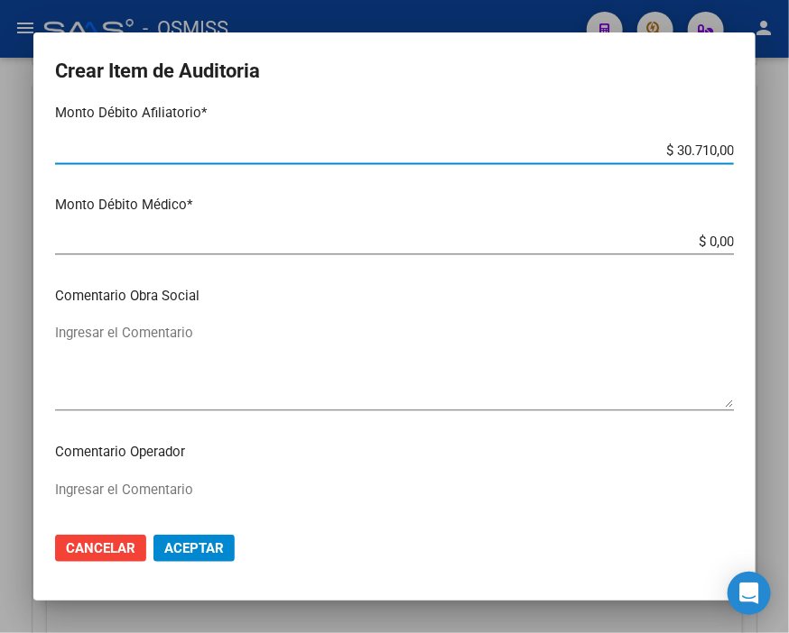
scroll to position [902, 0]
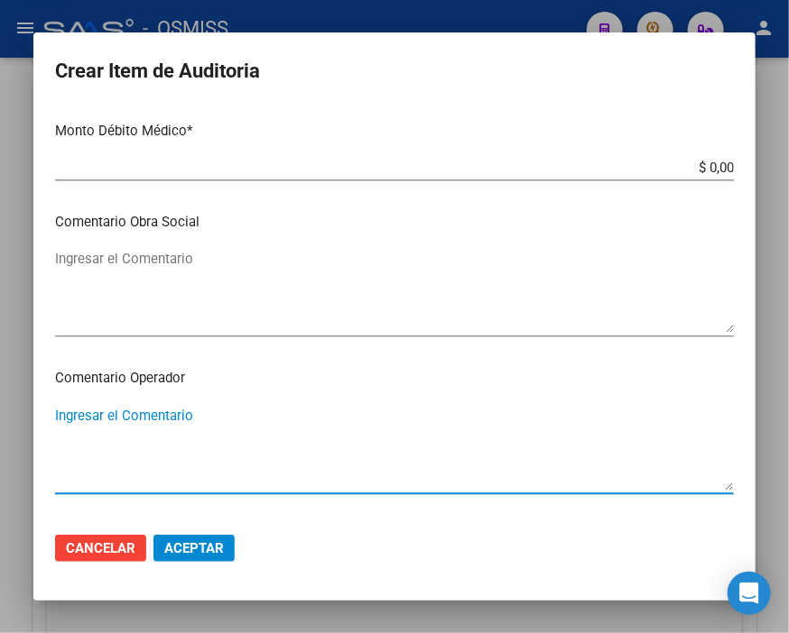
click at [110, 411] on textarea "Ingresar el Comentario" at bounding box center [394, 448] width 678 height 85
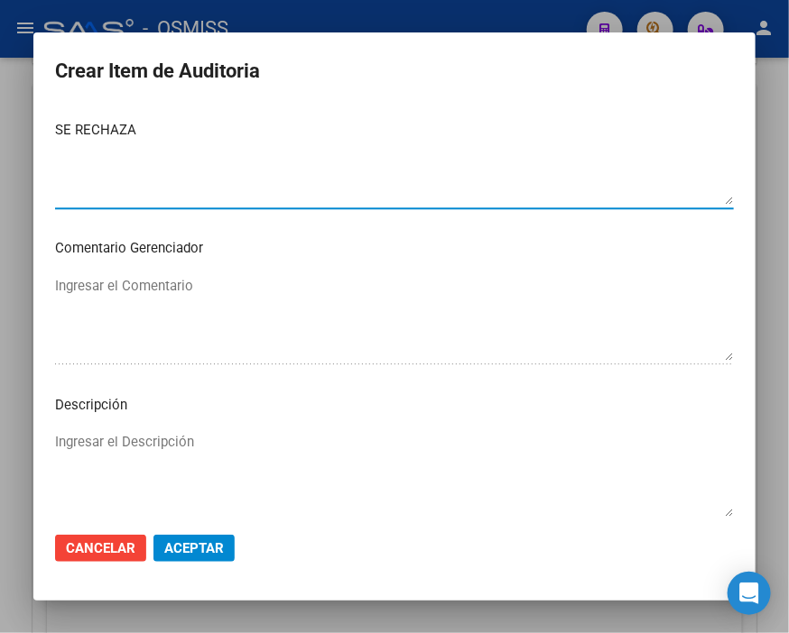
scroll to position [1203, 0]
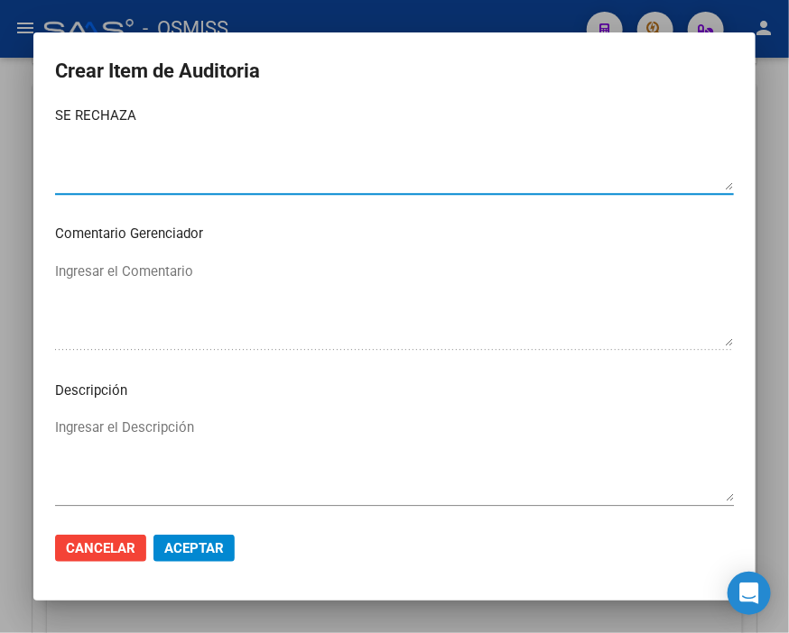
type textarea "SE RECHAZA"
click at [102, 418] on textarea "Ingresar el Descripción" at bounding box center [394, 460] width 678 height 85
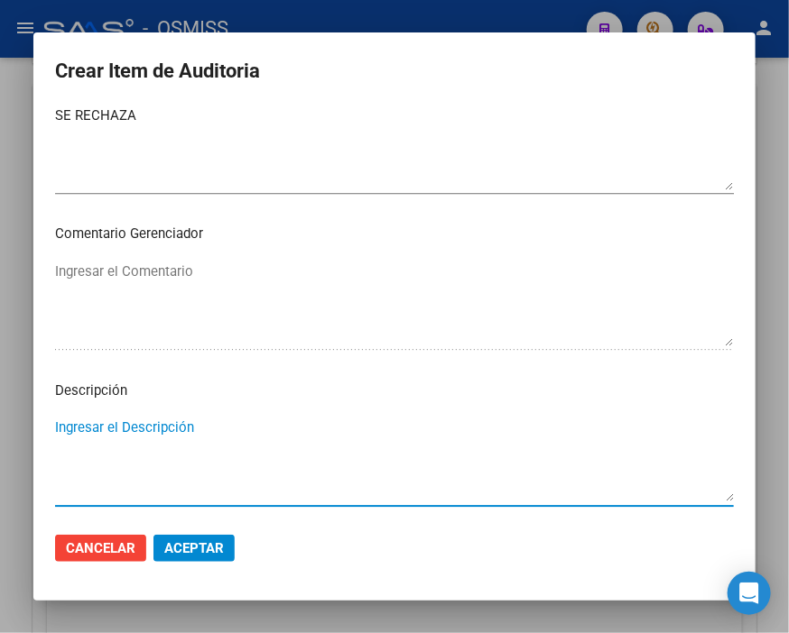
paste textarea "NO SE ADJUNTA COMPROBANTE DE ATENCION. NO INFORMA FECHA DE ATENCION DATOS INSUF…"
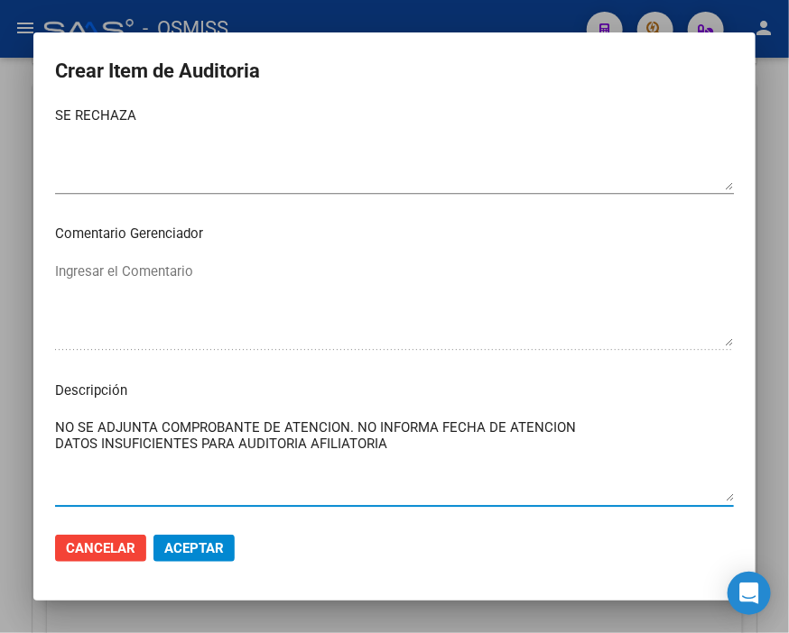
drag, startPoint x: 583, startPoint y: 420, endPoint x: 506, endPoint y: 417, distance: 76.8
click at [506, 418] on textarea "NO SE ADJUNTA COMPROBANTE DE ATENCION. NO INFORMA FECHA DE ATENCION DATOS INSUF…" at bounding box center [394, 460] width 678 height 85
type textarea "NO SE ADJUNTA COMPROBANTE DE ATENCION. NO INFORMA FECHA DE PRESTACION DATOS INS…"
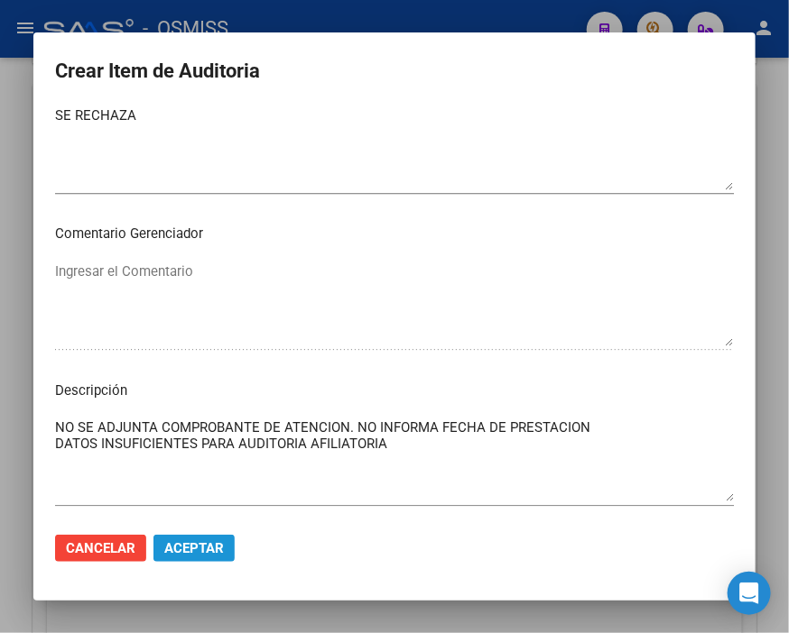
click at [192, 550] on span "Aceptar" at bounding box center [194, 548] width 60 height 16
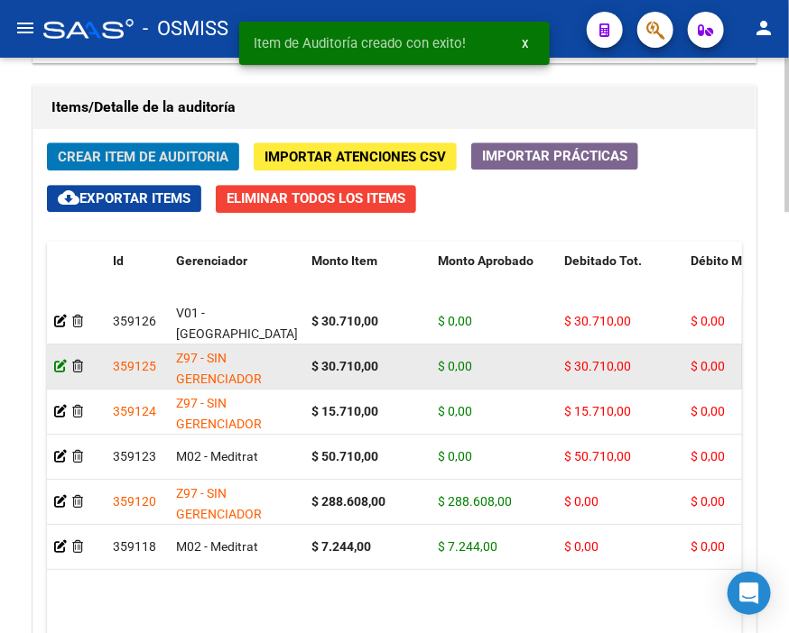
click at [59, 363] on icon at bounding box center [60, 366] width 13 height 13
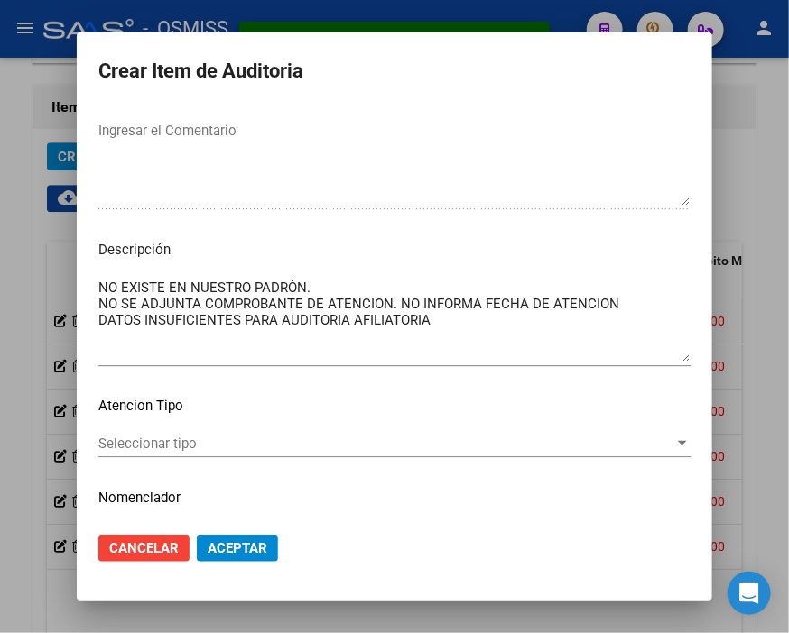
scroll to position [1303, 0]
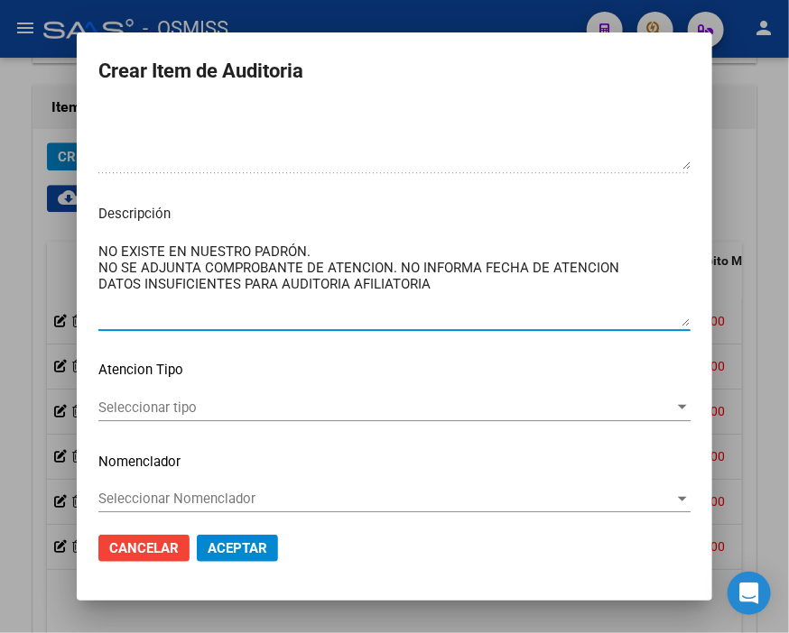
drag, startPoint x: 632, startPoint y: 272, endPoint x: 542, endPoint y: 263, distance: 89.8
click at [542, 263] on textarea "NO EXISTE EN NUESTRO PADRÓN. NO SE ADJUNTA COMPROBANTE DE ATENCION. NO INFORMA …" at bounding box center [394, 284] width 592 height 85
type textarea "NO EXISTE EN NUESTRO PADRÓN. NO SE ADJUNTA COMPROBANTE DE ATENCION. NO INFORMA …"
click at [235, 544] on span "Aceptar" at bounding box center [238, 548] width 60 height 16
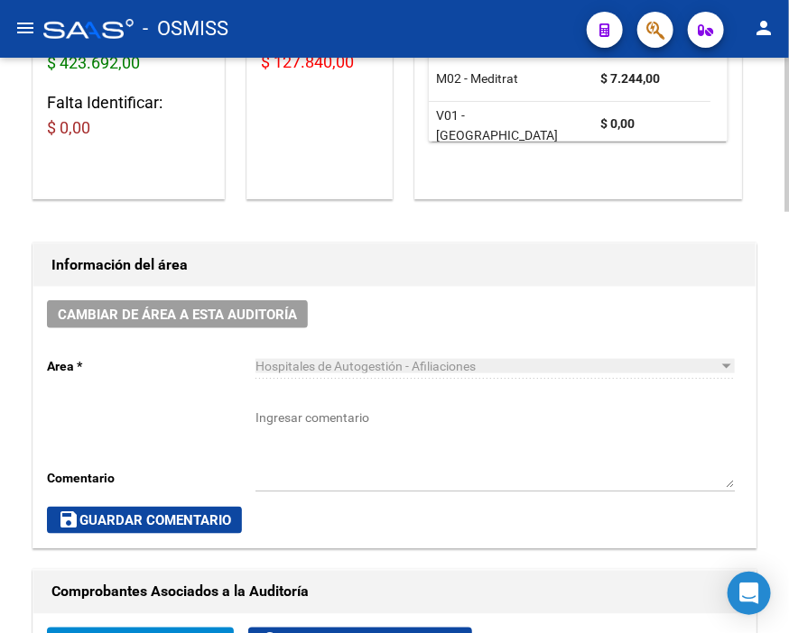
scroll to position [401, 0]
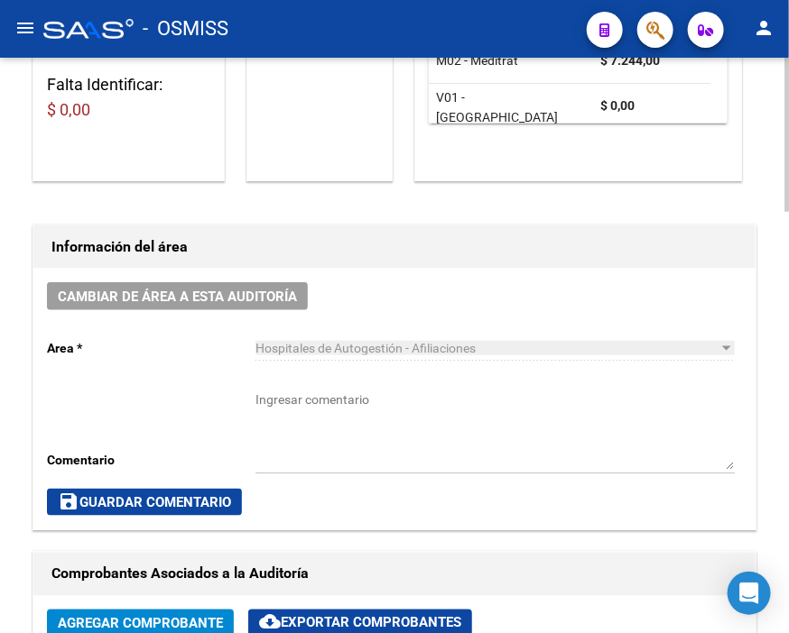
click at [215, 298] on span "Cambiar de área a esta auditoría" at bounding box center [177, 297] width 239 height 16
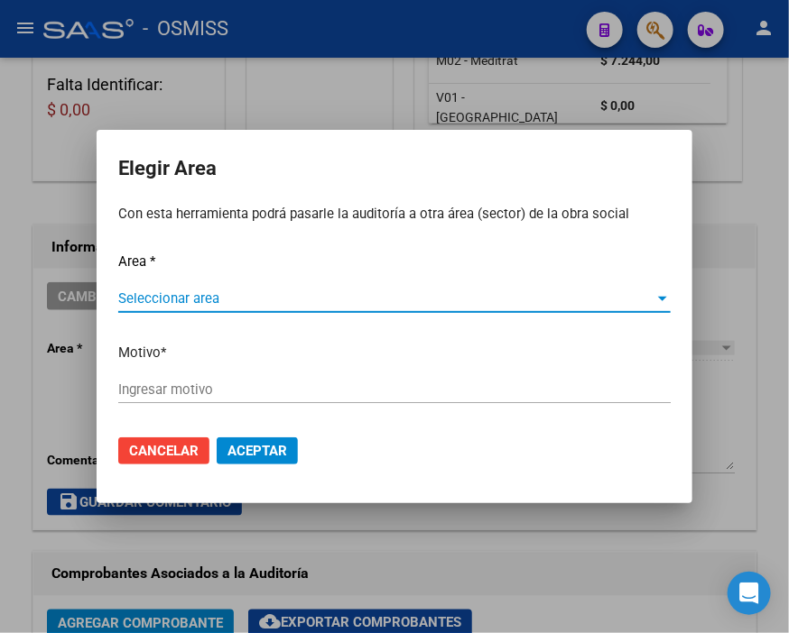
click at [164, 294] on span "Seleccionar area" at bounding box center [386, 299] width 536 height 16
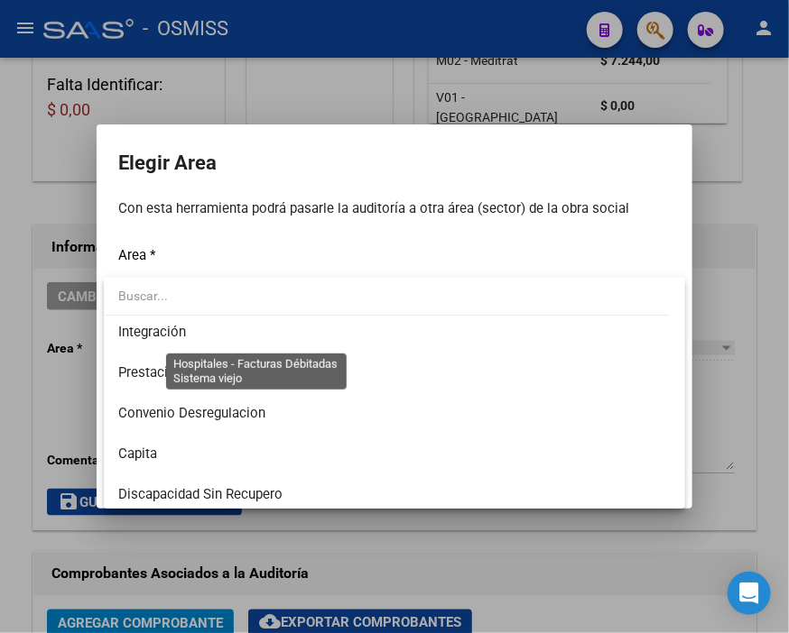
scroll to position [200, 0]
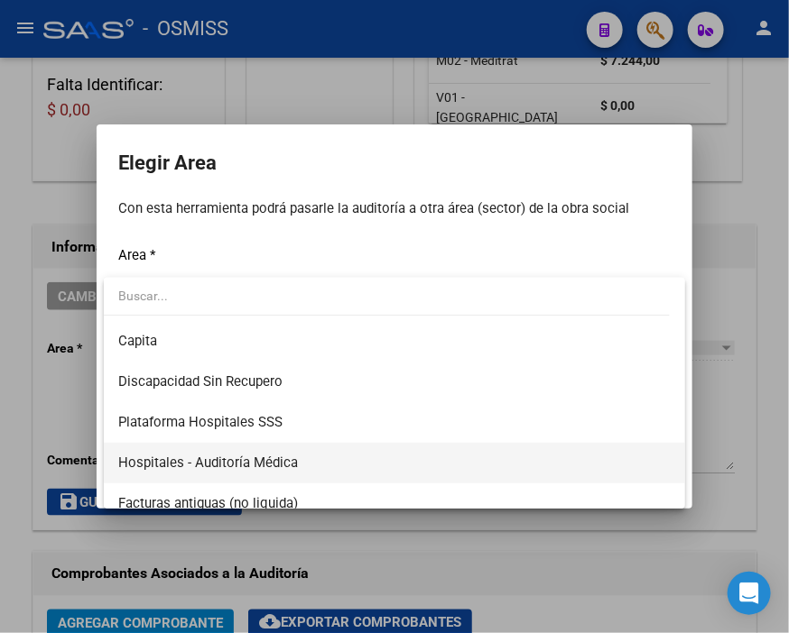
click at [312, 454] on span "Hospitales - Auditoría Médica" at bounding box center [394, 463] width 552 height 41
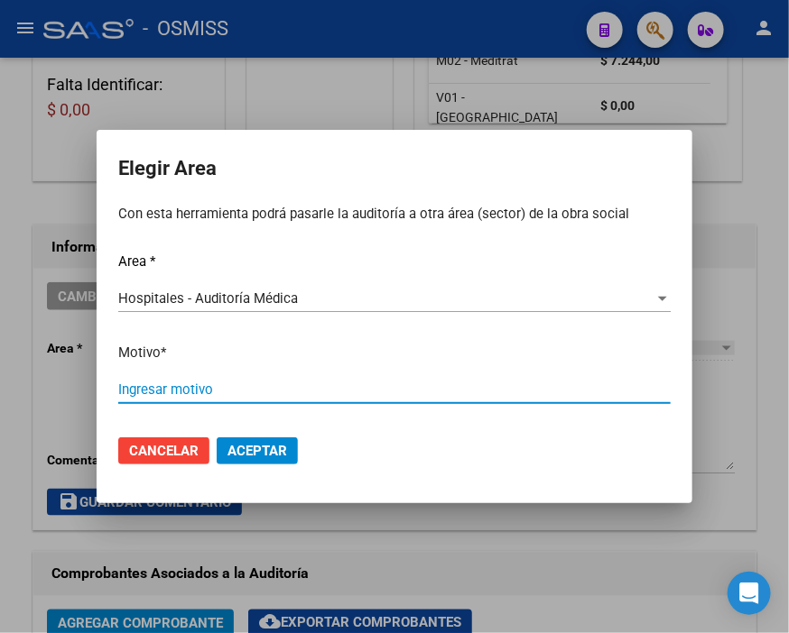
click at [185, 384] on input "Ingresar motivo" at bounding box center [394, 390] width 552 height 16
type input "AUDITADO"
click at [247, 438] on button "Aceptar" at bounding box center [257, 451] width 81 height 27
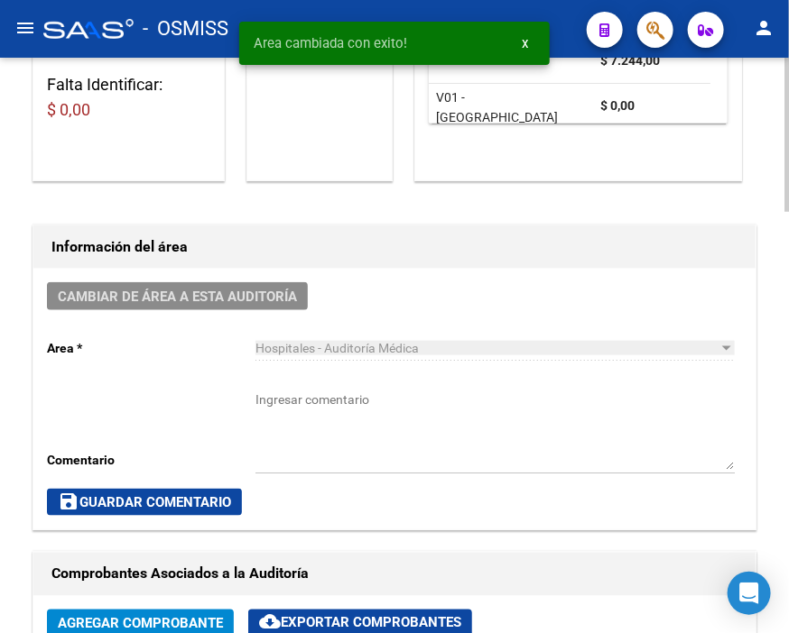
scroll to position [0, 0]
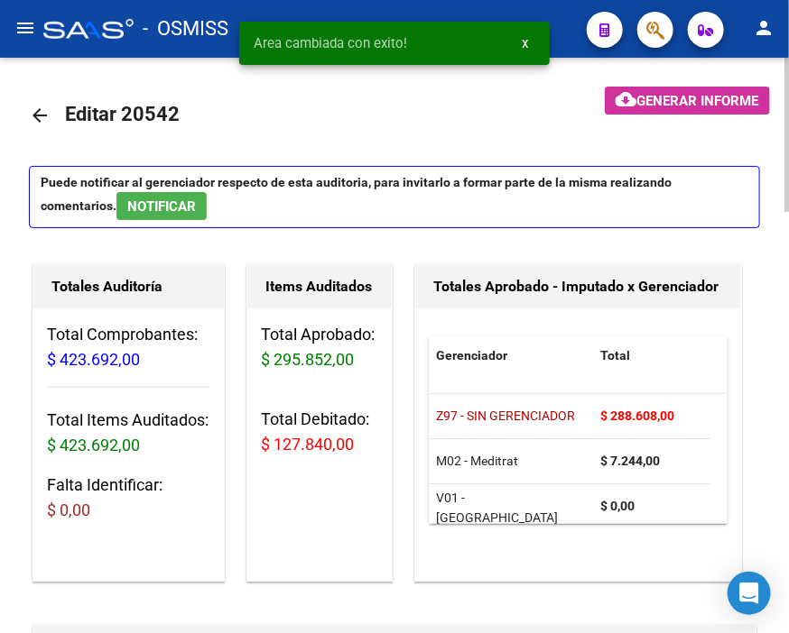
click at [660, 101] on span "Generar informe" at bounding box center [698, 101] width 122 height 16
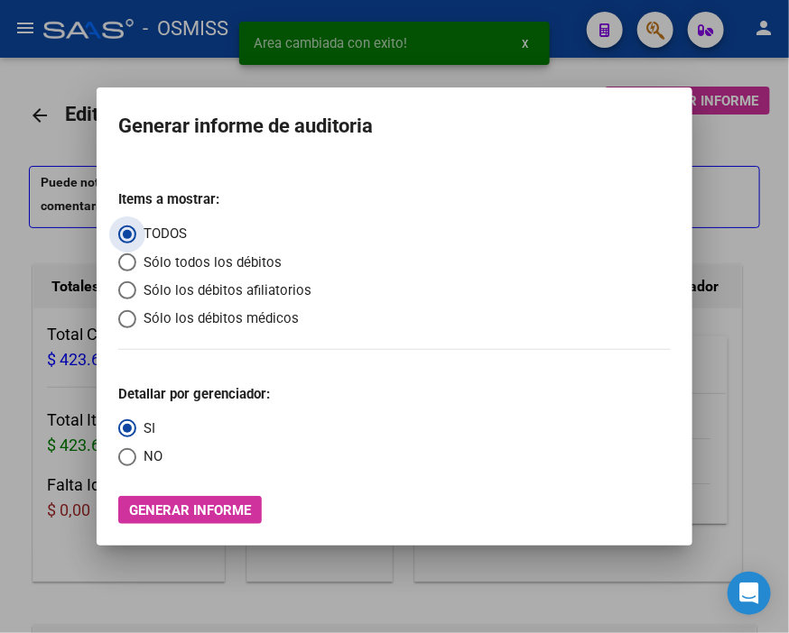
click at [169, 296] on span "Sólo los débitos afiliatorios" at bounding box center [223, 291] width 175 height 21
click at [136, 296] on input "Sólo los débitos afiliatorios" at bounding box center [127, 291] width 18 height 18
radio input "true"
click at [123, 456] on span "Select an option" at bounding box center [127, 457] width 18 height 18
click at [123, 456] on input "NO" at bounding box center [127, 457] width 18 height 18
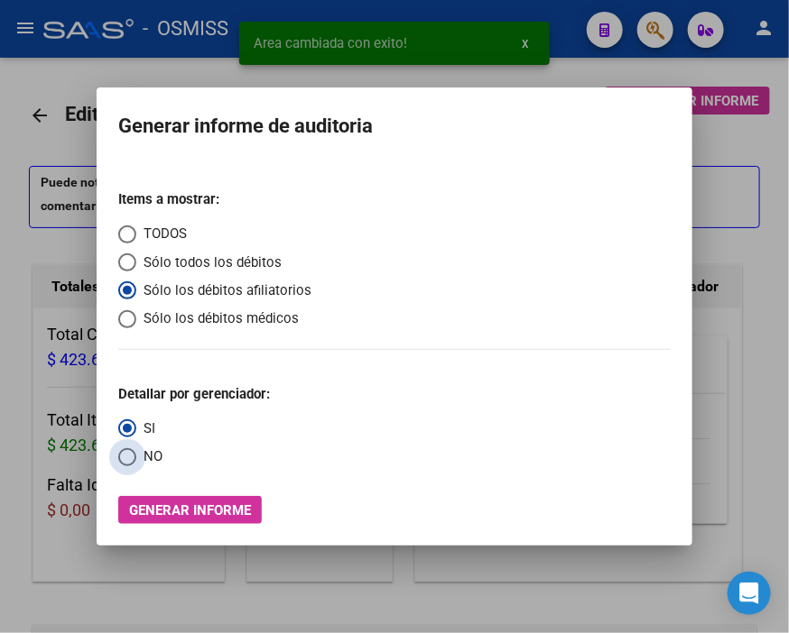
radio input "true"
click at [187, 503] on span "Generar informe" at bounding box center [190, 511] width 122 height 16
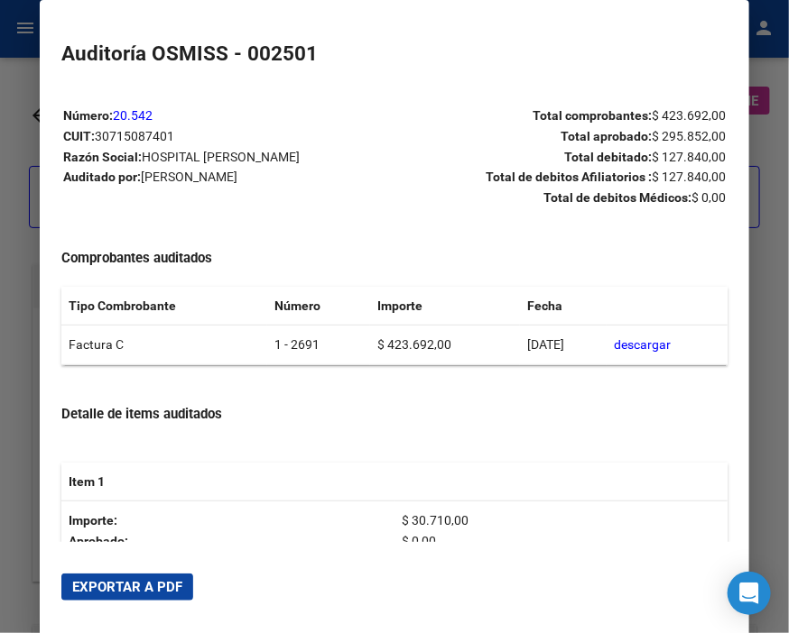
click at [165, 581] on span "Exportar a PDF" at bounding box center [127, 587] width 110 height 16
click at [4, 141] on div at bounding box center [394, 316] width 789 height 633
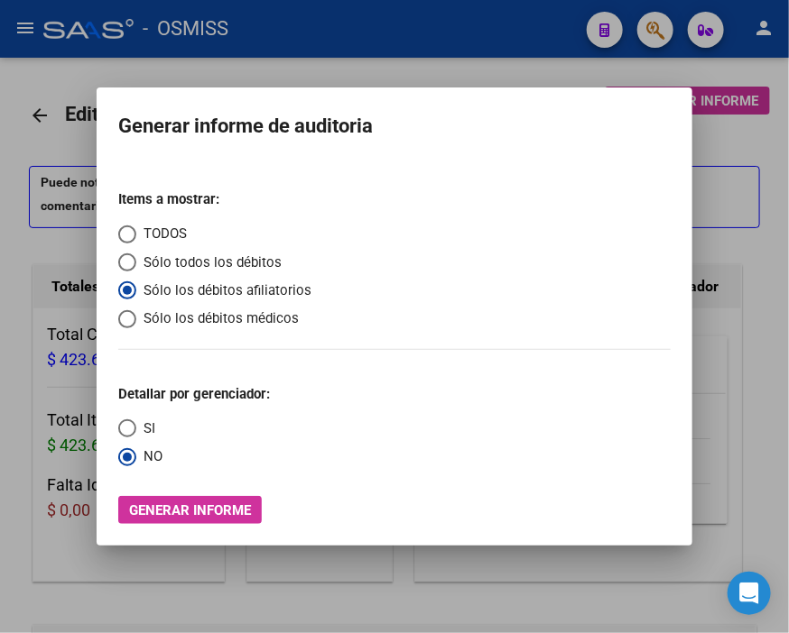
click at [4, 141] on div at bounding box center [394, 316] width 789 height 633
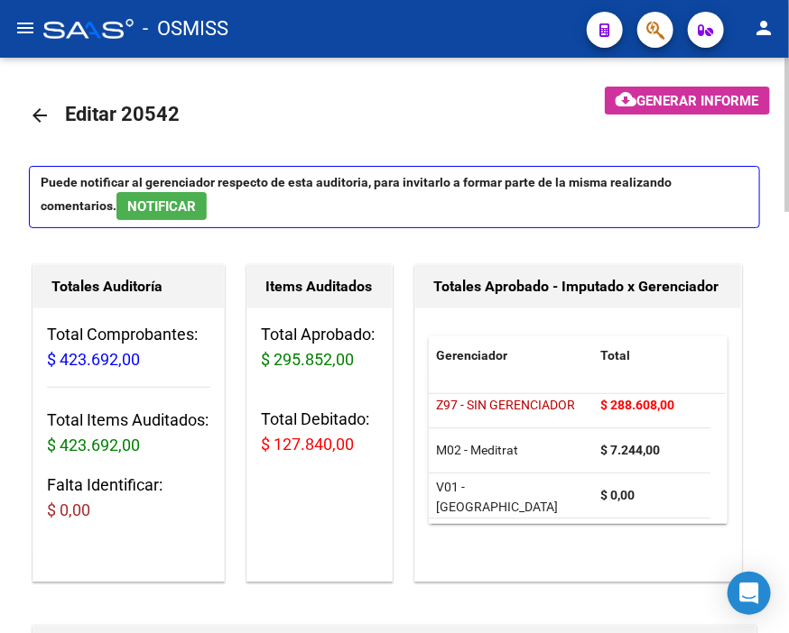
click at [38, 114] on mat-icon "arrow_back" at bounding box center [40, 116] width 22 height 22
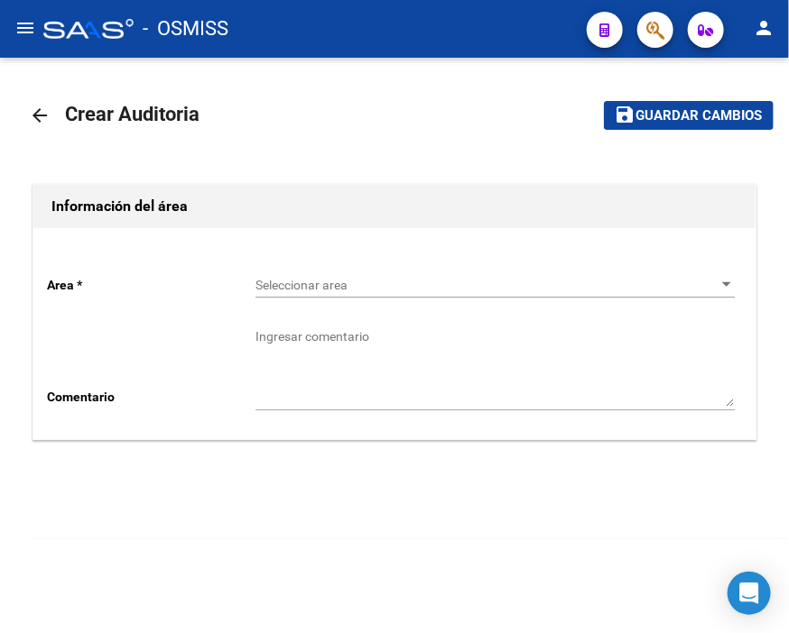
click at [346, 271] on div "Seleccionar area Seleccionar area" at bounding box center [494, 280] width 479 height 36
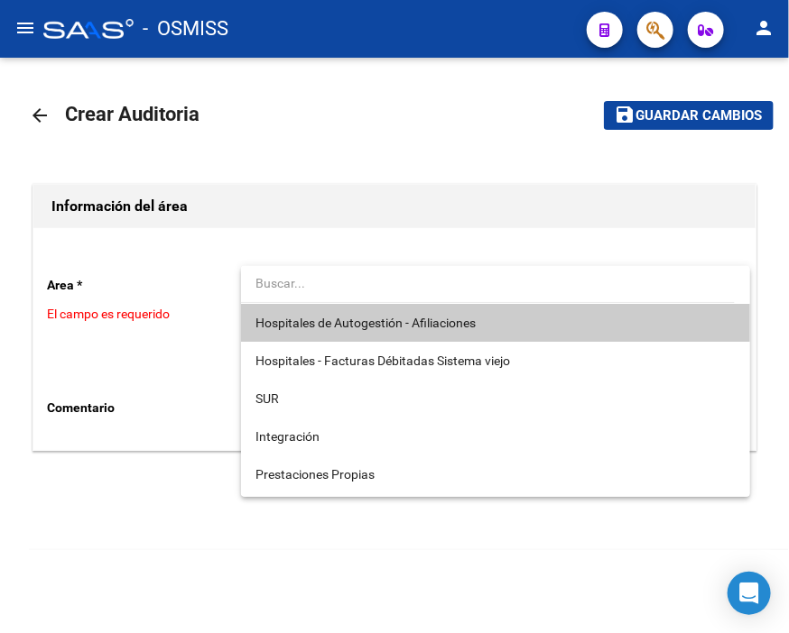
click at [343, 328] on span "Hospitales de Autogestión - Afiliaciones" at bounding box center [365, 323] width 220 height 14
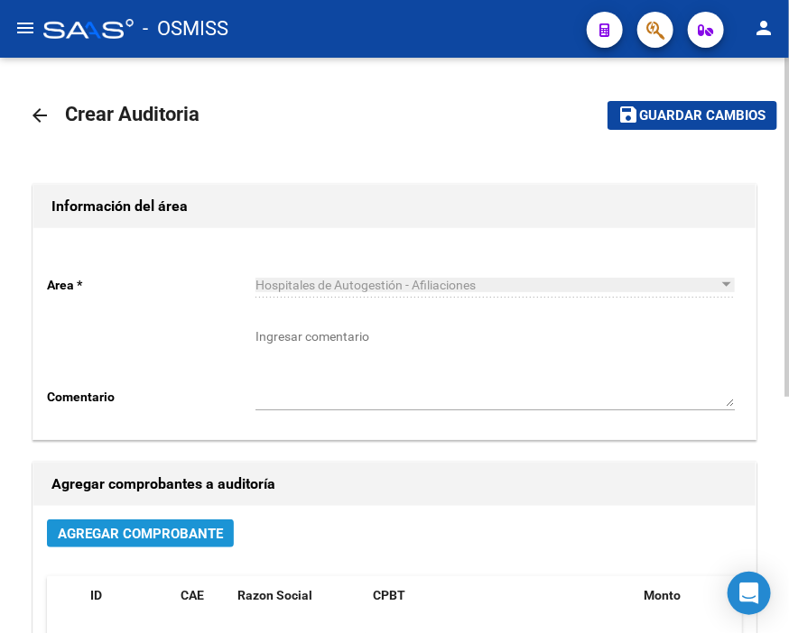
click at [167, 545] on button "Agregar Comprobante" at bounding box center [140, 534] width 187 height 28
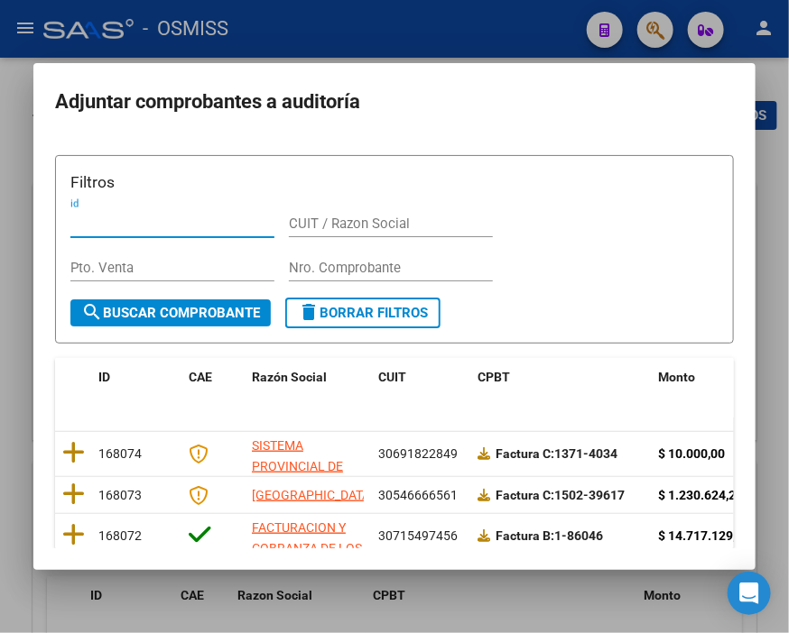
click at [305, 263] on input "Nro. Comprobante" at bounding box center [391, 268] width 204 height 16
click at [330, 265] on input "Nro. Comprobante" at bounding box center [391, 268] width 204 height 16
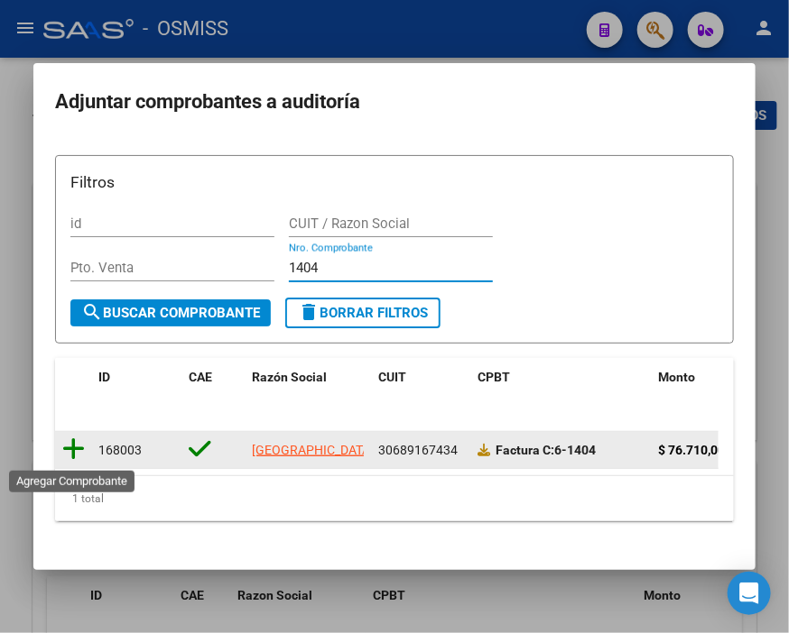
type input "1404"
click at [78, 461] on icon at bounding box center [73, 449] width 23 height 25
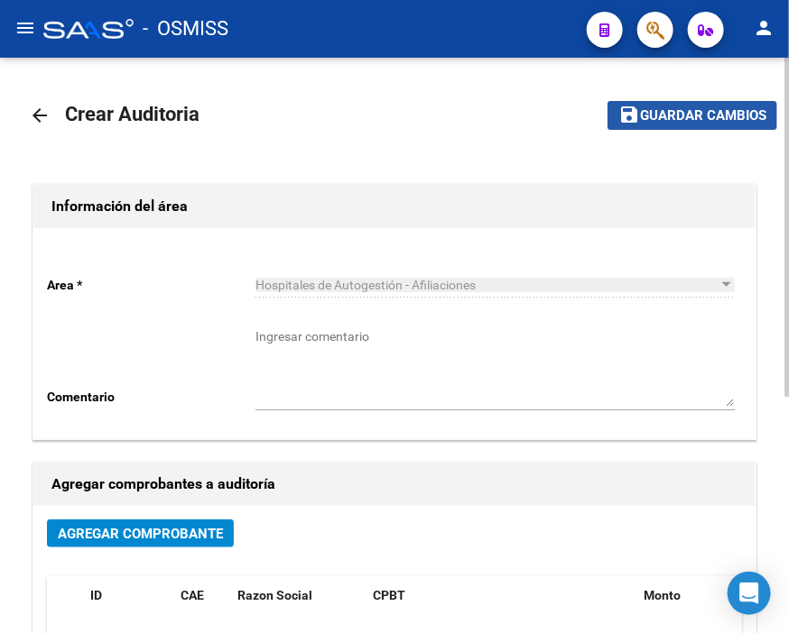
click at [662, 113] on span "Guardar cambios" at bounding box center [703, 116] width 126 height 16
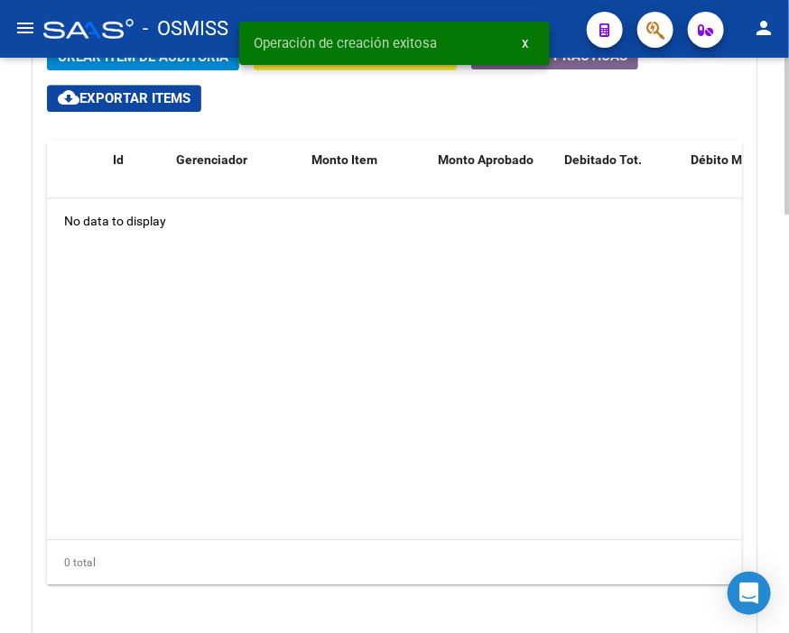
scroll to position [1303, 0]
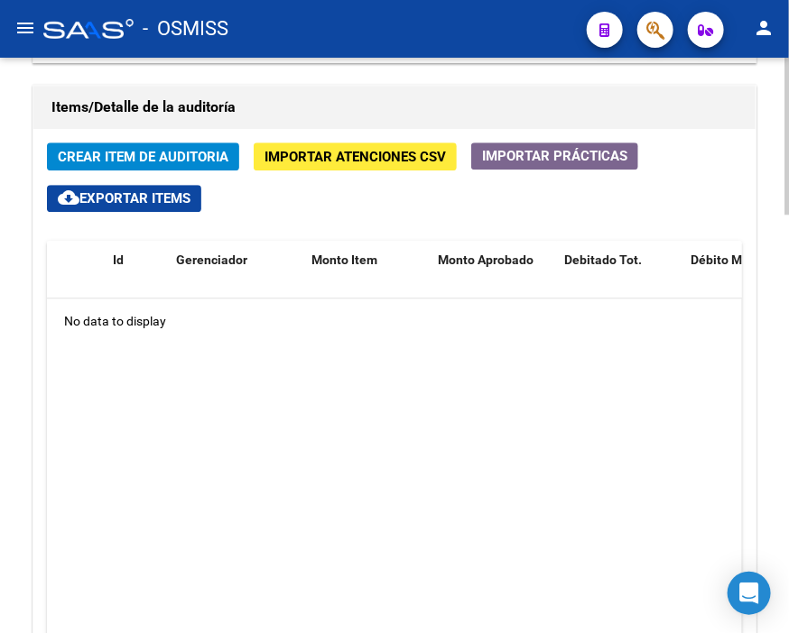
click at [390, 106] on h1 "Items/Detalle de la auditoría" at bounding box center [394, 107] width 686 height 29
click at [115, 144] on button "Crear Item de Auditoria" at bounding box center [143, 157] width 192 height 28
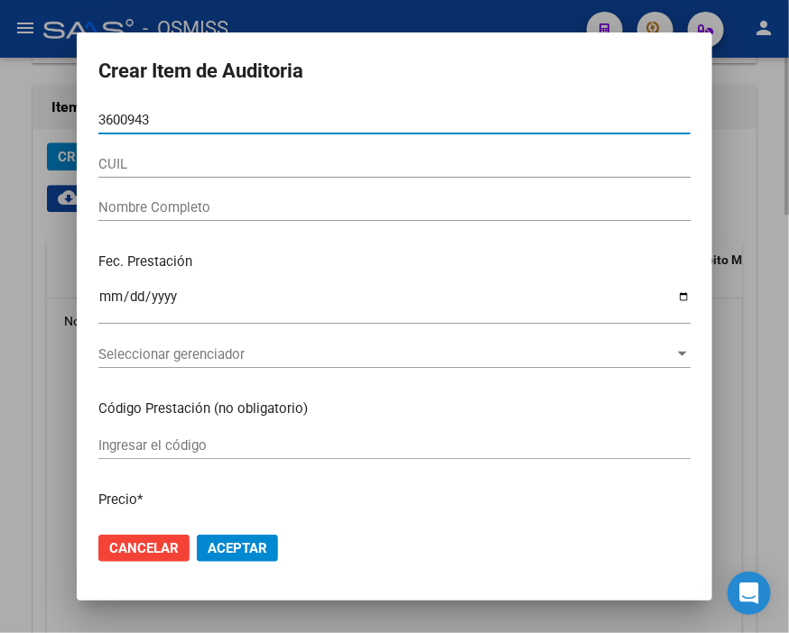
type input "36009438"
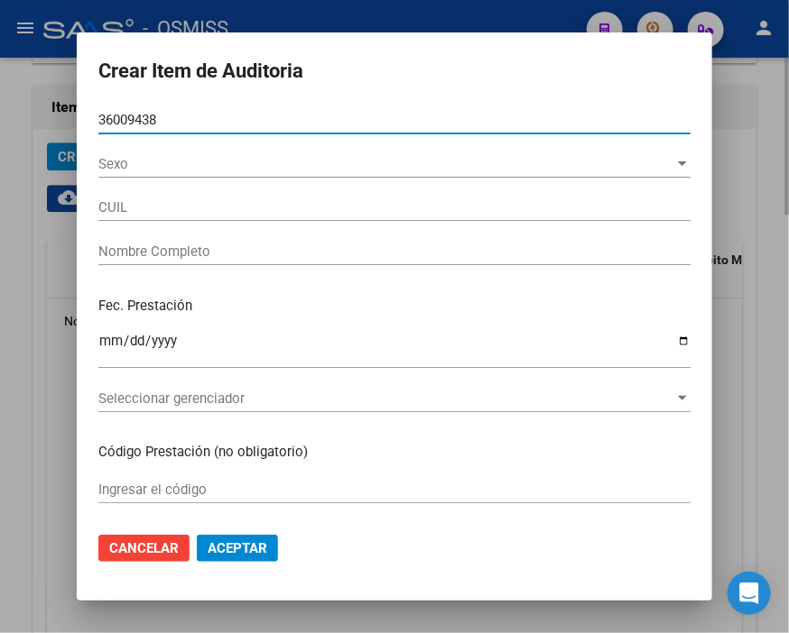
type input "20360094384"
type input "PICLU FRANCO TOMAS"
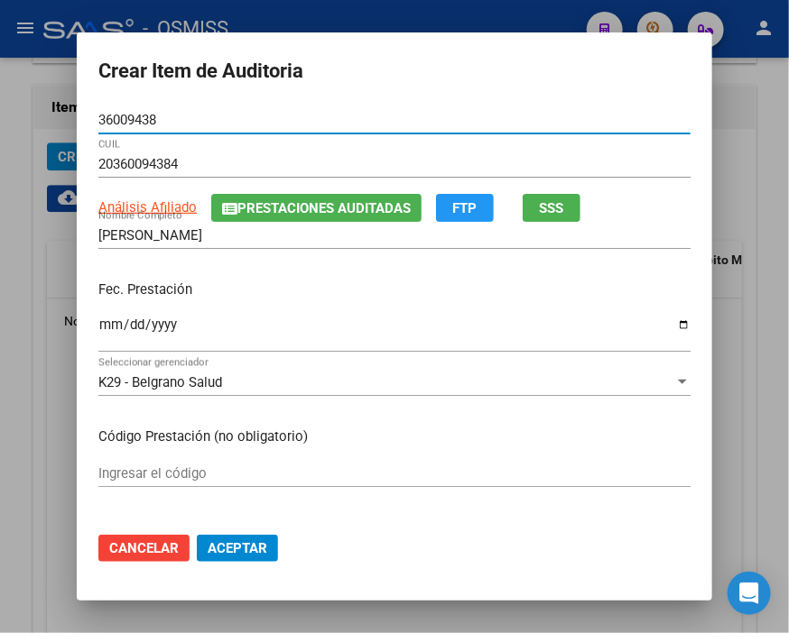
type input "36009438"
click at [246, 209] on span "Prestaciones Auditadas" at bounding box center [323, 208] width 173 height 16
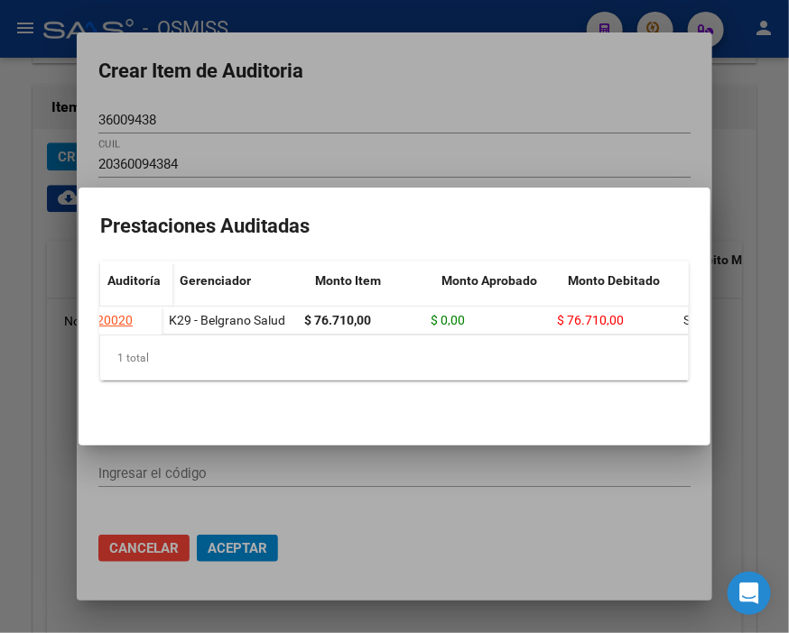
scroll to position [0, 0]
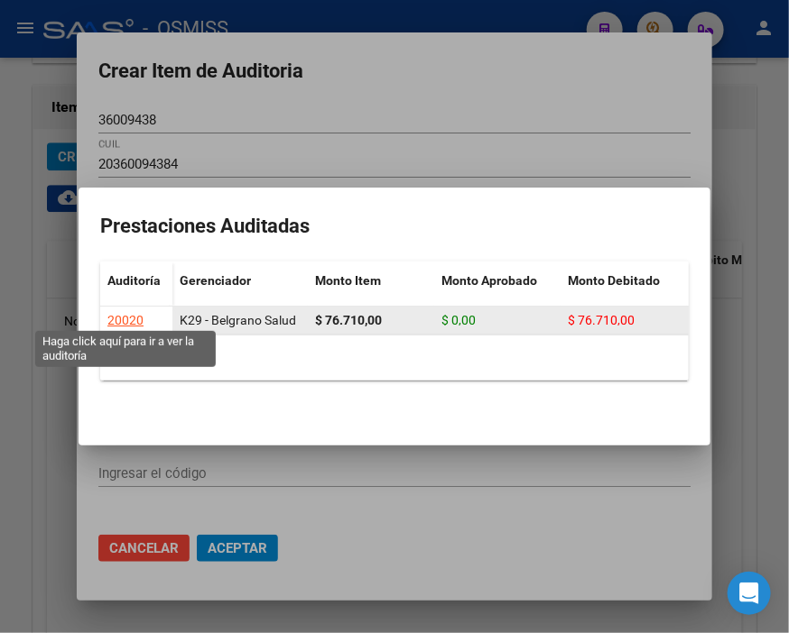
click at [107, 310] on div "20020" at bounding box center [125, 320] width 36 height 21
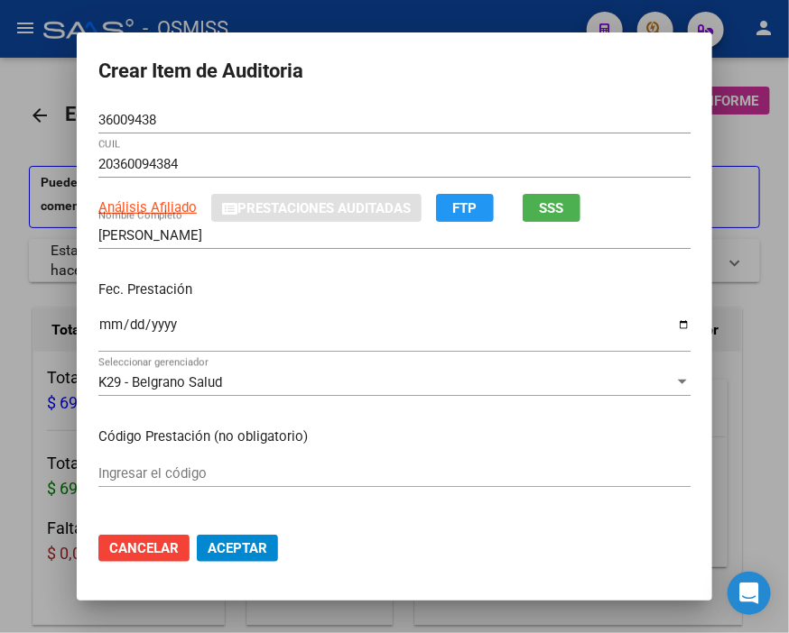
click at [300, 23] on div at bounding box center [394, 316] width 789 height 633
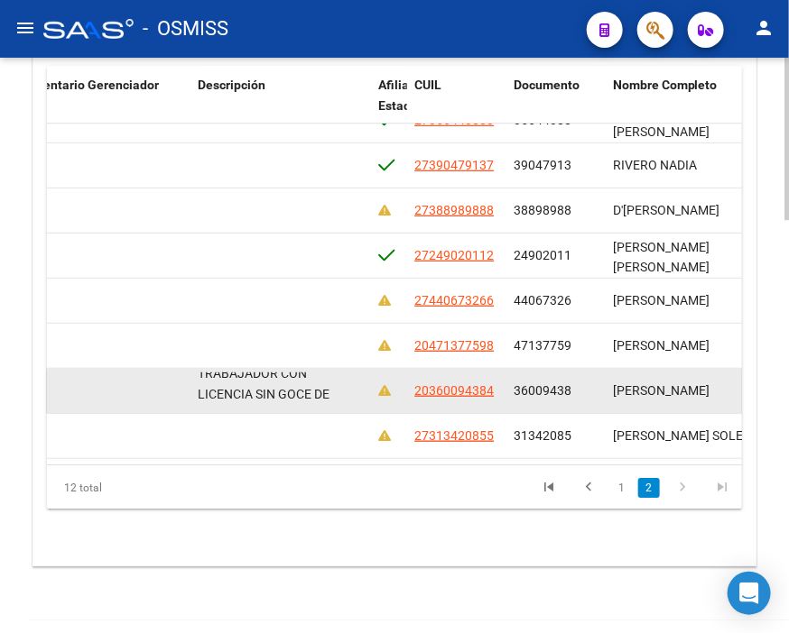
scroll to position [1, 0]
drag, startPoint x: 199, startPoint y: 363, endPoint x: 366, endPoint y: 388, distance: 168.8
click at [366, 388] on datatable-body-cell "INACTIVO EN PERIODO DE PRESTACION - 07/2025 TRABAJADOR CON LICENCIA SIN GOCE DE…" at bounding box center [280, 391] width 180 height 44
copy span "NACTIVO EN PERIODO DE PRESTACION - 07/2025 TRABAJADOR CON LICENCIA SIN GOCE DE …"
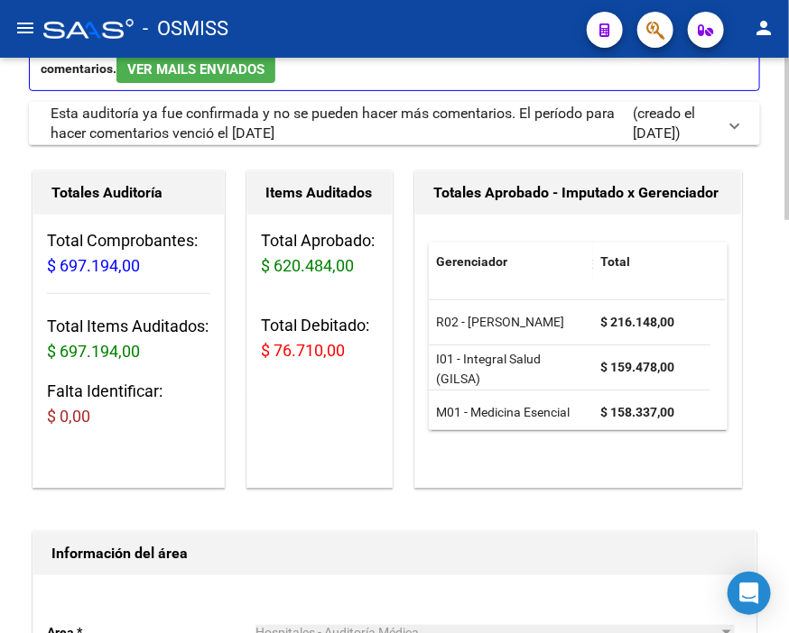
scroll to position [0, 0]
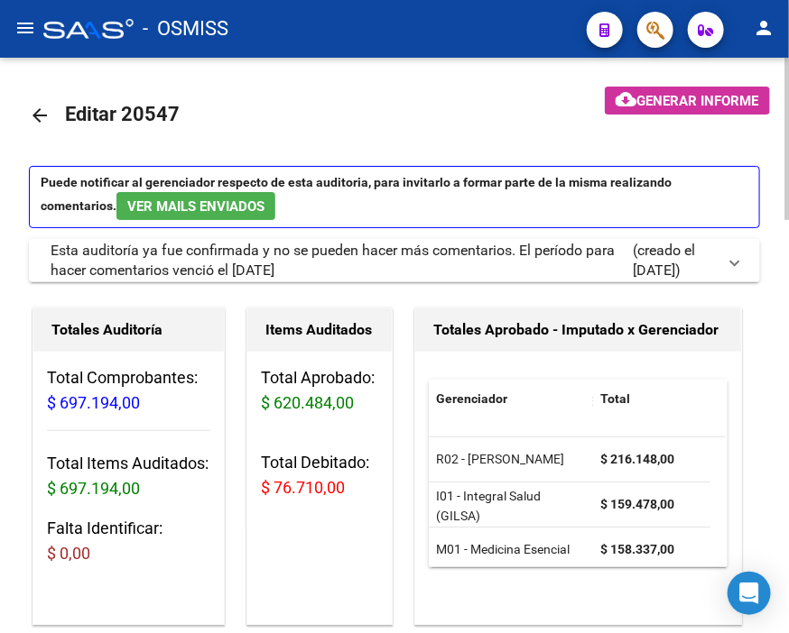
click at [34, 112] on mat-icon "arrow_back" at bounding box center [40, 116] width 22 height 22
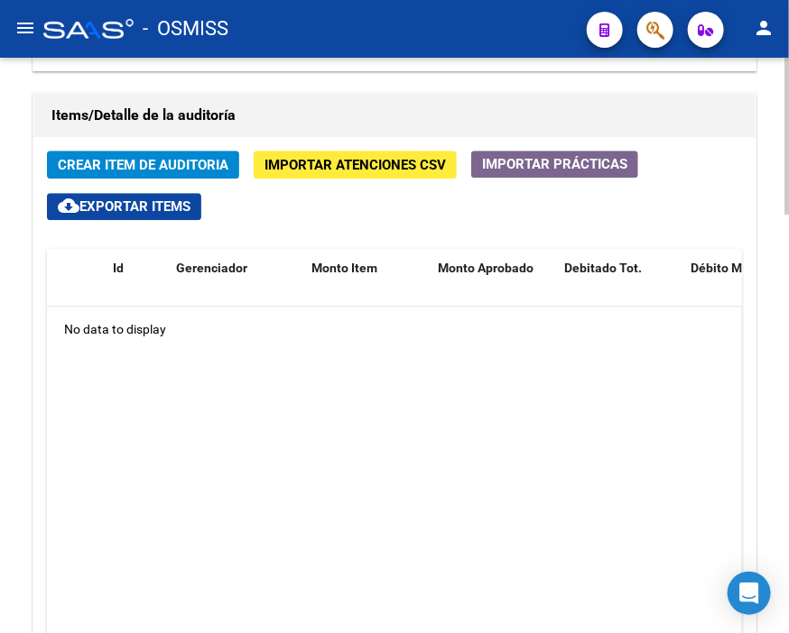
scroll to position [1303, 0]
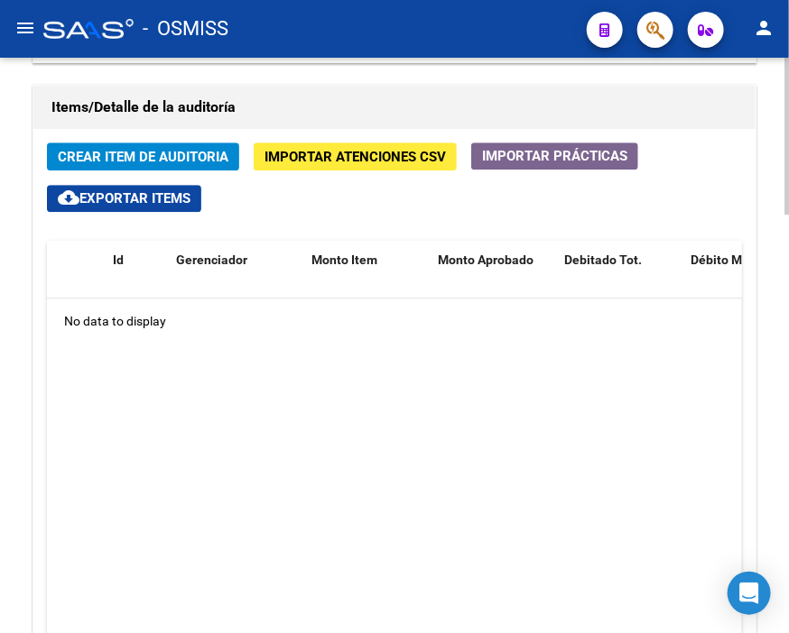
click at [148, 156] on span "Crear Item de Auditoria" at bounding box center [143, 157] width 171 height 16
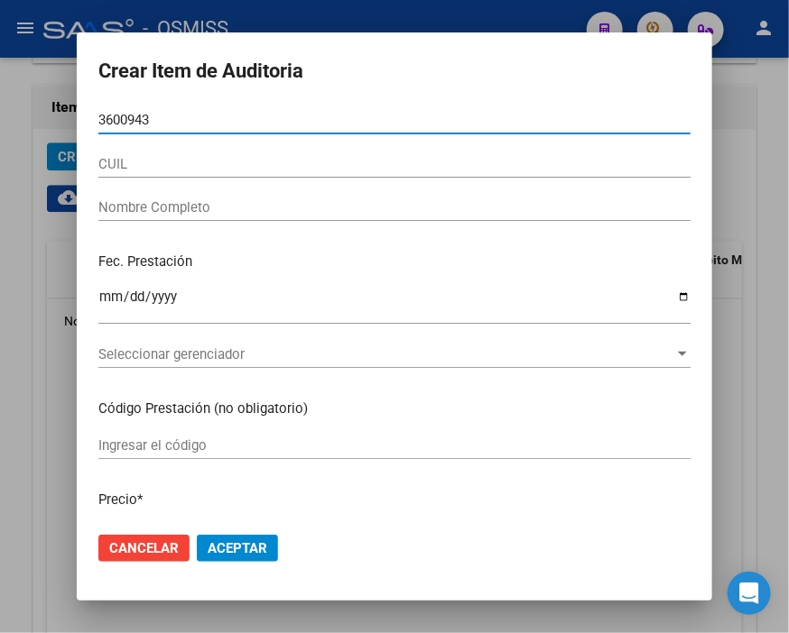
type input "36009438"
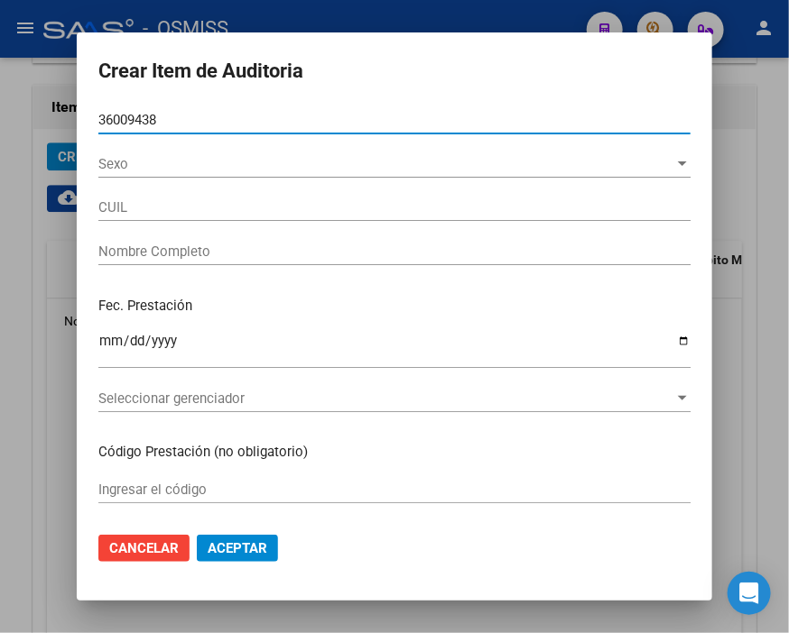
type input "20360094384"
type input "PICLU FRANCO TOMAS"
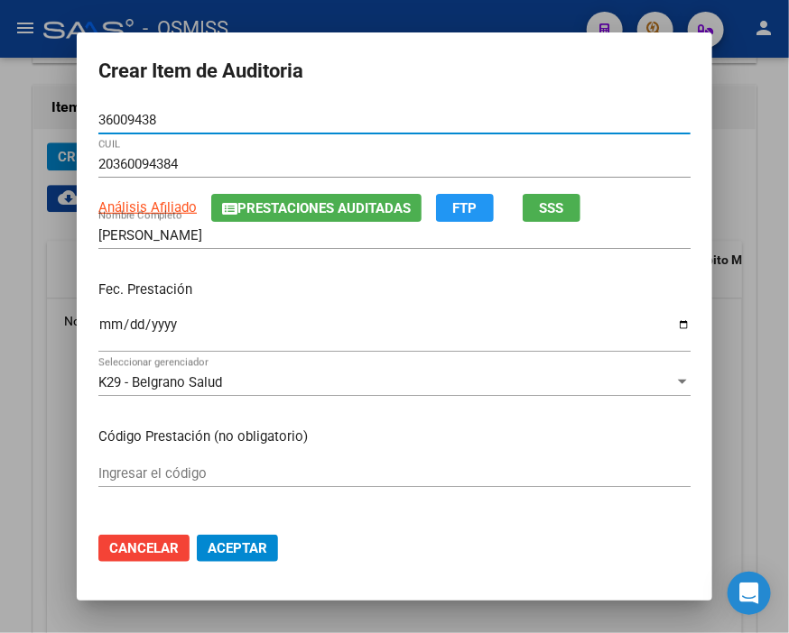
type input "36009438"
click at [98, 327] on input "Ingresar la fecha" at bounding box center [394, 332] width 592 height 29
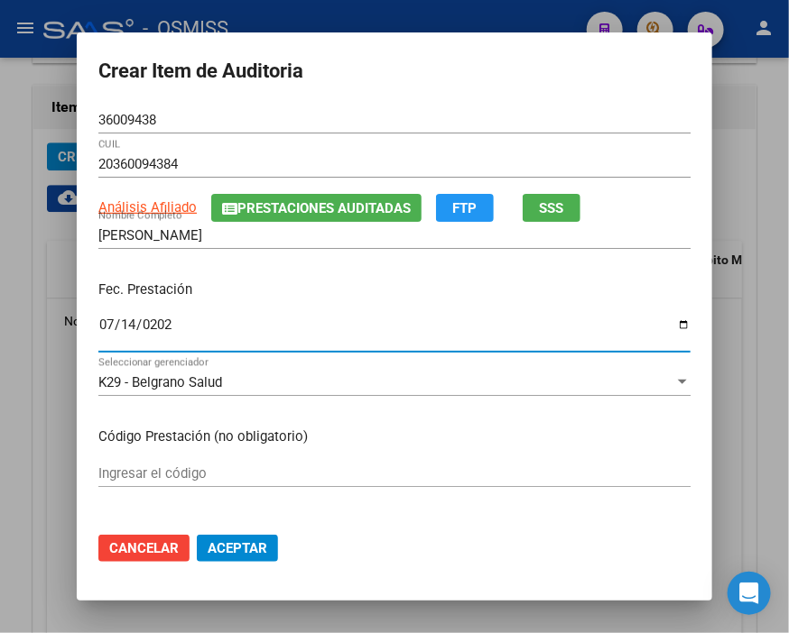
type input "2025-07-14"
click at [435, 319] on input "2025-07-14" at bounding box center [394, 332] width 592 height 29
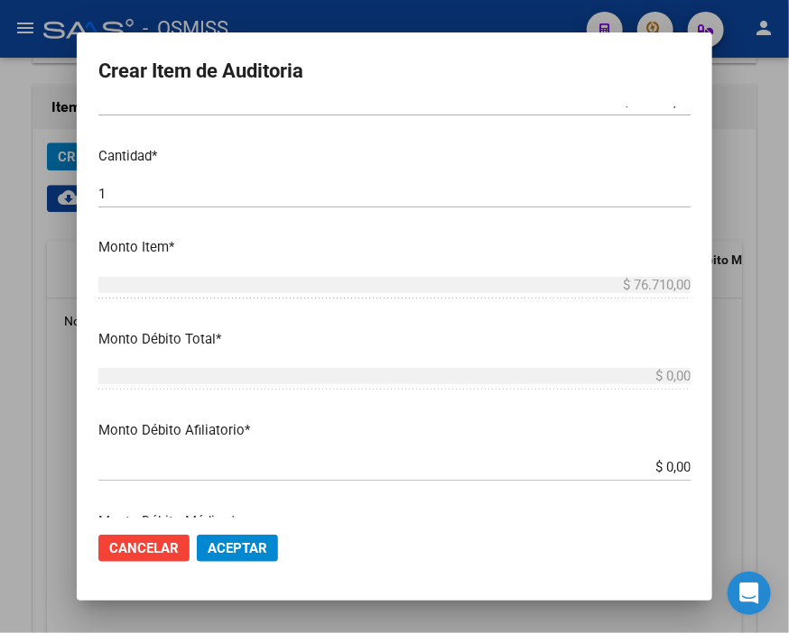
scroll to position [501, 0]
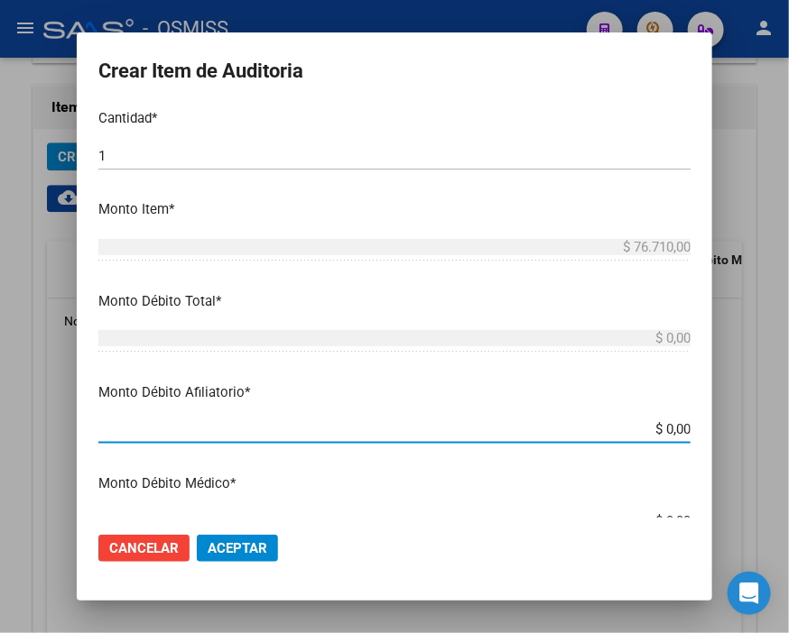
drag, startPoint x: 596, startPoint y: 434, endPoint x: 783, endPoint y: 429, distance: 186.8
click at [783, 429] on div "Crear Item de Auditoria 36009438 Nro Documento 20360094384 CUIL Análisis Afilia…" at bounding box center [394, 316] width 789 height 633
type input "$ 0,07"
type input "$ 0,76"
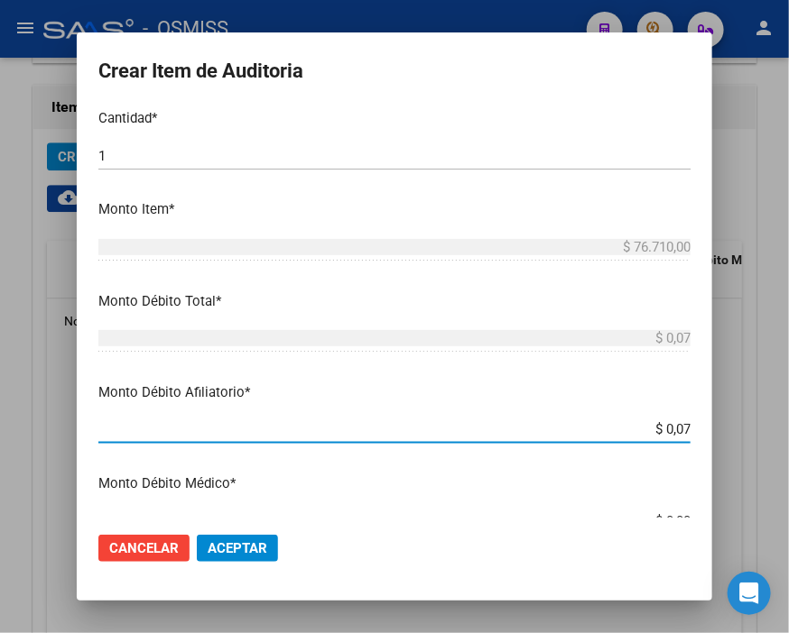
type input "$ 0,76"
type input "$ 7,67"
type input "$ 76,71"
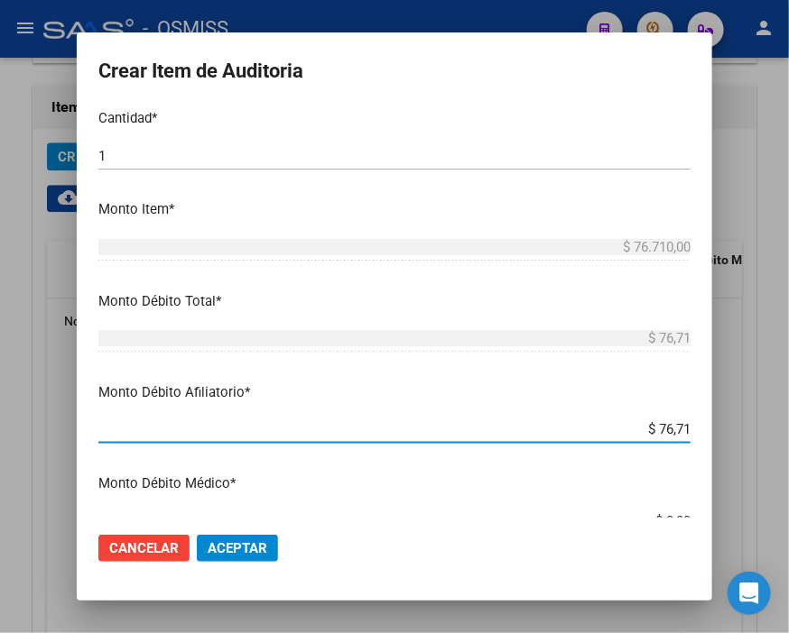
type input "$ 767,10"
type input "$ 7.671,00"
type input "$ 76.710,00"
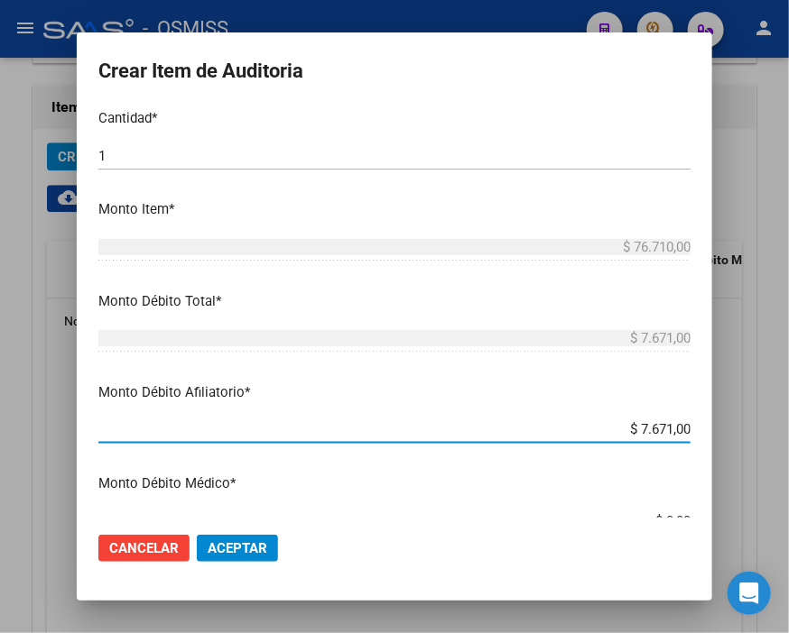
type input "$ 76.710,00"
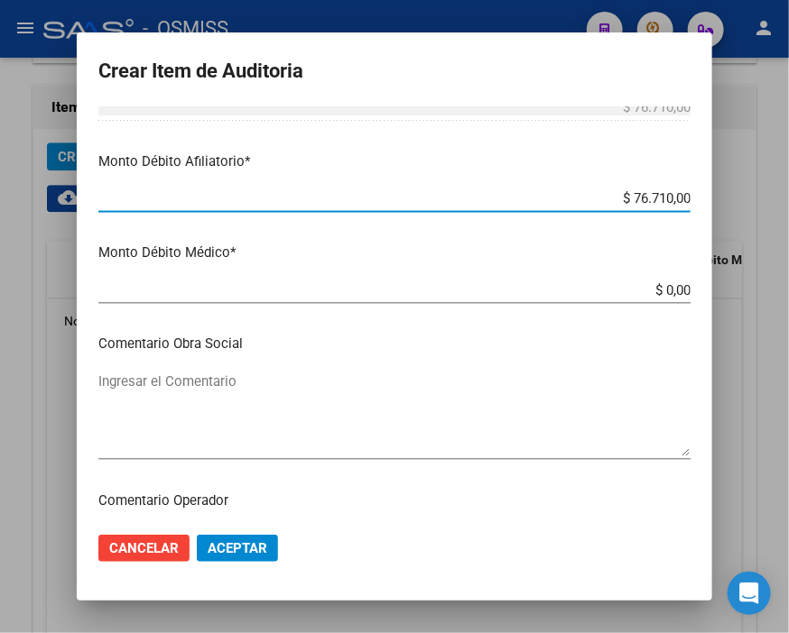
scroll to position [801, 0]
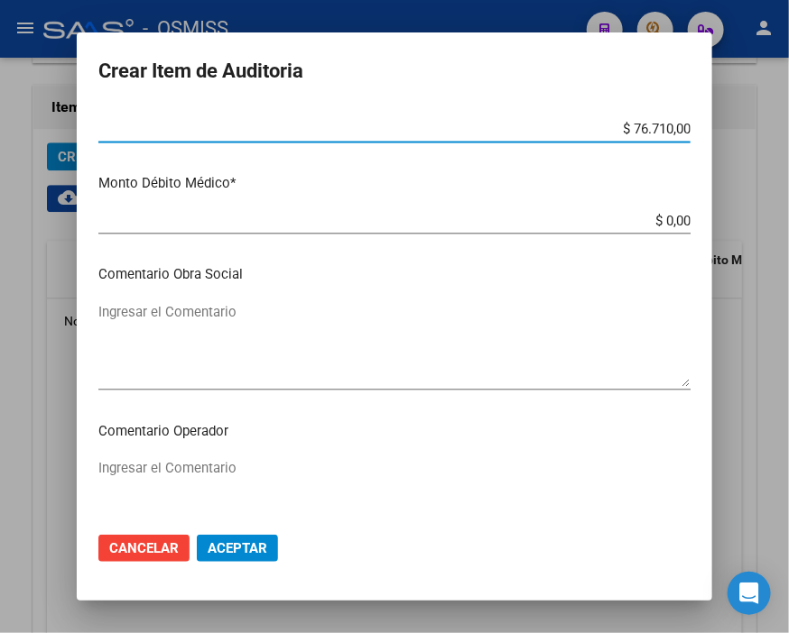
click at [179, 465] on textarea "Ingresar el Comentario" at bounding box center [394, 500] width 592 height 85
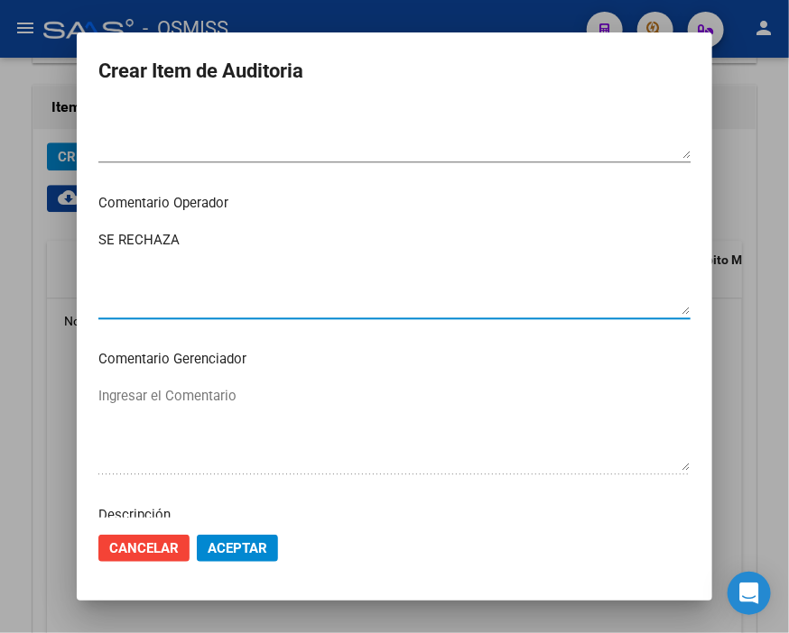
scroll to position [1203, 0]
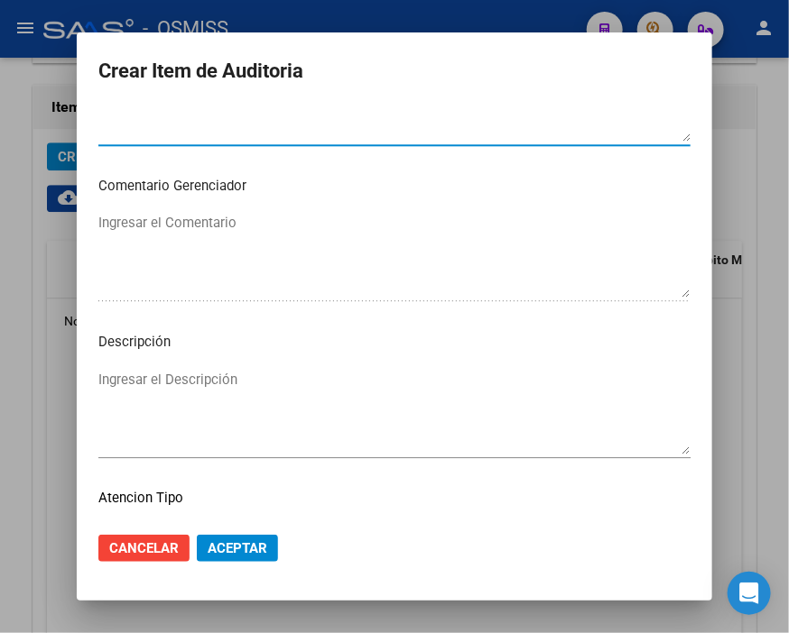
type textarea "SE RECHAZA"
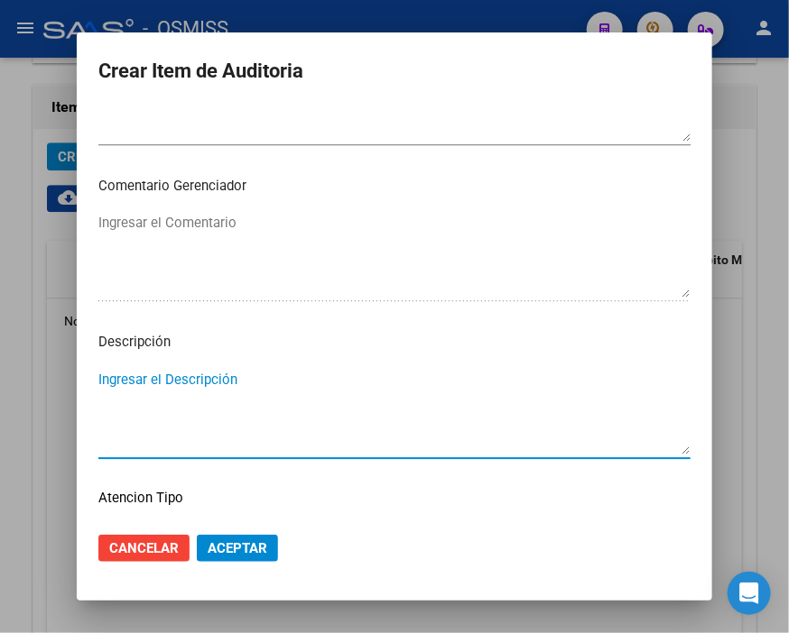
click at [192, 379] on textarea "Ingresar el Descripción" at bounding box center [394, 412] width 592 height 85
paste textarea "NACTIVO EN PERIODO DE PRESTACION - 07/2025 TRABAJADOR CON LICENCIA SIN GOCE DE …"
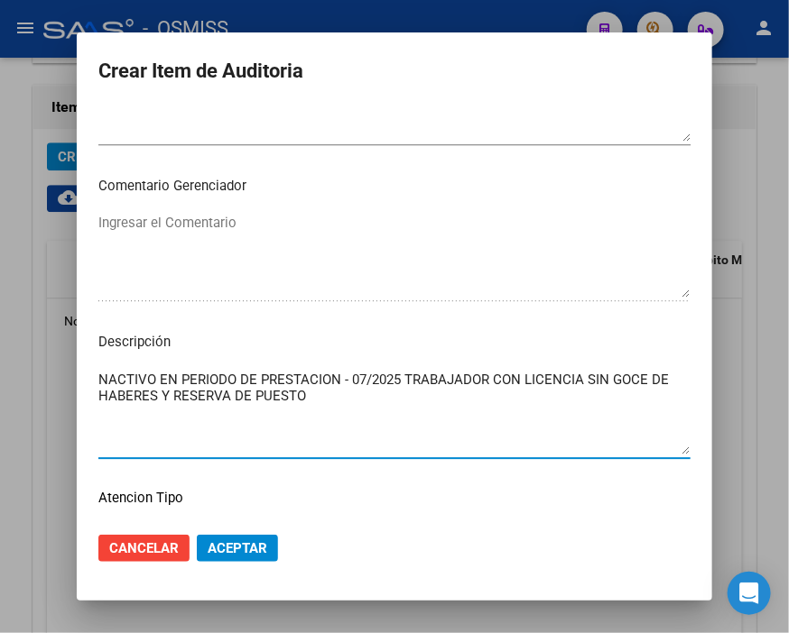
click at [98, 376] on textarea "NACTIVO EN PERIODO DE PRESTACION - 07/2025 TRABAJADOR CON LICENCIA SIN GOCE DE …" at bounding box center [394, 412] width 592 height 85
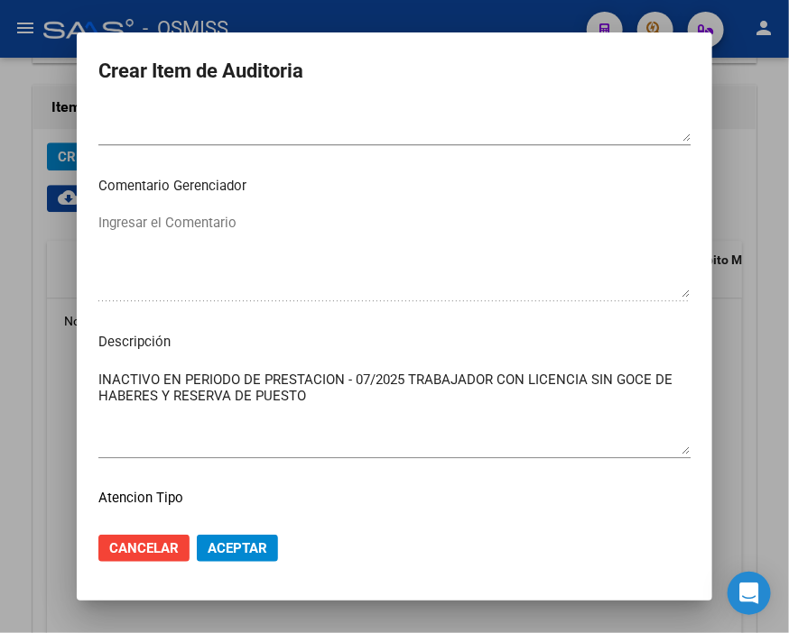
click at [88, 374] on mat-dialog-content "36009438 Nro Documento 20360094384 CUIL Análisis Afiliado Prestaciones Auditada…" at bounding box center [394, 311] width 635 height 411
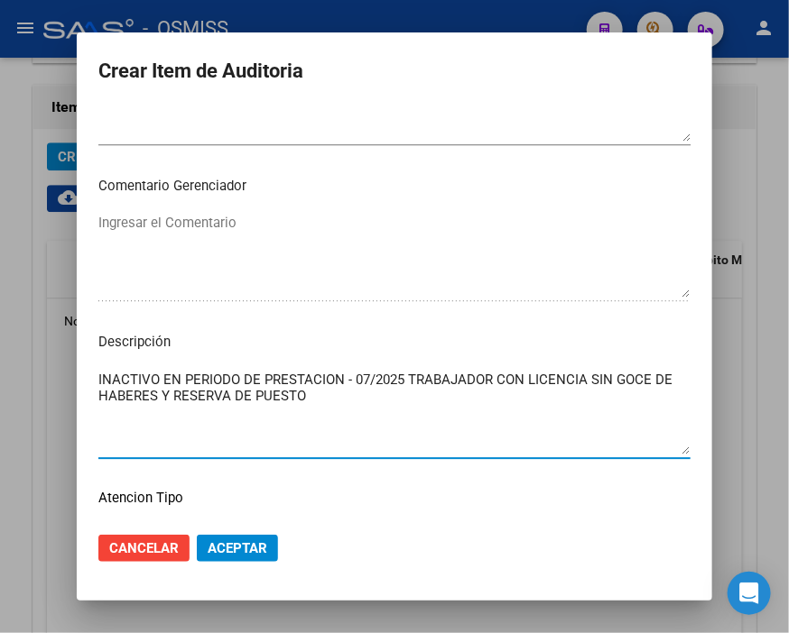
click at [98, 379] on textarea "INACTIVO EN PERIODO DE PRESTACION - 07/2025 TRABAJADOR CON LICENCIA SIN GOCE DE…" at bounding box center [394, 412] width 592 height 85
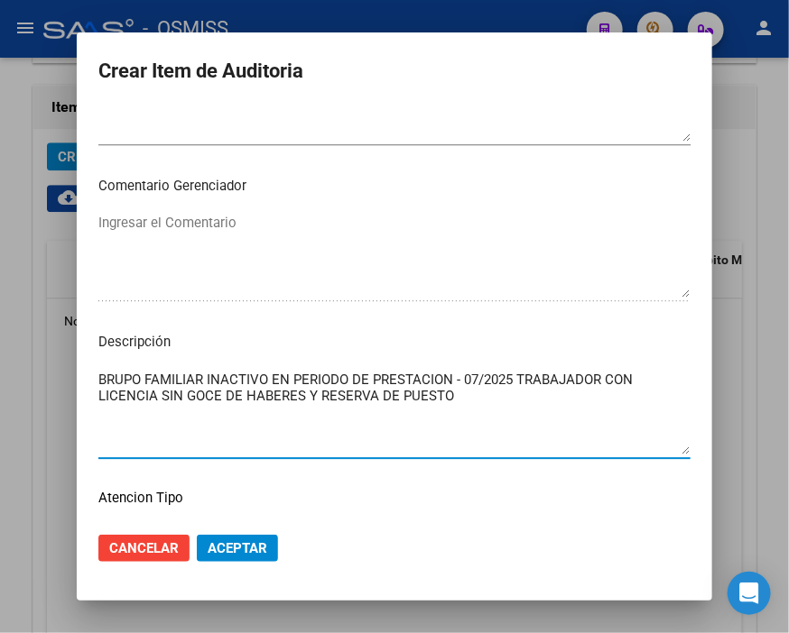
drag, startPoint x: 103, startPoint y: 395, endPoint x: 532, endPoint y: 395, distance: 429.5
click at [532, 395] on textarea "BRUPO FAMILIAR INACTIVO EN PERIODO DE PRESTACION - 07/2025 TRABAJADOR CON LICEN…" at bounding box center [394, 412] width 592 height 85
click at [533, 395] on textarea "BRUPO FAMILIAR INACTIVO EN PERIODO DE PRESTACION - 07/2025 TRABAJADOR CON LICEN…" at bounding box center [394, 412] width 592 height 85
click at [457, 391] on textarea "BRUPO FAMILIAR INACTIVO EN PERIODO DE PRESTACION - 07/2025 TRABAJADOR CON LICEN…" at bounding box center [394, 412] width 592 height 85
type textarea "BRUPO FAMILIAR INACTIVO EN PERIODO DE PRESTACION - 07/2025 TRABAJADOR CON LICEN…"
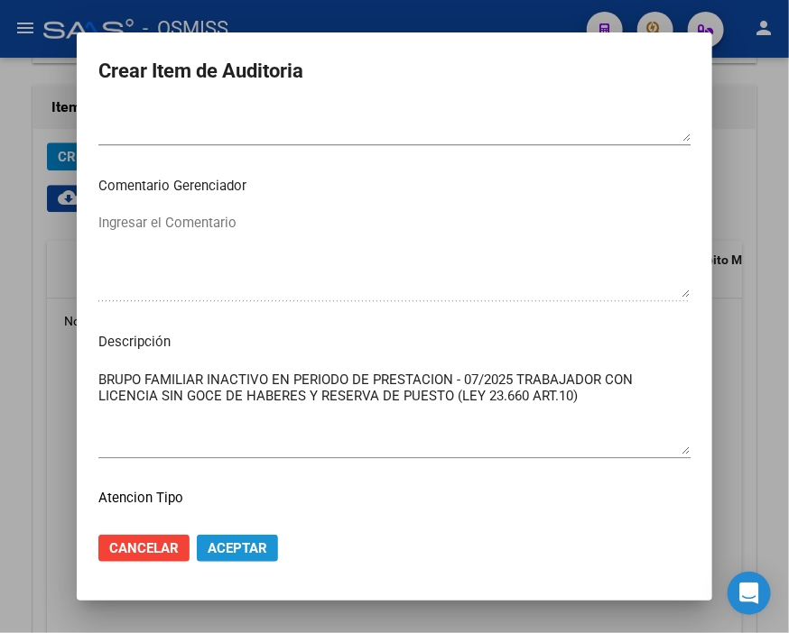
click at [226, 541] on span "Aceptar" at bounding box center [238, 548] width 60 height 16
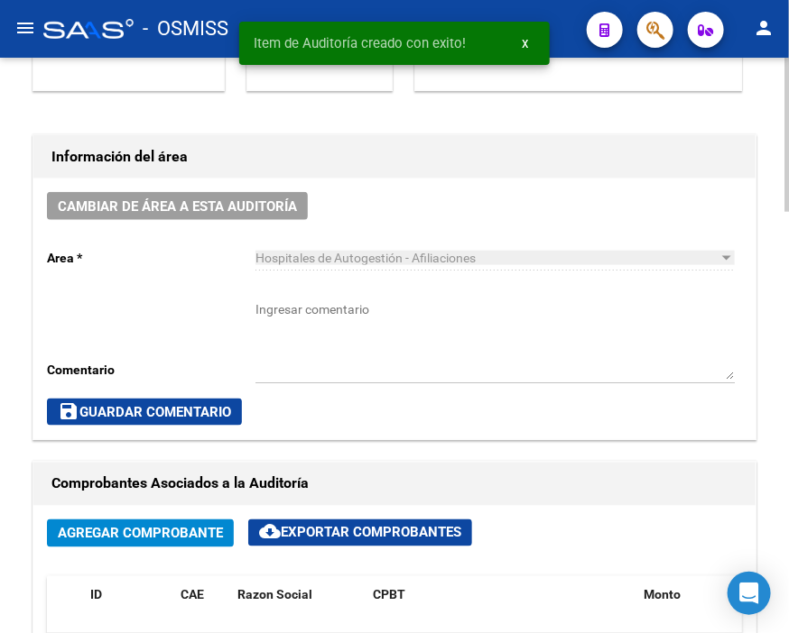
scroll to position [430, 0]
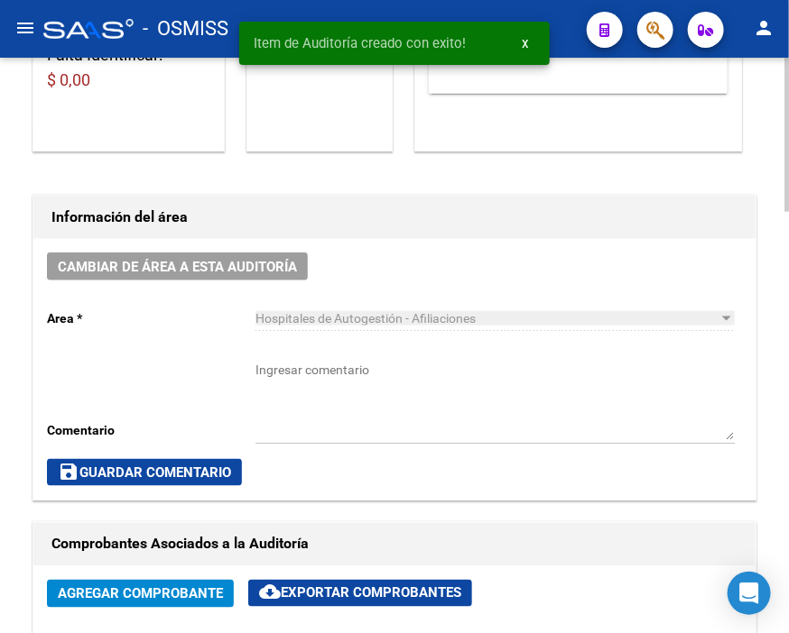
click at [215, 251] on div "Cambiar de área a esta auditoría Area * Hospitales de Autogestión - Afiliacione…" at bounding box center [394, 369] width 722 height 261
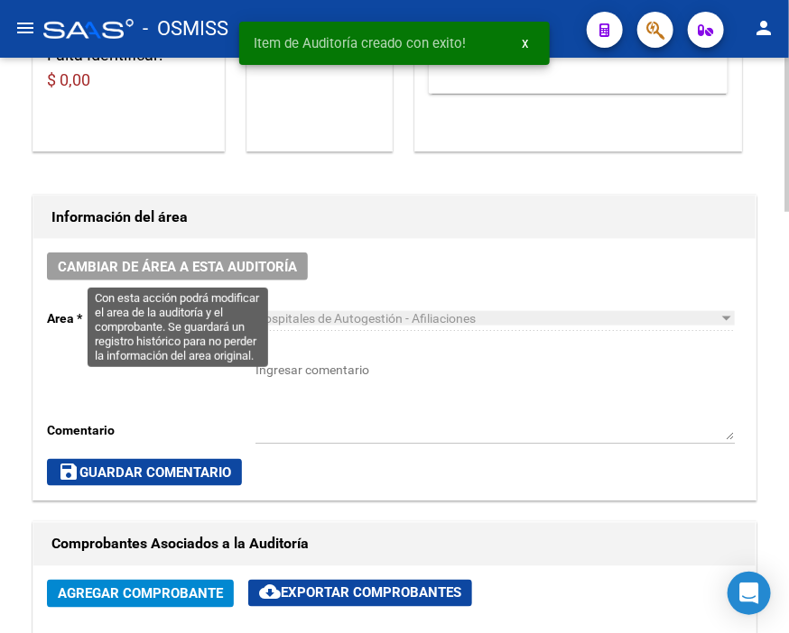
click at [212, 254] on button "Cambiar de área a esta auditoría" at bounding box center [177, 267] width 261 height 28
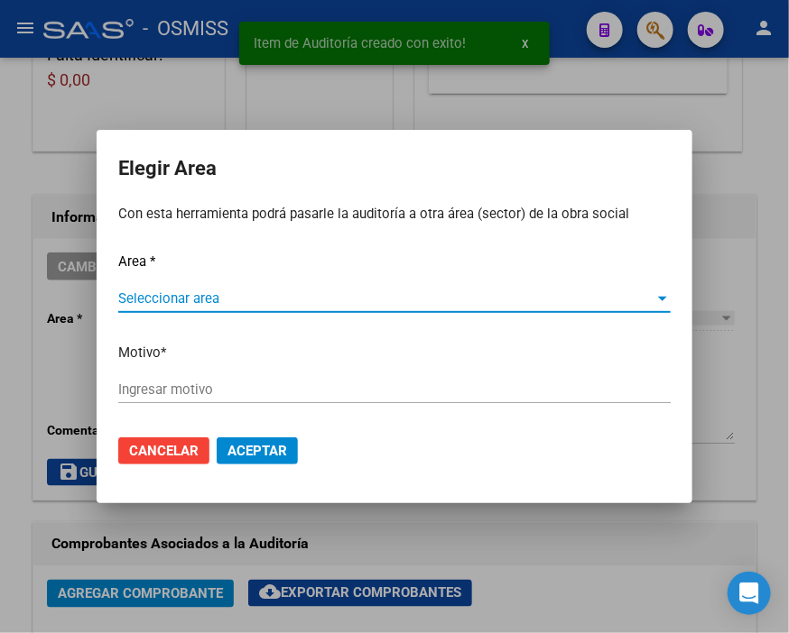
click at [205, 298] on span "Seleccionar area" at bounding box center [386, 299] width 536 height 16
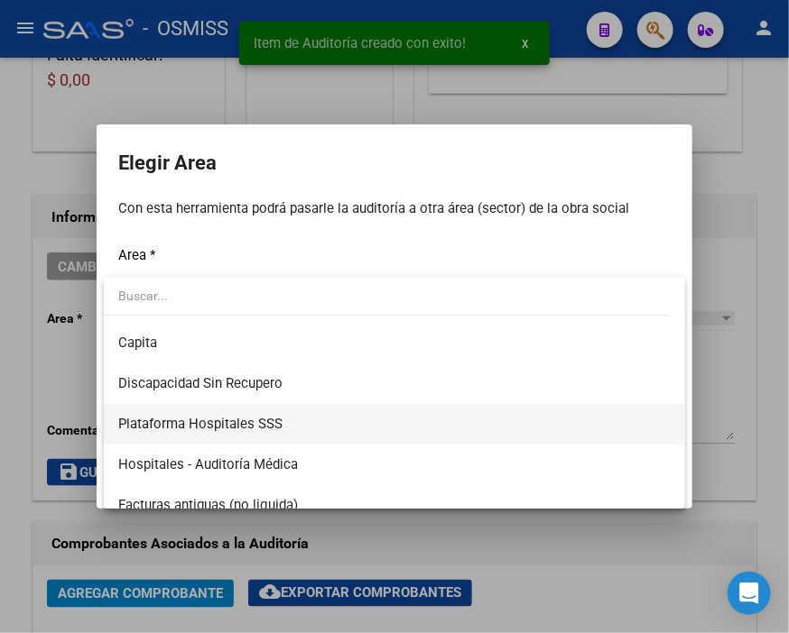
scroll to position [200, 0]
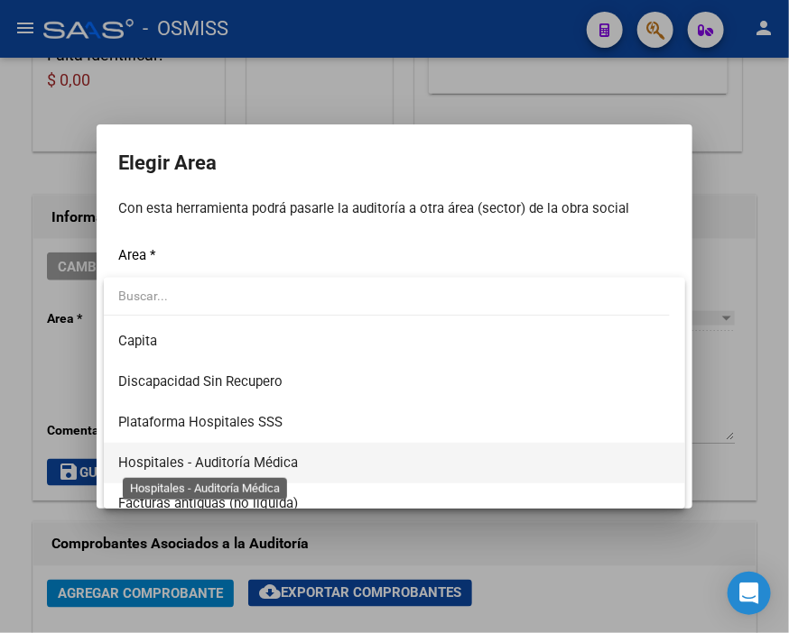
click at [263, 465] on span "Hospitales - Auditoría Médica" at bounding box center [208, 463] width 180 height 16
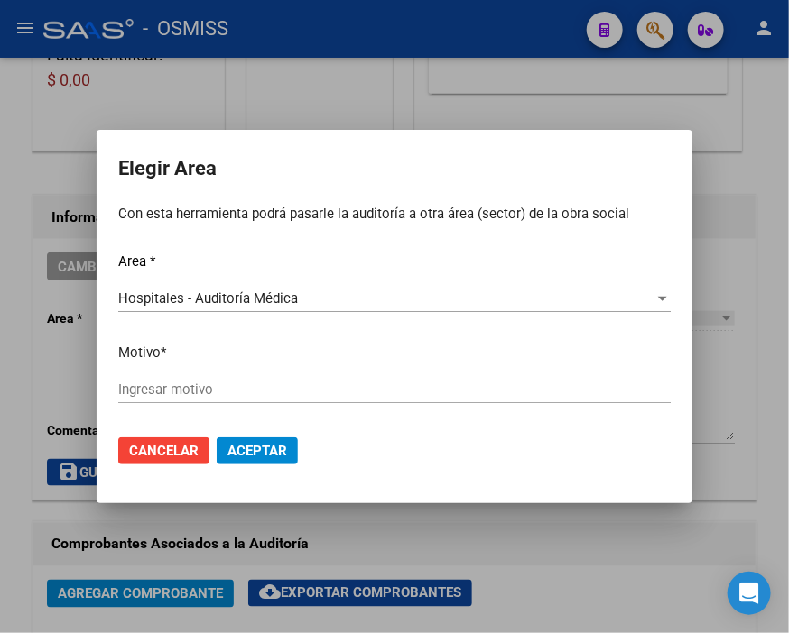
click at [204, 376] on div "Ingresar motivo" at bounding box center [394, 389] width 552 height 27
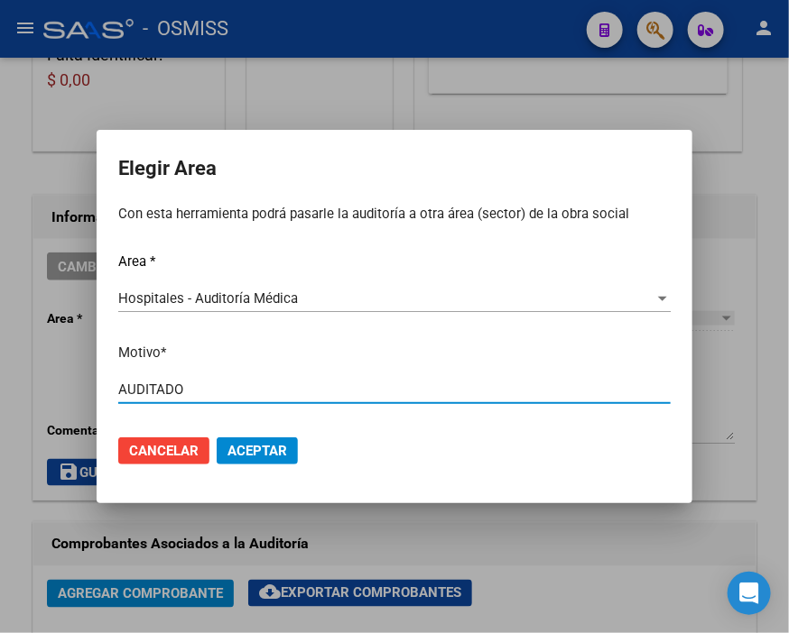
type input "AUDITADO"
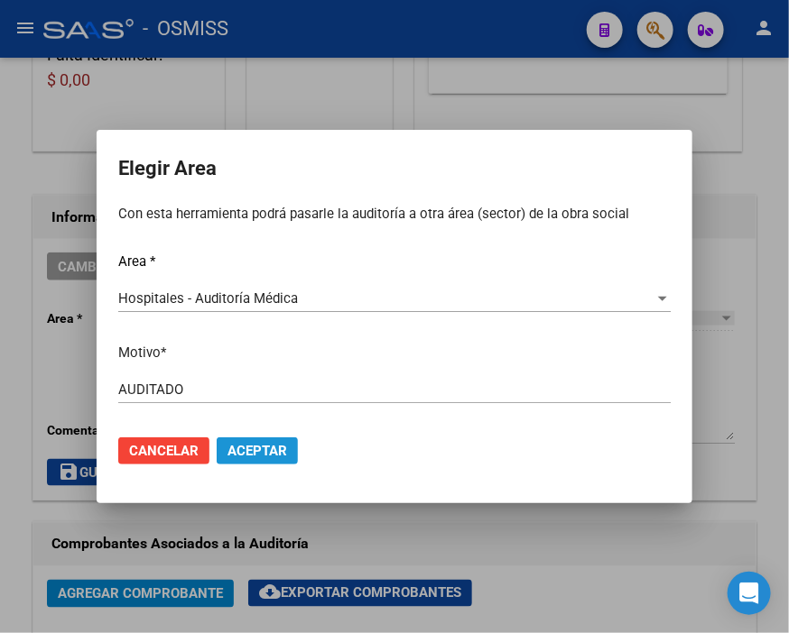
click at [241, 457] on span "Aceptar" at bounding box center [257, 451] width 60 height 16
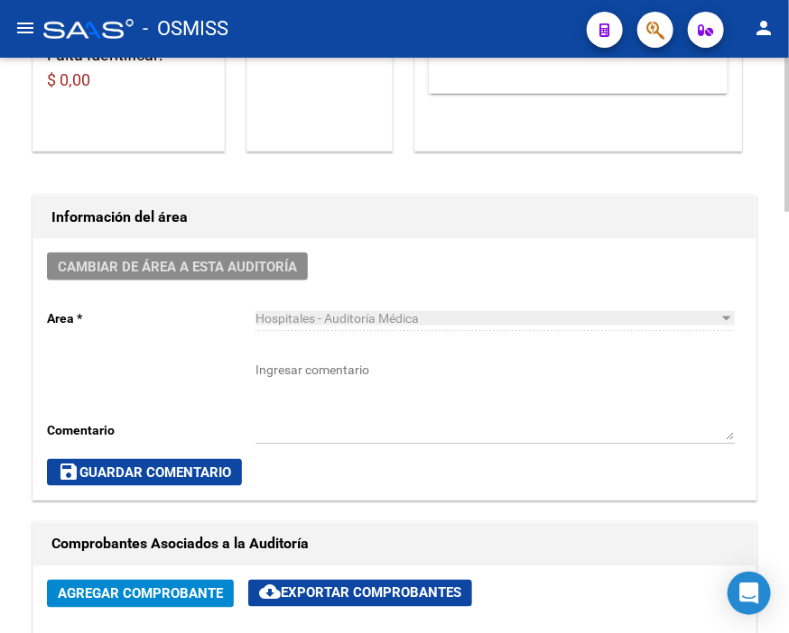
scroll to position [0, 0]
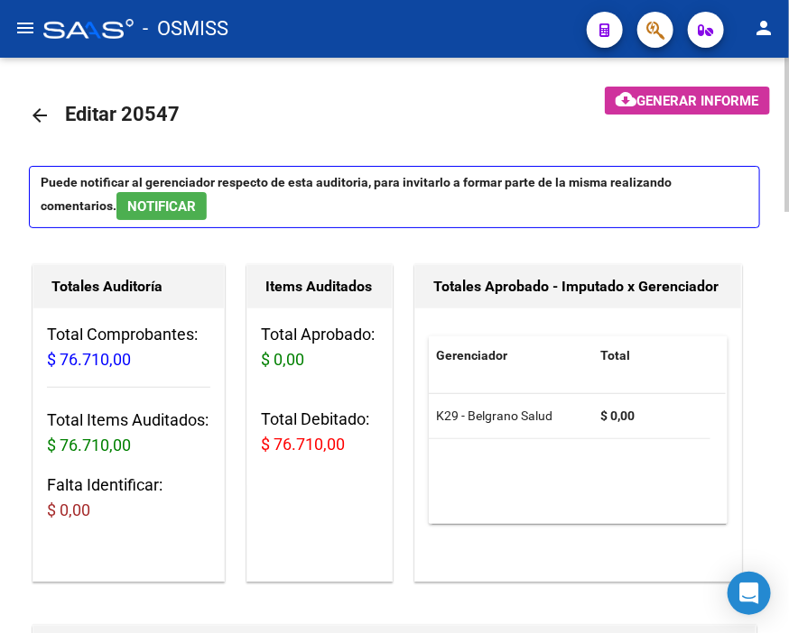
click at [715, 115] on mat-toolbar-row at bounding box center [659, 116] width 238 height 58
click at [716, 105] on span "Generar informe" at bounding box center [698, 101] width 122 height 16
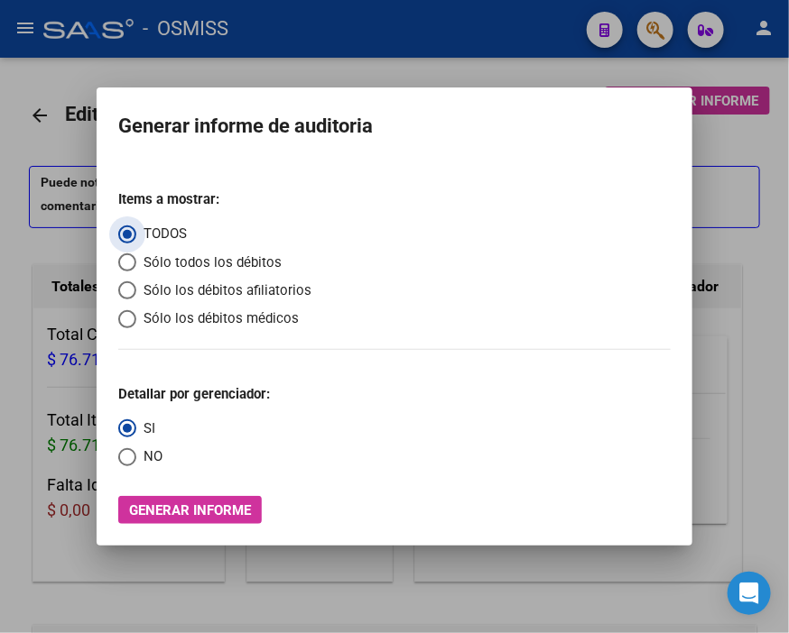
click at [219, 289] on span "Sólo los débitos afiliatorios" at bounding box center [223, 291] width 175 height 21
click at [136, 289] on input "Sólo los débitos afiliatorios" at bounding box center [127, 291] width 18 height 18
radio input "true"
click at [125, 463] on span "Select an option" at bounding box center [127, 457] width 18 height 18
click at [125, 463] on input "NO" at bounding box center [127, 457] width 18 height 18
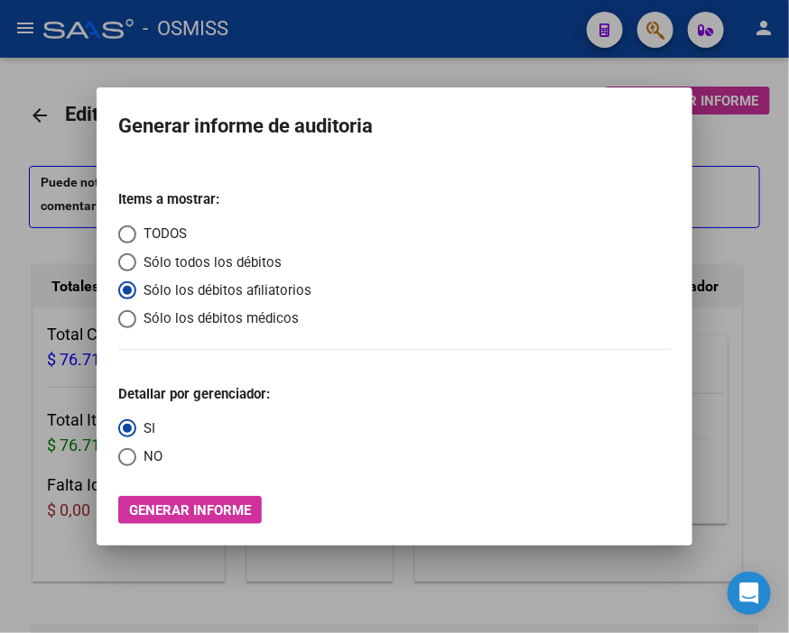
radio input "true"
click at [185, 510] on span "Generar informe" at bounding box center [190, 511] width 122 height 16
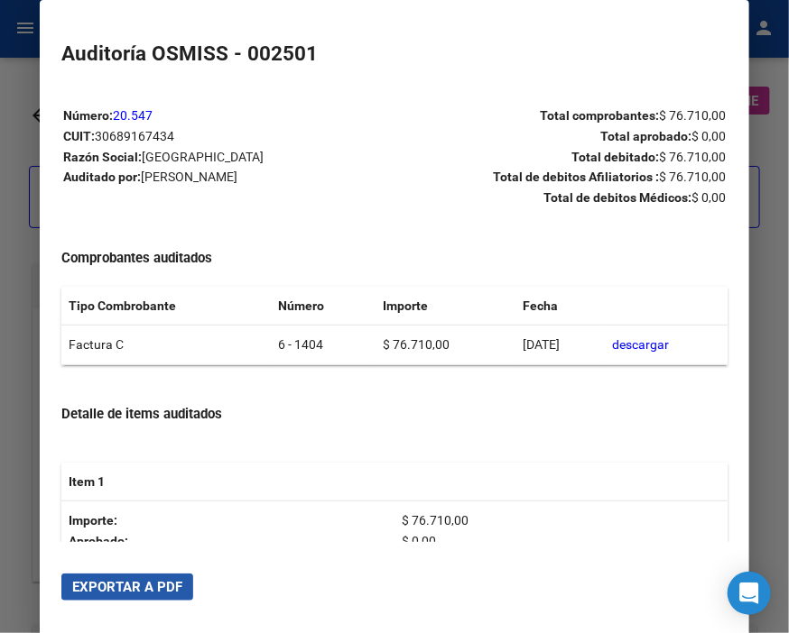
click at [130, 579] on span "Exportar a PDF" at bounding box center [127, 587] width 110 height 16
click at [33, 284] on div at bounding box center [394, 316] width 789 height 633
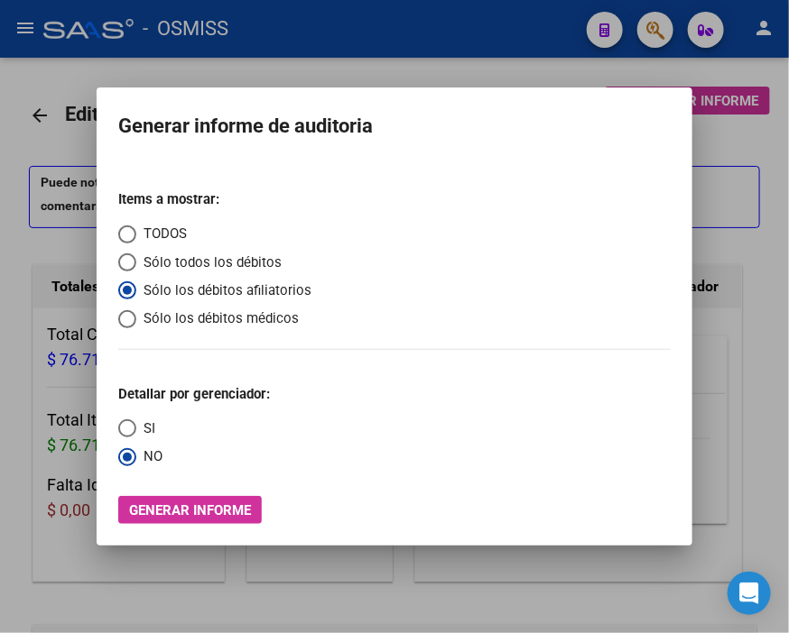
click at [33, 284] on div at bounding box center [394, 316] width 789 height 633
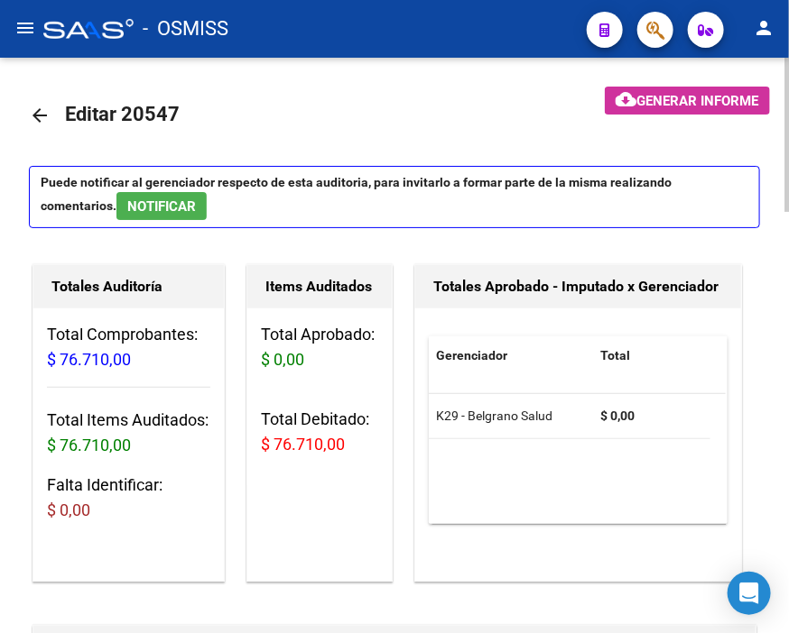
click at [40, 109] on mat-icon "arrow_back" at bounding box center [40, 116] width 22 height 22
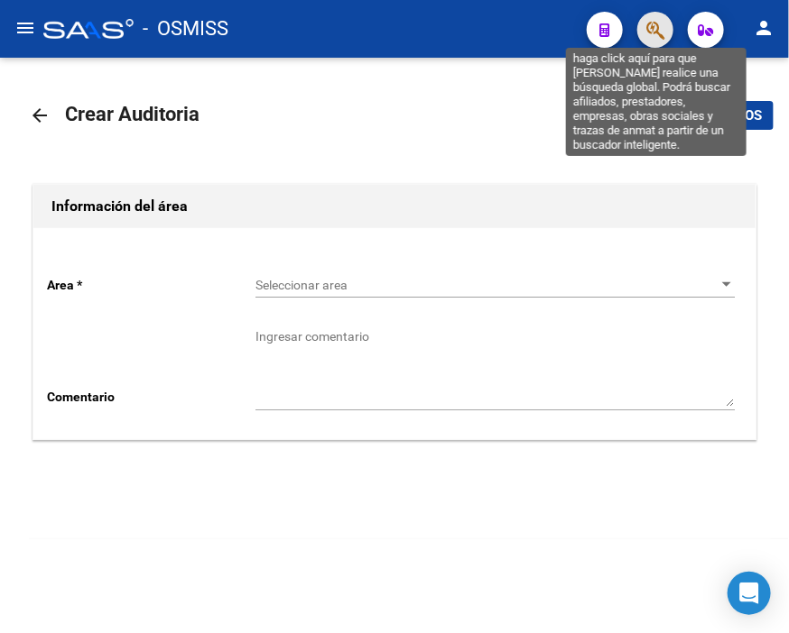
click at [660, 28] on icon "button" at bounding box center [655, 30] width 18 height 21
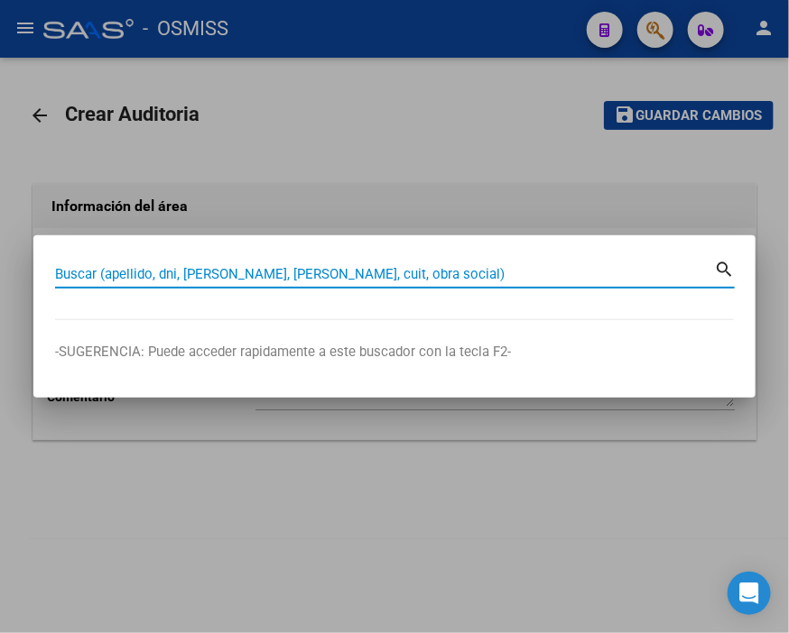
click at [84, 274] on input "Buscar (apellido, dni, [PERSON_NAME], [PERSON_NAME], cuit, obra social)" at bounding box center [384, 274] width 659 height 16
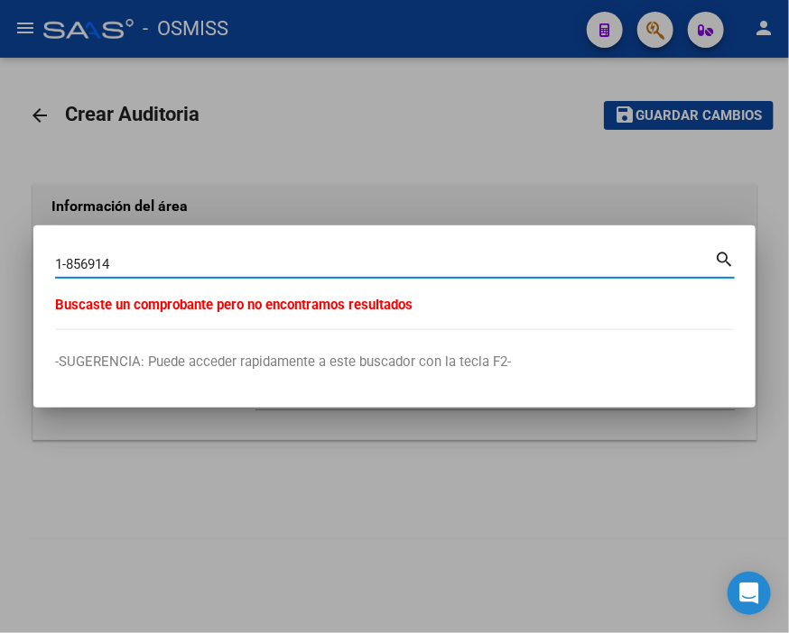
drag, startPoint x: 133, startPoint y: 258, endPoint x: -30, endPoint y: 259, distance: 162.4
click at [0, 259] on html "menu - OSMISS person Firma Express Inicio Calendario SSS Instructivos Contacto …" at bounding box center [394, 316] width 789 height 633
type input "1-85614"
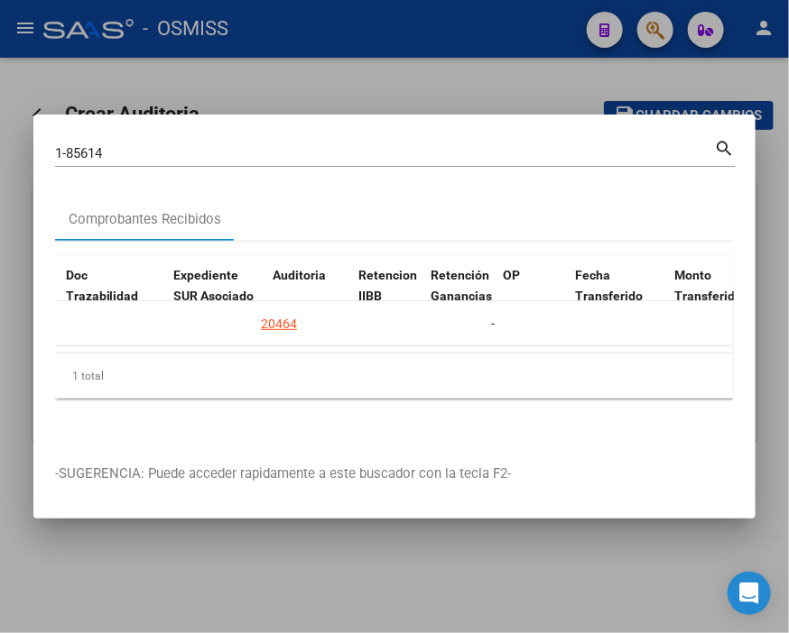
scroll to position [0, 1204]
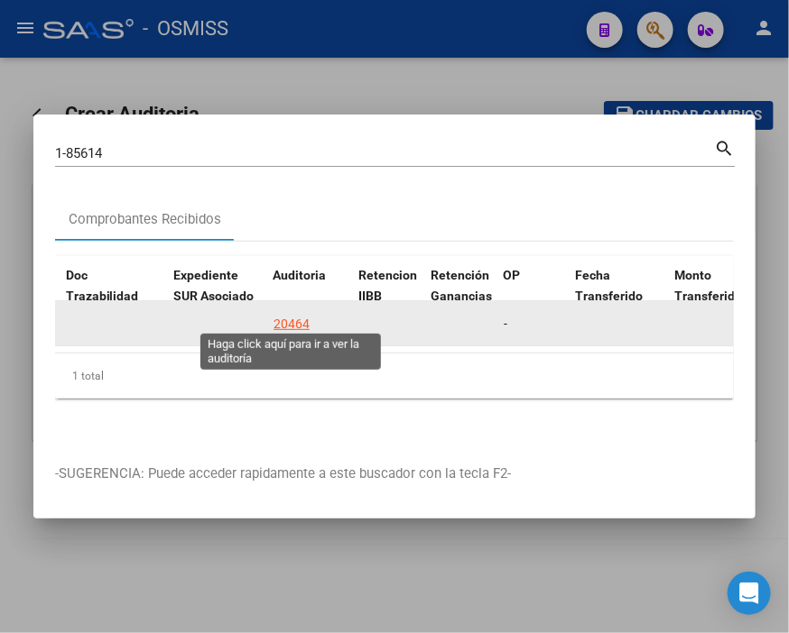
click at [295, 318] on div "20464" at bounding box center [291, 324] width 36 height 21
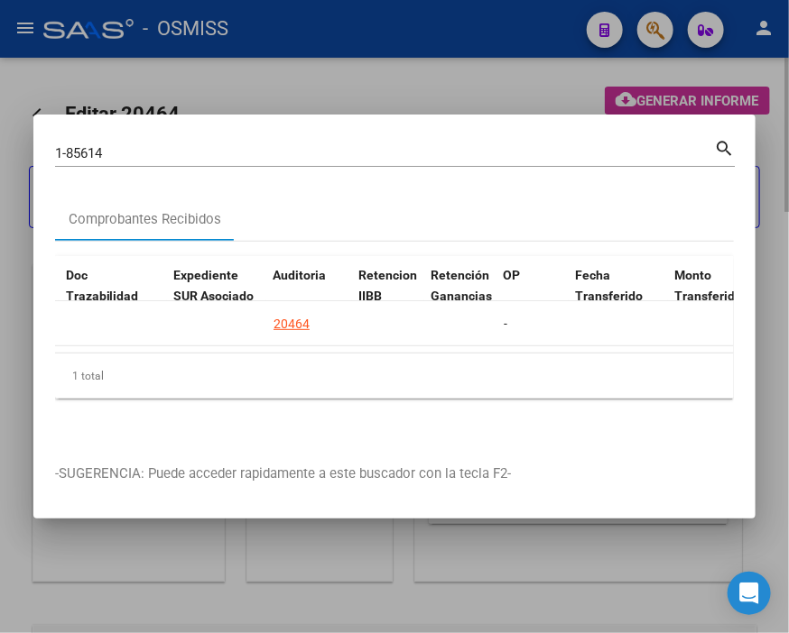
click at [340, 85] on div at bounding box center [394, 316] width 789 height 633
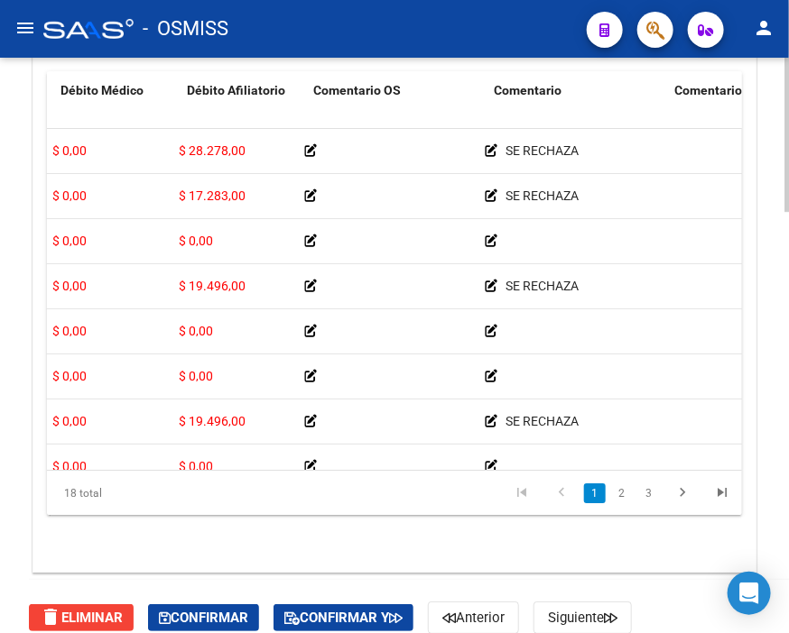
scroll to position [0, 629]
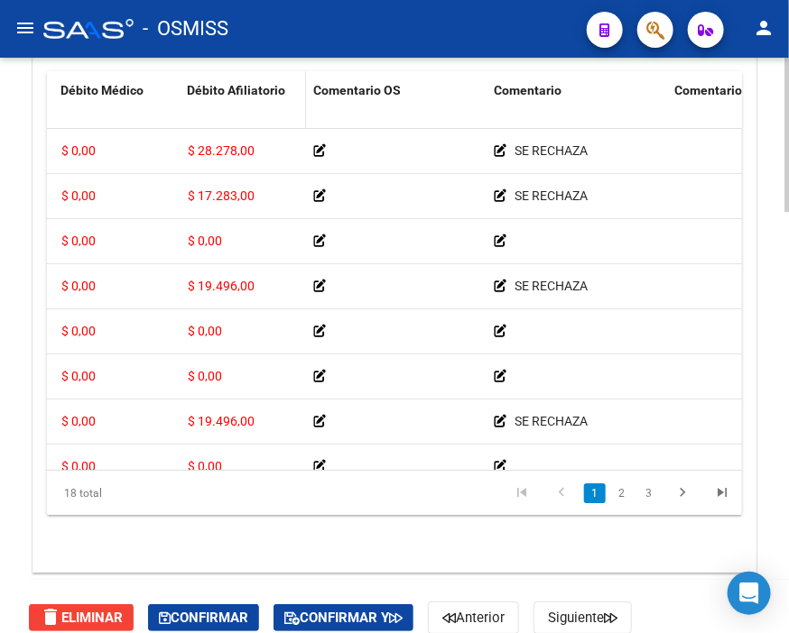
click at [217, 86] on span "Débito Afiliatorio" at bounding box center [236, 90] width 98 height 14
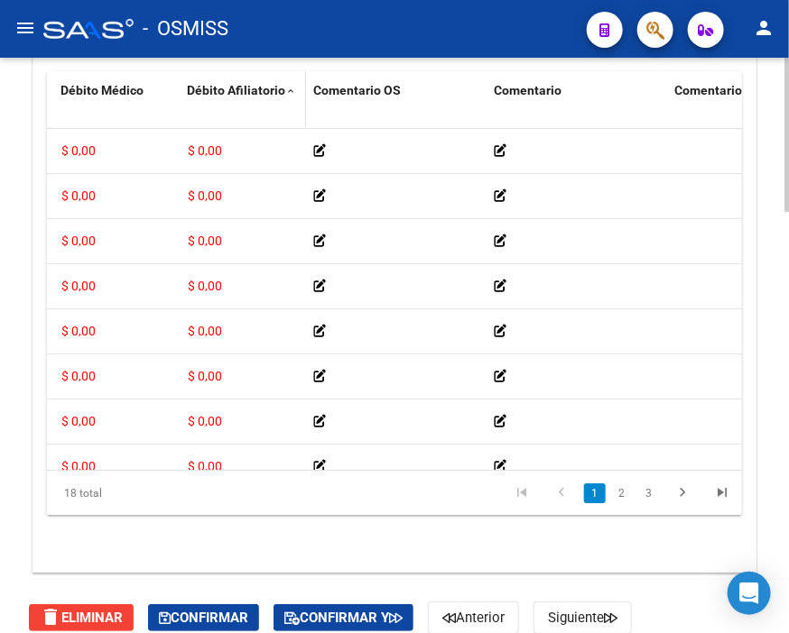
click at [217, 86] on span "Débito Afiliatorio" at bounding box center [236, 90] width 98 height 14
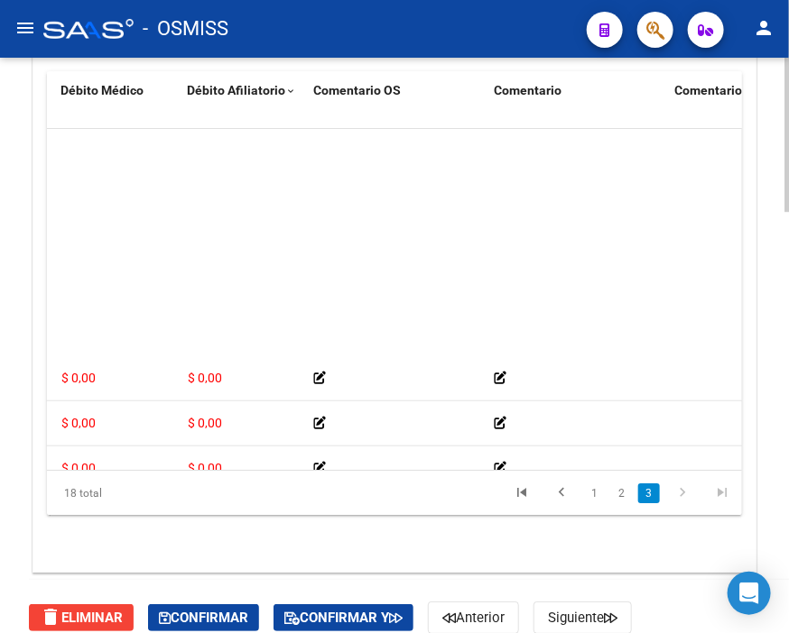
scroll to position [492, 629]
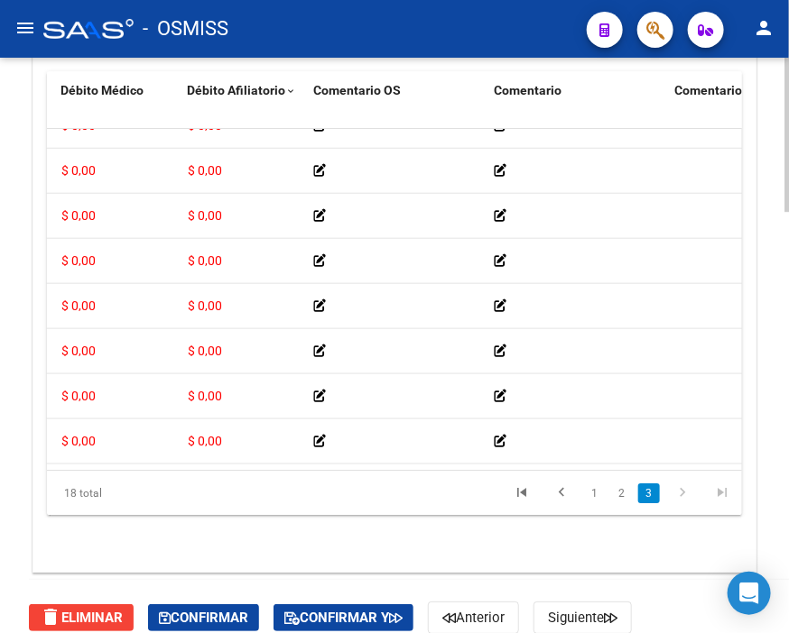
drag, startPoint x: 284, startPoint y: 454, endPoint x: 482, endPoint y: 478, distance: 199.1
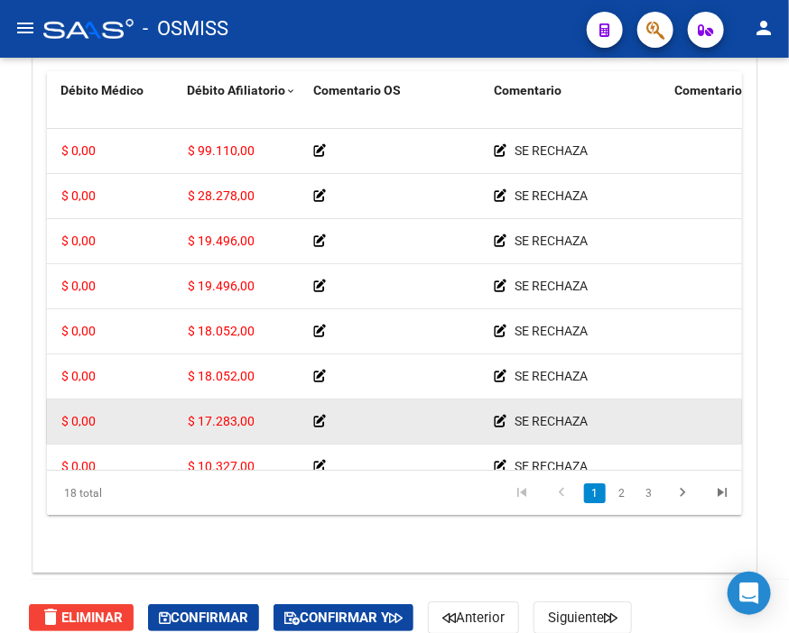
click at [406, 401] on datatable-body-cell at bounding box center [397, 422] width 180 height 44
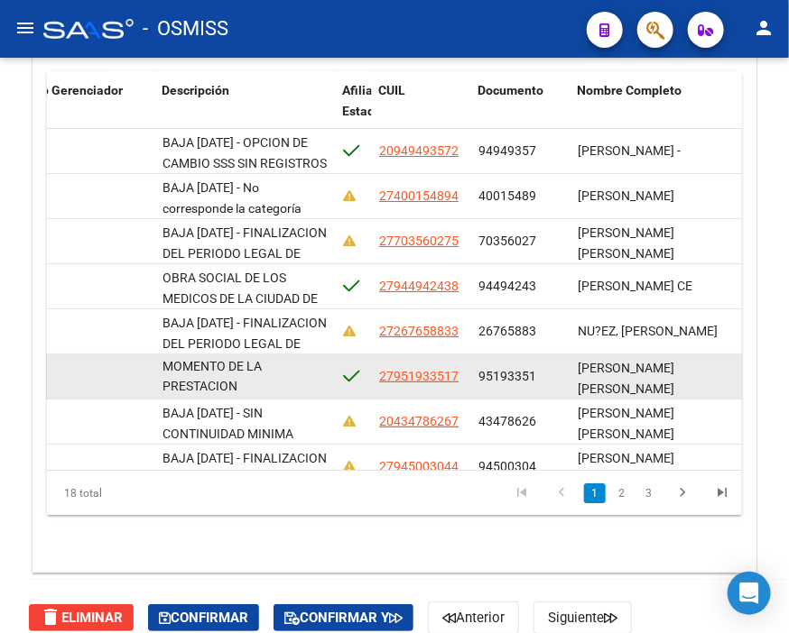
scroll to position [1, 0]
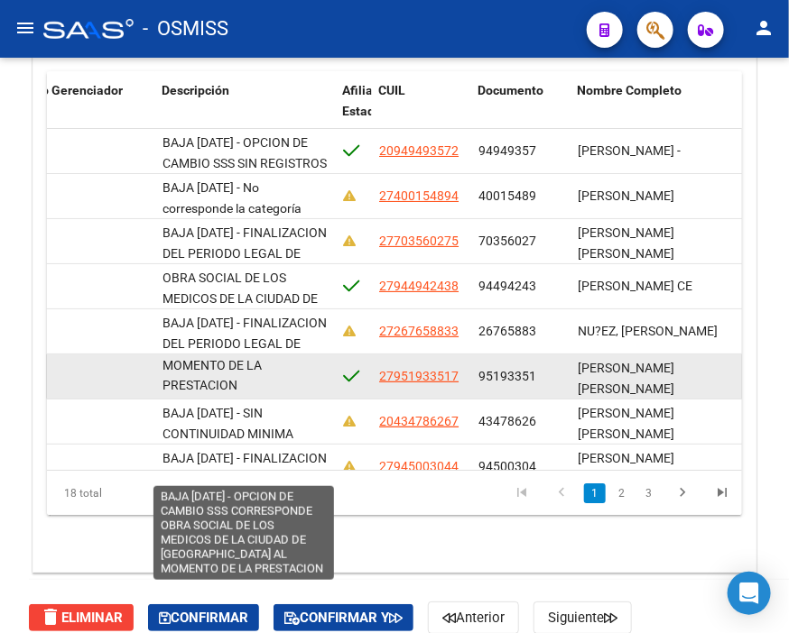
drag, startPoint x: 164, startPoint y: 365, endPoint x: 281, endPoint y: 395, distance: 120.1
click at [281, 395] on datatable-body-cell "BAJA [DATE] - OPCION DE CAMBIO SSS CORRESPONDE OBRA SOCIAL DE LOS MEDICOS DE LA…" at bounding box center [245, 377] width 180 height 44
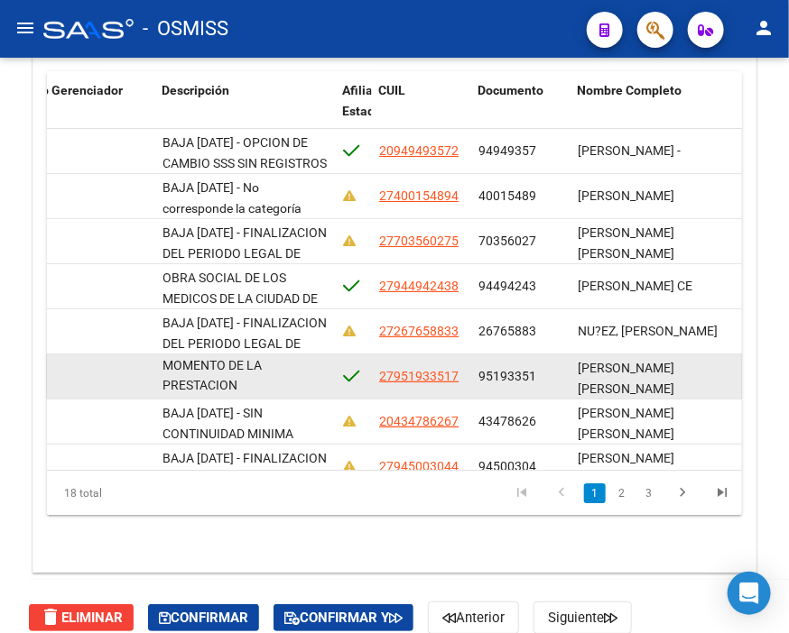
copy span "BAJA [DATE] - OPCION DE CAMBIO SSS CORRESPONDE OBRA SOCIAL DE LOS MEDICOS DE LA…"
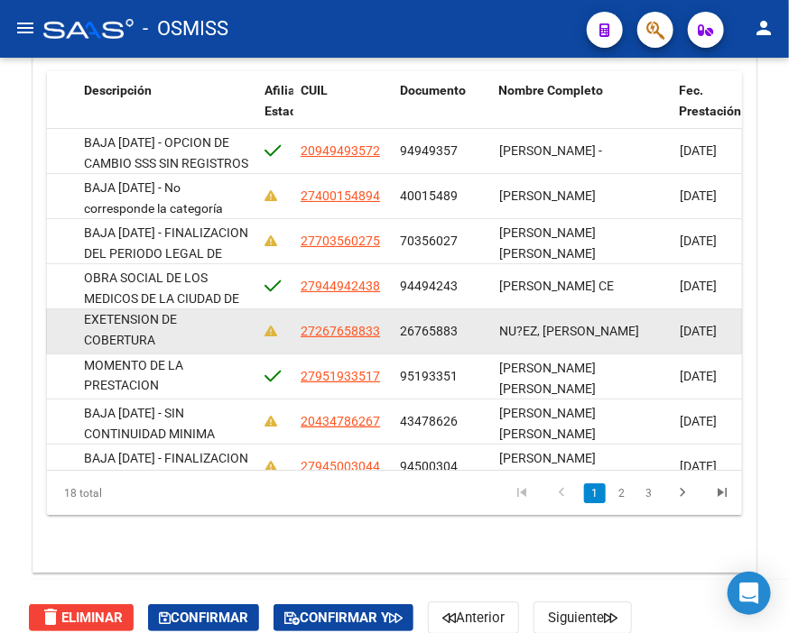
drag, startPoint x: 84, startPoint y: 319, endPoint x: 232, endPoint y: 346, distance: 150.4
click at [232, 346] on div "BAJA [DATE] - FINALIZACION DEL PERIODO LEGAL DE EXETENSION DE COBERTURA" at bounding box center [167, 331] width 166 height 38
copy span "BAJA [DATE] - FINALIZACION DEL PERIODO LEGAL DE EXETENSION DE COBERTURA"
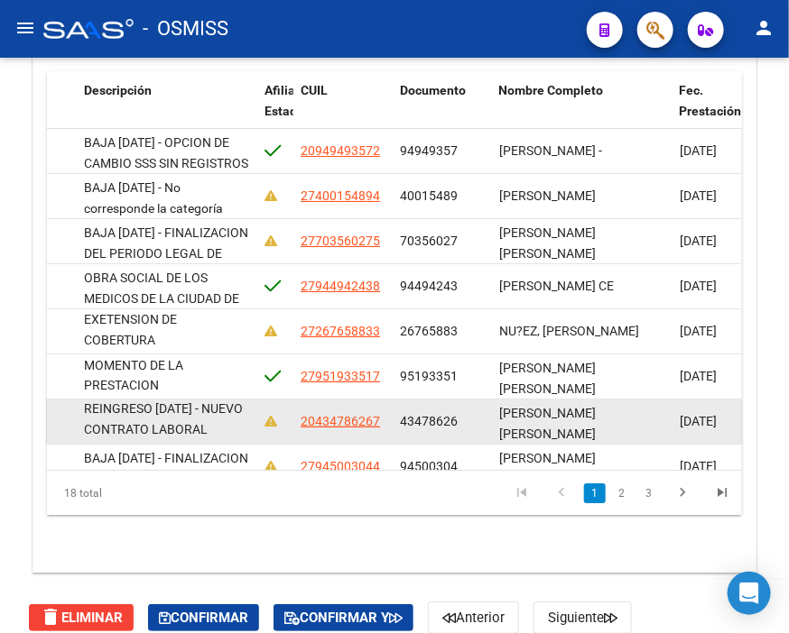
drag, startPoint x: 86, startPoint y: 411, endPoint x: 215, endPoint y: 426, distance: 129.8
click at [215, 426] on div "BAJA [DATE] - SIN CONTINUIDAD MINIMA LABORAL (90 DIAS CONSECUTIVOS) REINGRESO […" at bounding box center [167, 421] width 166 height 38
copy span "BAJA [DATE] - SIN CONTINUIDAD MINIMA LABORAL (90 DIAS CONSECUTIVOS) REINGRESO […"
drag, startPoint x: 401, startPoint y: 418, endPoint x: 460, endPoint y: 417, distance: 59.6
click at [460, 417] on div "43478626" at bounding box center [442, 421] width 85 height 21
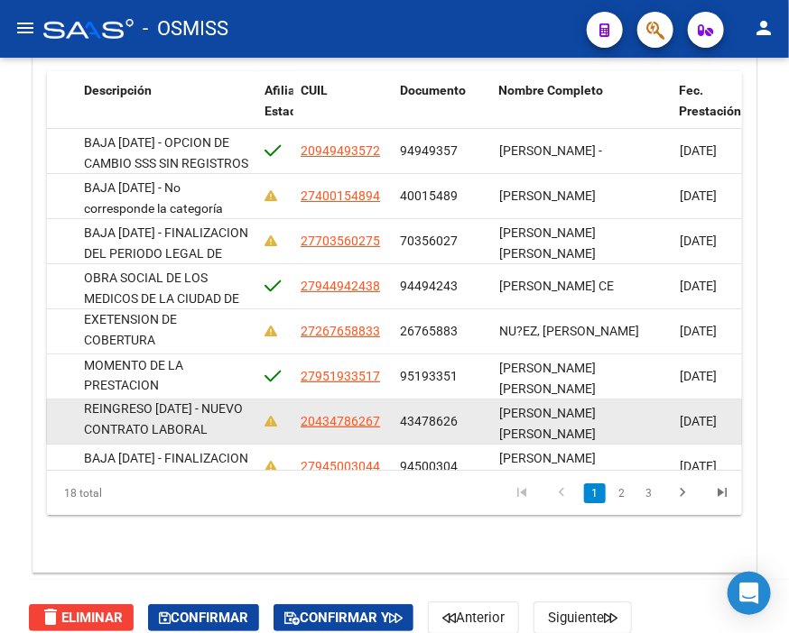
copy span "43478626"
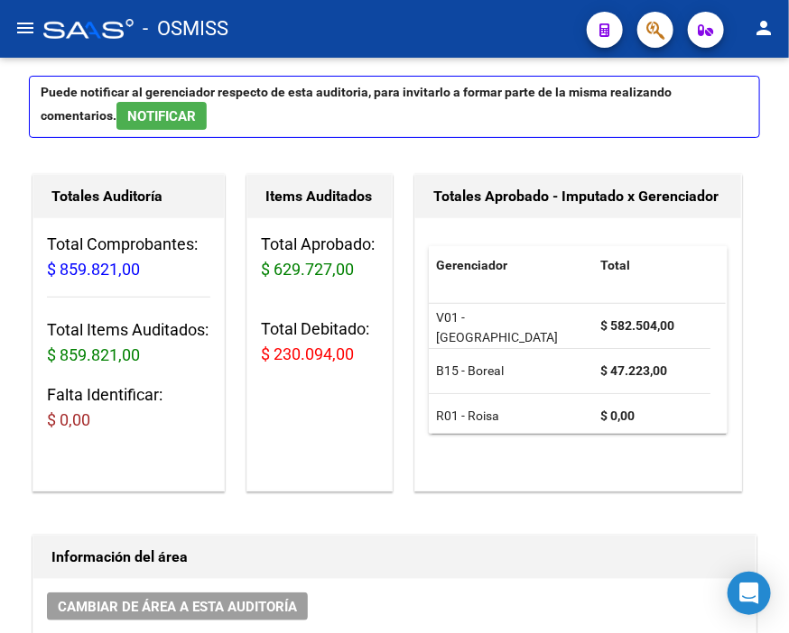
scroll to position [0, 0]
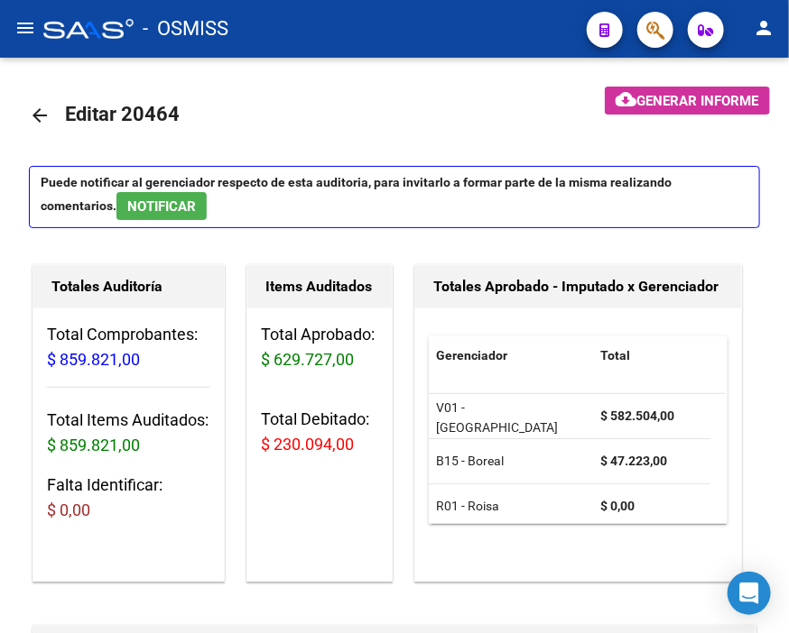
click at [30, 105] on mat-icon "arrow_back" at bounding box center [40, 116] width 22 height 22
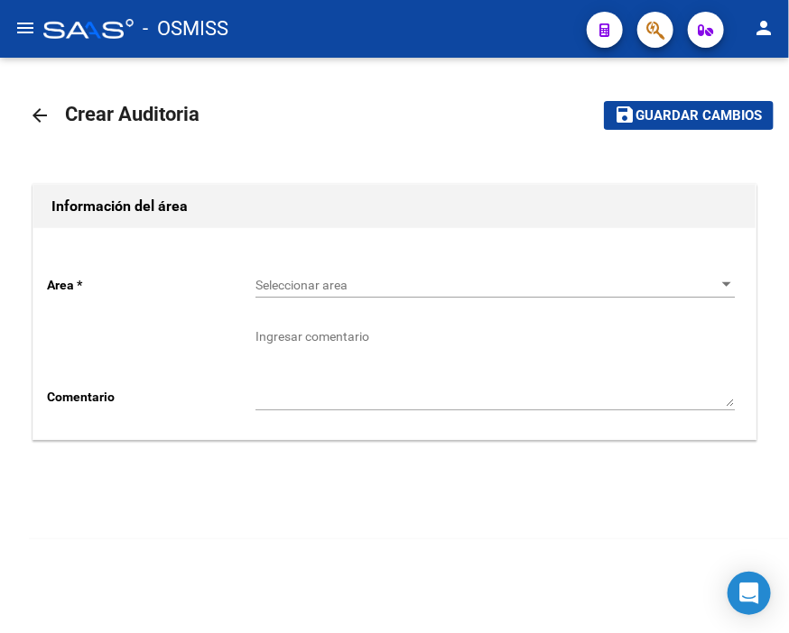
click at [430, 267] on div "Seleccionar area Seleccionar area" at bounding box center [494, 280] width 479 height 36
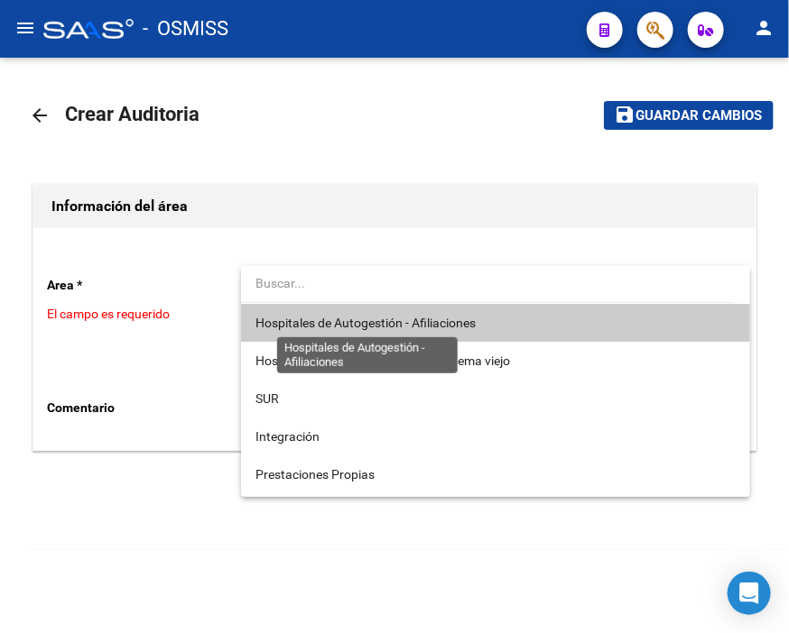
click at [424, 327] on span "Hospitales de Autogestión - Afiliaciones" at bounding box center [365, 323] width 220 height 14
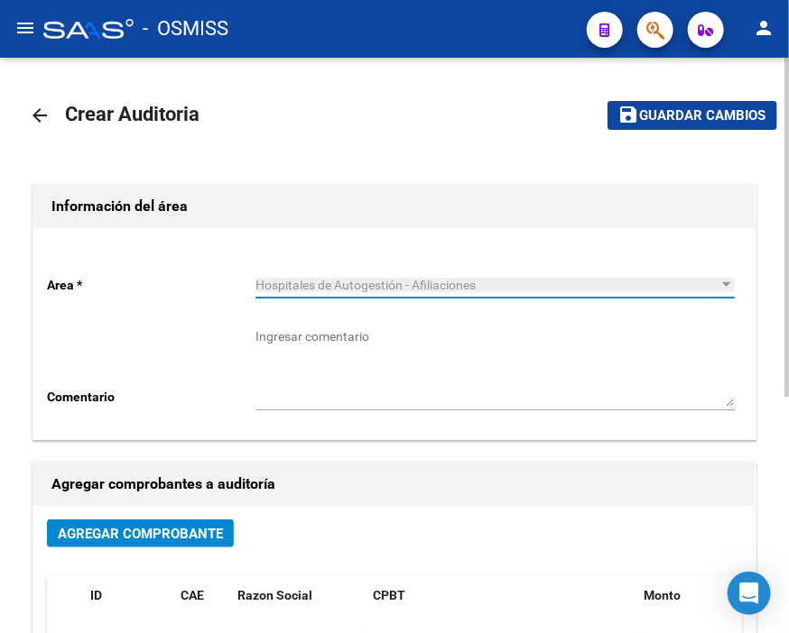
click at [186, 539] on span "Agregar Comprobante" at bounding box center [140, 534] width 165 height 16
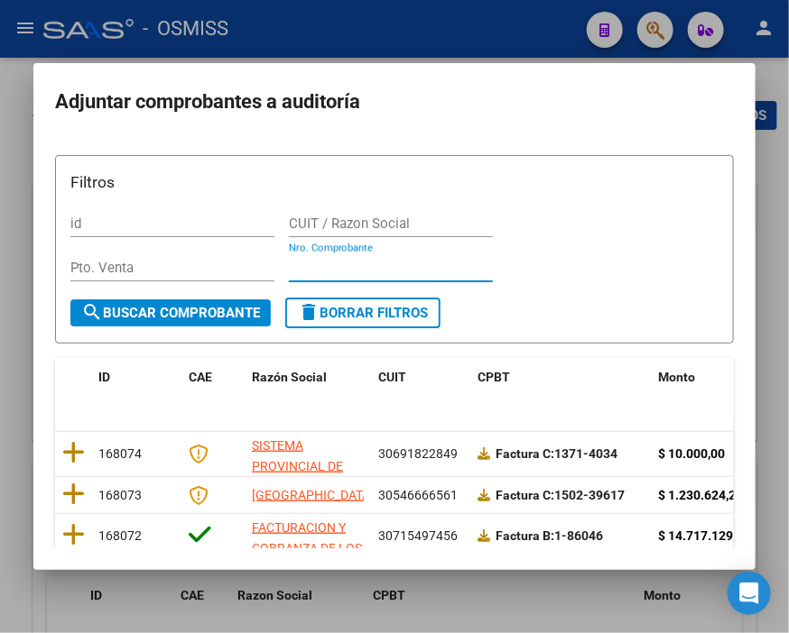
click at [345, 265] on input "Nro. Comprobante" at bounding box center [391, 268] width 204 height 16
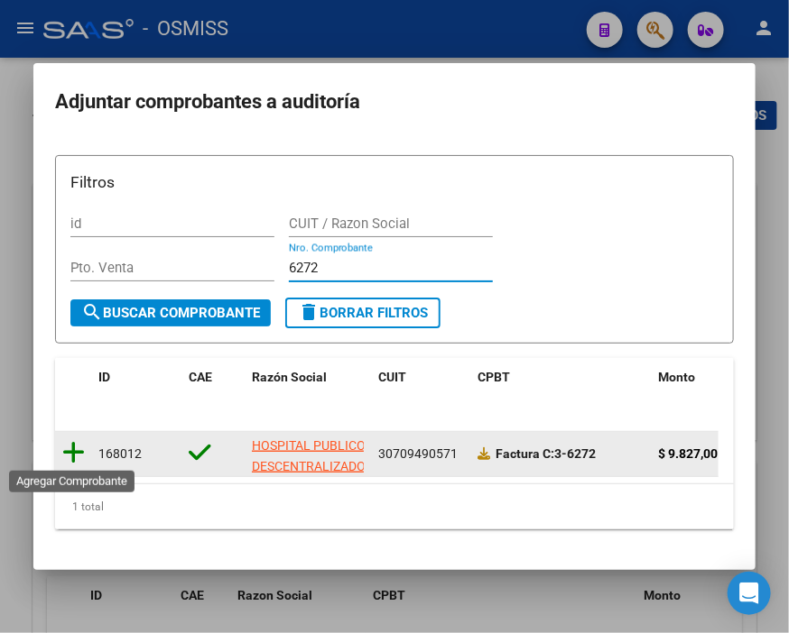
type input "6272"
click at [75, 444] on icon at bounding box center [73, 452] width 23 height 25
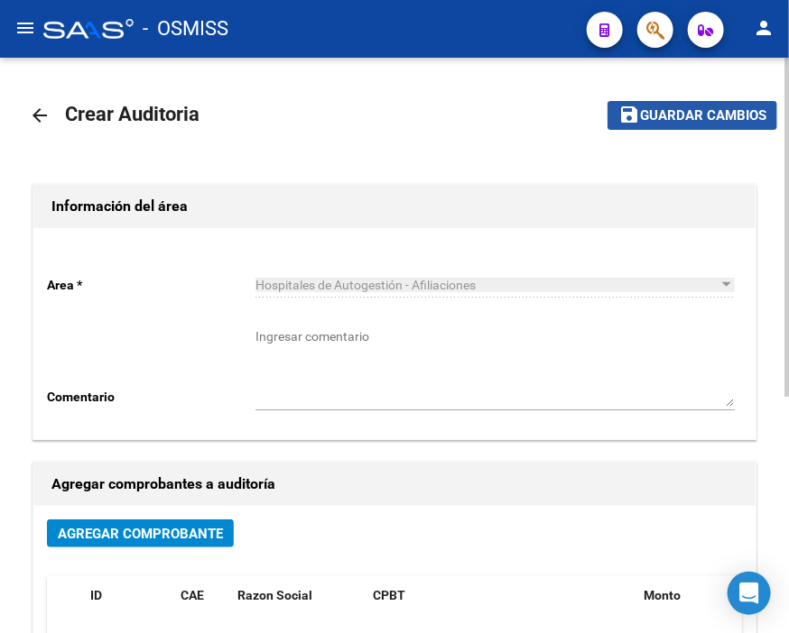
click at [697, 128] on button "save Guardar cambios" at bounding box center [692, 115] width 170 height 28
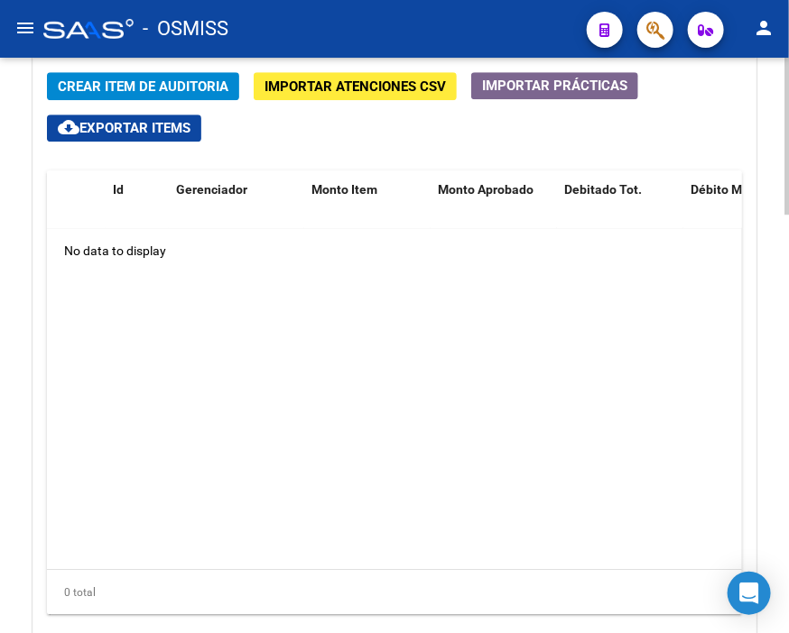
scroll to position [1384, 0]
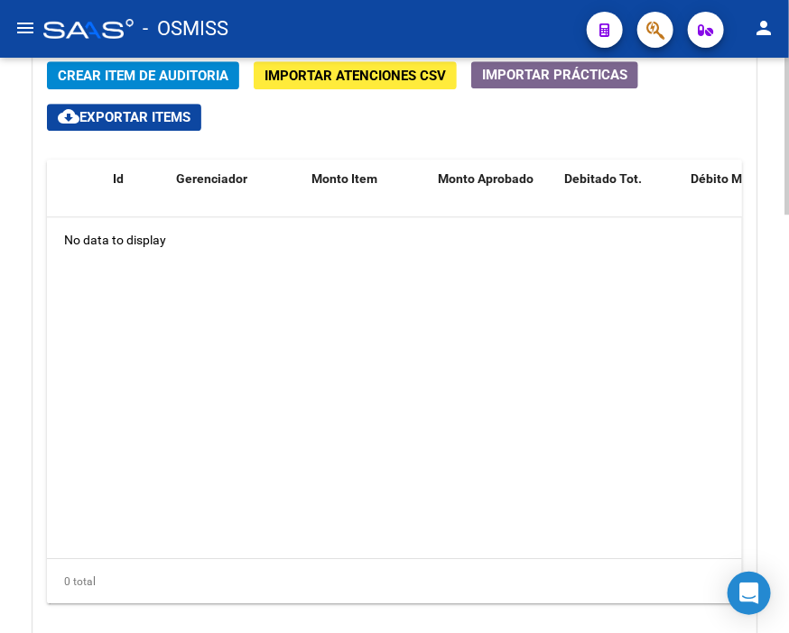
click at [788, 511] on html "menu - OSMISS person Firma Express Inicio Calendario SSS Instructivos Contacto …" at bounding box center [394, 316] width 789 height 633
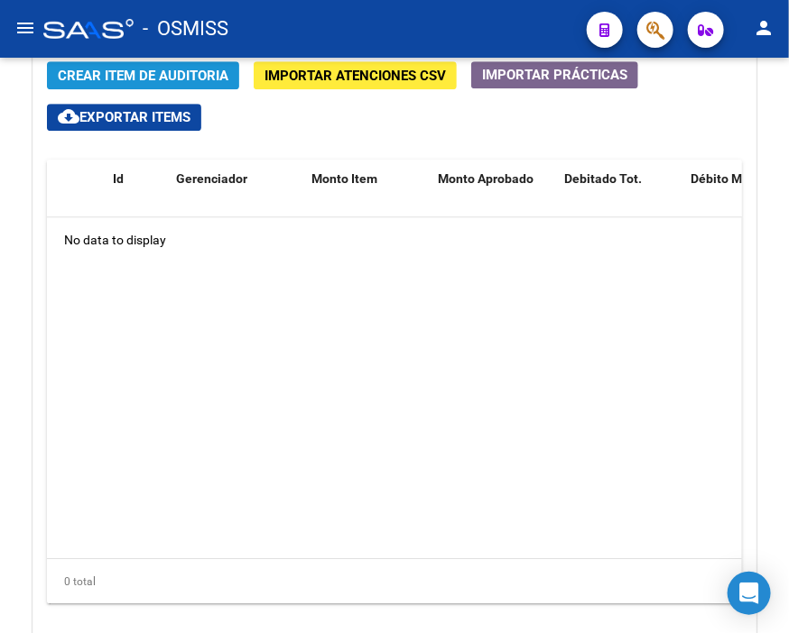
click at [233, 81] on button "Crear Item de Auditoria" at bounding box center [143, 75] width 192 height 28
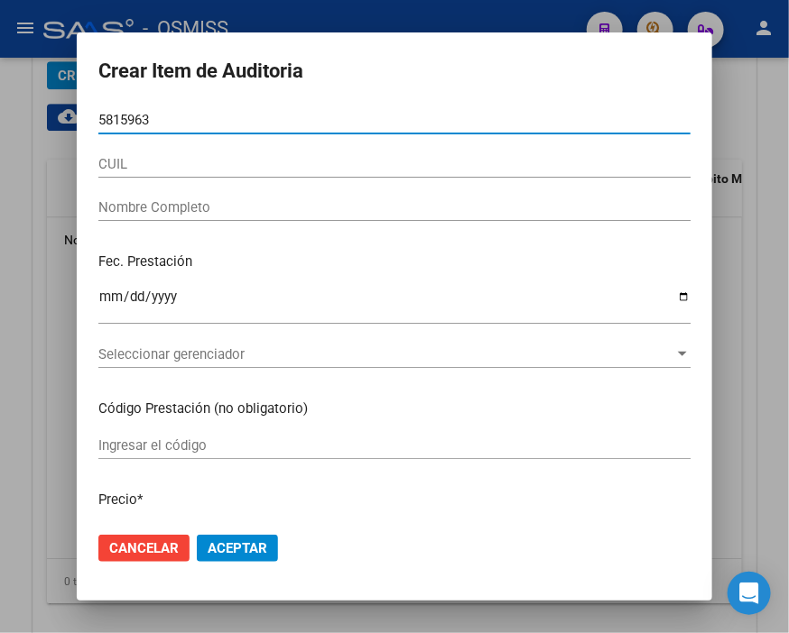
type input "58159631"
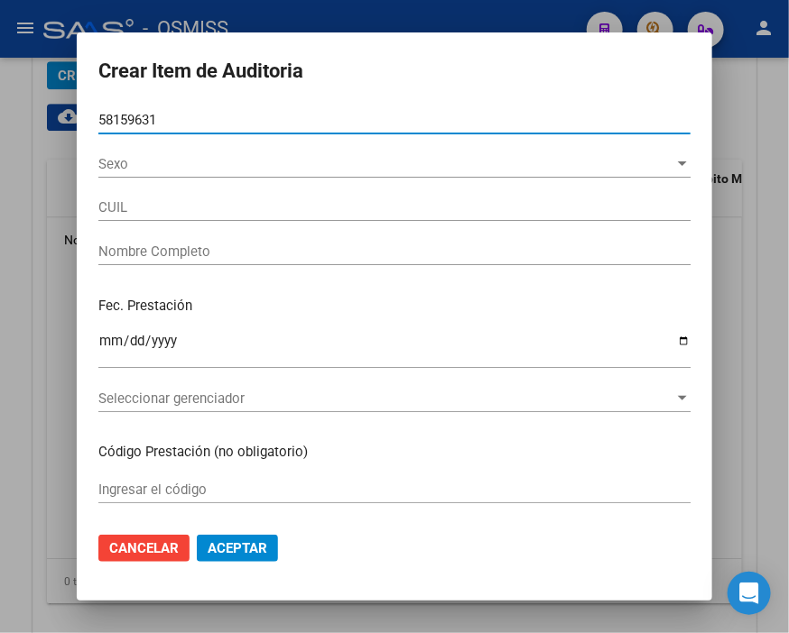
type input "27581596311"
type input "CUELLO VALENZUELA DELFINA MAR"
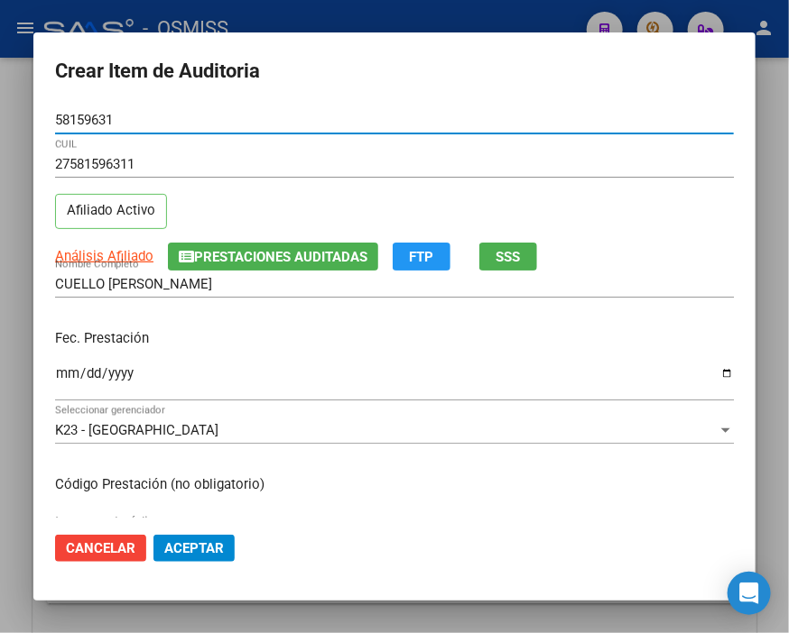
type input "58159631"
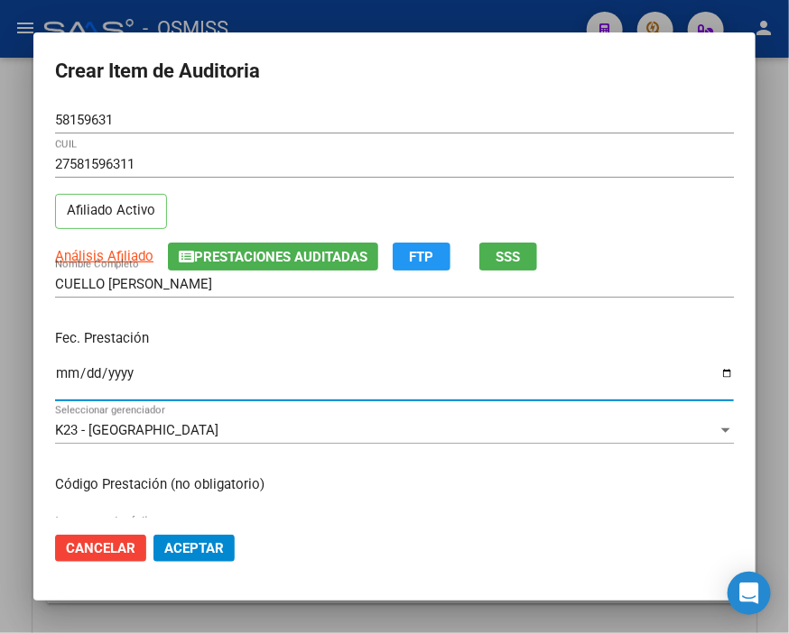
click at [70, 372] on input "Ingresar la fecha" at bounding box center [394, 380] width 678 height 29
type input "0024-12-09"
click at [86, 370] on input "2024-12-09" at bounding box center [394, 380] width 678 height 29
type input "2024-11-09"
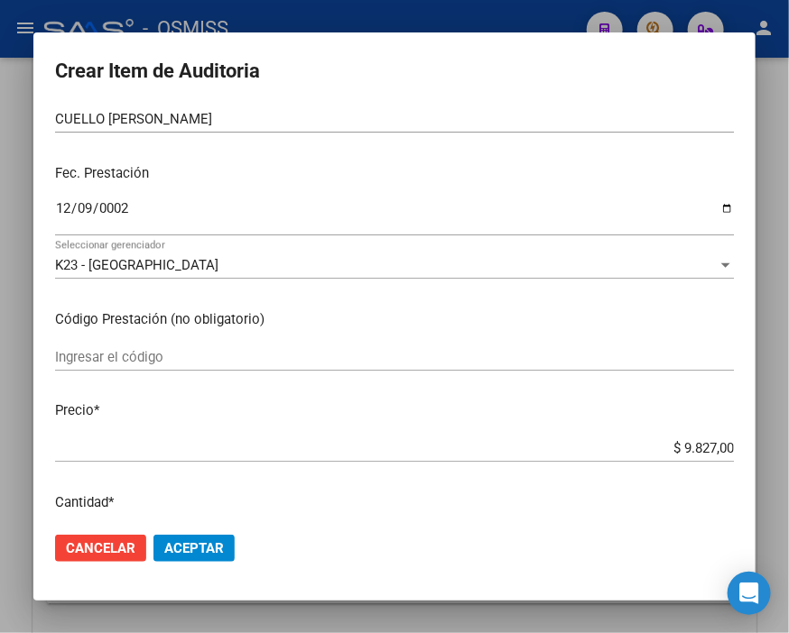
scroll to position [200, 0]
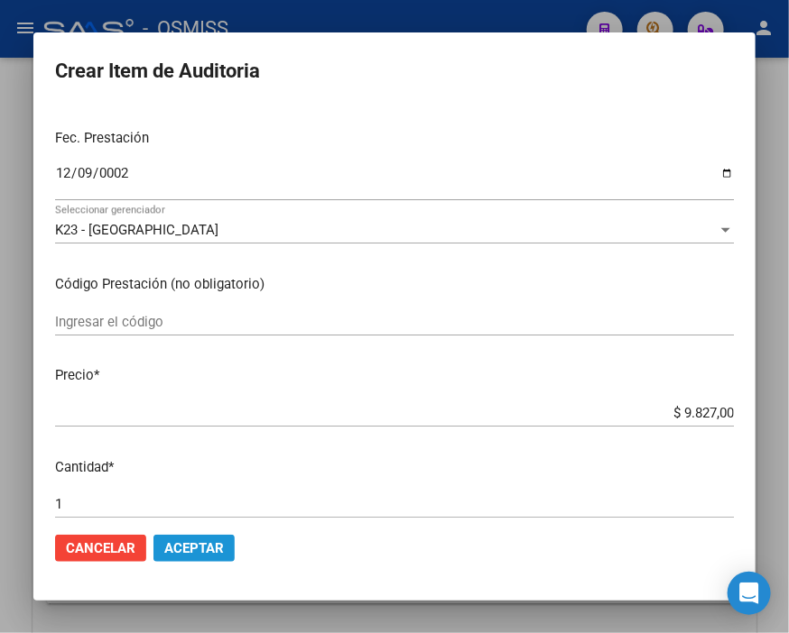
click at [213, 540] on span "Aceptar" at bounding box center [194, 548] width 60 height 16
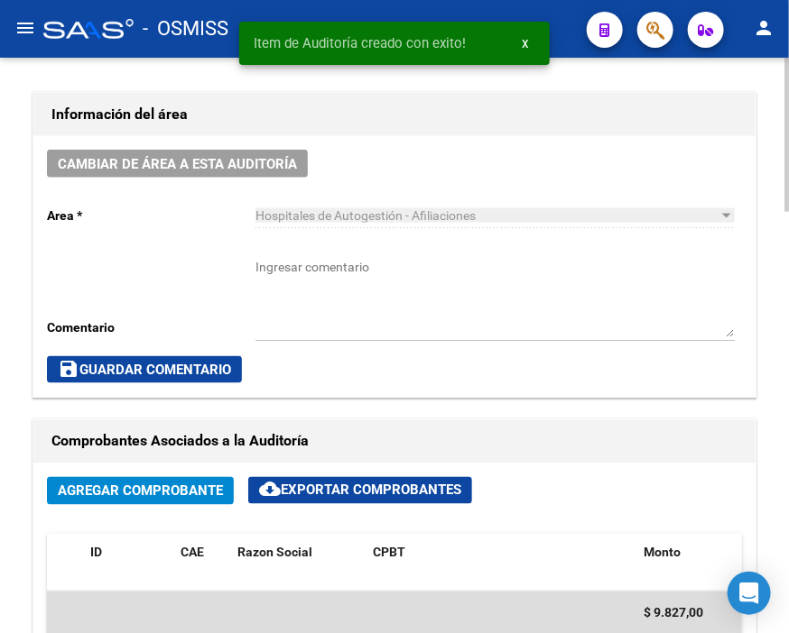
scroll to position [411, 0]
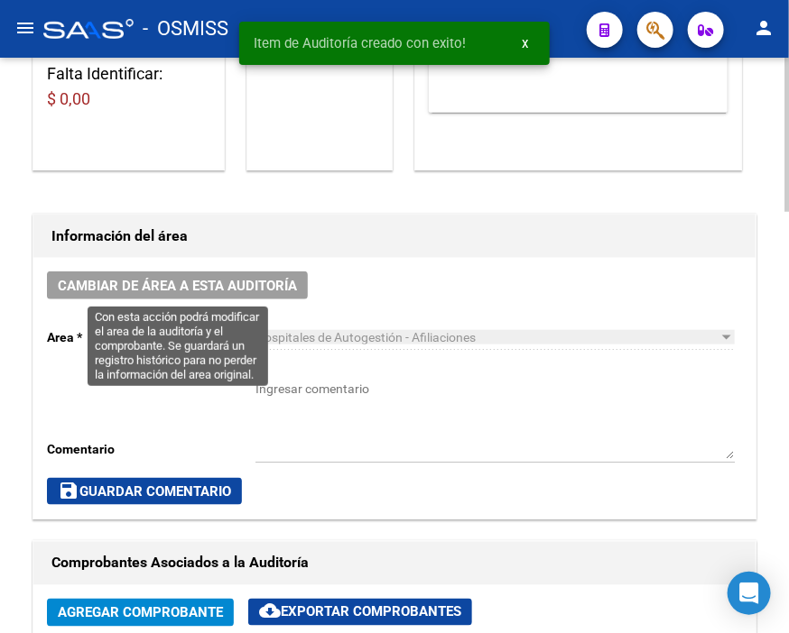
click at [235, 282] on span "Cambiar de área a esta auditoría" at bounding box center [177, 286] width 239 height 16
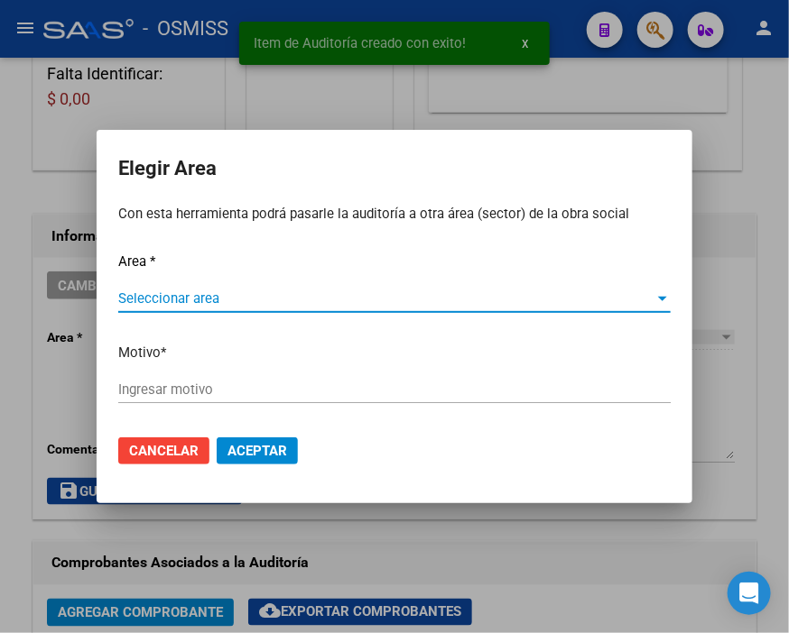
click at [165, 291] on span "Seleccionar area" at bounding box center [386, 299] width 536 height 16
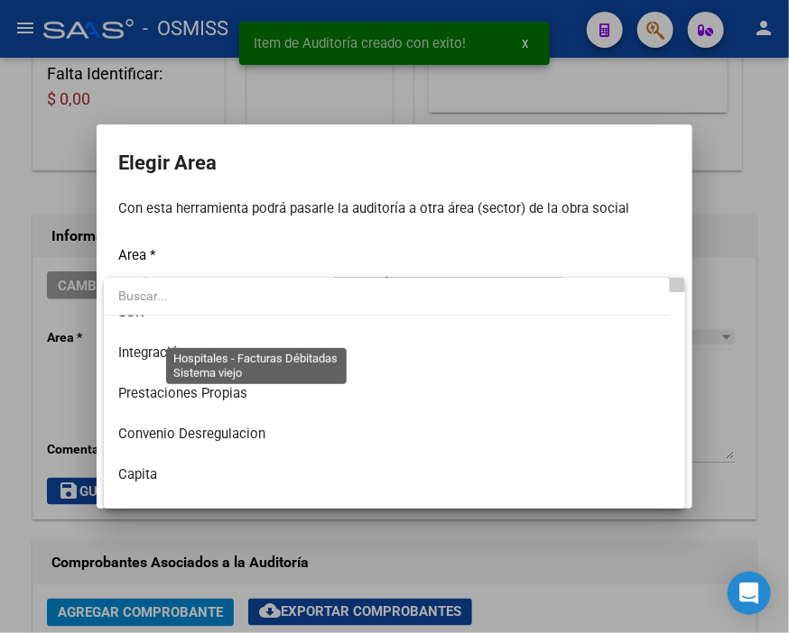
scroll to position [200, 0]
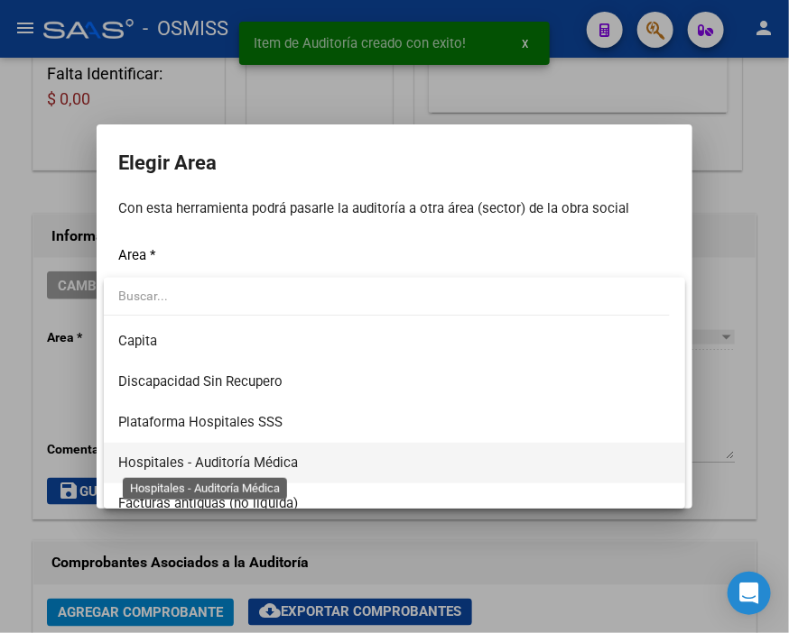
click at [273, 457] on span "Hospitales - Auditoría Médica" at bounding box center [208, 463] width 180 height 16
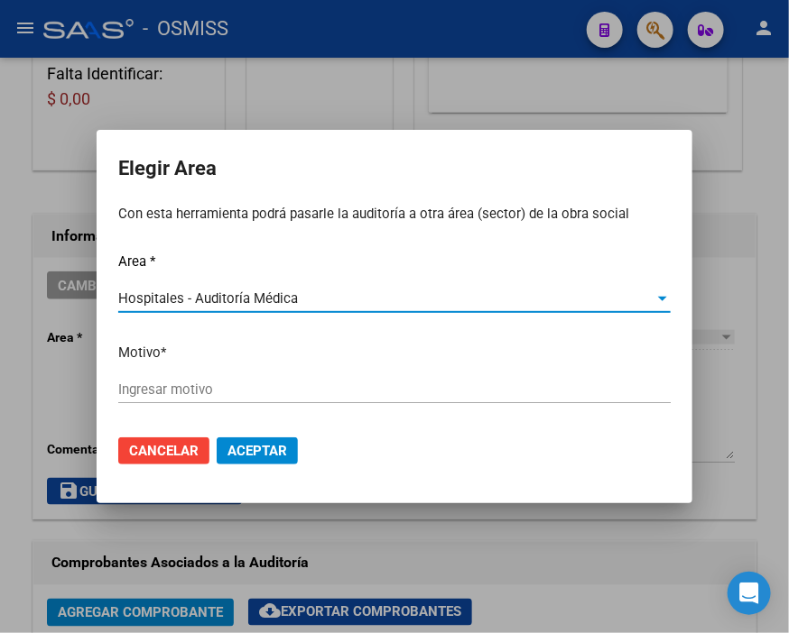
click at [215, 398] on input "Ingresar motivo" at bounding box center [394, 390] width 552 height 16
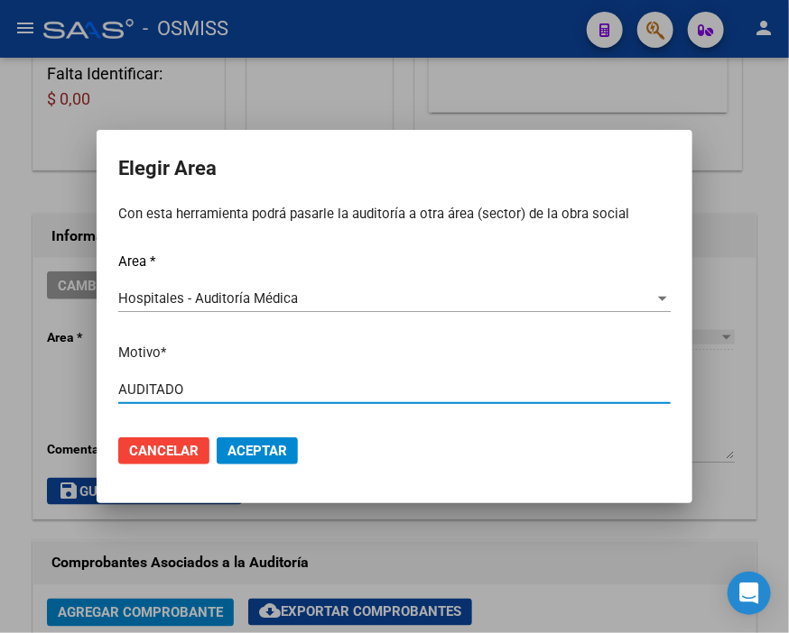
type input "AUDITADO"
click at [239, 434] on mat-dialog-actions "Cancelar Aceptar" at bounding box center [394, 450] width 552 height 61
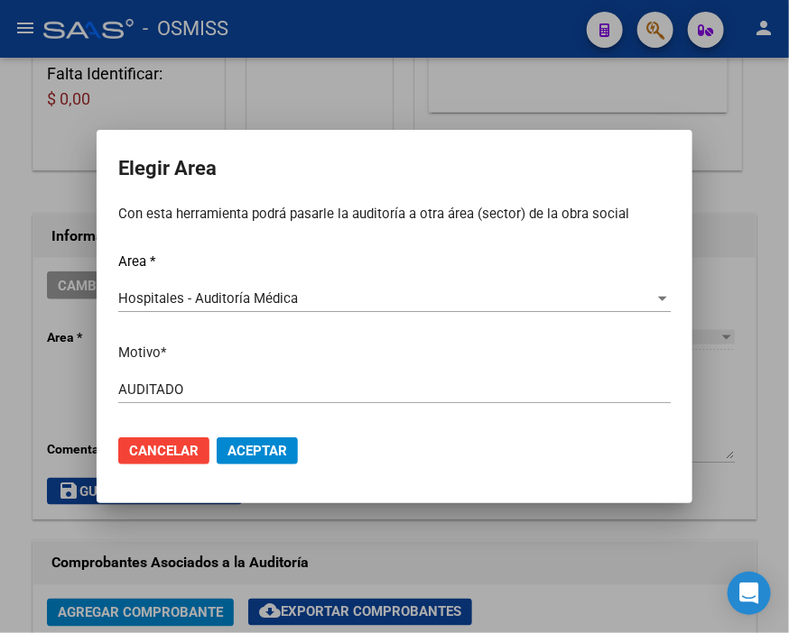
click at [239, 444] on span "Aceptar" at bounding box center [257, 451] width 60 height 16
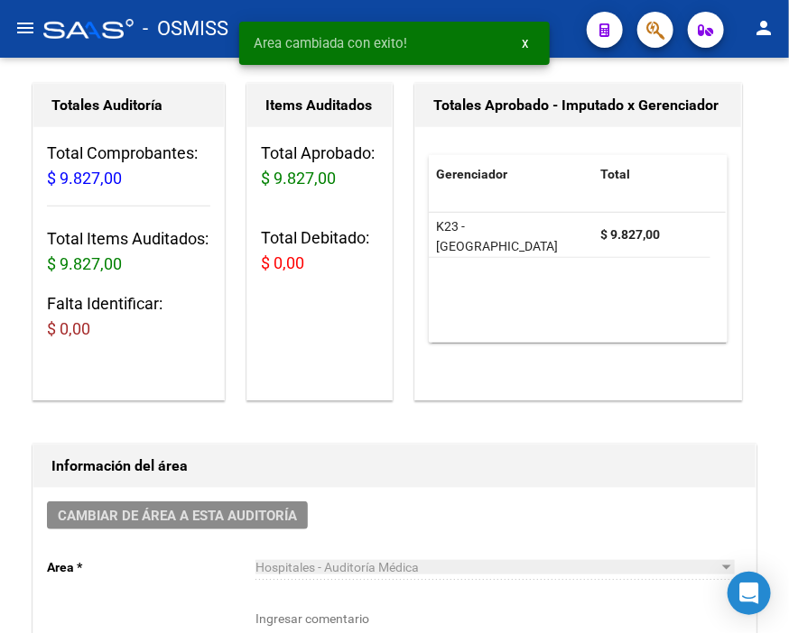
scroll to position [0, 0]
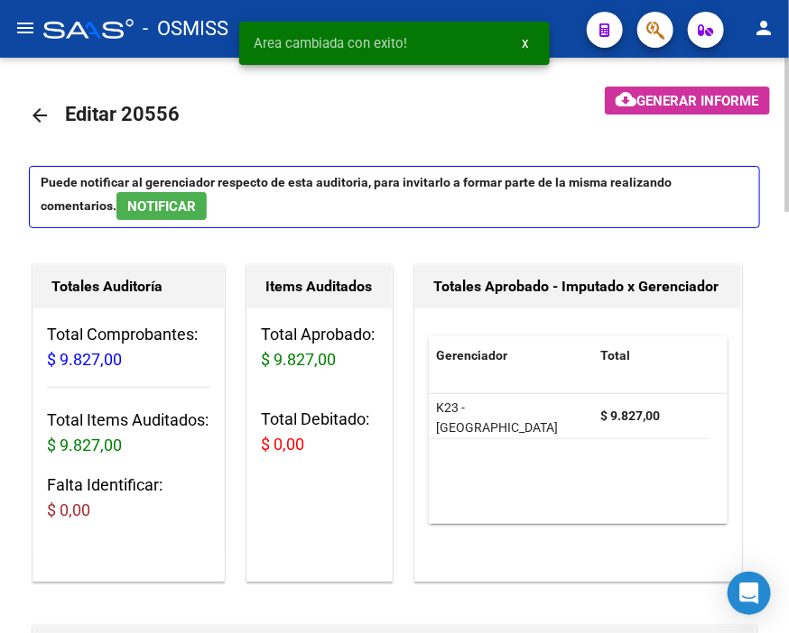
click at [39, 114] on mat-icon "arrow_back" at bounding box center [40, 116] width 22 height 22
